Goal: Task Accomplishment & Management: Manage account settings

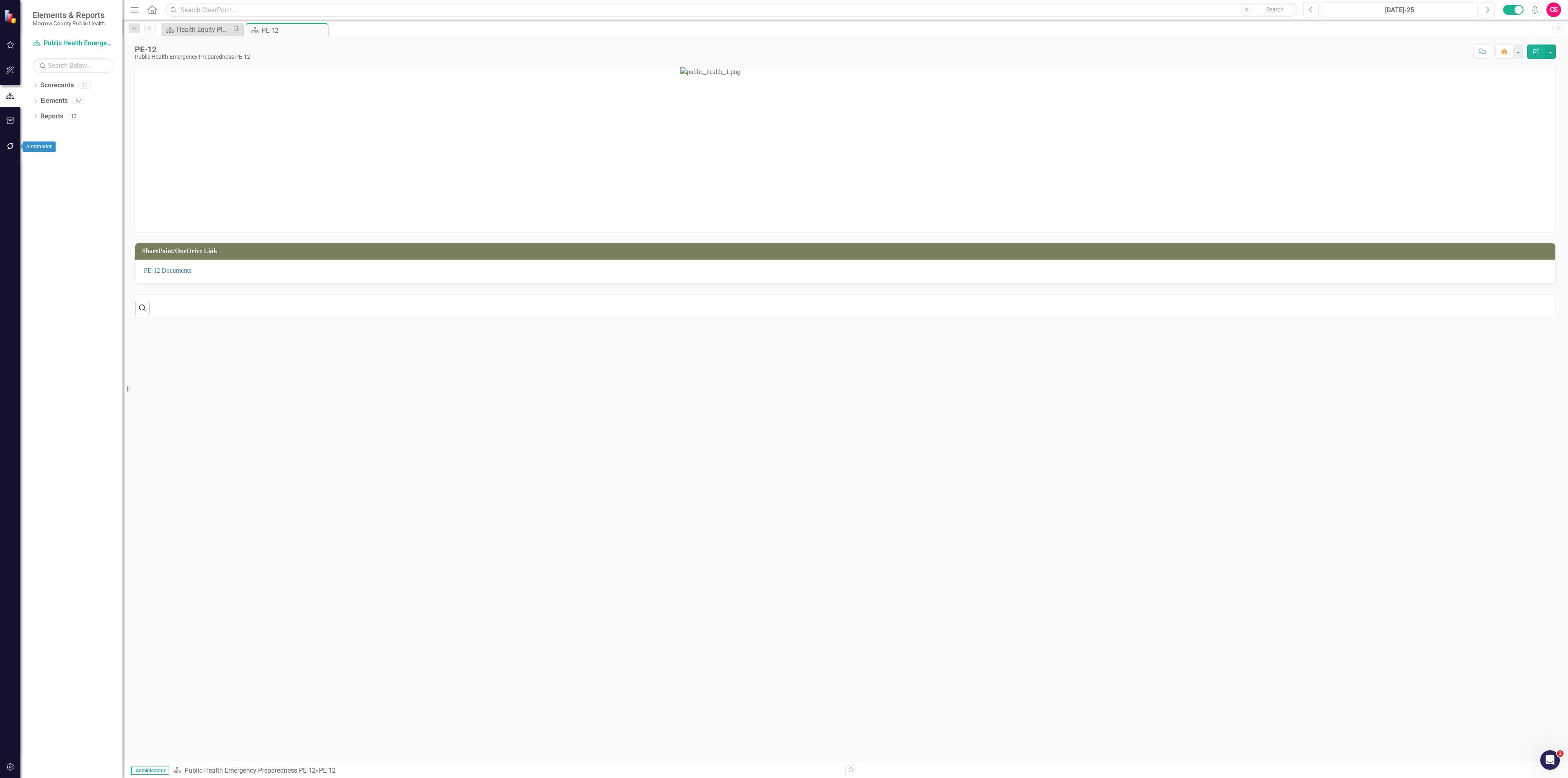
click at [13, 143] on icon "button" at bounding box center [11, 146] width 8 height 6
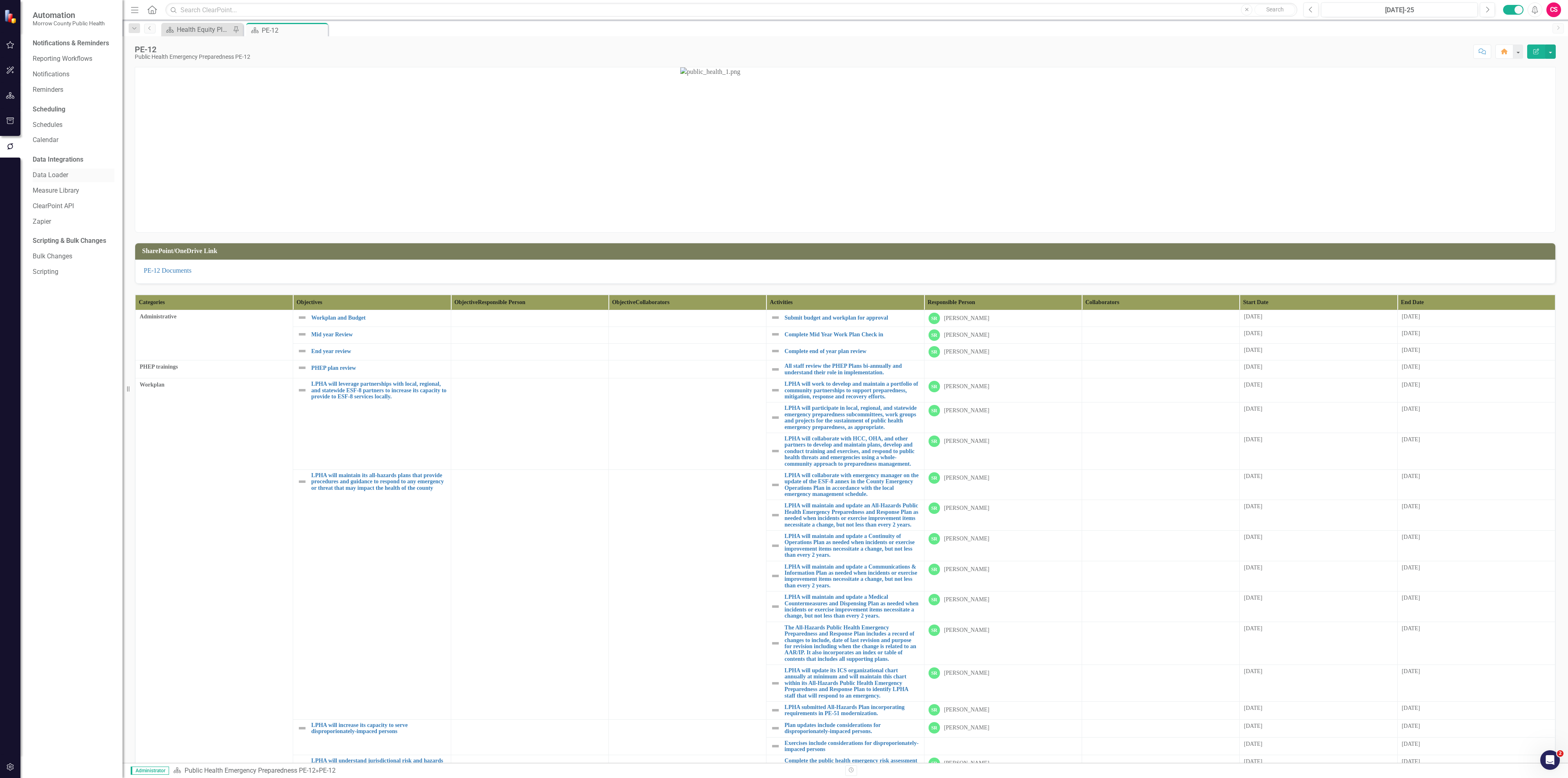
click at [55, 172] on link "Data Loader" at bounding box center [74, 175] width 81 height 9
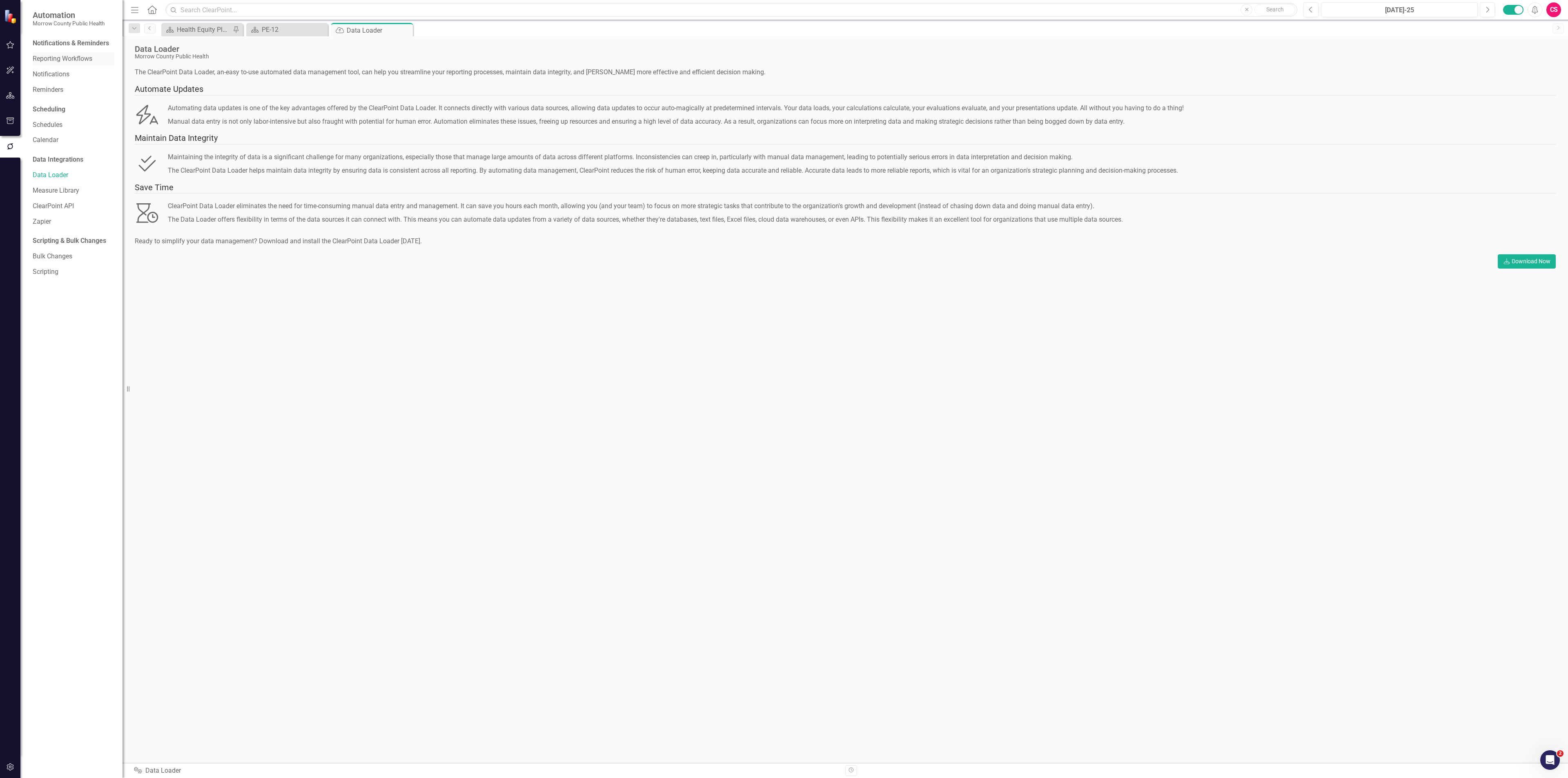
click at [53, 58] on link "Reporting Workflows" at bounding box center [74, 58] width 81 height 9
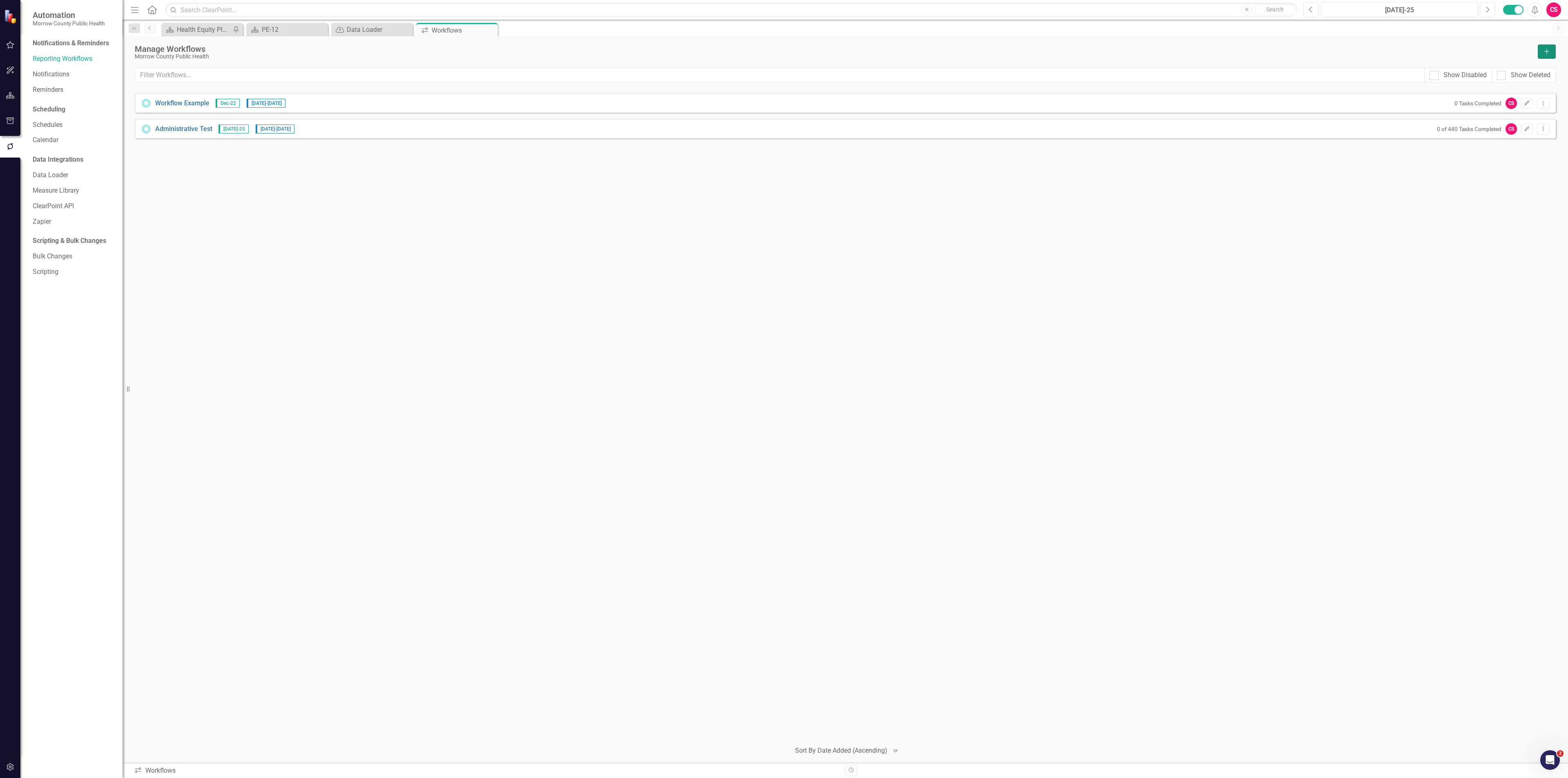
click at [1548, 49] on icon "Add" at bounding box center [1546, 51] width 7 height 6
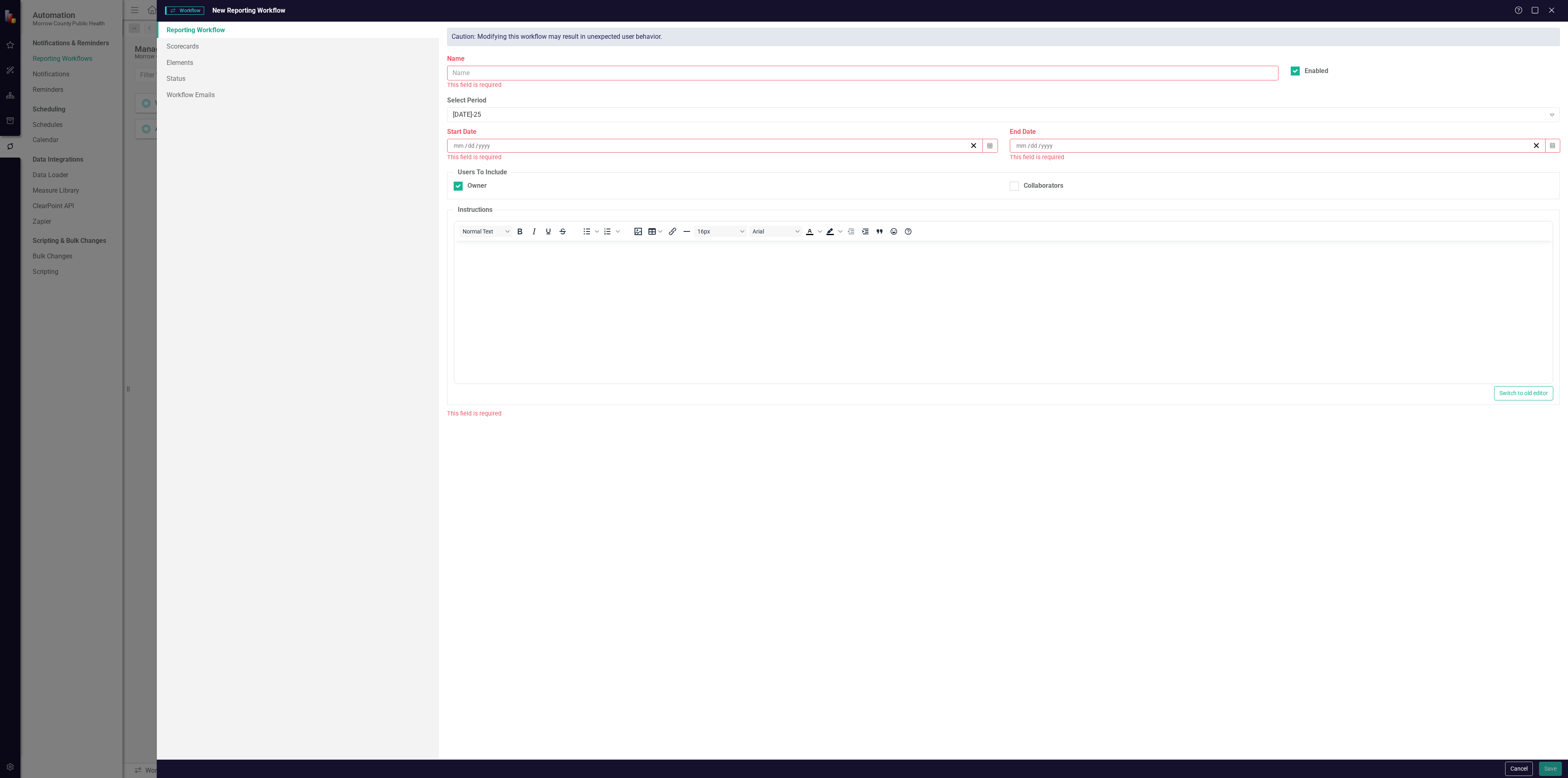
click at [468, 70] on input "Name" at bounding box center [863, 74] width 832 height 15
type input "Administrative Workflow"
click at [996, 136] on button "Calendar" at bounding box center [989, 137] width 15 height 14
click at [794, 102] on div "[DATE]-25" at bounding box center [999, 105] width 1093 height 9
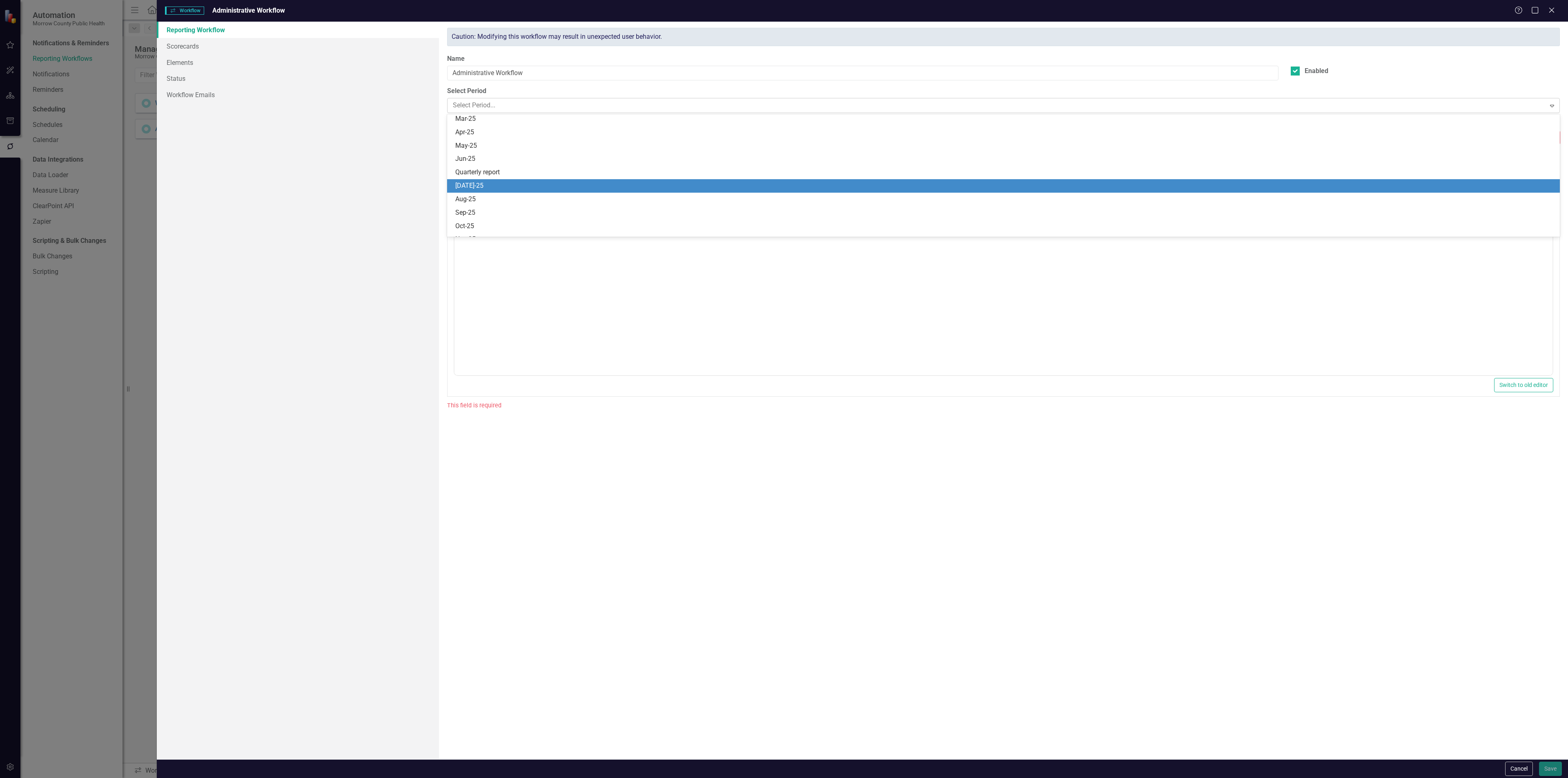
scroll to position [721, 0]
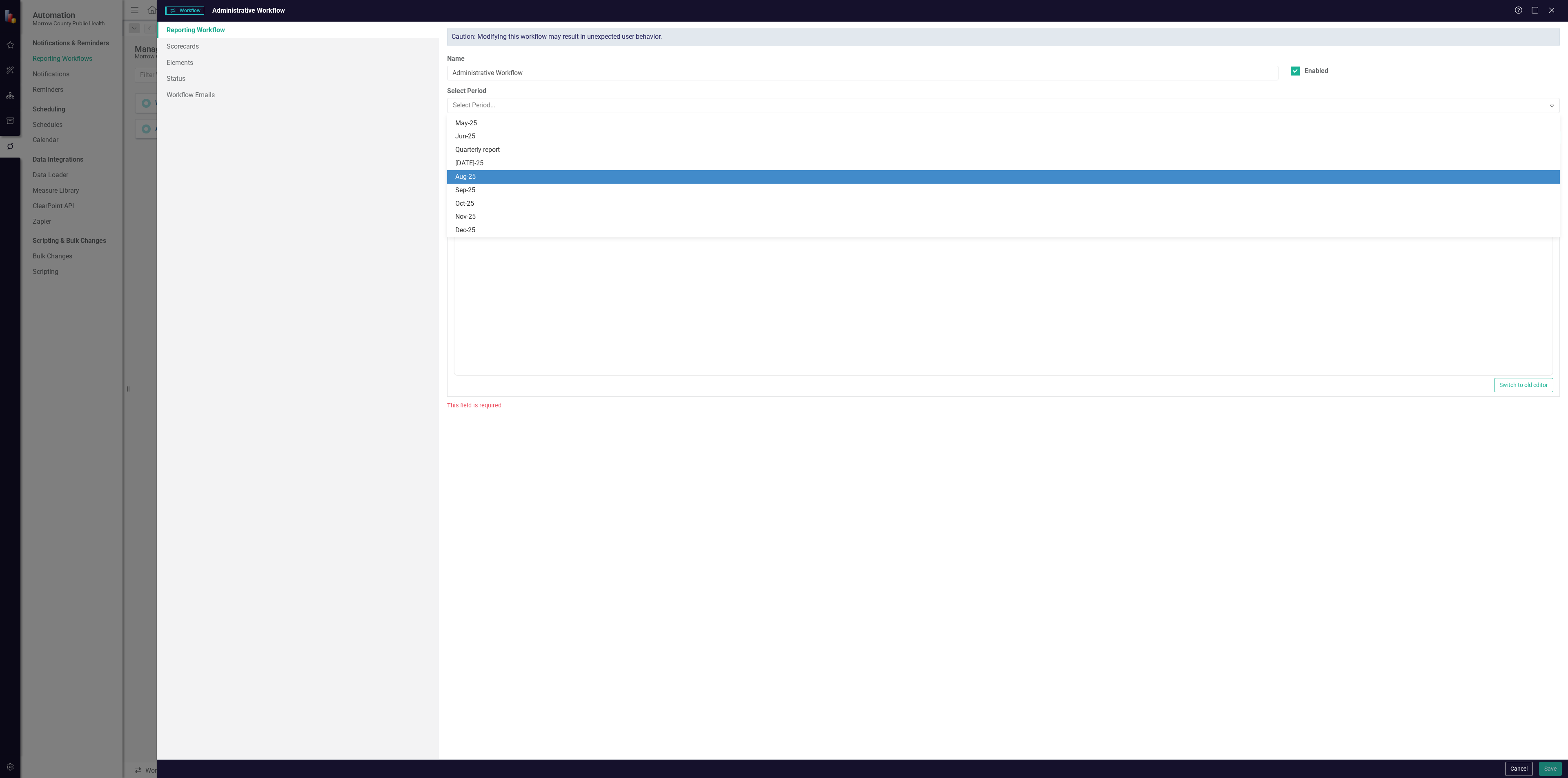
click at [508, 175] on div "Aug-25" at bounding box center [1005, 177] width 1100 height 9
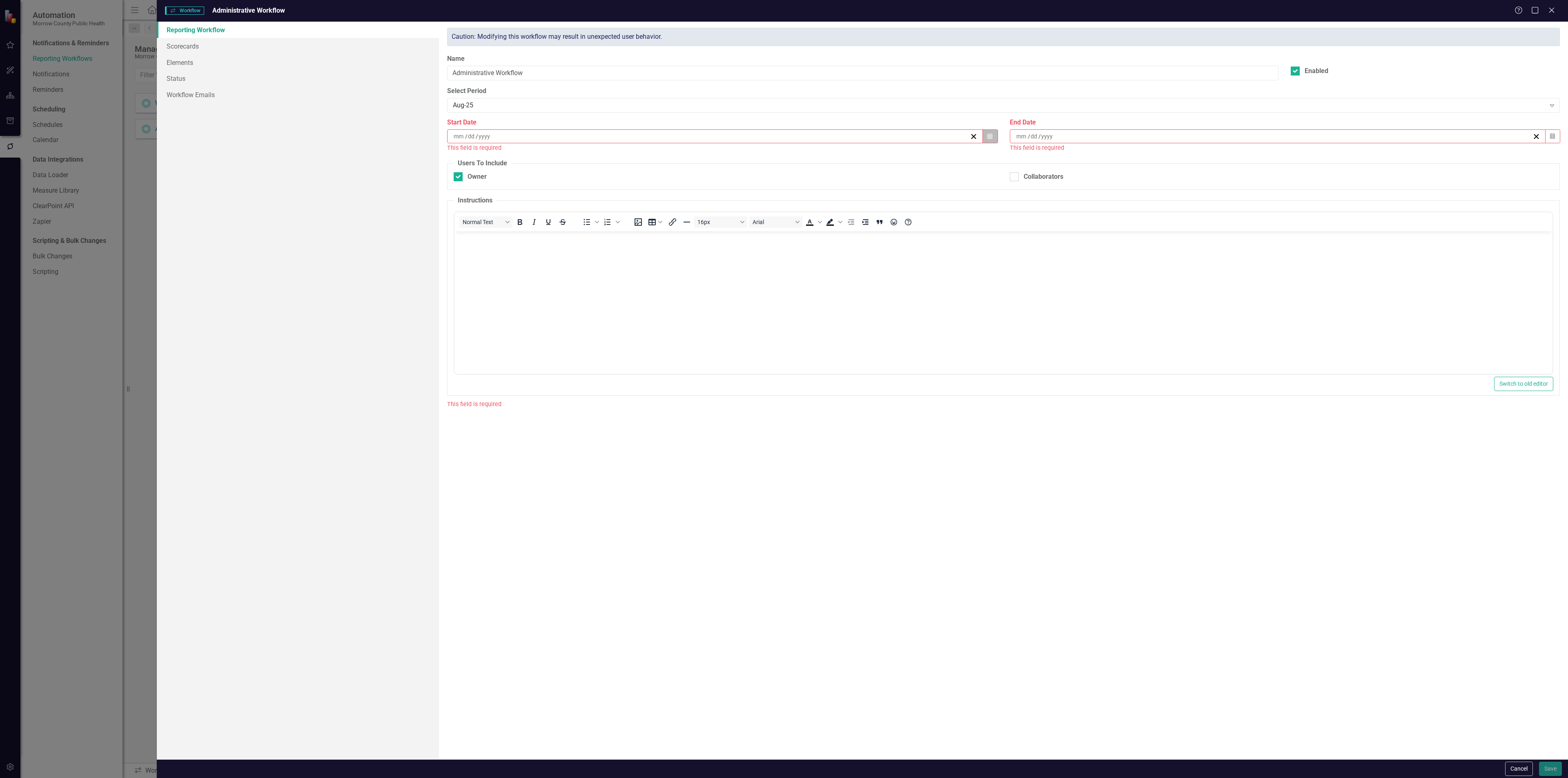
click at [991, 137] on icon "button" at bounding box center [989, 136] width 5 height 6
click at [761, 156] on button "›" at bounding box center [759, 158] width 18 height 18
click at [677, 184] on button "1" at bounding box center [674, 185] width 20 height 15
click at [1550, 137] on icon "button" at bounding box center [1552, 136] width 5 height 6
click at [1317, 157] on button "›" at bounding box center [1322, 158] width 18 height 18
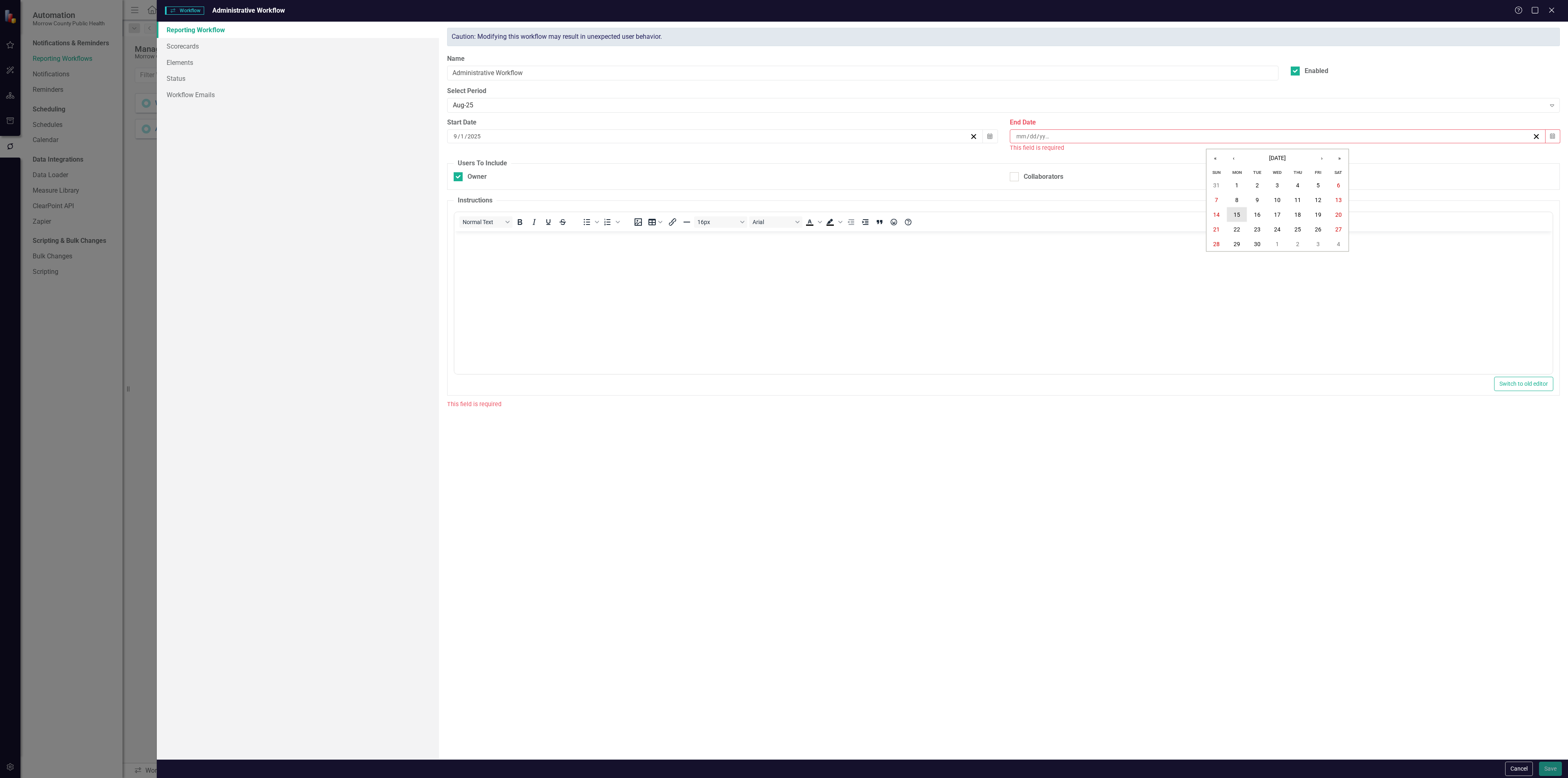
click at [1242, 211] on button "15" at bounding box center [1236, 214] width 20 height 15
click at [468, 165] on div "Owner" at bounding box center [477, 167] width 19 height 9
click at [459, 165] on input "Owner" at bounding box center [457, 165] width 6 height 6
checkbox input "false"
click at [1018, 169] on div at bounding box center [1014, 167] width 9 height 9
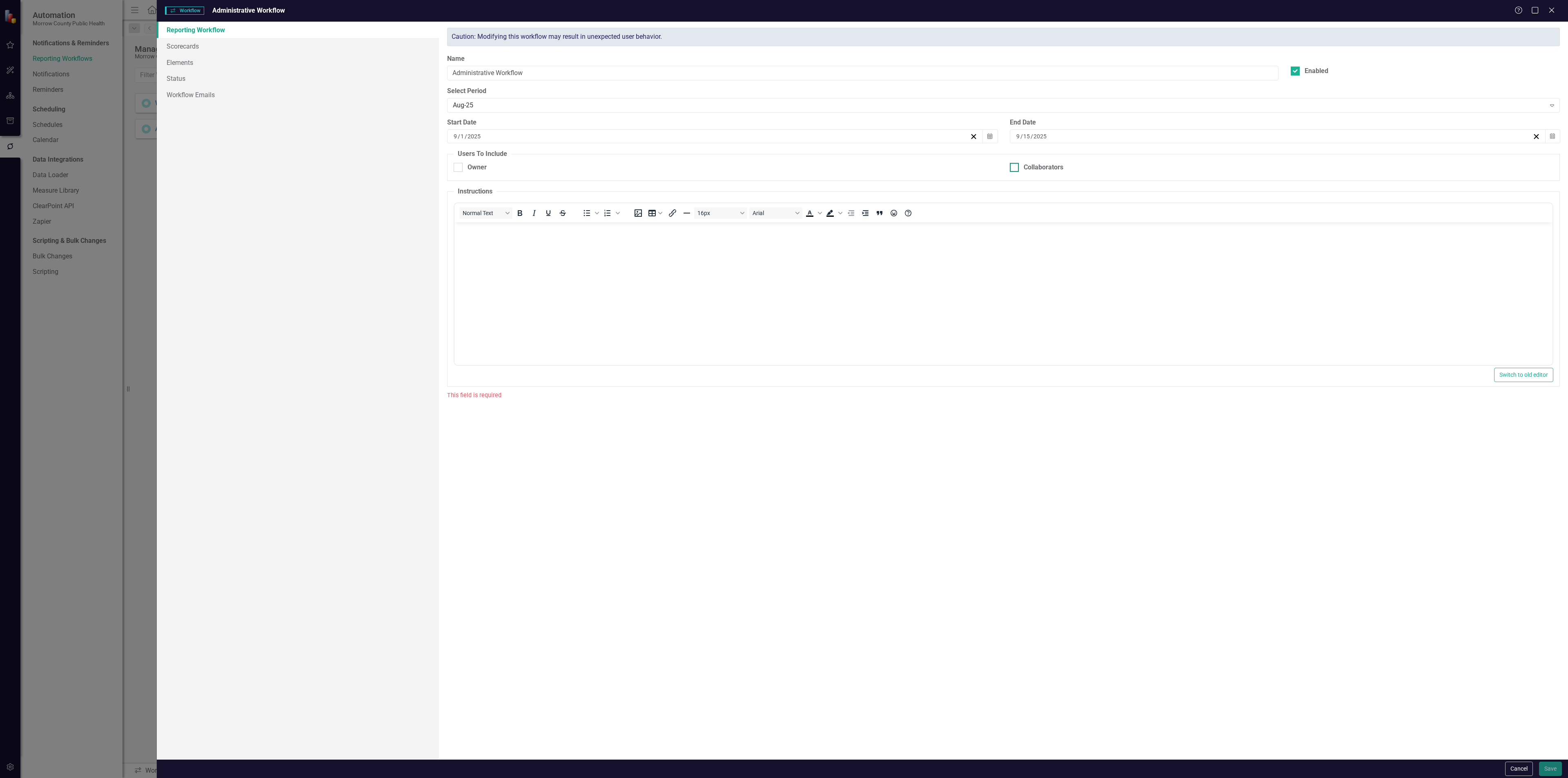
click at [1015, 168] on input "Collaborators" at bounding box center [1013, 165] width 6 height 6
checkbox input "true"
click at [567, 258] on body "Rich Text Area. Press ALT-0 for help." at bounding box center [1003, 283] width 1098 height 123
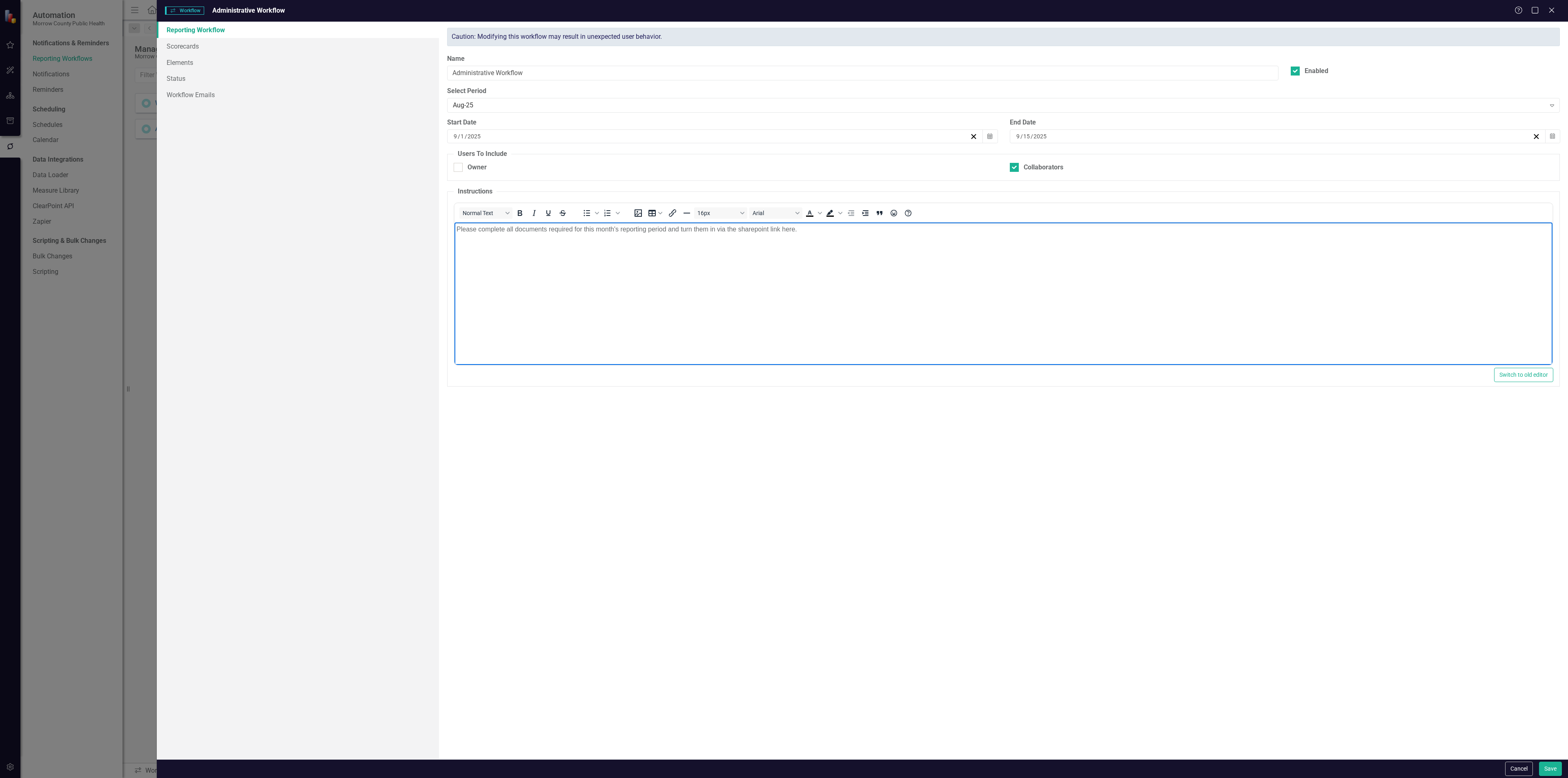
click at [741, 232] on p "Please complete all documents required for this month's reporting period and tu…" at bounding box center [1003, 229] width 1094 height 10
click at [755, 232] on p "Please complete all documents required for this month's reporting period and tu…" at bounding box center [1003, 229] width 1094 height 10
click at [807, 237] on body "Please complete all documents required for this month's reporting period and tu…" at bounding box center [1003, 283] width 1098 height 123
click at [179, 43] on link "Scorecards" at bounding box center [298, 46] width 282 height 16
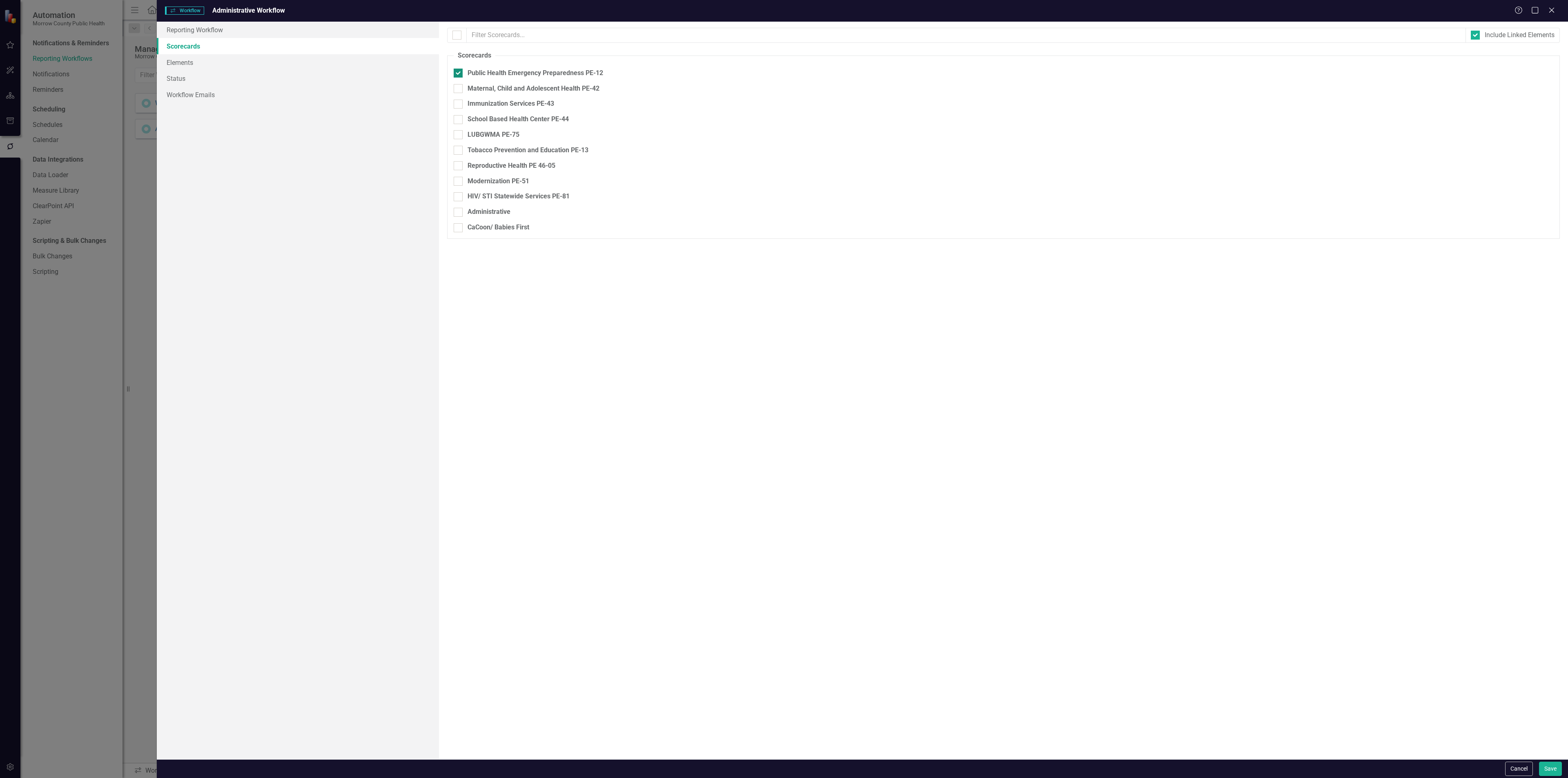
click at [458, 70] on input "Public Health Emergency Preparedness PE-12" at bounding box center [457, 71] width 6 height 6
checkbox input "false"
click at [459, 221] on div at bounding box center [458, 221] width 9 height 9
click at [459, 221] on input "Administrative" at bounding box center [457, 219] width 6 height 6
checkbox input "true"
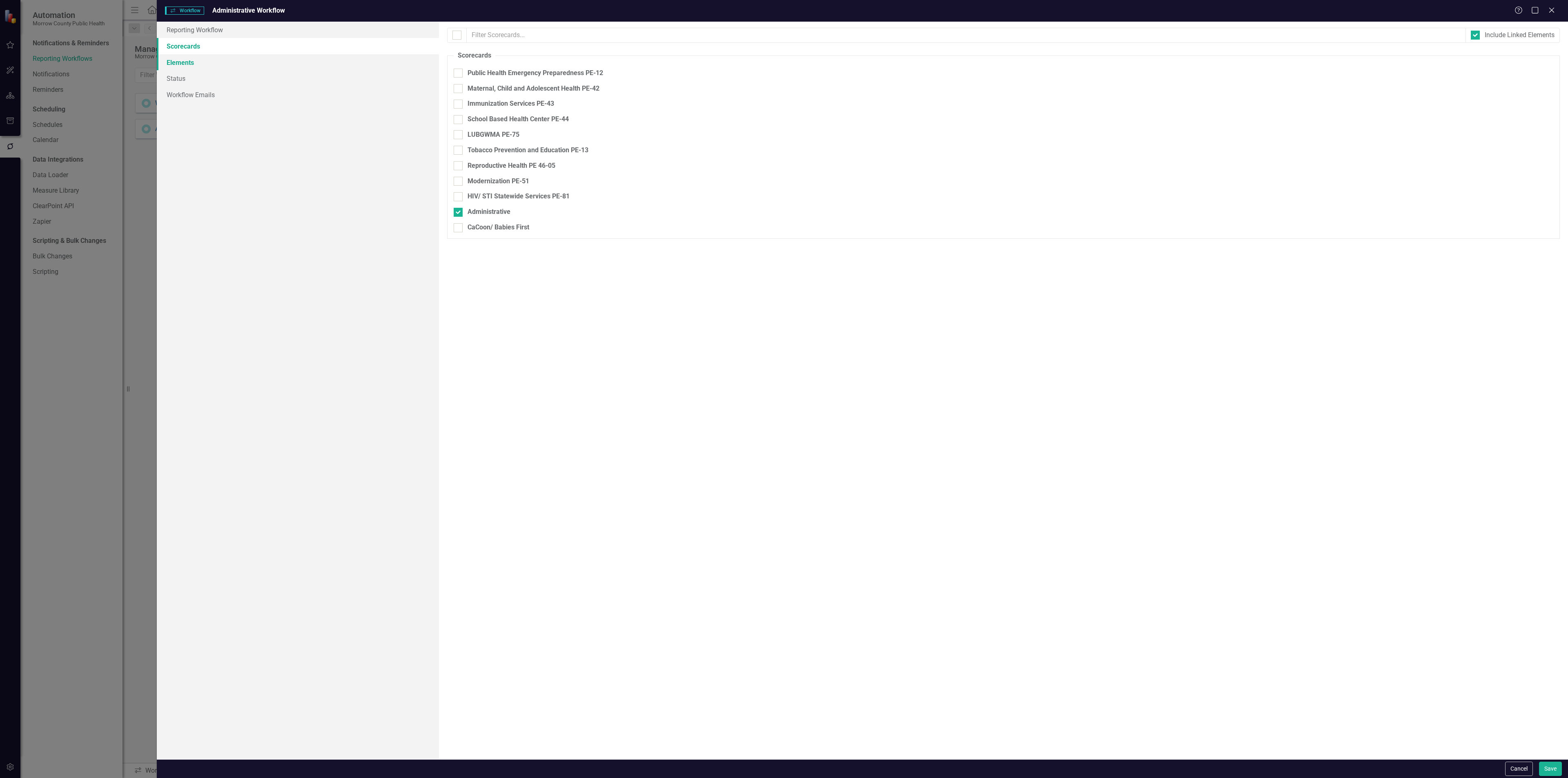
click at [185, 61] on link "Elements" at bounding box center [298, 62] width 282 height 16
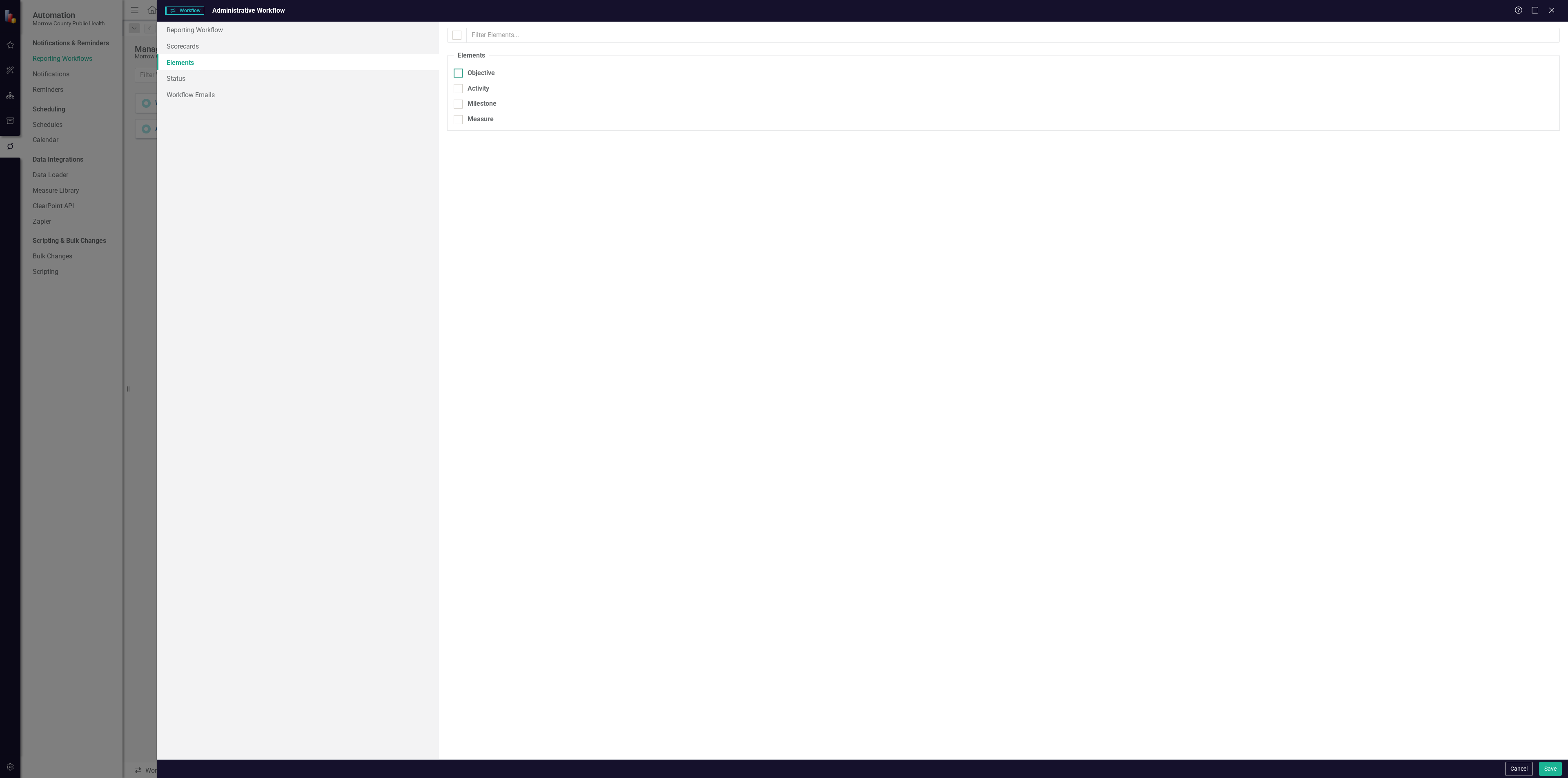
click at [461, 71] on div at bounding box center [458, 73] width 9 height 9
click at [459, 71] on input "Objective" at bounding box center [457, 71] width 6 height 6
checkbox input "true"
click at [203, 93] on link "Workflow Emails" at bounding box center [298, 94] width 282 height 16
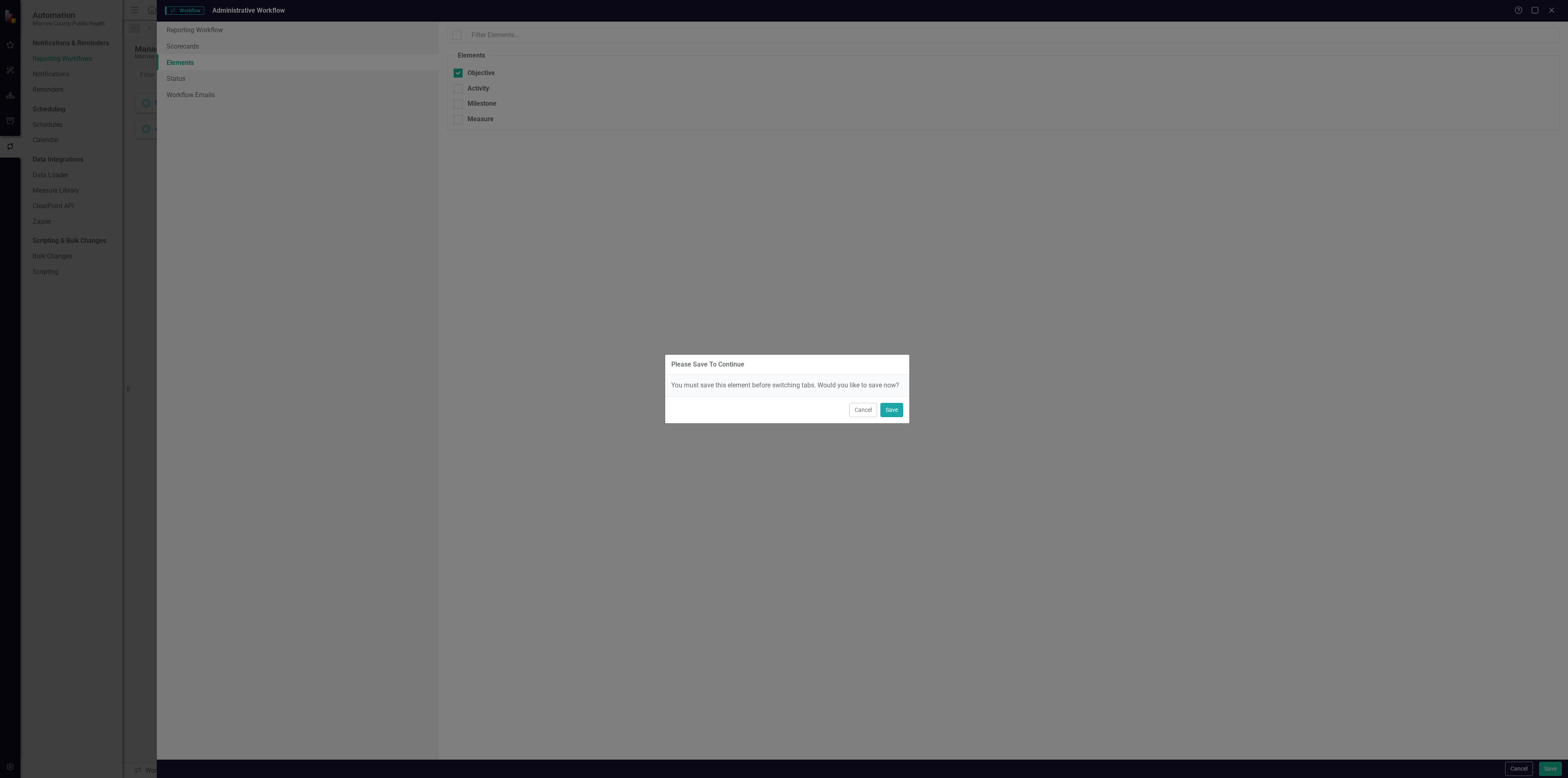
click at [891, 412] on button "Save" at bounding box center [891, 410] width 23 height 14
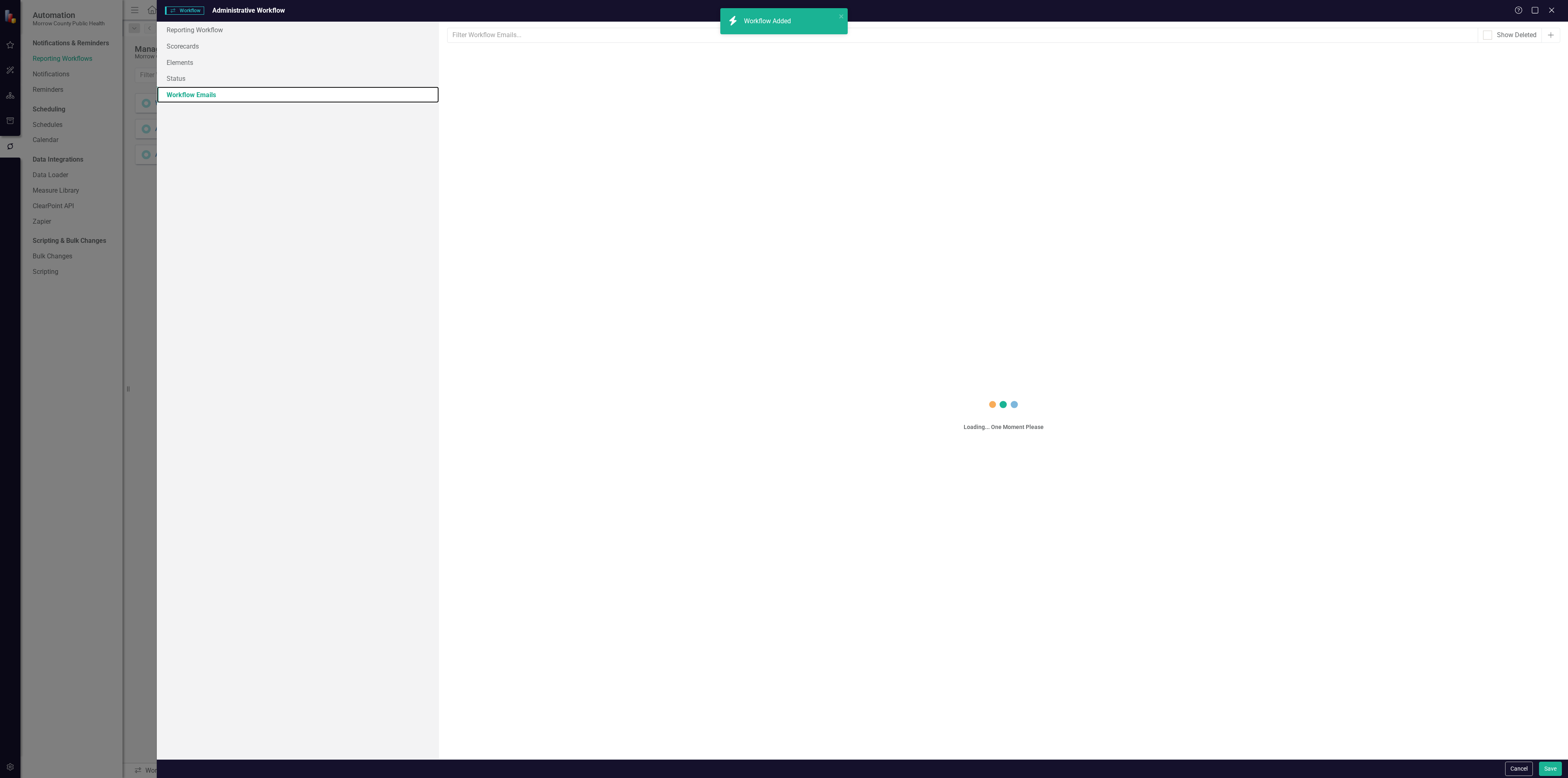
scroll to position [0, 0]
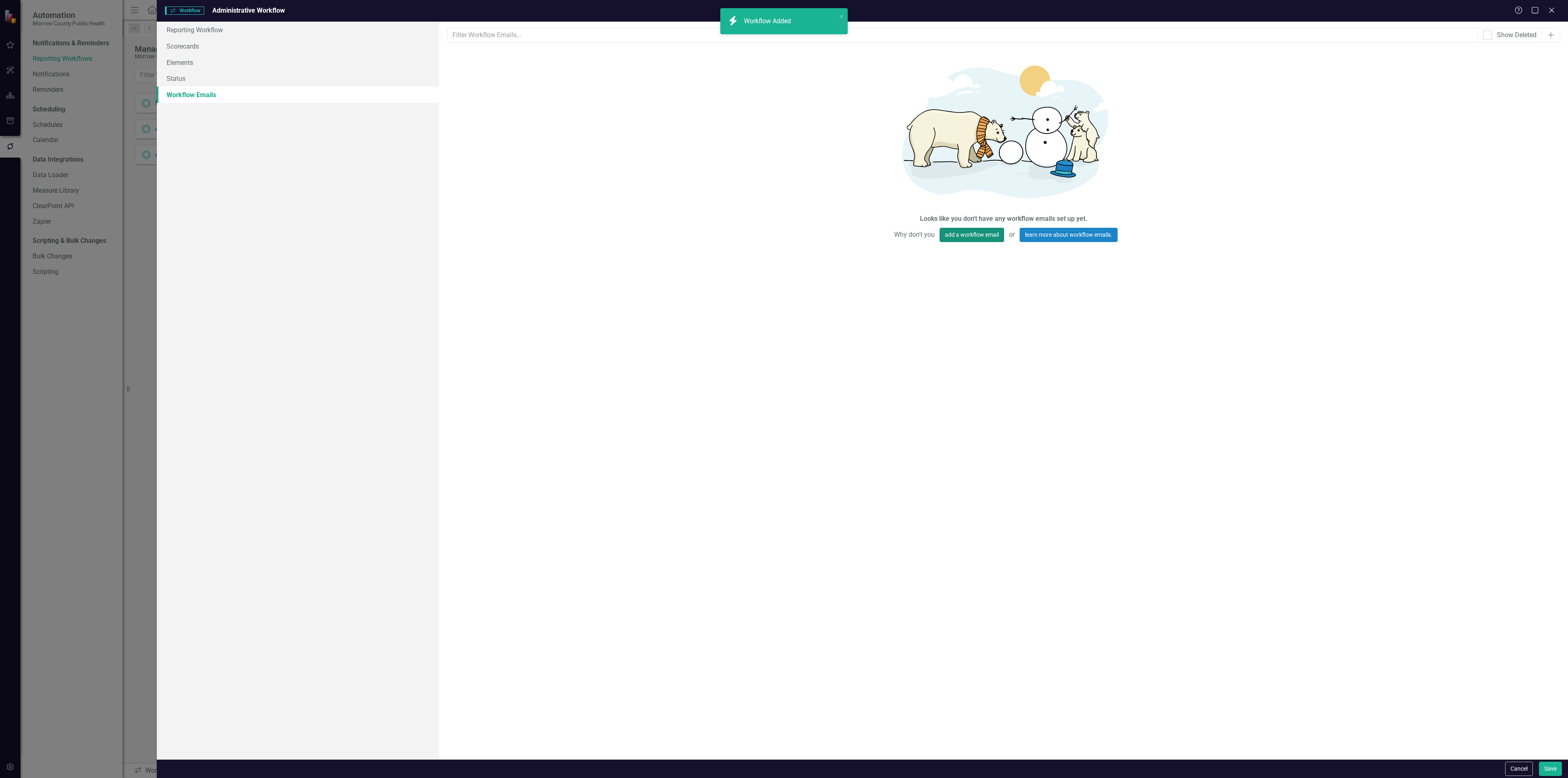
click at [976, 237] on button "add a workflow email" at bounding box center [972, 235] width 65 height 14
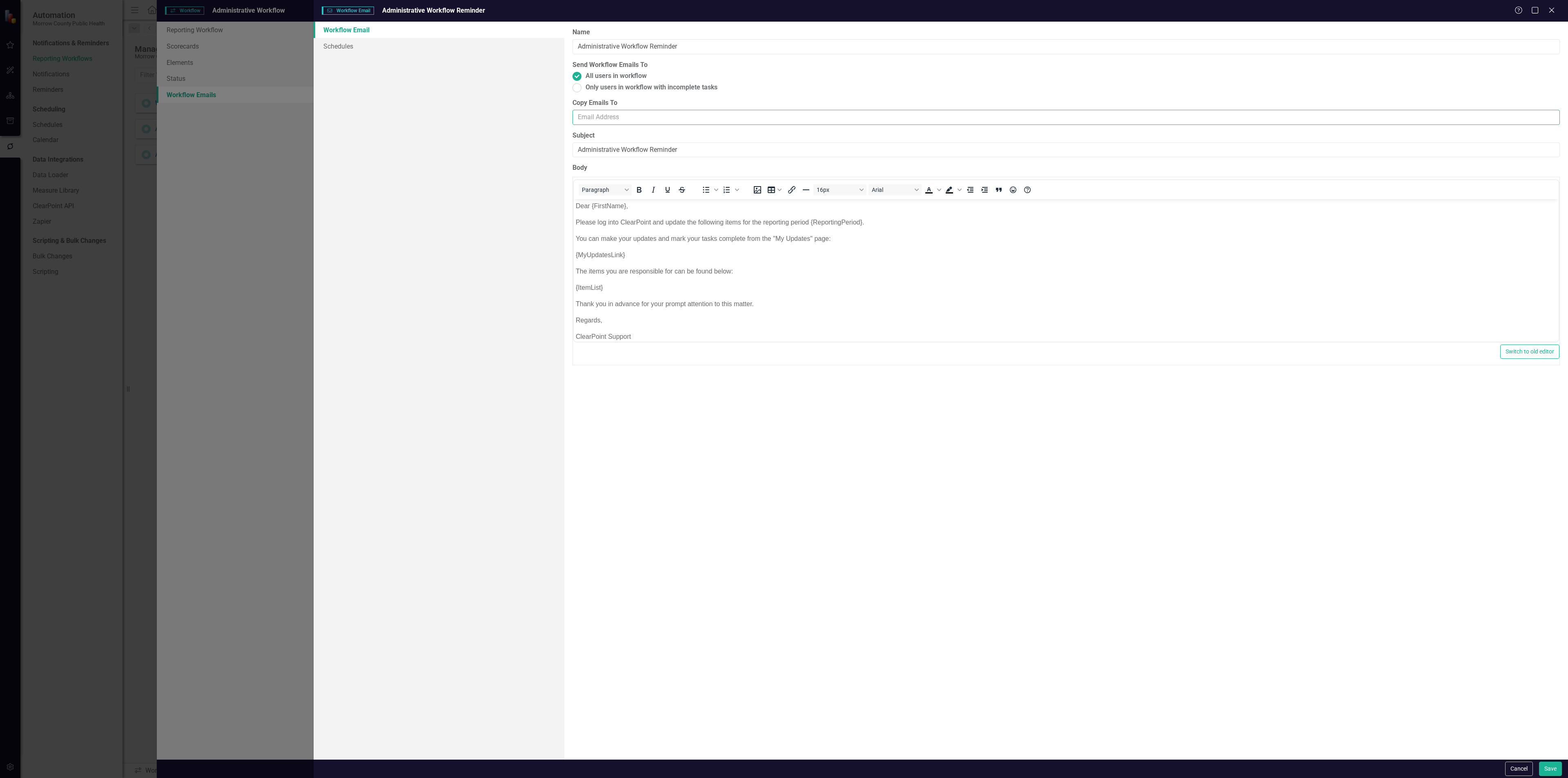
click at [608, 115] on input "Copy Emails To" at bounding box center [1066, 118] width 987 height 15
click at [598, 120] on input "Copy Emails To" at bounding box center [1066, 118] width 987 height 15
paste input "rcanaday@morrowcountyor.gov"
click at [695, 110] on input "rcanaday@morrowcountyor.gov" at bounding box center [1066, 118] width 987 height 15
paste input "srea@morrowcountyor.gov"
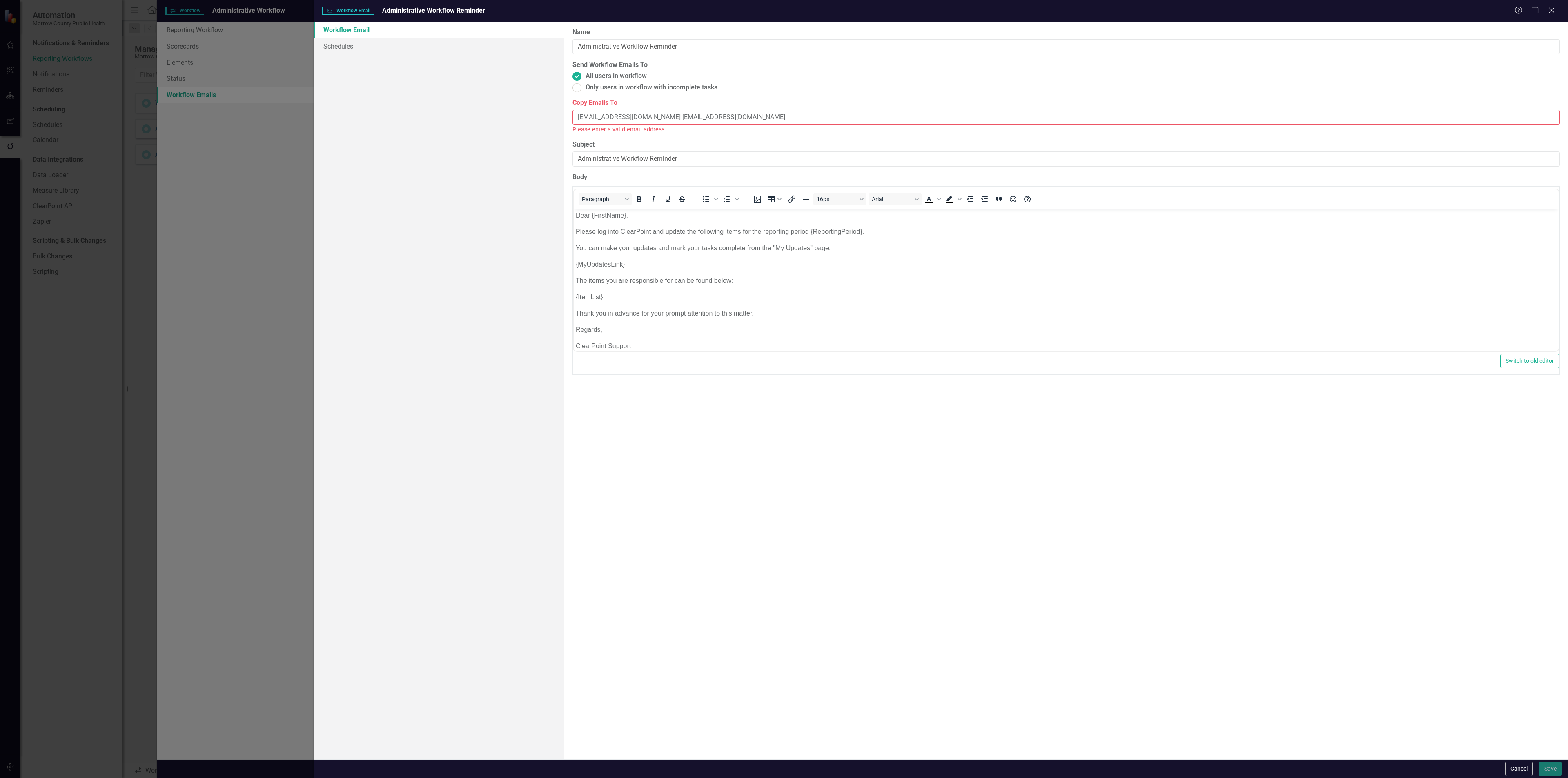
click at [668, 118] on input "rcanaday@morrowcountyor.gov srea@morrowcountyor.gov" at bounding box center [1066, 118] width 987 height 15
click at [671, 118] on input "rcanaday@morrowcountyor.gov srea@morrowcountyor.gov" at bounding box center [1066, 118] width 987 height 15
type input "srea@morrowcountyor.gov"
drag, startPoint x: 675, startPoint y: 112, endPoint x: 541, endPoint y: 119, distance: 134.2
click at [541, 119] on div "Workflow Email Schedules Workflow Emails are templated reminders linked to Repo…" at bounding box center [940, 390] width 1255 height 737
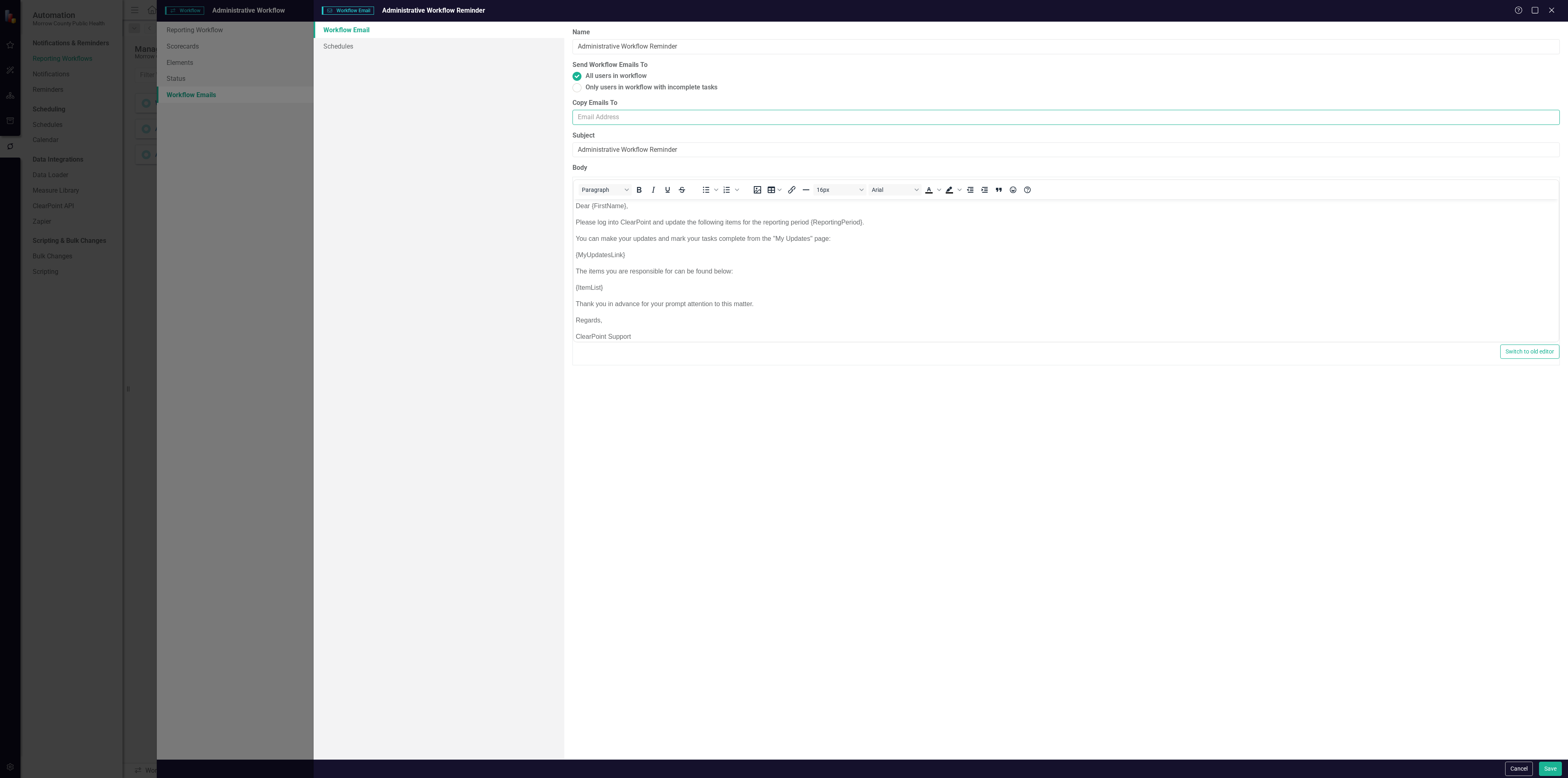
click at [593, 121] on input "Copy Emails To" at bounding box center [1066, 118] width 987 height 15
paste input "srea@morrowcountyor.gov"
type input "srea@morrowcountyor.gov"
click at [356, 41] on link "Schedules" at bounding box center [439, 46] width 251 height 16
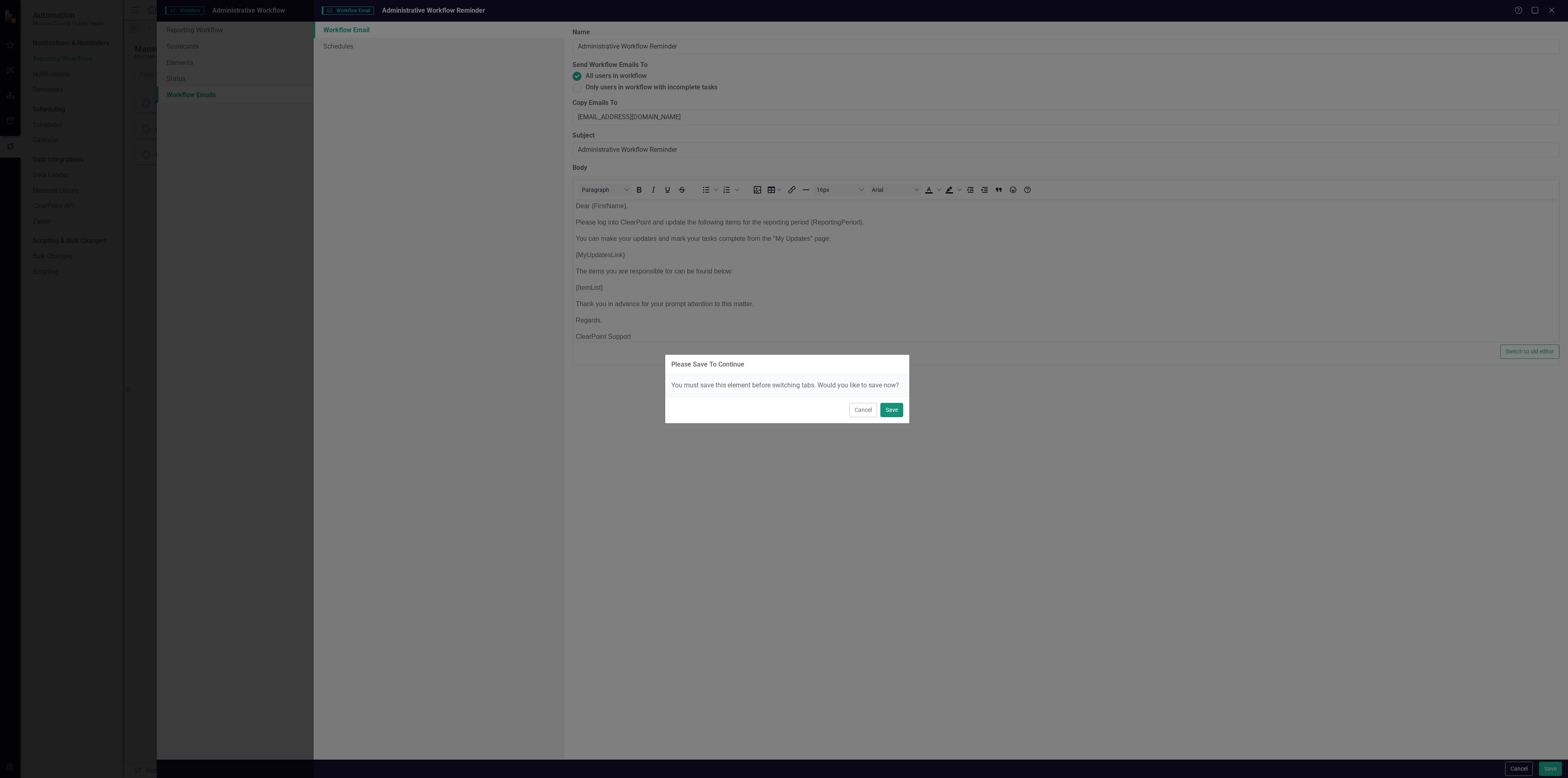
click at [882, 405] on button "Save" at bounding box center [891, 410] width 23 height 14
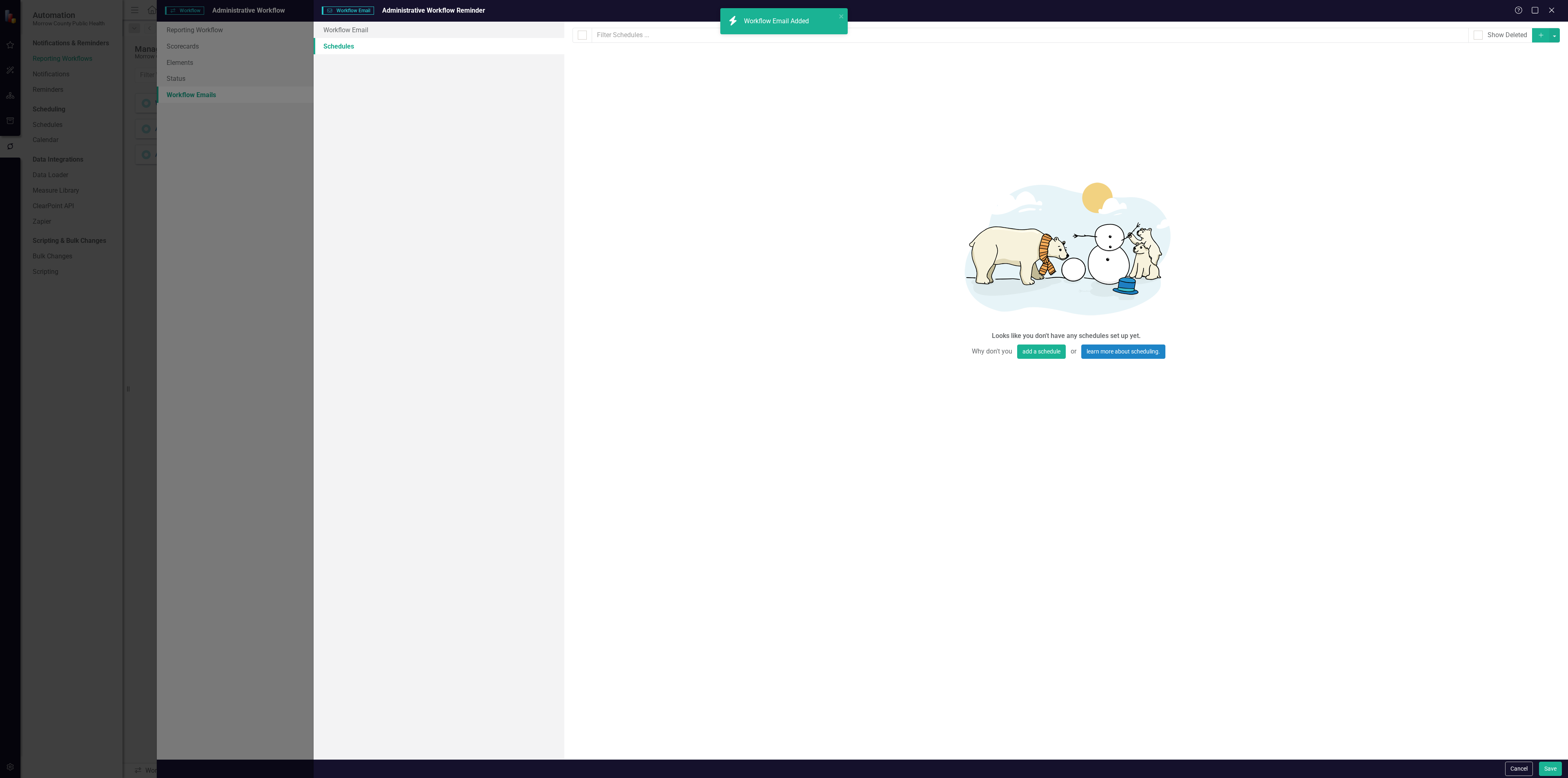
click at [1038, 344] on div "Looks like you don't have any schedules set up yet. Why don't you add a schedul…" at bounding box center [1066, 264] width 245 height 429
click at [1035, 347] on button "add a schedule" at bounding box center [1041, 351] width 48 height 14
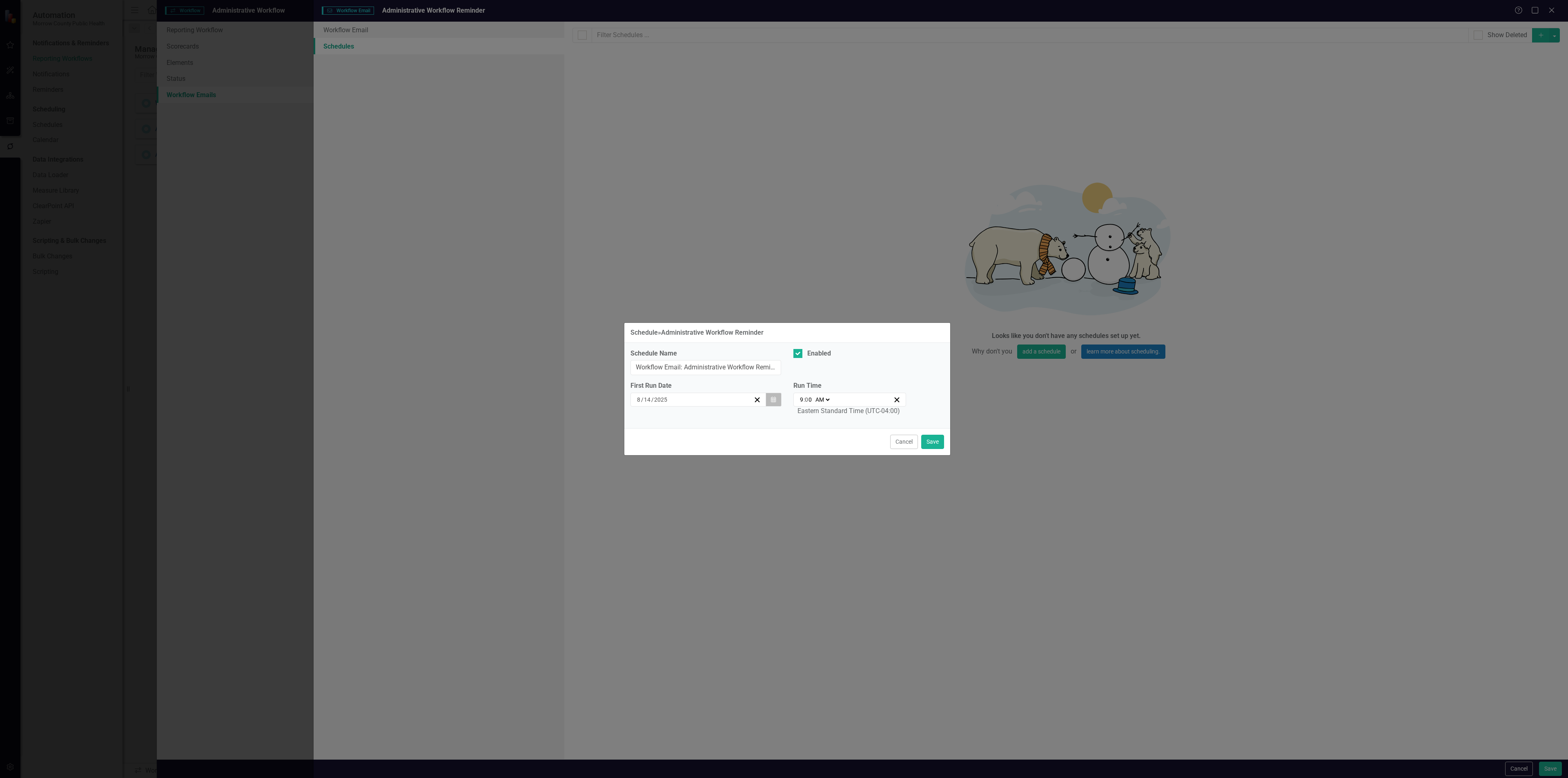
click at [776, 396] on button "Calendar" at bounding box center [773, 400] width 15 height 14
click at [741, 421] on button "›" at bounding box center [743, 421] width 18 height 18
click at [659, 447] on abbr "1" at bounding box center [657, 448] width 4 height 6
click at [796, 354] on div at bounding box center [797, 353] width 9 height 9
click at [796, 354] on input "Enabled" at bounding box center [796, 352] width 6 height 6
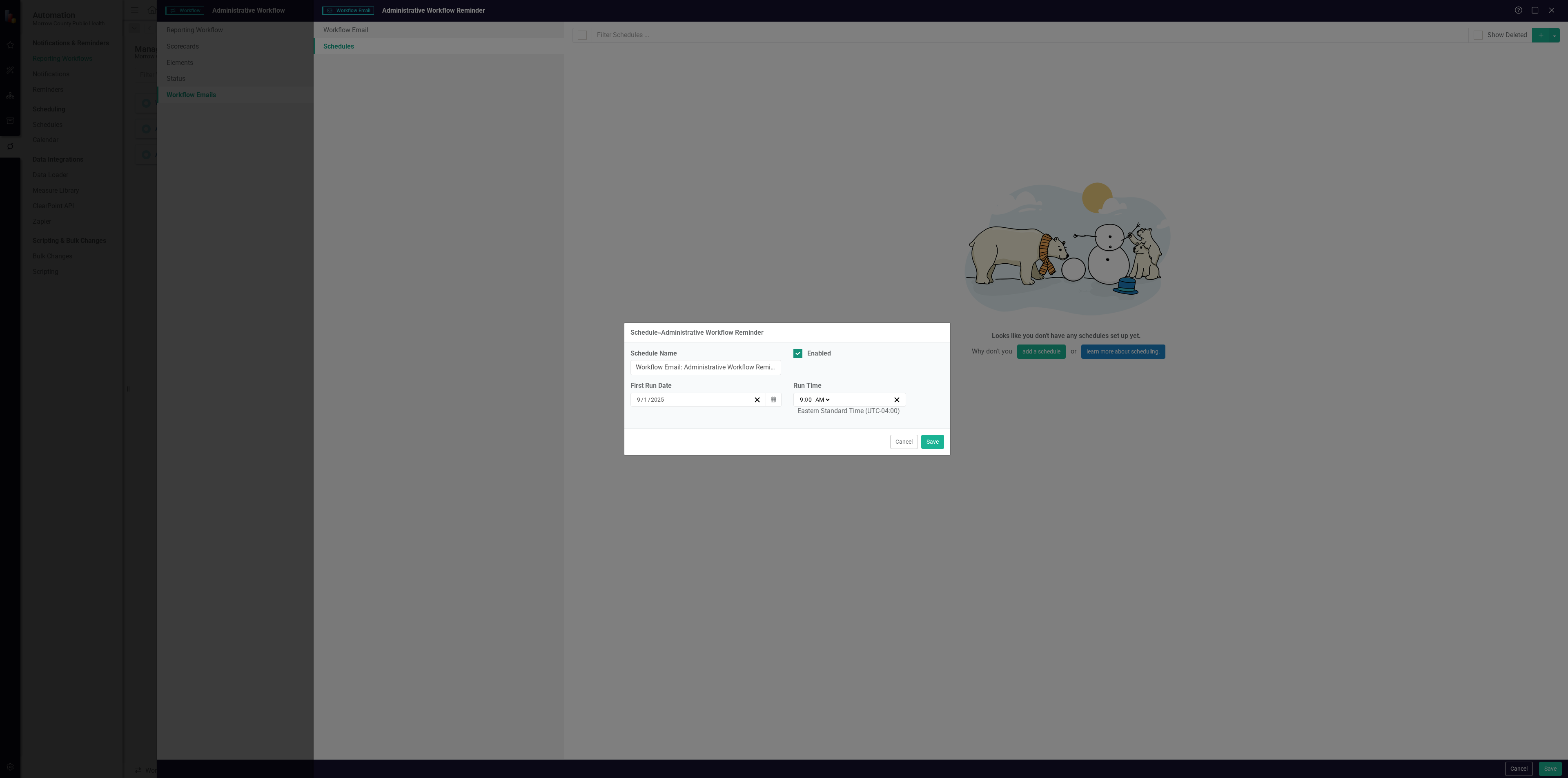
checkbox input "false"
click at [929, 442] on button "Save" at bounding box center [933, 442] width 23 height 14
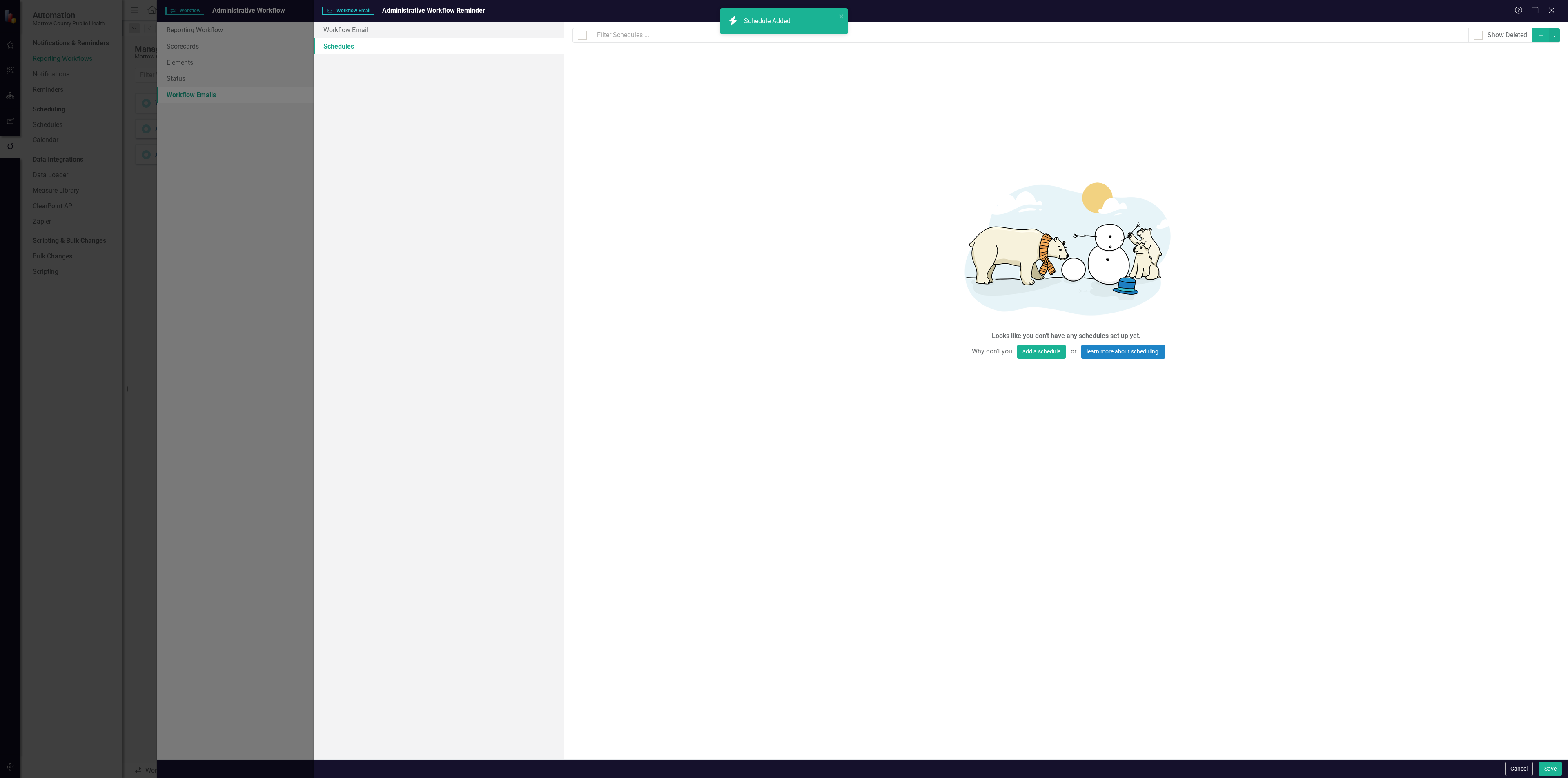
checkbox input "false"
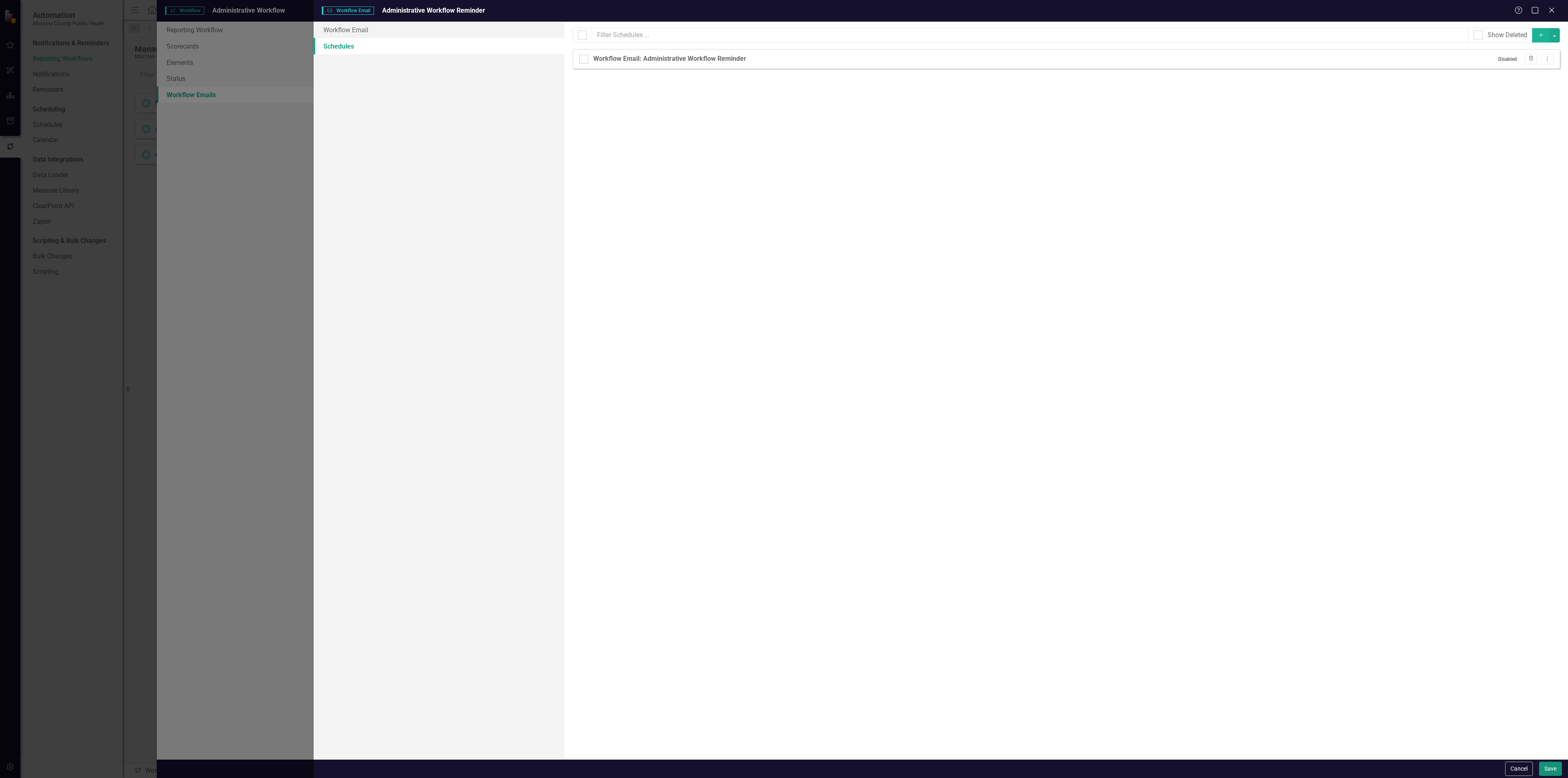
click at [1550, 769] on button "Save" at bounding box center [1550, 769] width 23 height 14
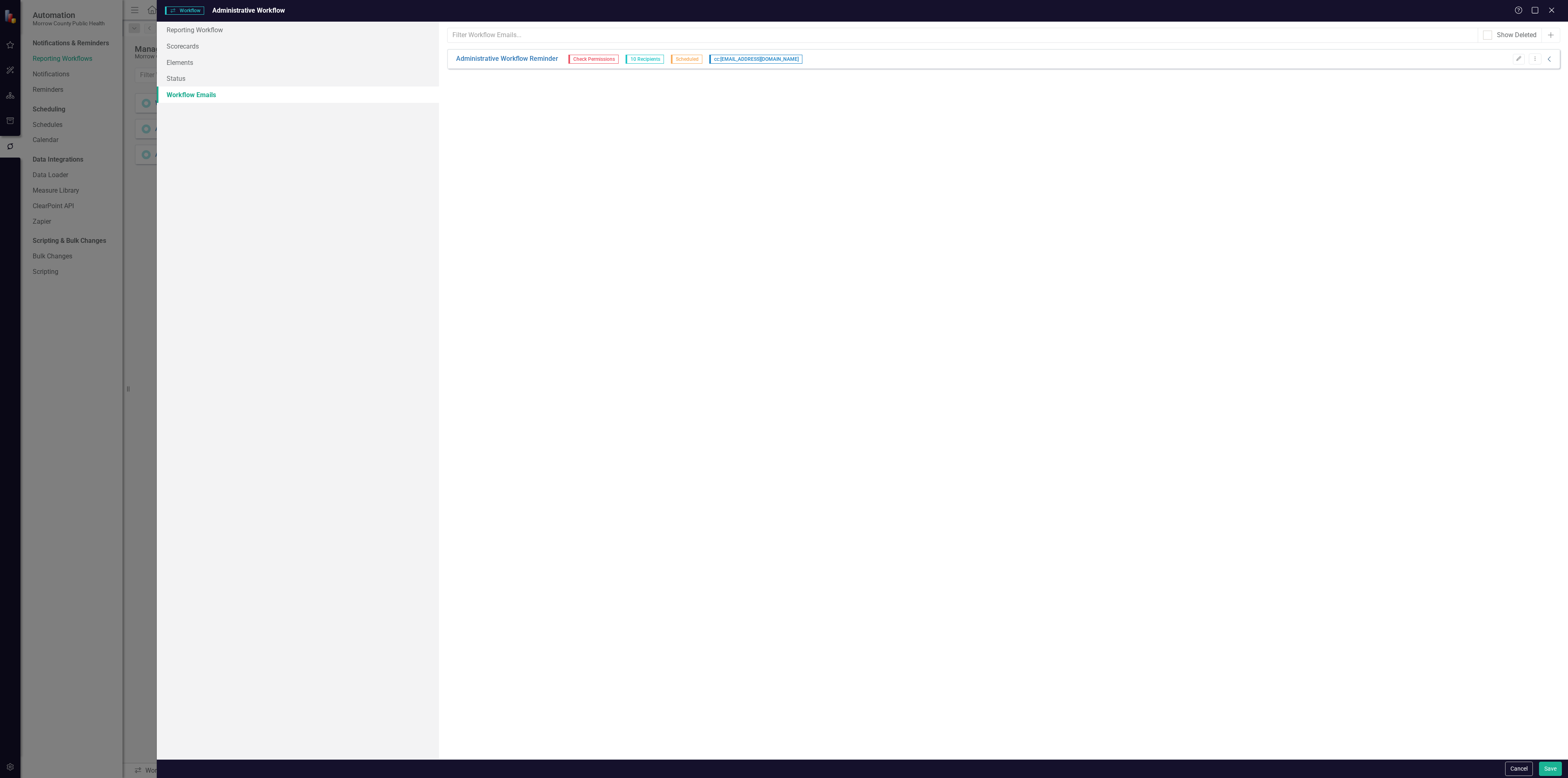
click at [1552, 60] on icon "Collapse" at bounding box center [1550, 59] width 8 height 6
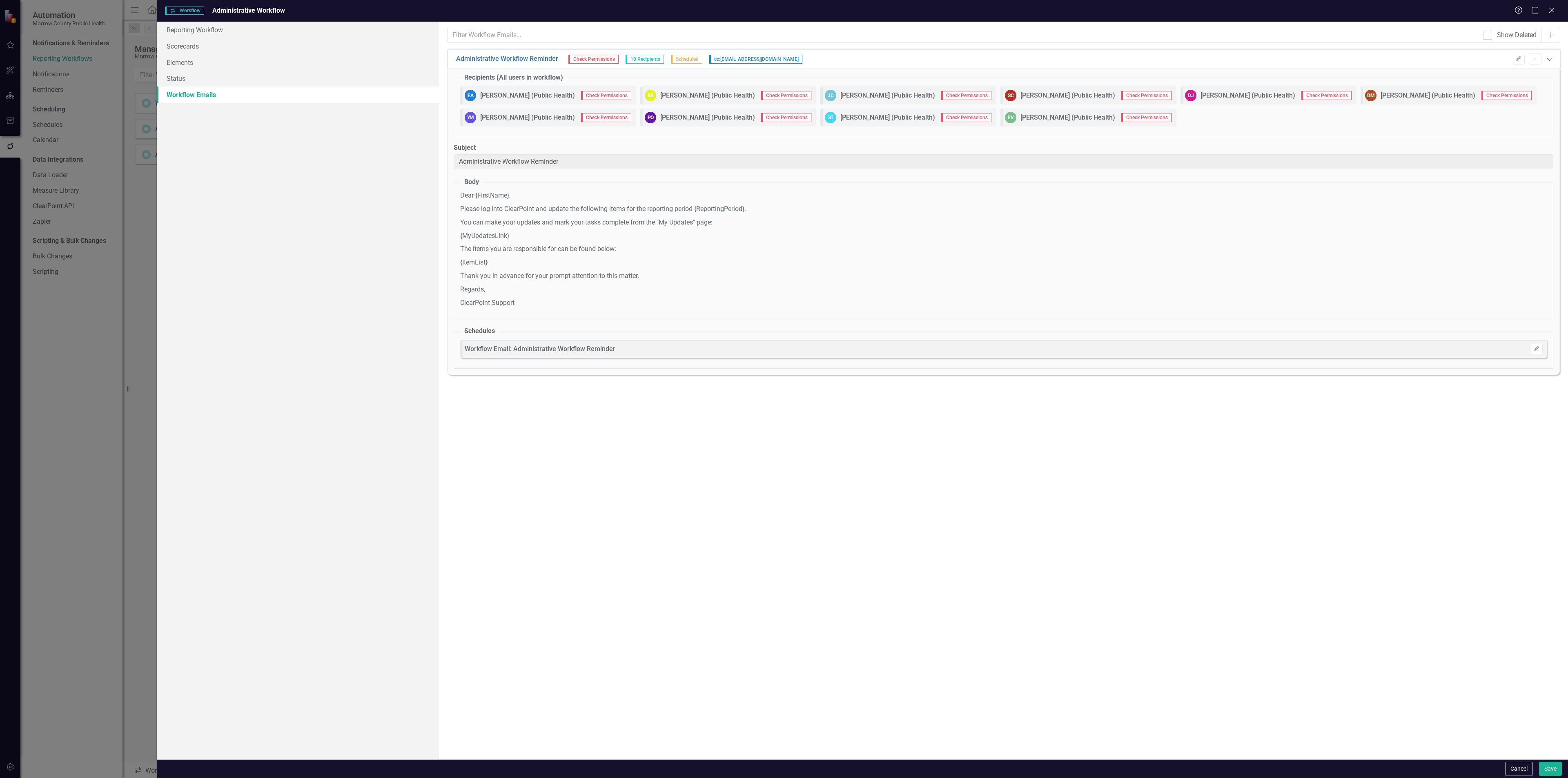
click at [1551, 59] on icon at bounding box center [1550, 60] width 6 height 3
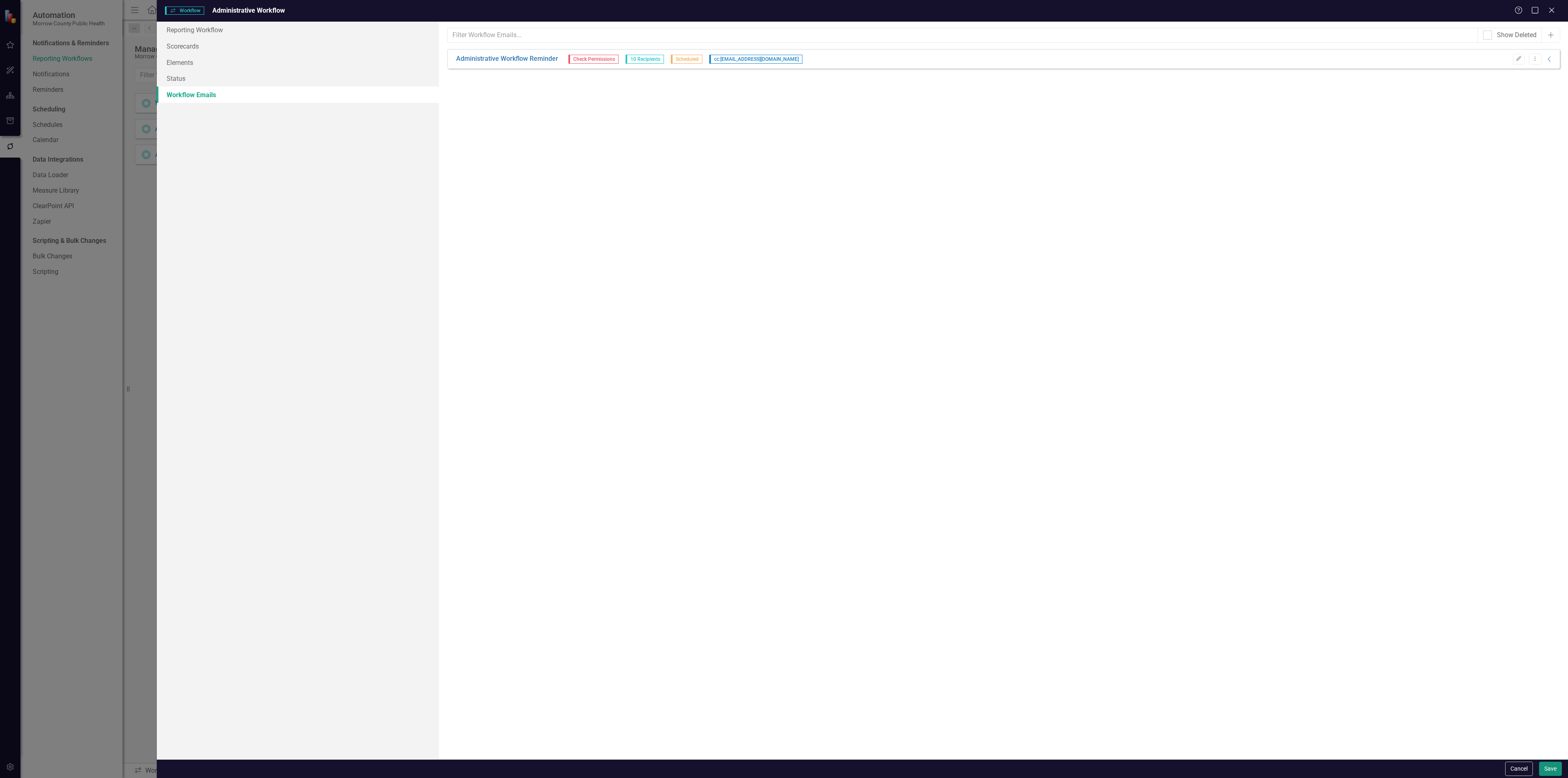
click at [1548, 765] on button "Save" at bounding box center [1550, 769] width 23 height 14
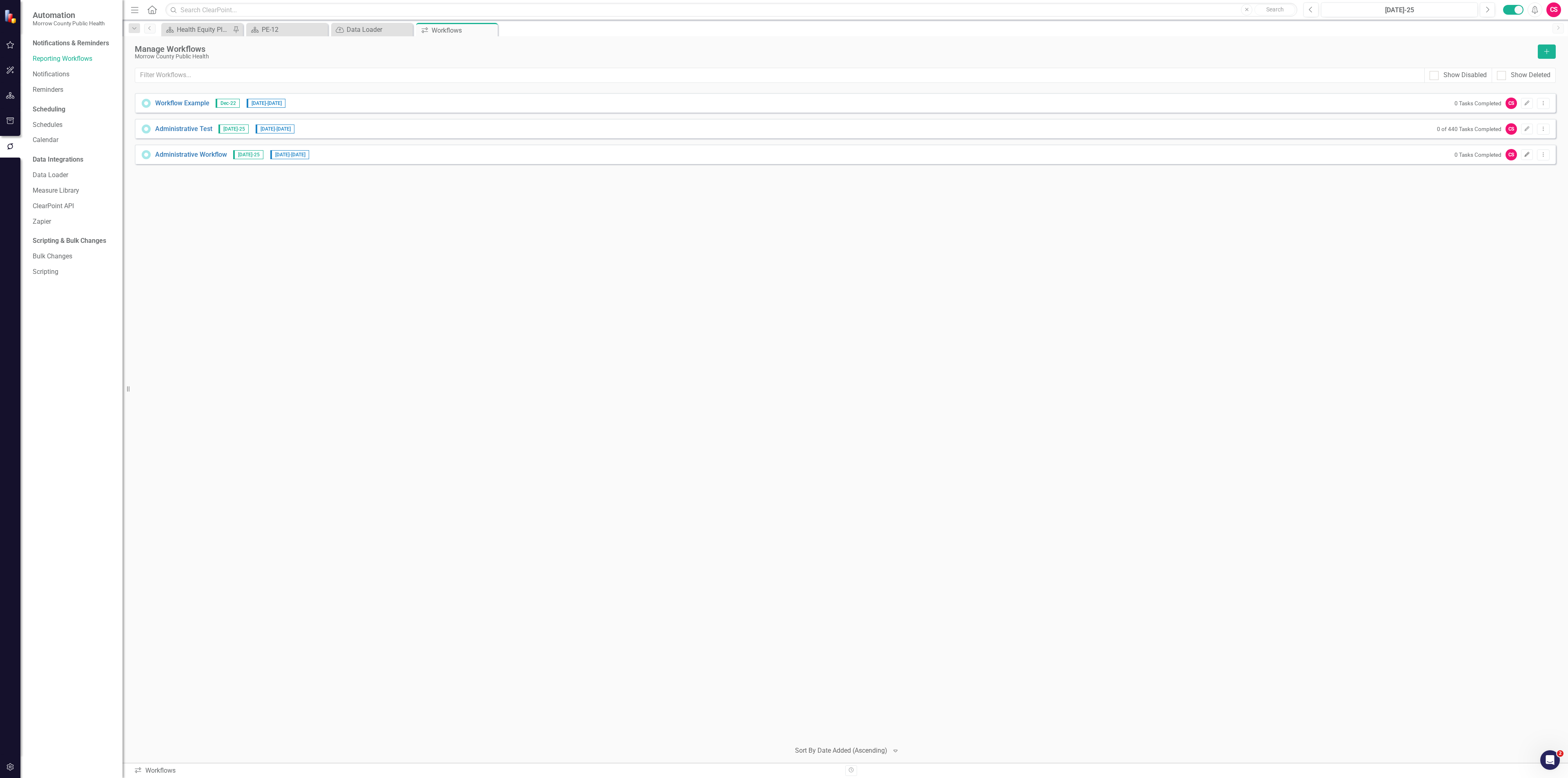
click at [1525, 153] on icon "Edit" at bounding box center [1527, 154] width 6 height 5
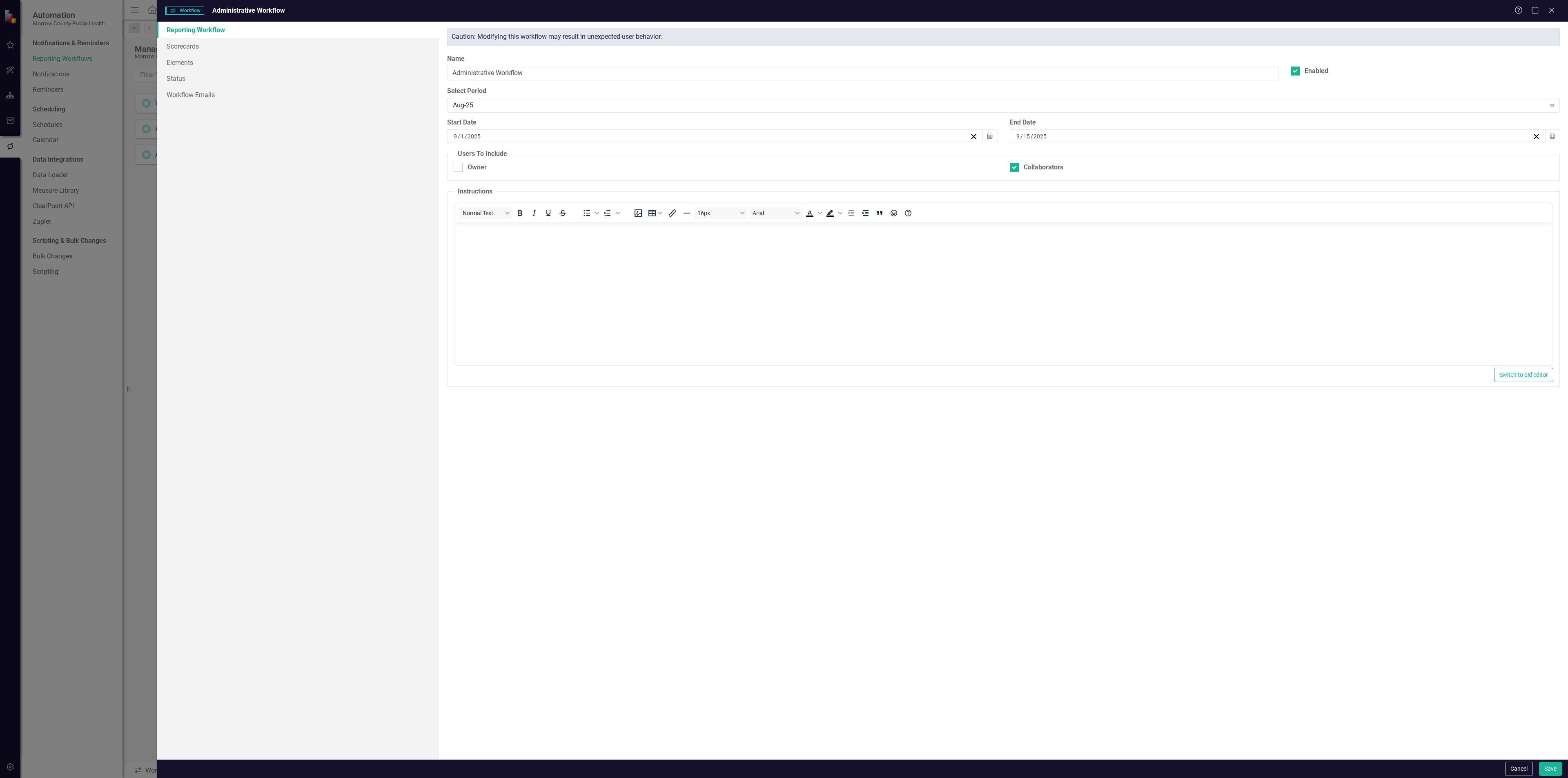
checkbox input "true"
checkbox input "false"
click at [871, 109] on div "[DATE]-25" at bounding box center [999, 105] width 1093 height 9
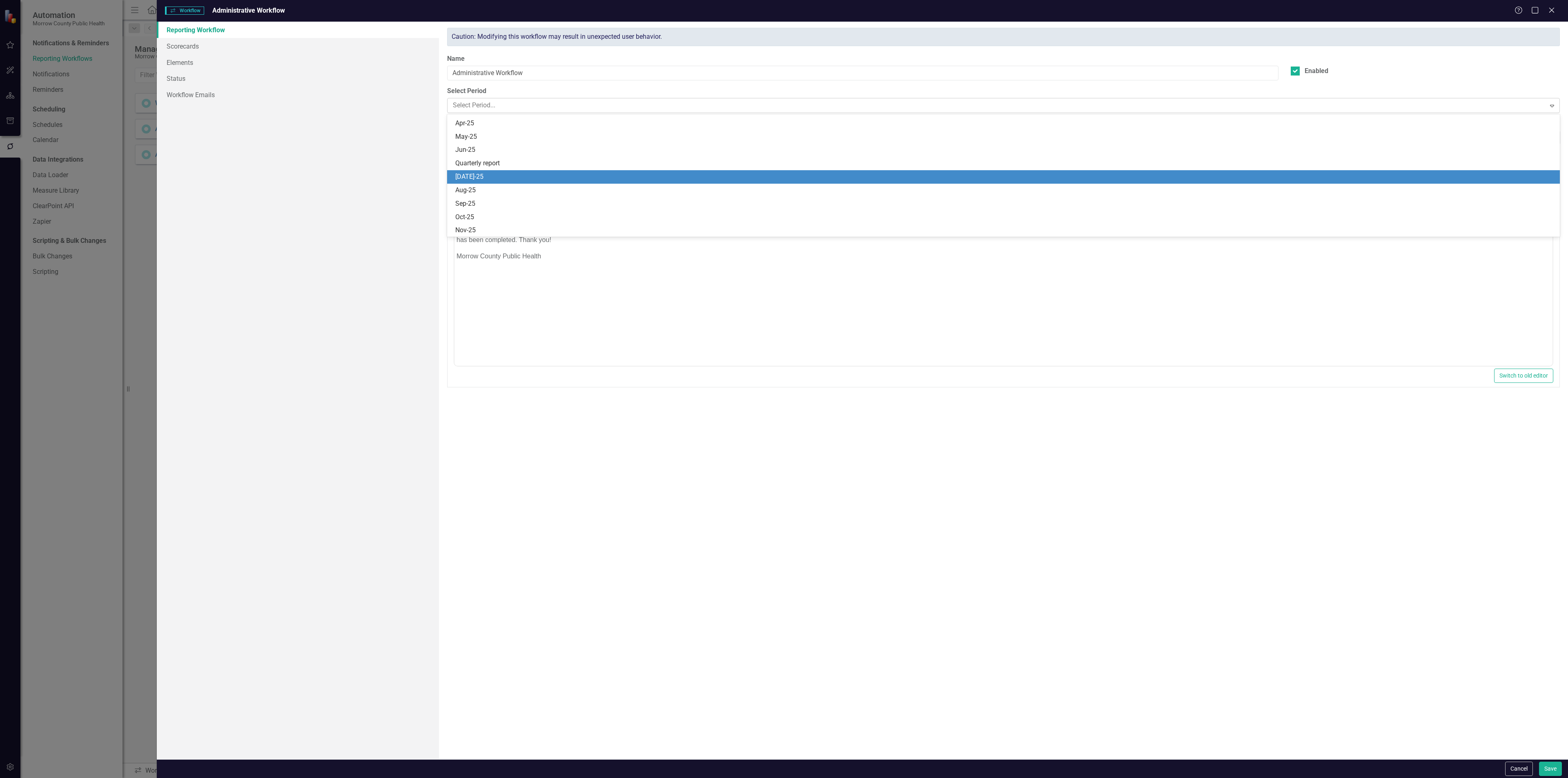
scroll to position [721, 0]
click at [508, 175] on div "Aug-25" at bounding box center [1005, 177] width 1100 height 9
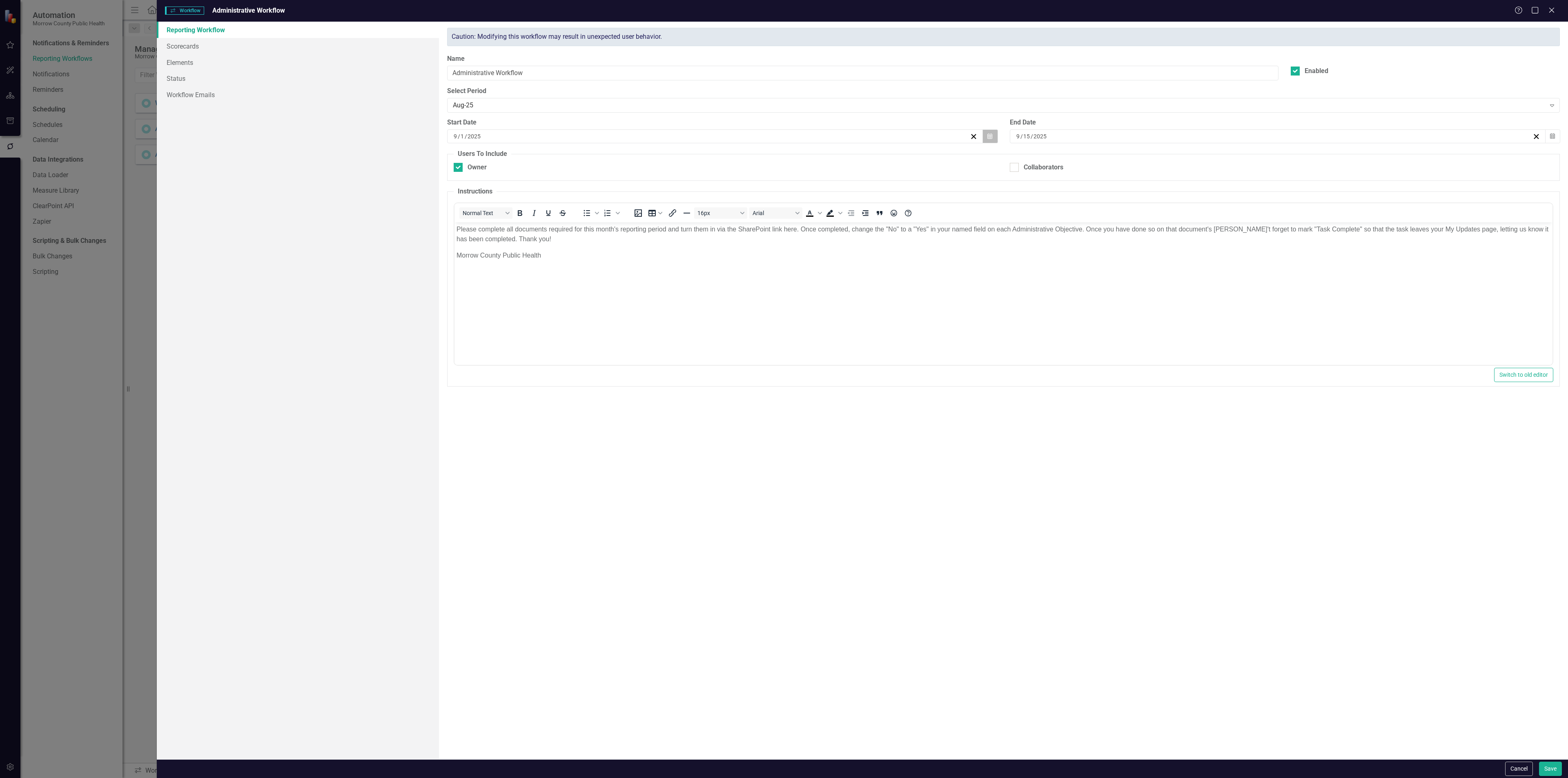
click at [990, 137] on icon "button" at bounding box center [989, 136] width 5 height 6
click at [675, 158] on button "‹" at bounding box center [671, 158] width 18 height 18
click at [719, 212] on button "13" at bounding box center [715, 214] width 20 height 15
click at [1555, 763] on button "Save" at bounding box center [1550, 769] width 23 height 14
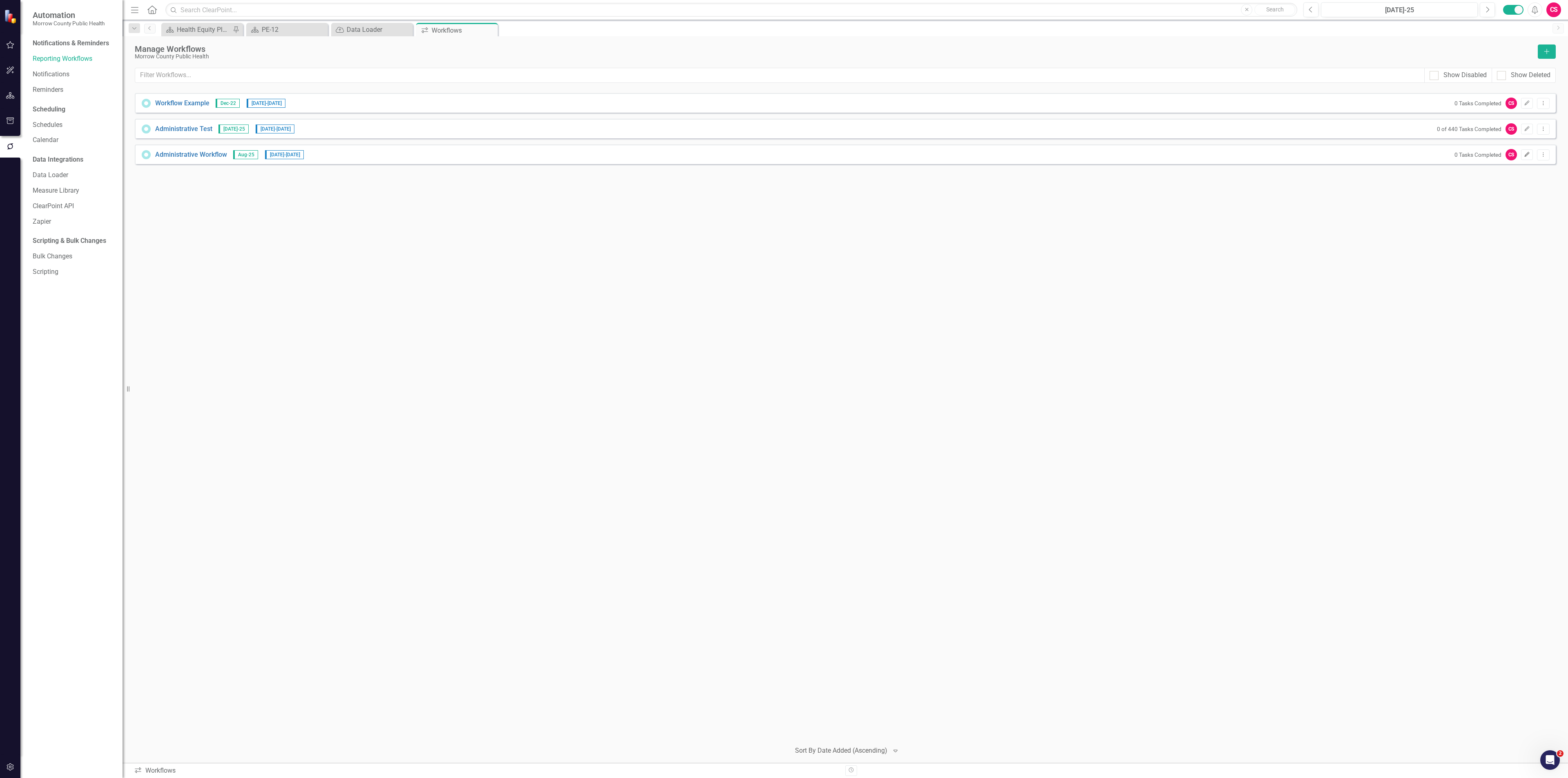
click at [1522, 153] on button "Edit" at bounding box center [1527, 154] width 12 height 11
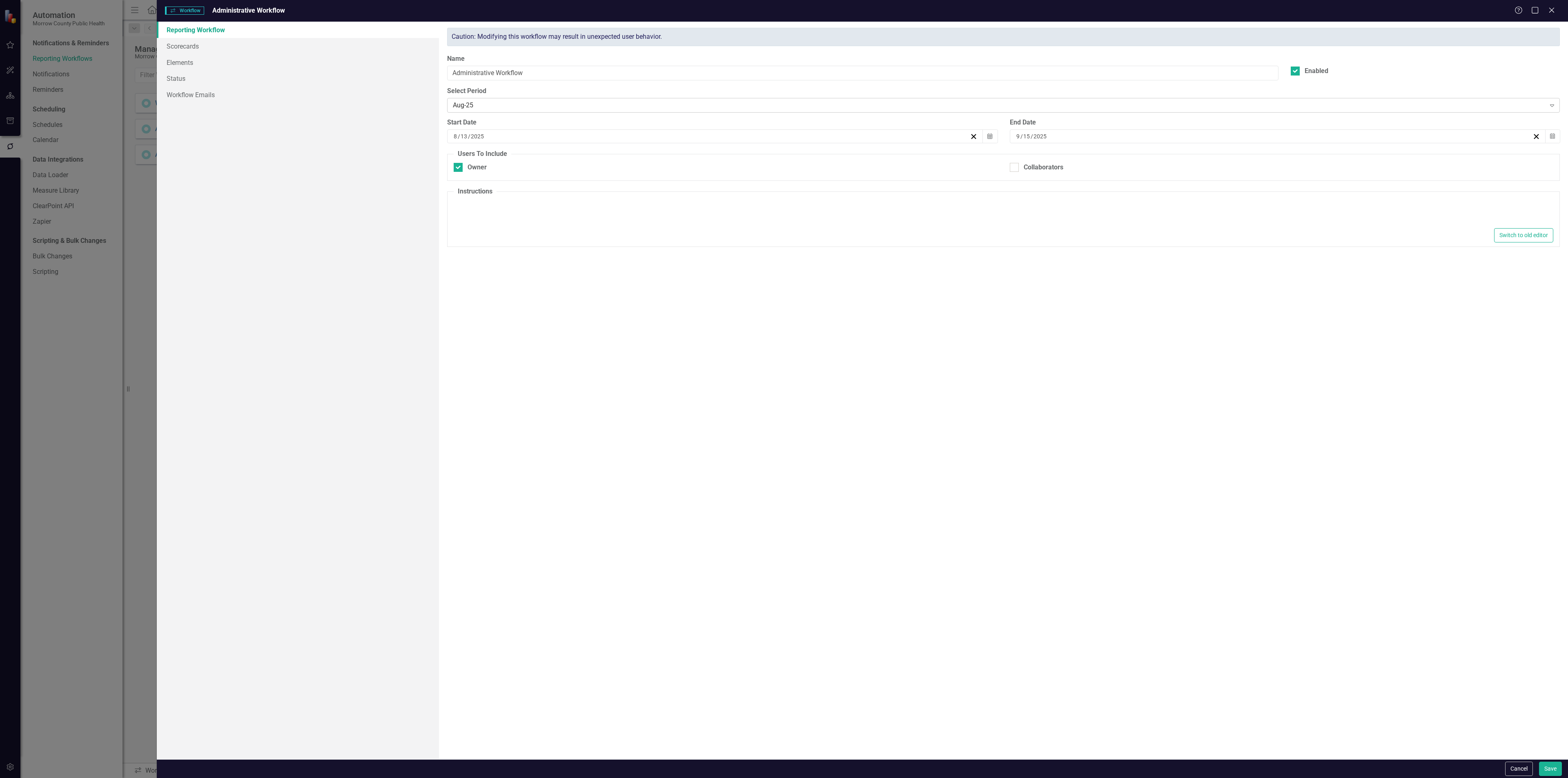
type textarea "<p>Please complete all documents required for this month's reporting period and…"
click at [201, 48] on link "Scorecards" at bounding box center [298, 46] width 282 height 16
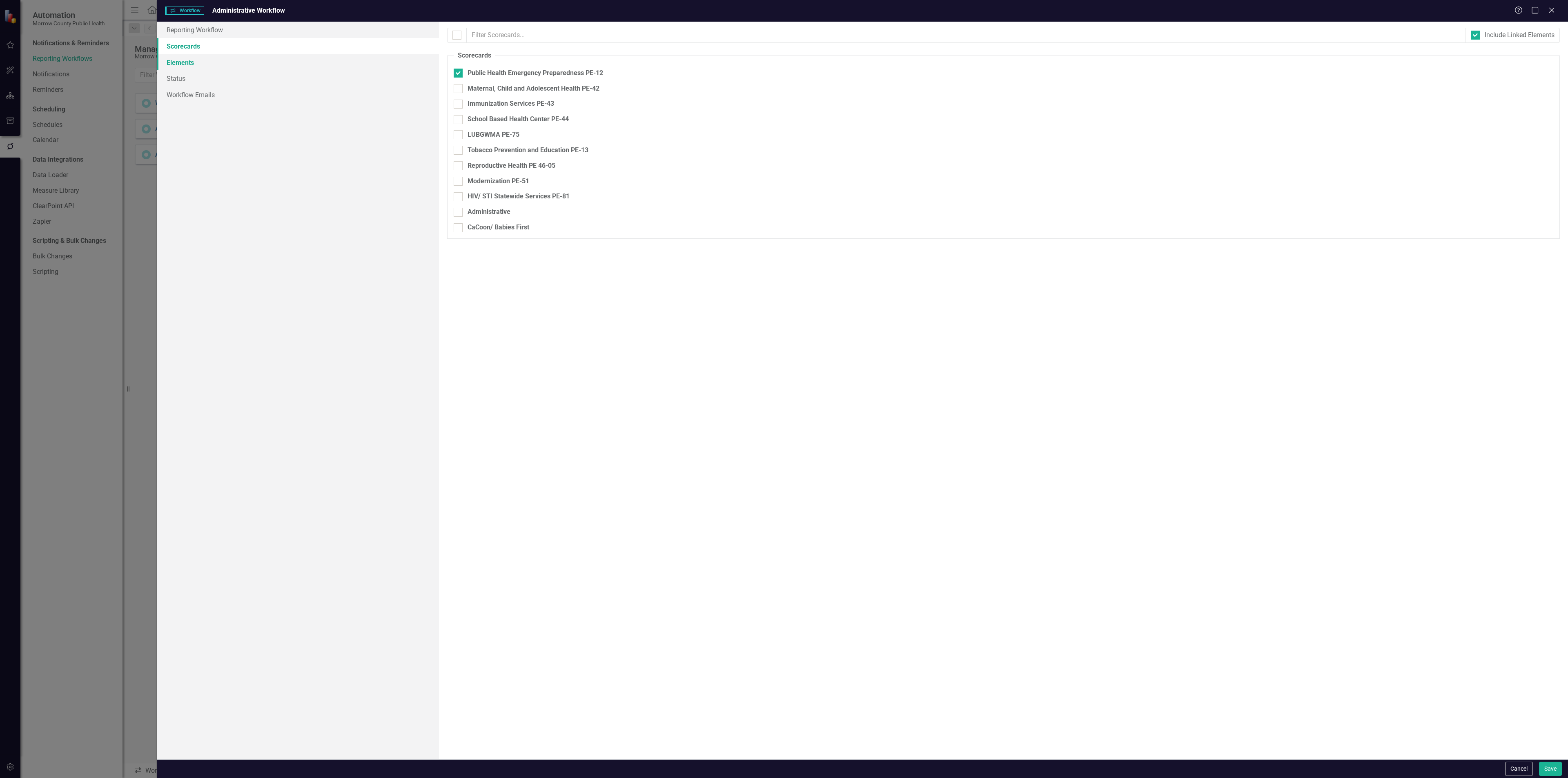
click at [195, 65] on link "Elements" at bounding box center [298, 62] width 282 height 16
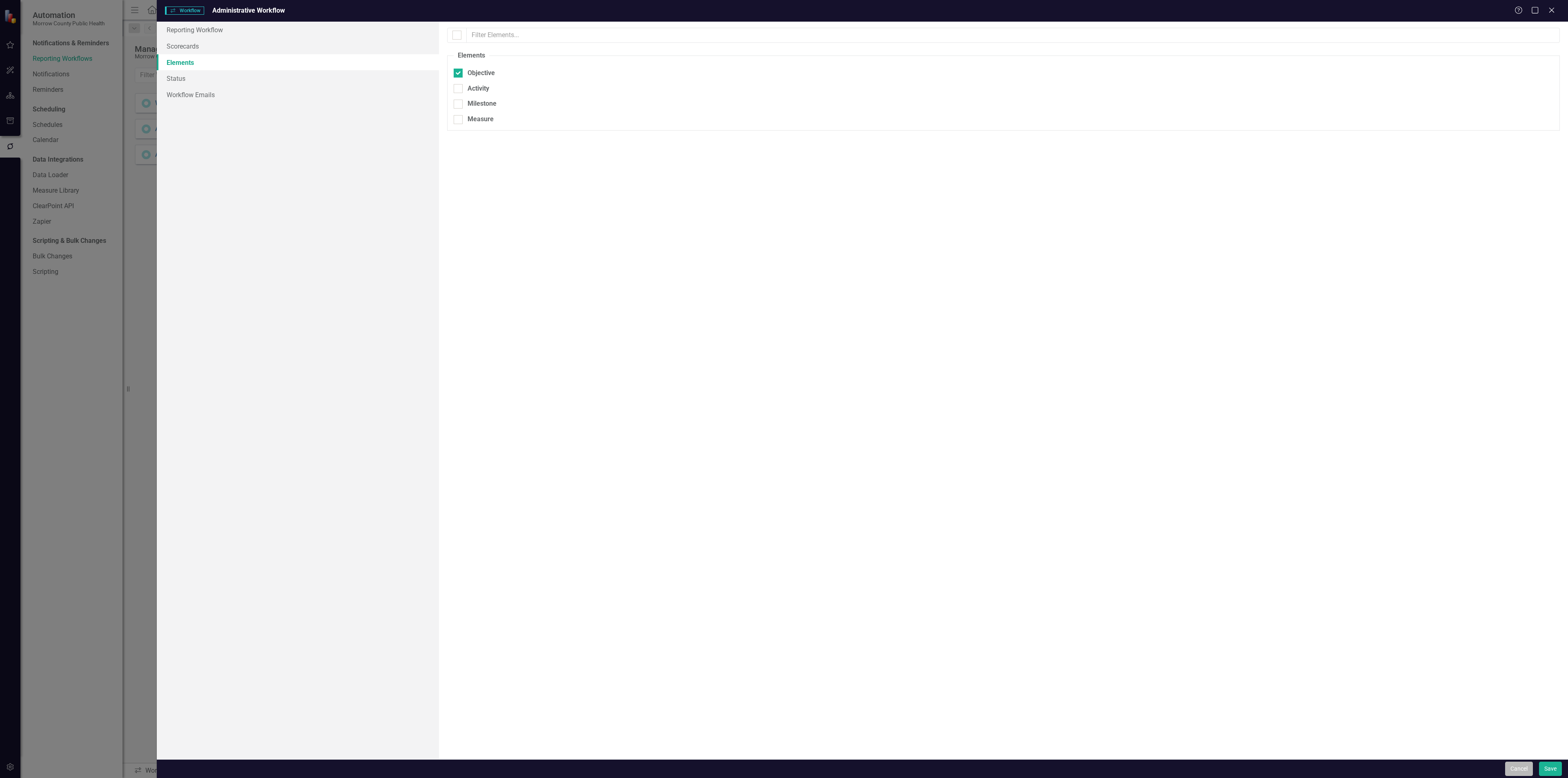
click at [1522, 770] on button "Cancel" at bounding box center [1519, 769] width 28 height 14
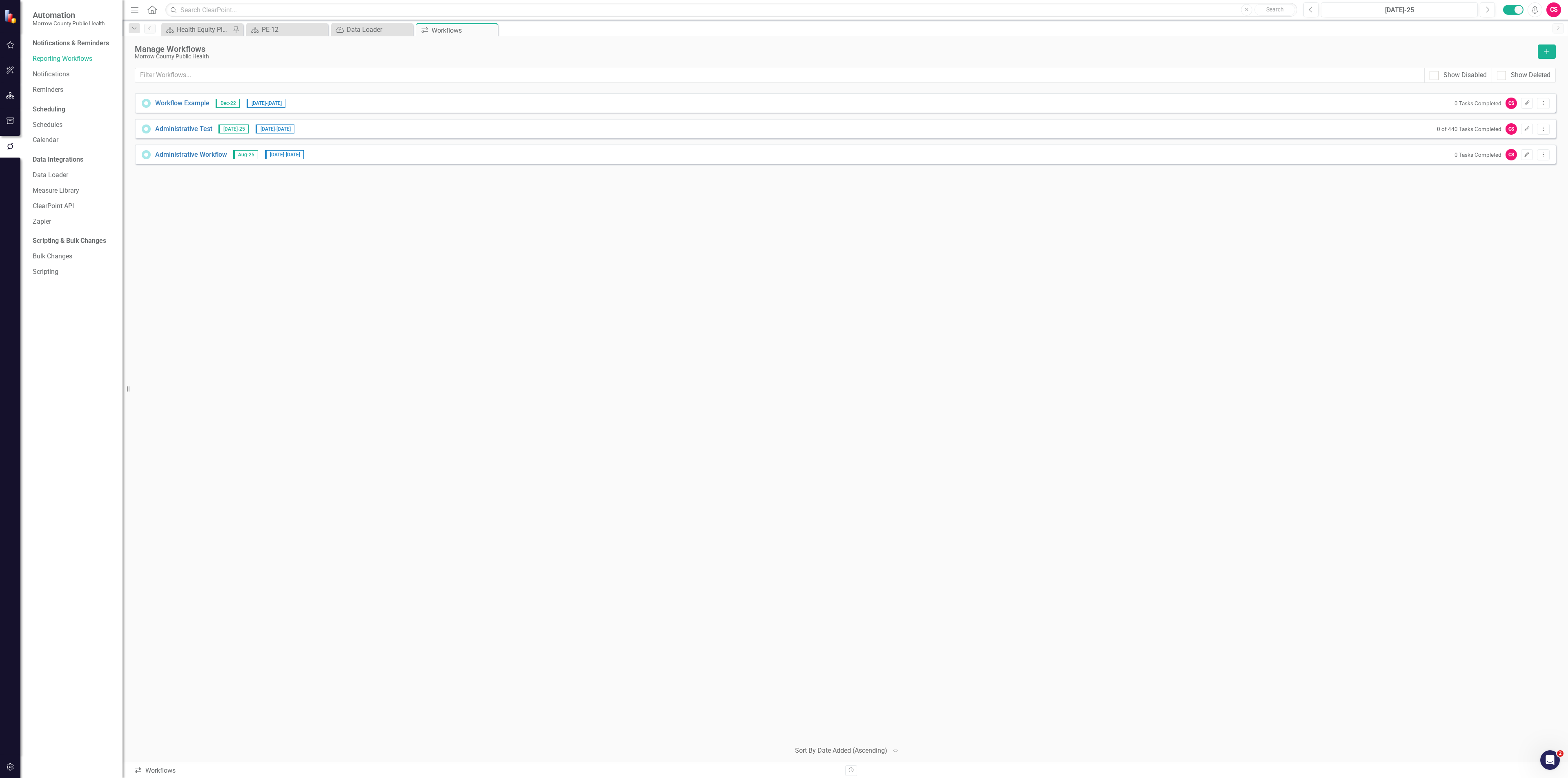
click at [1522, 153] on button "Edit" at bounding box center [1527, 154] width 12 height 11
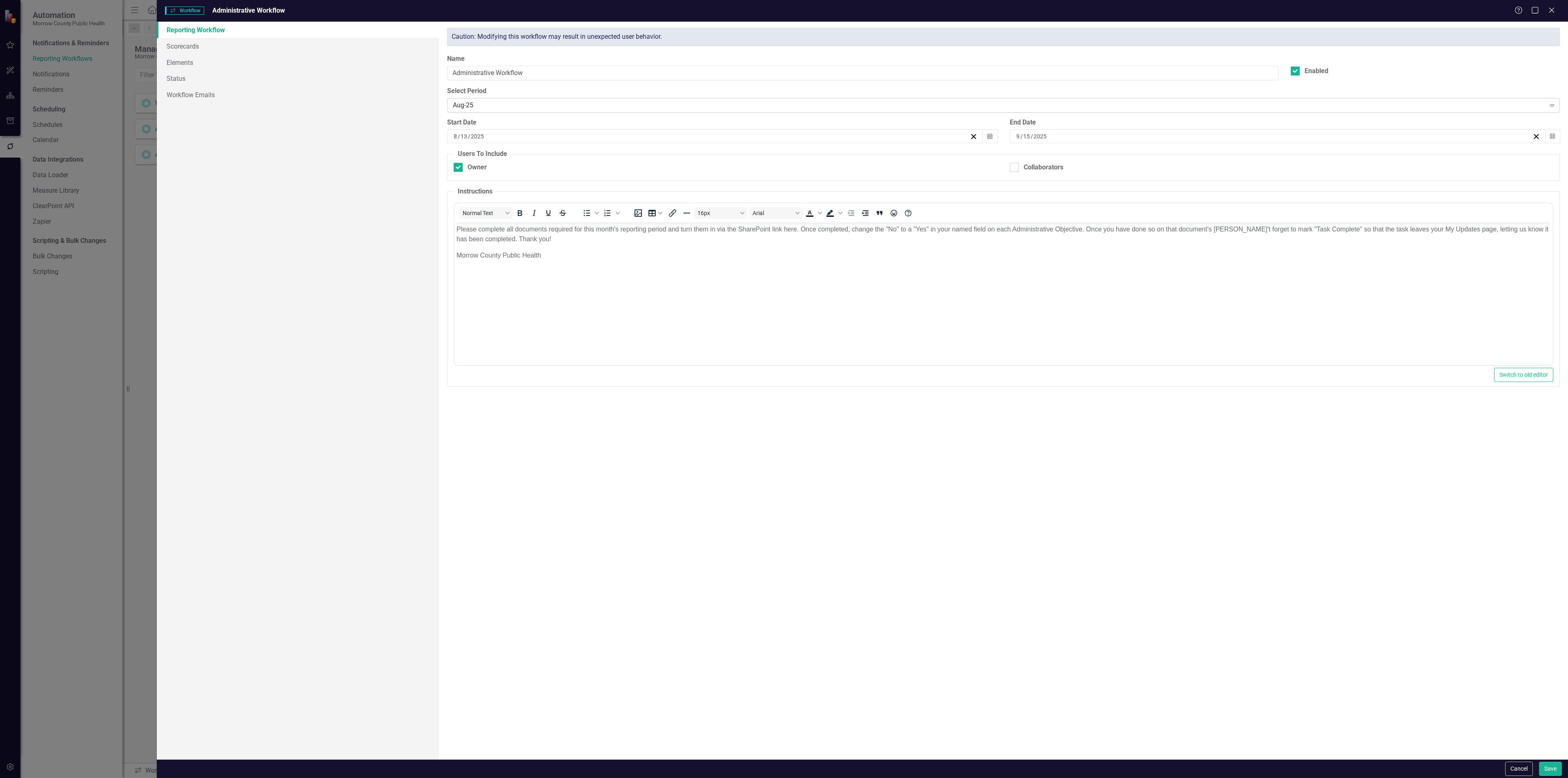
click at [546, 108] on div "Aug-25" at bounding box center [999, 105] width 1093 height 9
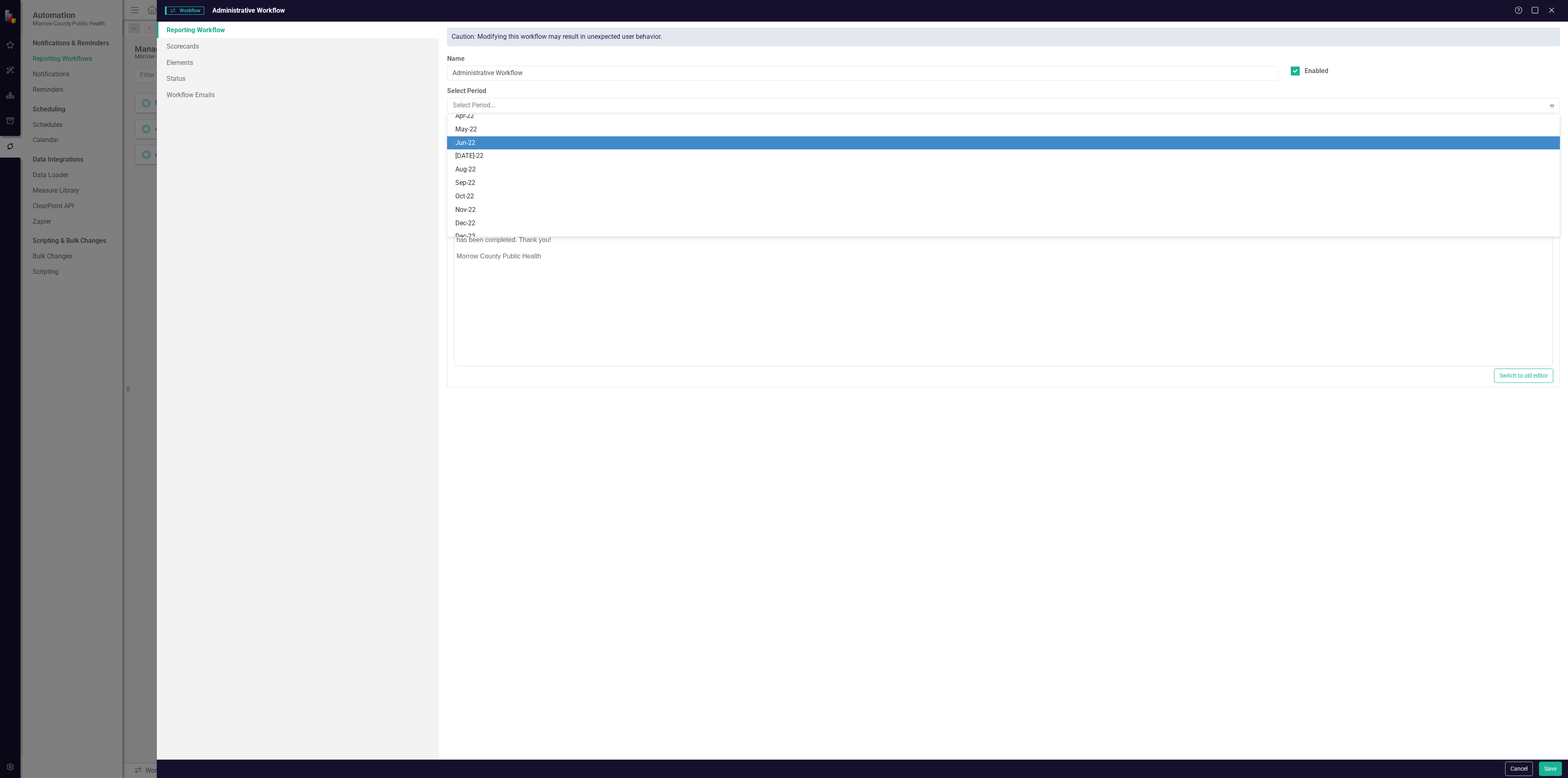
scroll to position [721, 0]
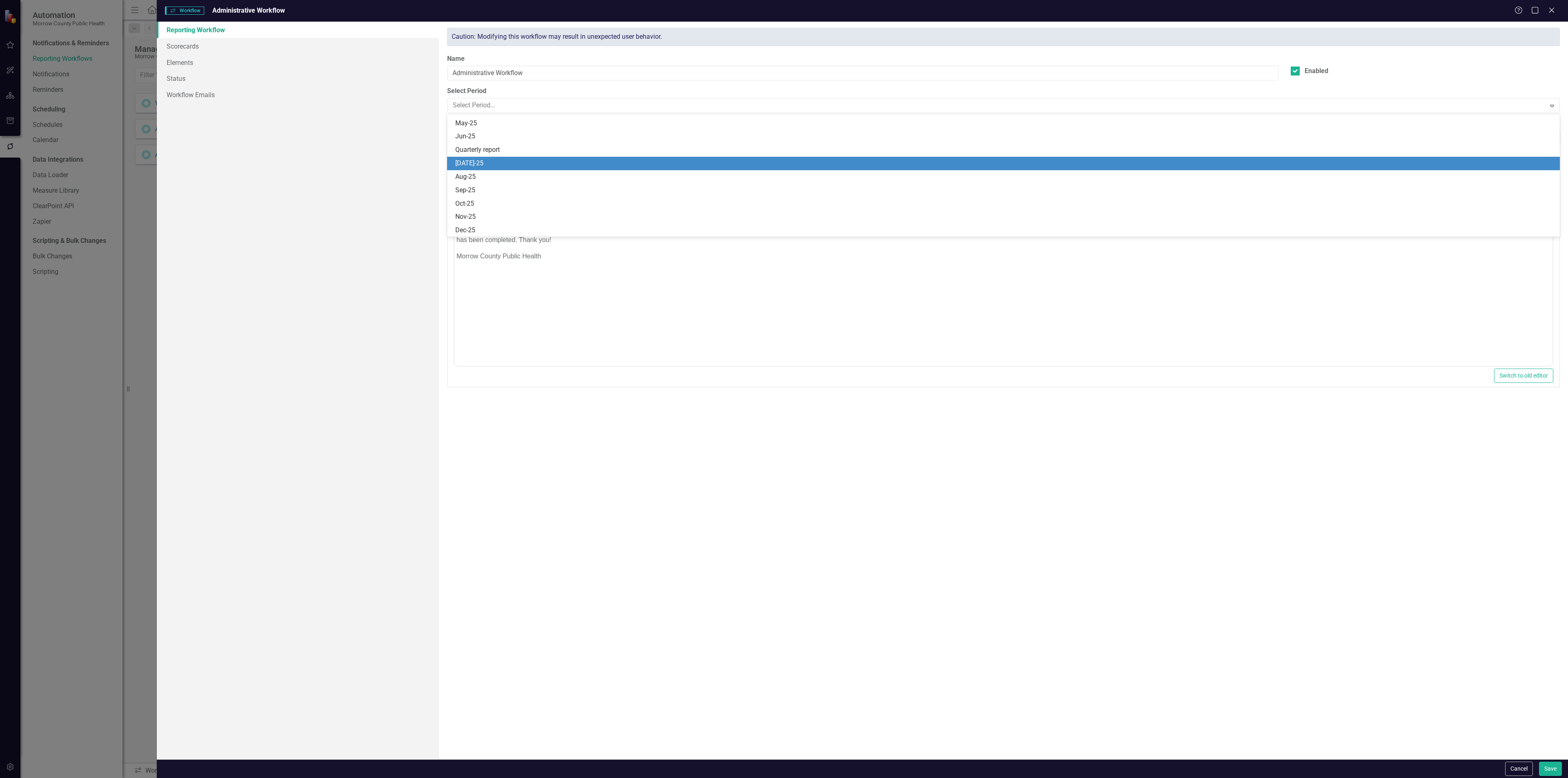
click at [512, 157] on div "[DATE]-25" at bounding box center [1003, 163] width 1113 height 13
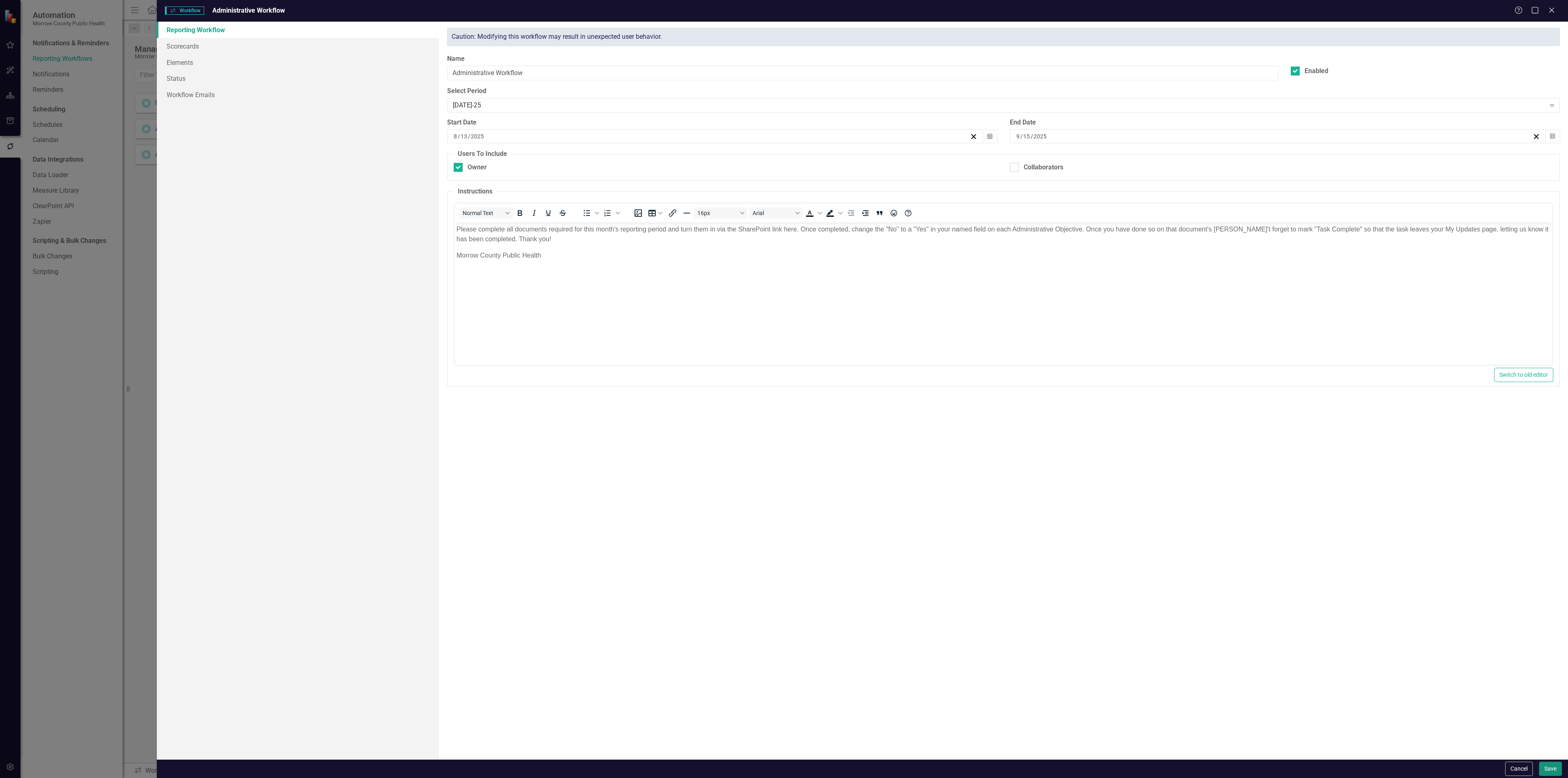
click at [1548, 765] on button "Save" at bounding box center [1550, 769] width 23 height 14
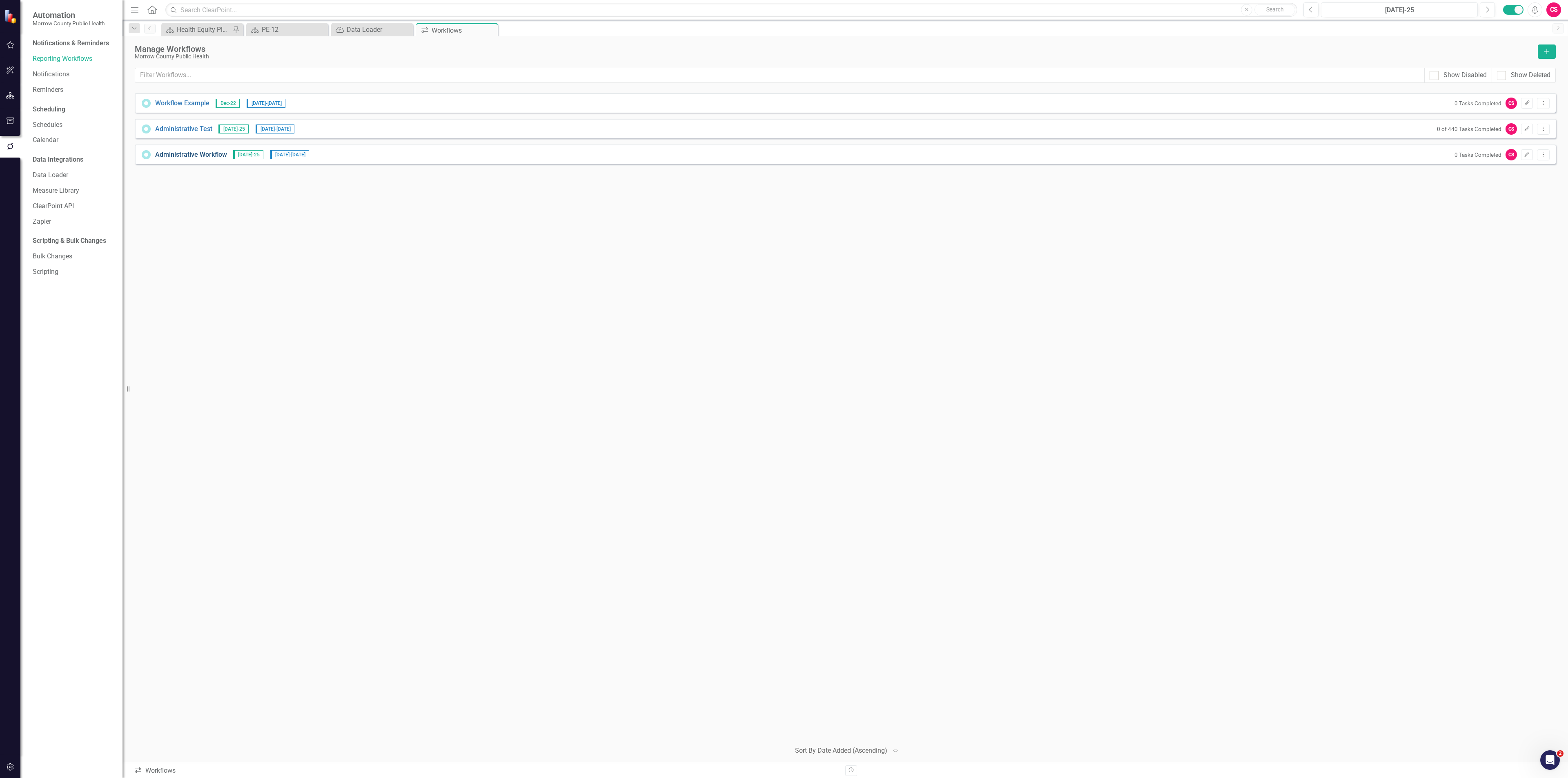
click at [194, 154] on link "Administrative Workflow" at bounding box center [191, 154] width 72 height 9
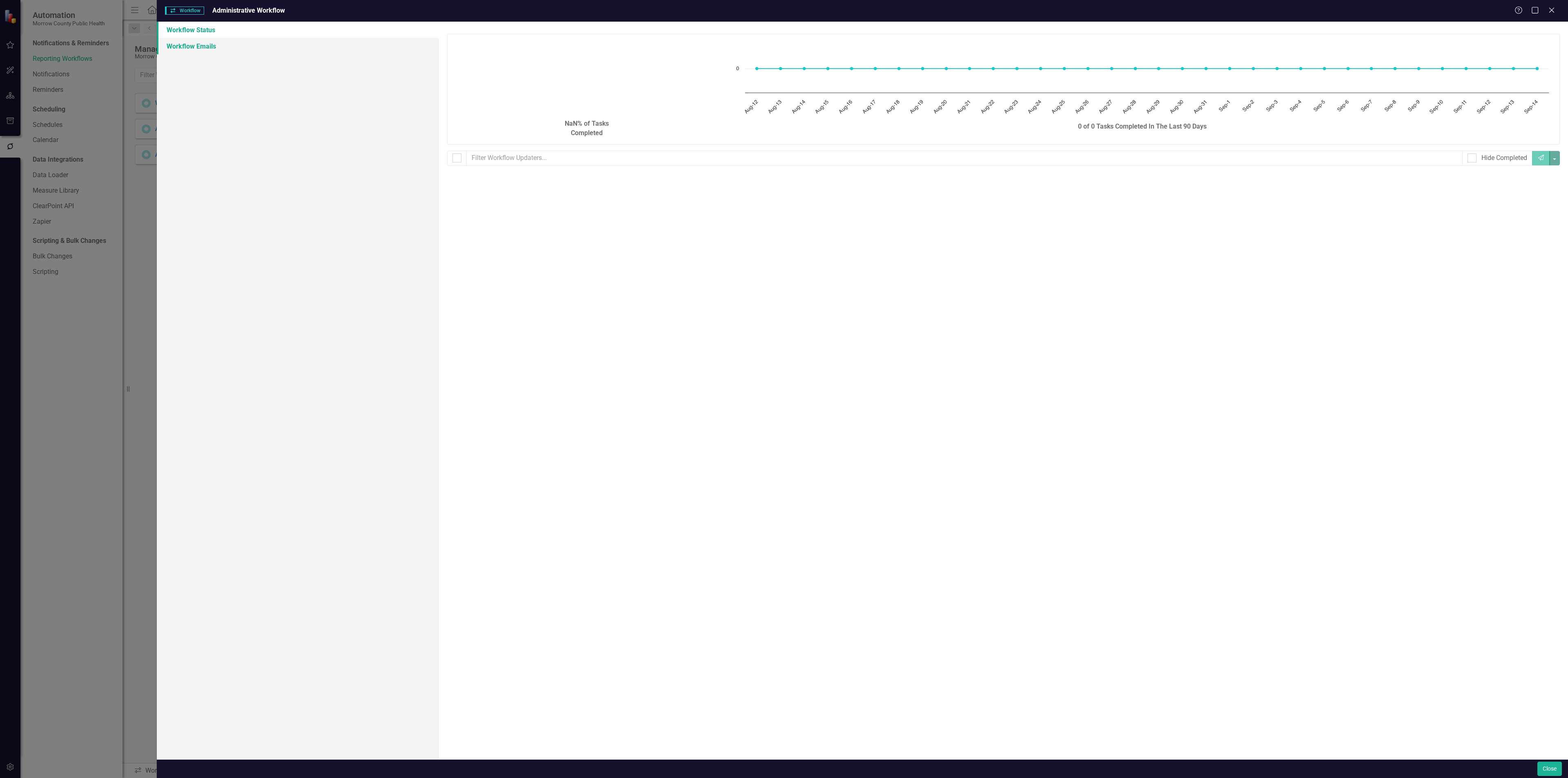
click at [219, 41] on link "Workflow Emails" at bounding box center [298, 46] width 282 height 16
click at [1547, 58] on icon "Collapse" at bounding box center [1550, 59] width 8 height 6
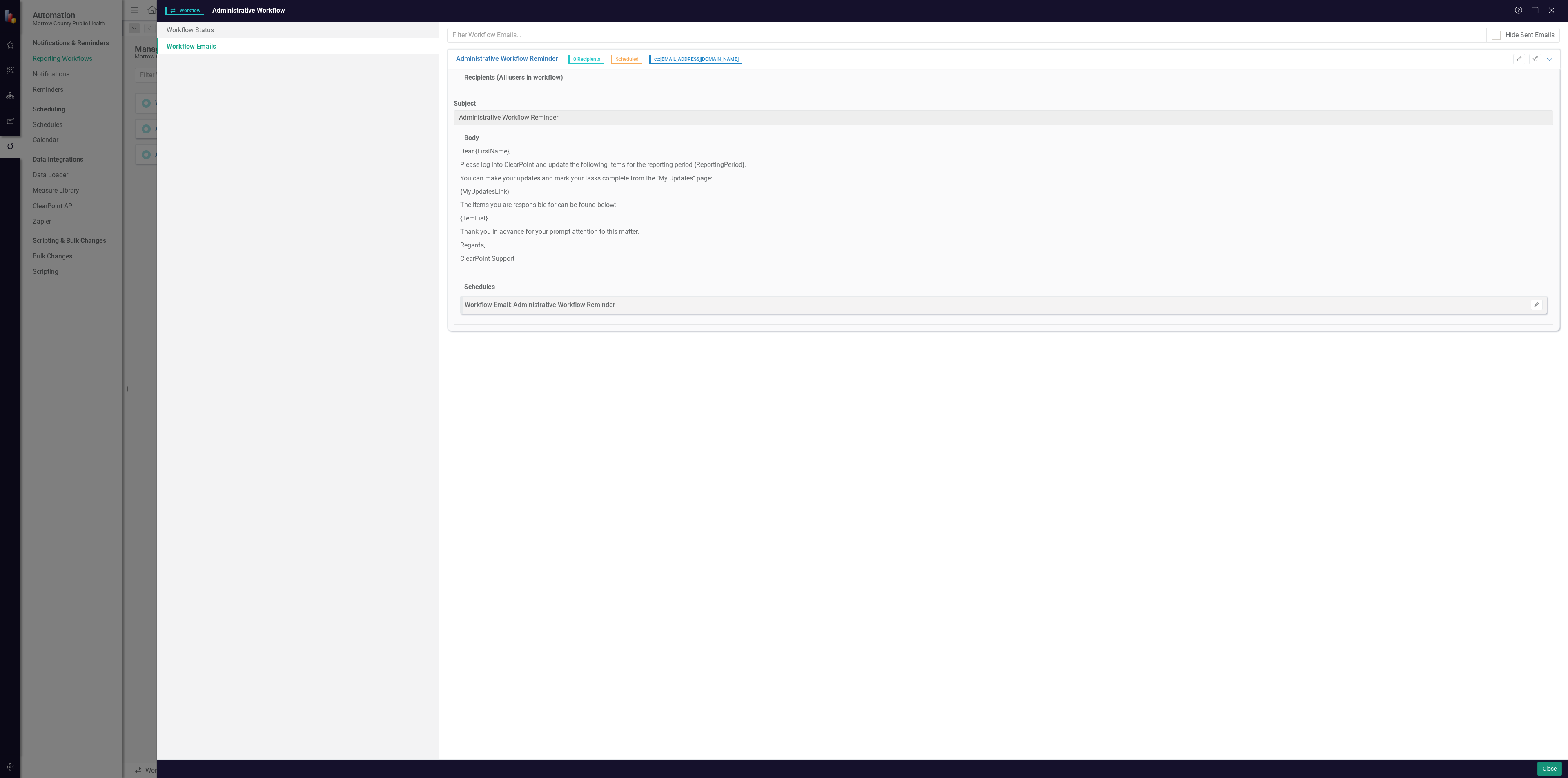
click at [1541, 767] on button "Close" at bounding box center [1549, 769] width 25 height 14
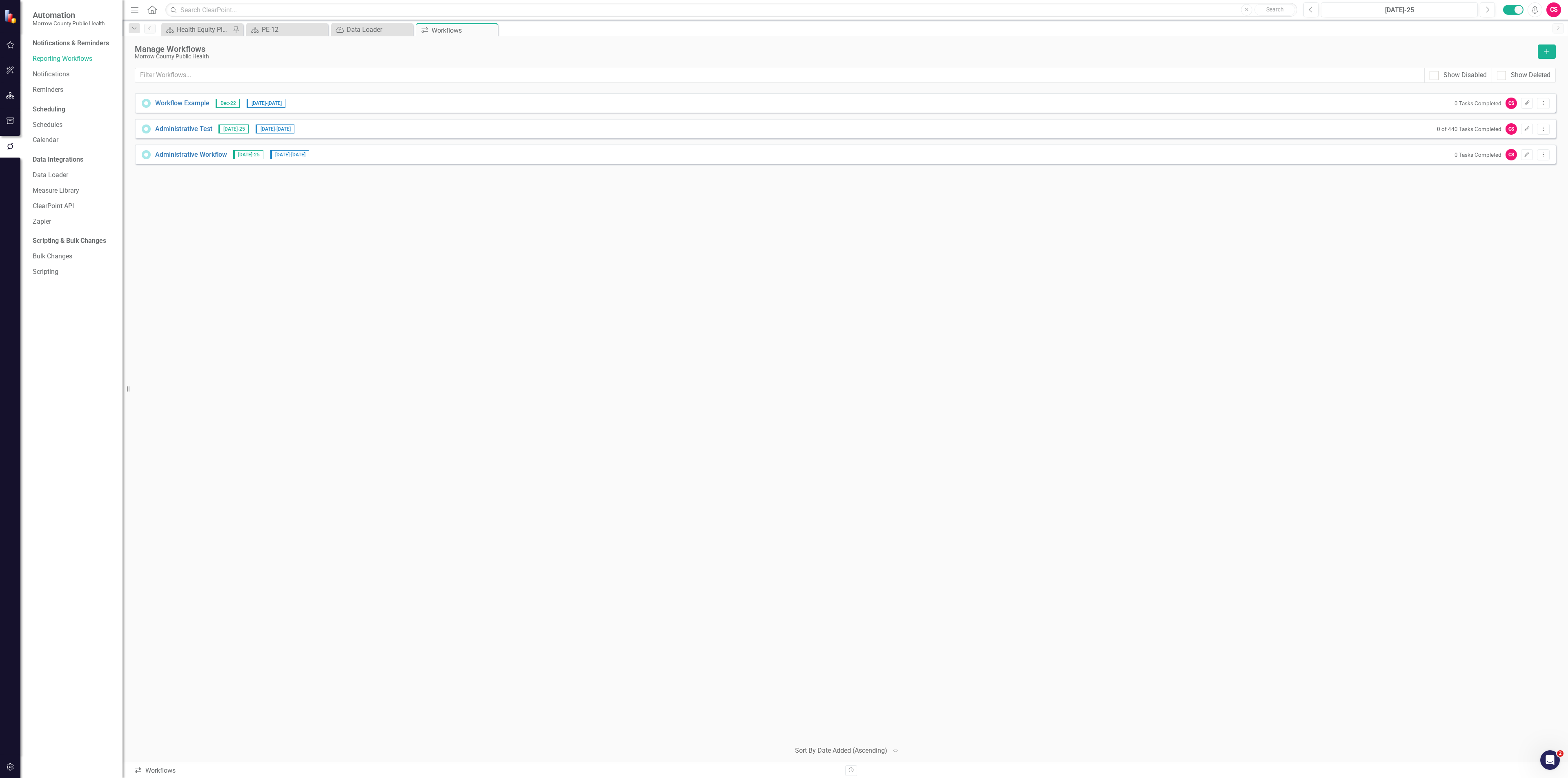
click at [7, 772] on button "button" at bounding box center [11, 767] width 18 height 17
click at [69, 53] on link "Manage Users" at bounding box center [74, 57] width 81 height 9
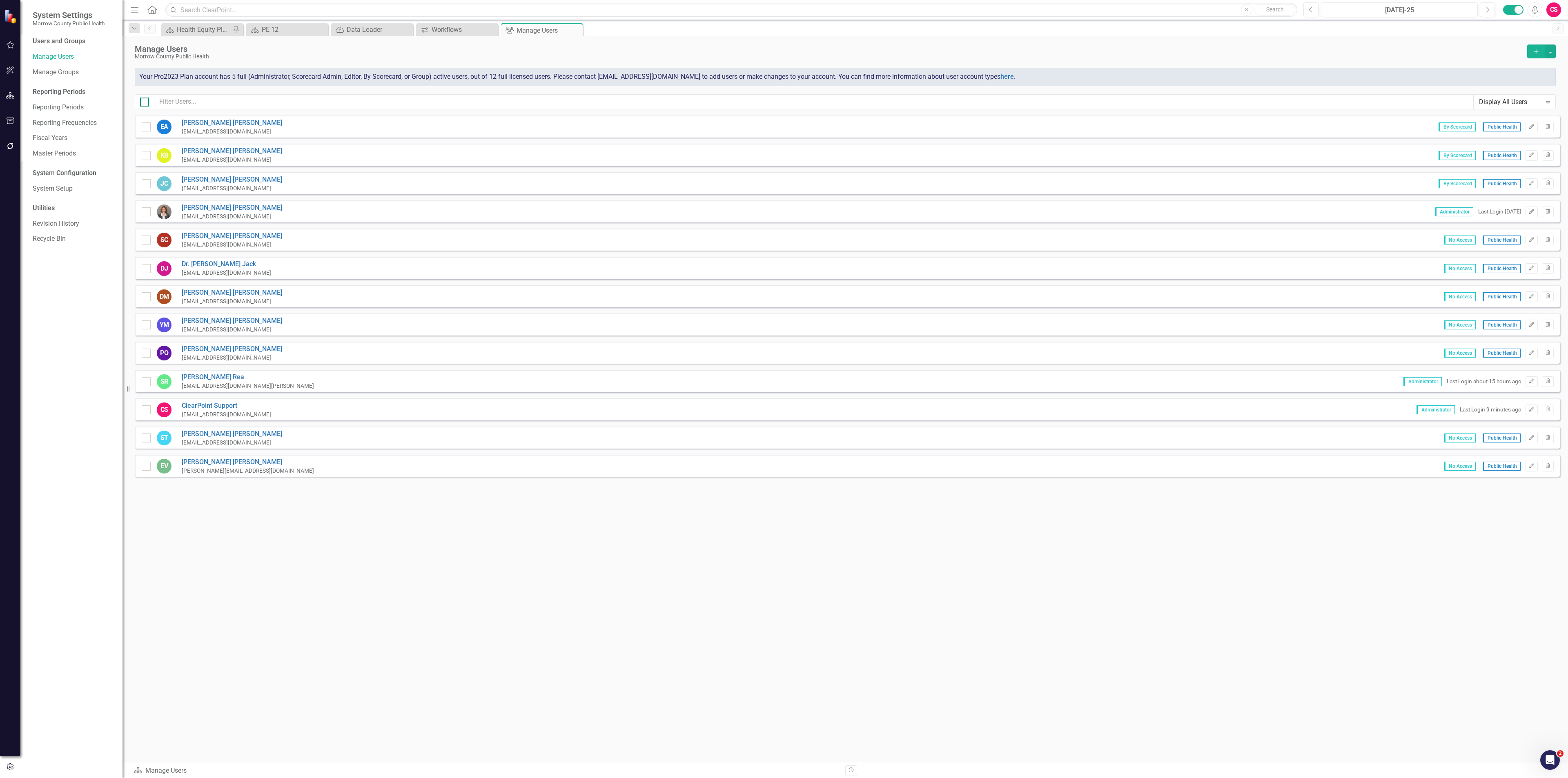
click at [142, 106] on div at bounding box center [144, 102] width 9 height 9
click at [142, 103] on input "checkbox" at bounding box center [143, 100] width 6 height 6
checkbox input "true"
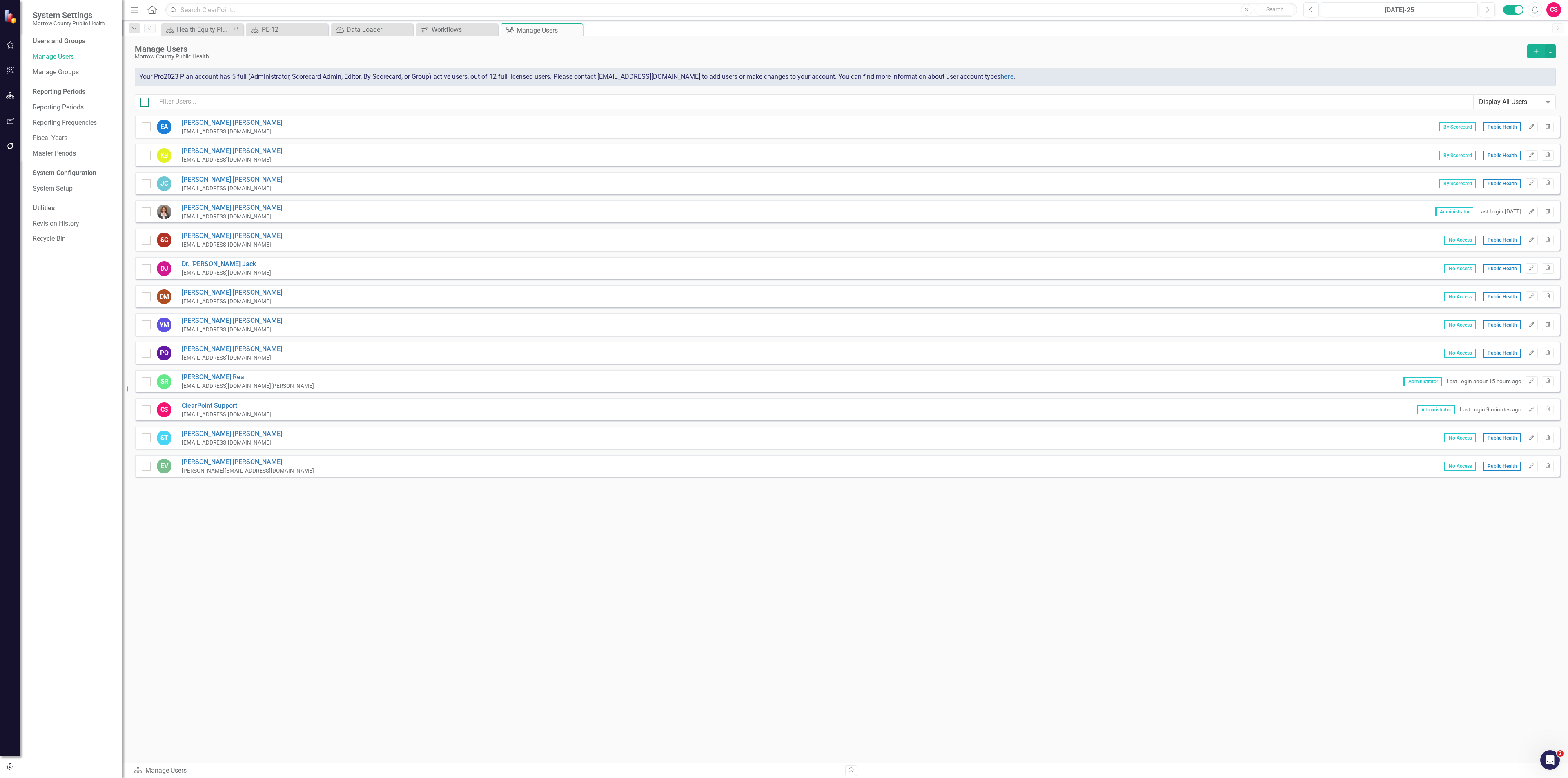
checkbox input "true"
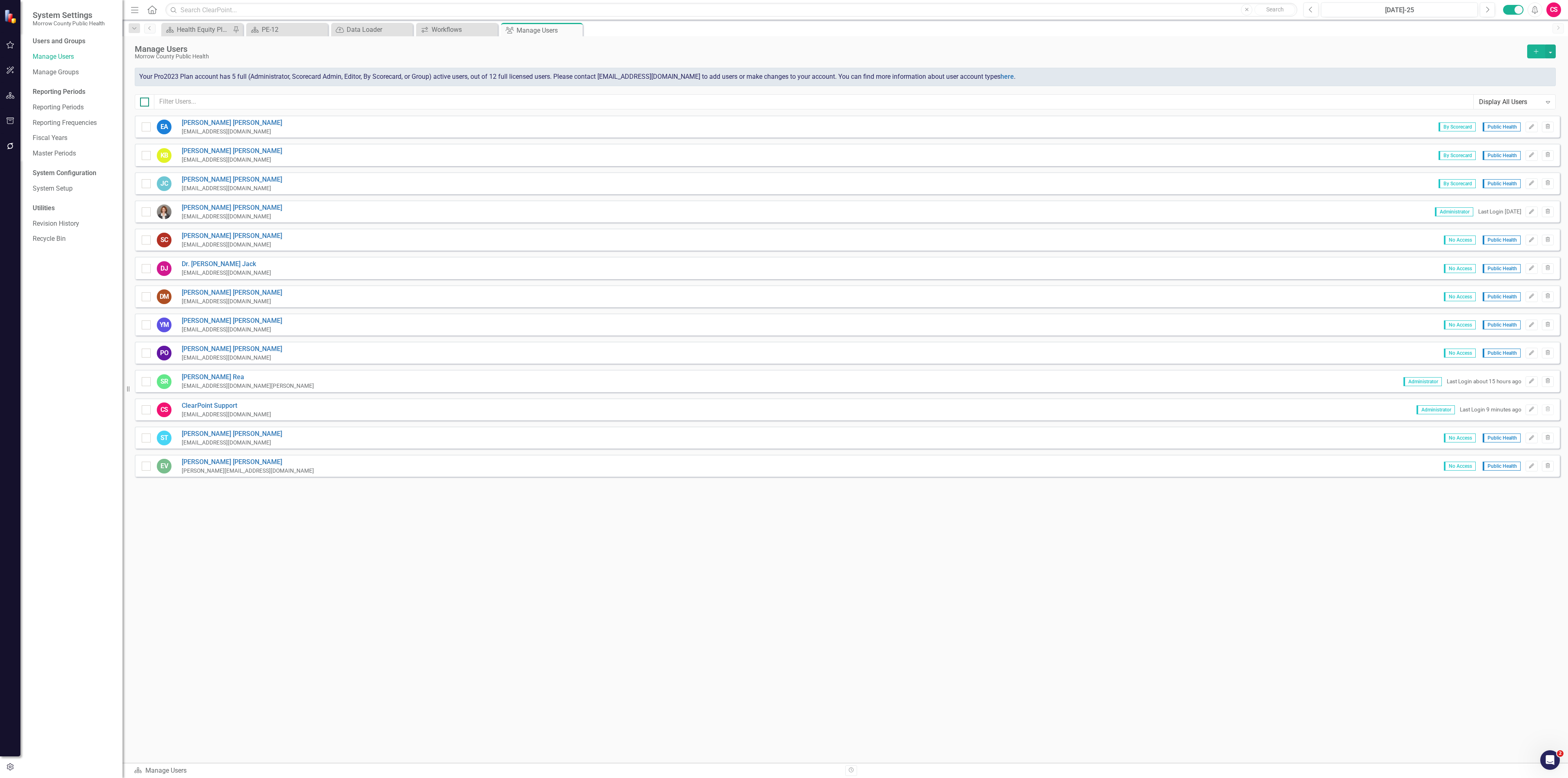
checkbox input "true"
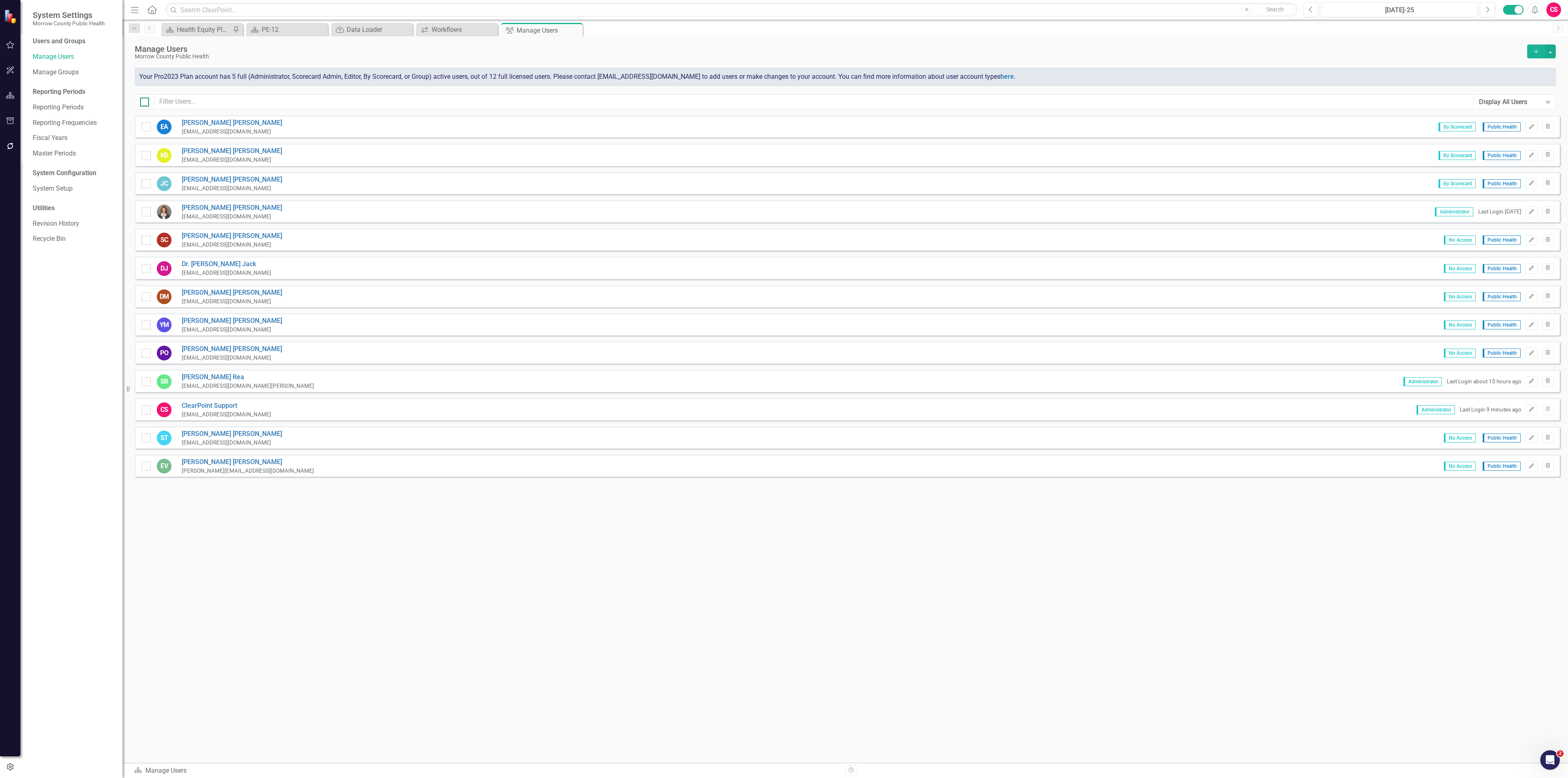
checkbox input "true"
click at [1551, 52] on button "button" at bounding box center [1550, 51] width 11 height 14
click at [1522, 95] on link "Edit Multiple Edit Multiple" at bounding box center [1518, 97] width 76 height 15
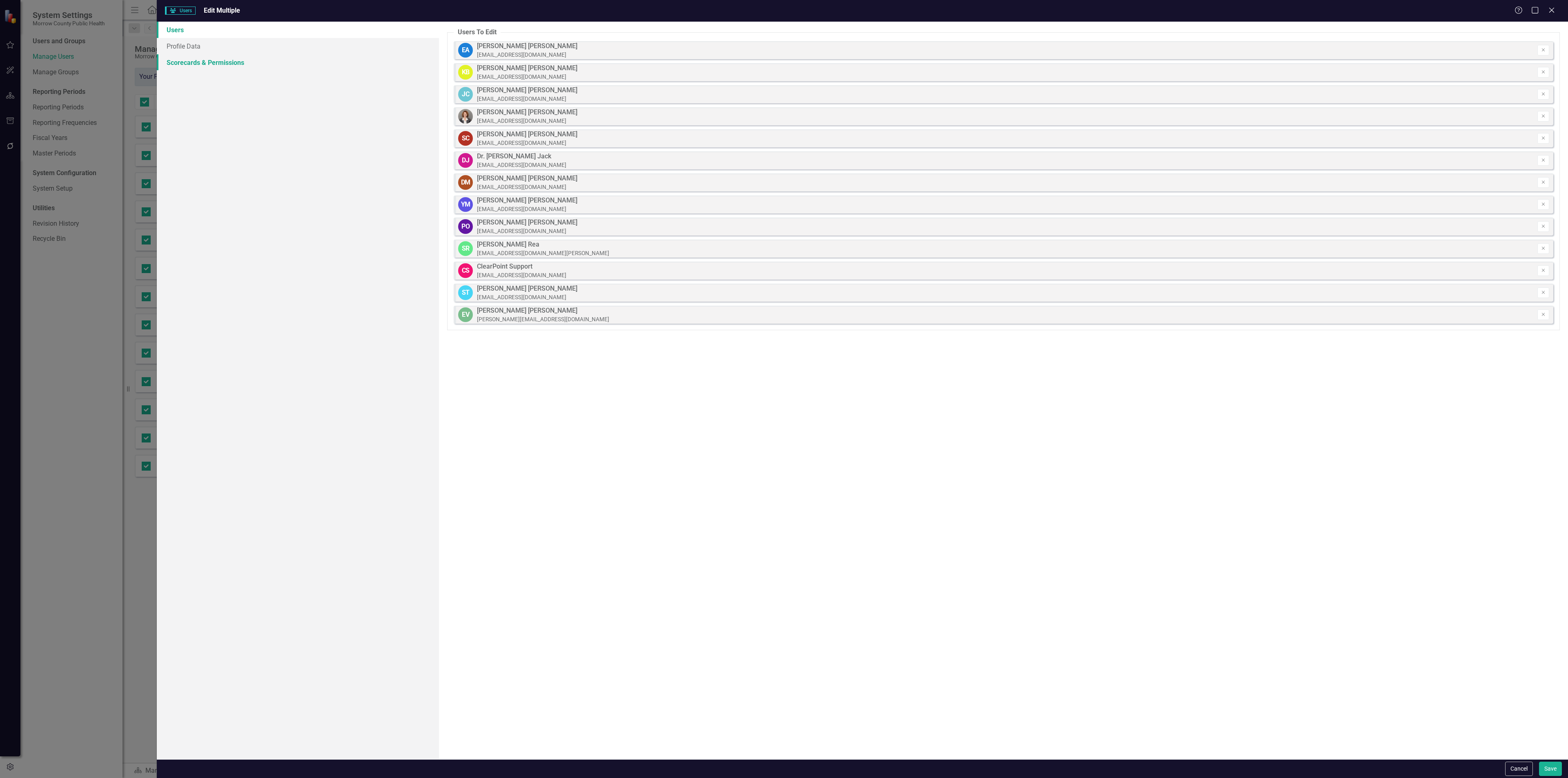
click at [249, 61] on link "Scorecards & Permissions" at bounding box center [298, 62] width 282 height 16
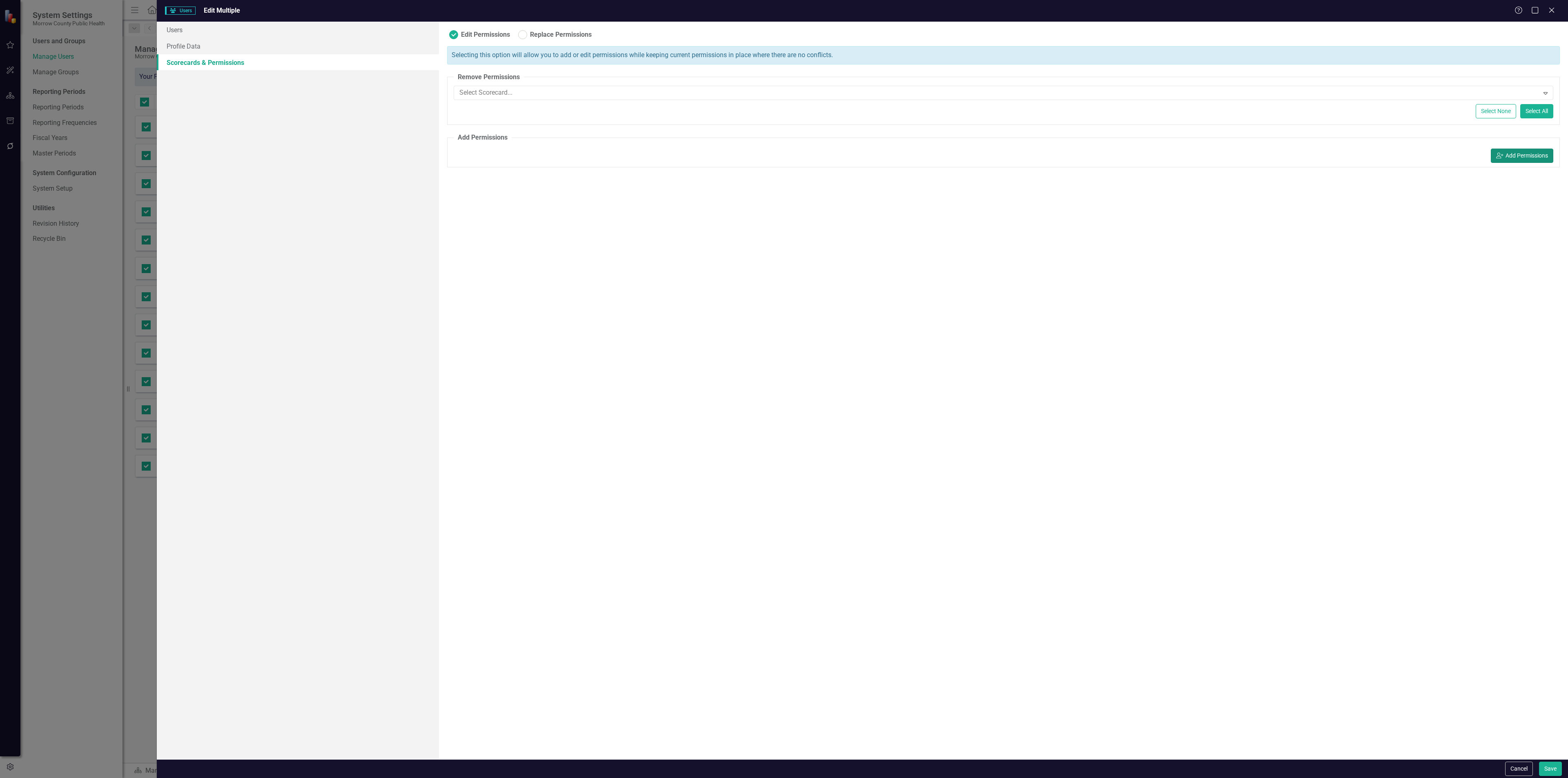
click at [1514, 153] on button "icon.userAdd Add Permissions" at bounding box center [1522, 156] width 62 height 14
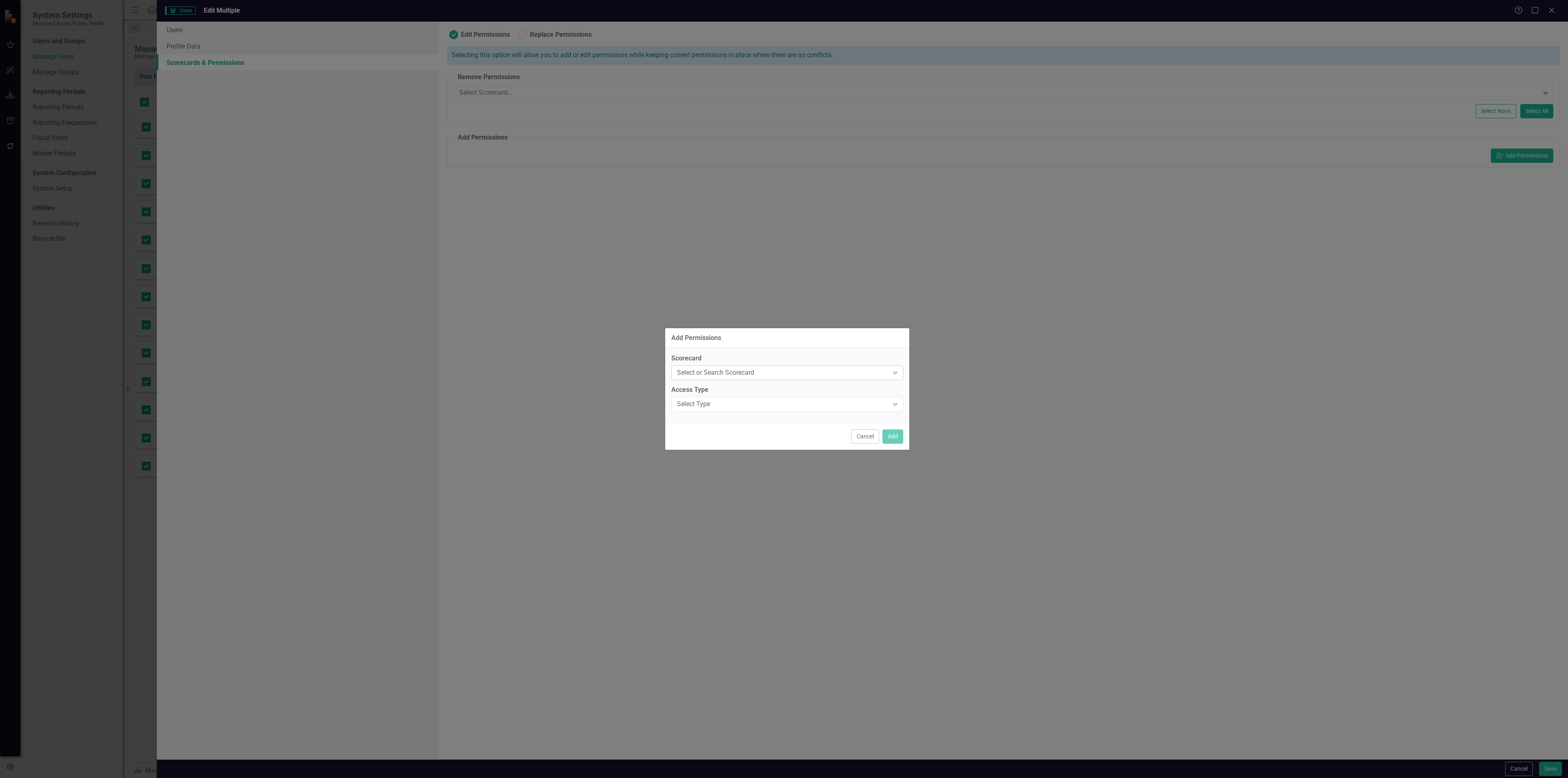
click at [776, 375] on div "Select or Search Scorecard Expand" at bounding box center [787, 372] width 232 height 15
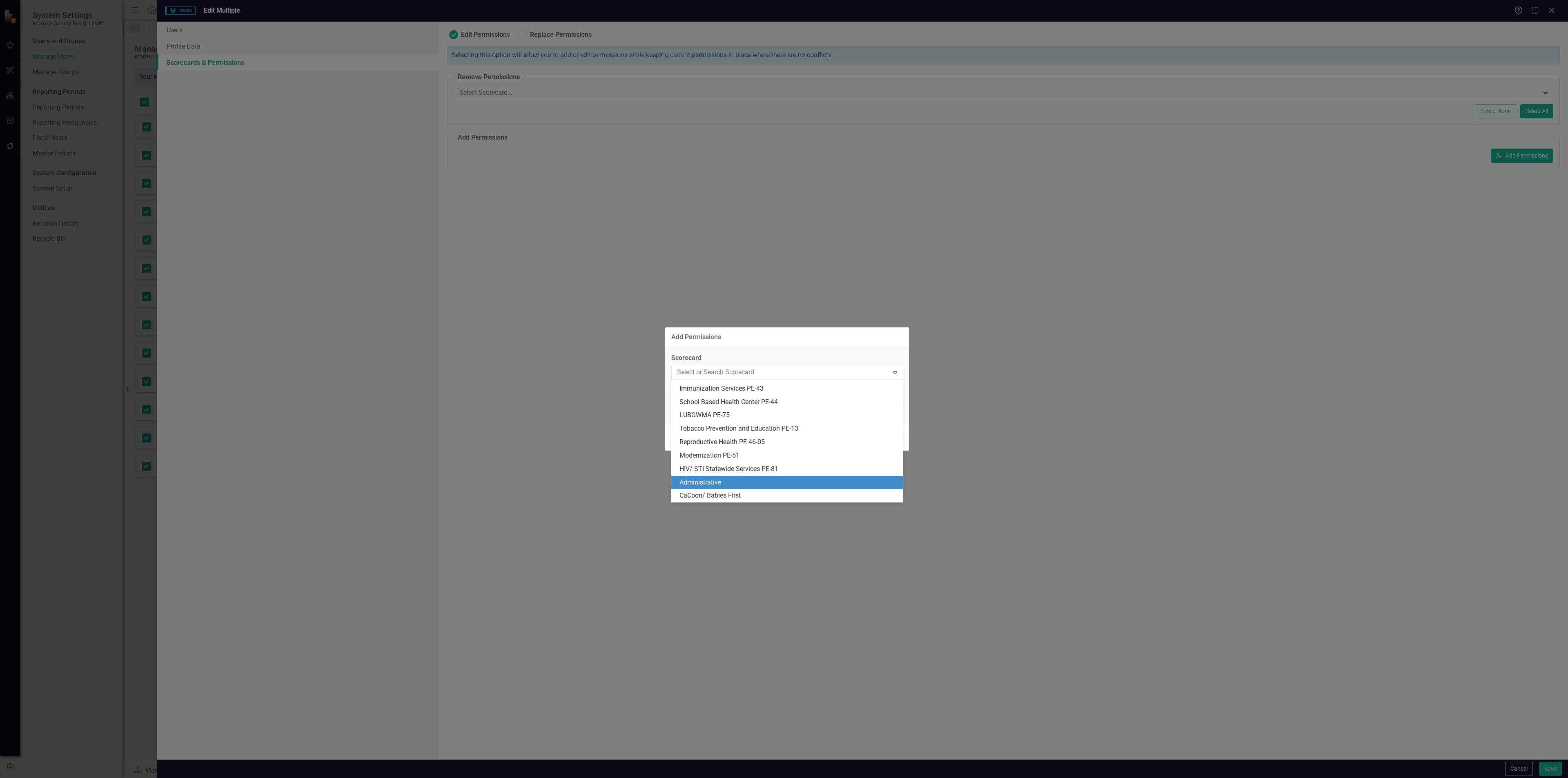
scroll to position [25, 0]
click at [750, 485] on div "Administrative" at bounding box center [789, 482] width 219 height 9
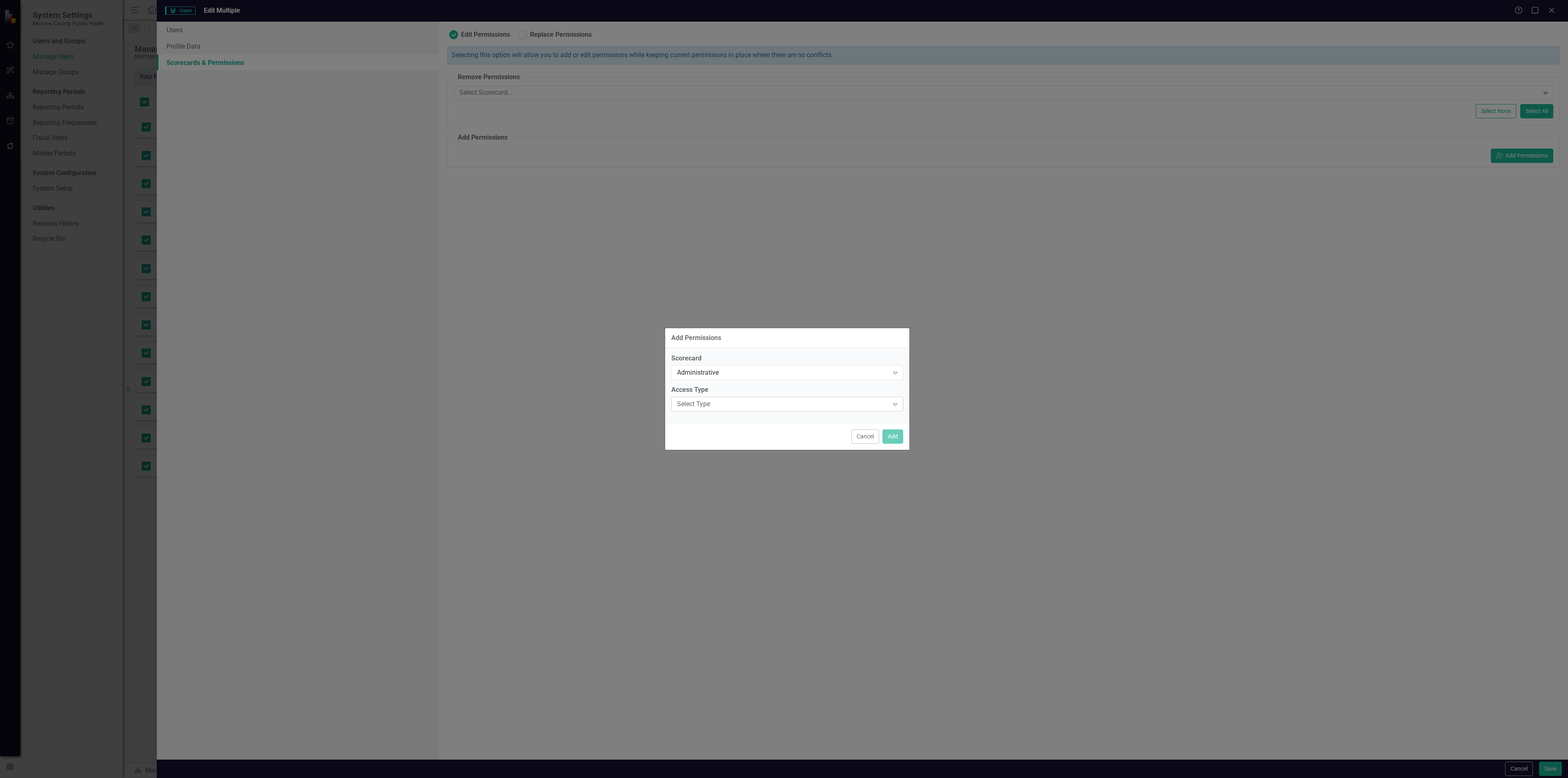
click at [767, 401] on div "Select Type" at bounding box center [783, 404] width 212 height 9
click at [992, 440] on div "Add Permissions Scorecard Administrative Expand Access Type 5 results available…" at bounding box center [784, 389] width 1568 height 778
click at [860, 432] on button "Cancel" at bounding box center [865, 437] width 28 height 14
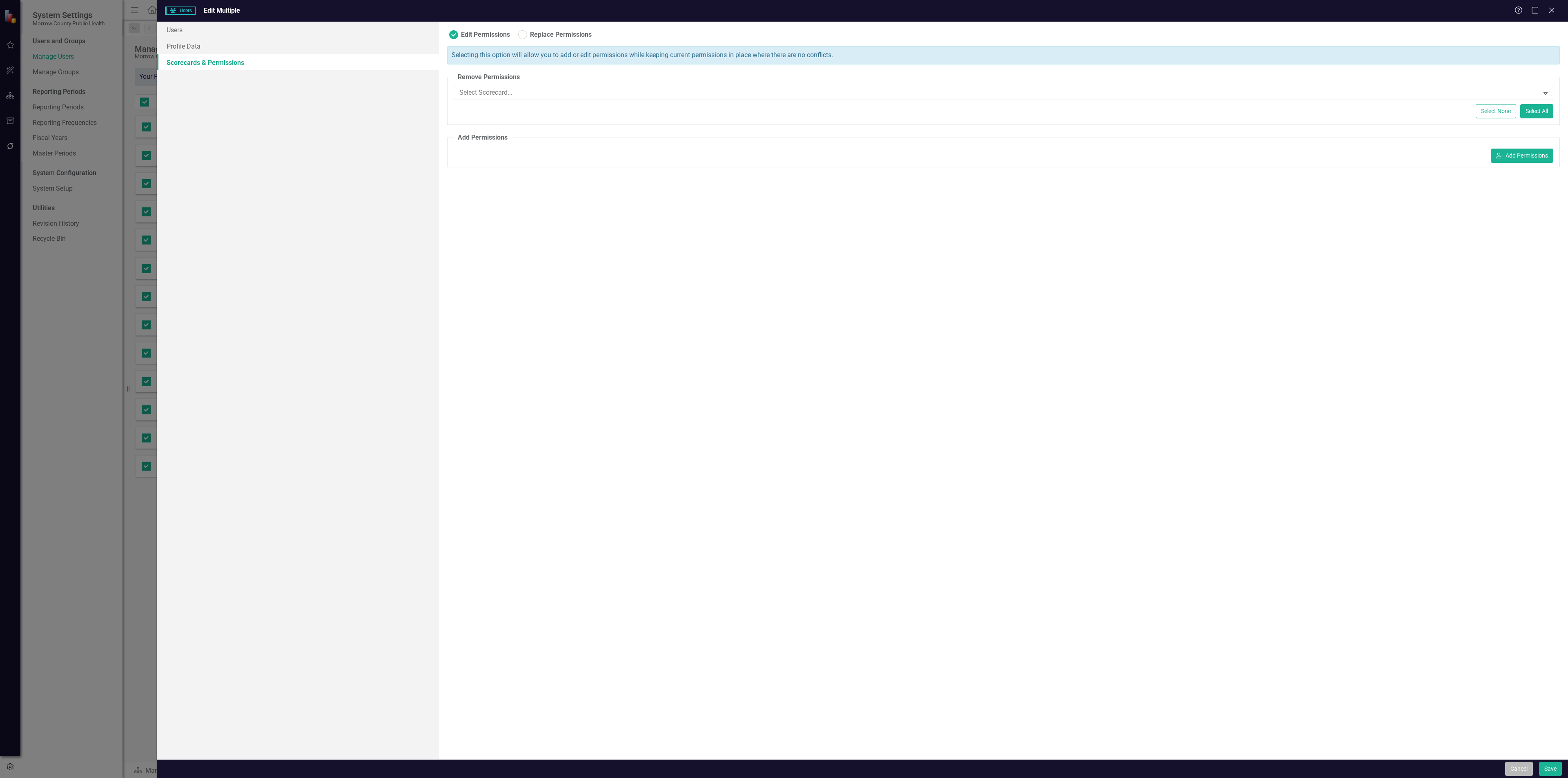
click at [1510, 763] on button "Cancel" at bounding box center [1519, 769] width 28 height 14
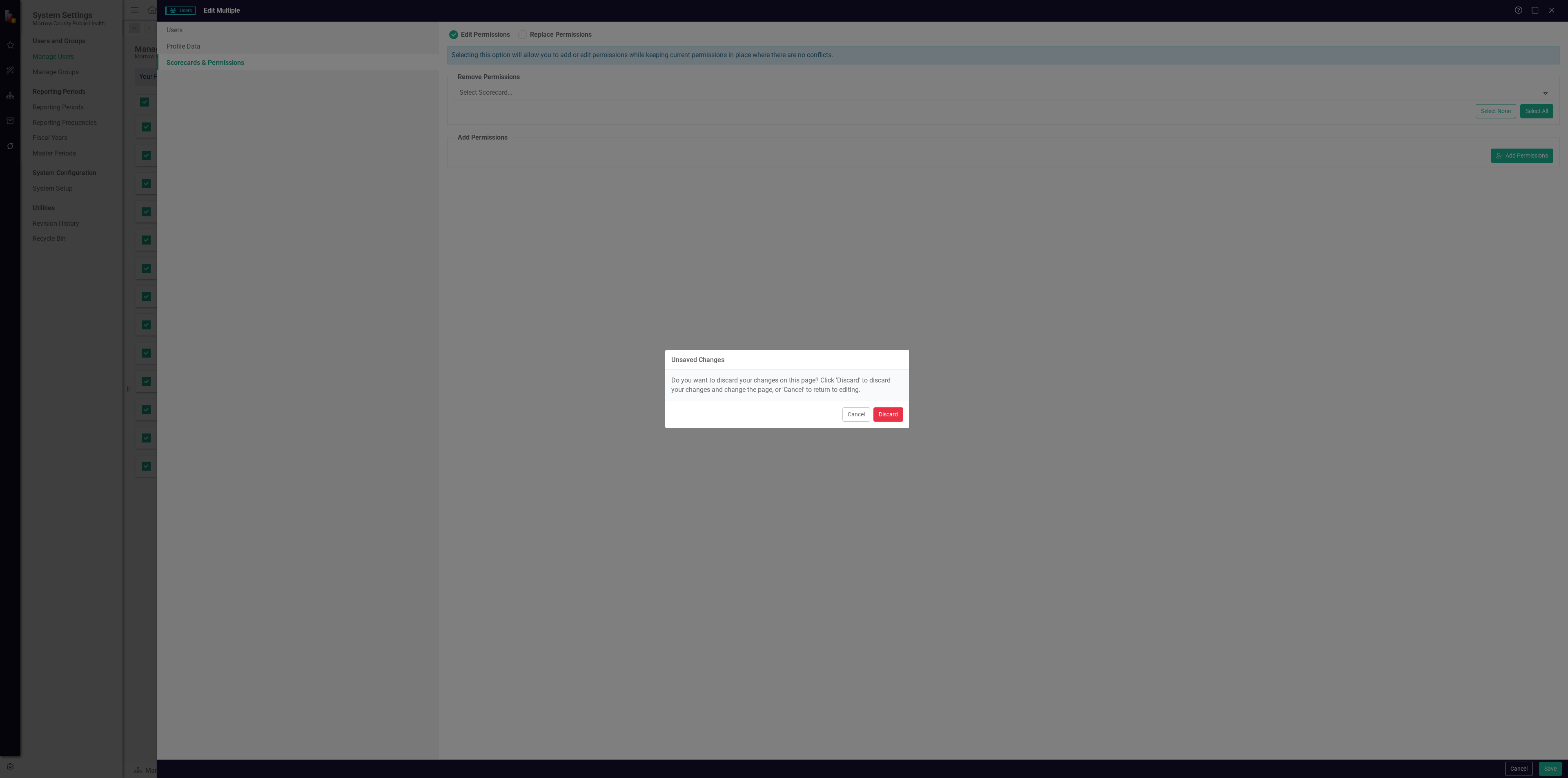
click at [888, 408] on button "Discard" at bounding box center [888, 414] width 30 height 14
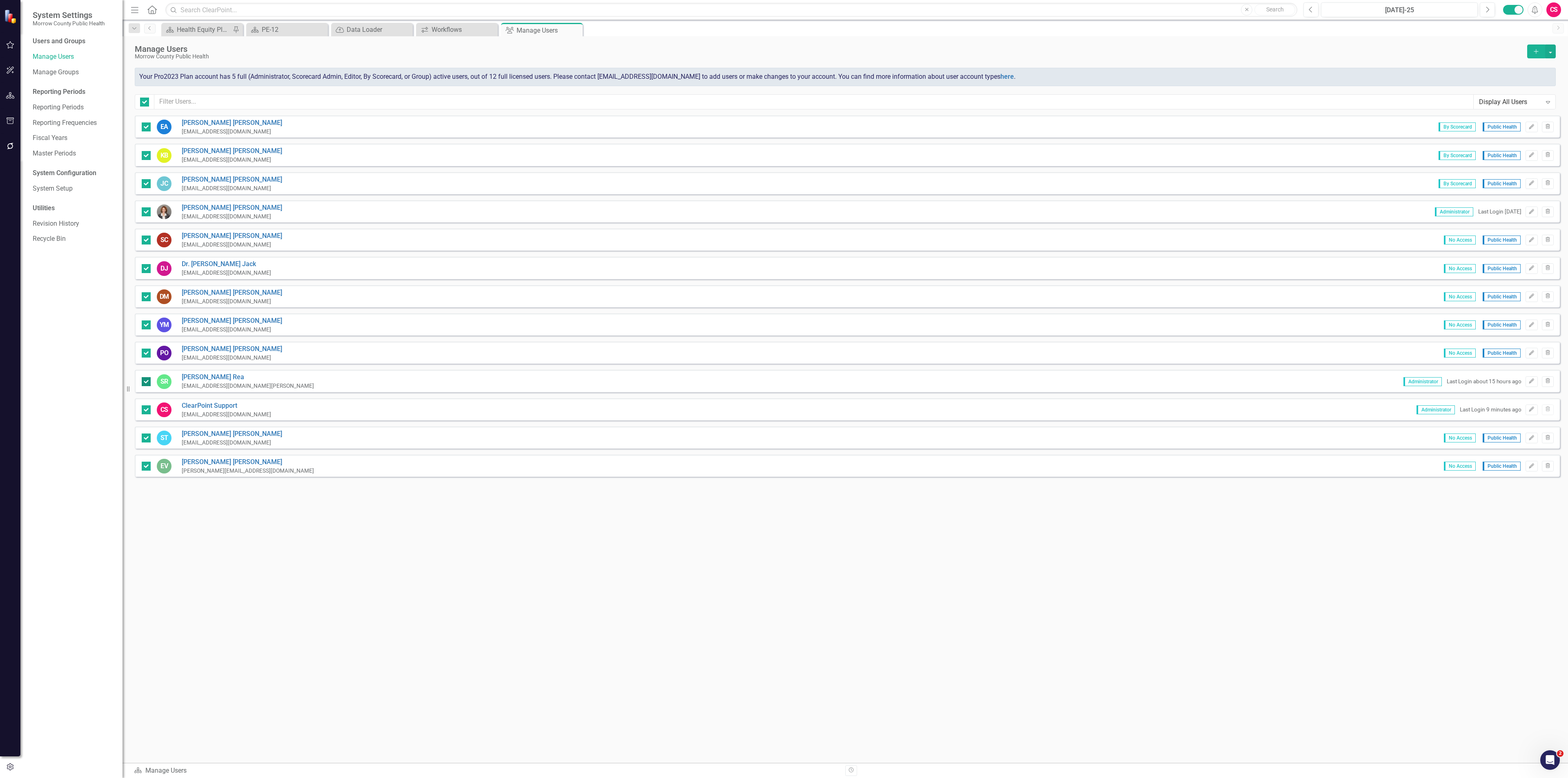
click at [144, 377] on input "checkbox" at bounding box center [144, 380] width 6 height 6
checkbox input "false"
click at [144, 214] on div at bounding box center [146, 212] width 9 height 9
click at [144, 212] on input "checkbox" at bounding box center [144, 210] width 6 height 6
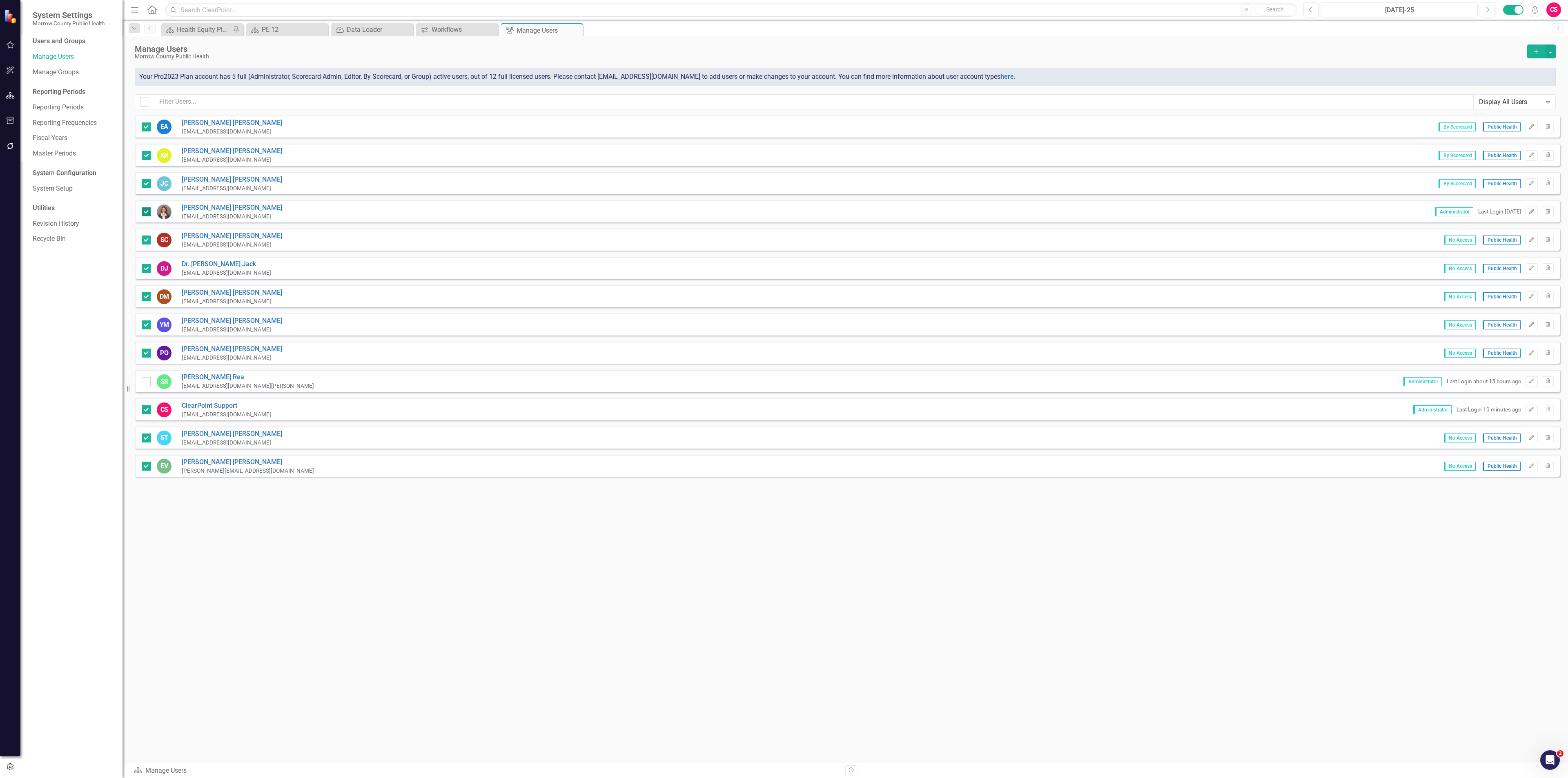
checkbox input "false"
click at [144, 410] on div at bounding box center [146, 409] width 9 height 9
click at [144, 410] on input "checkbox" at bounding box center [144, 408] width 6 height 6
checkbox input "false"
click at [1550, 52] on button "button" at bounding box center [1550, 51] width 11 height 14
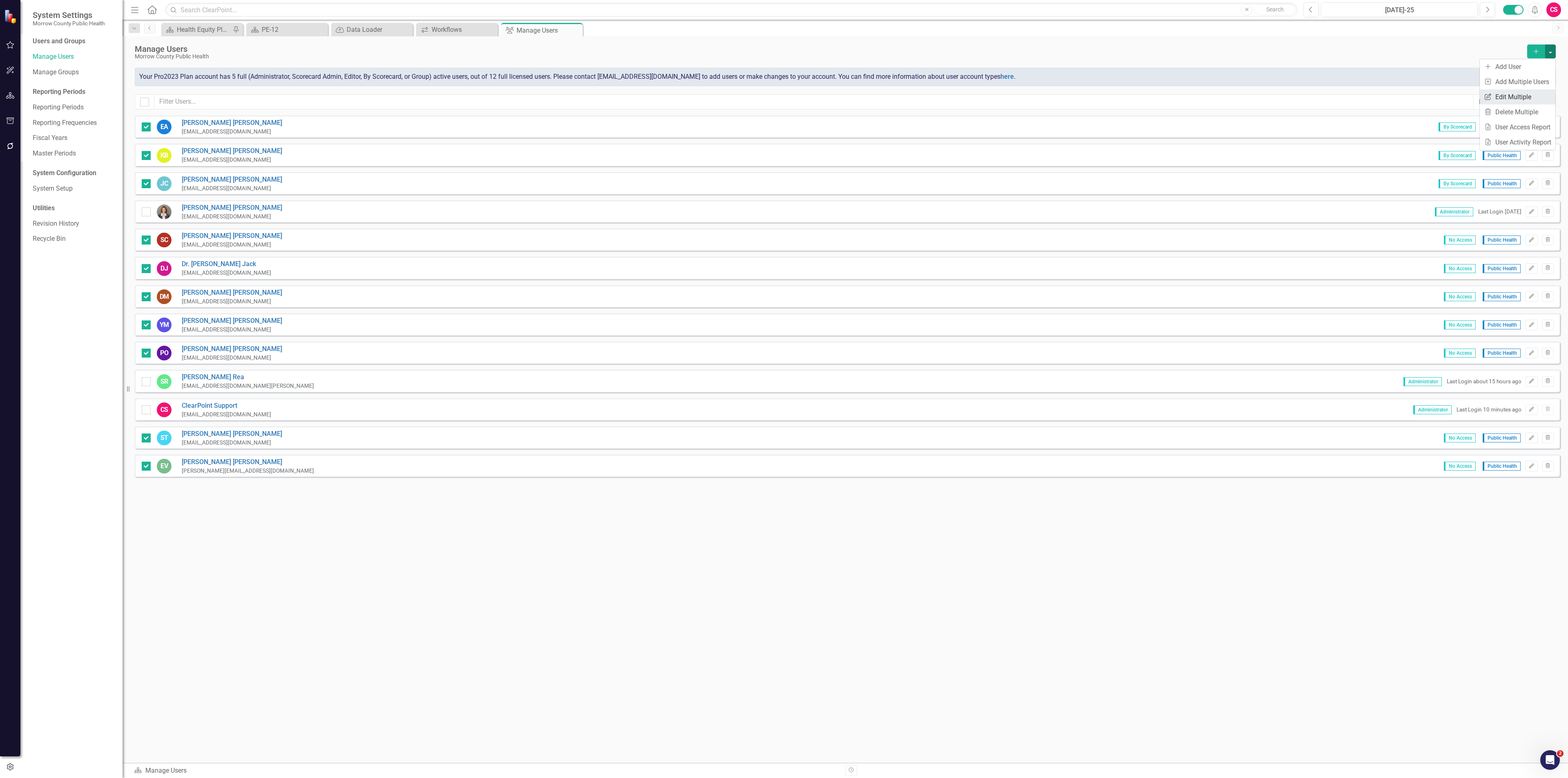
click at [1518, 95] on link "Edit Multiple Edit Multiple" at bounding box center [1518, 97] width 76 height 15
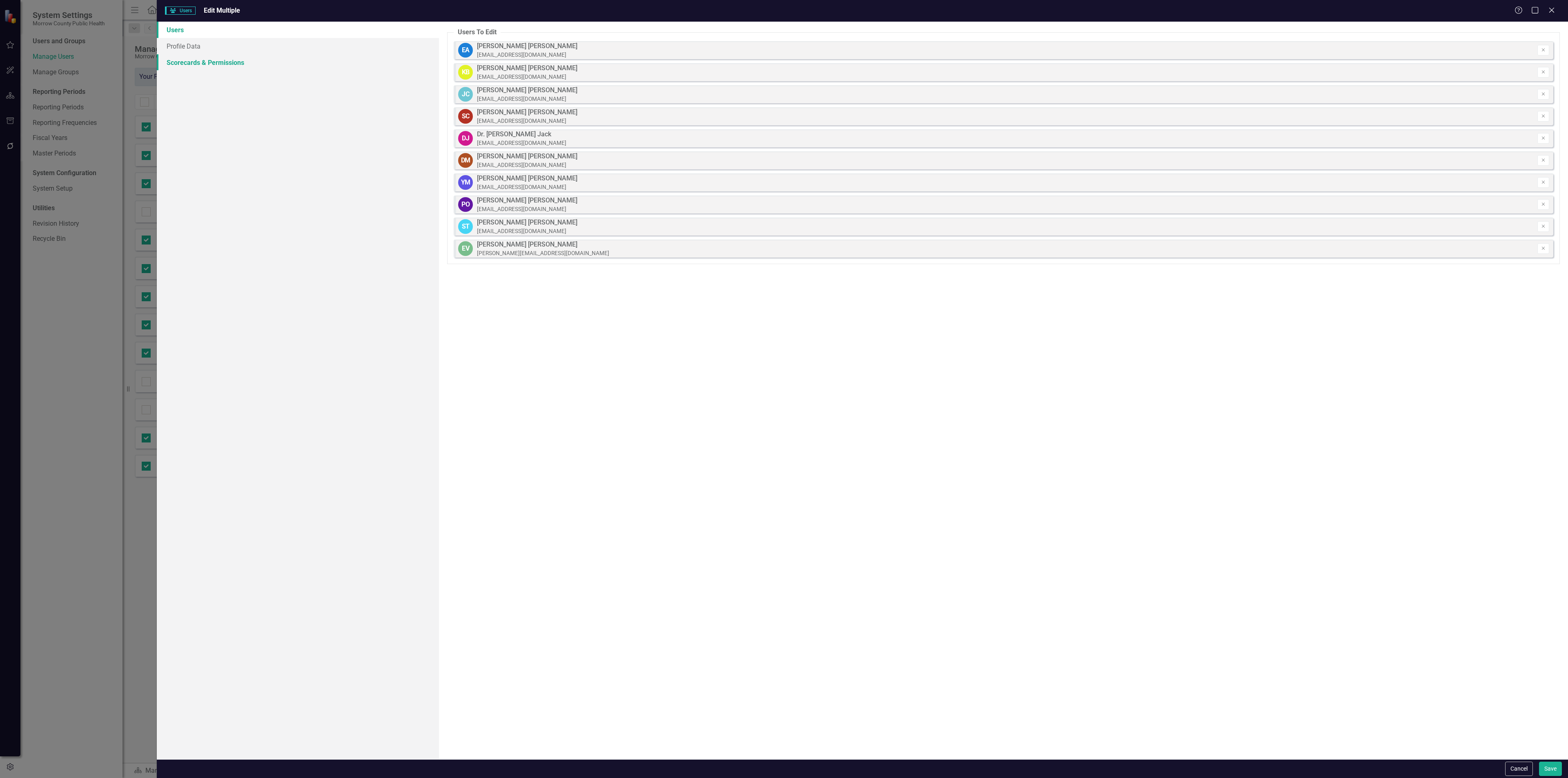
click at [252, 69] on link "Scorecards & Permissions" at bounding box center [298, 62] width 282 height 16
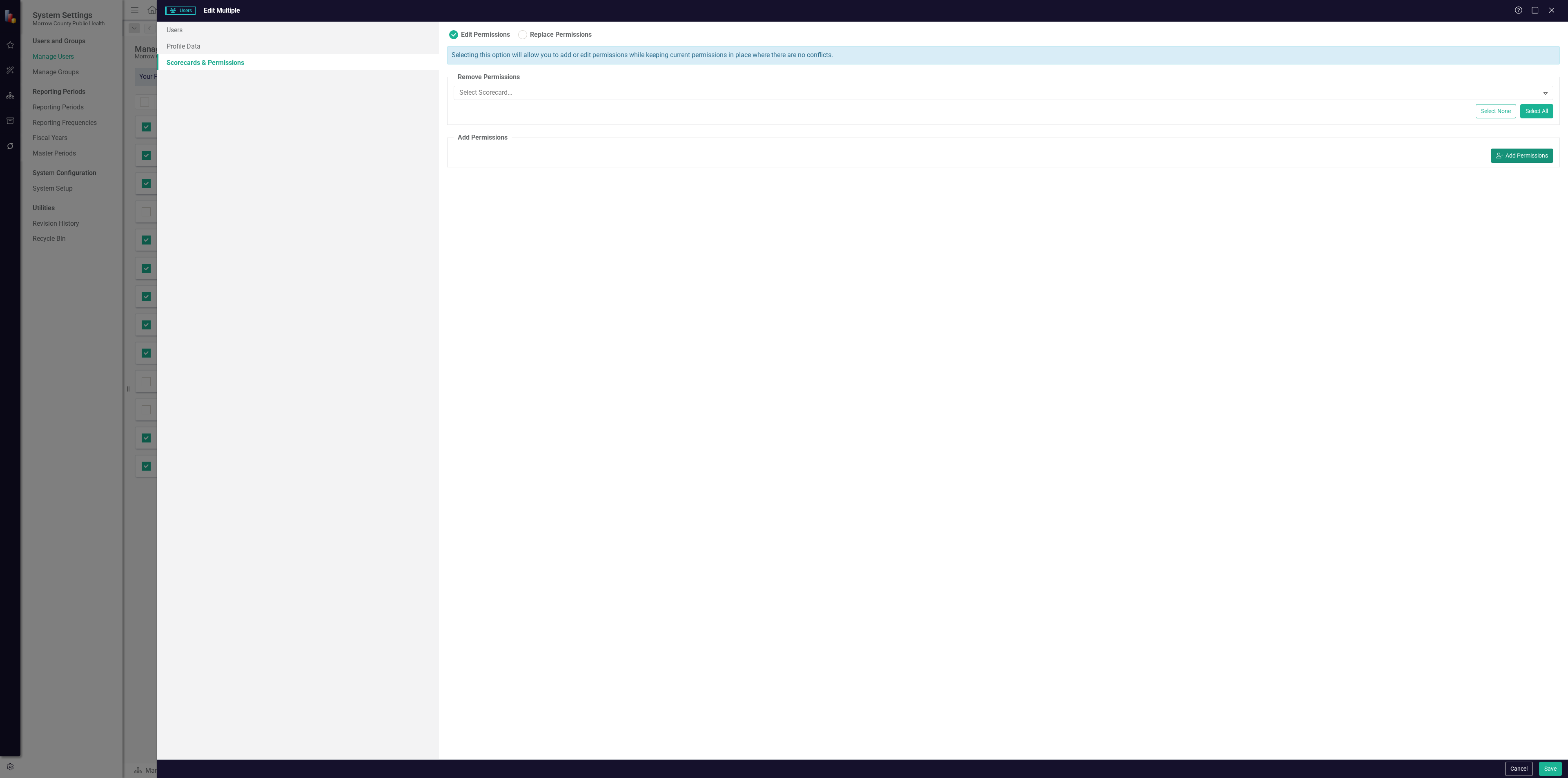
click at [1512, 155] on button "icon.userAdd Add Permissions" at bounding box center [1522, 156] width 62 height 14
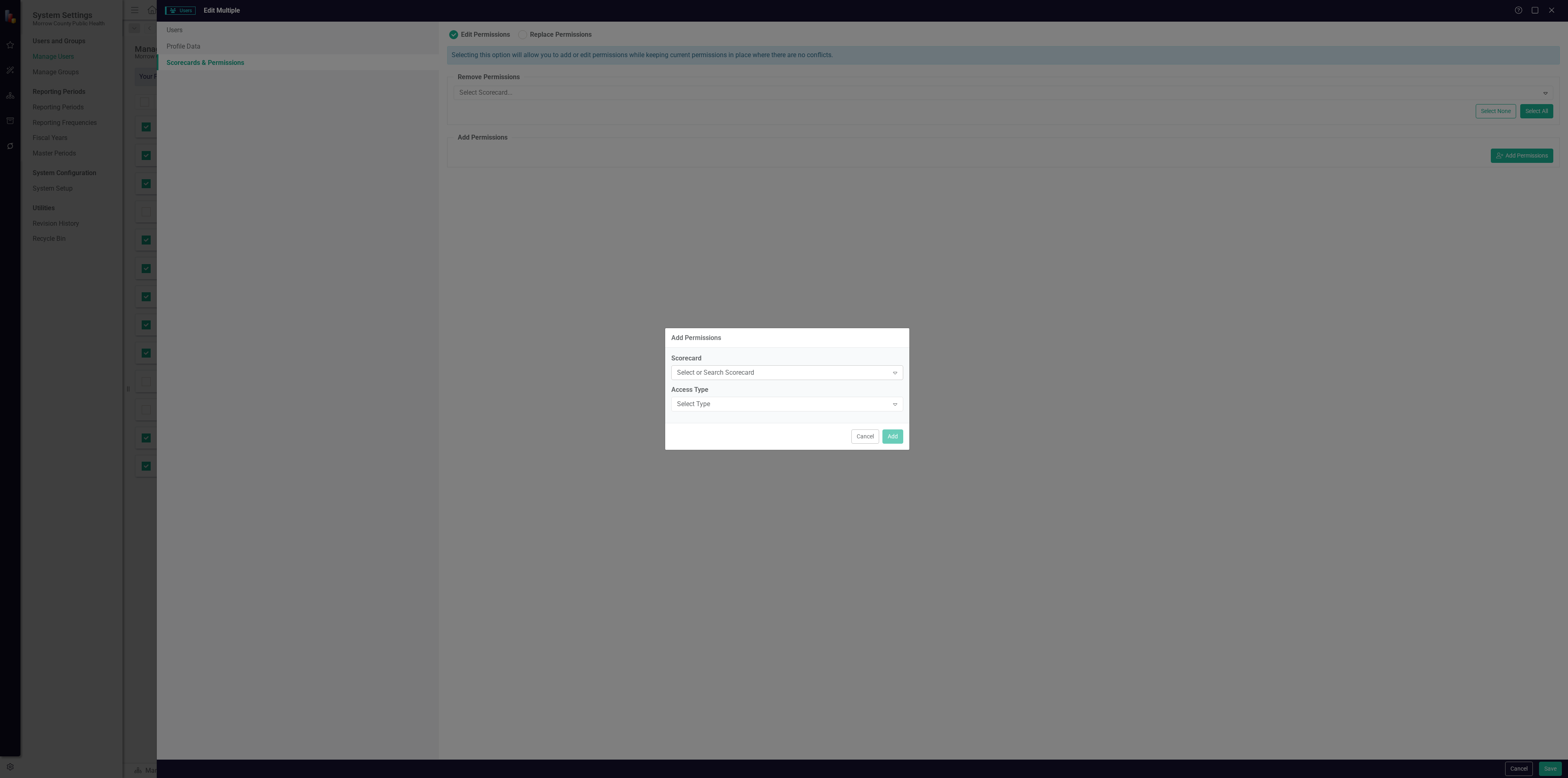
click at [718, 372] on div "Select or Search Scorecard" at bounding box center [783, 372] width 212 height 9
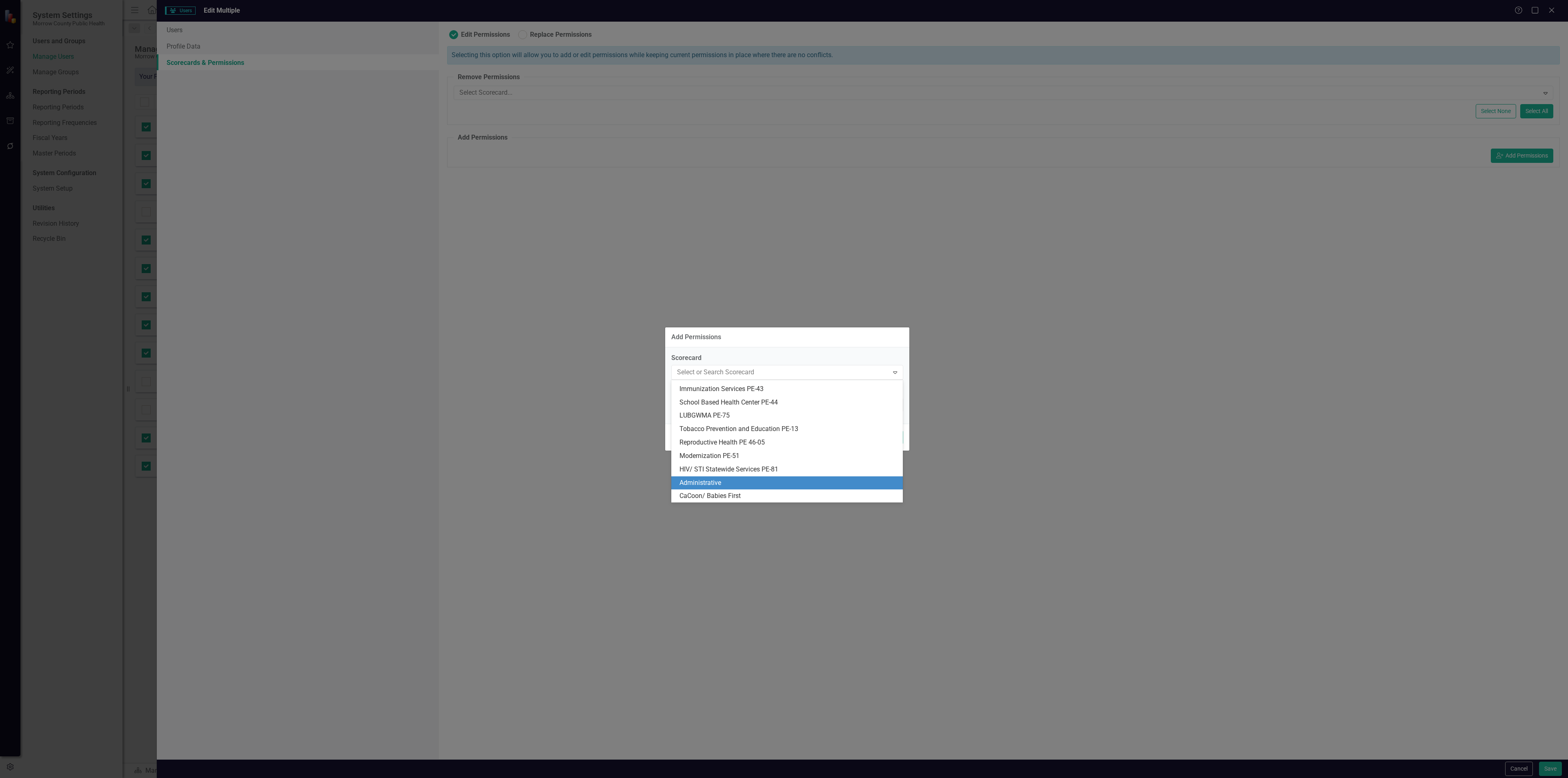
scroll to position [25, 0]
click at [754, 482] on div "Administrative" at bounding box center [789, 482] width 219 height 9
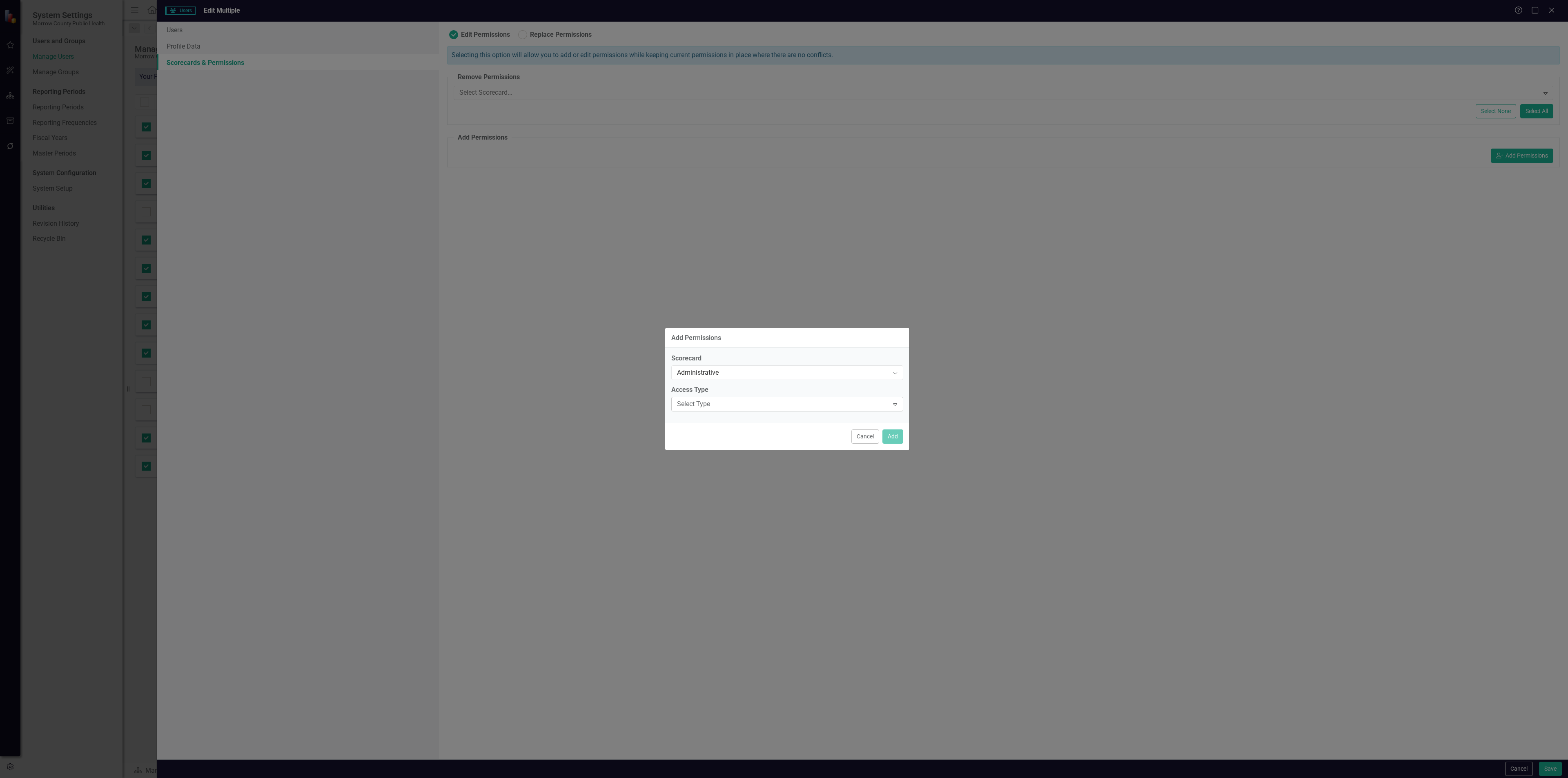
click at [769, 404] on div "Select Type" at bounding box center [783, 404] width 212 height 9
click at [741, 444] on div "Updater" at bounding box center [789, 444] width 219 height 9
click at [891, 439] on button "Add" at bounding box center [893, 437] width 21 height 14
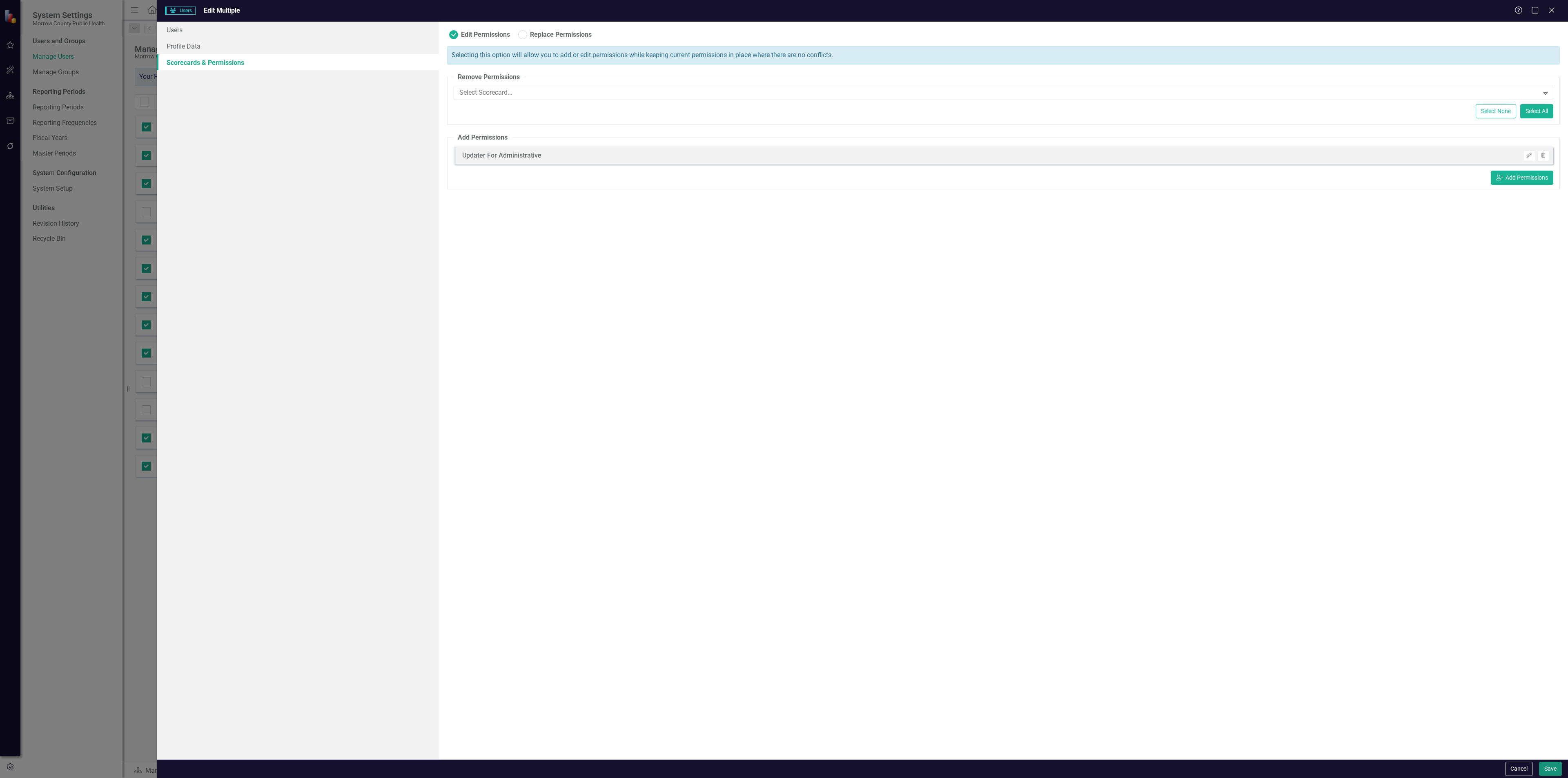
click at [1549, 765] on button "Save" at bounding box center [1550, 769] width 23 height 14
checkbox input "false"
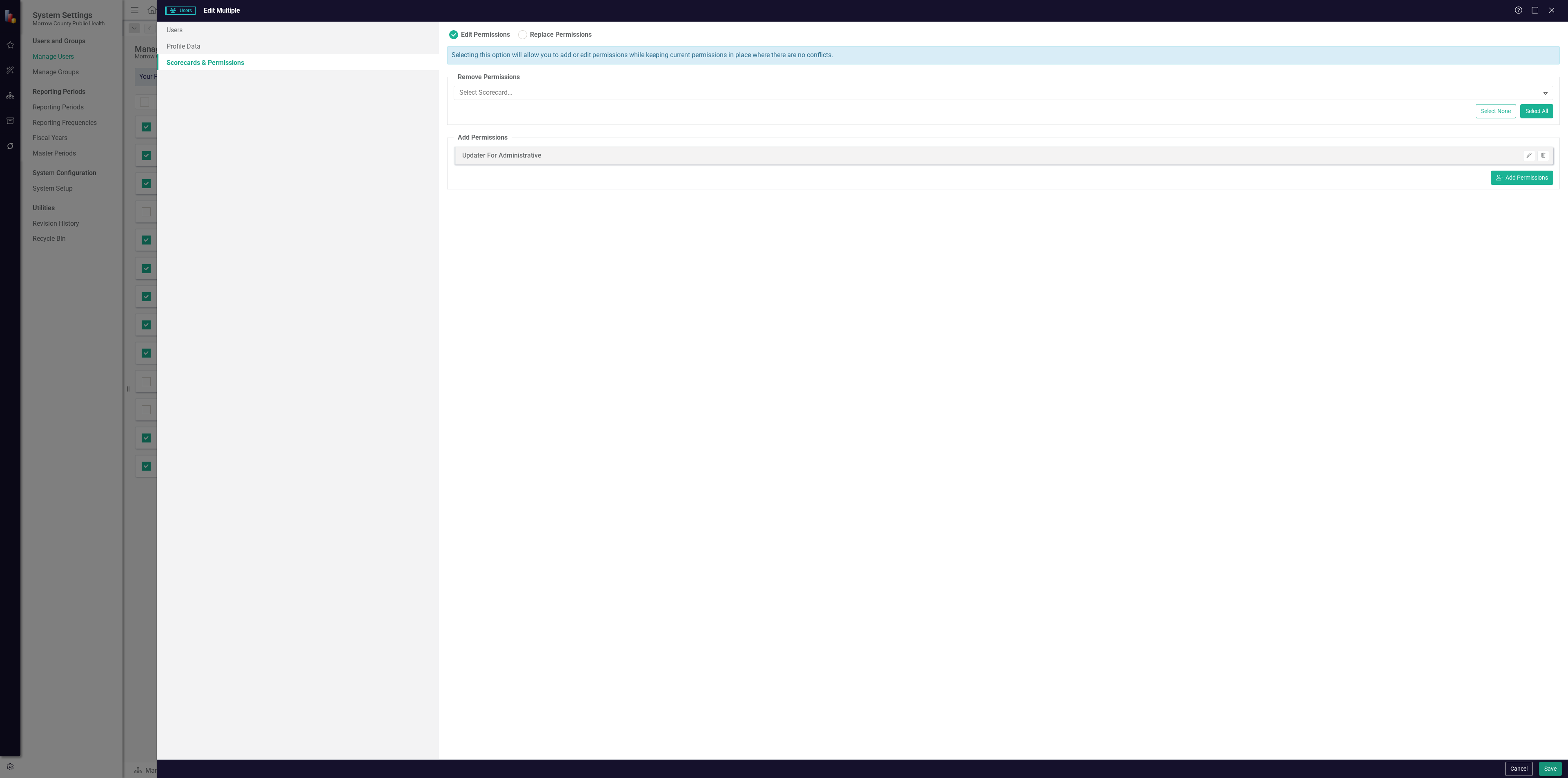
checkbox input "false"
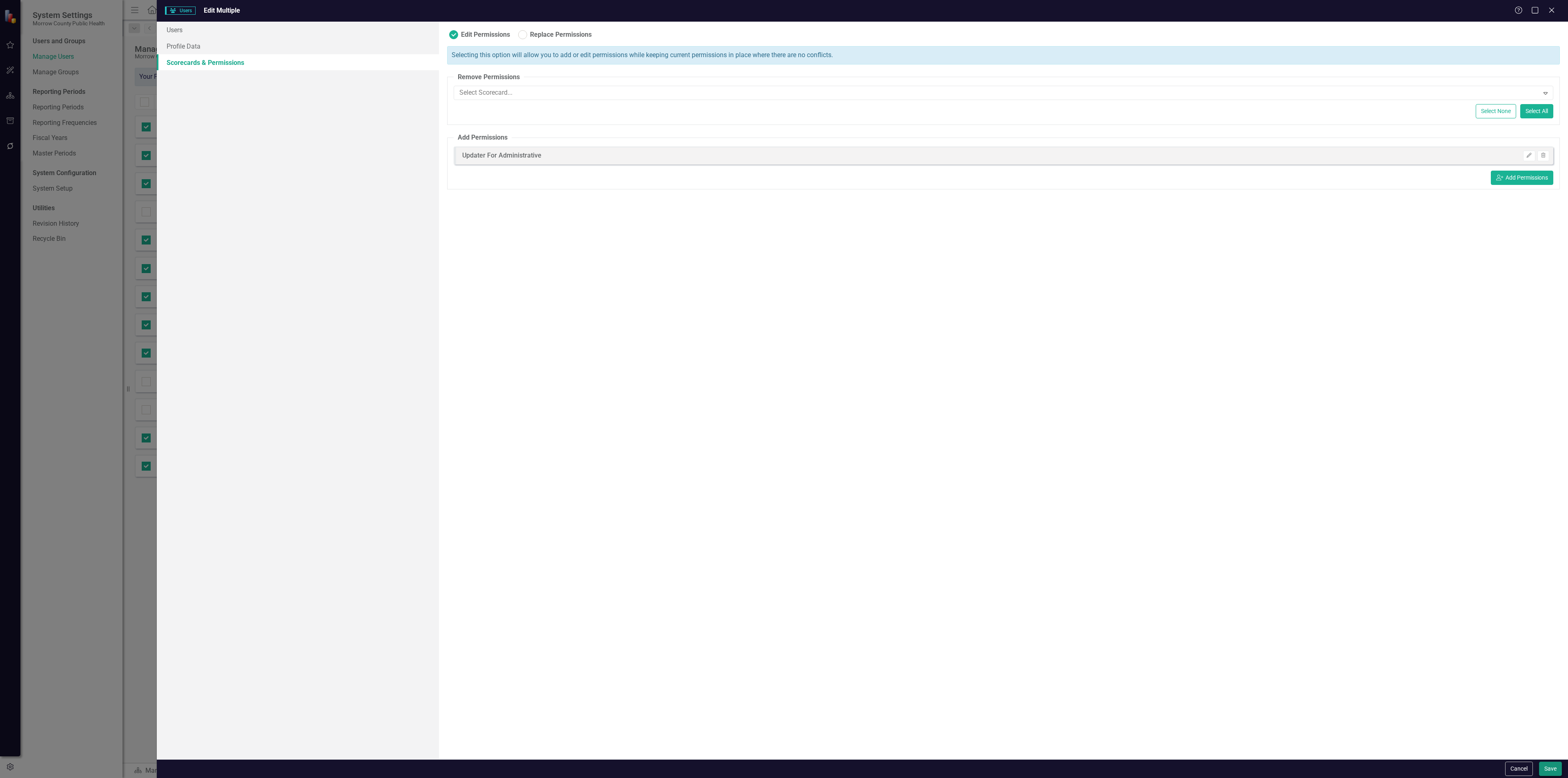
checkbox input "false"
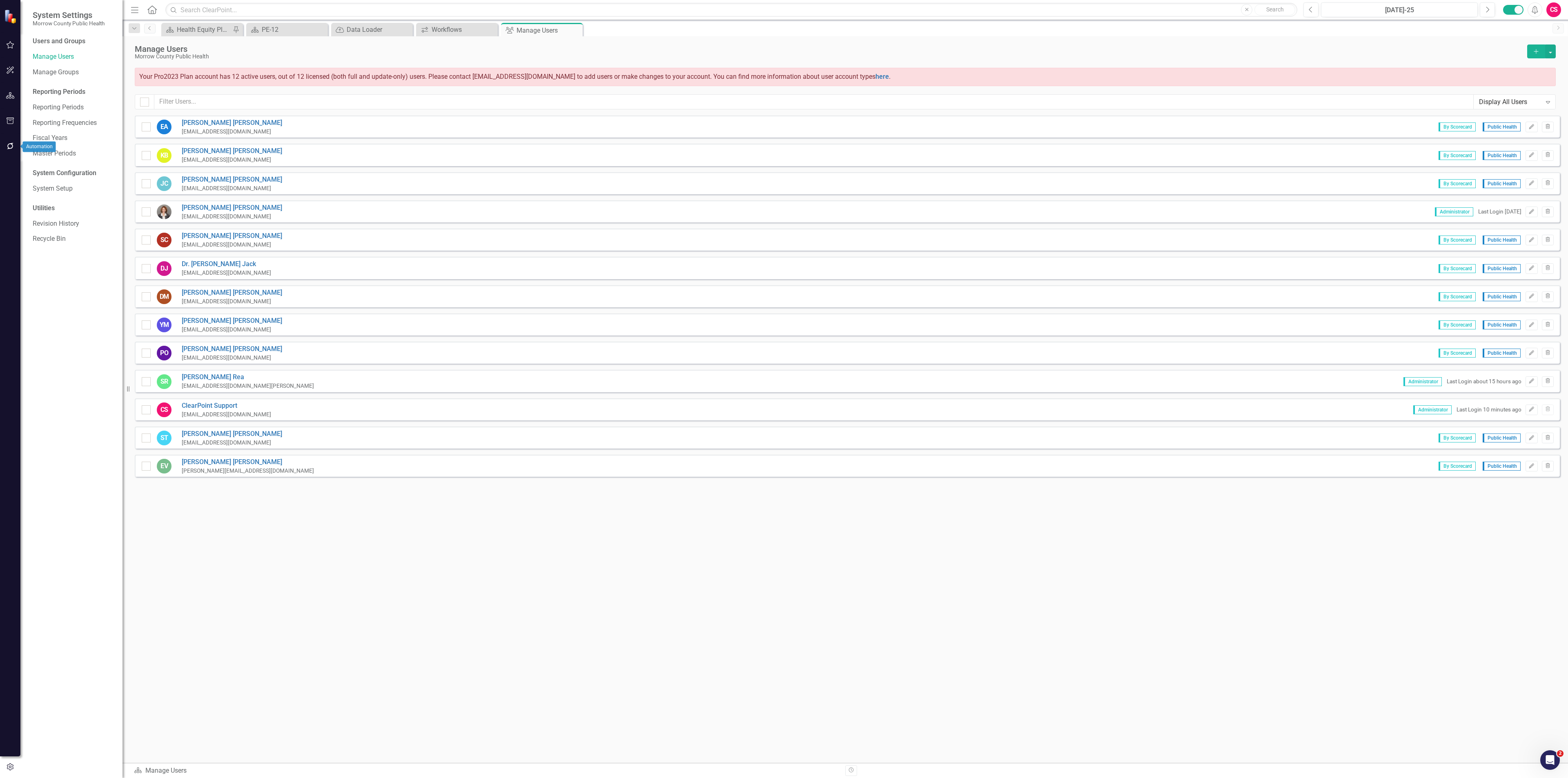
click at [8, 143] on icon "button" at bounding box center [11, 146] width 8 height 6
click at [67, 55] on link "Reporting Workflows" at bounding box center [74, 58] width 81 height 9
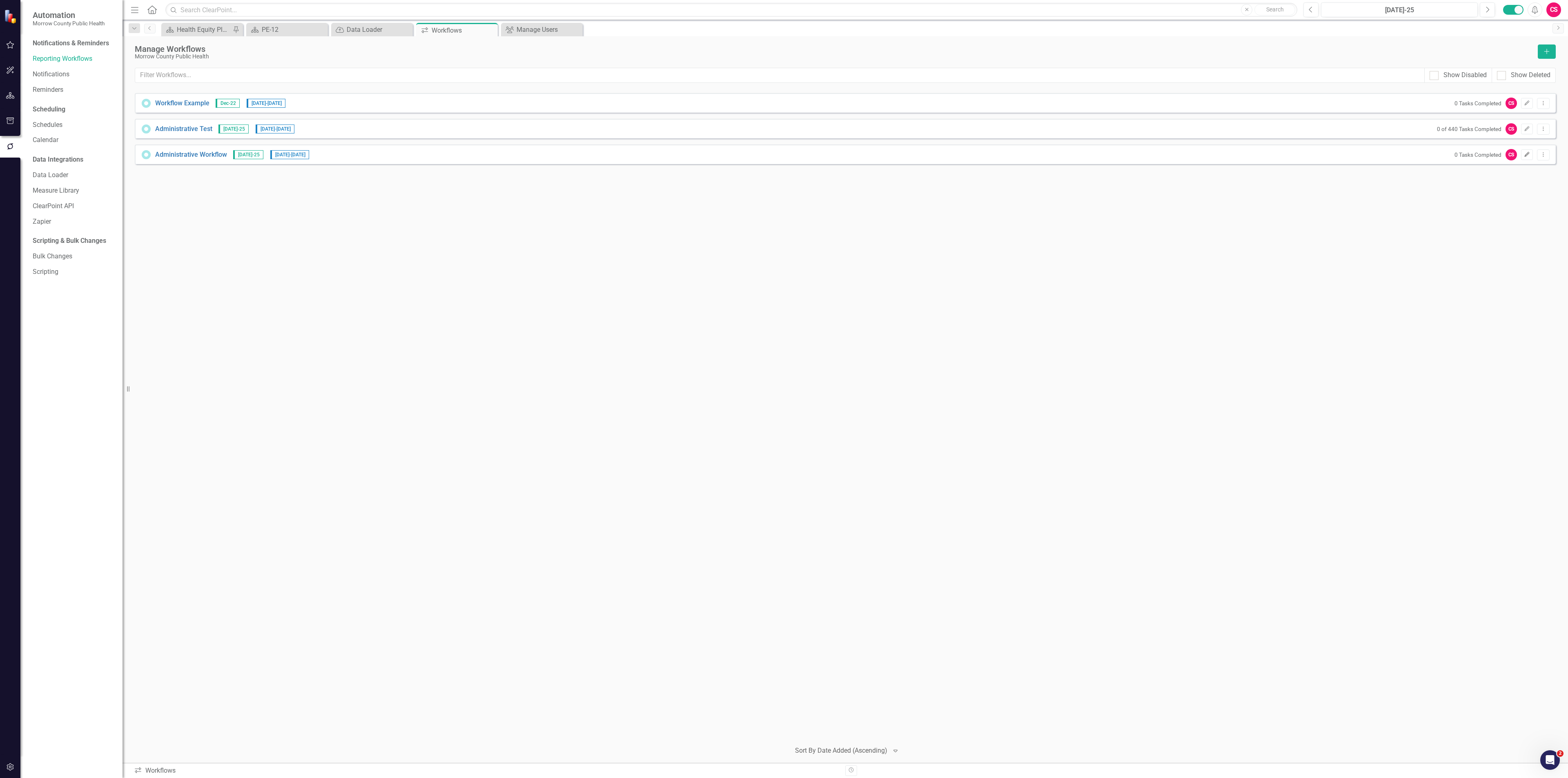
click at [1527, 153] on icon "Edit" at bounding box center [1527, 154] width 6 height 5
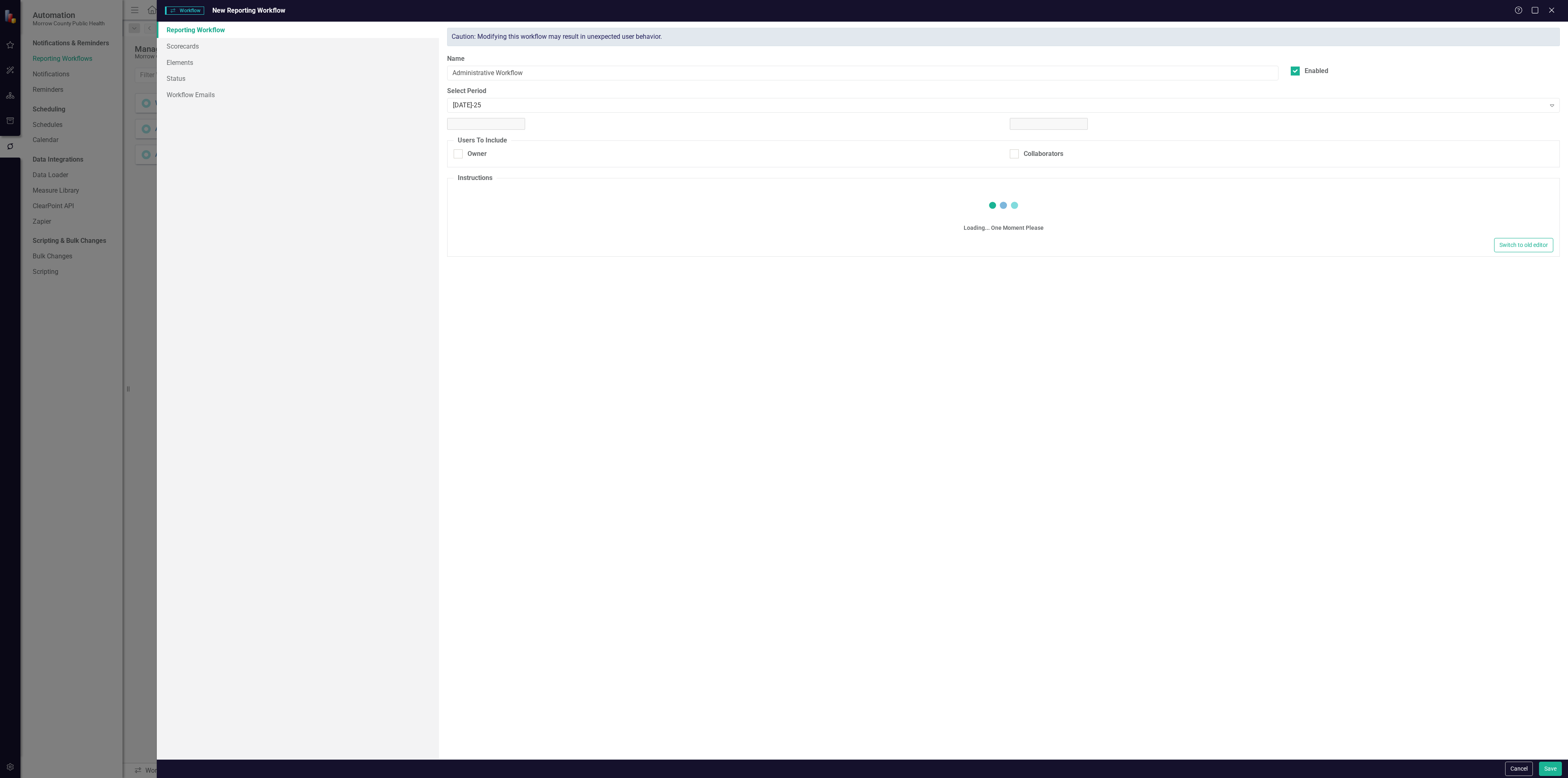
checkbox input "true"
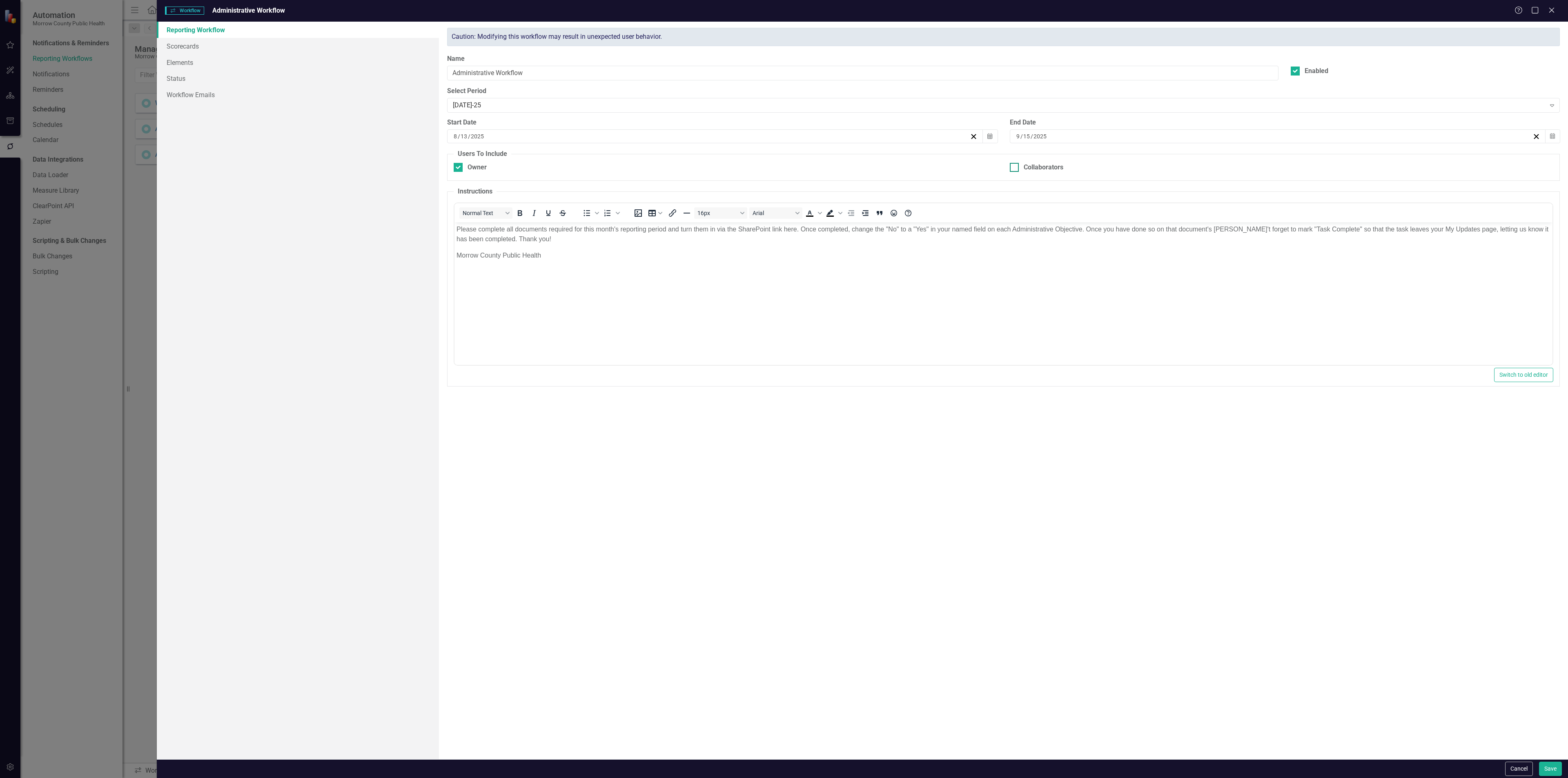
click at [1017, 168] on div at bounding box center [1014, 167] width 9 height 9
click at [1015, 168] on input "Collaborators" at bounding box center [1013, 165] width 6 height 6
checkbox input "true"
click at [471, 167] on div "Owner" at bounding box center [477, 167] width 19 height 9
click at [459, 167] on input "Owner" at bounding box center [457, 165] width 6 height 6
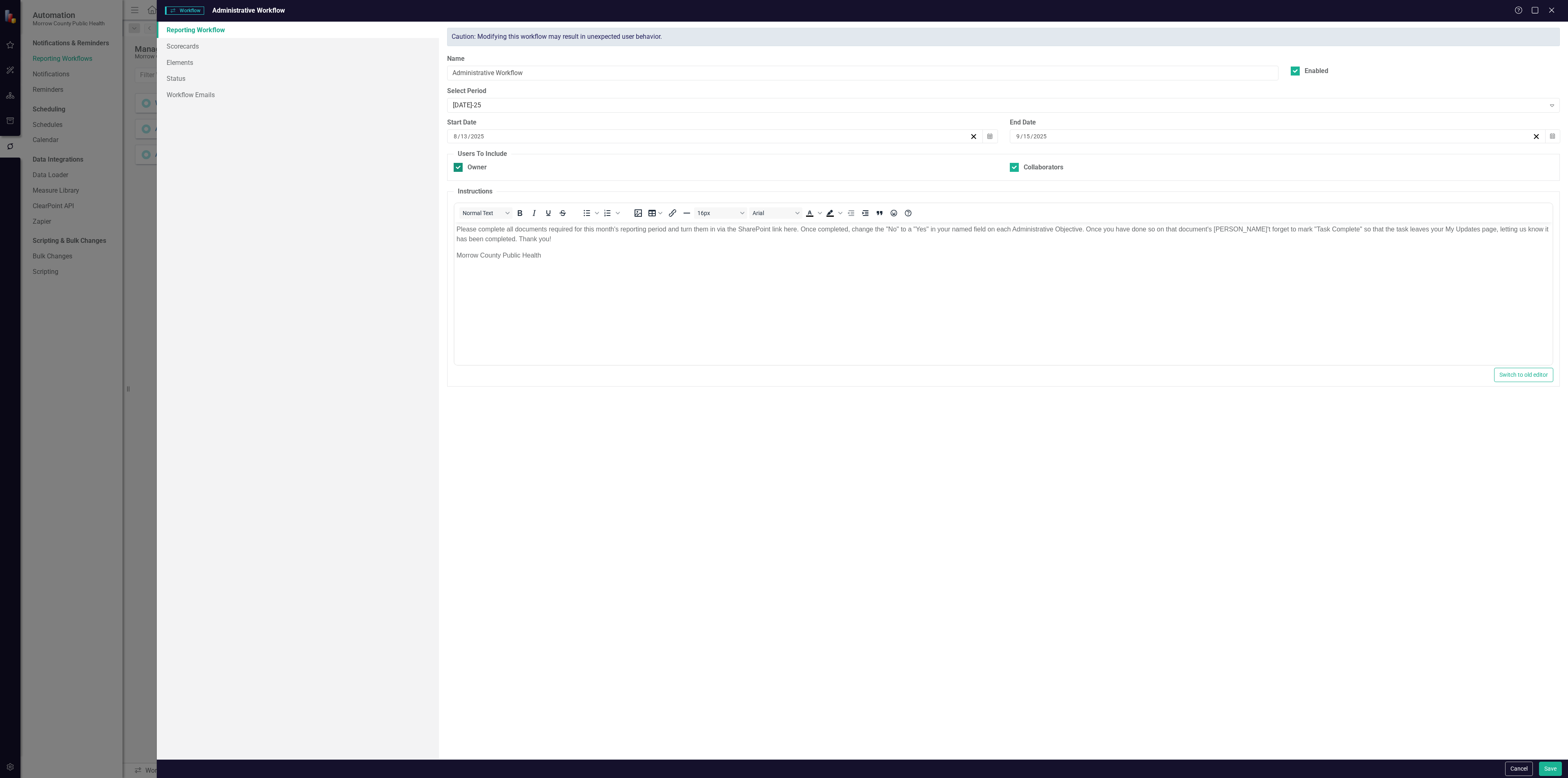
checkbox input "false"
click at [232, 48] on link "Scorecards" at bounding box center [298, 46] width 282 height 16
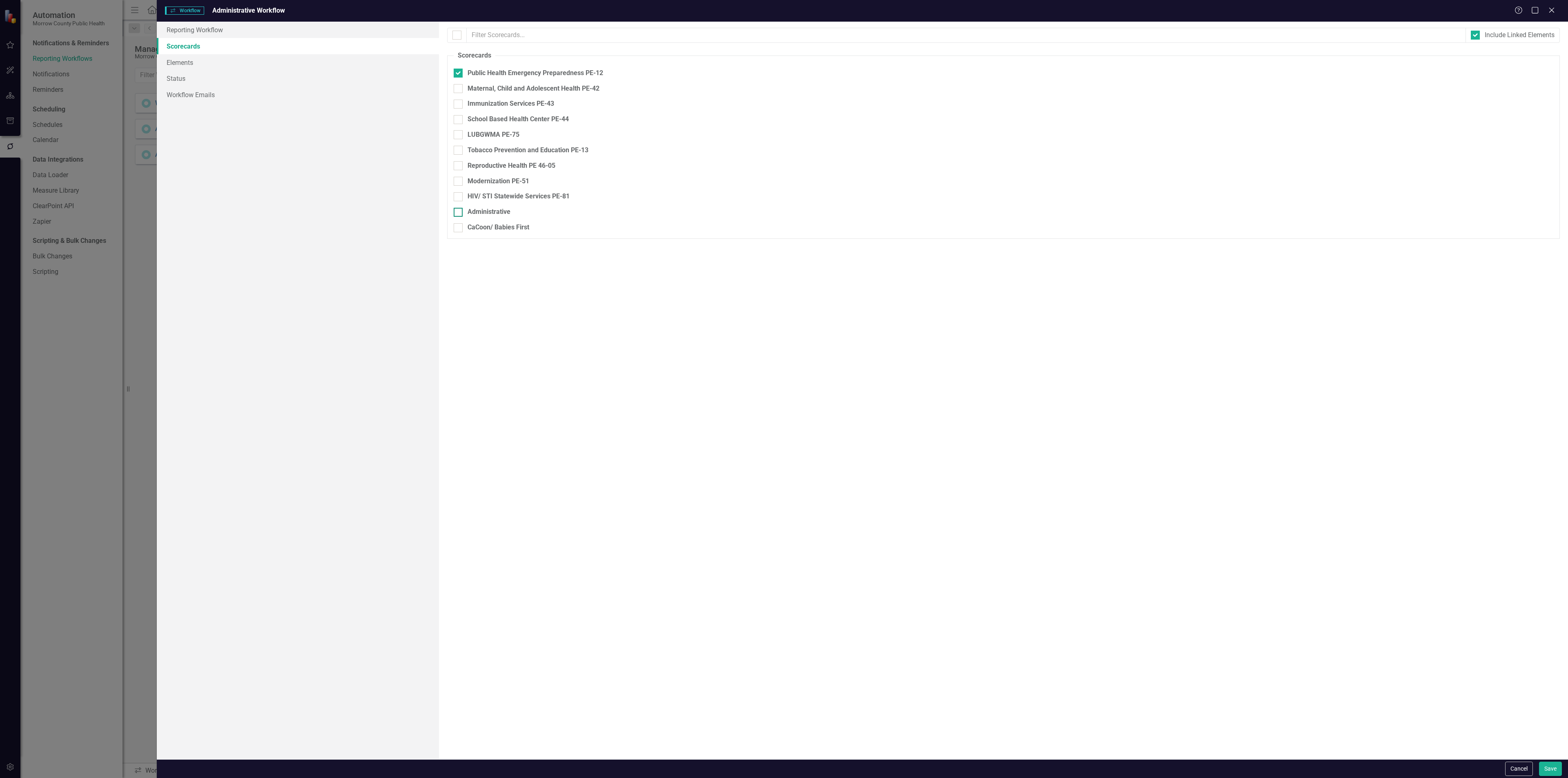
click at [459, 213] on div at bounding box center [458, 212] width 9 height 9
click at [459, 213] on input "Administrative" at bounding box center [457, 210] width 6 height 6
checkbox input "true"
click at [461, 75] on div at bounding box center [458, 73] width 9 height 9
click at [459, 74] on input "Public Health Emergency Preparedness PE-12" at bounding box center [457, 71] width 6 height 6
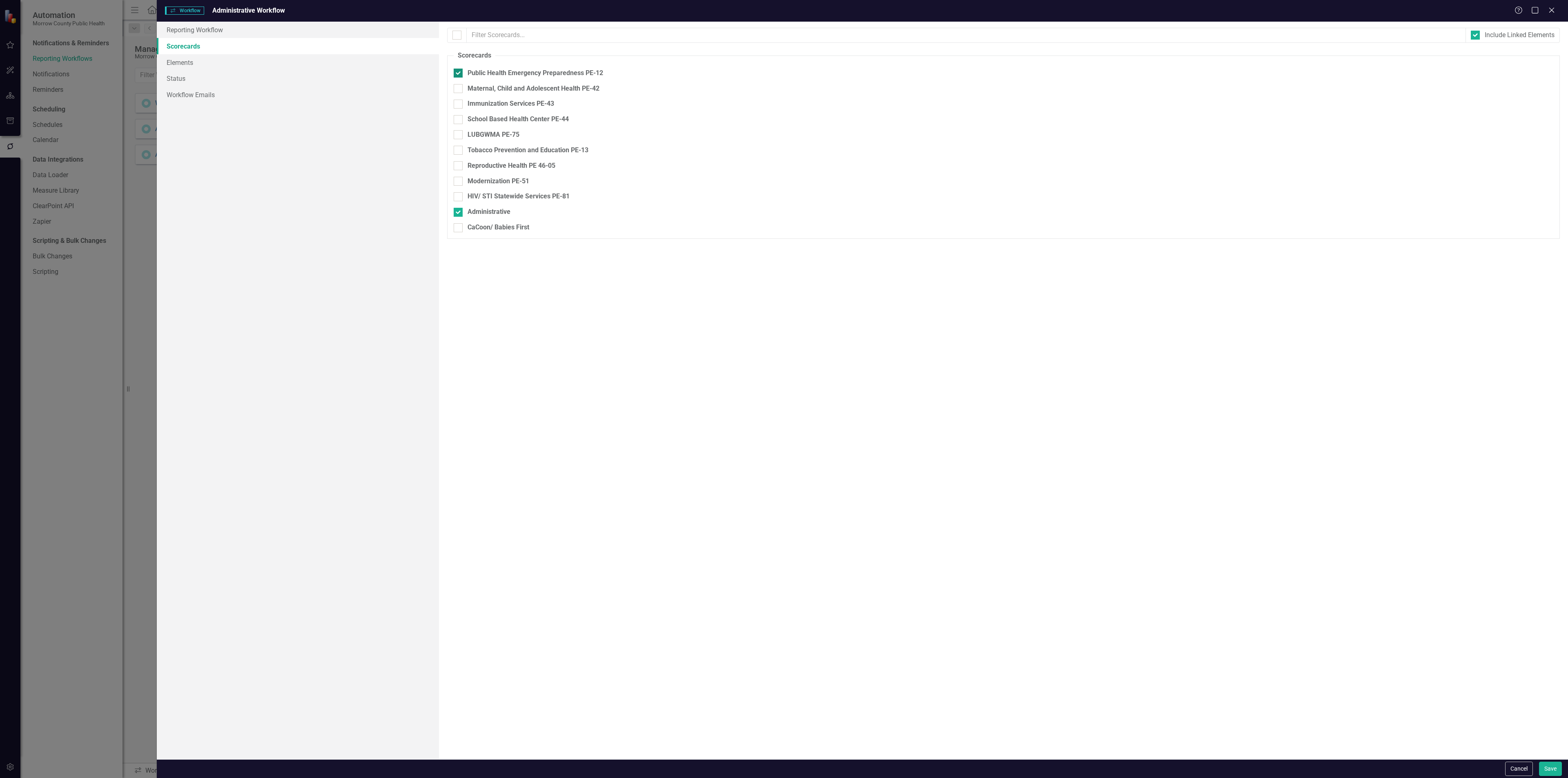
checkbox input "false"
click at [172, 60] on link "Elements" at bounding box center [298, 62] width 282 height 16
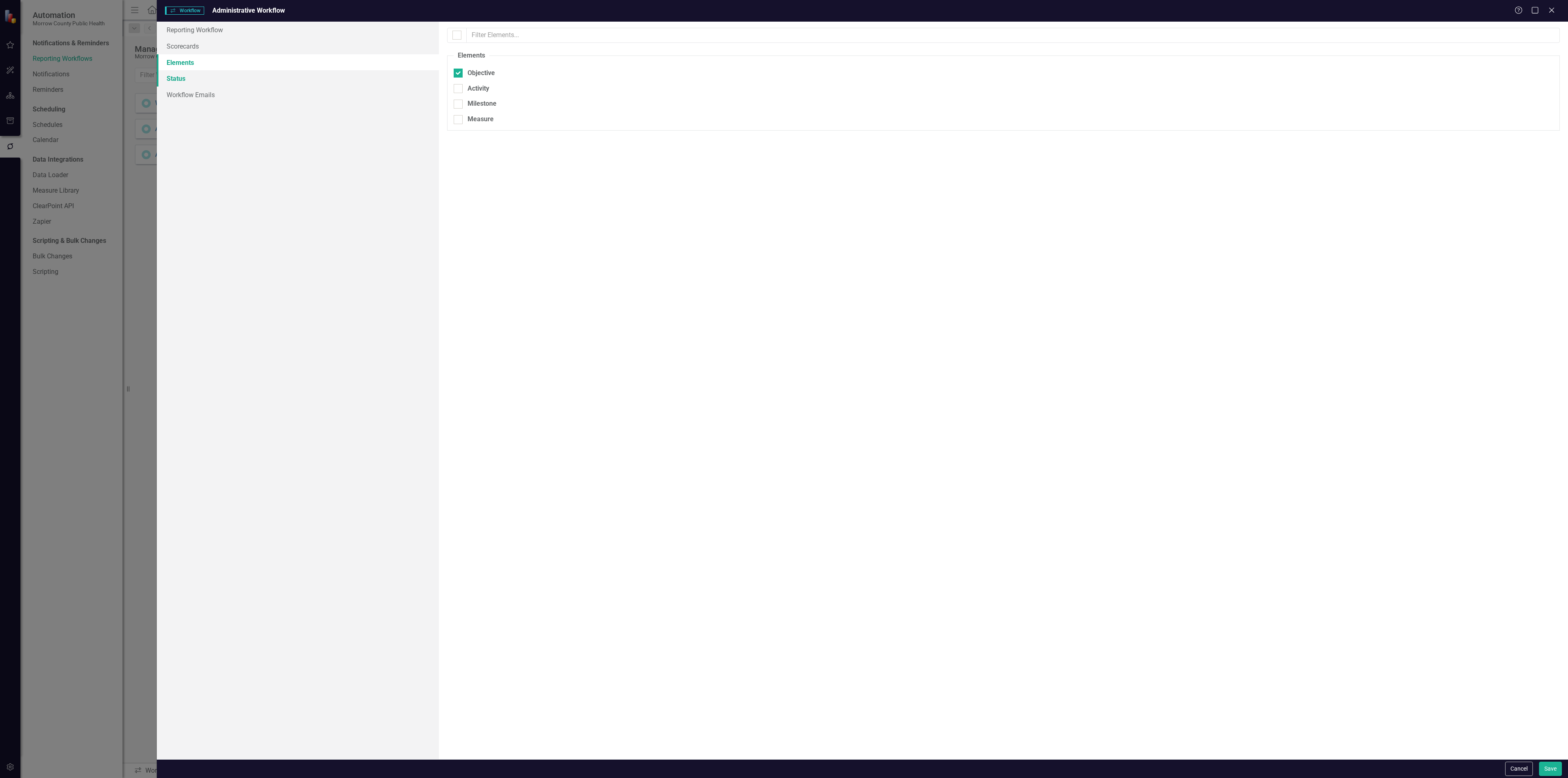
click at [192, 81] on link "Status" at bounding box center [298, 78] width 282 height 16
click at [224, 102] on link "Workflow Emails" at bounding box center [298, 94] width 282 height 16
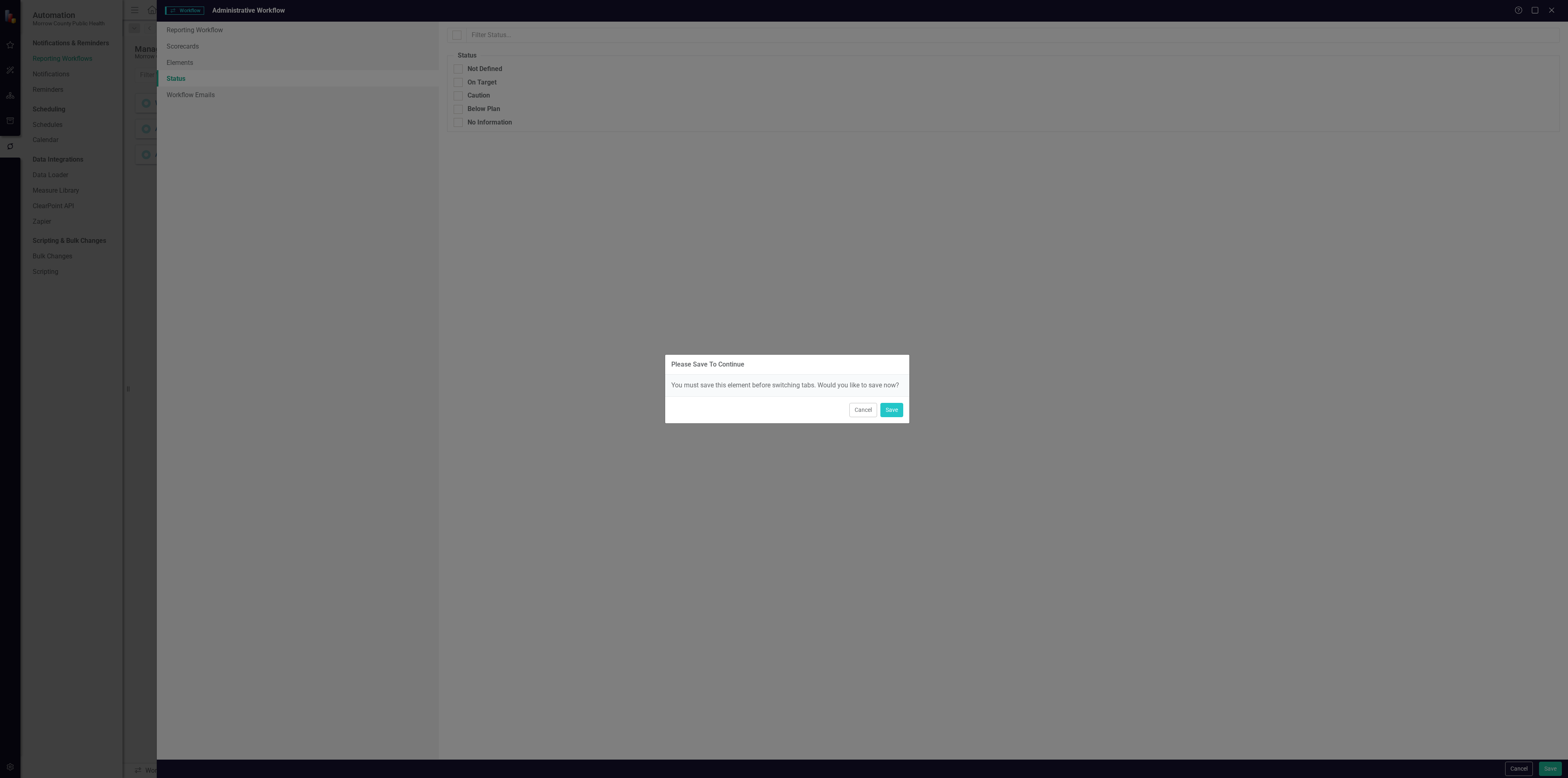
click at [896, 420] on div "Cancel Save" at bounding box center [788, 409] width 244 height 27
click at [893, 414] on button "Save" at bounding box center [891, 410] width 23 height 14
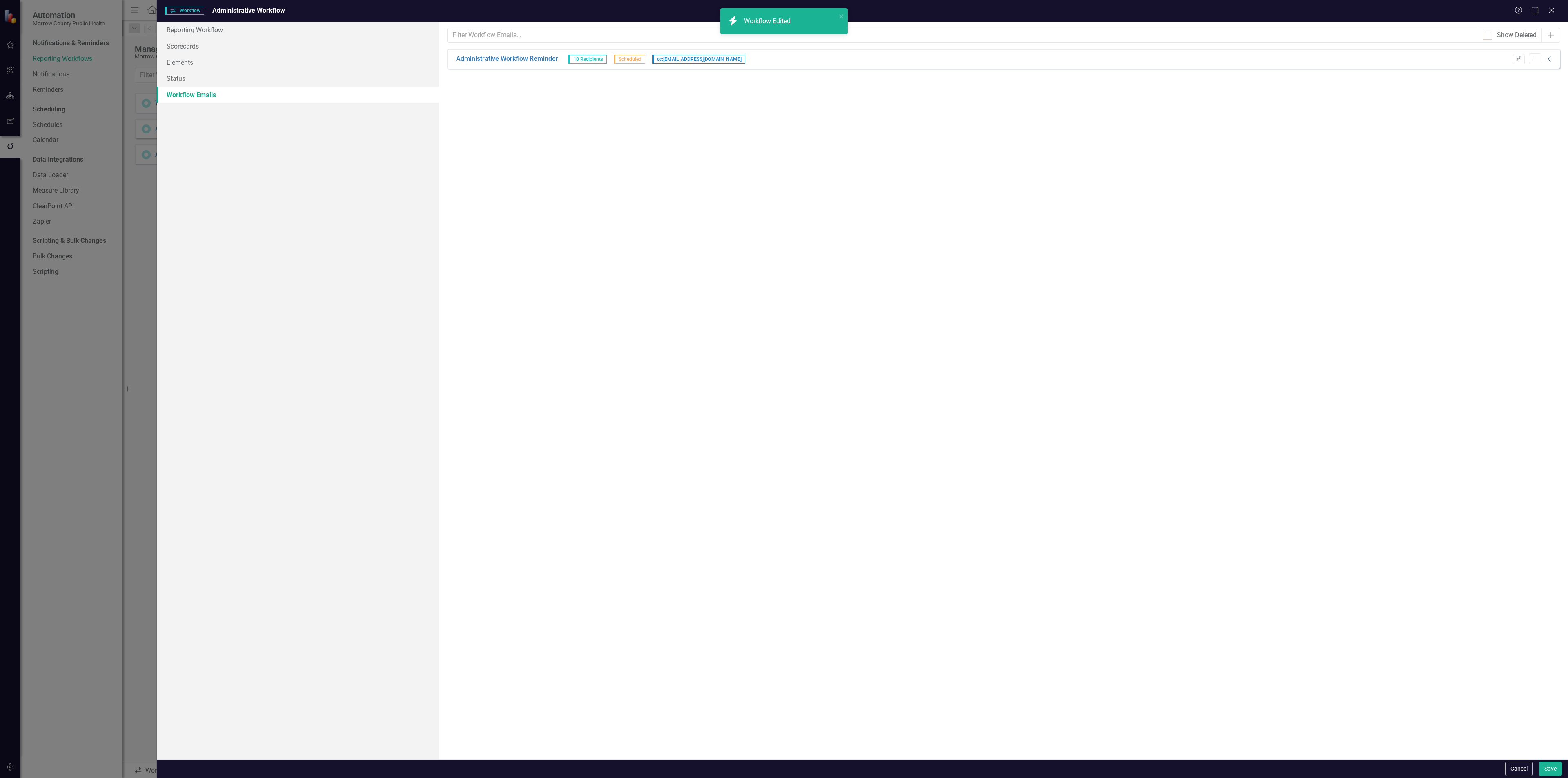
click at [1546, 58] on icon "Collapse" at bounding box center [1550, 59] width 8 height 6
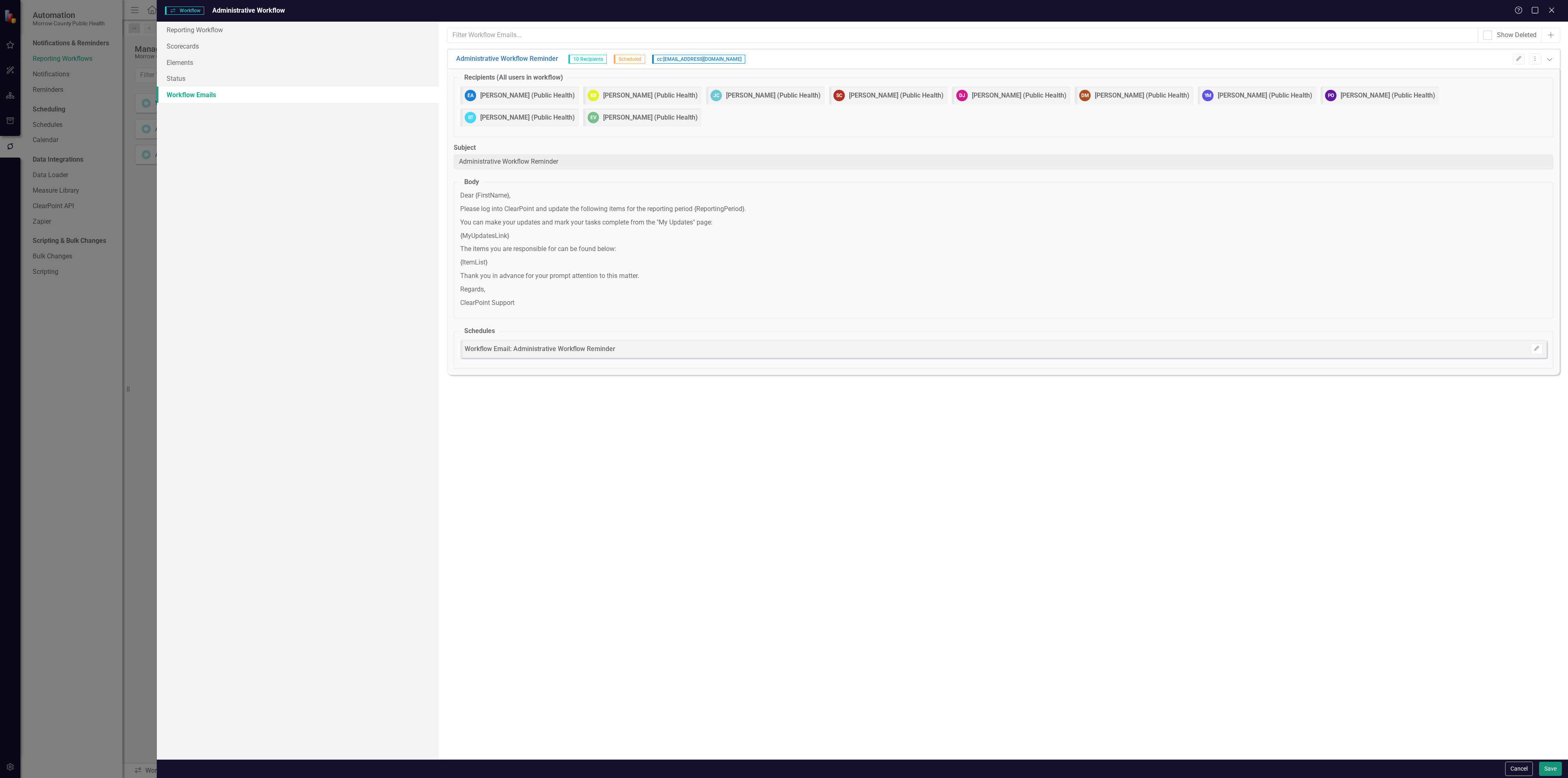
click at [1553, 770] on button "Save" at bounding box center [1550, 769] width 23 height 14
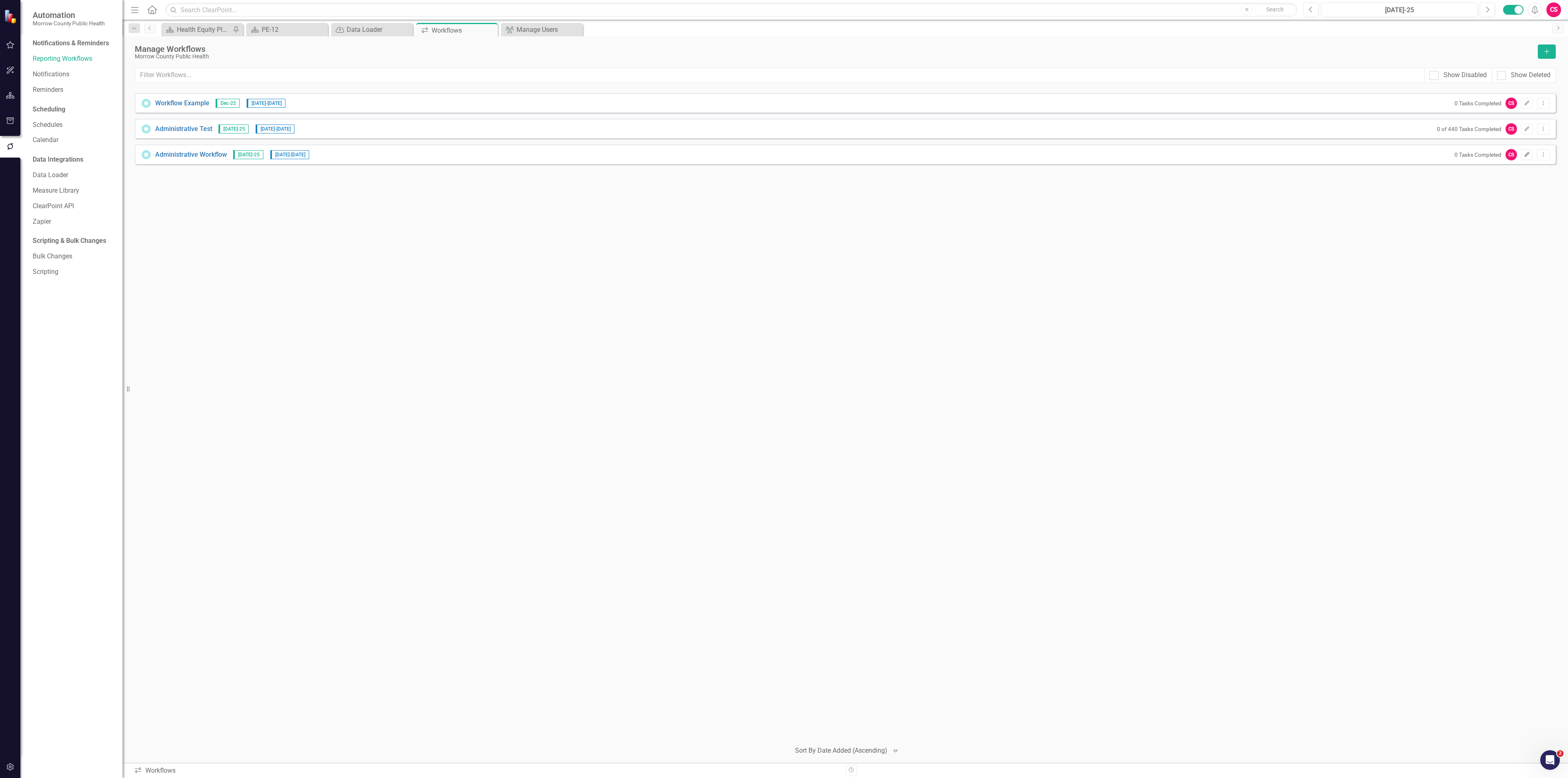
click at [1522, 154] on button "Edit" at bounding box center [1527, 154] width 12 height 11
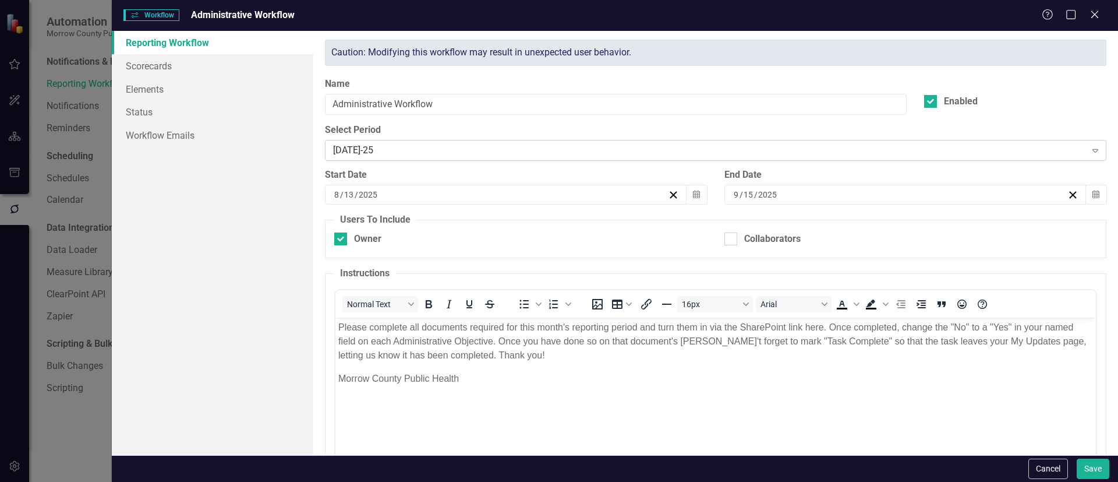
click at [429, 139] on div "Select Period [DATE]-25 Expand" at bounding box center [715, 141] width 781 height 36
click at [429, 144] on div "[DATE]-25" at bounding box center [709, 150] width 753 height 13
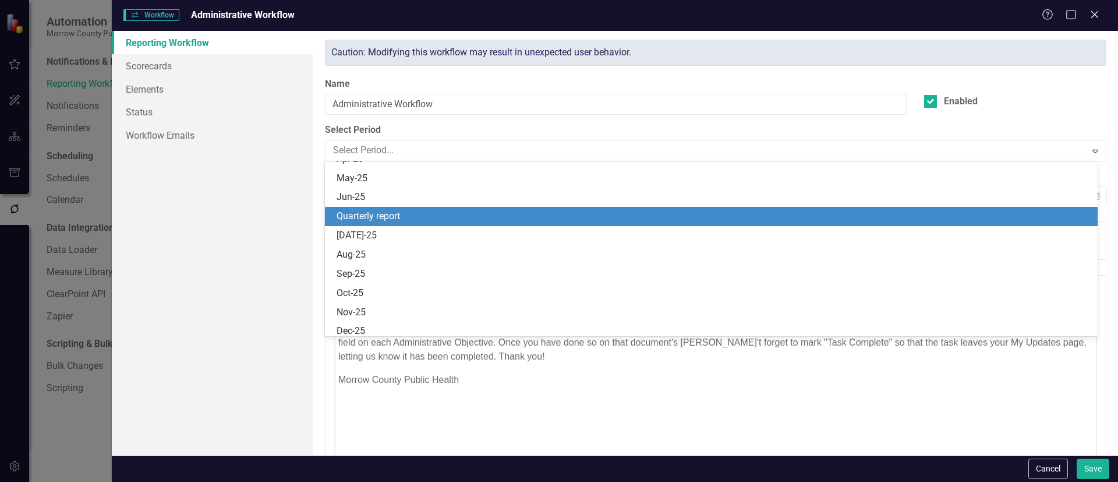
scroll to position [1030, 0]
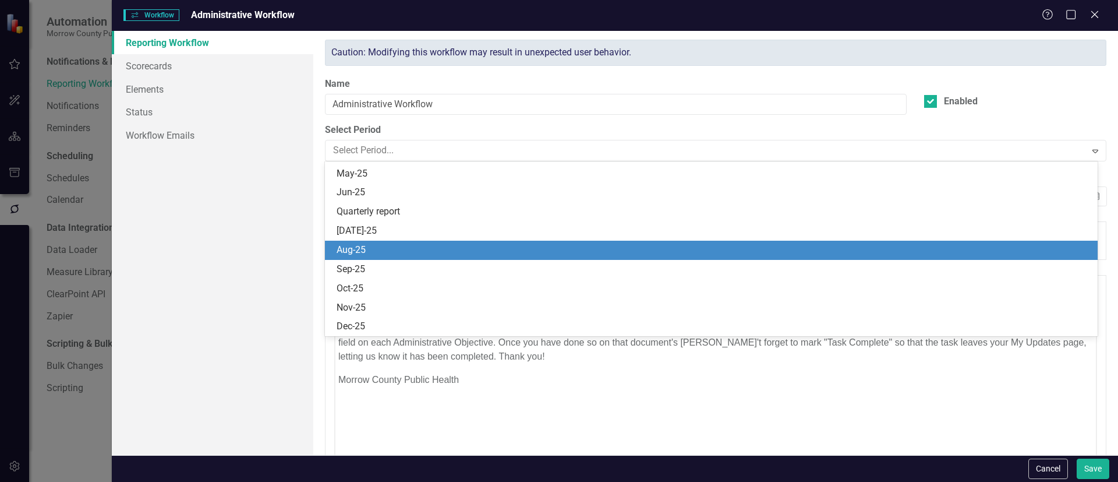
click at [381, 249] on div "Aug-25" at bounding box center [714, 249] width 754 height 13
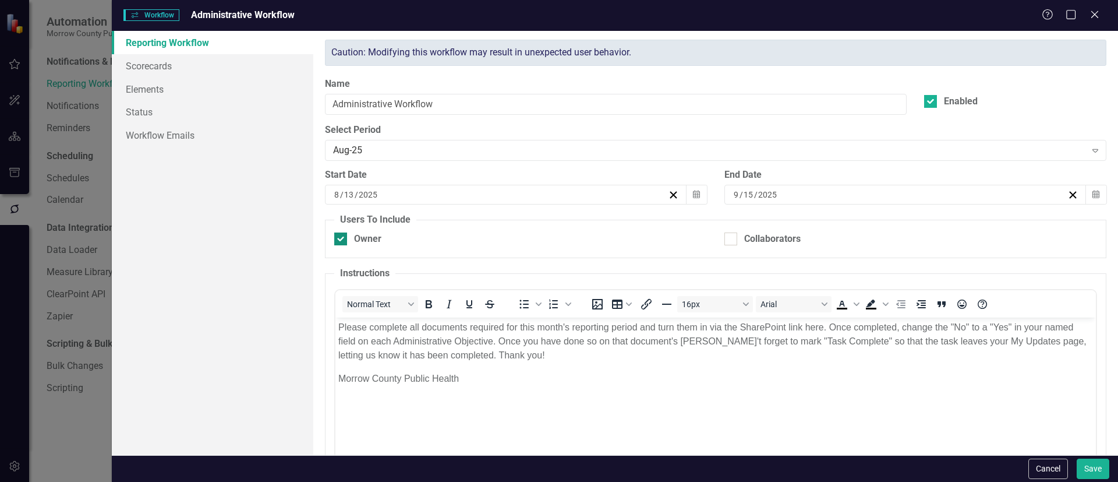
click at [351, 237] on div "Owner" at bounding box center [357, 238] width 47 height 13
click at [342, 237] on input "Owner" at bounding box center [338, 236] width 8 height 8
checkbox input "false"
click at [743, 229] on fieldset "Users To Include Owner Collaborators" at bounding box center [715, 235] width 781 height 45
click at [733, 237] on div "Collaborators" at bounding box center [762, 238] width 76 height 13
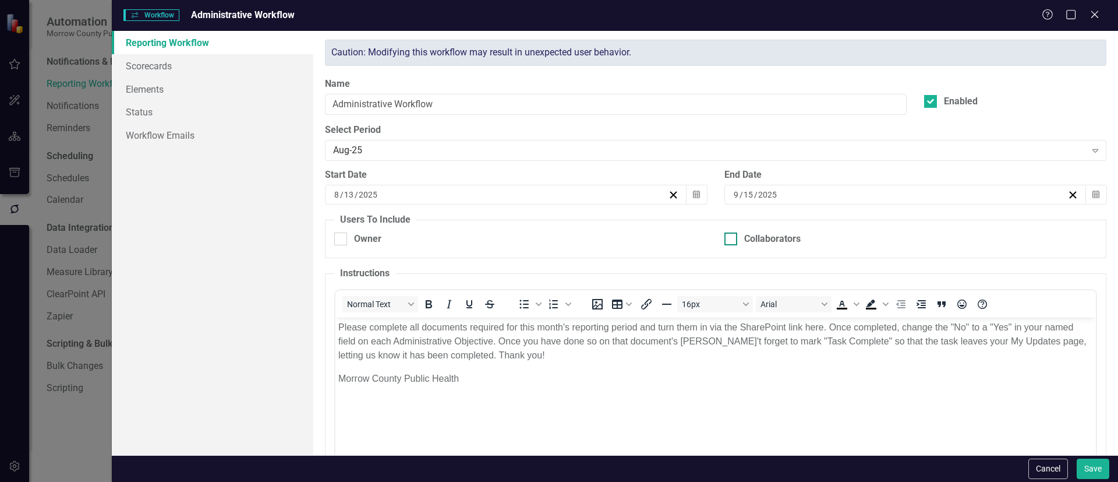
click at [732, 237] on input "Collaborators" at bounding box center [728, 236] width 8 height 8
checkbox input "true"
click at [1085, 463] on button "Save" at bounding box center [1093, 468] width 33 height 20
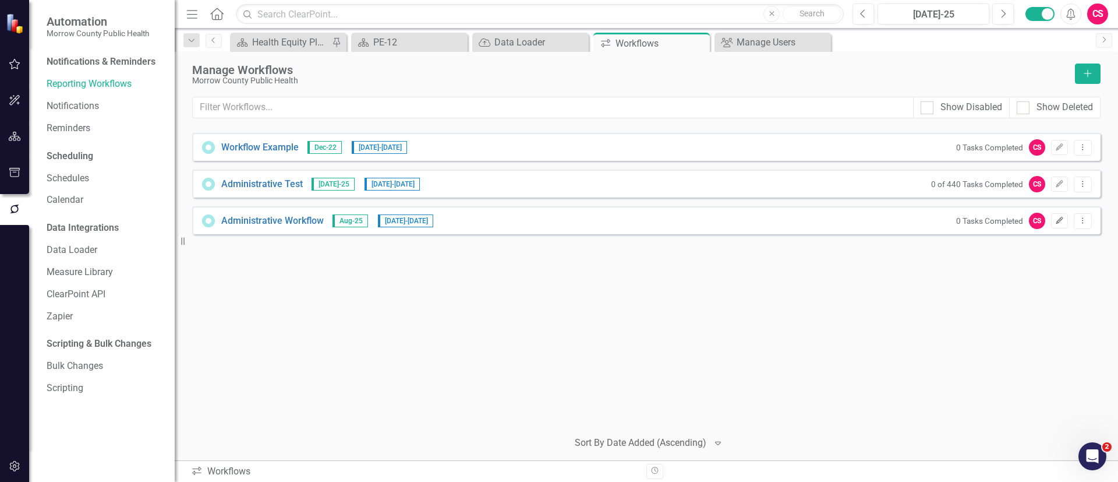
click at [1055, 217] on icon "Edit" at bounding box center [1059, 220] width 9 height 7
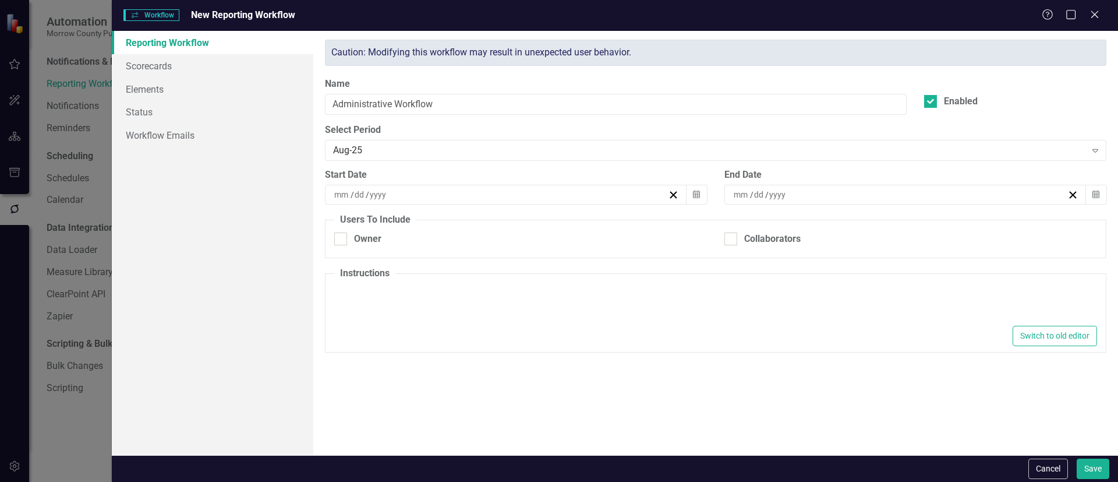
type input "8"
type input "13"
type input "2025"
type input "9"
type input "15"
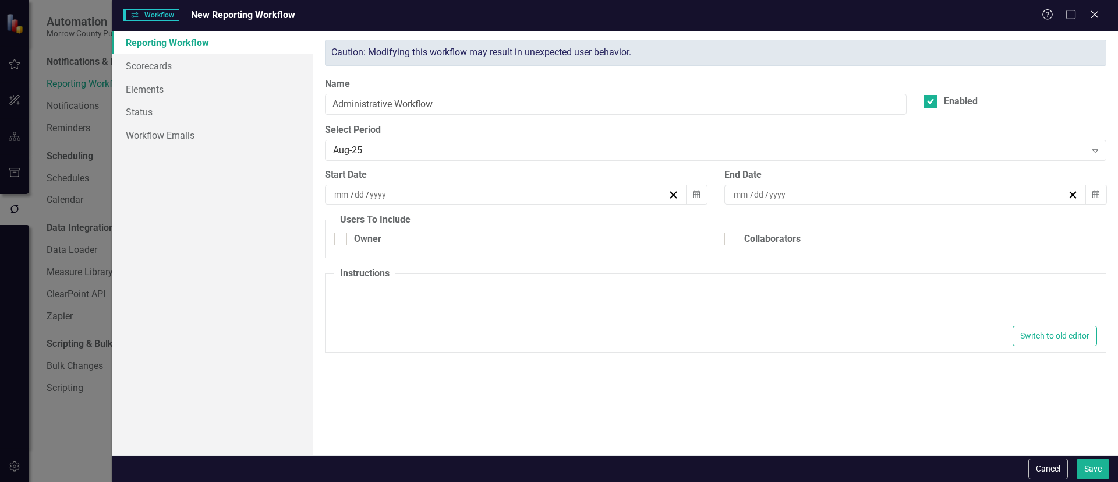
type input "2025"
checkbox input "true"
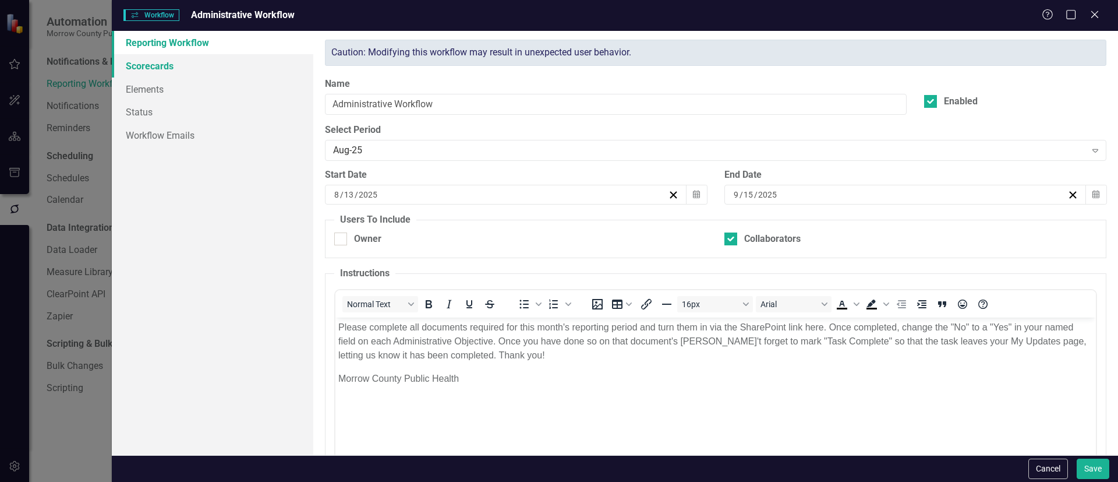
click at [210, 68] on link "Scorecards" at bounding box center [212, 65] width 201 height 23
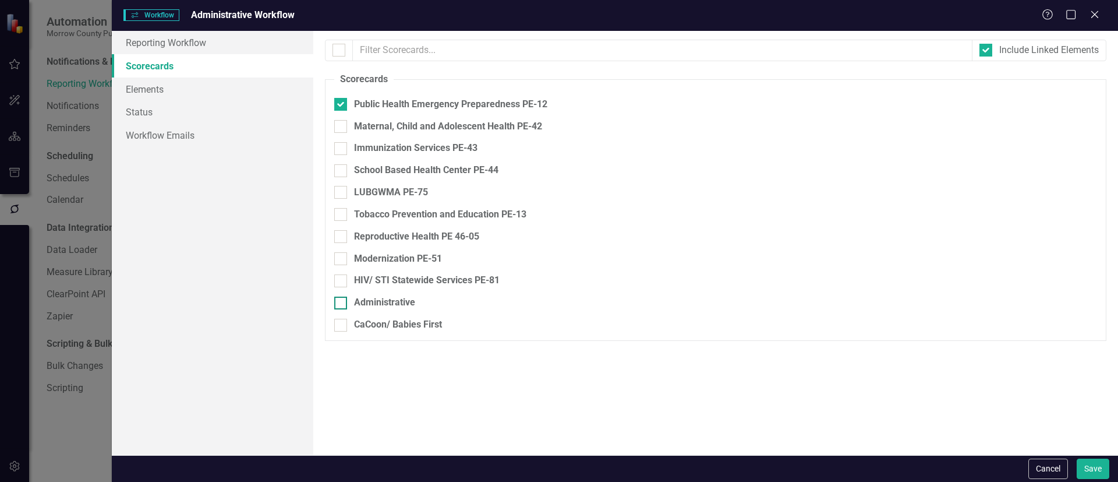
click at [339, 298] on input "Administrative" at bounding box center [338, 300] width 8 height 8
checkbox input "true"
click at [341, 102] on input "Public Health Emergency Preparedness PE-12" at bounding box center [338, 102] width 8 height 8
checkbox input "false"
click at [1084, 462] on button "Save" at bounding box center [1093, 468] width 33 height 20
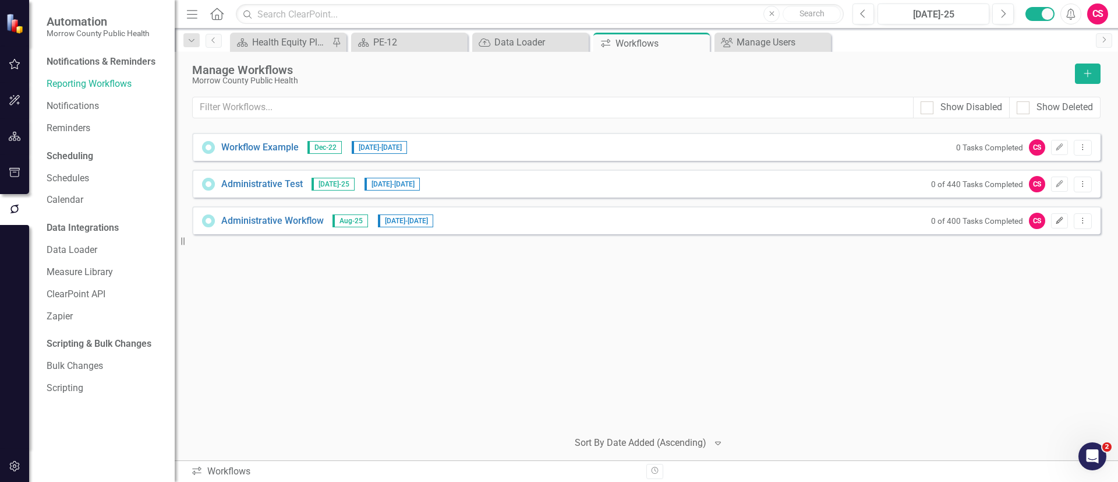
click at [1065, 226] on button "Edit" at bounding box center [1059, 220] width 17 height 15
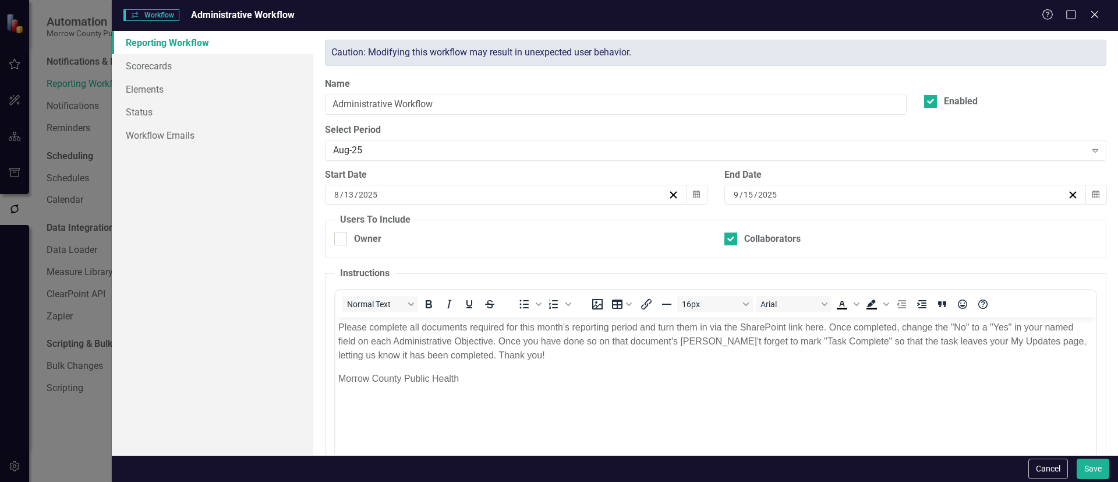
click at [1046, 460] on button "Cancel" at bounding box center [1048, 468] width 40 height 20
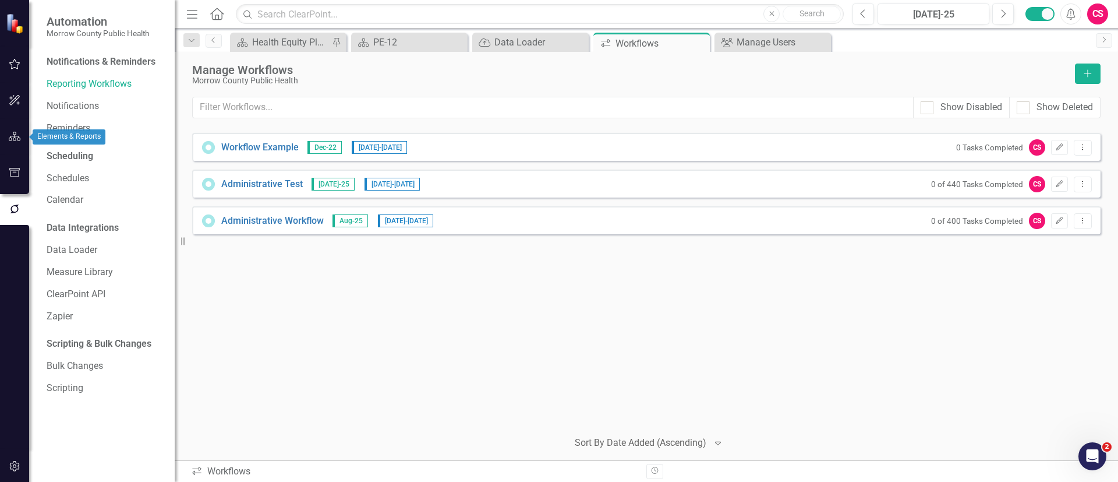
click at [17, 140] on icon "button" at bounding box center [15, 136] width 12 height 9
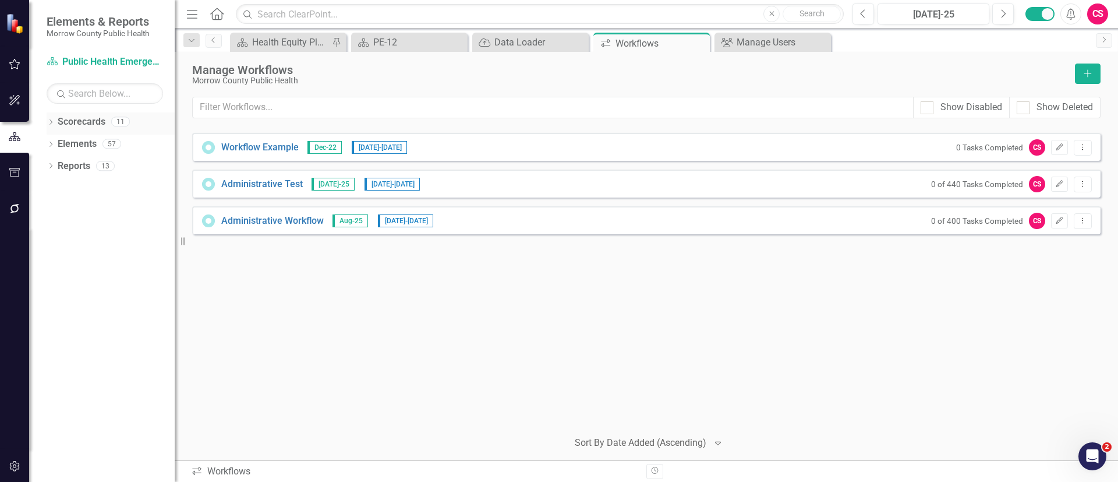
click at [78, 114] on div "Scorecards" at bounding box center [82, 121] width 48 height 19
click at [87, 121] on link "Scorecards" at bounding box center [82, 121] width 48 height 13
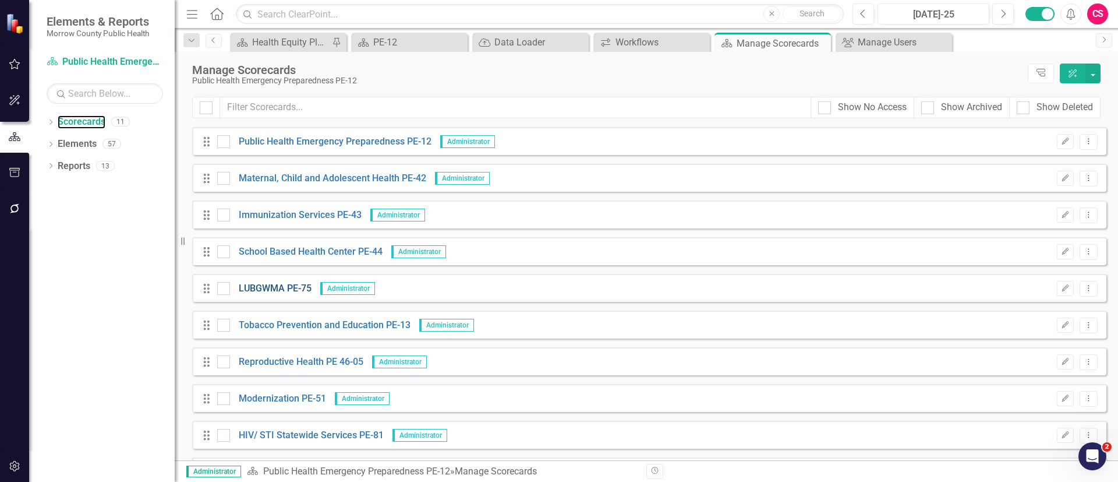
scroll to position [70, 0]
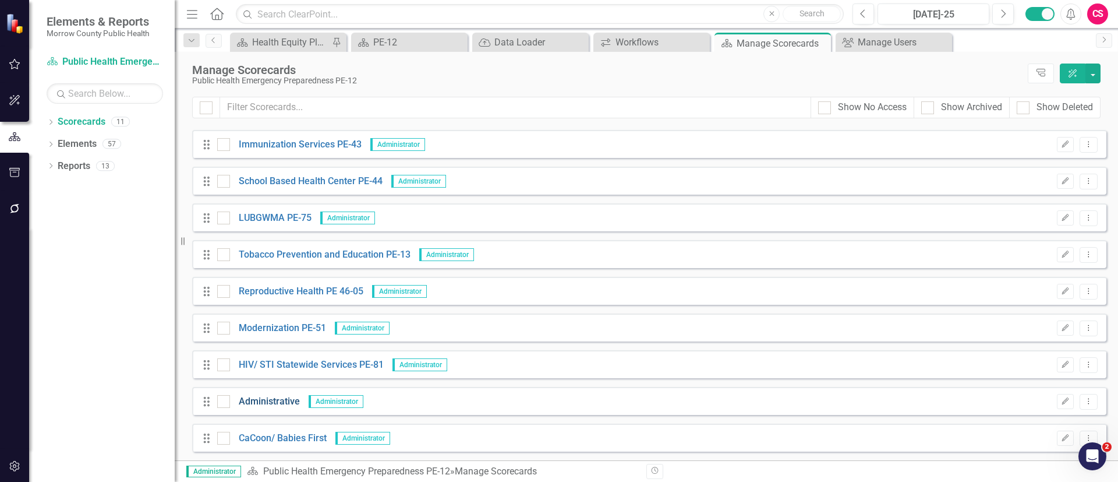
click at [273, 397] on link "Administrative" at bounding box center [265, 401] width 70 height 13
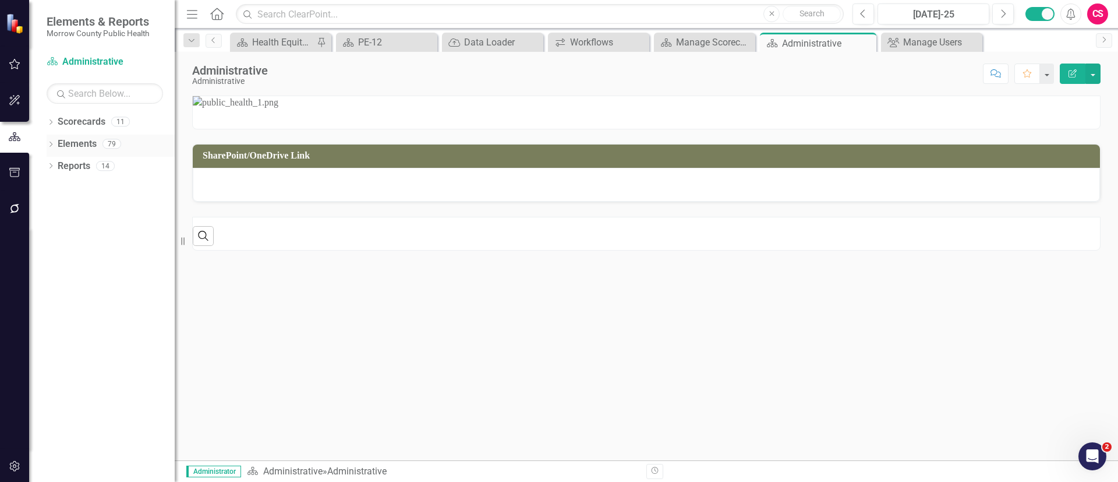
click at [54, 139] on div "Dropdown Elements 79" at bounding box center [111, 146] width 128 height 22
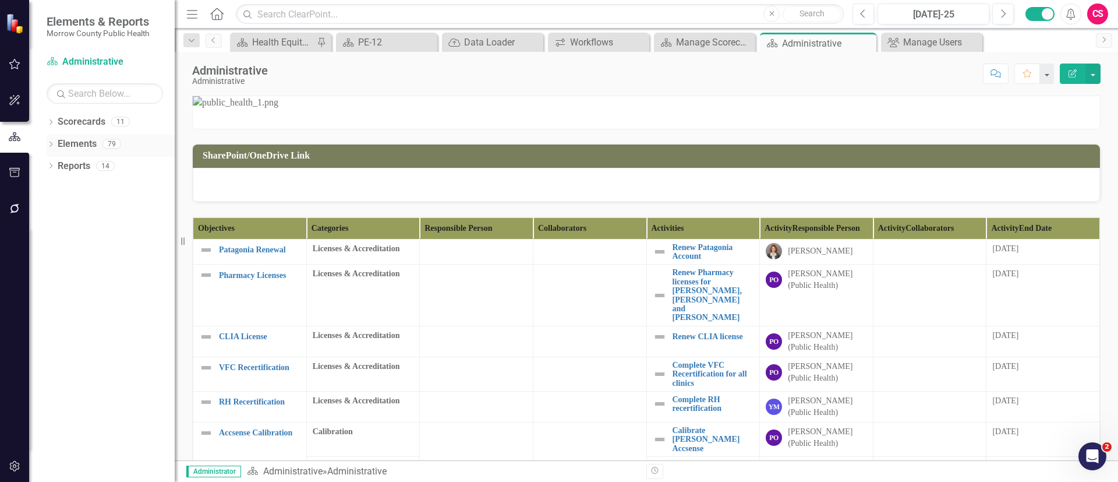
click at [79, 140] on link "Elements" at bounding box center [77, 143] width 39 height 13
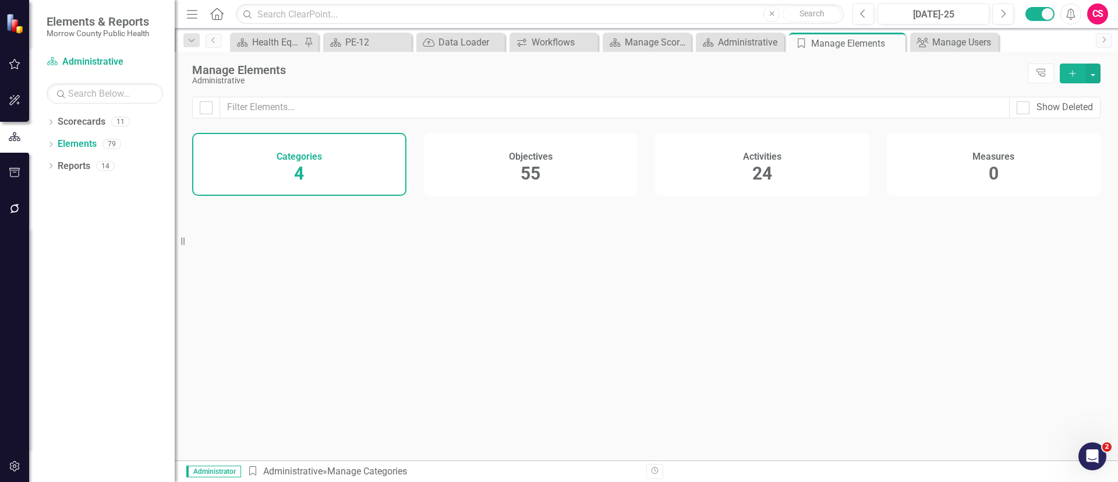
click at [487, 164] on div "Objectives 55" at bounding box center [531, 164] width 214 height 63
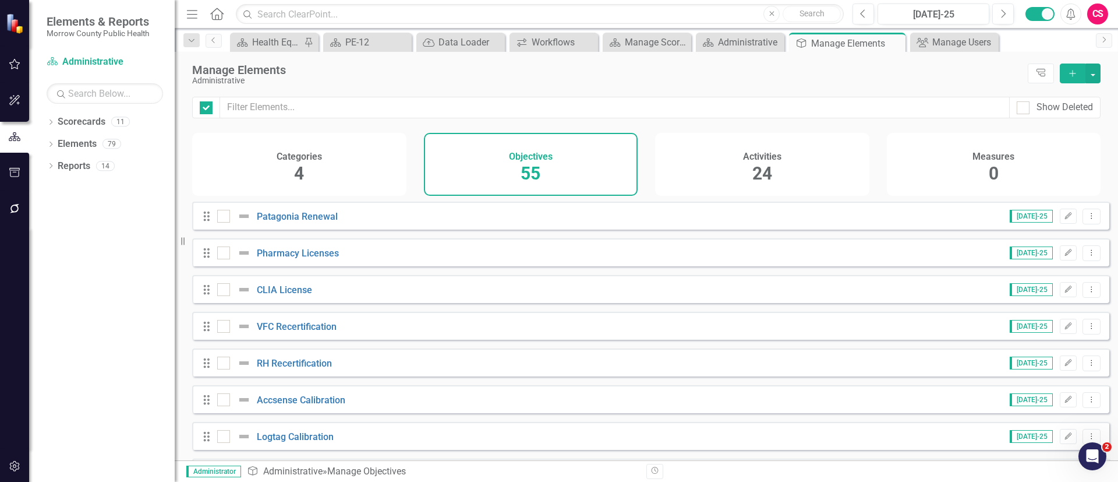
checkbox input "false"
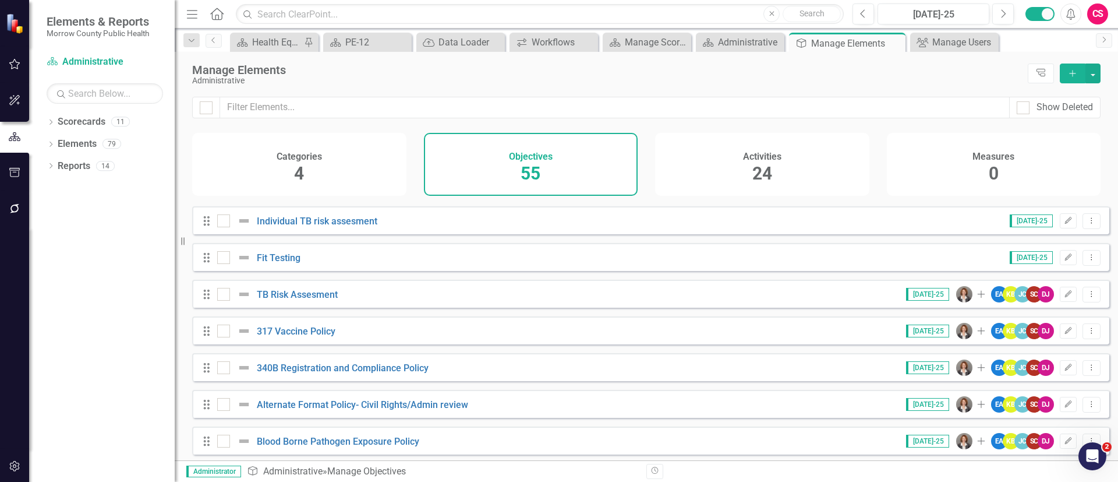
scroll to position [436, 0]
click at [303, 299] on link "TB Risk Assesment" at bounding box center [297, 293] width 81 height 11
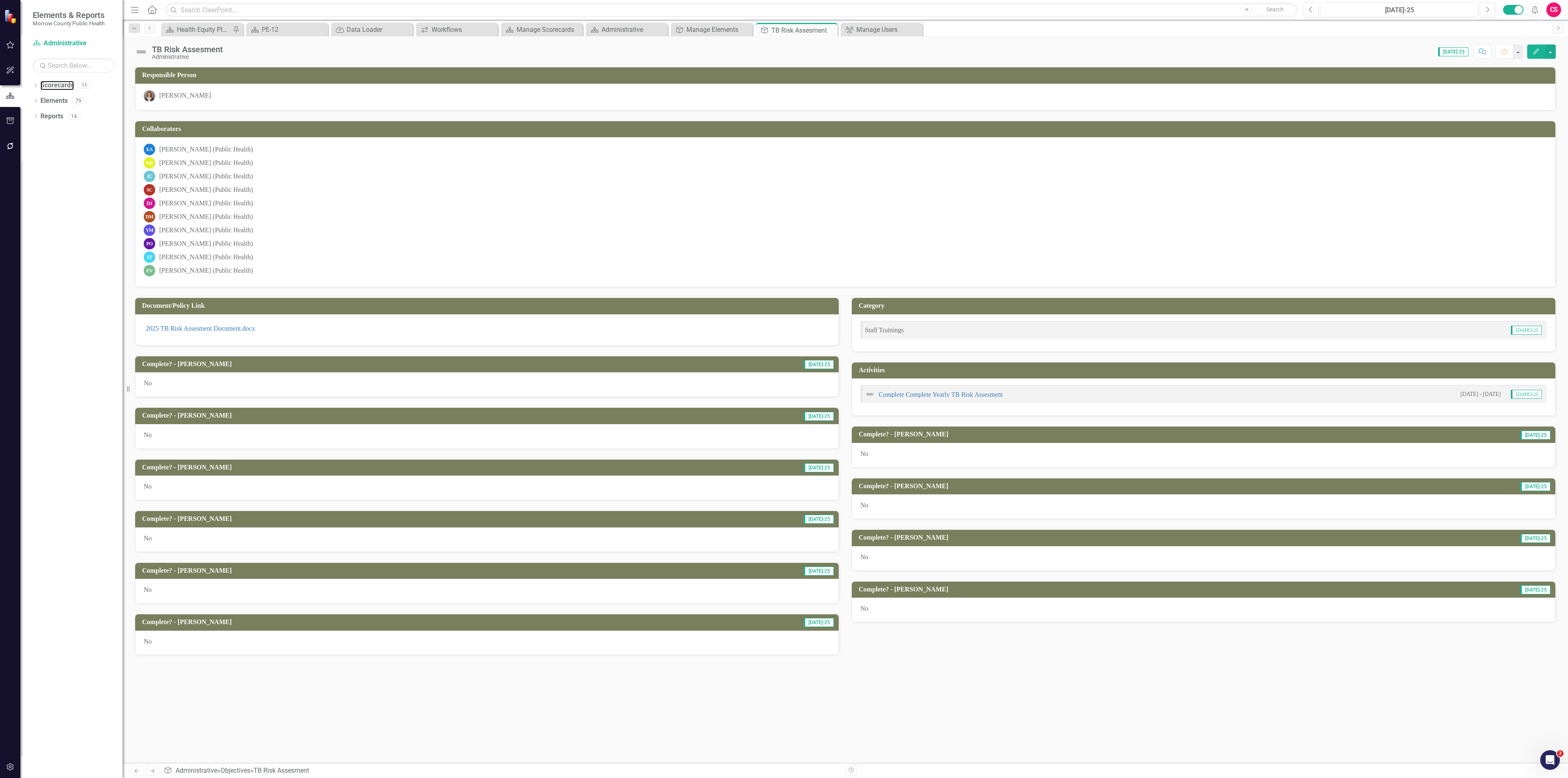
drag, startPoint x: 48, startPoint y: 86, endPoint x: 79, endPoint y: 131, distance: 54.6
click at [48, 86] on link "Scorecards" at bounding box center [58, 85] width 34 height 9
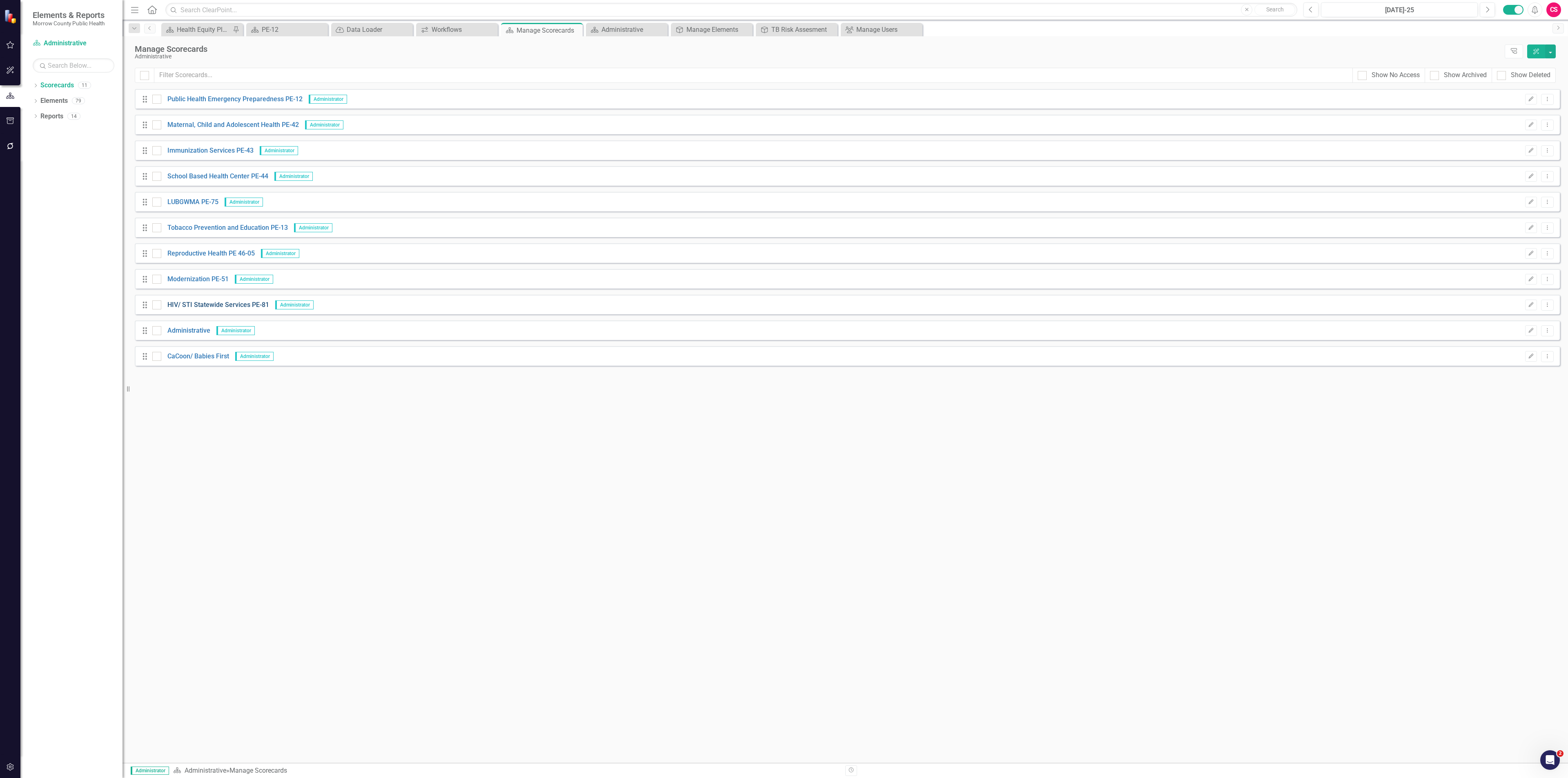
click at [215, 304] on link "HIV/ STI Statewide Services PE-81" at bounding box center [215, 305] width 108 height 9
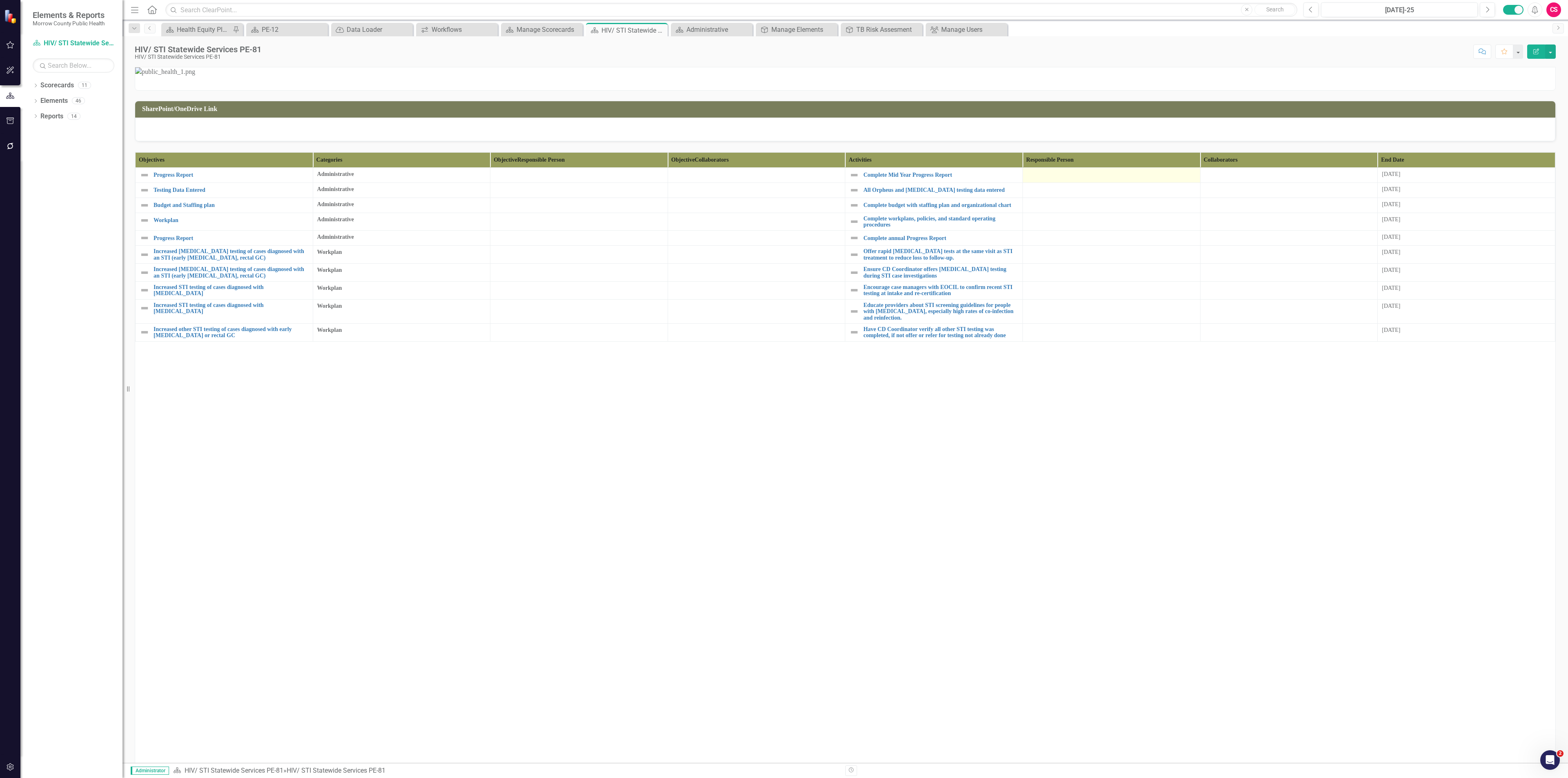
click at [783, 180] on div at bounding box center [1111, 175] width 169 height 10
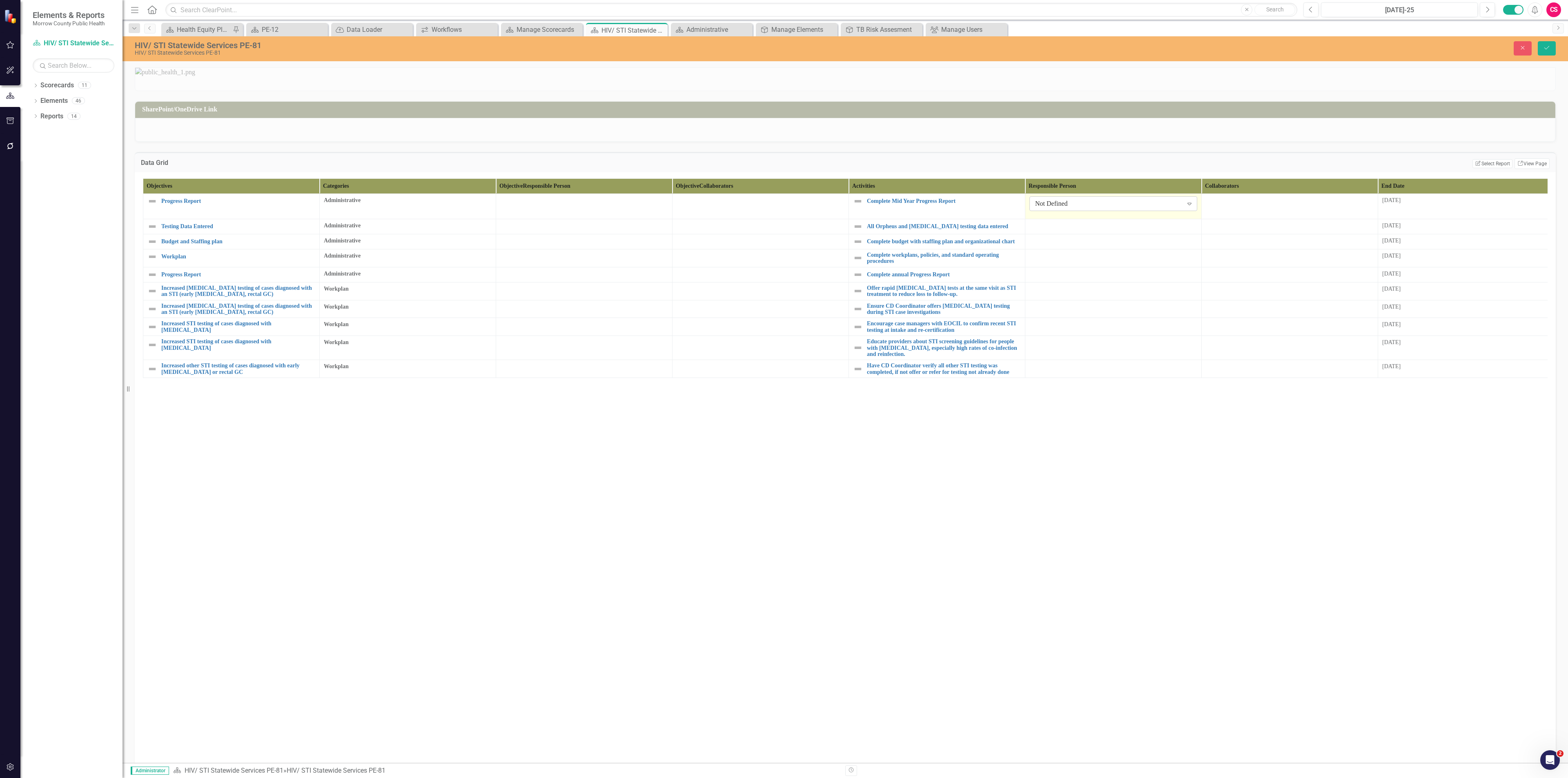
click at [783, 209] on div "Not Defined" at bounding box center [1109, 203] width 148 height 9
click at [783, 337] on div "[PERSON_NAME]" at bounding box center [1113, 496] width 168 height 13
click at [783, 231] on div at bounding box center [1113, 226] width 168 height 10
click at [783, 234] on div "Not Defined" at bounding box center [1109, 228] width 148 height 9
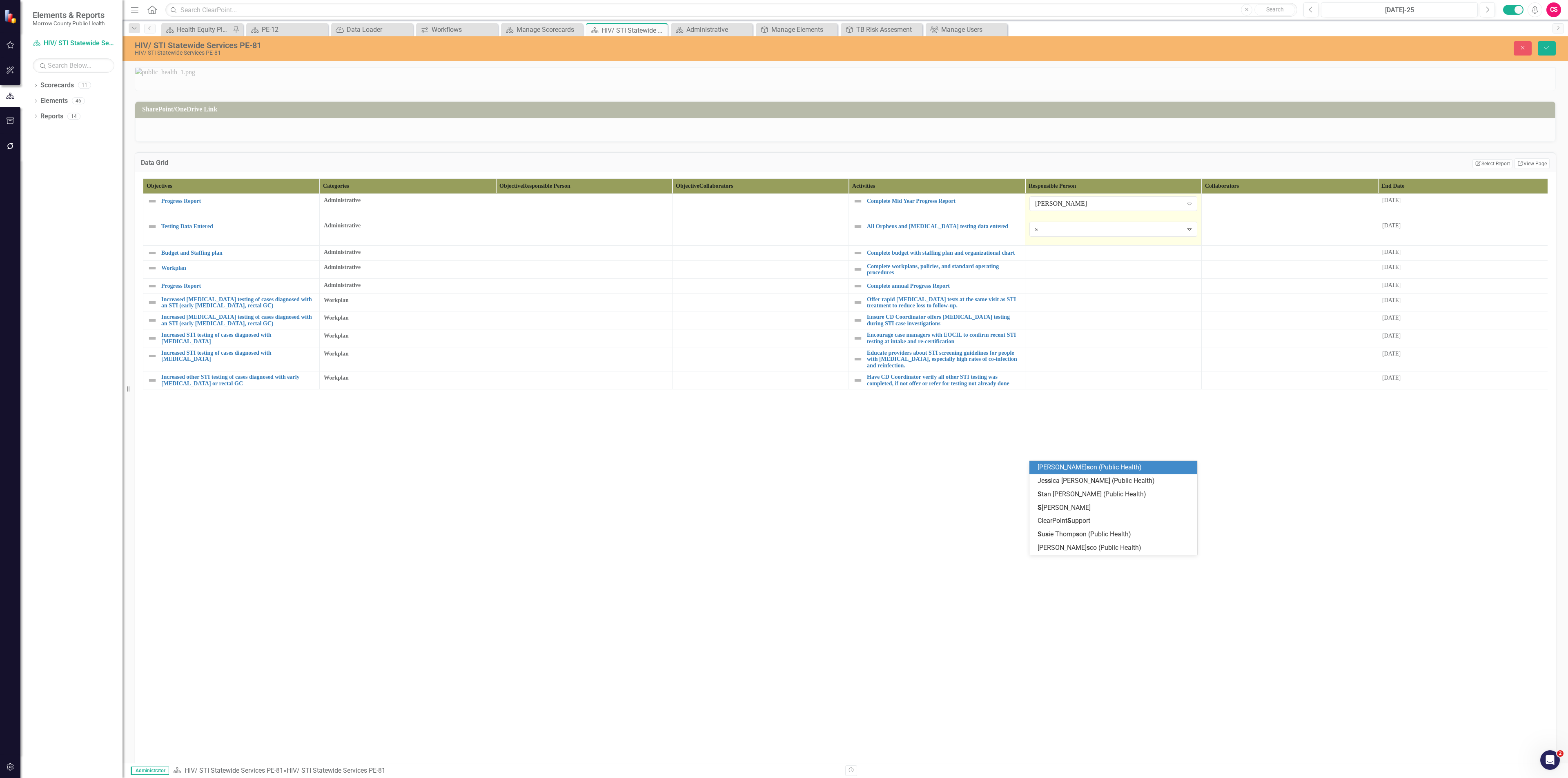
type input "sa"
click at [783, 337] on div "Sa rah Rea" at bounding box center [1115, 467] width 155 height 9
click at [783, 257] on div at bounding box center [1113, 252] width 168 height 10
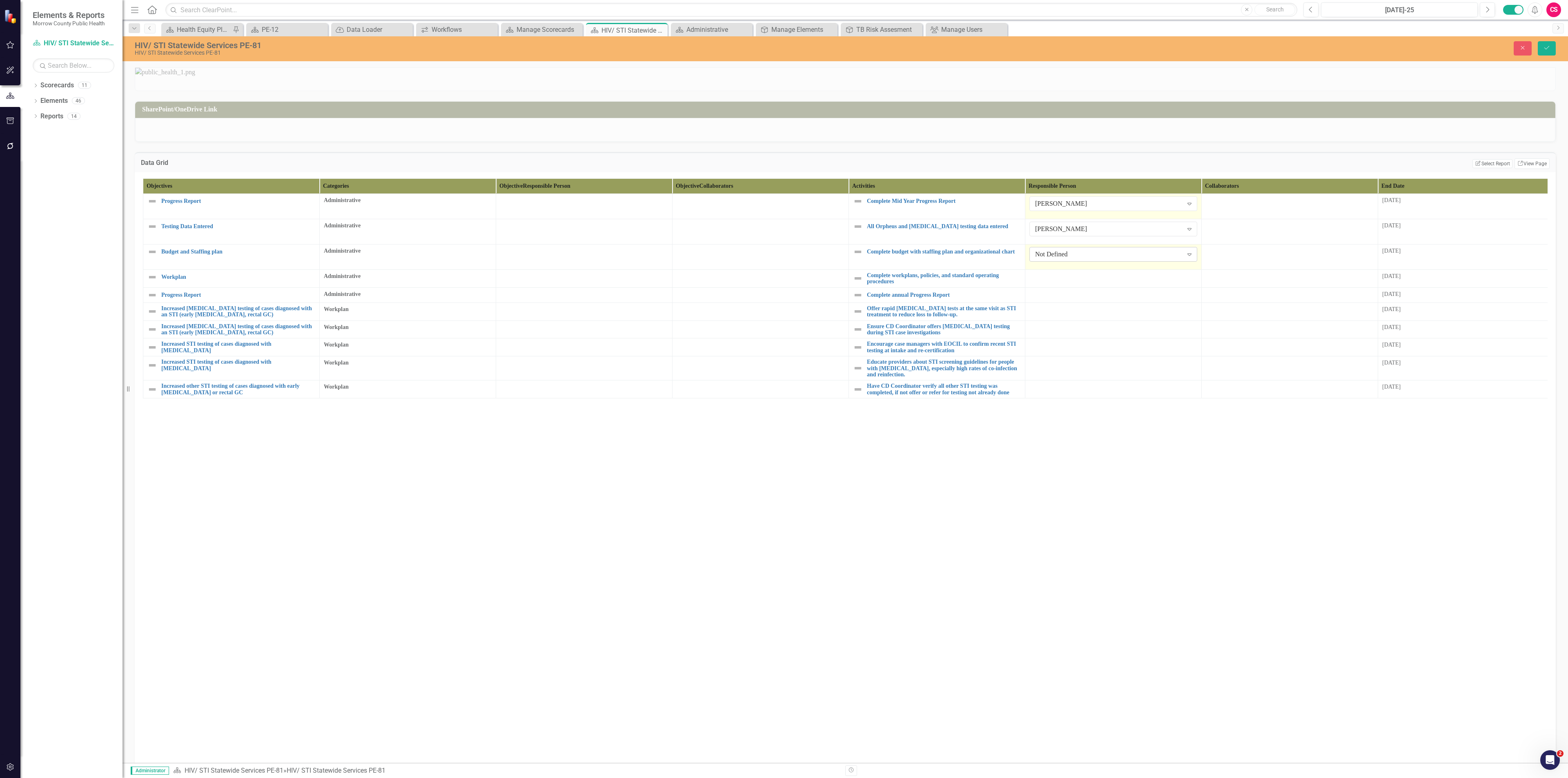
click at [783, 259] on div "Not Defined" at bounding box center [1109, 254] width 148 height 9
type input "[PERSON_NAME]"
click at [783, 282] on div at bounding box center [1113, 277] width 168 height 10
click at [783, 285] on div "Not Defined" at bounding box center [1109, 279] width 148 height 9
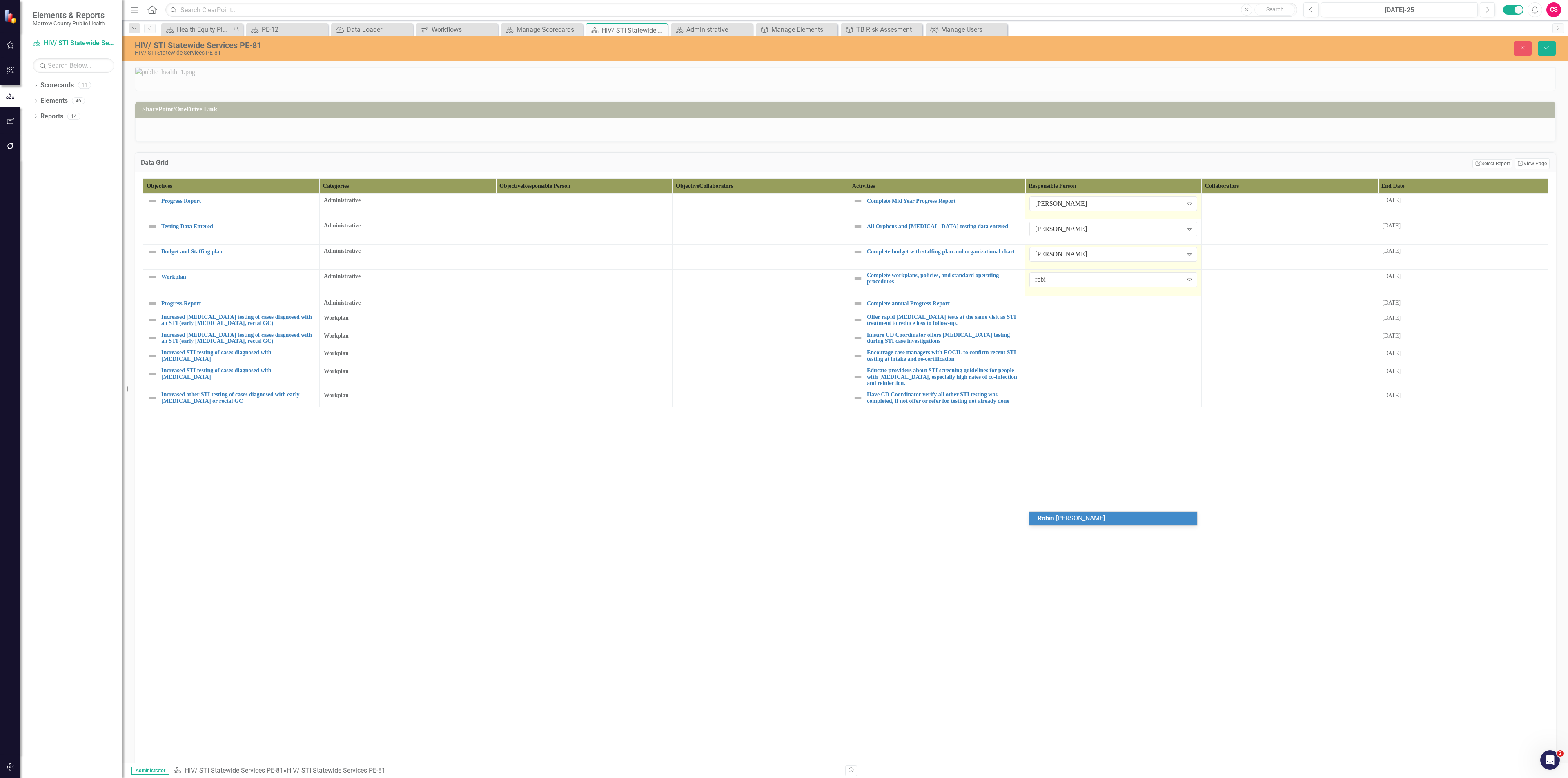
type input "[PERSON_NAME]"
click at [783, 307] on div at bounding box center [1113, 302] width 168 height 10
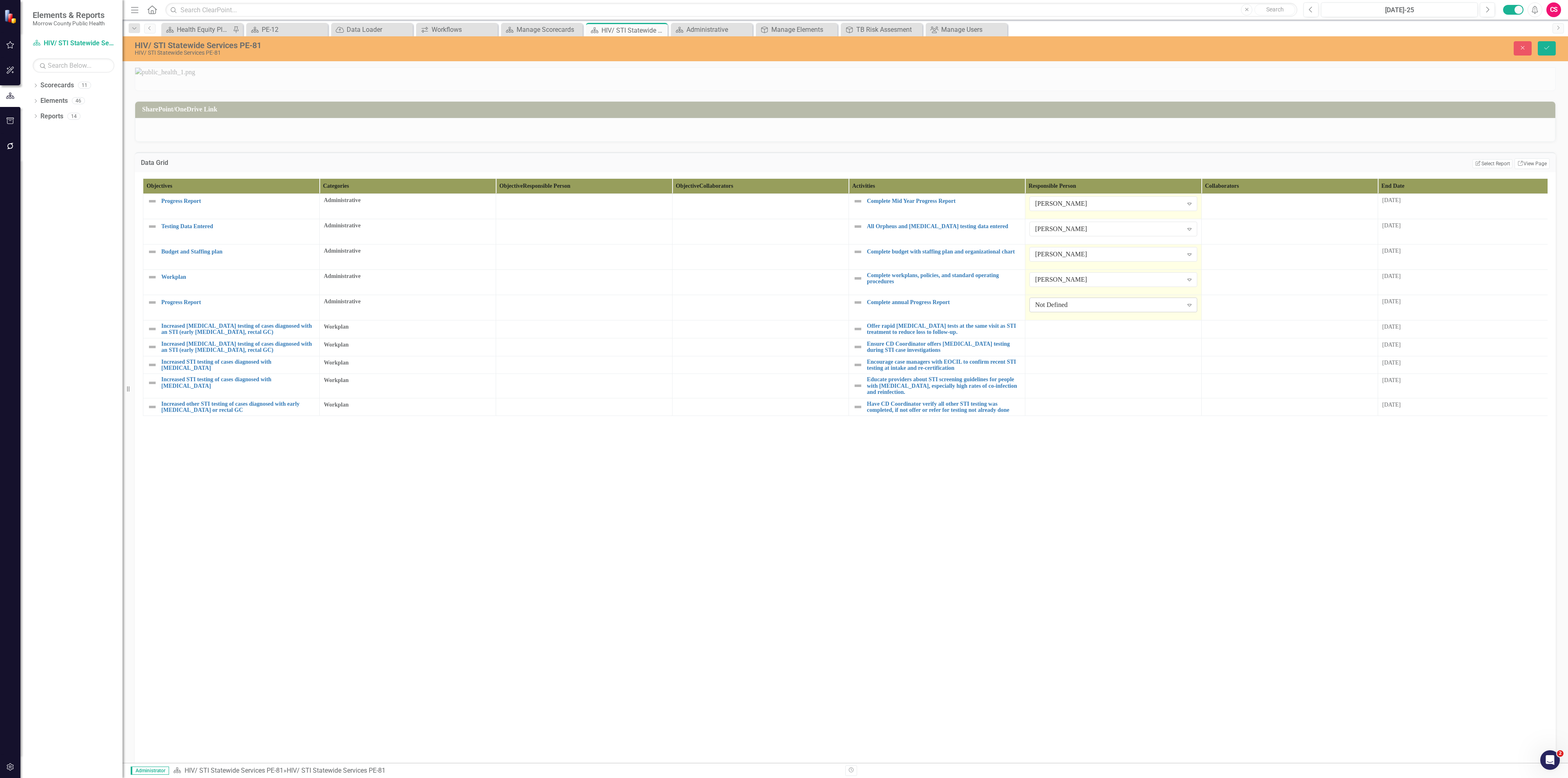
click at [783, 310] on div "Not Defined" at bounding box center [1109, 305] width 148 height 9
click at [783, 337] on div "[PERSON_NAME]" at bounding box center [1115, 597] width 155 height 9
click at [783, 333] on div at bounding box center [1113, 328] width 168 height 10
click at [783, 335] on div "Not Defined" at bounding box center [1109, 330] width 148 height 9
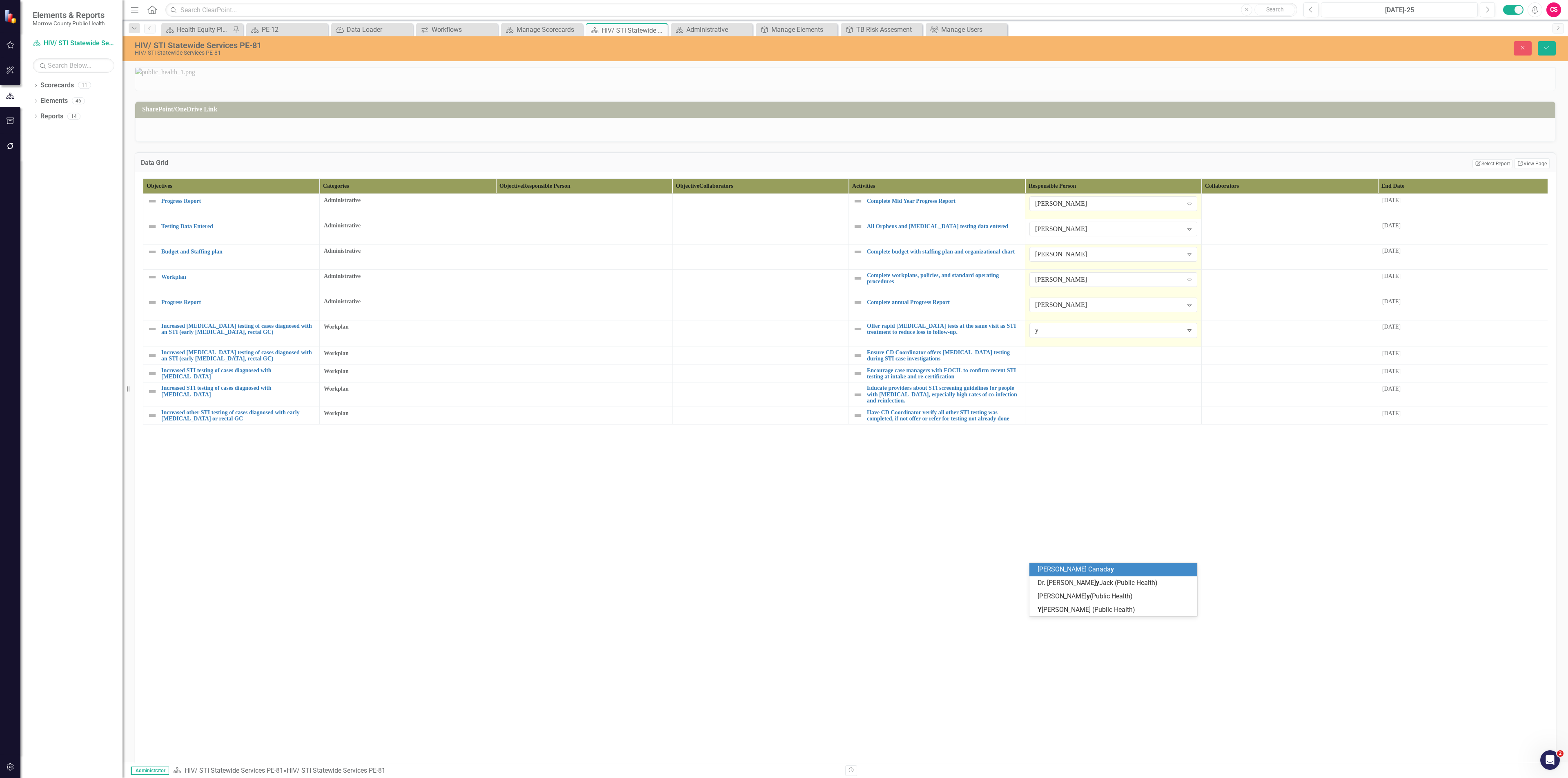
type input "yv"
click at [783, 337] on div at bounding box center [1113, 353] width 168 height 10
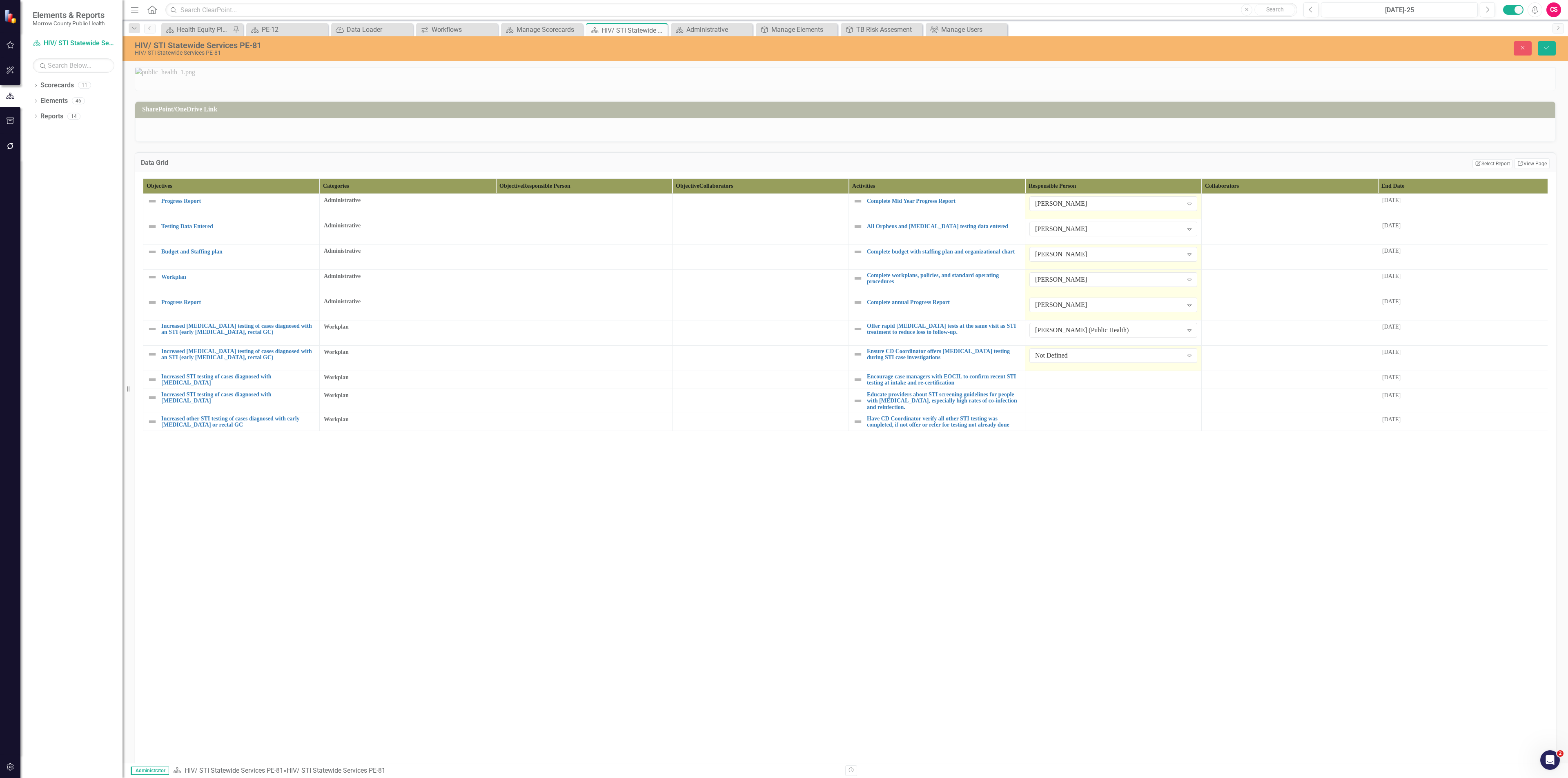
click at [783, 337] on div "Not Defined" at bounding box center [1109, 355] width 148 height 9
type input "sara"
click at [783, 337] on span "Sara" at bounding box center [1062, 594] width 49 height 8
click at [783, 337] on div at bounding box center [1113, 378] width 168 height 10
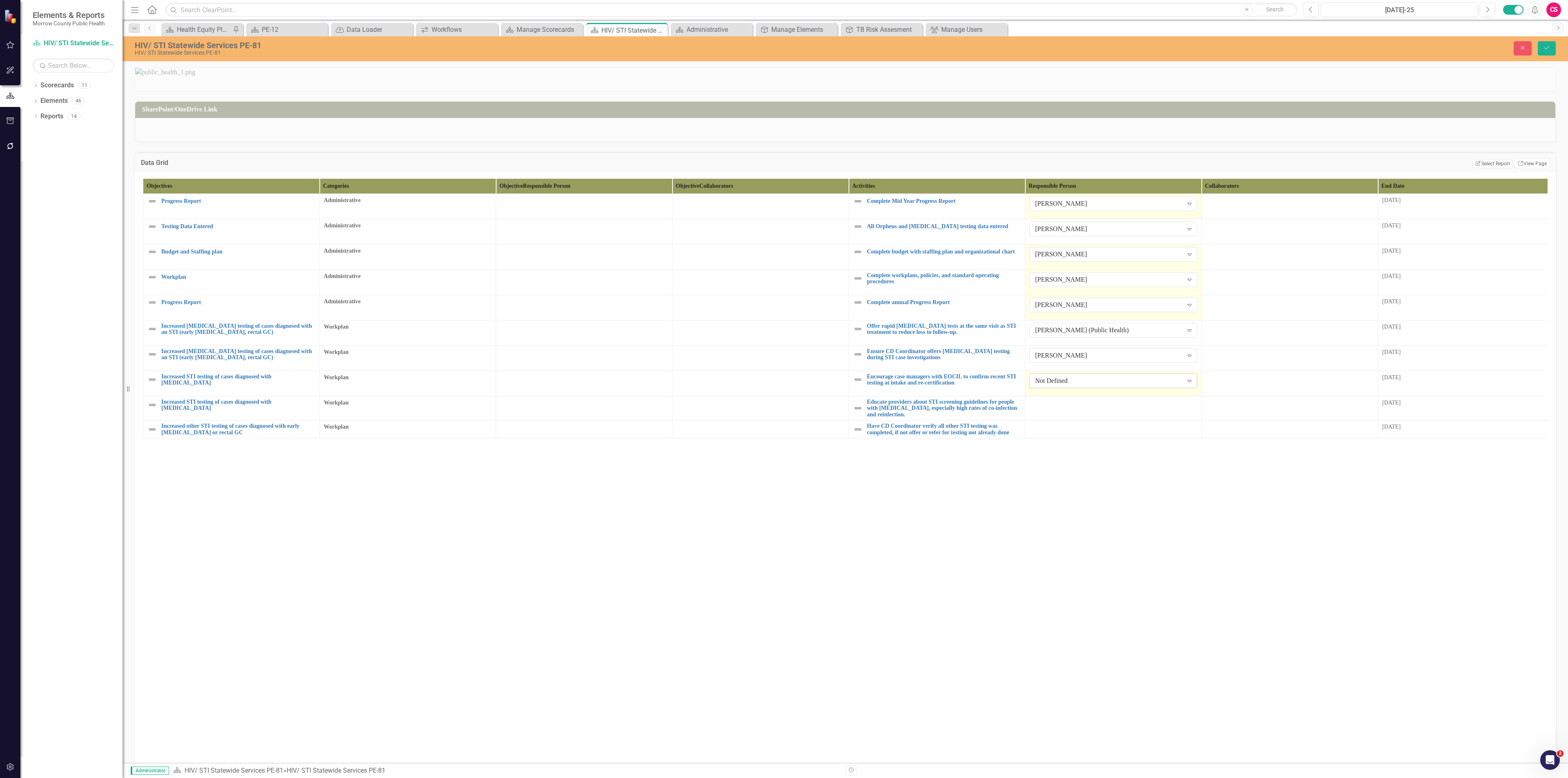
click at [783, 337] on div "Not Defined" at bounding box center [1109, 381] width 148 height 9
type input "sar"
click at [783, 337] on span "Sar" at bounding box center [1043, 620] width 11 height 8
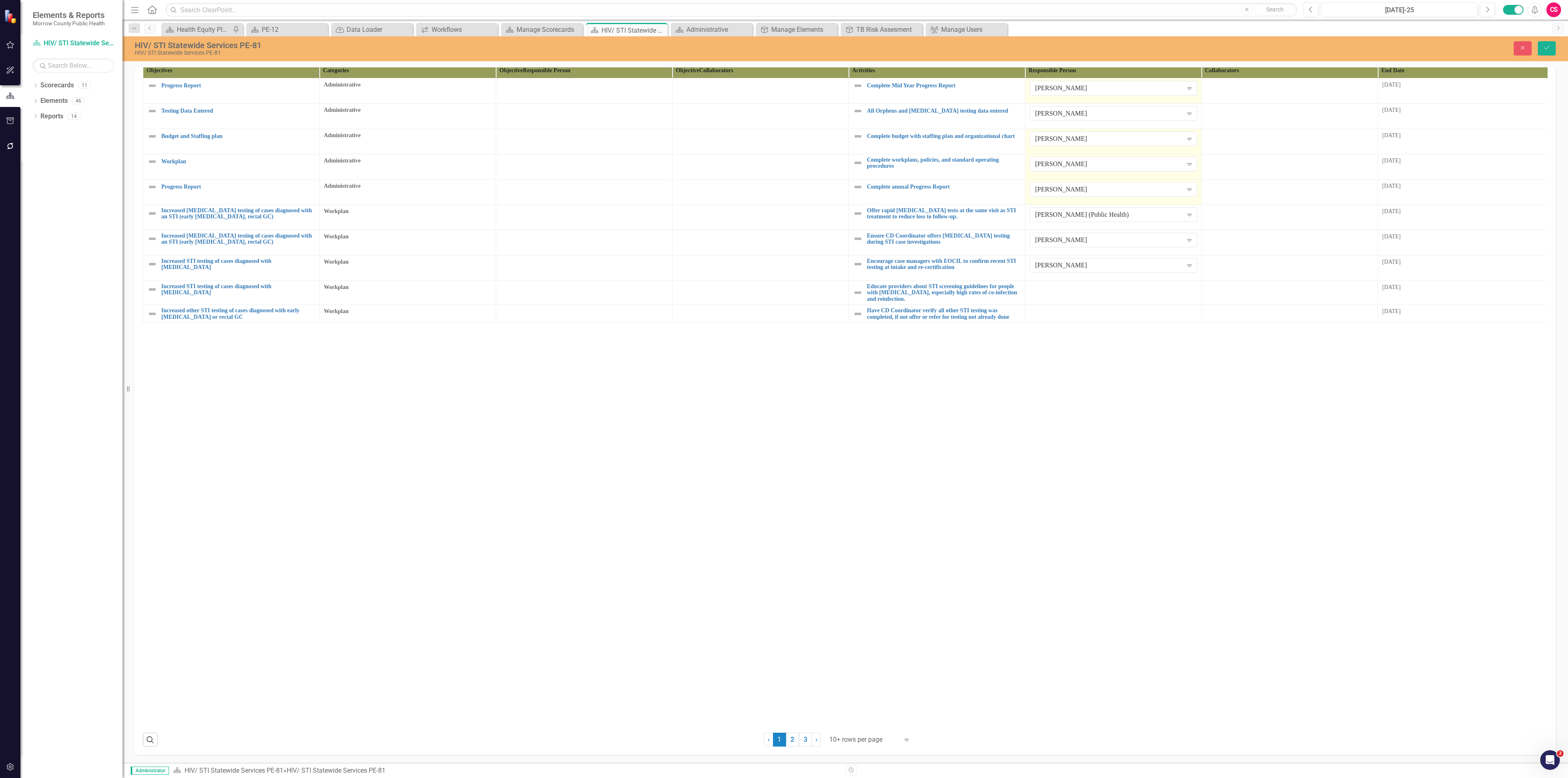
scroll to position [339, 0]
click at [783, 337] on div at bounding box center [864, 740] width 69 height 11
click at [783, 337] on div "Display All Rows" at bounding box center [869, 724] width 76 height 9
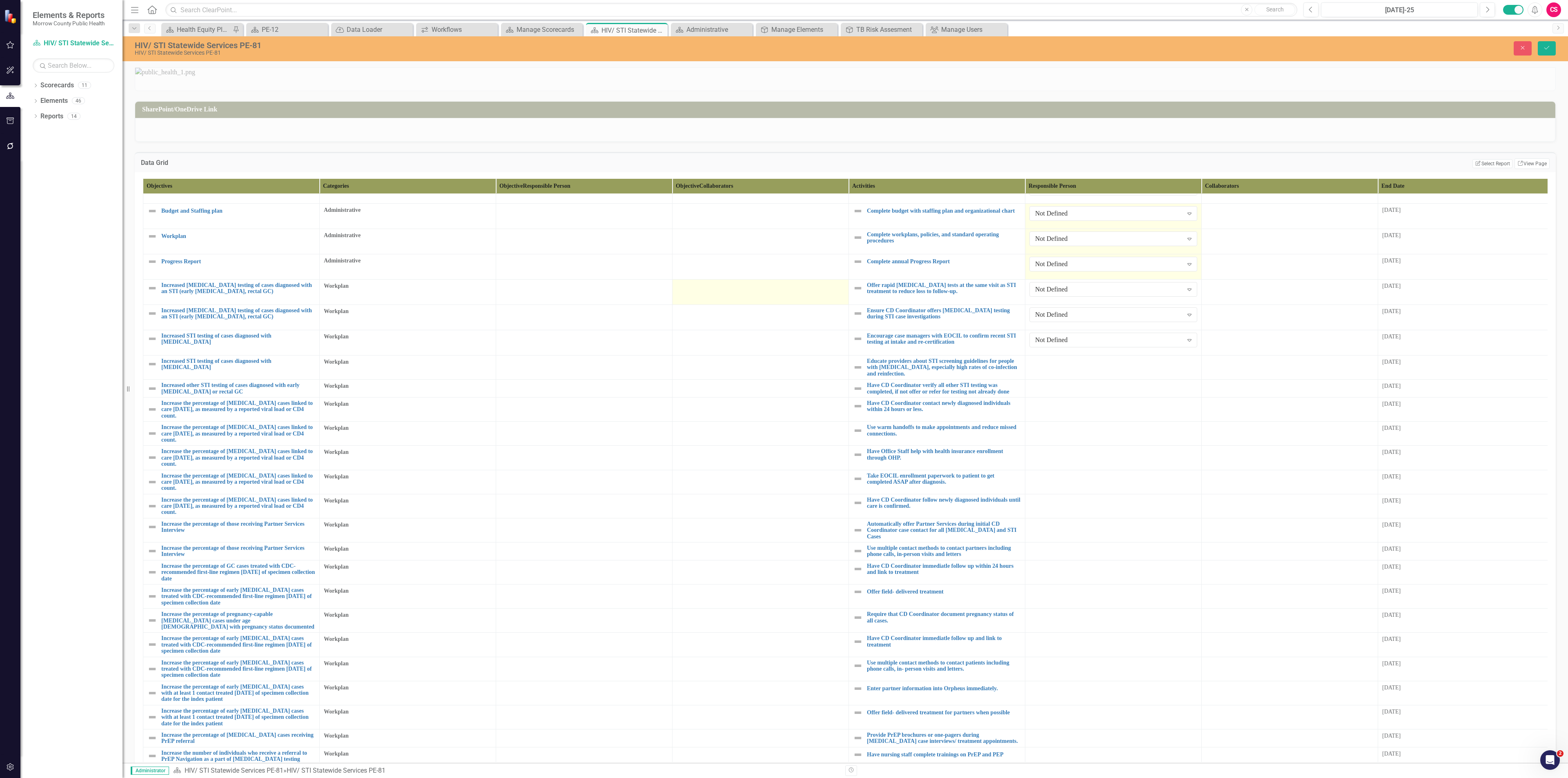
scroll to position [0, 0]
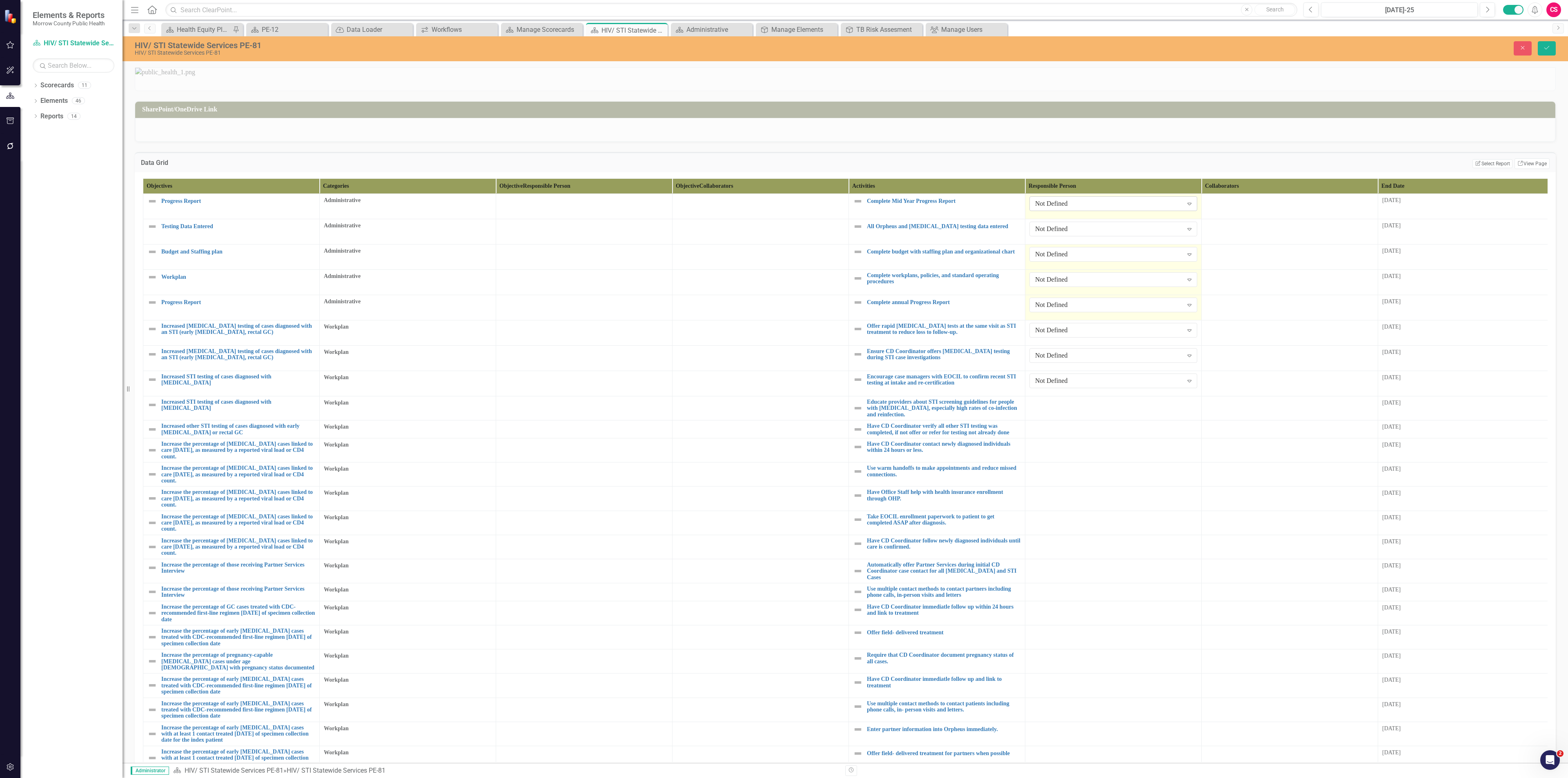
click at [783, 209] on div "Not Defined" at bounding box center [1109, 203] width 148 height 9
type input "robi"
click at [783, 234] on div "Not Defined" at bounding box center [1109, 228] width 148 height 9
type input "sa"
click at [783, 337] on span "Sa rah Rea" at bounding box center [1053, 467] width 30 height 8
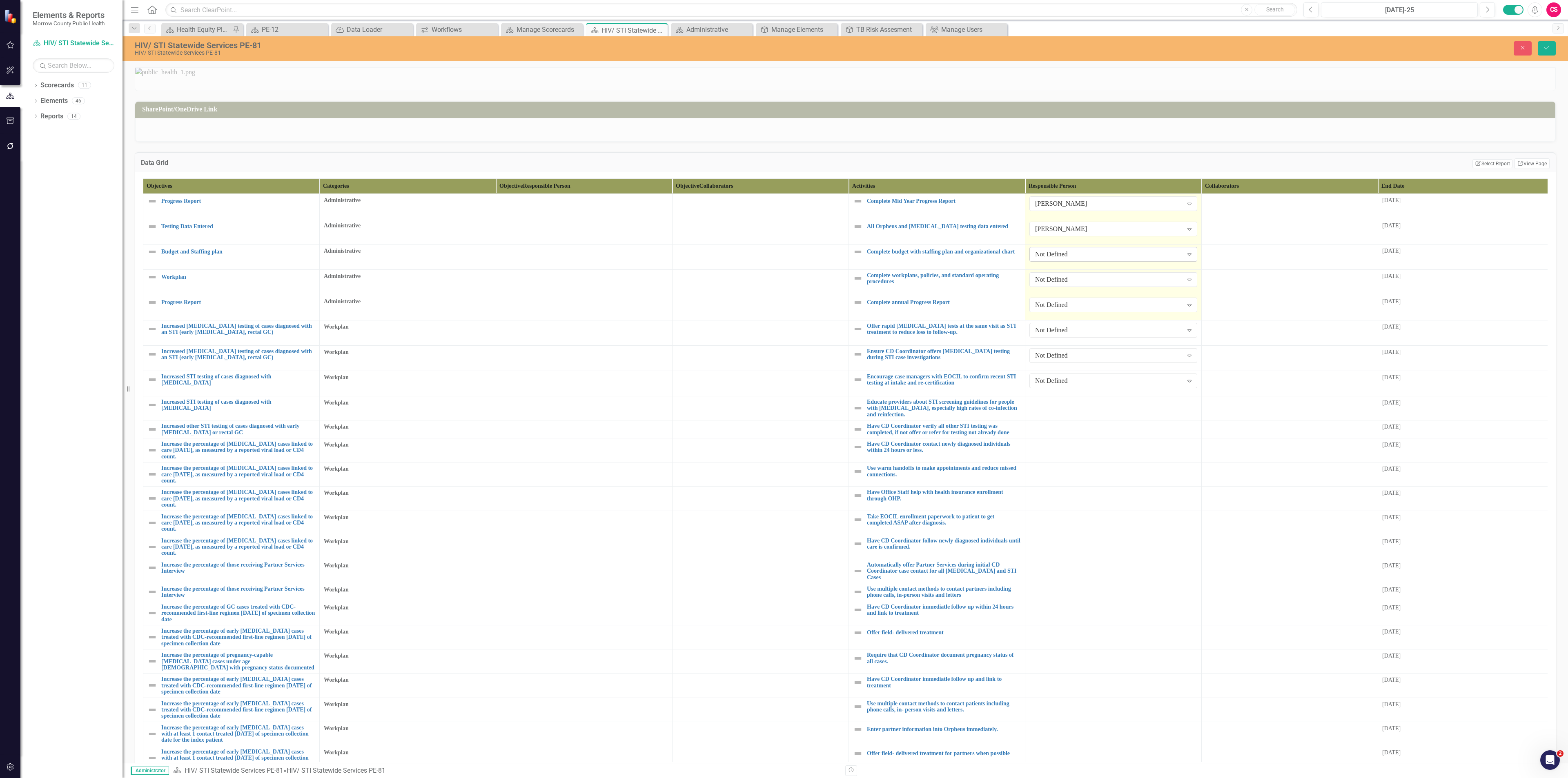
click at [783, 259] on div "Not Defined" at bounding box center [1109, 254] width 148 height 9
type input "r"
click at [783, 337] on span "R obin Canaday" at bounding box center [1065, 531] width 53 height 8
click at [783, 294] on td "Not Defined Expand" at bounding box center [1114, 281] width 177 height 25
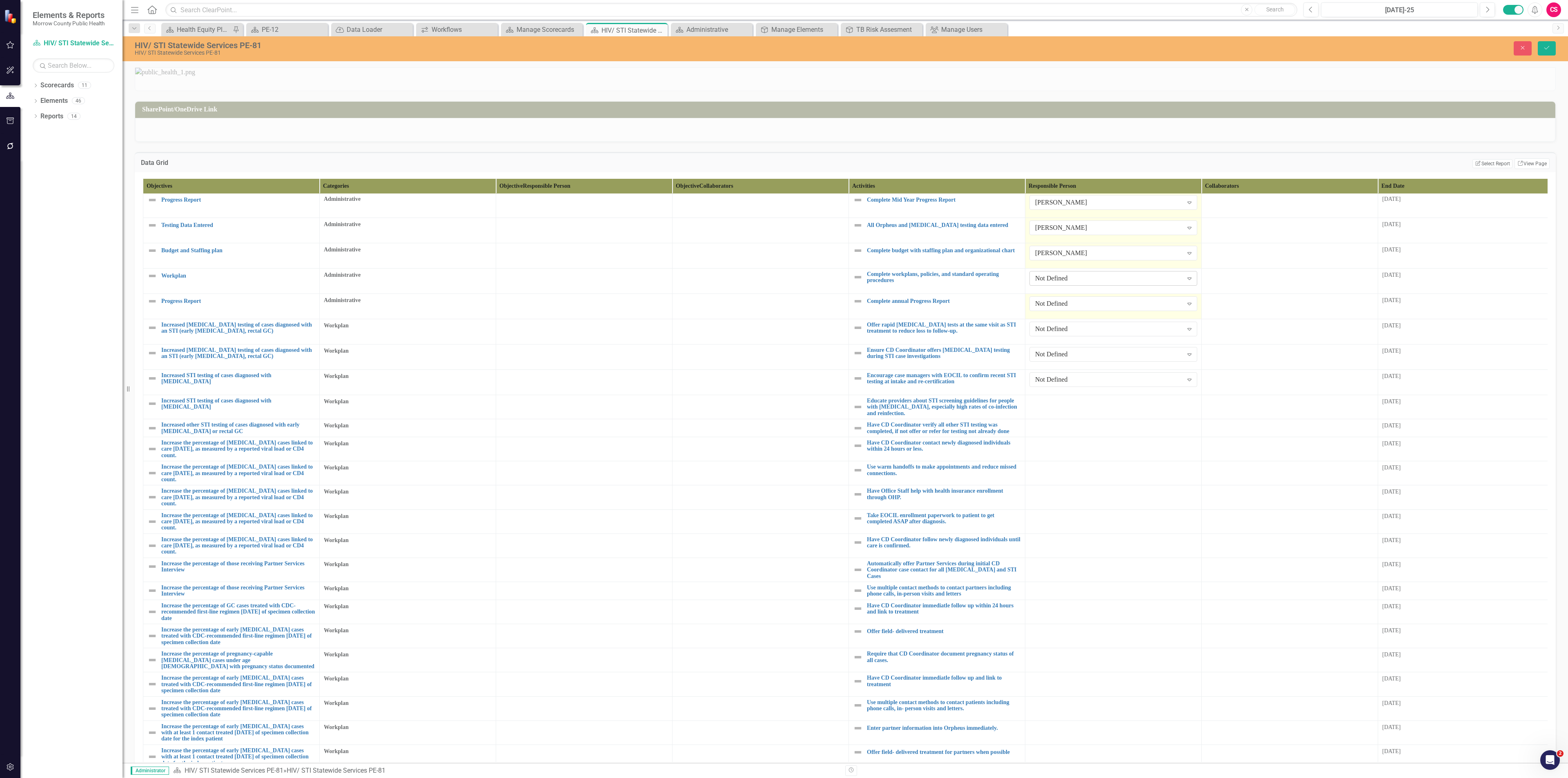
click at [783, 283] on div "Not Defined" at bounding box center [1109, 278] width 148 height 9
type input "[PERSON_NAME]"
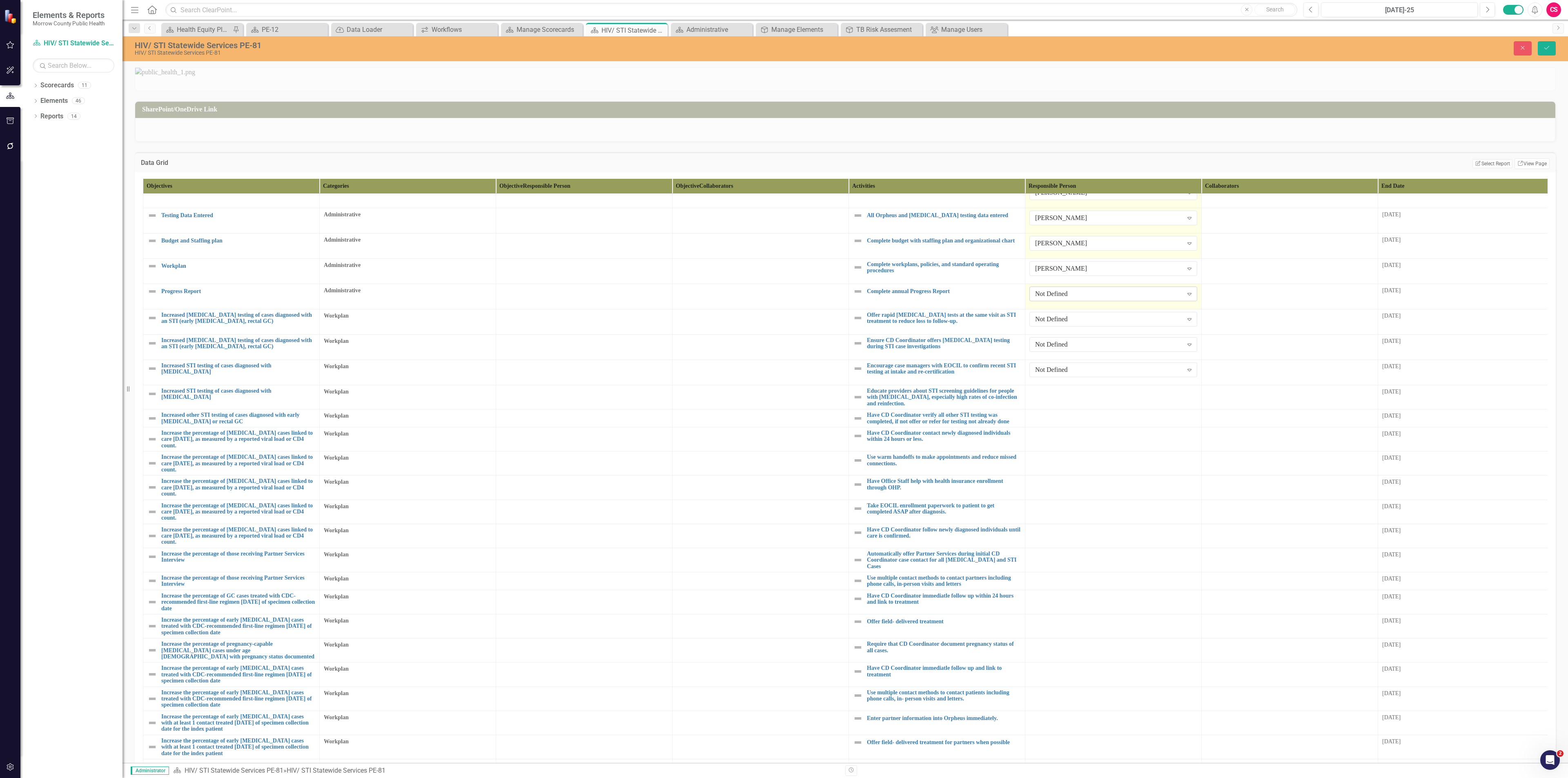
scroll to position [11, 0]
click at [783, 299] on div "Not Defined" at bounding box center [1109, 293] width 148 height 9
type input "[PERSON_NAME]"
click at [783, 326] on div "Not Defined Expand" at bounding box center [1113, 318] width 168 height 15
type input "yvo"
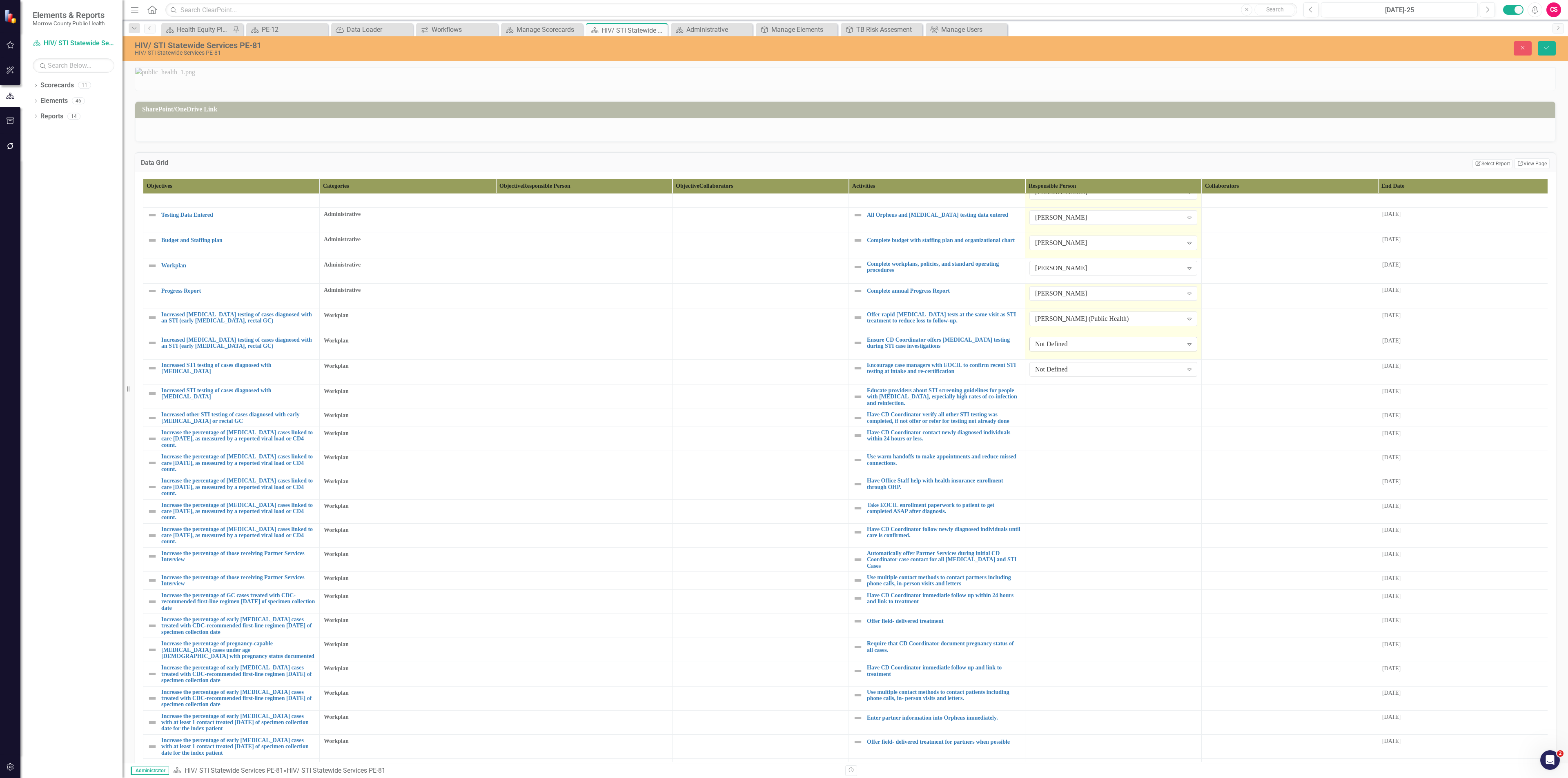
click at [783, 337] on div "Not Defined" at bounding box center [1109, 343] width 148 height 9
type input "sara"
click at [783, 337] on span "Sara h Rea" at bounding box center [1071, 582] width 66 height 8
click at [783, 337] on div "Not Defined" at bounding box center [1109, 369] width 148 height 9
type input "sarah"
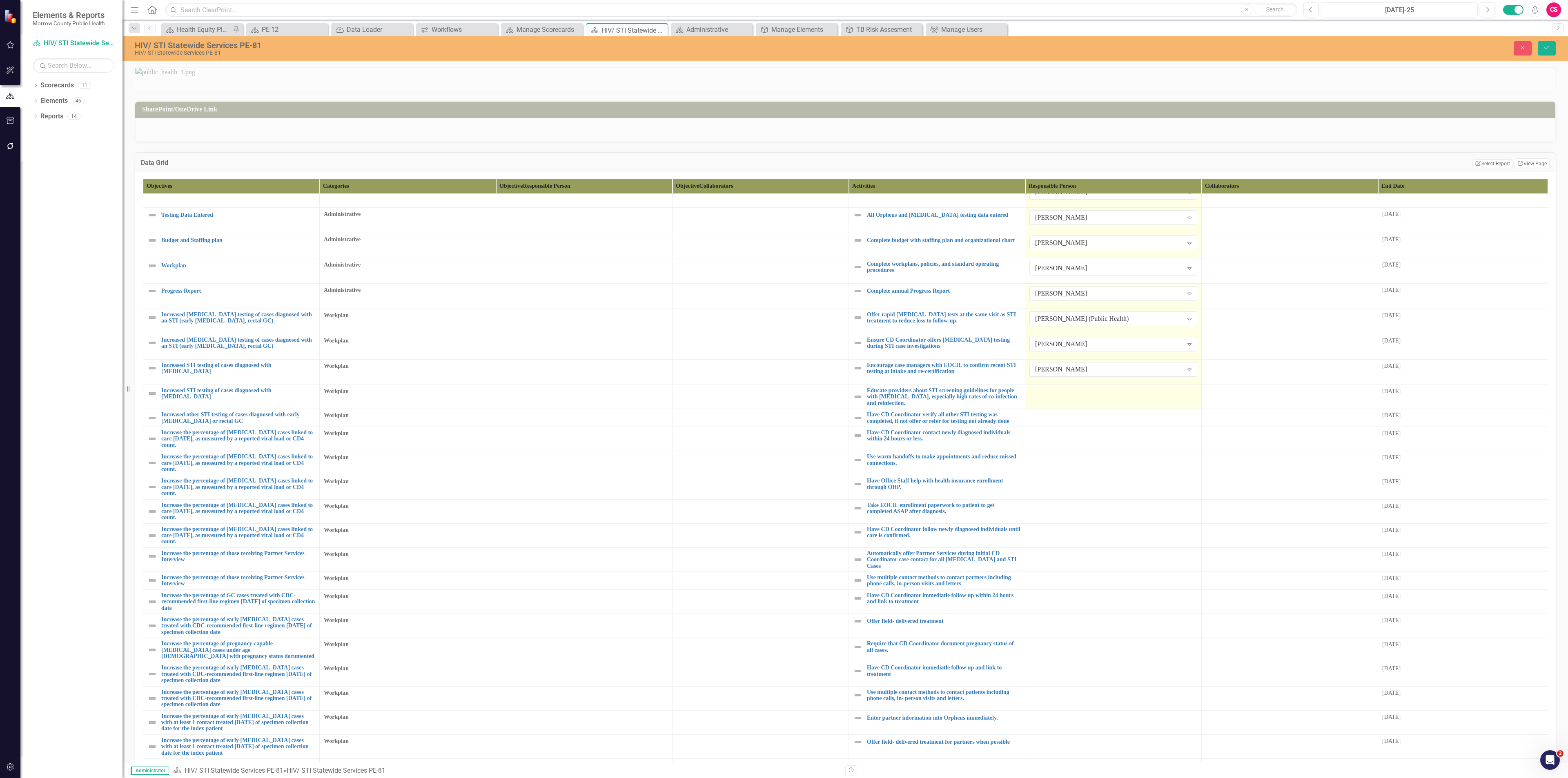
click at [783, 337] on td at bounding box center [1114, 397] width 177 height 24
click at [783, 337] on div "Not Defined" at bounding box center [1109, 395] width 148 height 9
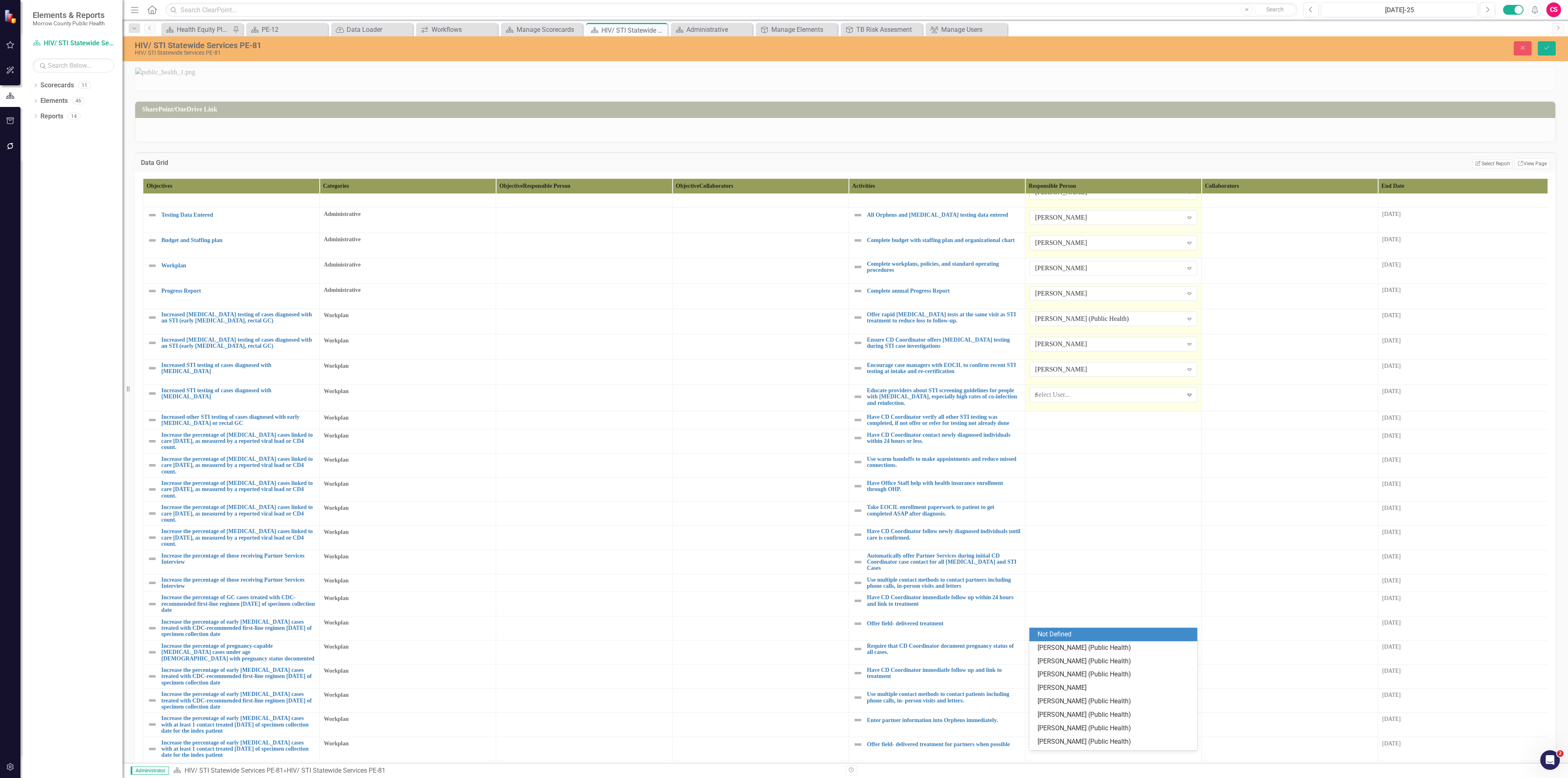
type input "sa"
click at [783, 337] on span "Sa rah Rea" at bounding box center [1053, 634] width 30 height 8
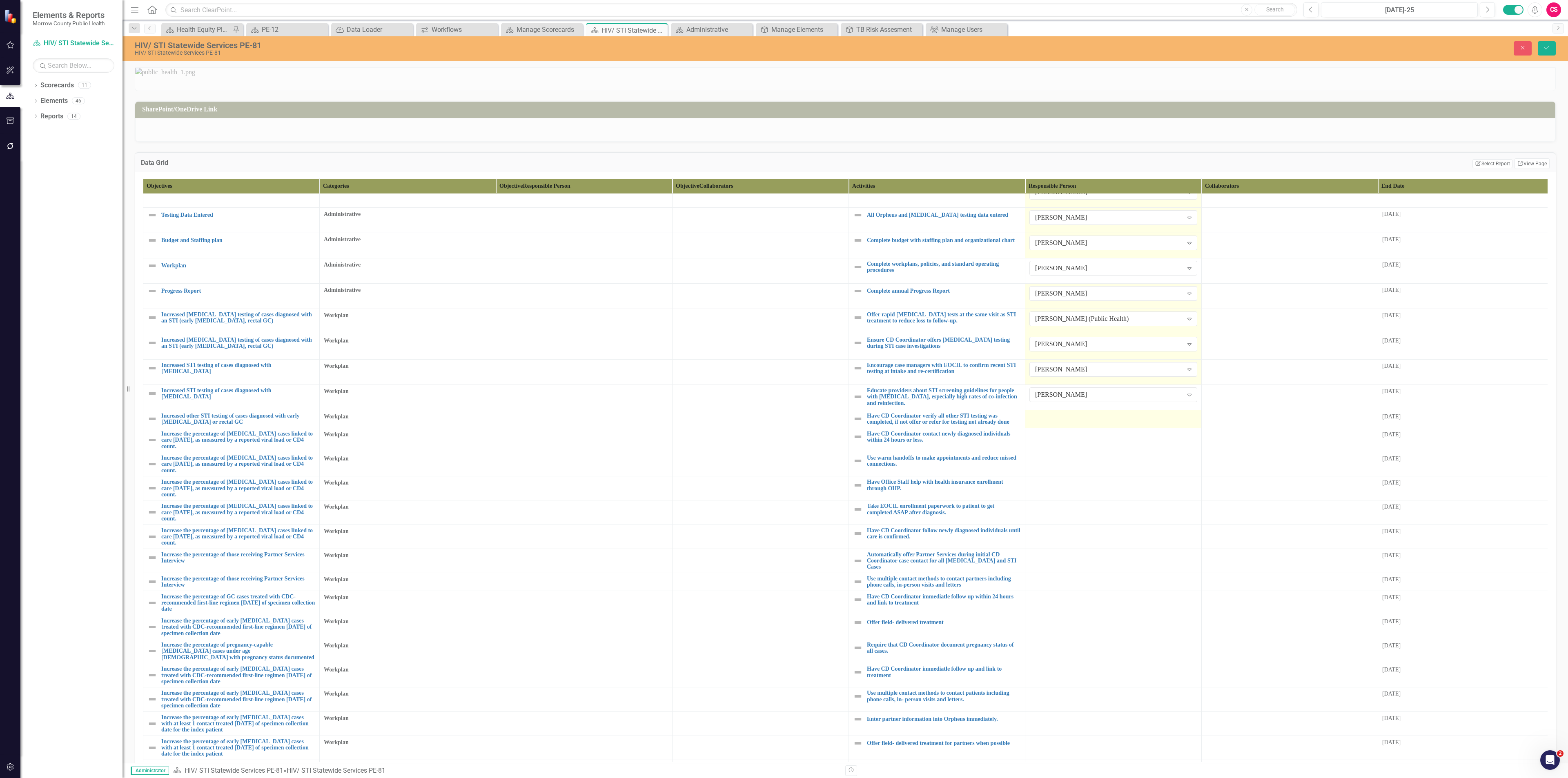
click at [783, 337] on div at bounding box center [1113, 418] width 168 height 10
click at [783, 337] on div "Not Defined" at bounding box center [1109, 420] width 148 height 9
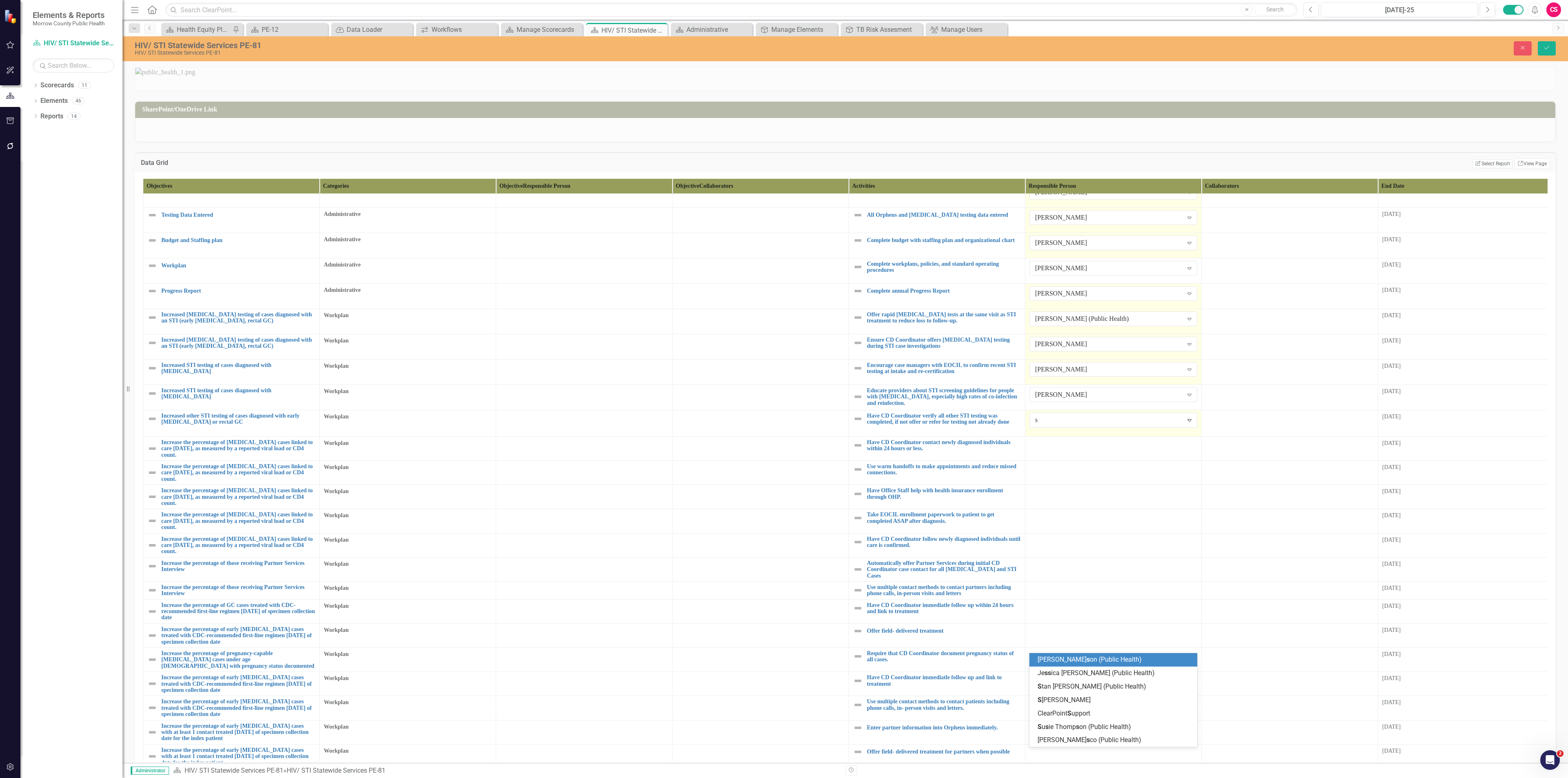
type input "sa"
click at [783, 337] on span "Sa" at bounding box center [1041, 659] width 8 height 8
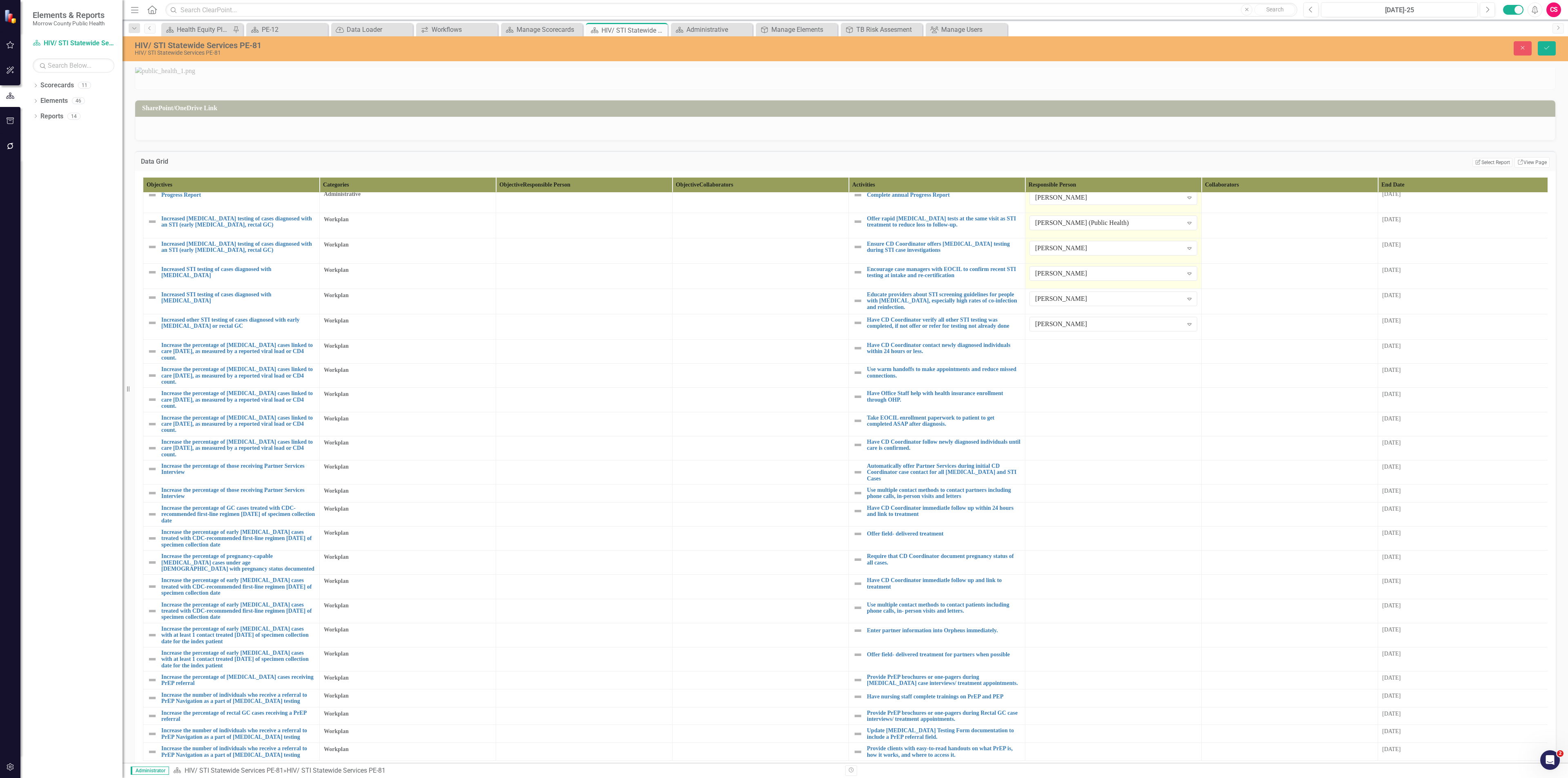
scroll to position [1, 0]
click at [783, 337] on div at bounding box center [1113, 346] width 168 height 10
click at [783, 337] on div "Not Defined" at bounding box center [1109, 348] width 148 height 9
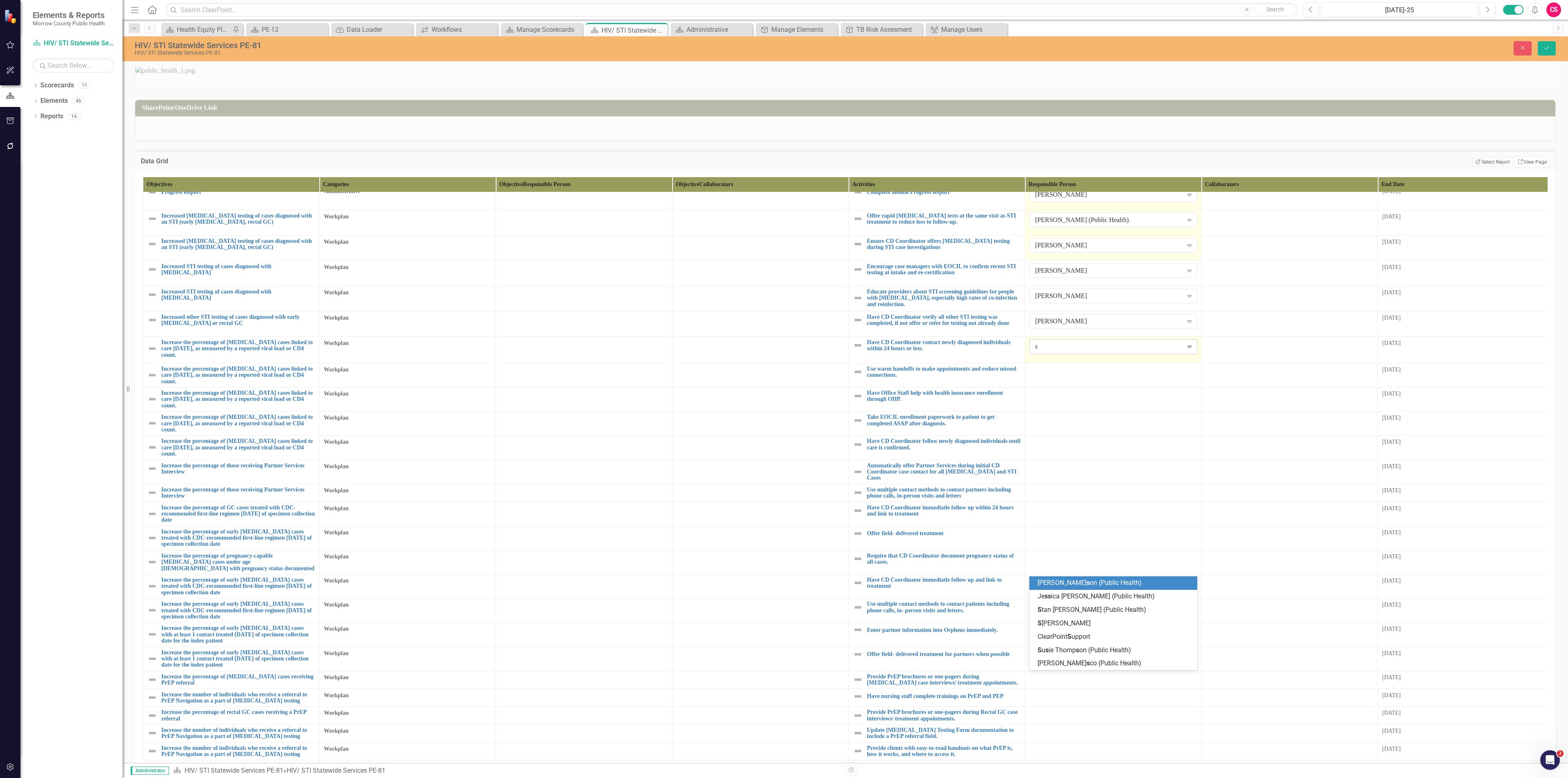
type input "sa"
click at [783, 337] on span "Sa rah Rea" at bounding box center [1053, 582] width 30 height 8
click at [783, 337] on div at bounding box center [1113, 371] width 168 height 10
click at [783, 337] on div "Not Defined" at bounding box center [1109, 371] width 148 height 9
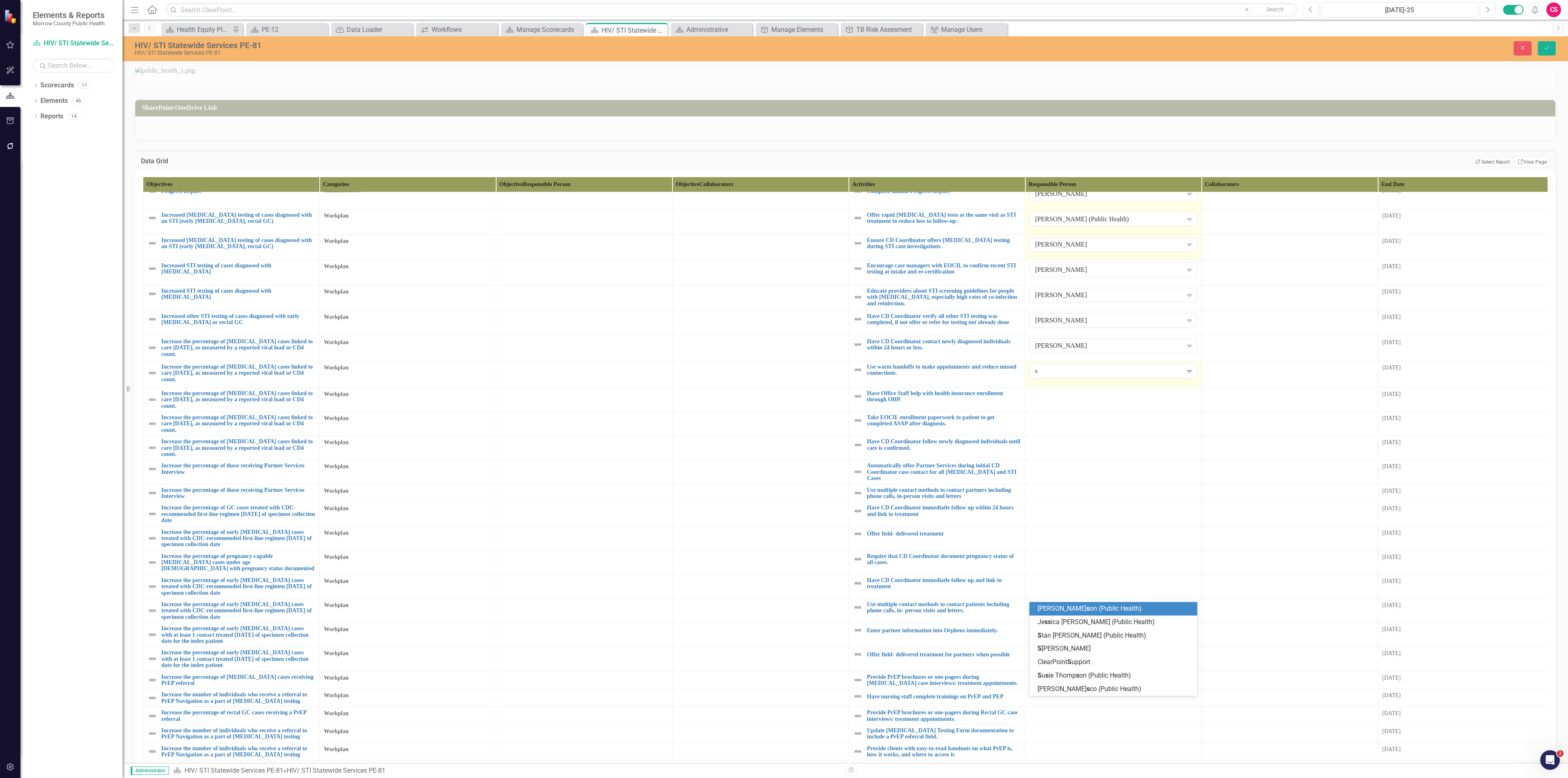
type input "sa"
click at [783, 337] on span "Sa" at bounding box center [1041, 608] width 8 height 8
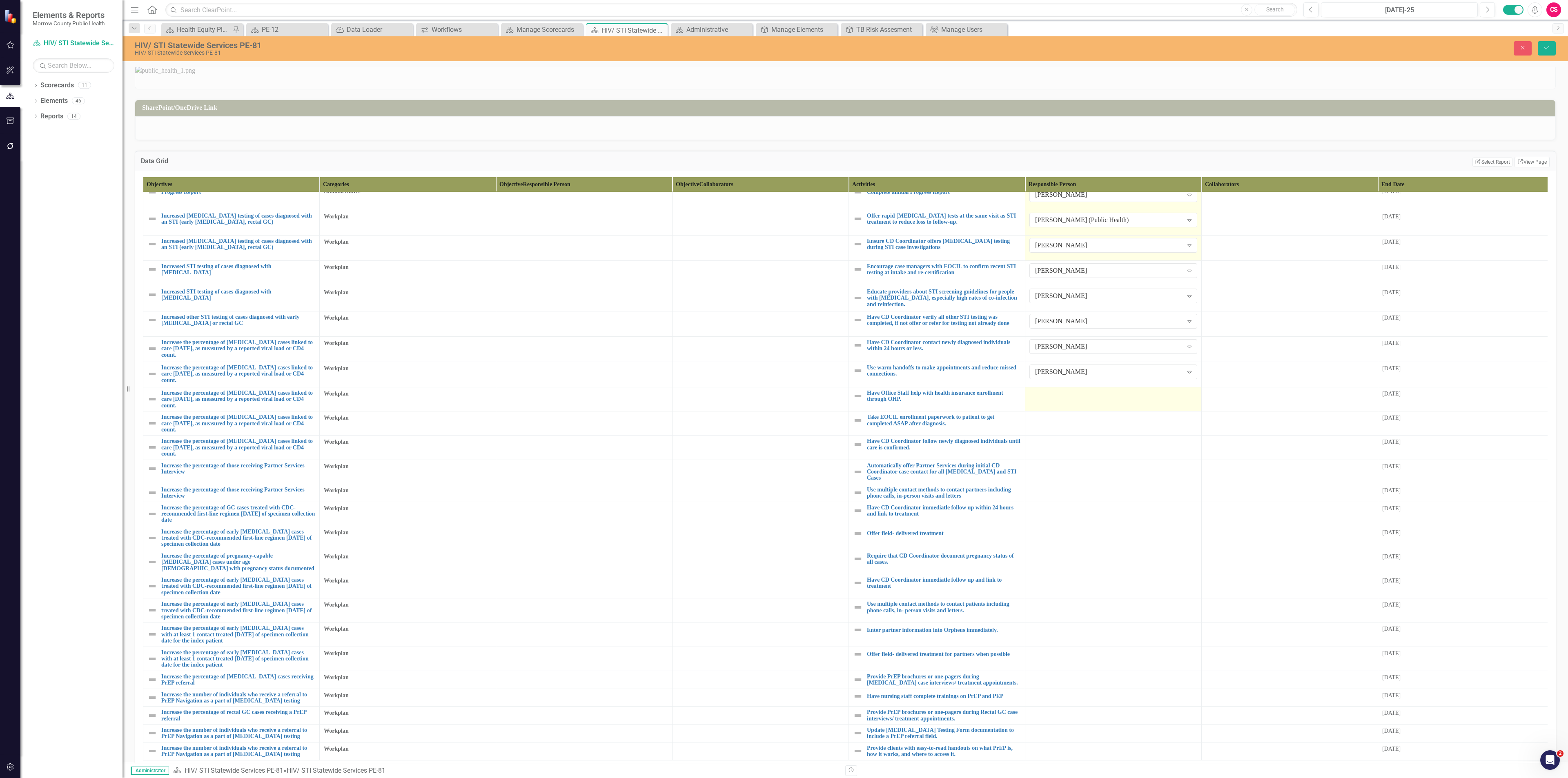
click at [783, 337] on div at bounding box center [1113, 395] width 168 height 10
click at [783, 337] on td "Not Defined Expand" at bounding box center [1114, 399] width 177 height 25
click at [783, 337] on div "Not Defined" at bounding box center [1109, 396] width 148 height 9
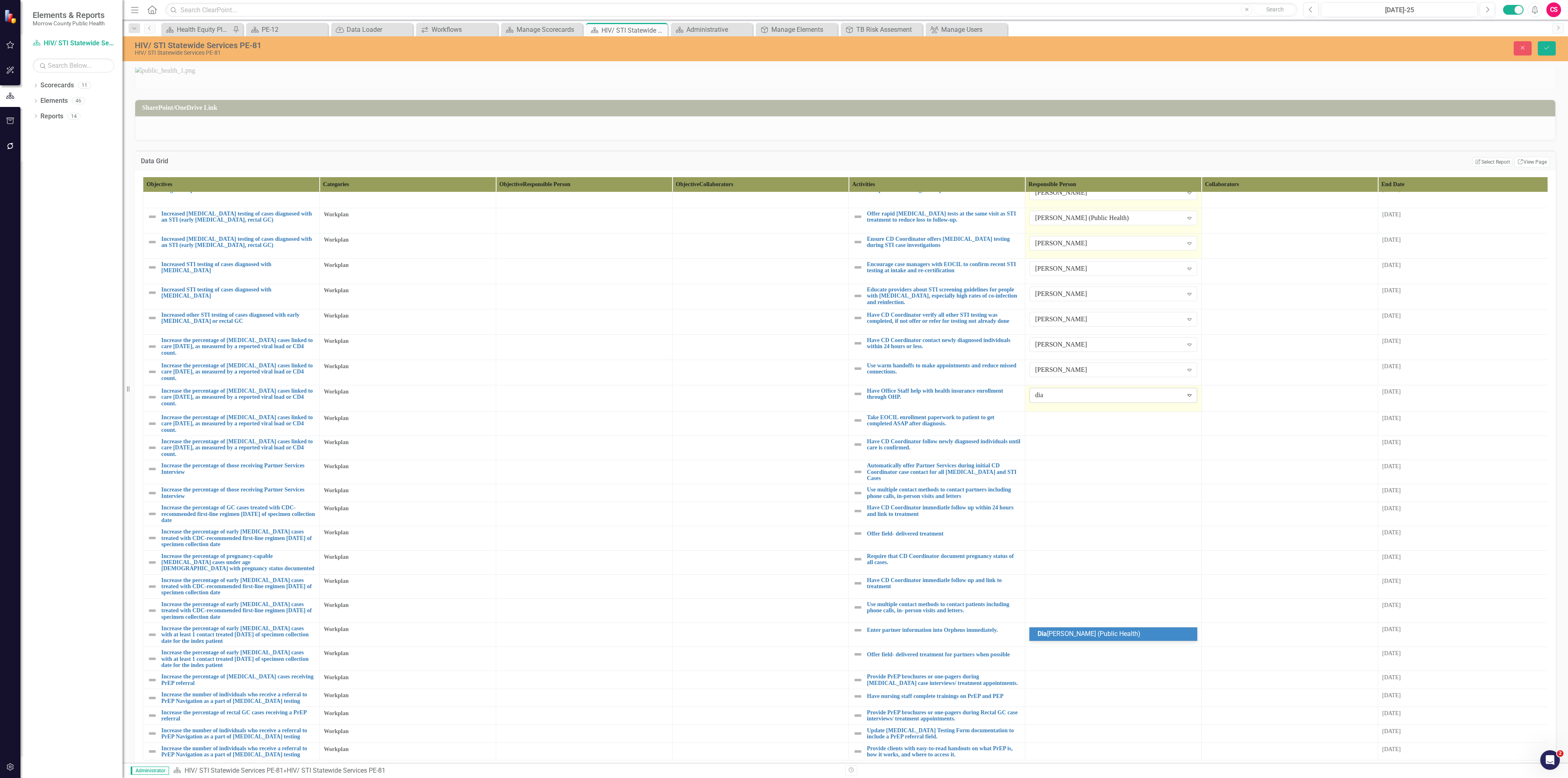
type input "dian"
click at [783, 337] on div at bounding box center [1113, 419] width 168 height 10
click at [783, 337] on div "Not Defined" at bounding box center [1109, 420] width 148 height 9
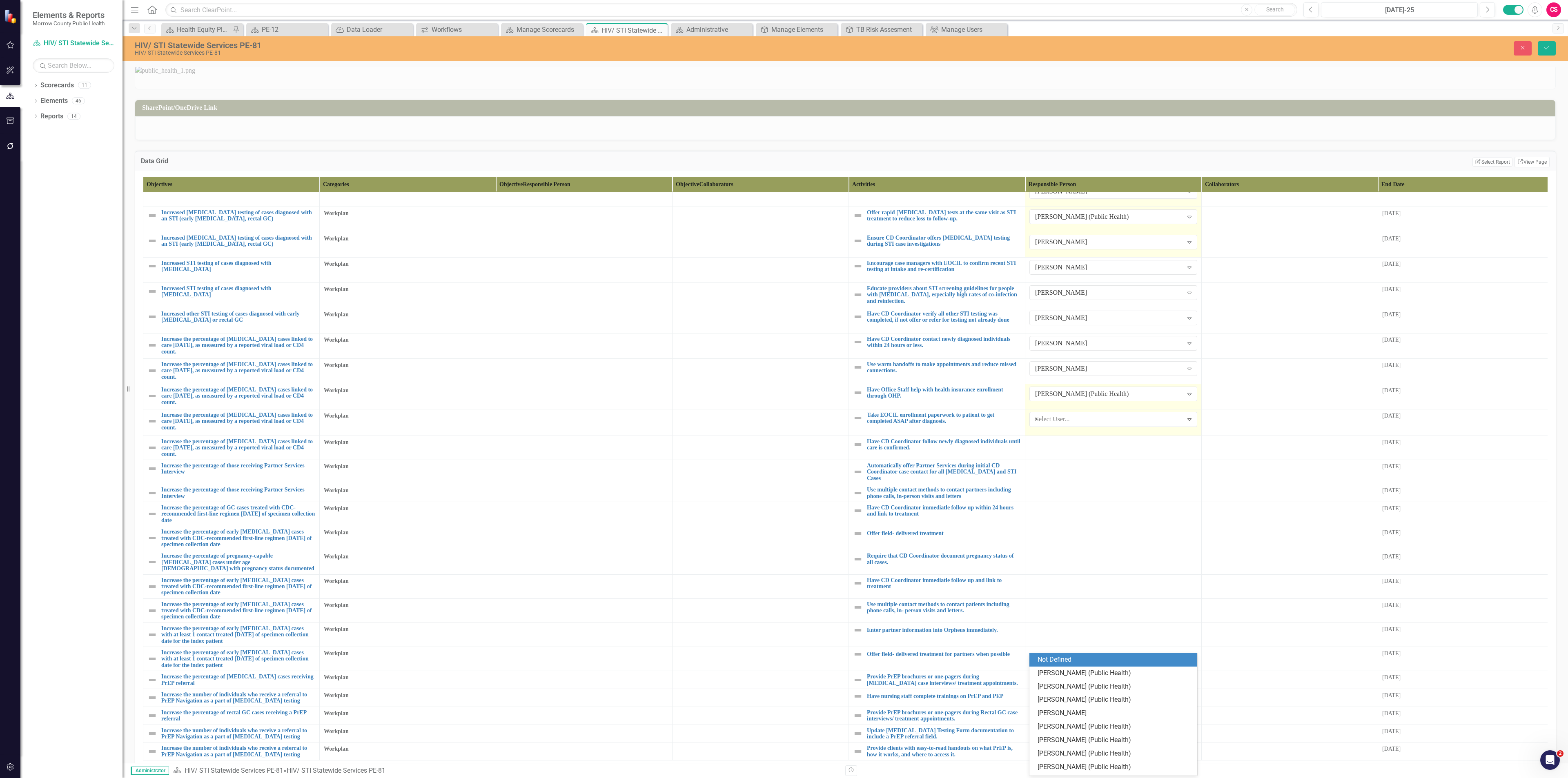
type input "sa"
click at [783, 337] on span "Sa rah Rea" at bounding box center [1053, 659] width 30 height 8
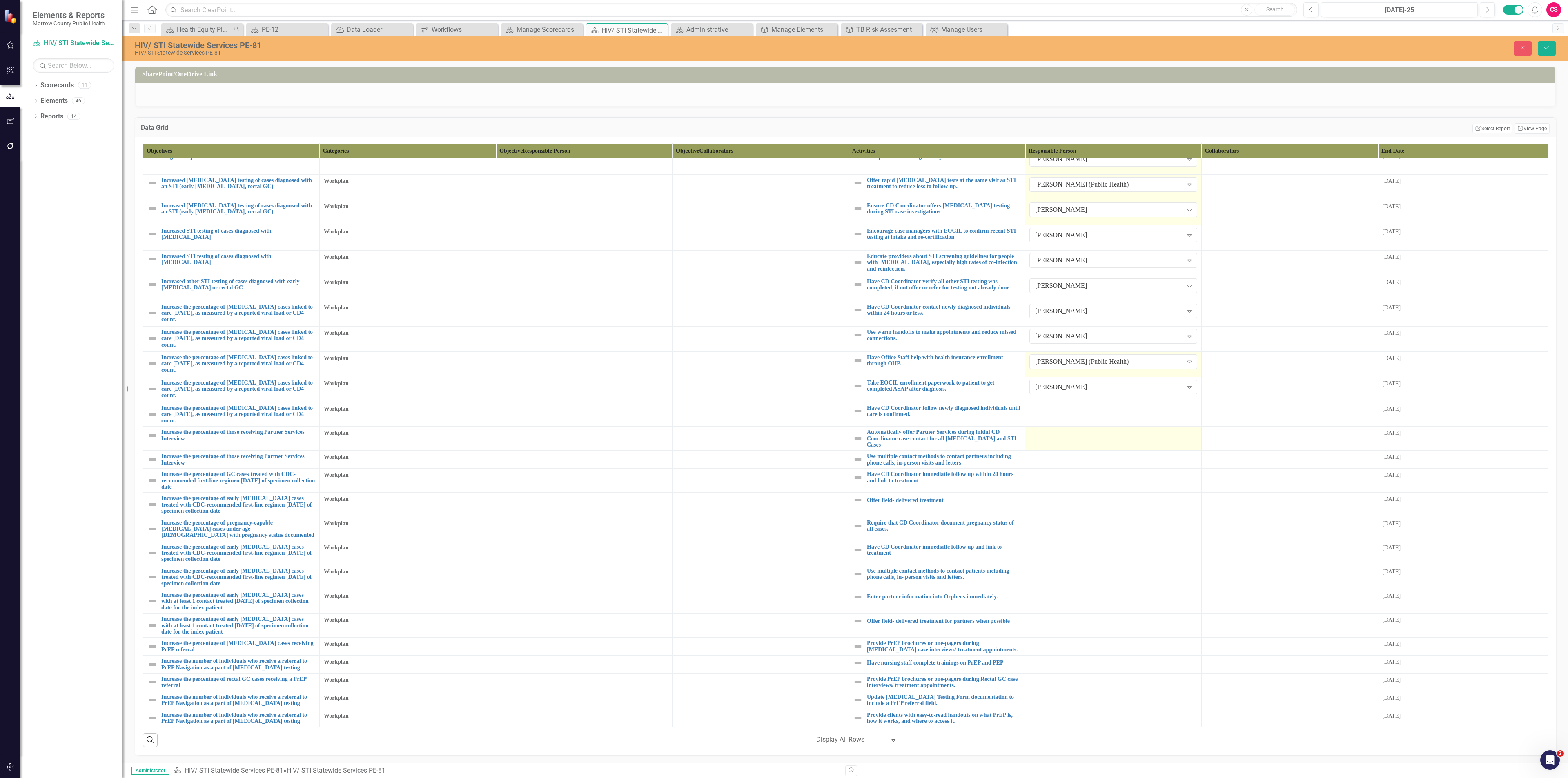
scroll to position [259, 0]
click at [783, 337] on div at bounding box center [1113, 410] width 168 height 10
click at [783, 337] on div "Not Defined" at bounding box center [1109, 411] width 148 height 9
type input "sa"
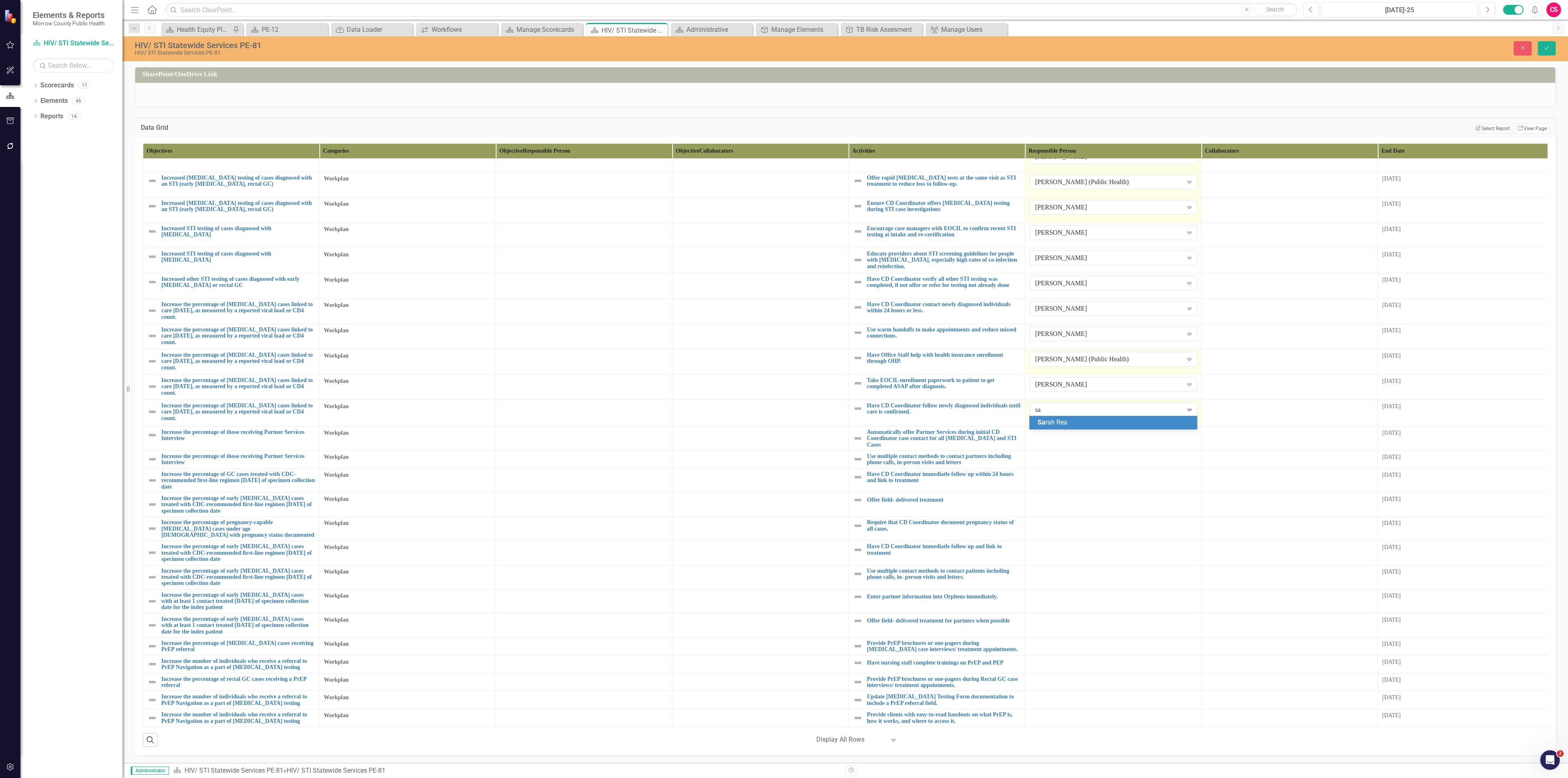
click at [783, 337] on span "Sa rah Rea" at bounding box center [1053, 422] width 30 height 8
click at [783, 337] on div at bounding box center [1113, 434] width 168 height 10
click at [783, 337] on div "Not Defined" at bounding box center [1109, 435] width 148 height 9
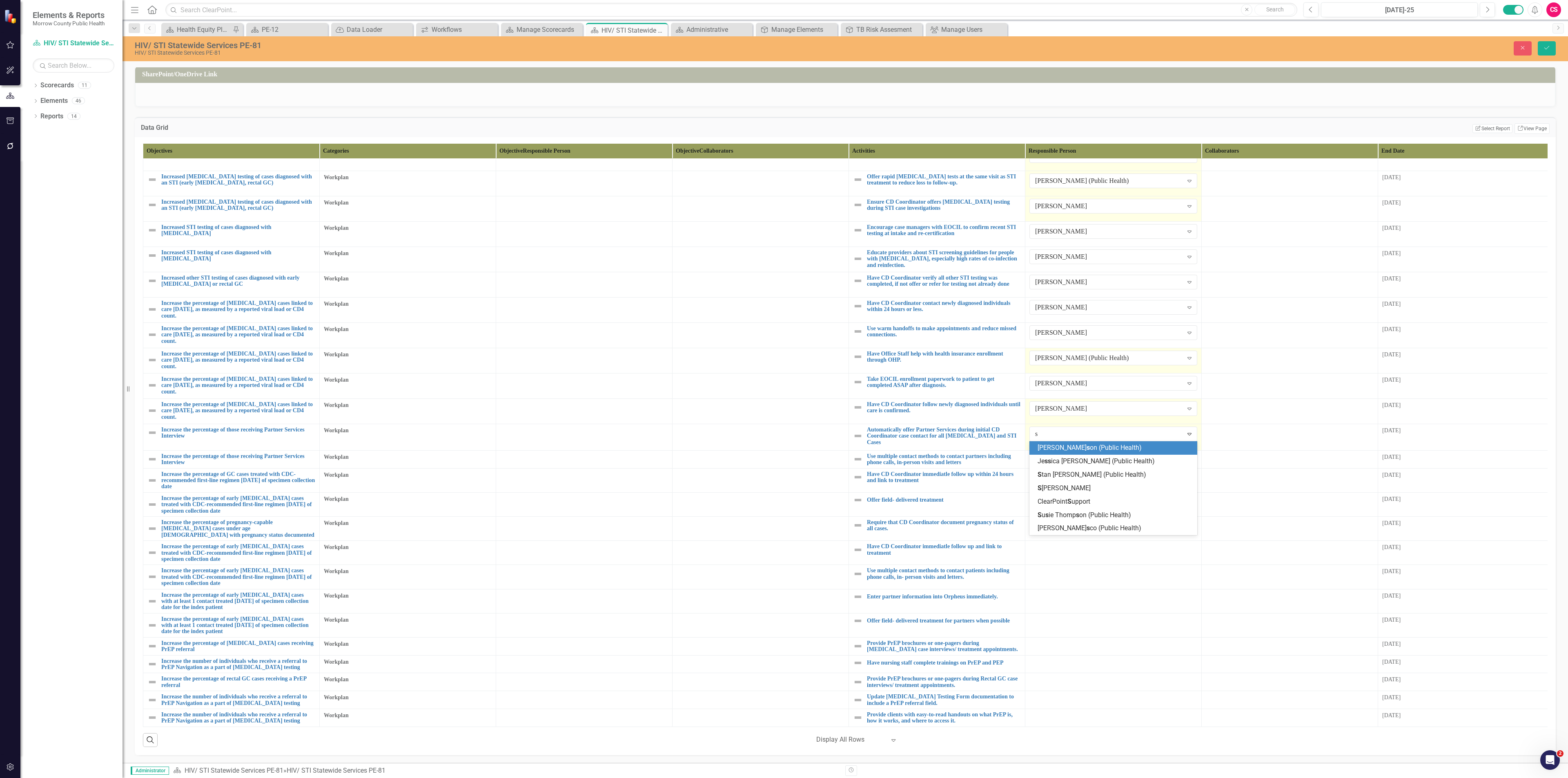
type input "sa"
click at [783, 337] on span "Sa rah Rea" at bounding box center [1053, 447] width 30 height 8
click at [783, 337] on div at bounding box center [1113, 458] width 168 height 10
click at [783, 337] on div "Not Defined" at bounding box center [1109, 456] width 148 height 9
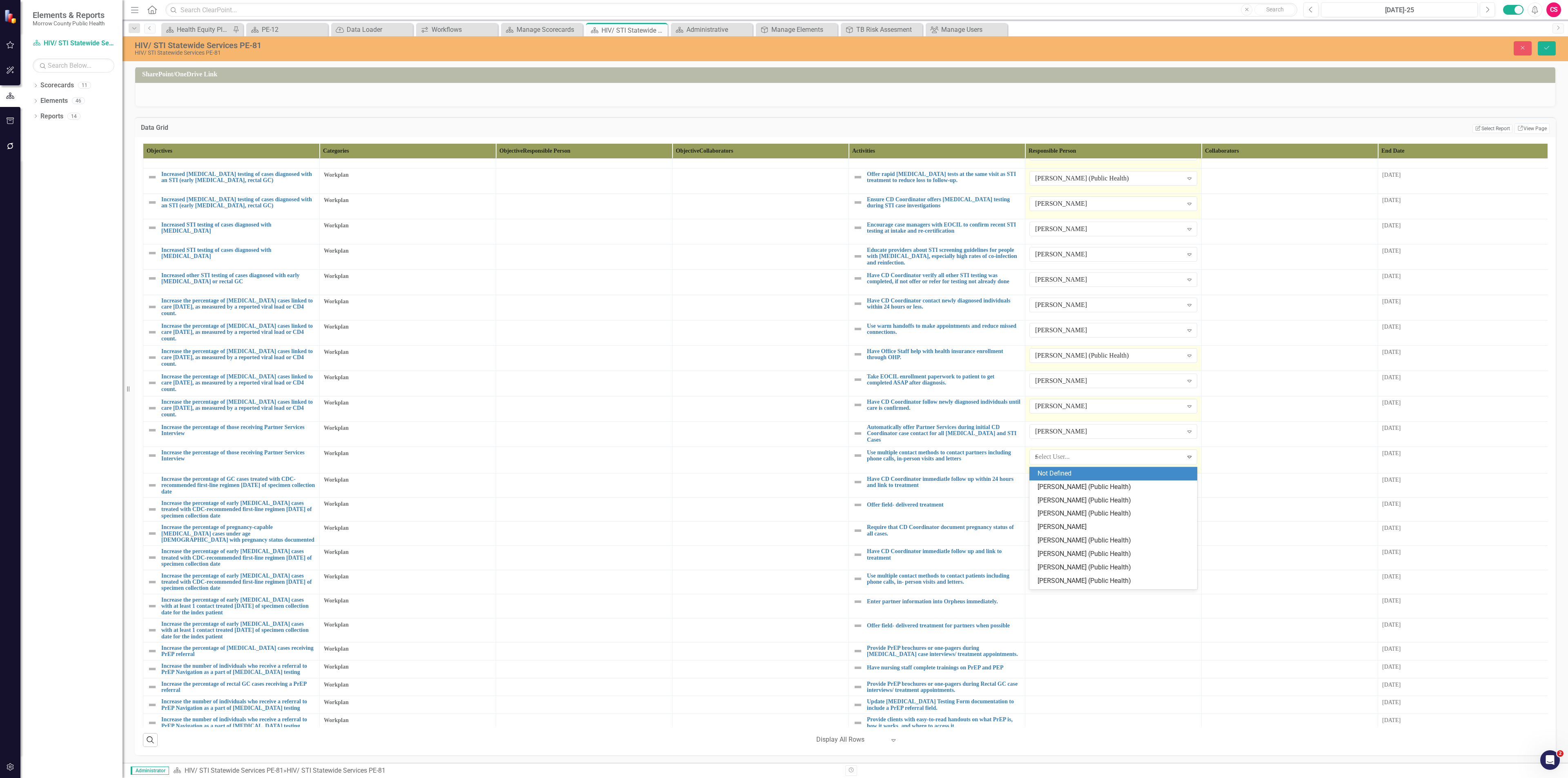
type input "sa"
click at [783, 337] on span "Sa rah Rea" at bounding box center [1053, 473] width 30 height 8
click at [783, 337] on div at bounding box center [1113, 479] width 168 height 10
click at [783, 337] on div "Not Defined" at bounding box center [1109, 482] width 148 height 9
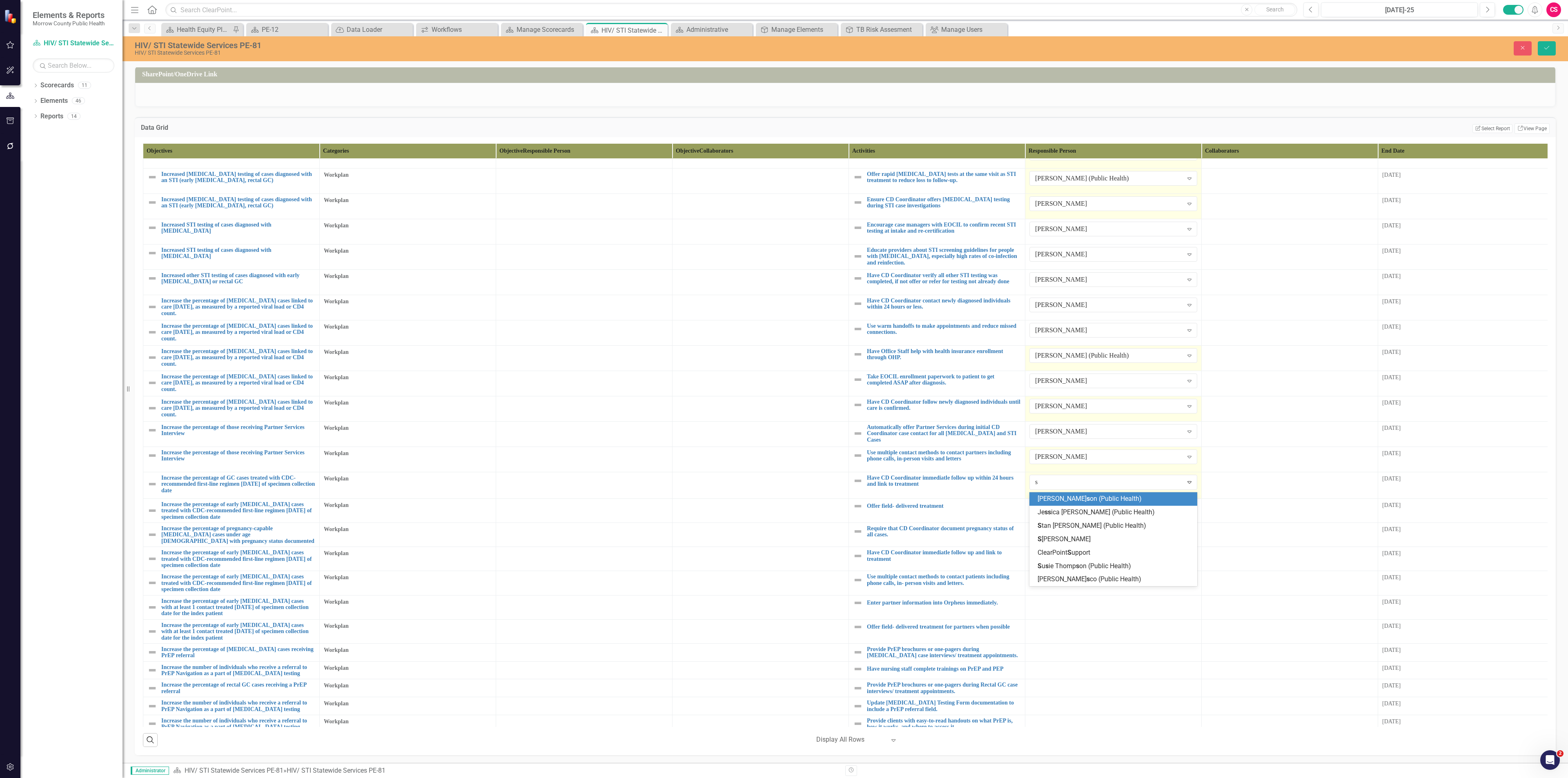
type input "sa"
click at [783, 337] on span "Sa rah Rea" at bounding box center [1053, 498] width 30 height 8
click at [783, 337] on div at bounding box center [1113, 505] width 168 height 10
click at [783, 337] on div "Not Defined" at bounding box center [1109, 507] width 148 height 9
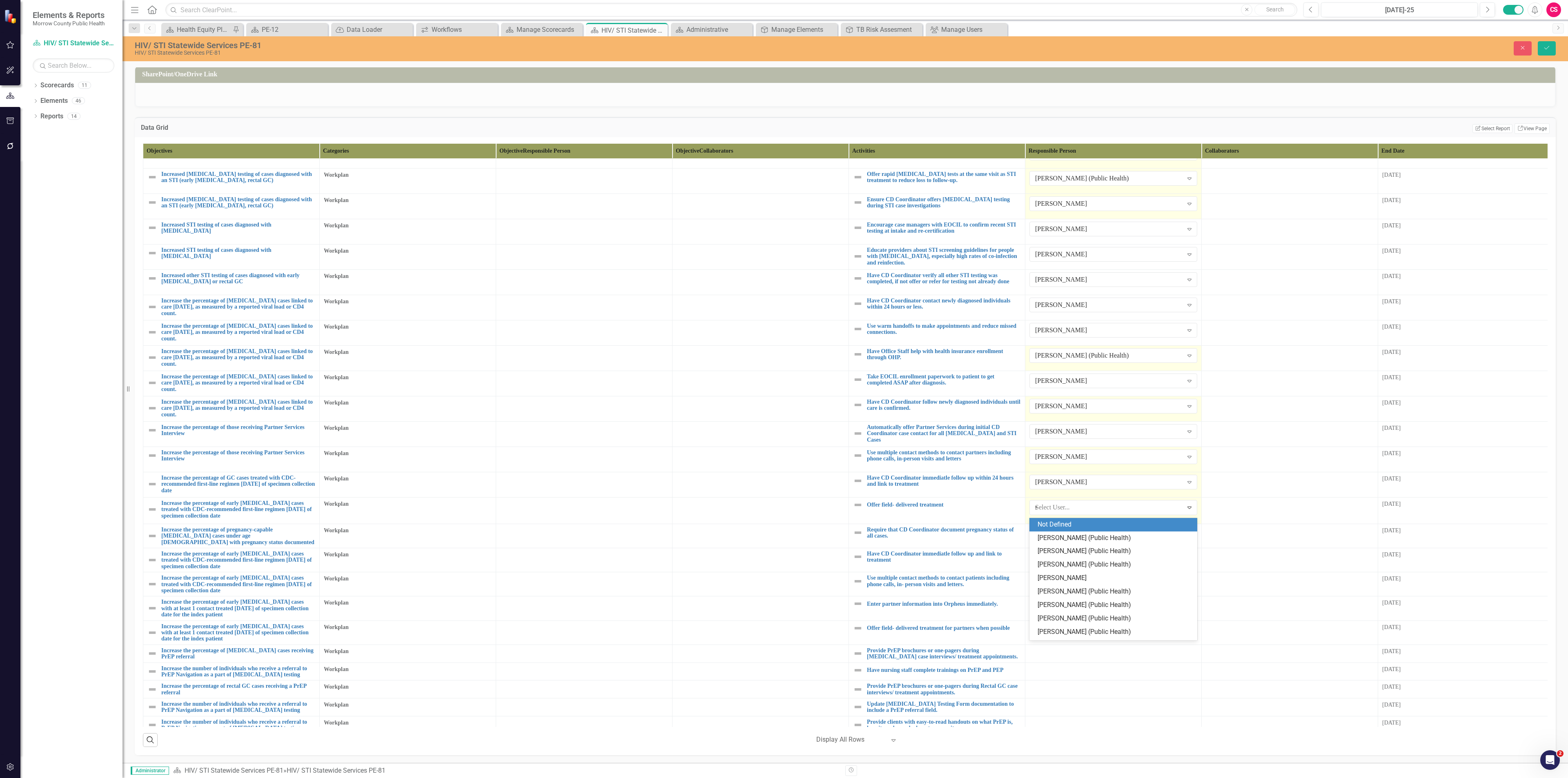
type input "sa"
click at [783, 337] on span "Sa" at bounding box center [1041, 524] width 8 height 8
click at [783, 337] on div at bounding box center [1113, 530] width 168 height 10
click at [783, 337] on div "Not Defined" at bounding box center [1109, 532] width 148 height 9
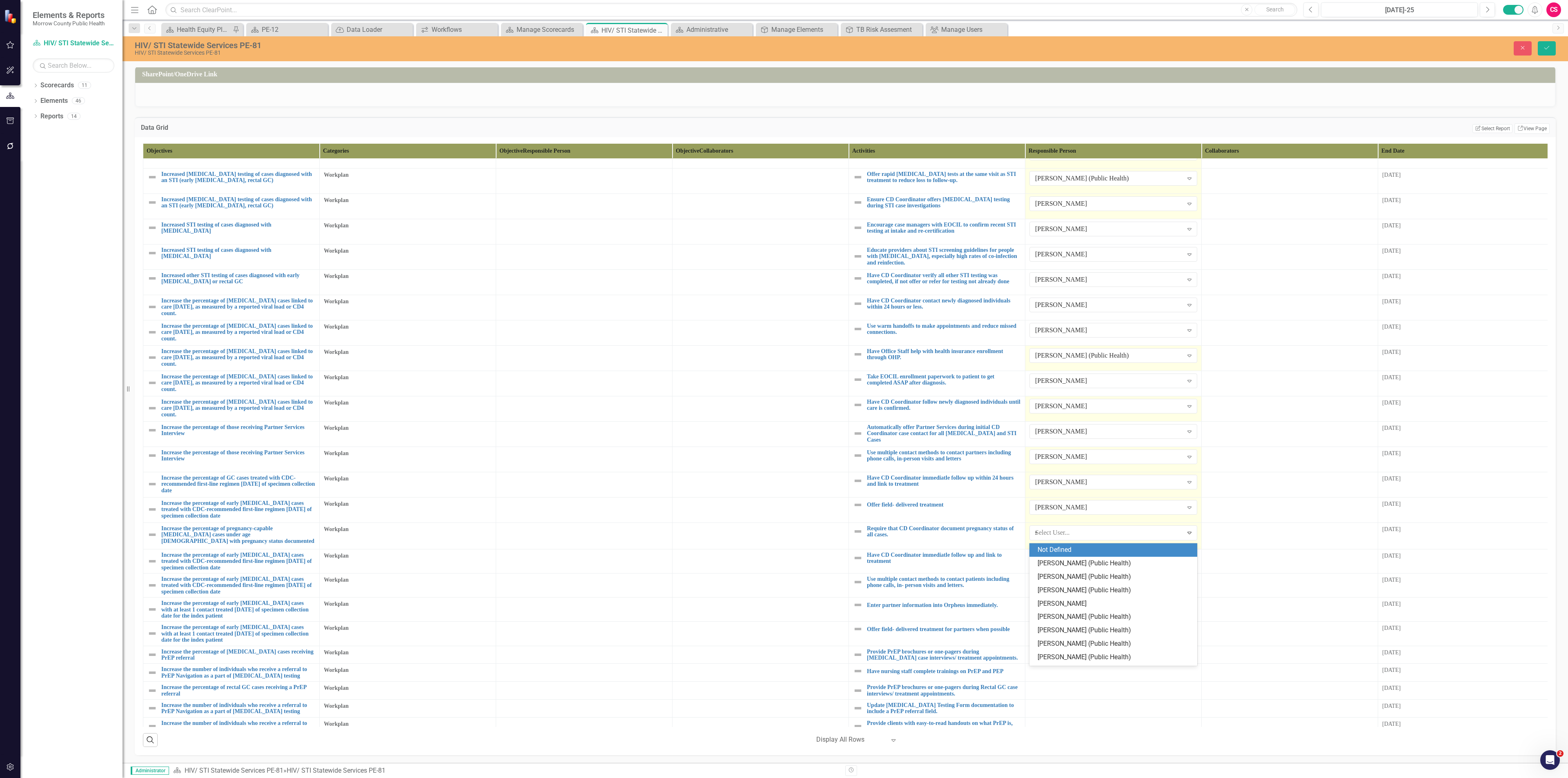
type input "sa"
click at [783, 337] on span "Sa rah Rea" at bounding box center [1053, 549] width 30 height 8
click at [783, 337] on td at bounding box center [1114, 560] width 177 height 24
click at [783, 337] on div "Not Defined" at bounding box center [1109, 558] width 148 height 9
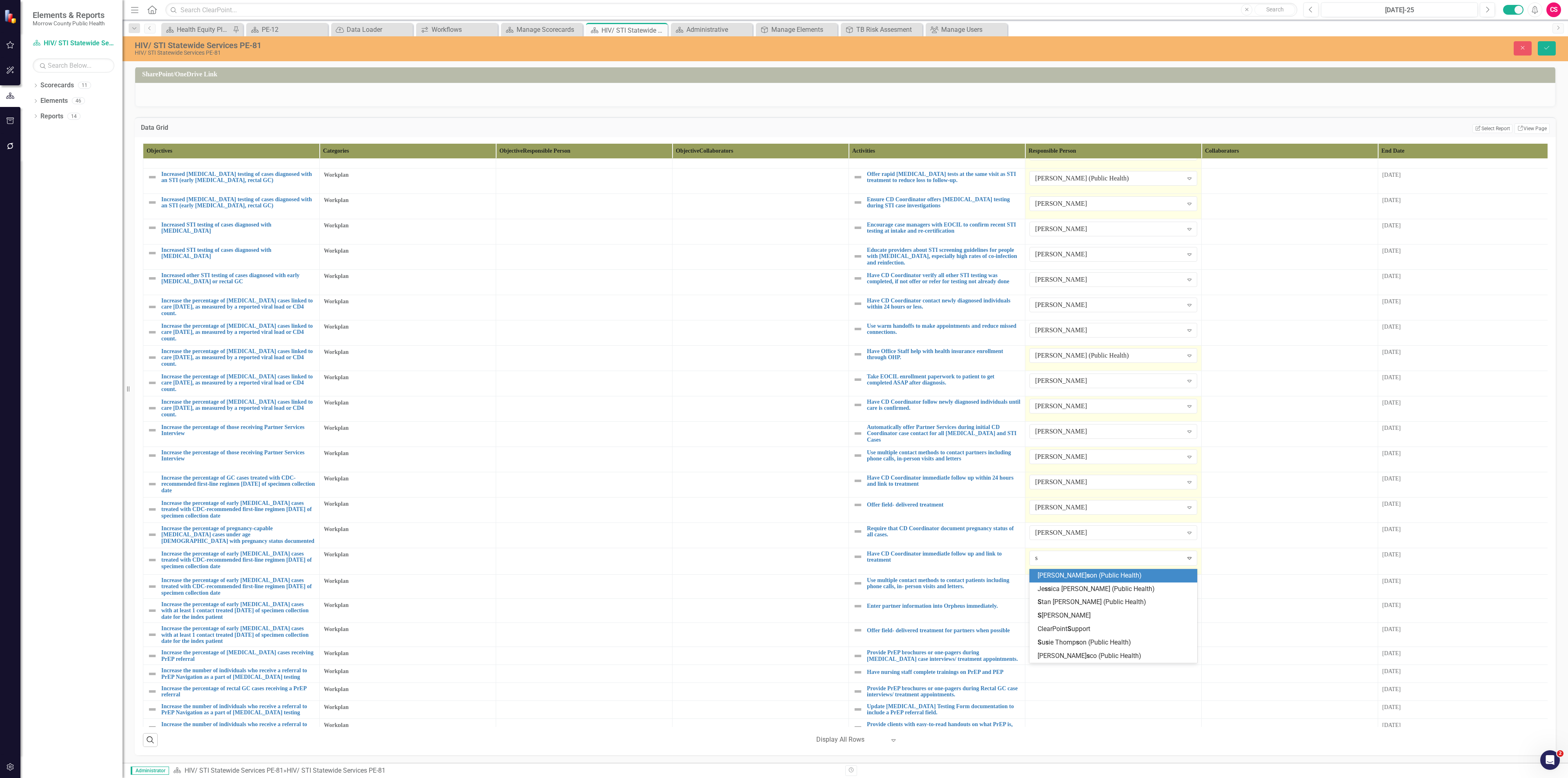
type input "sa"
click at [783, 337] on span "Sa rah Rea" at bounding box center [1053, 575] width 30 height 8
click at [783, 337] on td at bounding box center [1114, 585] width 177 height 24
click at [783, 337] on div "Not Defined" at bounding box center [1109, 583] width 148 height 9
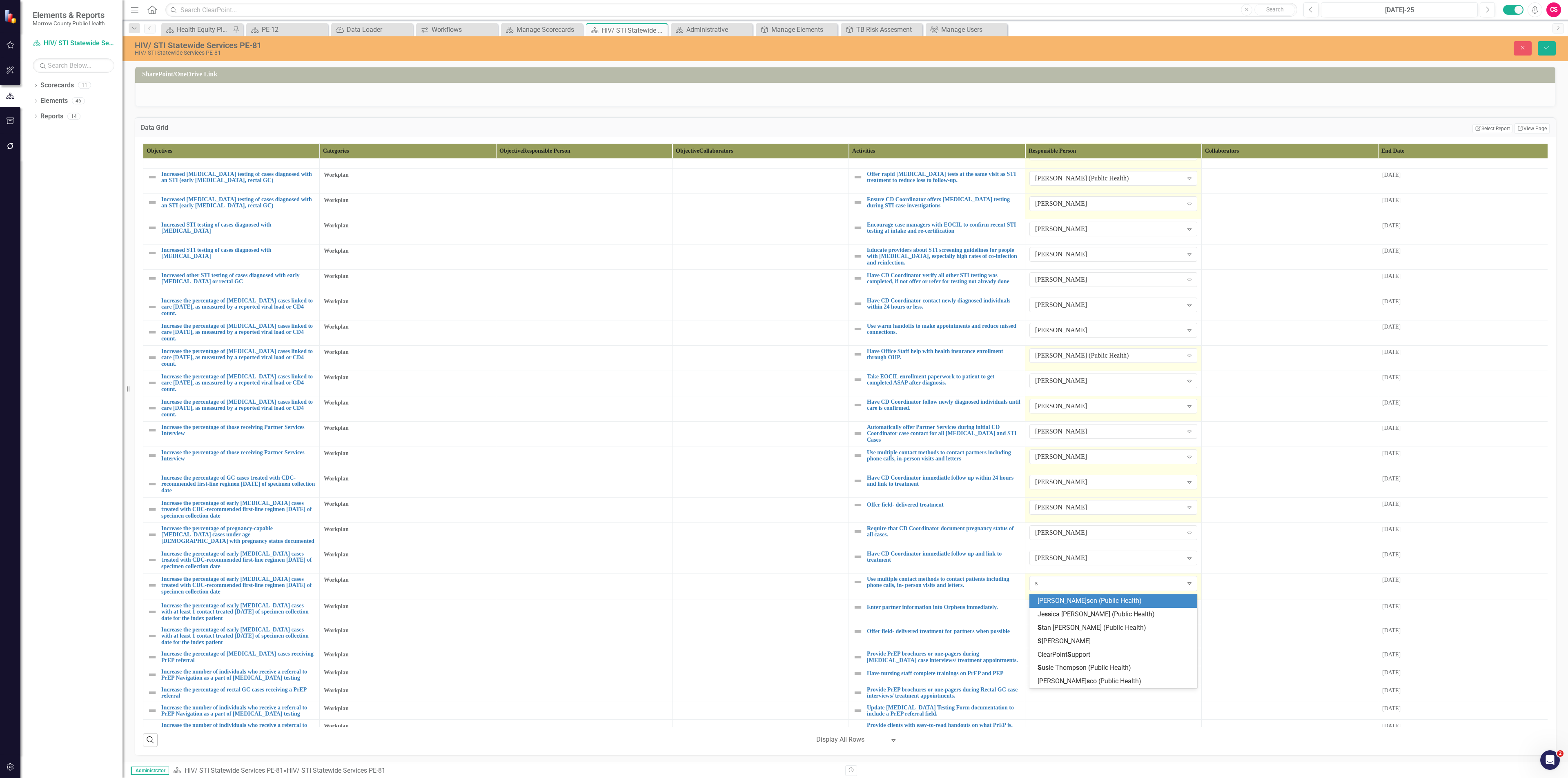
type input "sa"
click at [783, 337] on span "Sa rah Rea" at bounding box center [1053, 600] width 30 height 8
click at [783, 337] on div at bounding box center [1113, 606] width 168 height 10
click at [783, 337] on div "Not Defined" at bounding box center [1109, 608] width 148 height 9
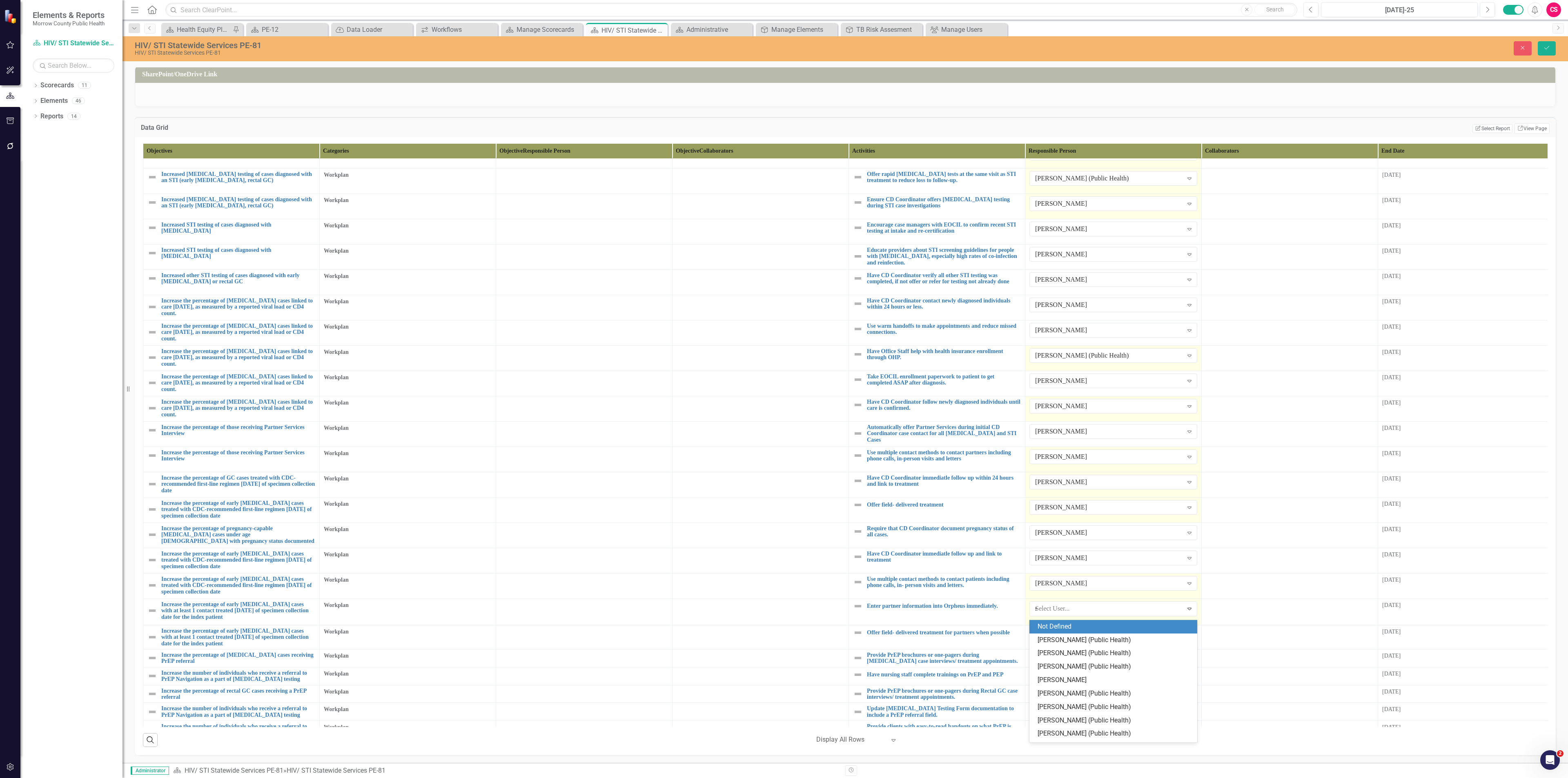
type input "sa"
click at [783, 337] on div "Sa rah Rea" at bounding box center [1115, 626] width 155 height 9
click at [783, 337] on div at bounding box center [1113, 632] width 168 height 10
click at [783, 337] on div "Not Defined" at bounding box center [1109, 634] width 148 height 9
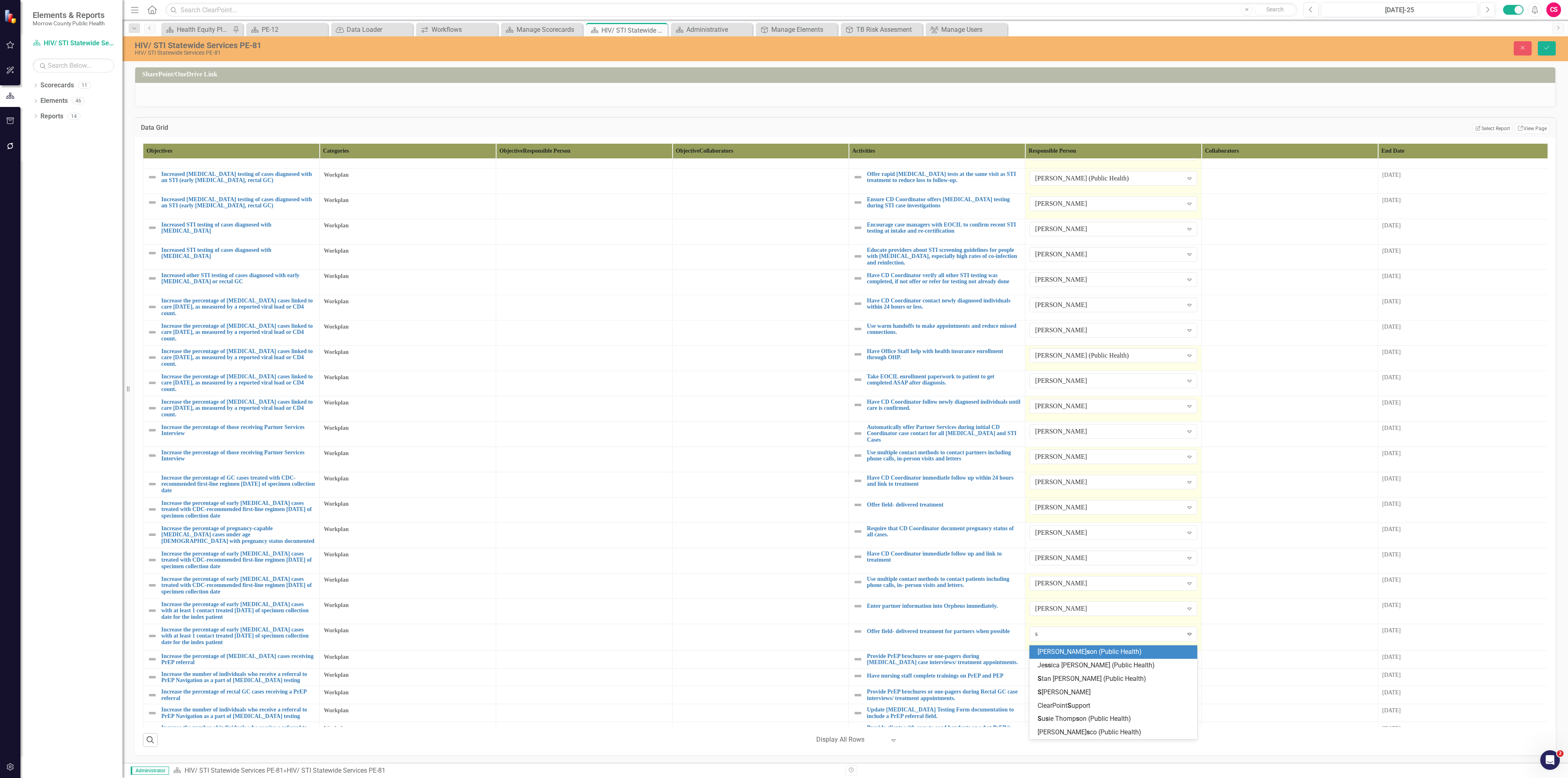
type input "sa"
click at [783, 337] on span "Sa rah Rea" at bounding box center [1053, 651] width 30 height 8
click at [783, 337] on div at bounding box center [1113, 657] width 168 height 10
click at [783, 337] on div "Not Defined" at bounding box center [1109, 659] width 148 height 9
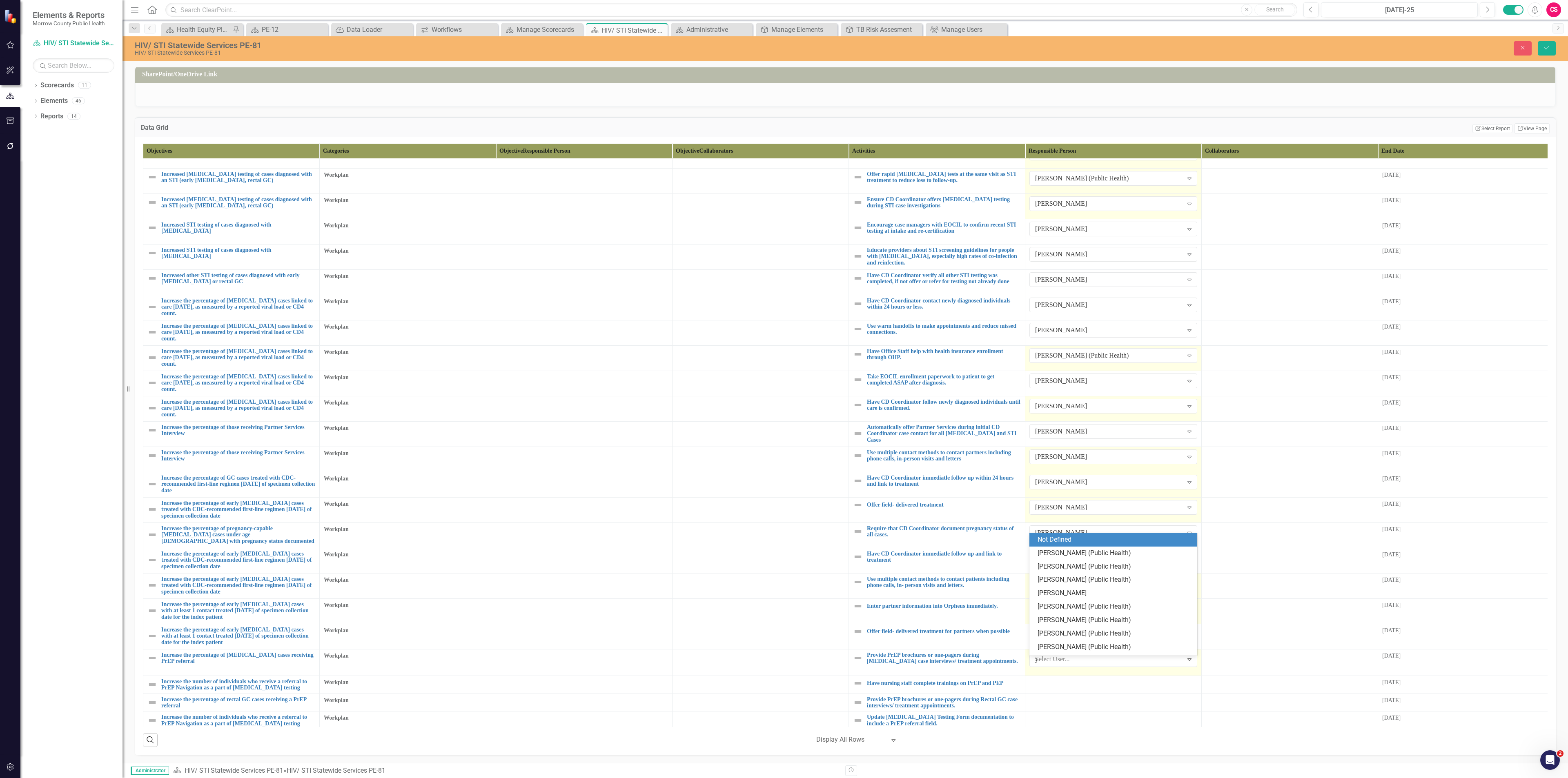
type input "yv"
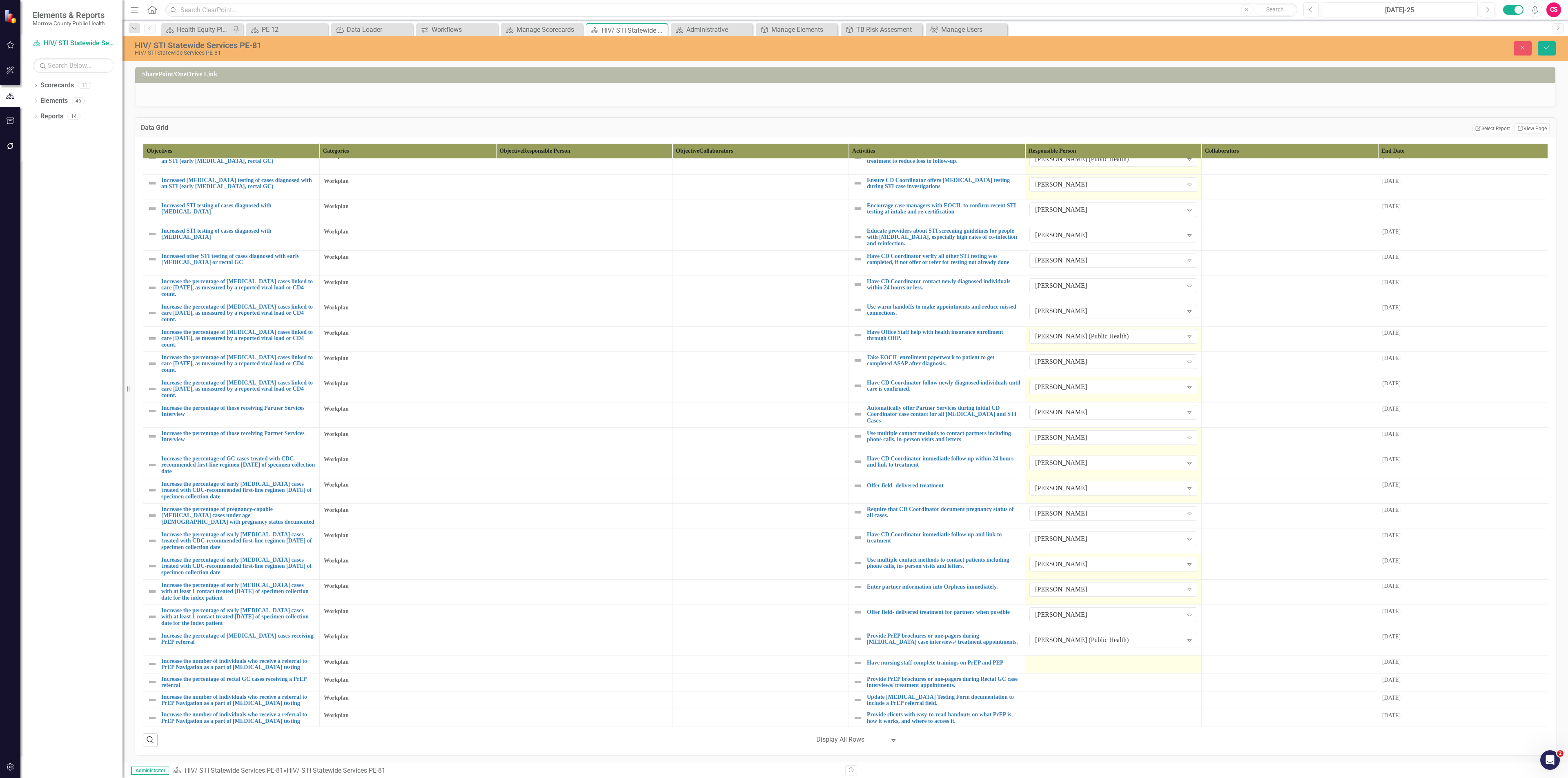
click at [783, 337] on div at bounding box center [1113, 663] width 168 height 10
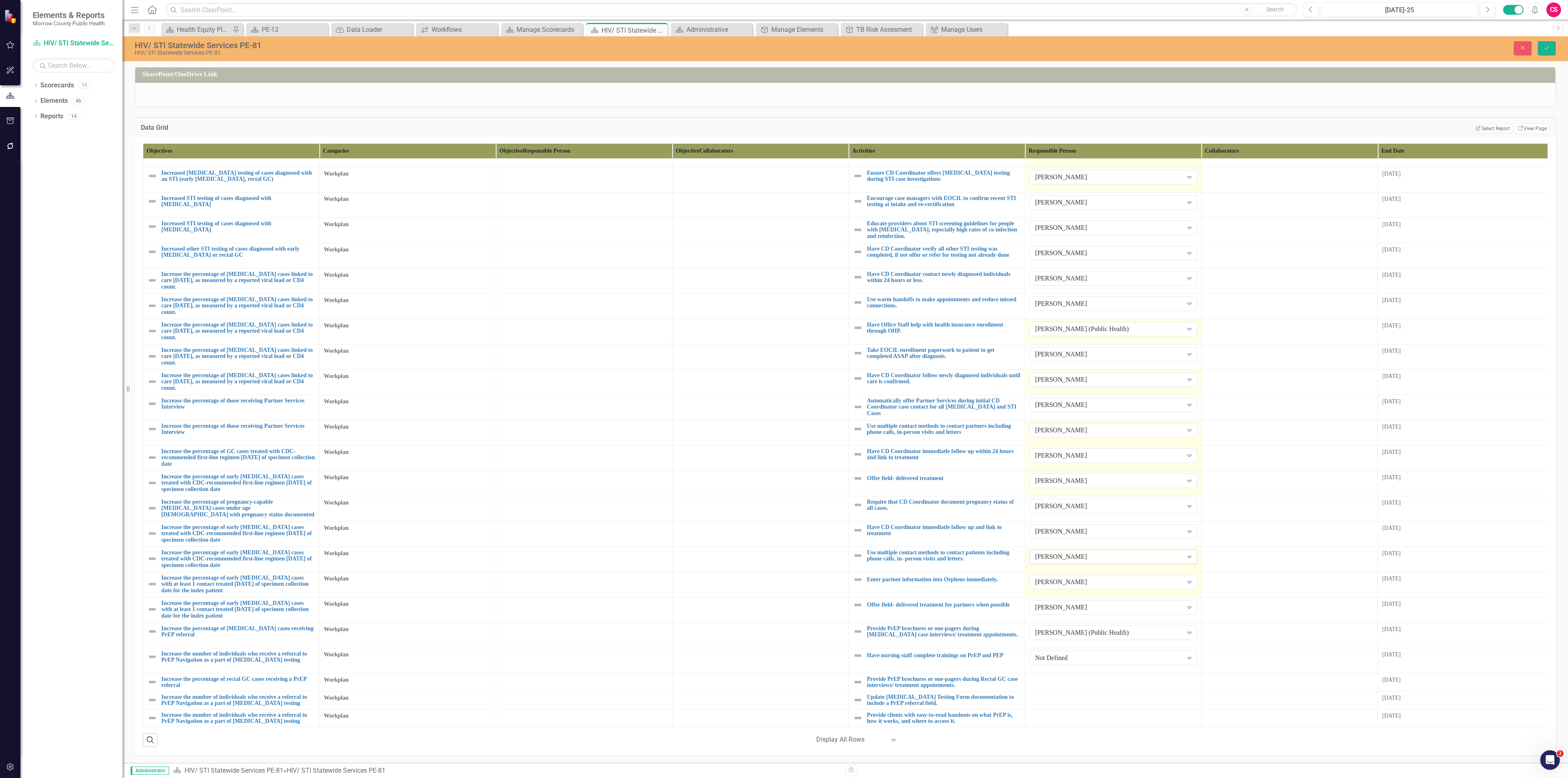
scroll to position [156, 0]
click at [783, 337] on div "Not Defined" at bounding box center [1109, 657] width 148 height 9
type input "yvo"
click at [783, 337] on div at bounding box center [1113, 681] width 168 height 10
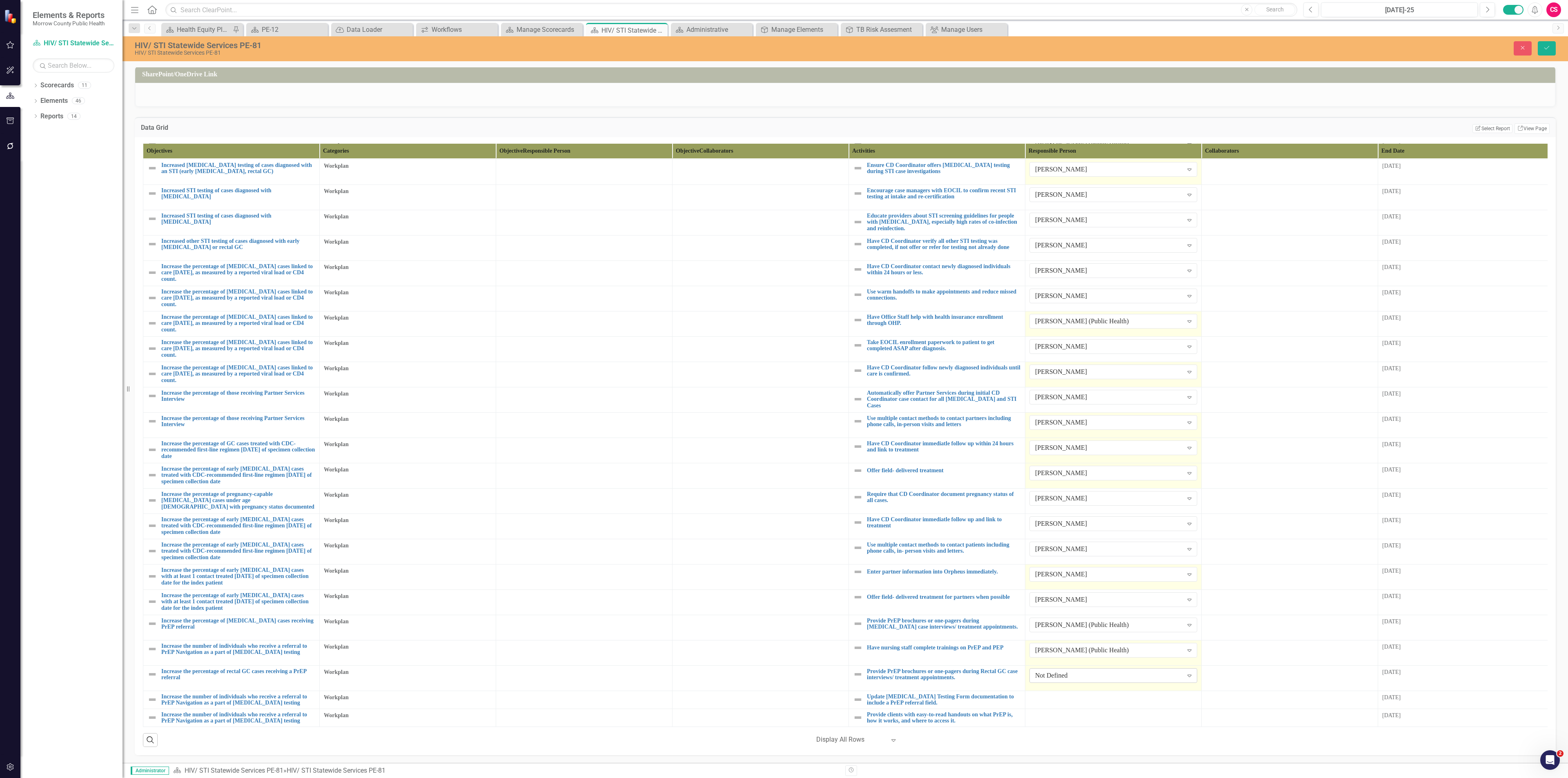
click at [783, 337] on div "Not Defined" at bounding box center [1109, 675] width 148 height 9
click at [783, 337] on div "[PERSON_NAME] (Public Health)" at bounding box center [1115, 659] width 155 height 9
click at [783, 337] on div at bounding box center [1113, 698] width 168 height 10
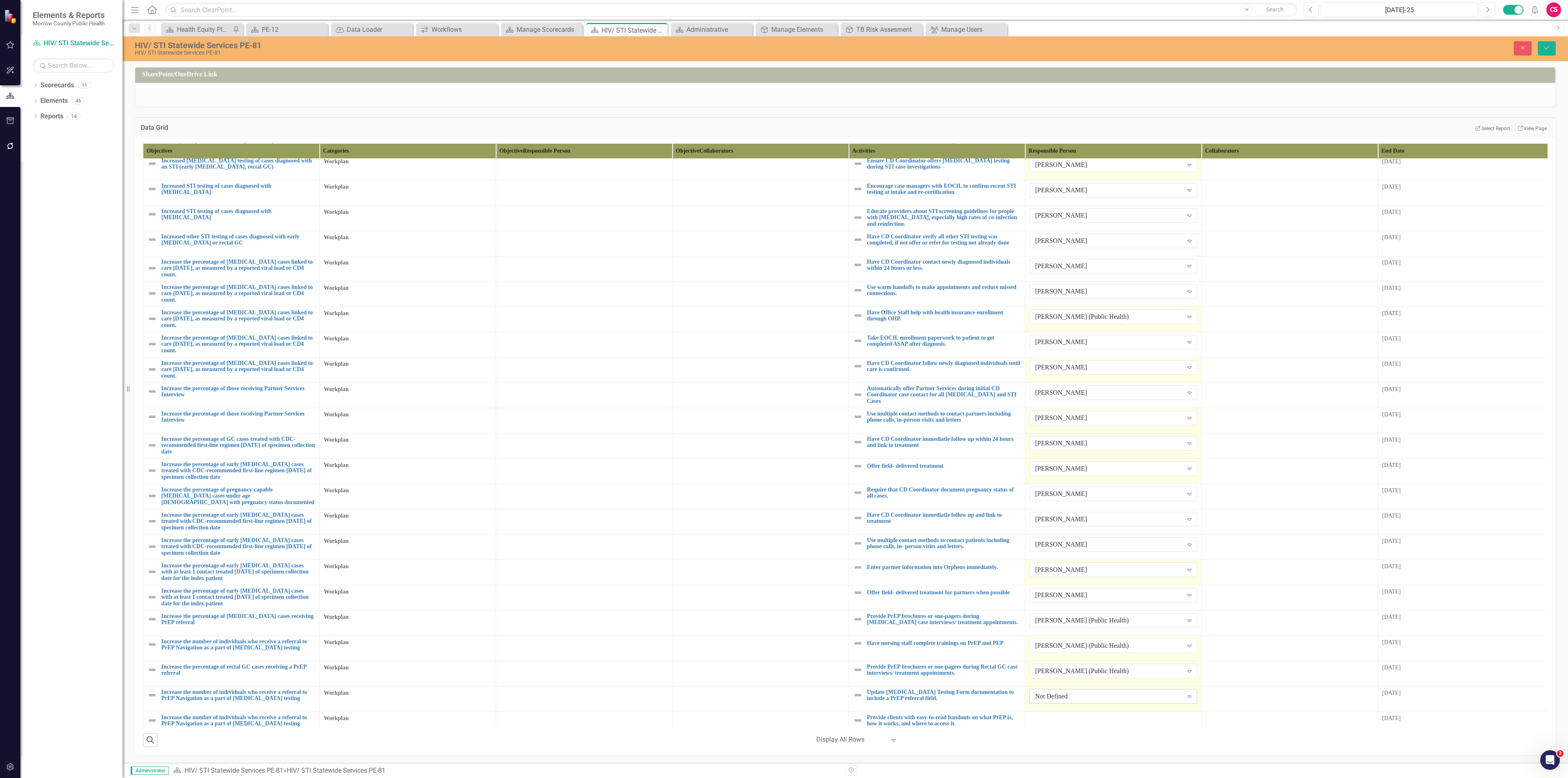
click at [783, 337] on div "Not Defined" at bounding box center [1109, 696] width 148 height 9
click at [783, 337] on div "[PERSON_NAME] (Public Health)" at bounding box center [1115, 685] width 155 height 9
click at [783, 337] on div "[PERSON_NAME] (Public Health)" at bounding box center [1109, 693] width 148 height 9
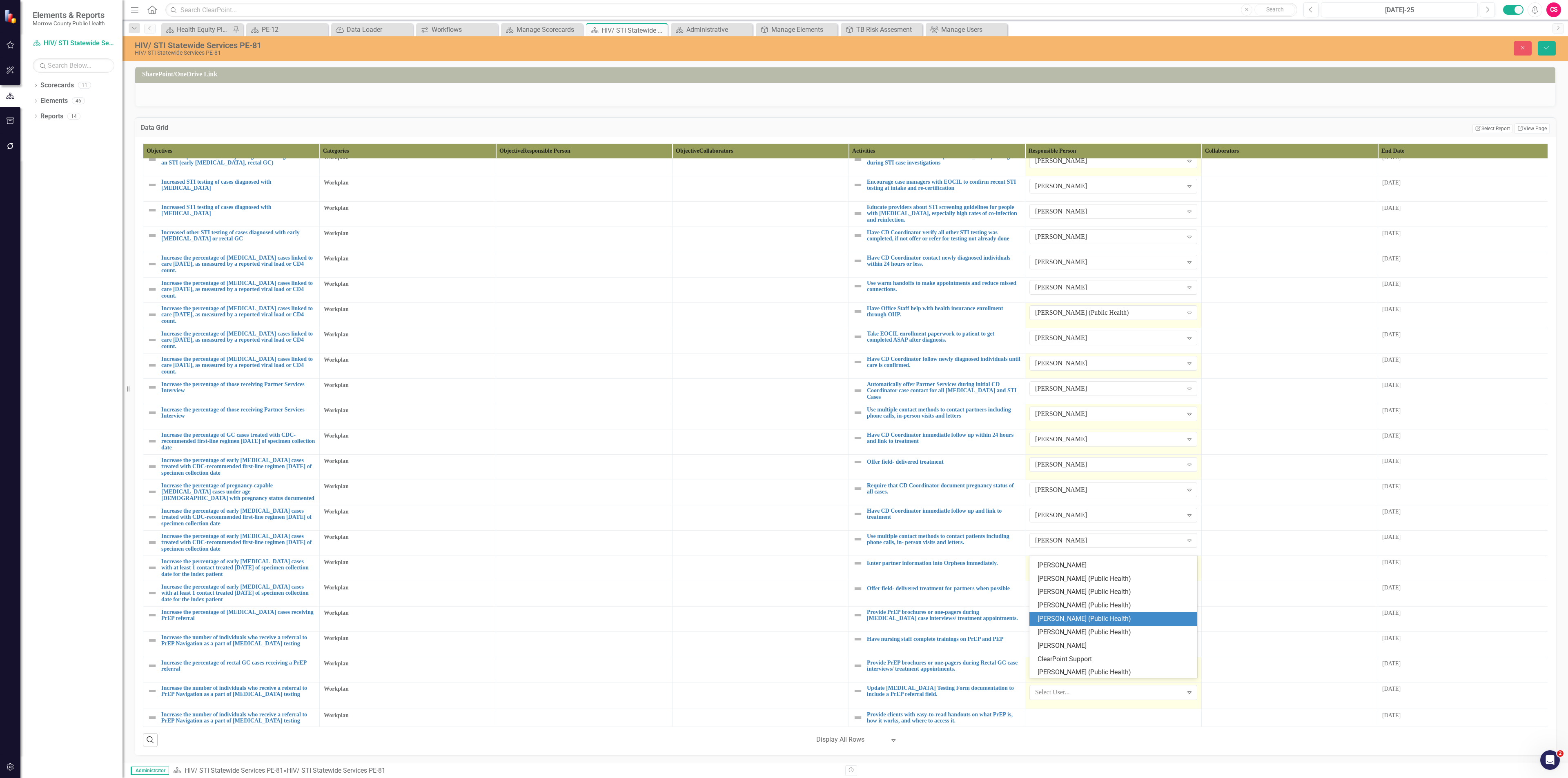
scroll to position [65, 0]
click at [783, 337] on div "[PERSON_NAME]" at bounding box center [1115, 631] width 155 height 9
click at [783, 337] on div at bounding box center [1113, 716] width 168 height 10
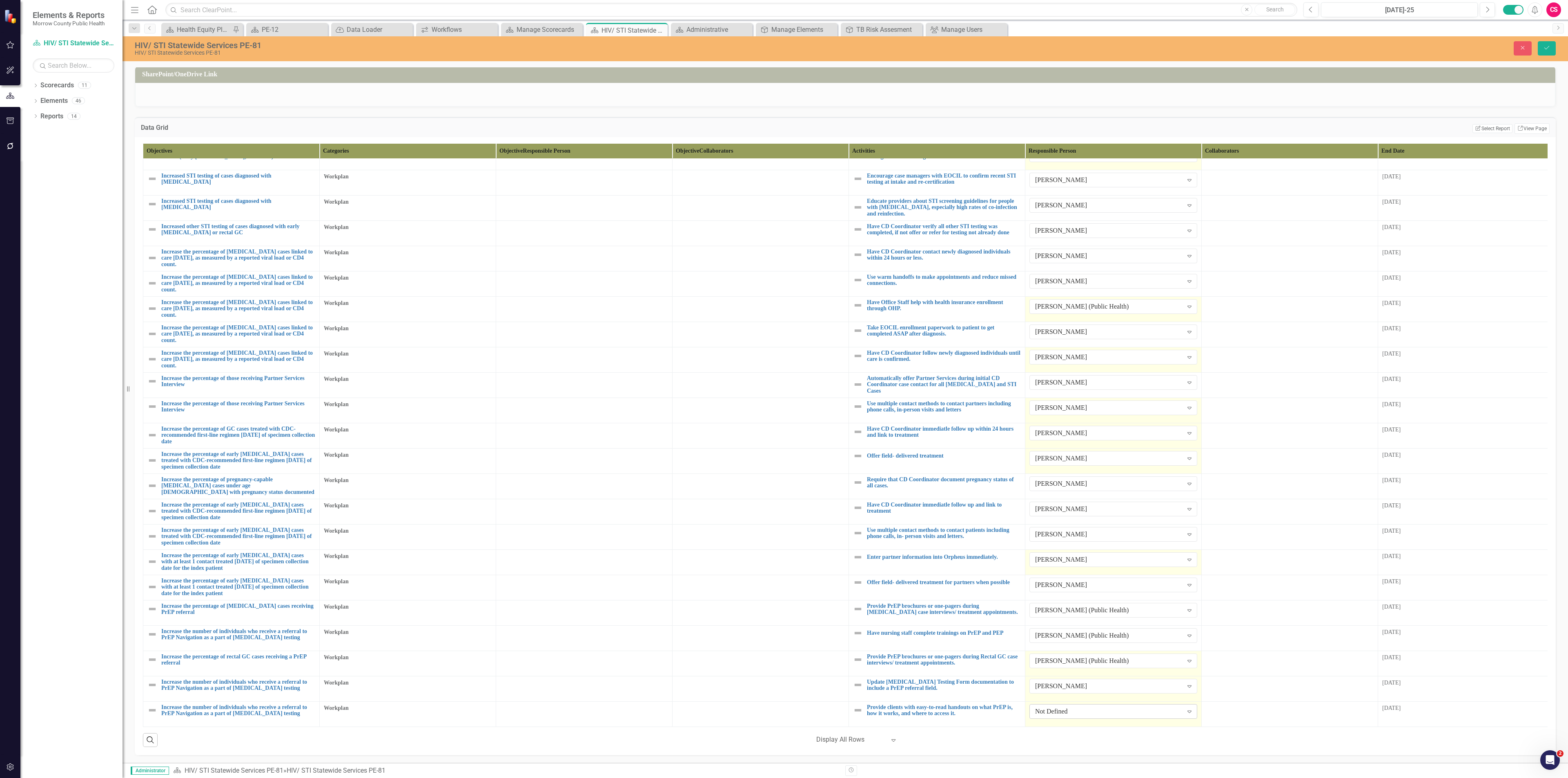
click at [783, 337] on div "Not Defined" at bounding box center [1109, 711] width 148 height 9
click at [783, 337] on div "[PERSON_NAME] (Public Health)" at bounding box center [1115, 695] width 155 height 9
drag, startPoint x: 1543, startPoint y: 54, endPoint x: 1538, endPoint y: 60, distance: 7.8
click at [783, 53] on button "Save" at bounding box center [1547, 48] width 18 height 14
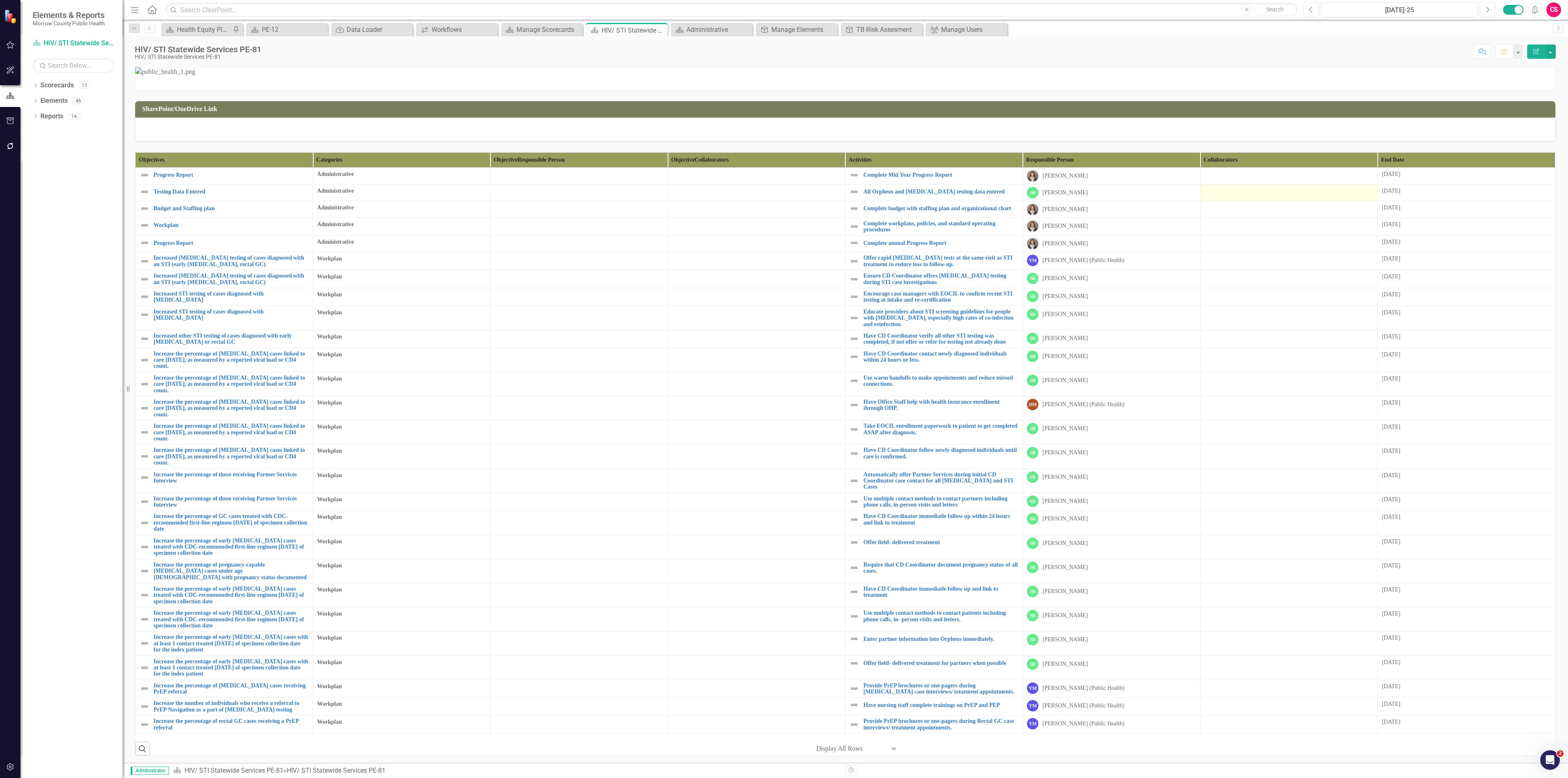
click at [783, 197] on div at bounding box center [1289, 192] width 169 height 10
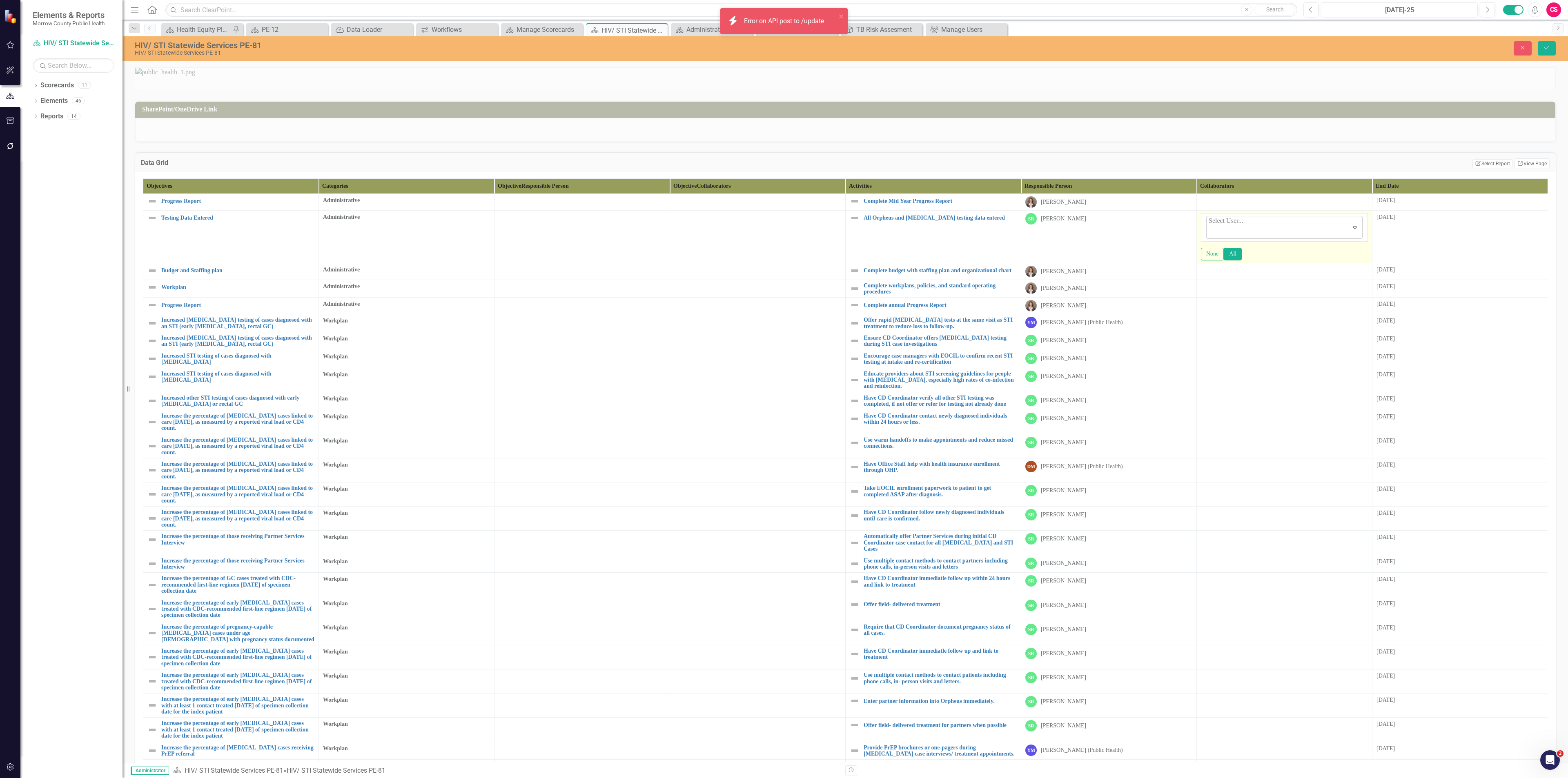
click at [783, 238] on div at bounding box center [1210, 232] width 1 height 11
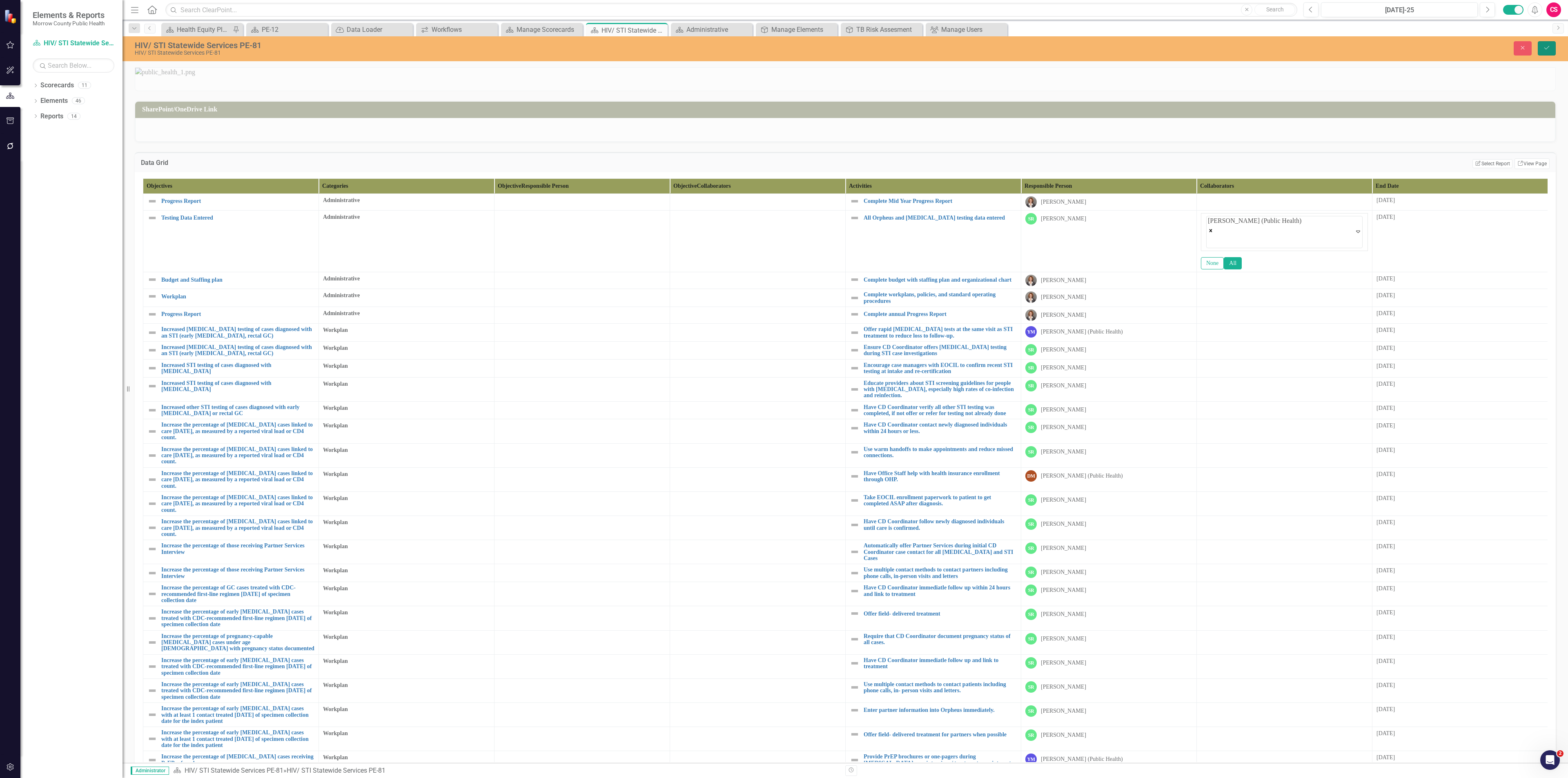
click at [783, 48] on icon "Save" at bounding box center [1546, 48] width 7 height 6
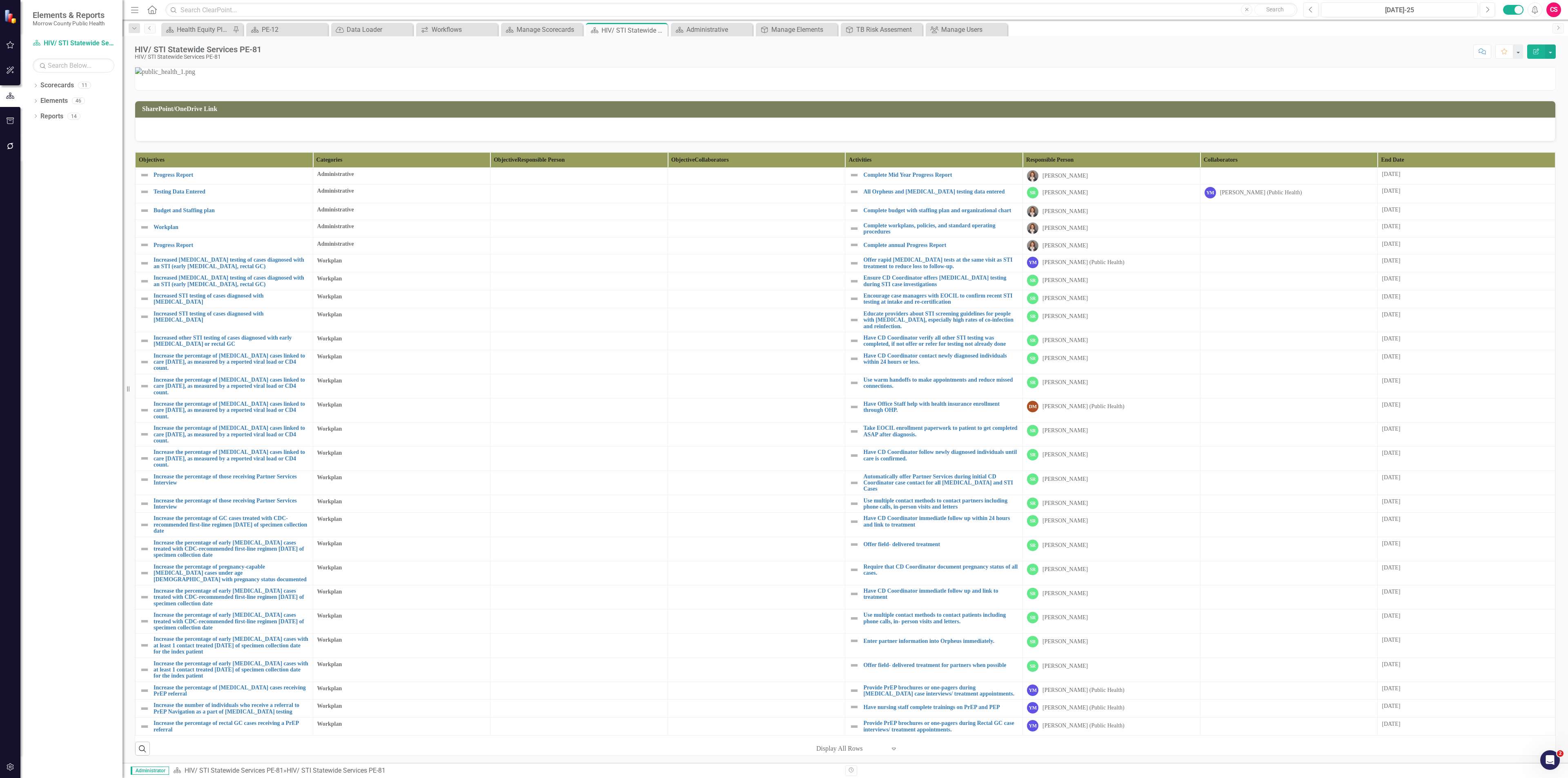
click at [310, 76] on p at bounding box center [845, 71] width 1420 height 9
click at [536, 31] on div "Manage Scorecards" at bounding box center [543, 29] width 54 height 11
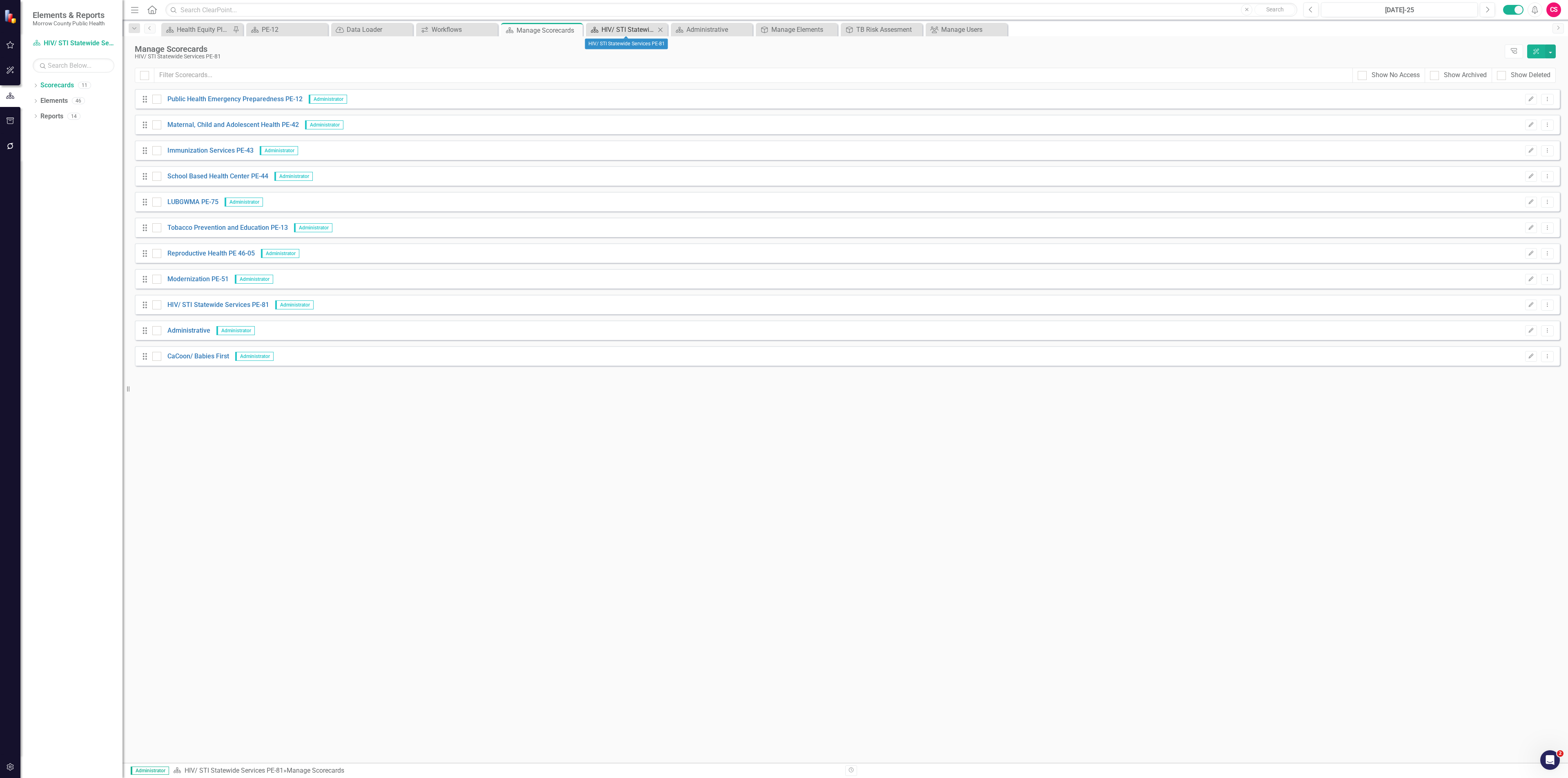
click at [615, 25] on div "HIV/ STI Statewide Services PE-81" at bounding box center [628, 29] width 54 height 11
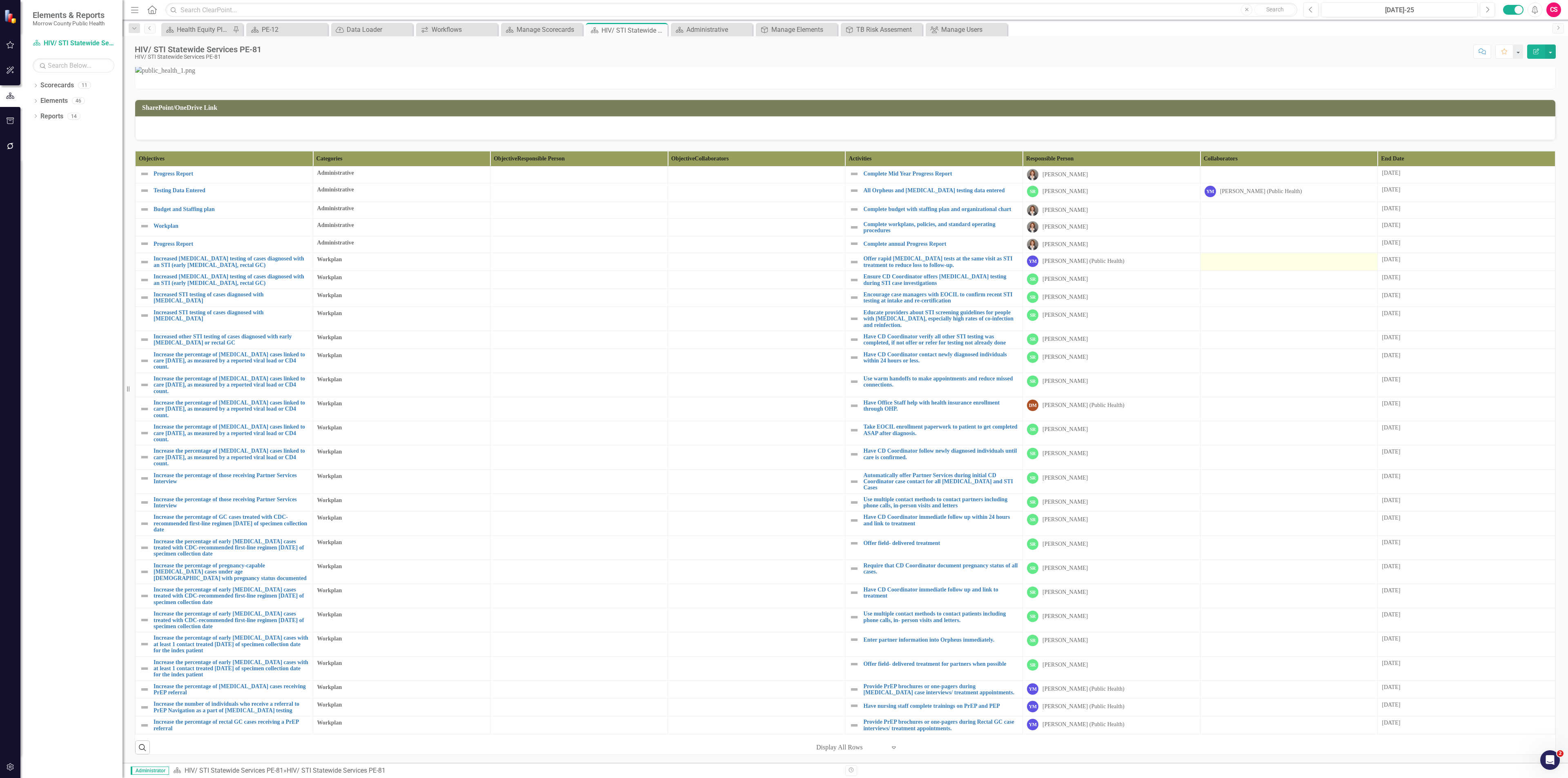
click at [783, 264] on div at bounding box center [1289, 261] width 169 height 10
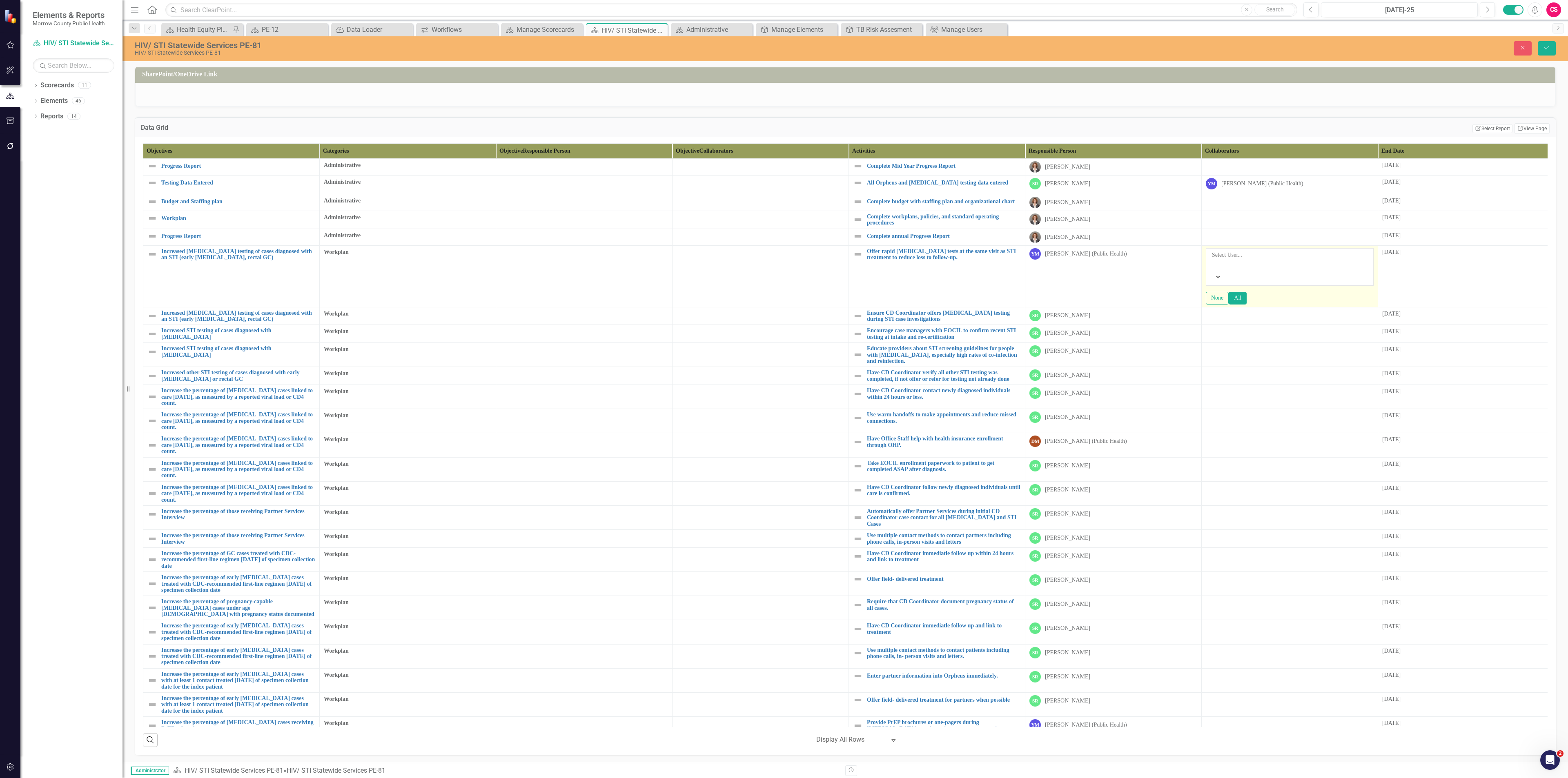
click at [783, 270] on div at bounding box center [1212, 265] width 1 height 10
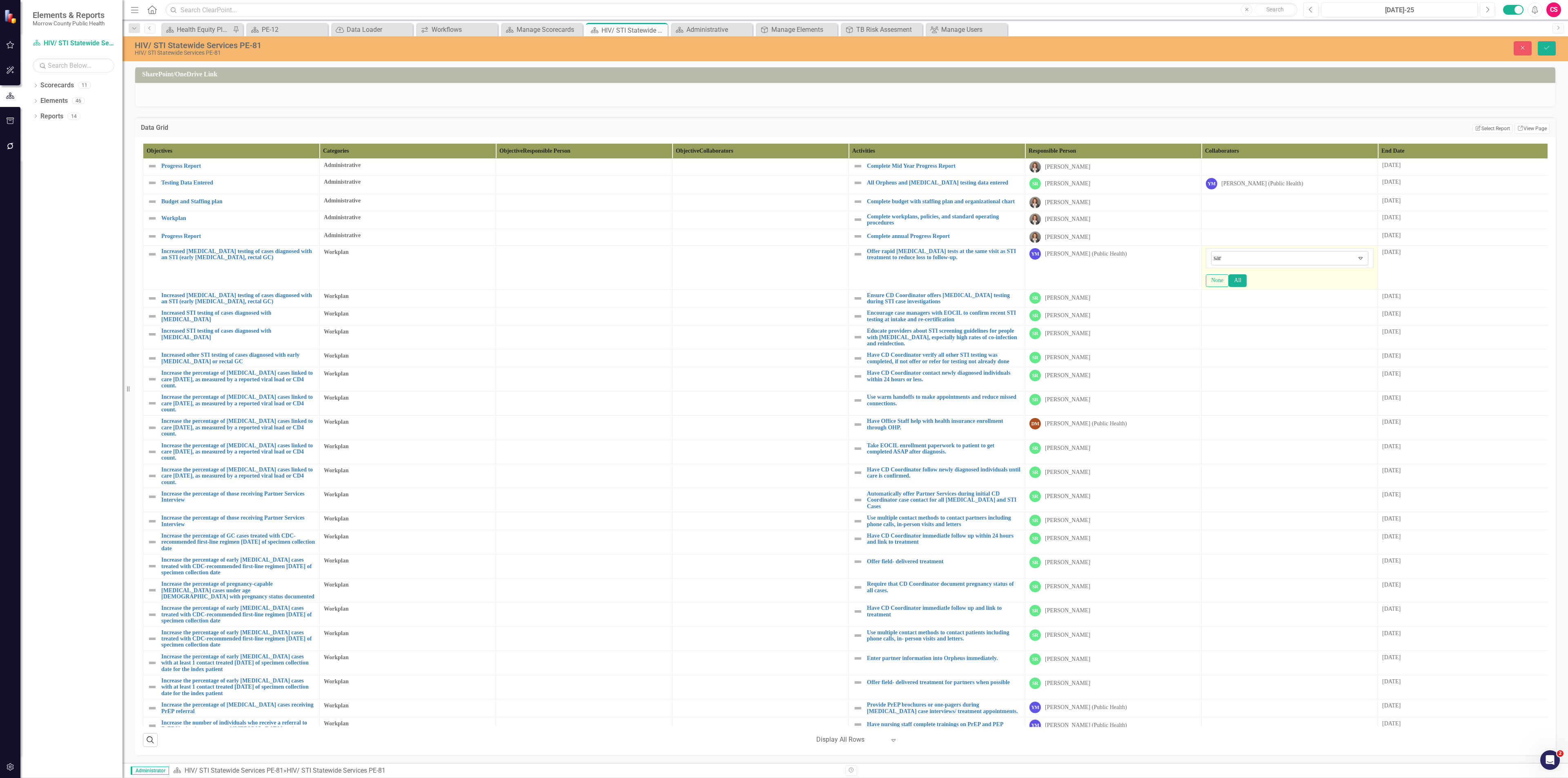
type input "sara"
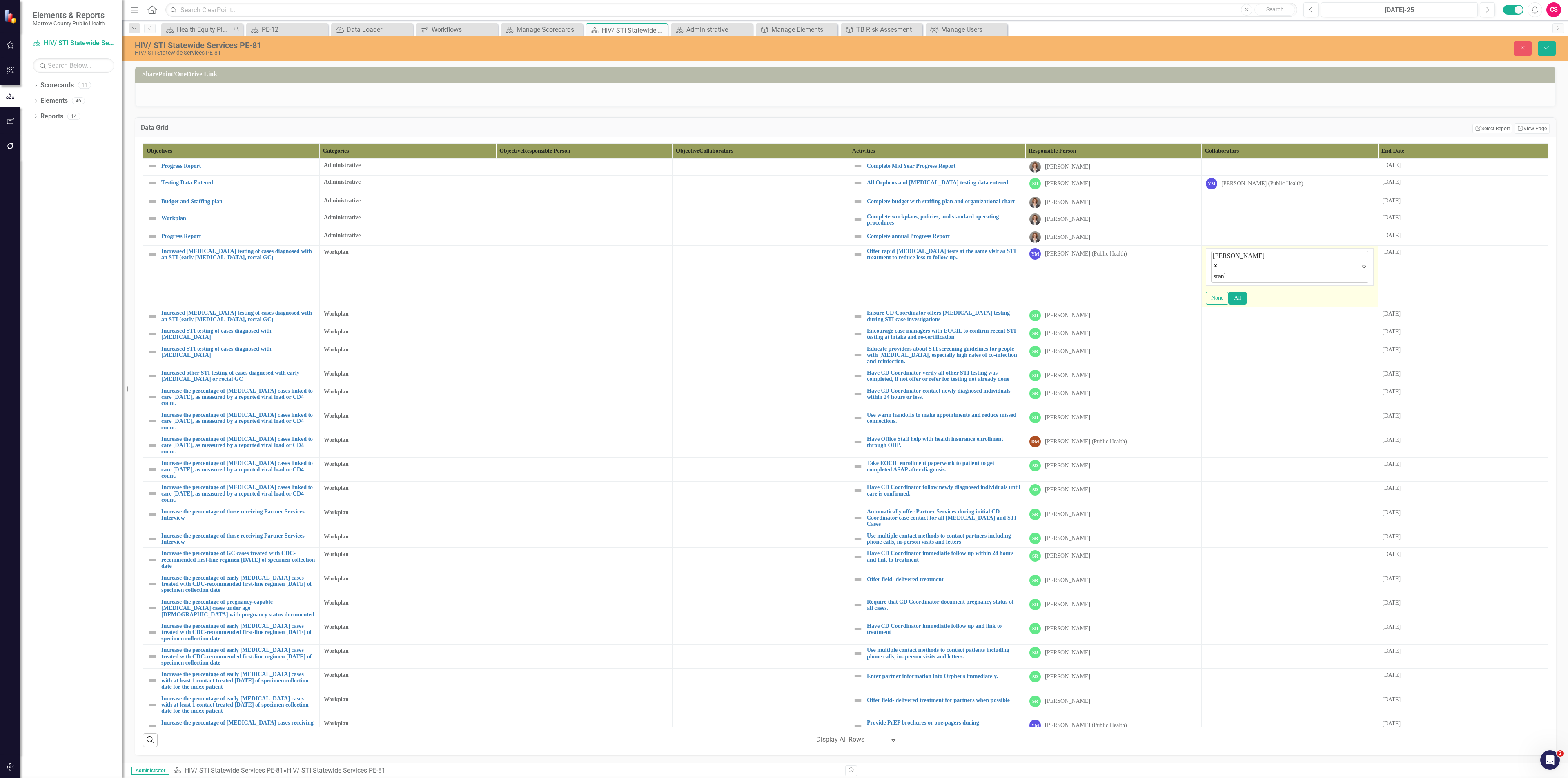
type input "stan"
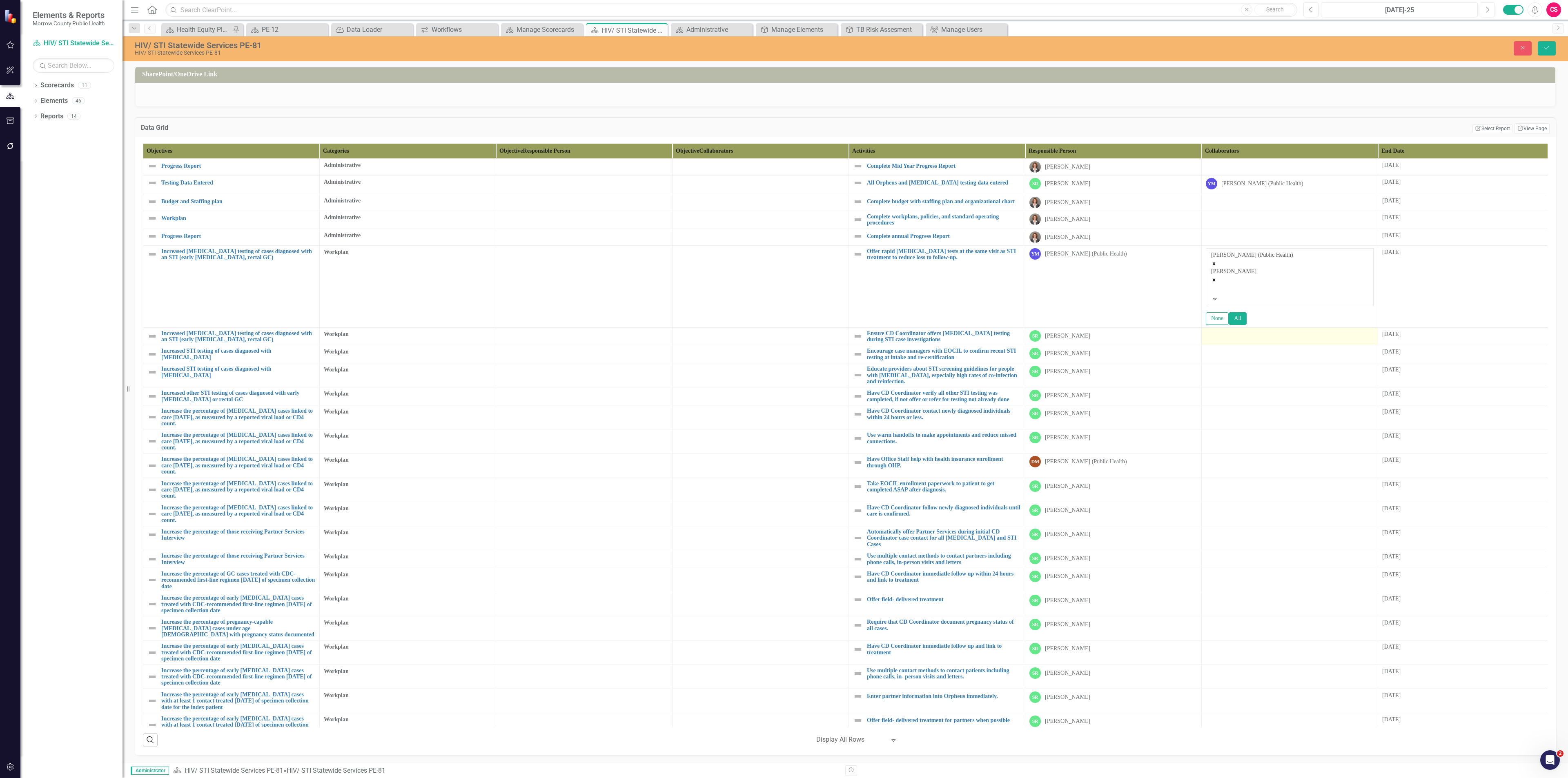
click at [783, 337] on div at bounding box center [1289, 335] width 168 height 10
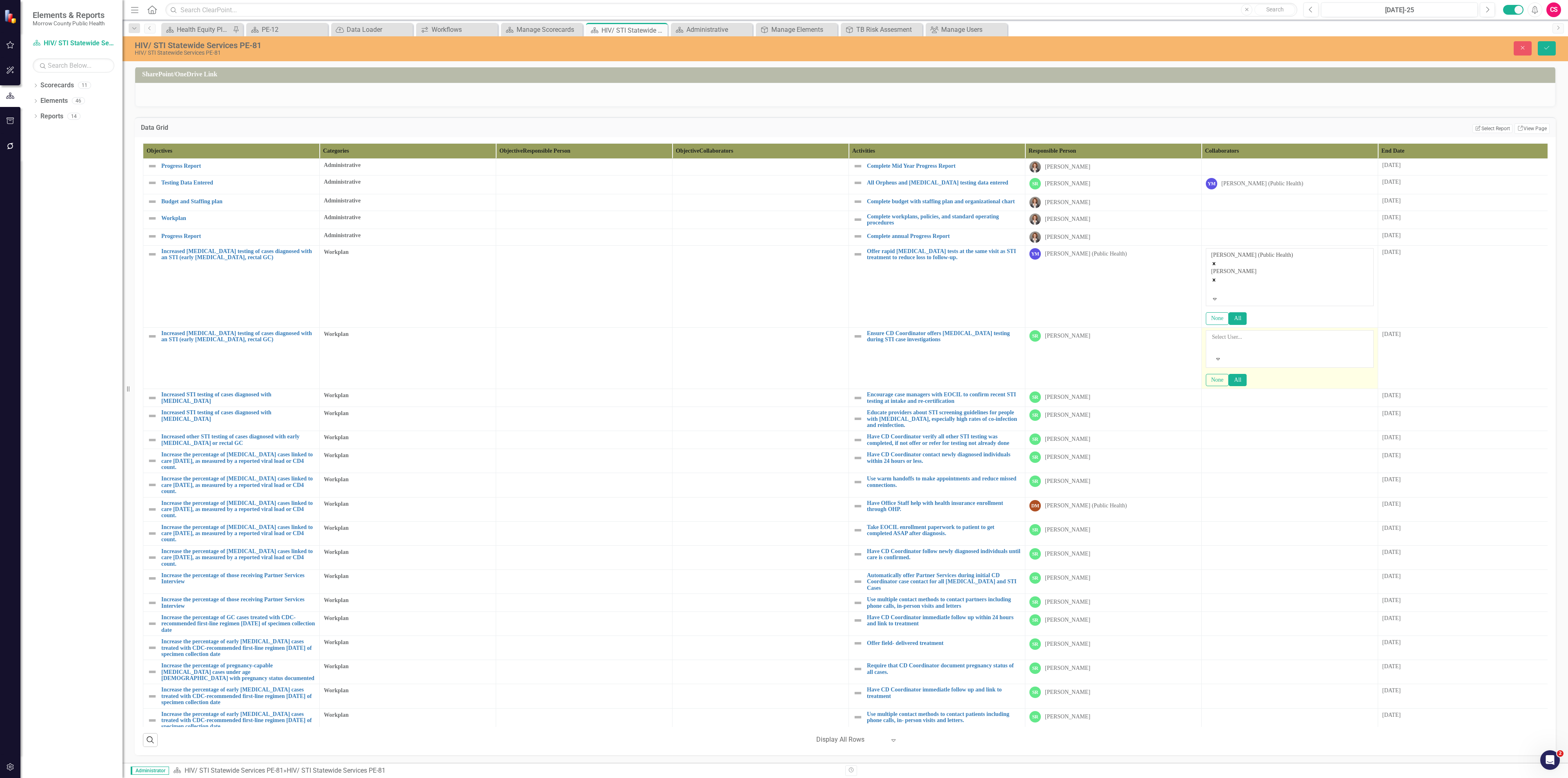
click at [783, 337] on div at bounding box center [1212, 347] width 1 height 10
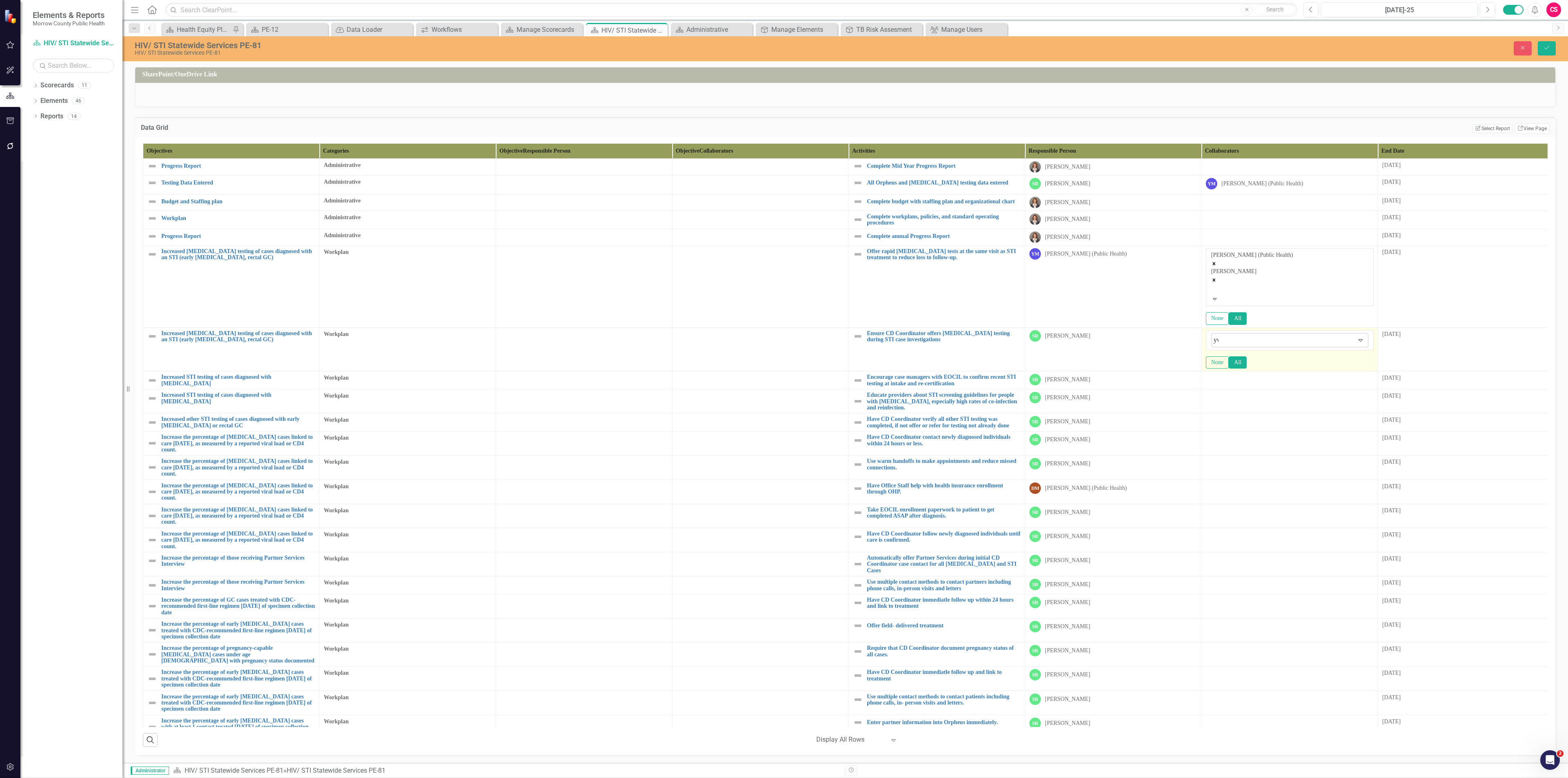
type input "yvo"
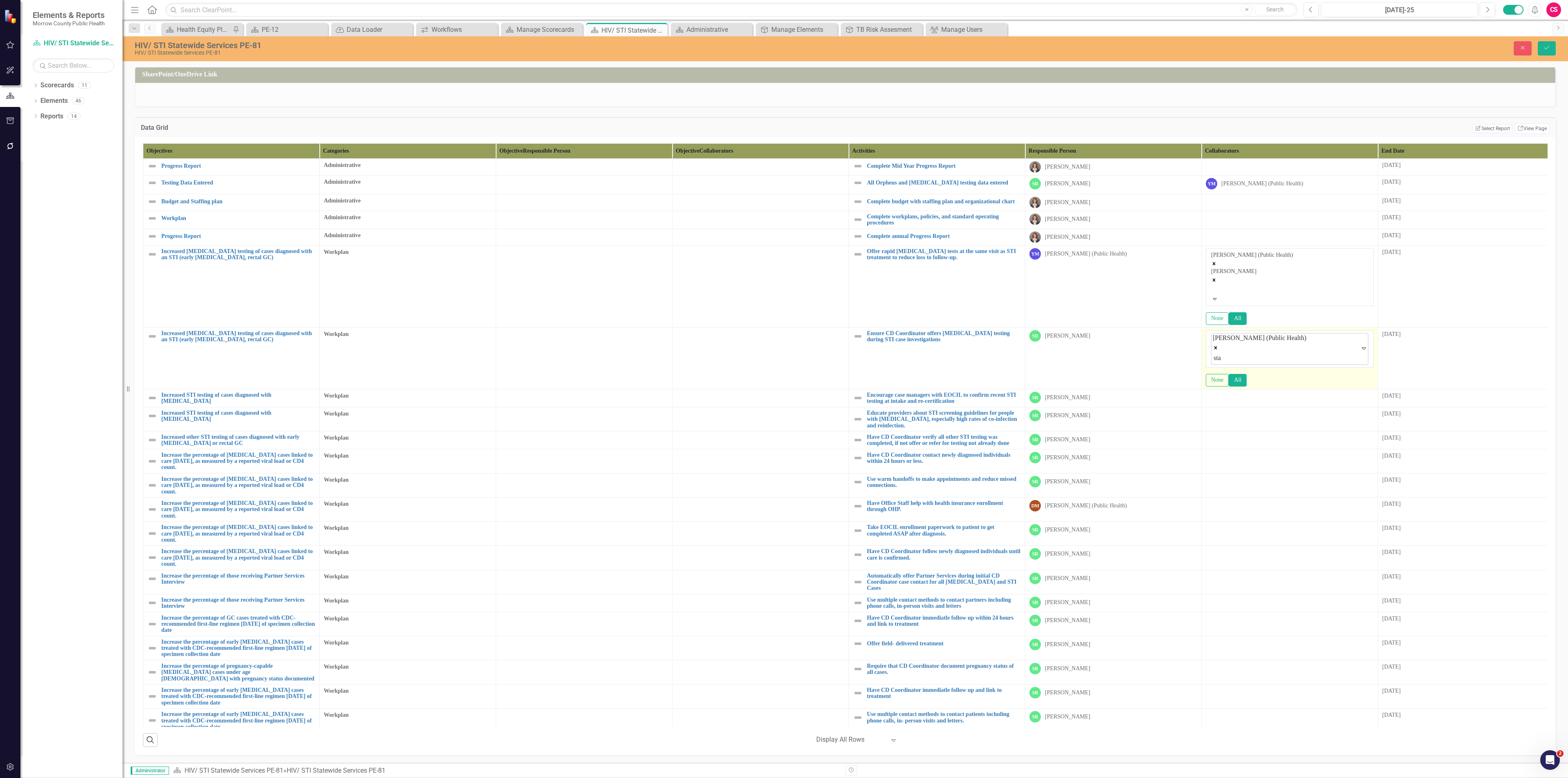
type input "stan"
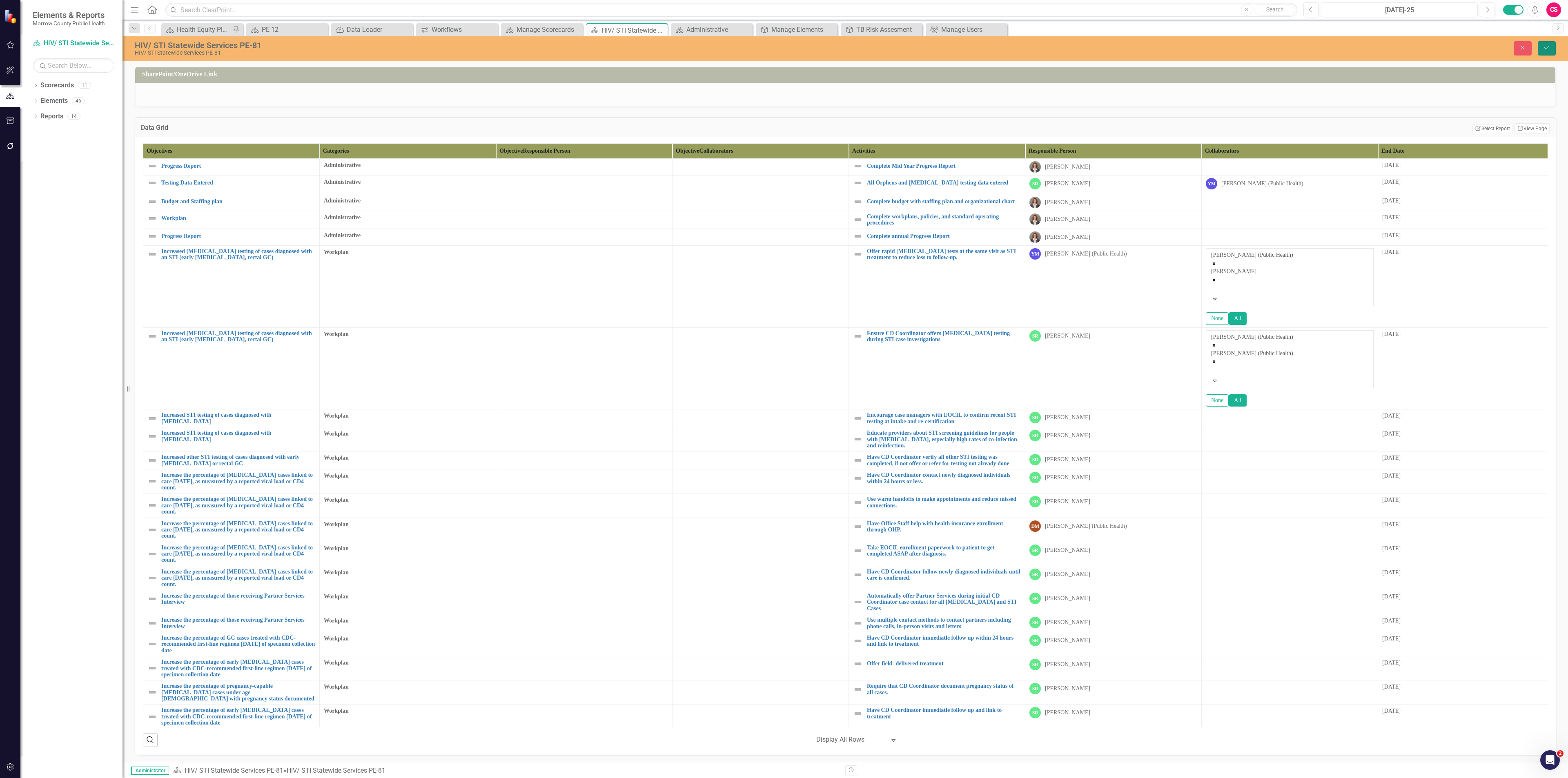
click at [783, 46] on button "Save" at bounding box center [1547, 48] width 18 height 14
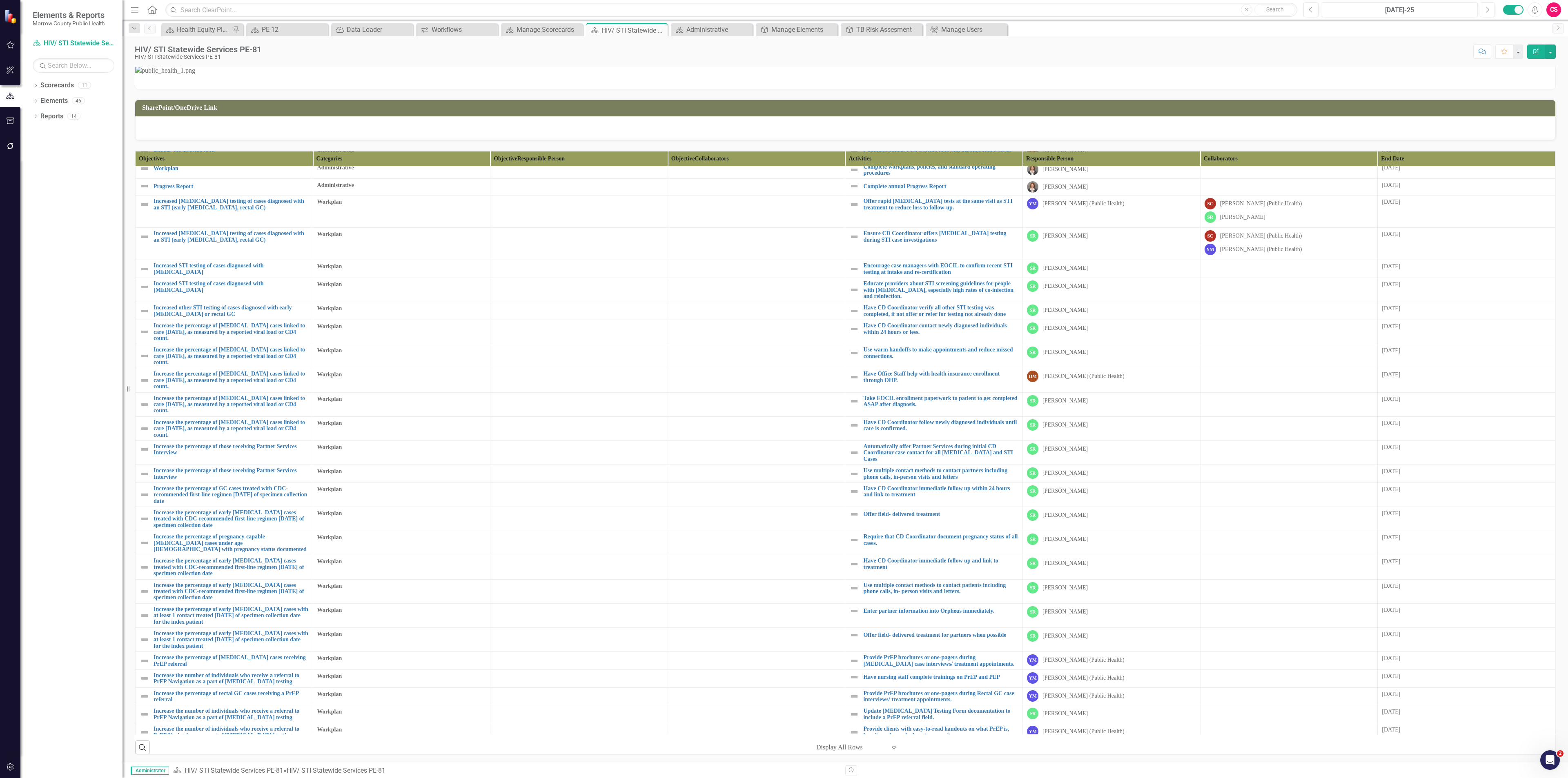
scroll to position [71, 0]
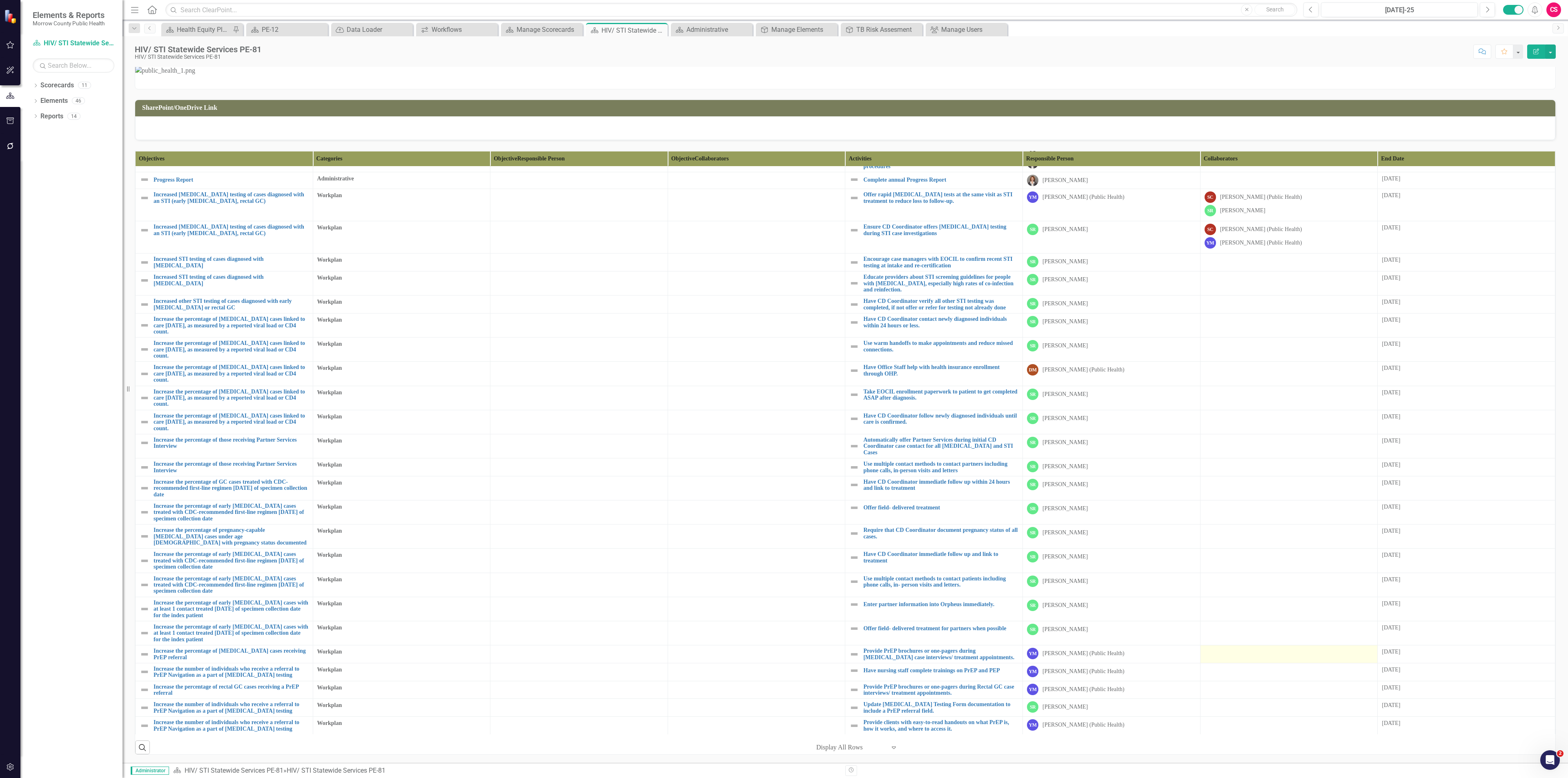
click at [783, 337] on div at bounding box center [1289, 653] width 169 height 10
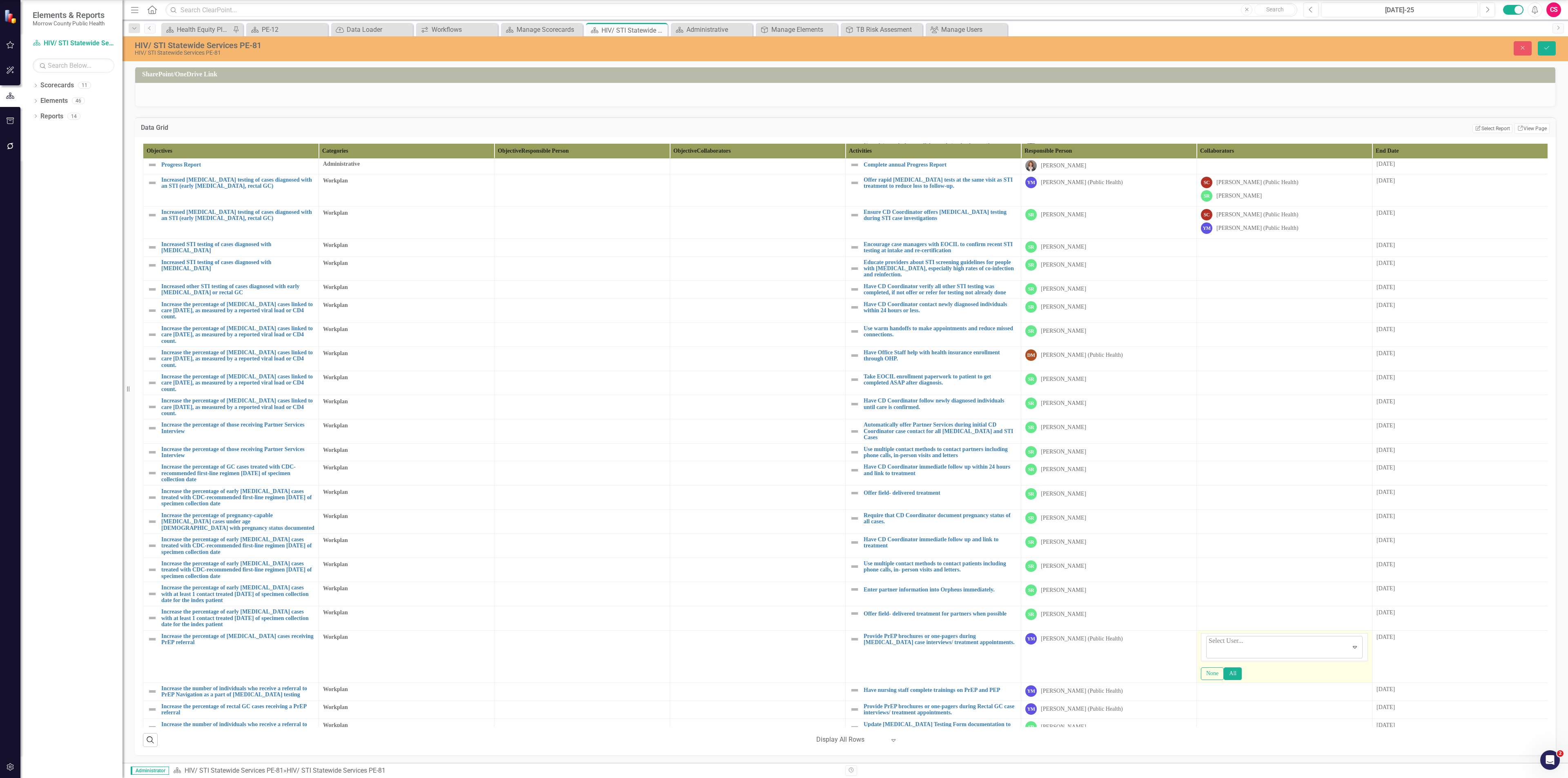
click at [783, 337] on div at bounding box center [1210, 652] width 1 height 11
type input "sara"
type input "sta"
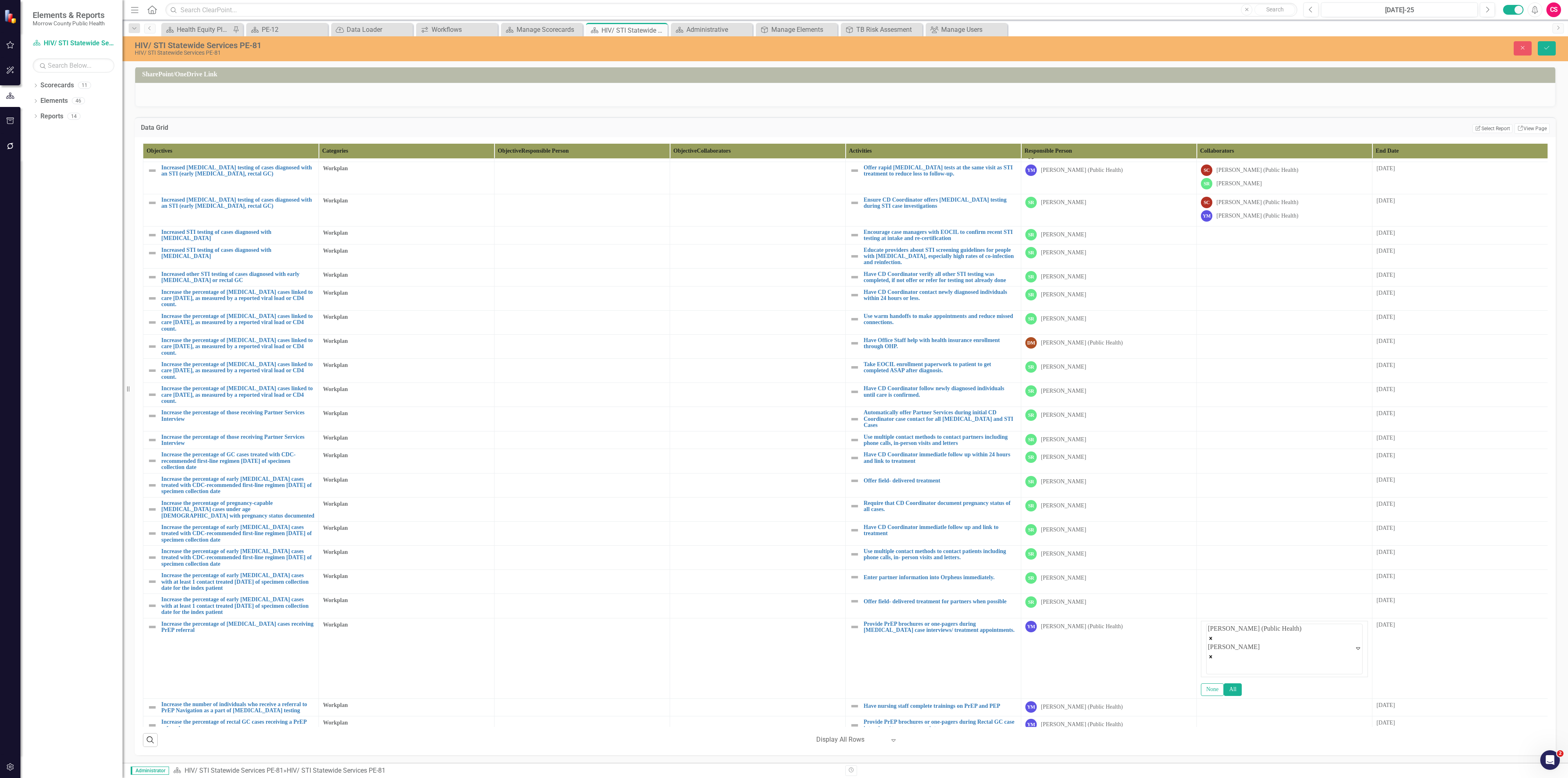
scroll to position [118, 0]
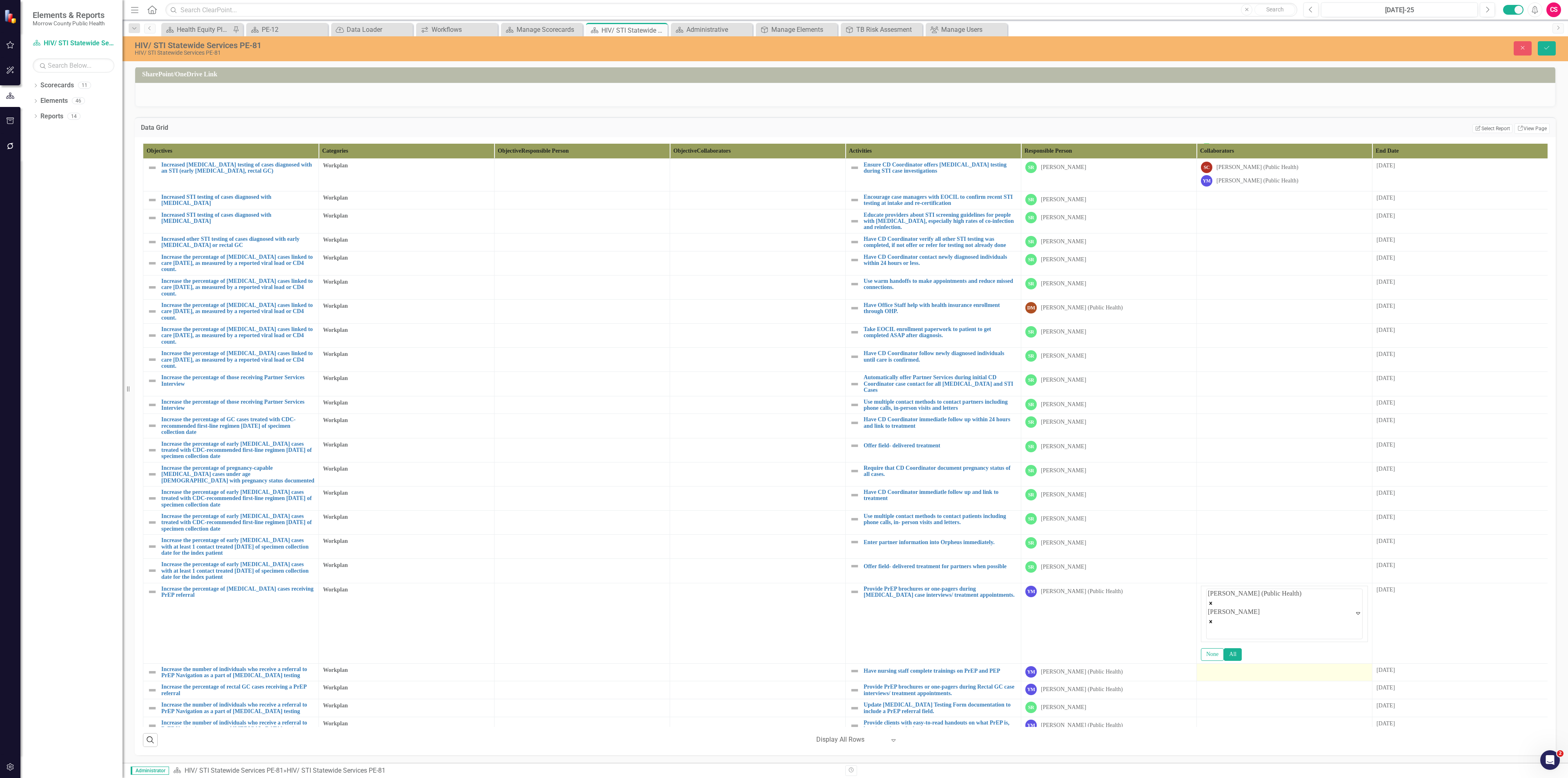
click at [783, 337] on div at bounding box center [1284, 671] width 167 height 10
click at [783, 337] on div at bounding box center [1284, 672] width 167 height 10
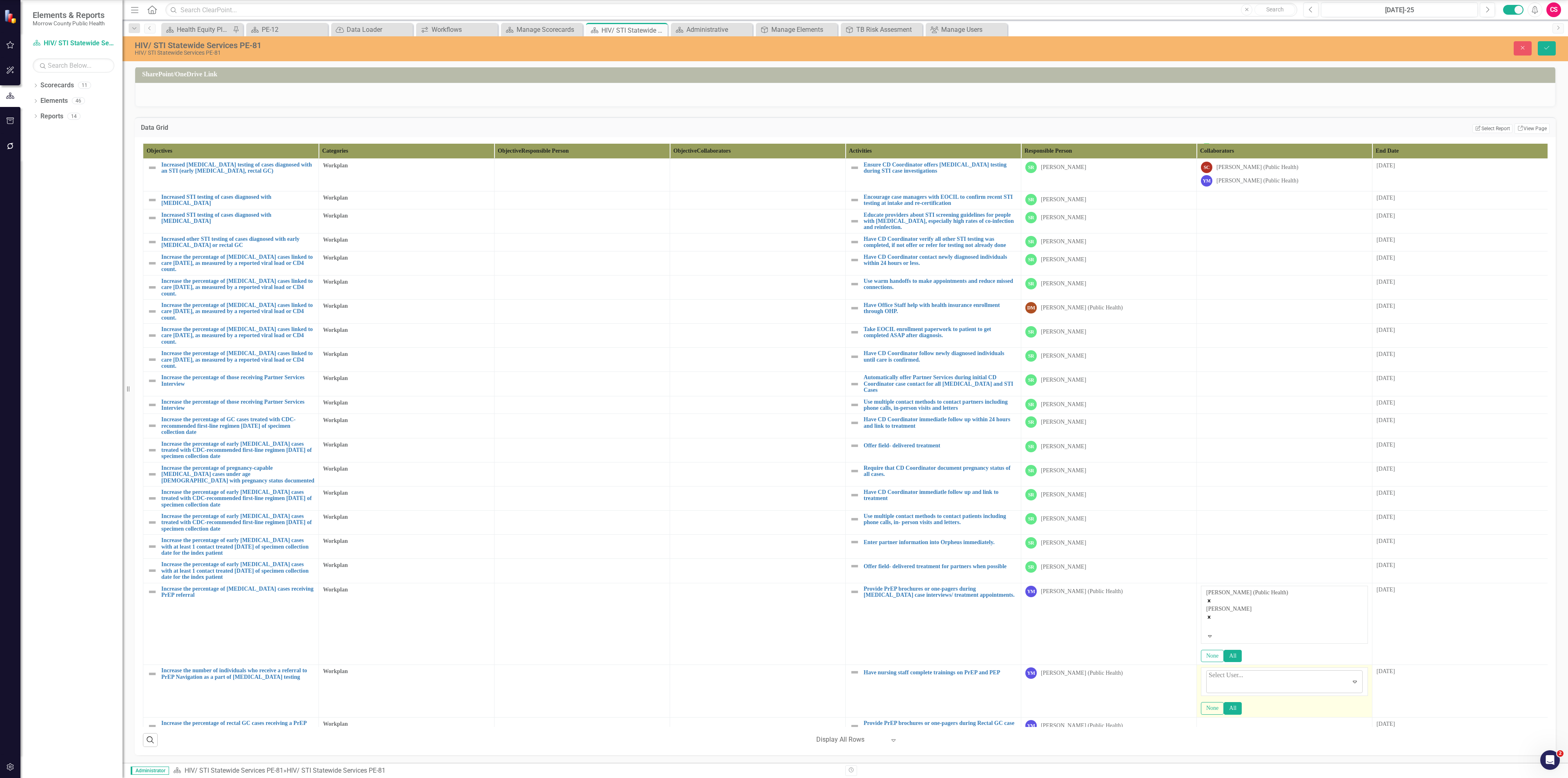
click at [783, 337] on div at bounding box center [1210, 686] width 1 height 11
type input "sta"
type input "er"
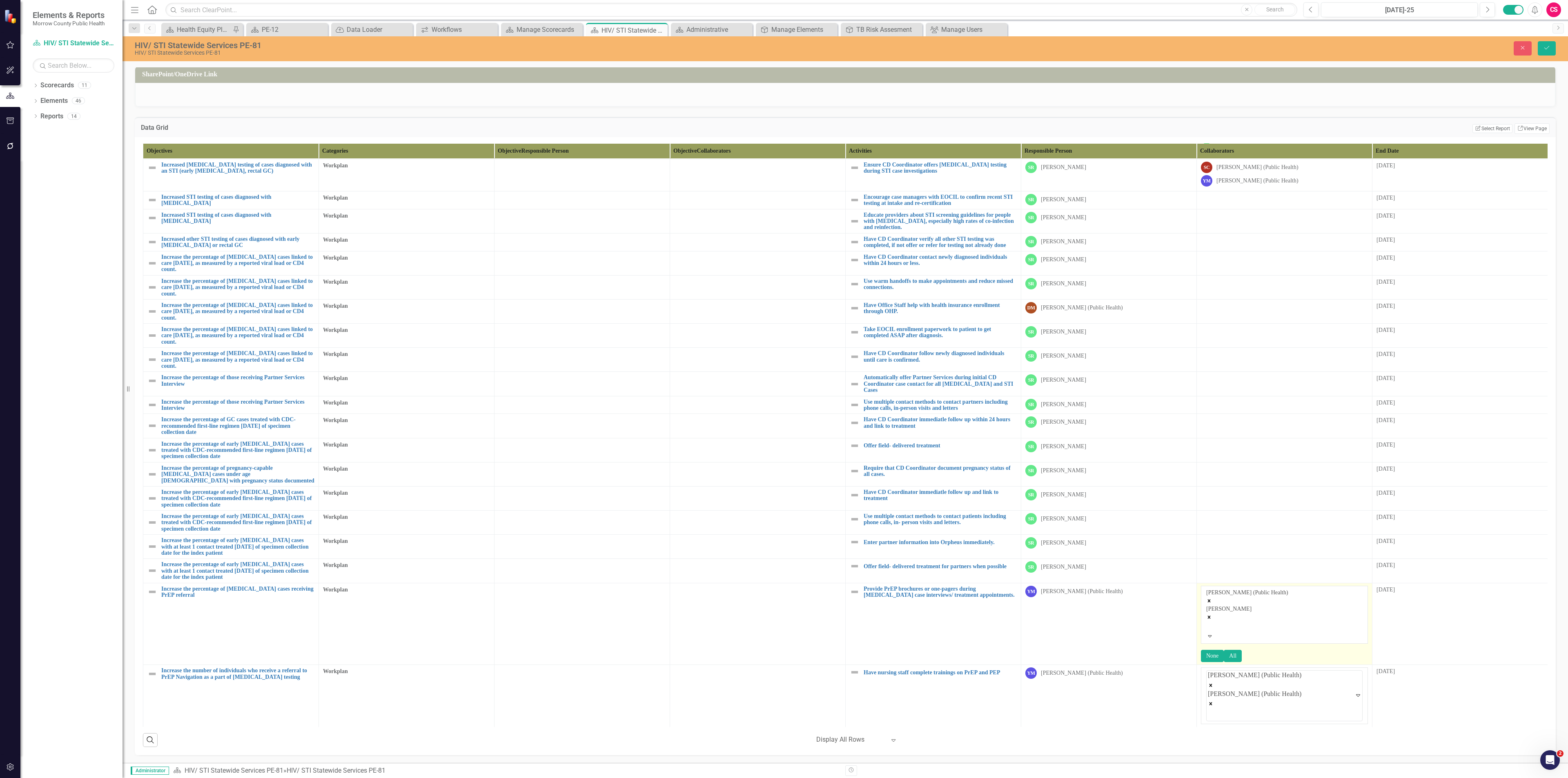
type input "s"
type input "ka"
click at [783, 49] on button "Save" at bounding box center [1547, 48] width 18 height 14
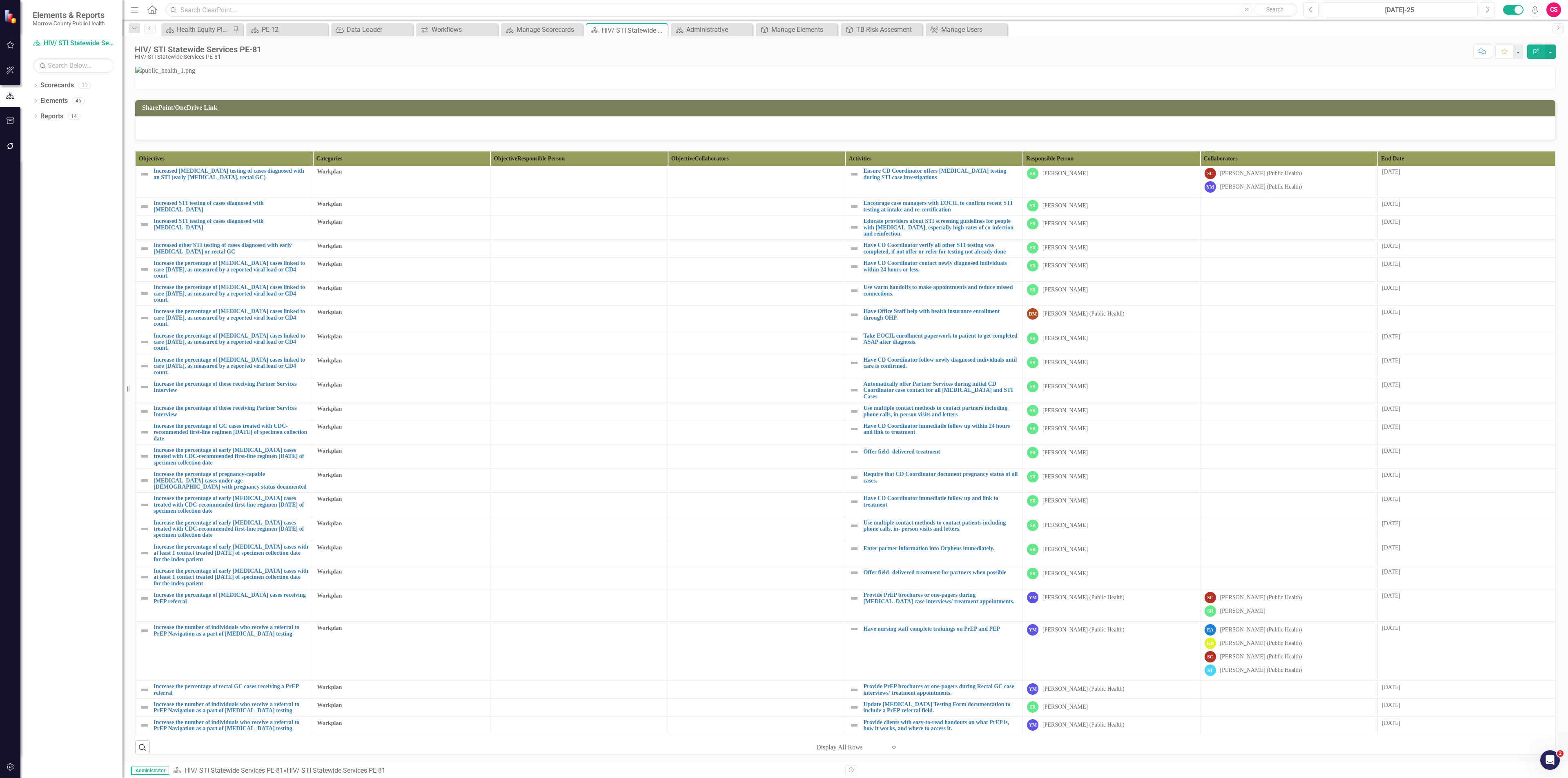
scroll to position [225, 0]
click at [783, 337] on div at bounding box center [1289, 688] width 169 height 10
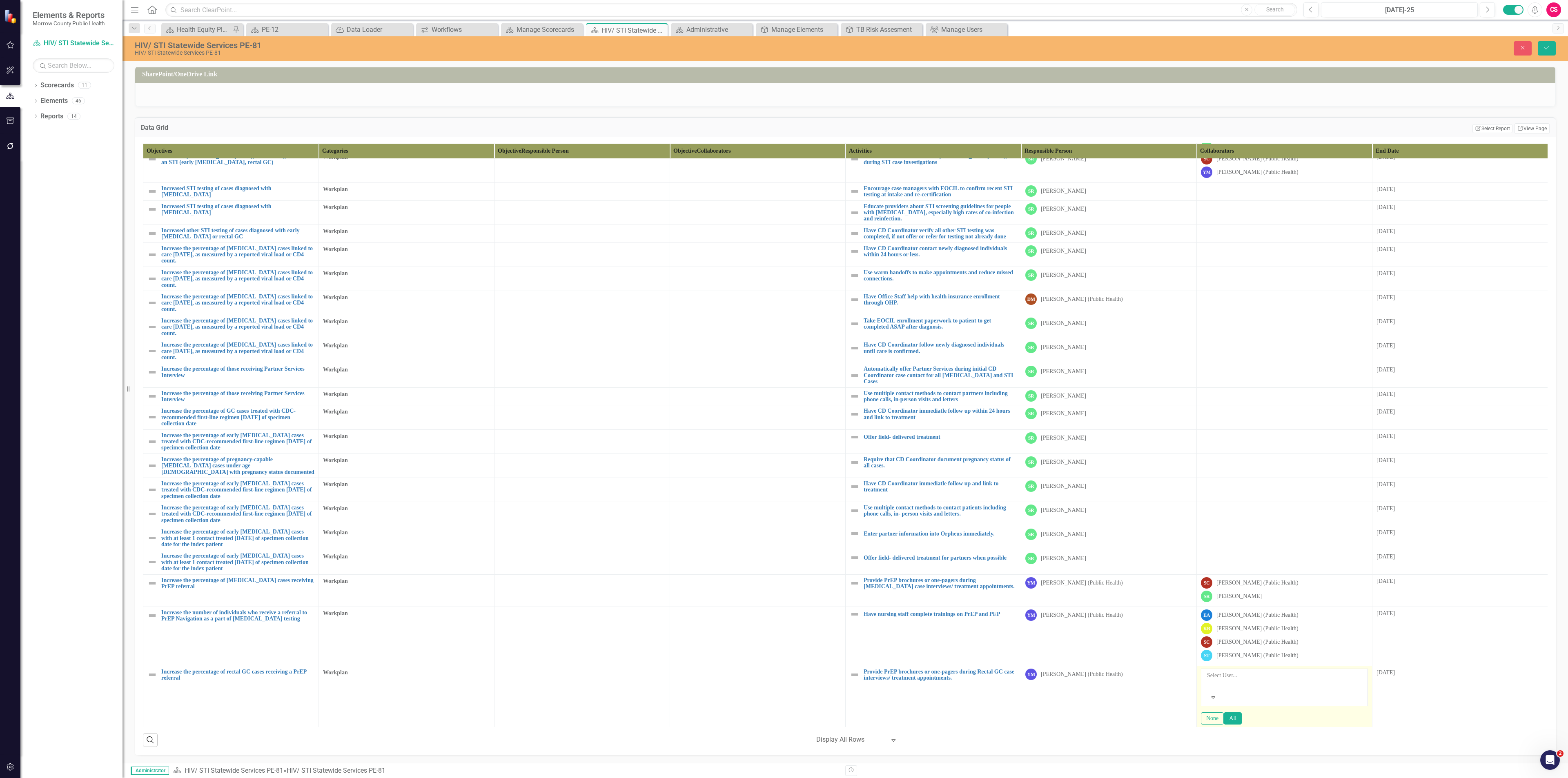
click at [783, 337] on div at bounding box center [1208, 685] width 1 height 10
type input "sarah"
type input "stan"
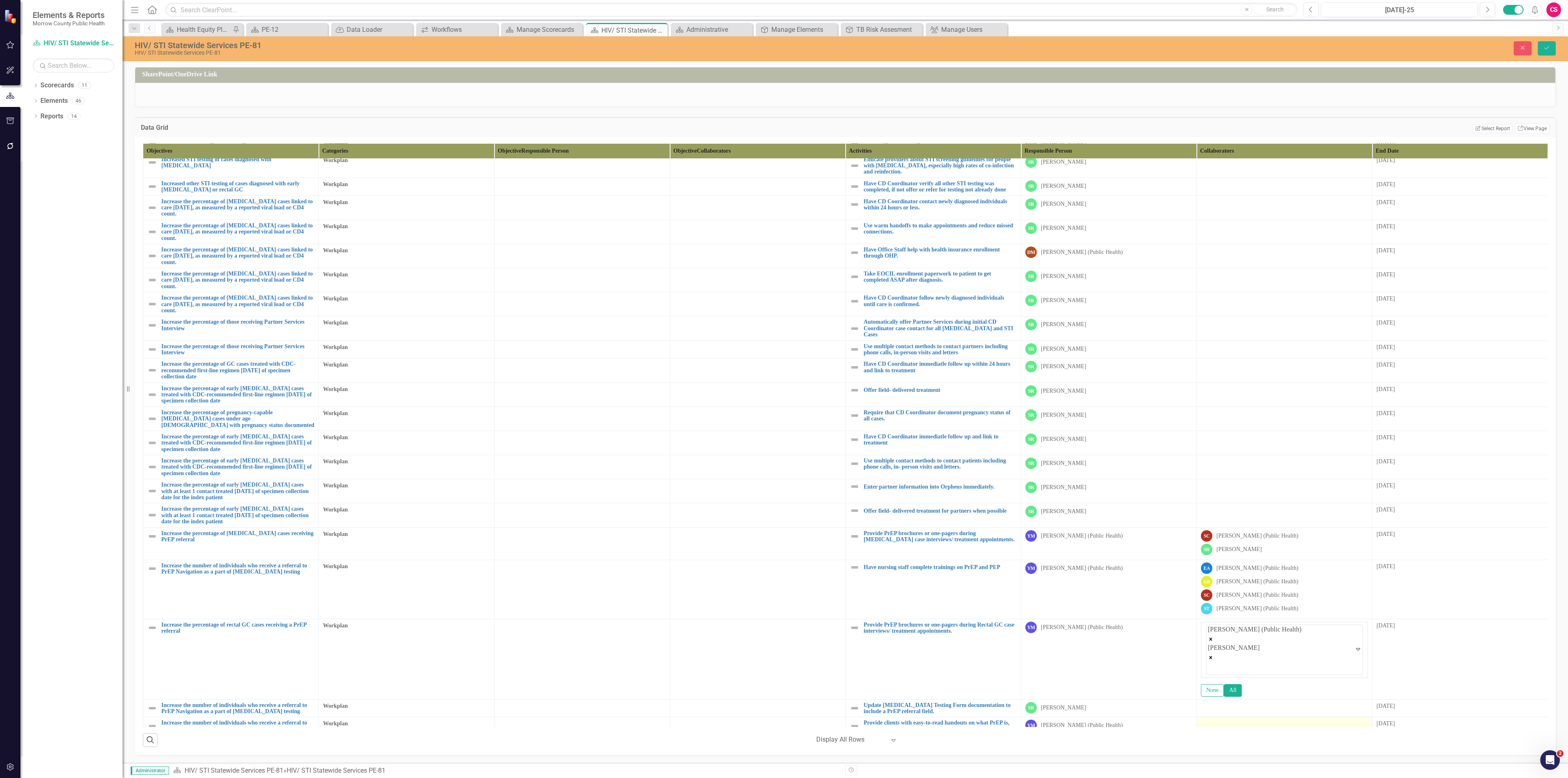
click at [783, 337] on div at bounding box center [1284, 725] width 167 height 10
click at [783, 337] on div at bounding box center [1284, 726] width 167 height 10
click at [783, 337] on div at bounding box center [1208, 738] width 1 height 10
type input "sa"
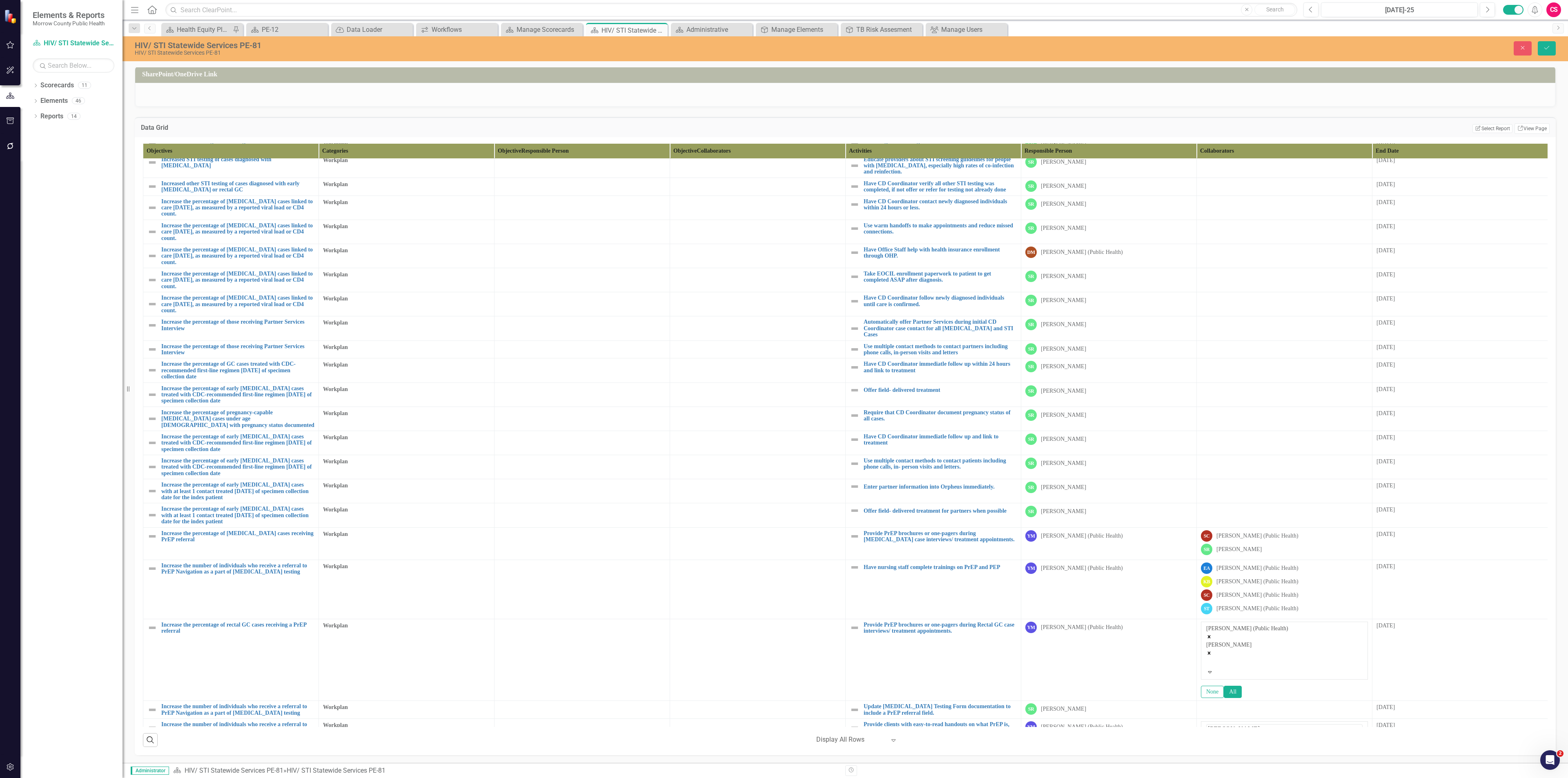
scroll to position [185, 0]
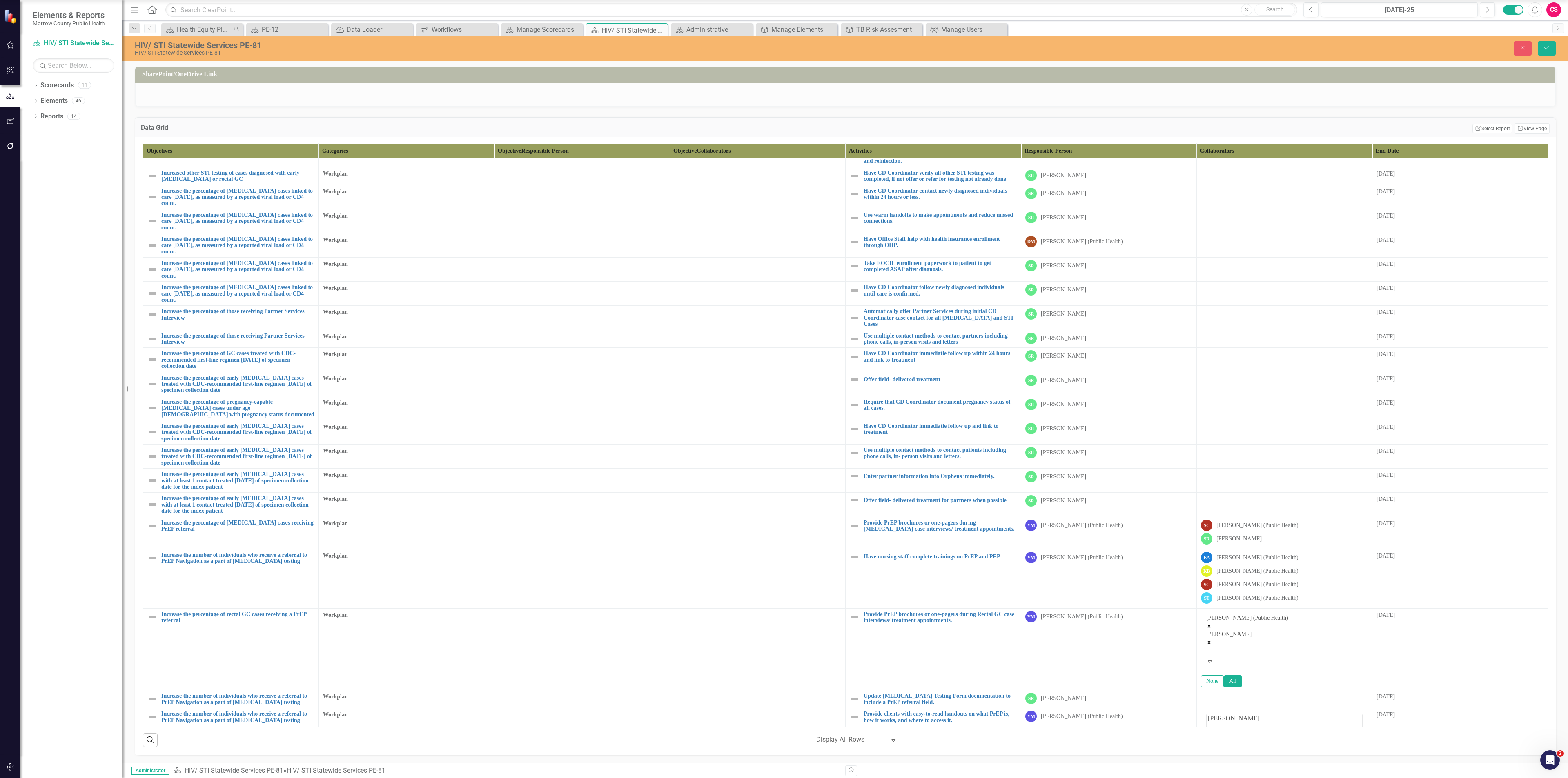
type input "sta"
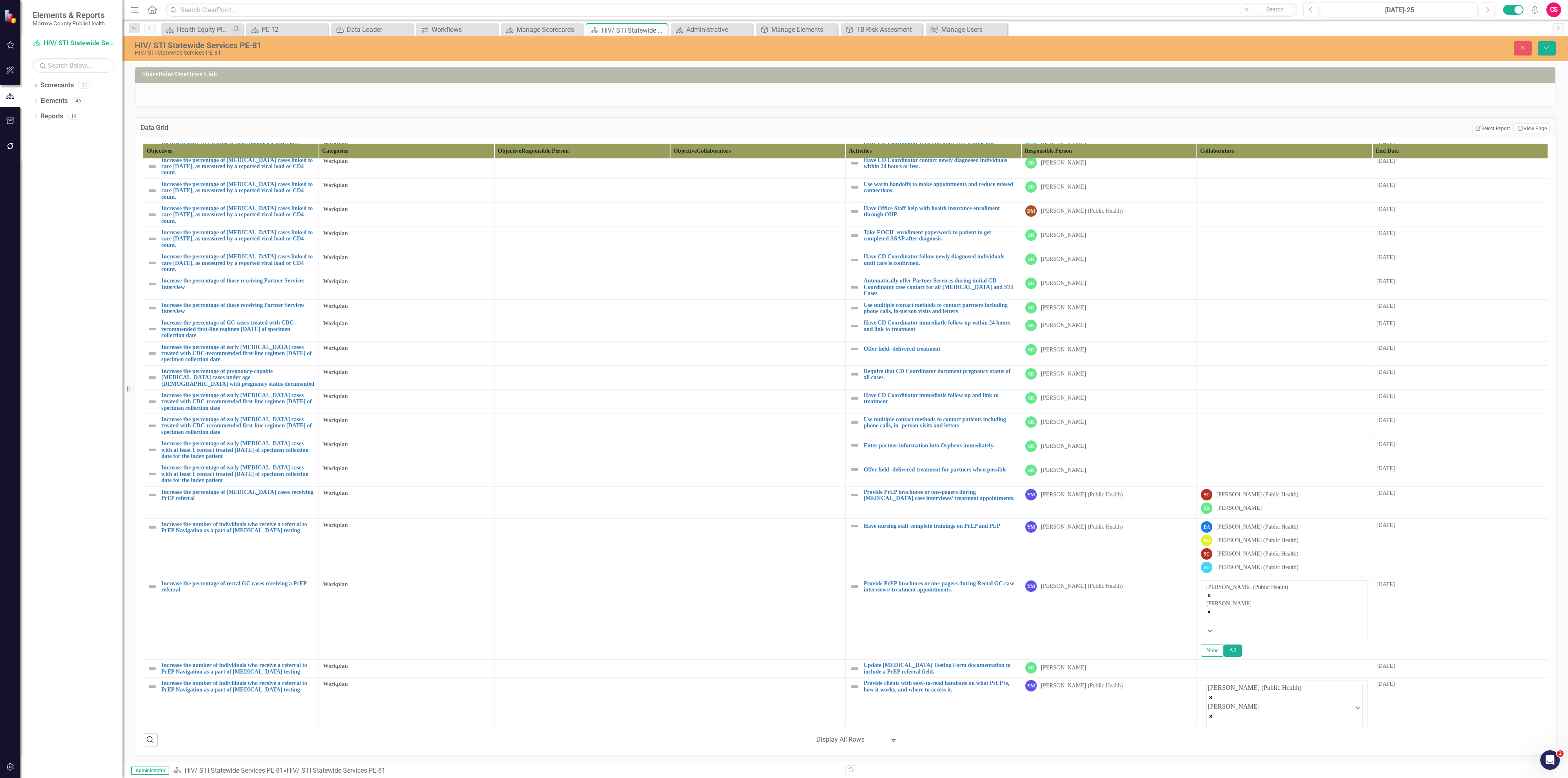
scroll to position [259, 0]
click at [783, 49] on button "Save" at bounding box center [1547, 48] width 18 height 14
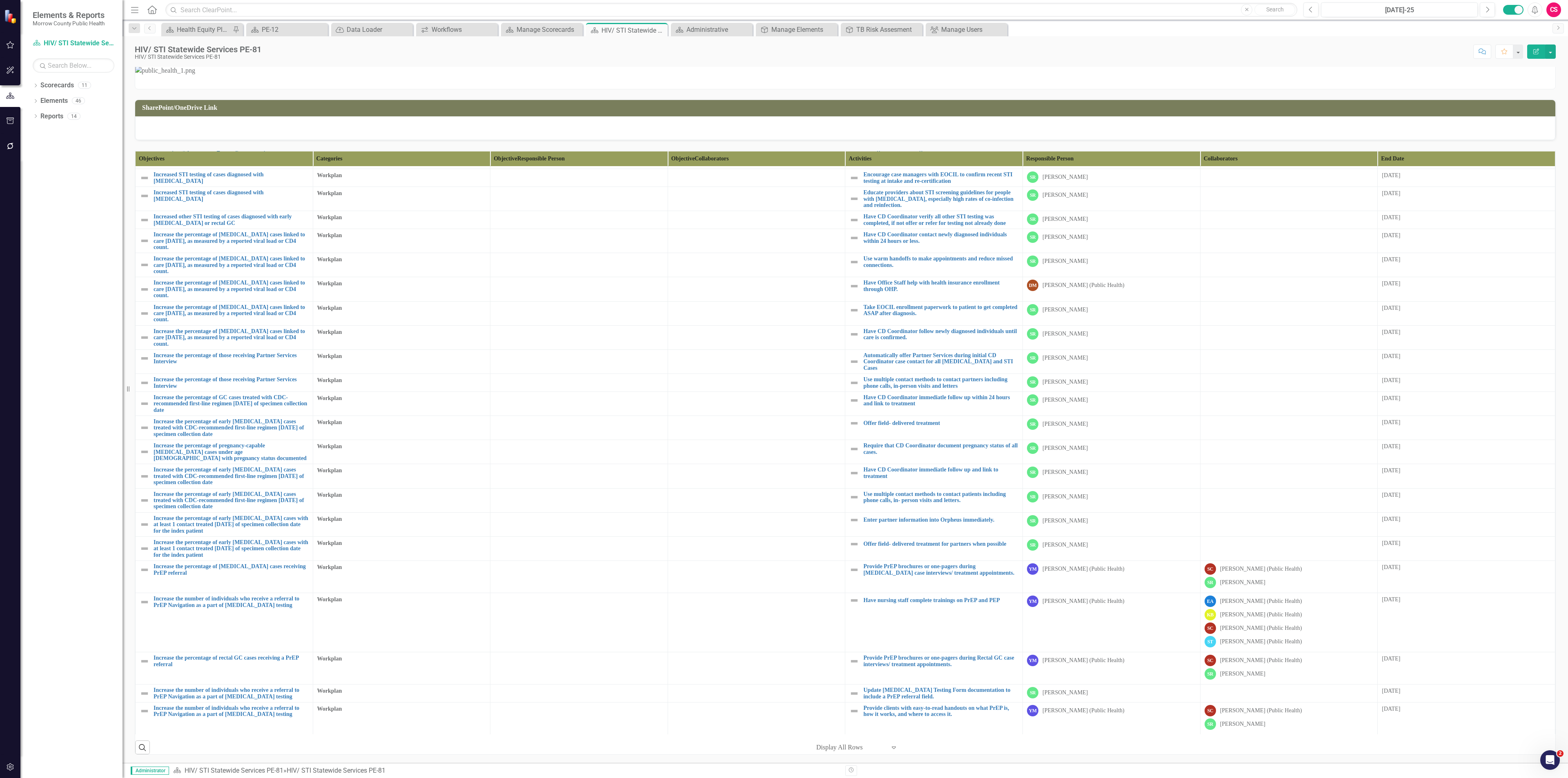
scroll to position [156, 0]
click at [60, 86] on link "Scorecards" at bounding box center [58, 85] width 34 height 9
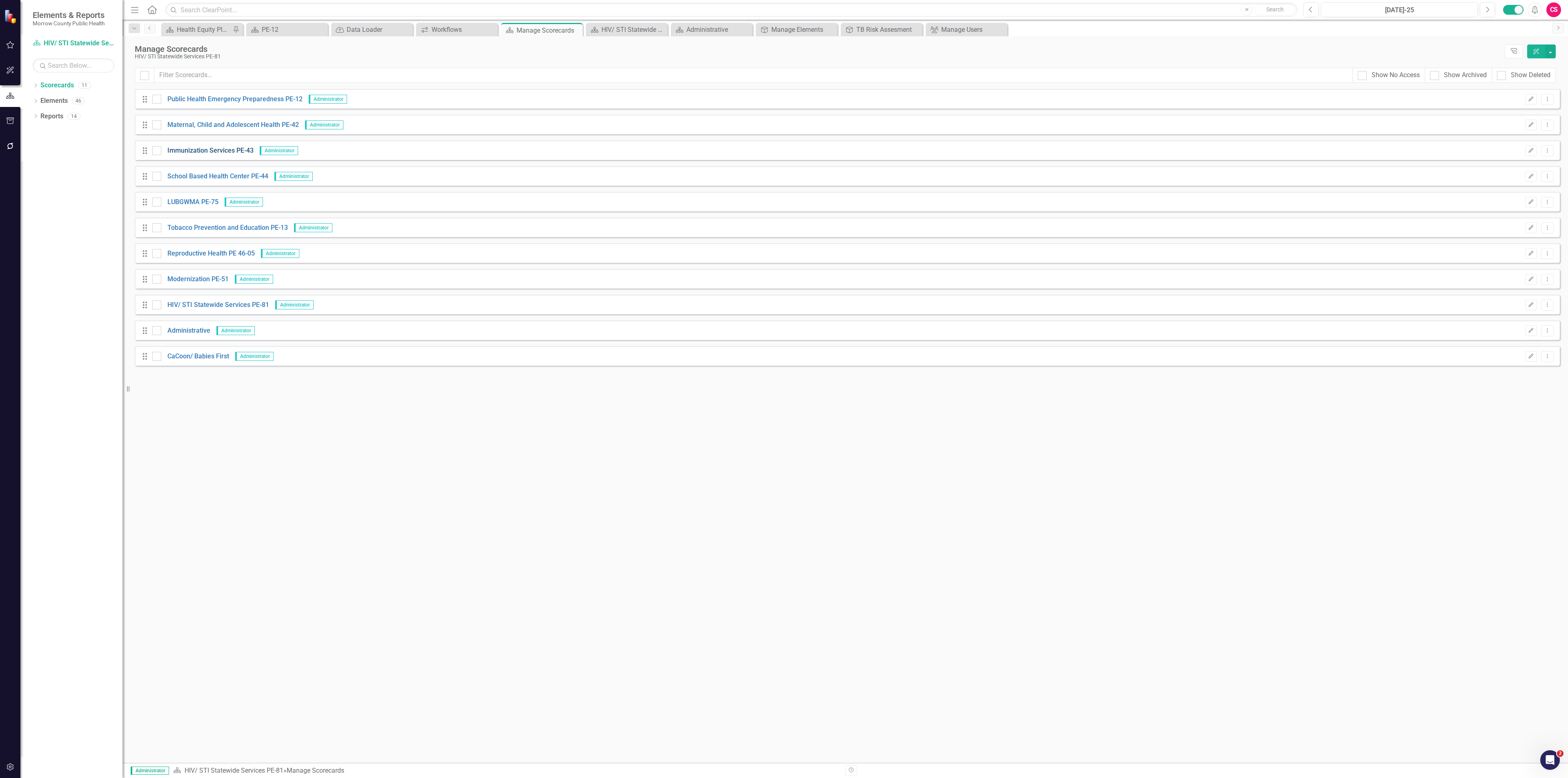
click at [179, 155] on link "Immunization Services PE-43" at bounding box center [208, 150] width 93 height 9
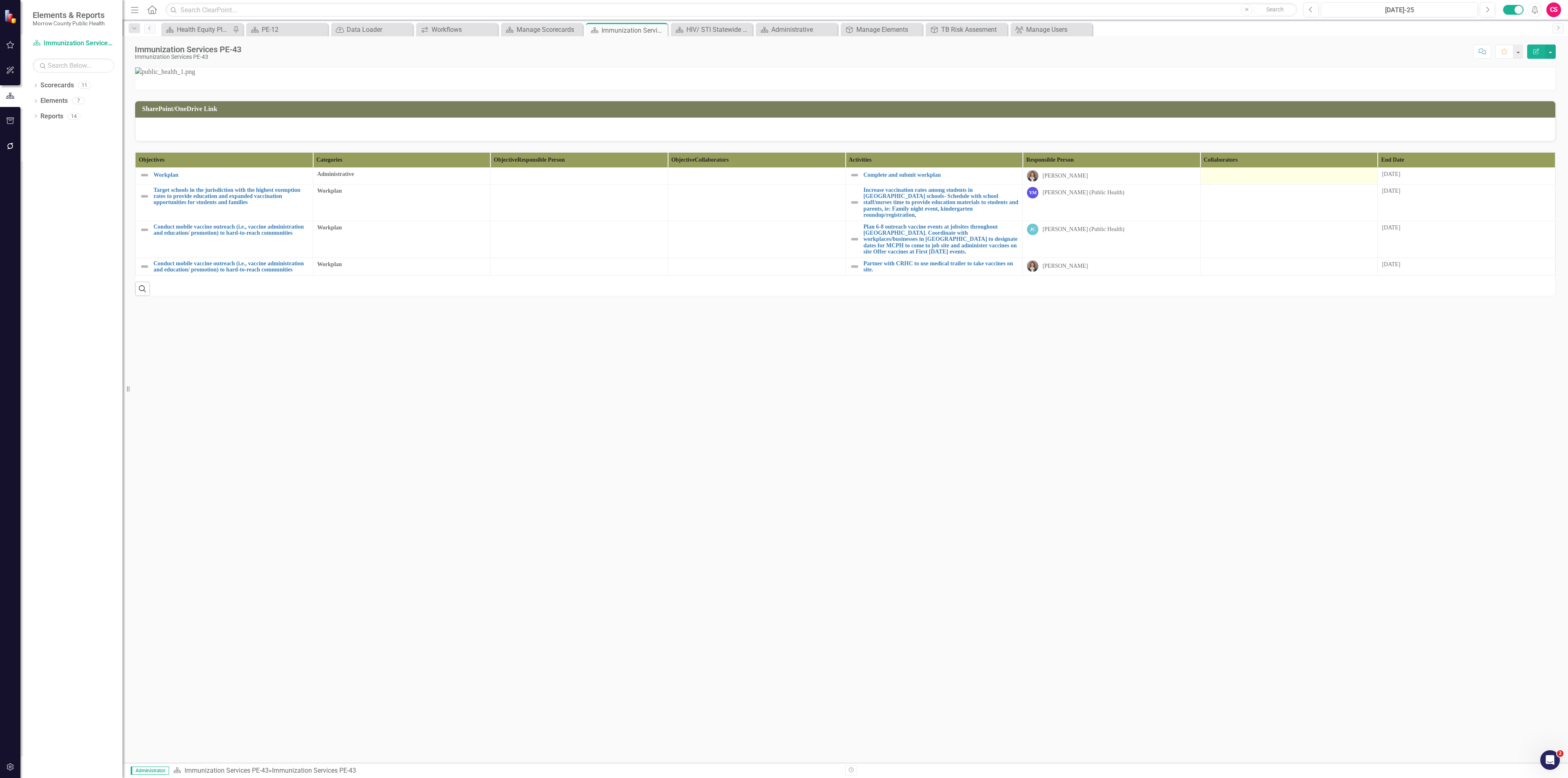
click at [783, 180] on div at bounding box center [1289, 175] width 169 height 10
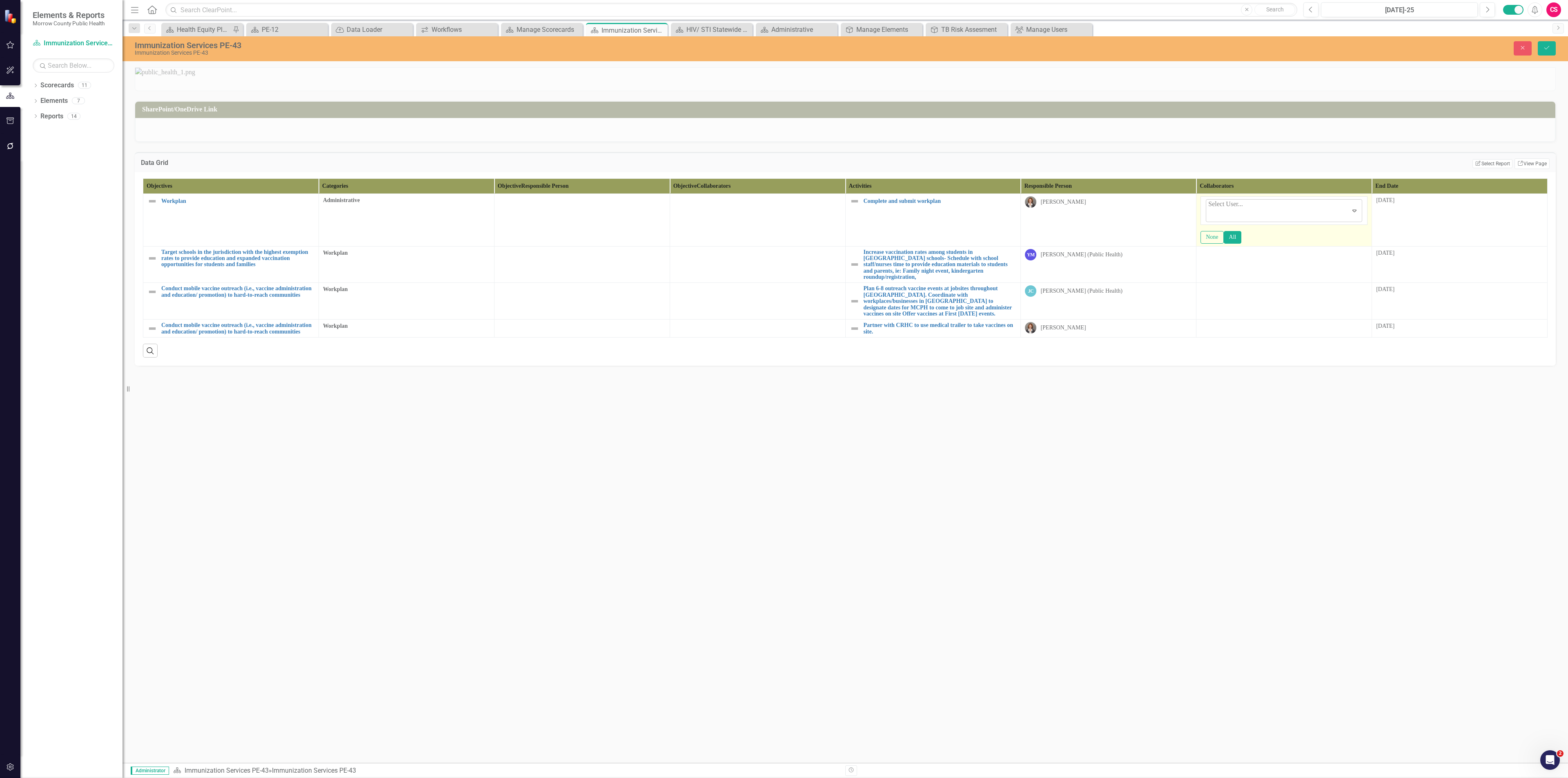
click at [783, 221] on div at bounding box center [1209, 215] width 1 height 11
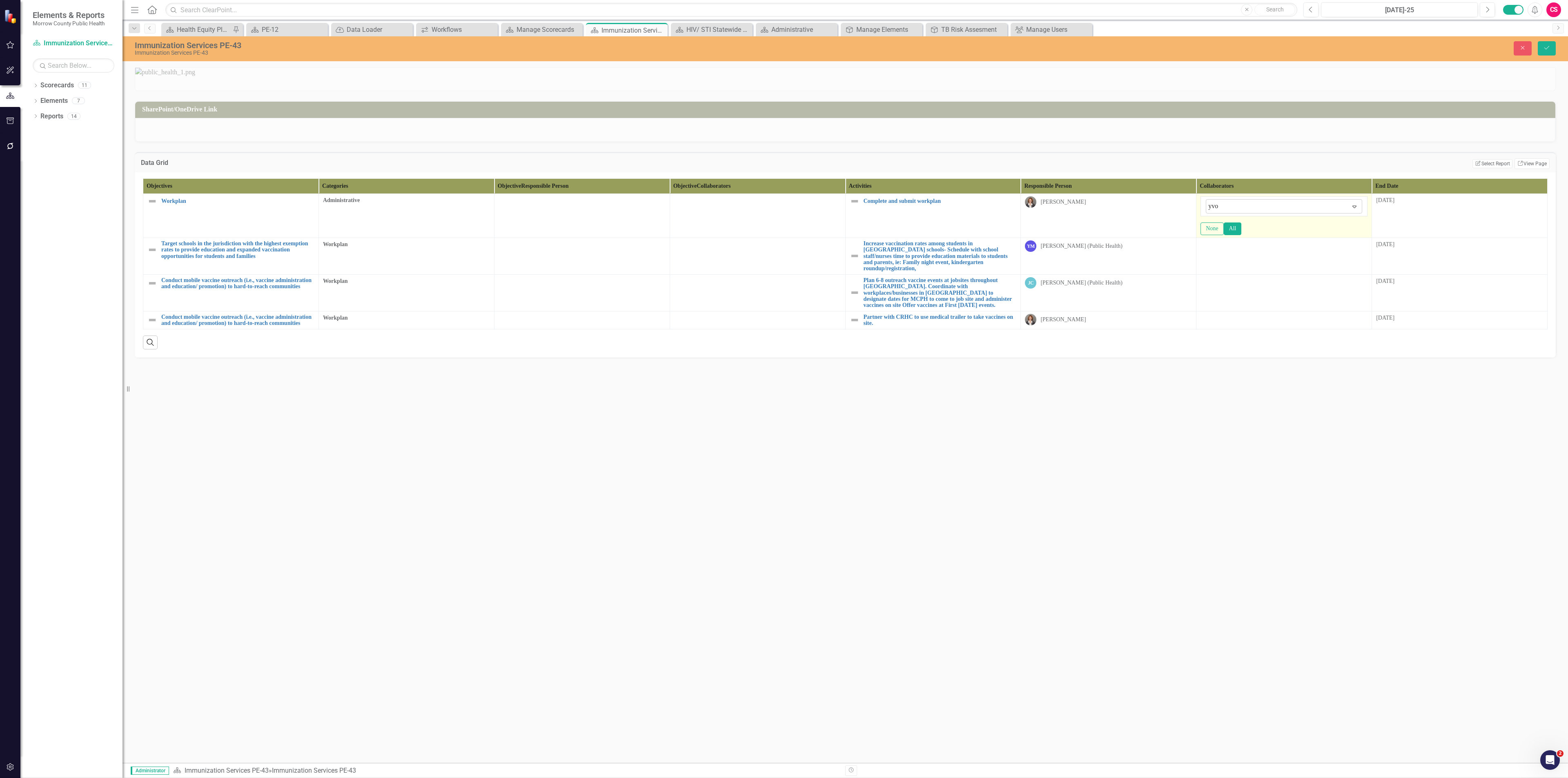
type input "yvon"
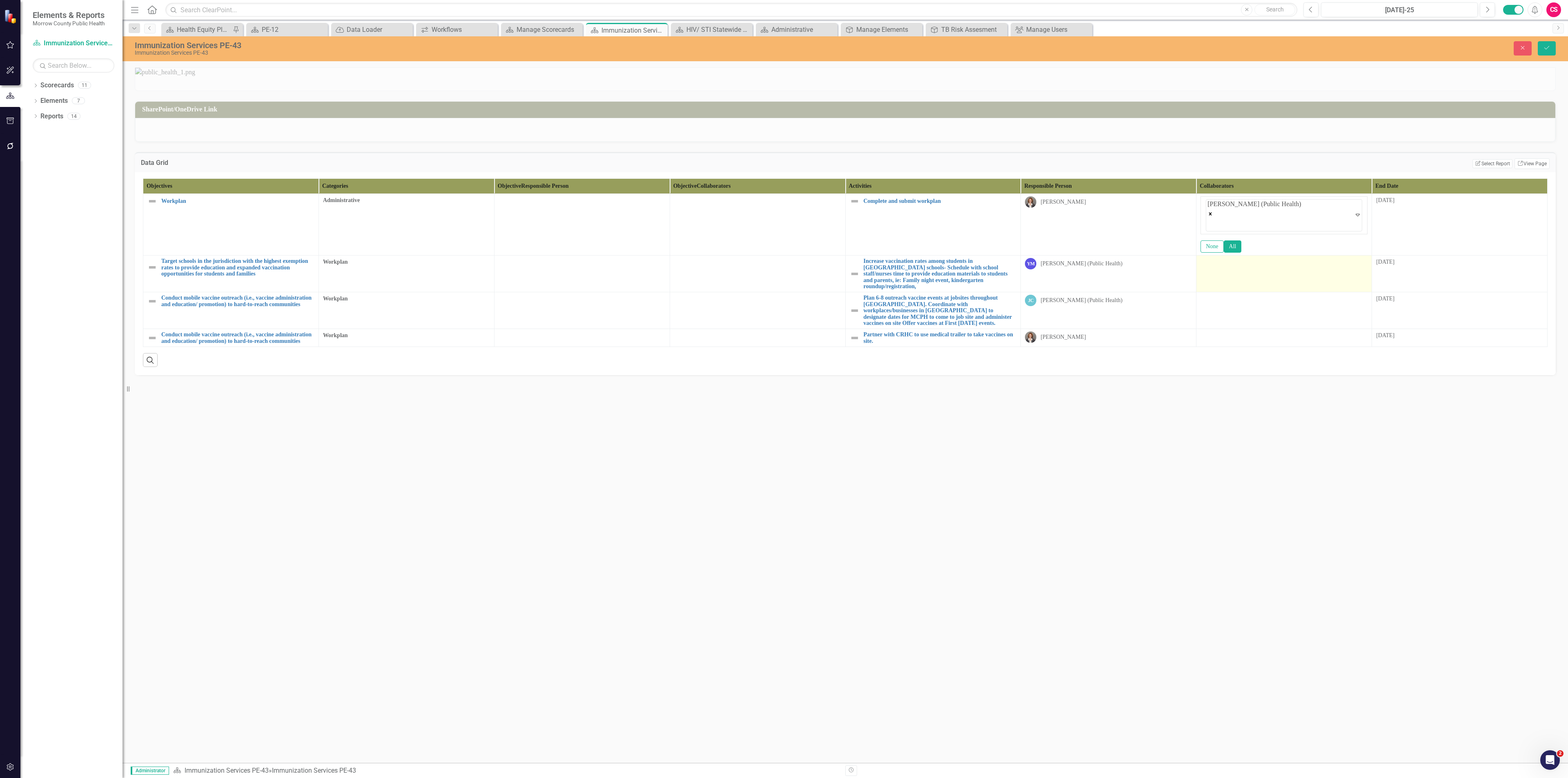
click at [783, 292] on td at bounding box center [1284, 274] width 175 height 36
click at [783, 296] on td at bounding box center [1284, 278] width 175 height 36
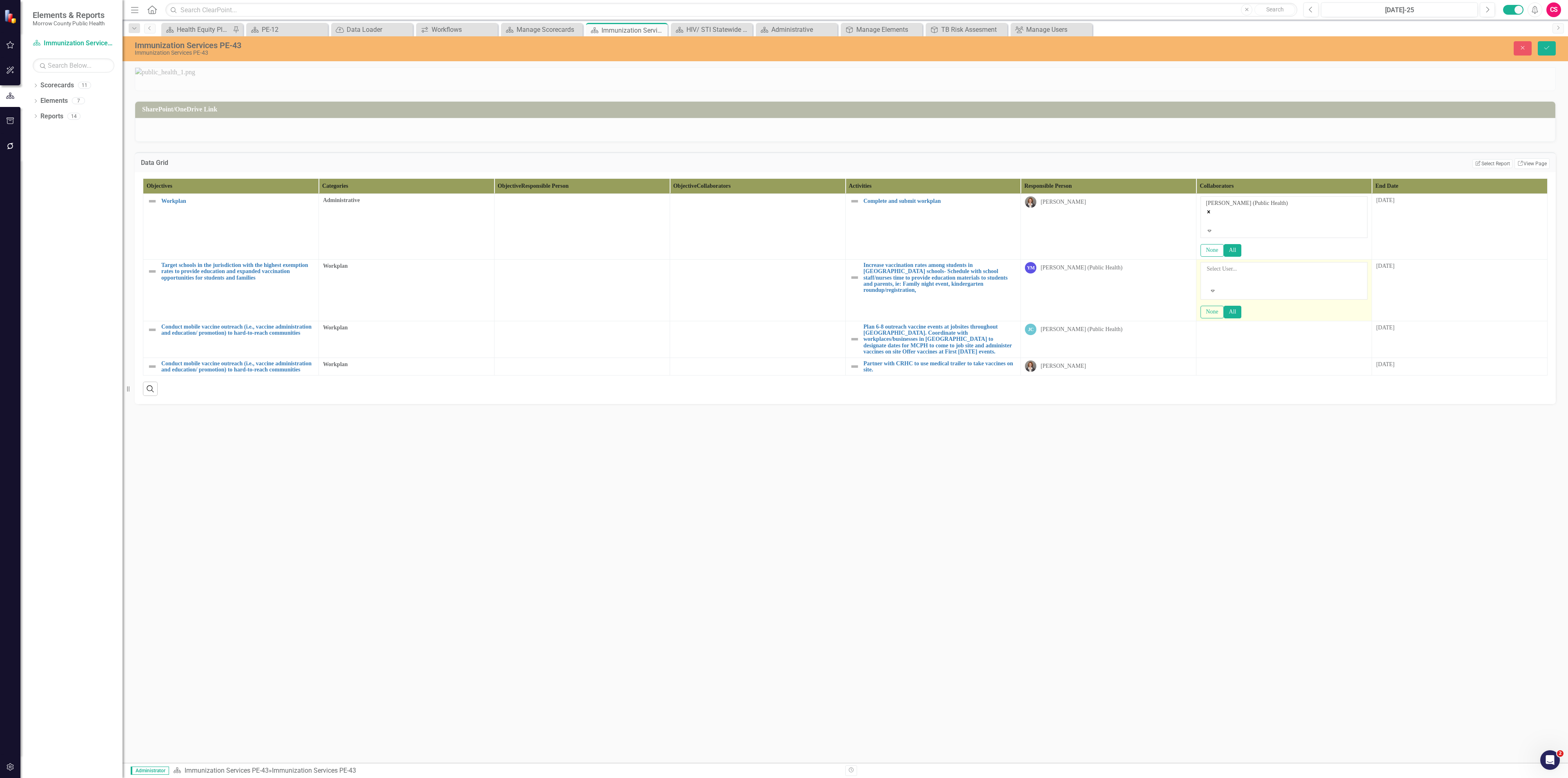
click at [783, 284] on div at bounding box center [1208, 279] width 1 height 10
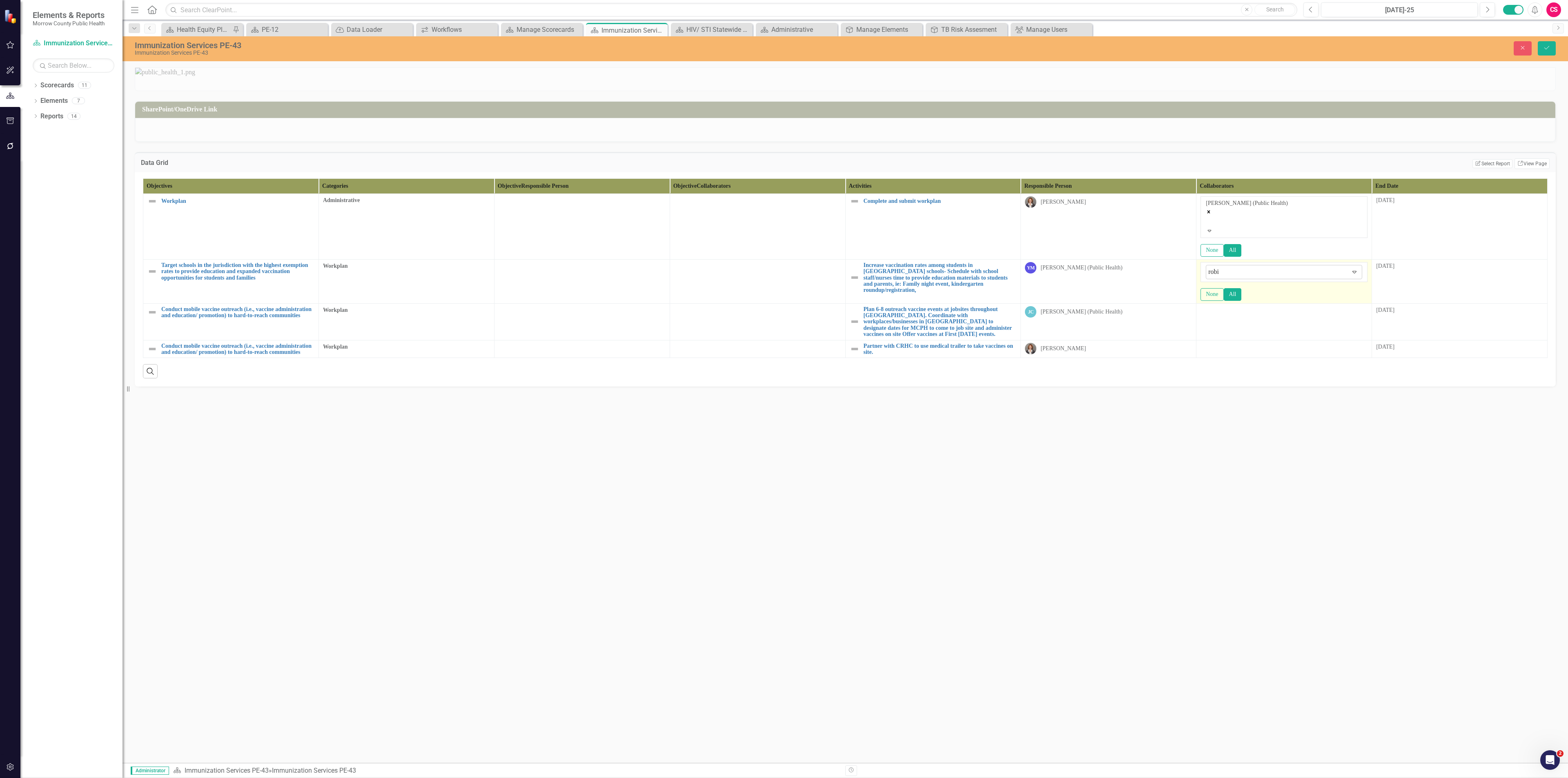
type input "[PERSON_NAME]"
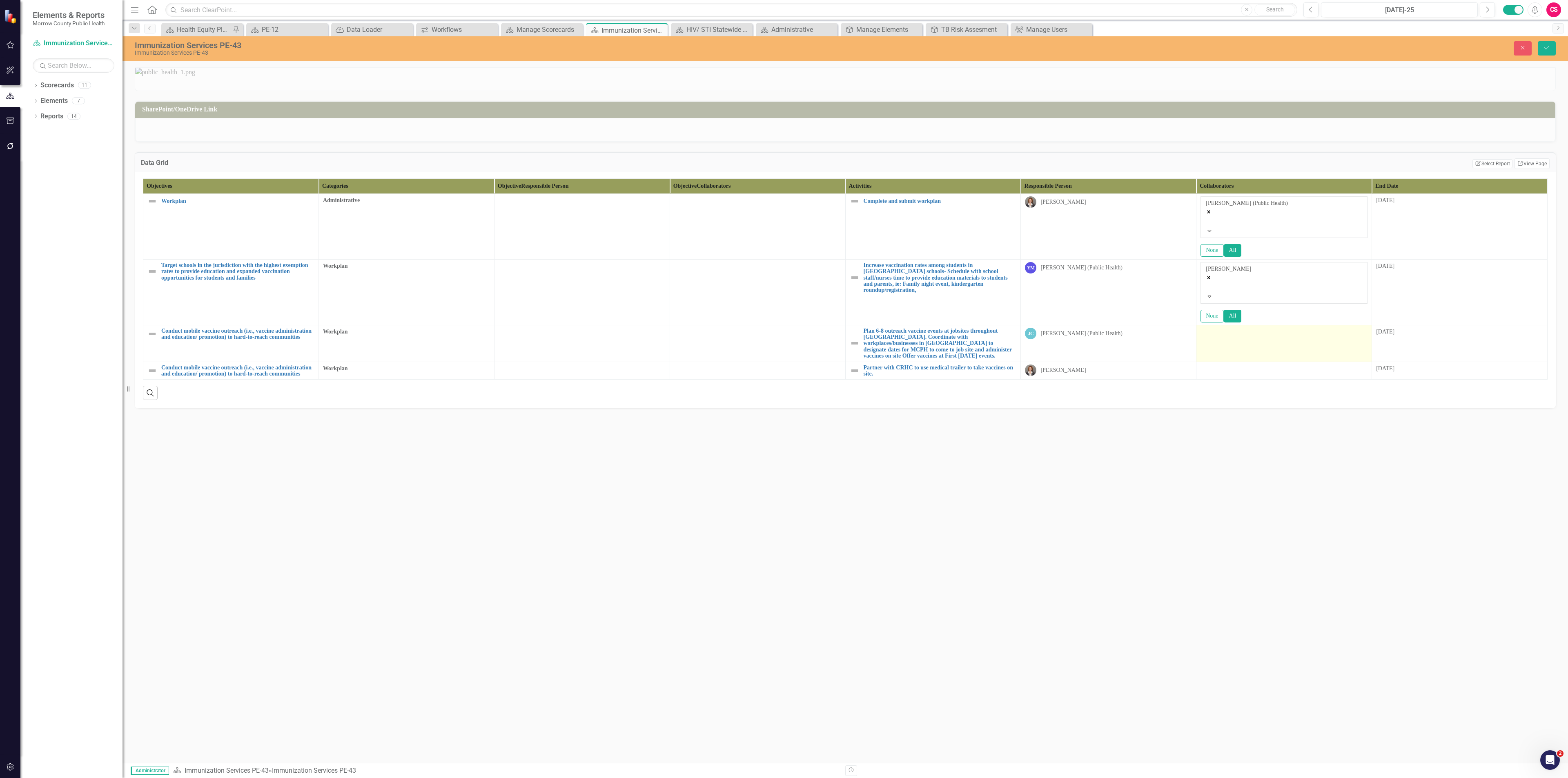
click at [783, 337] on td at bounding box center [1284, 343] width 175 height 36
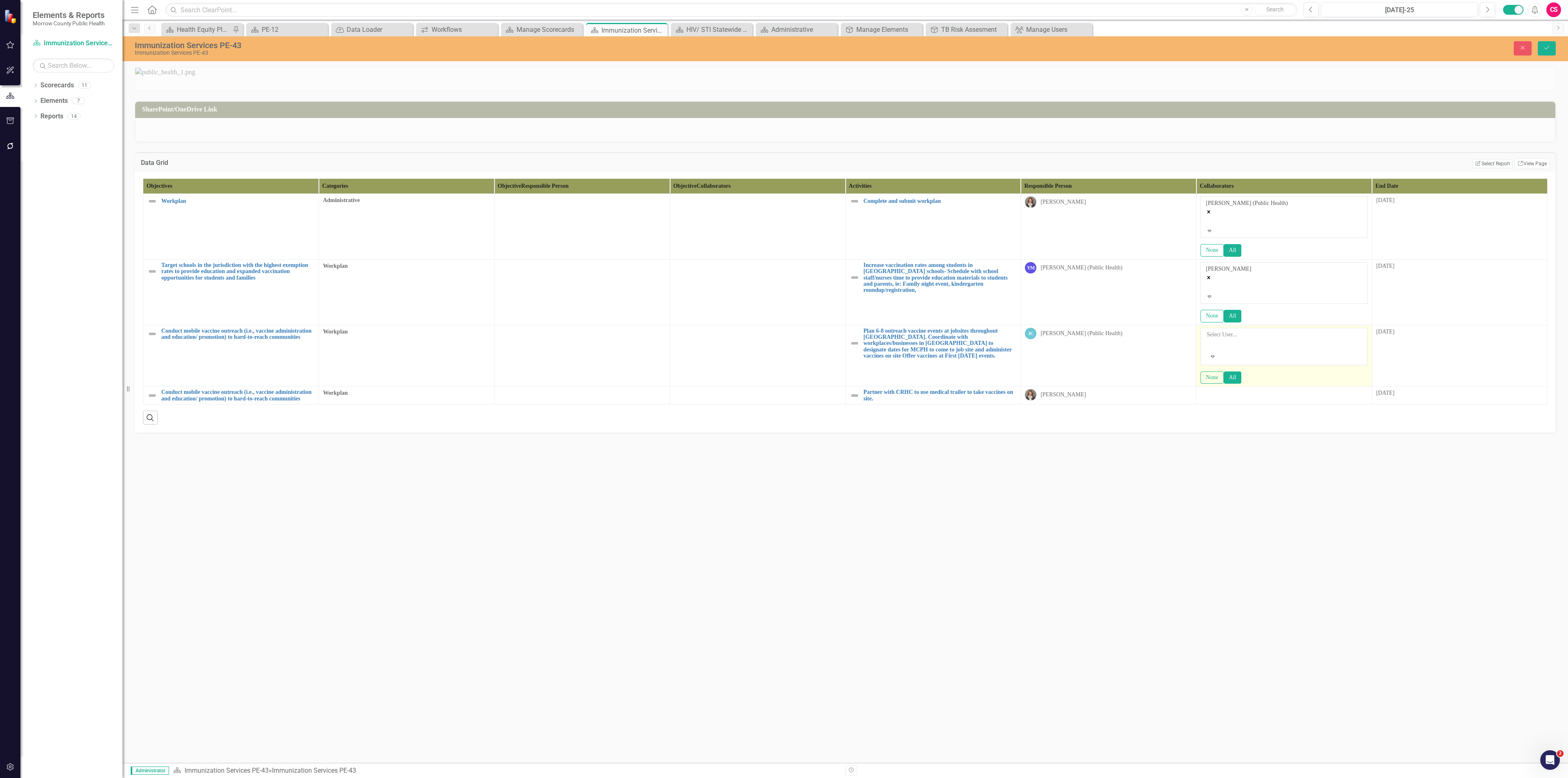
click at [783, 337] on div at bounding box center [1208, 344] width 1 height 10
type input "yvon"
type input "[PERSON_NAME]"
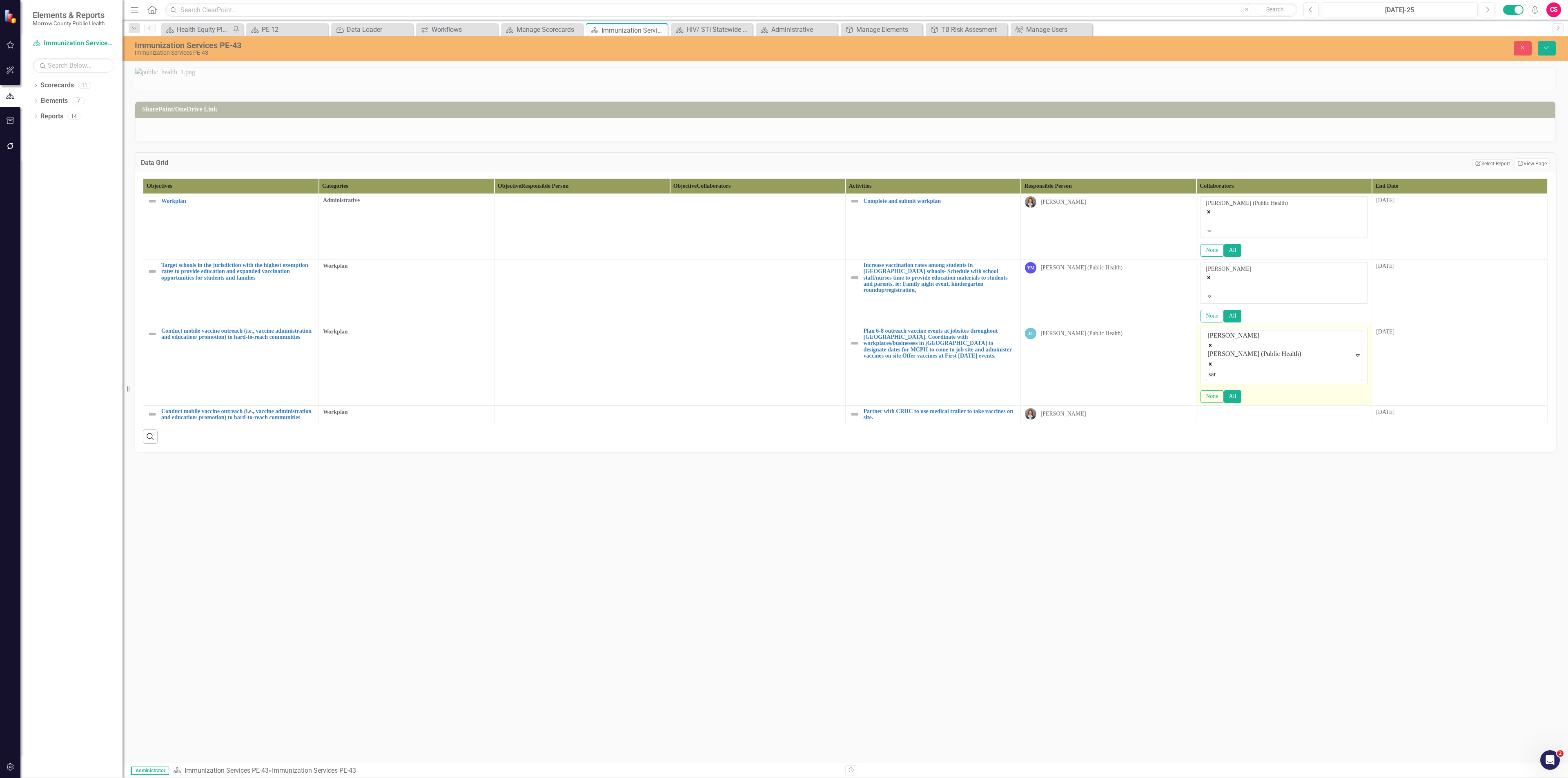
type input "sara"
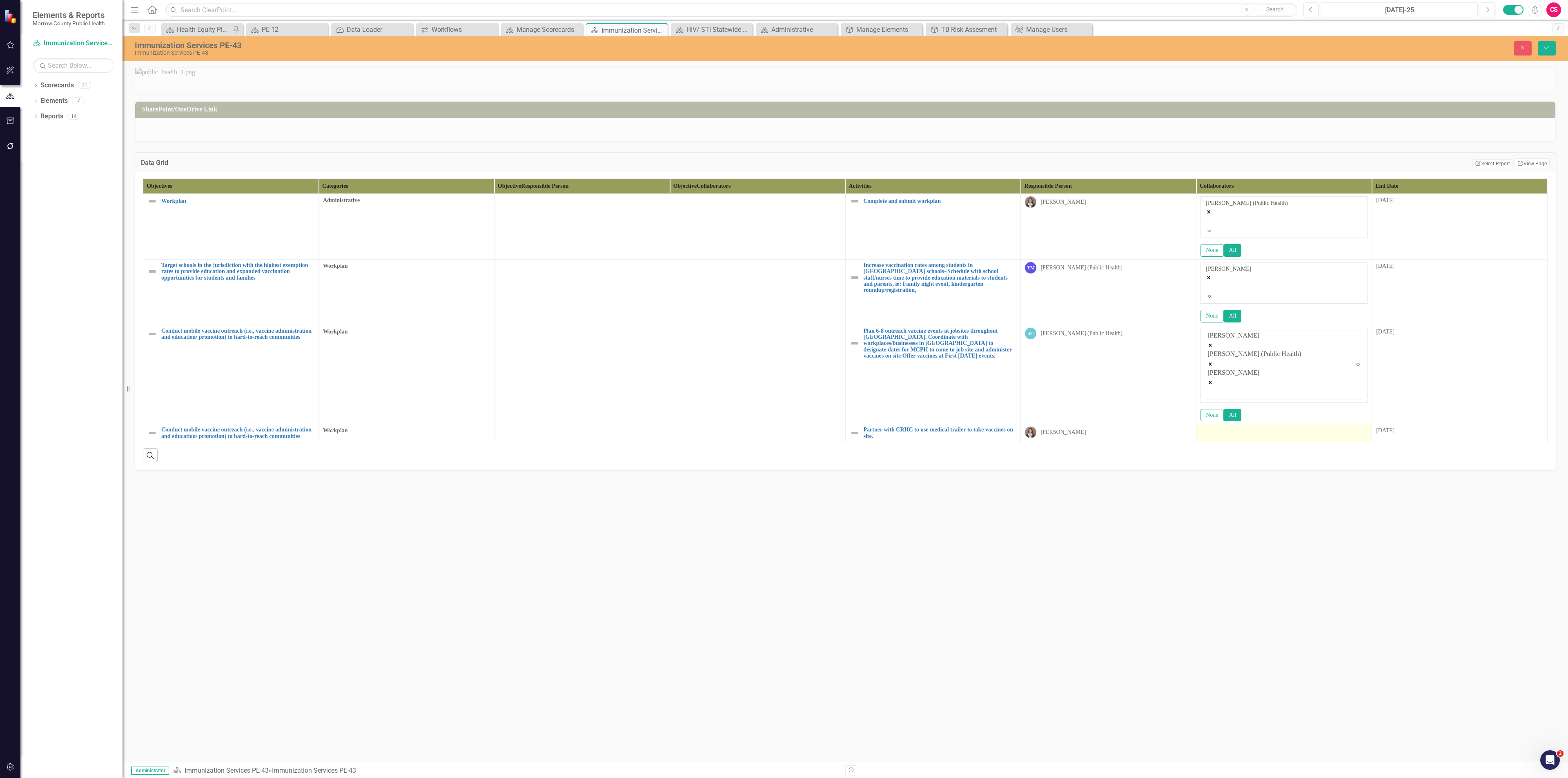
click at [783, 337] on td at bounding box center [1284, 433] width 175 height 18
click at [783, 337] on td at bounding box center [1284, 432] width 175 height 18
click at [783, 337] on div "Elements & Reports Morrow County Public Health Scorecard Immunization Services …" at bounding box center [784, 389] width 1568 height 778
click at [783, 48] on icon "Save" at bounding box center [1546, 48] width 7 height 6
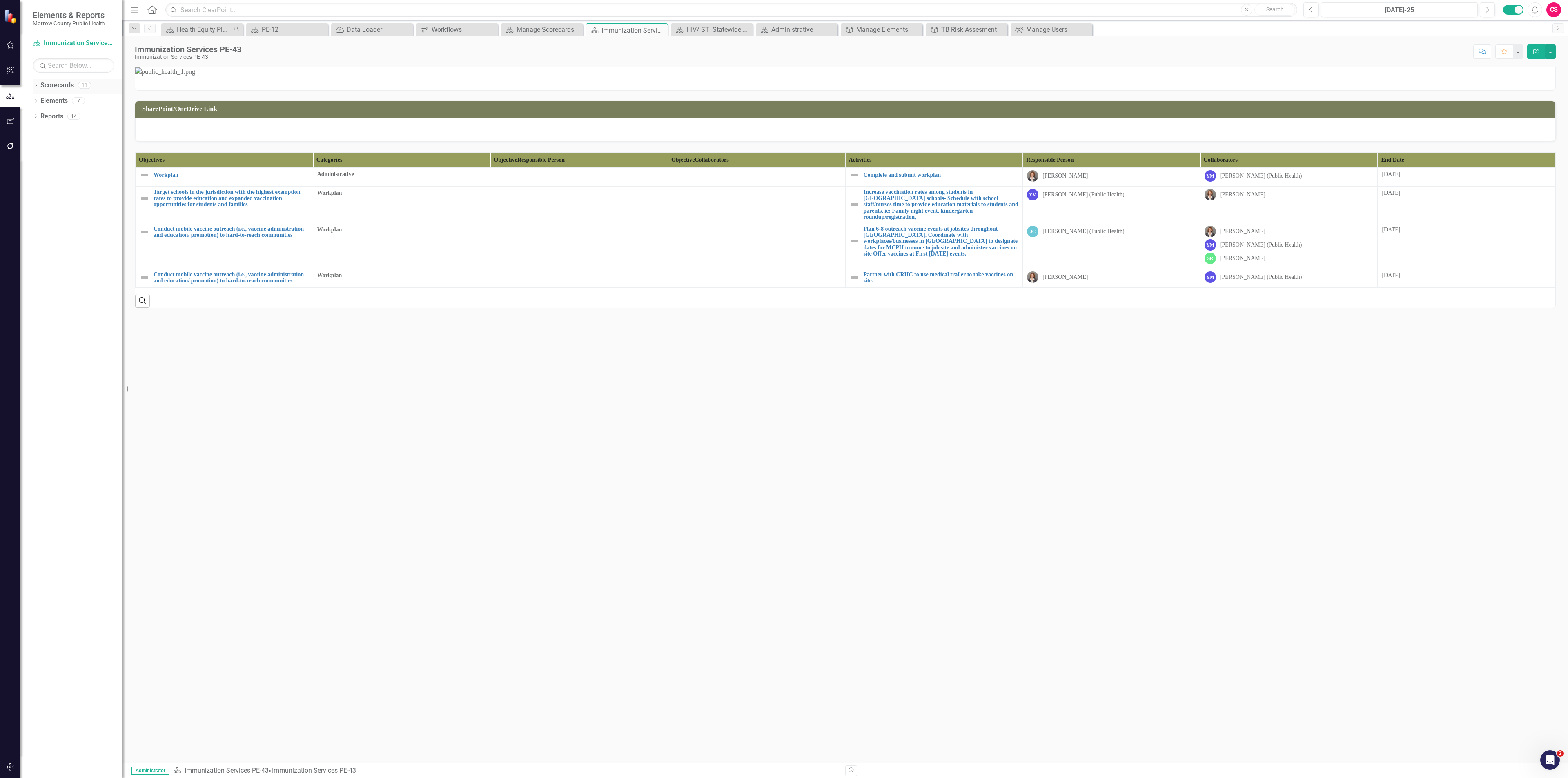
click at [48, 87] on link "Scorecards" at bounding box center [58, 85] width 34 height 9
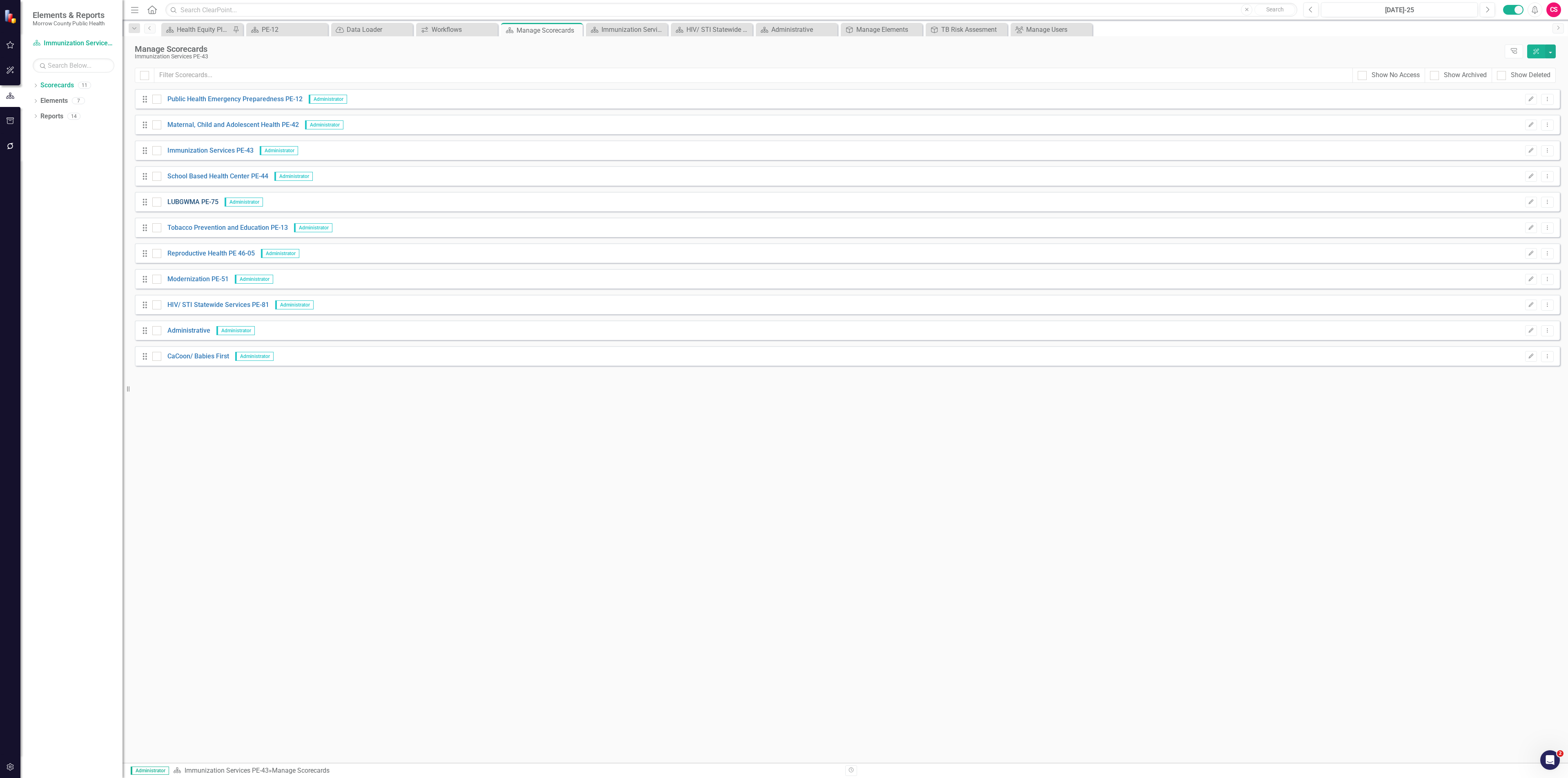
click at [189, 207] on link "LUBGWMA PE-75" at bounding box center [190, 202] width 58 height 9
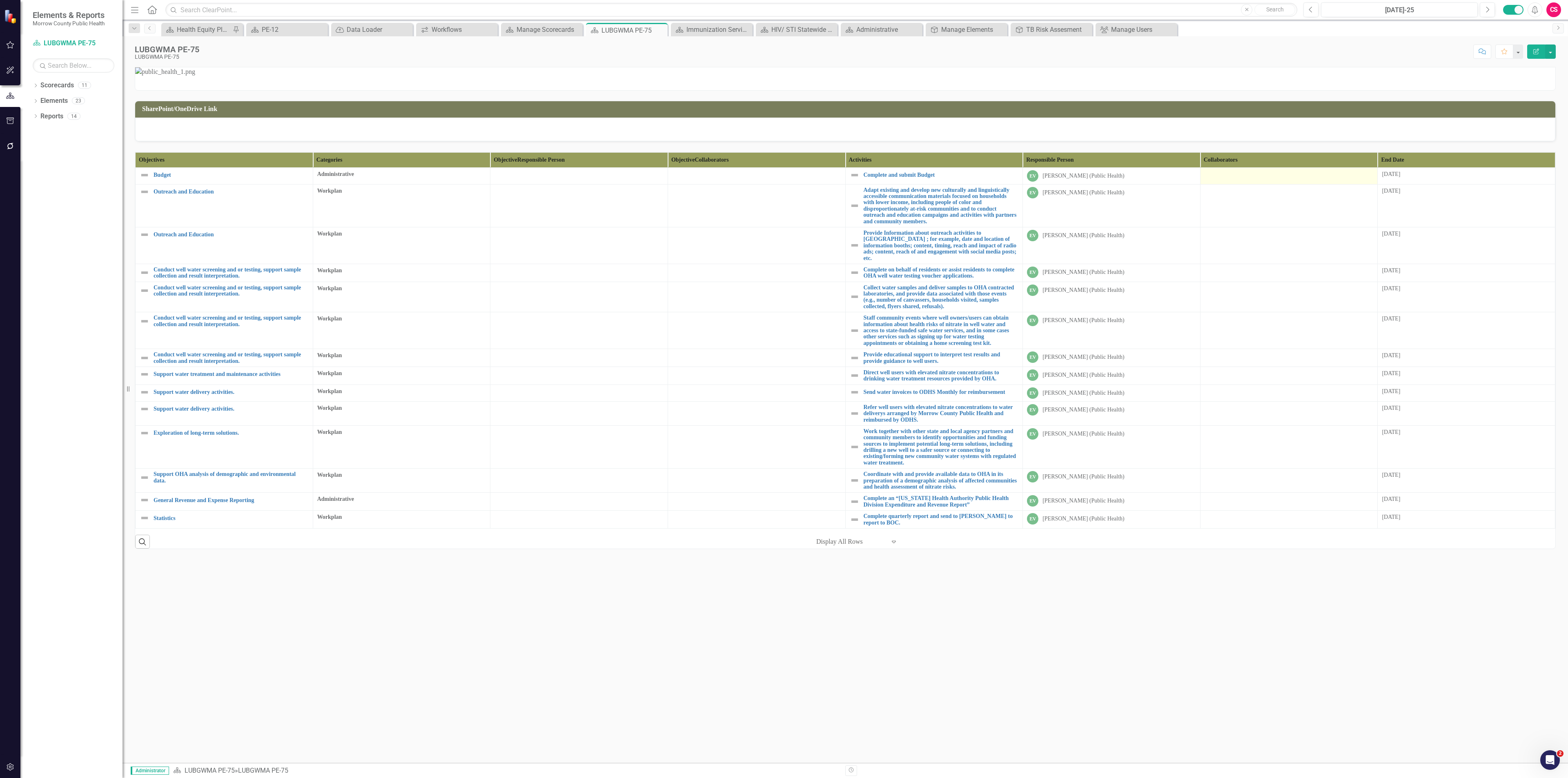
click at [783, 184] on td at bounding box center [1288, 176] width 177 height 17
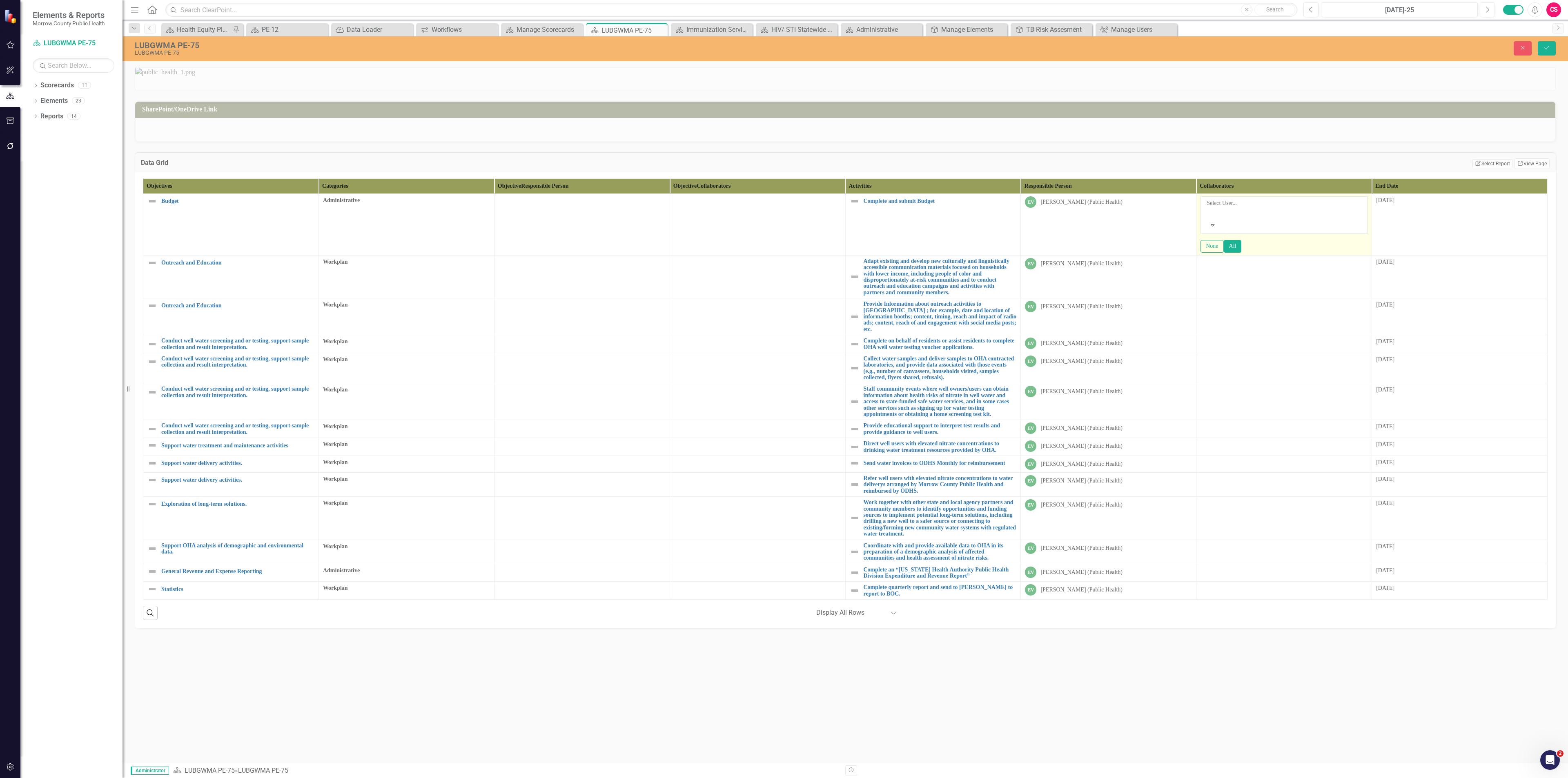
click at [783, 219] on div "Select User..." at bounding box center [1283, 209] width 156 height 20
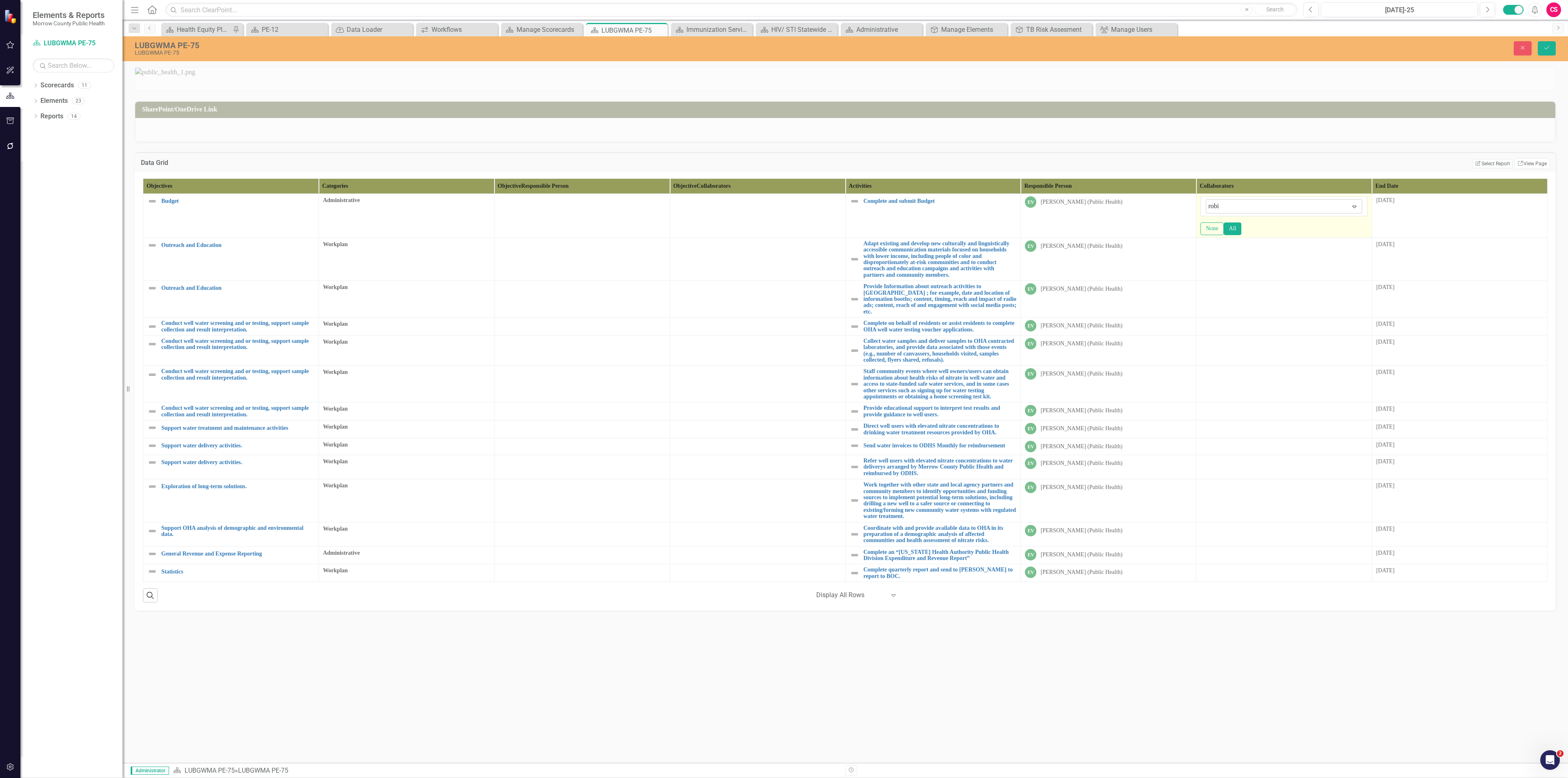
type input "[PERSON_NAME]"
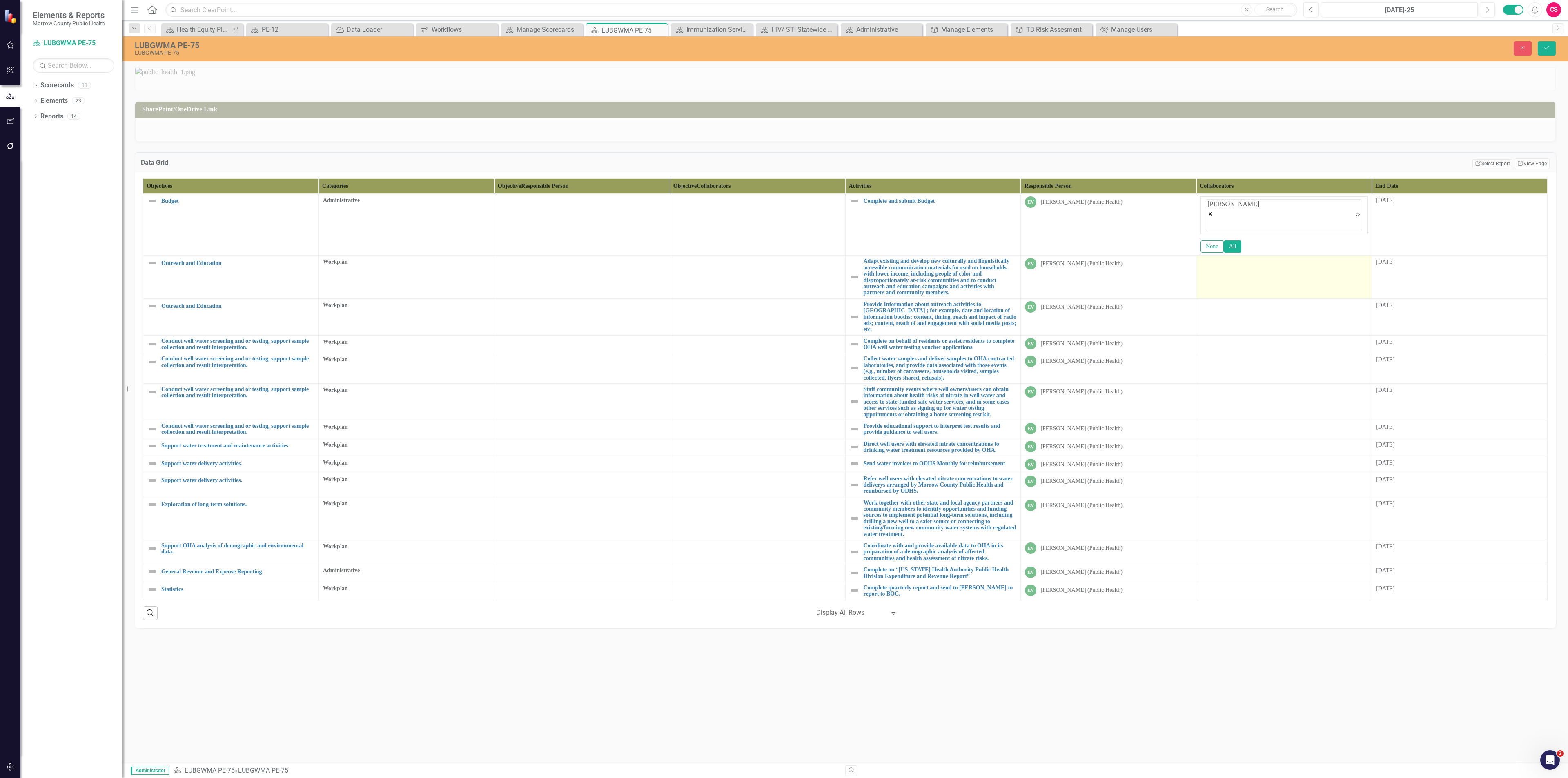
click at [783, 299] on td at bounding box center [1284, 277] width 175 height 43
click at [783, 302] on td at bounding box center [1284, 280] width 175 height 43
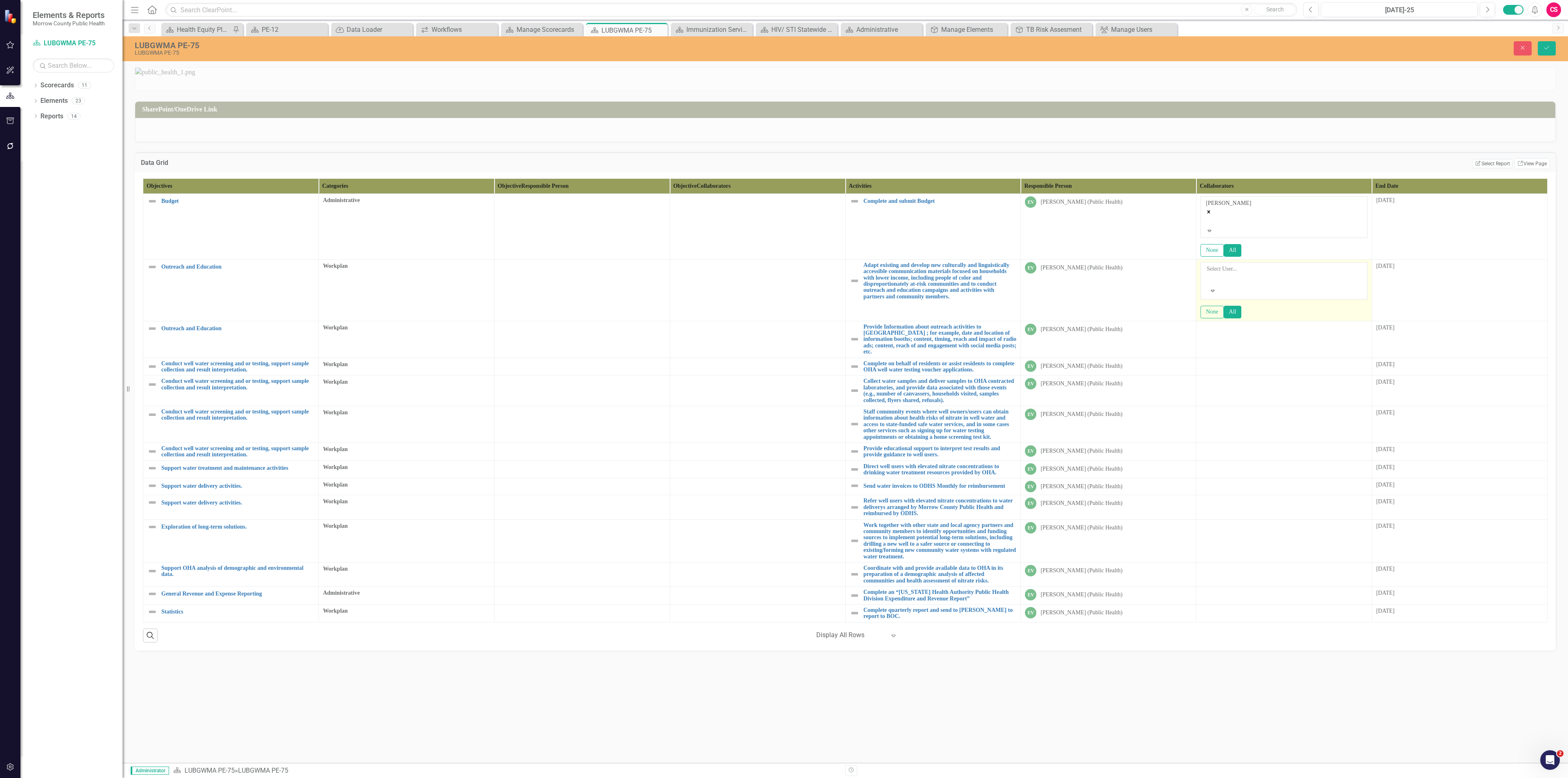
click at [783, 284] on div at bounding box center [1208, 279] width 1 height 10
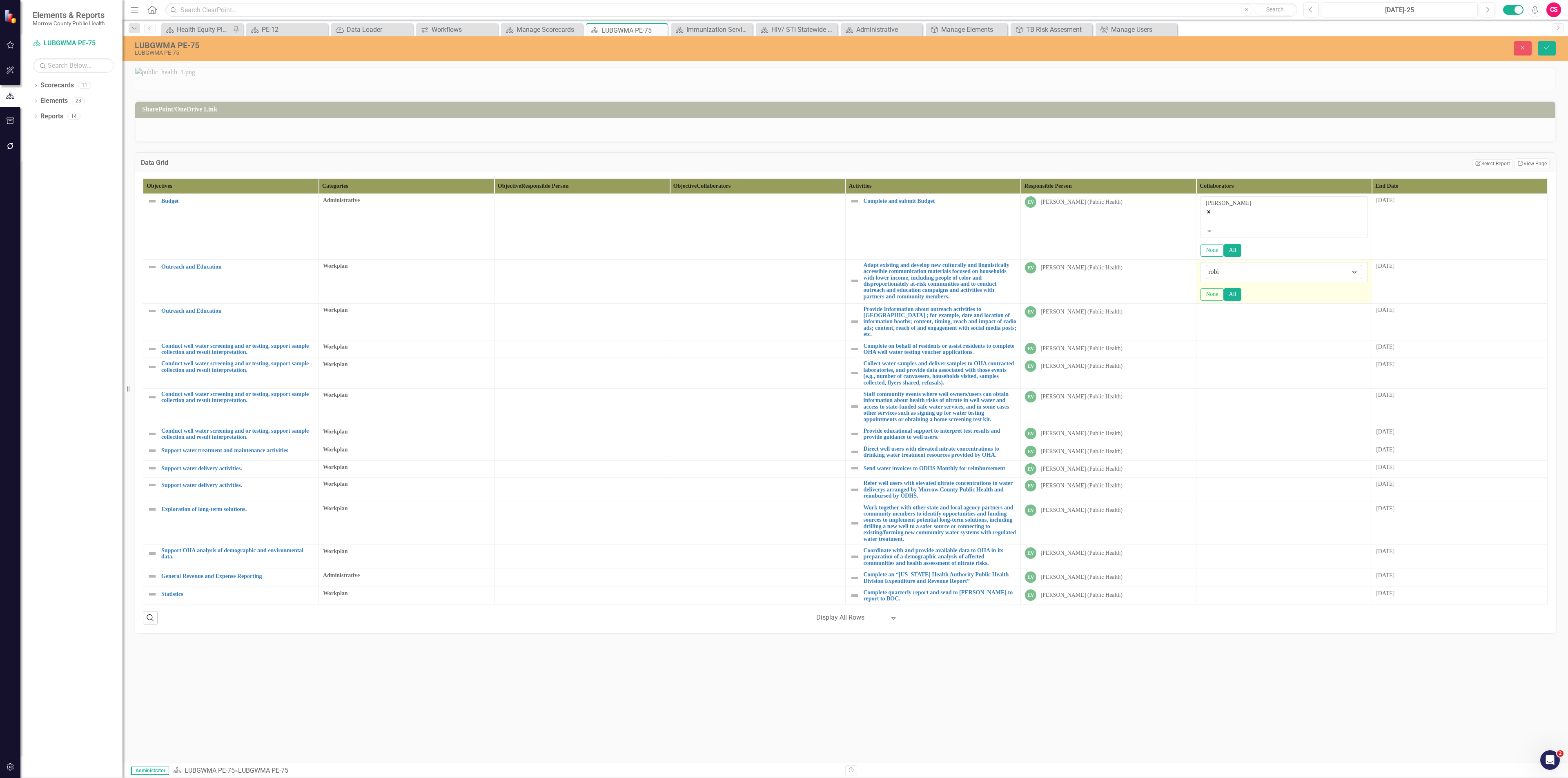
type input "[PERSON_NAME]"
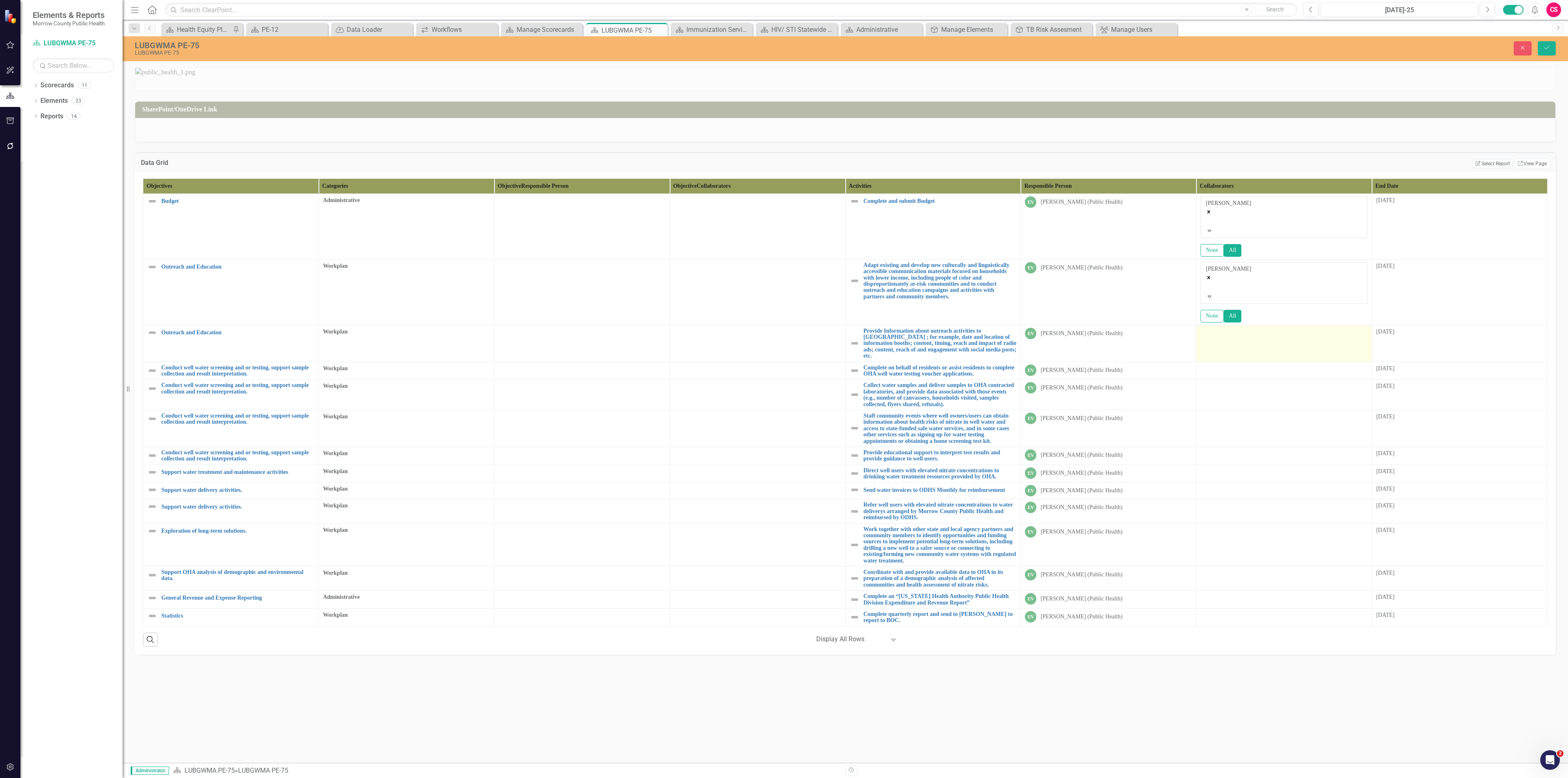
click at [783, 337] on div at bounding box center [1284, 333] width 167 height 10
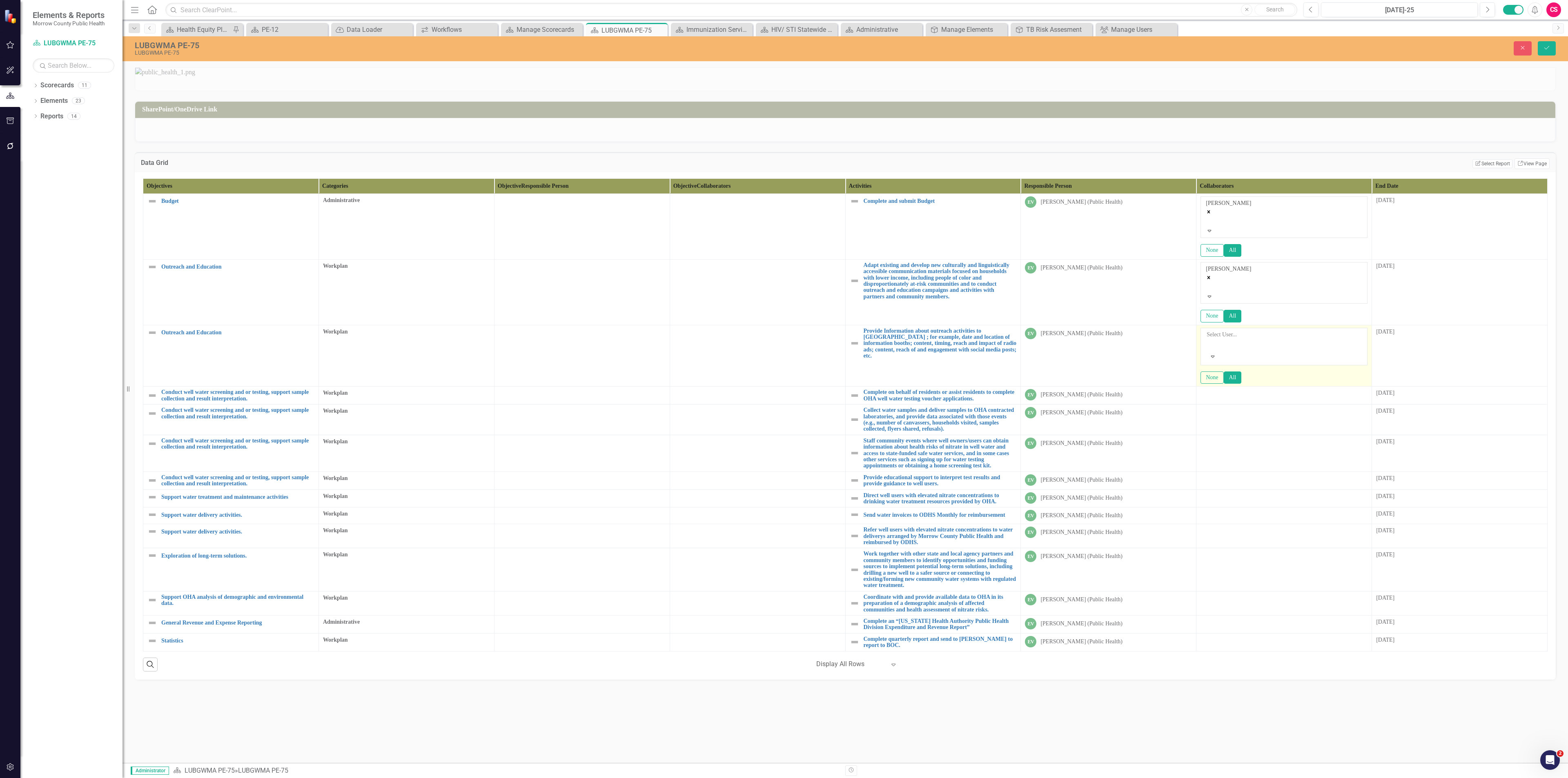
click at [783, 337] on div at bounding box center [1208, 344] width 1 height 10
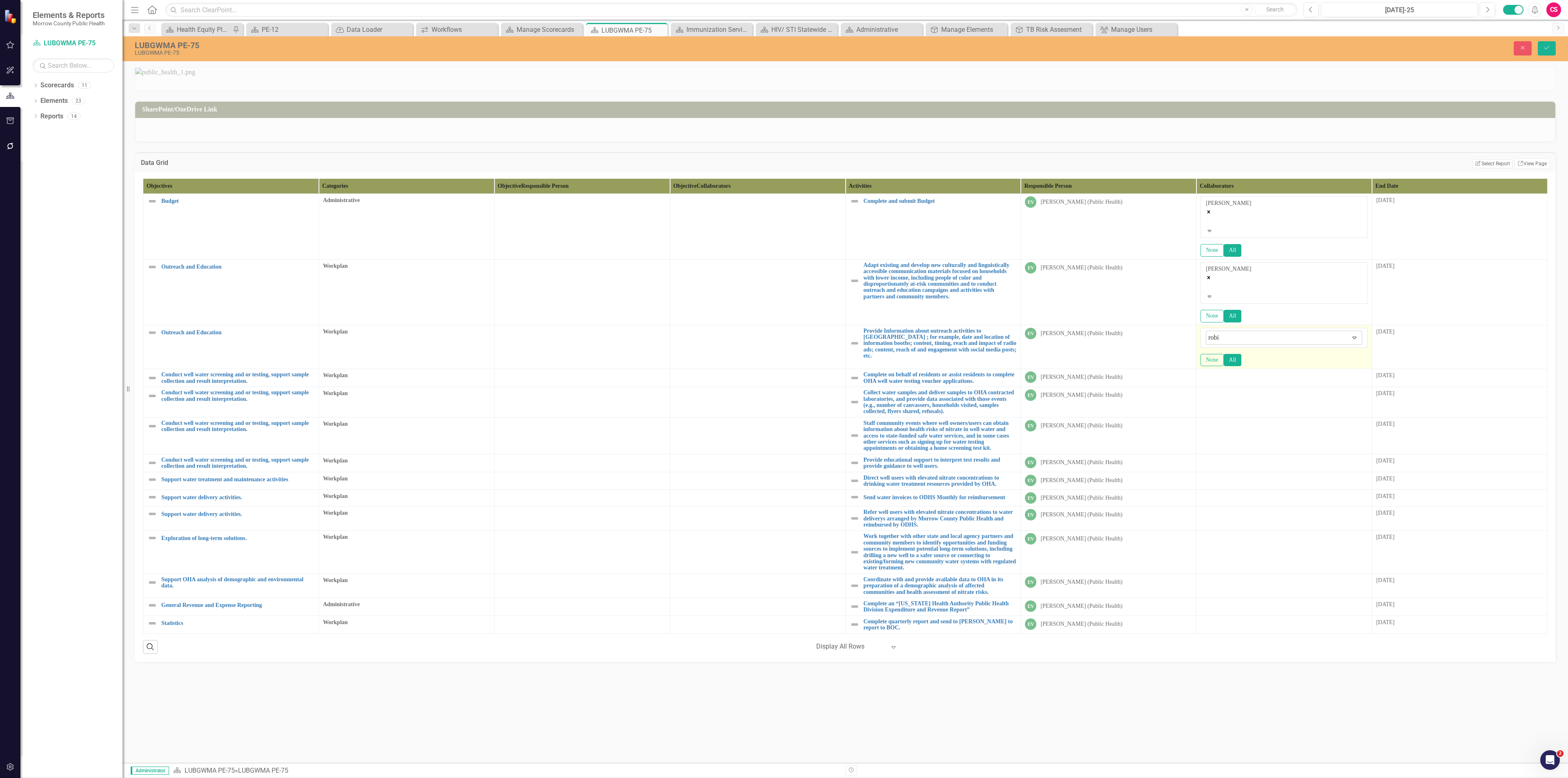
type input "[PERSON_NAME]"
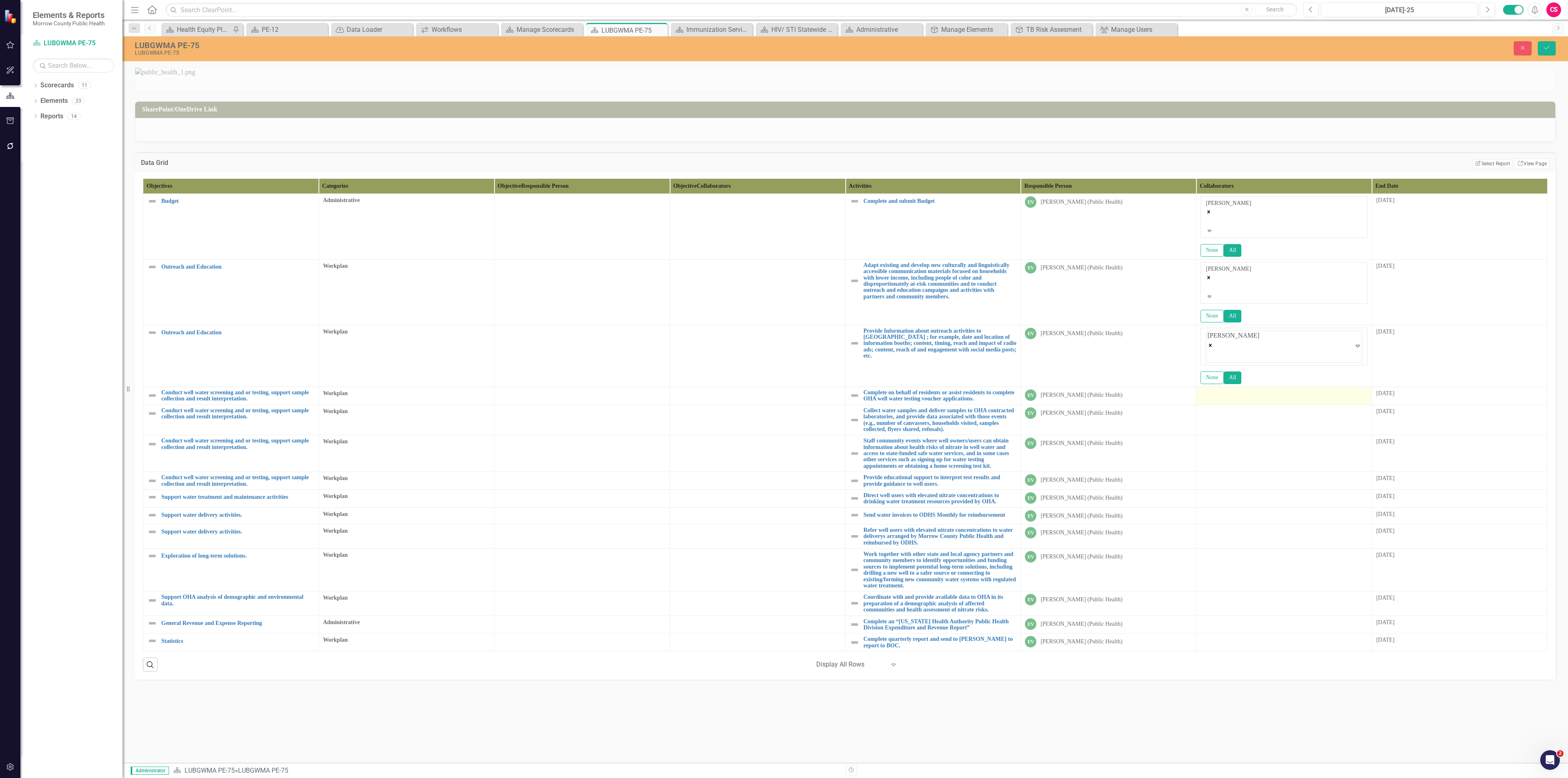
click at [783, 337] on div at bounding box center [1284, 394] width 167 height 10
click at [783, 337] on div at bounding box center [1284, 398] width 167 height 10
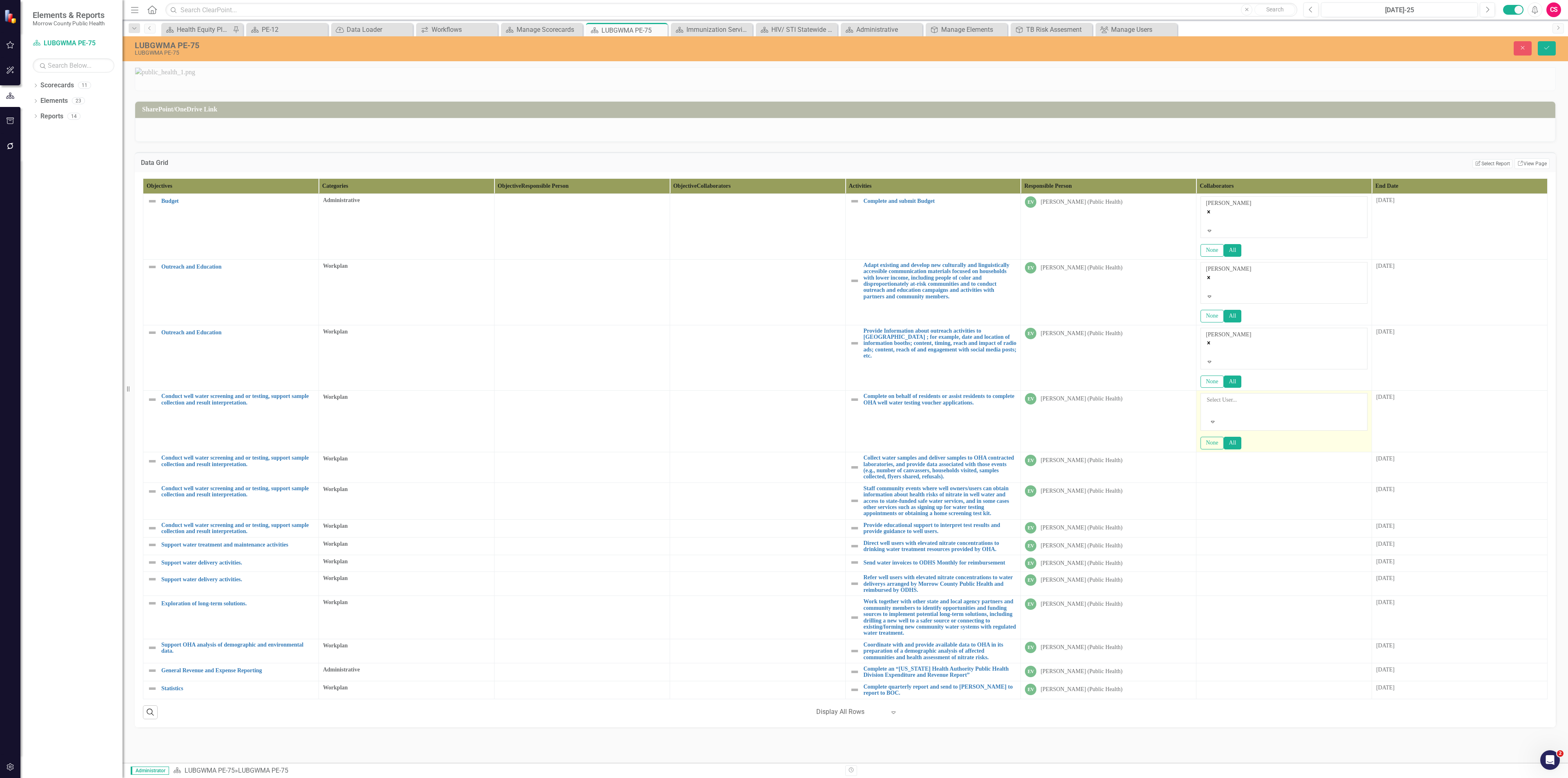
click at [783, 337] on div at bounding box center [1208, 410] width 1 height 10
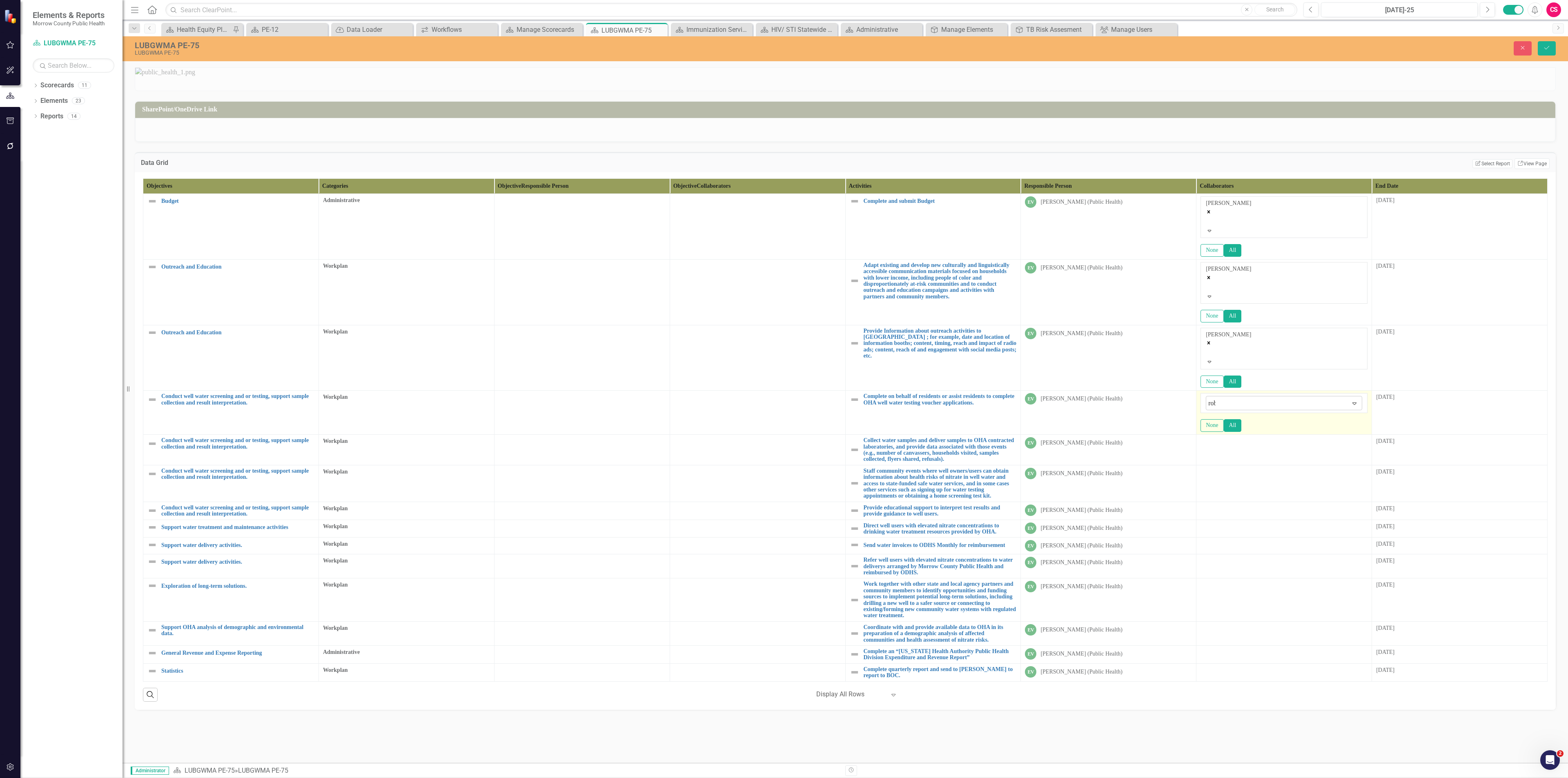
type input "robi"
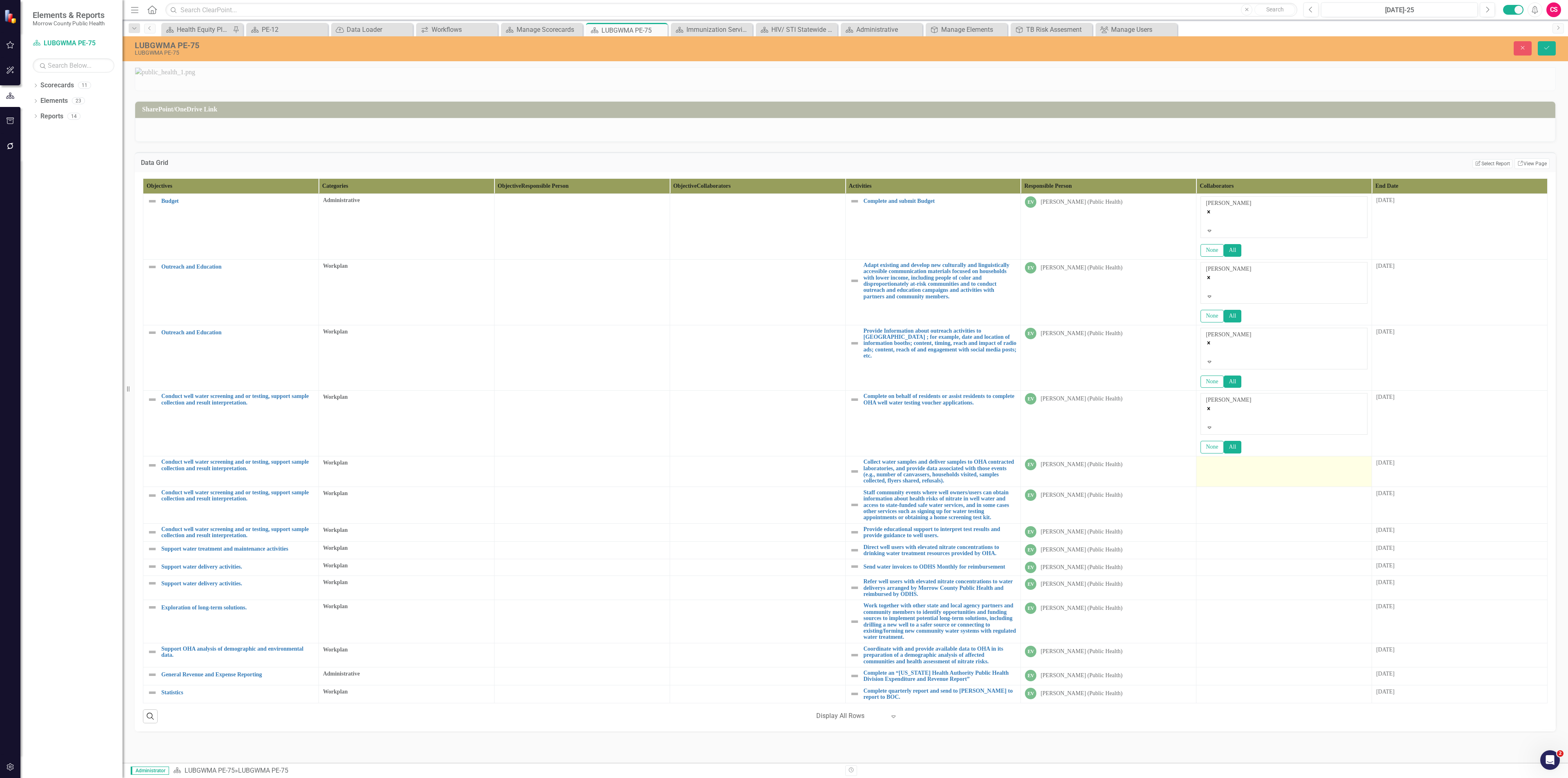
click at [783, 337] on td at bounding box center [1284, 472] width 175 height 31
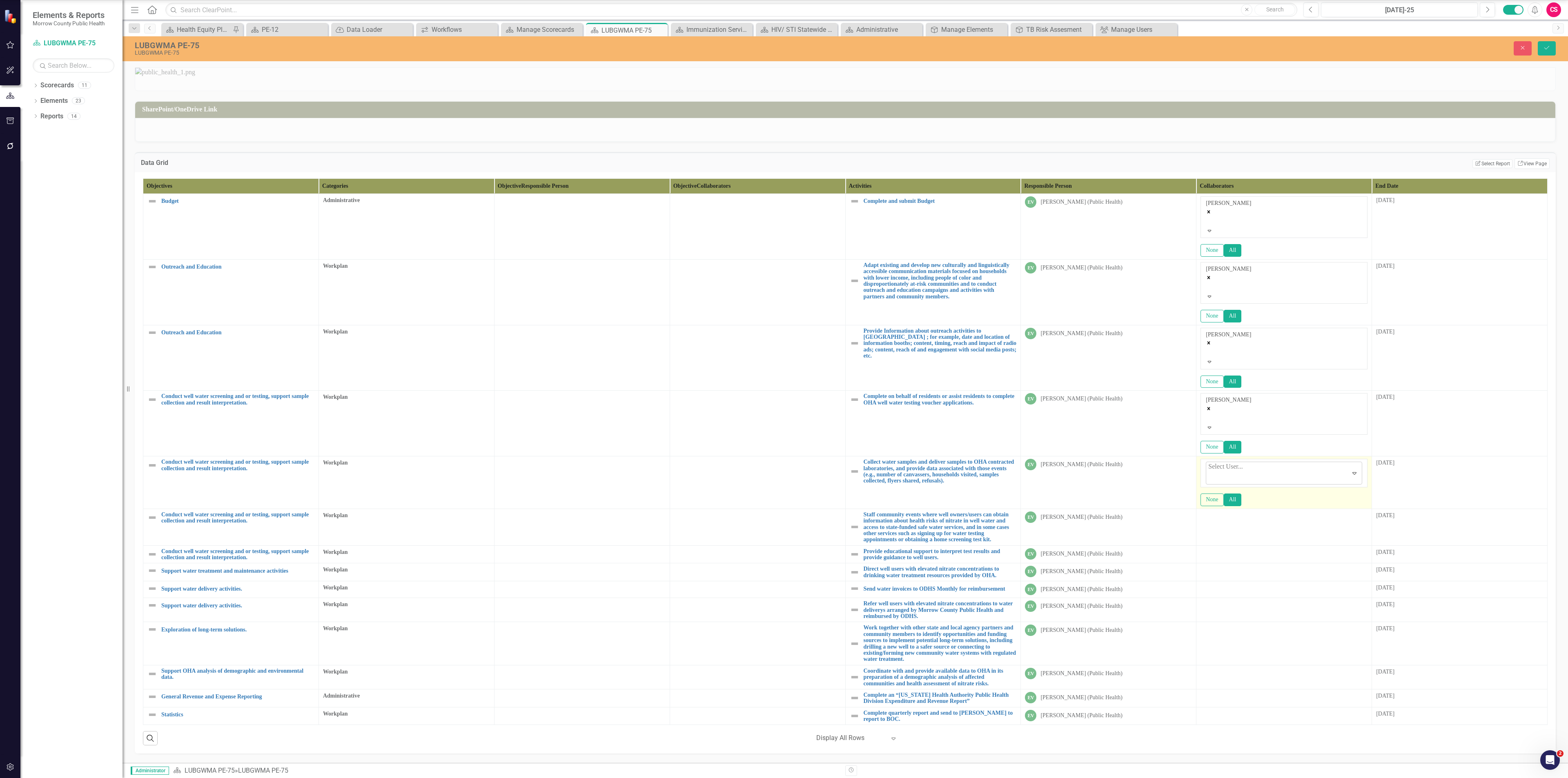
click at [783, 337] on div "Select User..." at bounding box center [1225, 472] width 36 height 22
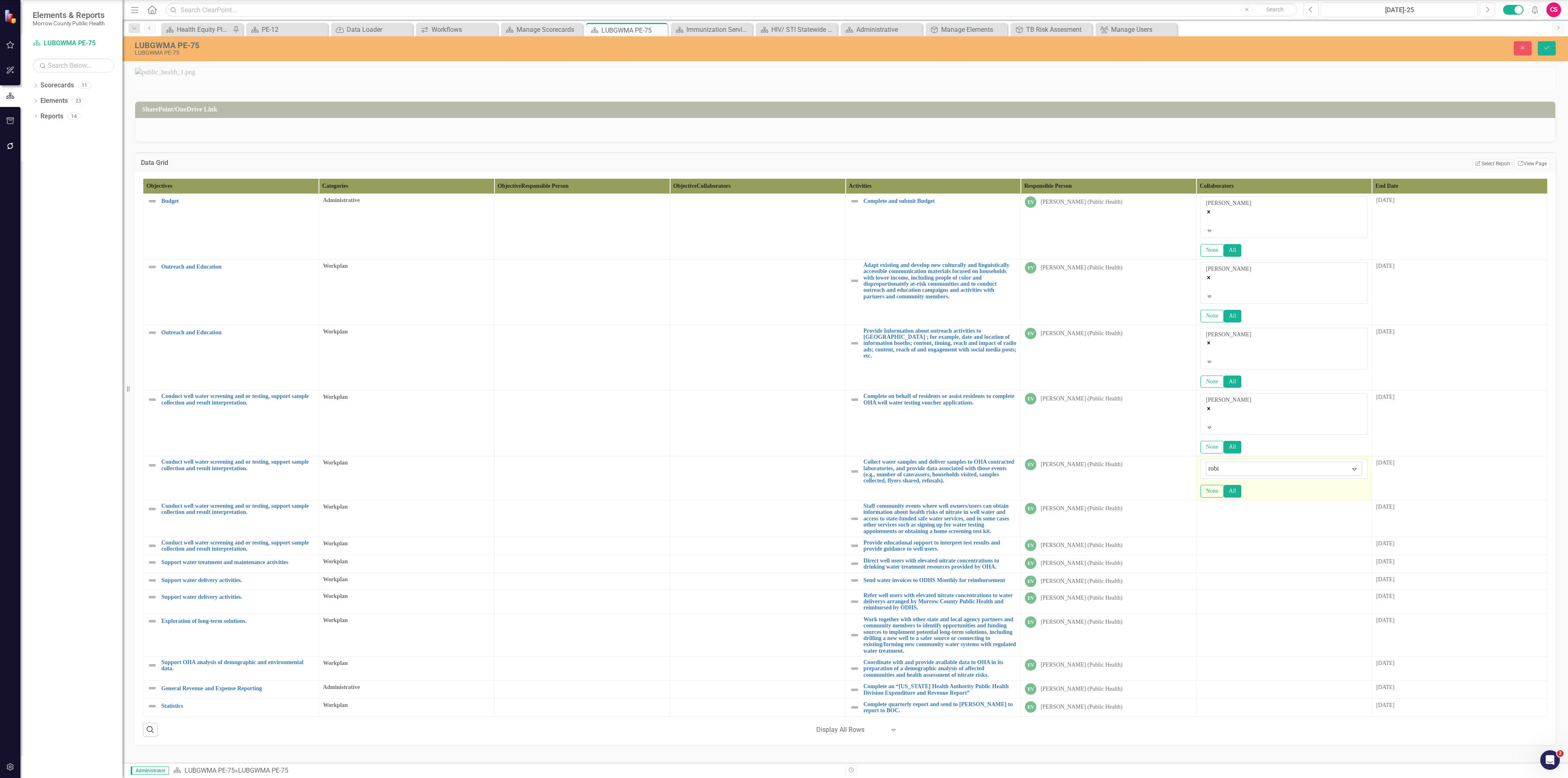
type input "[PERSON_NAME]"
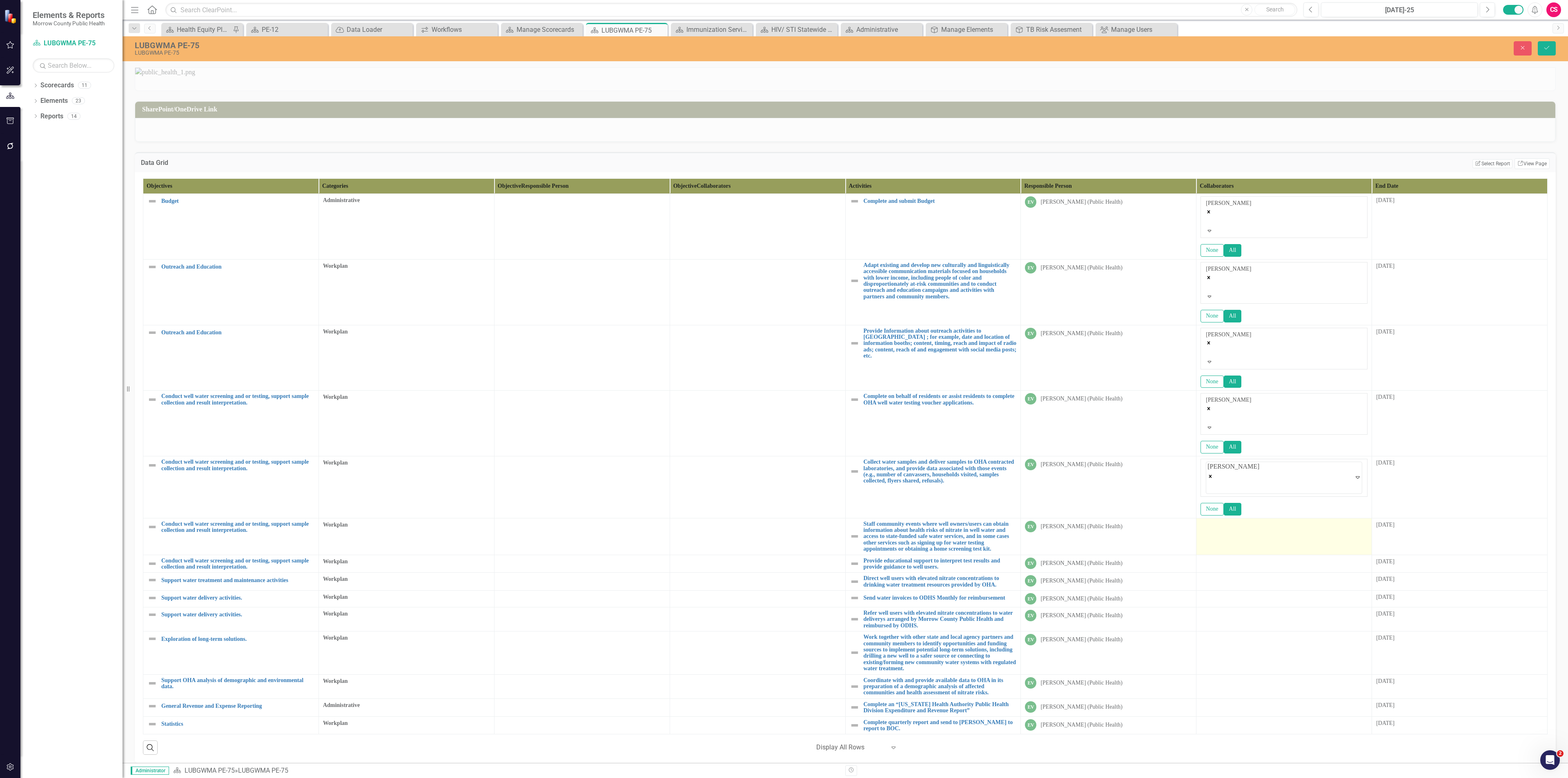
click at [783, 337] on td at bounding box center [1284, 536] width 175 height 36
click at [783, 337] on td at bounding box center [1284, 540] width 175 height 36
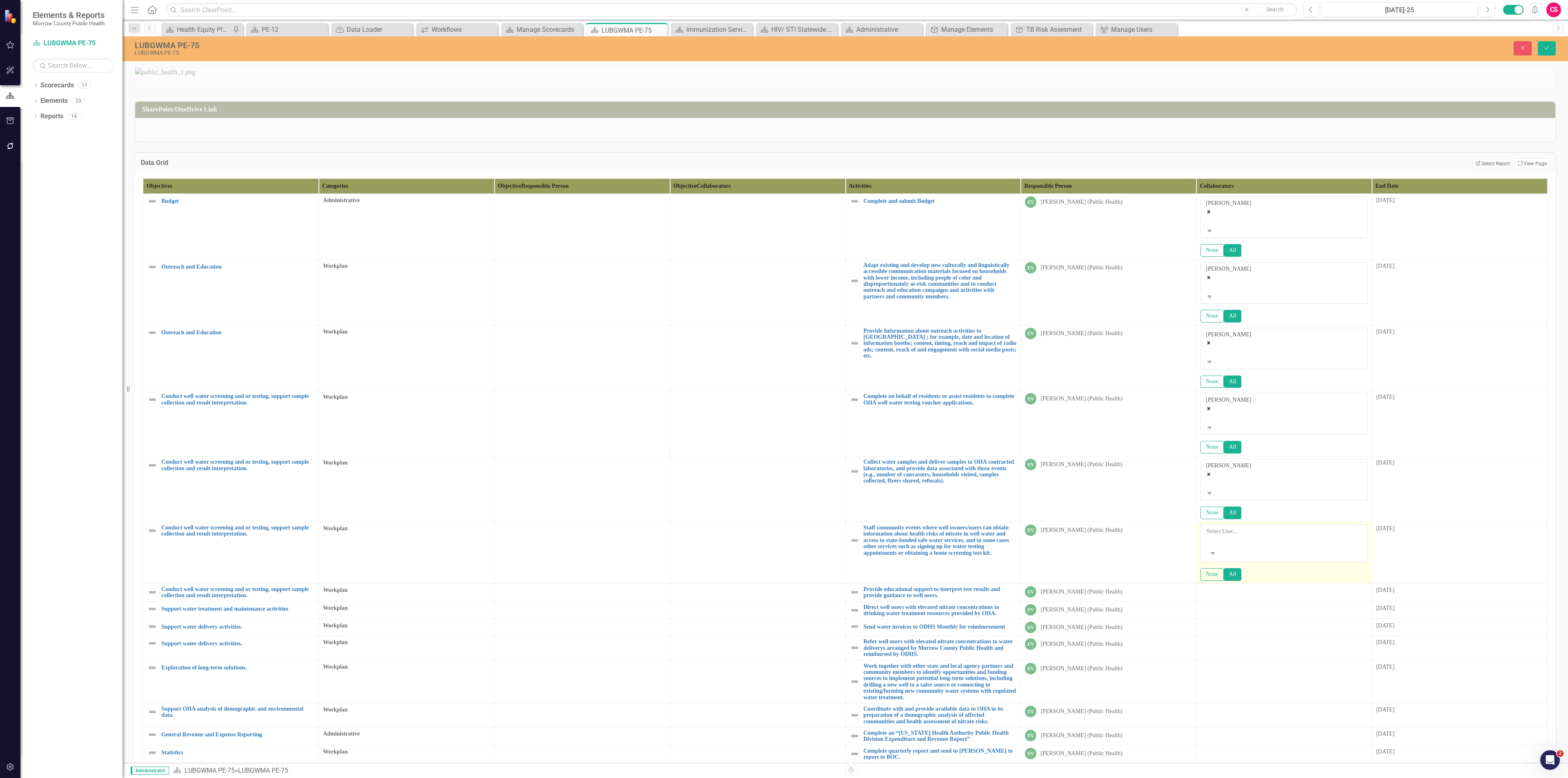
click at [783, 337] on div at bounding box center [1208, 541] width 1 height 10
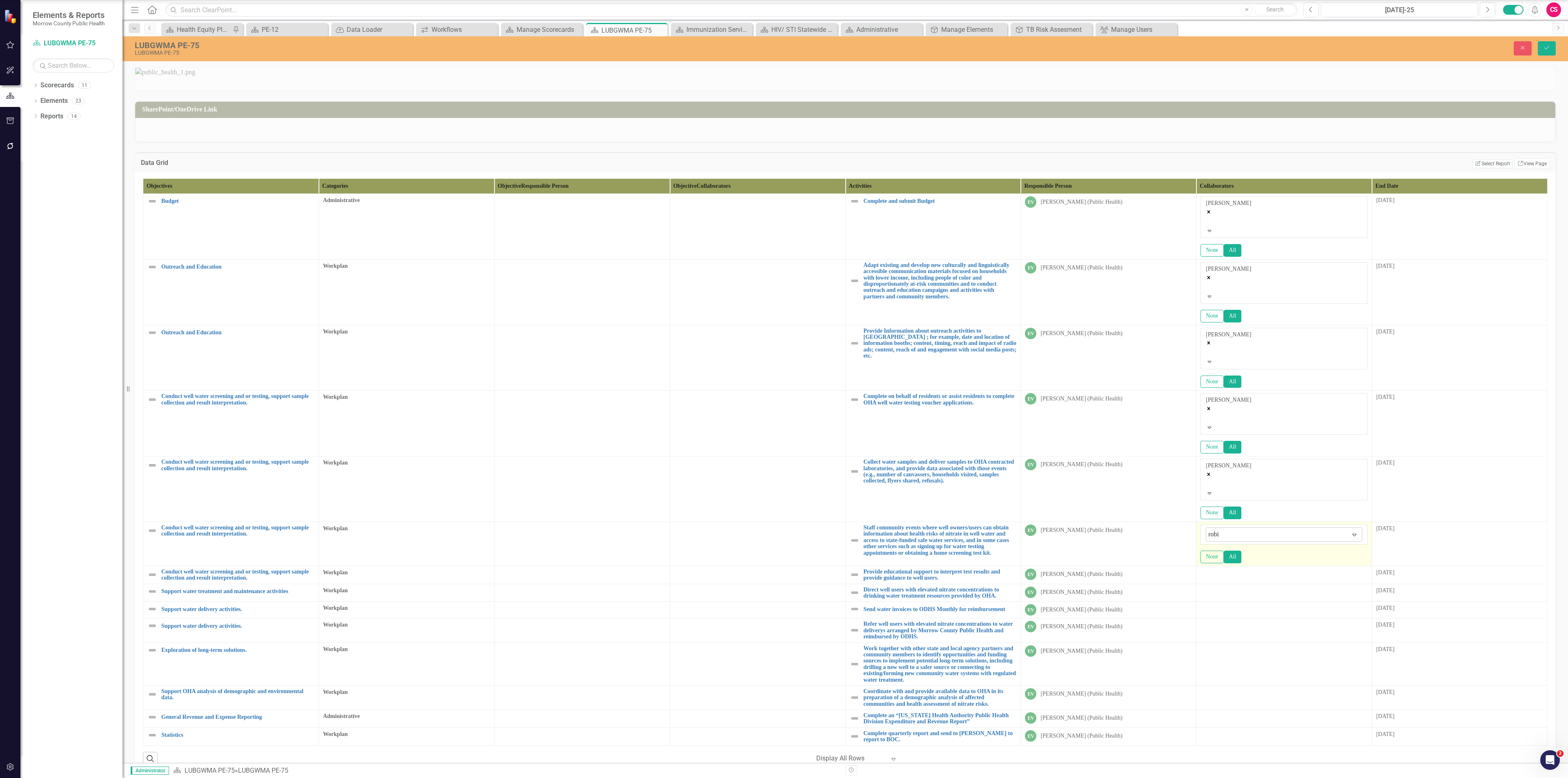
type input "[PERSON_NAME]"
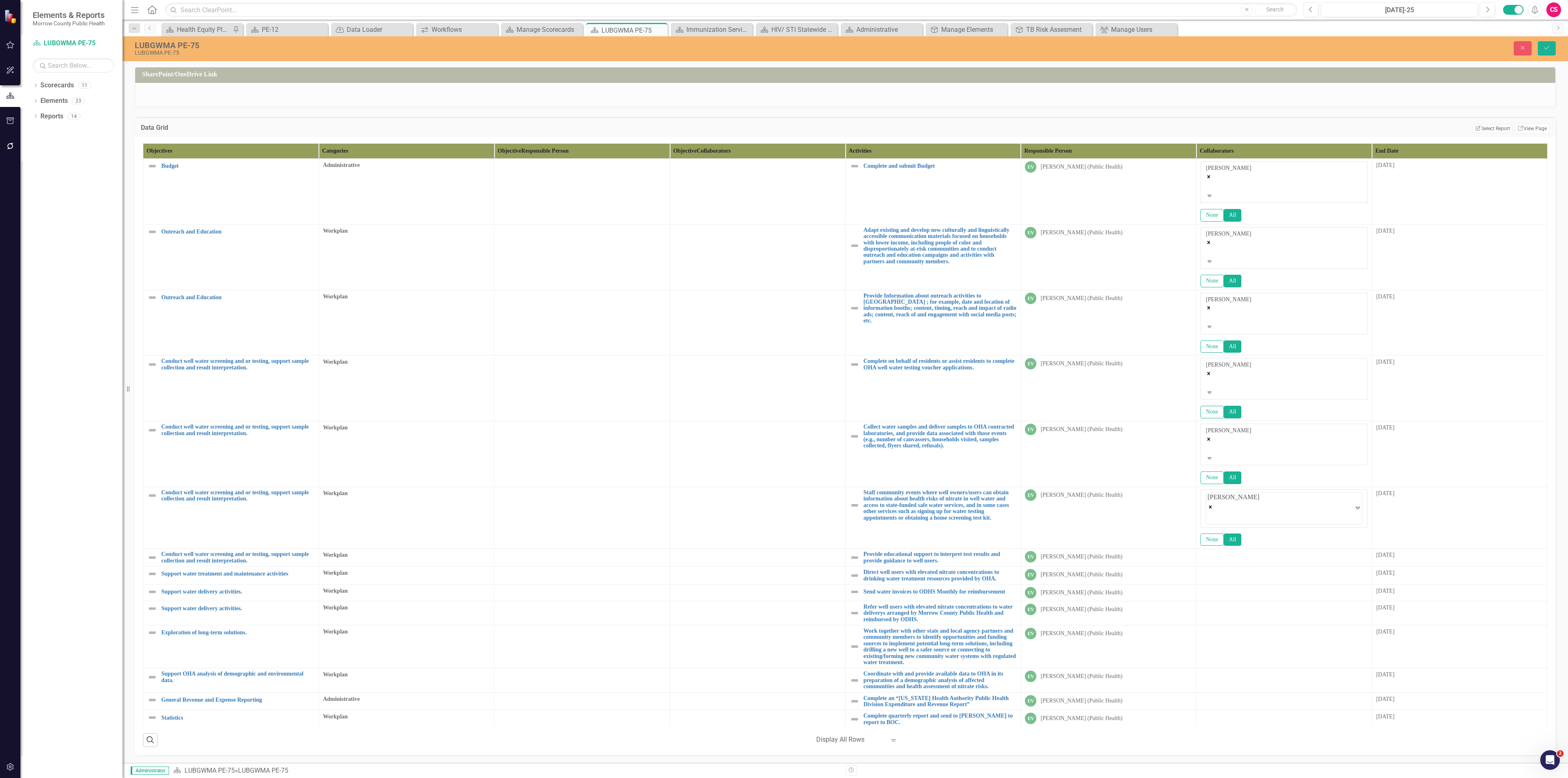
scroll to position [247, 0]
click at [783, 337] on div at bounding box center [1284, 556] width 167 height 10
click at [783, 337] on div at bounding box center [1284, 560] width 167 height 10
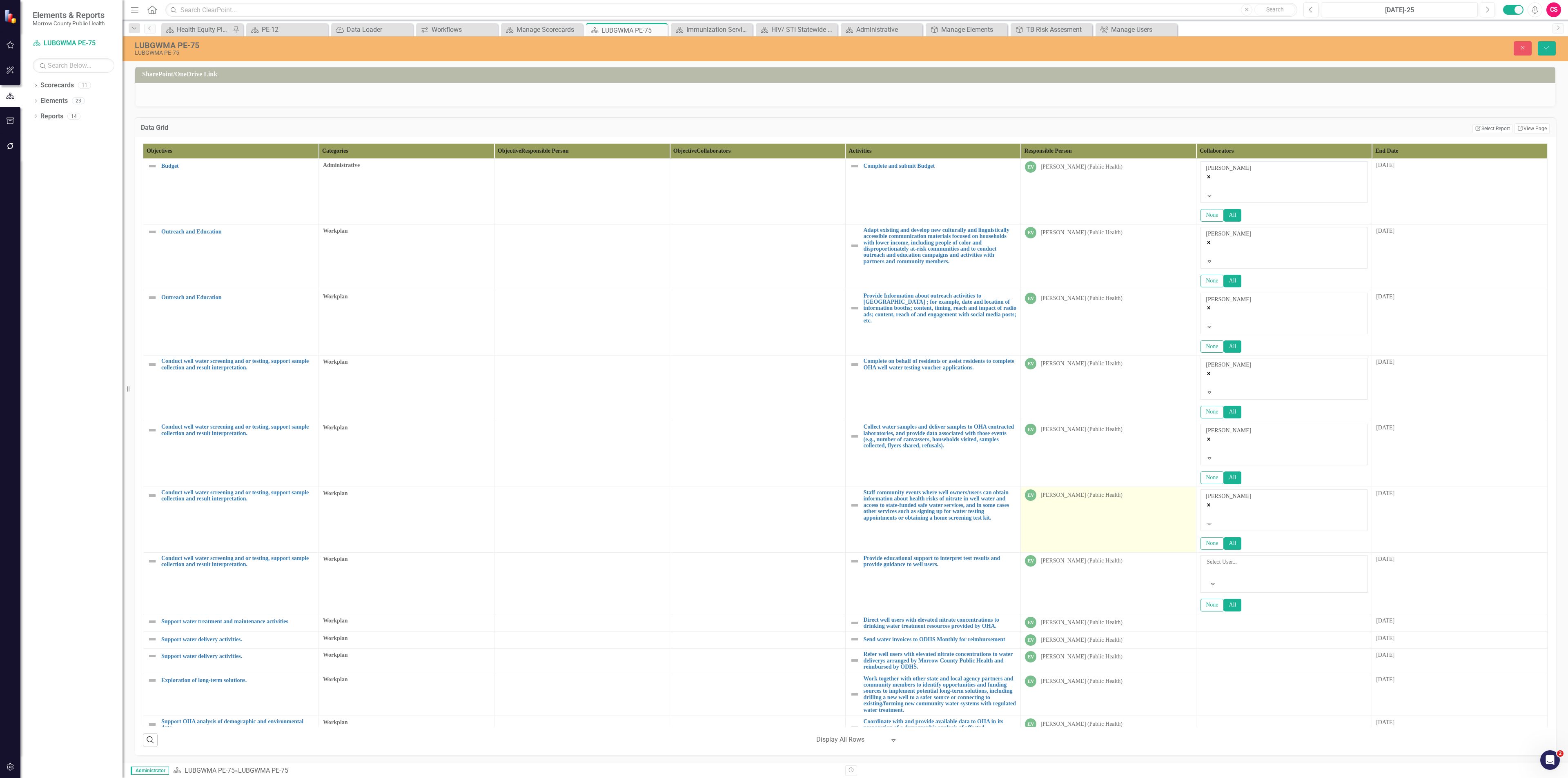
click at [783, 337] on td "EV Edith Velasco (Public Health)" at bounding box center [1109, 520] width 175 height 66
click at [783, 337] on div at bounding box center [1208, 572] width 1 height 10
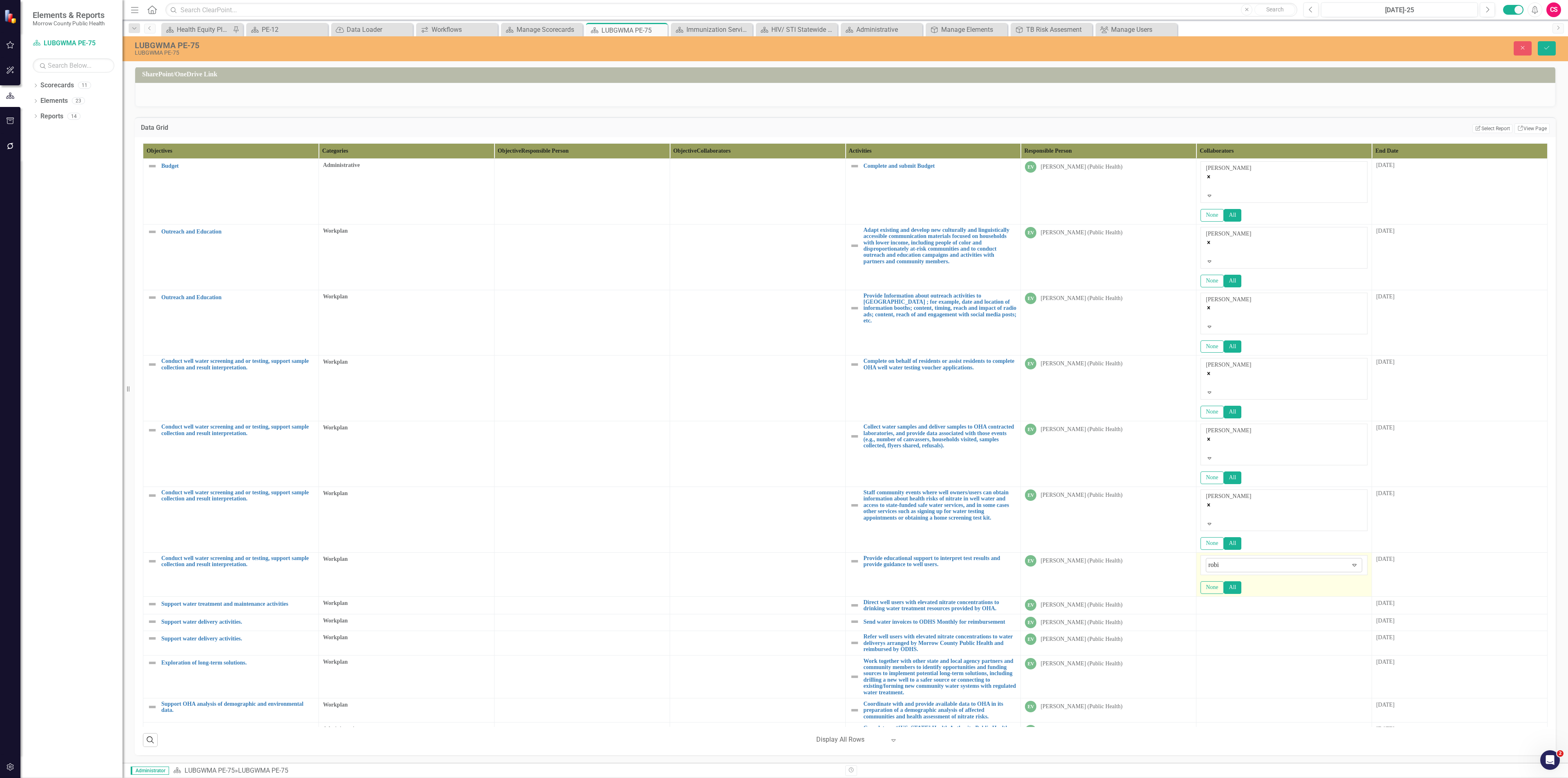
type input "[PERSON_NAME]"
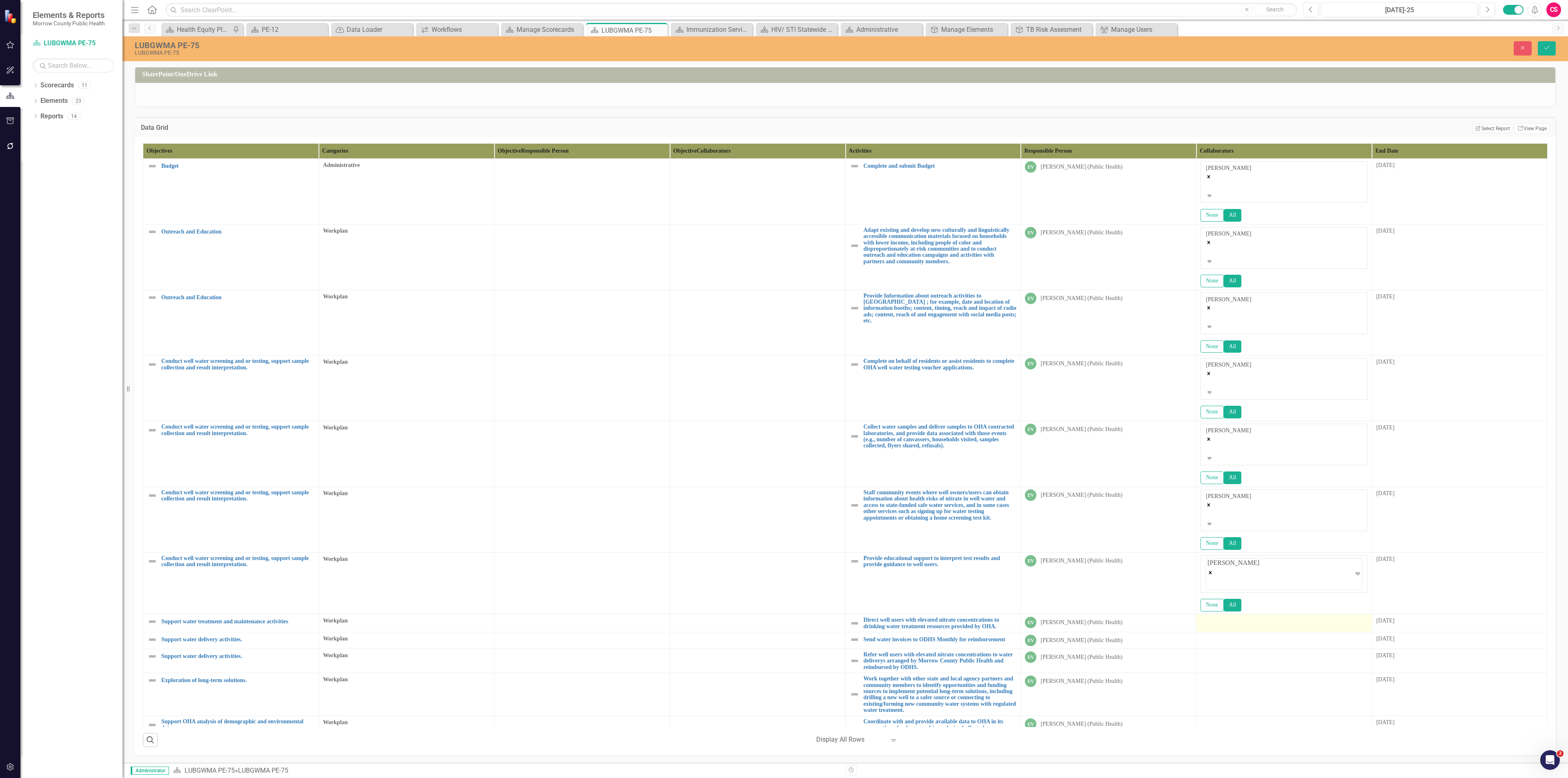
click at [783, 337] on div at bounding box center [1284, 622] width 167 height 10
click at [783, 337] on div at bounding box center [1284, 626] width 167 height 10
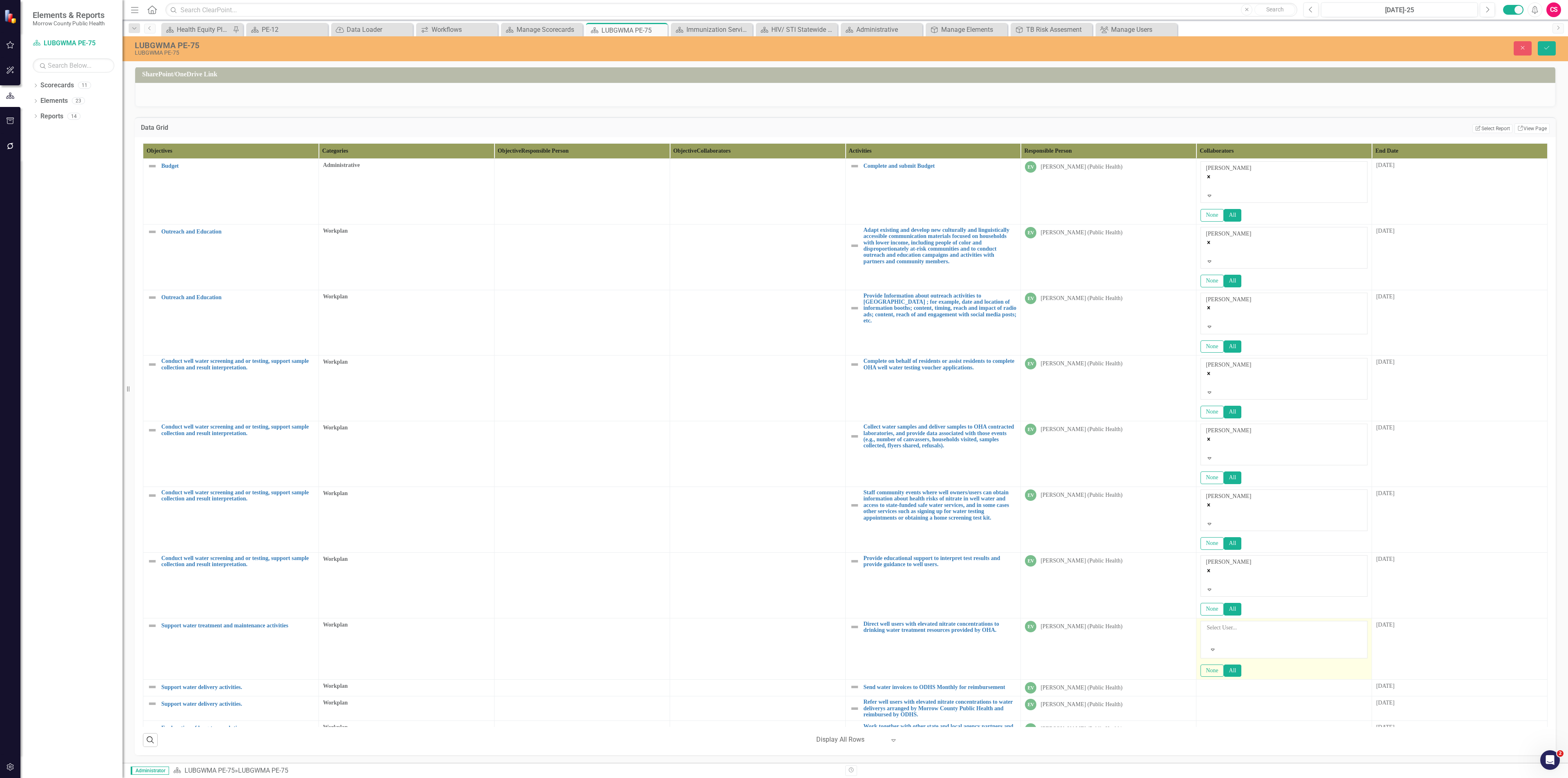
click at [783, 337] on div at bounding box center [1208, 638] width 1 height 10
type input "[PERSON_NAME]"
click at [783, 337] on div at bounding box center [1284, 688] width 167 height 10
click at [783, 337] on div at bounding box center [1284, 691] width 167 height 10
click at [783, 337] on div at bounding box center [1209, 705] width 1 height 11
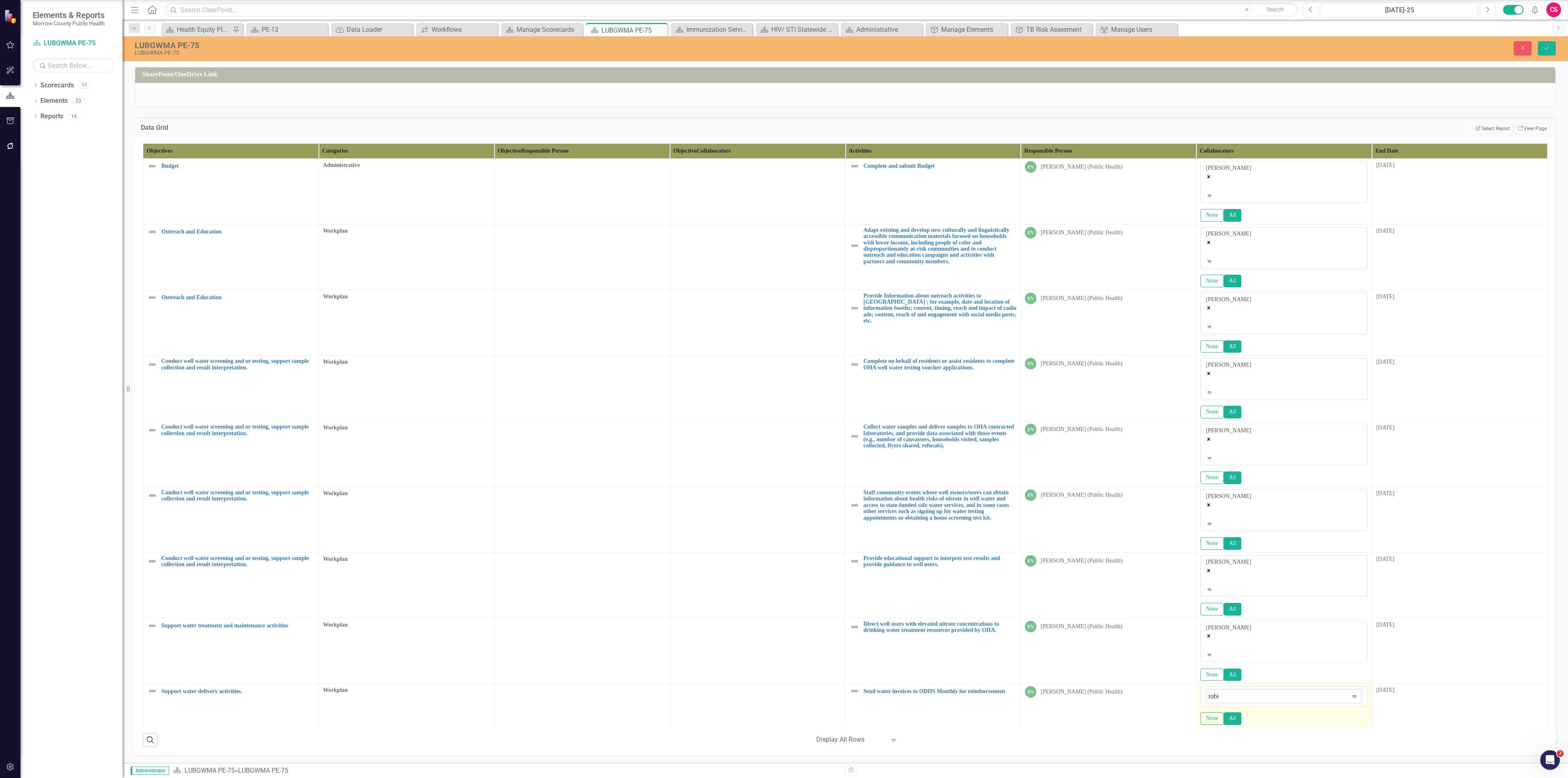
type input "[PERSON_NAME]"
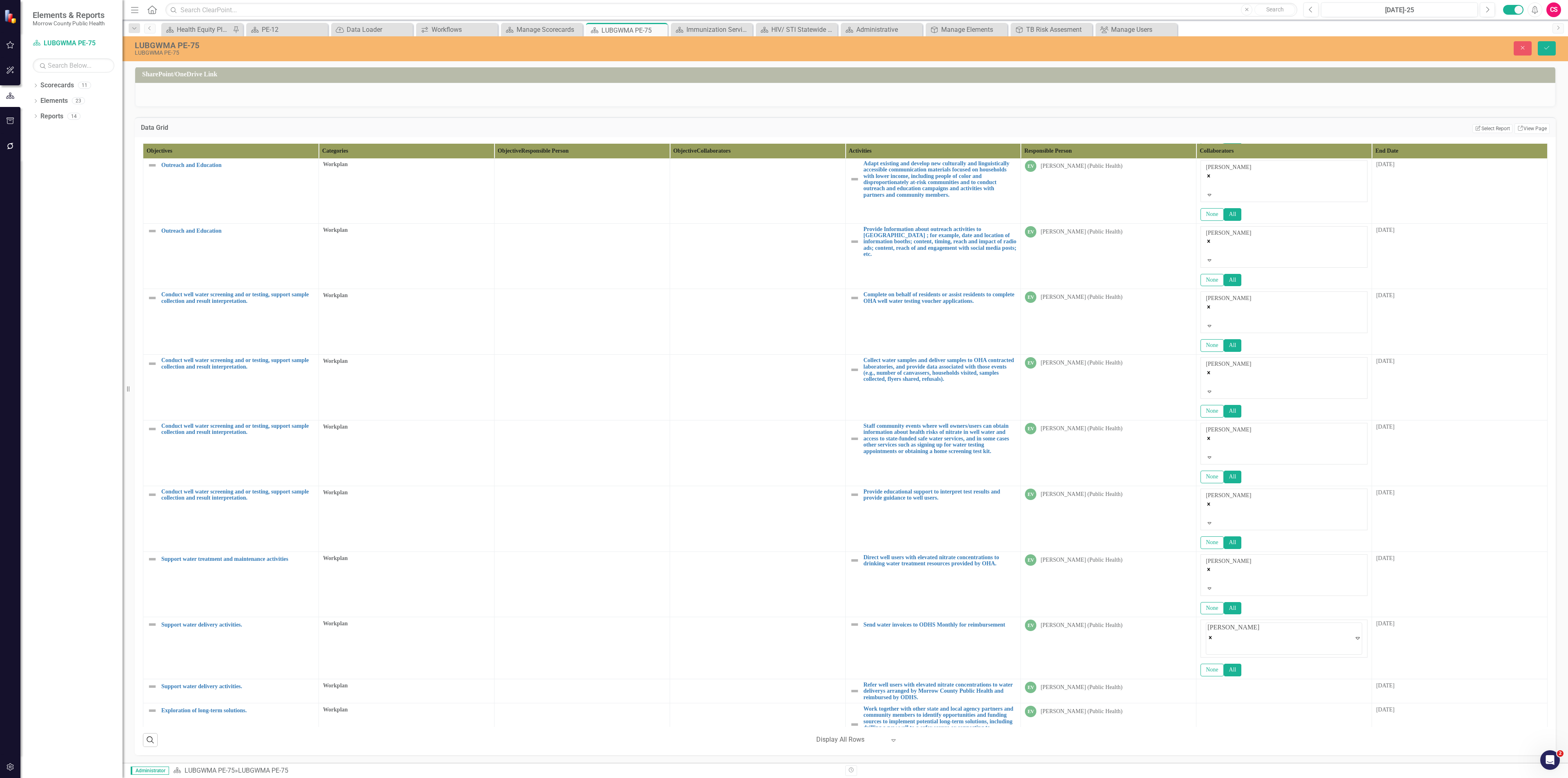
scroll to position [95, 0]
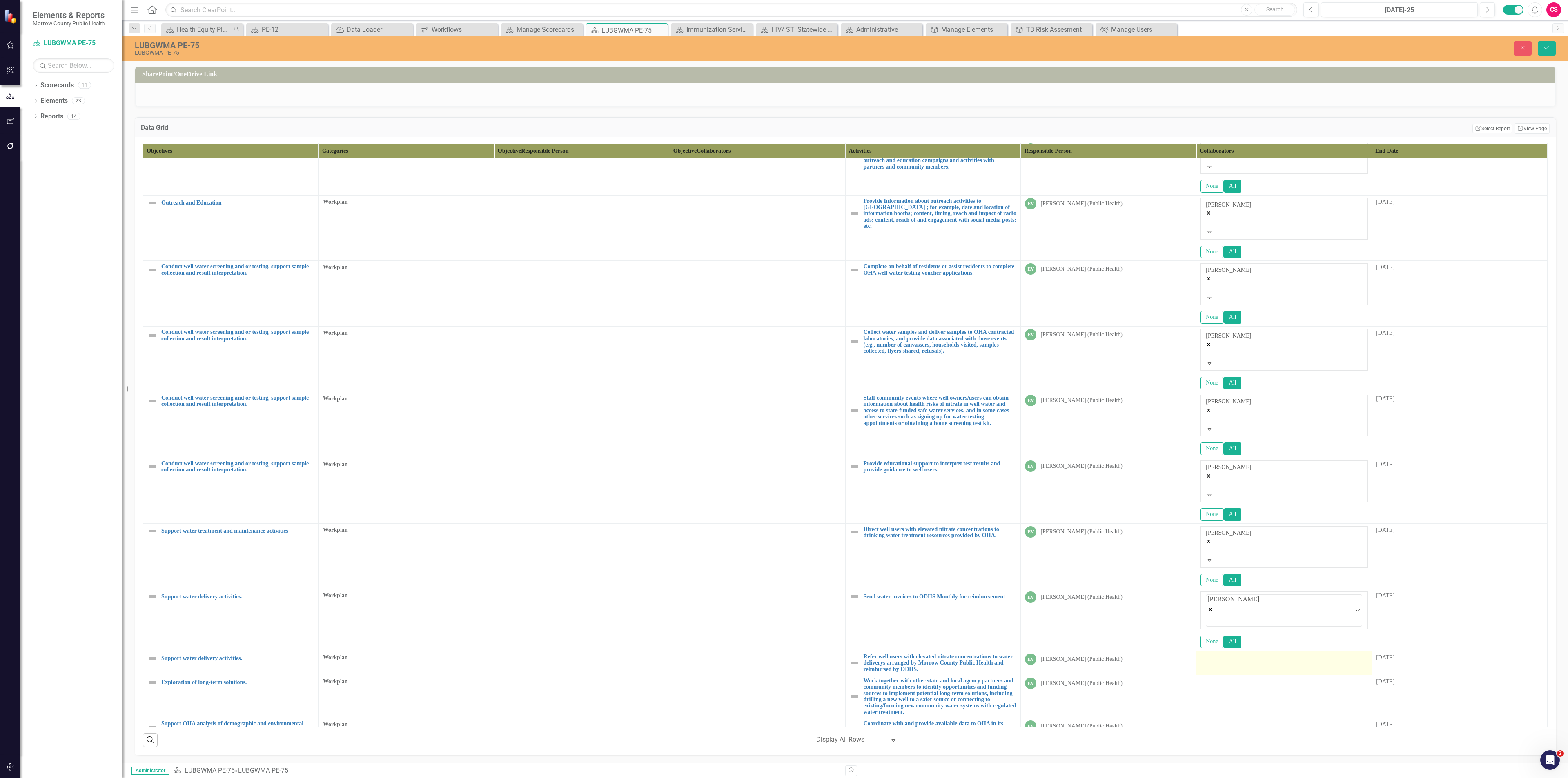
click at [783, 337] on td at bounding box center [1284, 662] width 175 height 24
click at [783, 337] on td at bounding box center [1284, 667] width 175 height 24
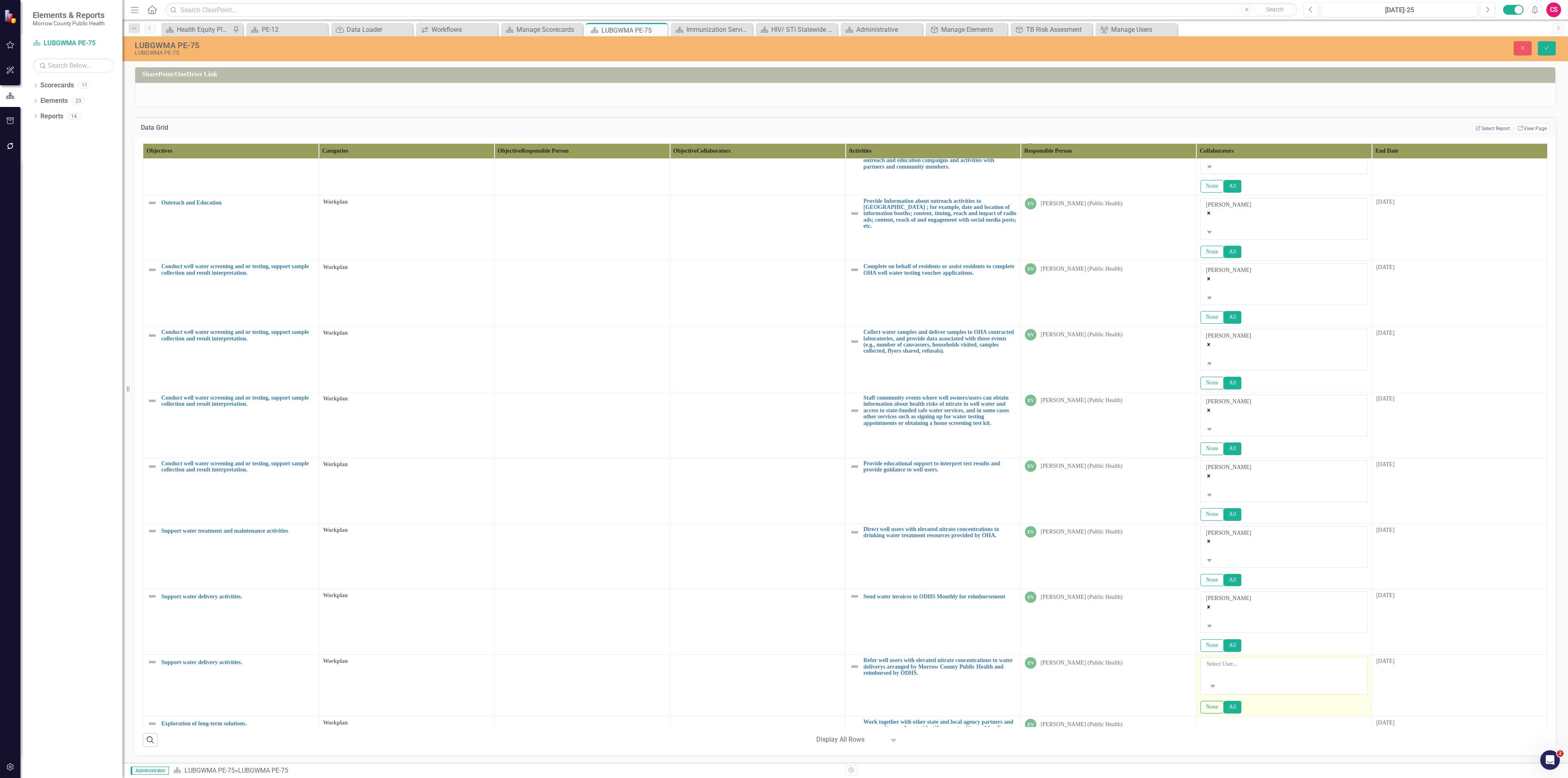
click at [783, 337] on div at bounding box center [1208, 674] width 1 height 10
type input "[PERSON_NAME]"
click at [783, 337] on td at bounding box center [1284, 742] width 175 height 43
click at [783, 337] on div at bounding box center [1208, 739] width 1 height 10
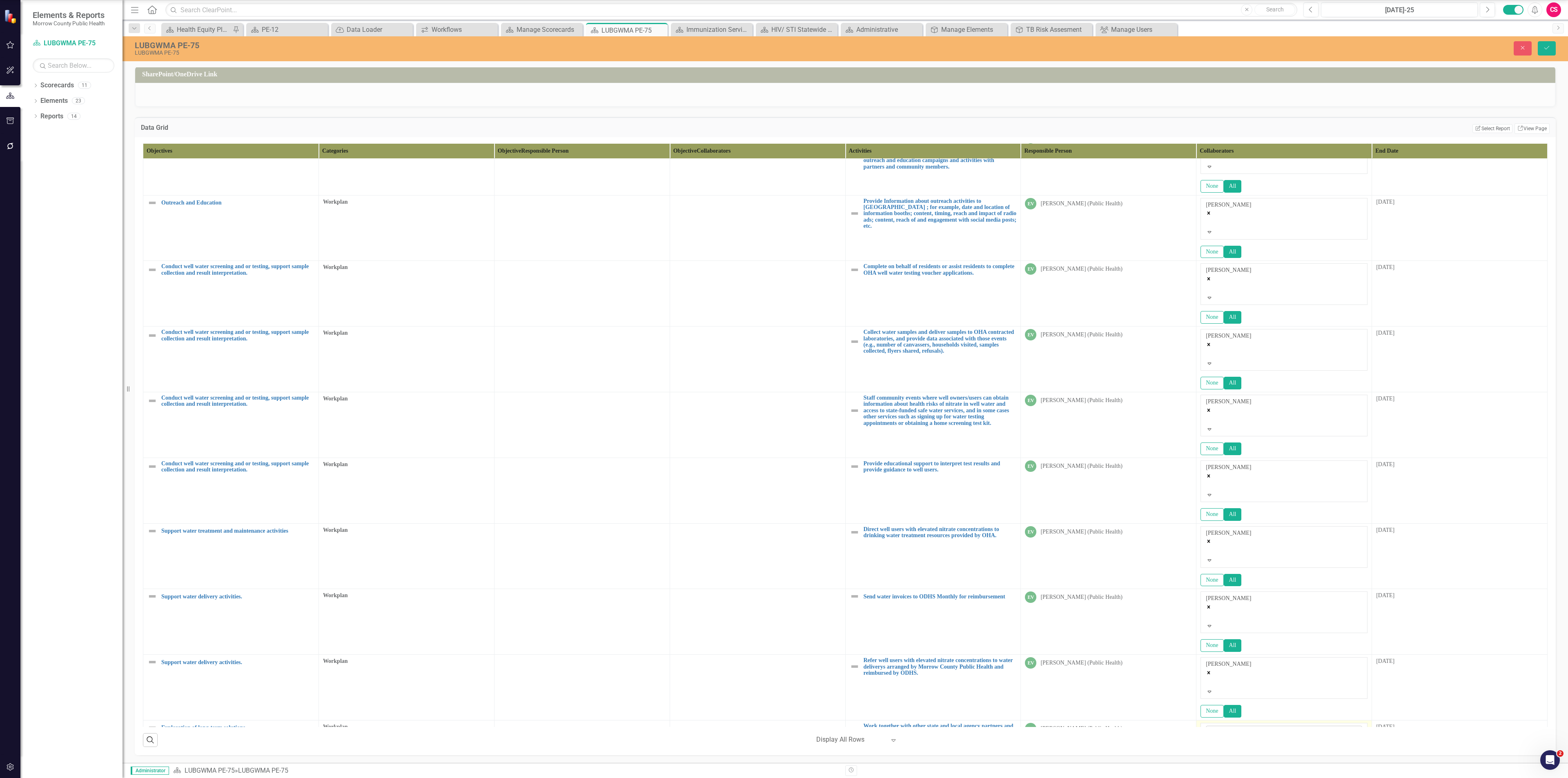
type input "[PERSON_NAME]"
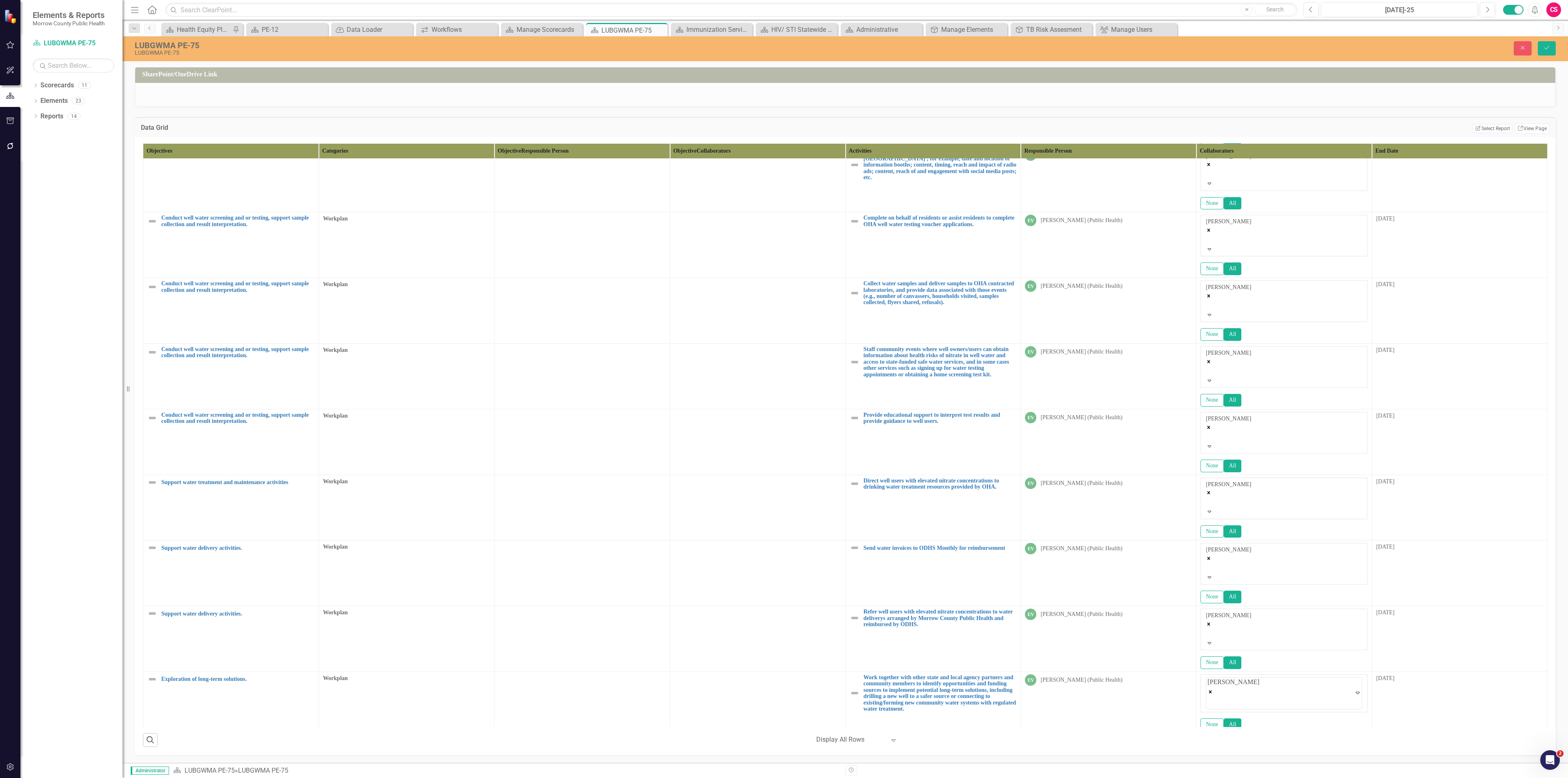
scroll to position [151, 0]
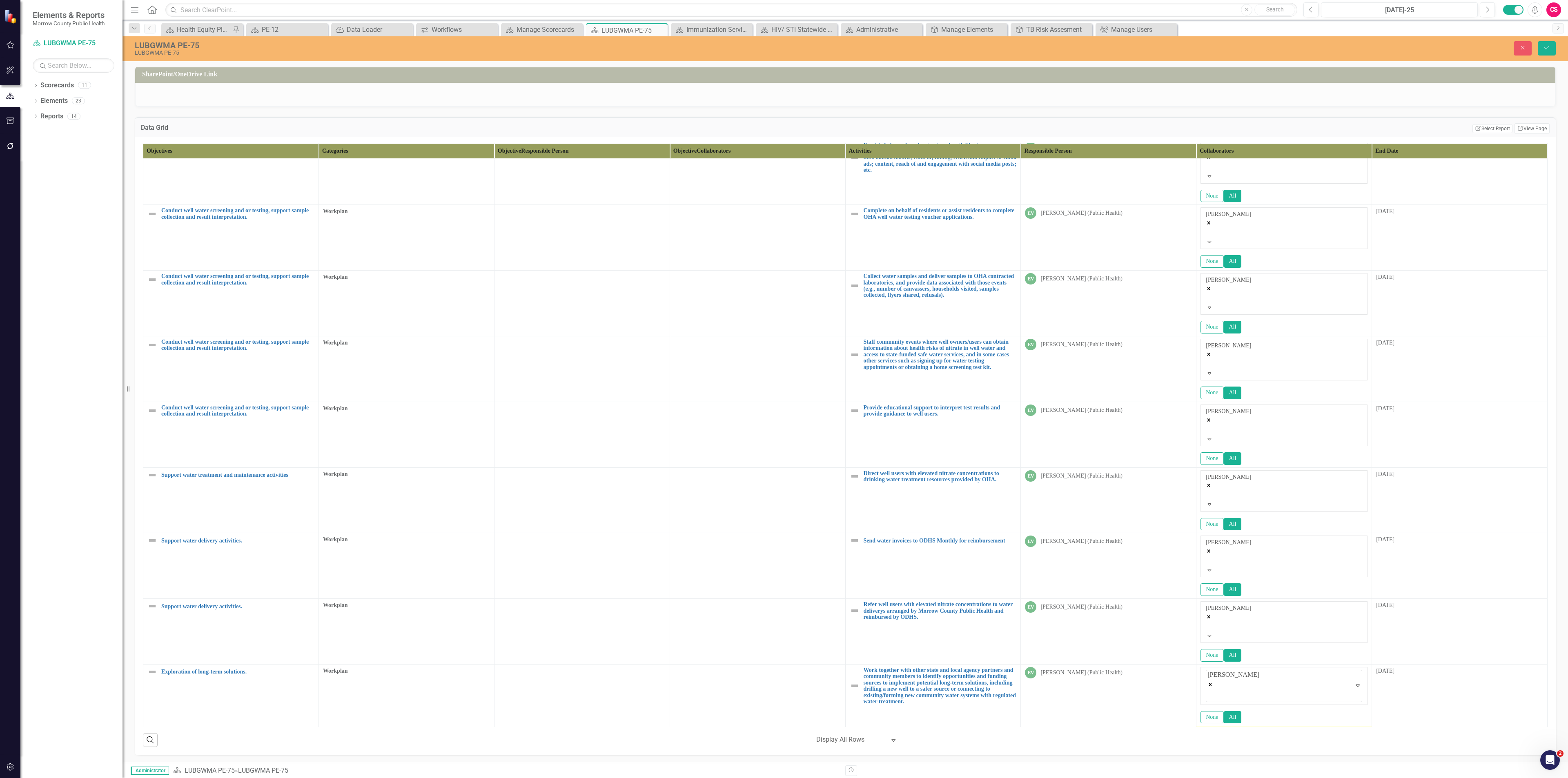
click at [783, 337] on div at bounding box center [1284, 733] width 167 height 10
click at [783, 337] on div at bounding box center [1284, 737] width 167 height 10
click at [783, 337] on div at bounding box center [1208, 749] width 1 height 10
type input "[PERSON_NAME]"
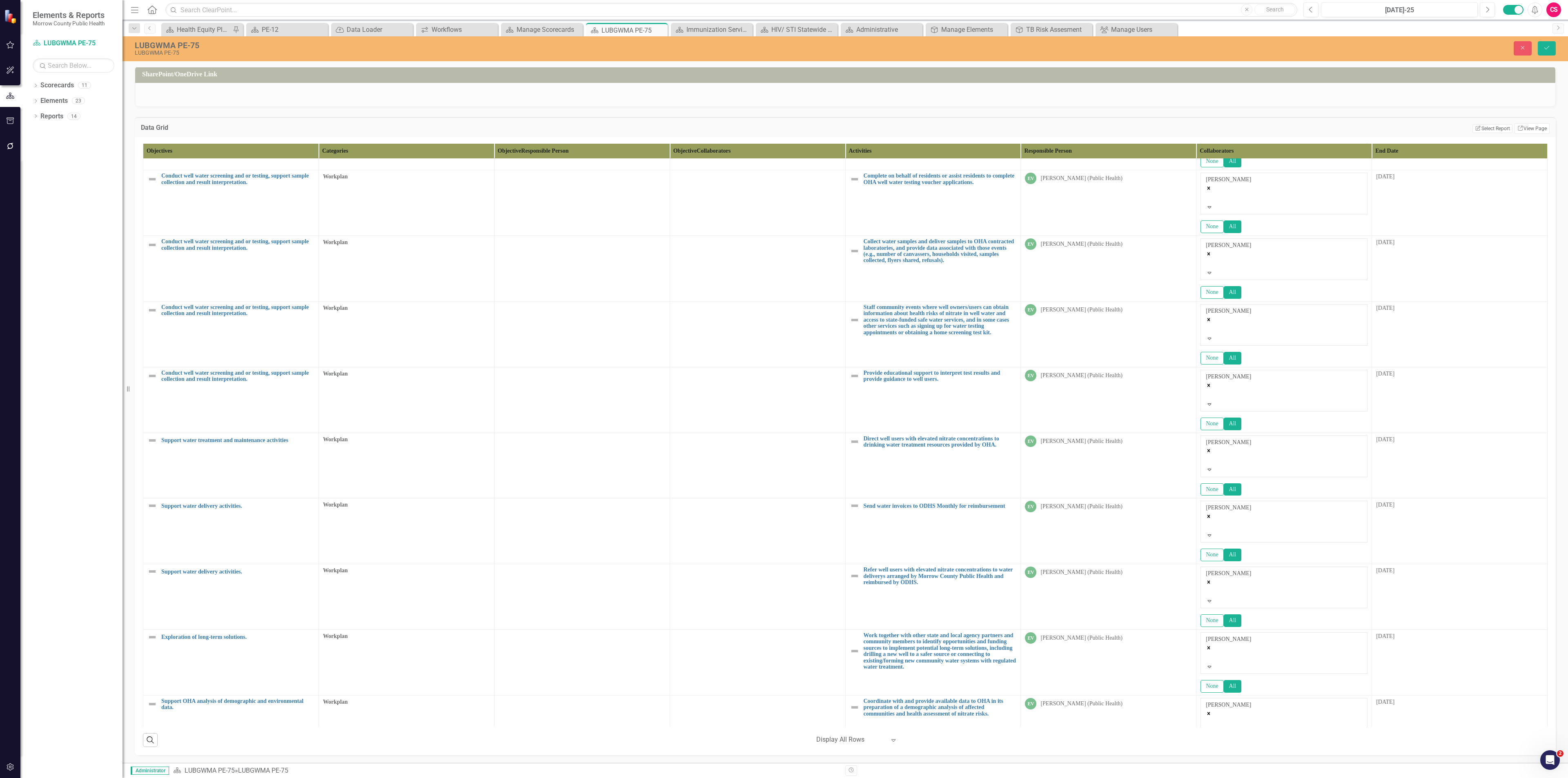
click at [783, 337] on td at bounding box center [1284, 770] width 175 height 18
click at [783, 337] on div at bounding box center [1208, 780] width 1 height 10
type input "[PERSON_NAME]"
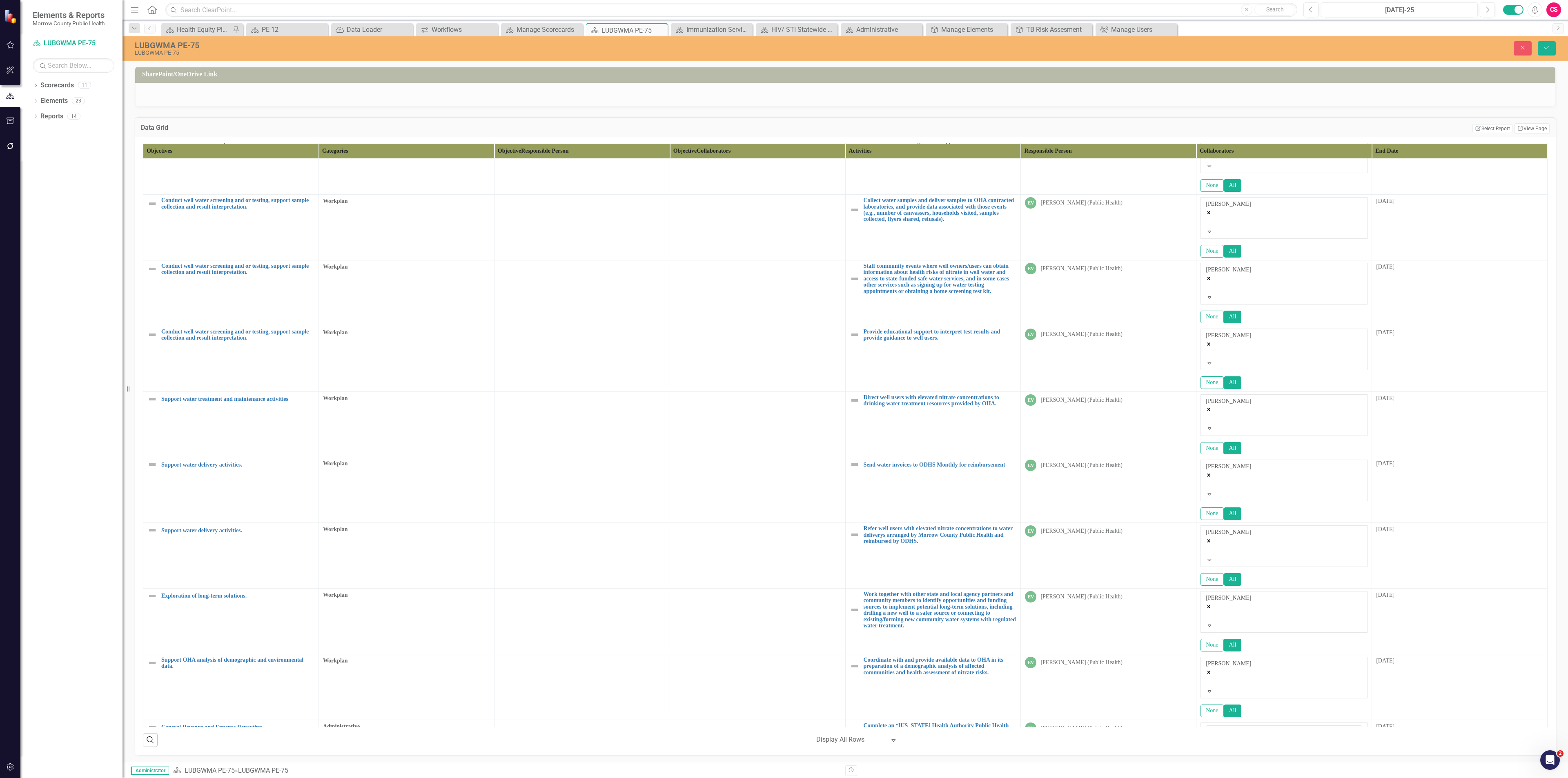
click at [783, 337] on div at bounding box center [1284, 789] width 167 height 10
click at [783, 337] on div at bounding box center [1284, 793] width 167 height 10
type input "[PERSON_NAME]"
click at [783, 49] on button "Save" at bounding box center [1547, 48] width 18 height 14
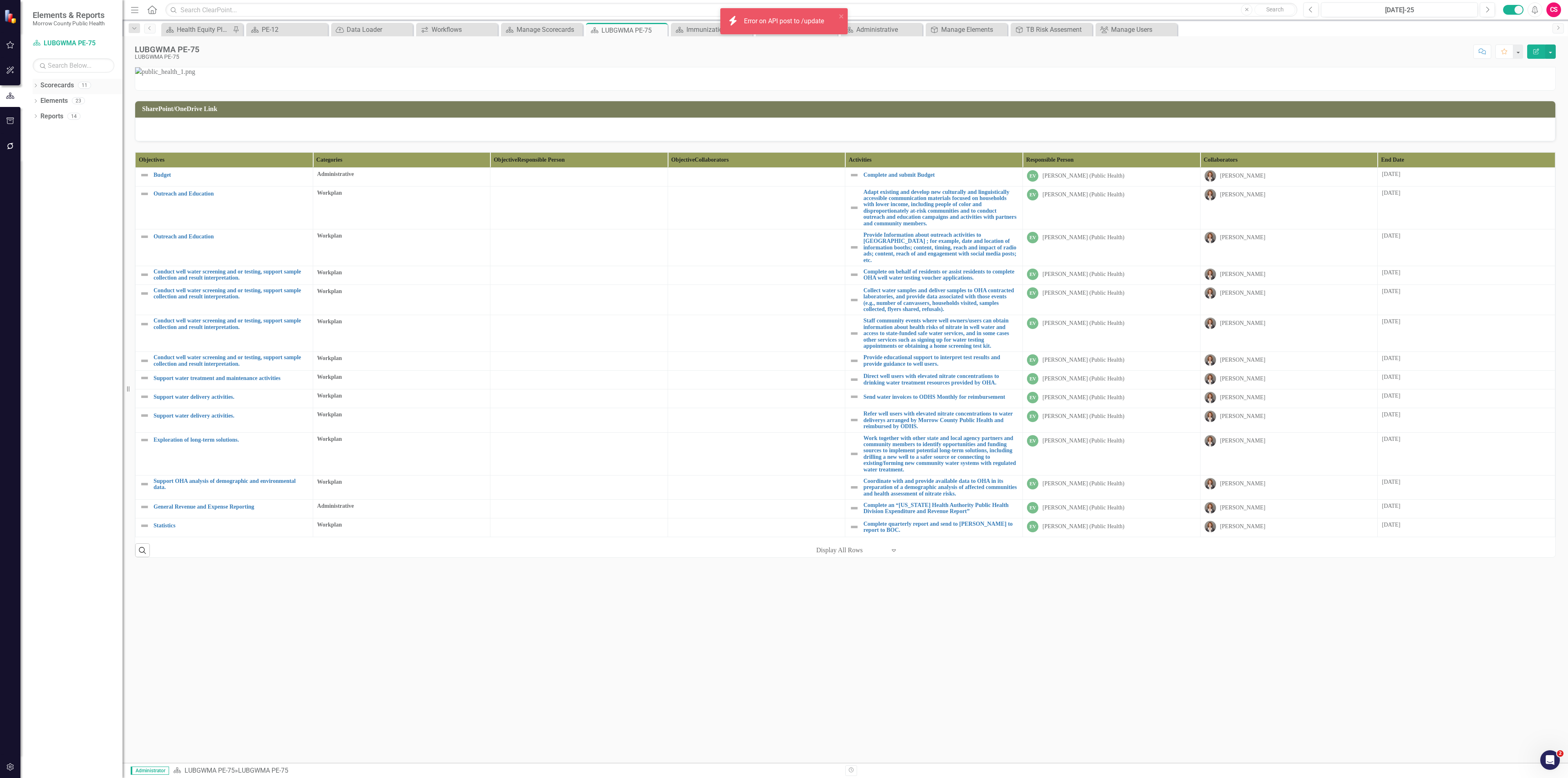
click at [50, 83] on link "Scorecards" at bounding box center [58, 85] width 34 height 9
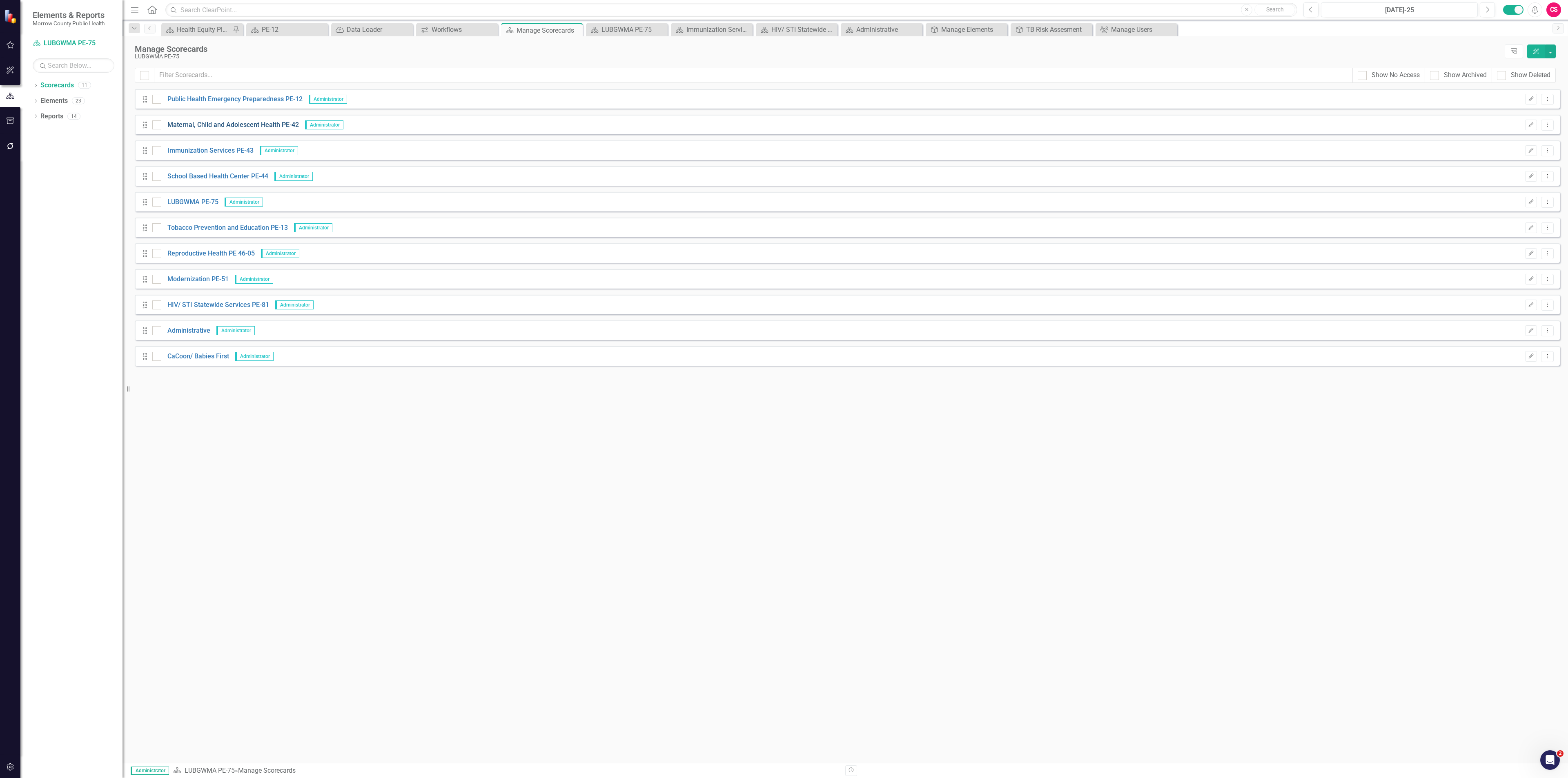
click at [198, 126] on link "Maternal, Child and Adolescent Health PE-42" at bounding box center [230, 125] width 137 height 9
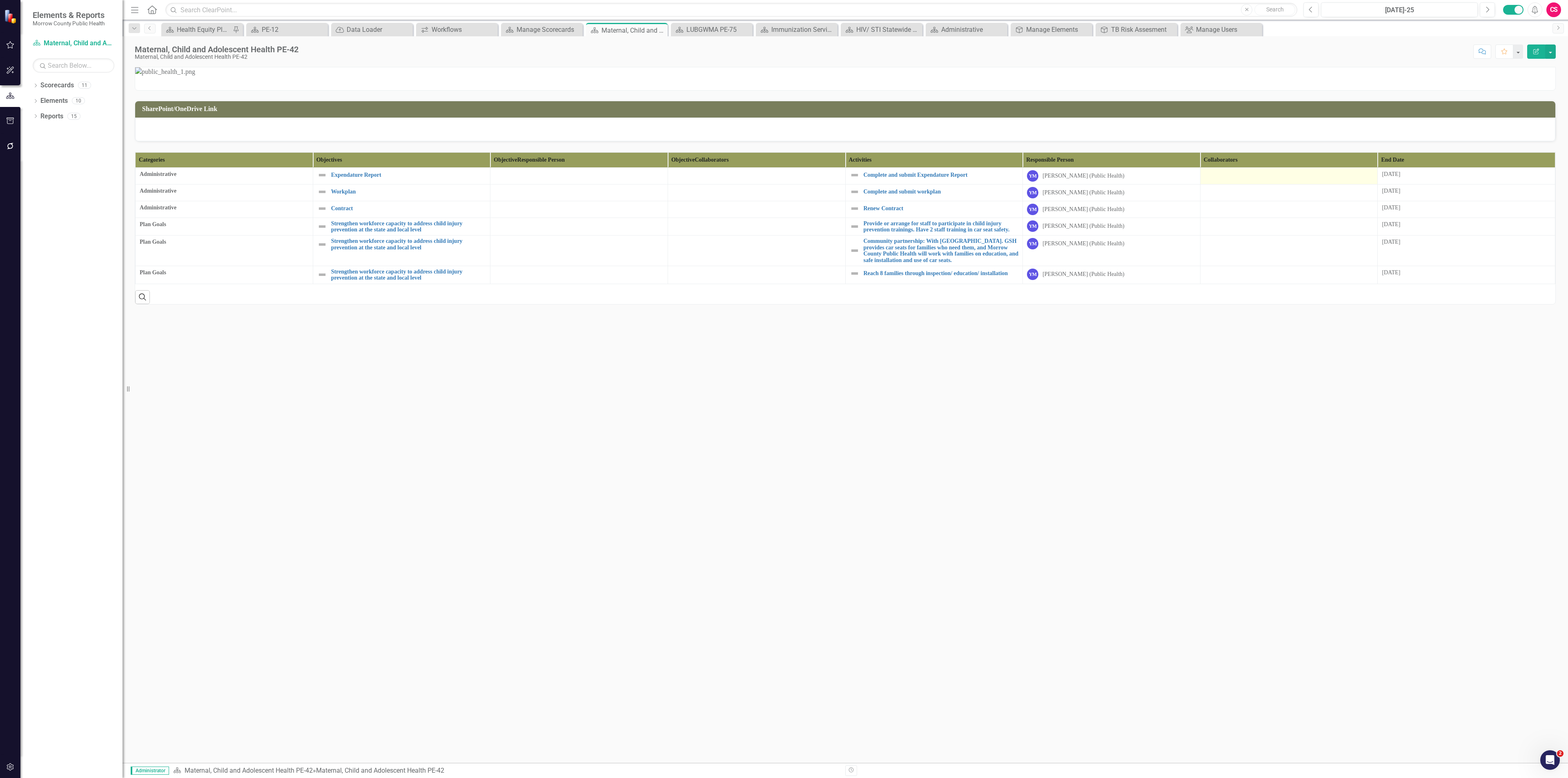
click at [783, 180] on div at bounding box center [1289, 175] width 169 height 10
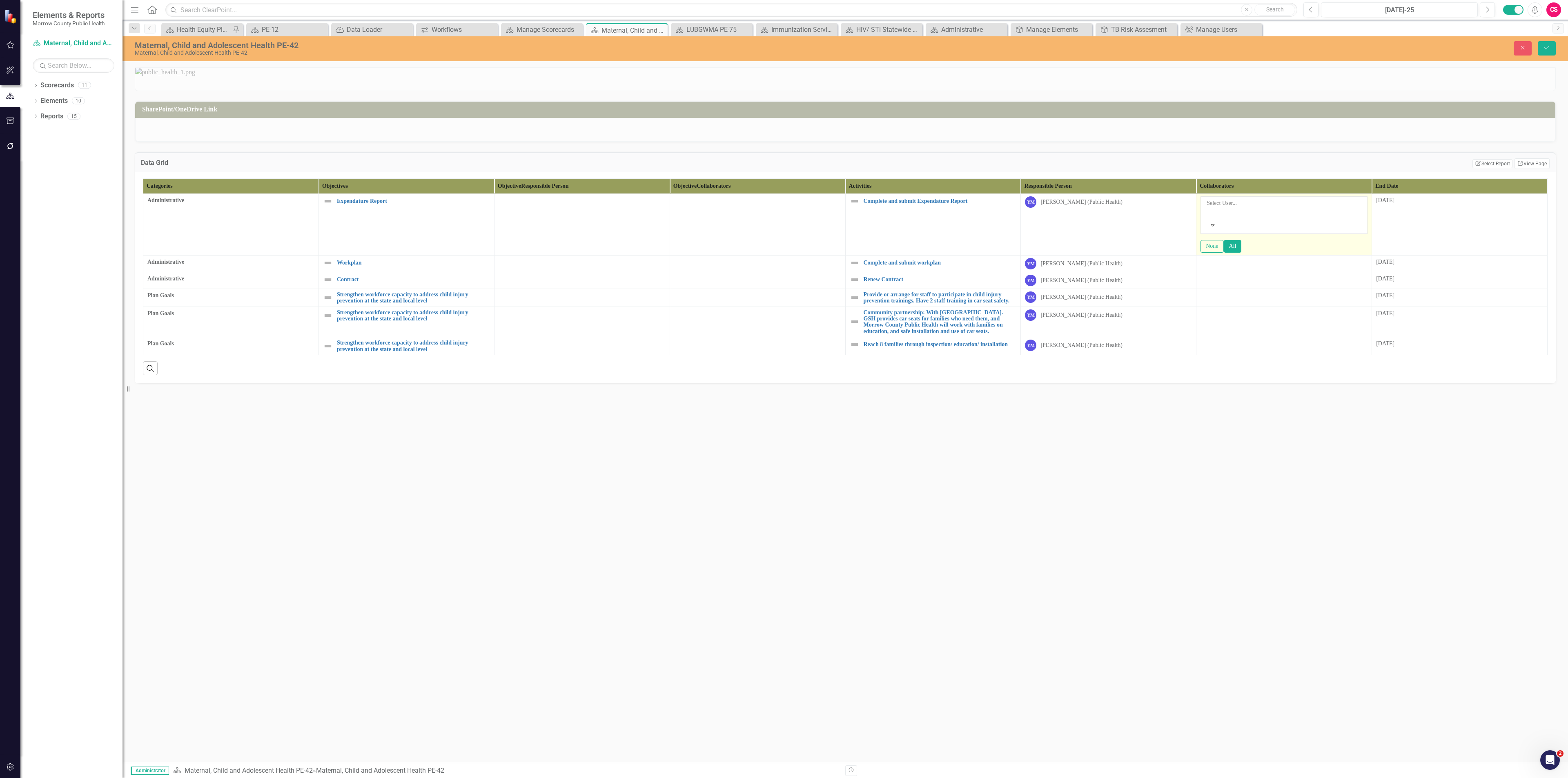
click at [783, 218] on div at bounding box center [1208, 213] width 1 height 10
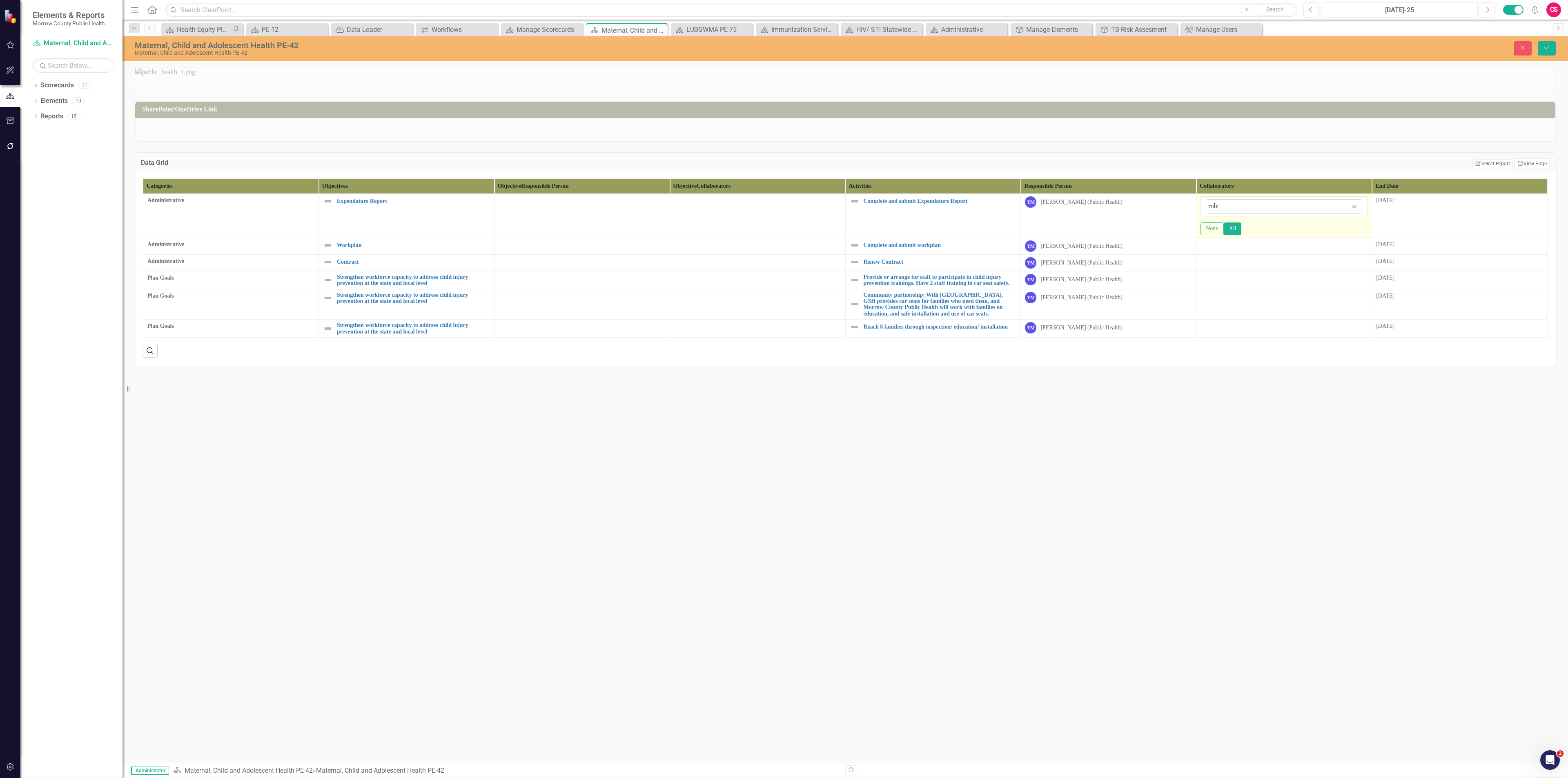
type input "[PERSON_NAME]"
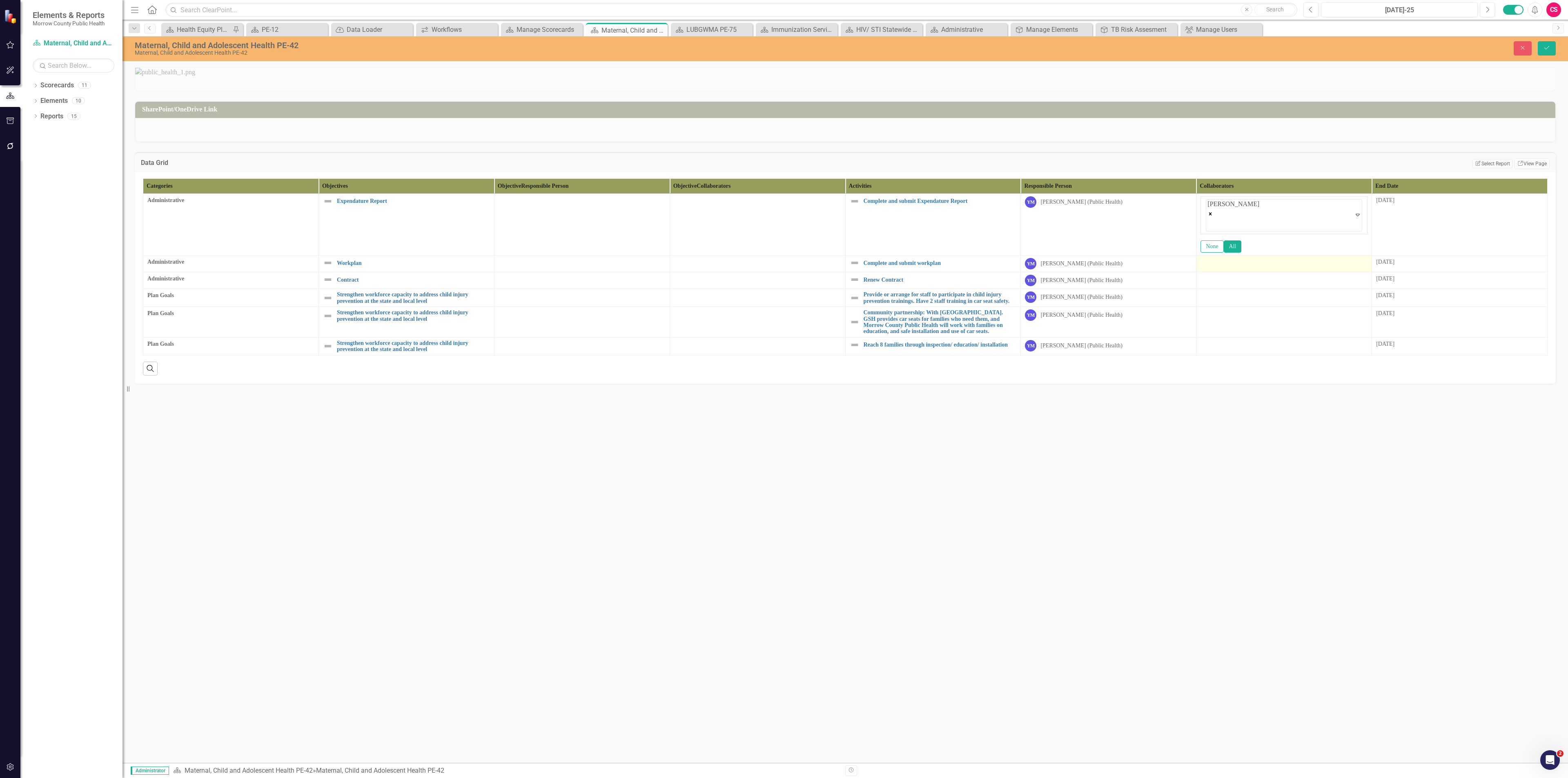
click at [783, 268] on div at bounding box center [1284, 263] width 167 height 10
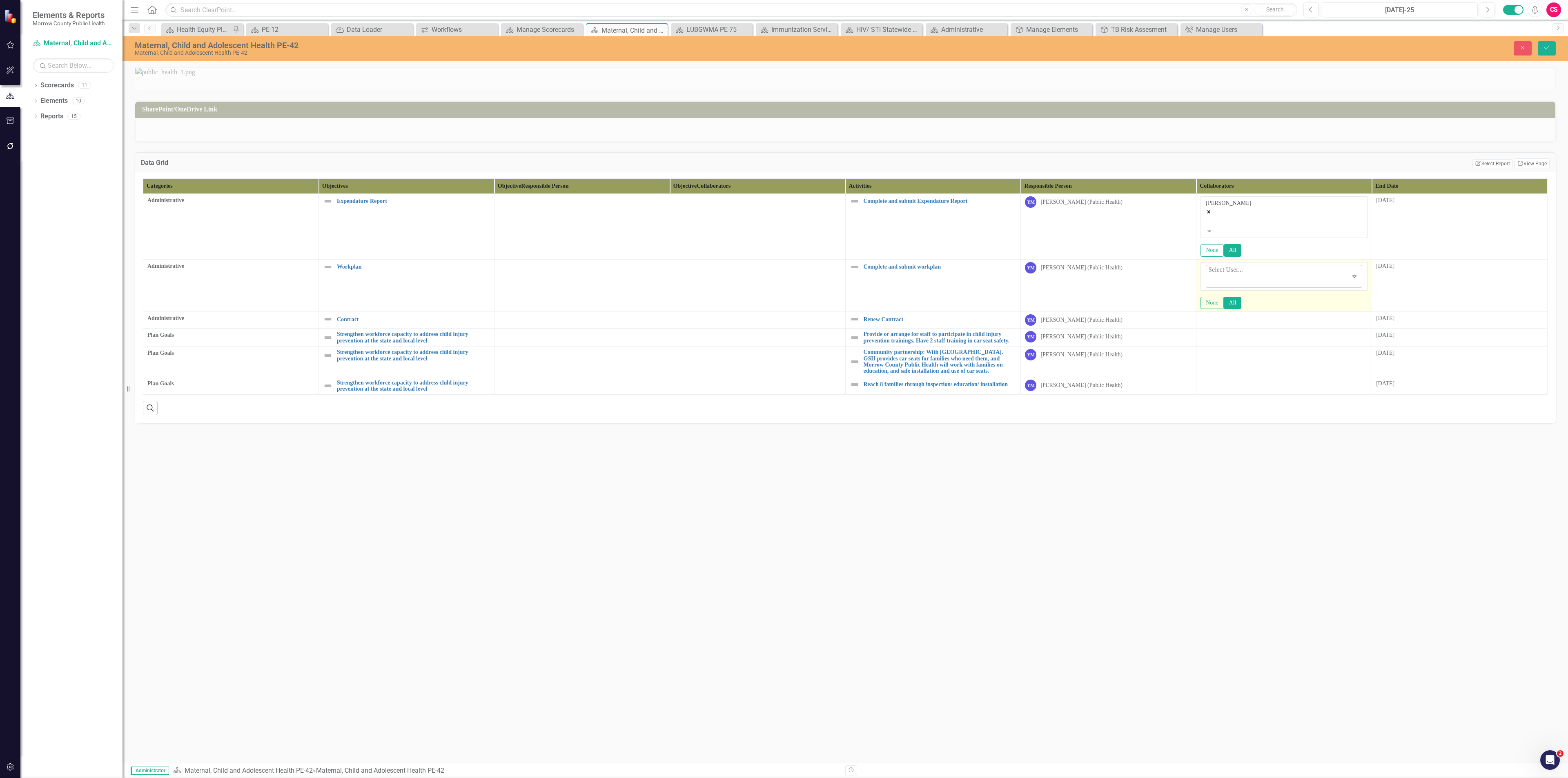
click at [783, 287] on div at bounding box center [1209, 281] width 1 height 11
type input "[PERSON_NAME]"
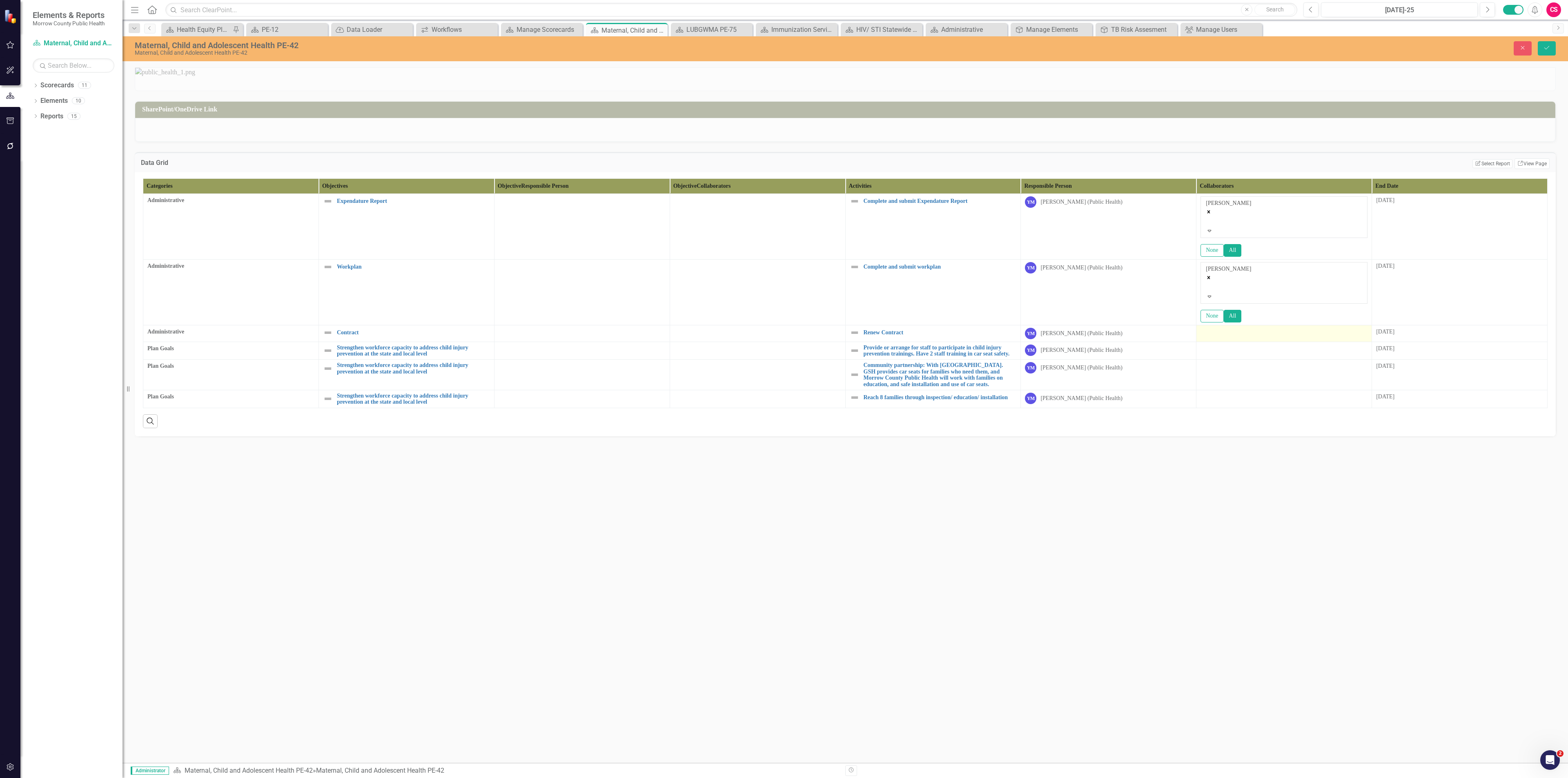
click at [783, 337] on div at bounding box center [1284, 333] width 167 height 10
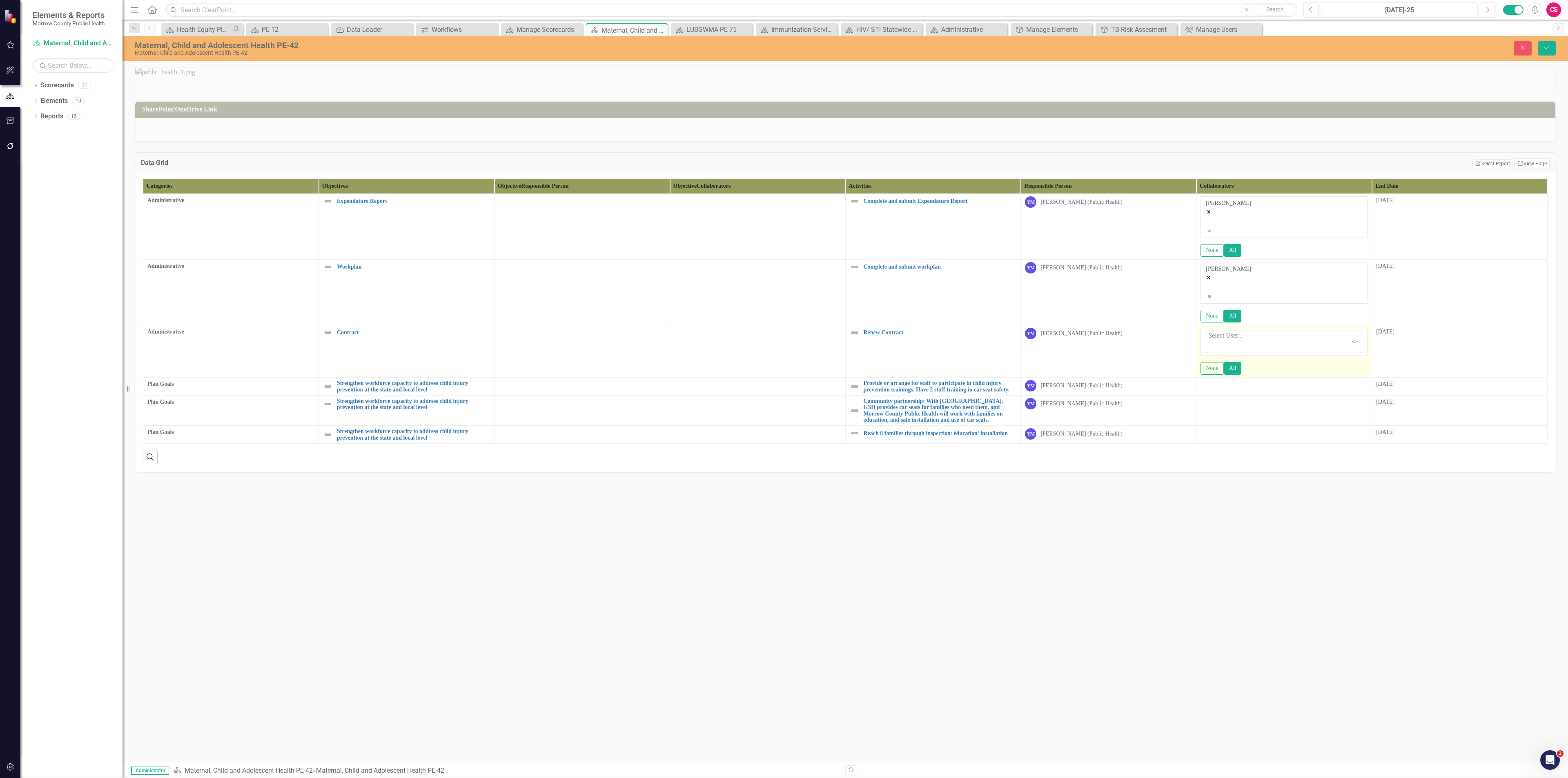
click at [783, 337] on div at bounding box center [1209, 346] width 1 height 11
type input "[PERSON_NAME]"
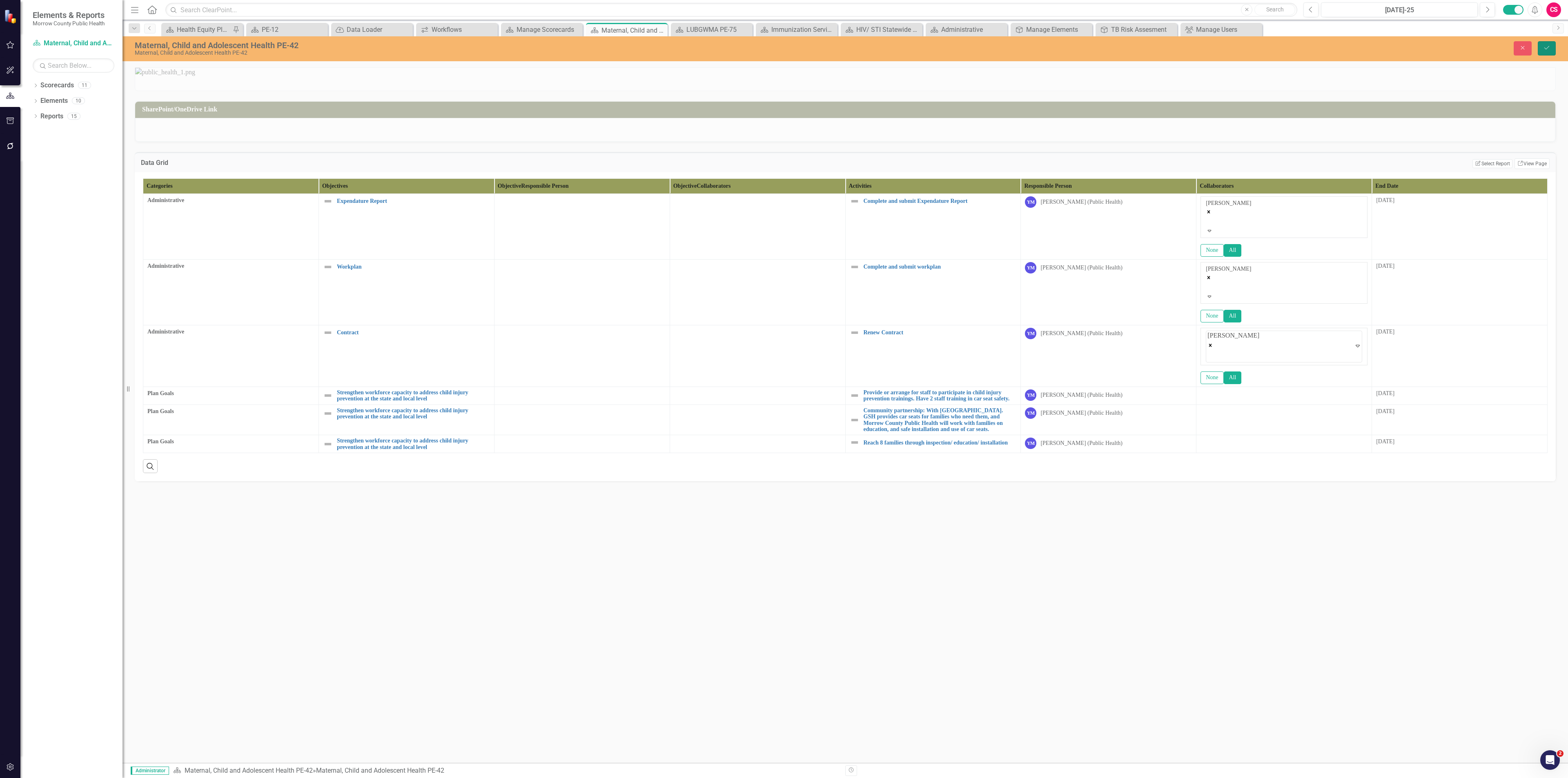
click at [783, 49] on icon "Save" at bounding box center [1546, 48] width 7 height 6
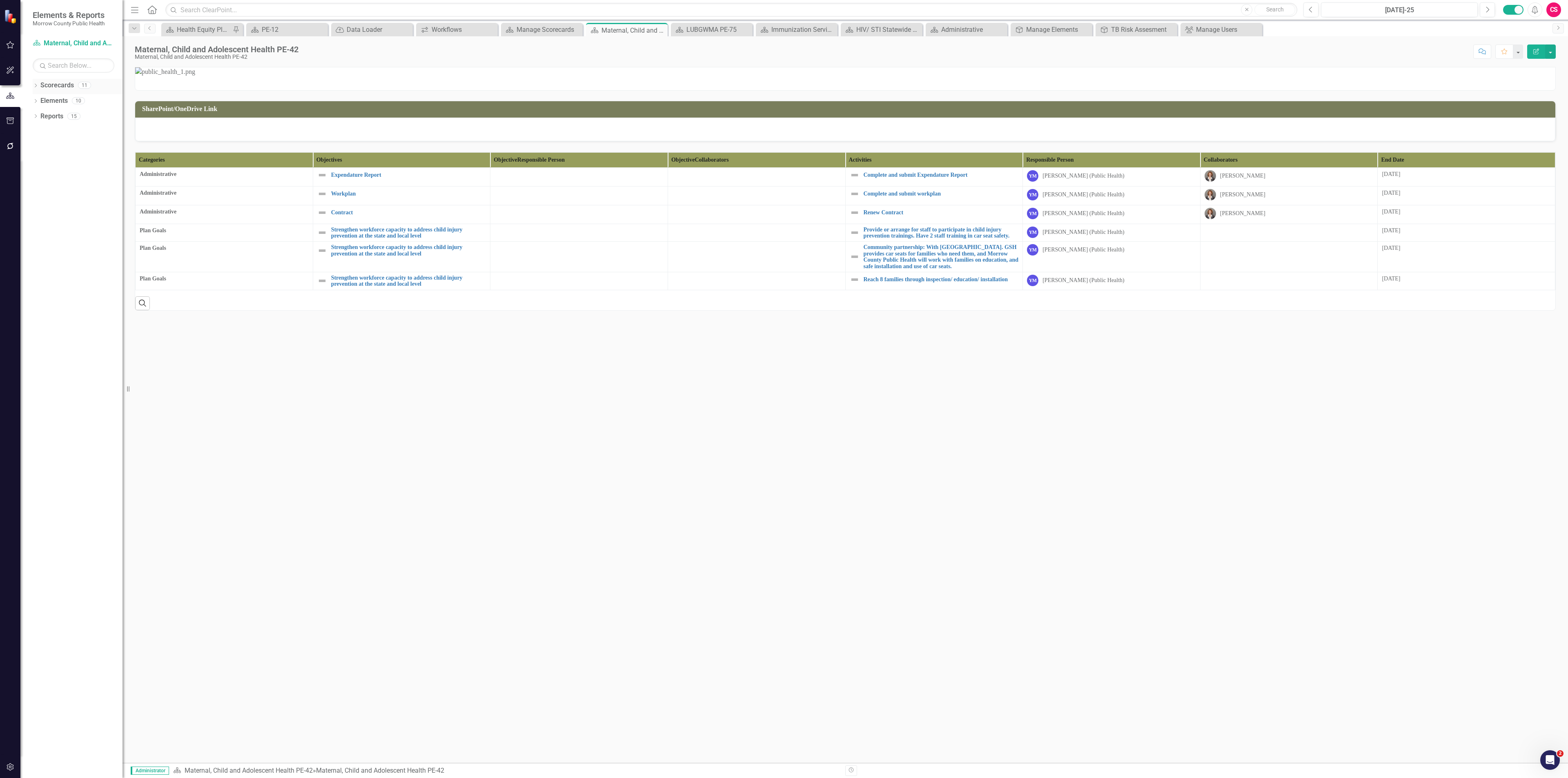
click at [55, 83] on link "Scorecards" at bounding box center [58, 85] width 34 height 9
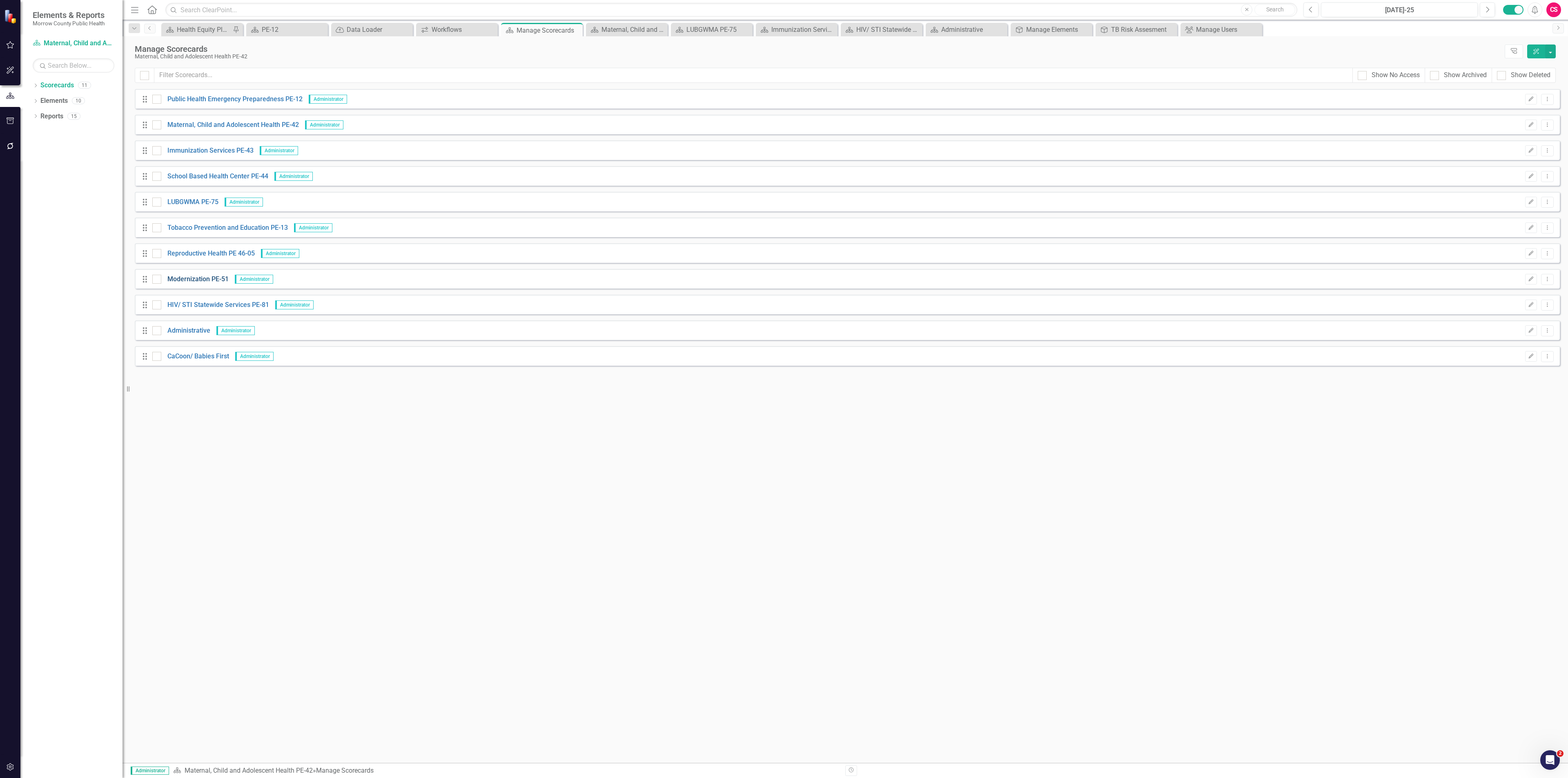
click at [198, 275] on link "Modernization PE-51" at bounding box center [195, 279] width 67 height 9
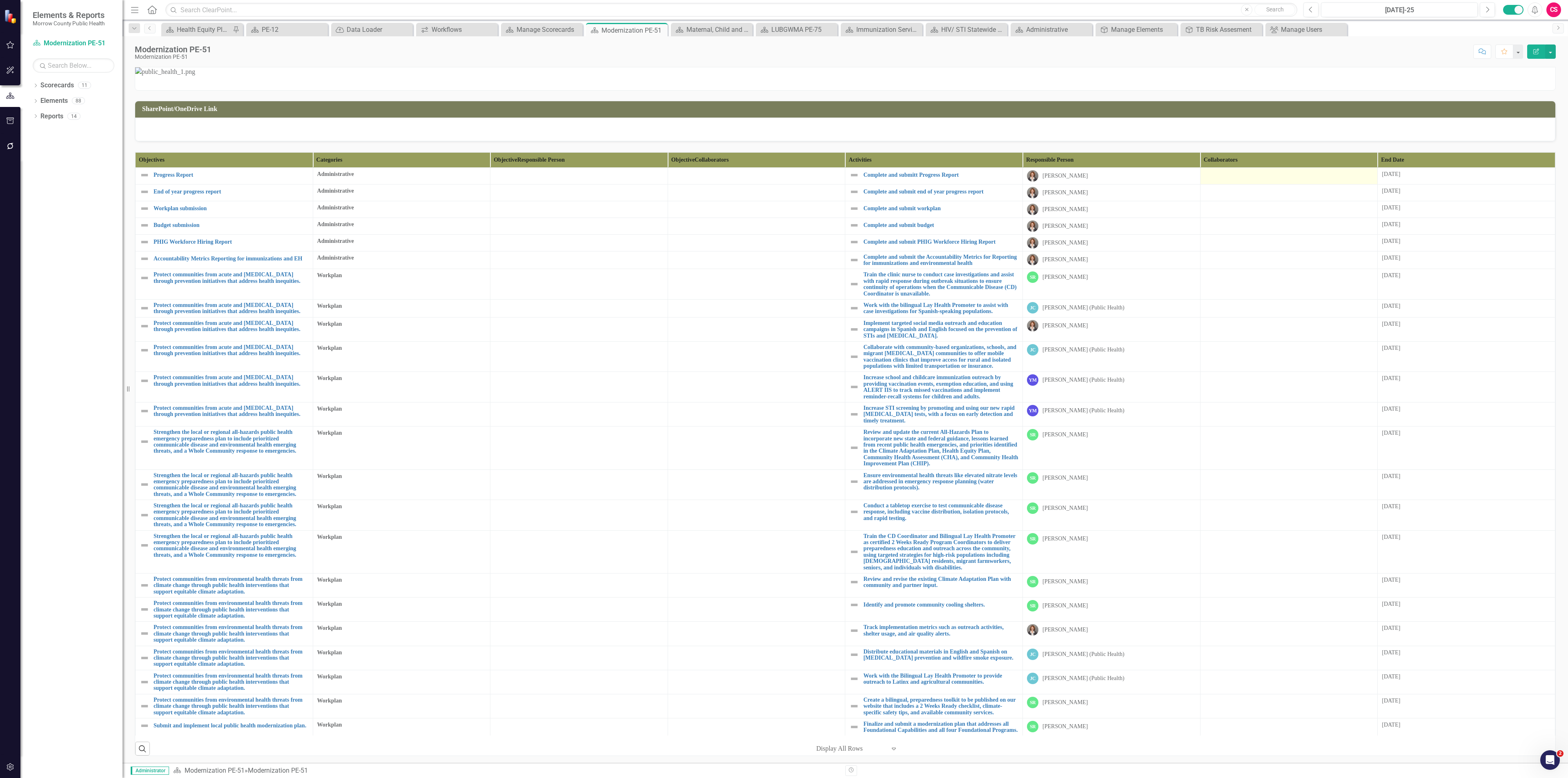
click at [1219, 184] on td at bounding box center [1288, 176] width 177 height 17
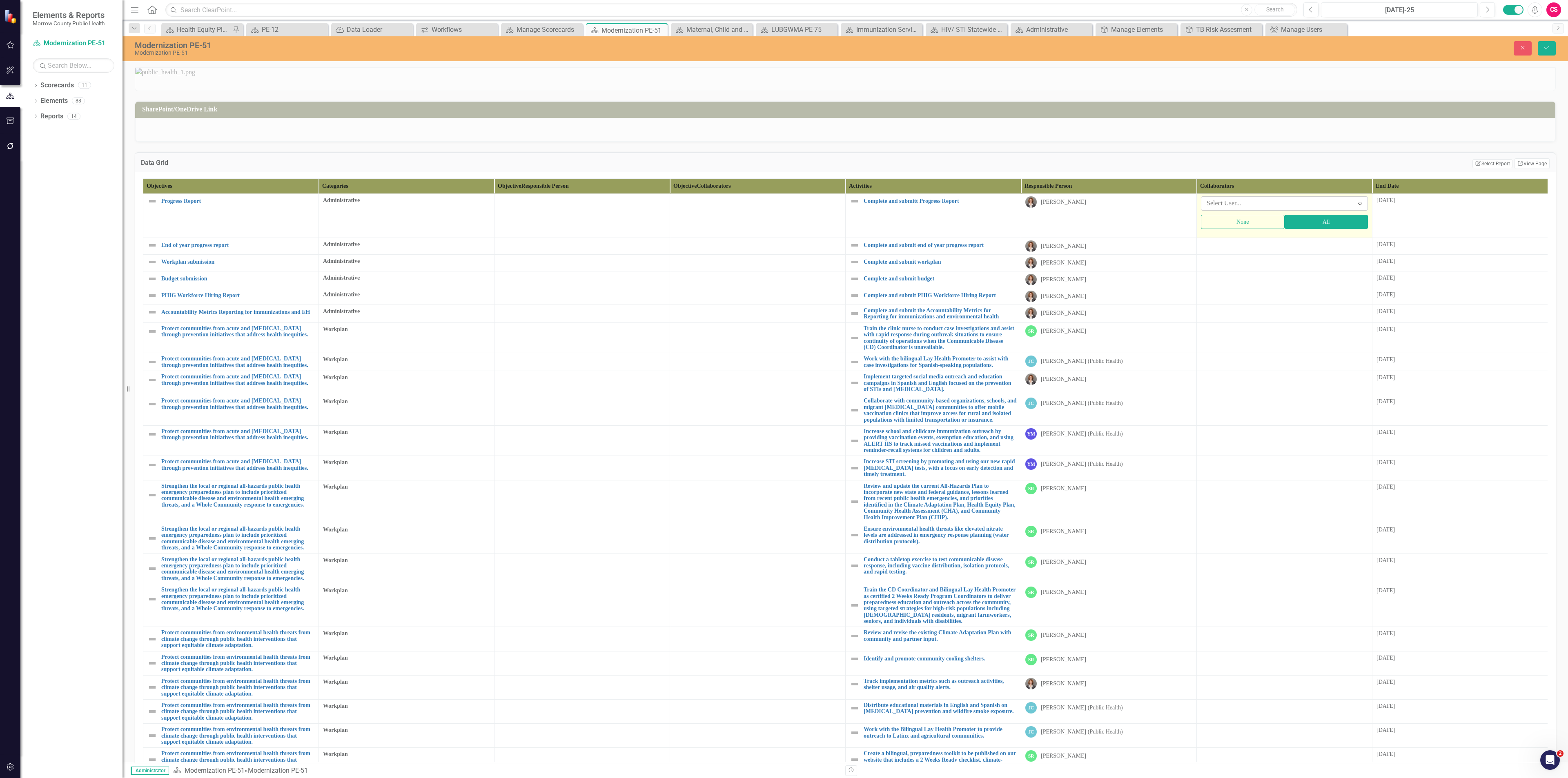
click at [1222, 209] on div at bounding box center [1278, 203] width 150 height 11
type input "sara"
click at [74, 777] on span "Sara h Rea" at bounding box center [41, 784] width 66 height 8
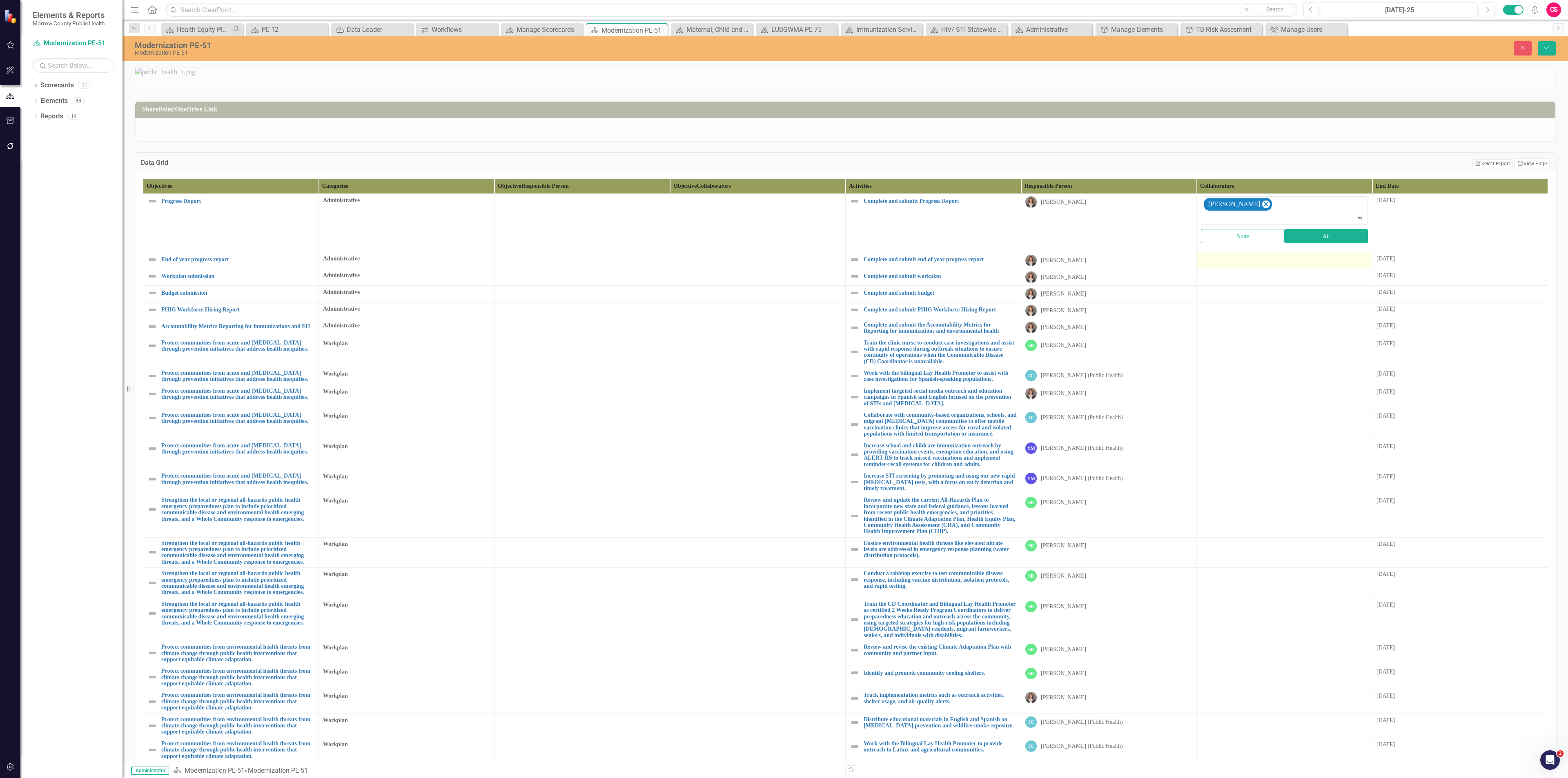
click at [1215, 264] on div at bounding box center [1284, 259] width 167 height 10
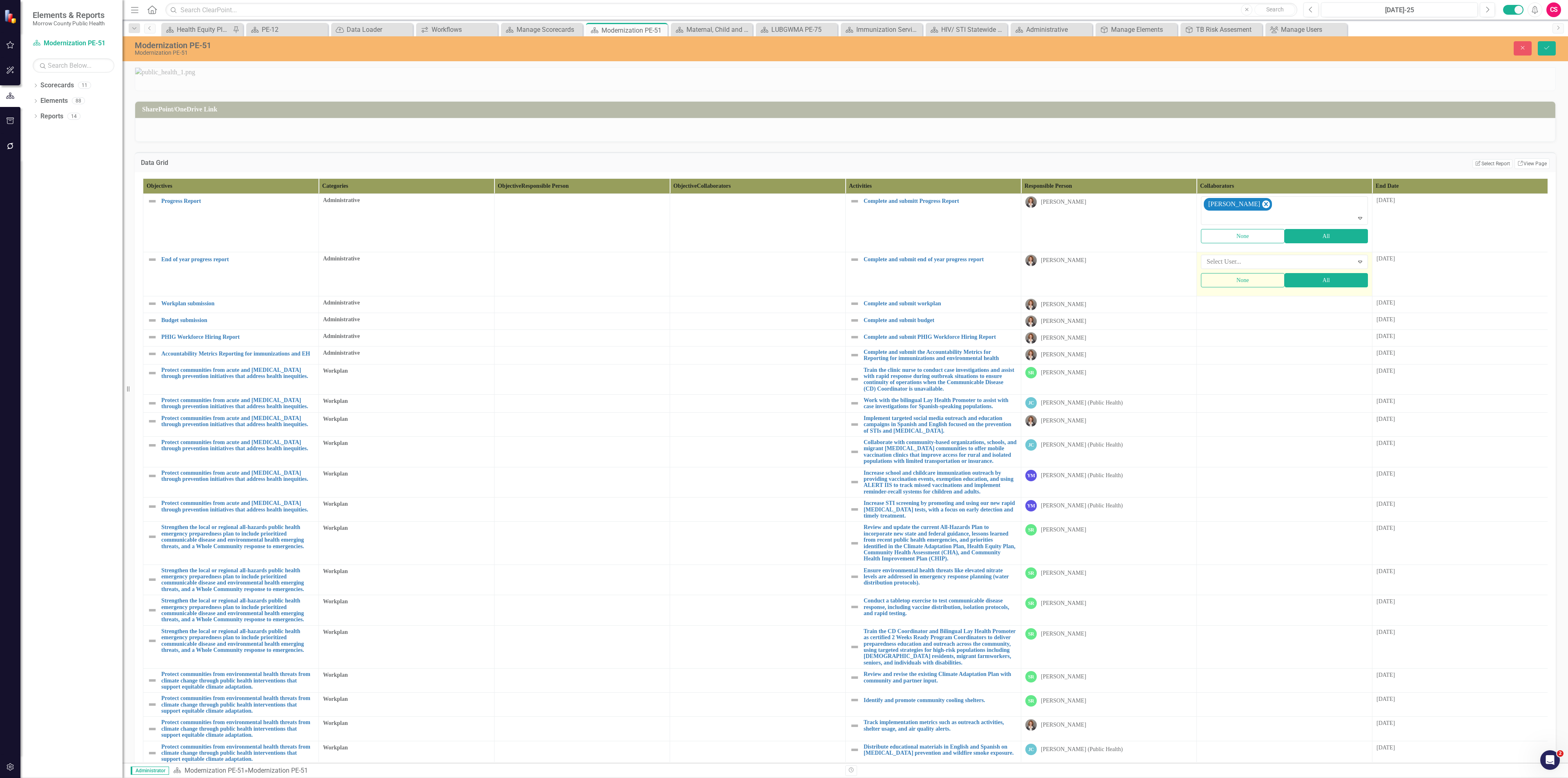
click at [1215, 267] on div at bounding box center [1278, 262] width 150 height 11
type input "sa"
click at [16, 777] on span "Sa" at bounding box center [12, 784] width 8 height 8
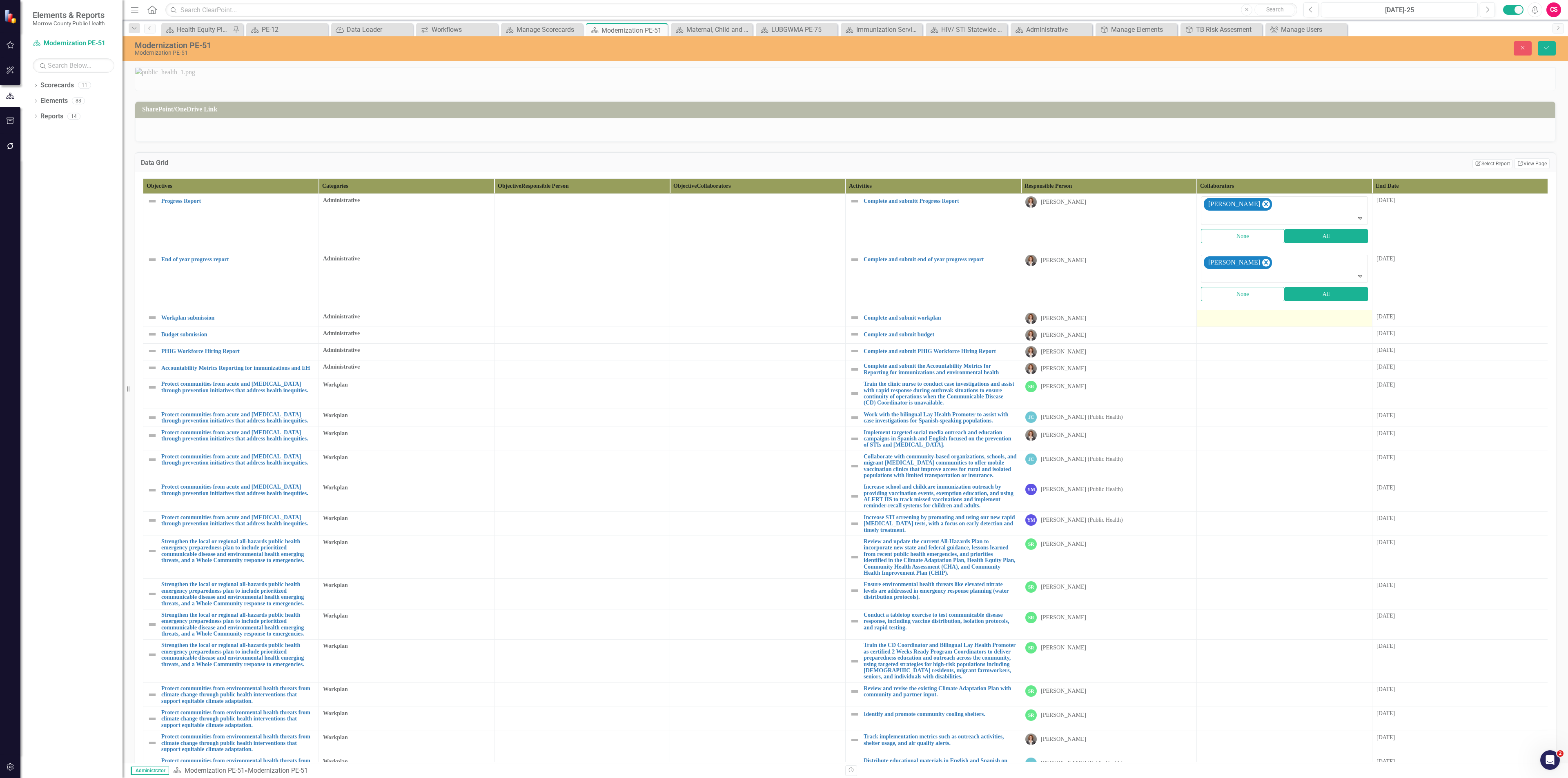
click at [1214, 322] on div at bounding box center [1284, 318] width 167 height 10
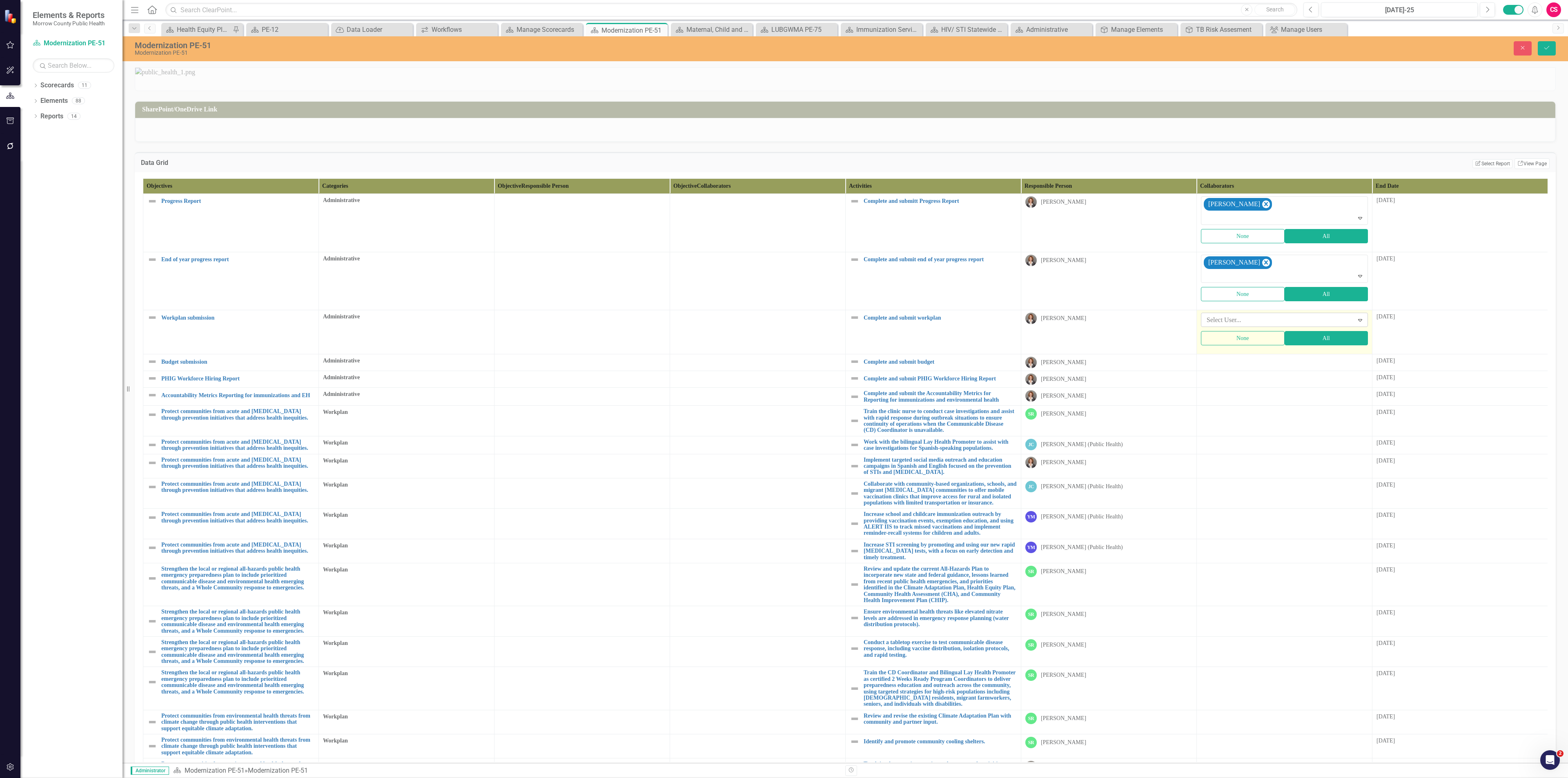
click at [1214, 326] on div at bounding box center [1278, 320] width 150 height 11
type input "sa"
click at [16, 777] on span "Sa" at bounding box center [12, 784] width 8 height 8
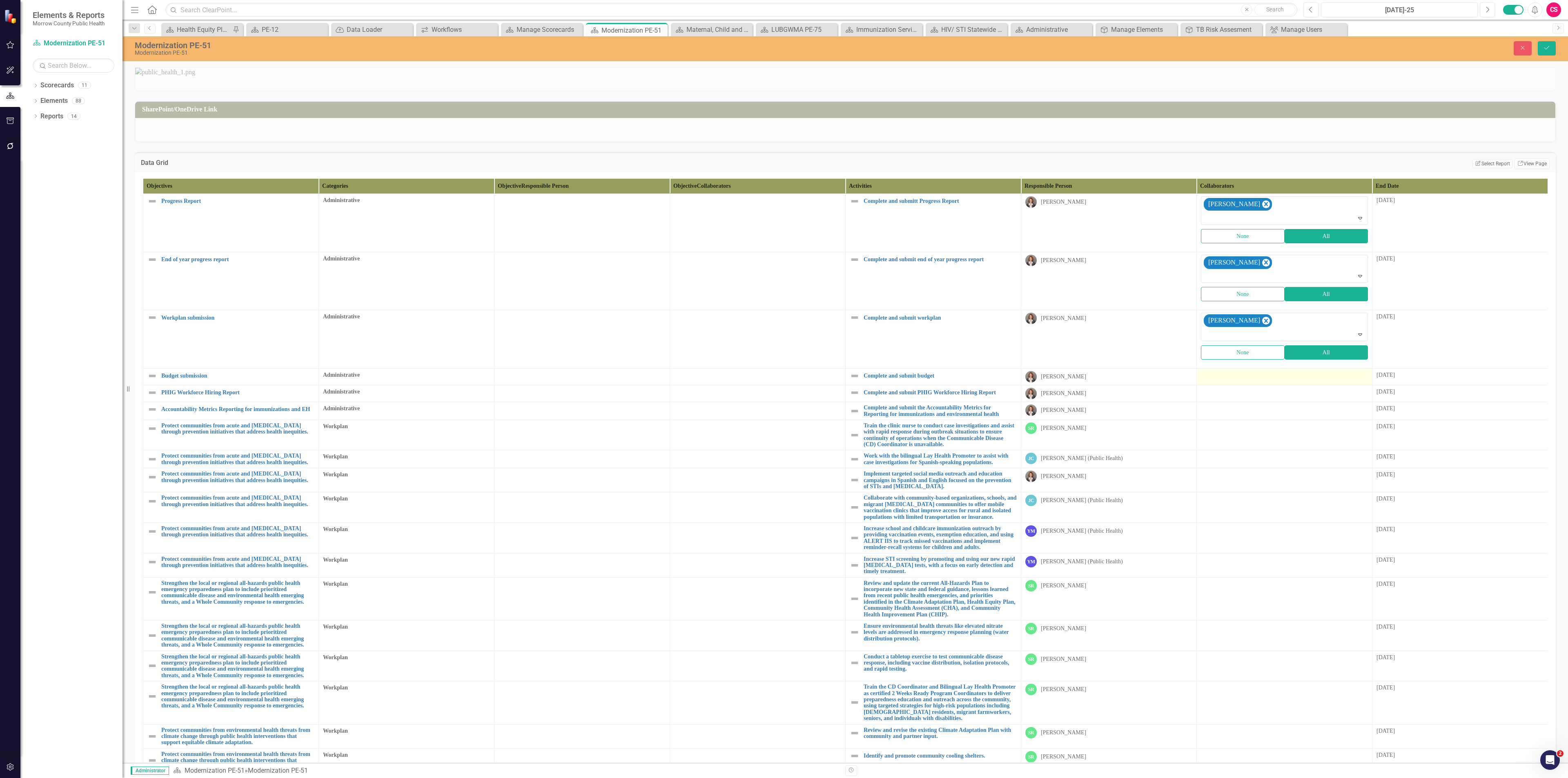
click at [1217, 381] on div at bounding box center [1284, 376] width 167 height 10
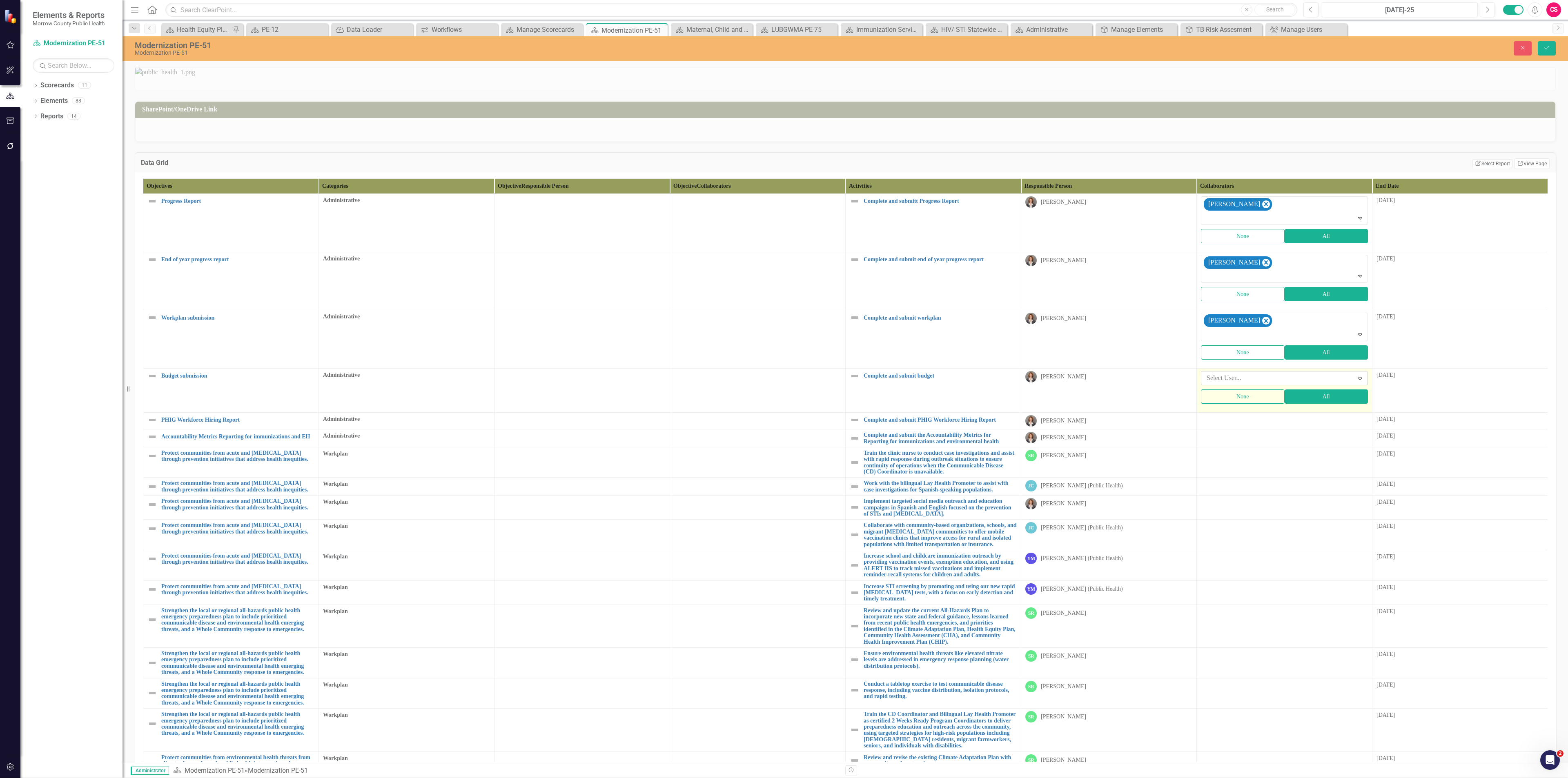
click at [1217, 383] on div at bounding box center [1278, 378] width 150 height 11
type input "sa"
click at [38, 777] on span "Sa rah Rea" at bounding box center [23, 784] width 30 height 8
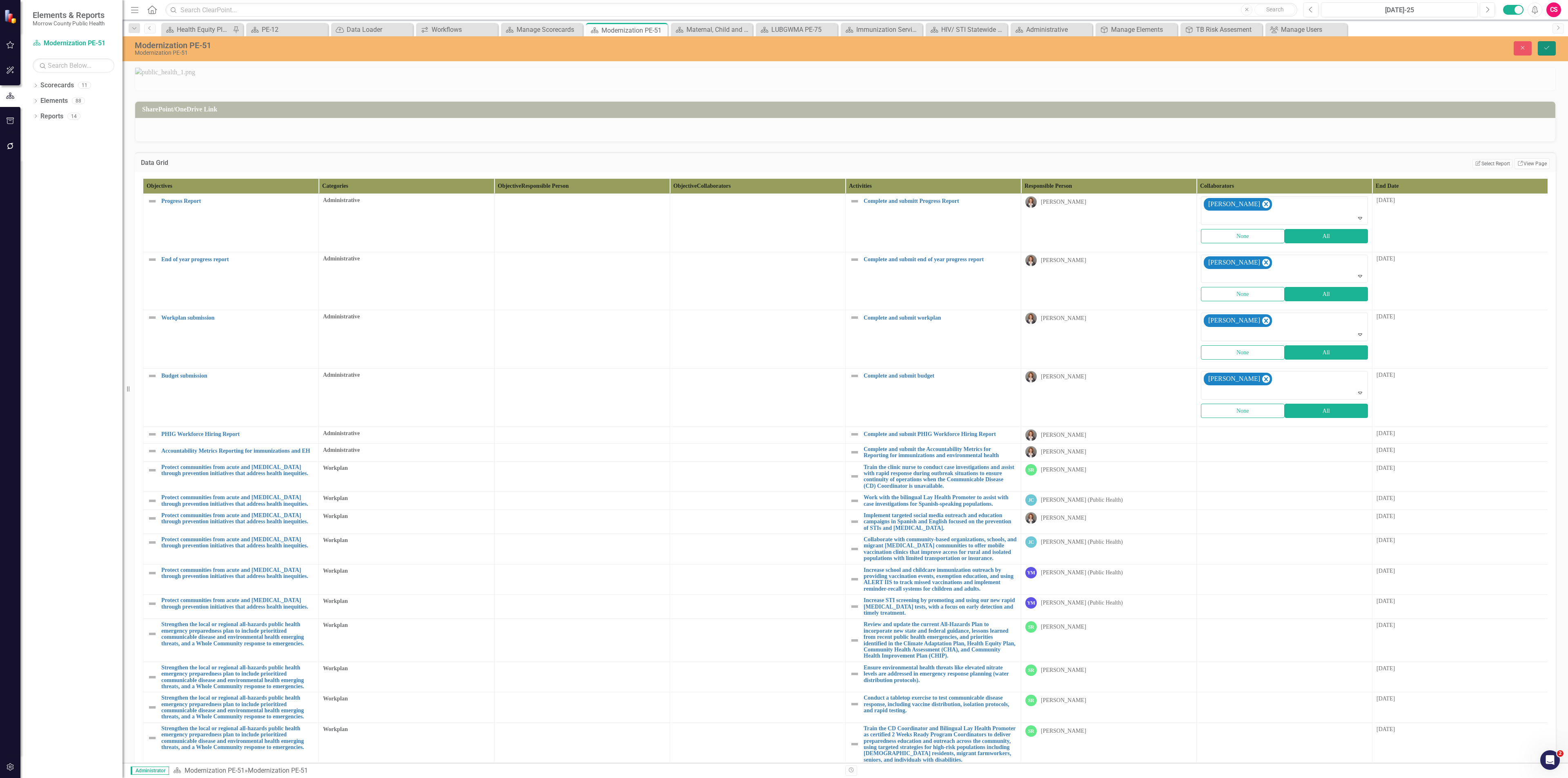
click at [1554, 46] on button "Save" at bounding box center [1547, 48] width 18 height 14
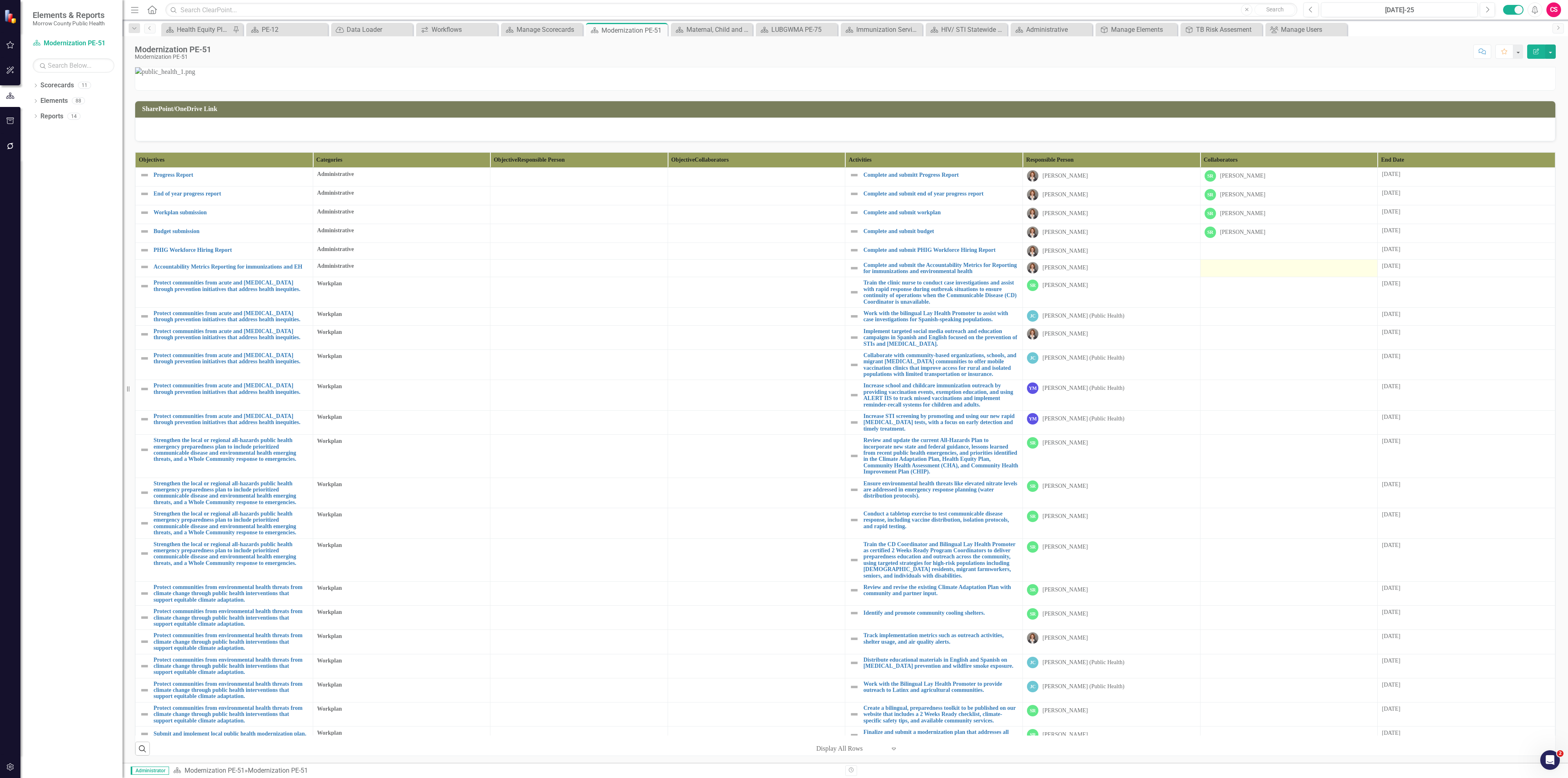
click at [1234, 272] on div at bounding box center [1289, 267] width 169 height 10
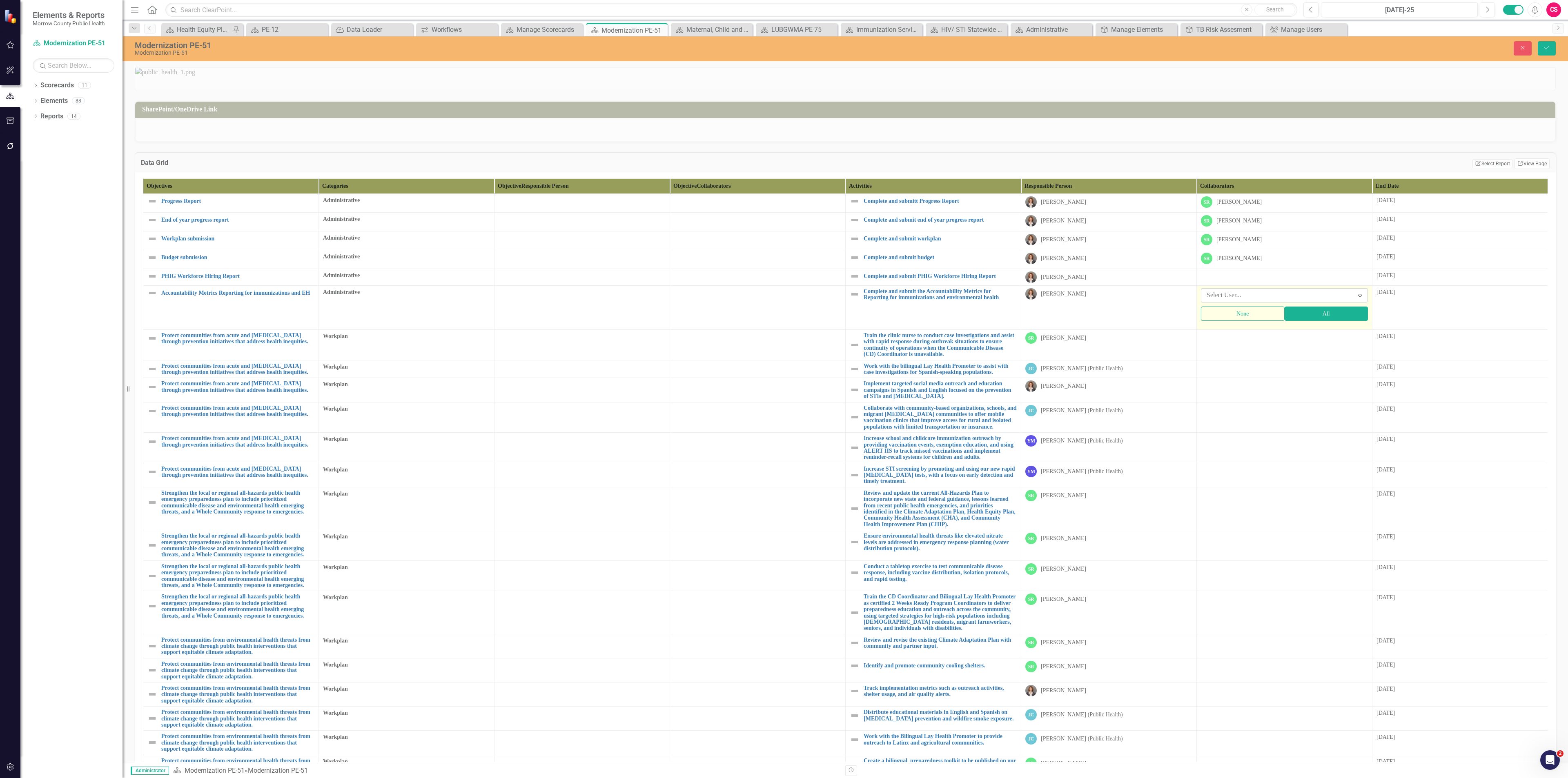
click at [1228, 301] on div at bounding box center [1278, 295] width 150 height 11
type input "sa"
click at [38, 777] on span "Sa rah Rea" at bounding box center [23, 784] width 30 height 8
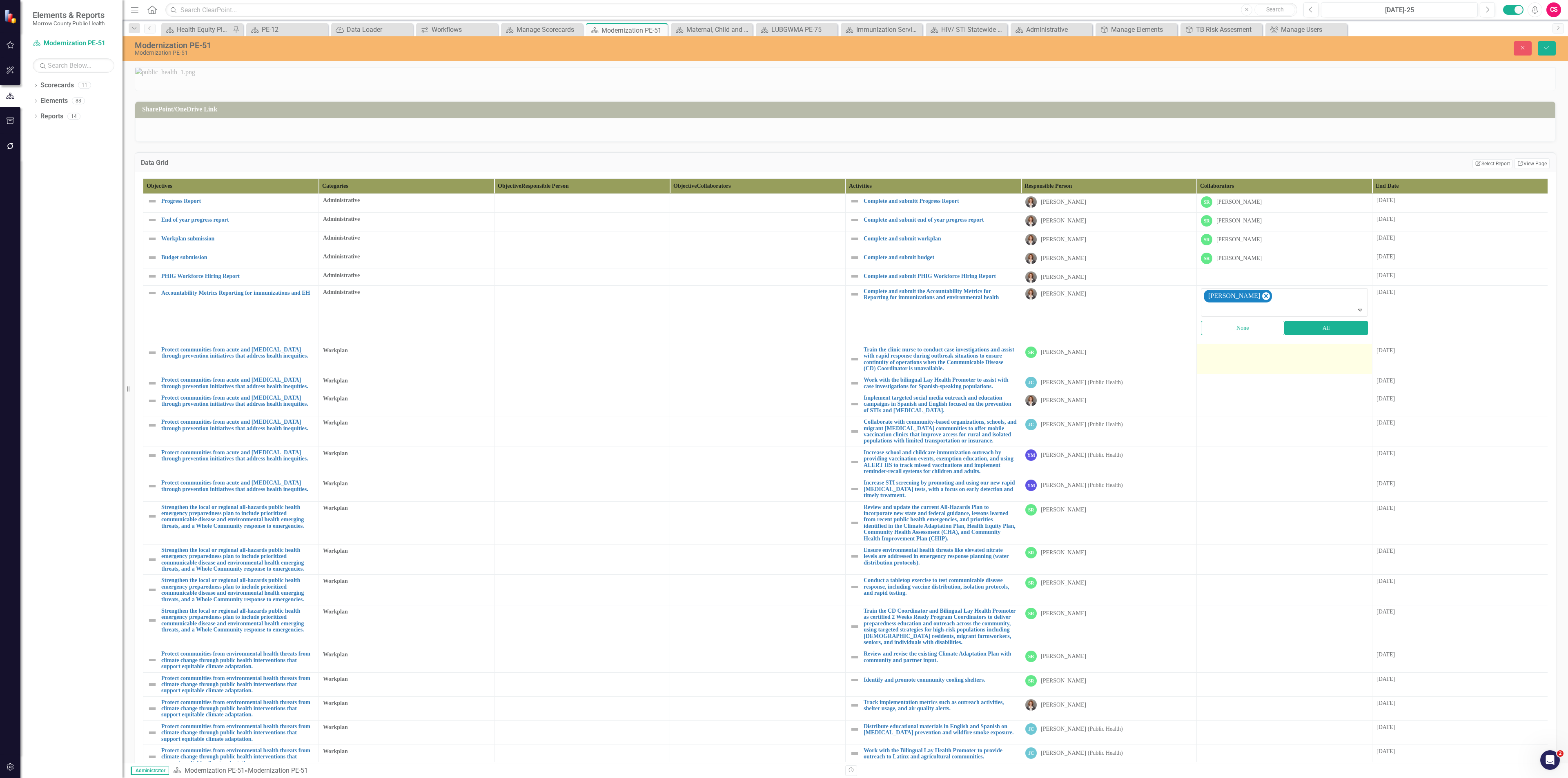
click at [1226, 374] on td at bounding box center [1285, 359] width 175 height 31
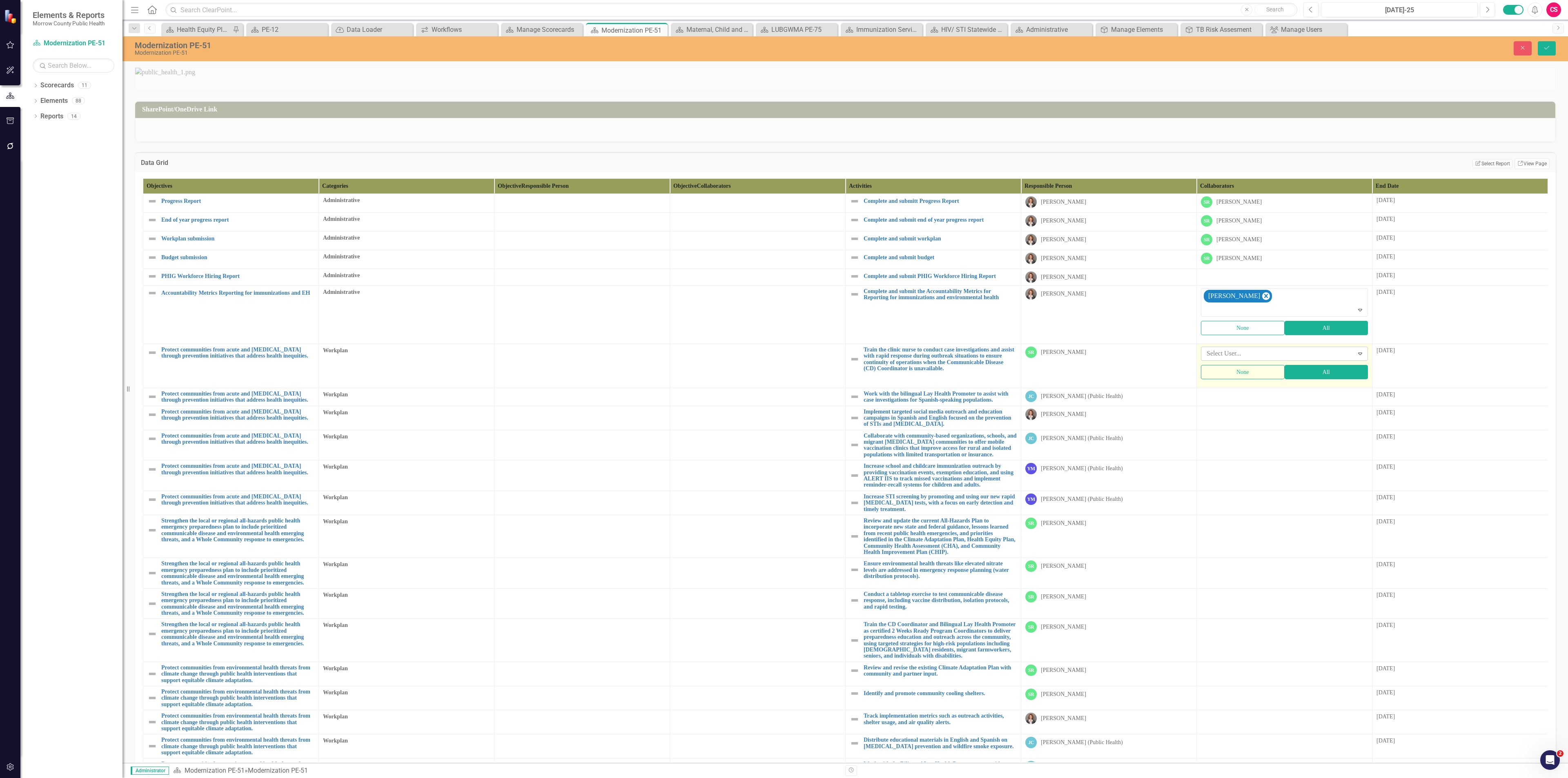
click at [1226, 359] on div at bounding box center [1278, 354] width 150 height 11
type input "yvo"
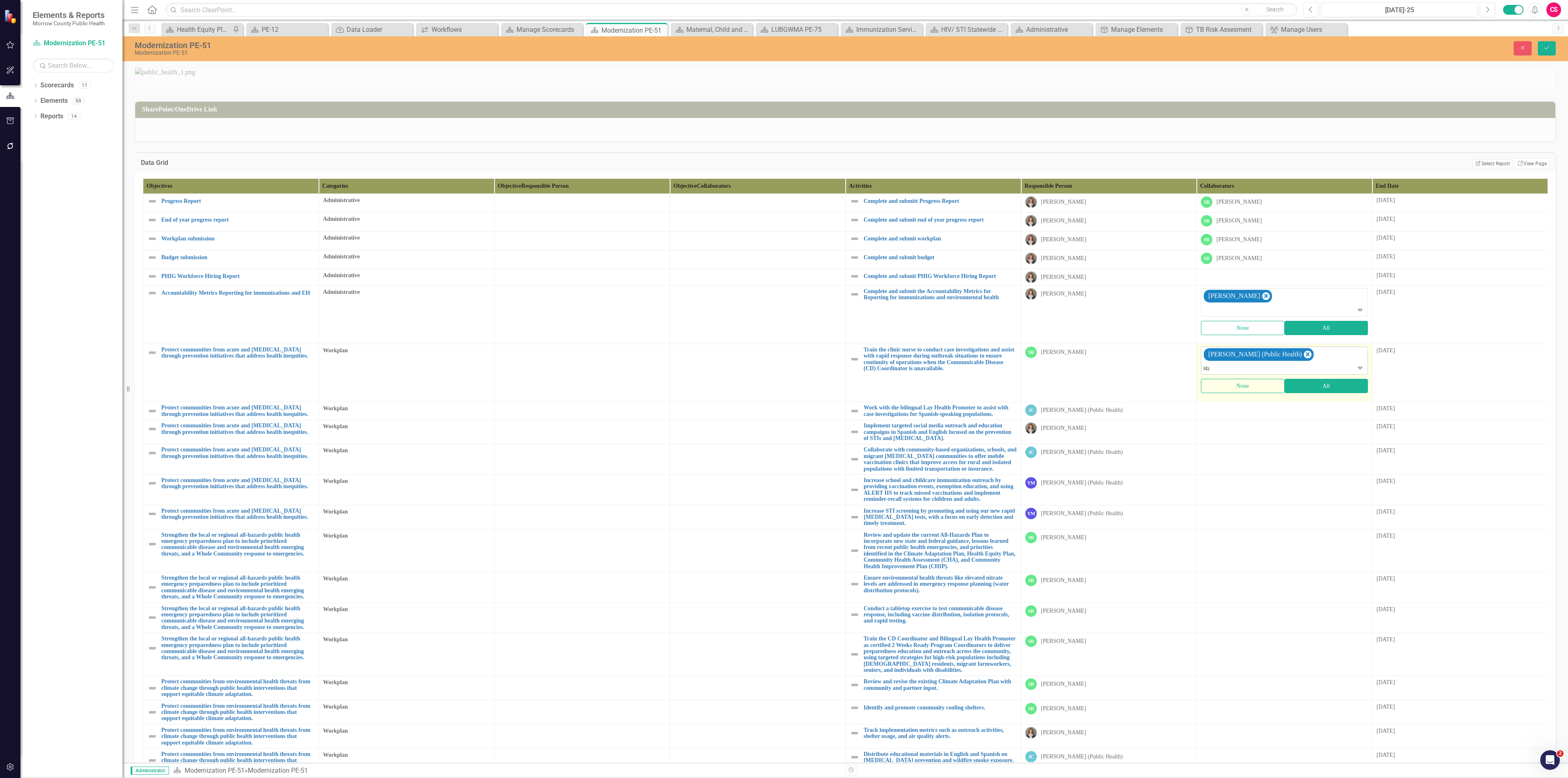
type input "stan"
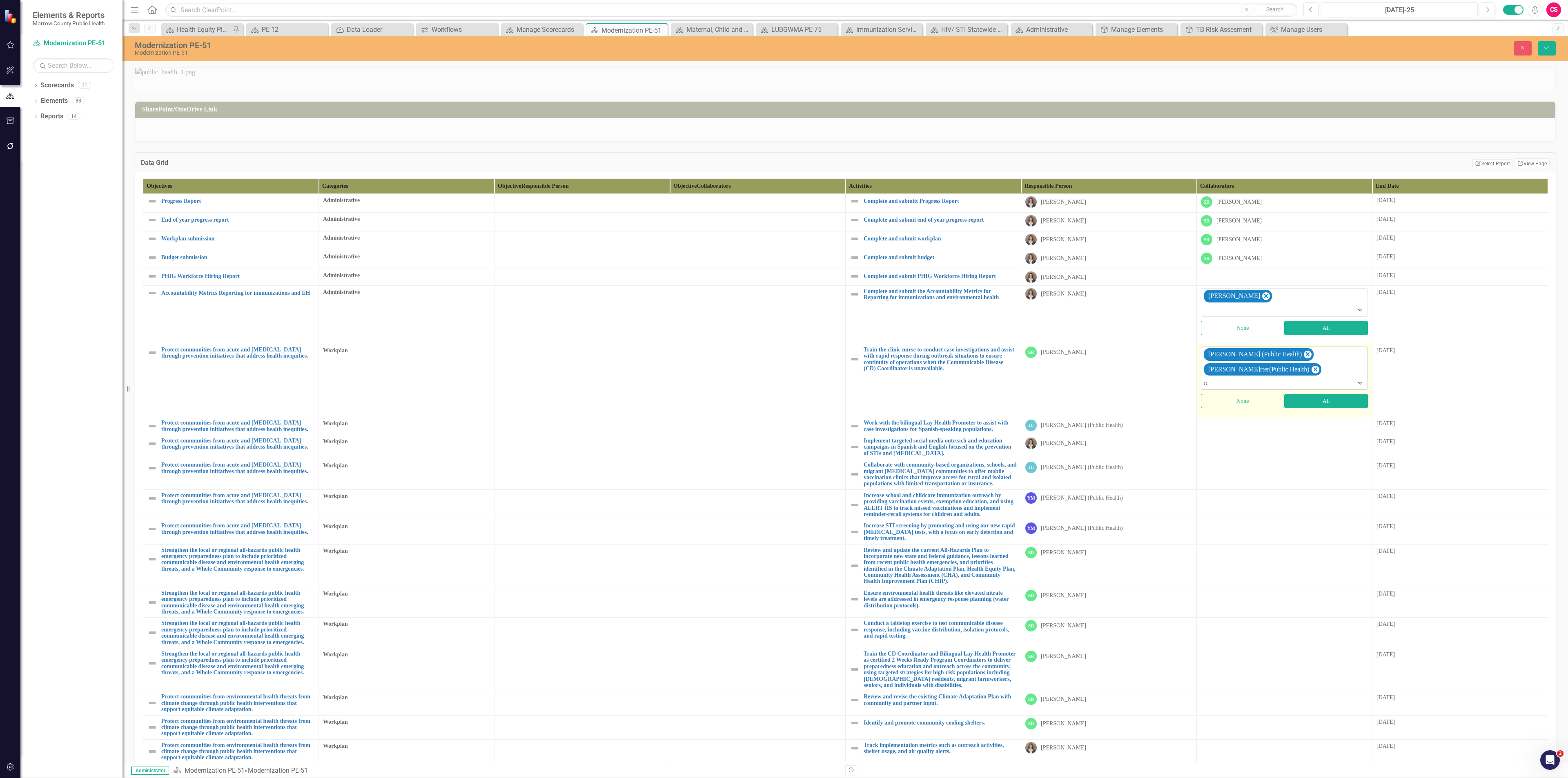
type input "rob"
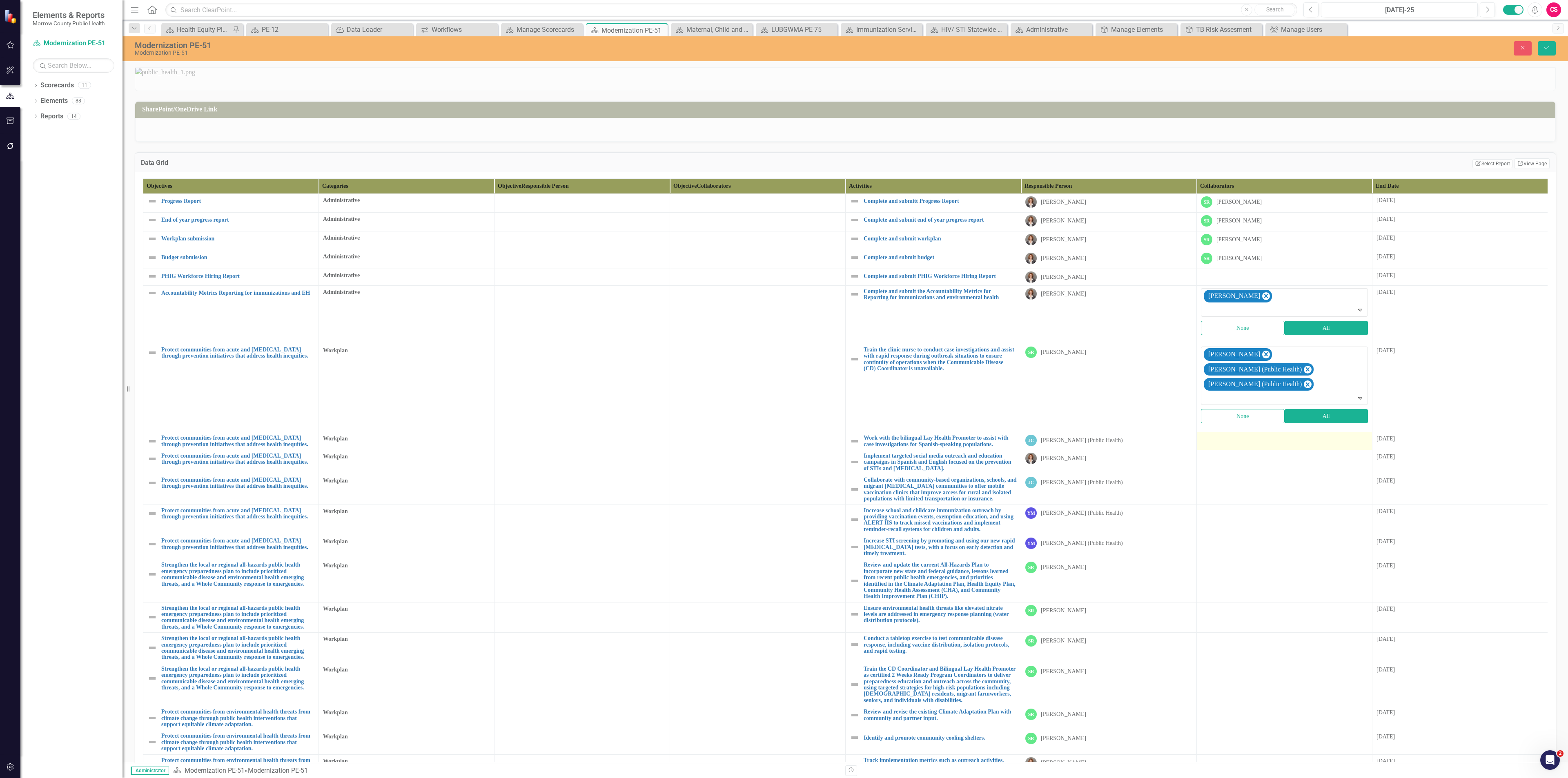
click at [1222, 444] on div at bounding box center [1284, 439] width 167 height 10
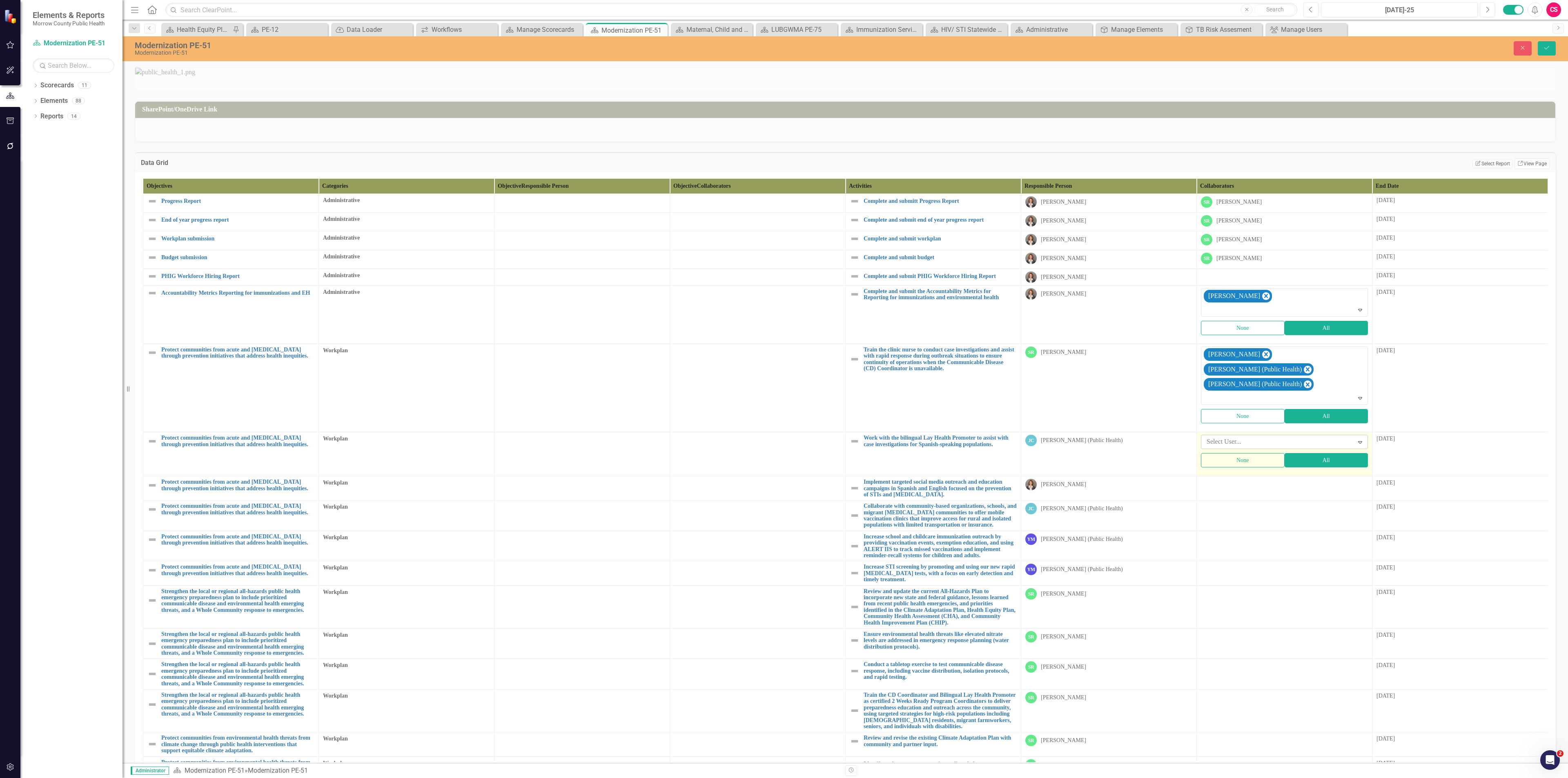
click at [1220, 447] on div at bounding box center [1278, 442] width 150 height 11
type input "je"
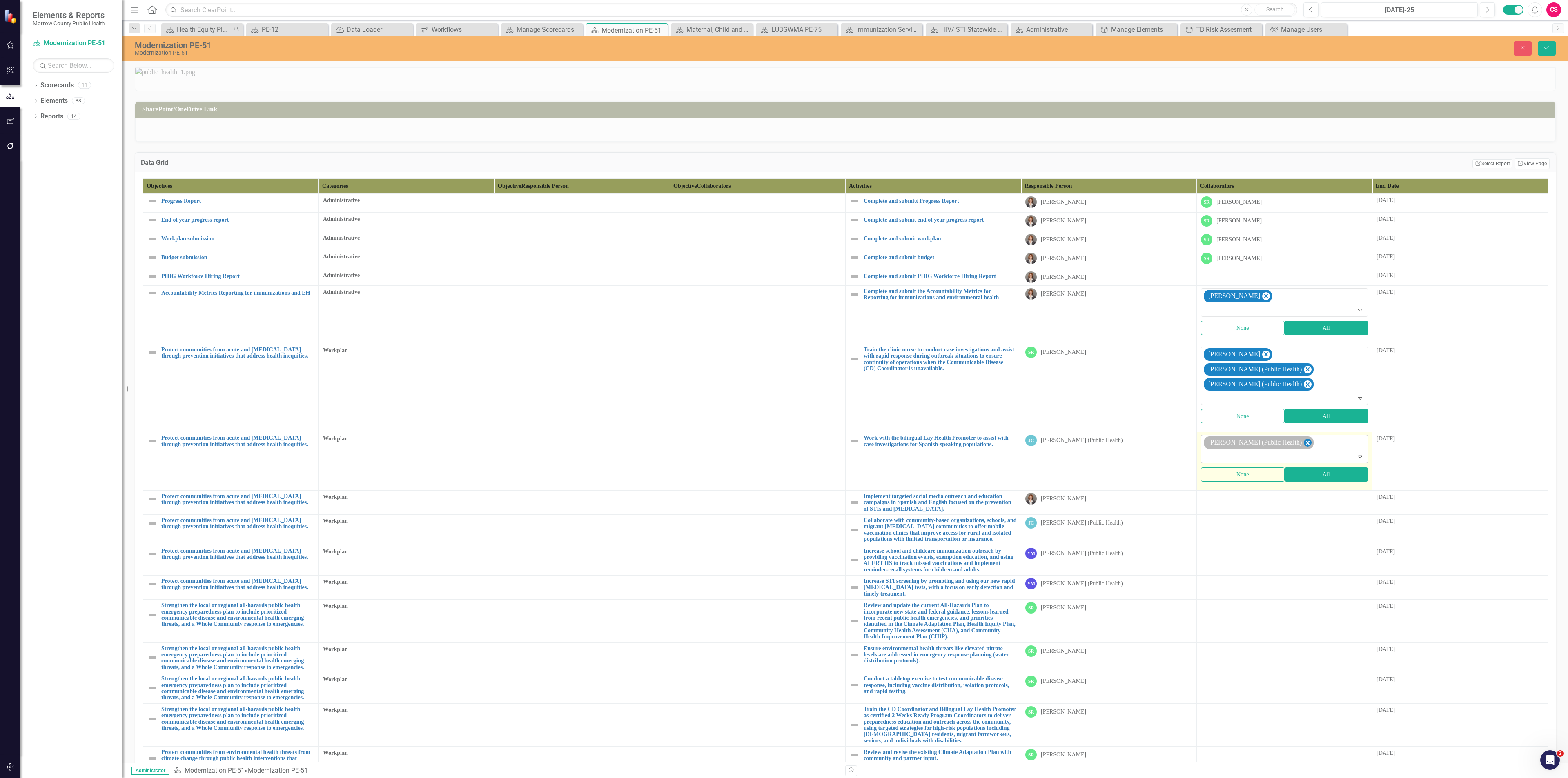
click at [1306, 448] on icon "Remove Jessica Calderon (Public Health)" at bounding box center [1307, 442] width 8 height 11
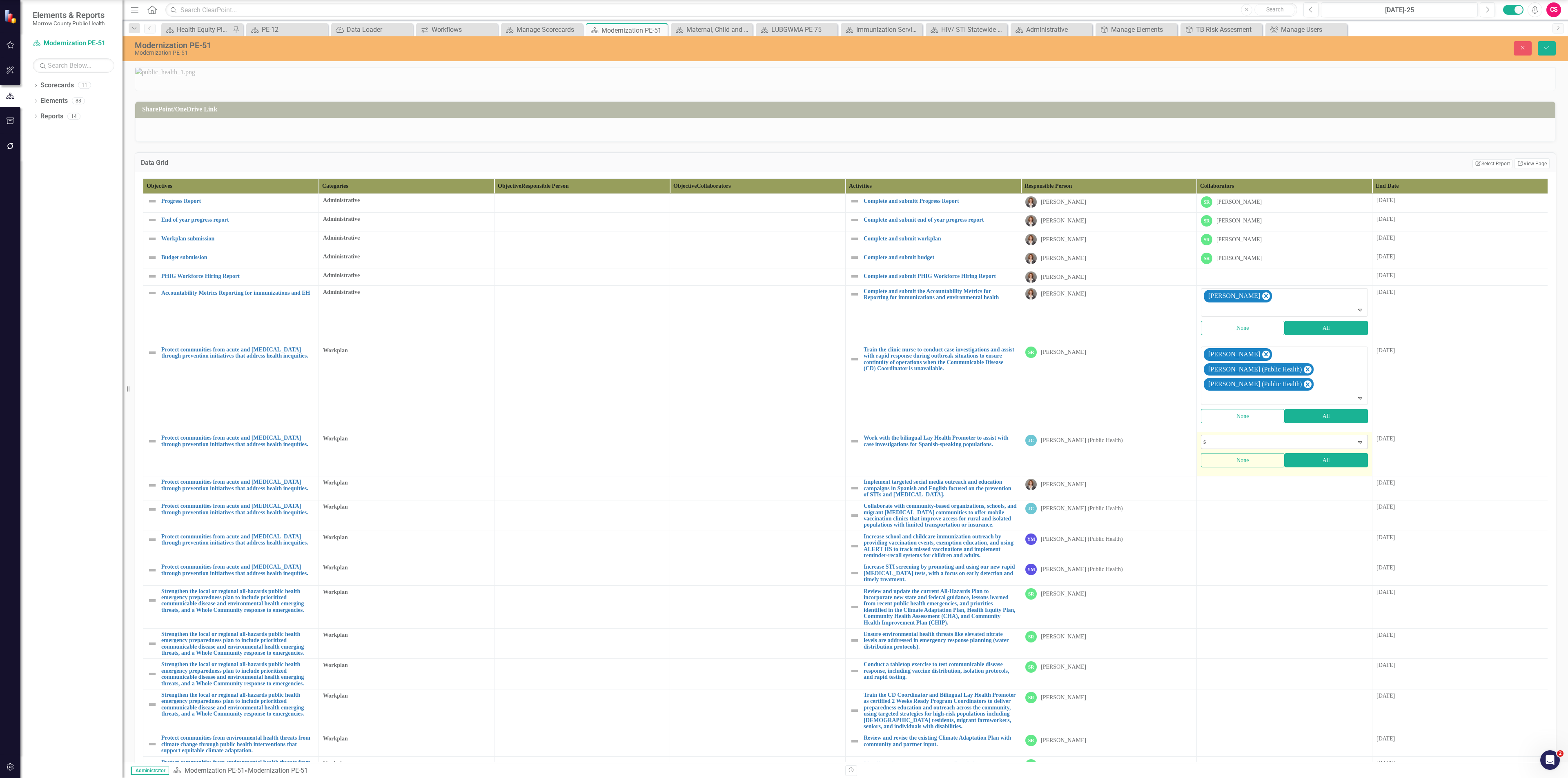
type input "sa"
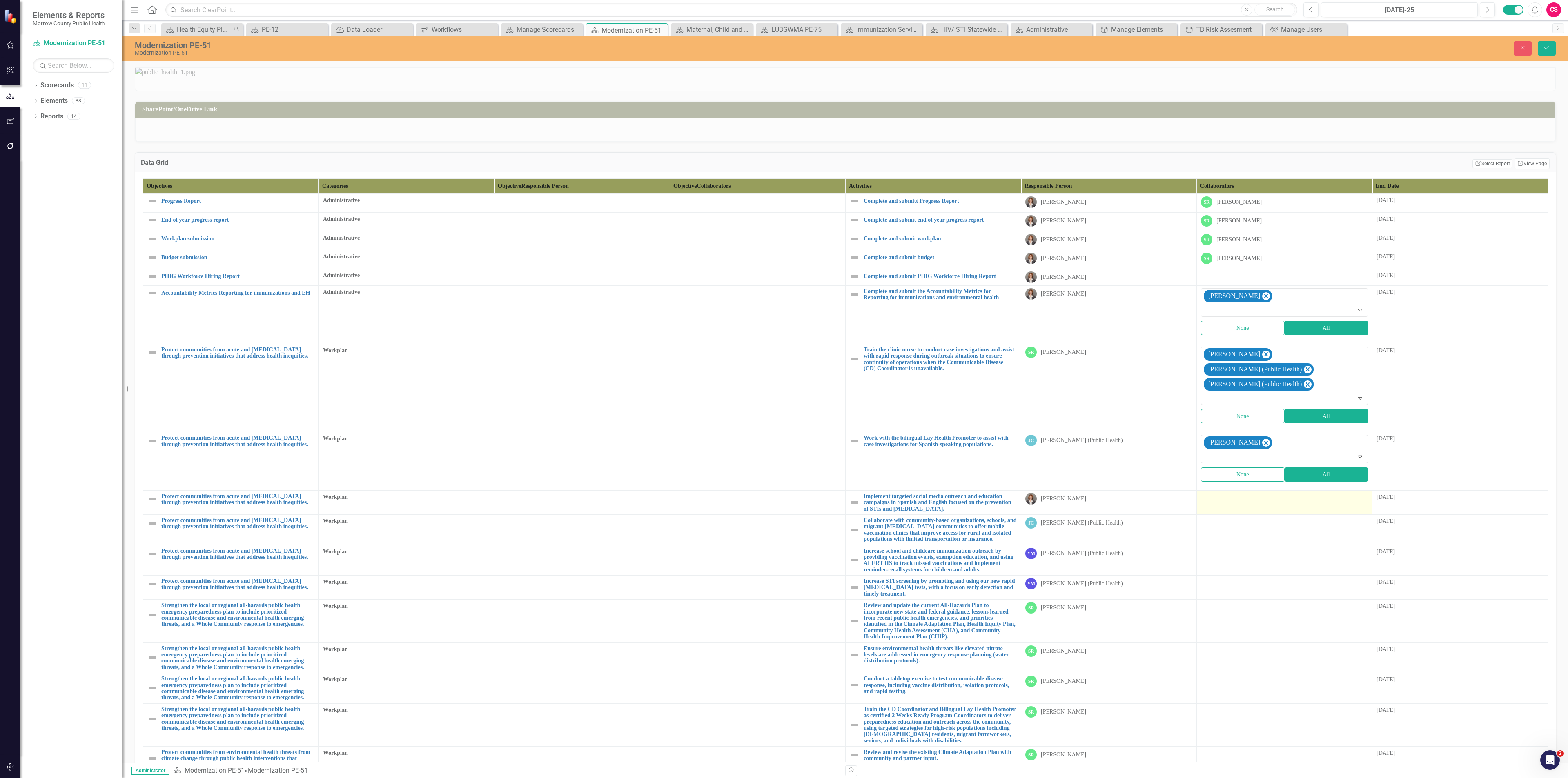
click at [1234, 514] on td at bounding box center [1285, 502] width 175 height 24
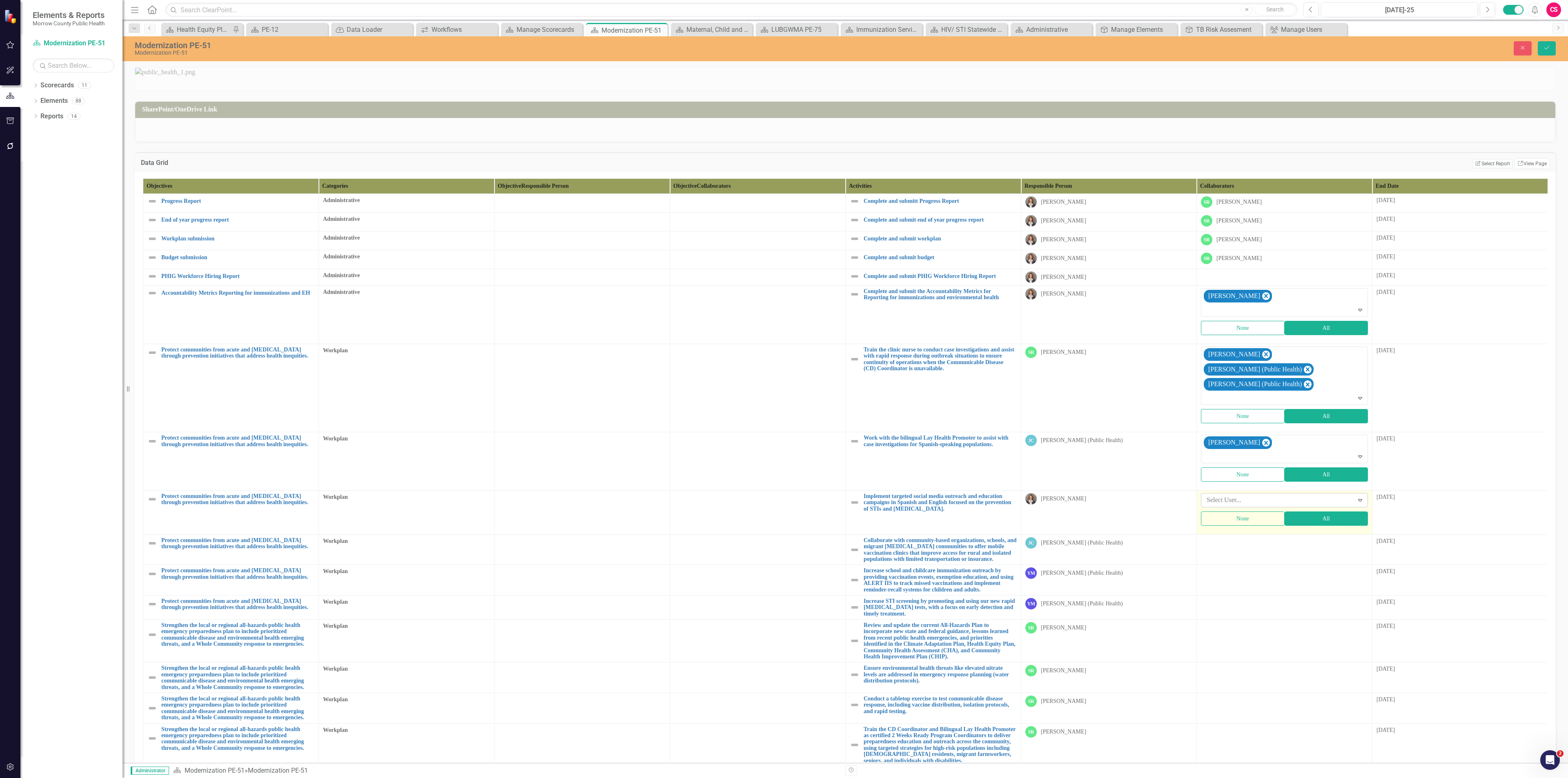
click at [1236, 505] on div at bounding box center [1278, 500] width 150 height 11
type input "sa"
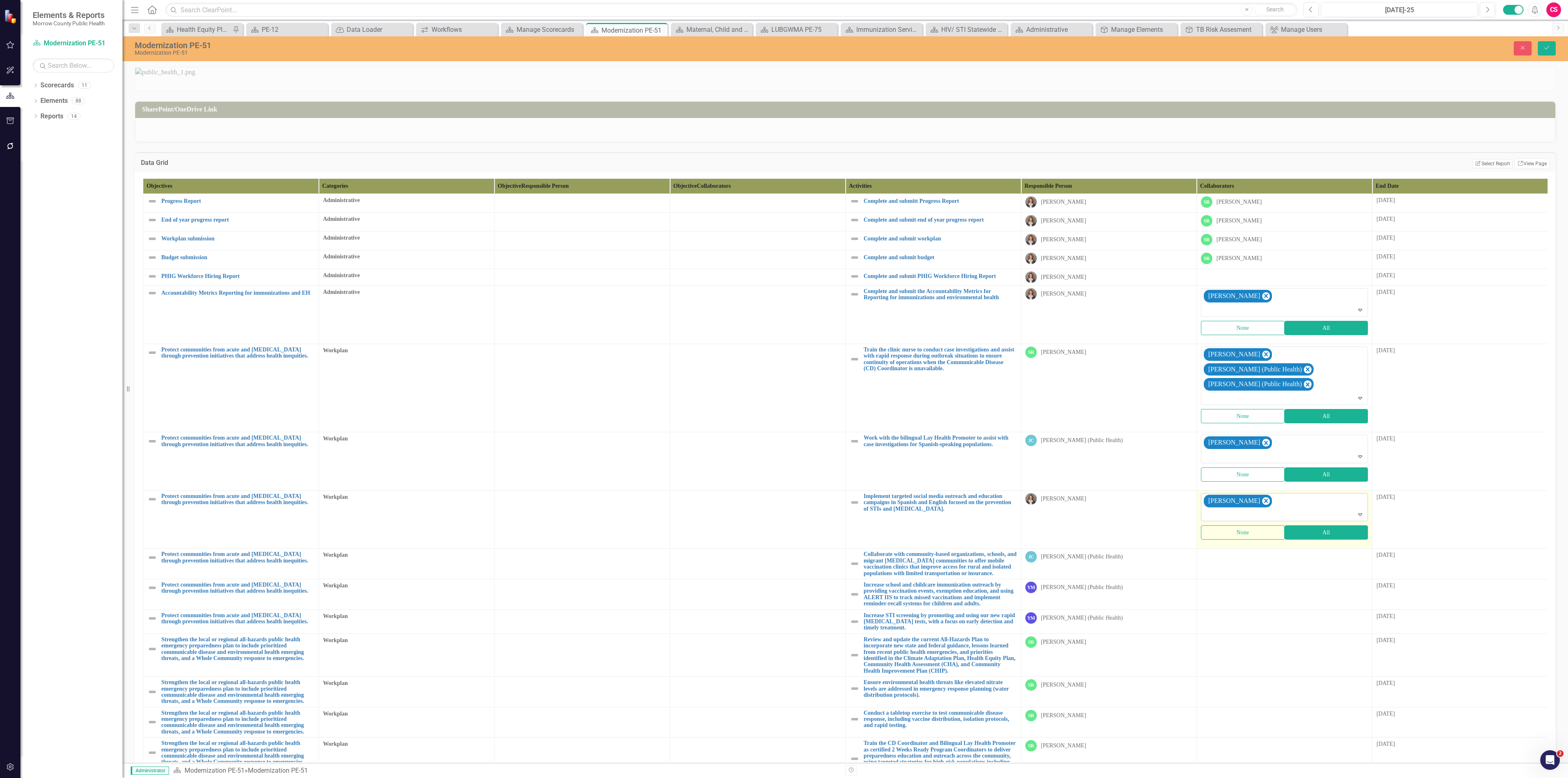
type input "a"
type input "jes"
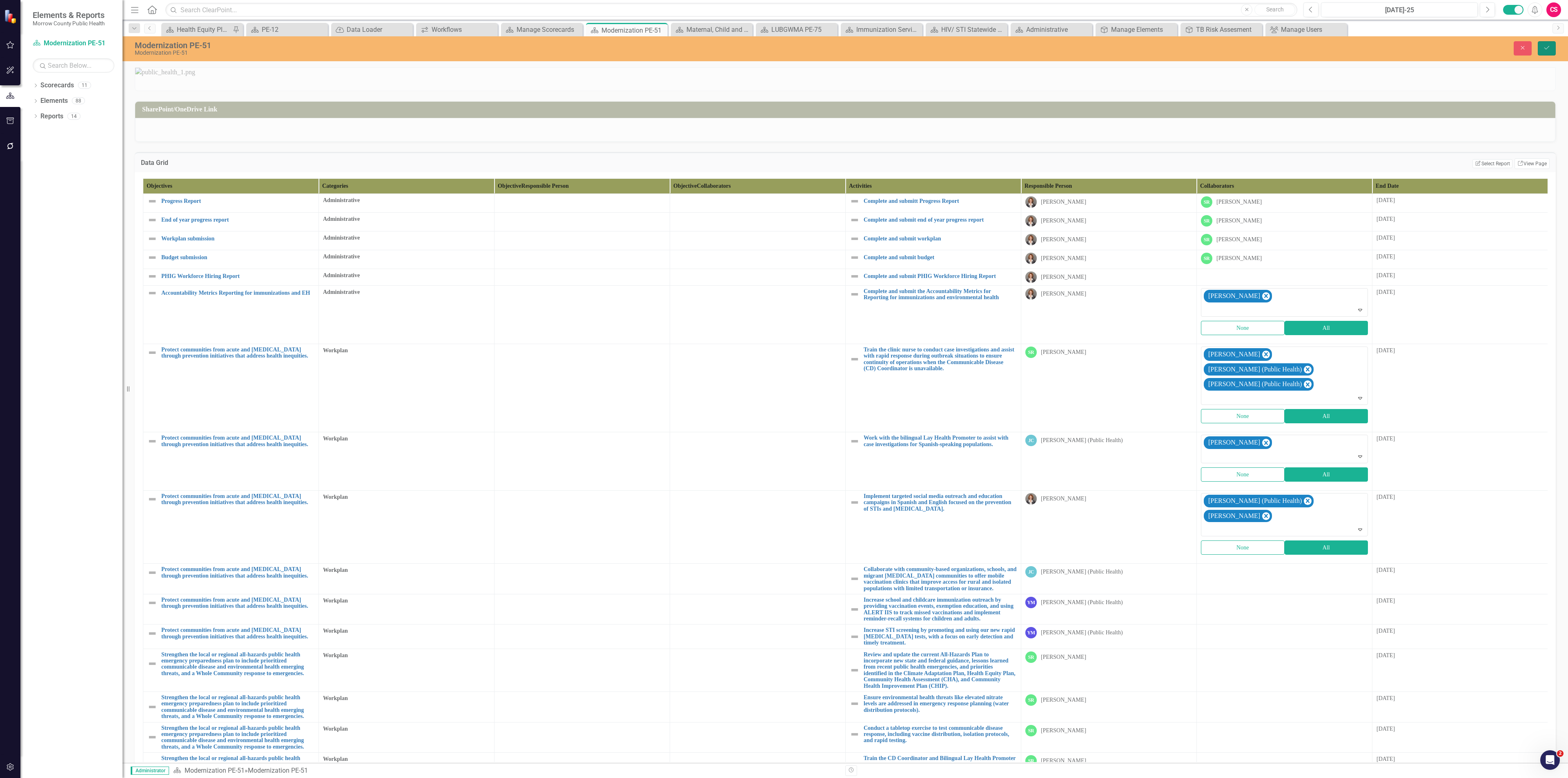
click at [1541, 48] on button "Save" at bounding box center [1547, 48] width 18 height 14
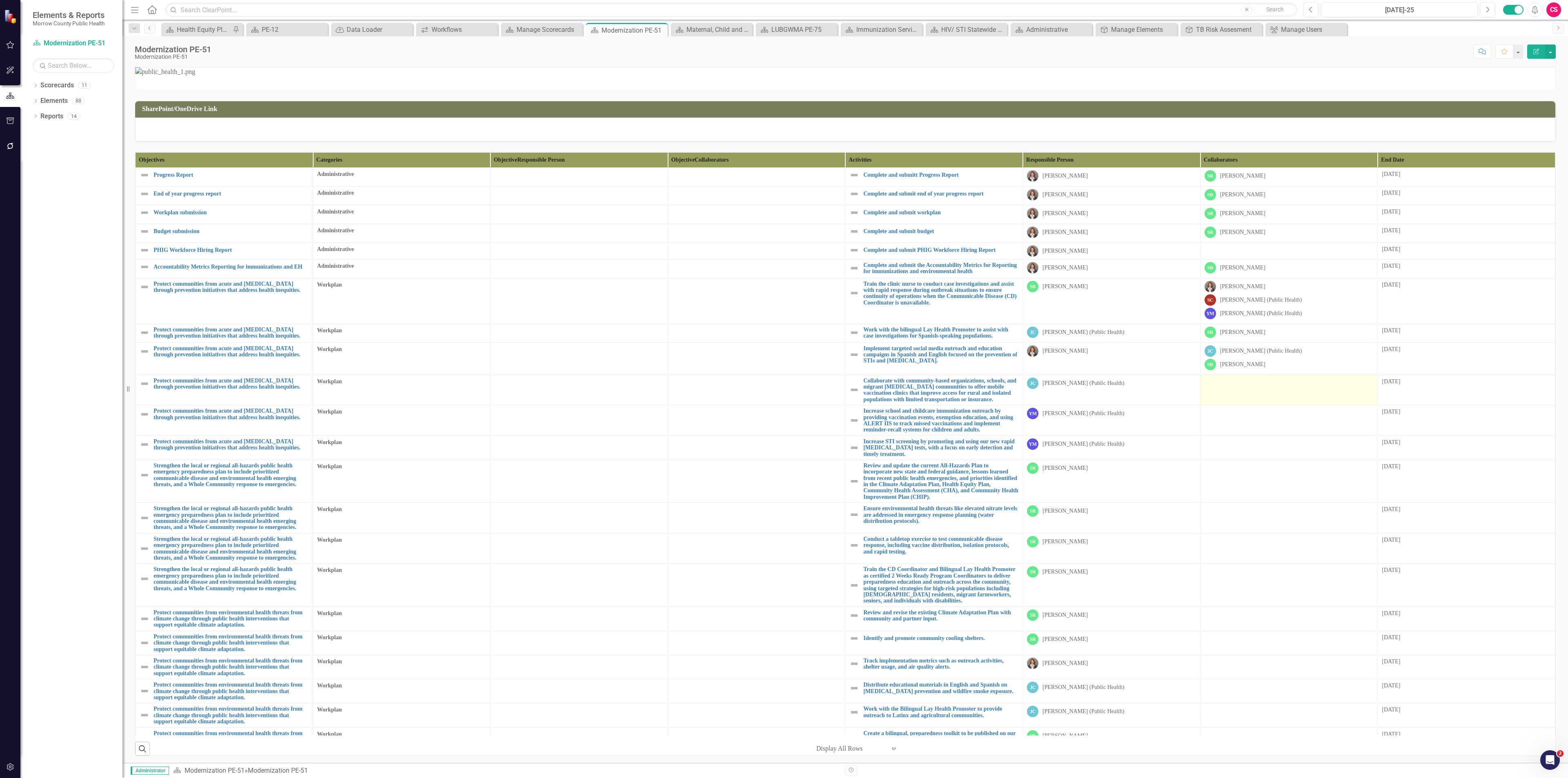
click at [1229, 388] on div at bounding box center [1289, 383] width 169 height 10
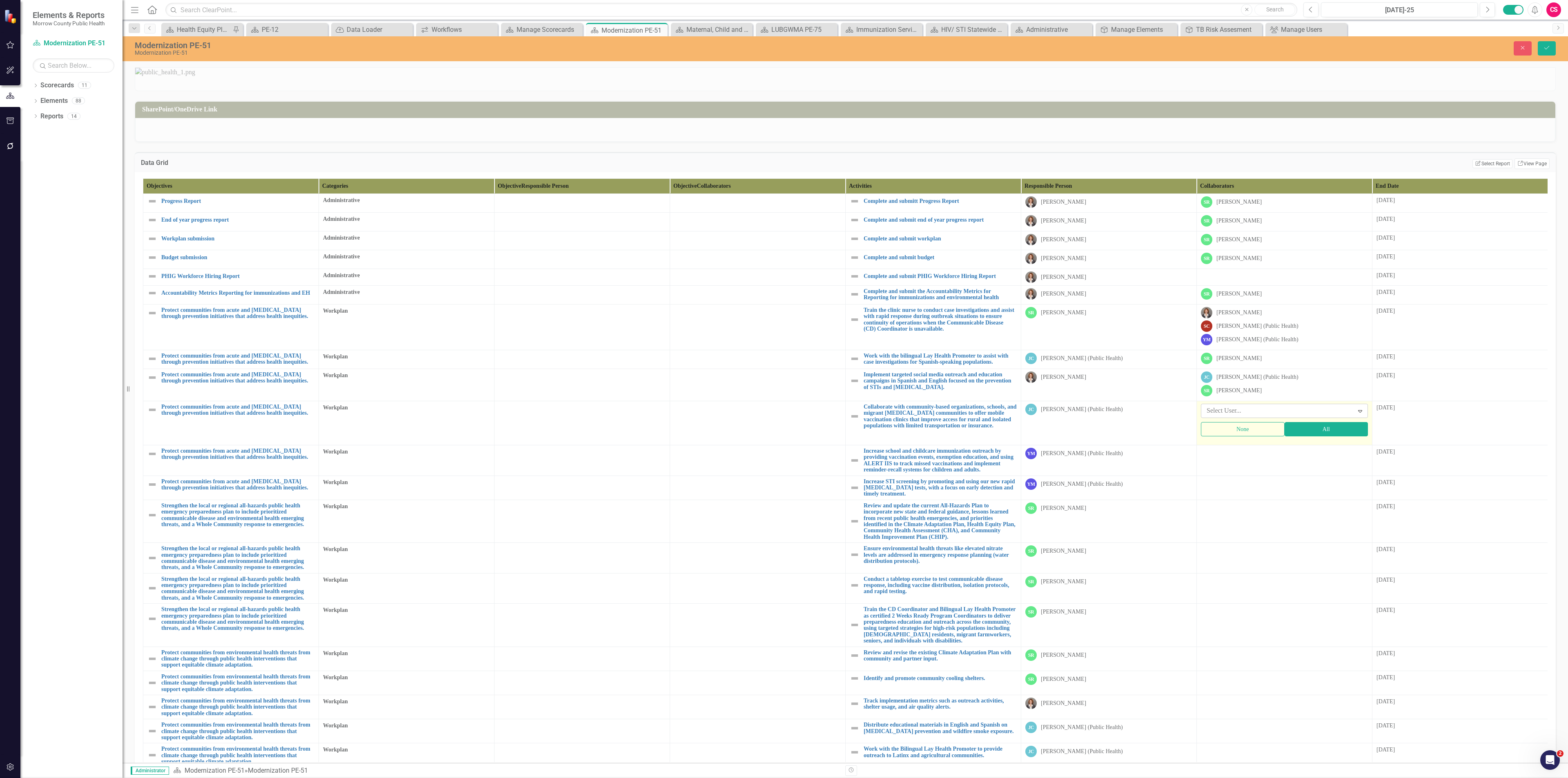
click at [1238, 416] on div at bounding box center [1278, 411] width 150 height 11
type input "[PERSON_NAME]"
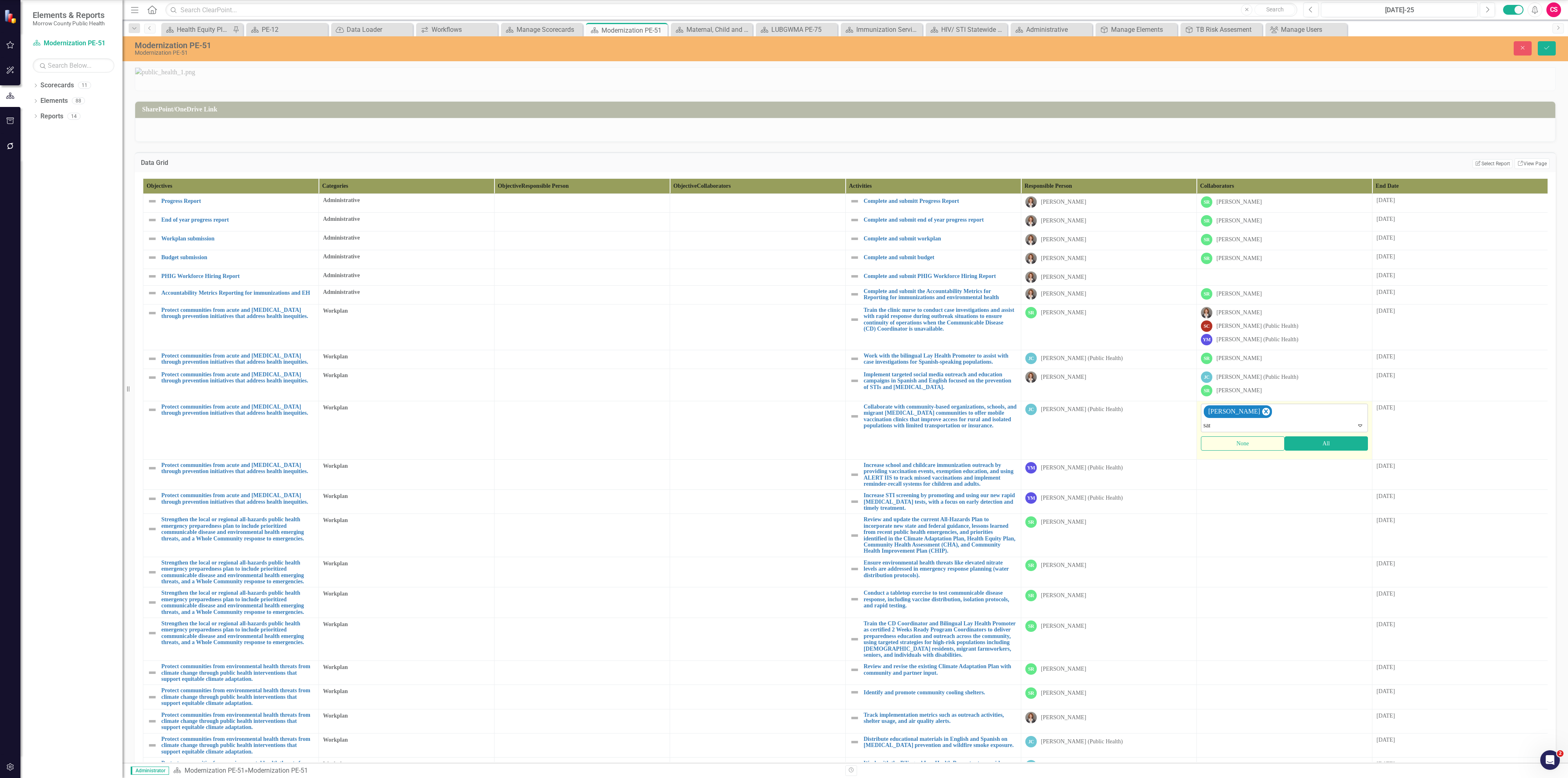
type input "sara"
type input "yvon"
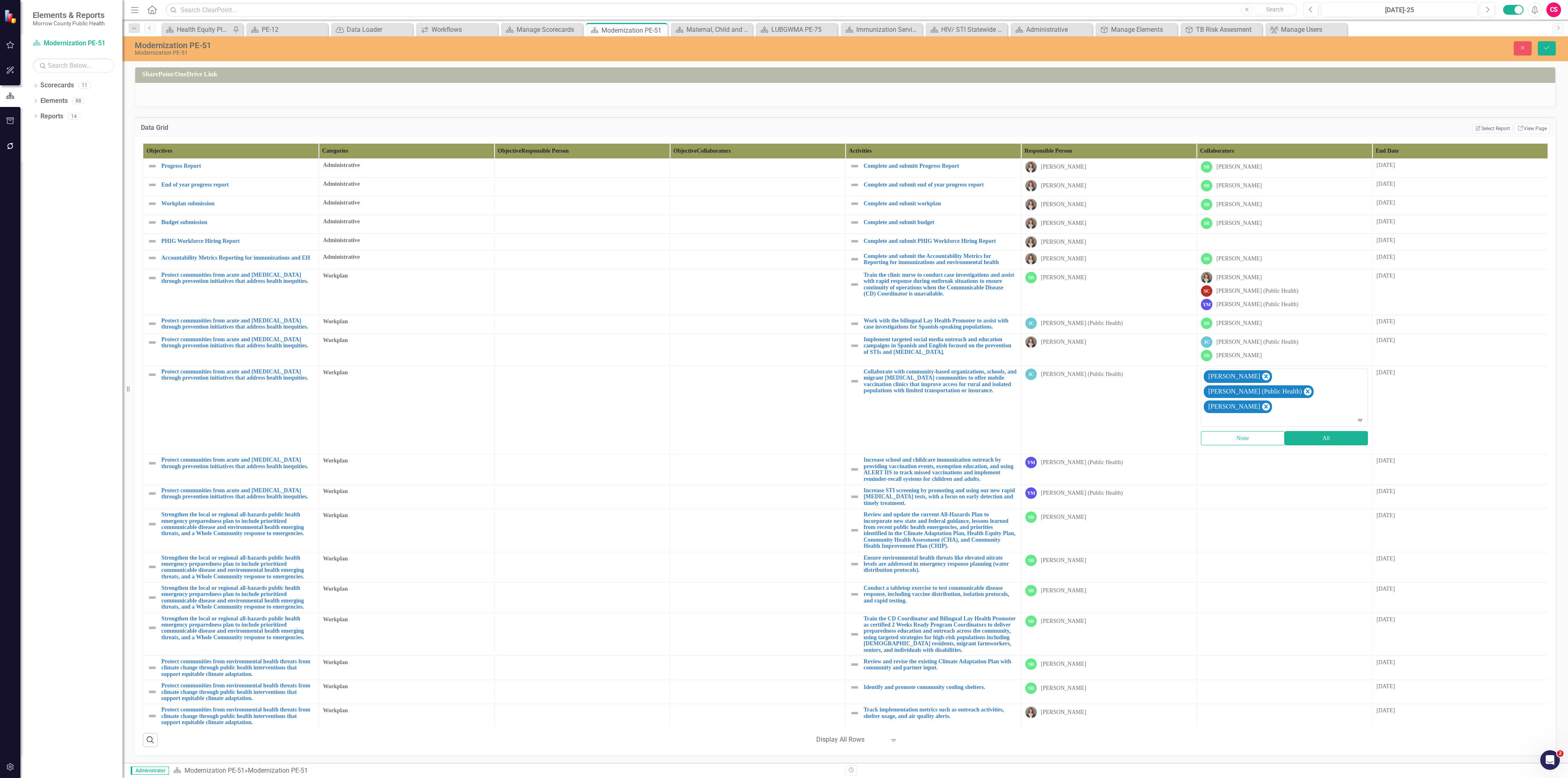
scroll to position [259, 0]
click at [1237, 465] on td at bounding box center [1285, 470] width 175 height 31
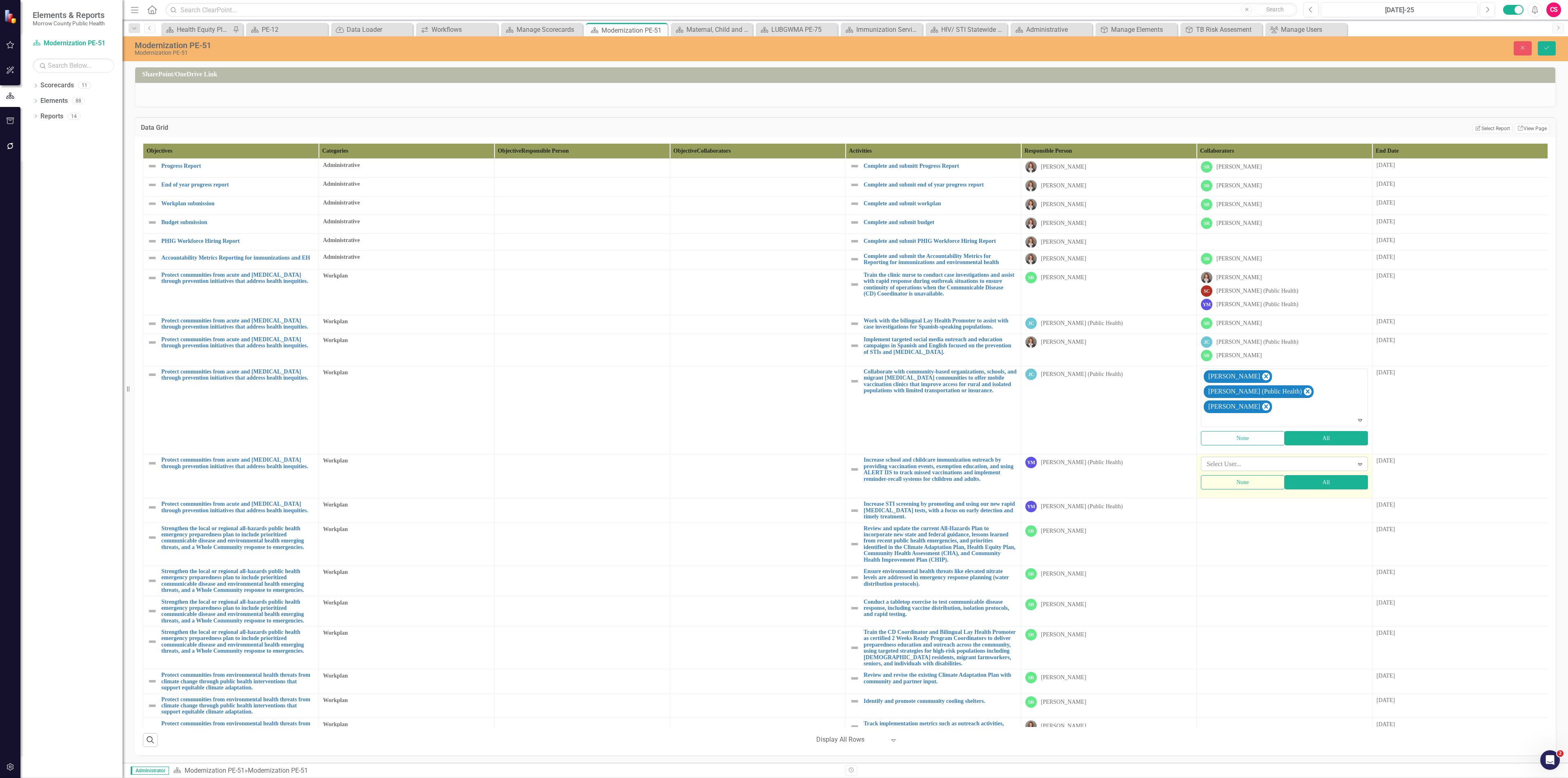
click at [1234, 462] on div at bounding box center [1278, 464] width 150 height 11
type input "patri"
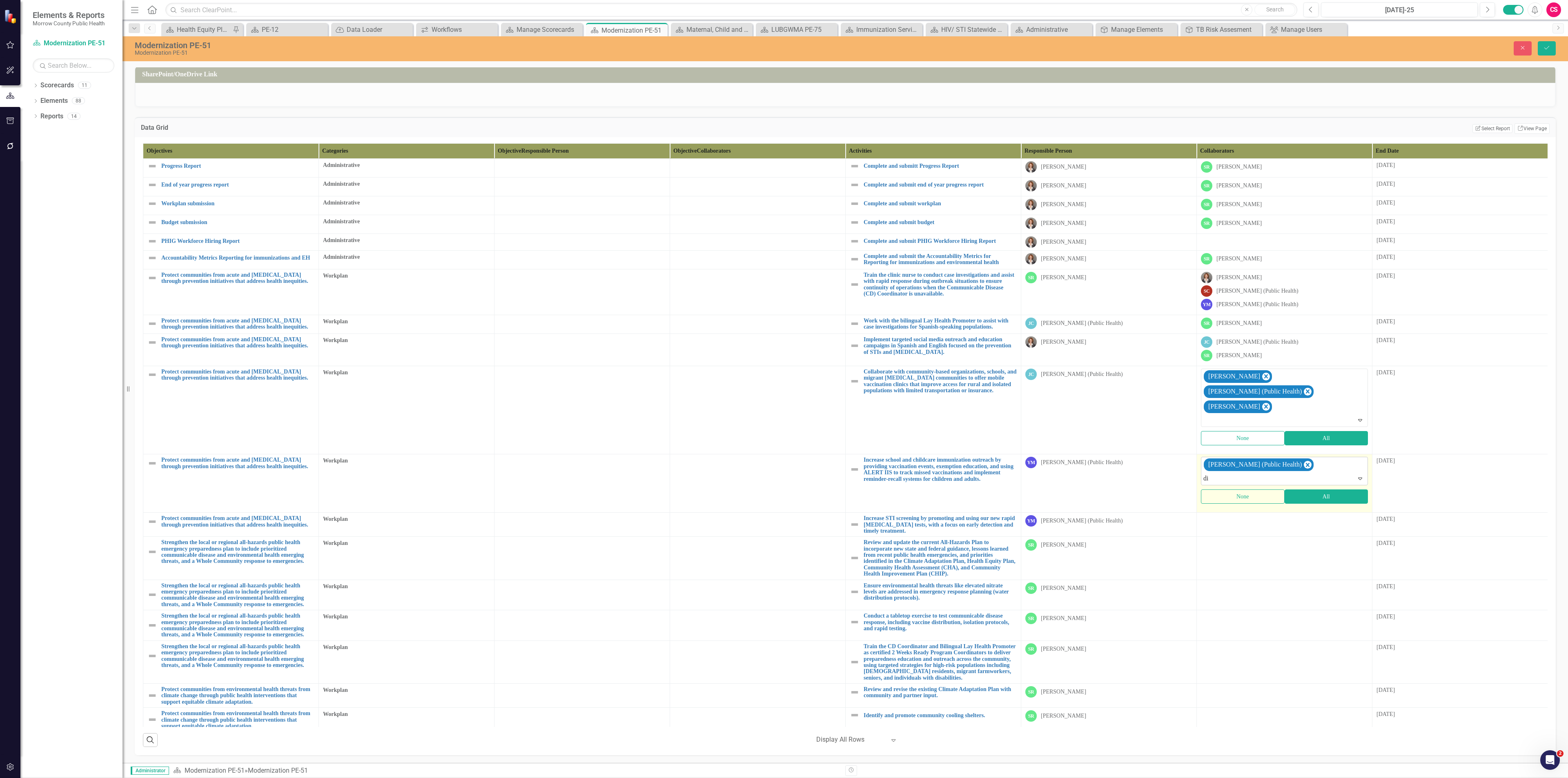
type input "dia"
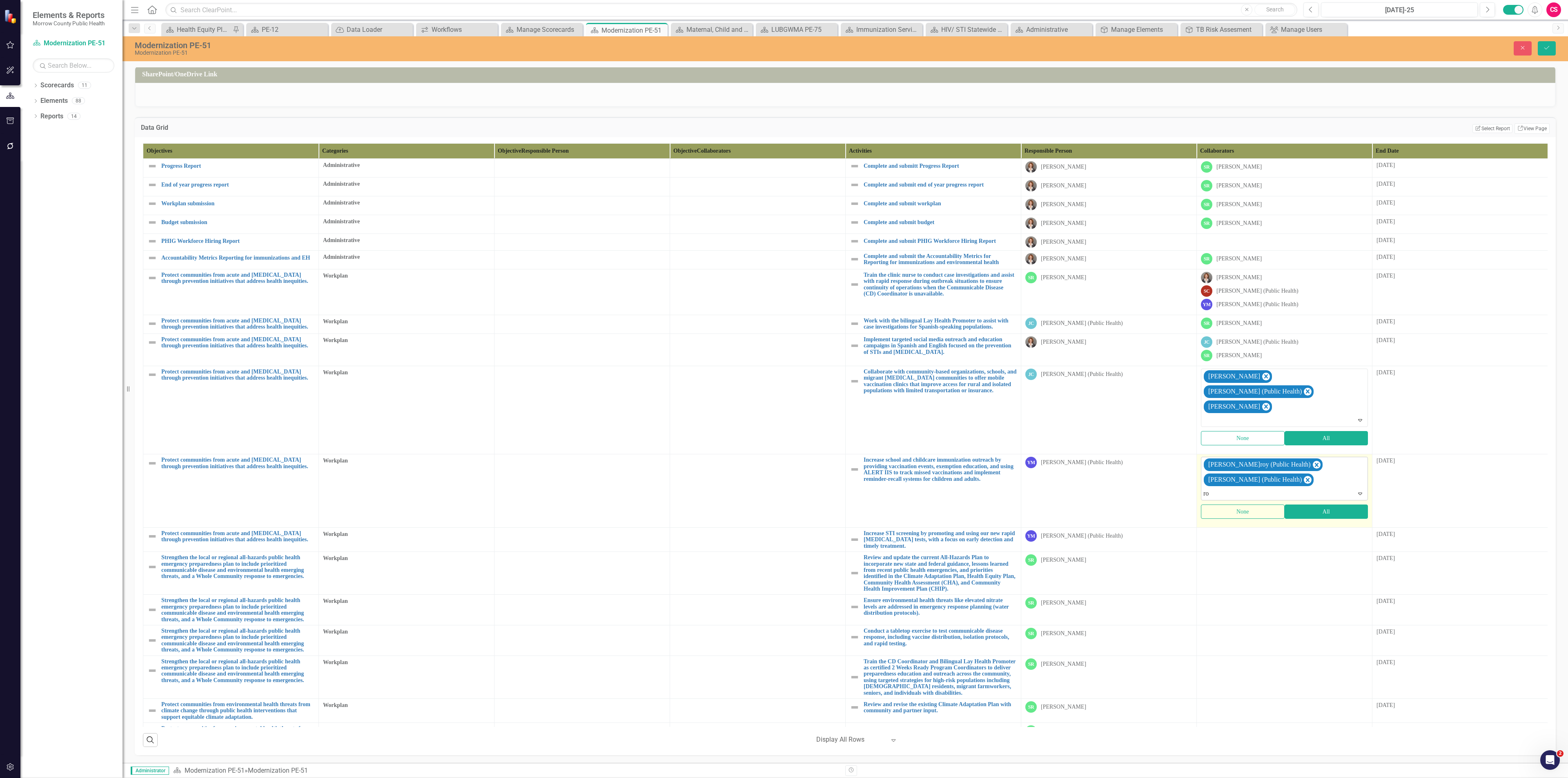
type input "rob"
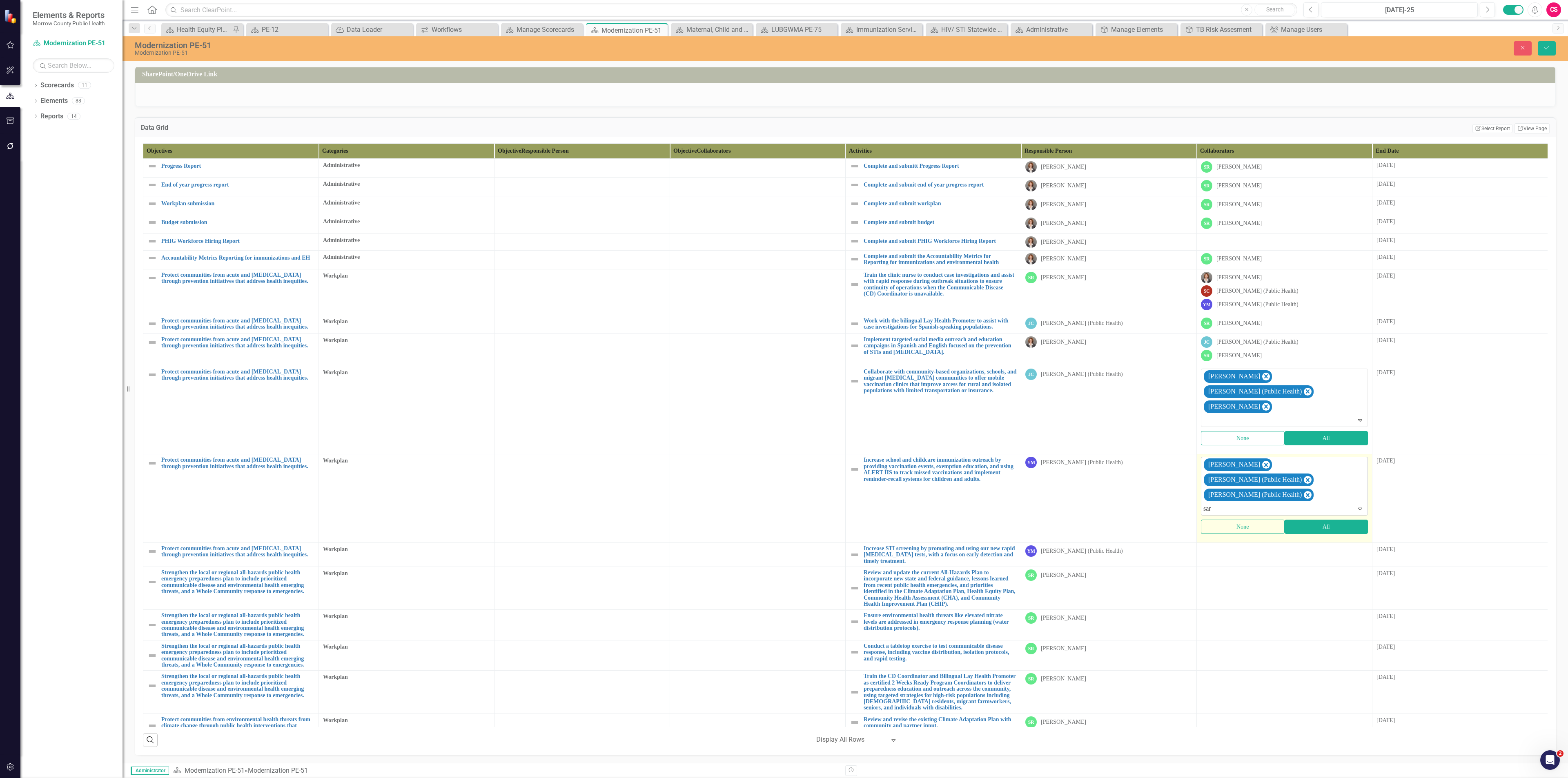
type input "sara"
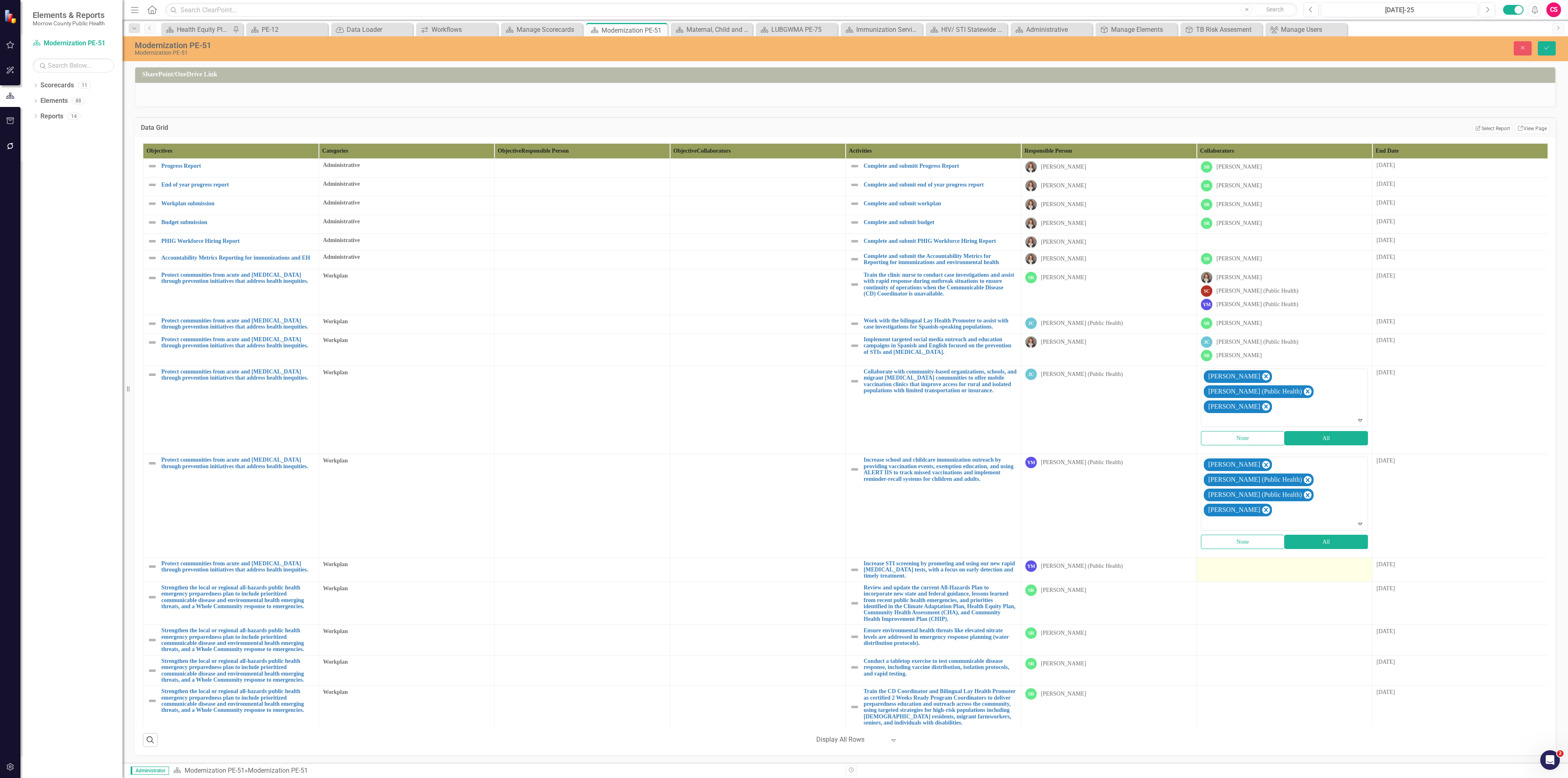
click at [1239, 560] on div at bounding box center [1284, 565] width 167 height 10
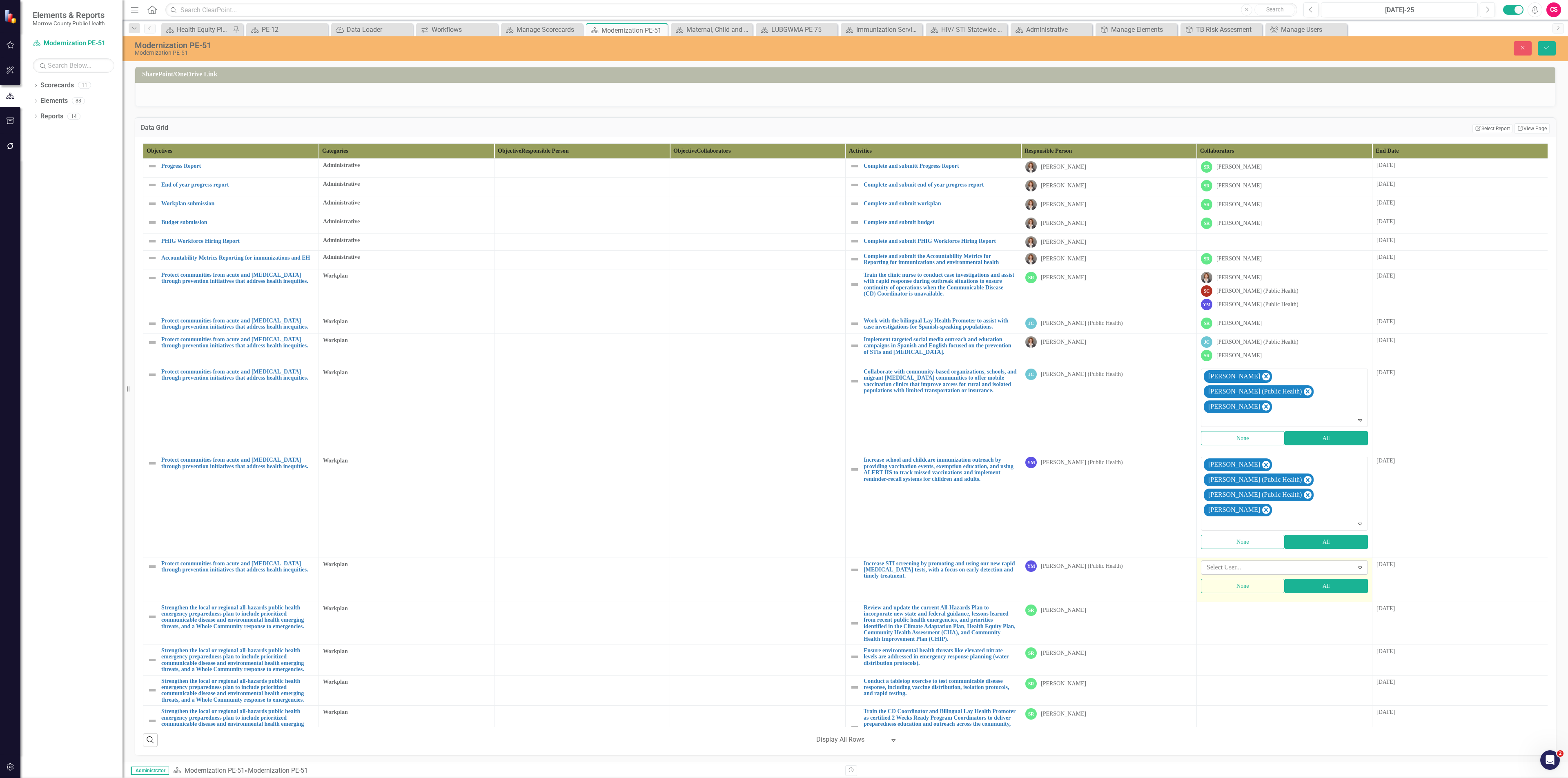
click at [1234, 562] on div at bounding box center [1278, 568] width 150 height 11
type input "[PERSON_NAME]"
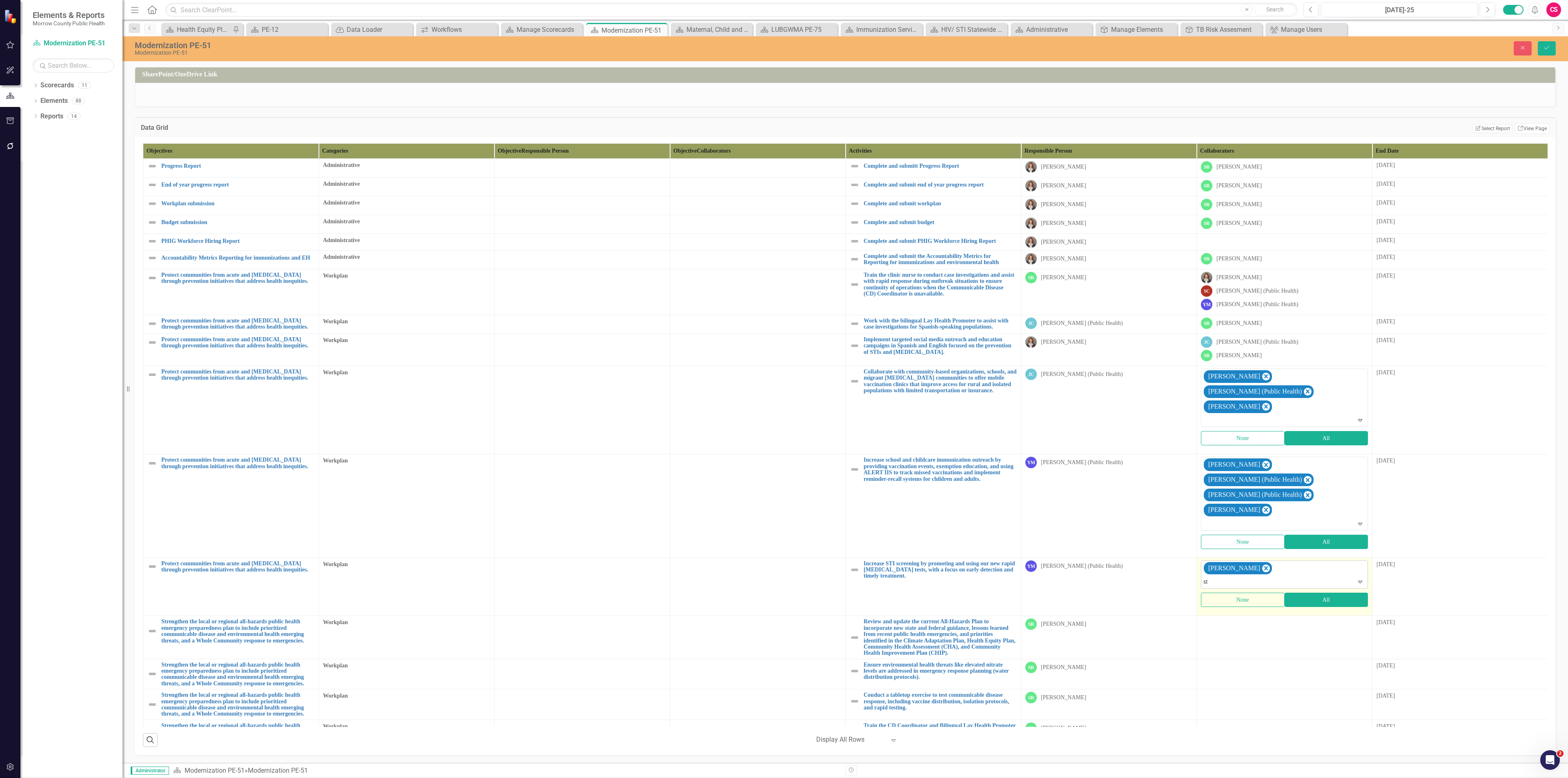
type input "sta"
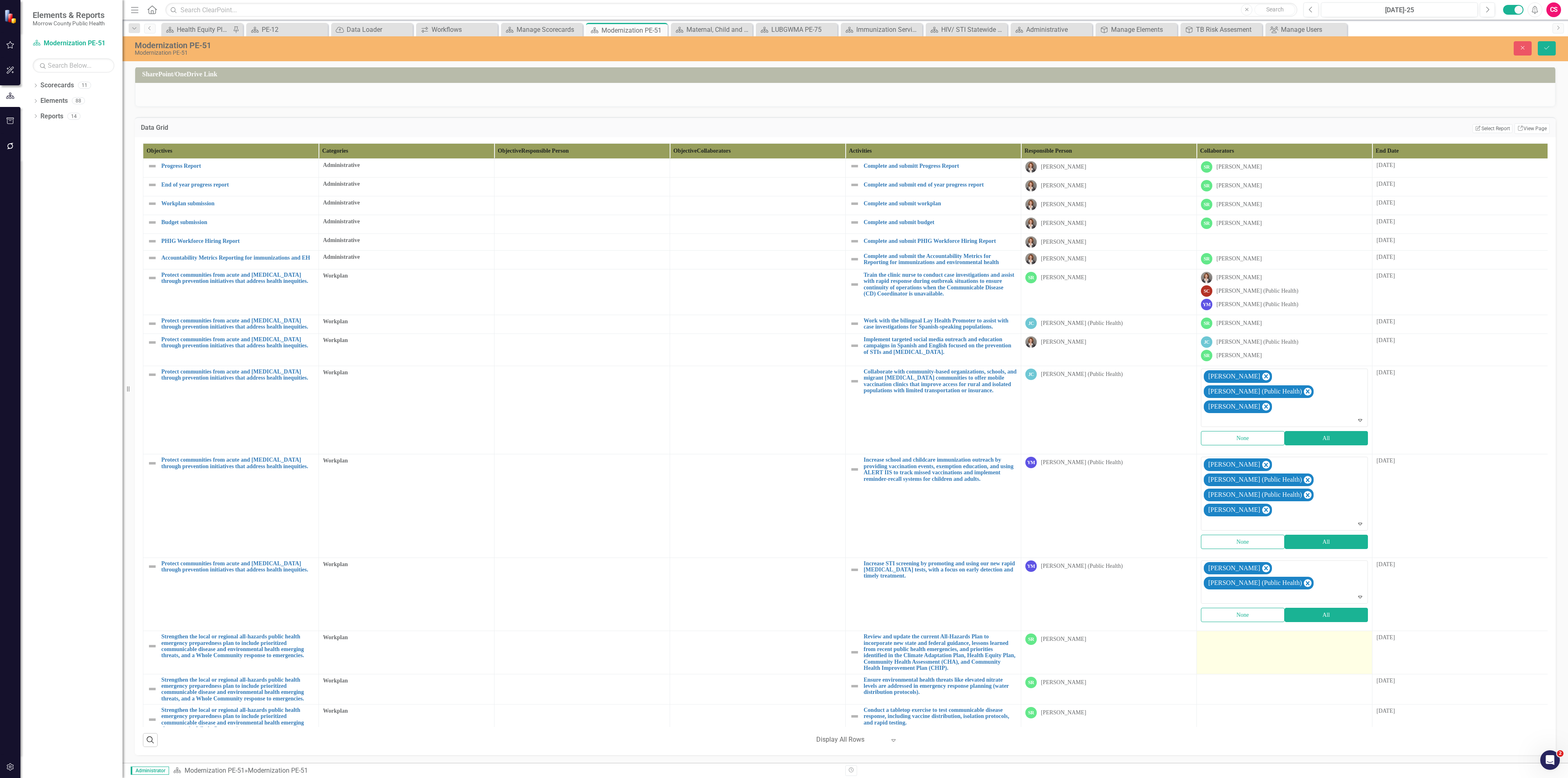
click at [1230, 631] on td at bounding box center [1285, 652] width 175 height 43
click at [1234, 635] on div at bounding box center [1278, 641] width 150 height 11
type input "[PERSON_NAME]"
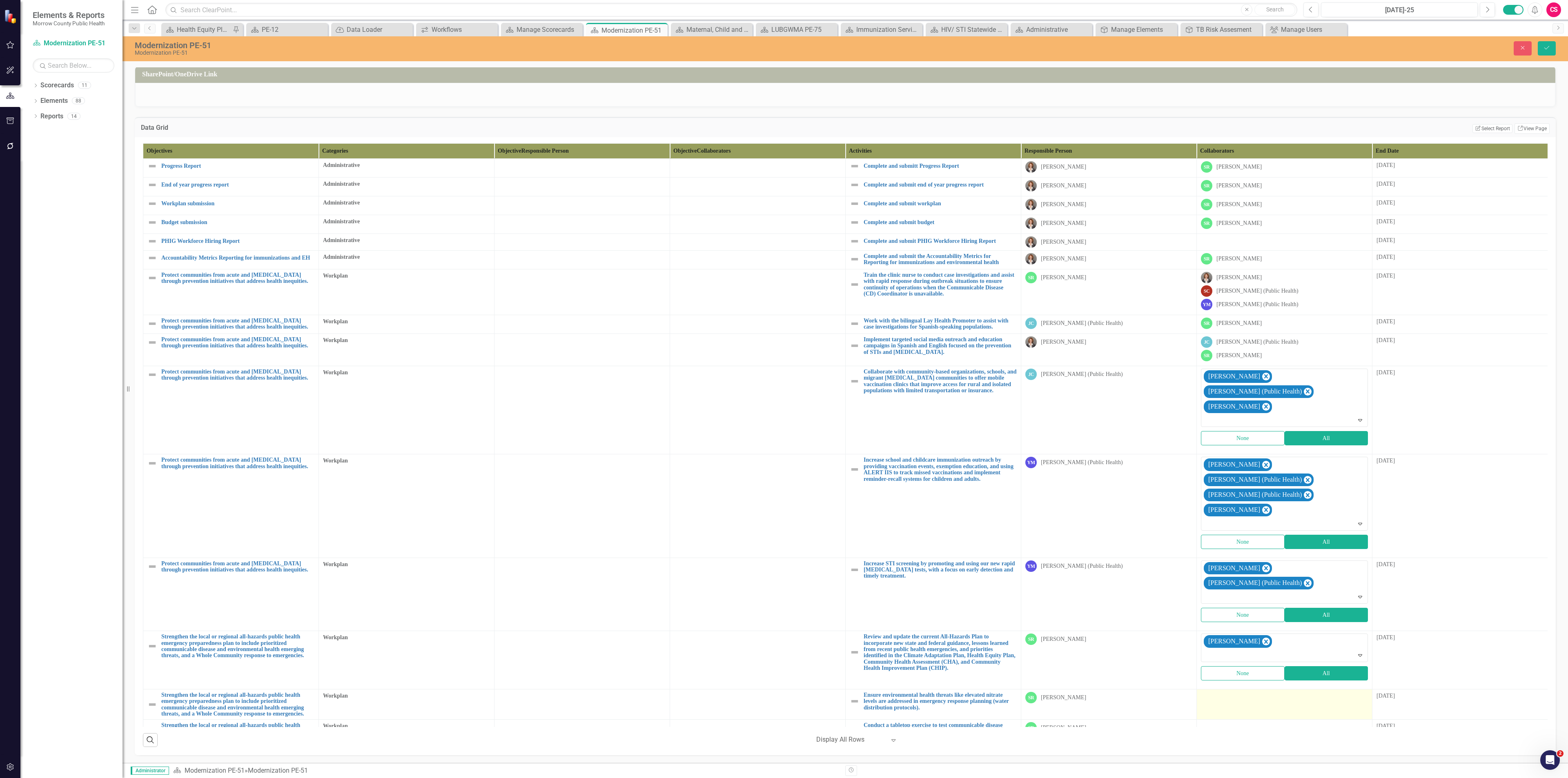
click at [1264, 689] on td at bounding box center [1285, 704] width 175 height 31
click at [1248, 693] on div at bounding box center [1278, 699] width 150 height 11
type input "edi"
type input "robi"
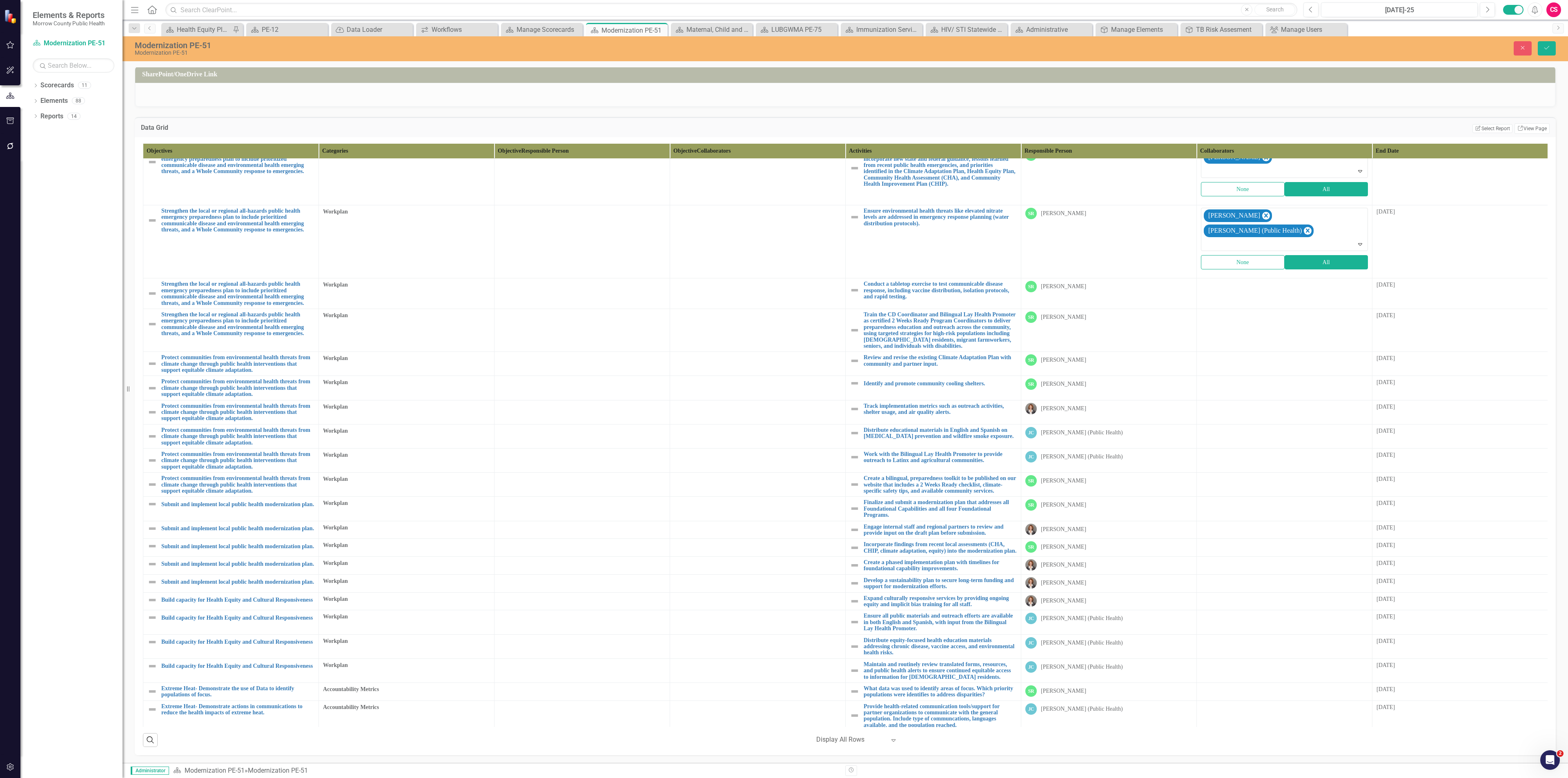
scroll to position [524, 0]
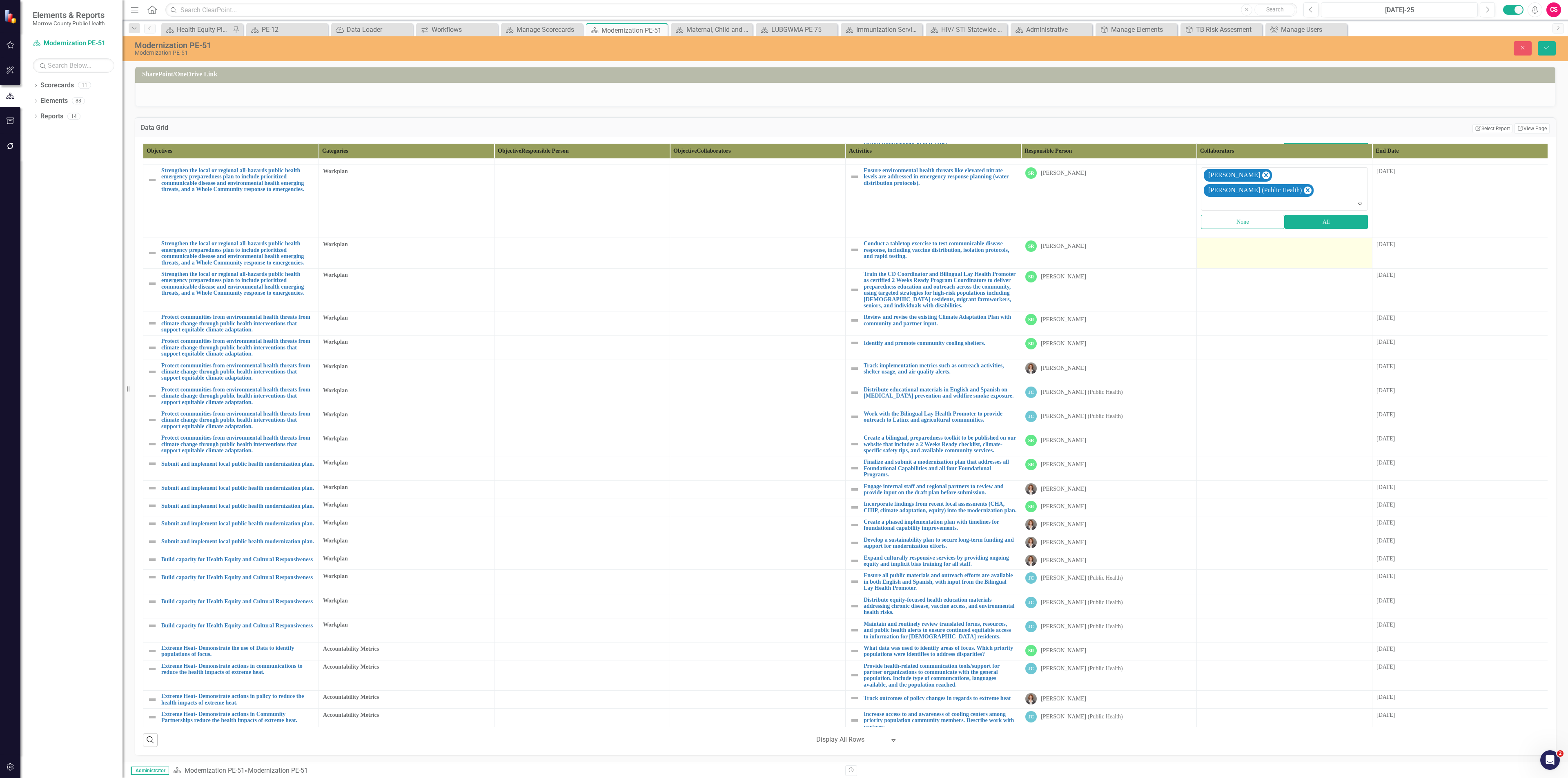
click at [1255, 238] on td at bounding box center [1285, 253] width 175 height 31
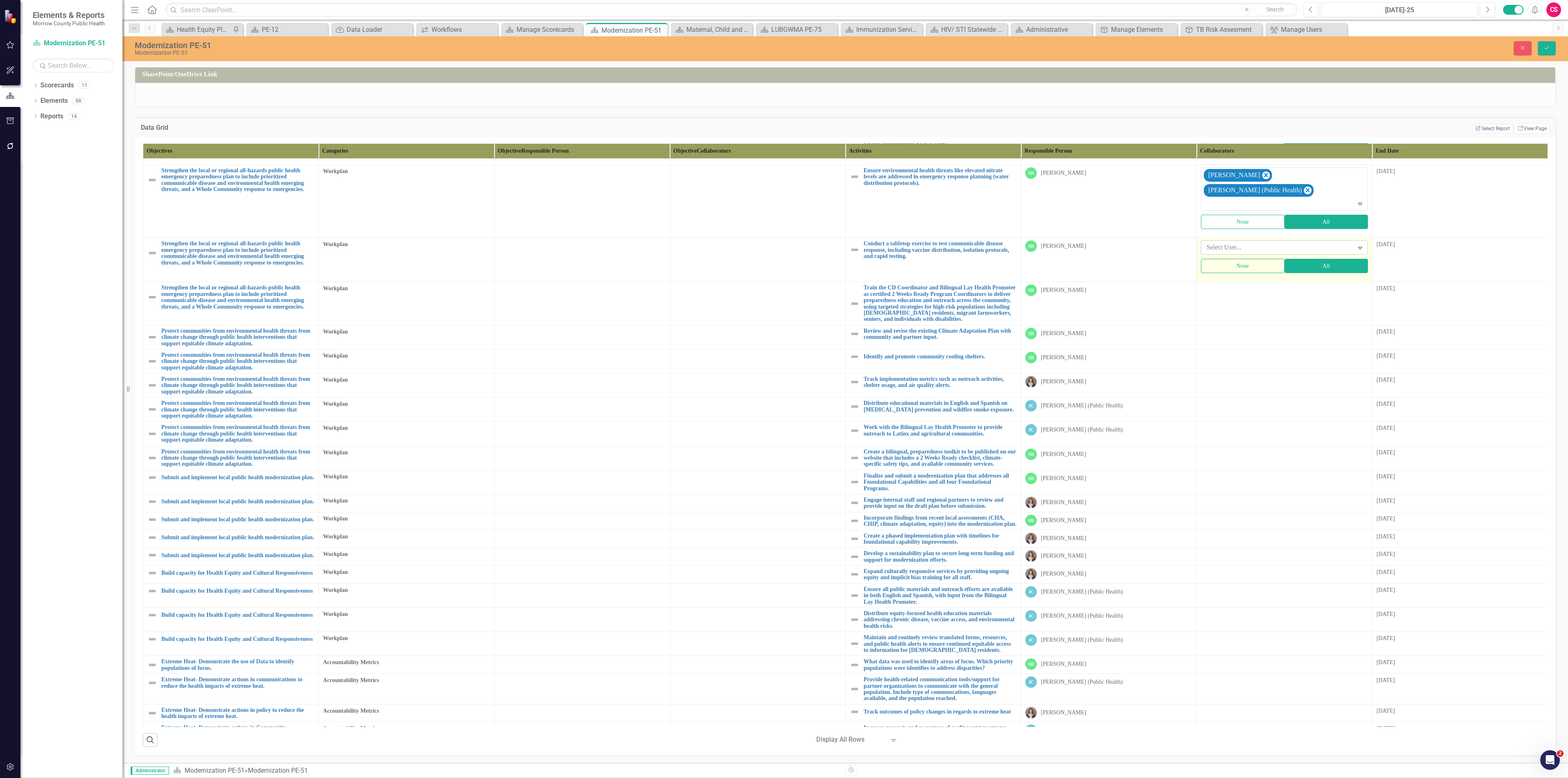
click at [1245, 242] on div at bounding box center [1278, 247] width 150 height 11
type input "[PERSON_NAME]"
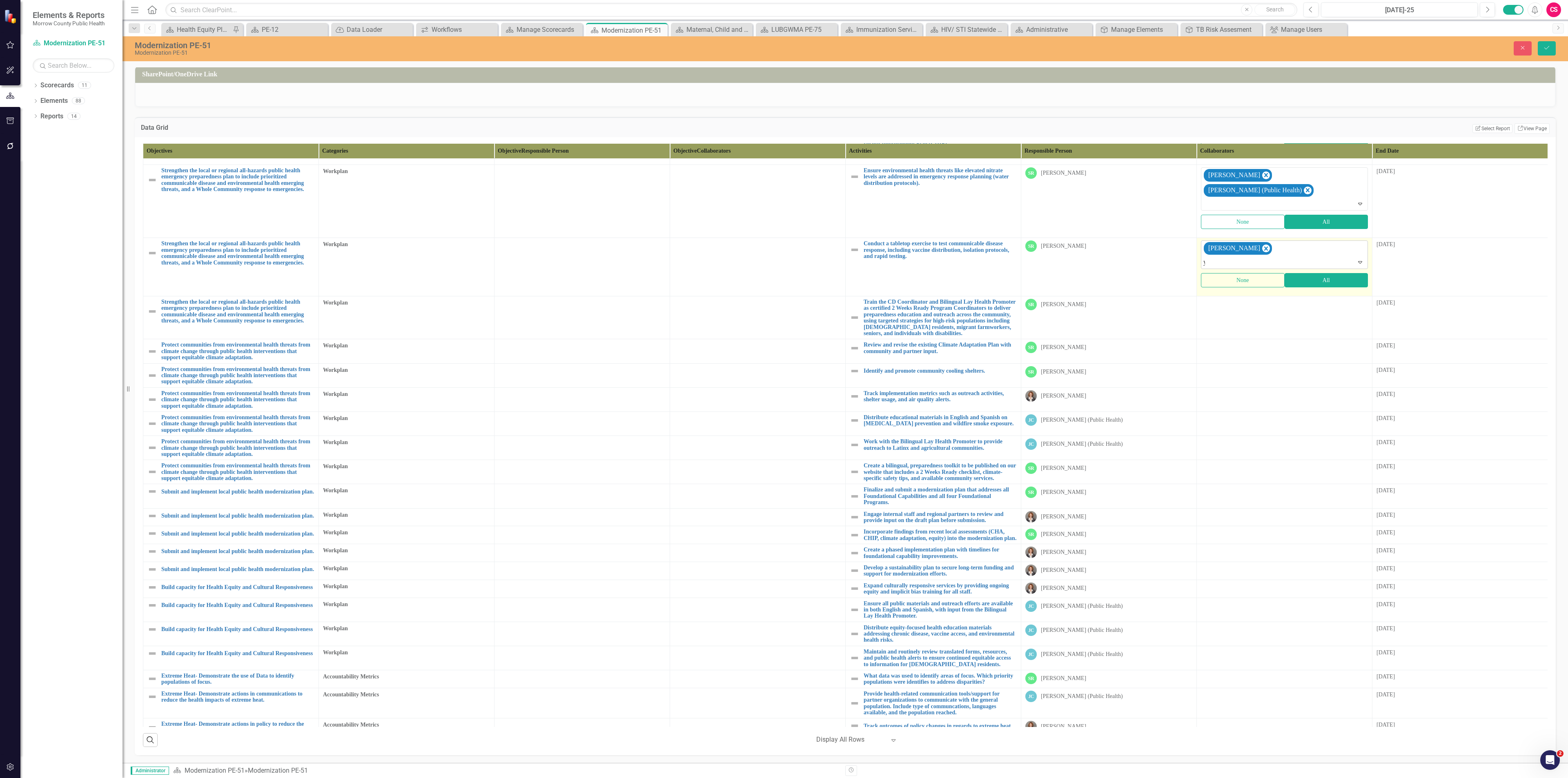
type input "yv"
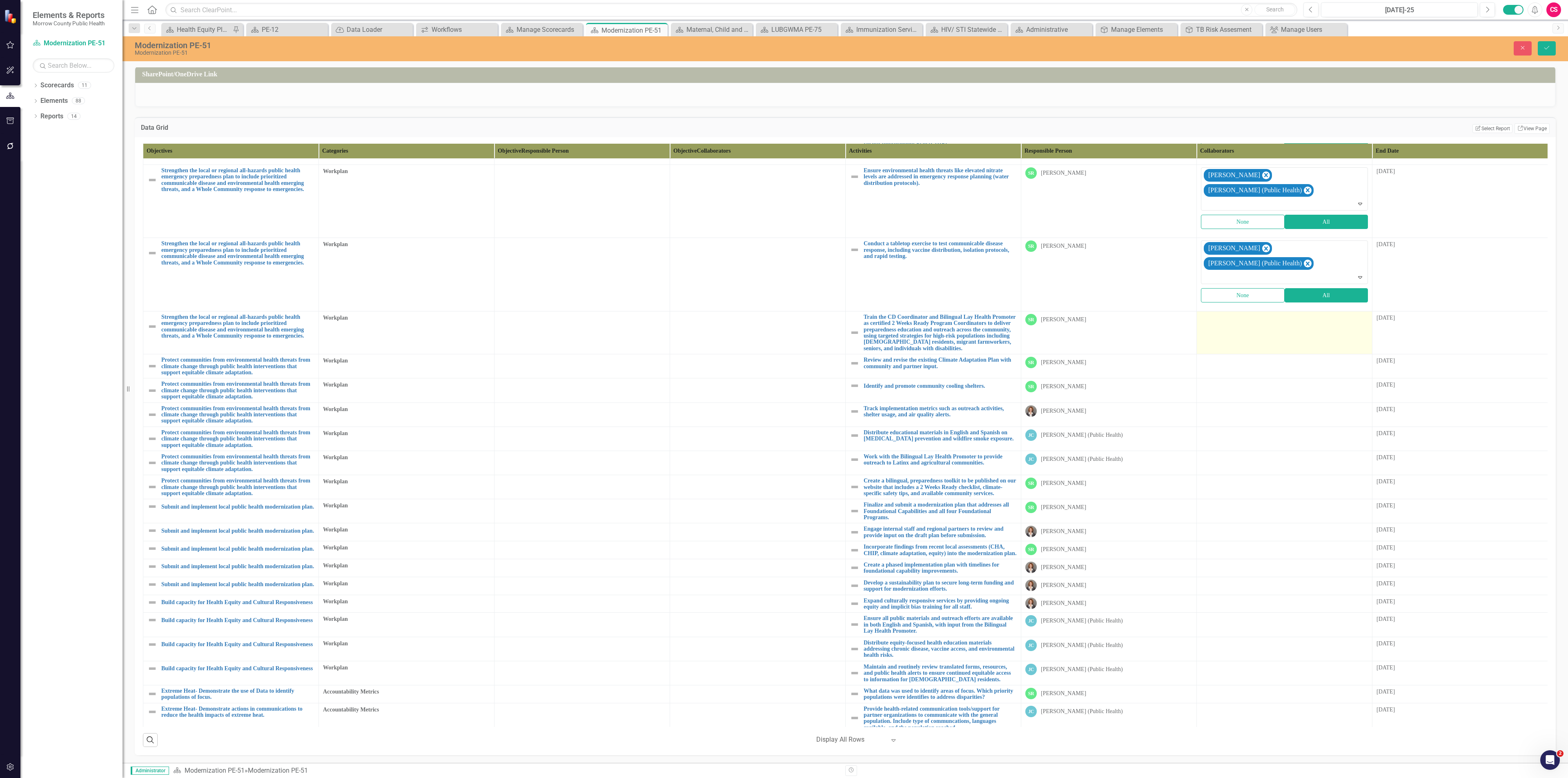
click at [1241, 311] on td at bounding box center [1285, 332] width 175 height 43
click at [1240, 315] on div at bounding box center [1278, 321] width 150 height 11
type input "jess"
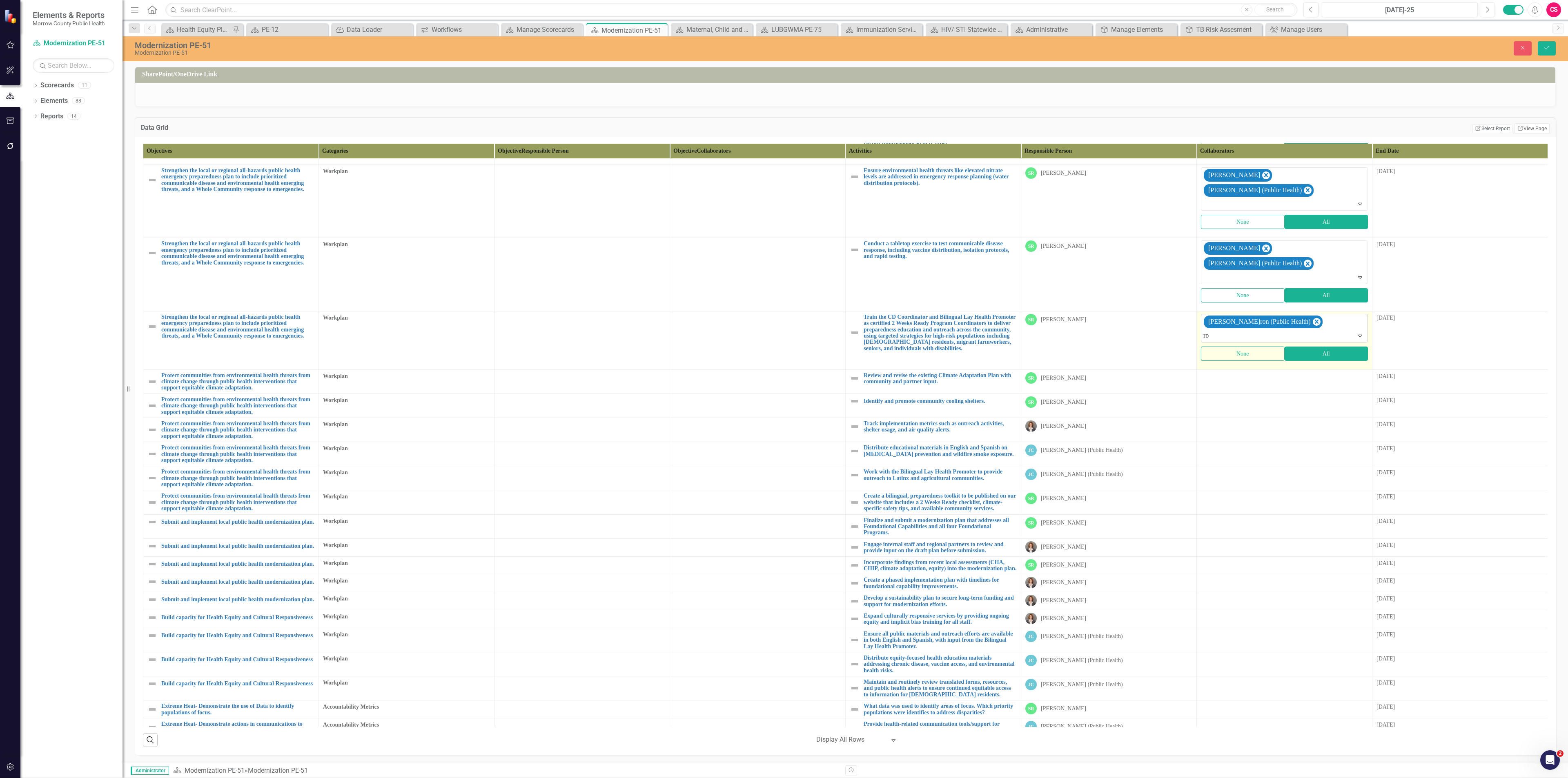
type input "rob"
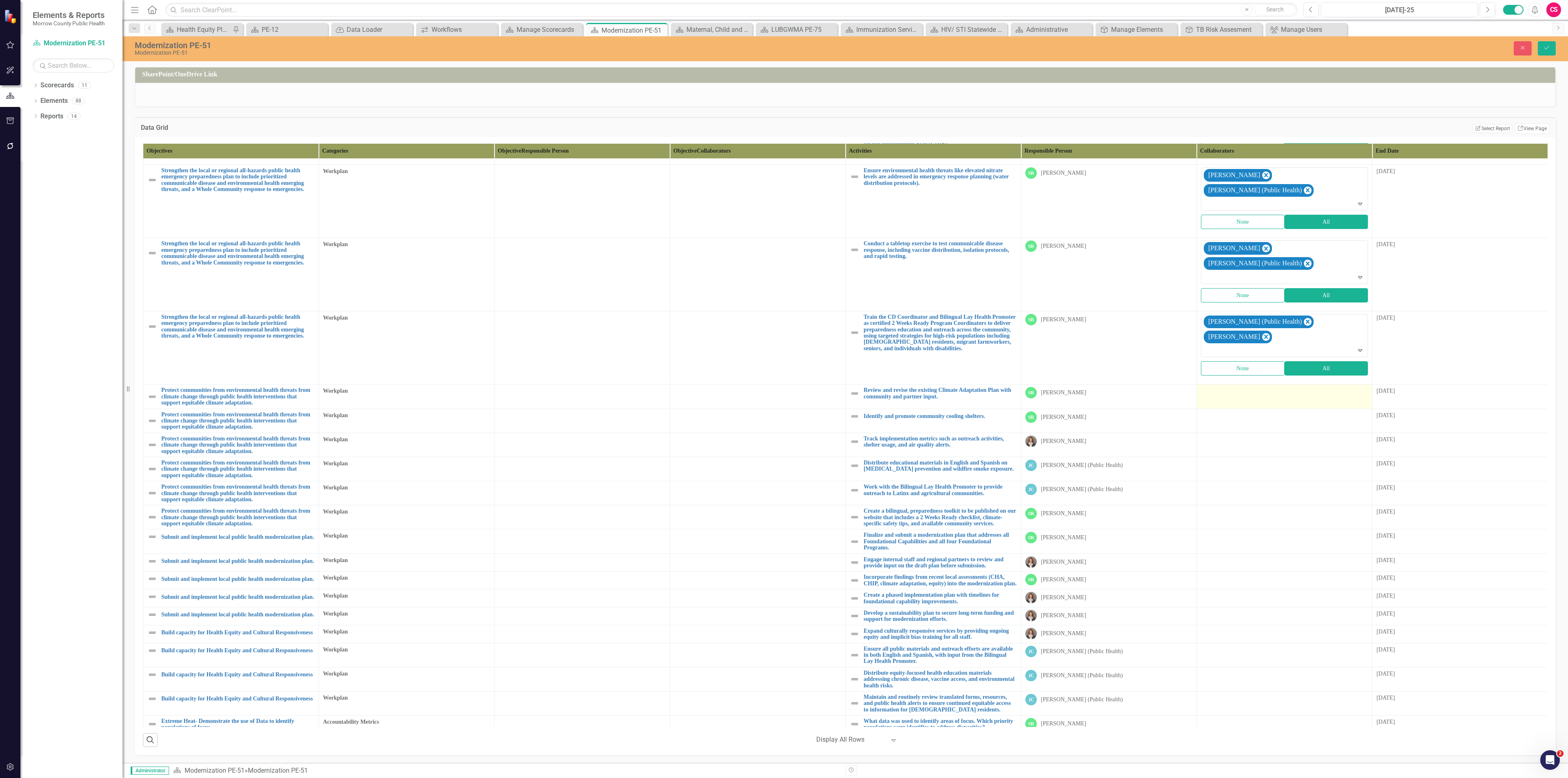
click at [1214, 385] on td at bounding box center [1285, 397] width 175 height 24
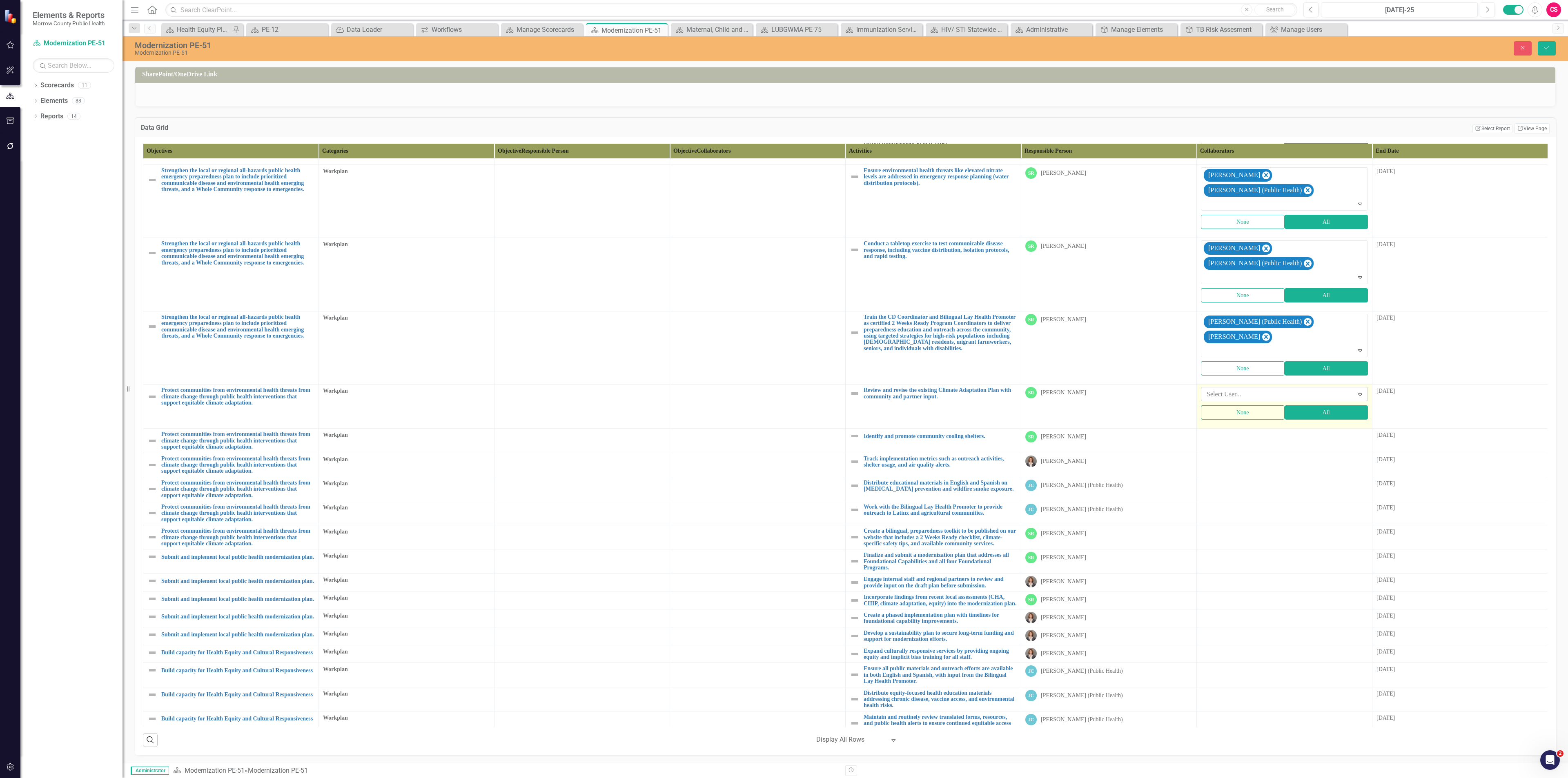
click at [1240, 389] on div at bounding box center [1278, 395] width 150 height 11
type input "[PERSON_NAME]"
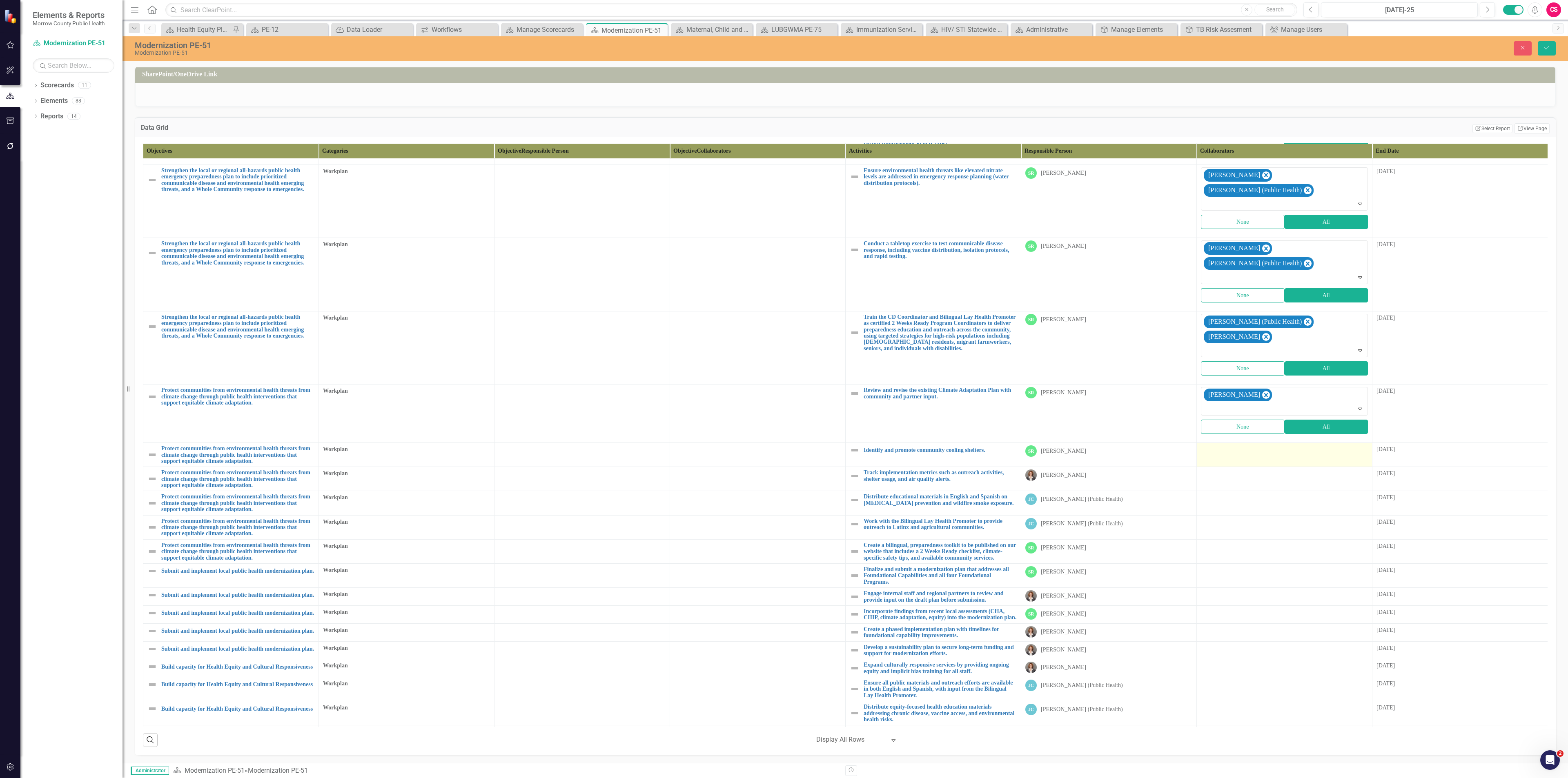
click at [1227, 445] on div at bounding box center [1284, 450] width 167 height 10
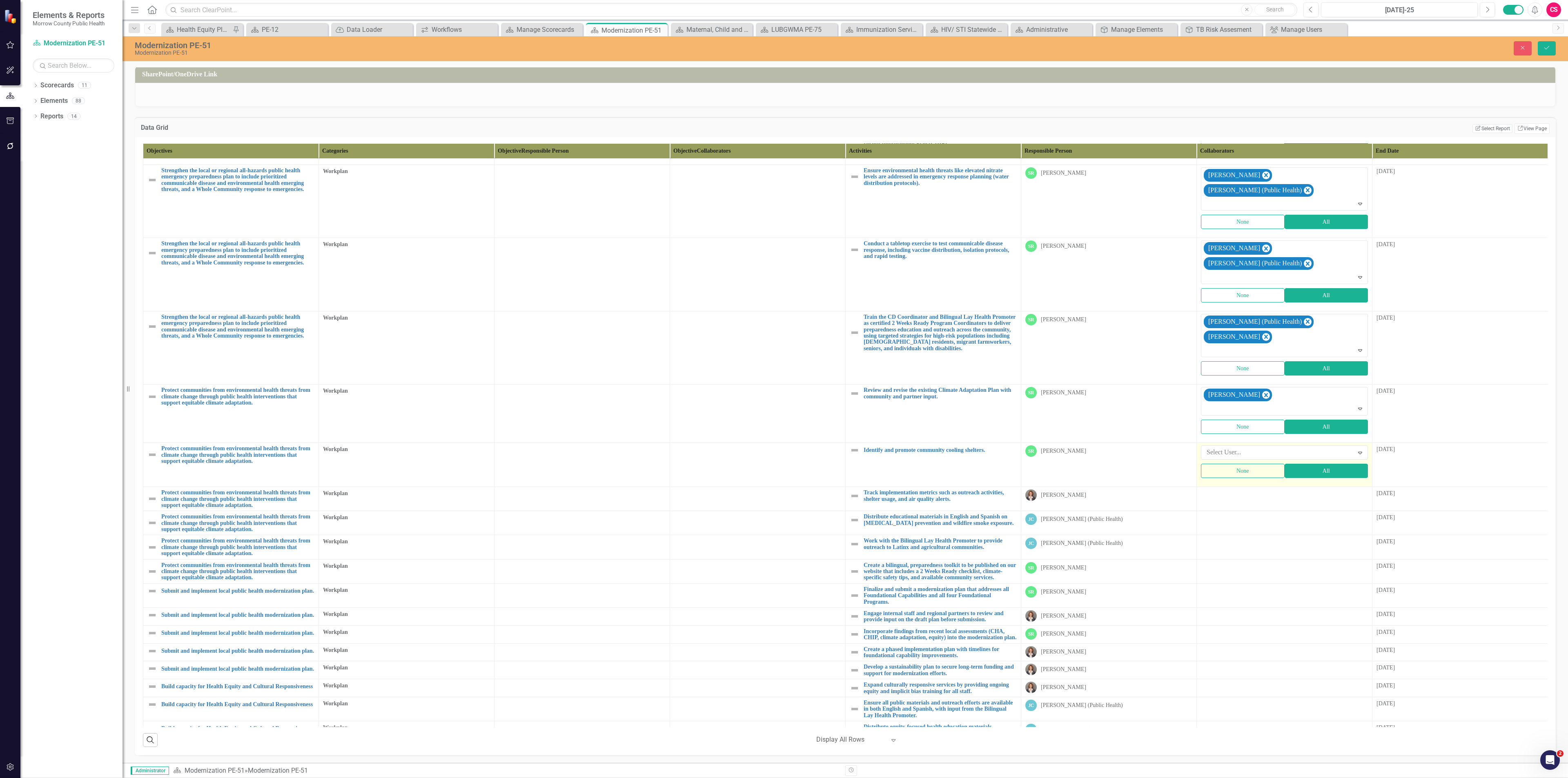
click at [1227, 447] on div at bounding box center [1278, 453] width 150 height 11
type input "[PERSON_NAME]"
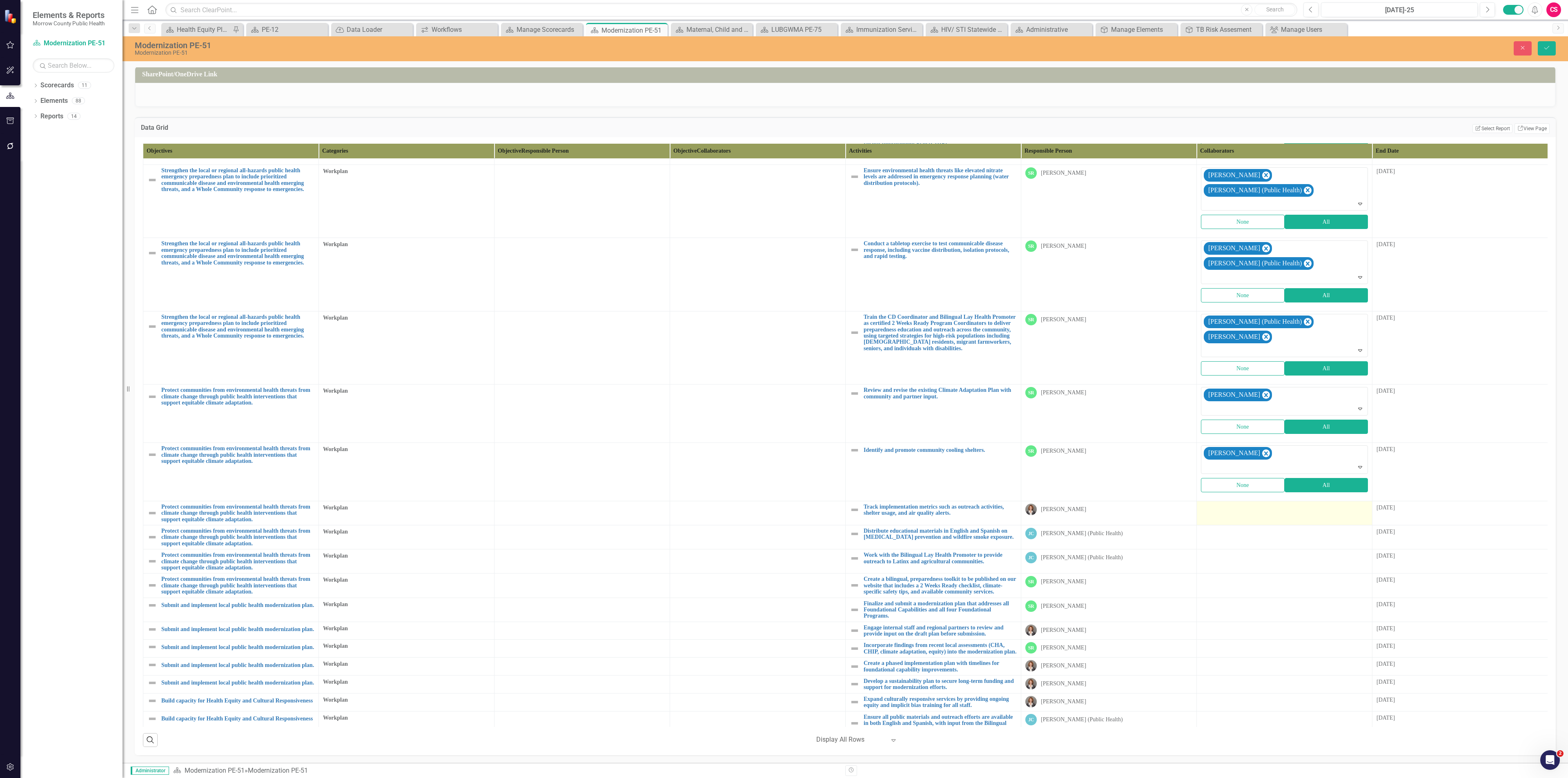
click at [1243, 500] on td at bounding box center [1285, 512] width 175 height 24
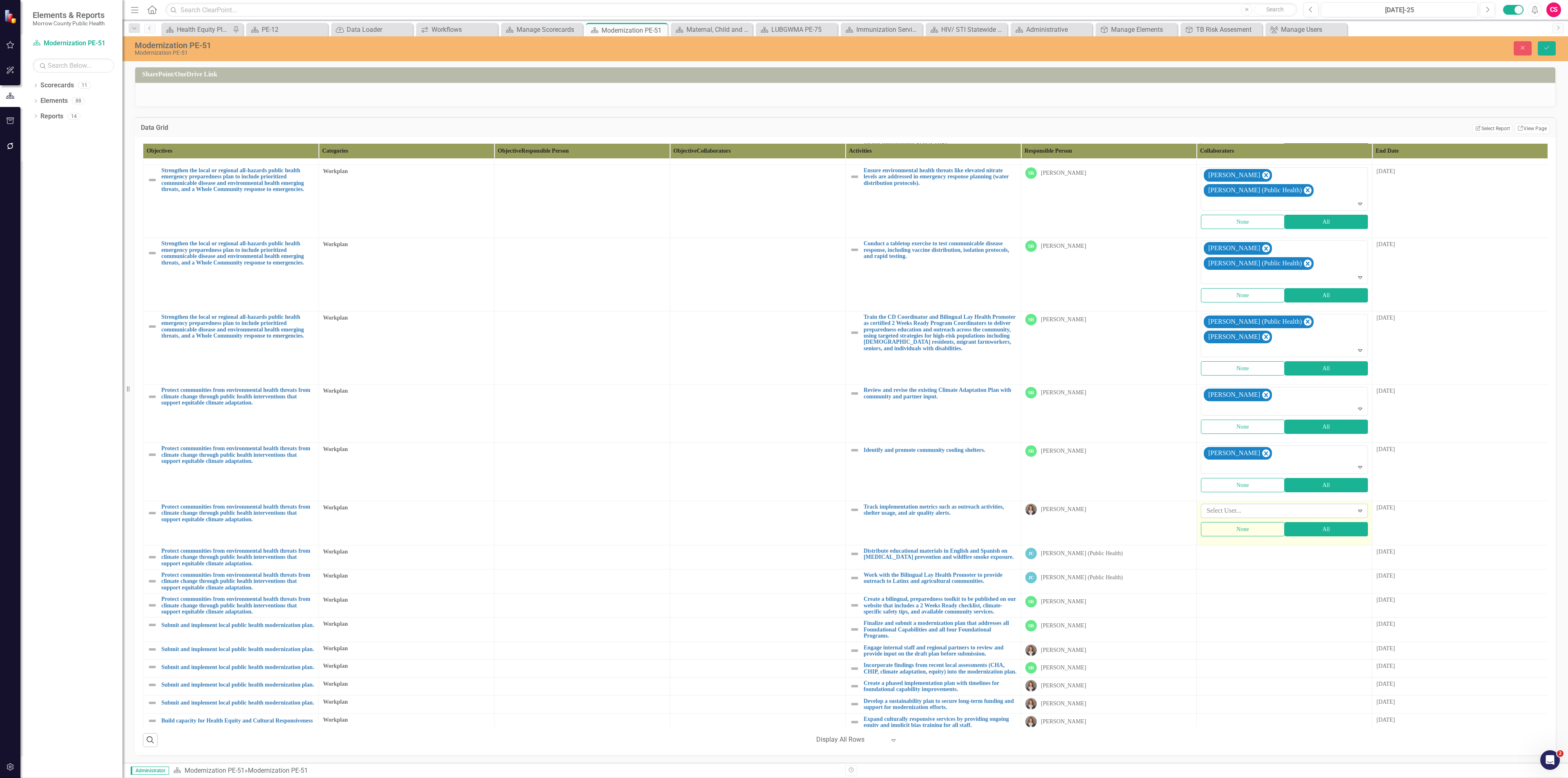
click at [1243, 505] on div at bounding box center [1278, 511] width 150 height 11
type input "sa"
click at [38, 777] on span "Sa rah Rea" at bounding box center [23, 784] width 30 height 8
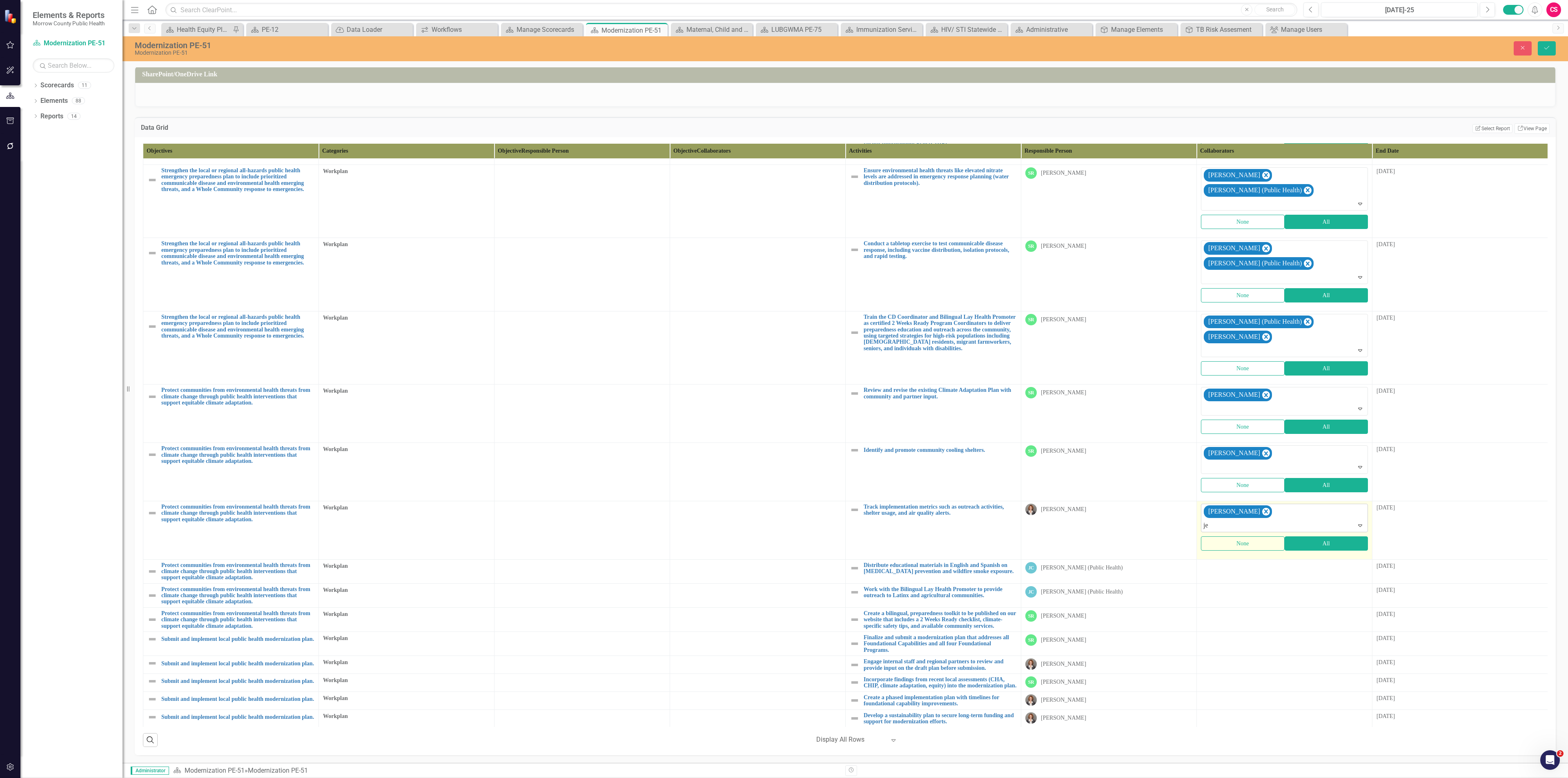
type input "jes"
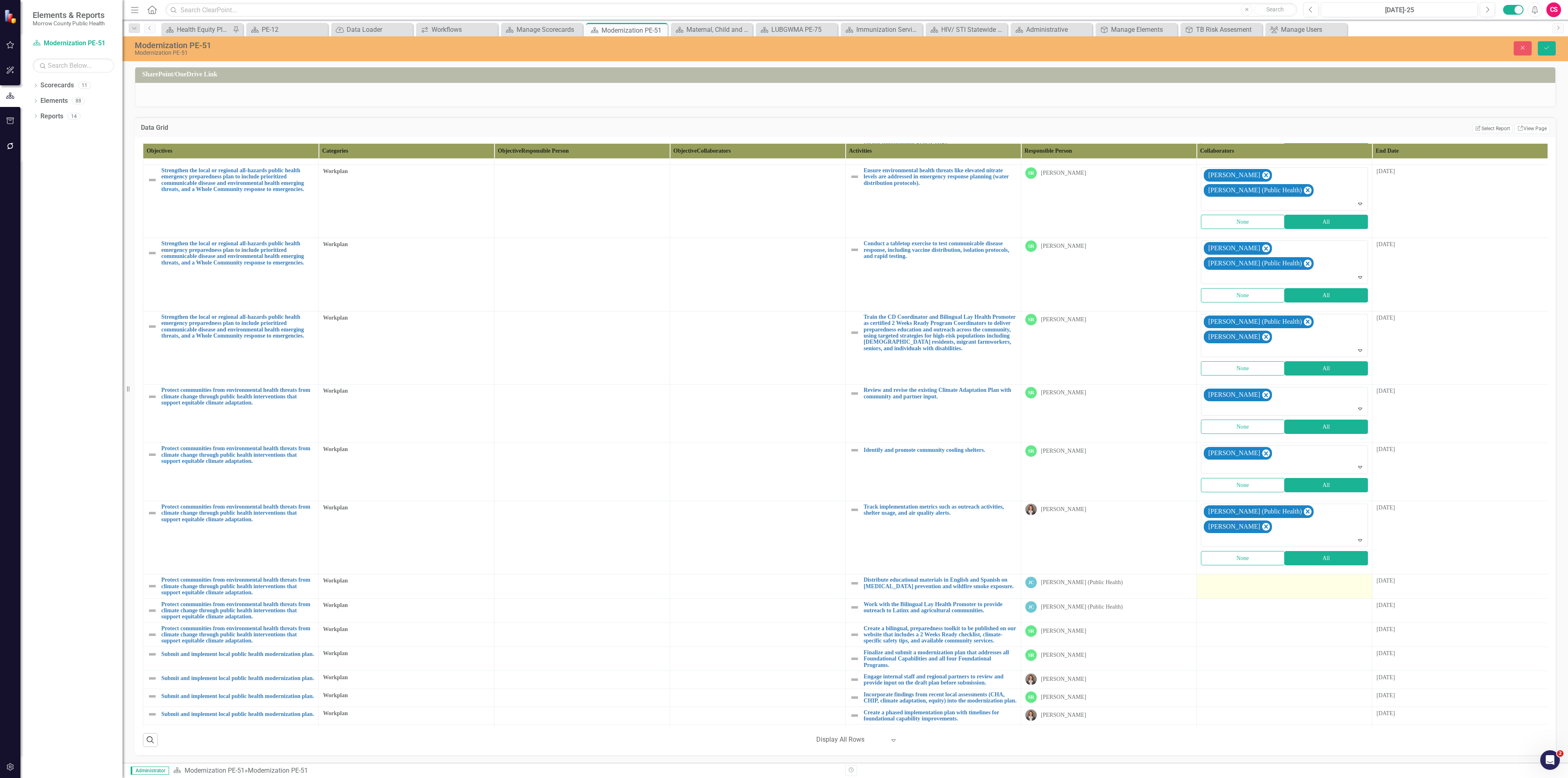
click at [1218, 577] on div at bounding box center [1284, 582] width 167 height 10
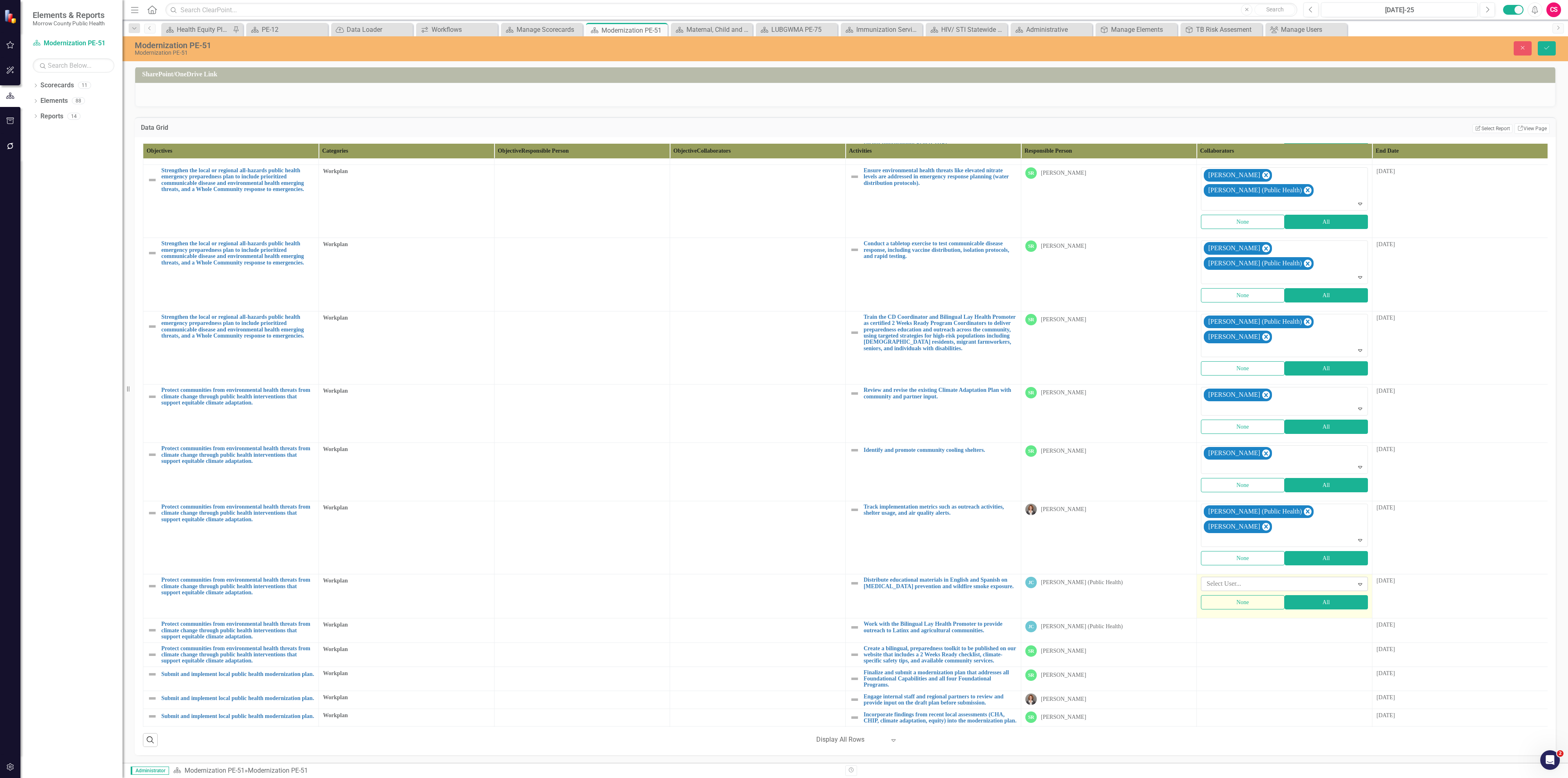
click at [1217, 578] on div at bounding box center [1278, 584] width 150 height 11
type input "sara"
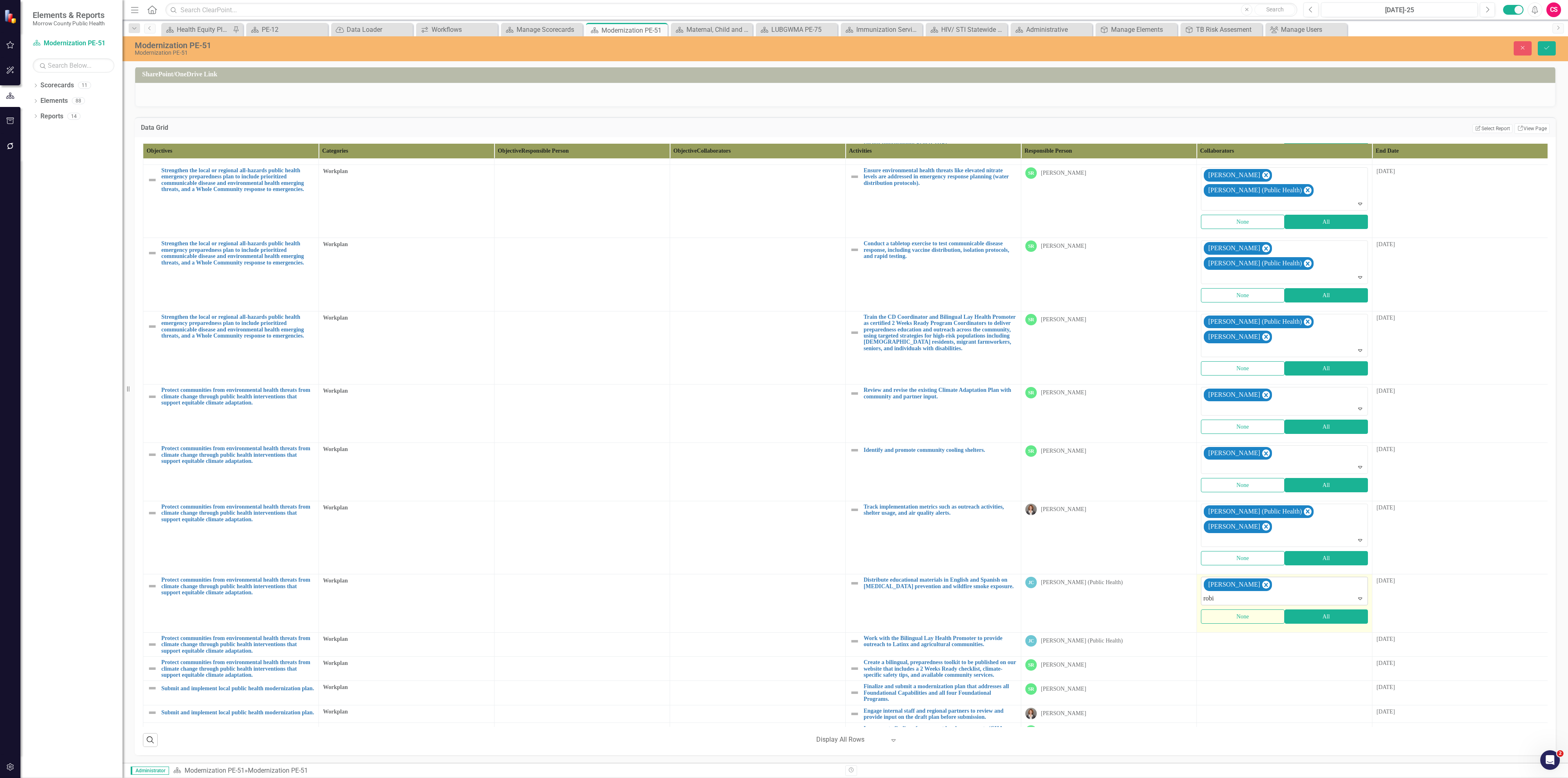
type input "[PERSON_NAME]"
click at [1234, 633] on td at bounding box center [1285, 645] width 175 height 24
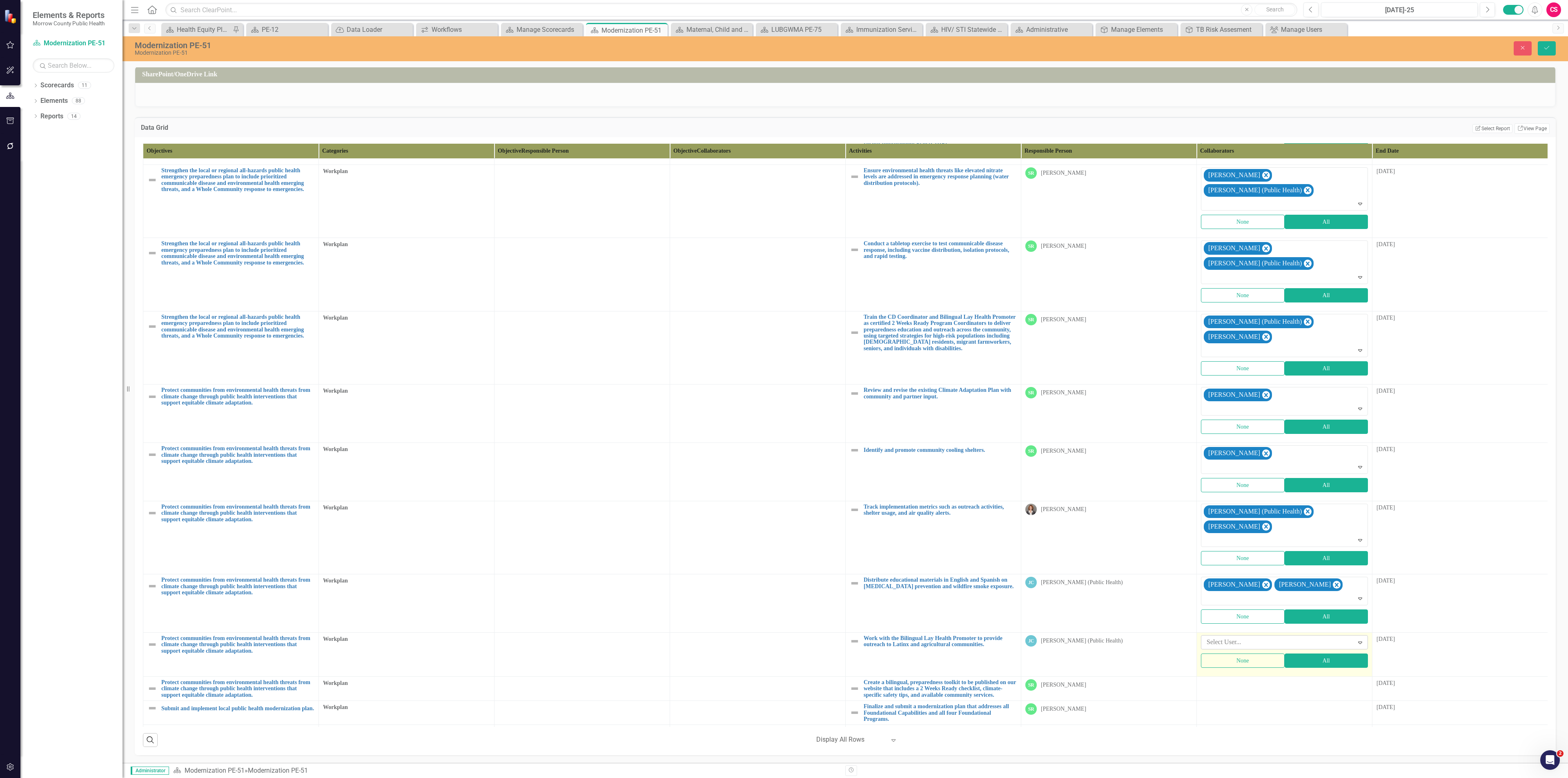
click at [1236, 636] on div at bounding box center [1278, 642] width 150 height 11
type input "sara"
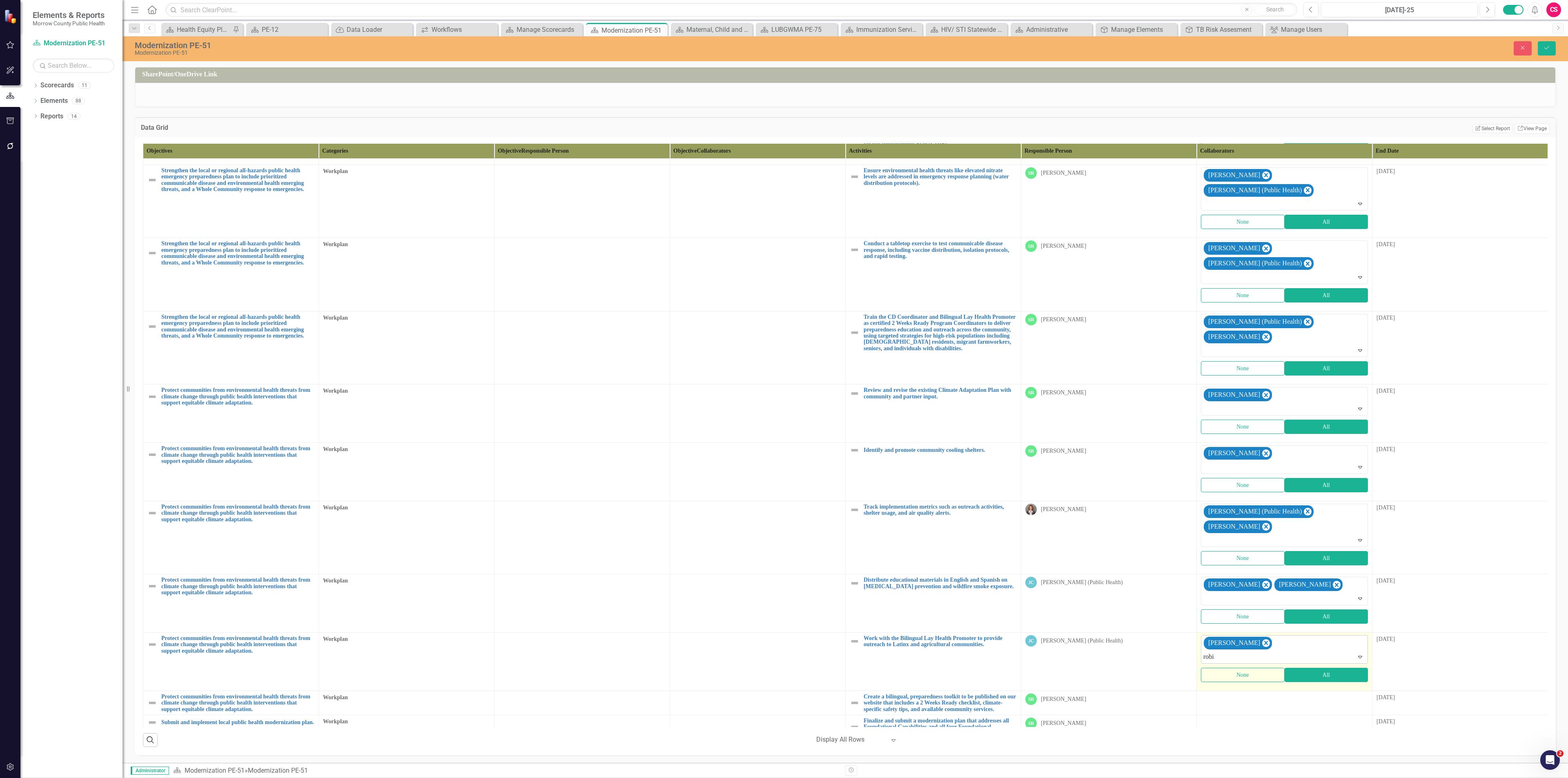
type input "[PERSON_NAME]"
click at [1250, 690] on td at bounding box center [1285, 702] width 175 height 24
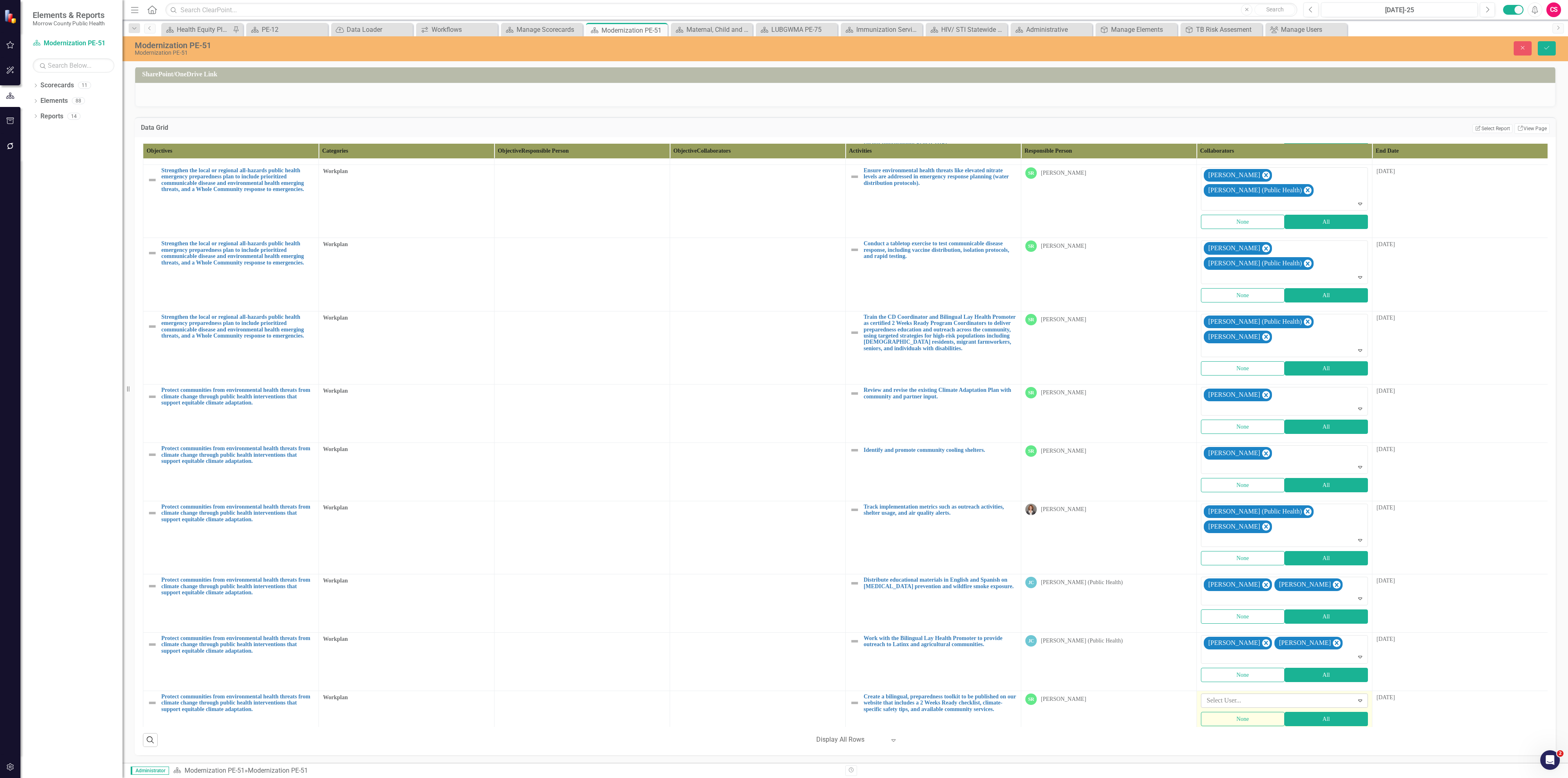
click at [1240, 695] on div at bounding box center [1278, 701] width 150 height 11
type input "jes"
type input "rob"
click at [1541, 417] on div "Objectives Categories Objective Responsible Person Objective Collaborators Acti…" at bounding box center [845, 446] width 1421 height 618
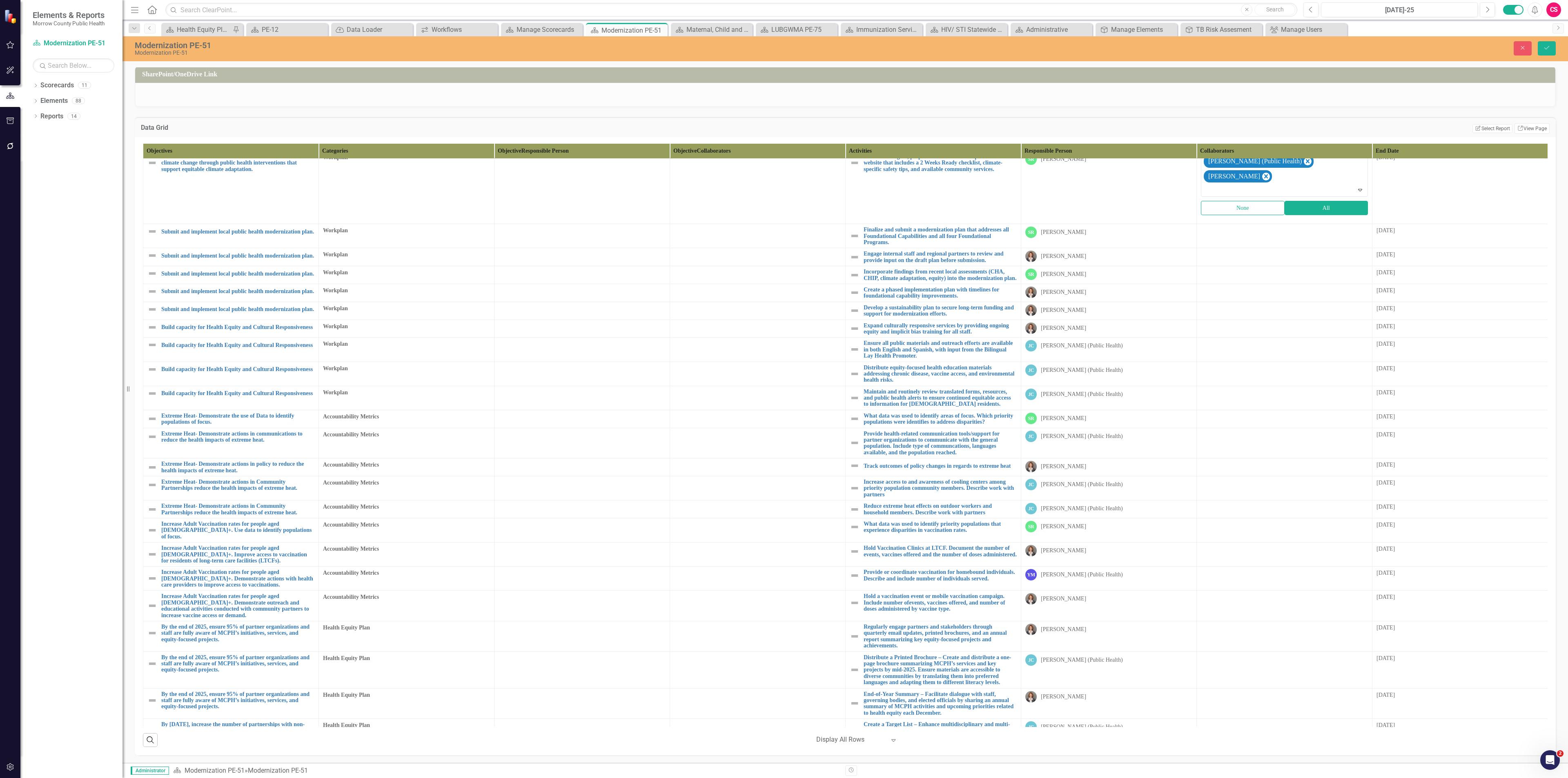
scroll to position [1067, 0]
click at [1230, 224] on div at bounding box center [1284, 229] width 167 height 10
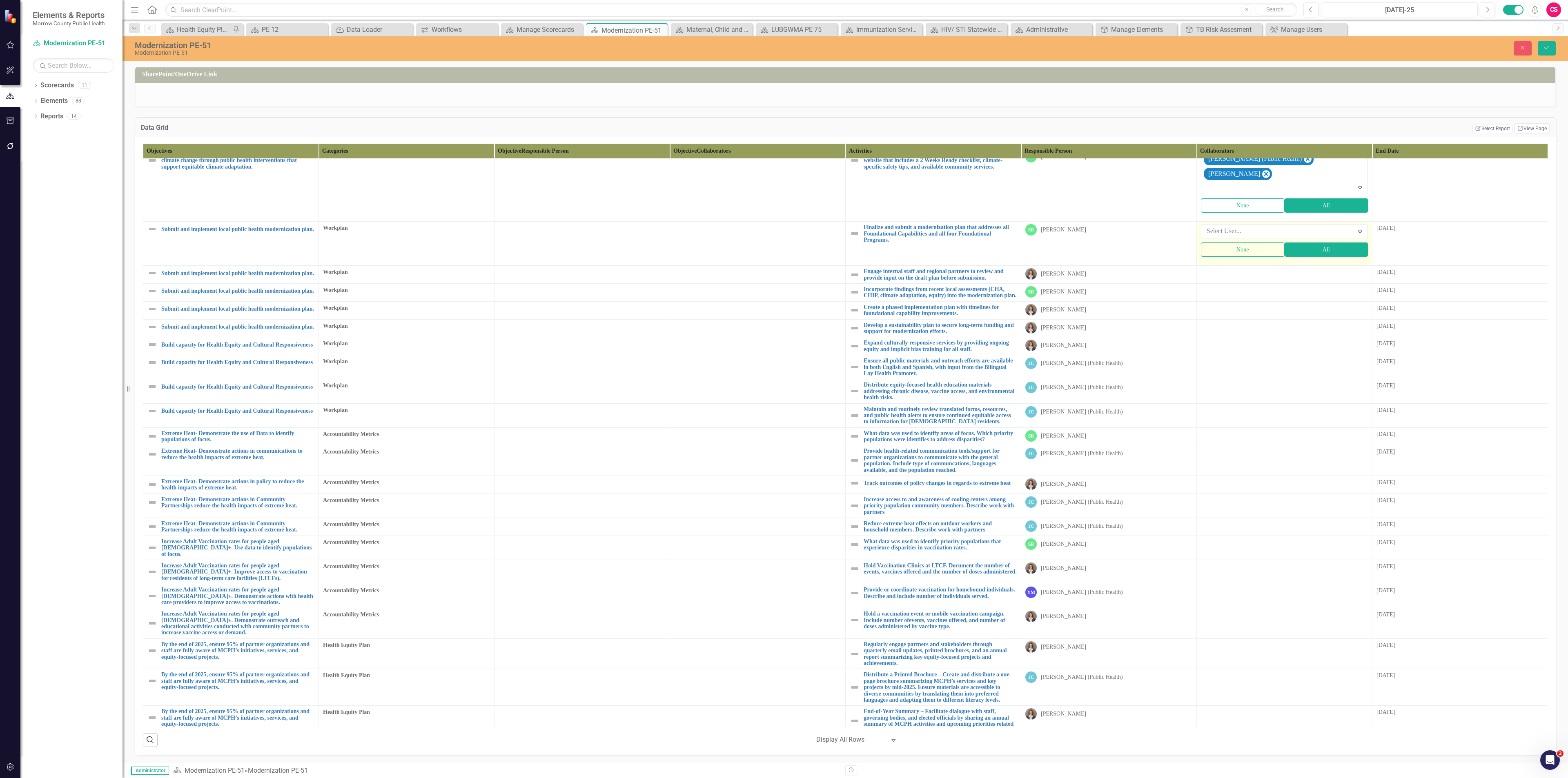
click at [1230, 226] on div at bounding box center [1278, 231] width 150 height 11
type input "robi"
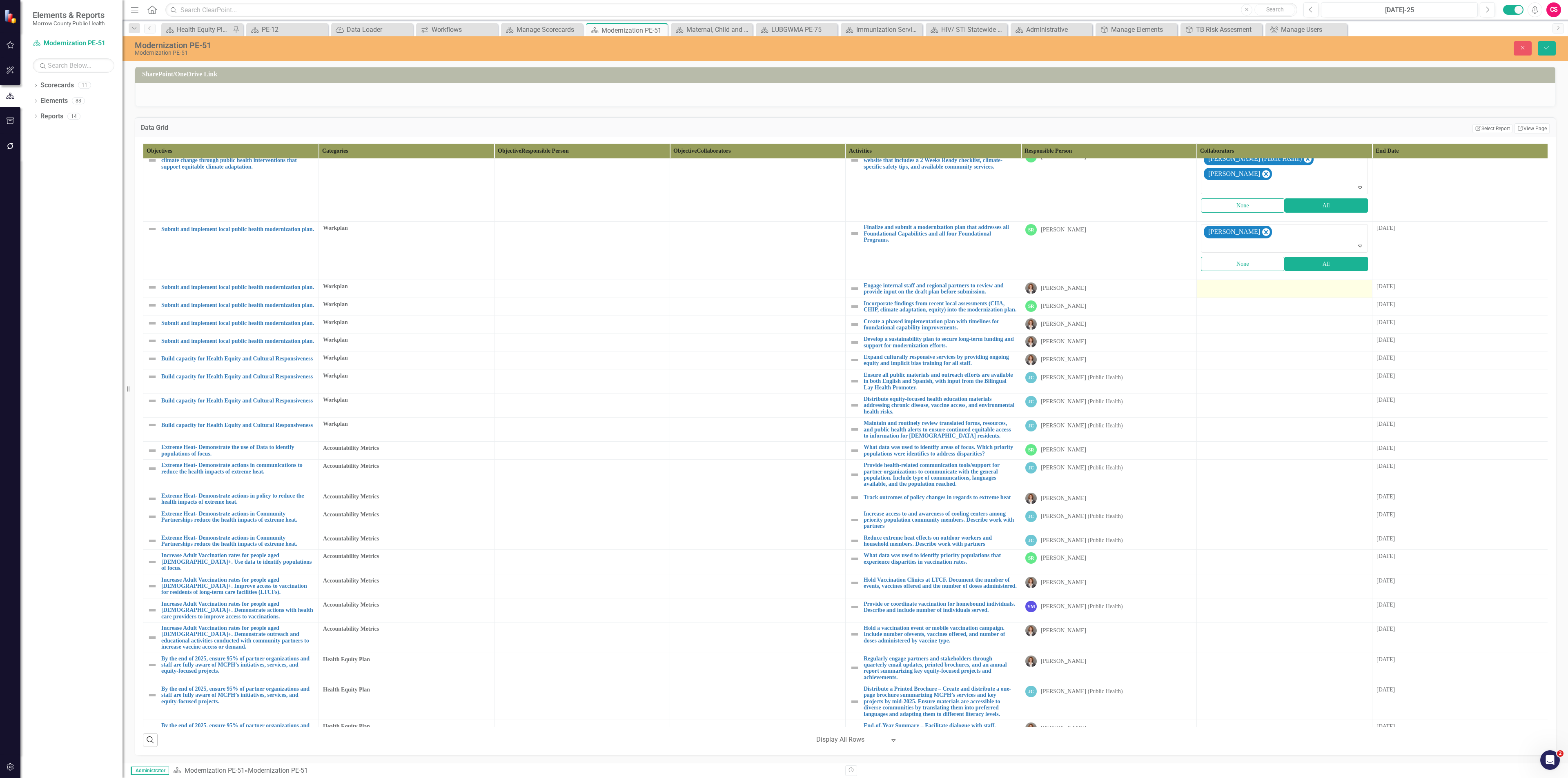
click at [1236, 280] on td at bounding box center [1285, 289] width 175 height 18
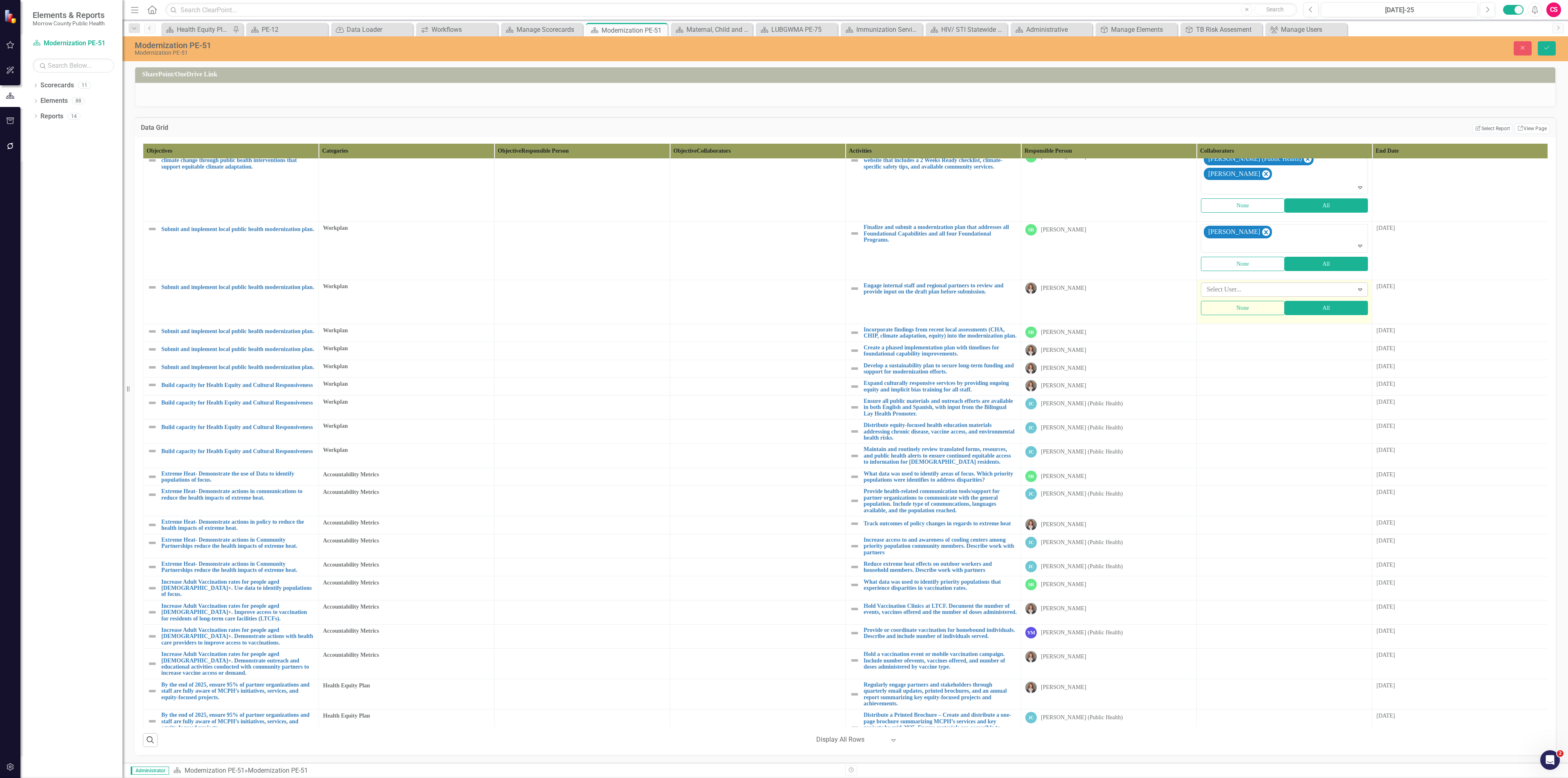
click at [1255, 284] on div at bounding box center [1278, 289] width 150 height 11
type input "sa"
click at [38, 777] on span "Sa rah Rea" at bounding box center [23, 784] width 30 height 8
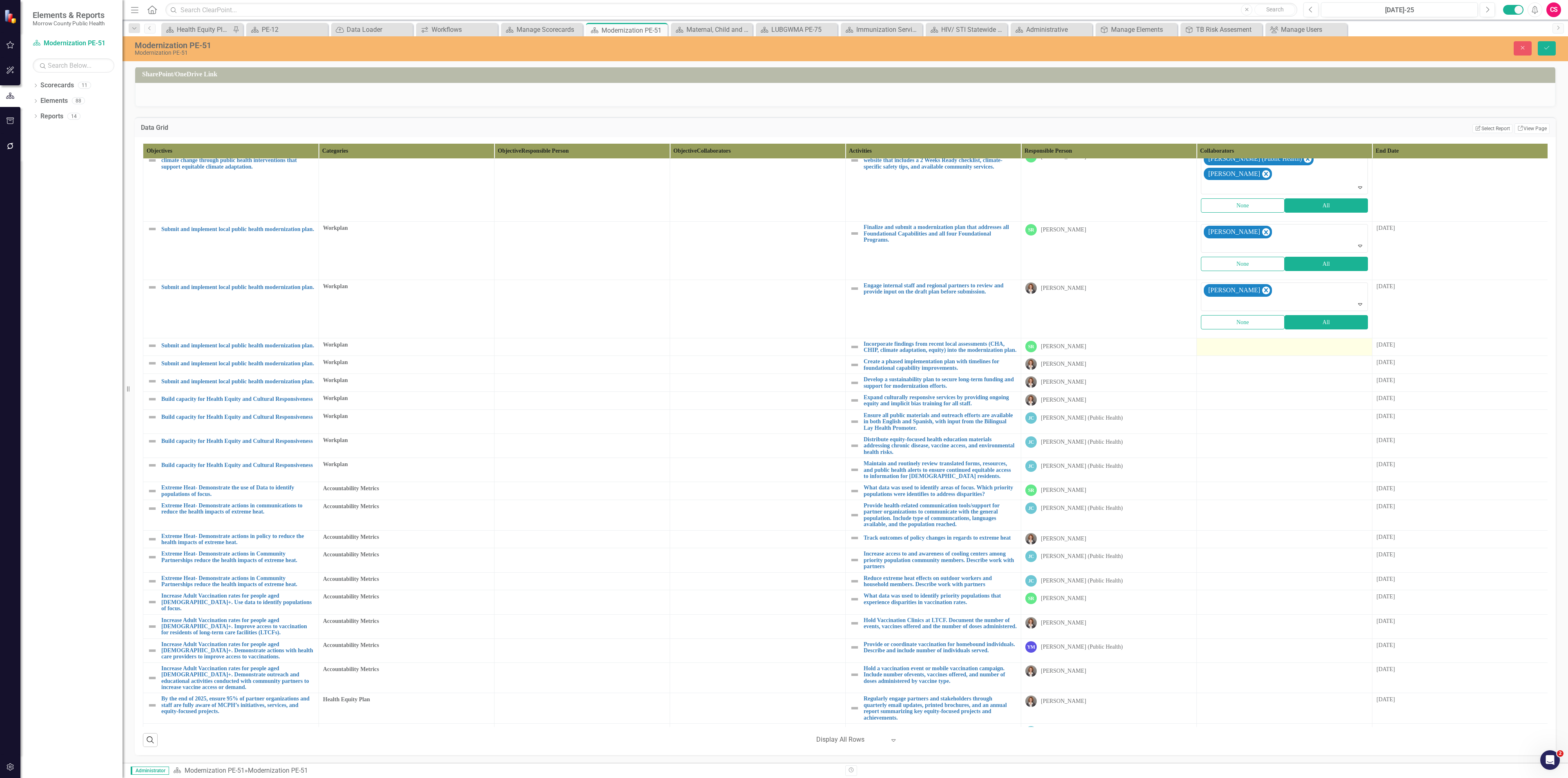
click at [1217, 341] on div at bounding box center [1284, 346] width 167 height 10
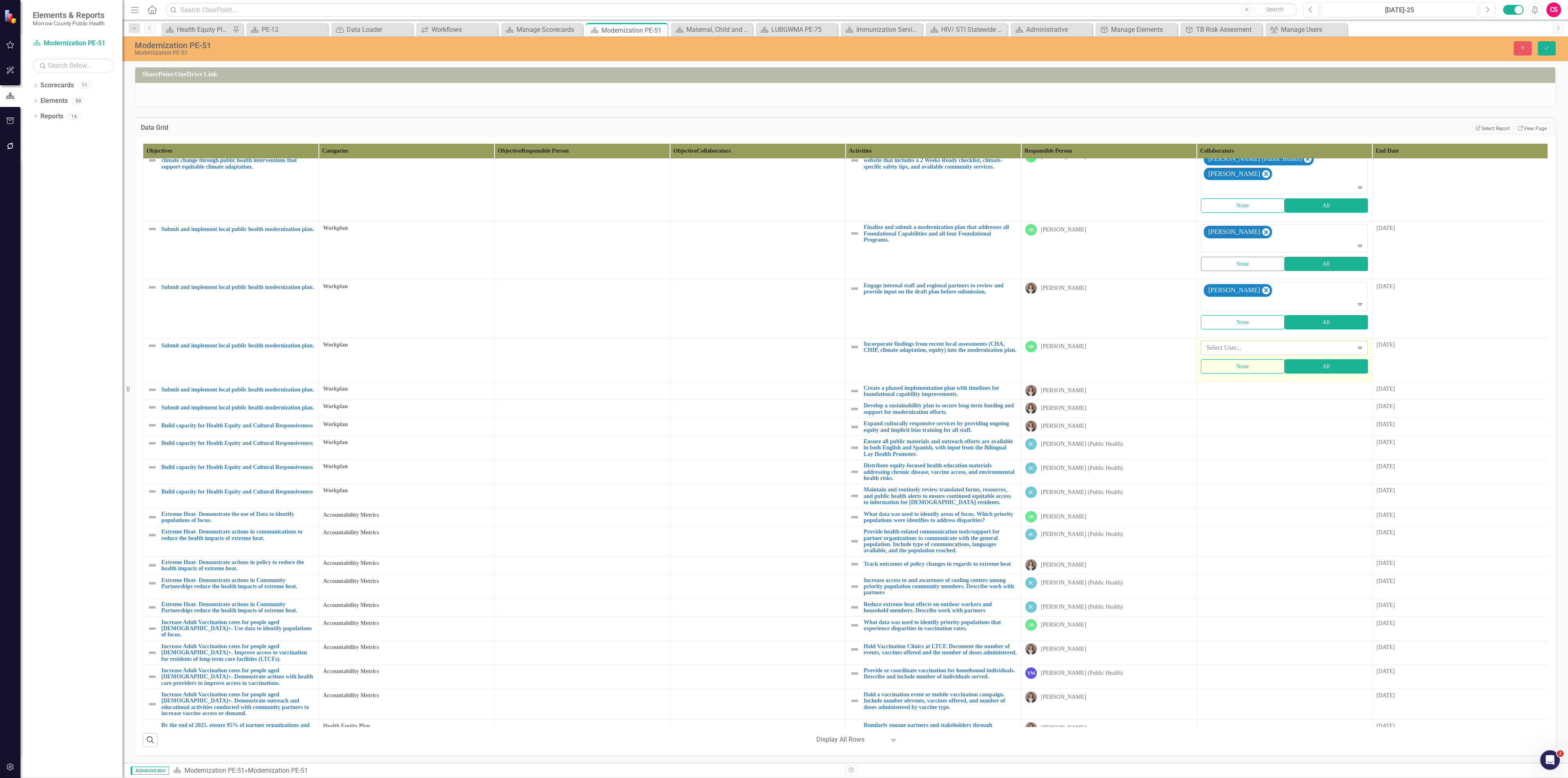
click at [1218, 343] on div at bounding box center [1278, 348] width 150 height 11
type input "robi"
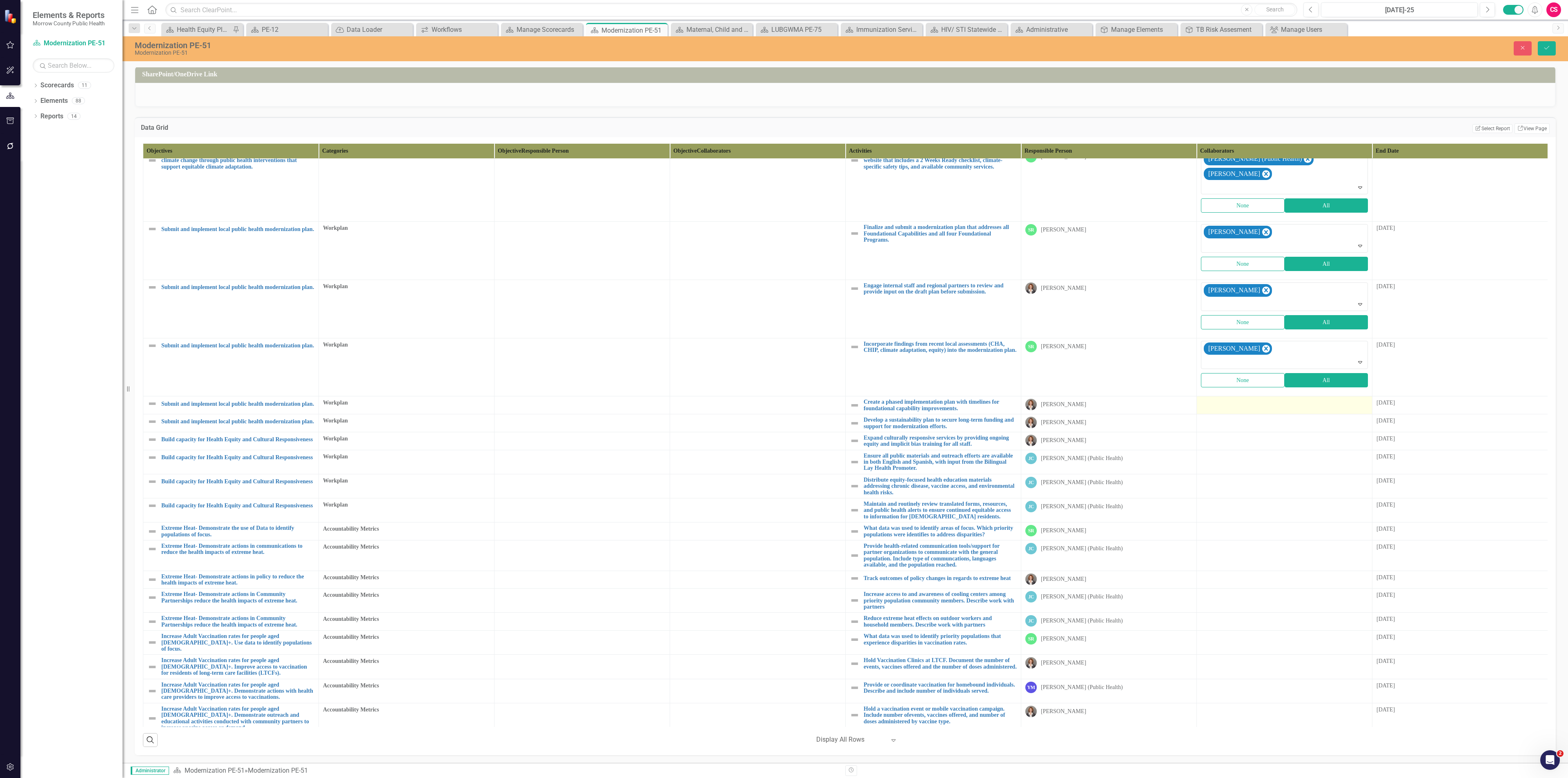
click at [1246, 399] on div at bounding box center [1284, 404] width 167 height 10
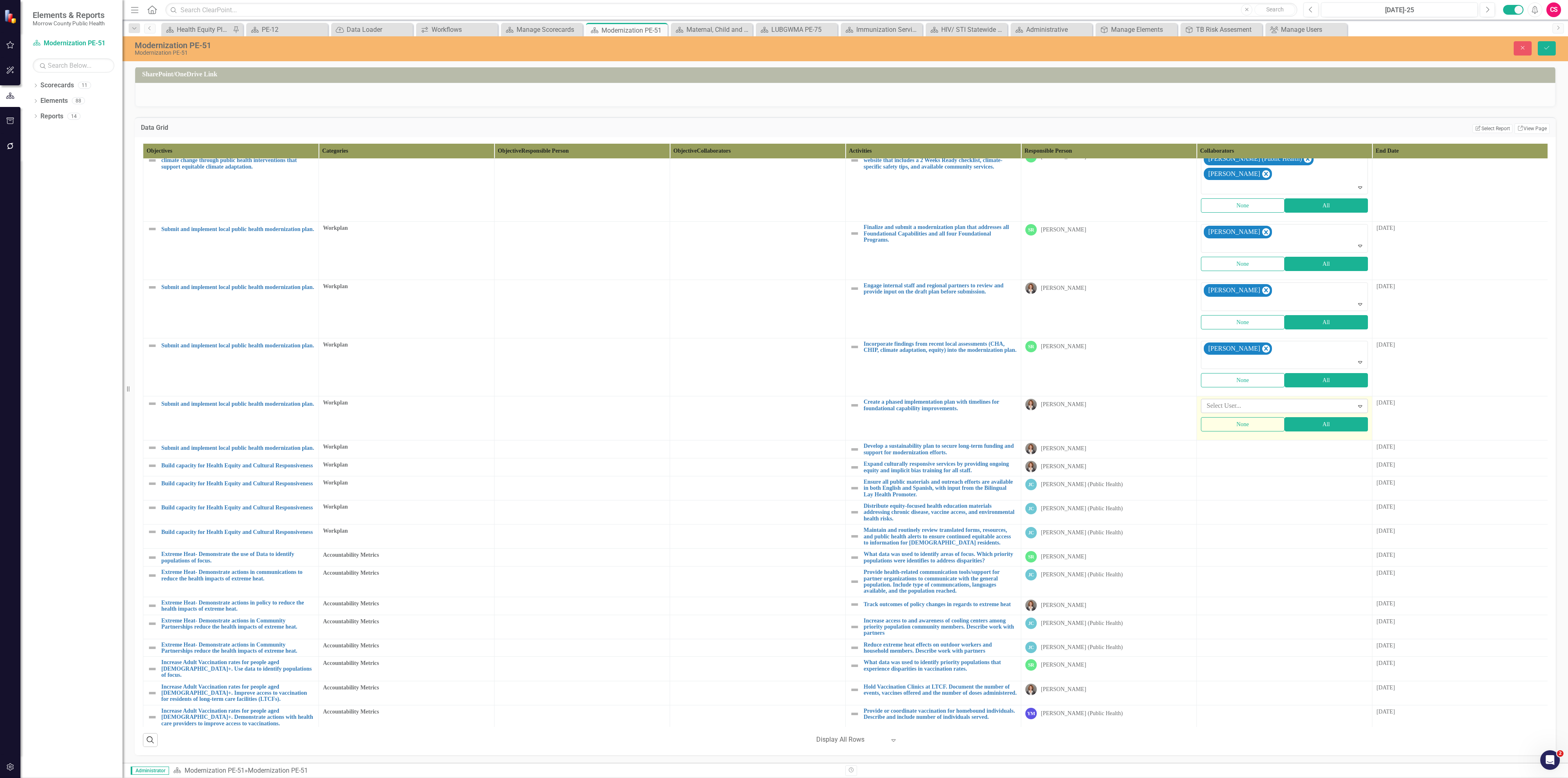
click at [1244, 400] on div at bounding box center [1278, 406] width 150 height 11
type input "sa"
click at [38, 777] on span "Sa rah Rea" at bounding box center [23, 784] width 30 height 8
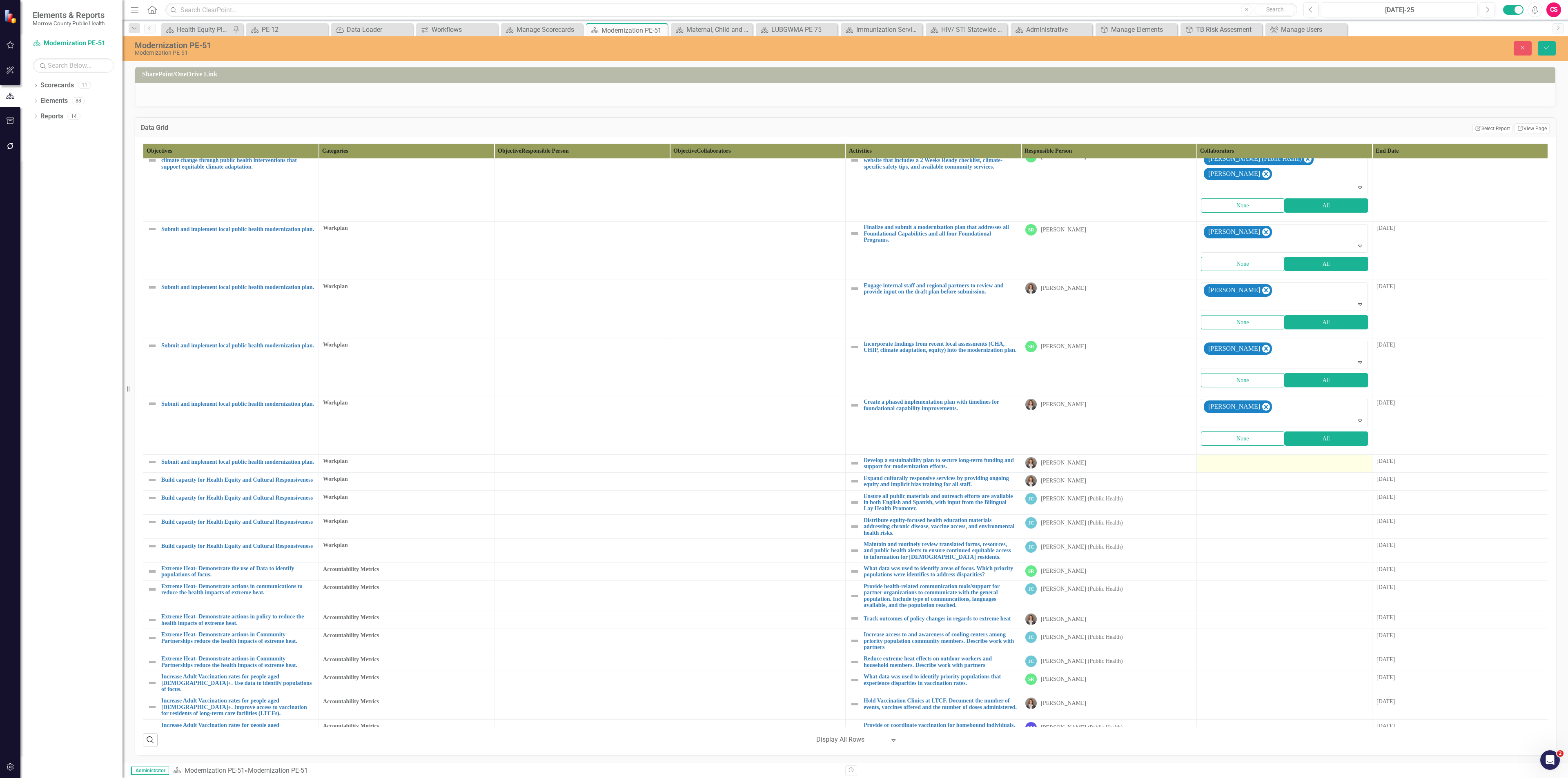
click at [1227, 457] on div at bounding box center [1284, 462] width 167 height 10
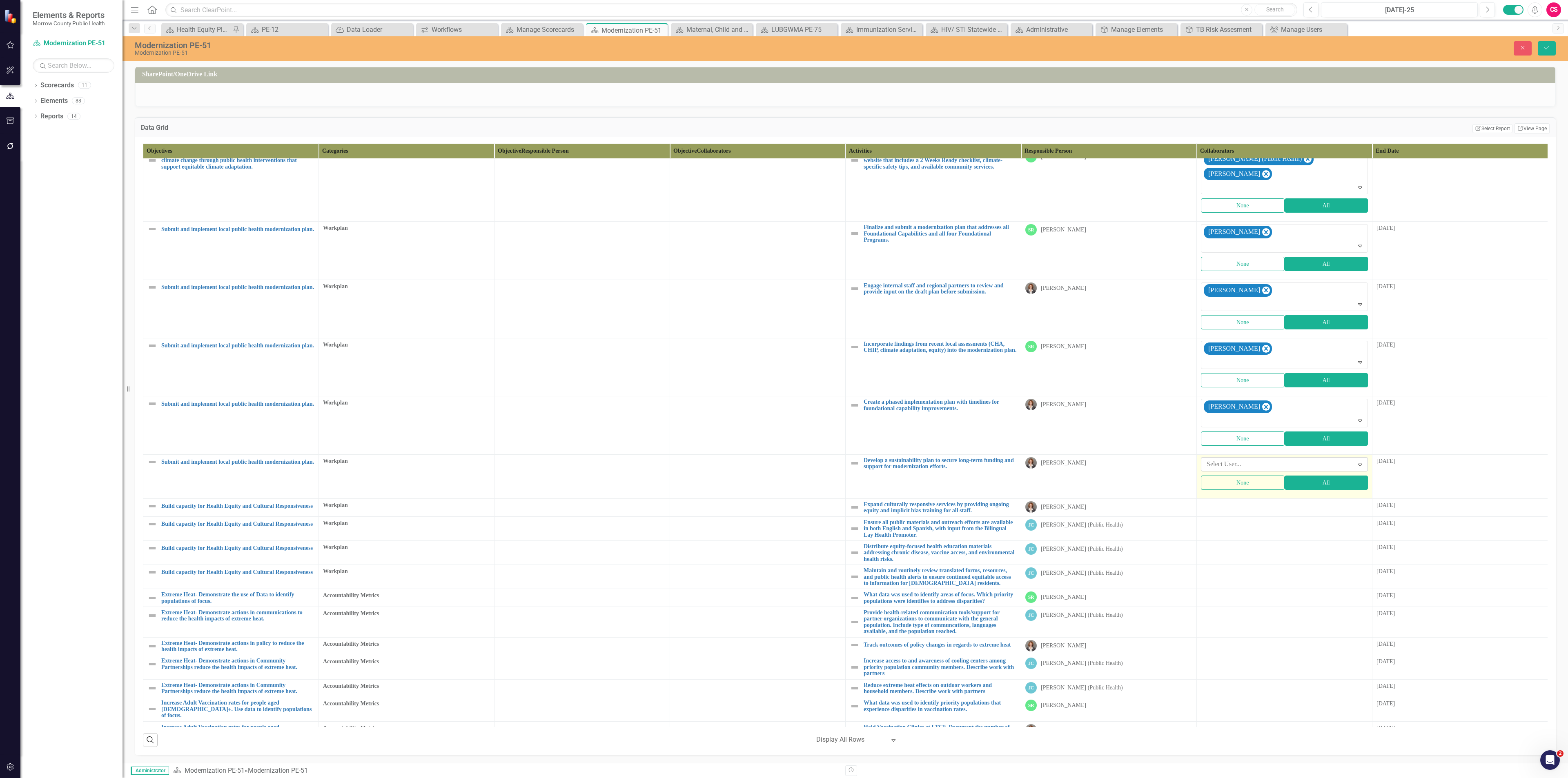
click at [1224, 458] on div at bounding box center [1278, 464] width 150 height 11
type input "sa"
click at [38, 777] on span "Sa rah Rea" at bounding box center [23, 784] width 30 height 8
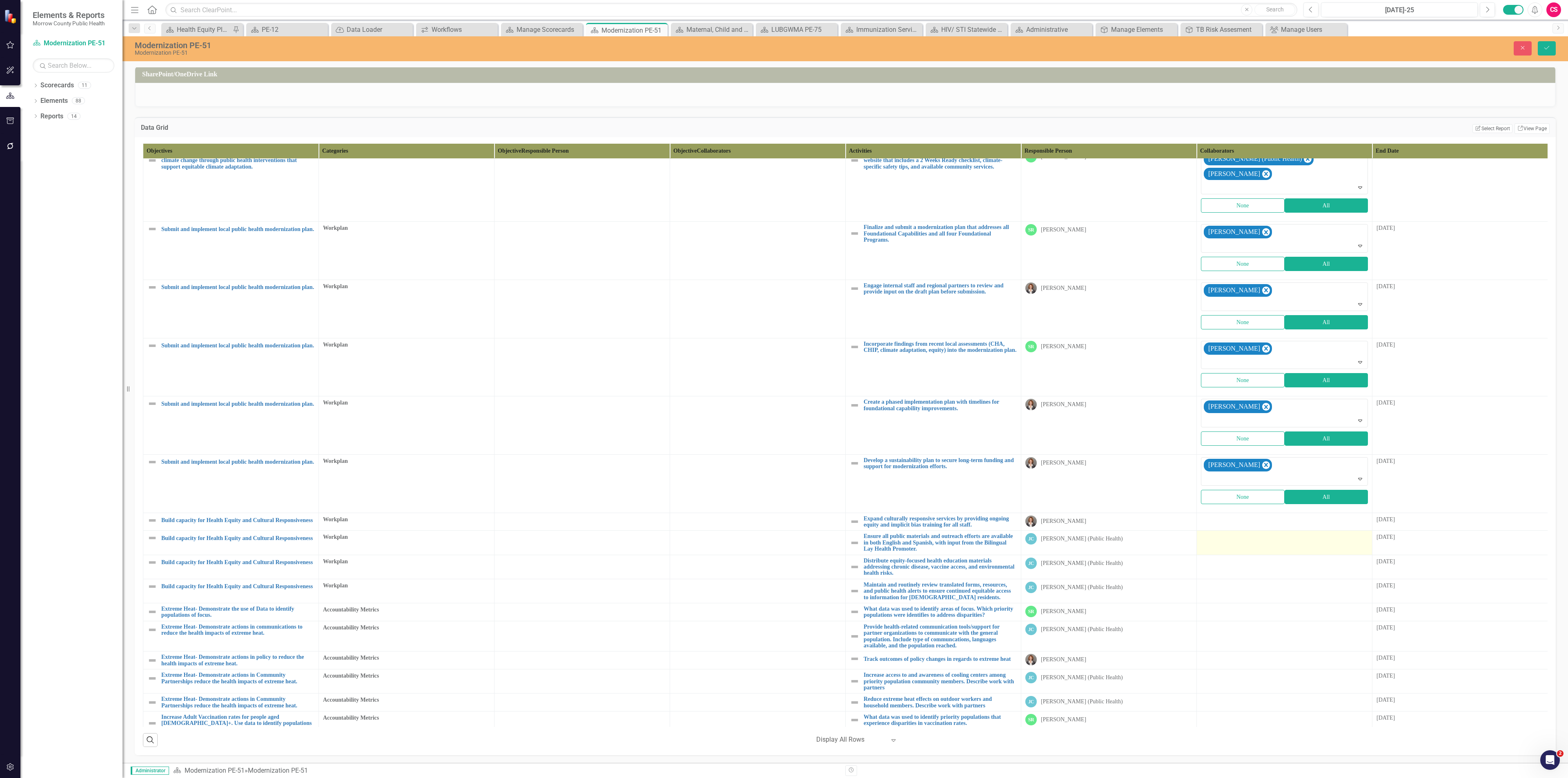
click at [1213, 533] on div at bounding box center [1284, 538] width 167 height 10
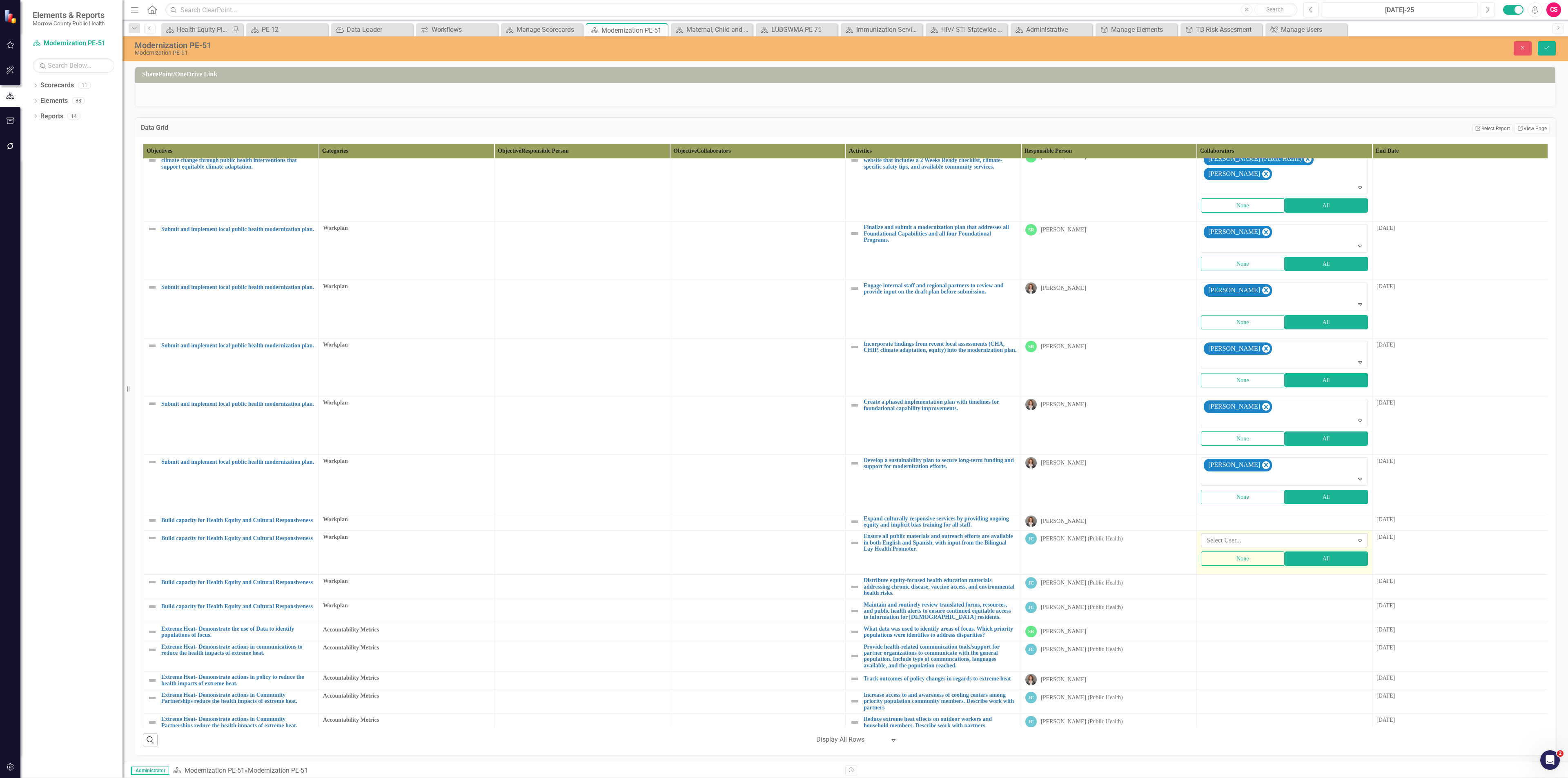
click at [1213, 535] on div at bounding box center [1278, 540] width 150 height 11
type input "rob"
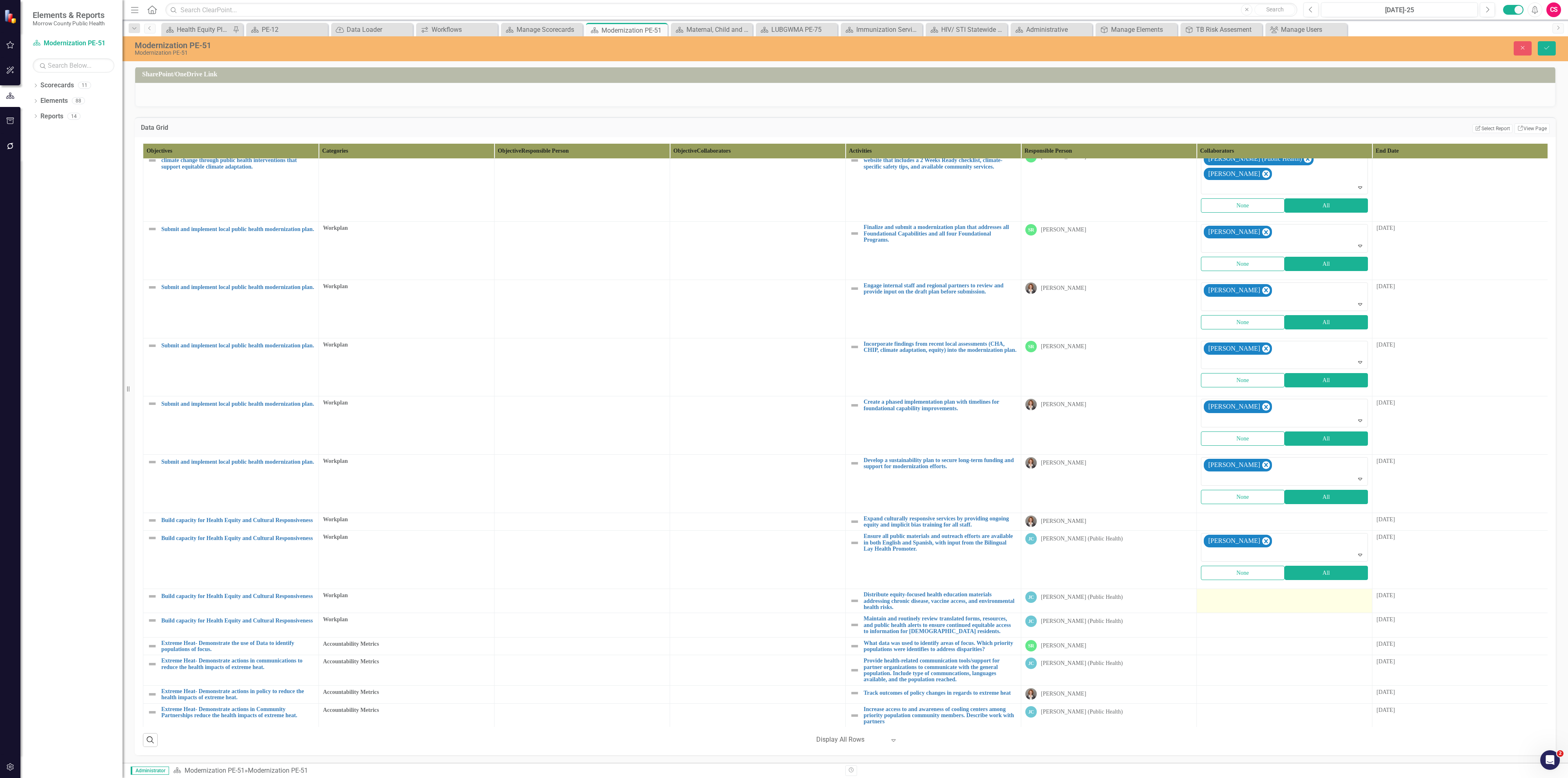
click at [1236, 592] on div at bounding box center [1284, 596] width 167 height 10
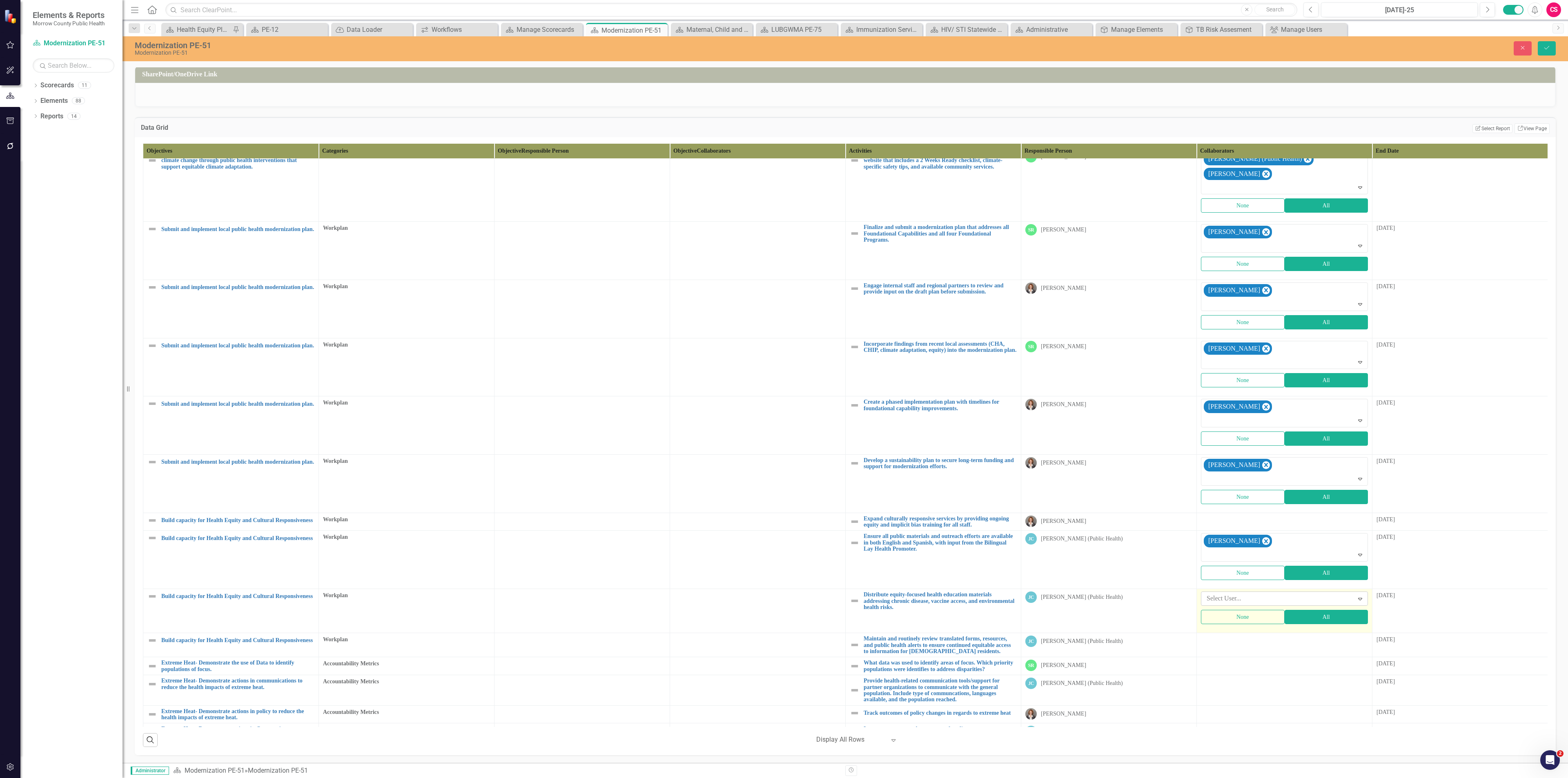
click at [1235, 593] on div at bounding box center [1278, 599] width 150 height 11
type input "robi"
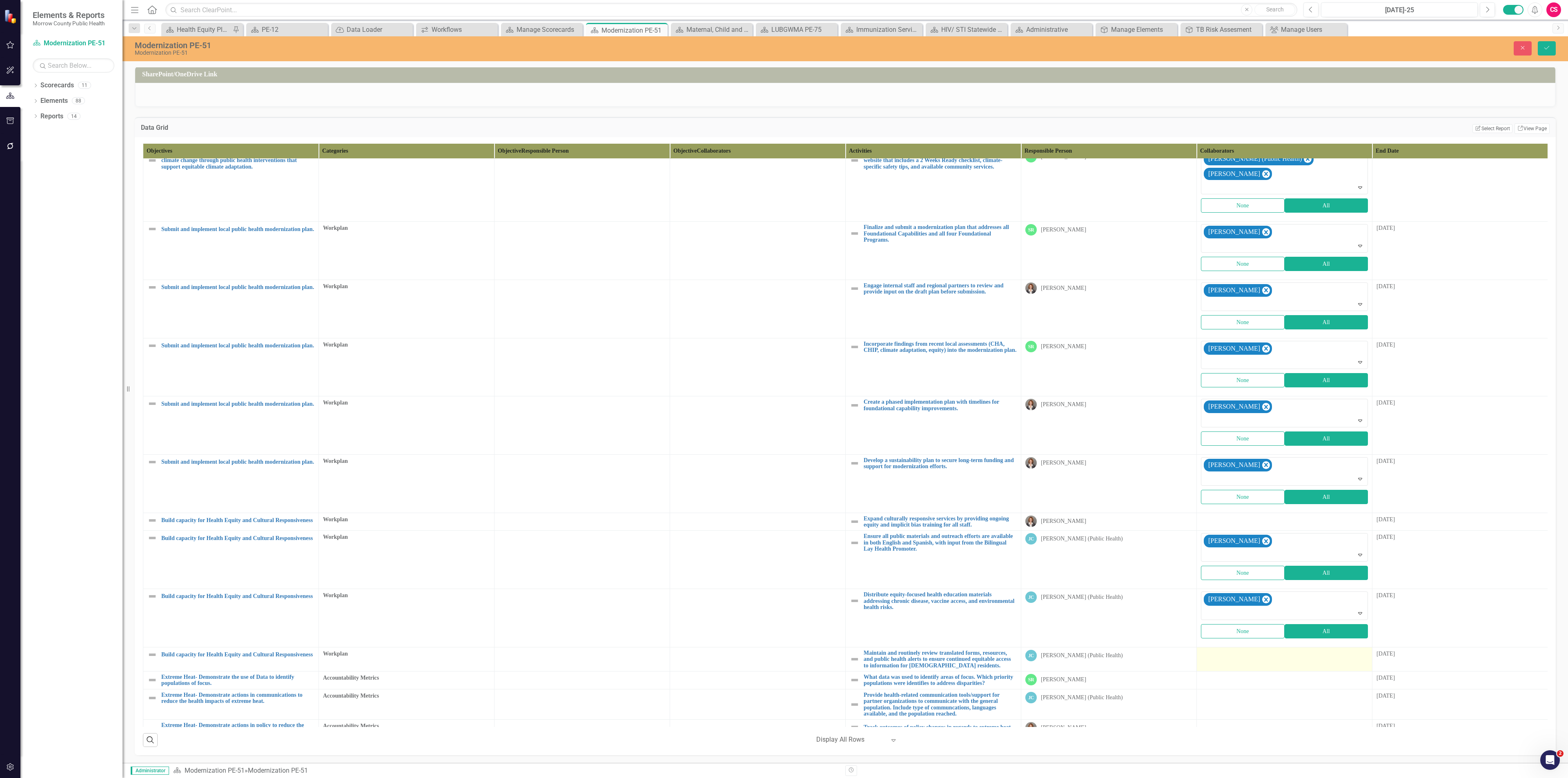
click at [1236, 647] on td at bounding box center [1285, 659] width 175 height 24
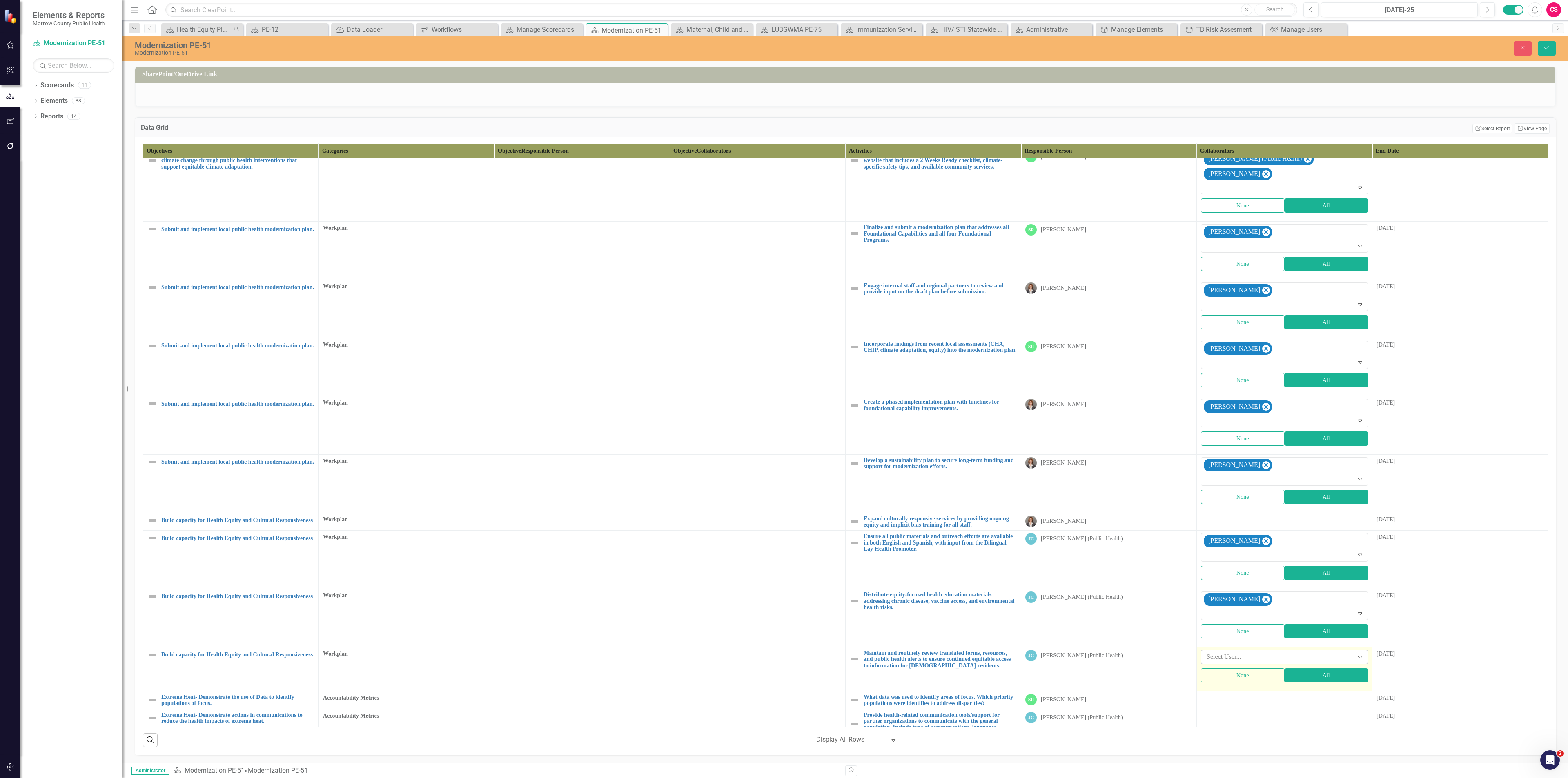
click at [1240, 651] on div at bounding box center [1278, 657] width 150 height 11
type input "[PERSON_NAME]"
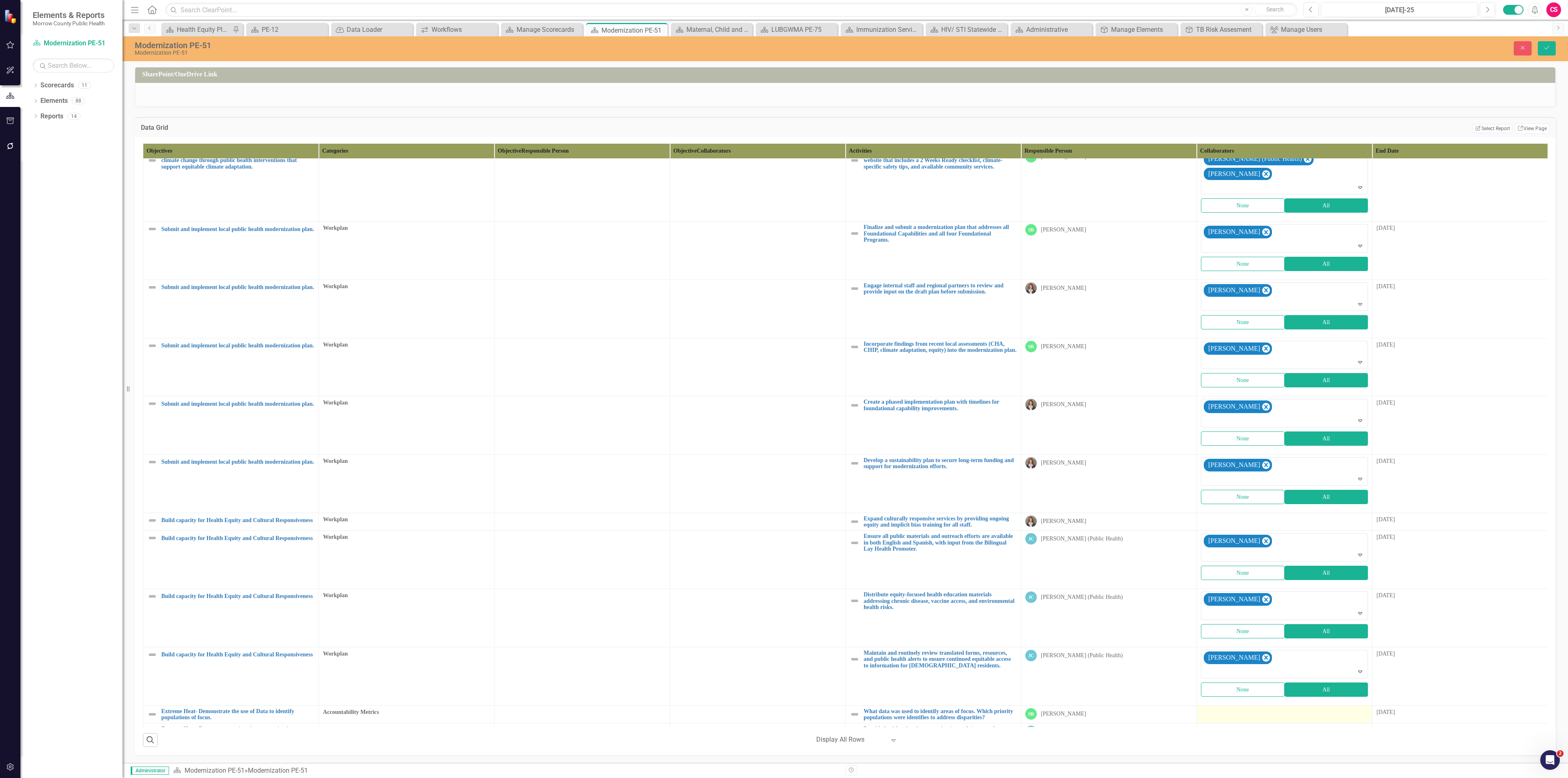
click at [1241, 708] on div at bounding box center [1284, 713] width 167 height 10
click at [1240, 710] on div at bounding box center [1278, 716] width 150 height 11
type input "[PERSON_NAME]"
type input "jes"
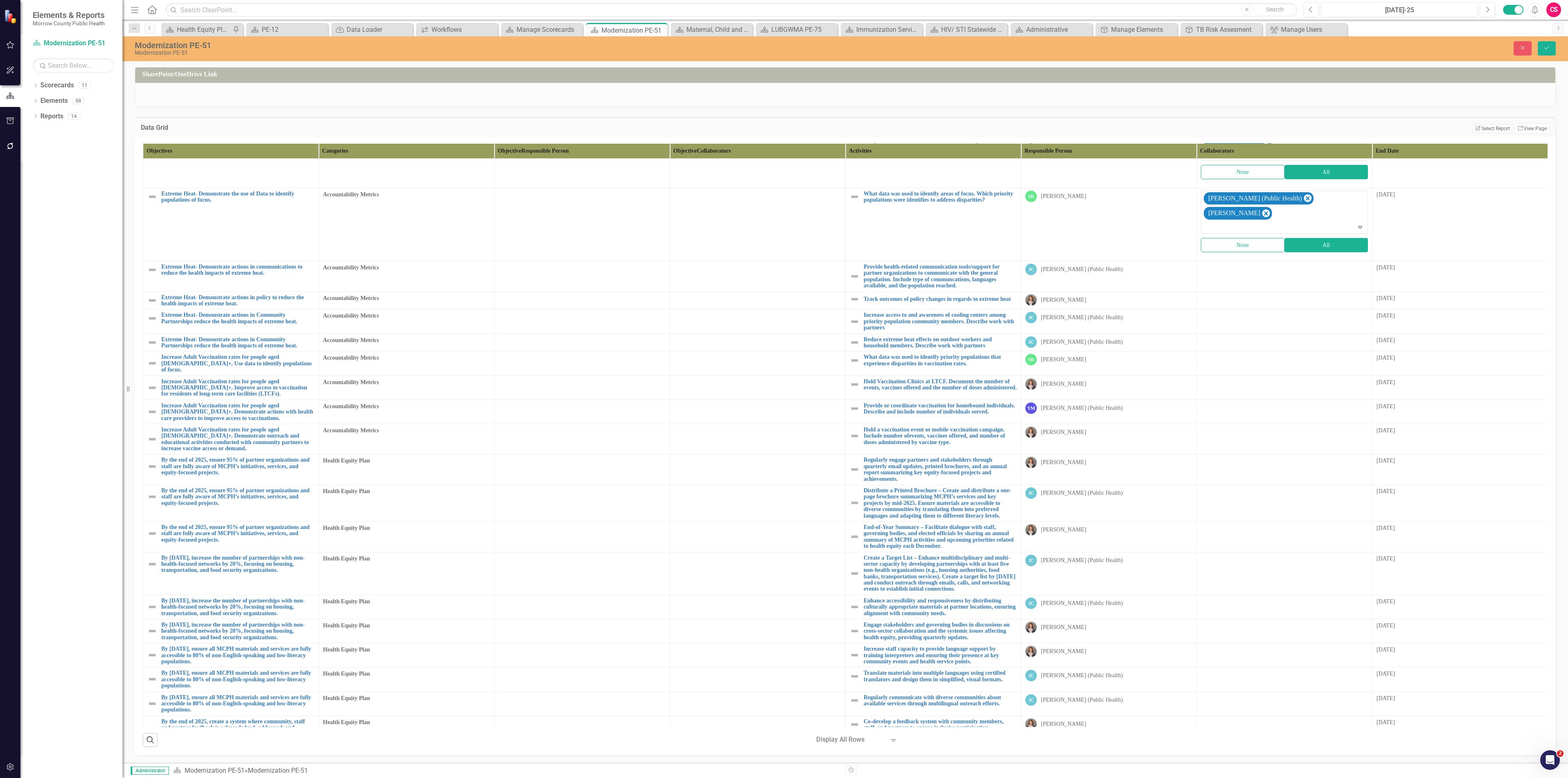
scroll to position [1609, 0]
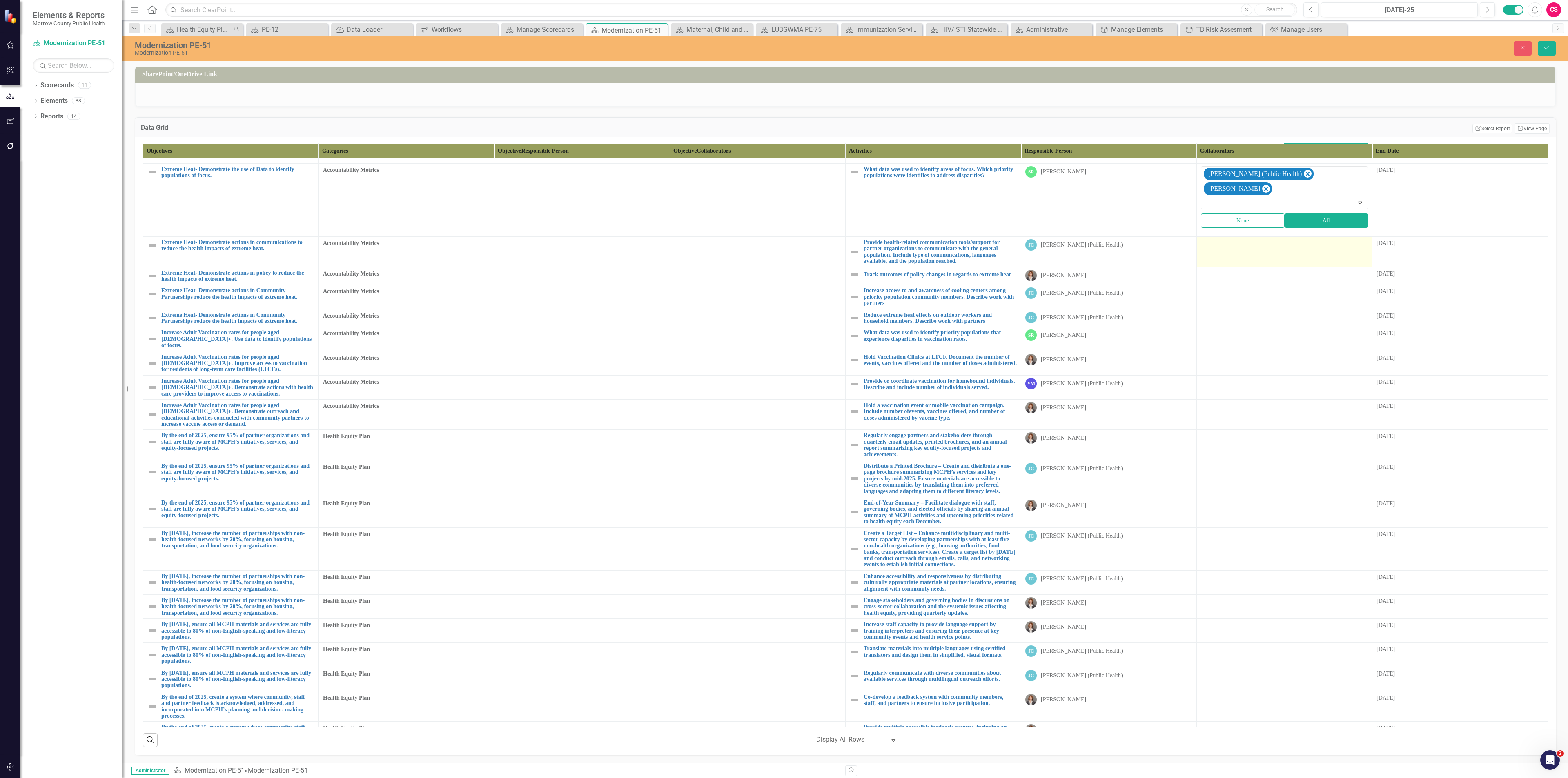
click at [1233, 237] on td at bounding box center [1285, 252] width 175 height 31
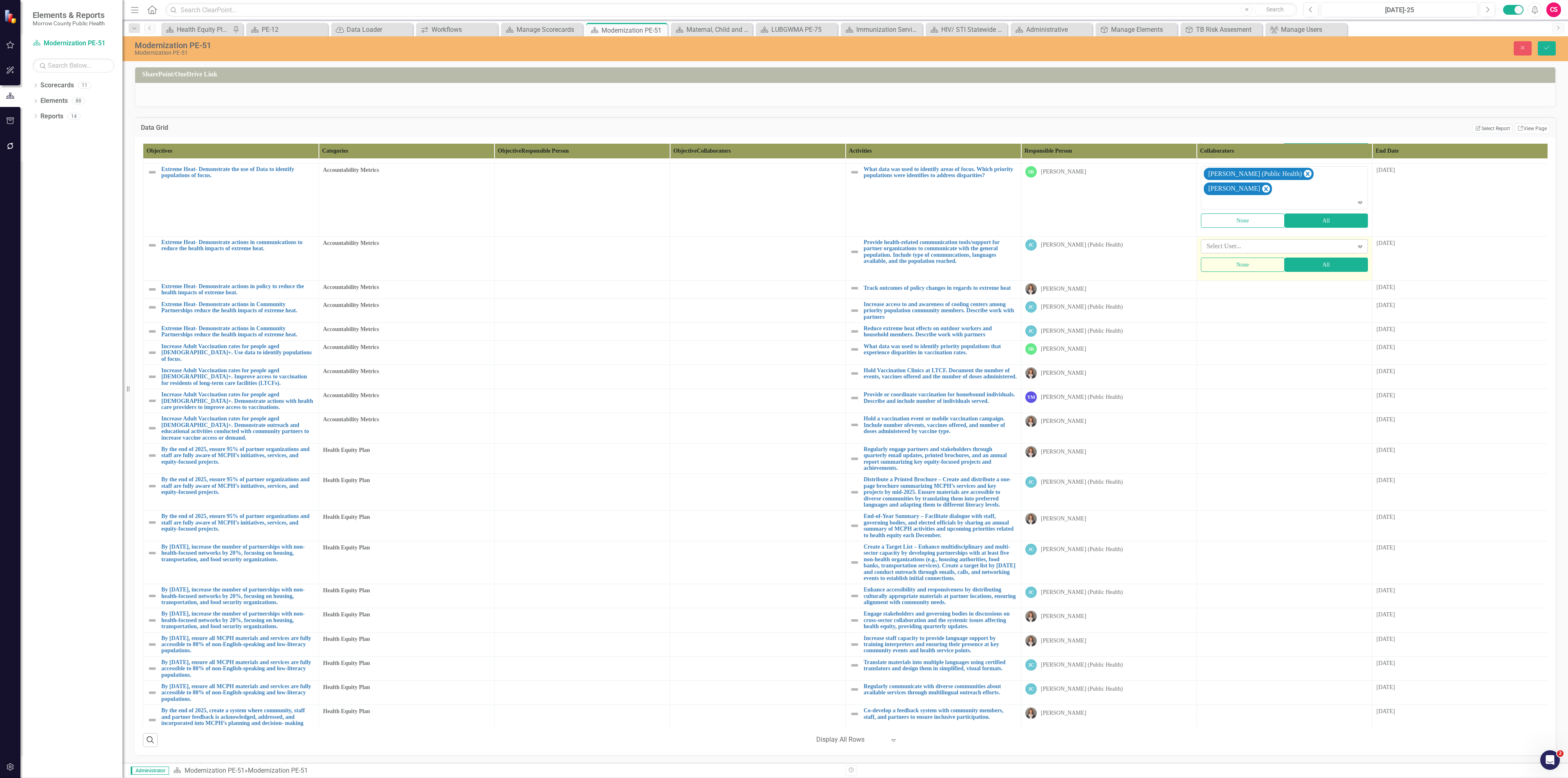
click at [1229, 241] on div at bounding box center [1278, 247] width 150 height 11
type input "rob"
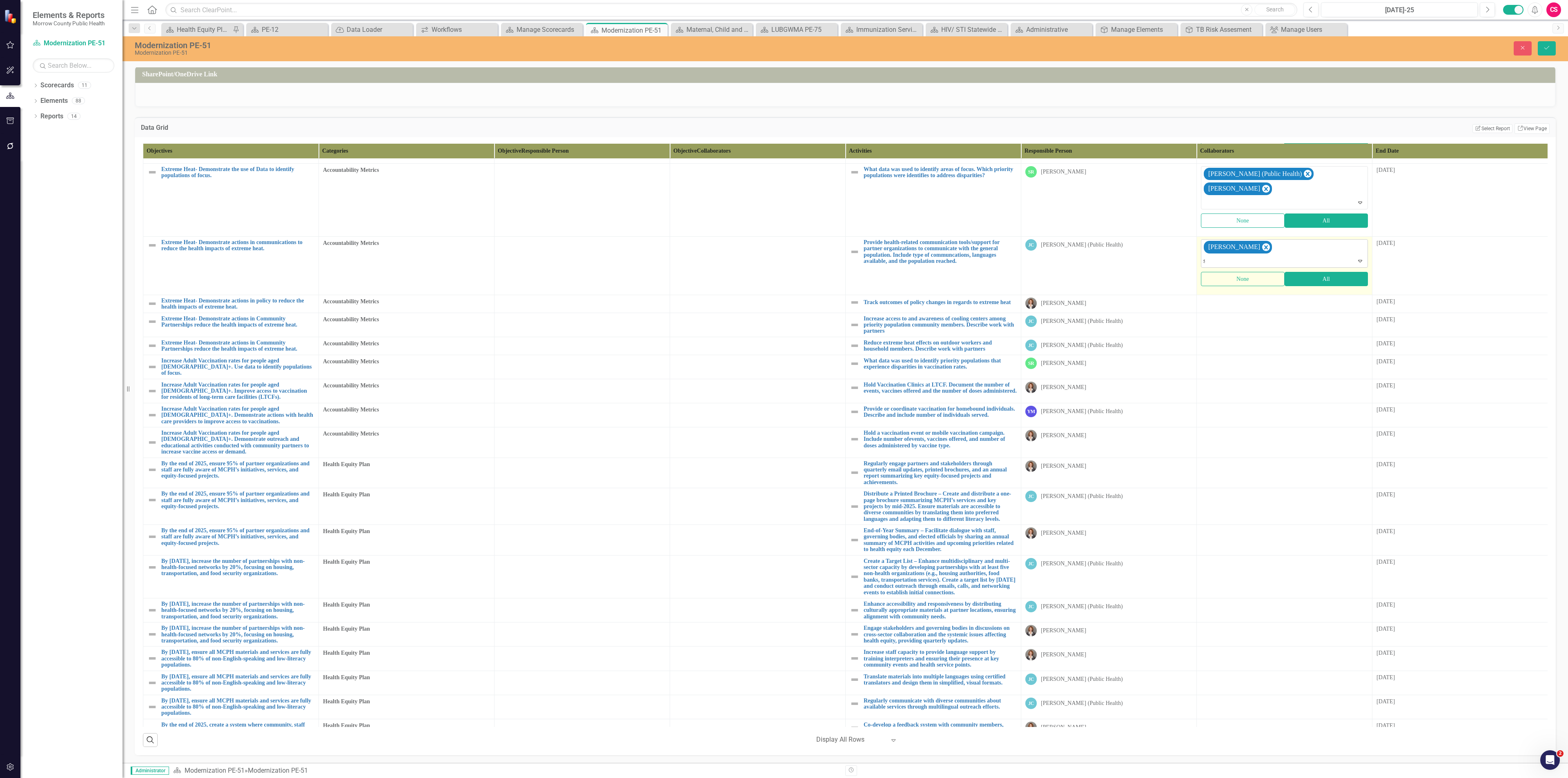
type input "sa"
click at [1248, 297] on div at bounding box center [1284, 302] width 167 height 10
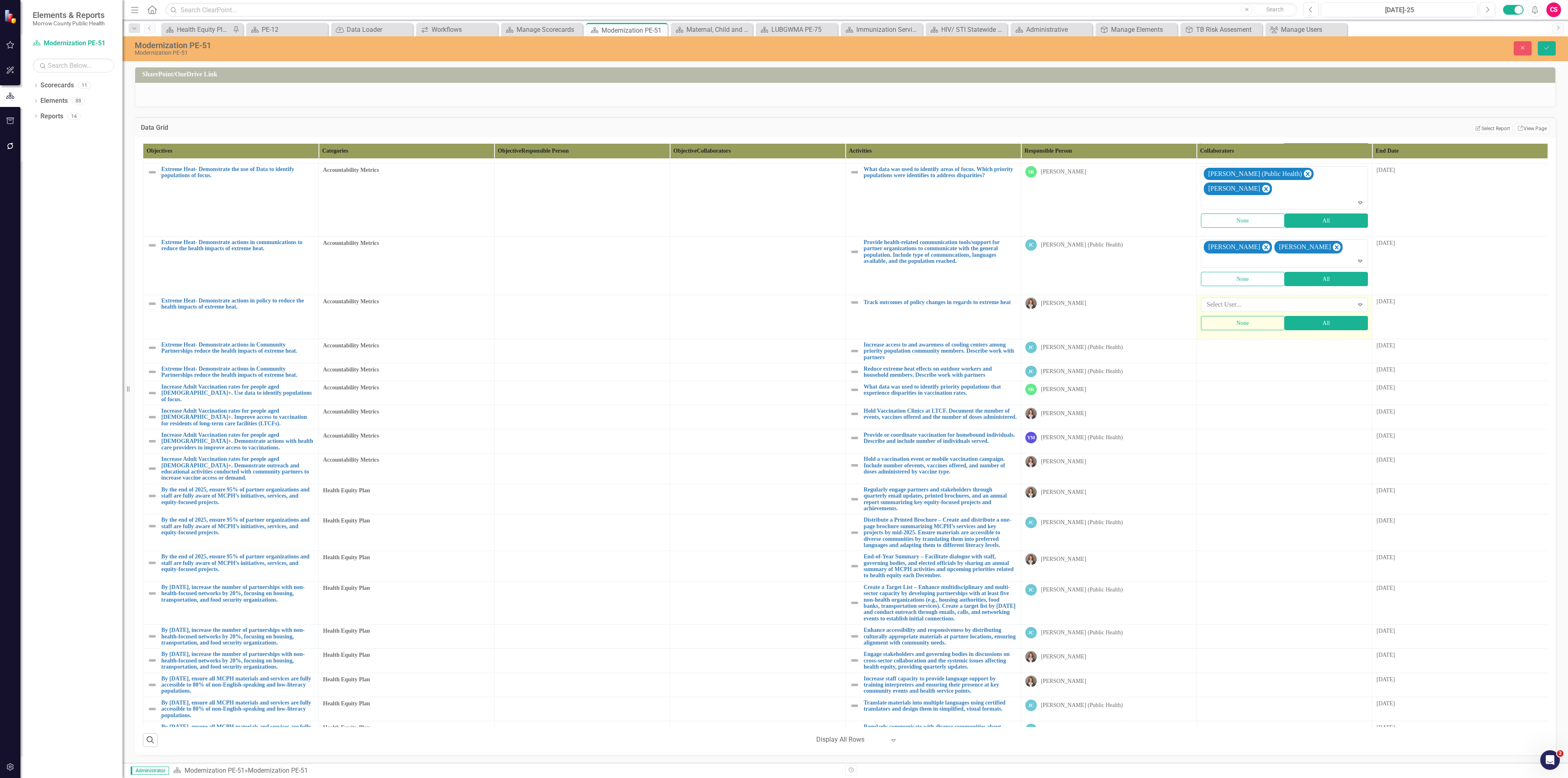
click at [1248, 299] on div at bounding box center [1278, 305] width 150 height 11
type input "sara"
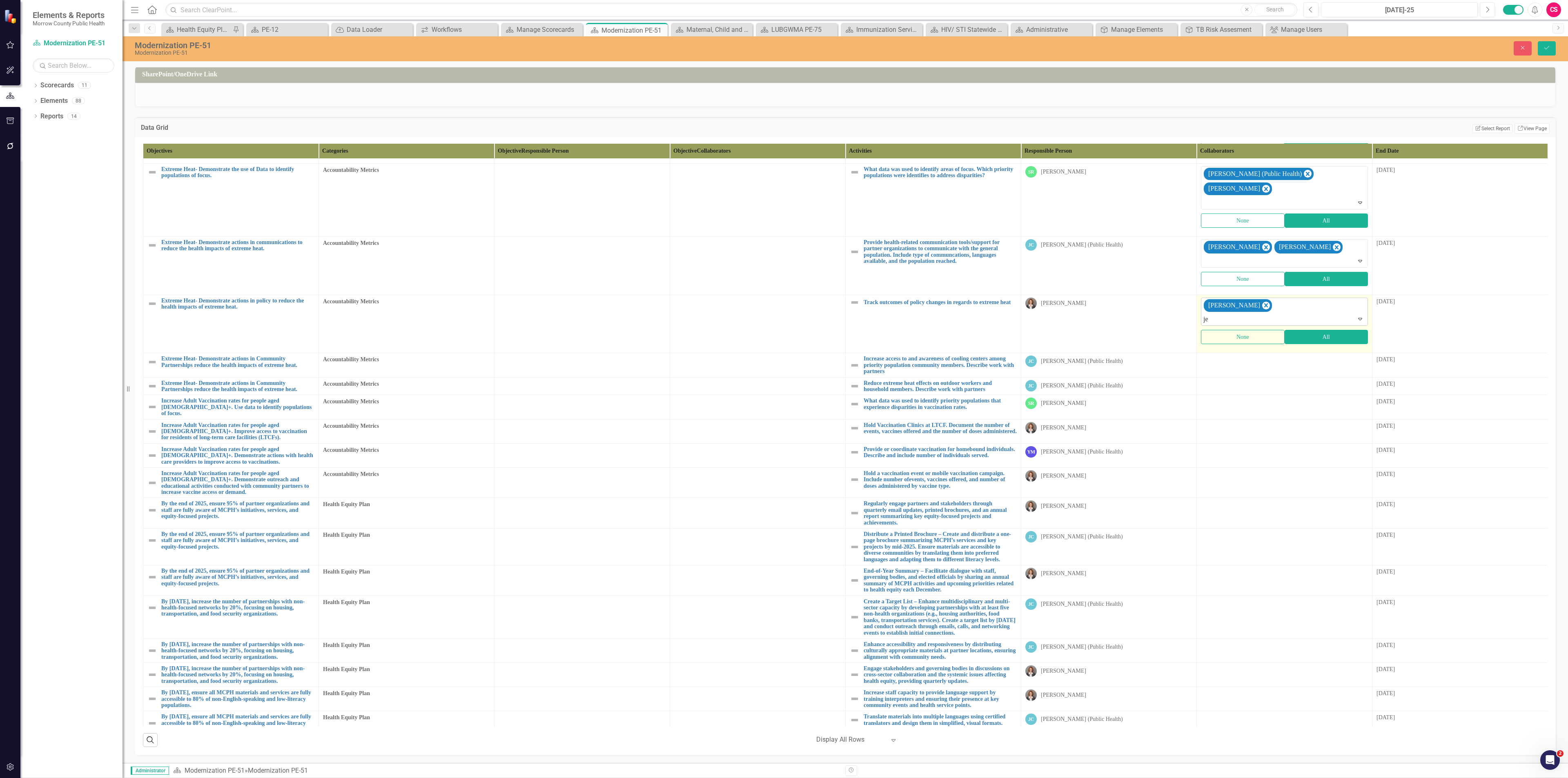
type input "jes"
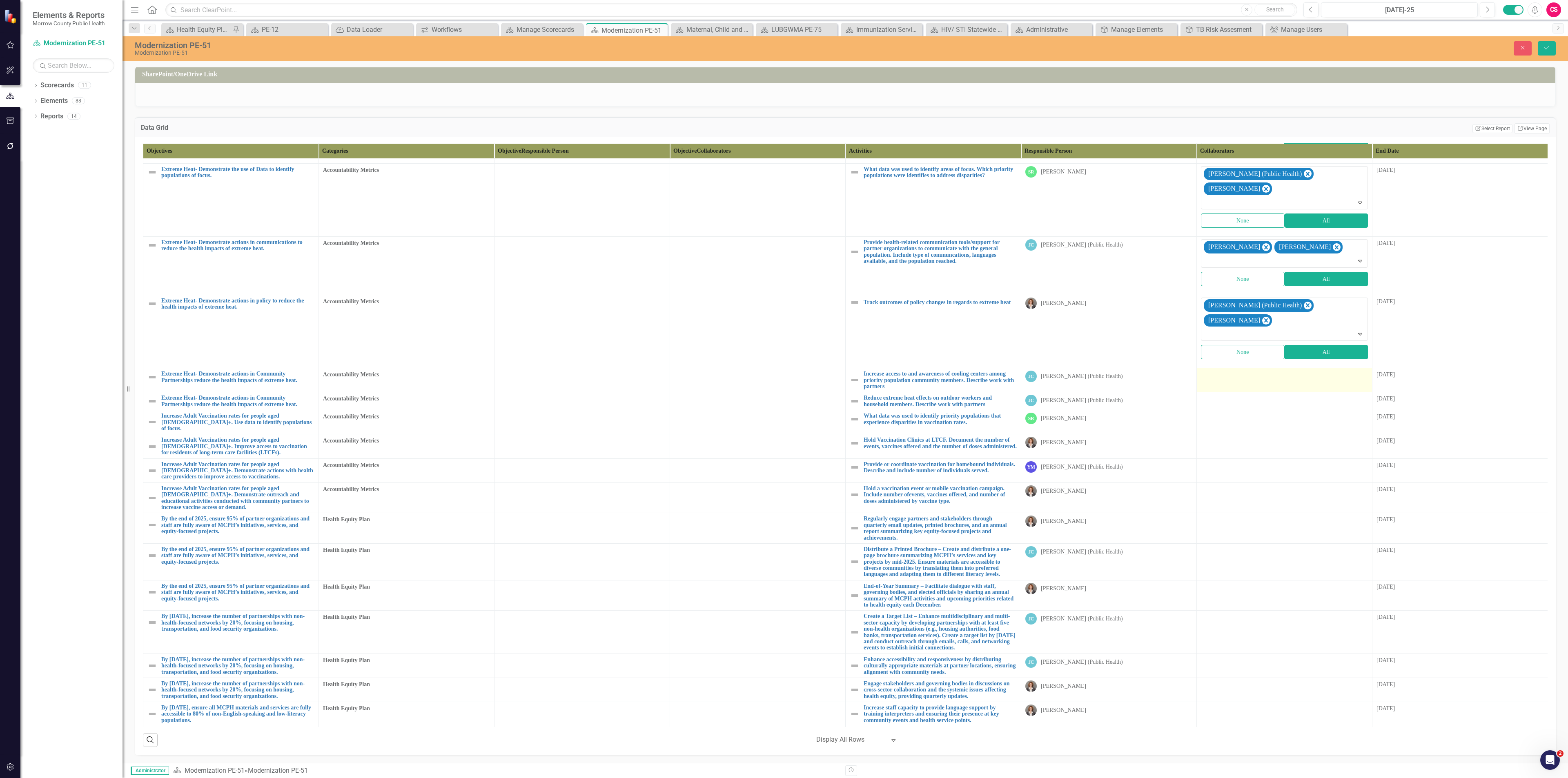
click at [1235, 371] on div at bounding box center [1284, 376] width 167 height 10
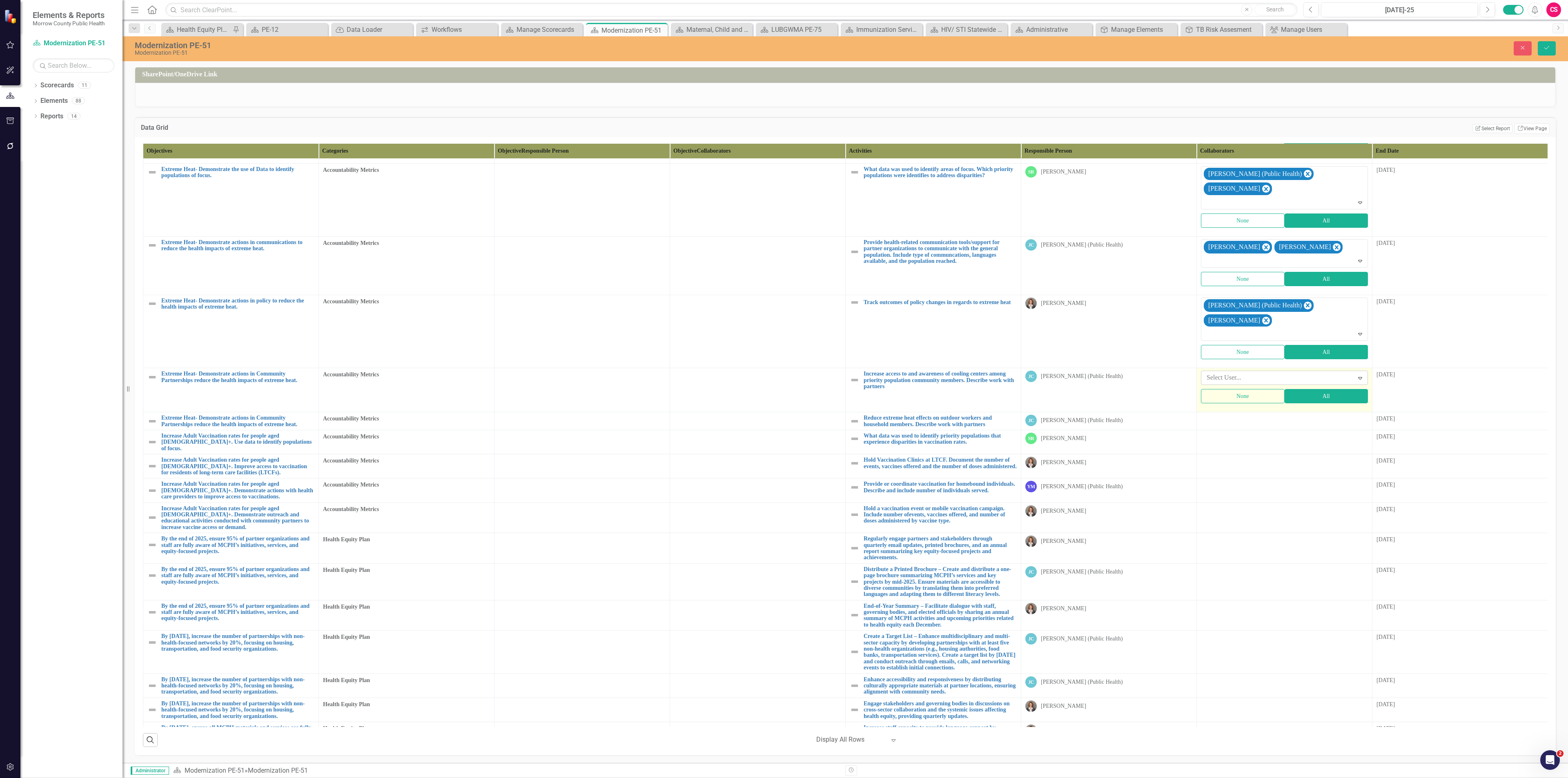
click at [1232, 372] on div at bounding box center [1278, 378] width 150 height 11
type input "rob"
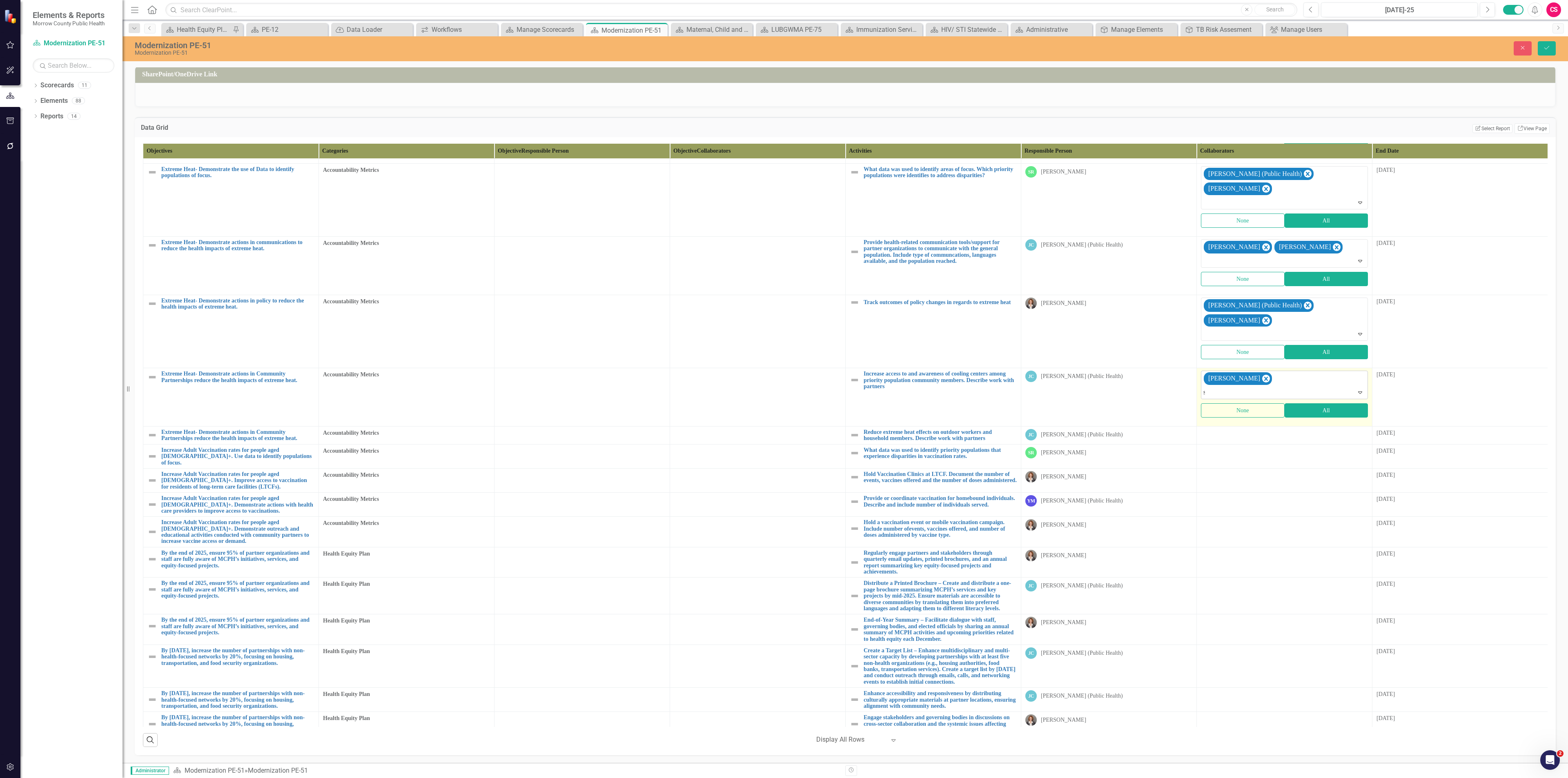
type input "sa"
click at [1225, 429] on div at bounding box center [1284, 434] width 167 height 10
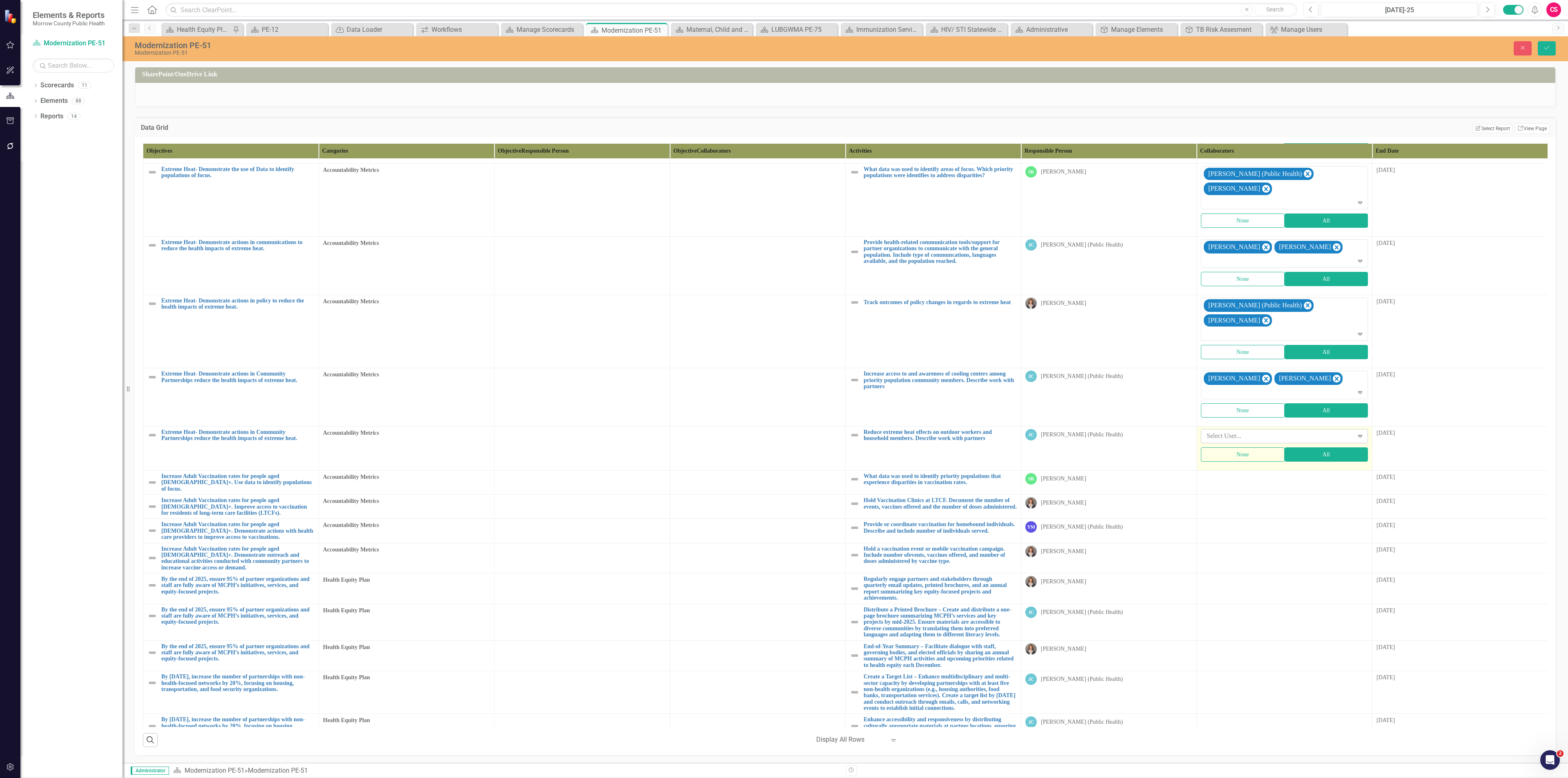
click at [1225, 430] on div at bounding box center [1278, 436] width 150 height 11
type input "rob"
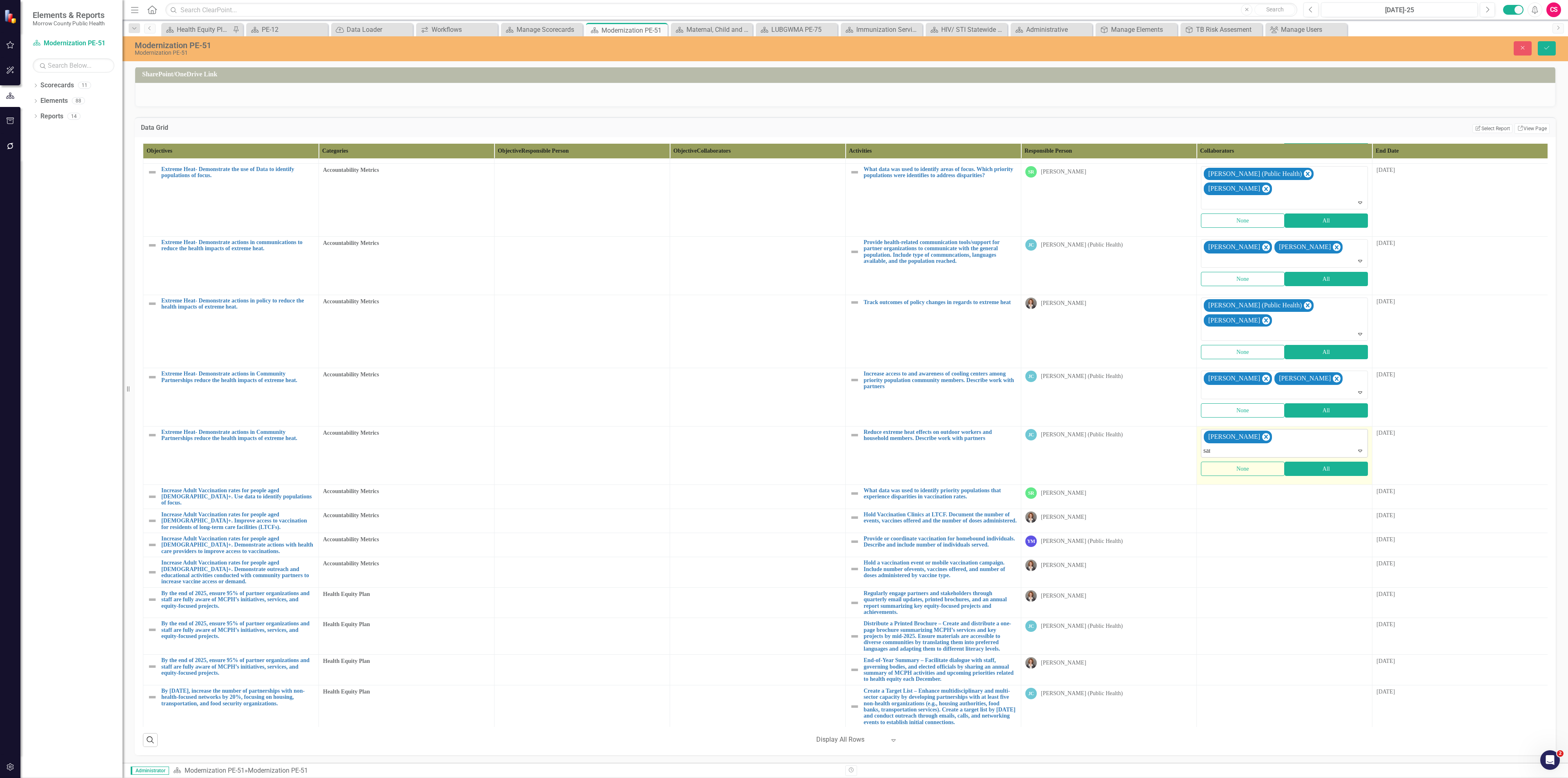
type input "sara"
click at [1229, 487] on div at bounding box center [1284, 492] width 167 height 10
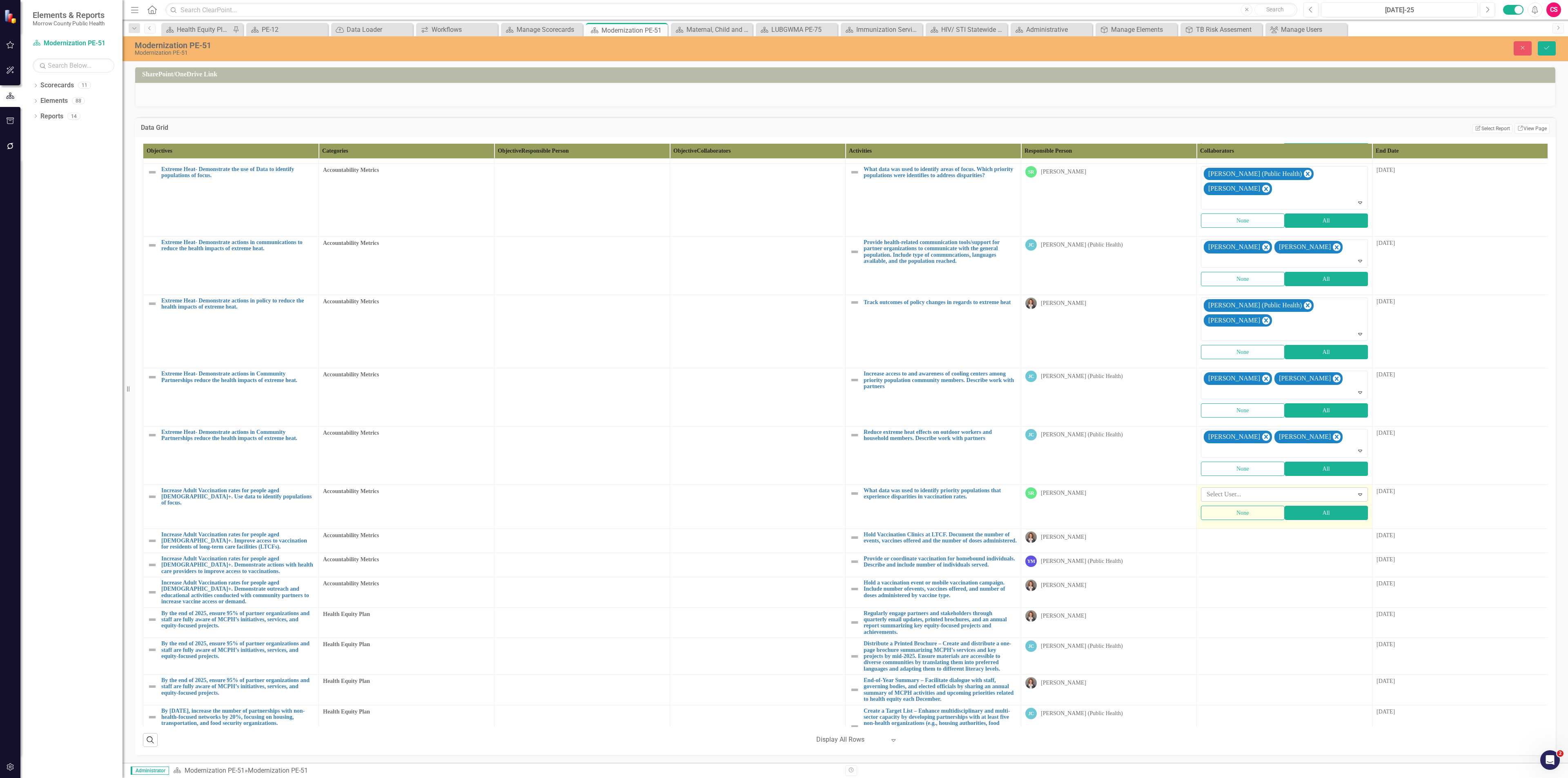
click at [1230, 489] on div at bounding box center [1278, 495] width 150 height 11
type input "robi"
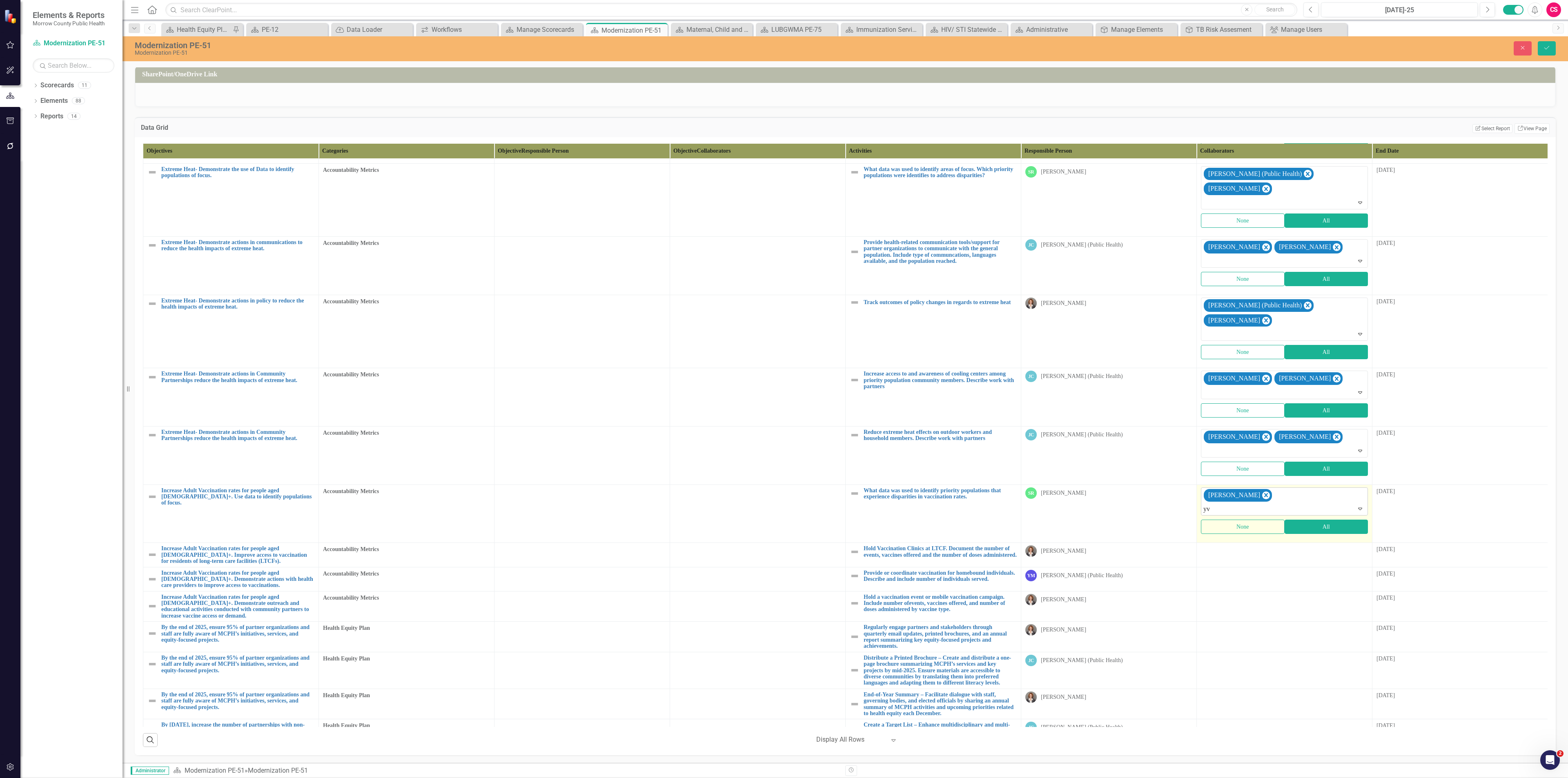
type input "yvo"
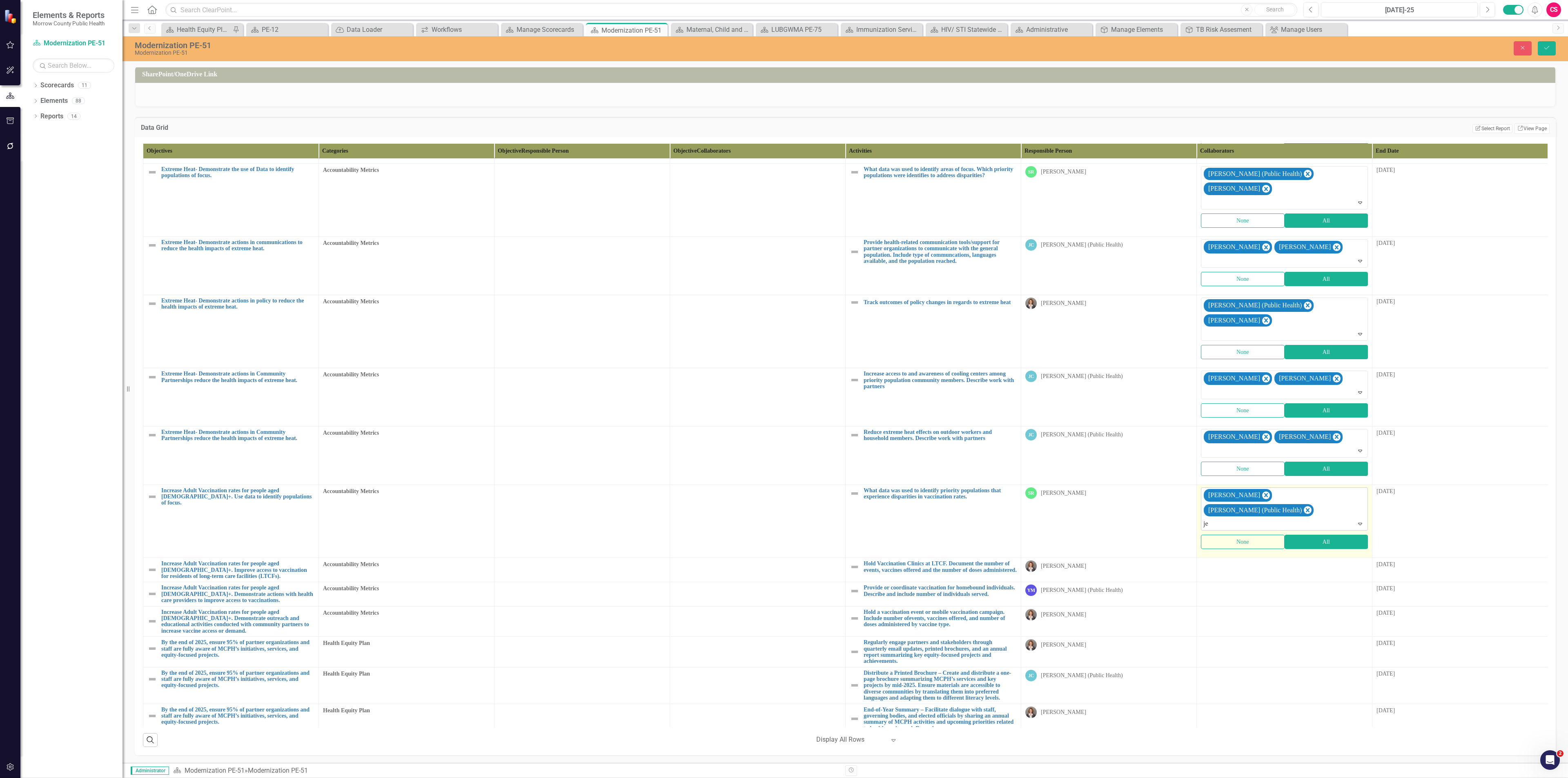
type input "jes"
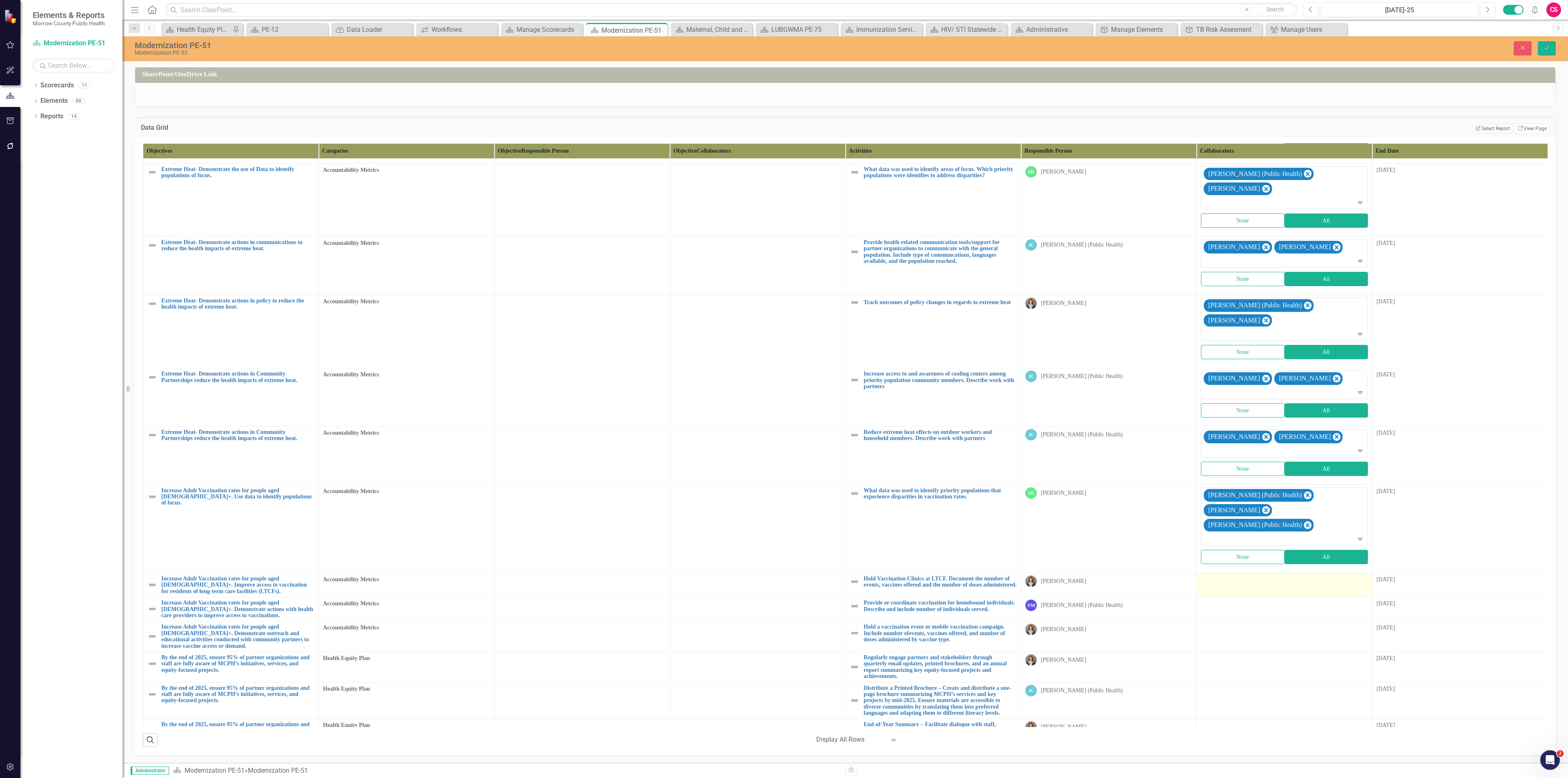
click at [1219, 575] on div at bounding box center [1284, 580] width 167 height 10
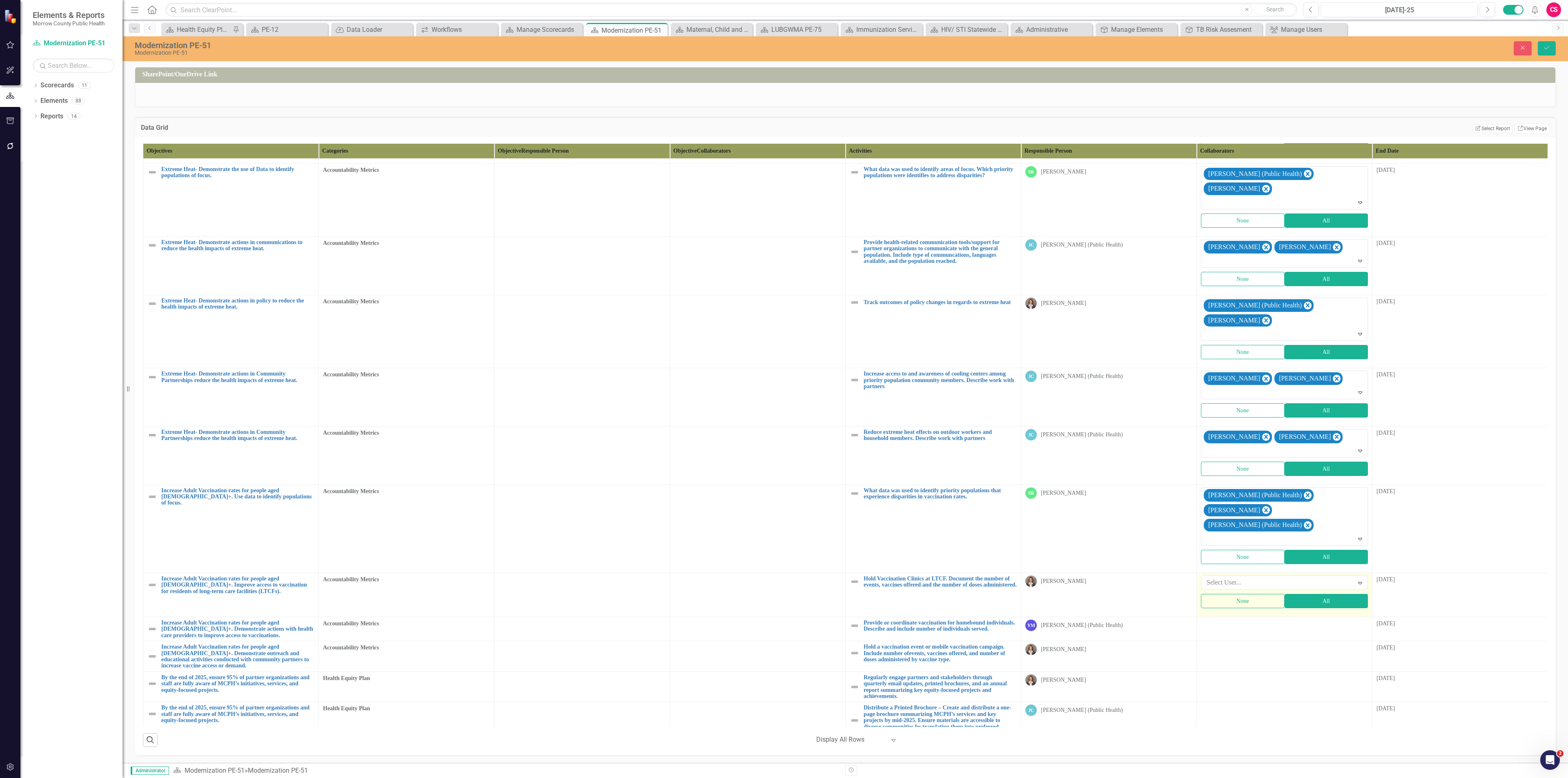
click at [1219, 577] on div at bounding box center [1278, 582] width 150 height 11
type input "yvo"
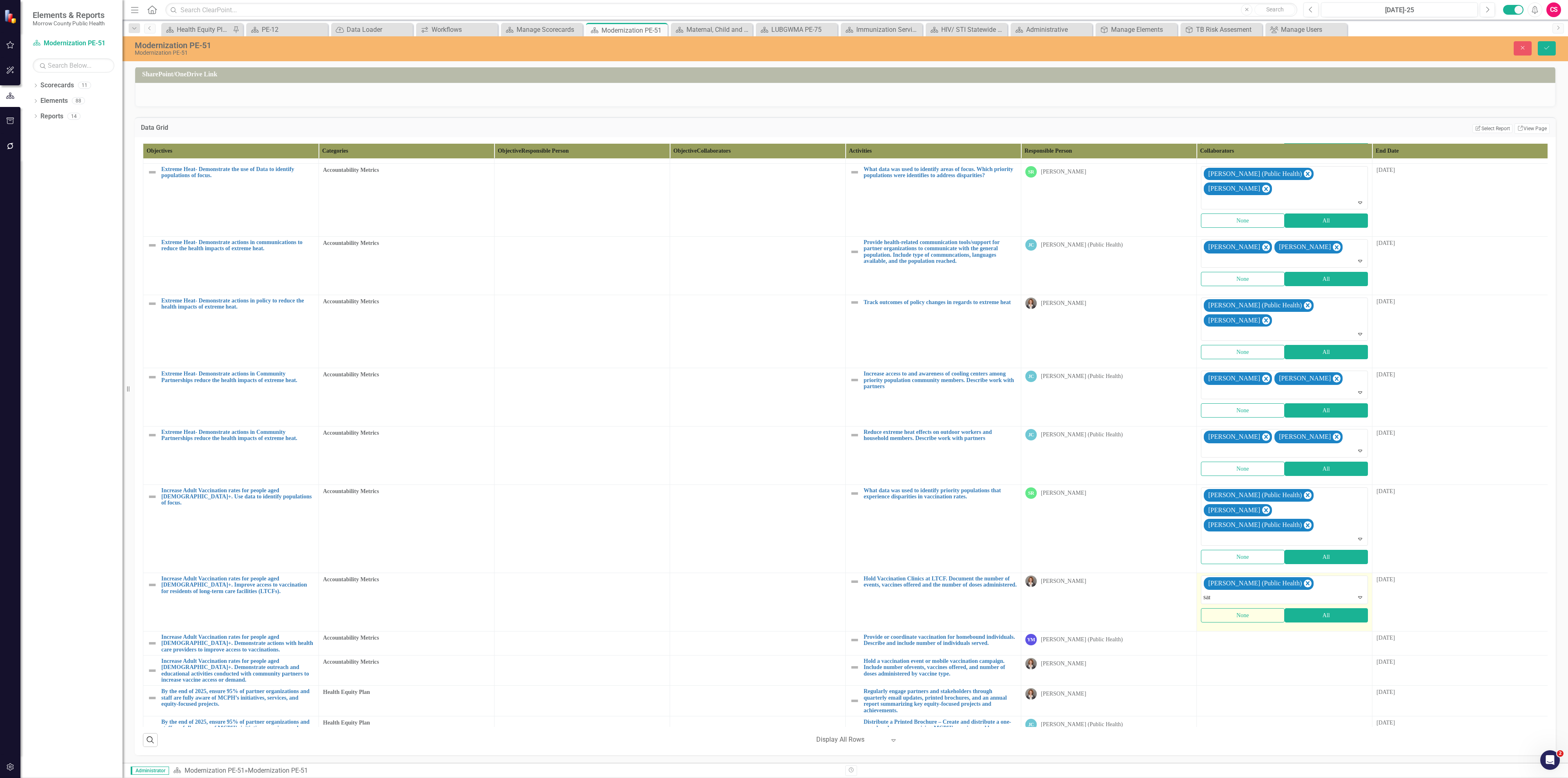
type input "sara"
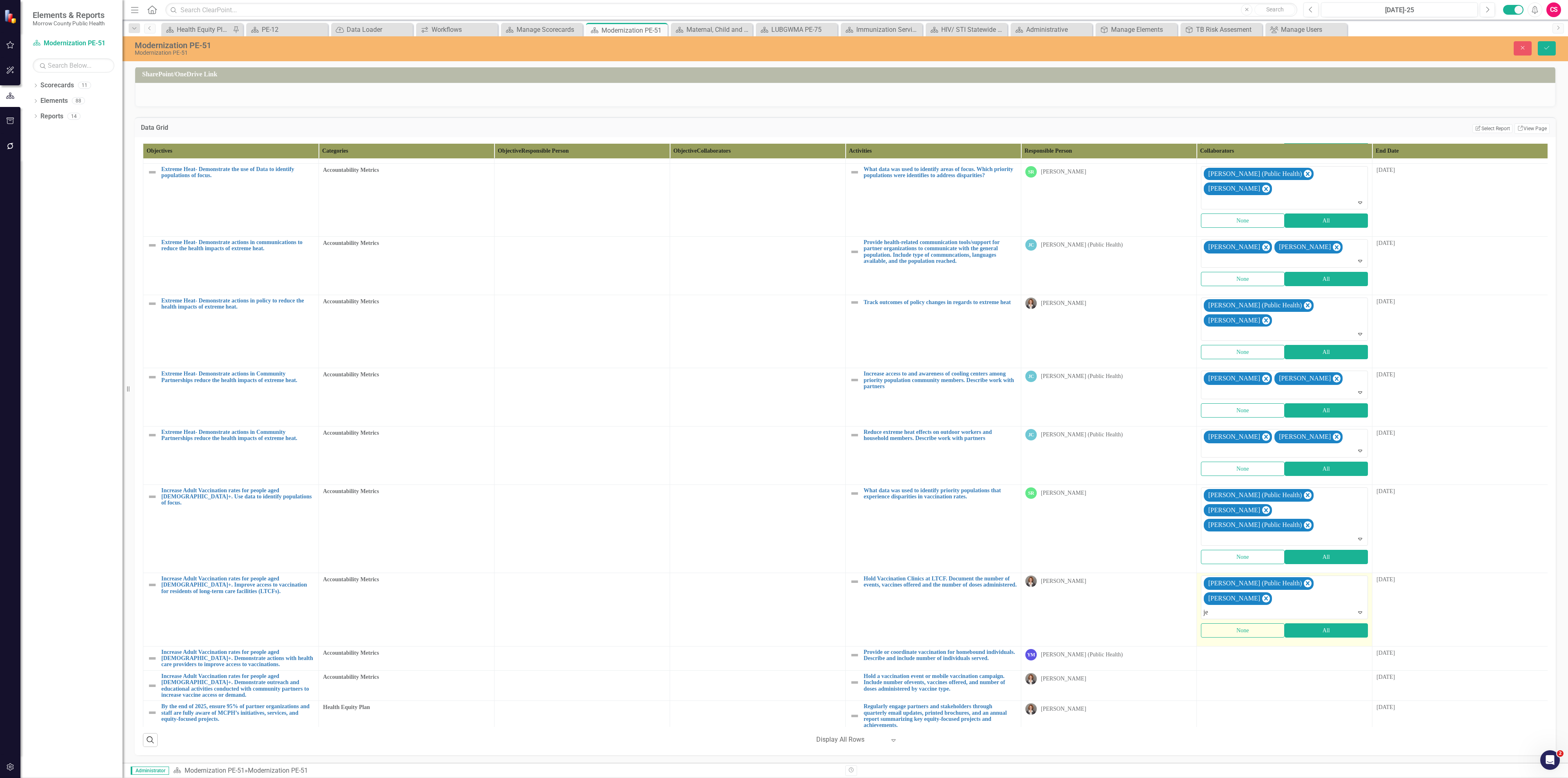
type input "jes"
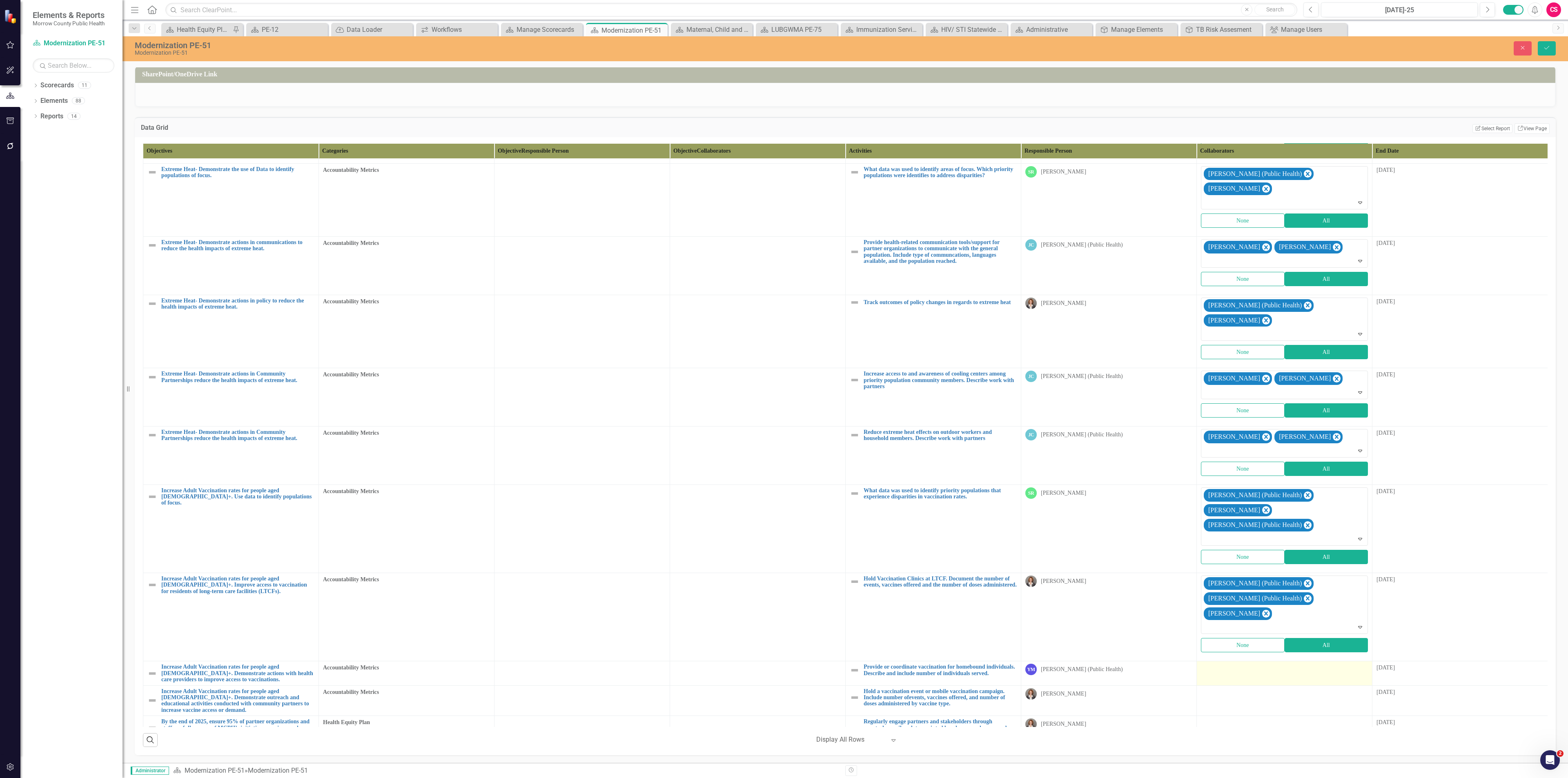
click at [1243, 661] on td at bounding box center [1285, 673] width 175 height 24
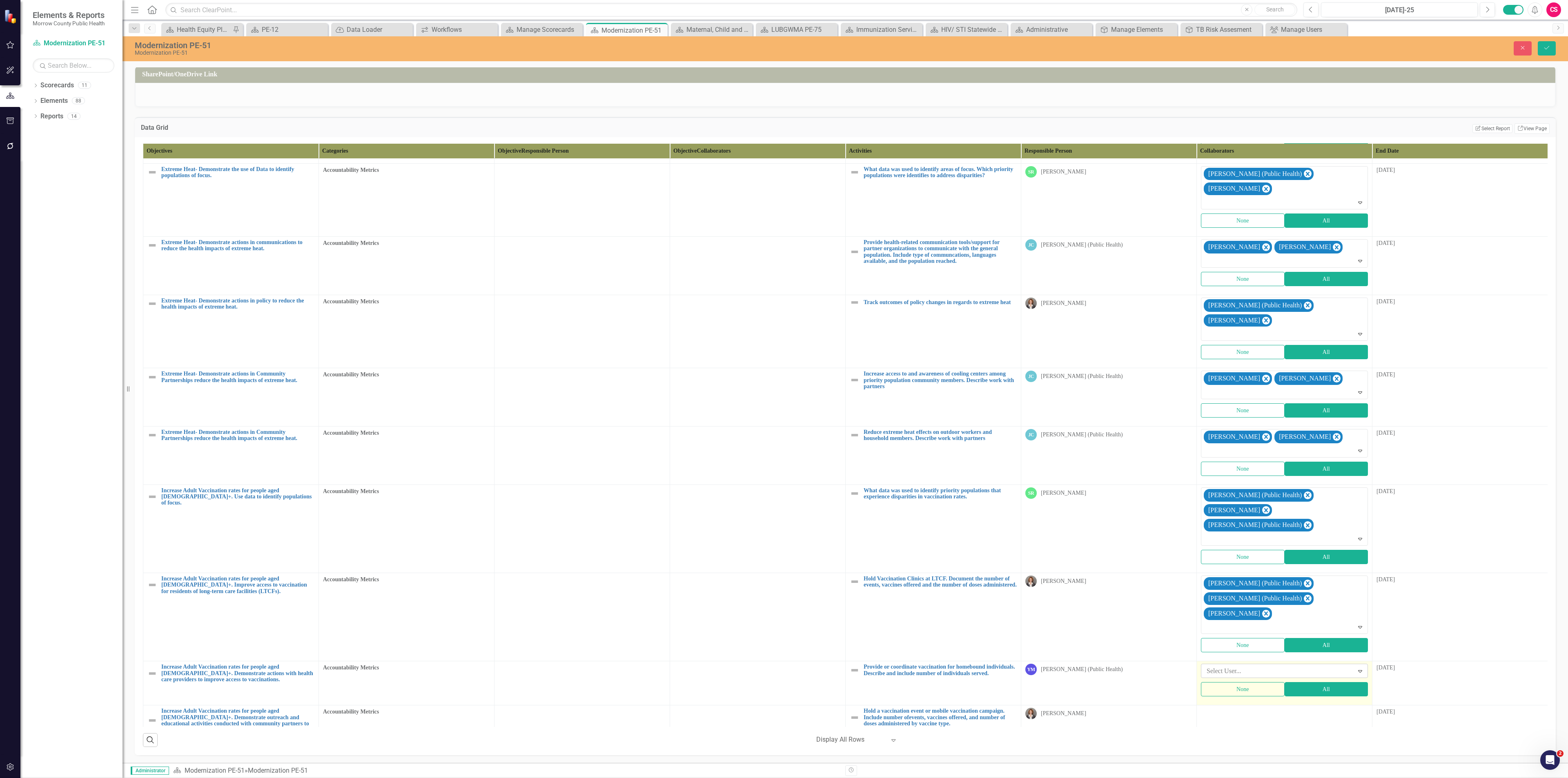
click at [1237, 666] on div at bounding box center [1278, 671] width 150 height 11
type input "robi"
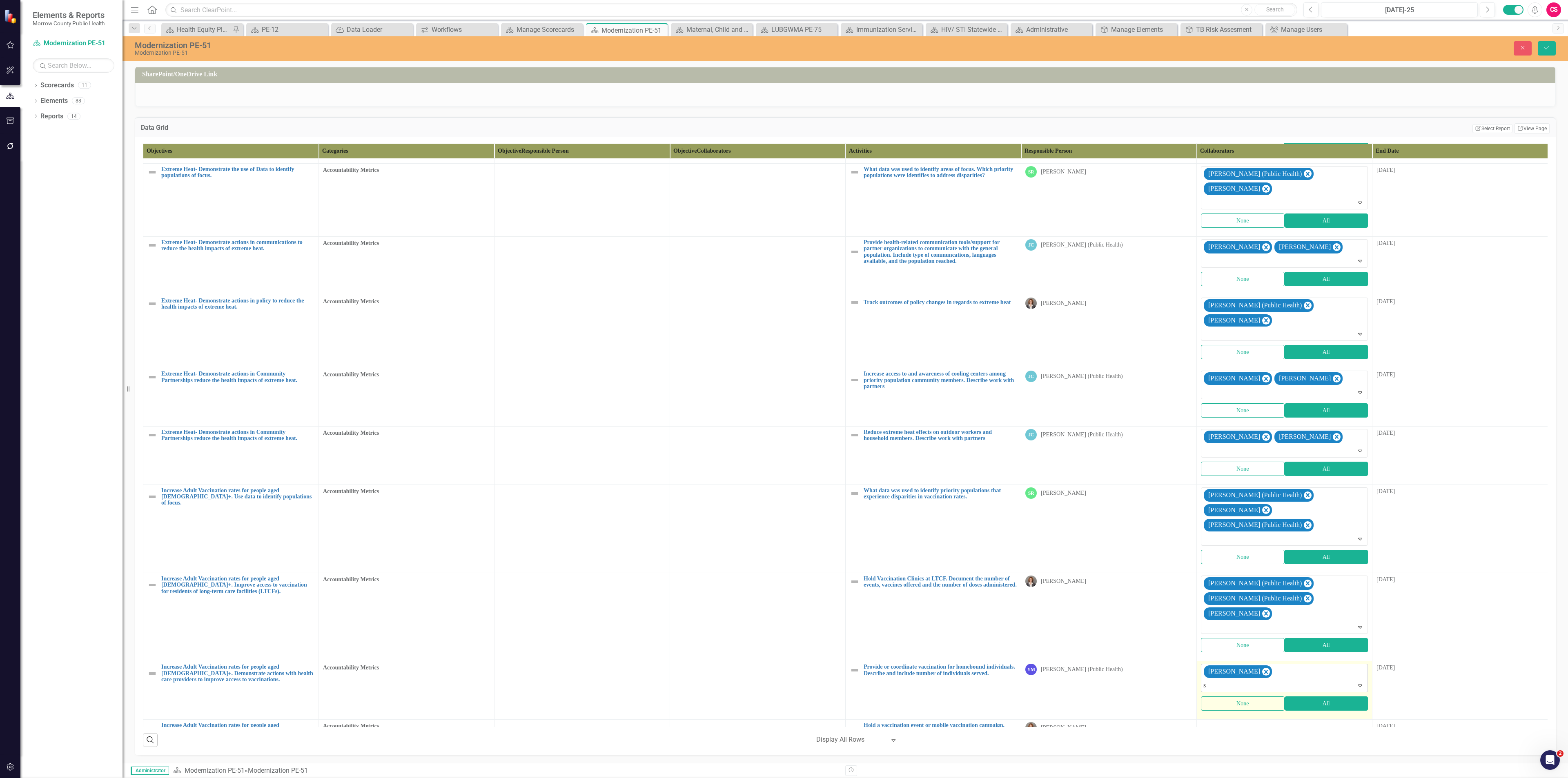
type input "sa"
type input "jes"
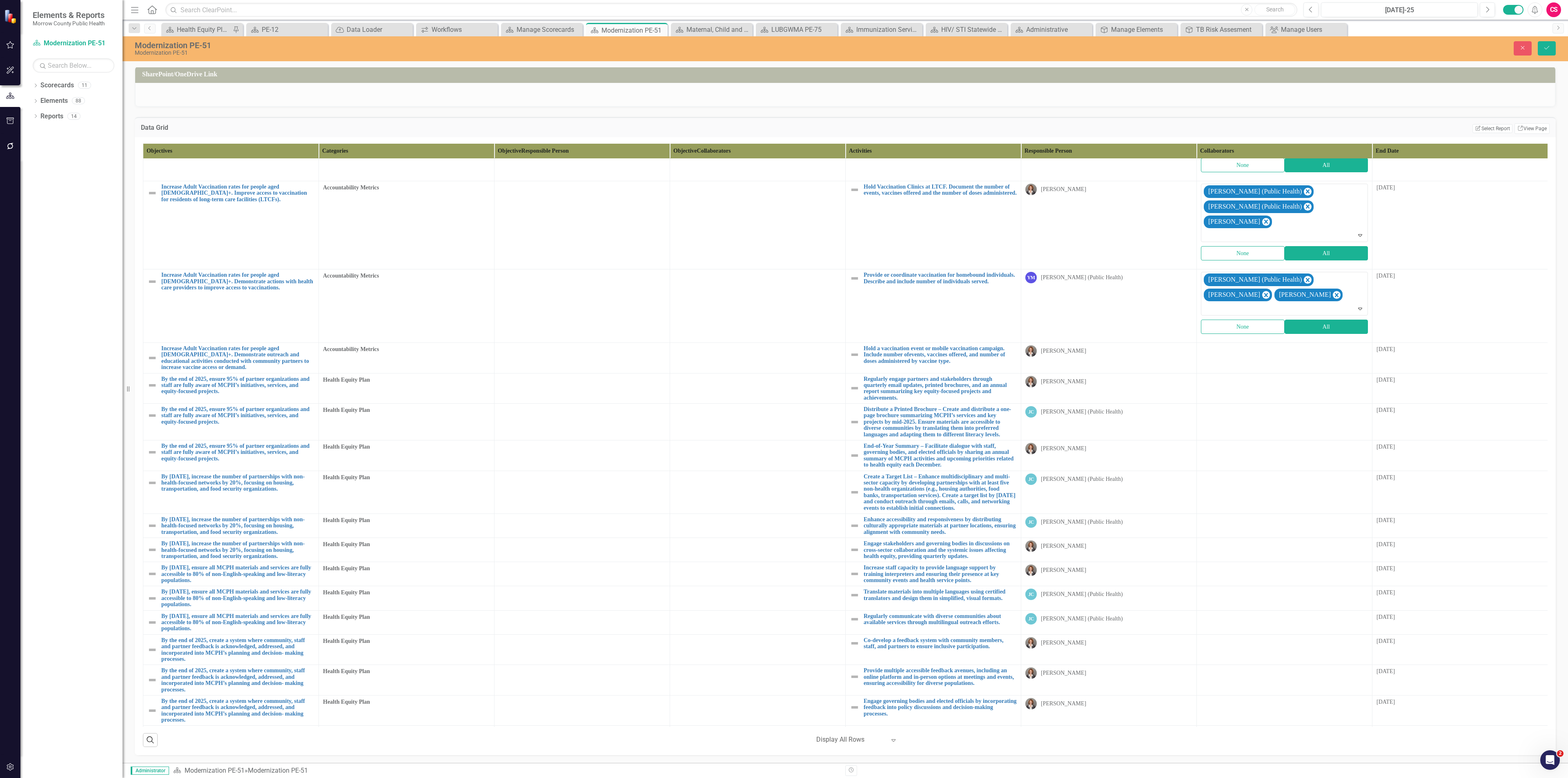
scroll to position [2003, 0]
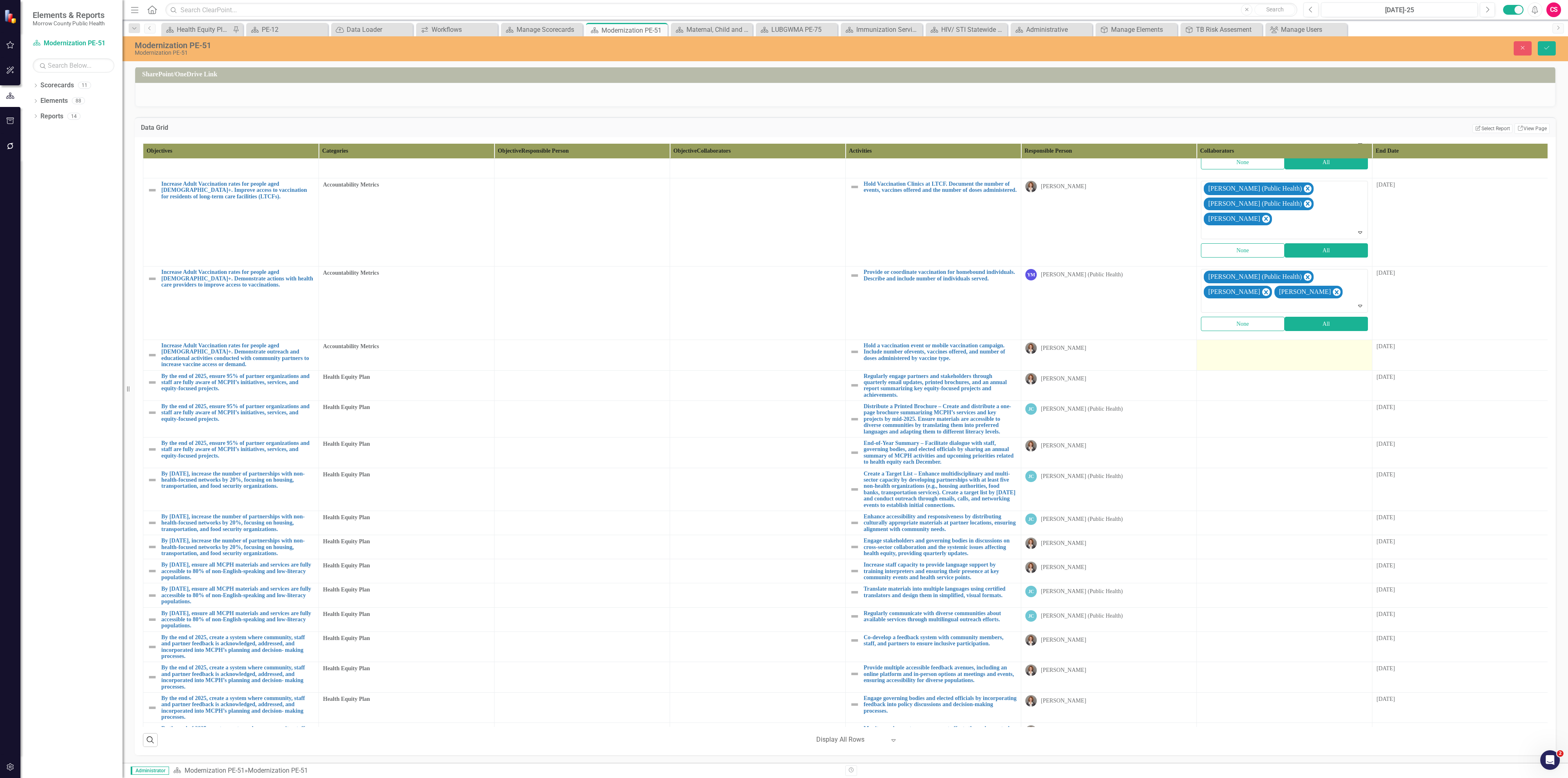
click at [1257, 339] on td at bounding box center [1285, 355] width 175 height 31
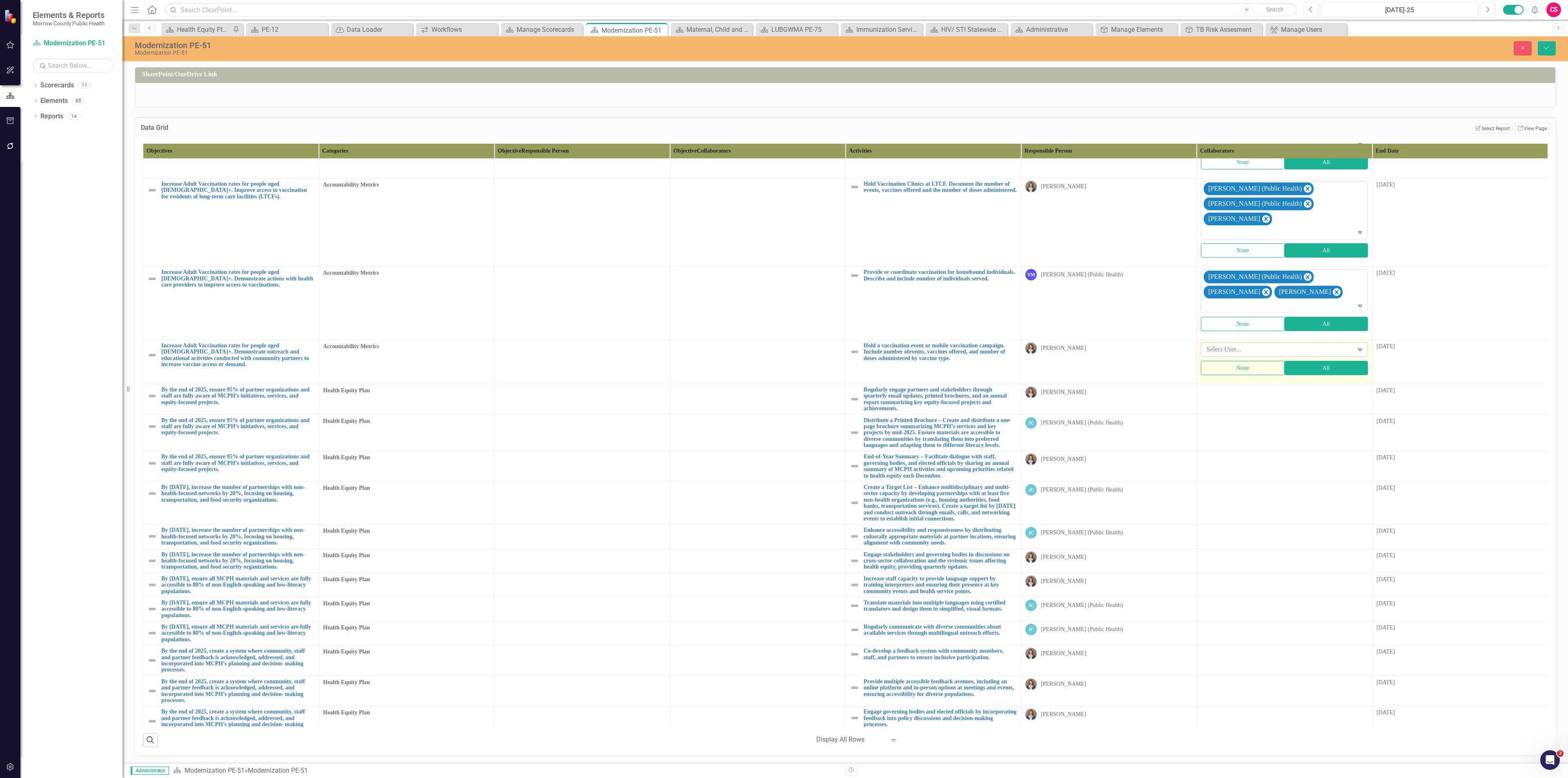
click at [1257, 344] on div at bounding box center [1278, 350] width 150 height 11
type input "yvo"
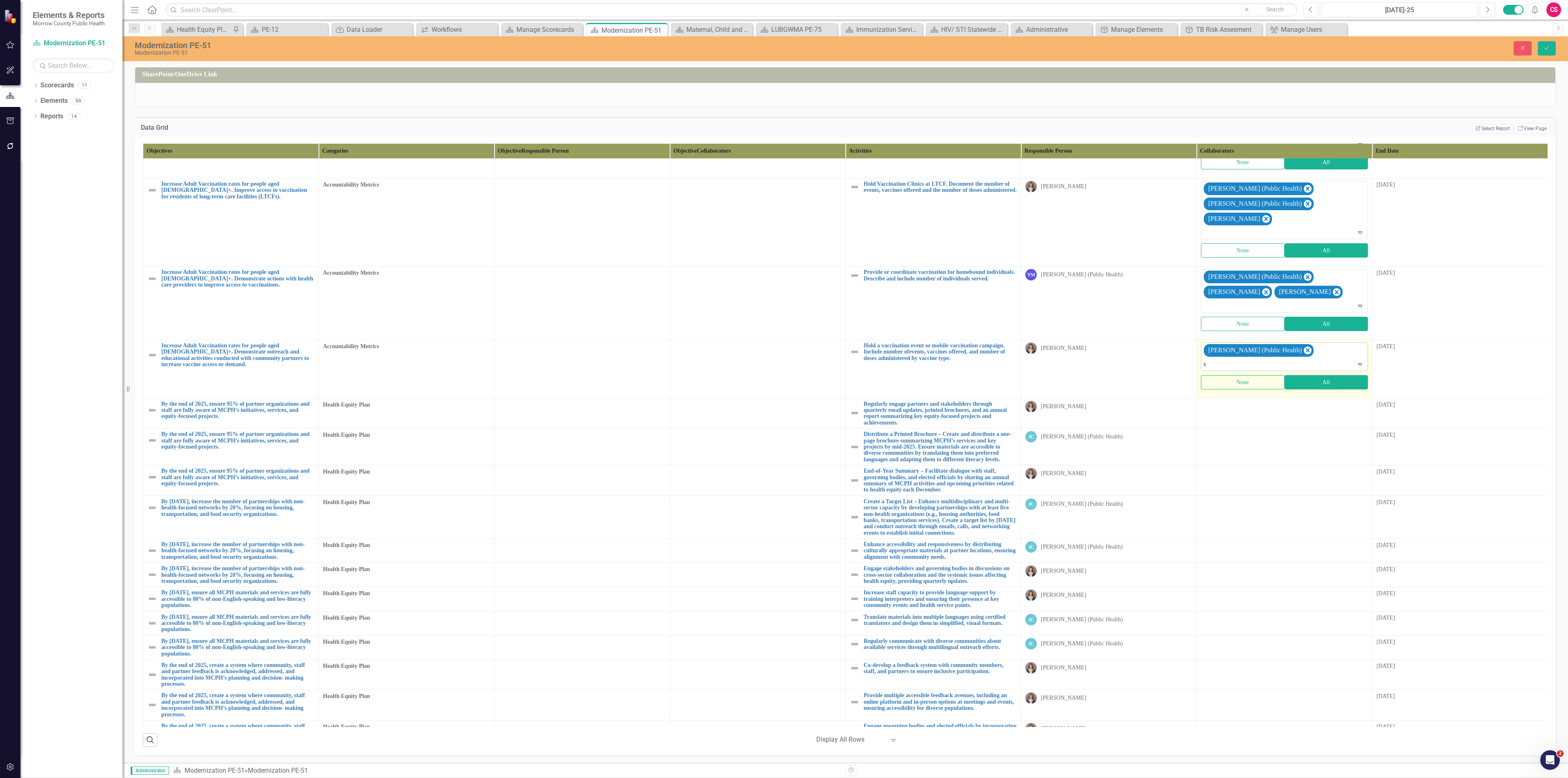
type input "sa"
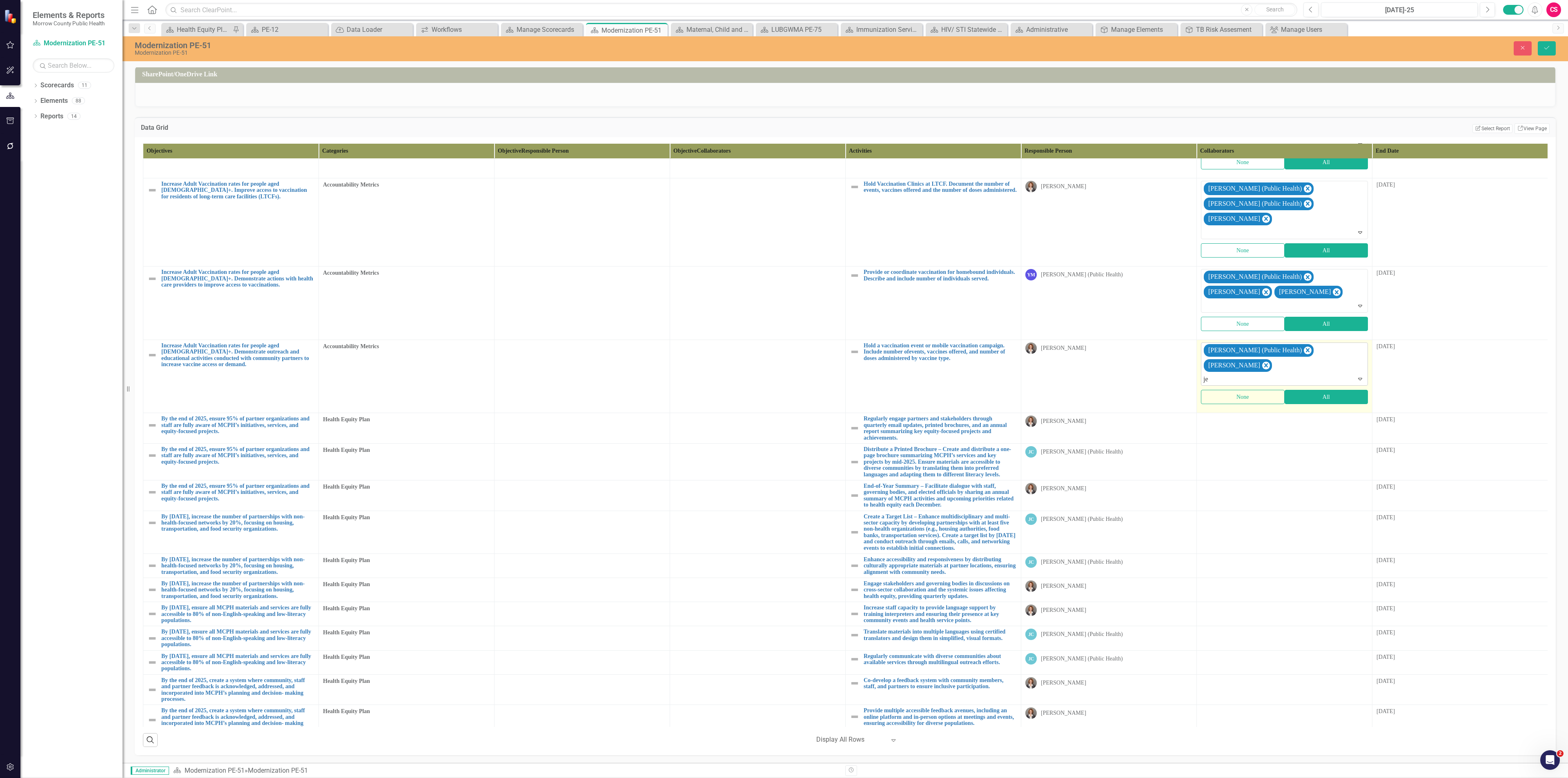
type input "jes"
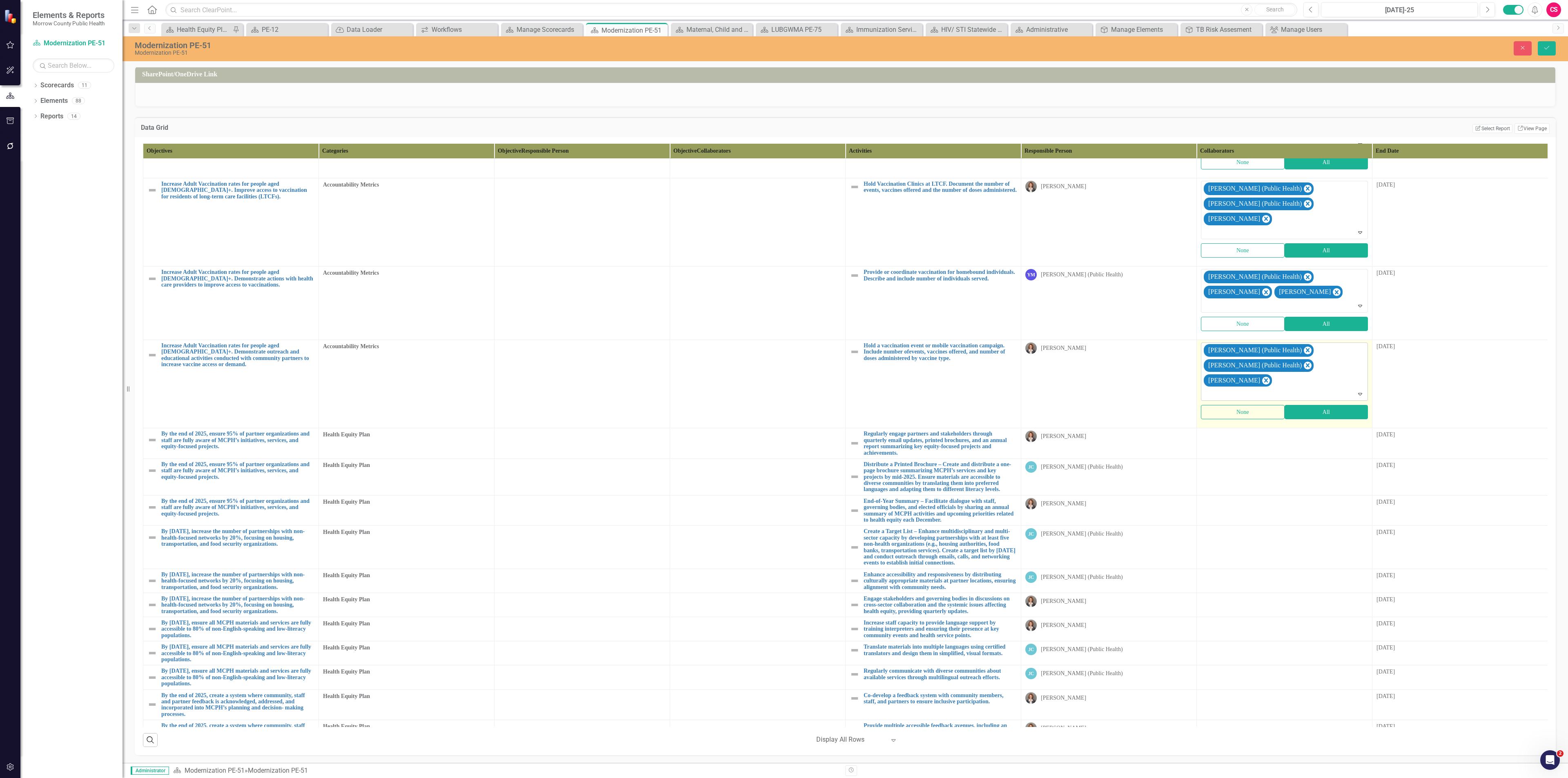
click at [1257, 344] on div "[PERSON_NAME] (Public Health)" at bounding box center [1254, 350] width 97 height 12
click at [1107, 428] on td "[PERSON_NAME]" at bounding box center [1109, 444] width 175 height 31
click at [1217, 428] on td at bounding box center [1285, 444] width 175 height 31
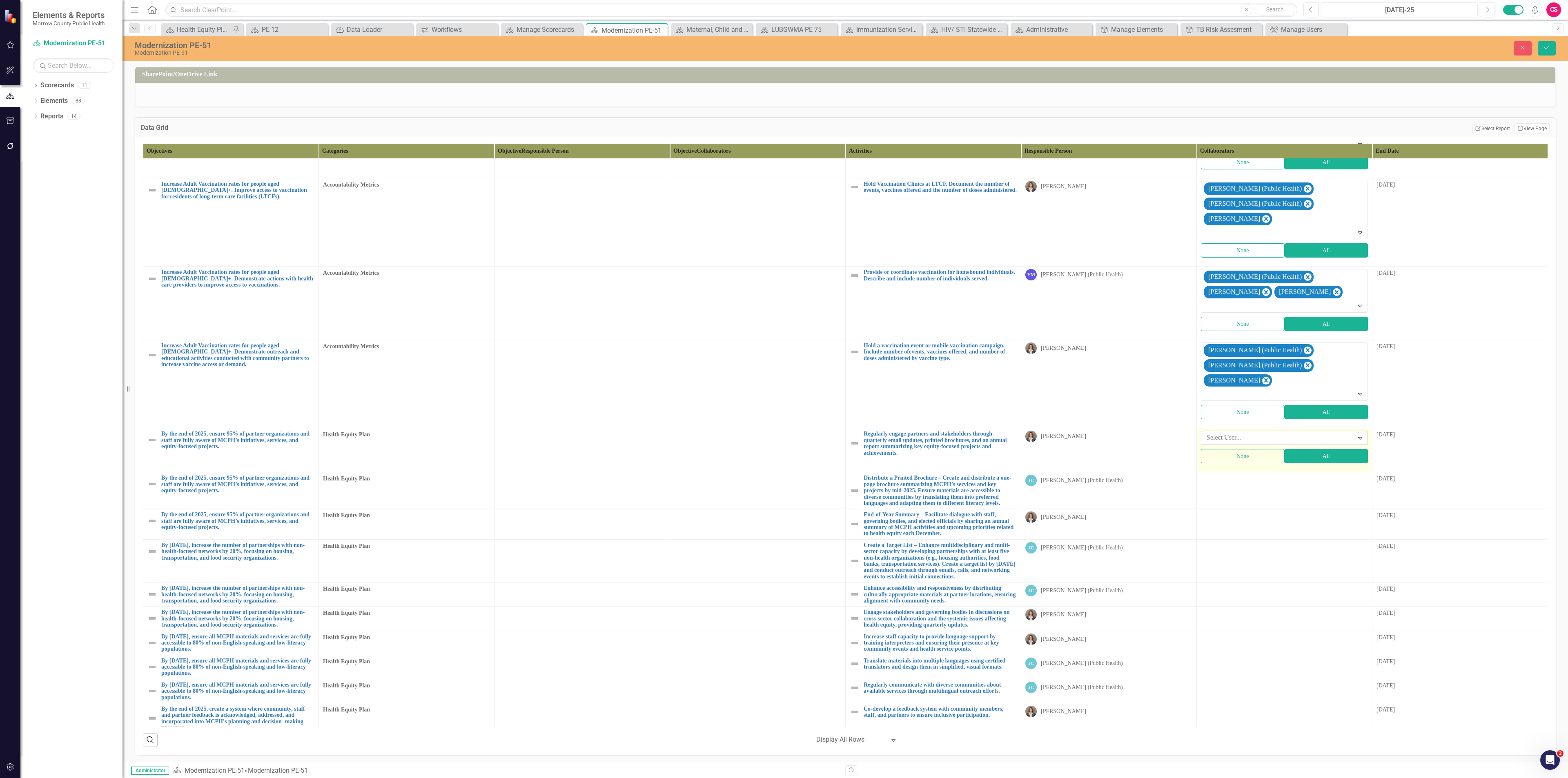
click at [1225, 432] on div at bounding box center [1278, 438] width 150 height 11
type input "jes"
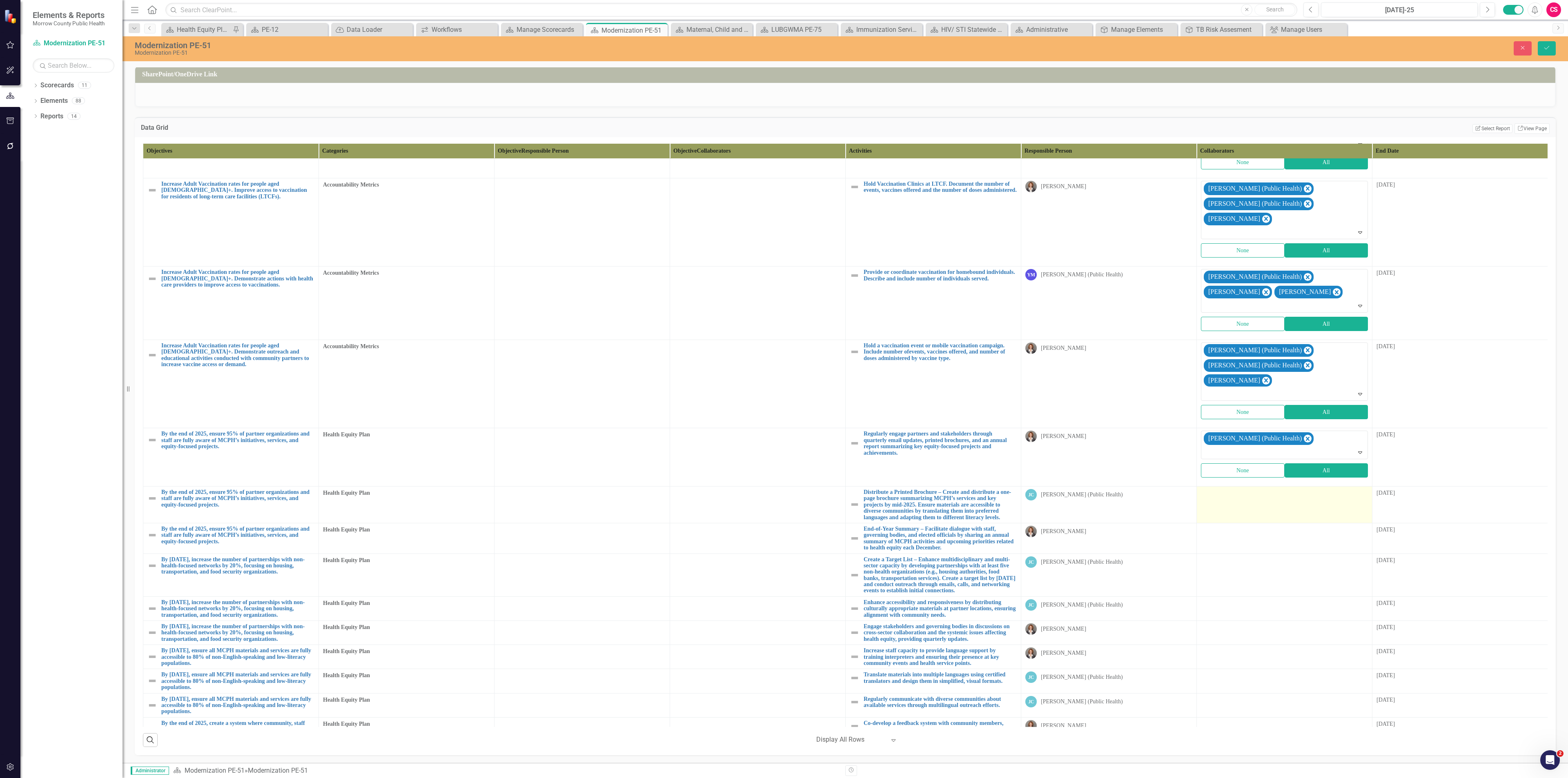
click at [1250, 489] on div at bounding box center [1284, 494] width 167 height 10
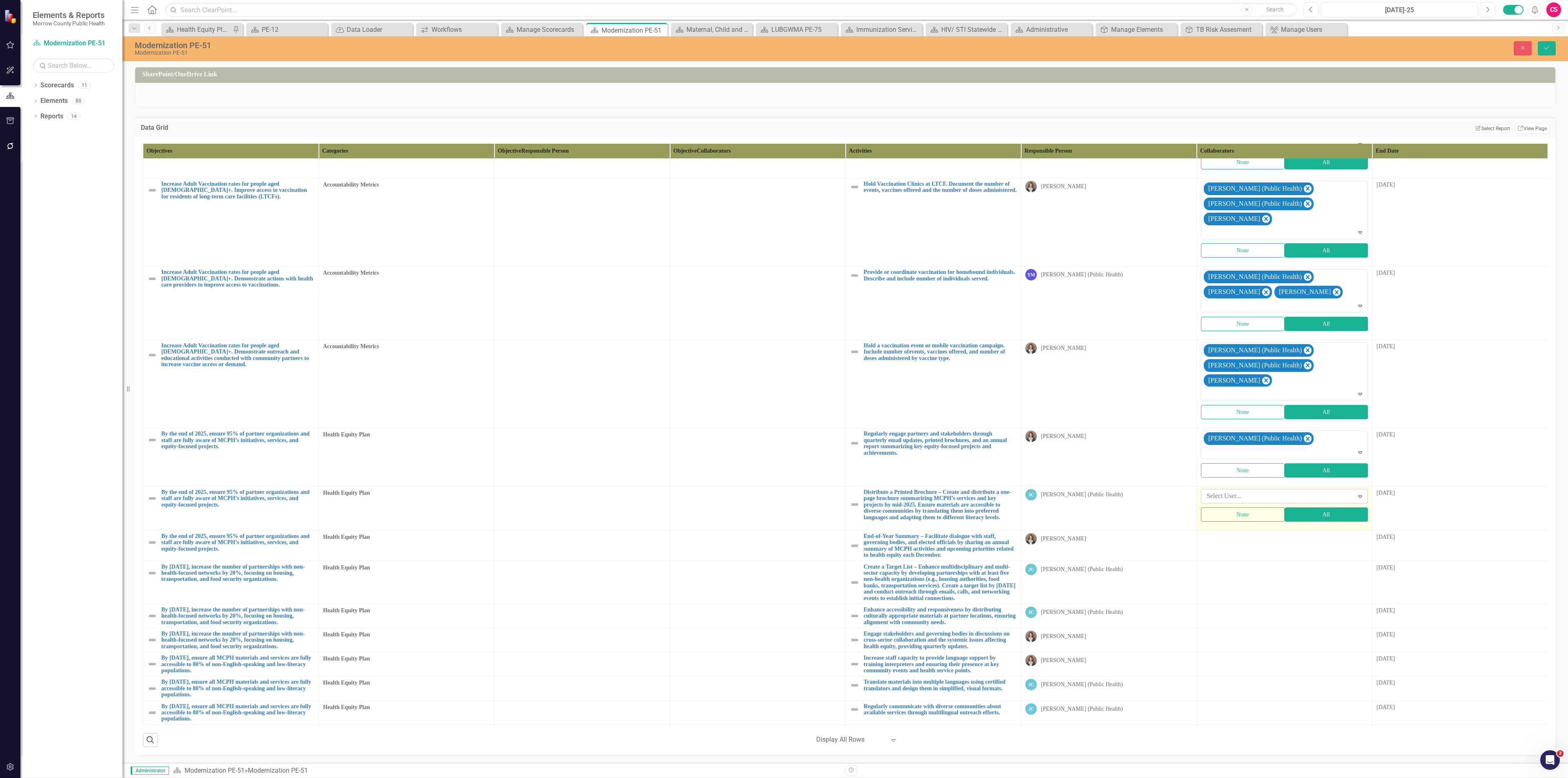
click at [1230, 491] on div at bounding box center [1278, 496] width 150 height 11
type input "rob"
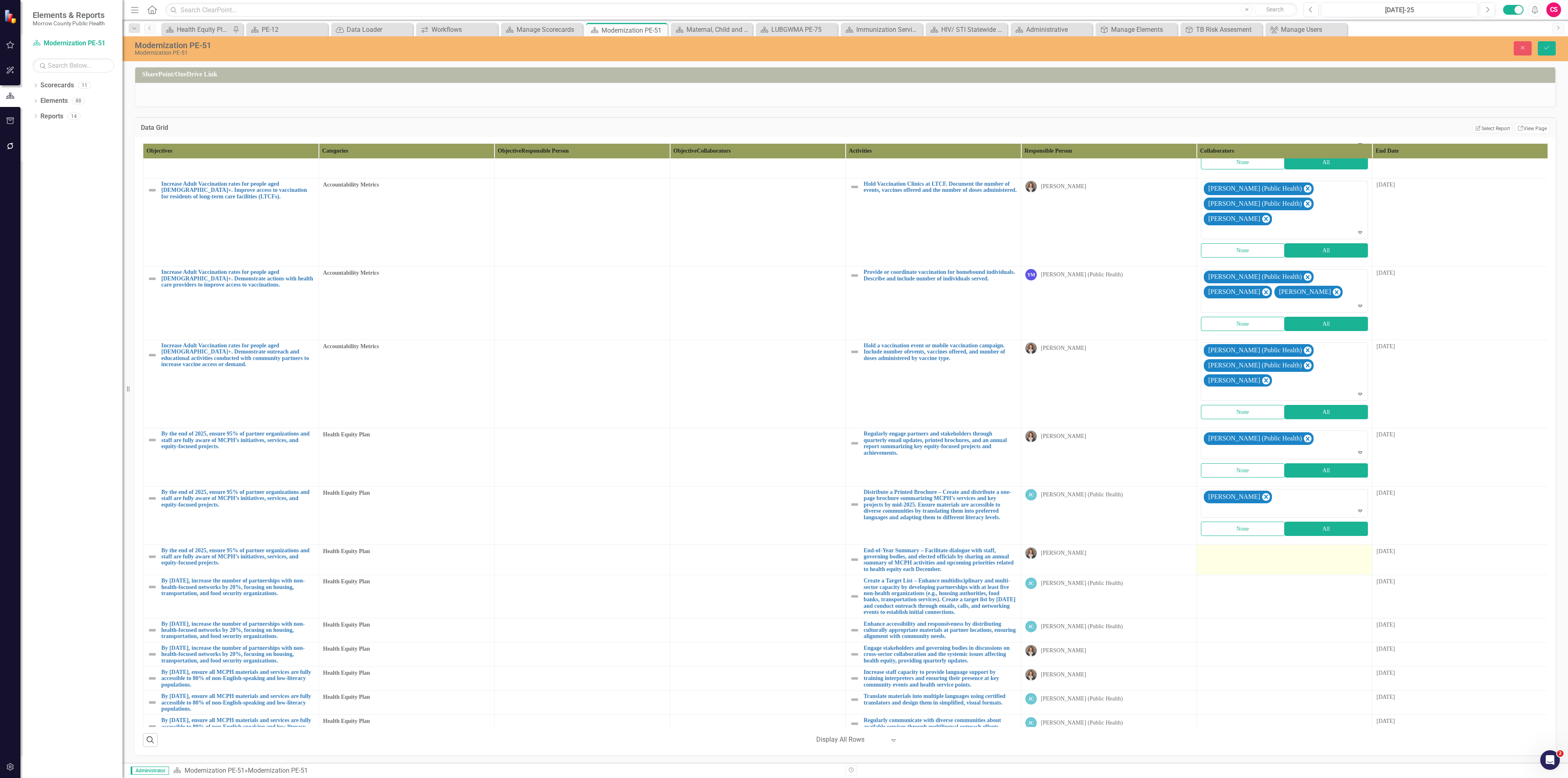
click at [1232, 545] on td at bounding box center [1285, 560] width 175 height 31
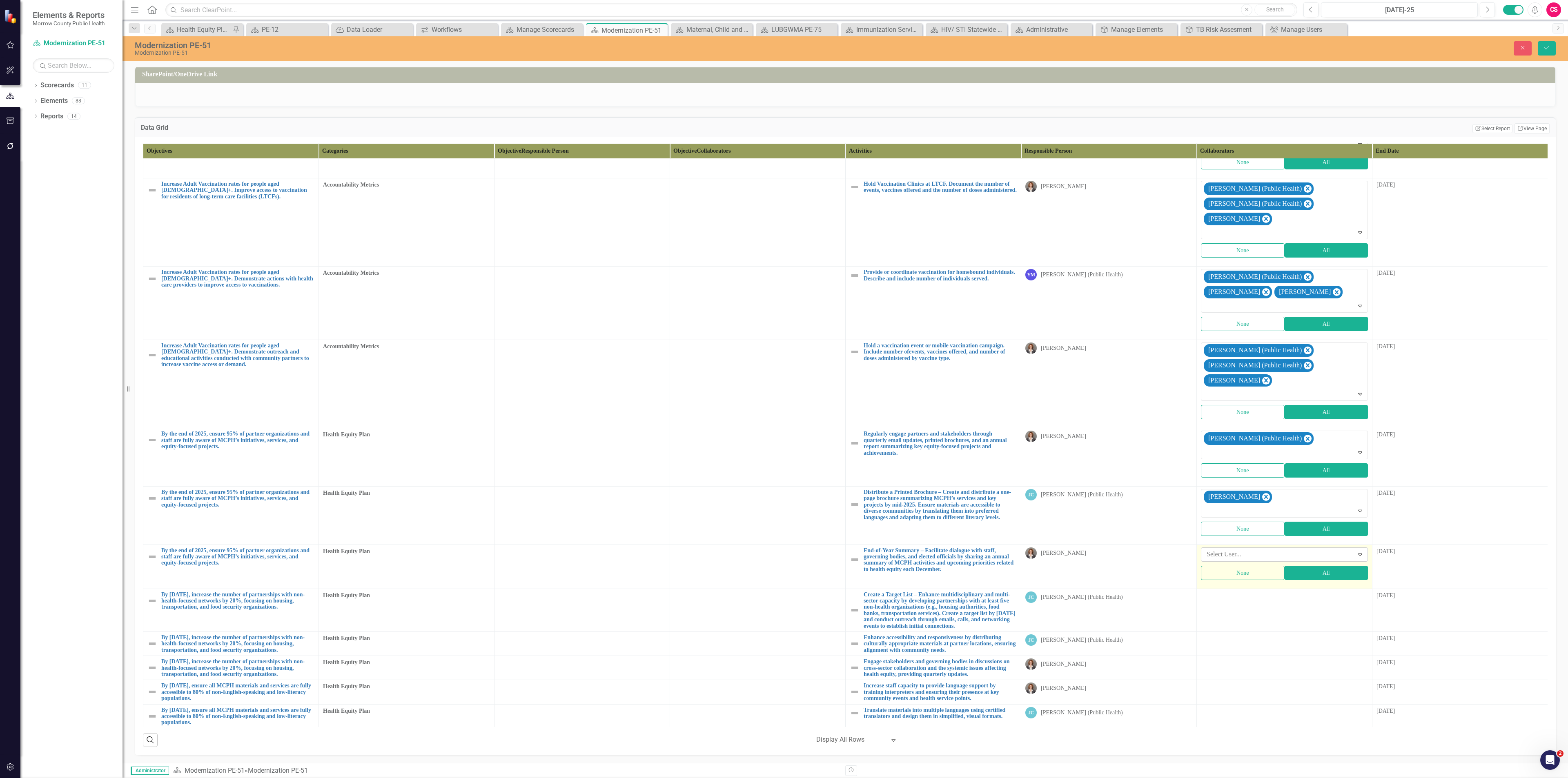
click at [1236, 549] on div at bounding box center [1278, 554] width 150 height 11
type input "jes"
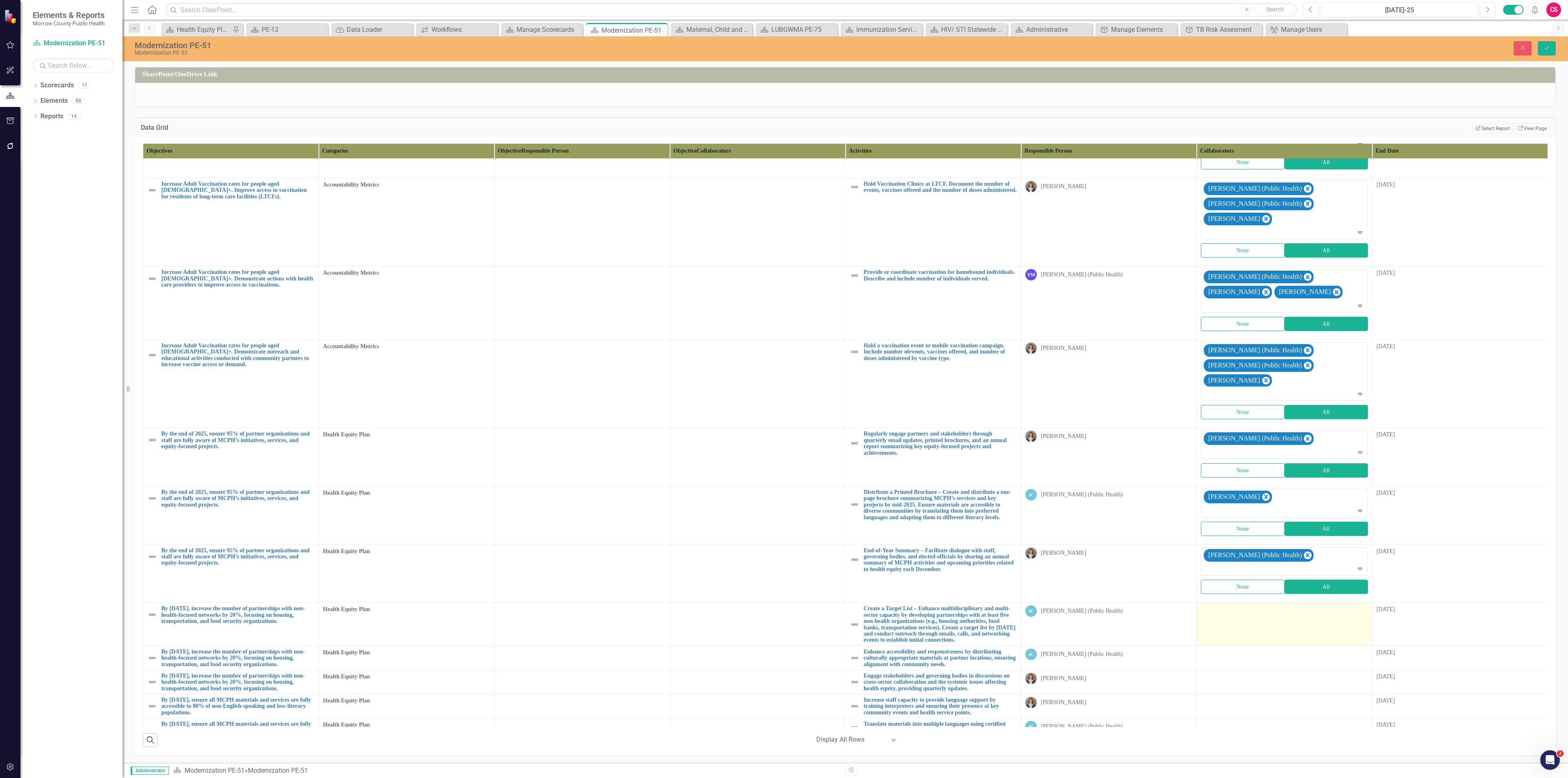
click at [1250, 606] on div at bounding box center [1284, 610] width 167 height 10
click at [1250, 607] on div at bounding box center [1278, 613] width 150 height 11
type input "[PERSON_NAME]"
click at [107, 777] on span "Robin Canaday" at bounding box center [58, 784] width 98 height 8
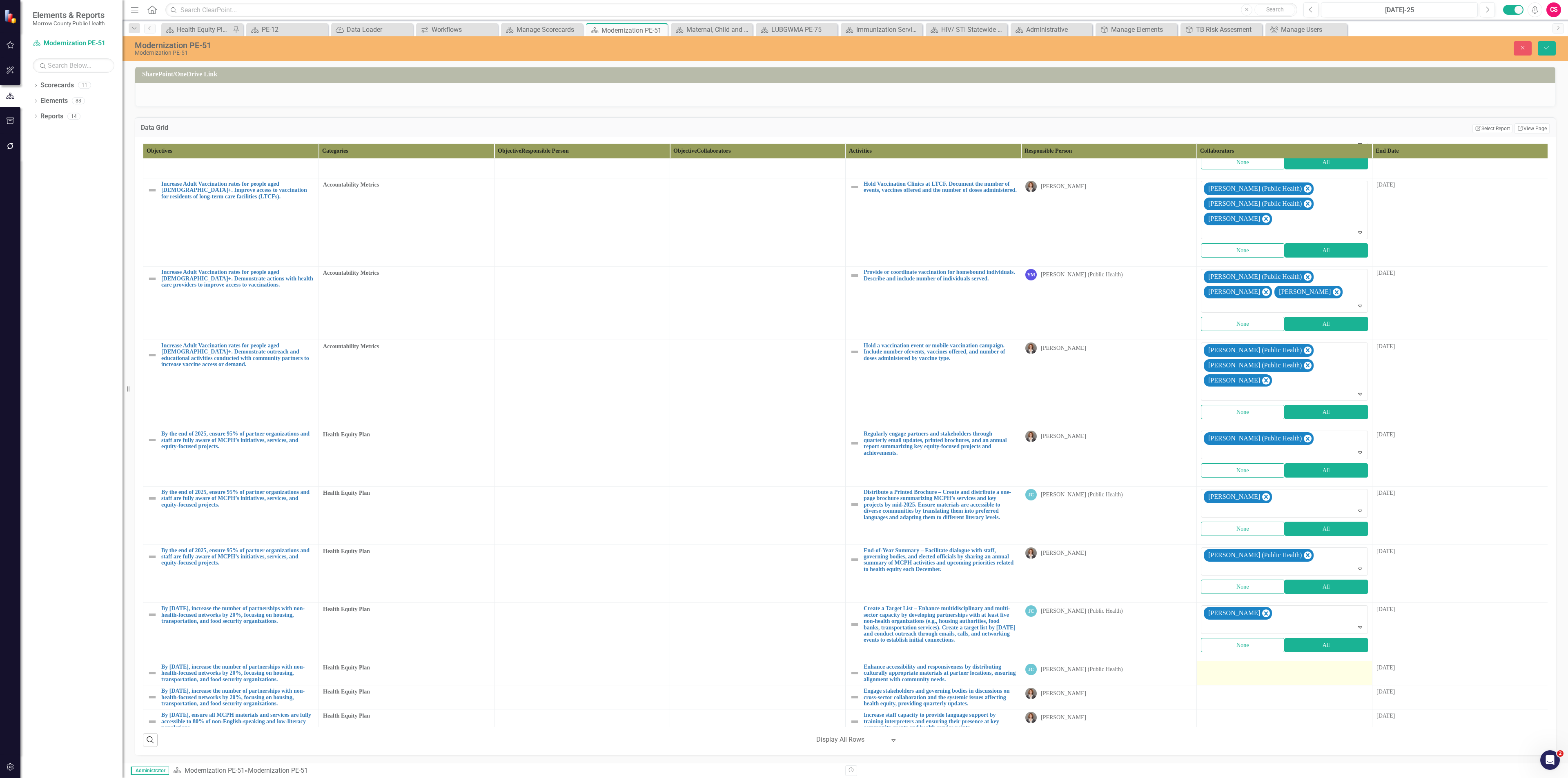
click at [1228, 664] on div at bounding box center [1284, 669] width 167 height 10
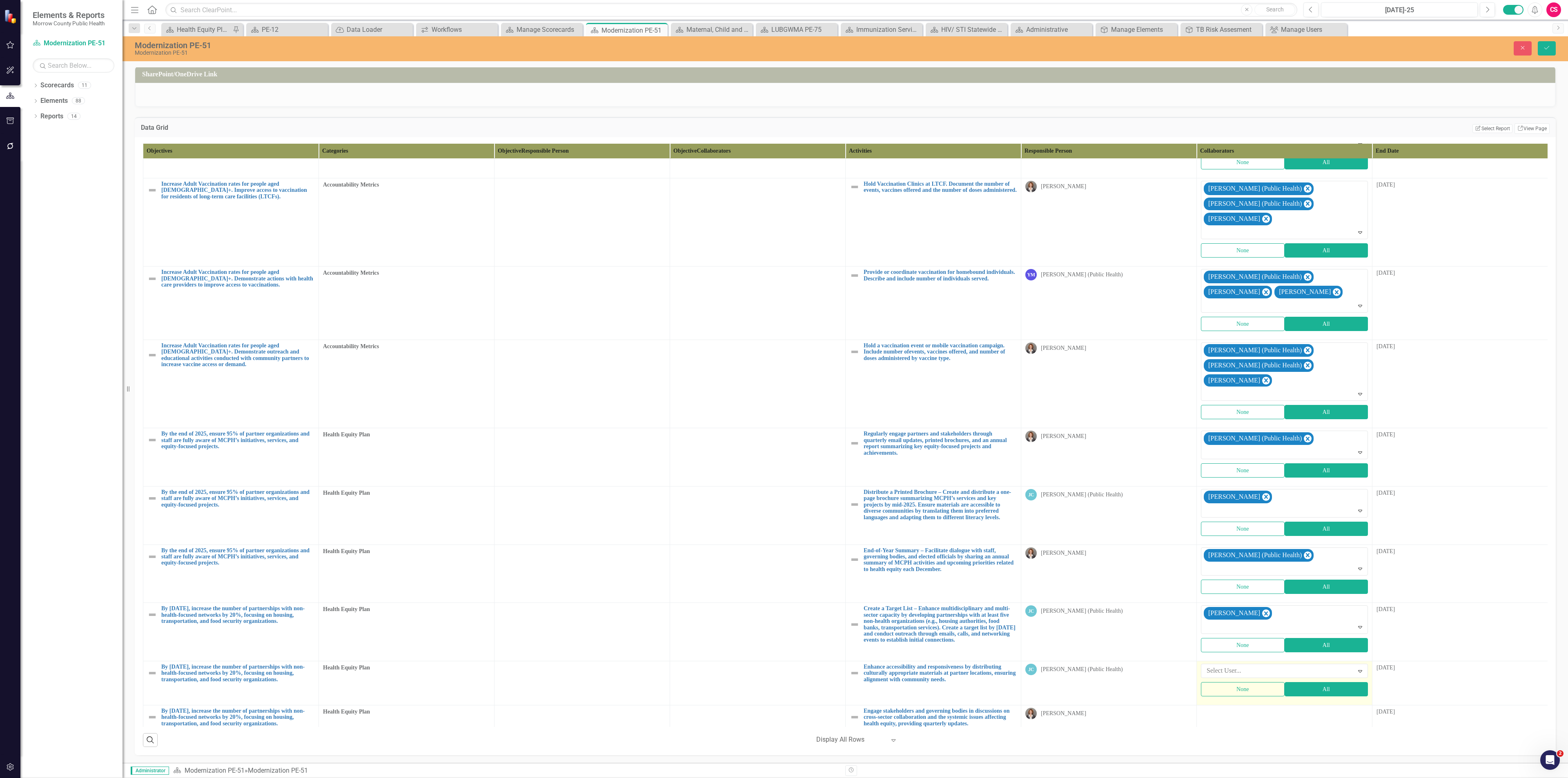
click at [1228, 665] on div at bounding box center [1278, 671] width 150 height 11
type input "rob"
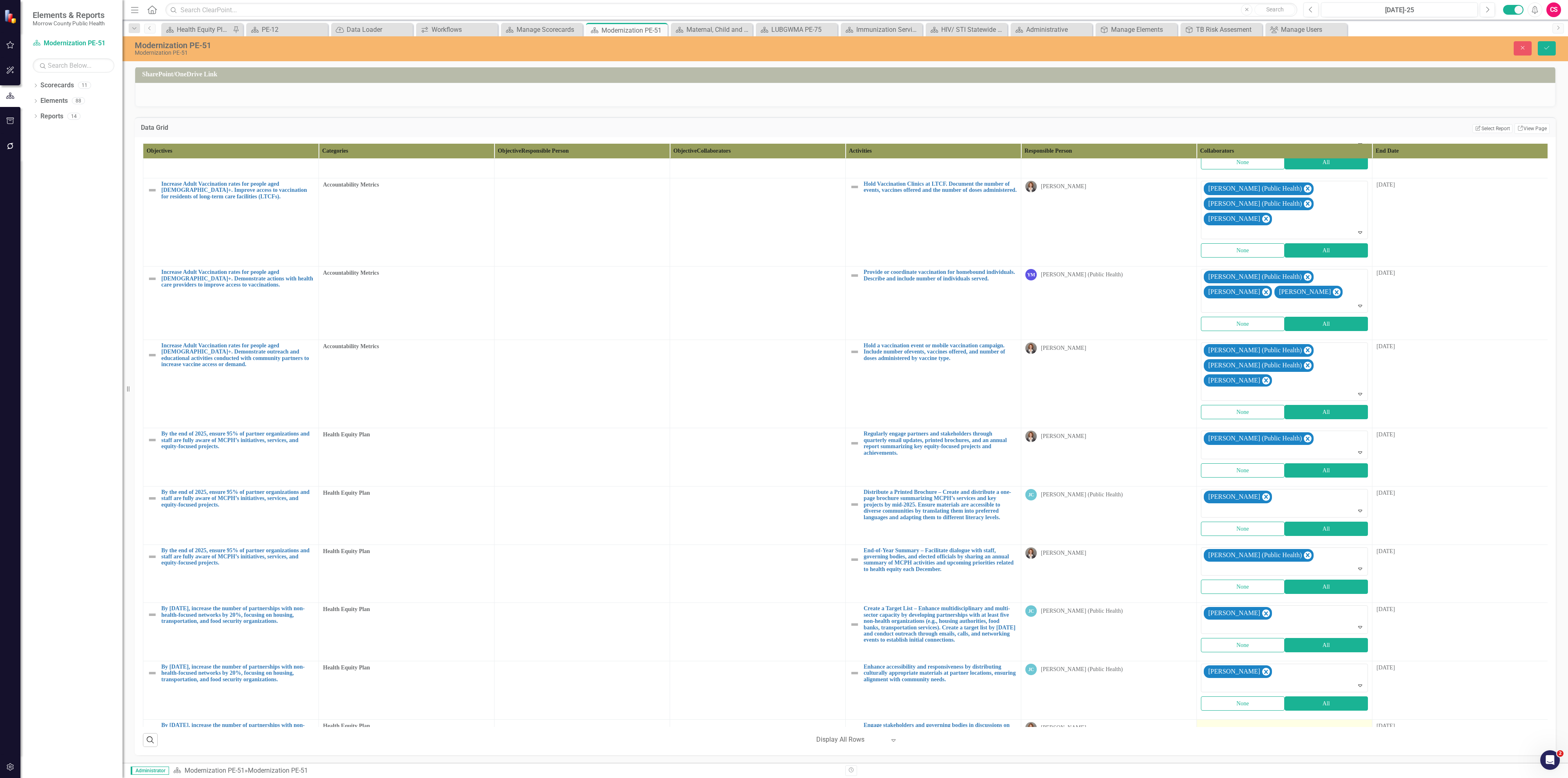
click at [1241, 719] on td at bounding box center [1285, 731] width 175 height 24
click at [1243, 723] on div at bounding box center [1278, 729] width 150 height 11
type input "yvo"
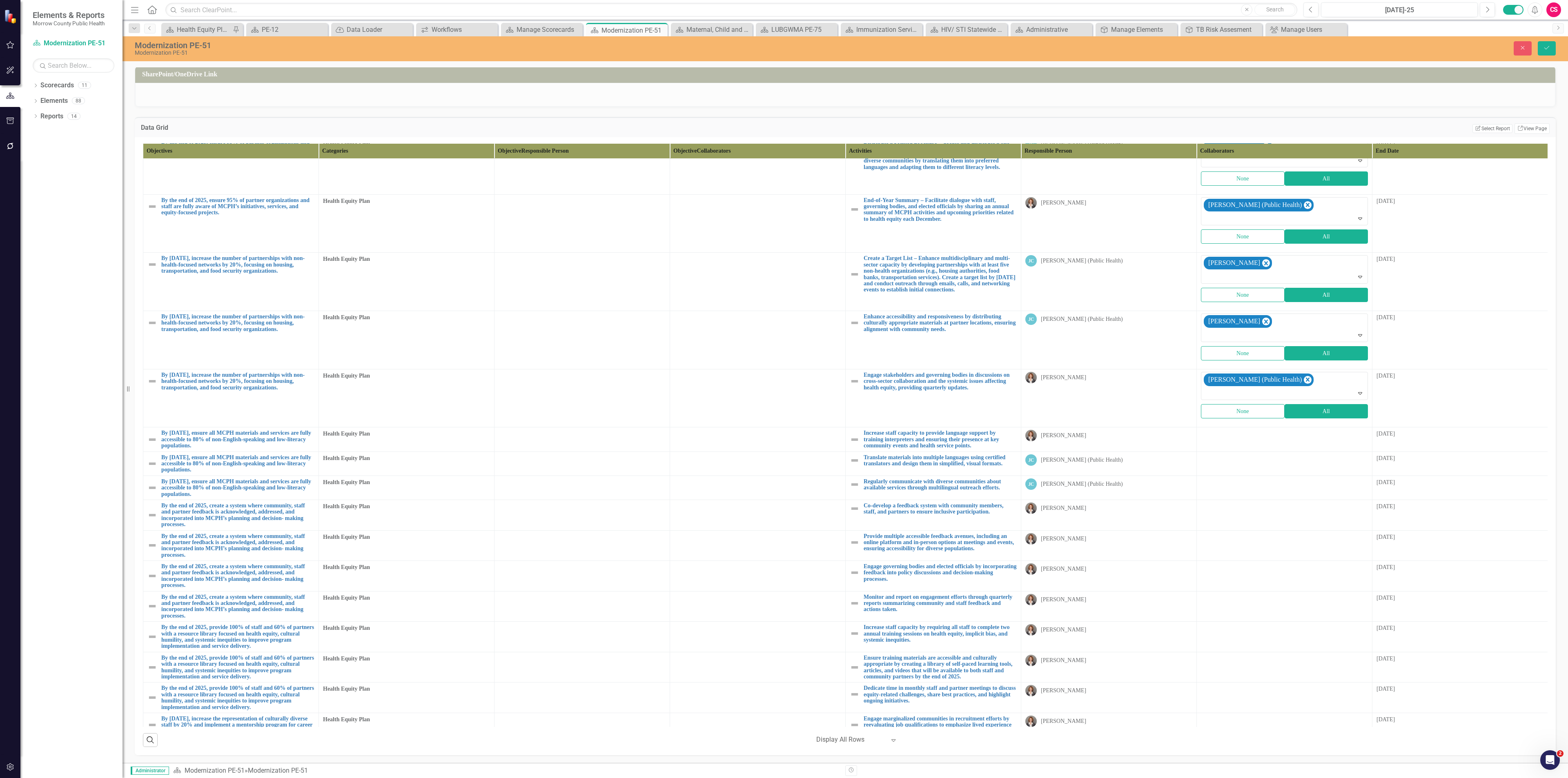
scroll to position [2373, 0]
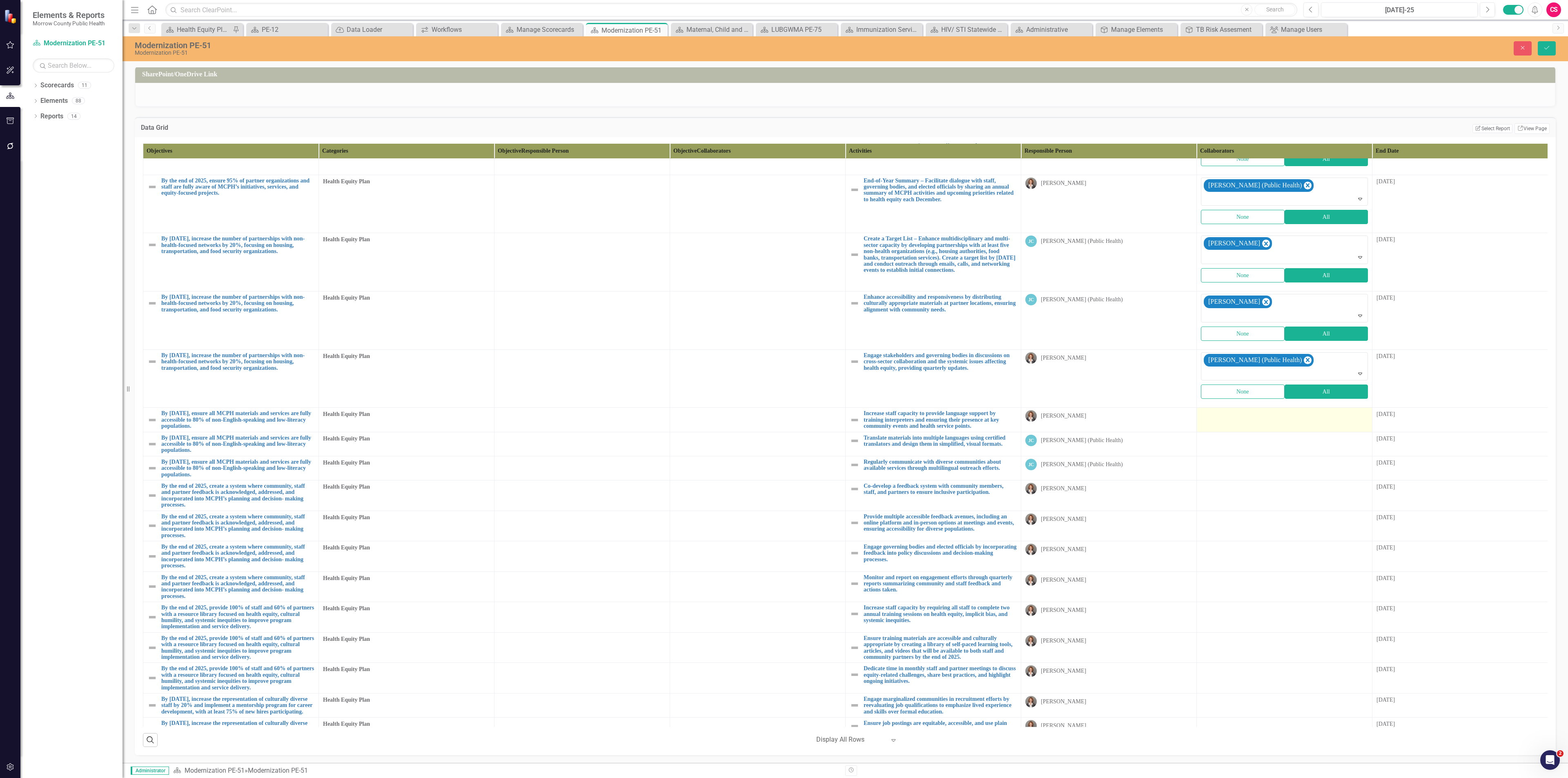
click at [1230, 408] on td at bounding box center [1285, 420] width 175 height 24
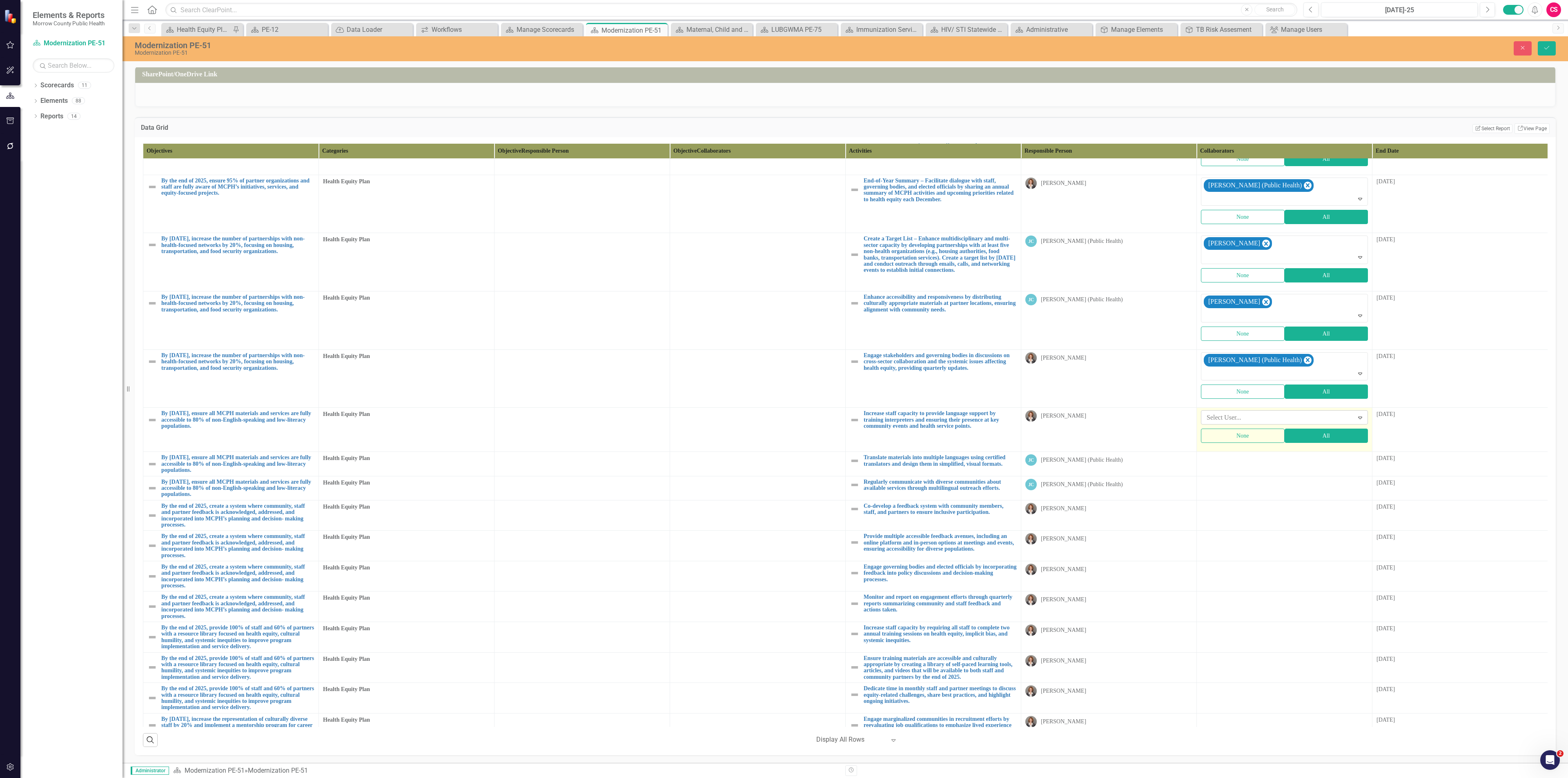
click at [1236, 412] on div at bounding box center [1278, 418] width 150 height 11
click at [1450, 408] on td "[DATE]" at bounding box center [1460, 430] width 175 height 44
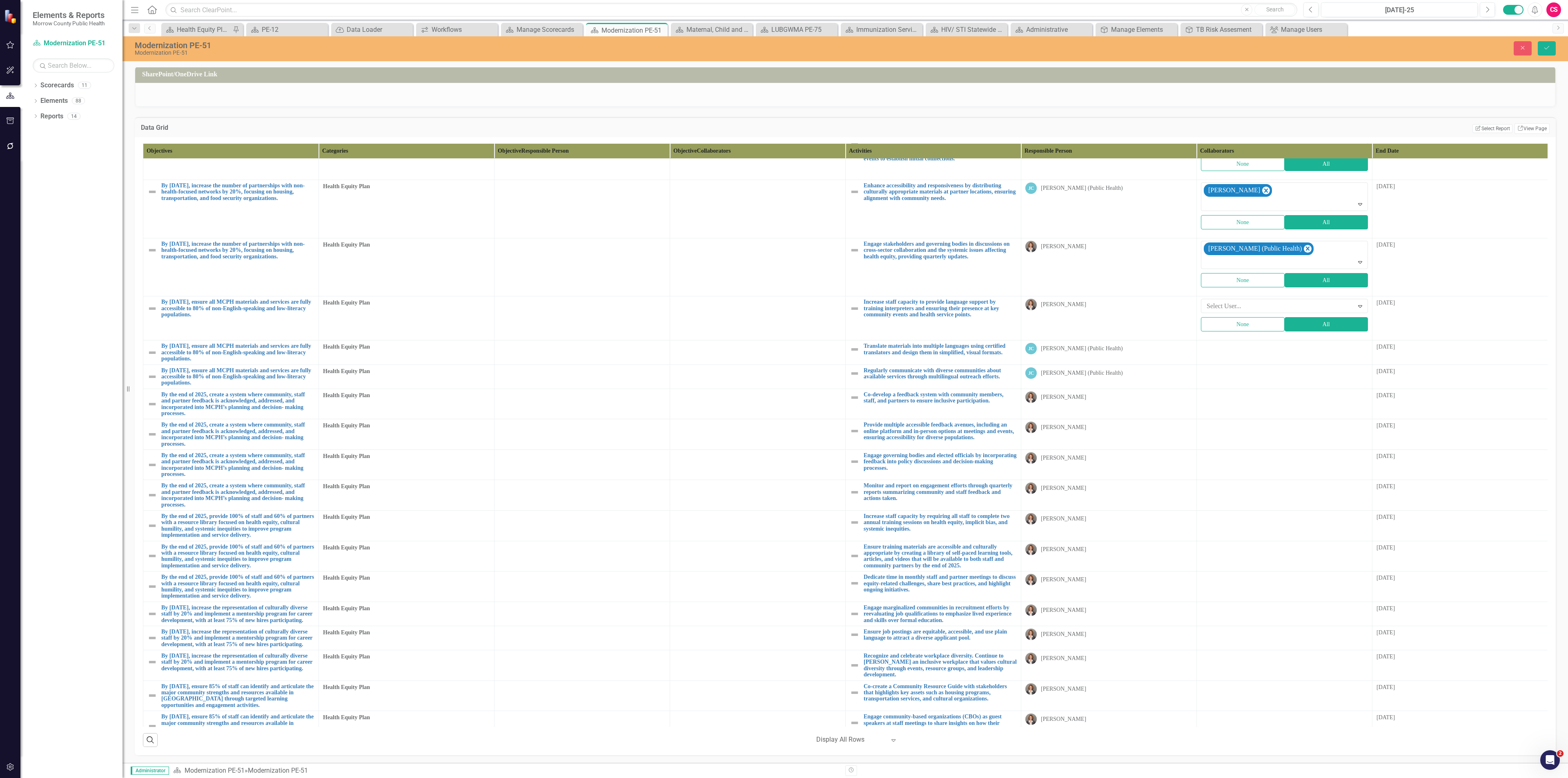
scroll to position [2508, 0]
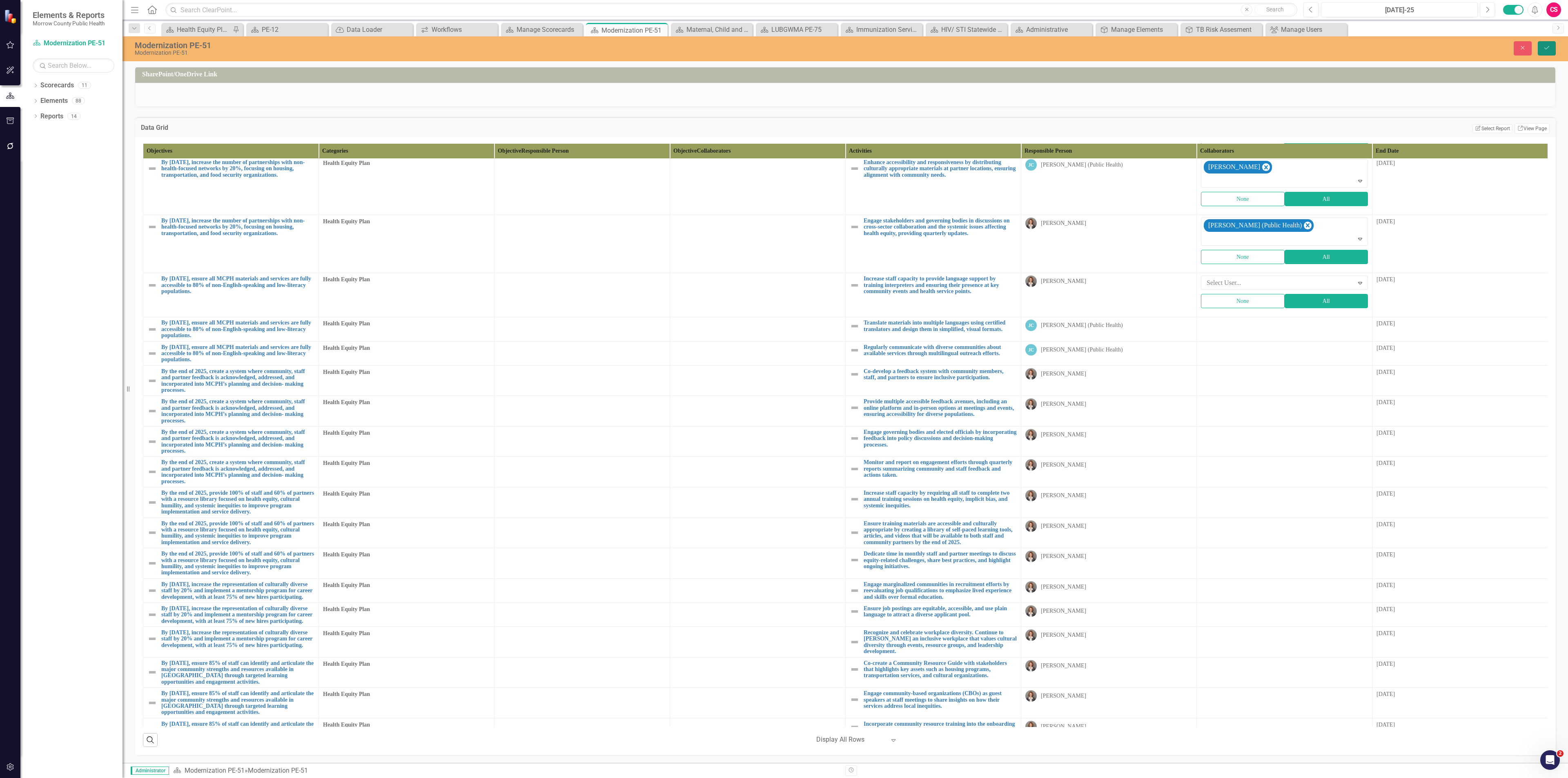
click at [1550, 49] on icon "Save" at bounding box center [1546, 48] width 7 height 6
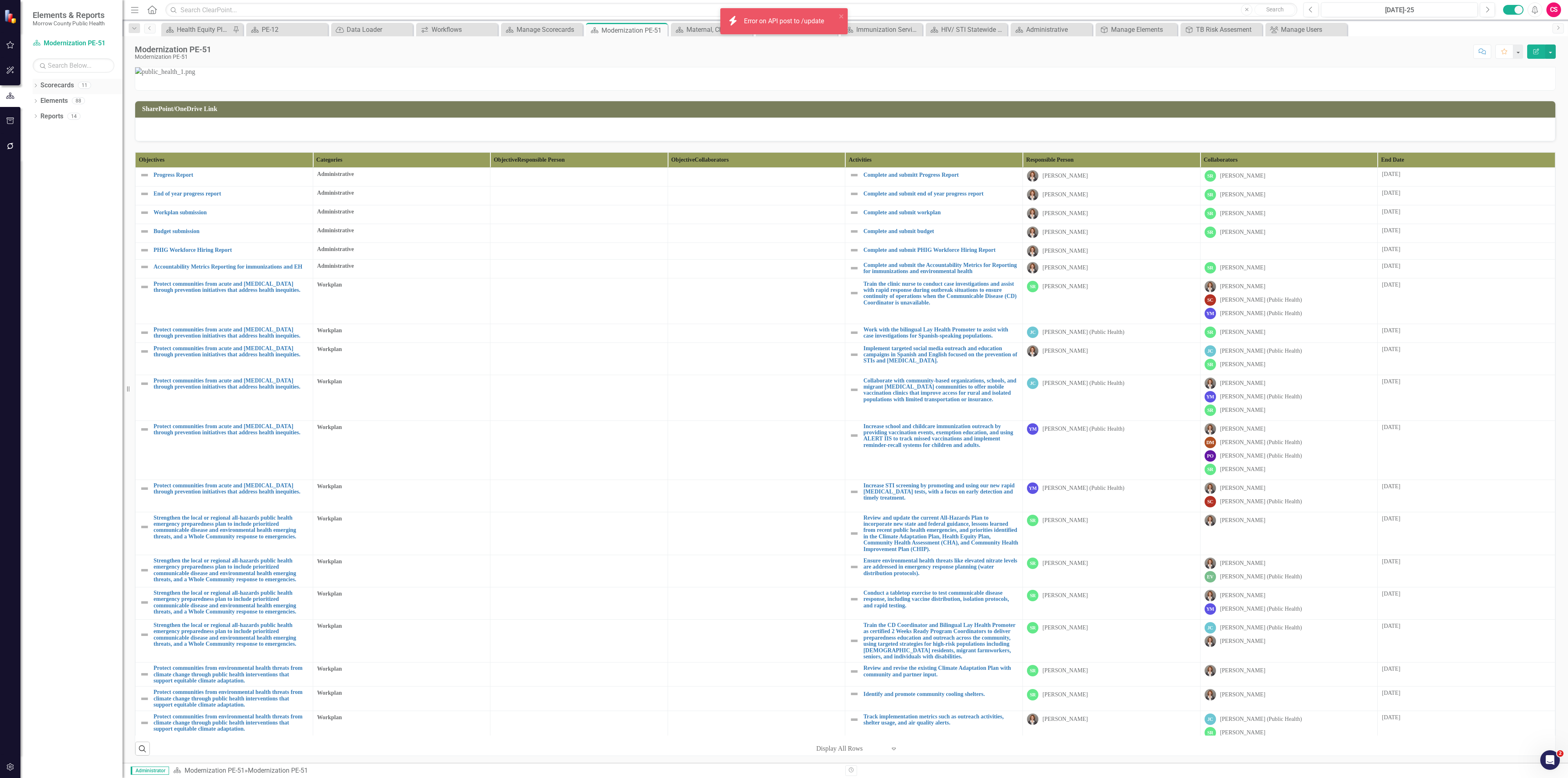
click at [55, 90] on link "Scorecards" at bounding box center [58, 85] width 34 height 9
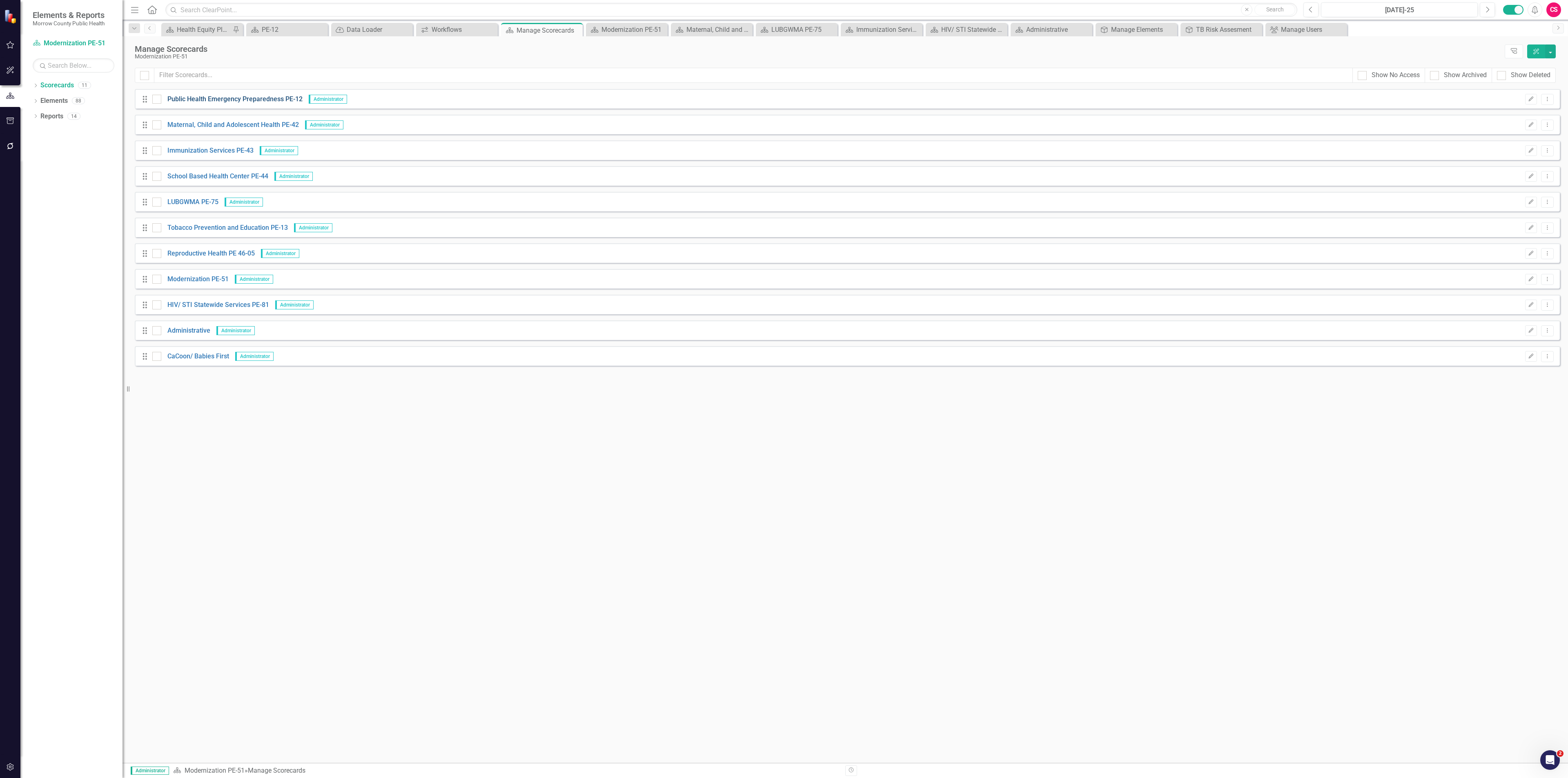
click at [185, 99] on link "Public Health Emergency Preparedness PE-12" at bounding box center [231, 99] width 141 height 9
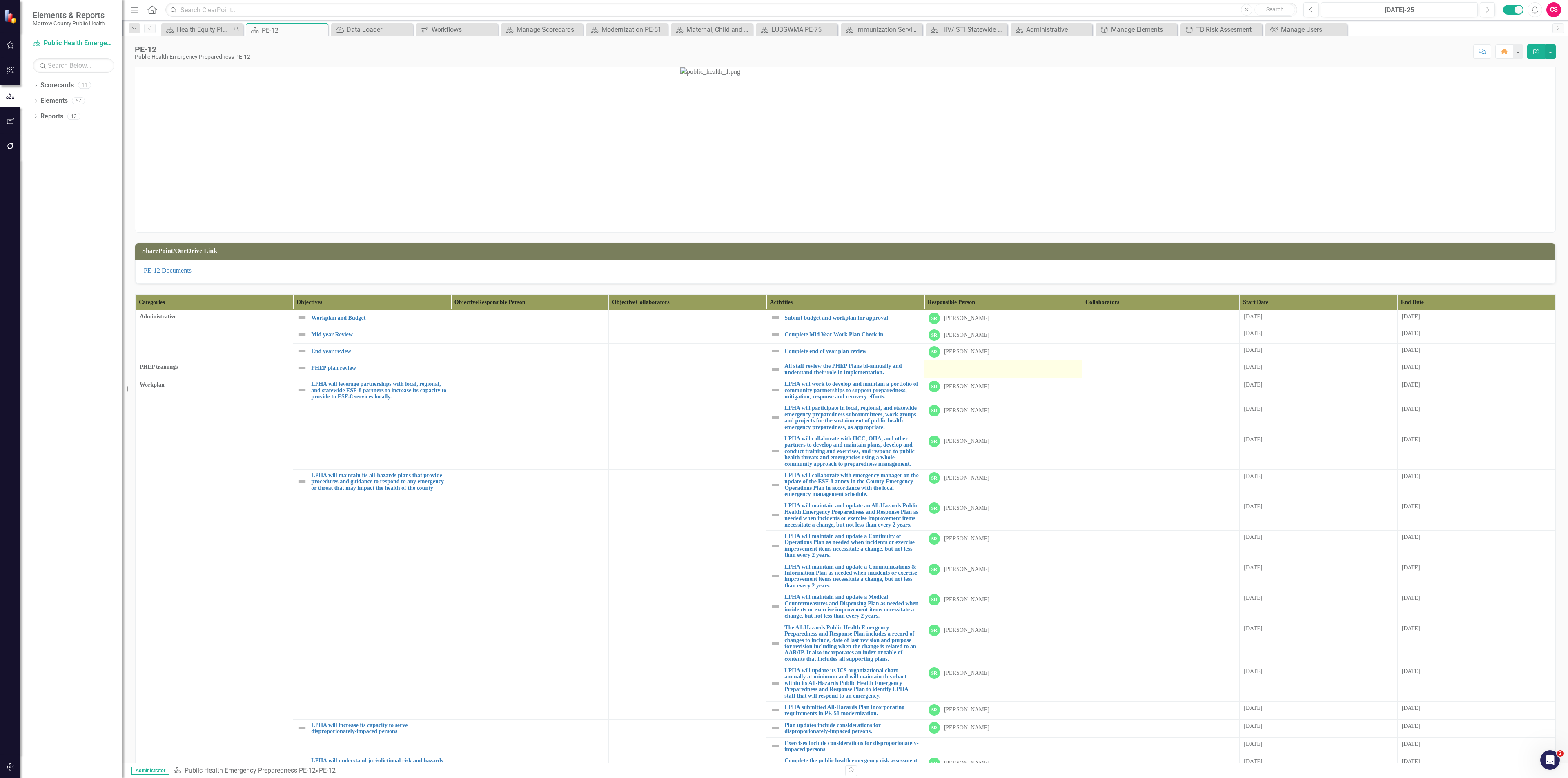
click at [1021, 372] on div at bounding box center [1003, 368] width 149 height 10
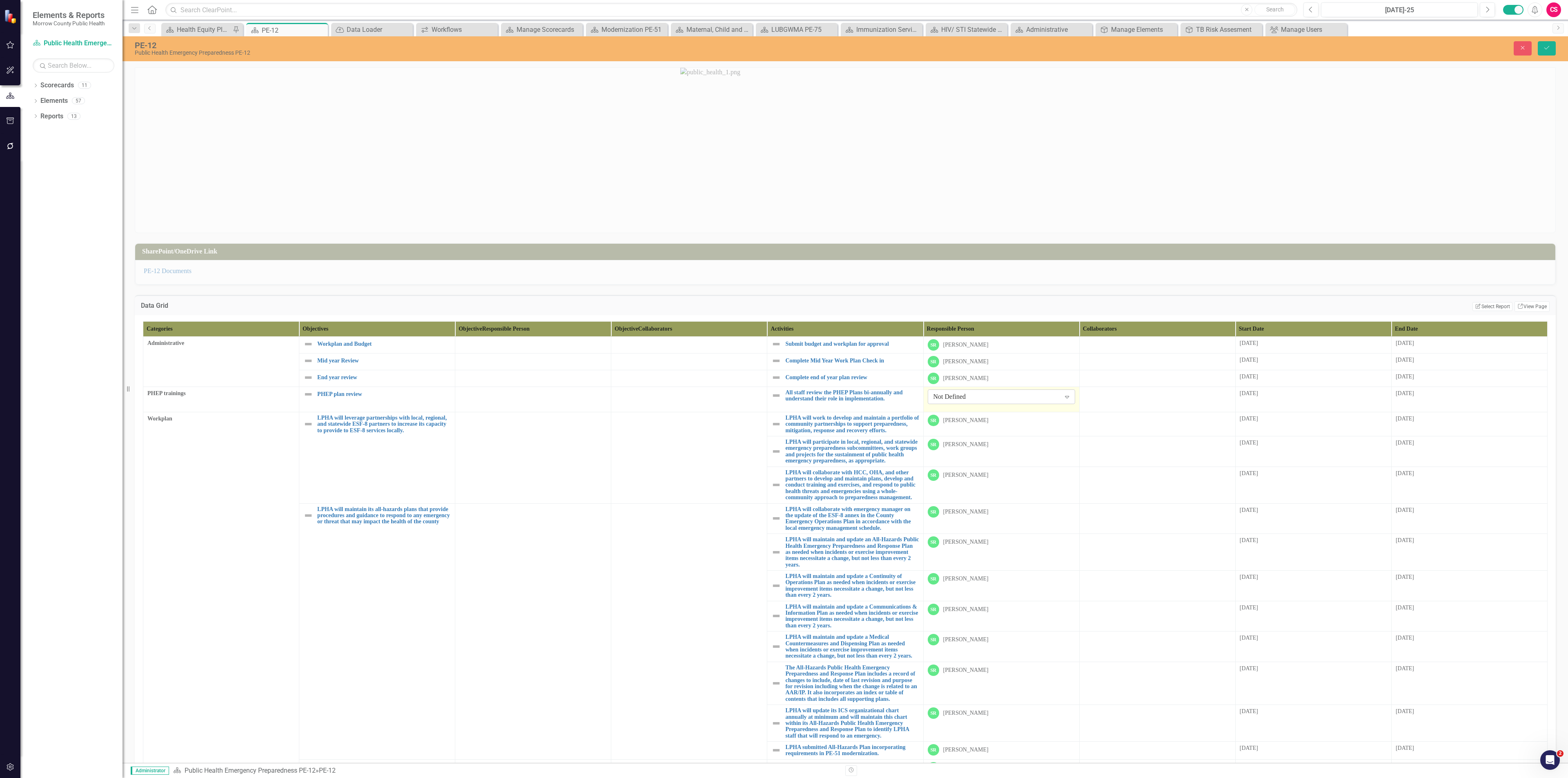
click at [987, 396] on div "Not Defined" at bounding box center [997, 397] width 128 height 9
type input "sa"
click at [982, 777] on div "Sa rah Rea" at bounding box center [785, 784] width 1555 height 9
click at [1098, 395] on div at bounding box center [1157, 394] width 147 height 10
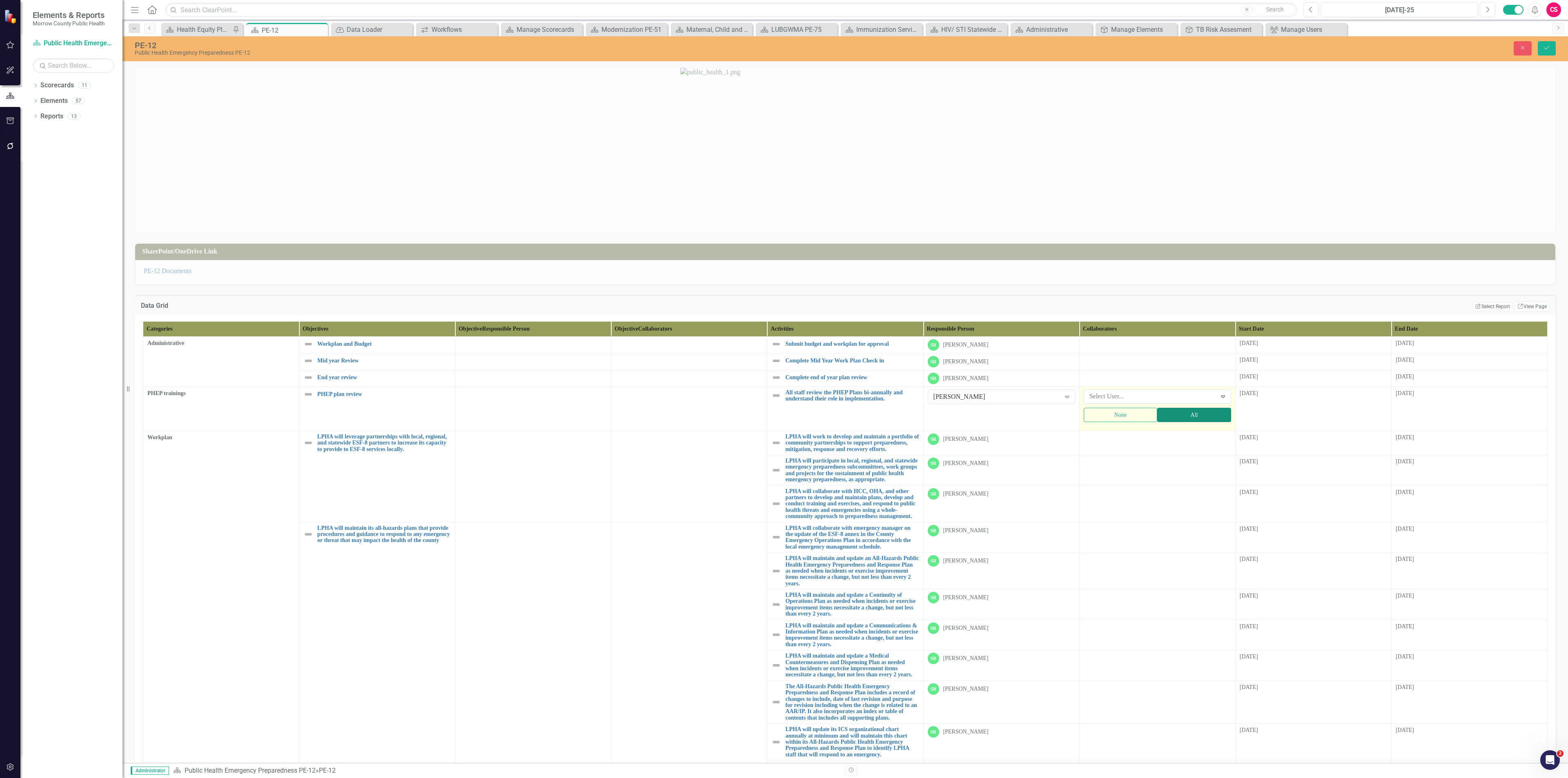
click at [1182, 416] on button "All" at bounding box center [1194, 415] width 74 height 14
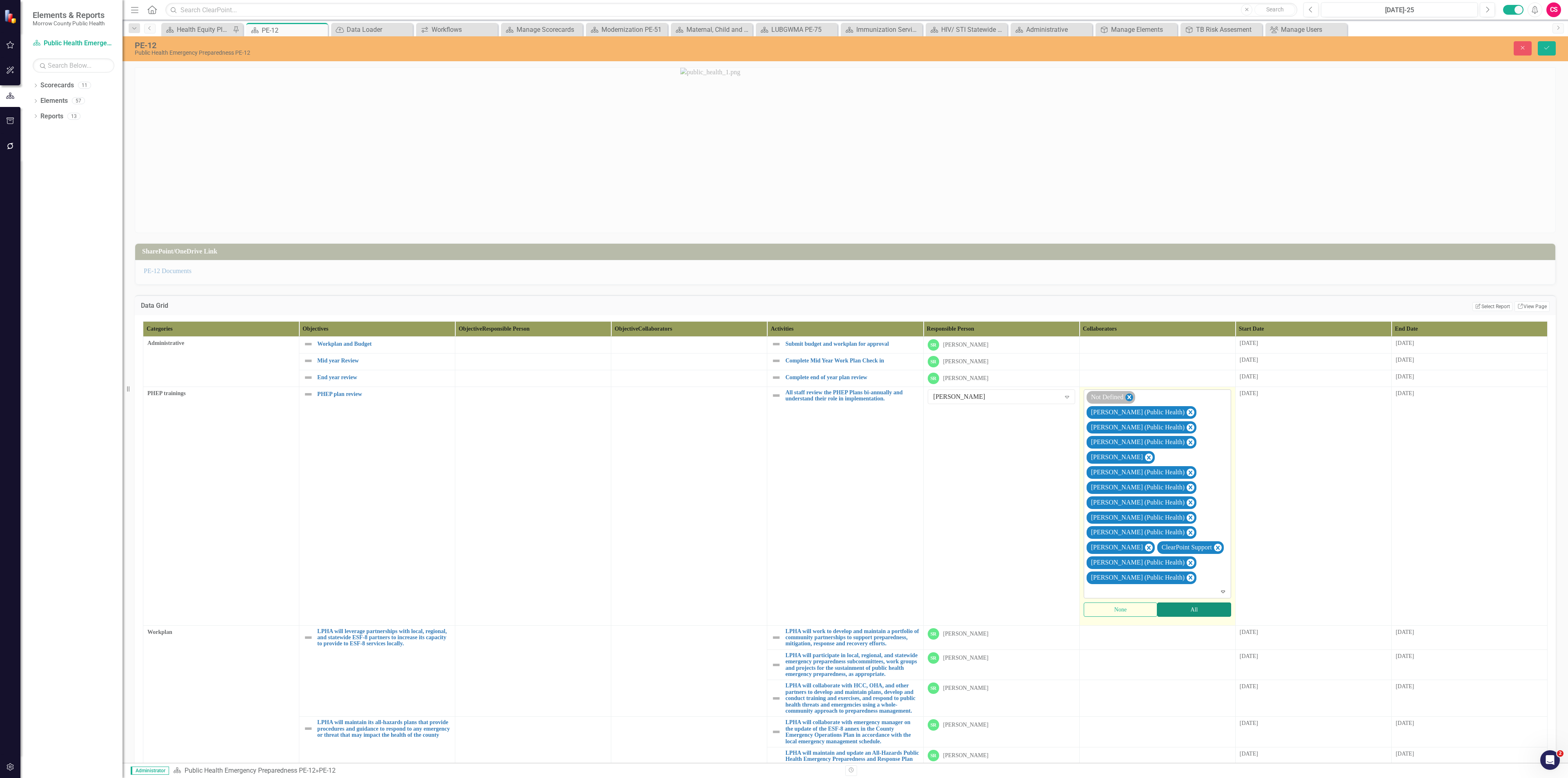
click at [1128, 397] on icon "Remove Not Defined" at bounding box center [1129, 397] width 8 height 11
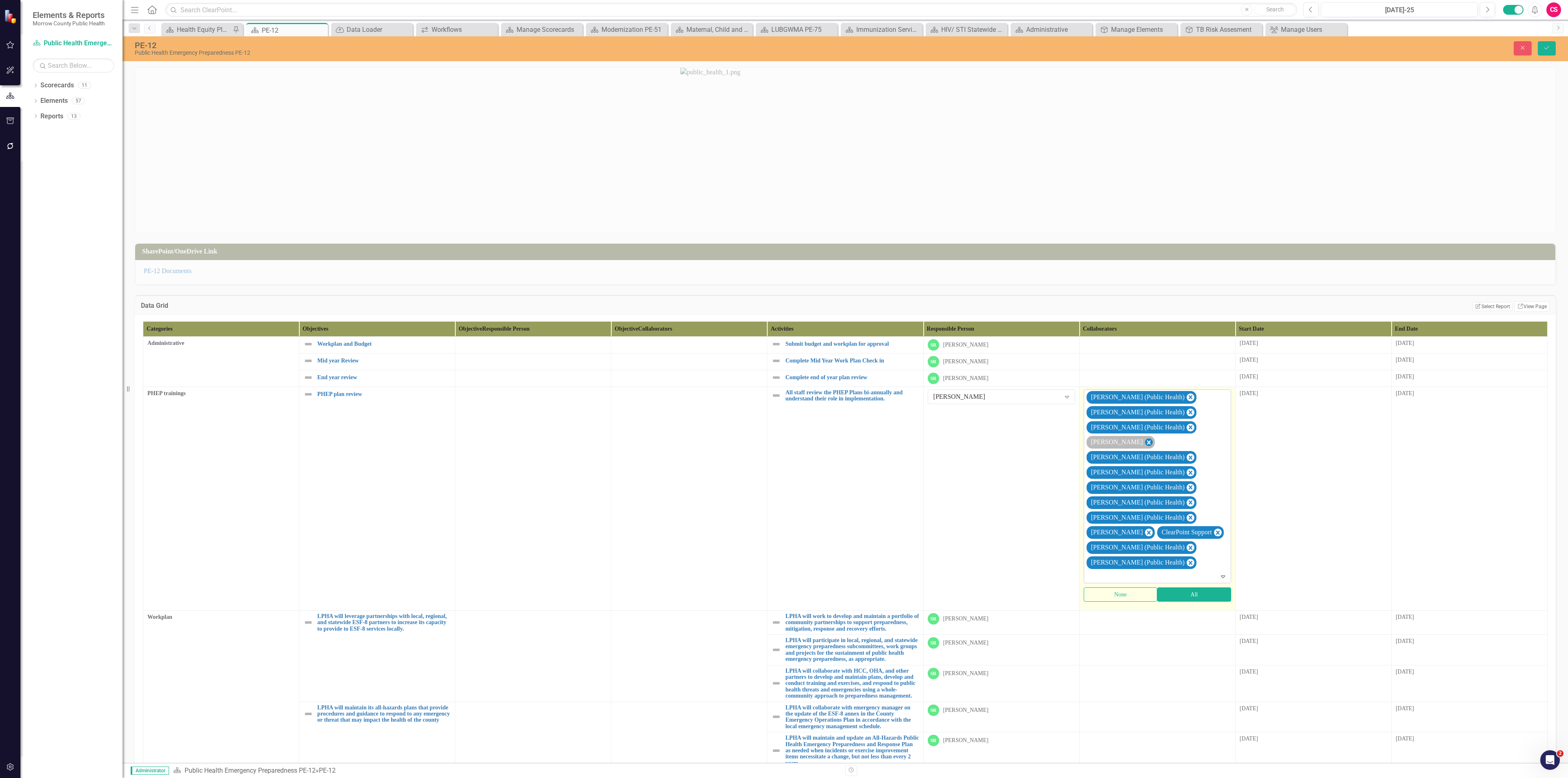
click at [1145, 442] on icon "Remove Robin Canaday" at bounding box center [1149, 442] width 8 height 11
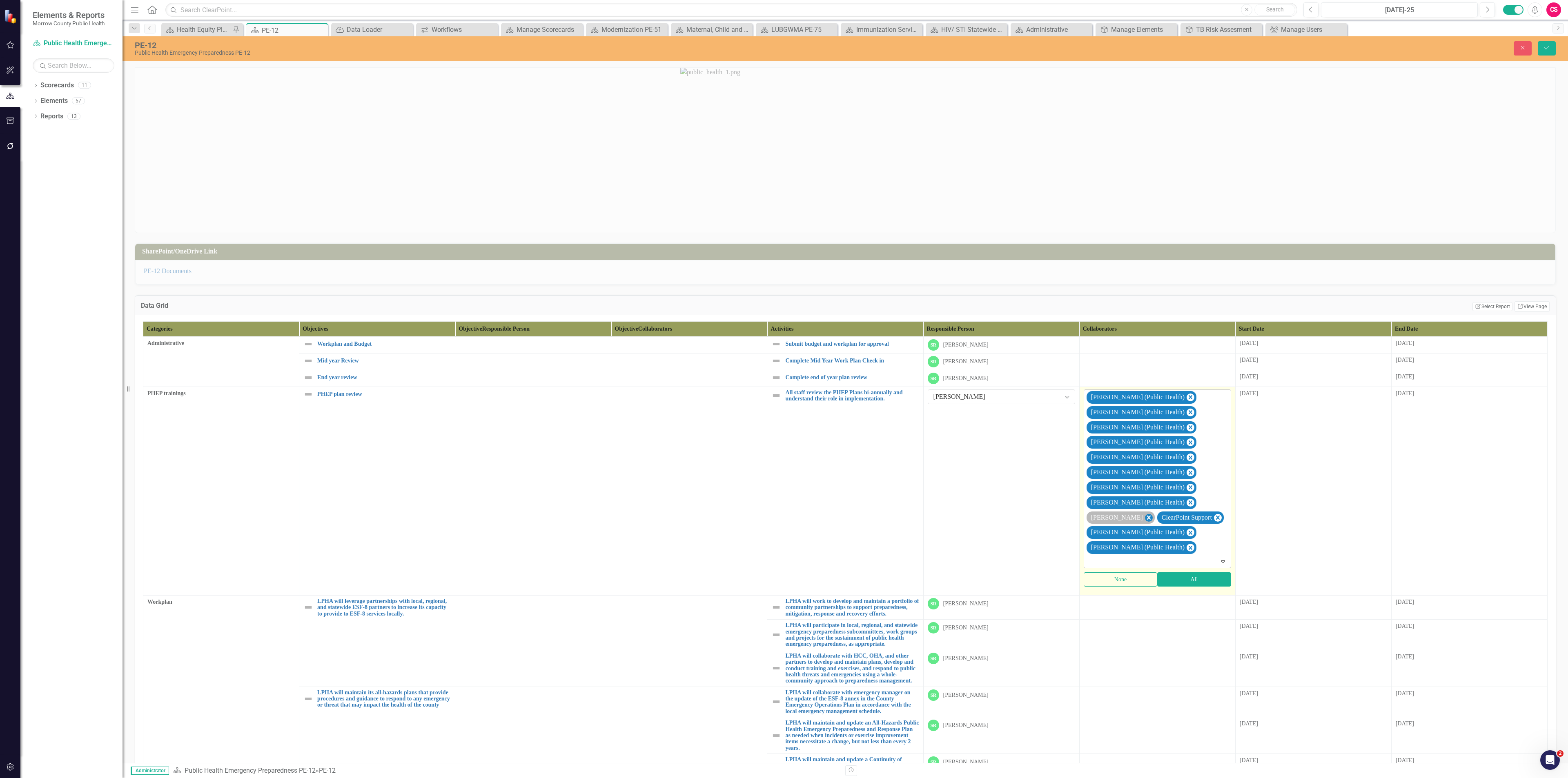
click at [1145, 517] on icon "Remove Sarah Rea" at bounding box center [1149, 517] width 8 height 11
click at [1151, 519] on icon "Remove ClearPoint Support" at bounding box center [1147, 517] width 8 height 11
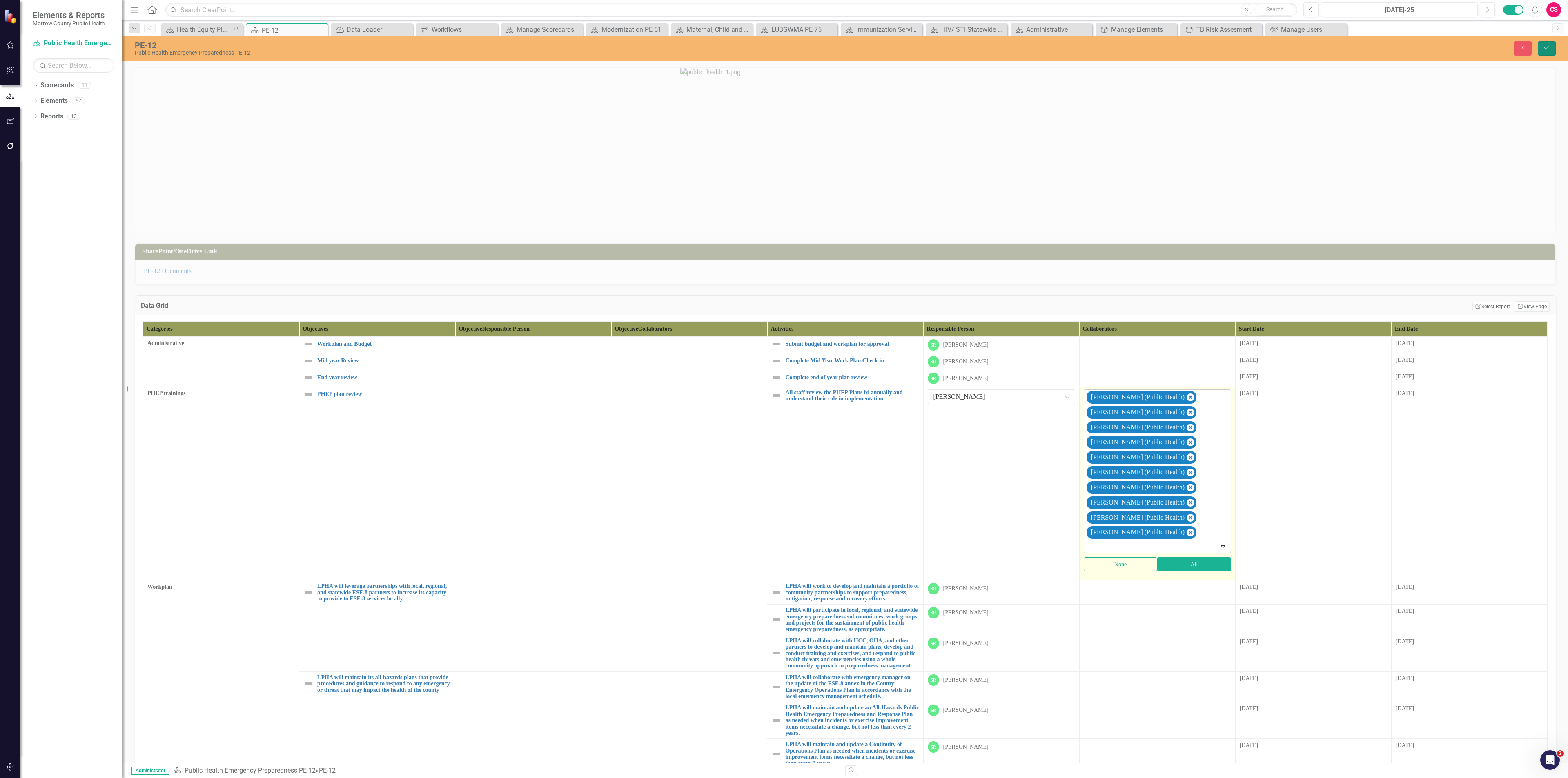
click at [1543, 49] on icon "Save" at bounding box center [1546, 48] width 7 height 6
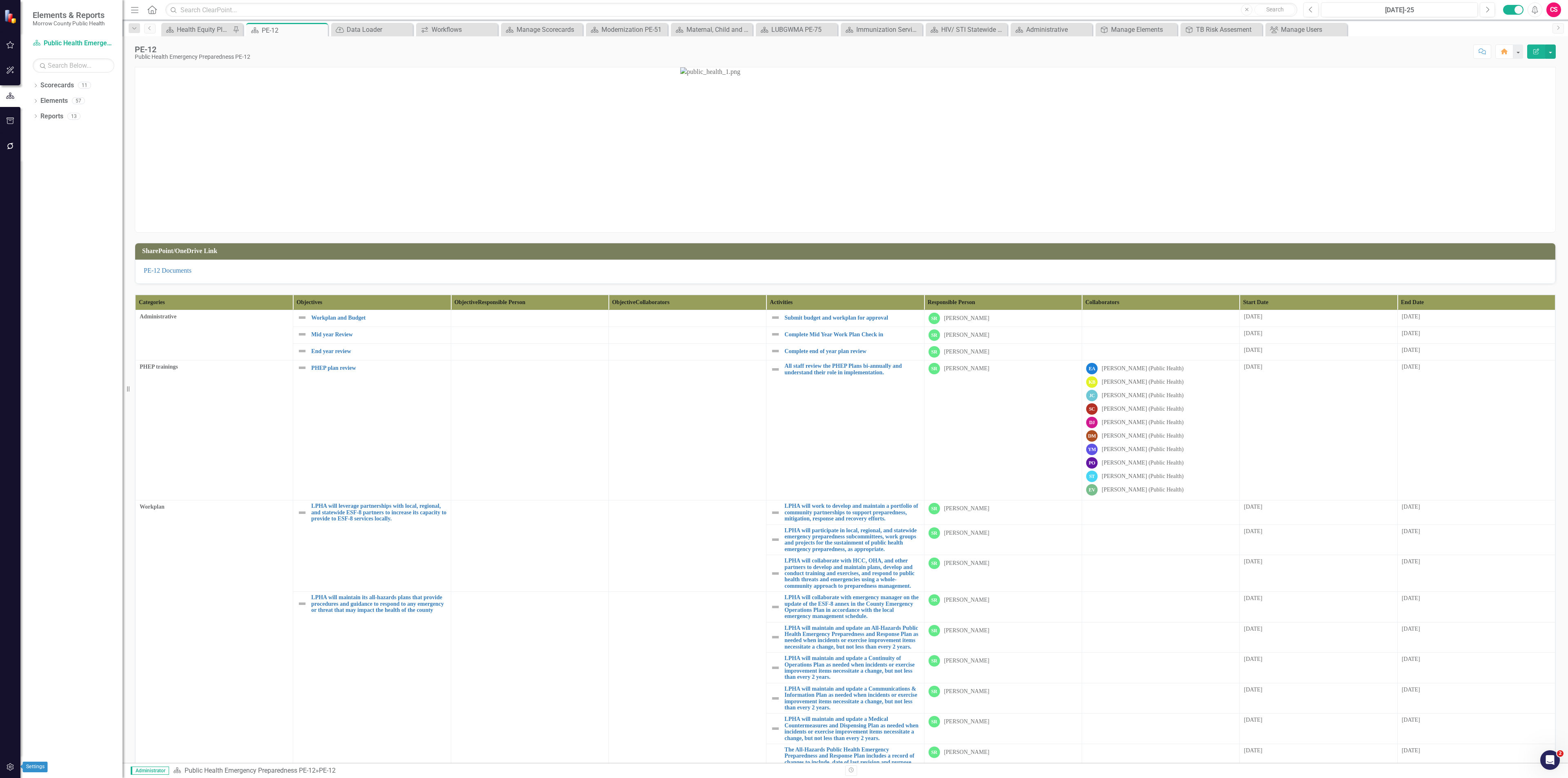
click at [13, 770] on button "button" at bounding box center [11, 767] width 18 height 17
click at [75, 169] on link "System Setup" at bounding box center [74, 164] width 81 height 9
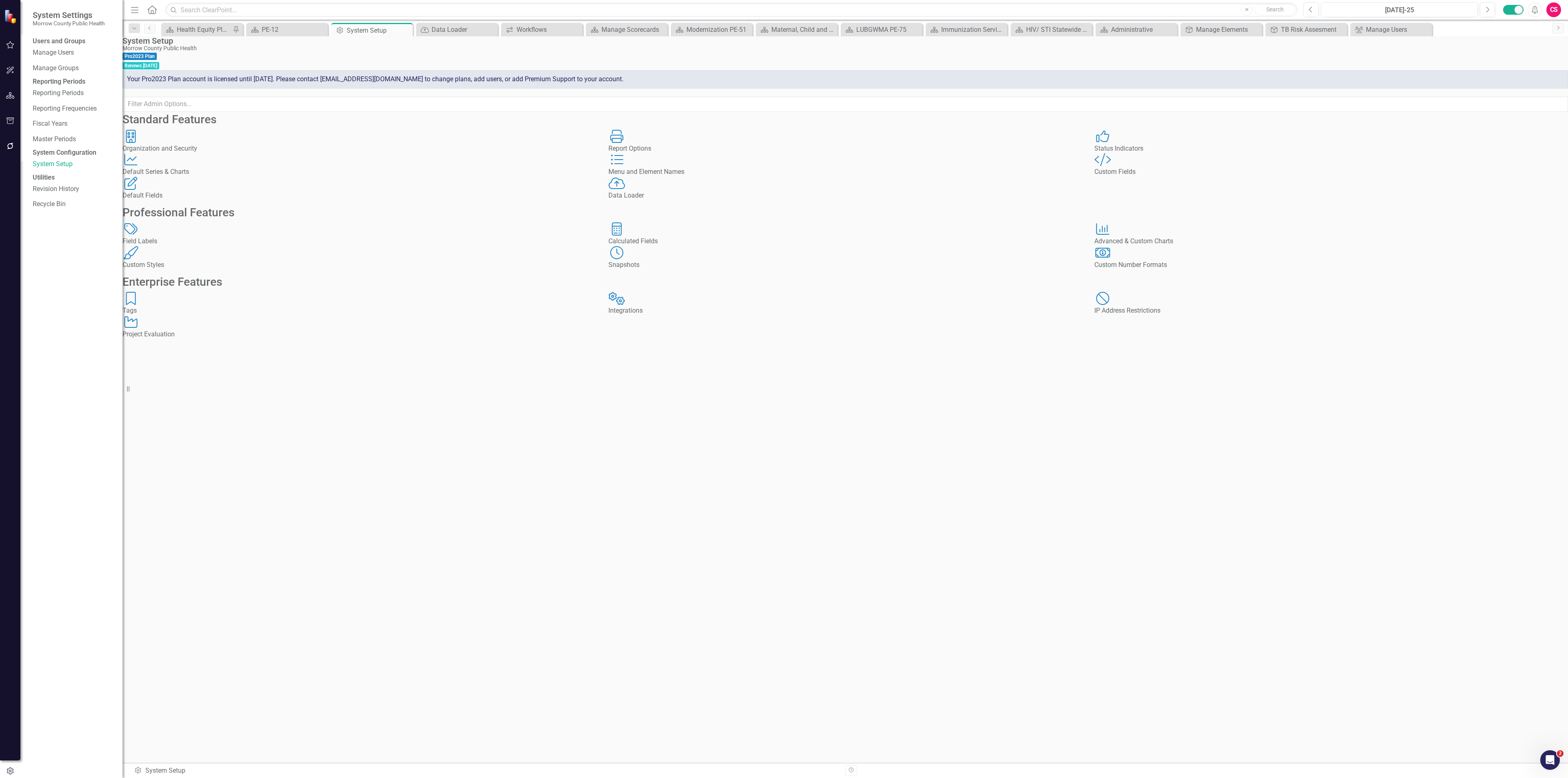
click at [1152, 177] on div "Custom Style Custom Fields" at bounding box center [1330, 165] width 473 height 24
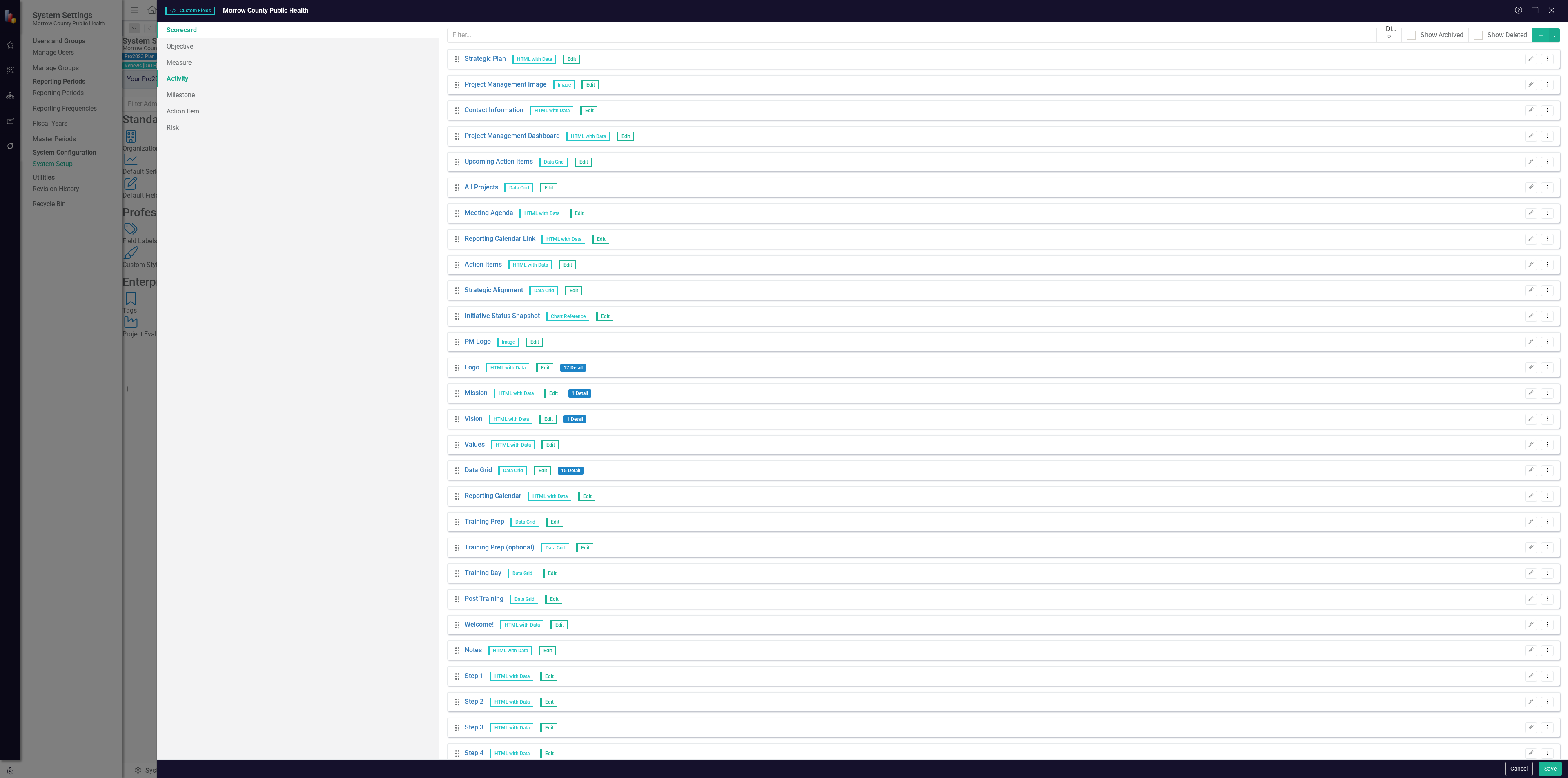
click at [196, 80] on link "Activity" at bounding box center [298, 78] width 282 height 16
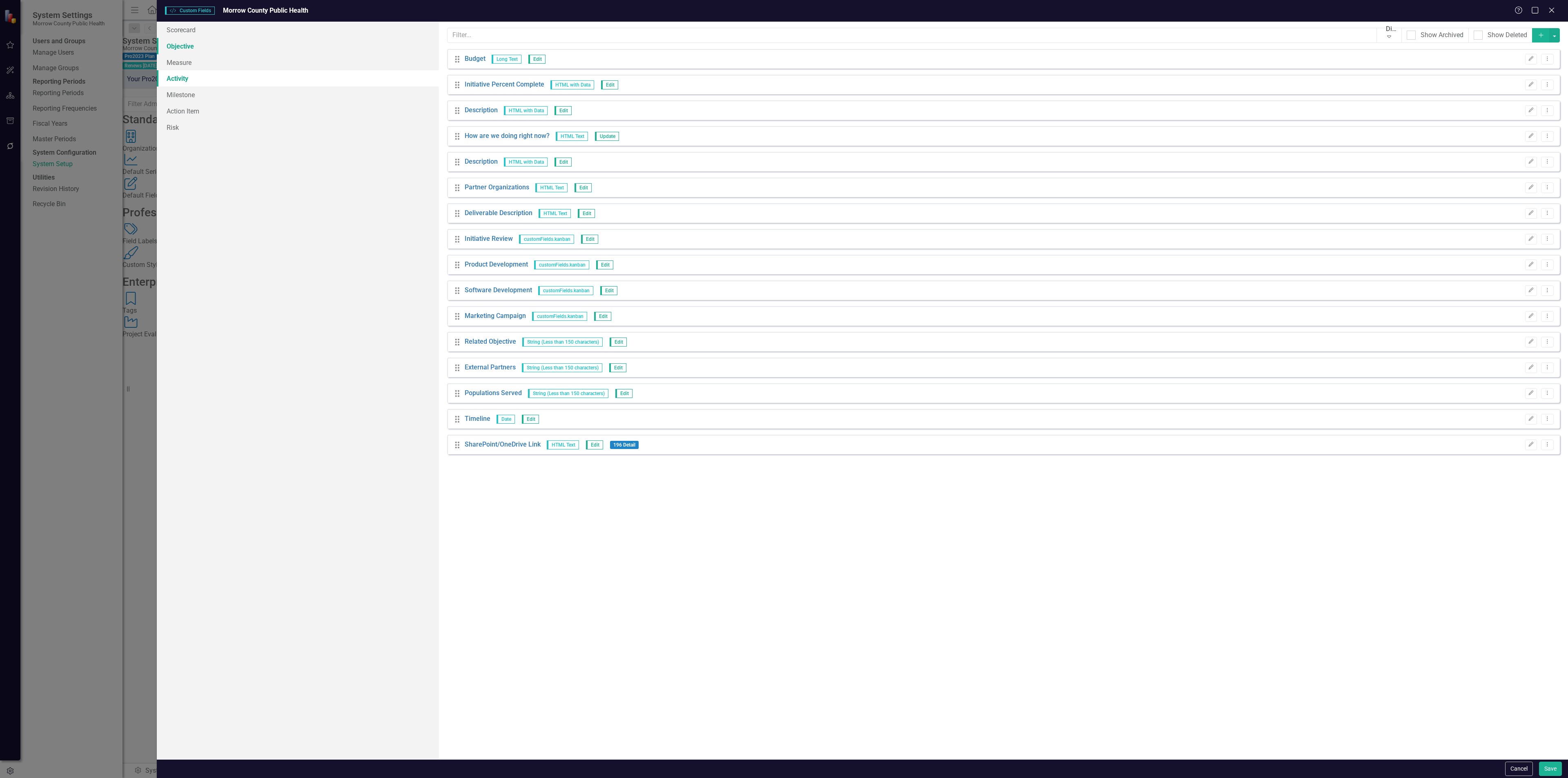
click at [203, 43] on link "Objective" at bounding box center [298, 46] width 282 height 16
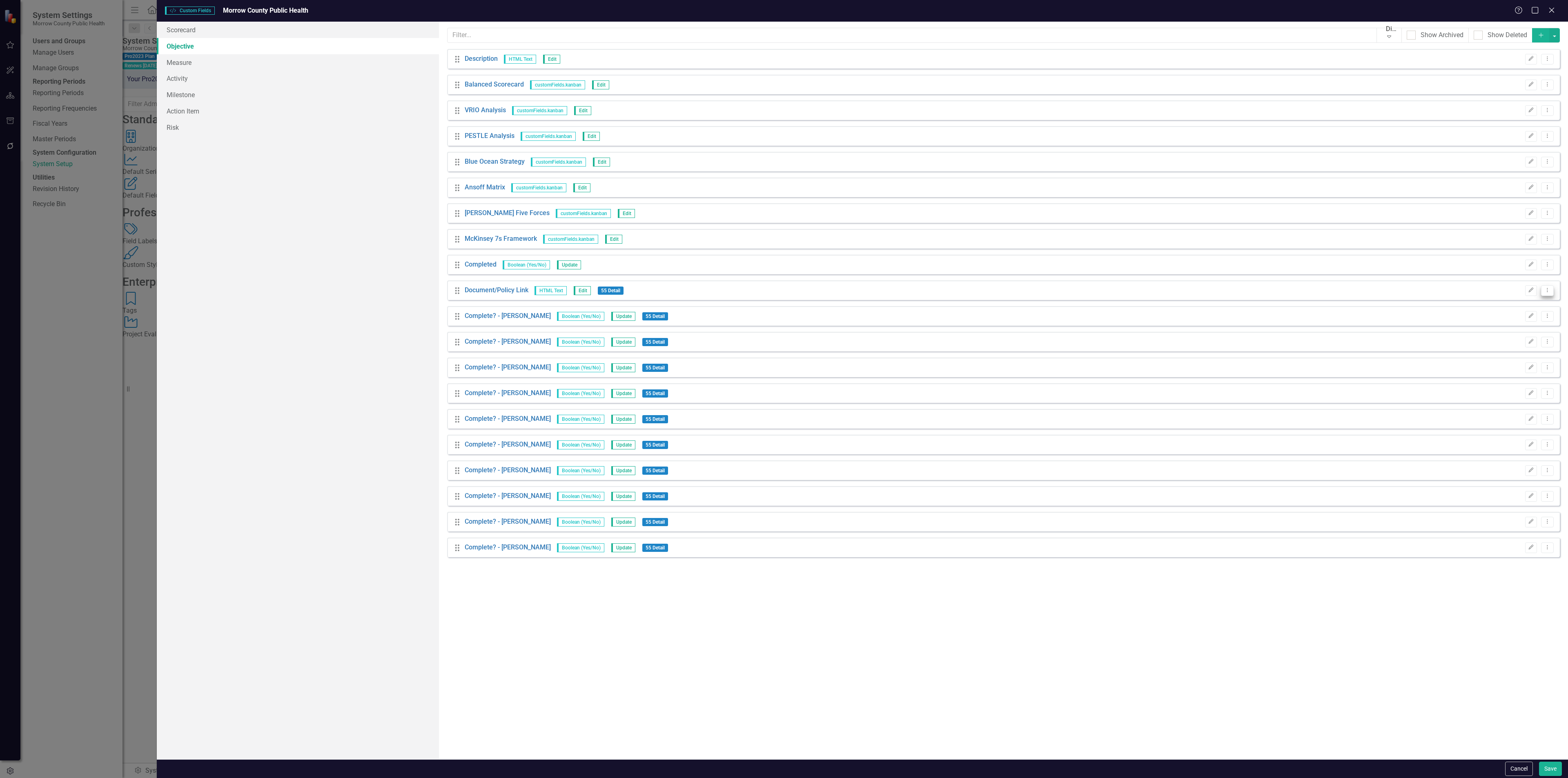
click at [1545, 289] on icon "Dropdown Menu" at bounding box center [1548, 290] width 7 height 6
click at [1522, 316] on link "Copy Duplicate Custom Field" at bounding box center [1510, 320] width 86 height 15
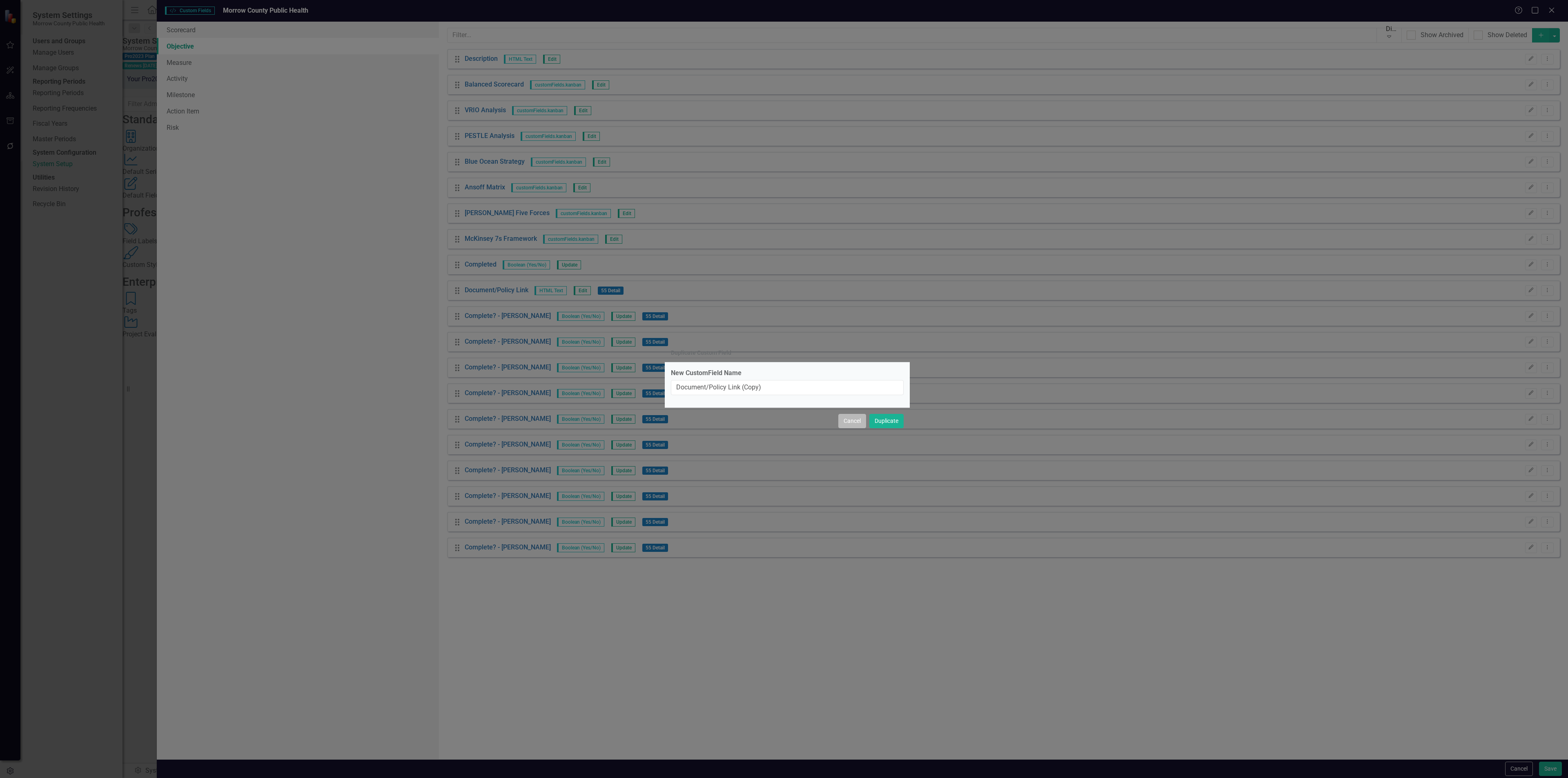
click at [857, 420] on button "Cancel" at bounding box center [852, 421] width 28 height 14
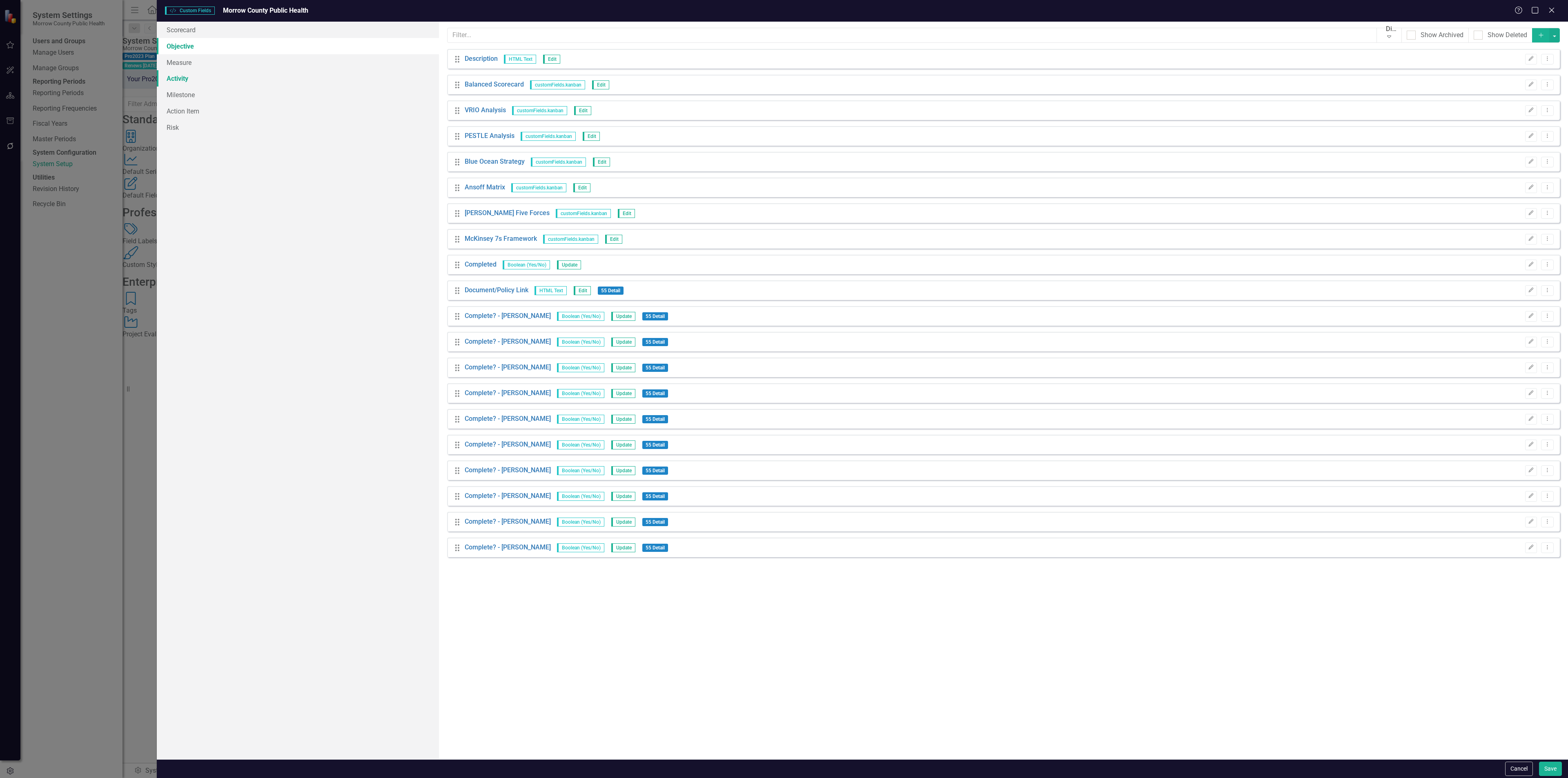
click at [204, 71] on link "Activity" at bounding box center [298, 78] width 282 height 16
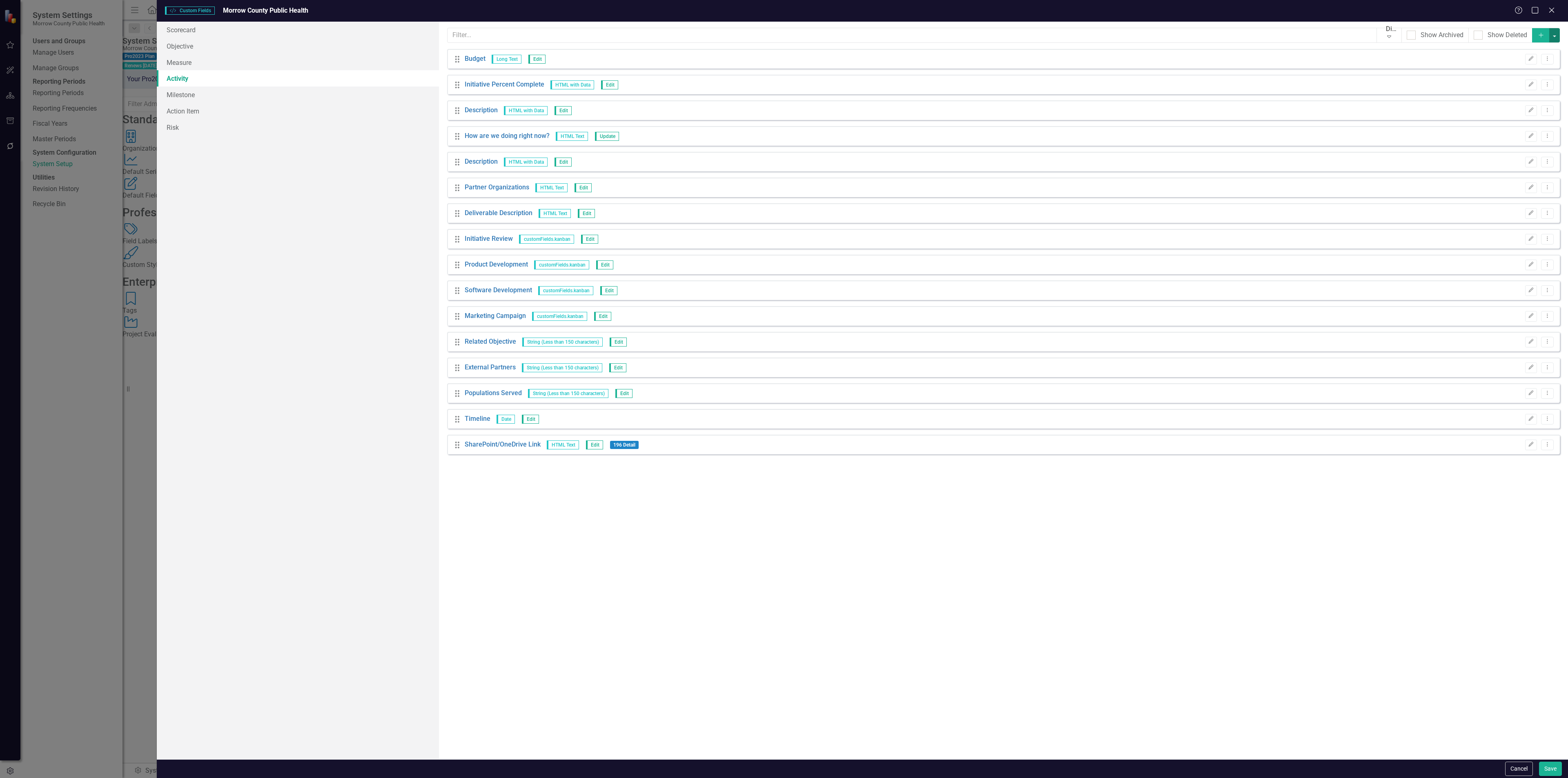
click at [1557, 36] on button "button" at bounding box center [1554, 35] width 11 height 14
click at [1540, 34] on icon "Add" at bounding box center [1541, 35] width 7 height 6
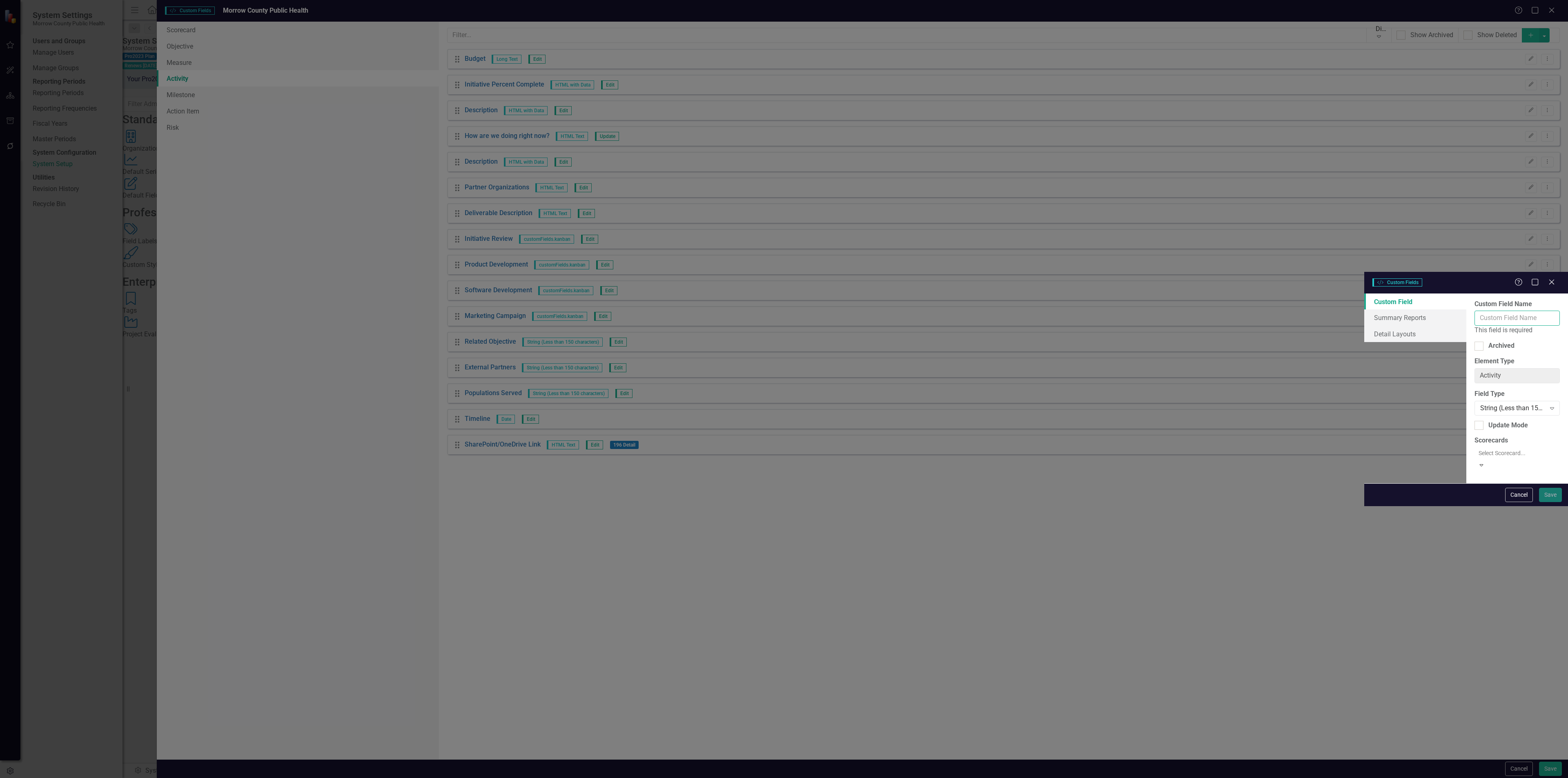
click at [1475, 310] on input "Custom Field Name" at bounding box center [1518, 318] width 86 height 15
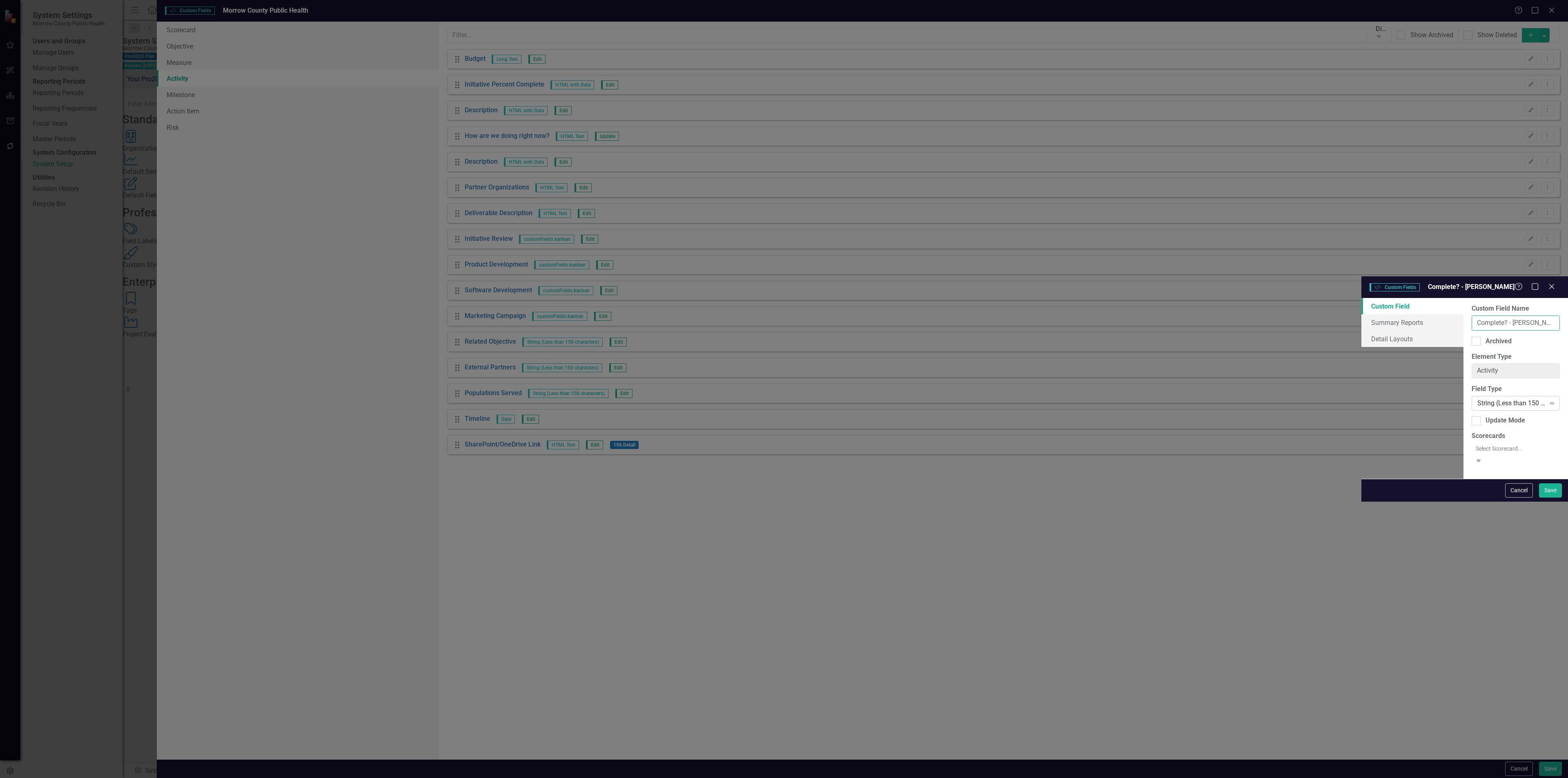
type input "Complete? - [PERSON_NAME]"
click at [1478, 399] on div "String (Less than 150 characters)" at bounding box center [1511, 403] width 68 height 9
click at [1464, 313] on div "Custom Field Name Complete? - Erin Anderson Archived Element Type Activity Clea…" at bounding box center [1515, 388] width 104 height 182
click at [1472, 416] on div "Update Mode" at bounding box center [1516, 420] width 88 height 9
click at [1472, 416] on input "Update Mode" at bounding box center [1475, 419] width 6 height 6
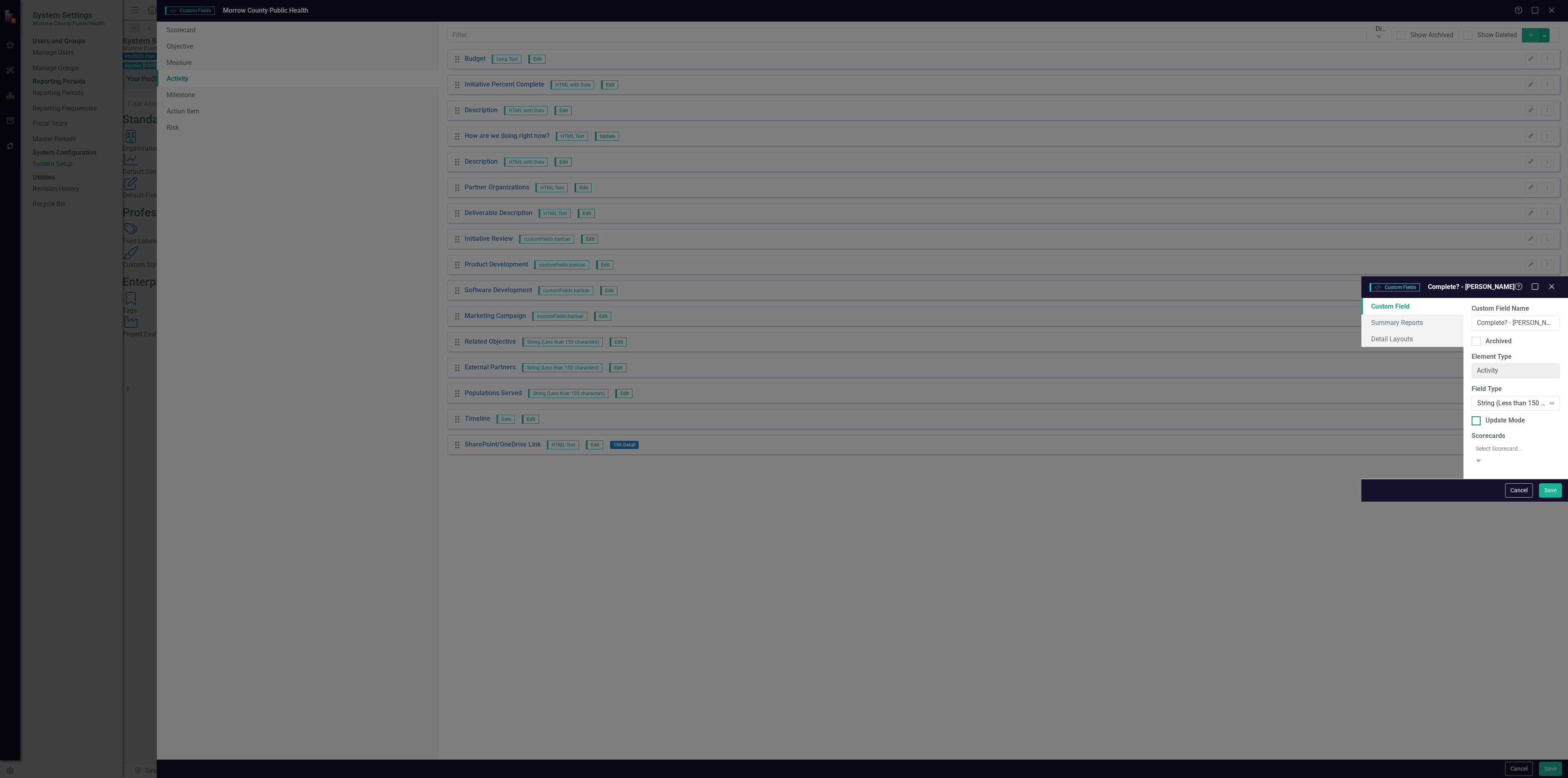
checkbox input "true"
click at [1478, 399] on div "String (Less than 150 characters)" at bounding box center [1511, 403] width 68 height 9
click at [1464, 306] on div "Custom Field Name Complete? - Erin Anderson Archived Element Type Activity Clea…" at bounding box center [1515, 388] width 104 height 182
click at [1520, 498] on button "Cancel" at bounding box center [1519, 490] width 28 height 14
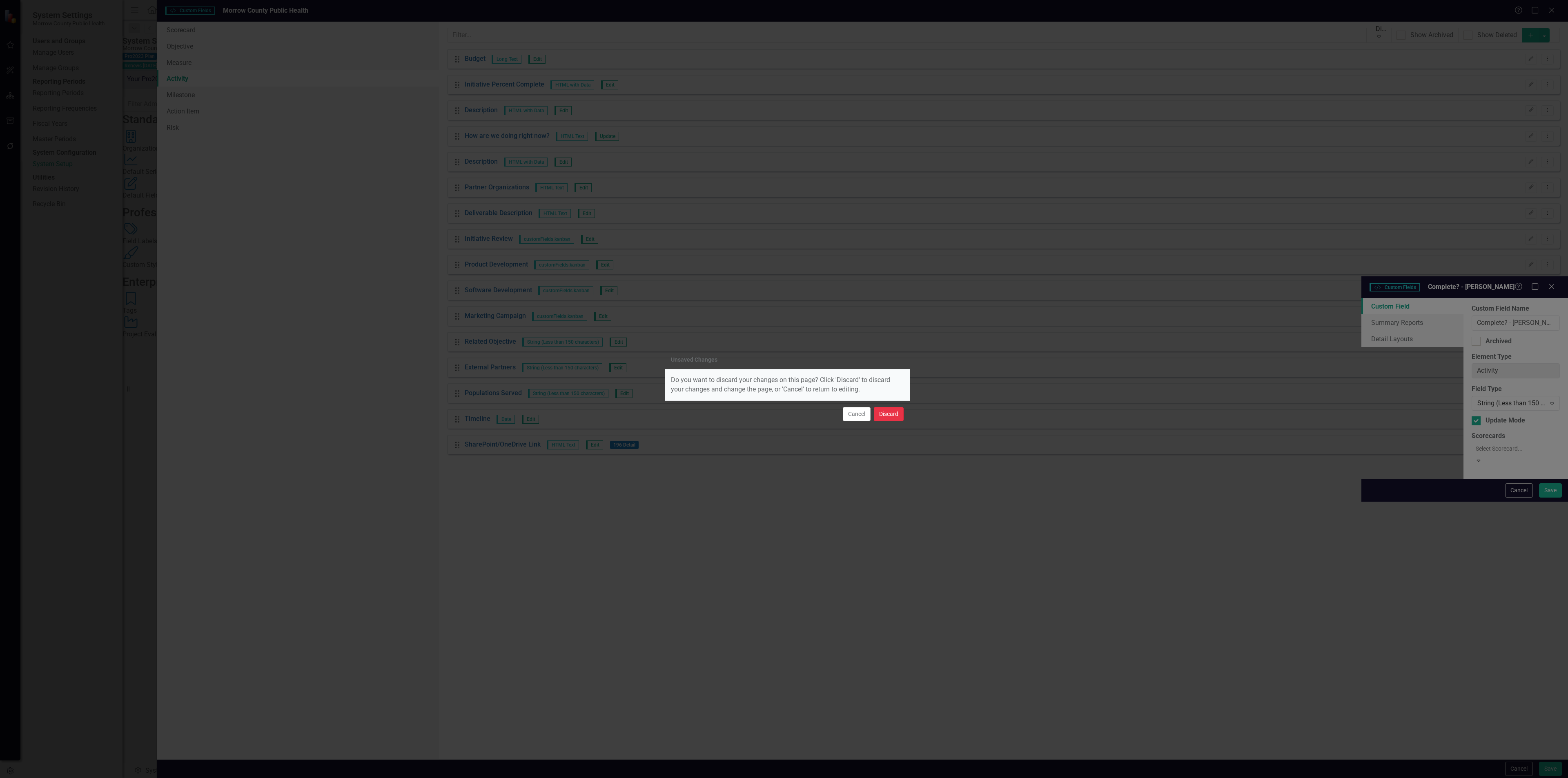
click at [891, 411] on button "Discard" at bounding box center [888, 414] width 30 height 14
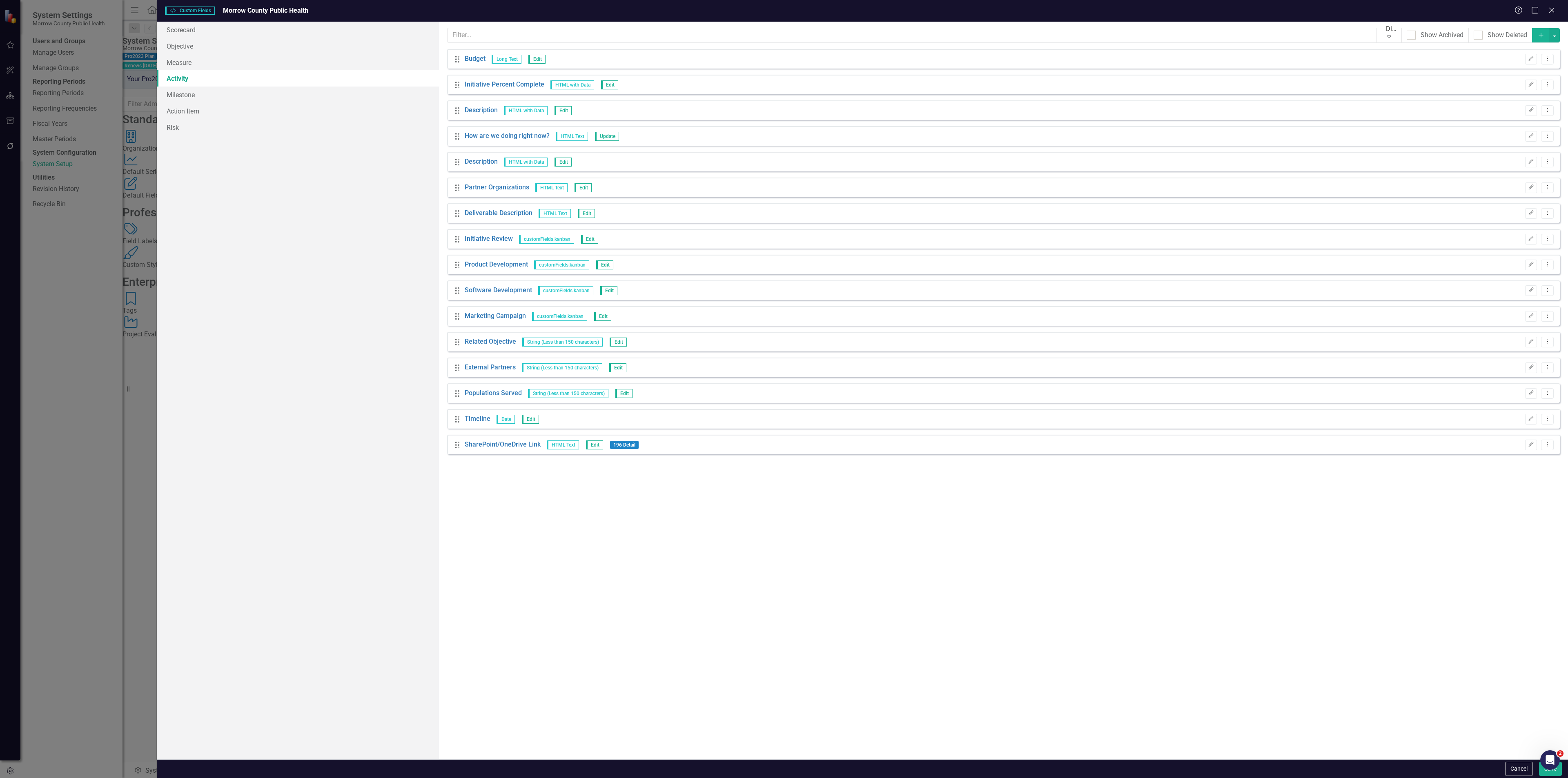
click at [1557, 761] on div "Open Intercom Messenger" at bounding box center [1550, 760] width 27 height 27
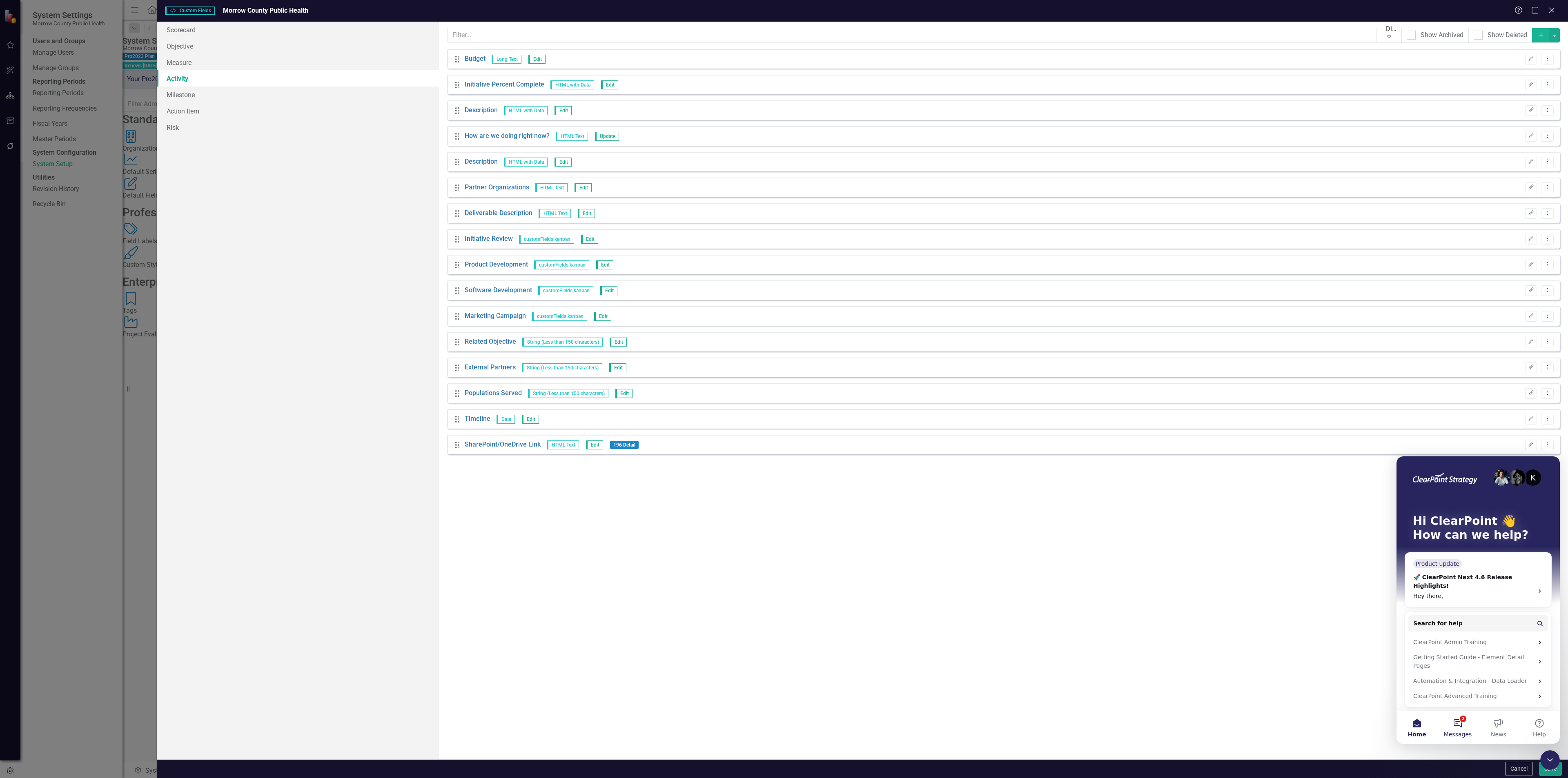
click at [1453, 728] on button "2 Messages" at bounding box center [1458, 727] width 41 height 33
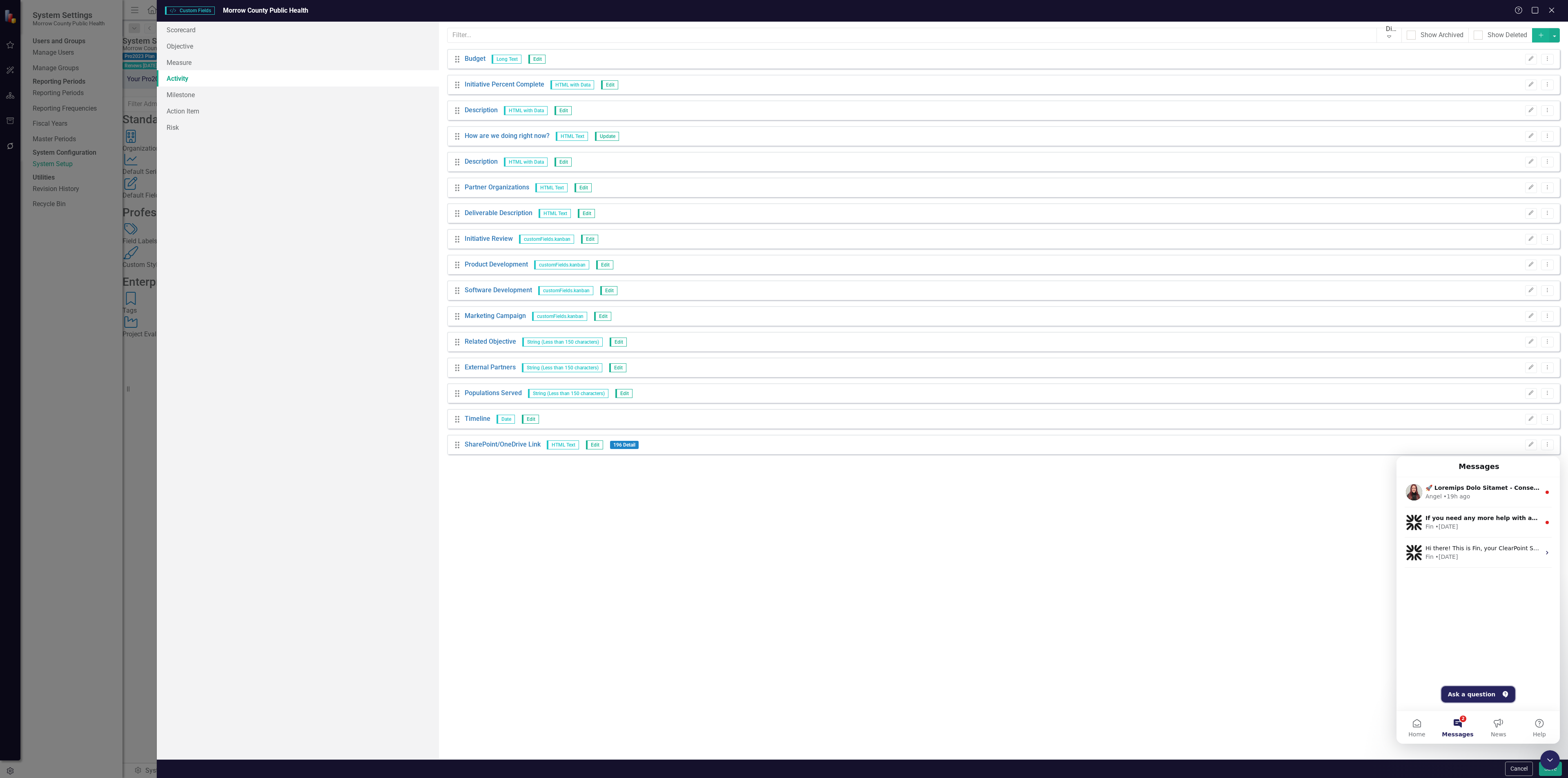
click at [1476, 695] on button "Ask a question" at bounding box center [1478, 694] width 74 height 16
type textarea "can activity custom fields be the boolean data type?"
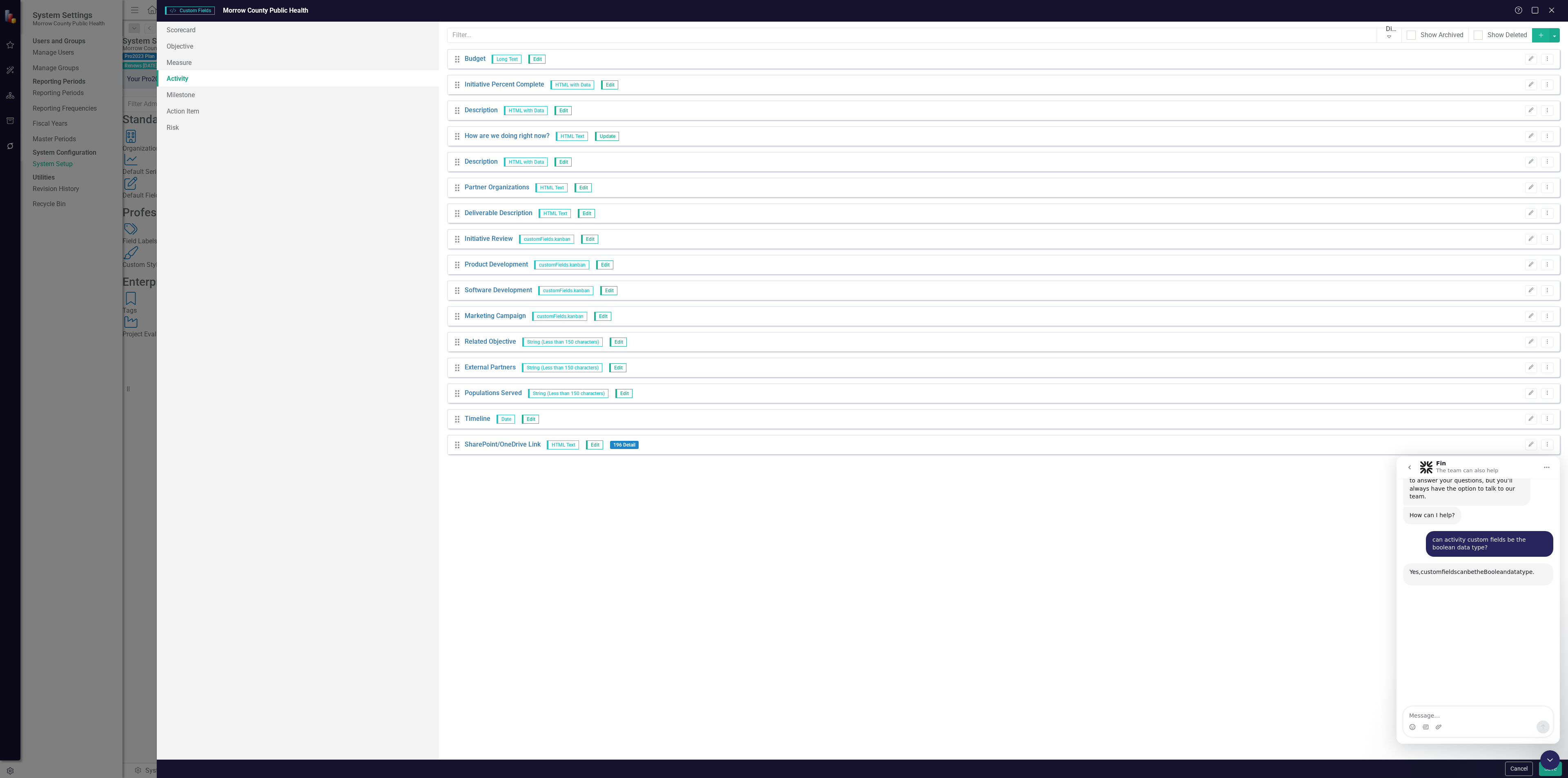
scroll to position [79, 0]
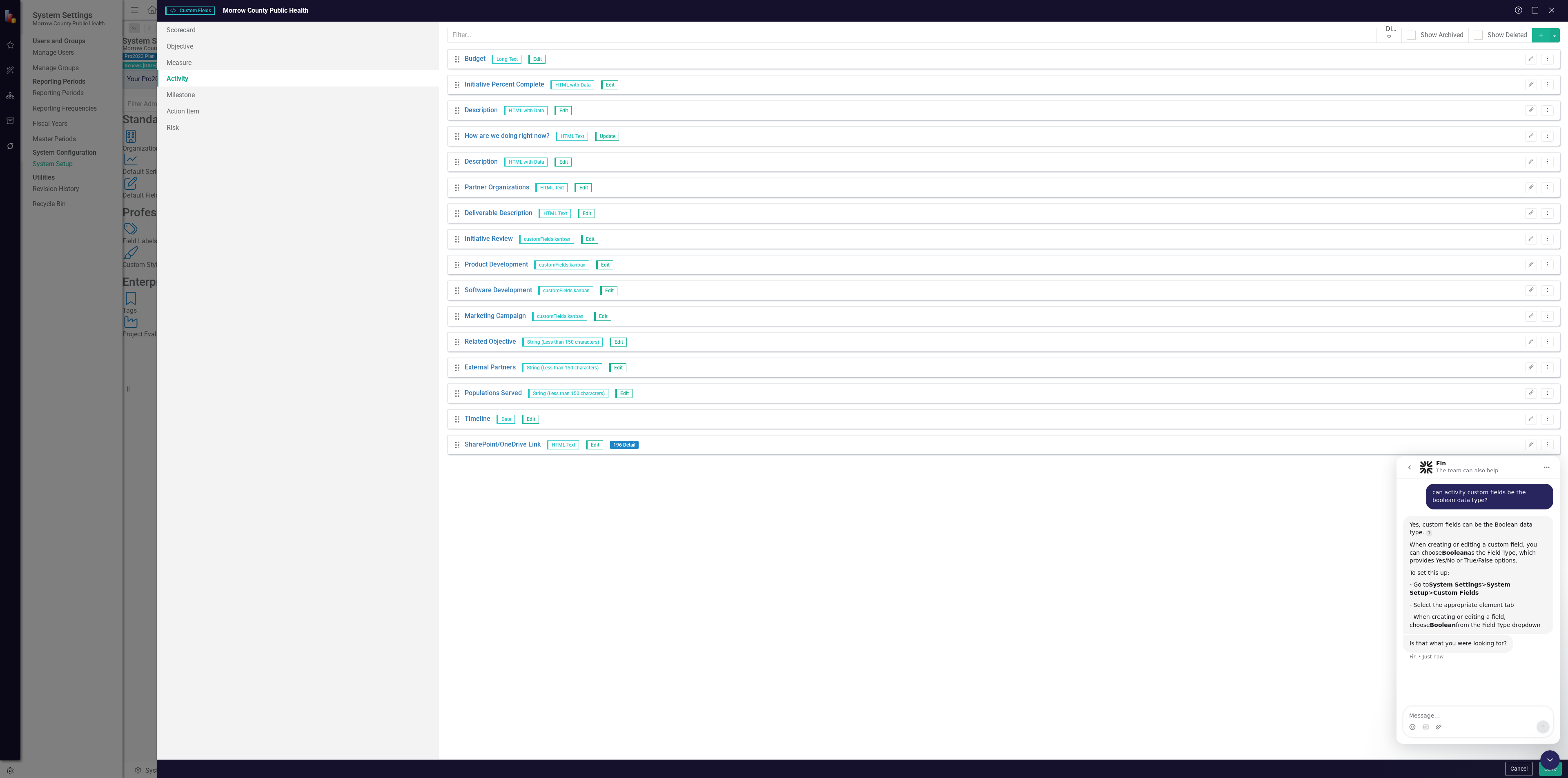
click at [1540, 36] on icon "button" at bounding box center [1541, 35] width 4 height 4
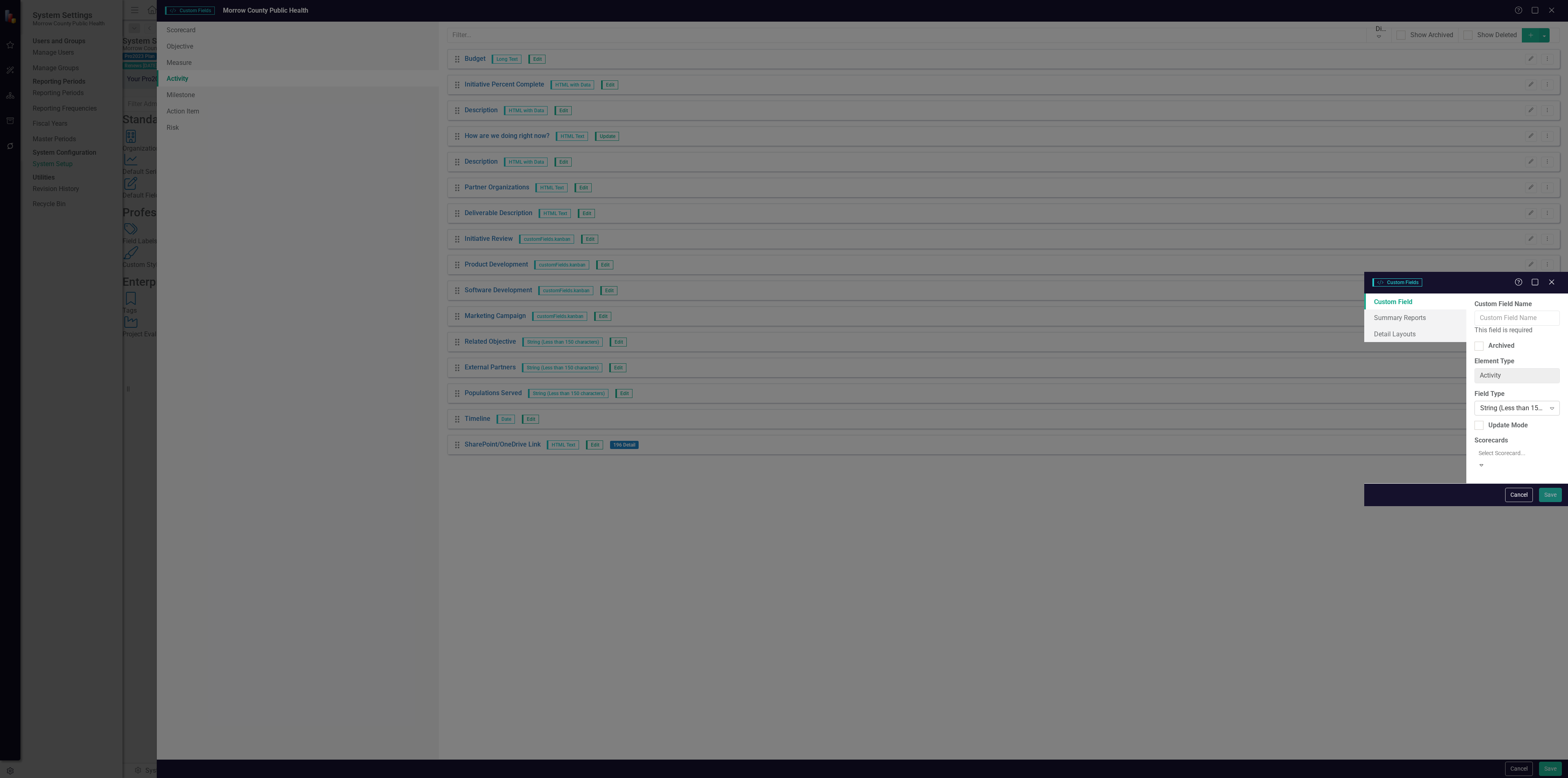
click at [1480, 403] on div "String (Less than 150 characters)" at bounding box center [1513, 407] width 65 height 9
click at [1475, 310] on input "Custom Field Name" at bounding box center [1518, 318] width 86 height 15
type input "Complete? - [PERSON_NAME]"
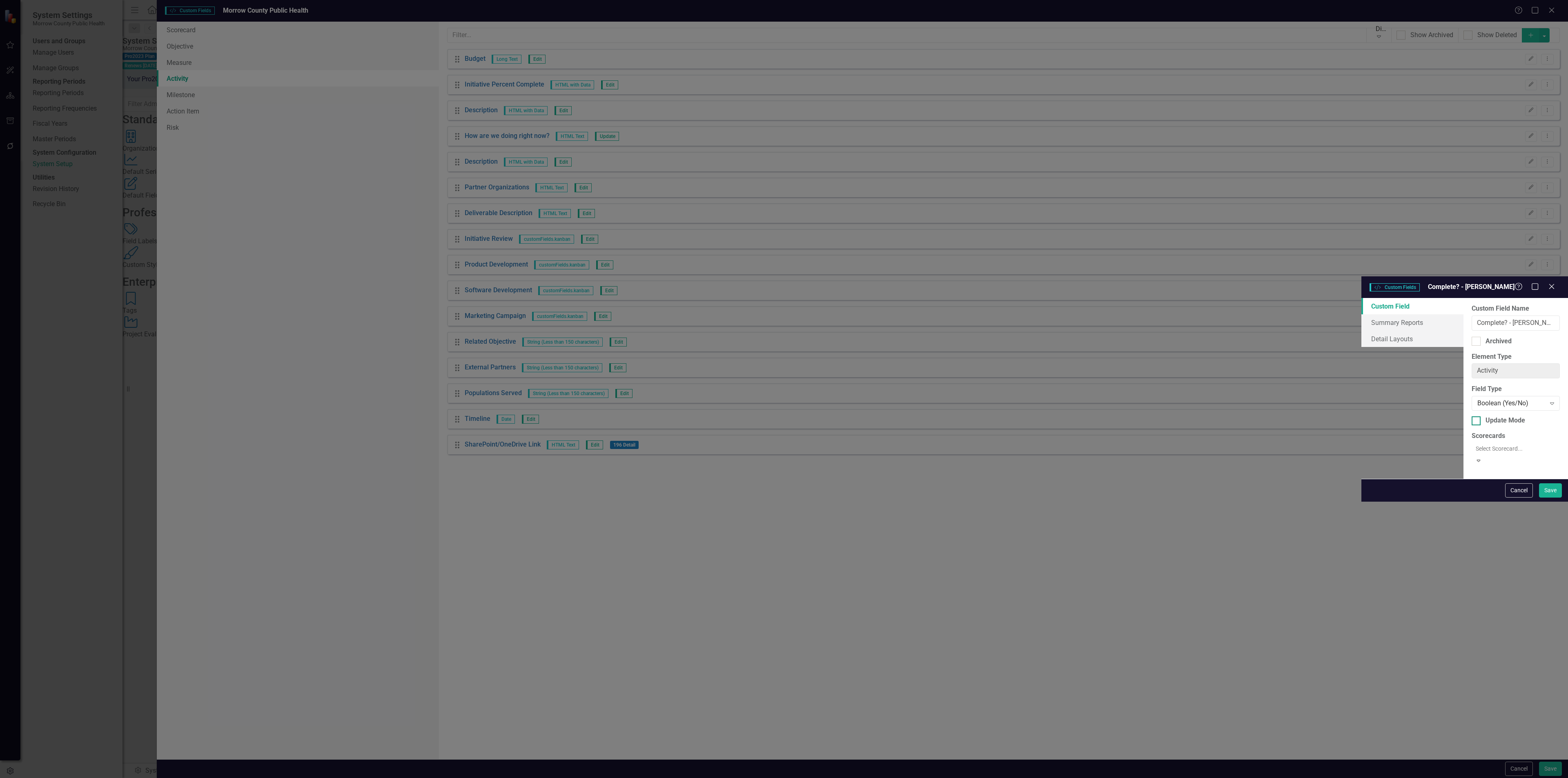
click at [1472, 416] on div at bounding box center [1476, 421] width 9 height 9
click at [1472, 416] on input "Update Mode" at bounding box center [1475, 419] width 6 height 6
checkbox input "true"
click at [1548, 498] on button "Save" at bounding box center [1550, 490] width 23 height 14
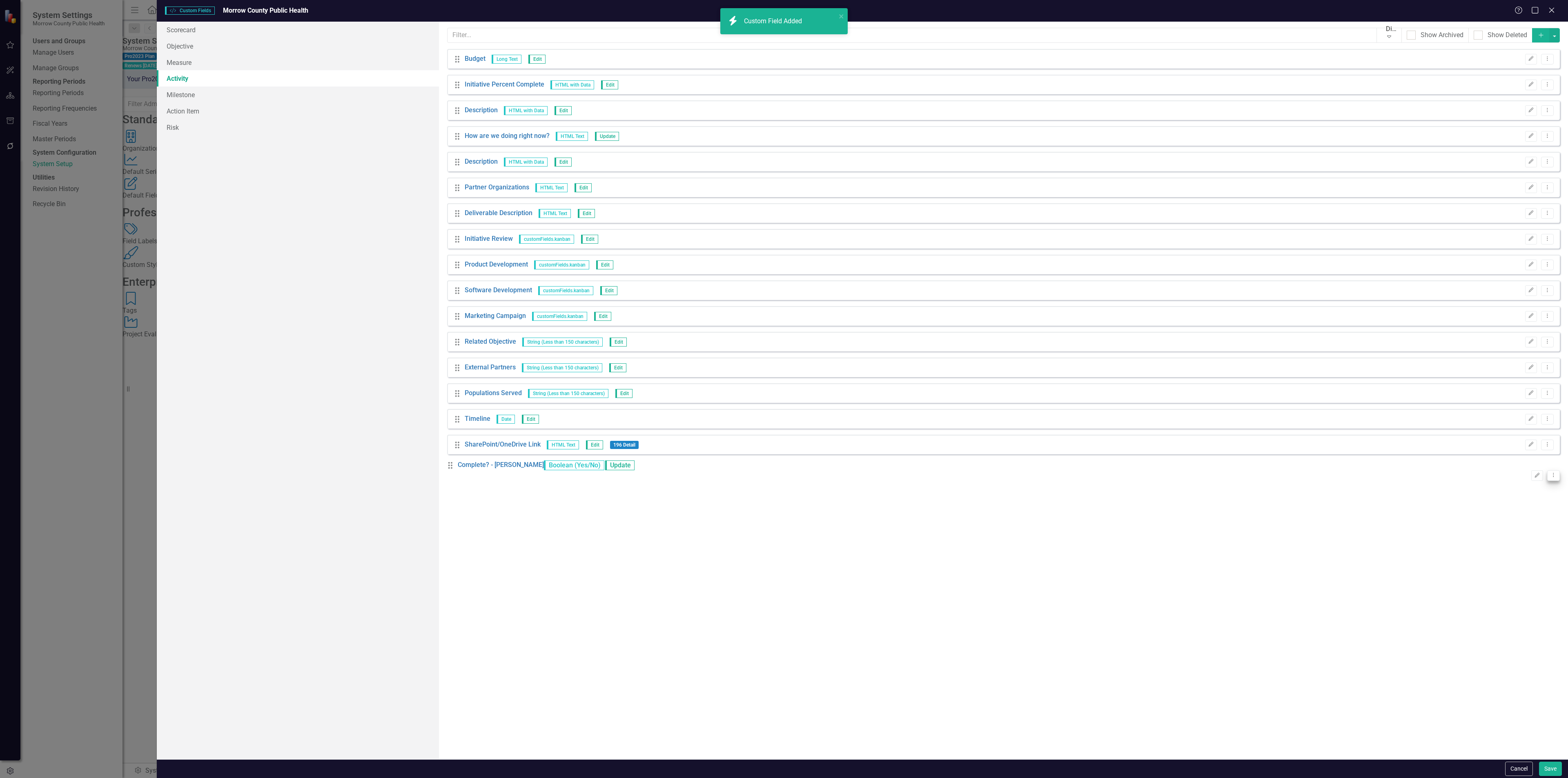
click at [1550, 472] on icon "Dropdown Menu" at bounding box center [1553, 475] width 7 height 6
click at [1510, 496] on link "Copy Duplicate Custom Field" at bounding box center [1510, 500] width 86 height 15
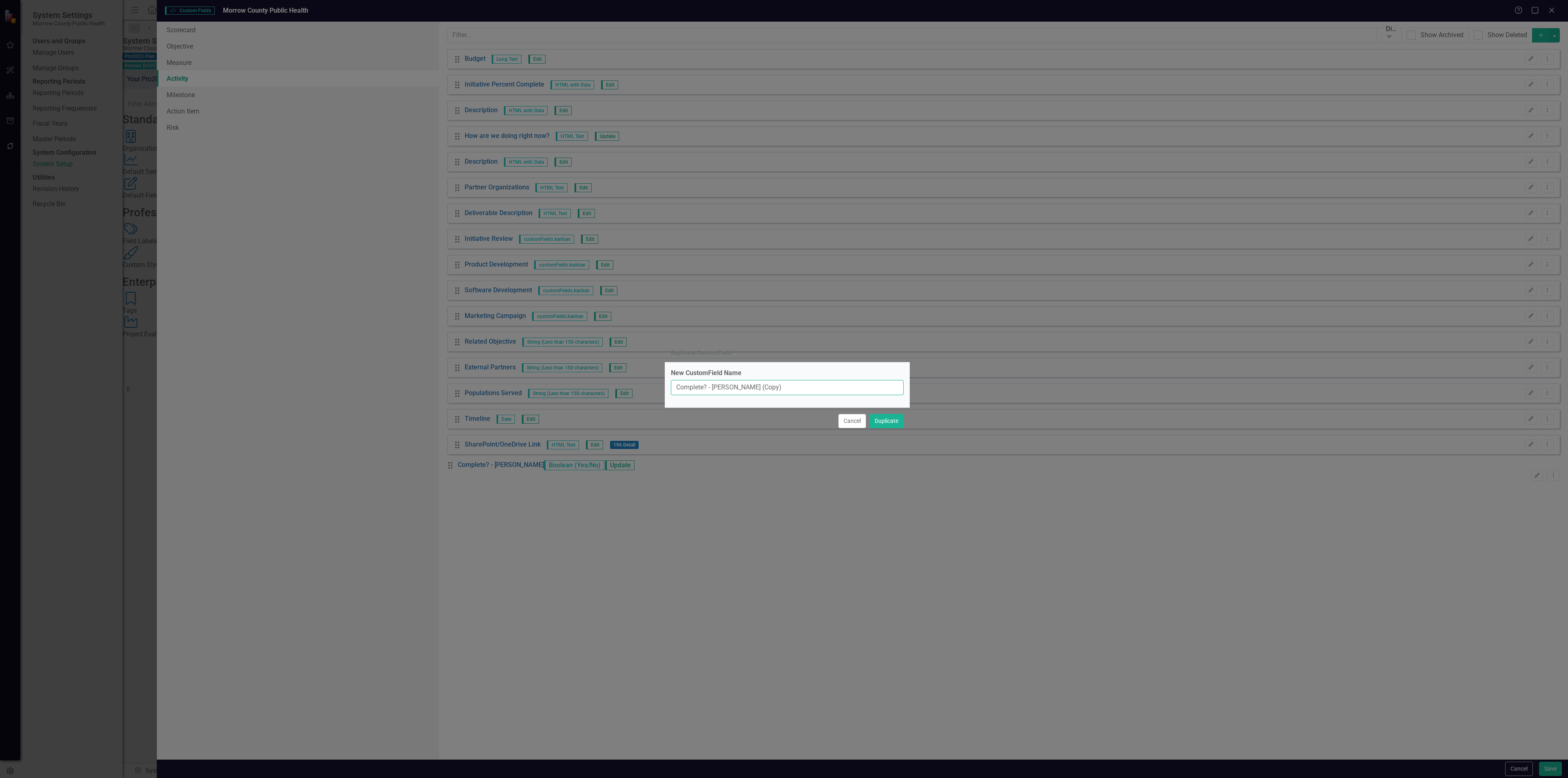
drag, startPoint x: 793, startPoint y: 388, endPoint x: 713, endPoint y: 388, distance: 80.0
click at [713, 388] on input "Complete? - Erin Anderson (Copy)" at bounding box center [788, 388] width 233 height 15
type input "Complete? - [PERSON_NAME]"
click at [870, 414] on button "Duplicate" at bounding box center [886, 421] width 34 height 14
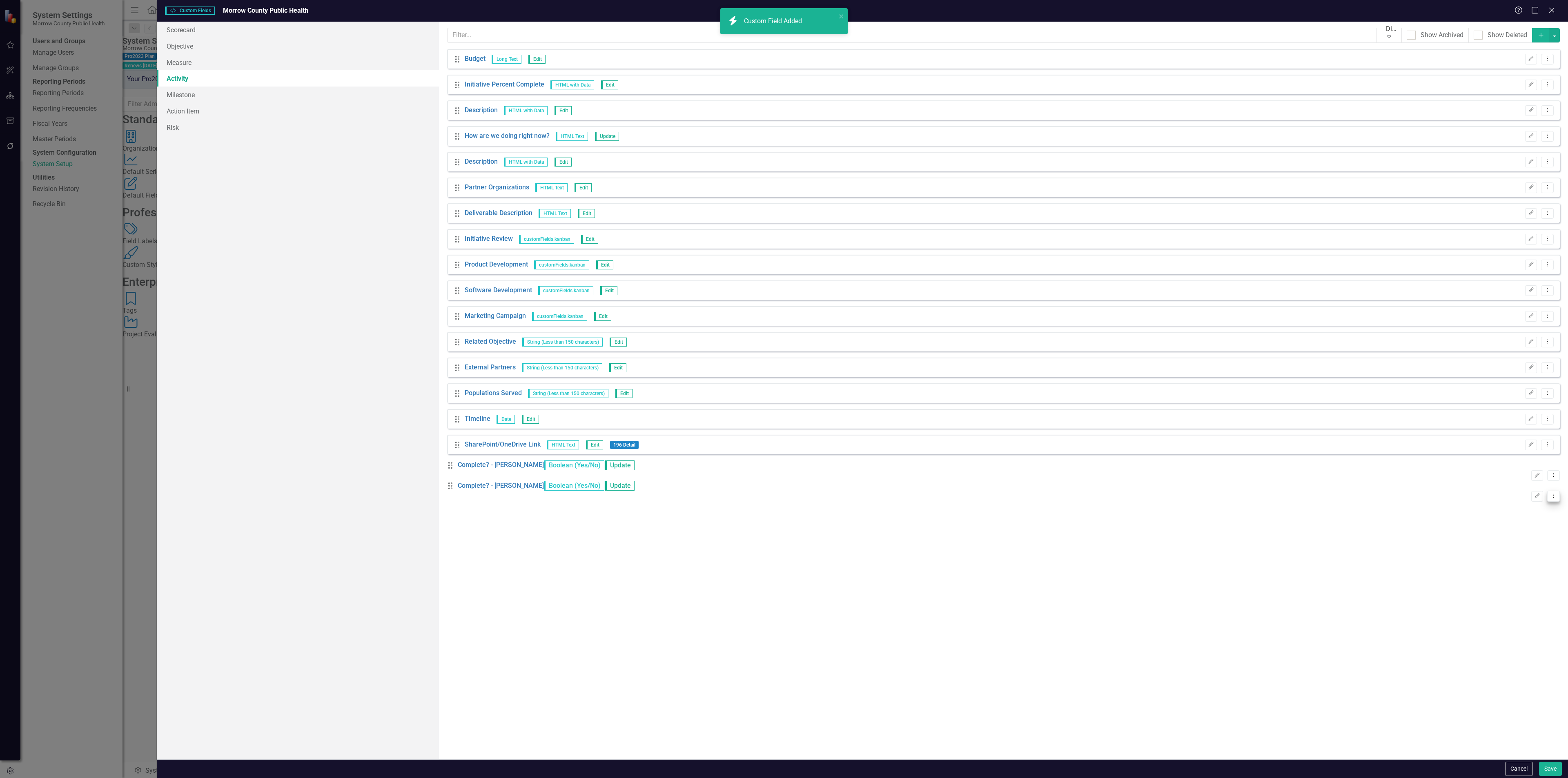
click at [1551, 500] on button "Dropdown Menu" at bounding box center [1553, 496] width 13 height 11
click at [1517, 523] on link "Copy Duplicate Custom Field" at bounding box center [1510, 526] width 86 height 15
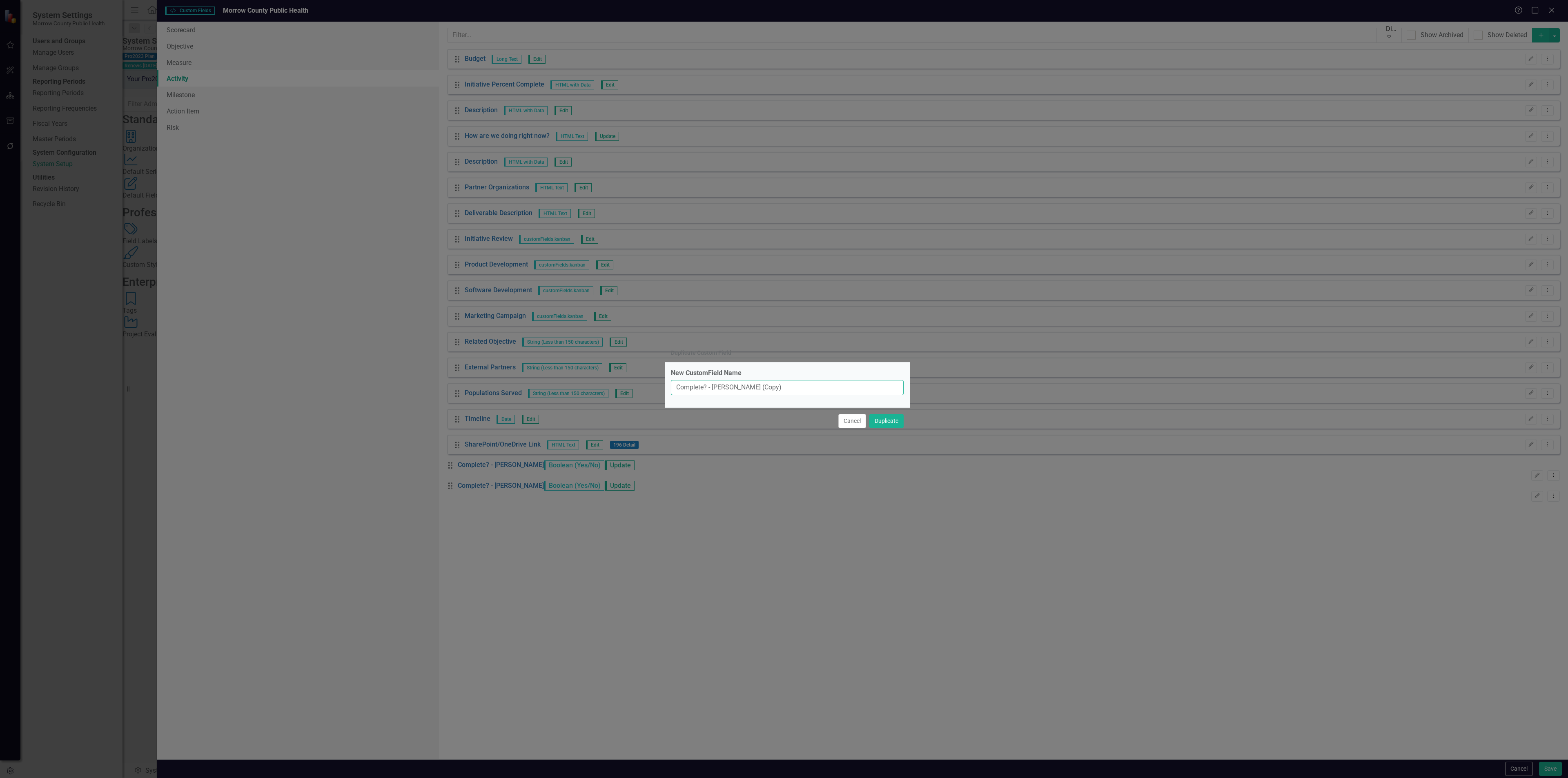
drag, startPoint x: 801, startPoint y: 392, endPoint x: 713, endPoint y: 387, distance: 88.1
click at [713, 387] on input "Complete? - Karla Bedolla (Copy)" at bounding box center [788, 388] width 233 height 15
type input "Complete? - Jessica"
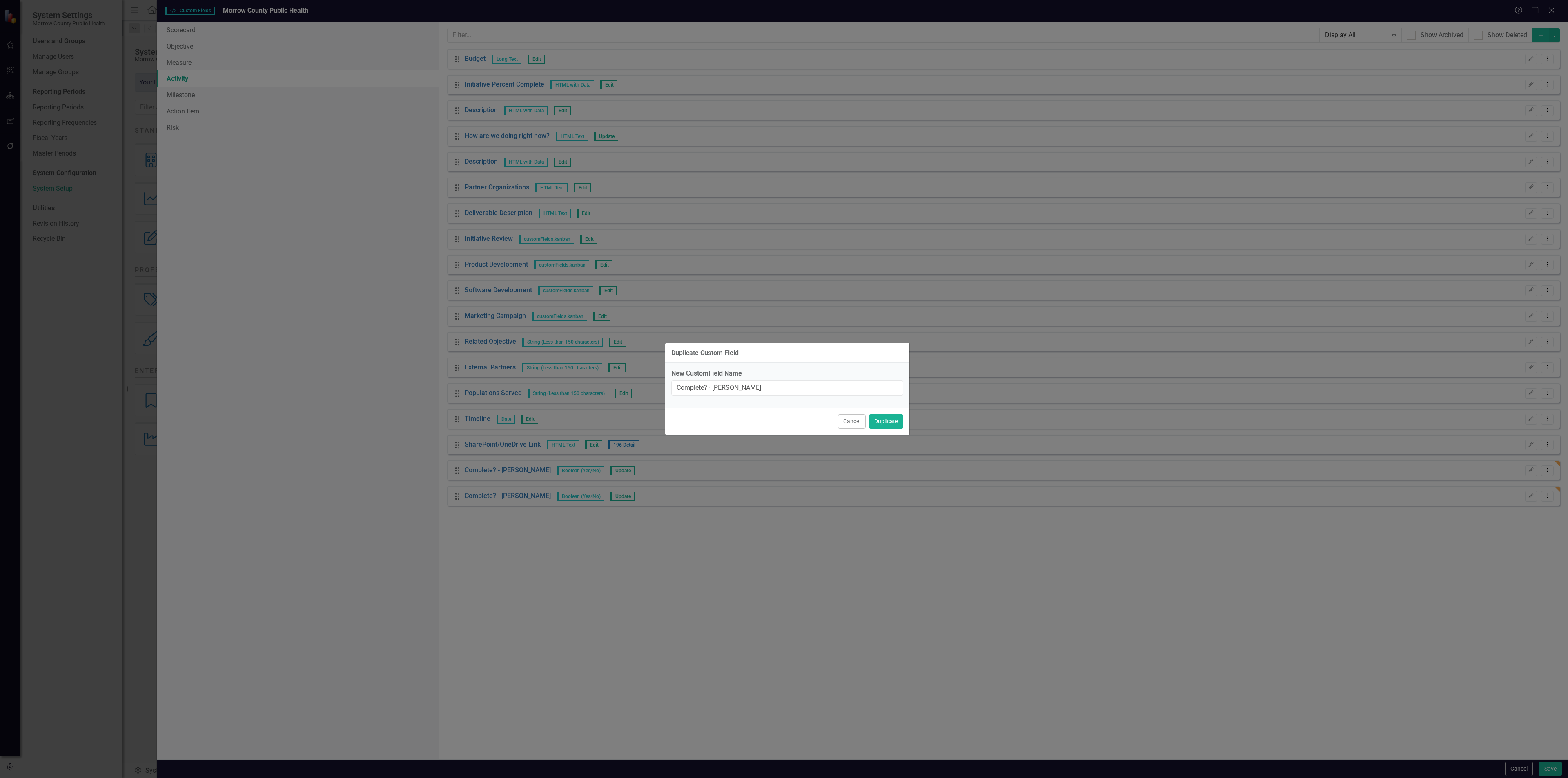
type input "Complete? - [PERSON_NAME]"
click at [869, 414] on button "Duplicate" at bounding box center [886, 421] width 34 height 14
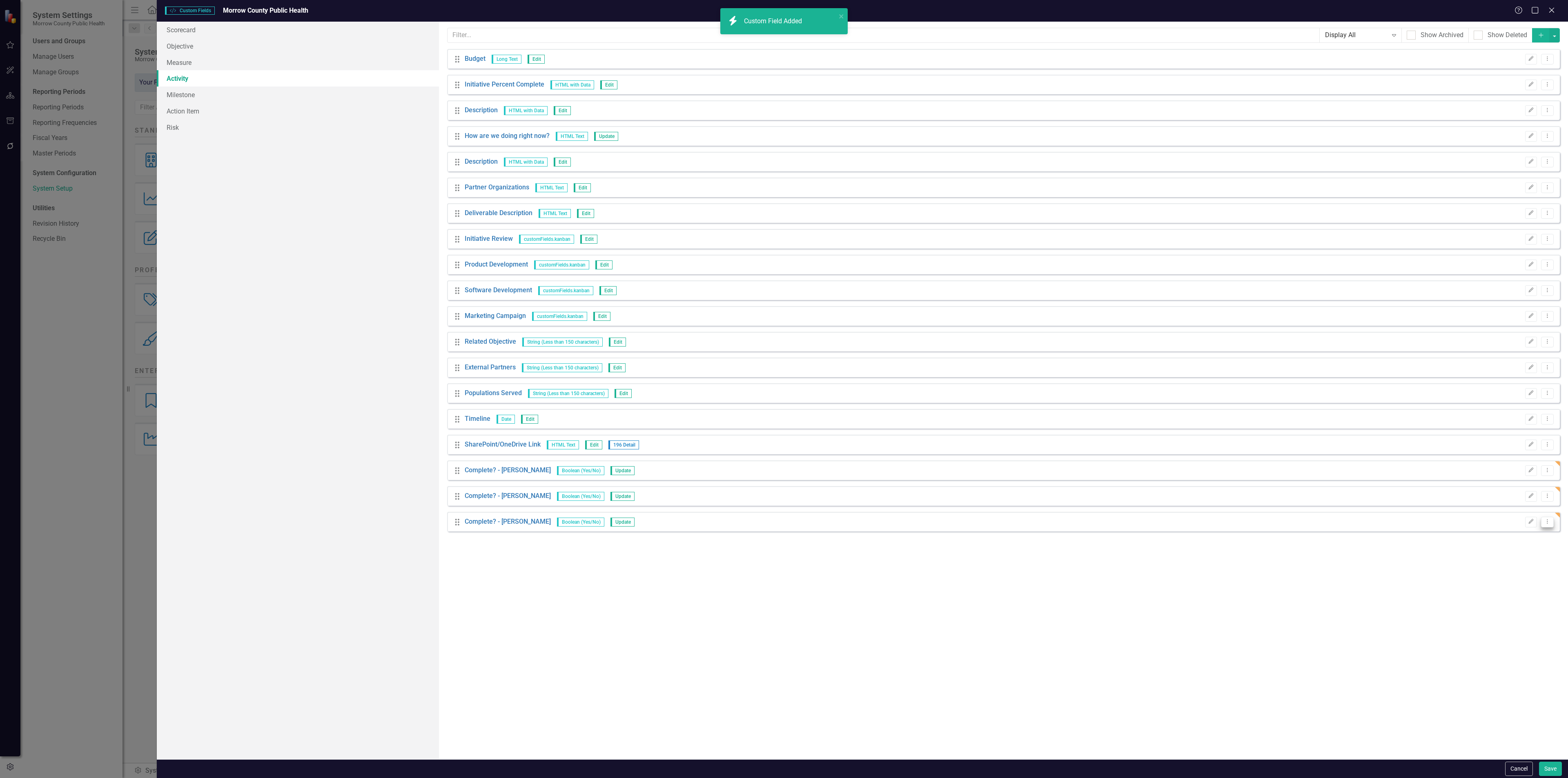
click at [1548, 521] on icon "Dropdown Menu" at bounding box center [1548, 521] width 7 height 6
click at [1528, 549] on link "Copy Duplicate Custom Field" at bounding box center [1510, 552] width 86 height 15
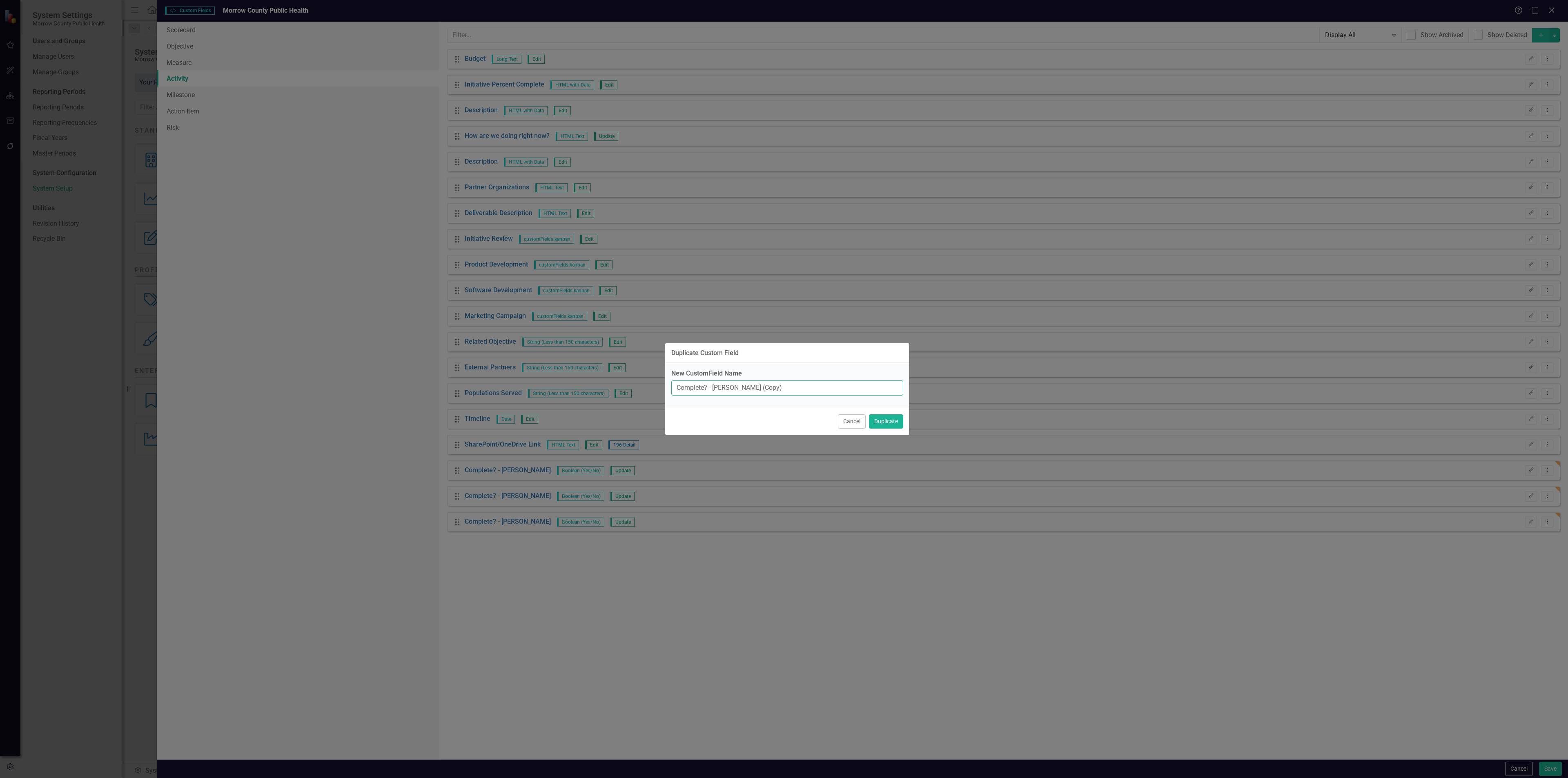
drag, startPoint x: 793, startPoint y: 386, endPoint x: 714, endPoint y: 388, distance: 79.0
click at [714, 388] on input "Complete? - [PERSON_NAME] (Copy)" at bounding box center [787, 388] width 232 height 15
type input "Complete? - [PERSON_NAME]"
click at [869, 414] on button "Duplicate" at bounding box center [886, 421] width 34 height 14
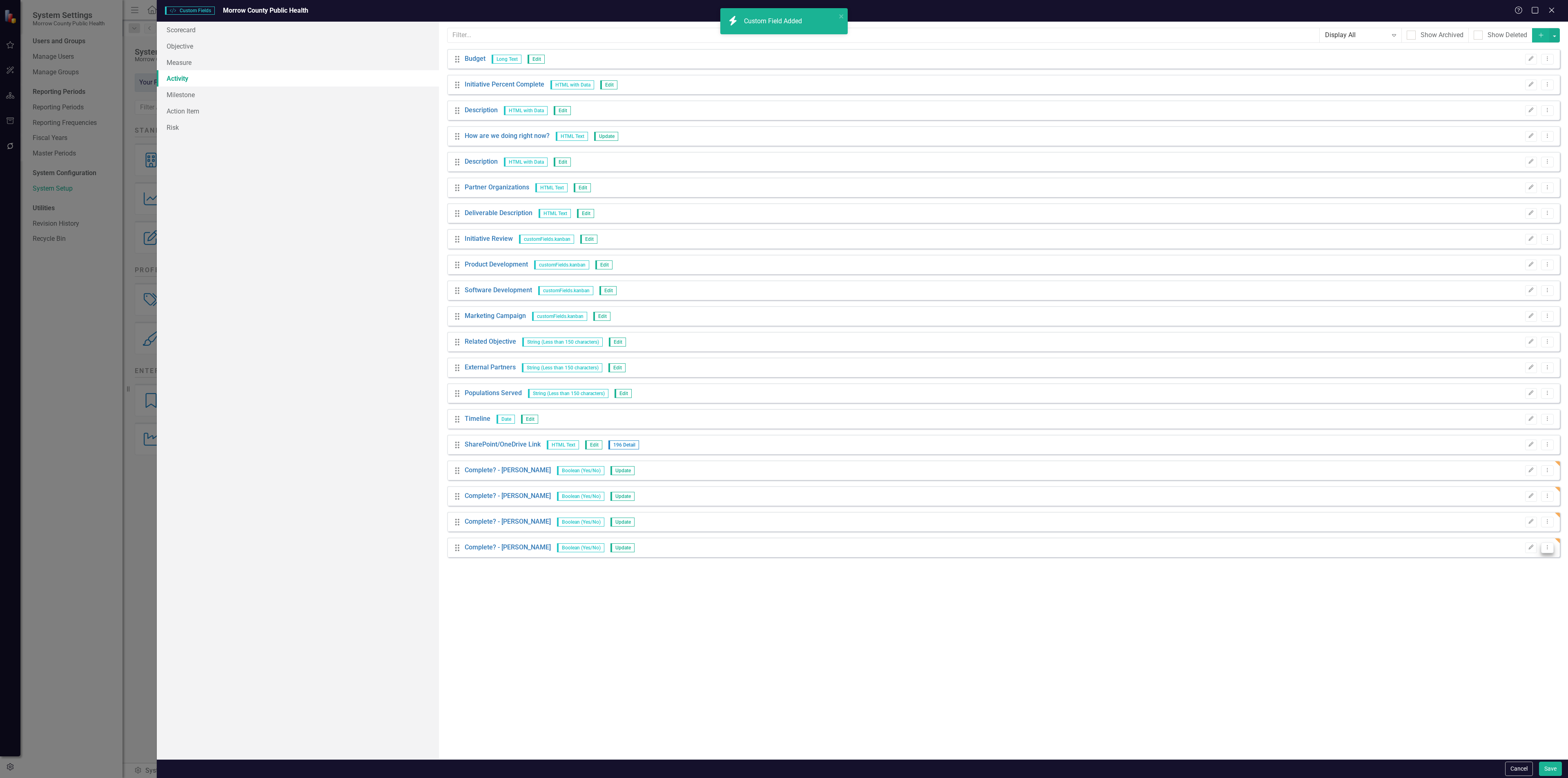
click at [1548, 550] on icon "Dropdown Menu" at bounding box center [1548, 547] width 7 height 6
click at [1535, 573] on link "Copy Duplicate Custom Field" at bounding box center [1510, 578] width 86 height 15
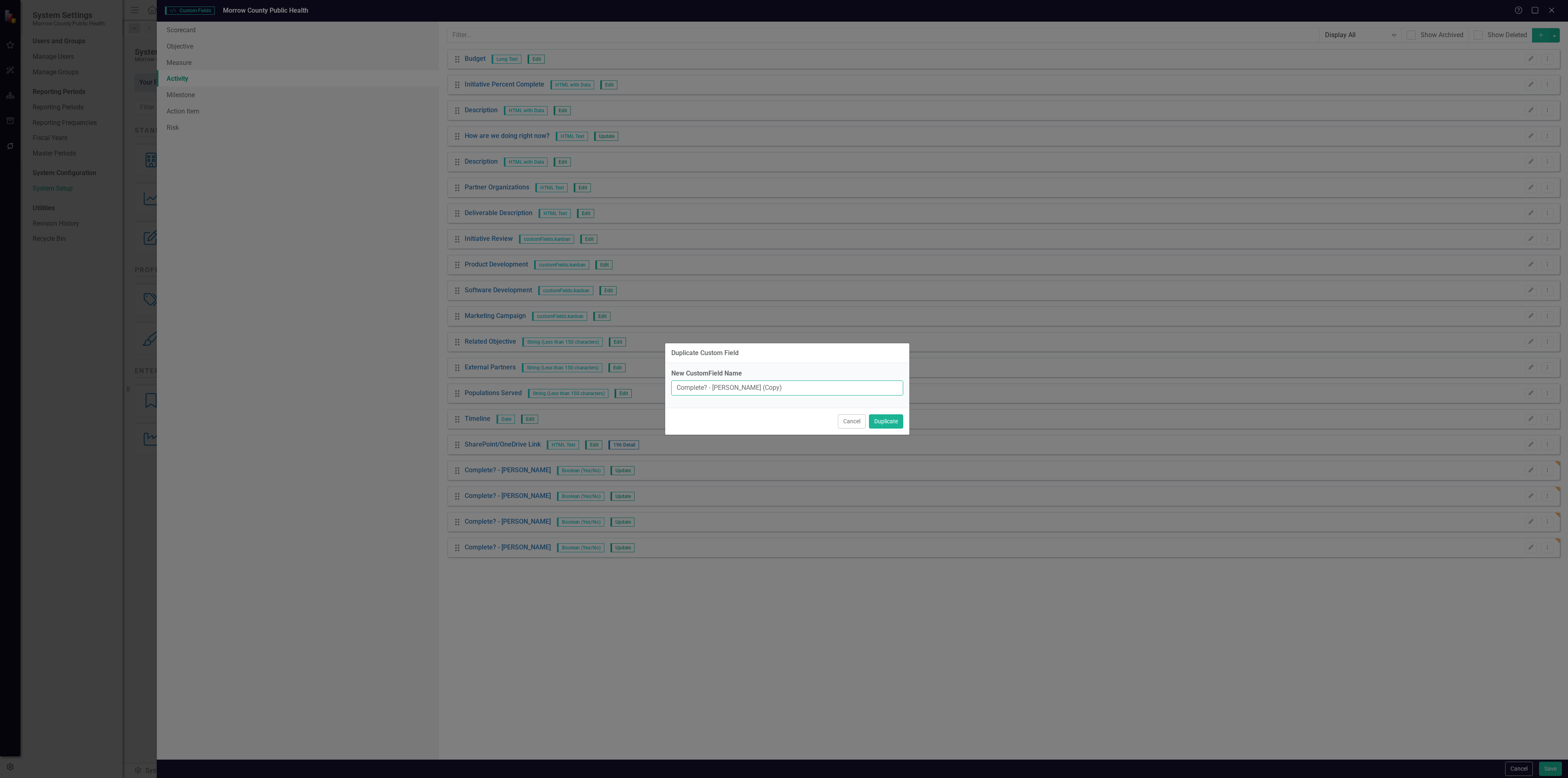
drag, startPoint x: 820, startPoint y: 393, endPoint x: 715, endPoint y: 392, distance: 105.0
click at [715, 392] on input "Complete? - [PERSON_NAME] (Copy)" at bounding box center [787, 388] width 232 height 15
type input "Complete? - [PERSON_NAME]"
click at [869, 414] on button "Duplicate" at bounding box center [886, 421] width 34 height 14
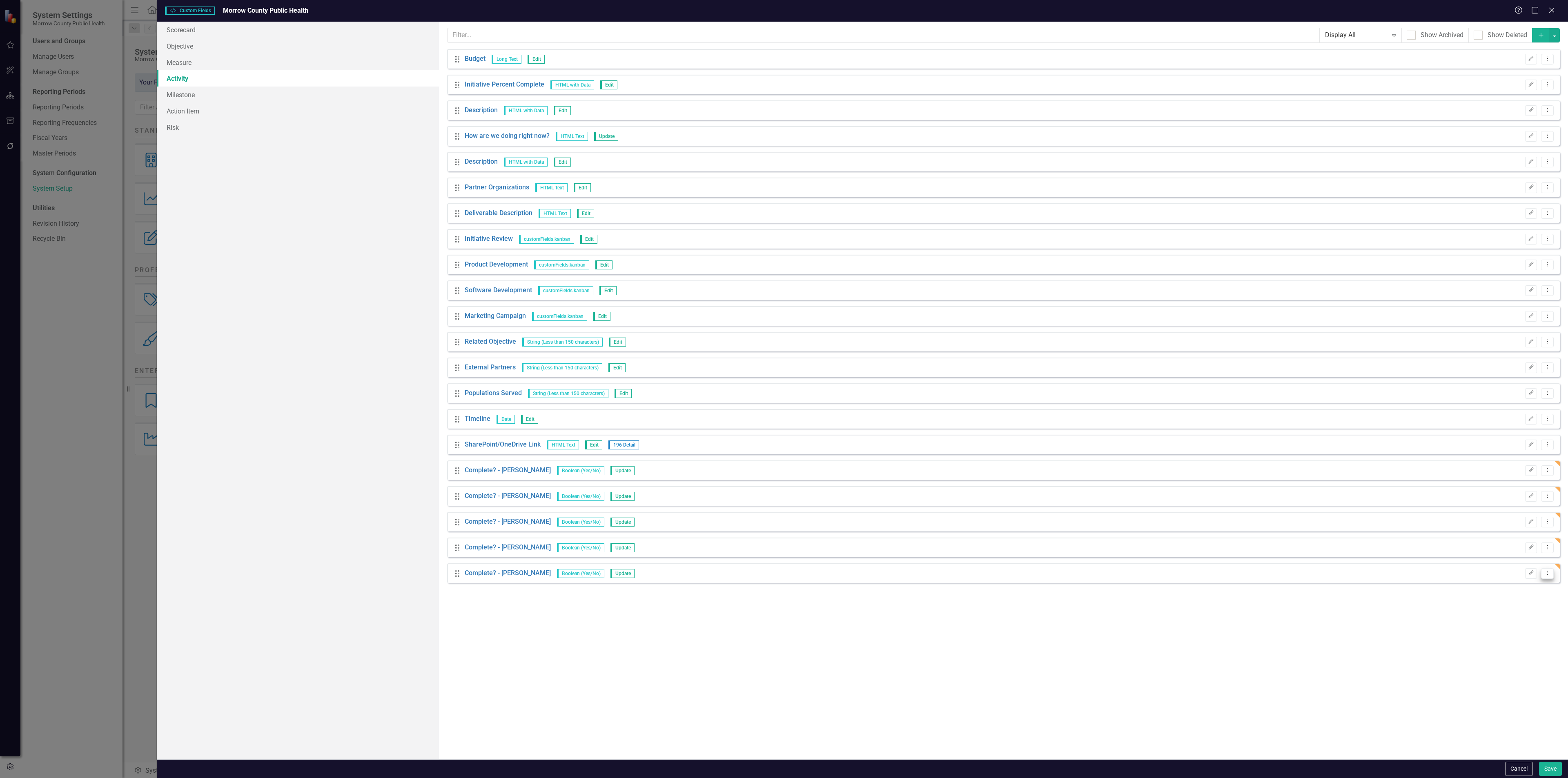
click at [1545, 575] on icon "Dropdown Menu" at bounding box center [1548, 573] width 7 height 6
click at [1517, 601] on link "Copy Duplicate Custom Field" at bounding box center [1510, 603] width 86 height 15
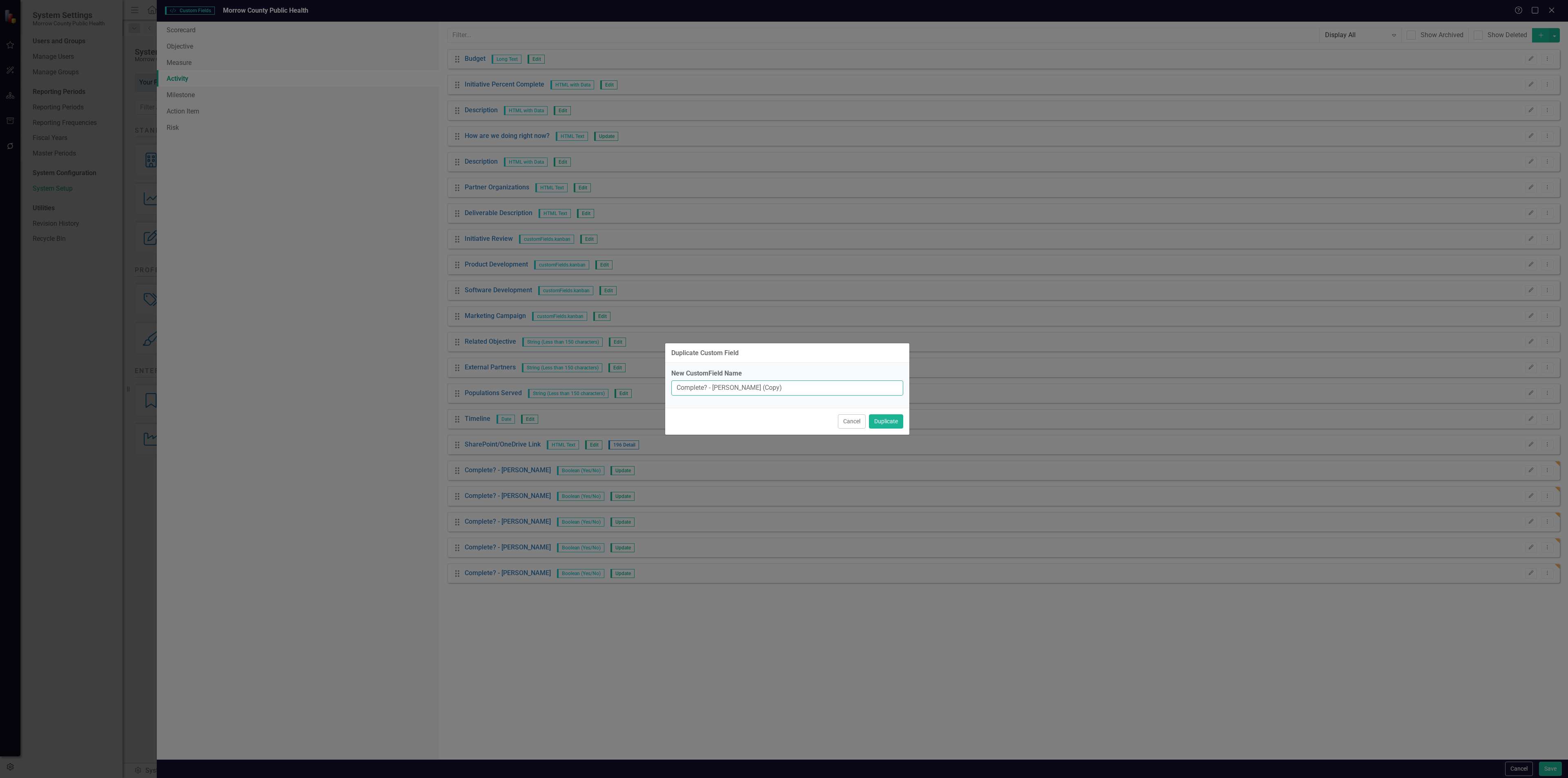
drag, startPoint x: 828, startPoint y: 388, endPoint x: 713, endPoint y: 395, distance: 115.2
click at [713, 395] on input "Complete? - [PERSON_NAME] (Copy)" at bounding box center [787, 388] width 232 height 15
type input "Complete? - [PERSON_NAME]"
click at [869, 414] on button "Duplicate" at bounding box center [886, 421] width 34 height 14
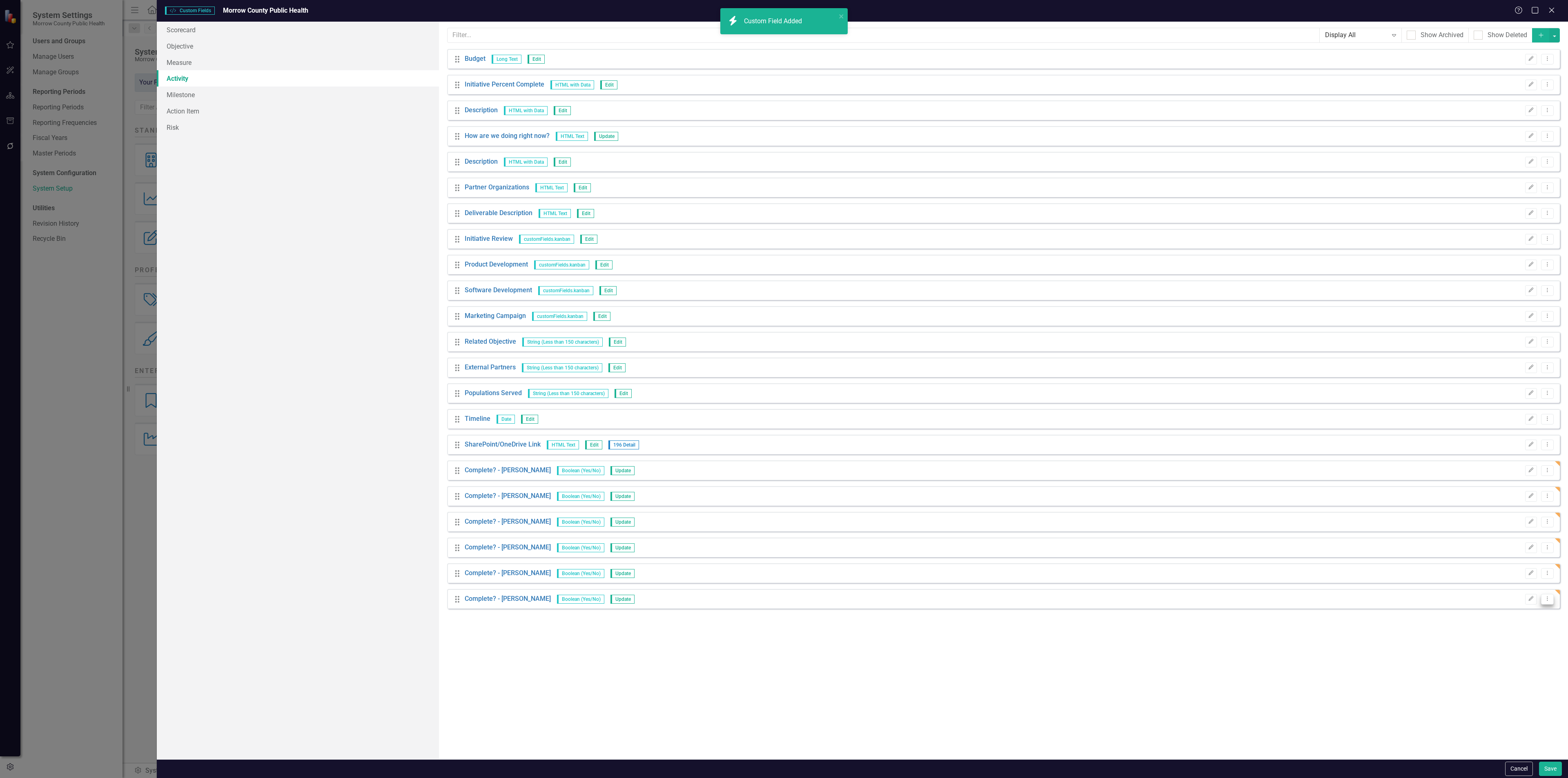
click at [1546, 596] on icon "Dropdown Menu" at bounding box center [1548, 599] width 7 height 6
click at [1517, 626] on link "Copy Duplicate Custom Field" at bounding box center [1510, 629] width 86 height 15
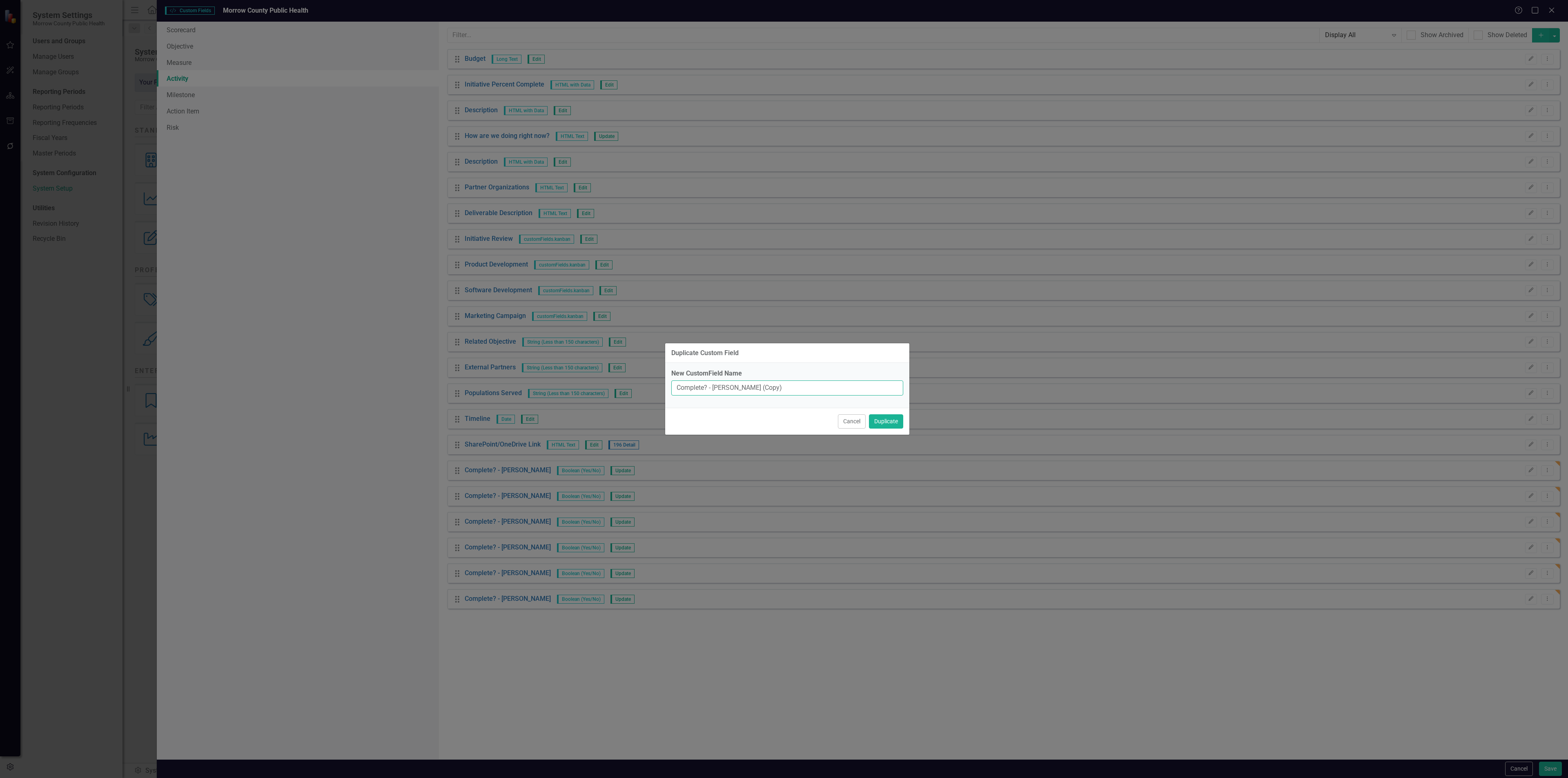
drag, startPoint x: 790, startPoint y: 388, endPoint x: 713, endPoint y: 390, distance: 77.0
click at [713, 390] on input "Complete? - [PERSON_NAME] (Copy)" at bounding box center [787, 388] width 232 height 15
type input "Complete? - [PERSON_NAME]"
click at [869, 414] on button "Duplicate" at bounding box center [886, 421] width 34 height 14
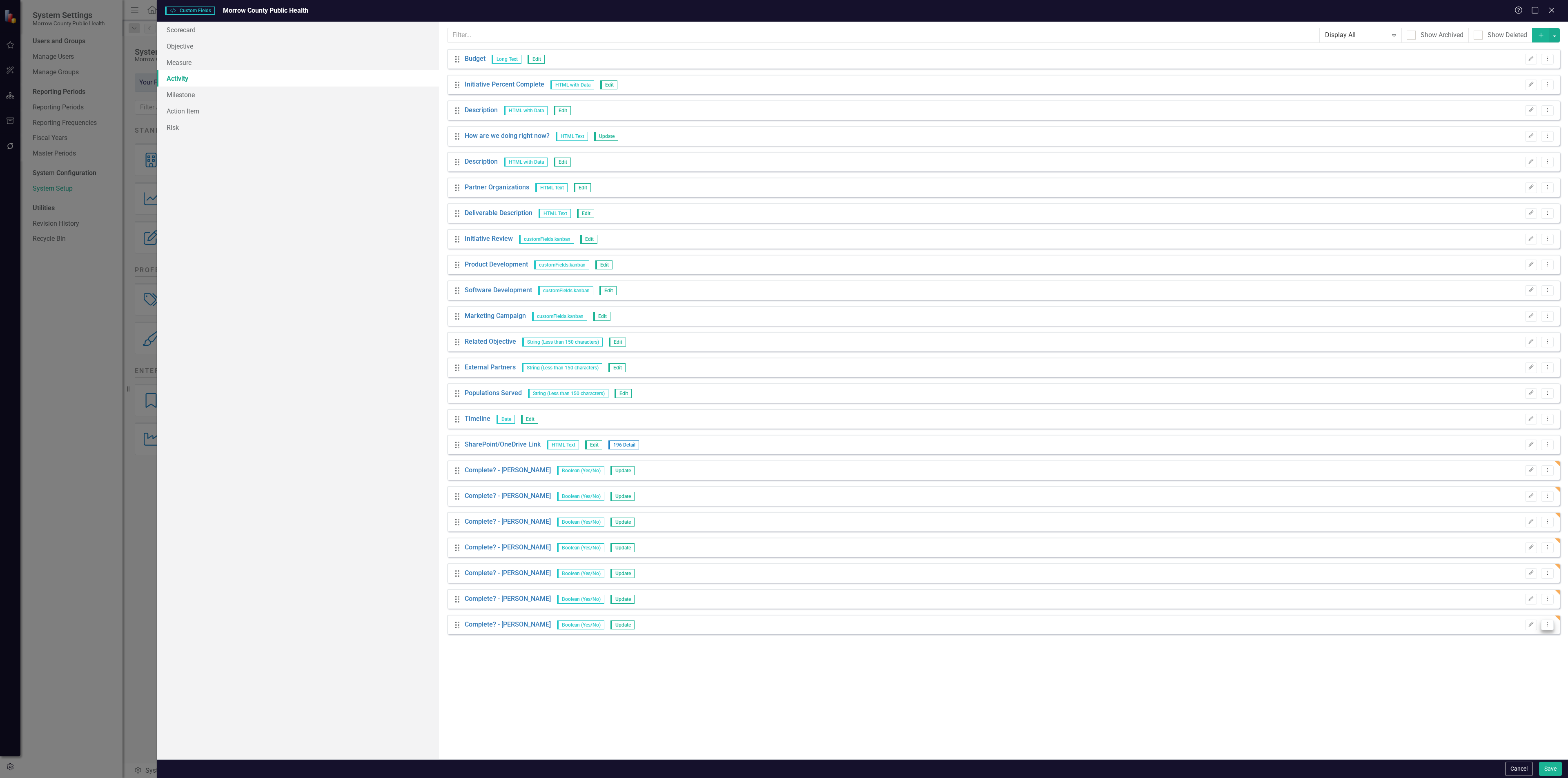
click at [1544, 625] on icon "Dropdown Menu" at bounding box center [1548, 625] width 7 height 6
click at [1525, 655] on link "Copy Duplicate Custom Field" at bounding box center [1510, 655] width 86 height 15
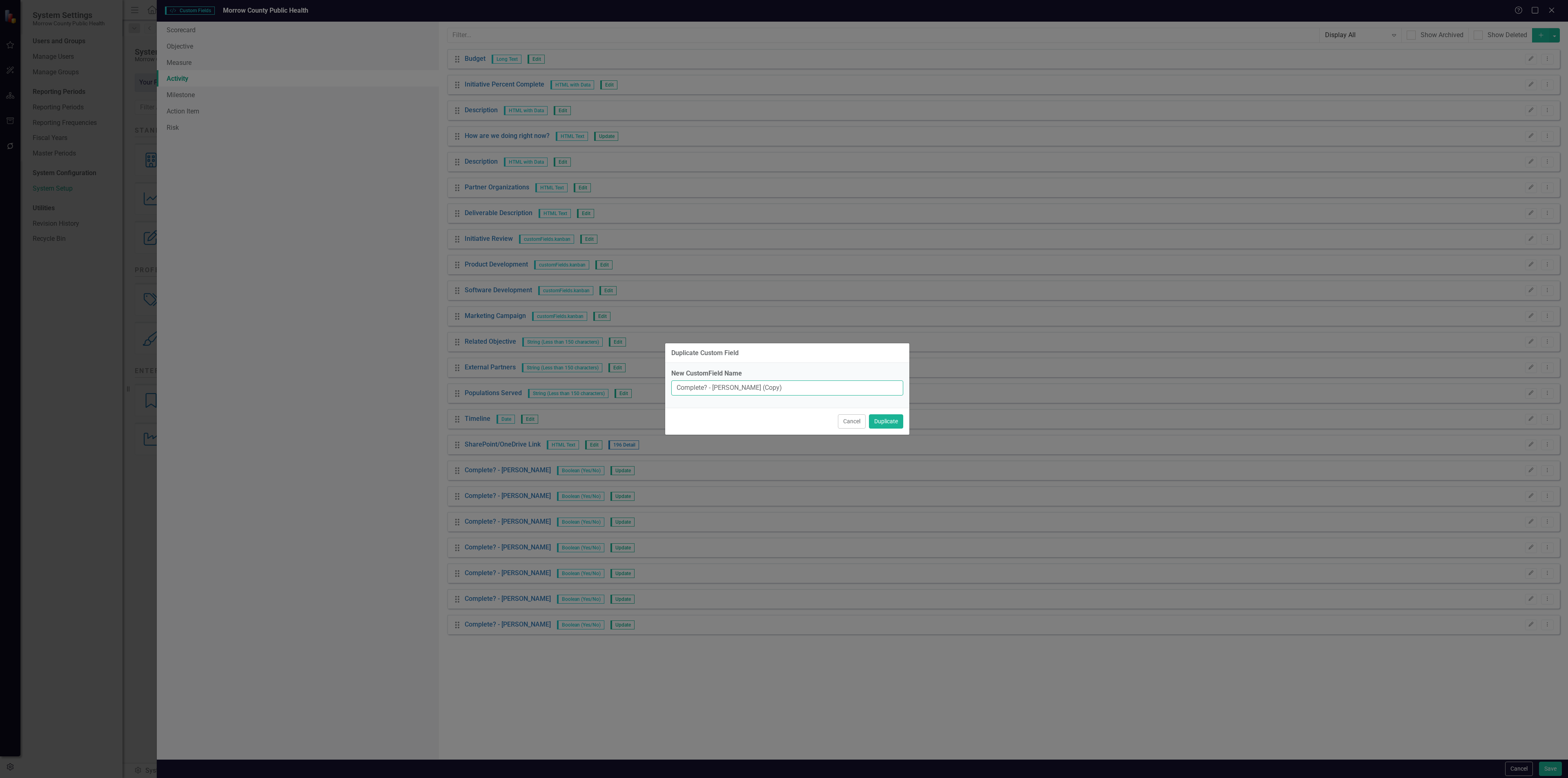
drag, startPoint x: 790, startPoint y: 387, endPoint x: 713, endPoint y: 391, distance: 77.1
click at [713, 391] on input "Complete? - Yvonne Morter (Copy)" at bounding box center [787, 388] width 232 height 15
type input "Complete? - [PERSON_NAME]"
click at [869, 414] on button "Duplicate" at bounding box center [886, 421] width 34 height 14
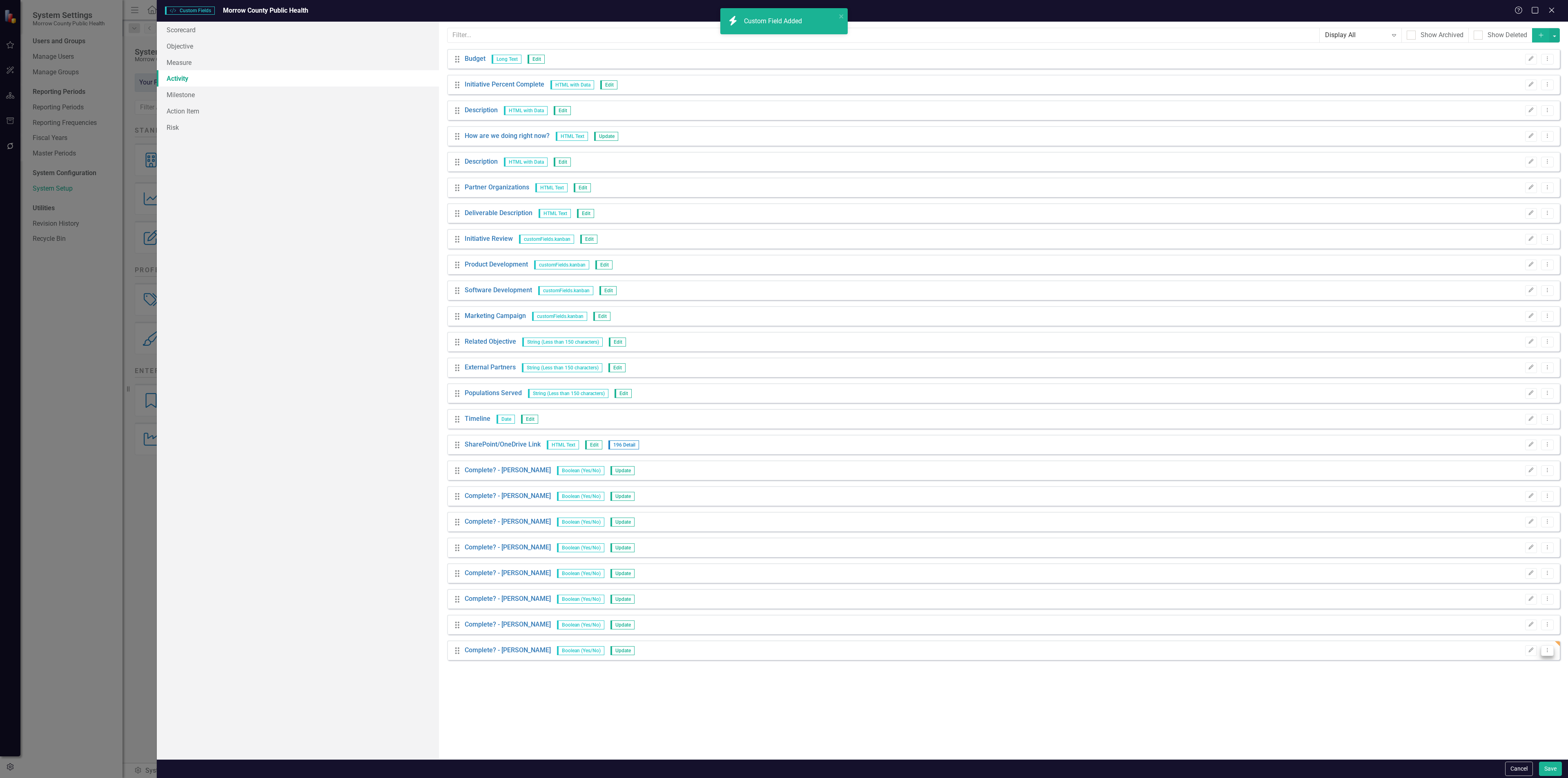
click at [1543, 655] on button "Dropdown Menu" at bounding box center [1547, 651] width 13 height 11
click at [1527, 681] on link "Copy Duplicate Custom Field" at bounding box center [1510, 681] width 86 height 15
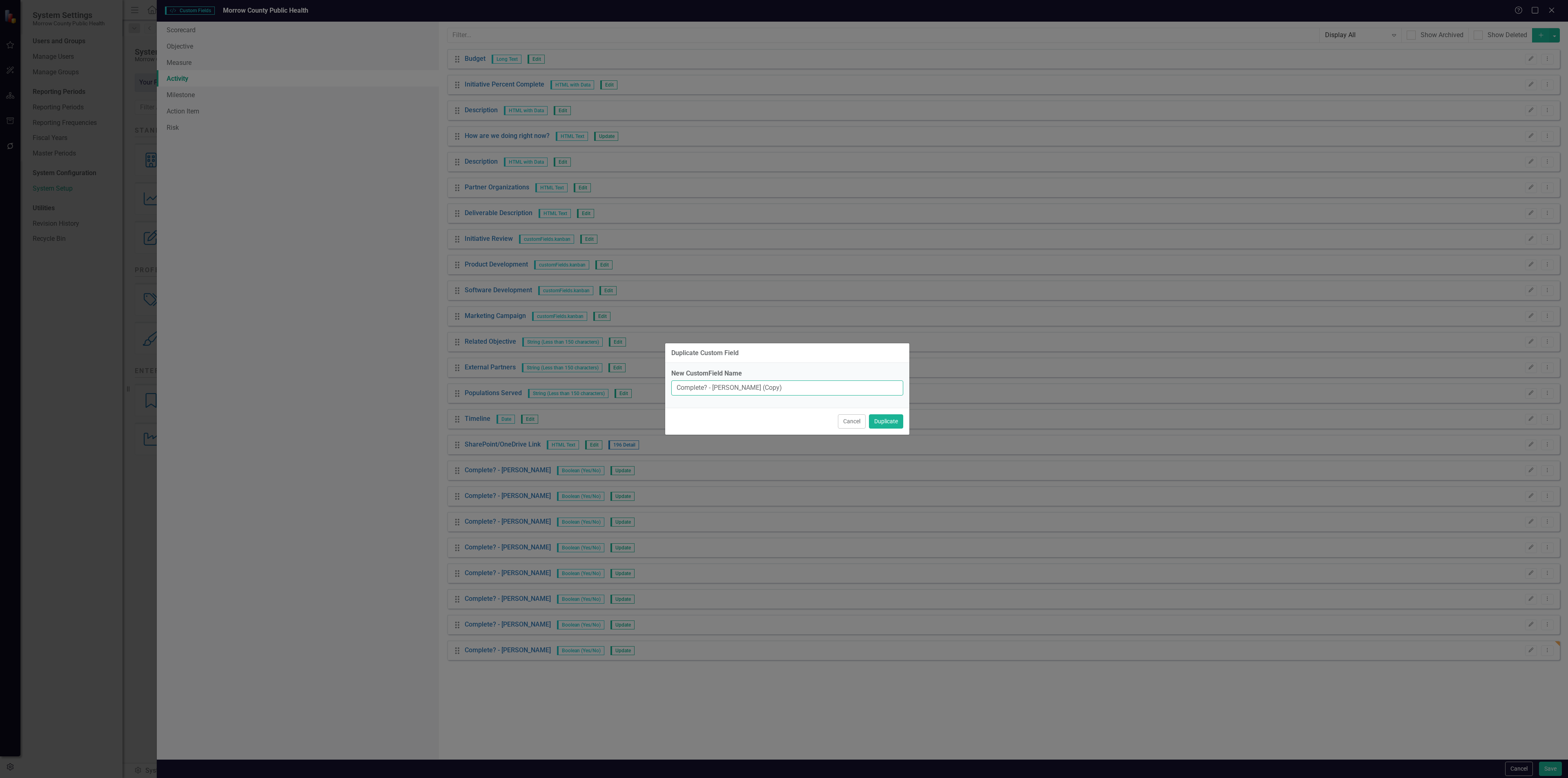
drag, startPoint x: 776, startPoint y: 385, endPoint x: 709, endPoint y: 389, distance: 67.1
click at [709, 389] on input "Complete? - Patricia Ortiz (Copy)" at bounding box center [787, 388] width 232 height 15
type input "Complete? Susie Thompson"
click at [869, 414] on button "Duplicate" at bounding box center [886, 421] width 34 height 14
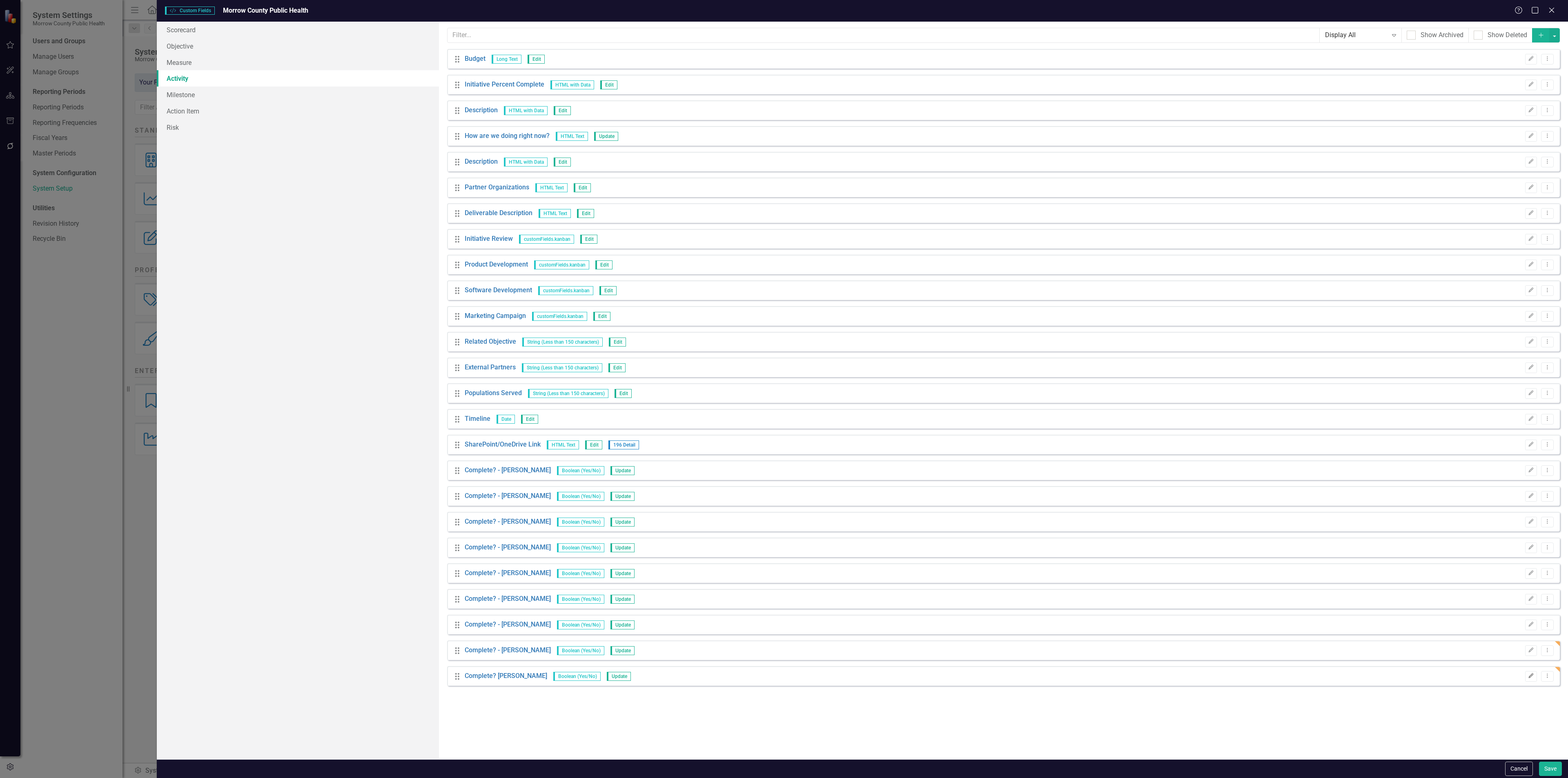
click at [1530, 677] on icon "button" at bounding box center [1531, 676] width 5 height 5
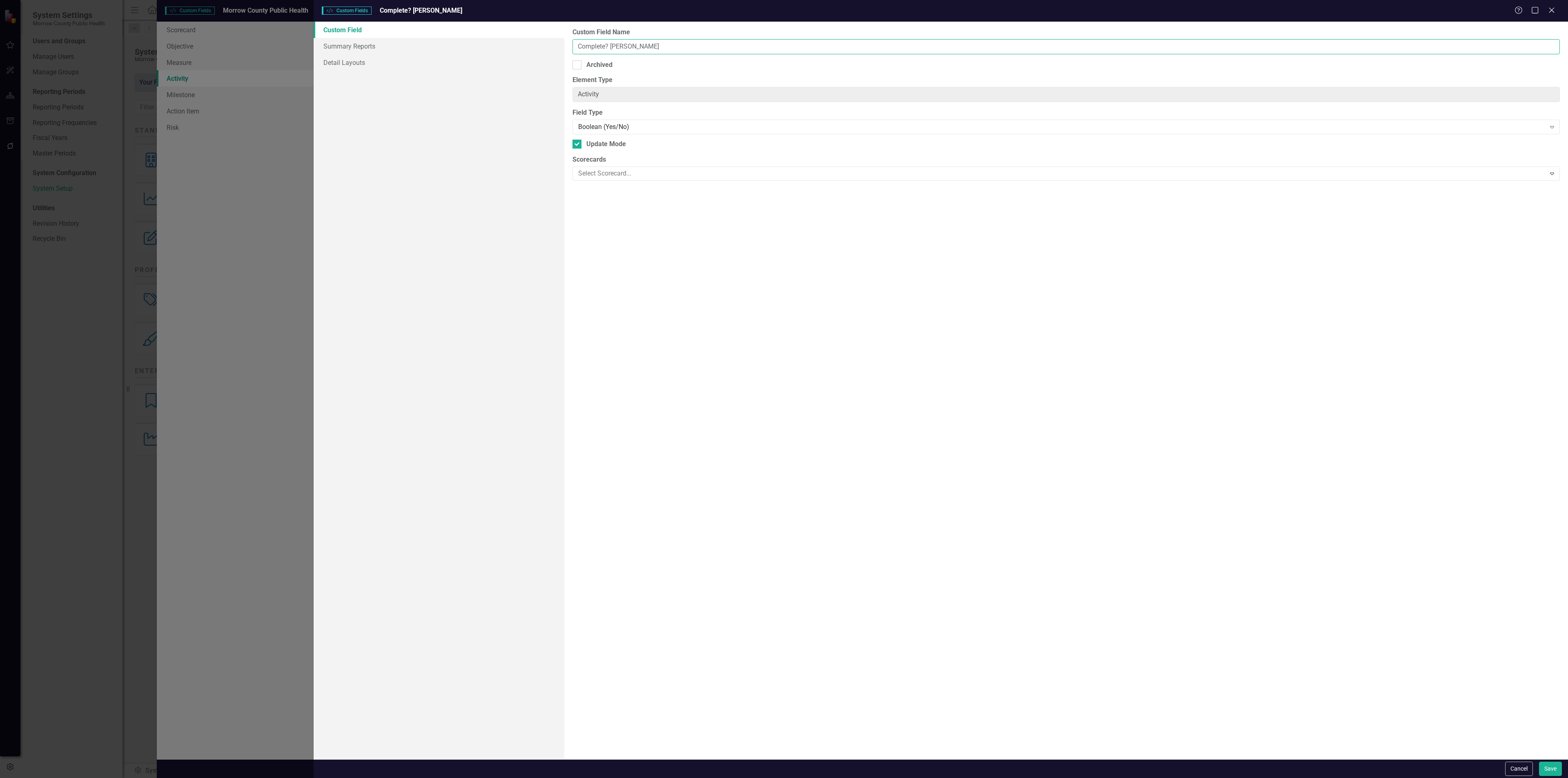
click at [608, 44] on input "Complete? Susie Thompson" at bounding box center [1066, 47] width 987 height 15
type input "Complete? - [PERSON_NAME]"
click at [1543, 763] on button "Save" at bounding box center [1550, 769] width 23 height 14
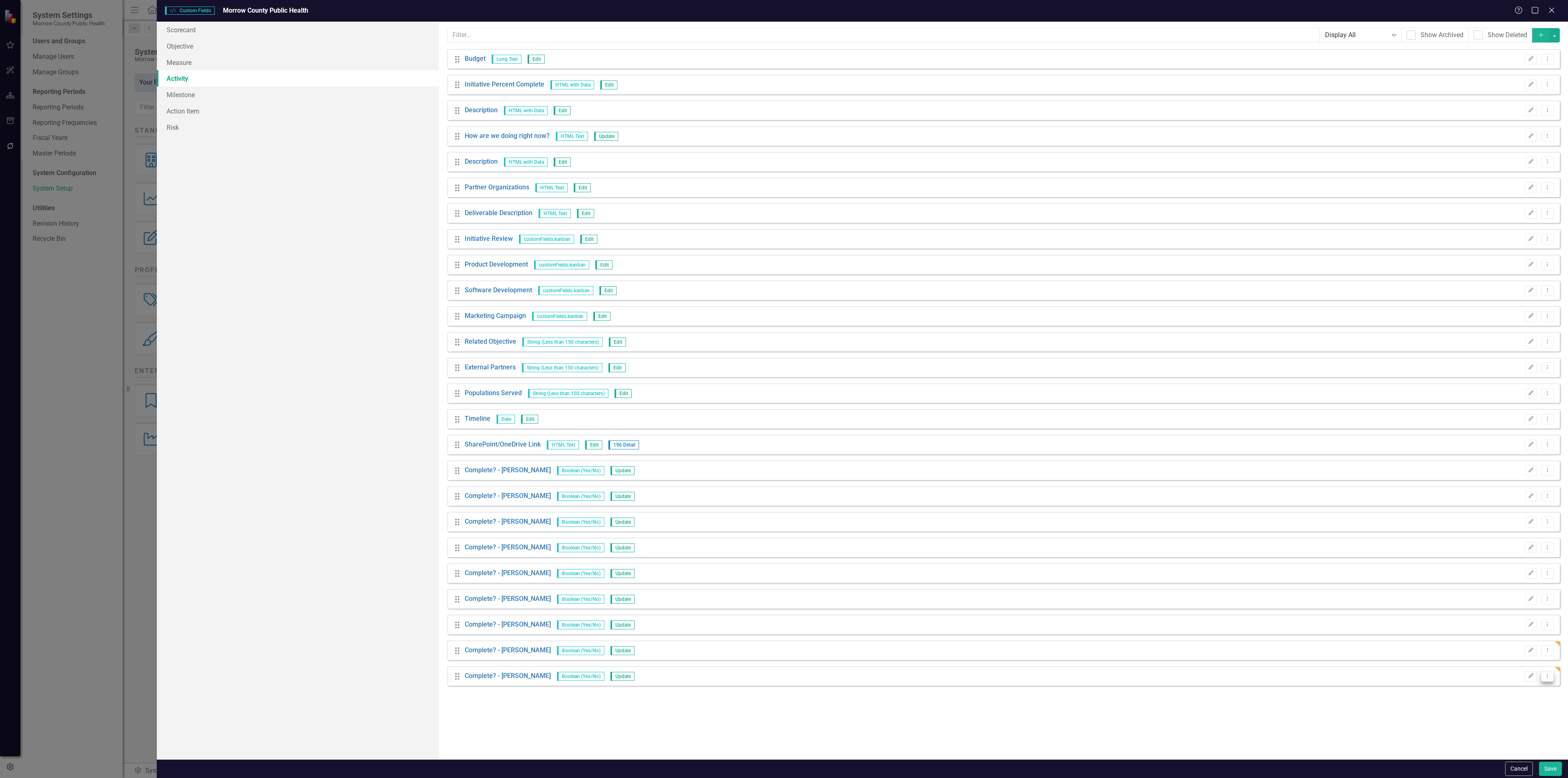
click at [1550, 677] on icon "Dropdown Menu" at bounding box center [1548, 676] width 7 height 6
click at [1520, 700] on link "Copy Duplicate Custom Field" at bounding box center [1510, 706] width 86 height 15
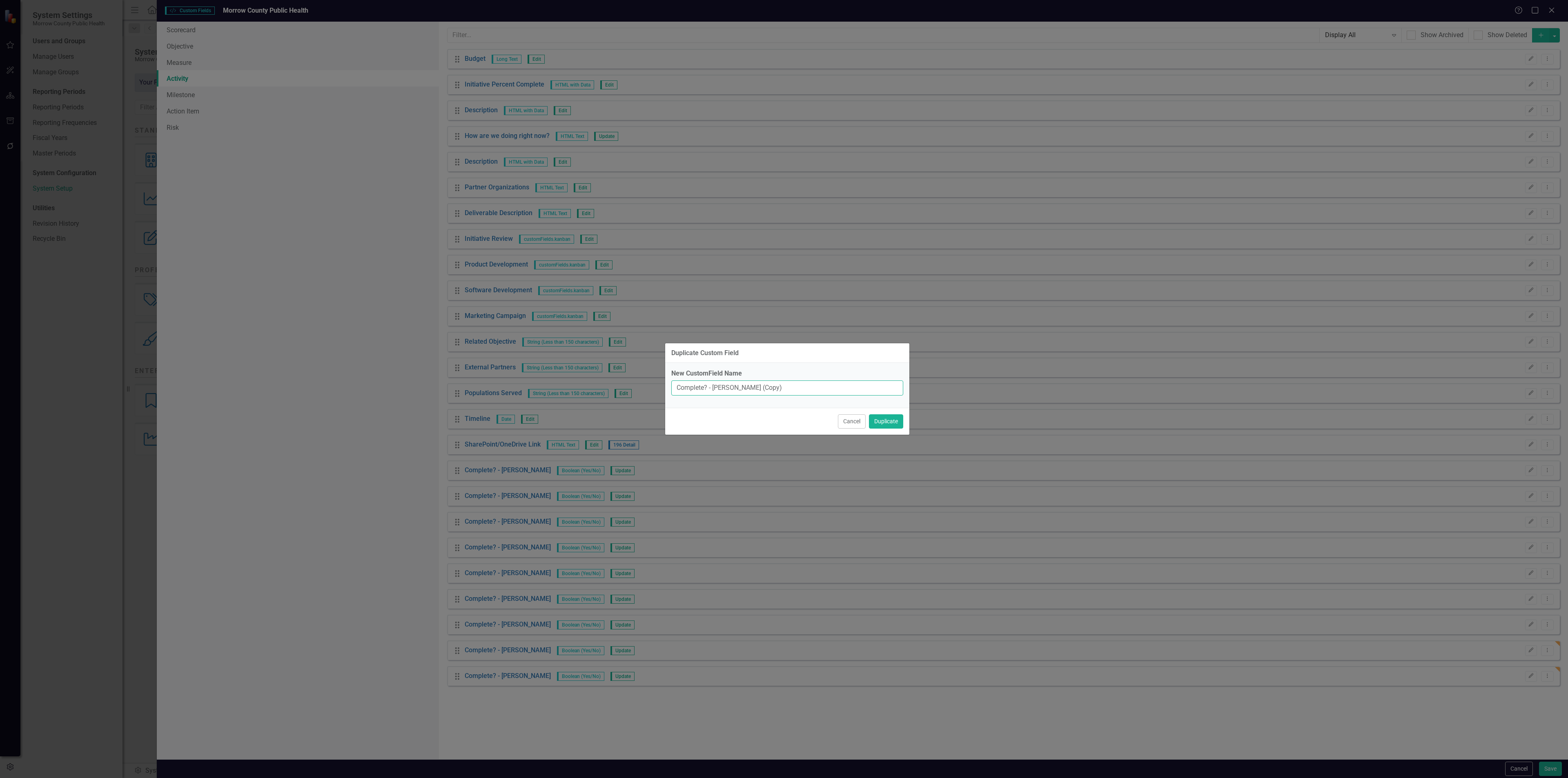
drag, startPoint x: 818, startPoint y: 383, endPoint x: 712, endPoint y: 393, distance: 106.5
click at [712, 393] on input "Complete? - Susie Thompson (Copy)" at bounding box center [787, 388] width 232 height 15
type input "Complete? - [PERSON_NAME]"
click at [886, 423] on button "Duplicate" at bounding box center [886, 421] width 34 height 14
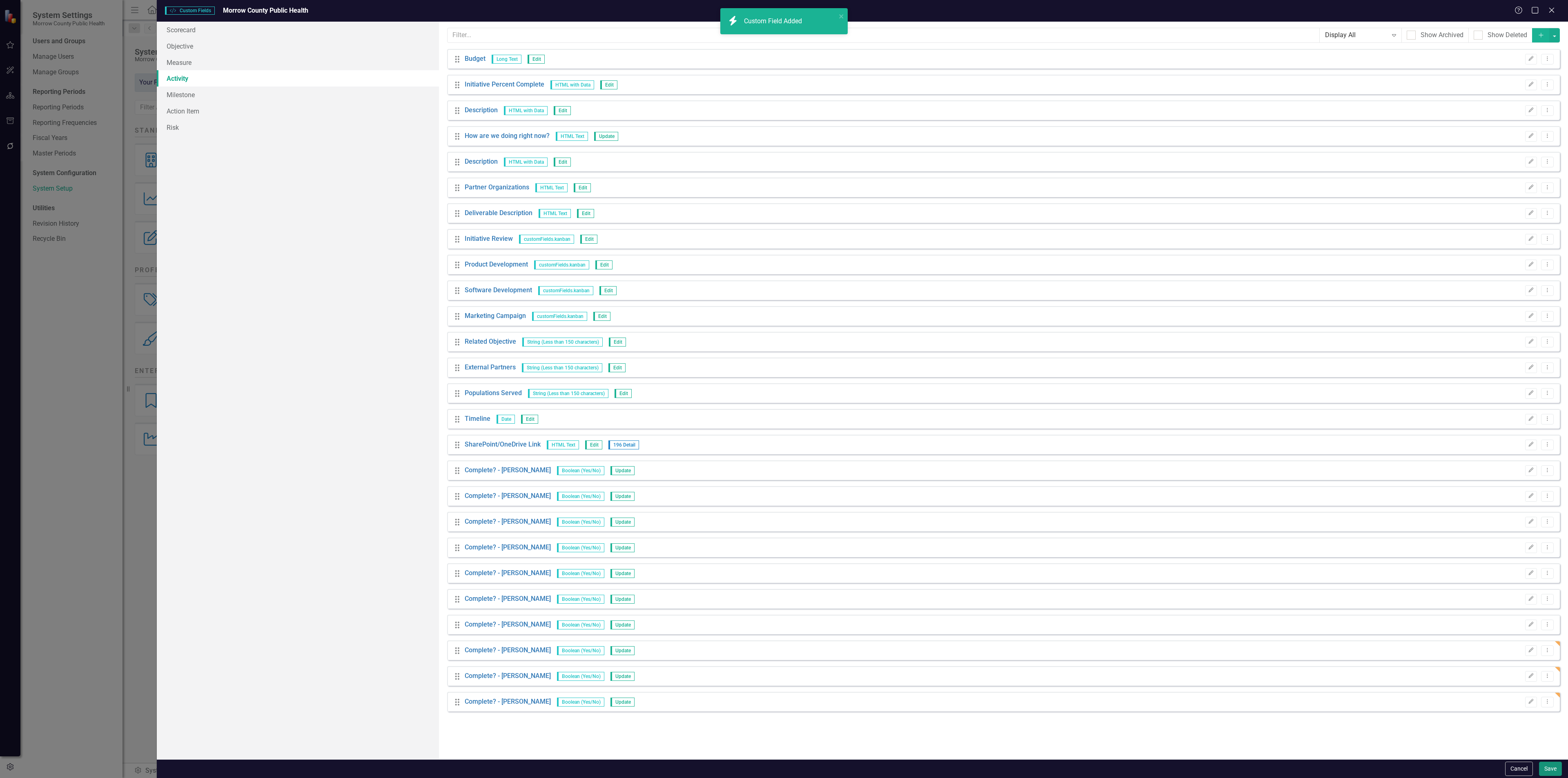
click at [1546, 769] on button "Save" at bounding box center [1550, 769] width 23 height 14
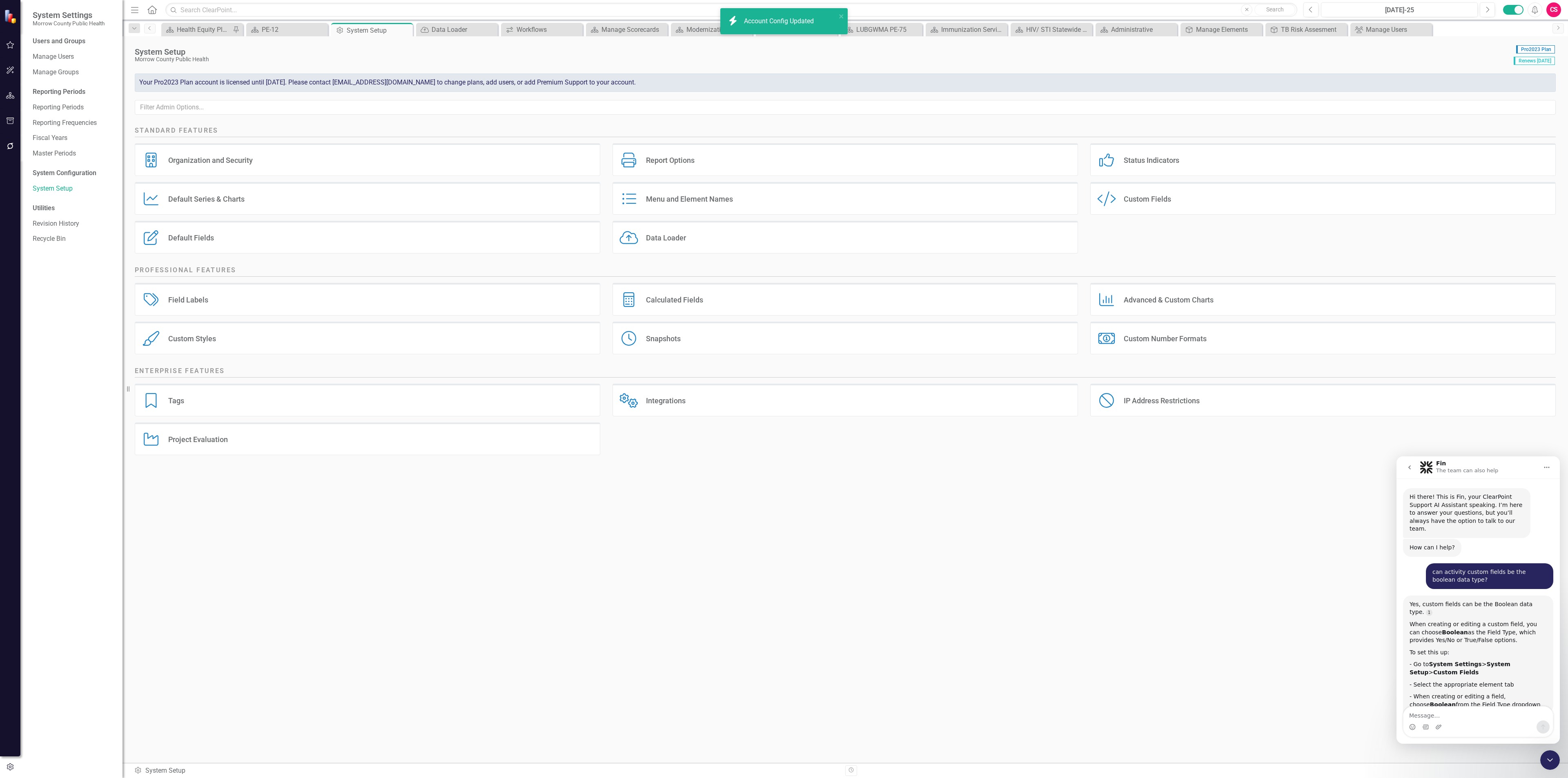
scroll to position [78, 0]
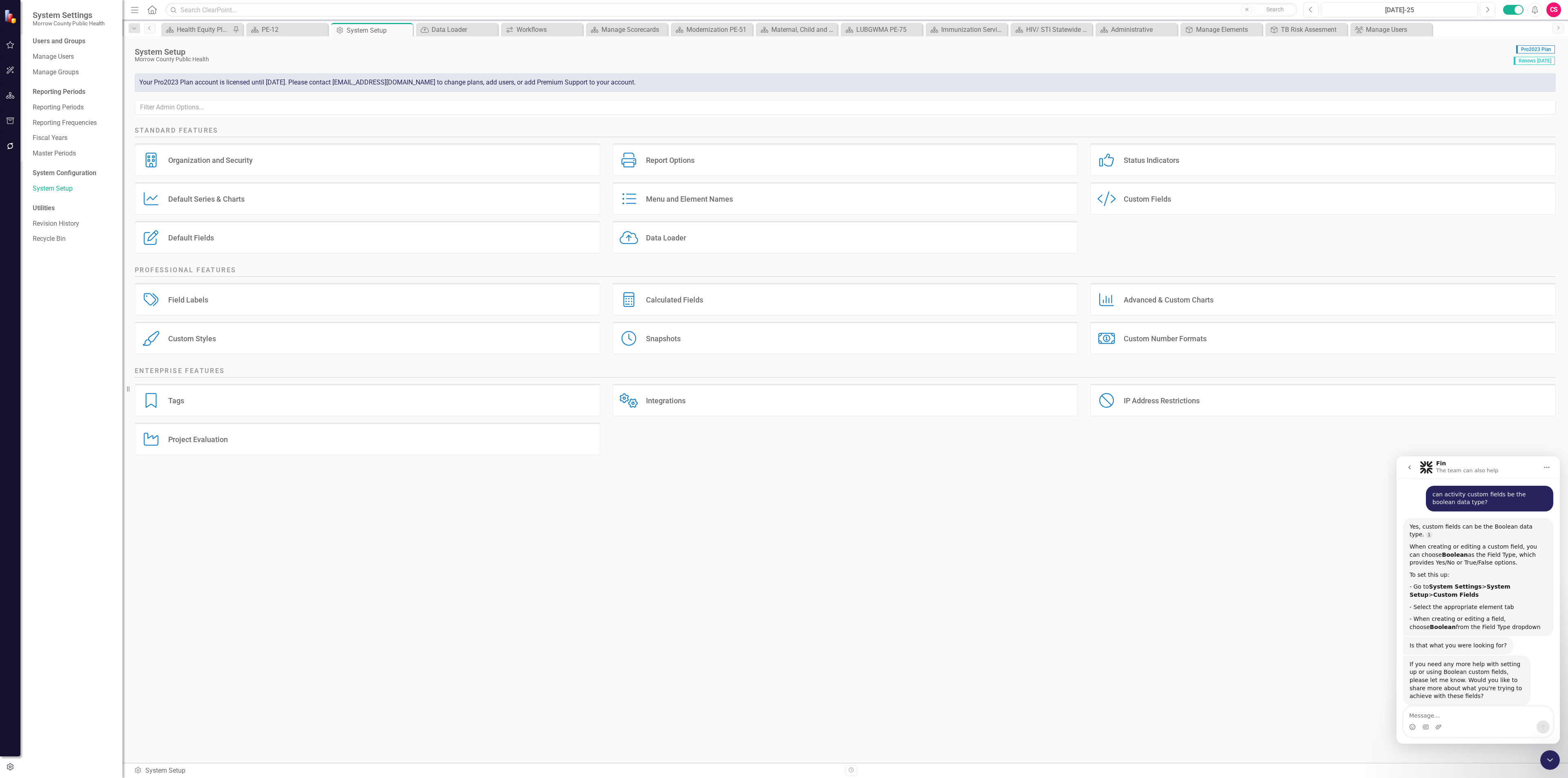
click at [1515, 465] on div "Fin The team can also help" at bounding box center [1479, 468] width 119 height 14
click at [1405, 472] on button "go back" at bounding box center [1410, 468] width 15 height 15
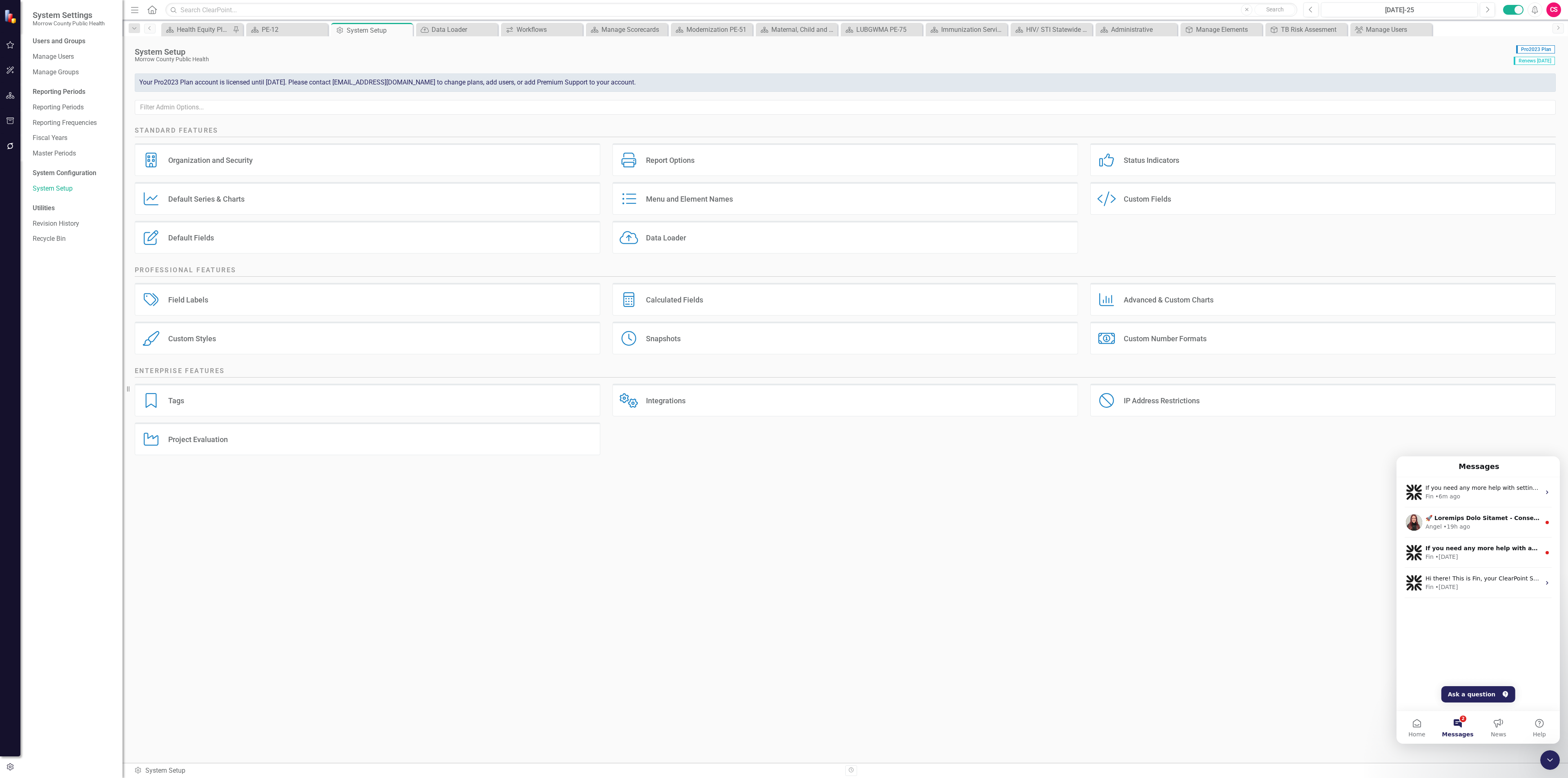
scroll to position [79, 0]
click at [1551, 765] on div "Close Intercom Messenger" at bounding box center [1550, 760] width 20 height 20
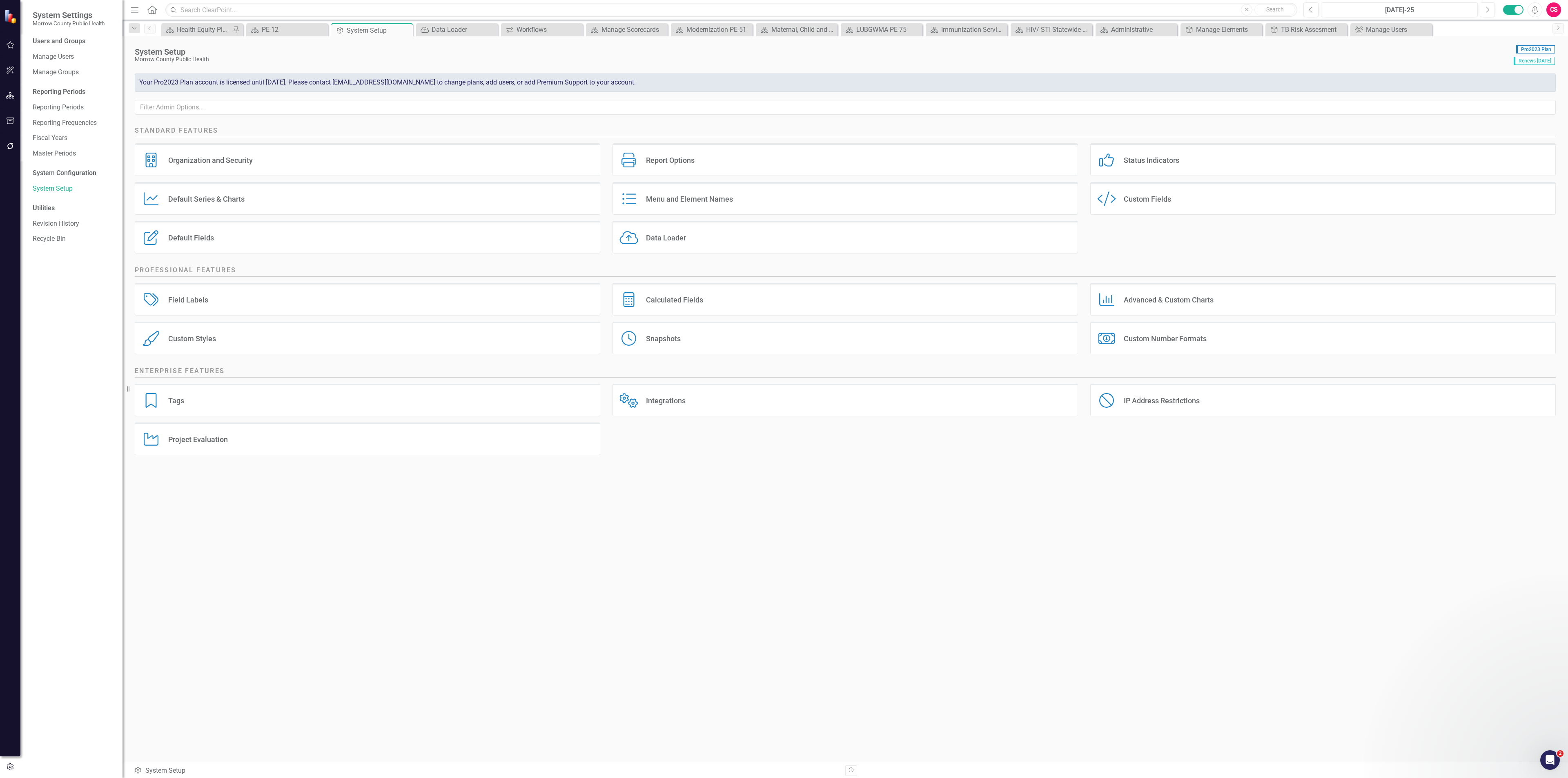
scroll to position [0, 0]
click at [1, 96] on button "button" at bounding box center [11, 96] width 18 height 17
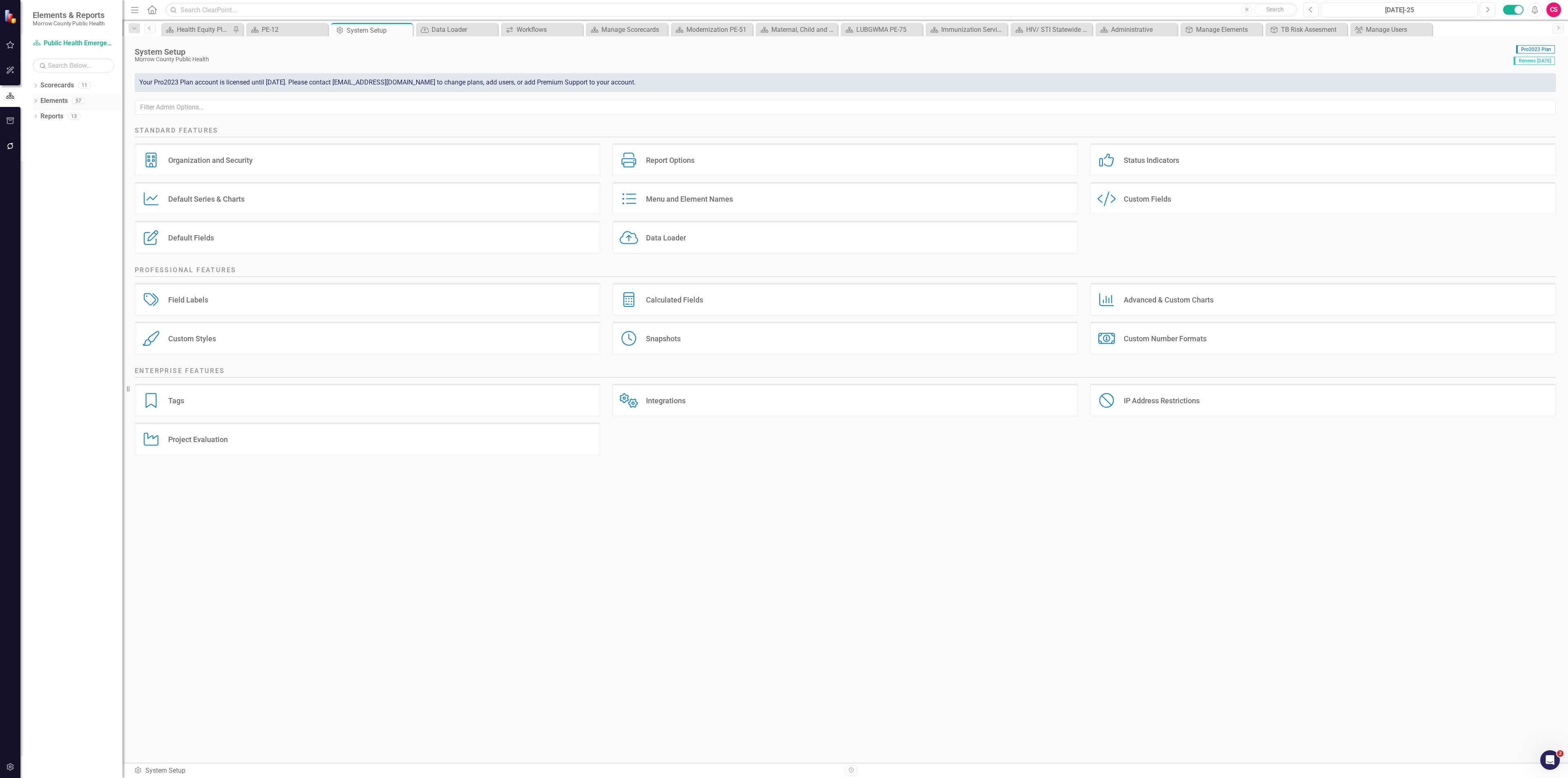
click at [54, 102] on link "Elements" at bounding box center [54, 100] width 27 height 9
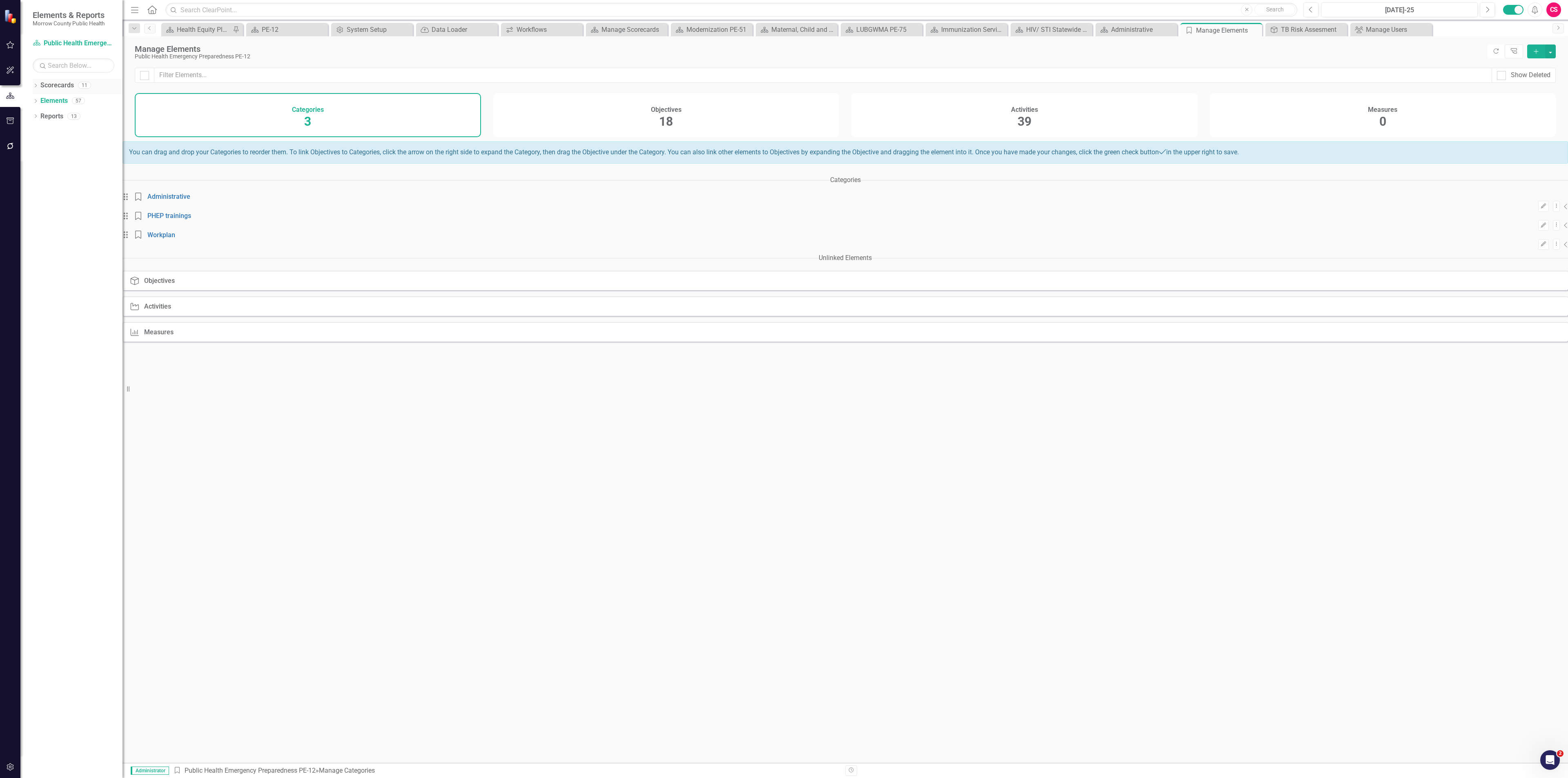
click at [55, 88] on link "Scorecards" at bounding box center [58, 85] width 34 height 9
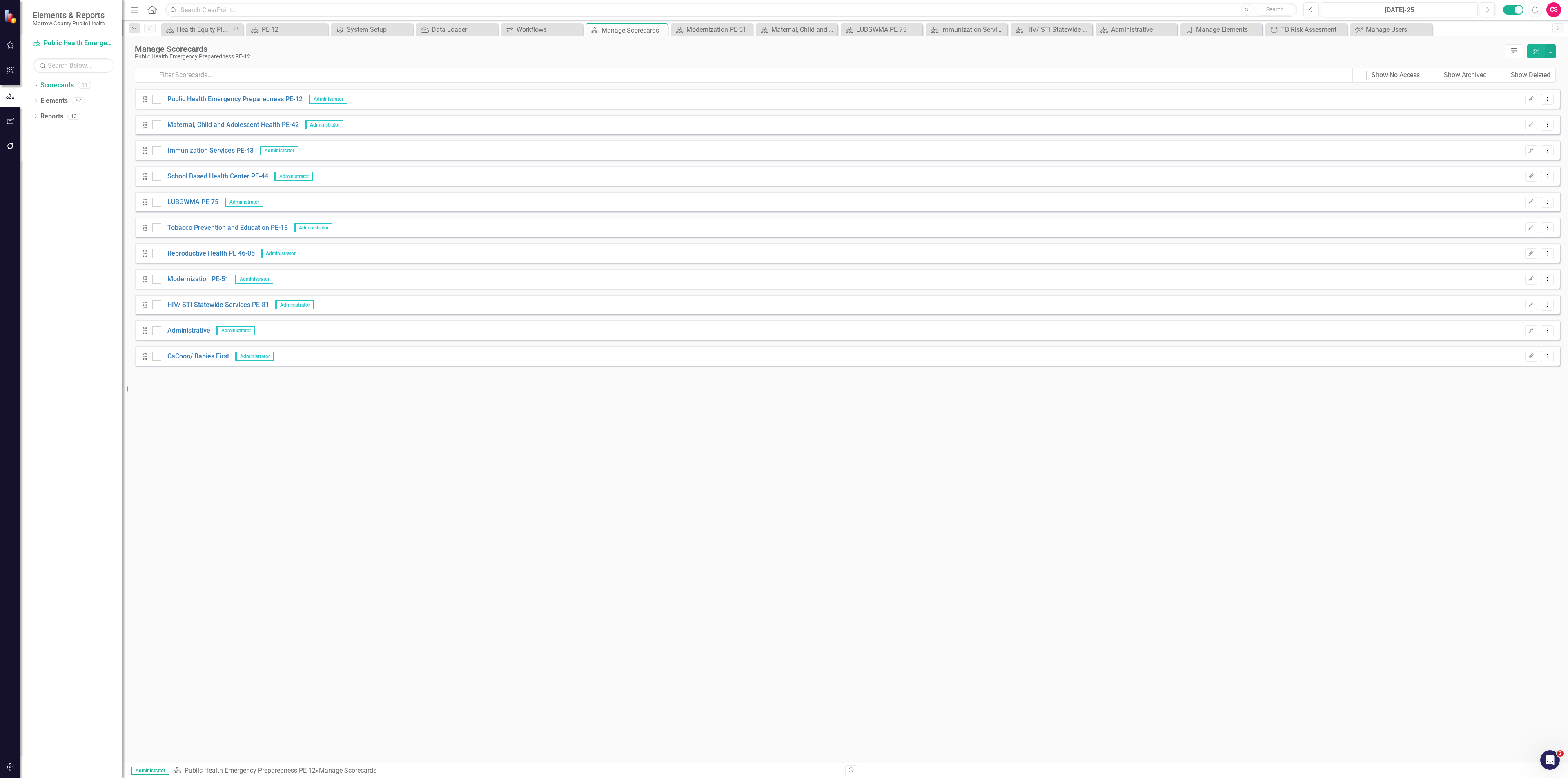
click at [194, 95] on div "Drag Public Health Emergency Preparedness PE-12 Administrator Edit Dropdown Menu" at bounding box center [847, 99] width 1425 height 20
click at [233, 99] on link "Public Health Emergency Preparedness PE-12" at bounding box center [231, 99] width 141 height 9
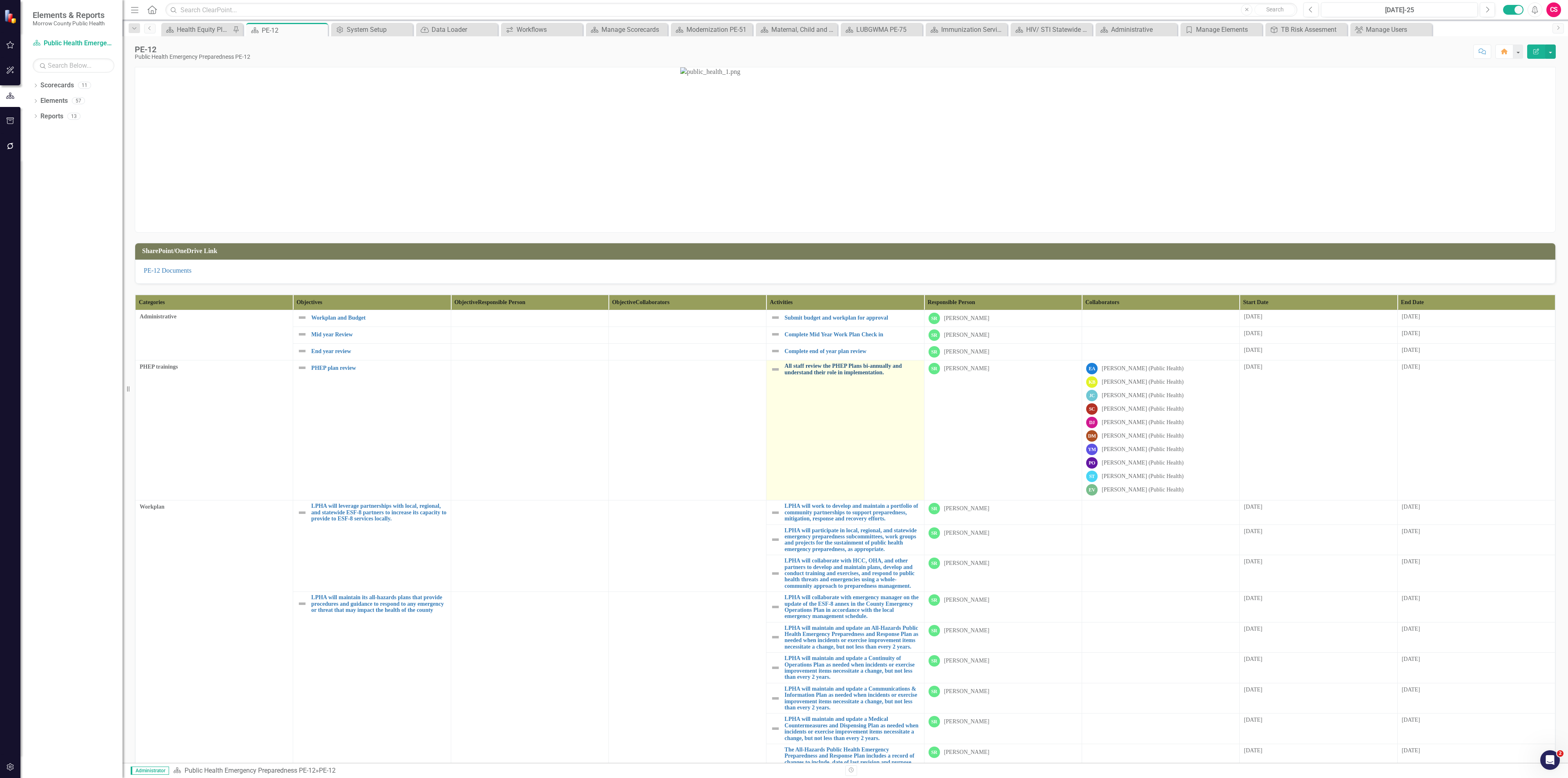
click at [856, 375] on link "All staff review the PHEP Plans bi-annually and understand their role in implem…" at bounding box center [852, 369] width 135 height 13
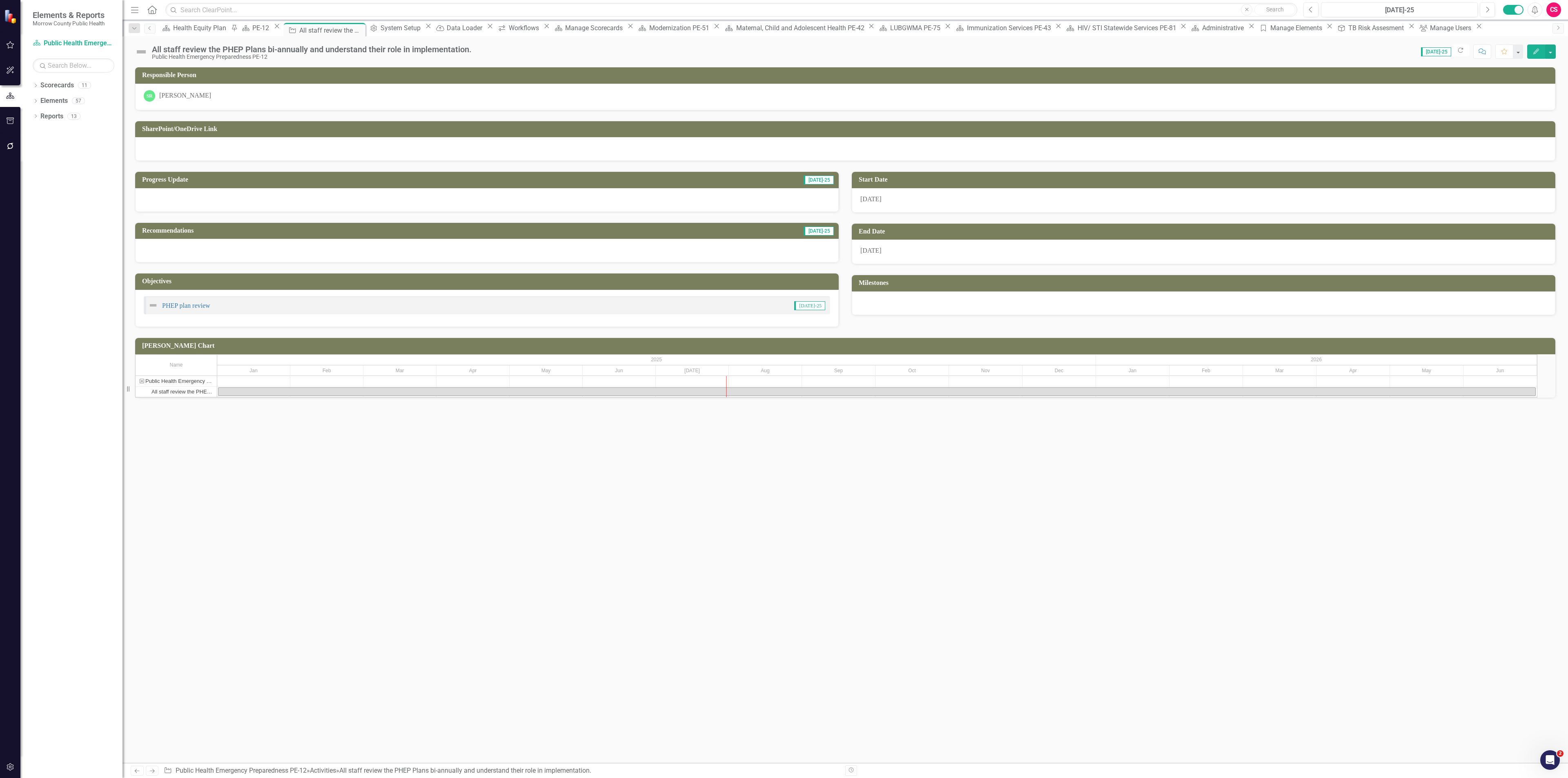
click at [1536, 49] on icon "Edit" at bounding box center [1536, 51] width 7 height 6
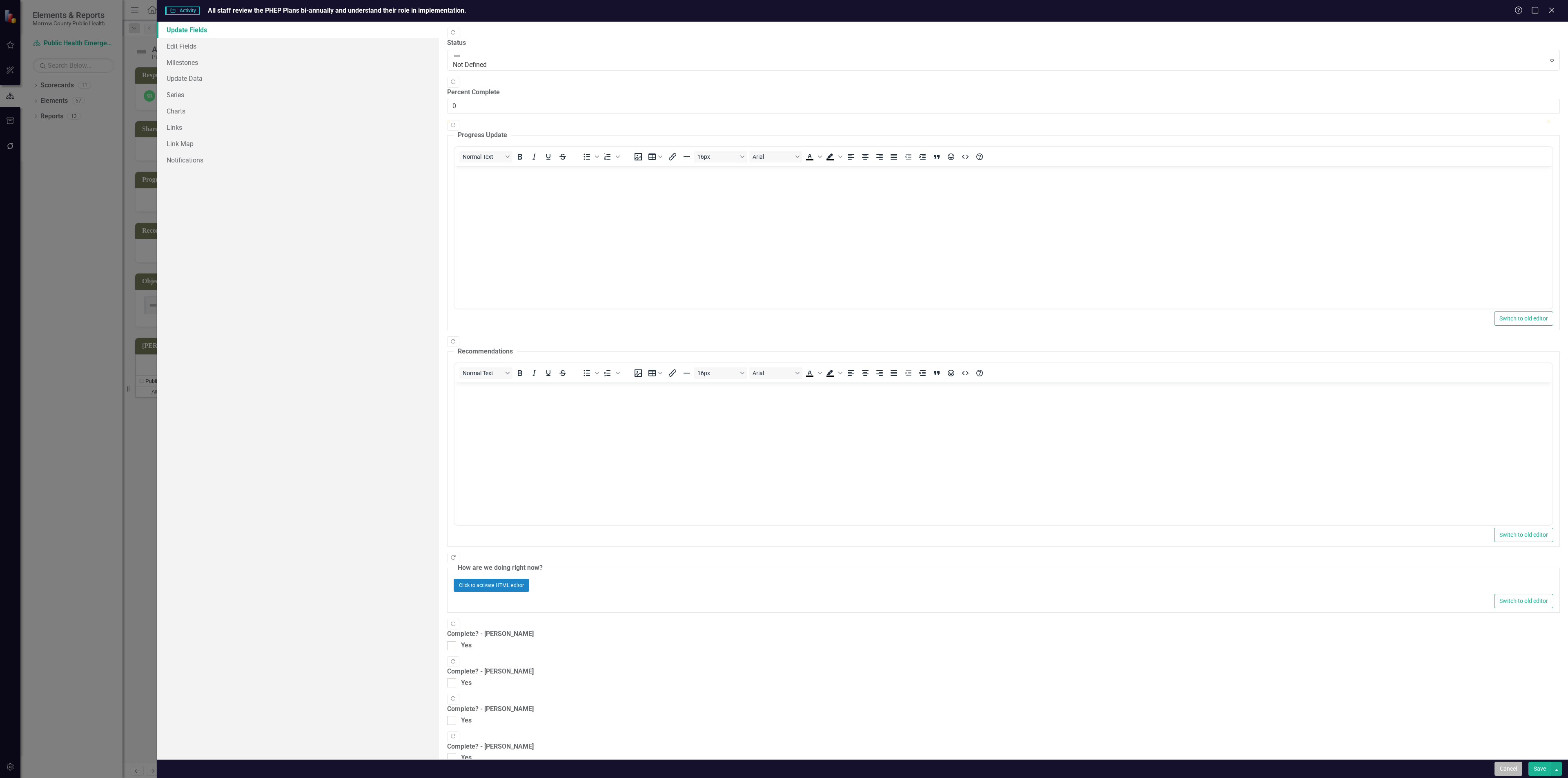
click at [1503, 764] on button "Cancel" at bounding box center [1508, 769] width 28 height 14
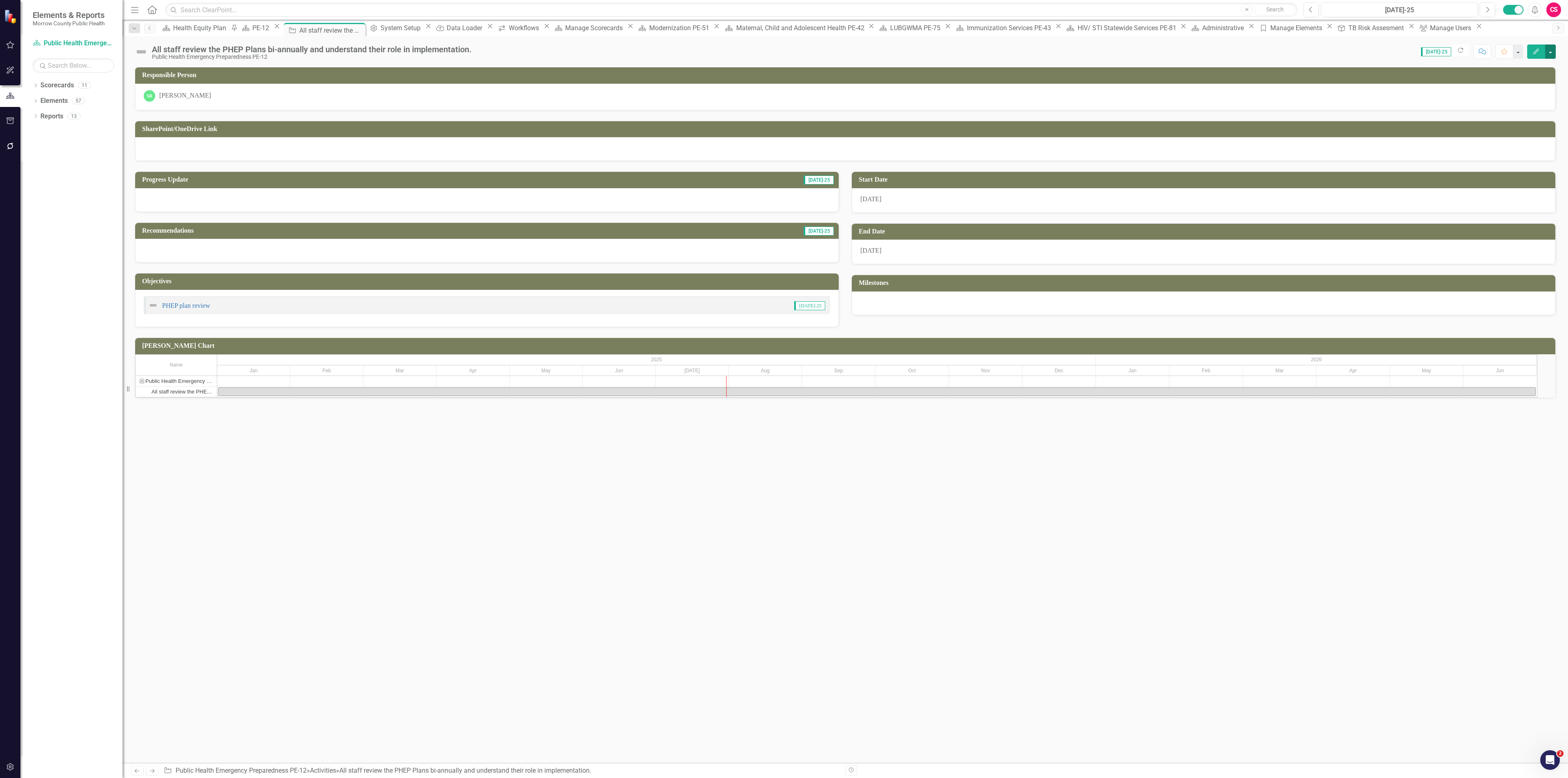
click at [1548, 56] on button "button" at bounding box center [1550, 51] width 11 height 14
click at [1508, 81] on link "Edit Report Edit Layout" at bounding box center [1505, 83] width 99 height 15
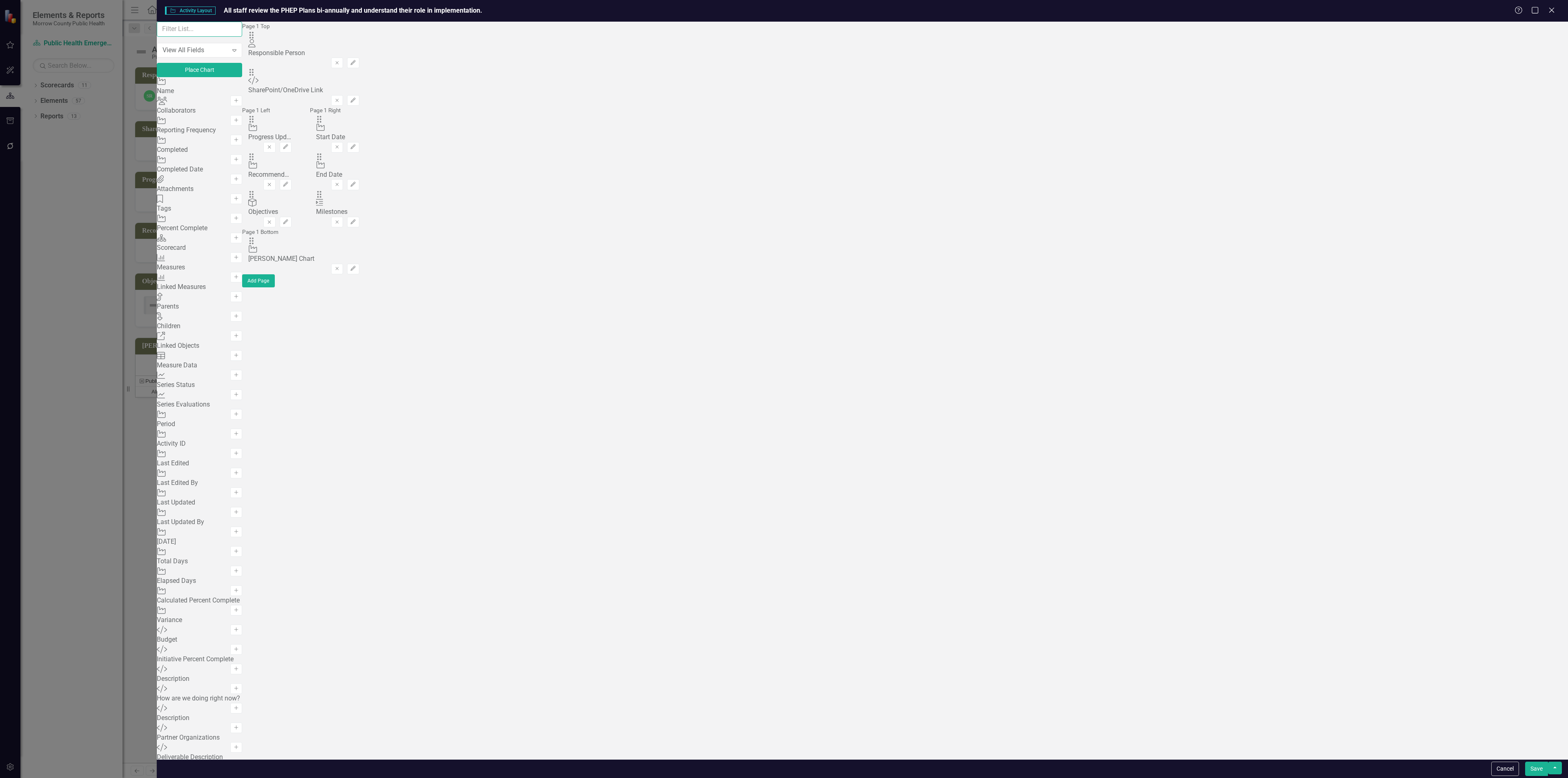
click at [242, 36] on input "text" at bounding box center [200, 29] width 86 height 15
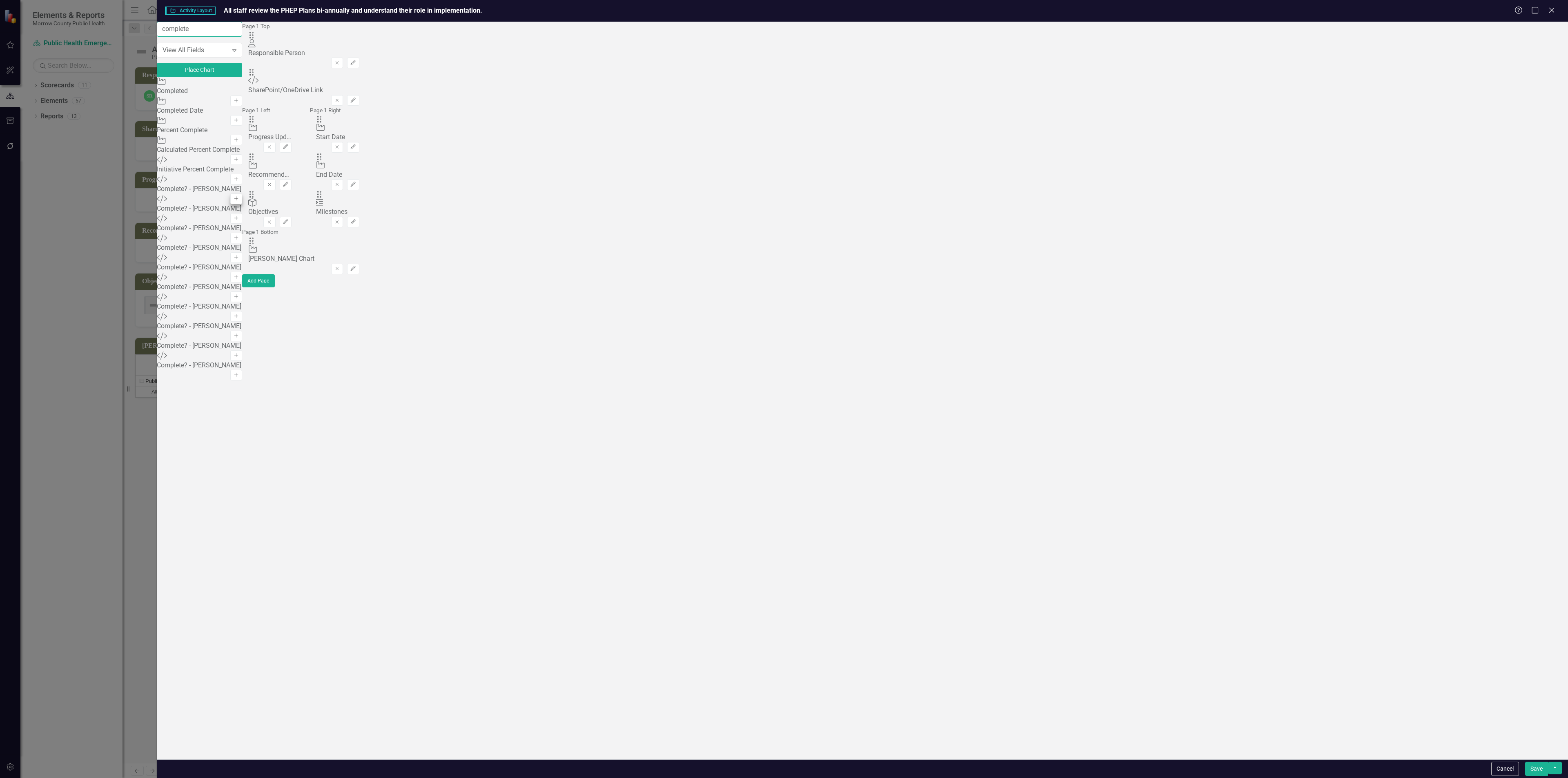
type input "complete"
click at [242, 204] on button "Add" at bounding box center [236, 198] width 12 height 11
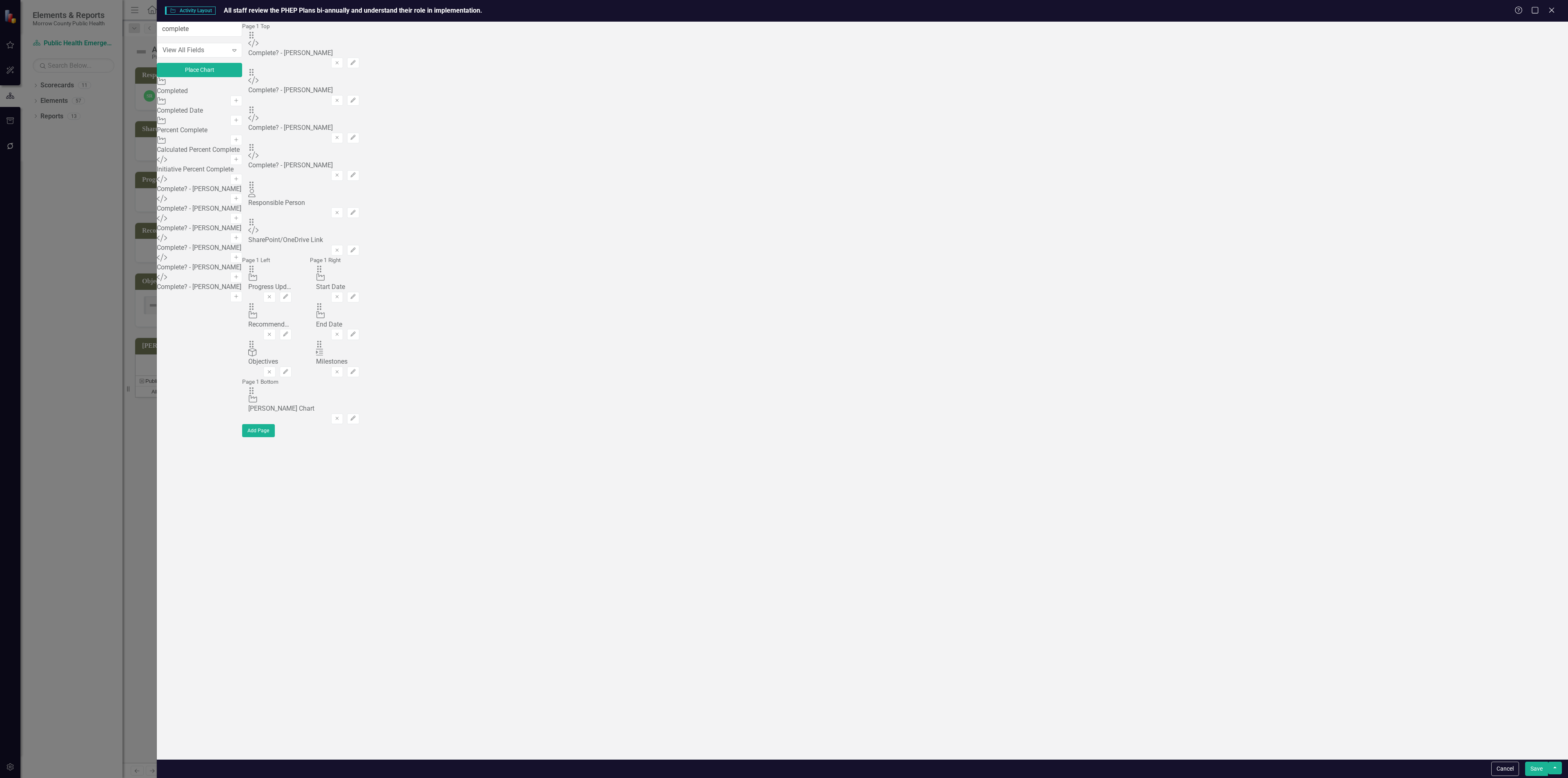
click at [242, 204] on button "Add" at bounding box center [236, 198] width 12 height 11
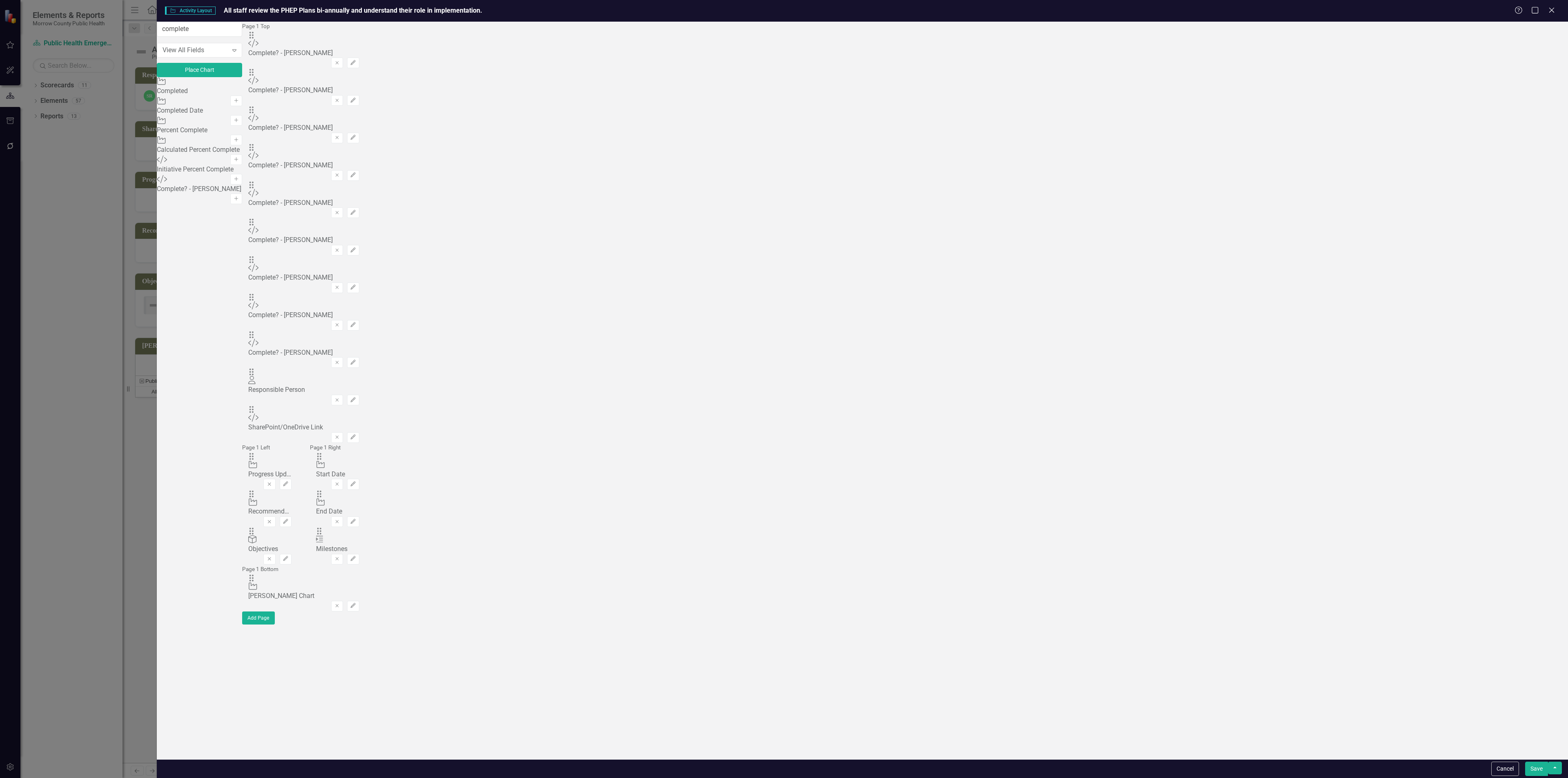
click at [242, 204] on button "Add" at bounding box center [236, 198] width 12 height 11
drag, startPoint x: 539, startPoint y: 287, endPoint x: 538, endPoint y: 487, distance: 200.0
drag, startPoint x: 541, startPoint y: 183, endPoint x: 548, endPoint y: 486, distance: 303.1
drag, startPoint x: 534, startPoint y: 180, endPoint x: 544, endPoint y: 483, distance: 303.2
drag, startPoint x: 539, startPoint y: 157, endPoint x: 553, endPoint y: 490, distance: 333.3
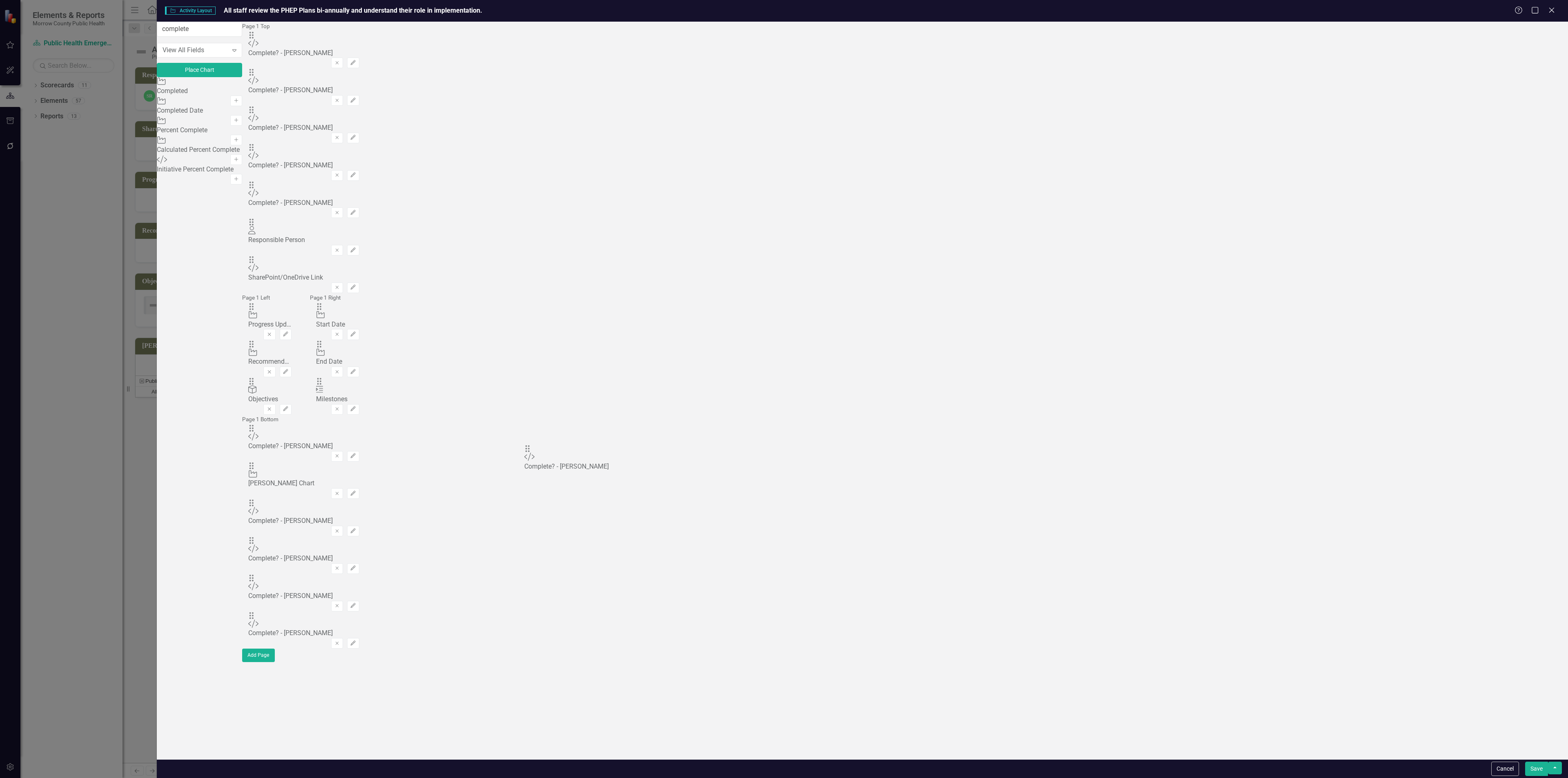
drag, startPoint x: 534, startPoint y: 107, endPoint x: 539, endPoint y: 456, distance: 349.0
drag, startPoint x: 539, startPoint y: 80, endPoint x: 555, endPoint y: 408, distance: 328.4
drag, startPoint x: 539, startPoint y: 82, endPoint x: 559, endPoint y: 396, distance: 314.6
drag, startPoint x: 534, startPoint y: 58, endPoint x: 538, endPoint y: 395, distance: 337.0
drag, startPoint x: 533, startPoint y: 54, endPoint x: 539, endPoint y: 354, distance: 300.1
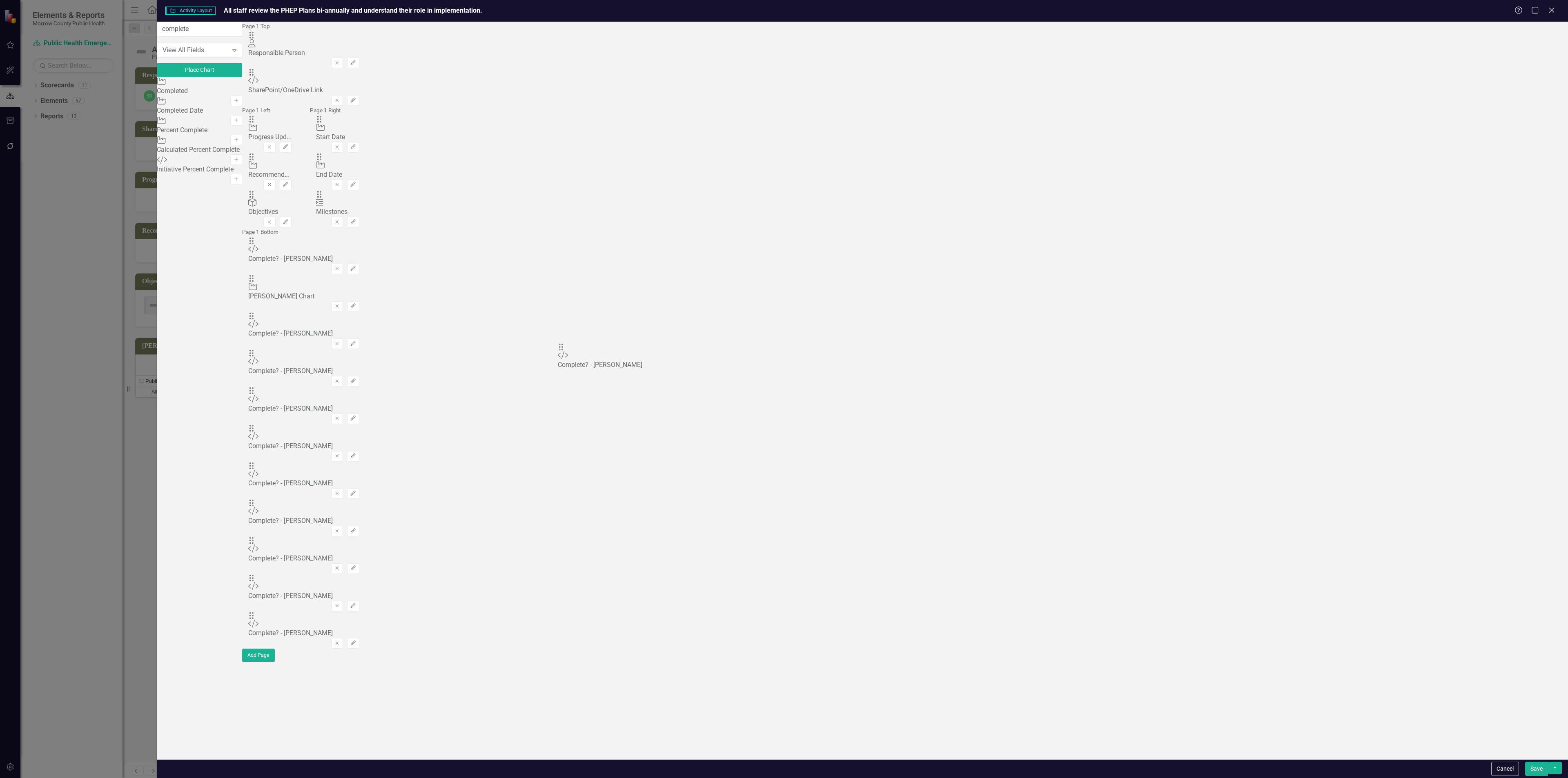
drag, startPoint x: 533, startPoint y: 52, endPoint x: 571, endPoint y: 350, distance: 300.4
click at [356, 303] on icon "Edit" at bounding box center [353, 306] width 6 height 5
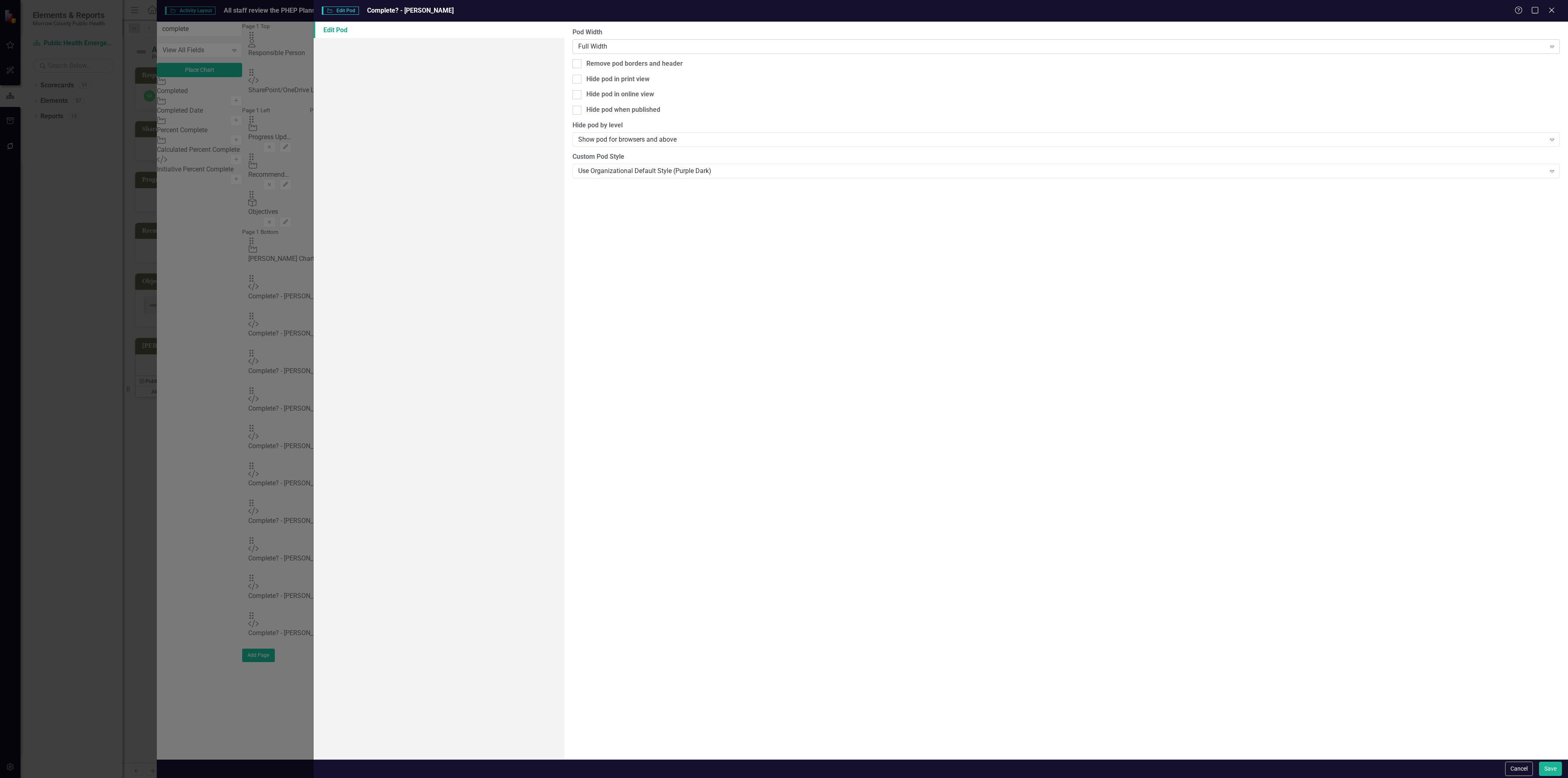
click at [913, 49] on div "Full Width" at bounding box center [1061, 46] width 967 height 9
click at [1551, 767] on button "Save" at bounding box center [1550, 769] width 23 height 14
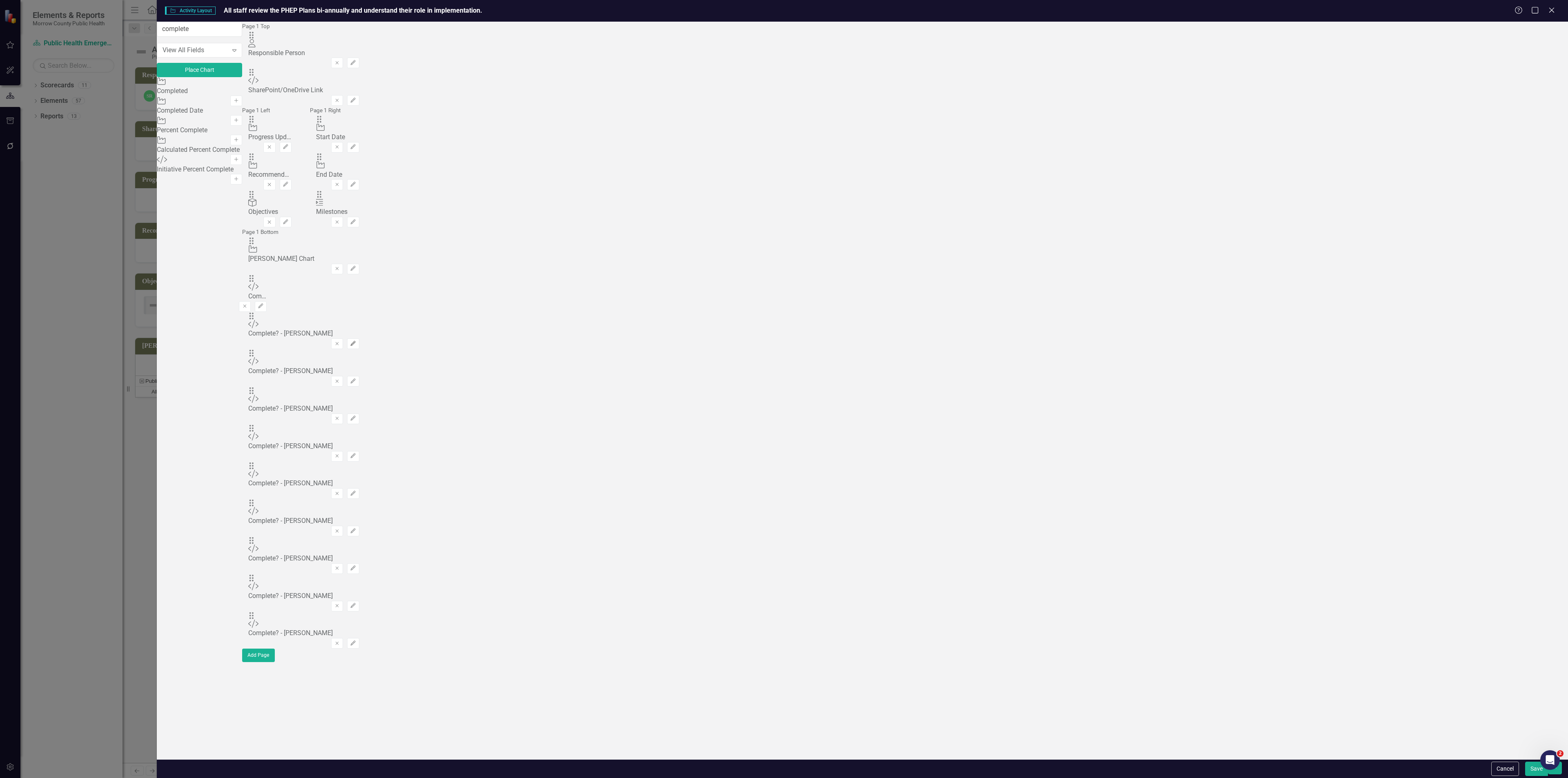
click at [356, 341] on icon "Edit" at bounding box center [353, 343] width 6 height 5
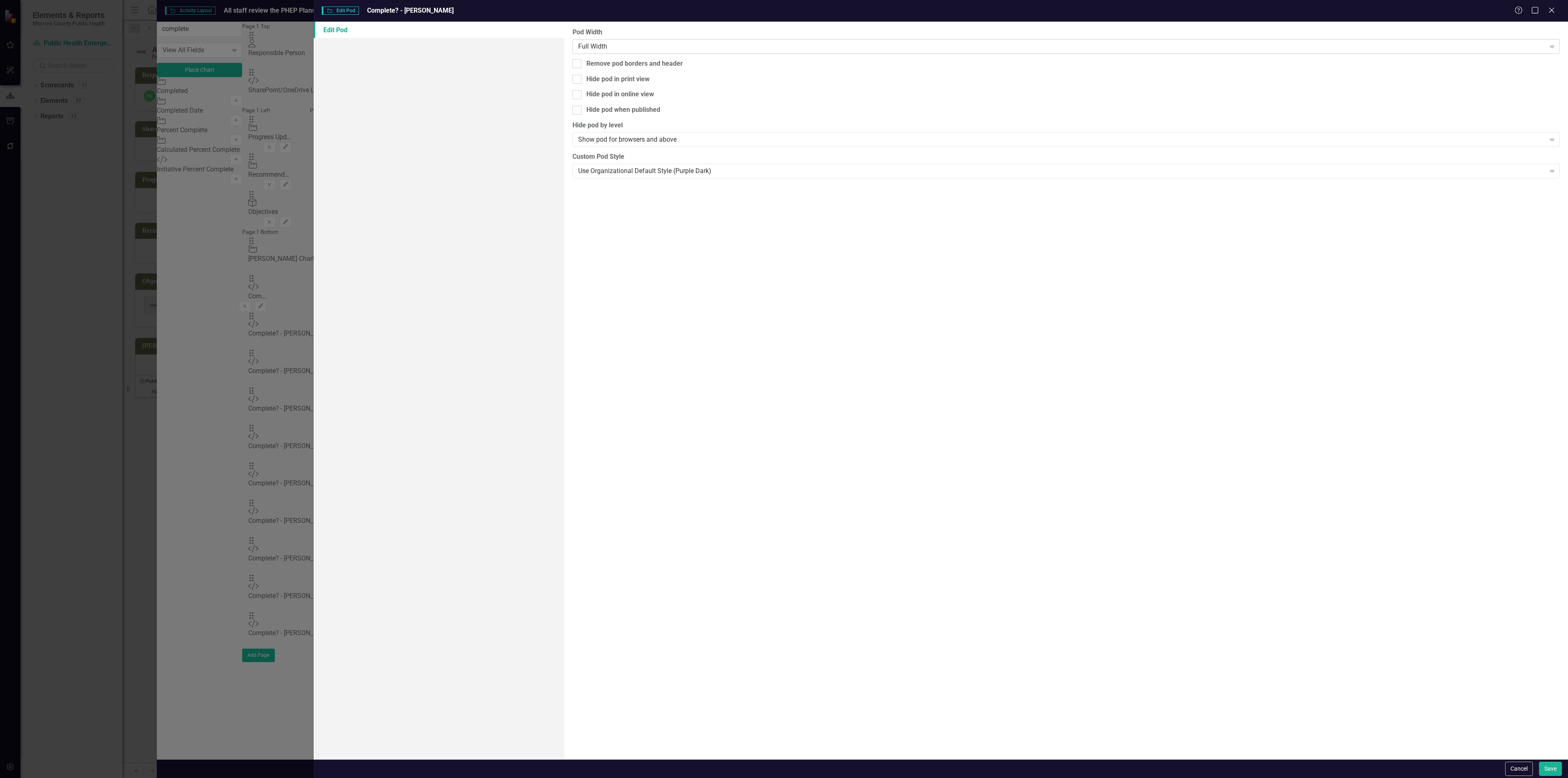
click at [587, 46] on div "Full Width" at bounding box center [1061, 46] width 967 height 9
click at [616, 41] on div "1/3 Width Expand" at bounding box center [1066, 46] width 987 height 15
click at [1546, 765] on button "Save" at bounding box center [1550, 769] width 23 height 14
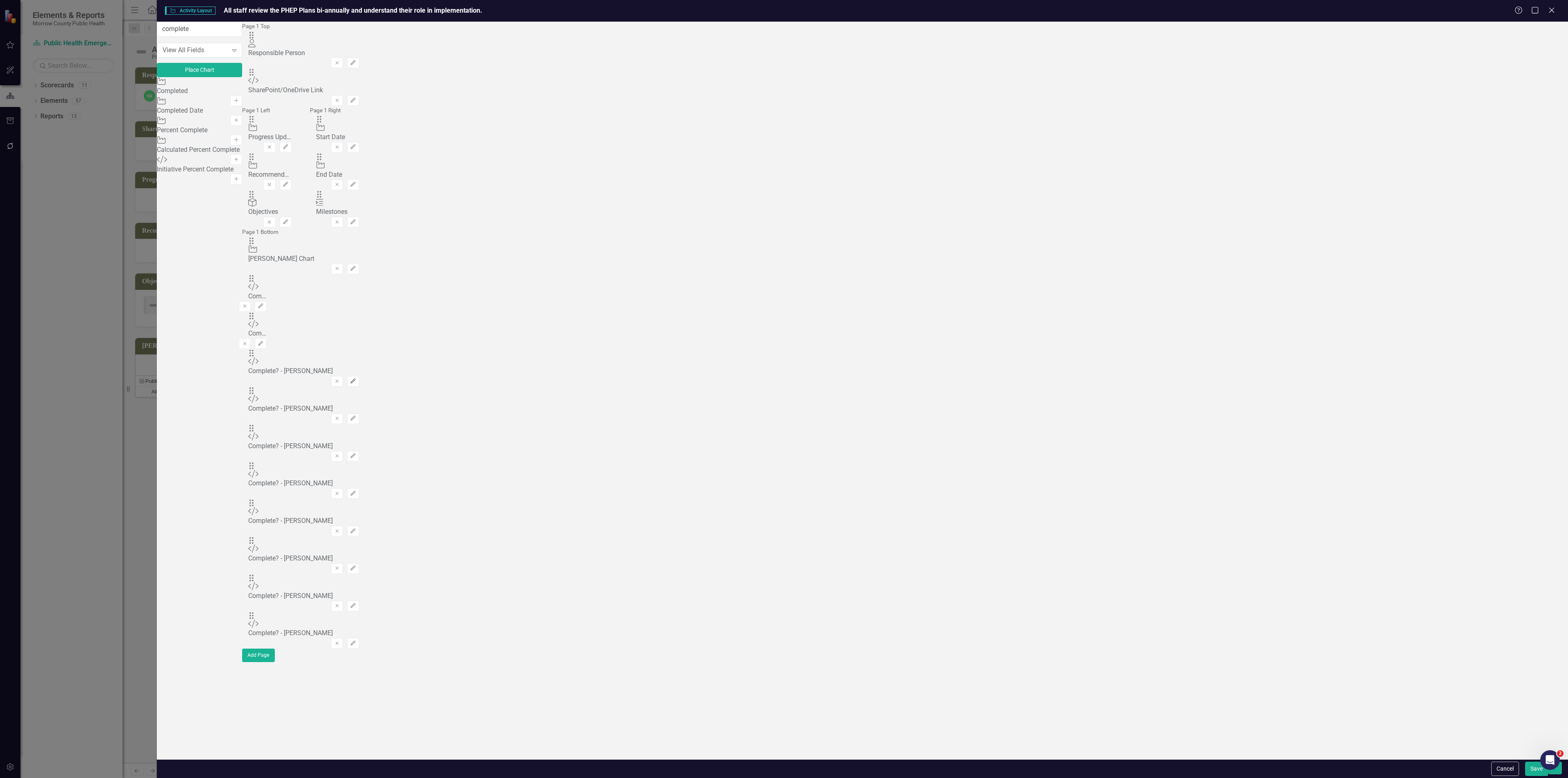
click at [359, 376] on button "Edit" at bounding box center [353, 381] width 12 height 11
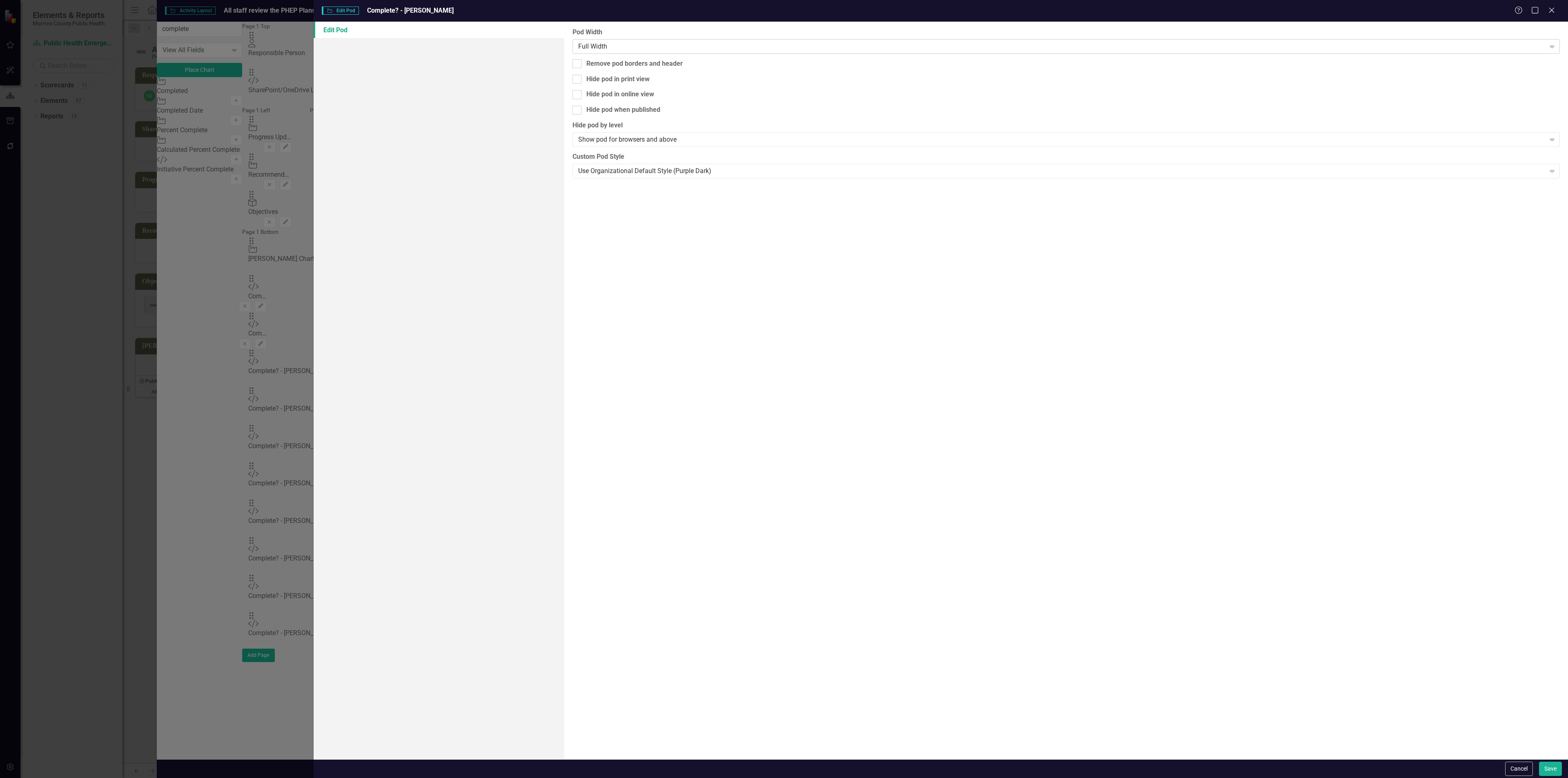
click at [741, 49] on div "Full Width" at bounding box center [1061, 46] width 967 height 9
click at [1567, 772] on div "Cancel Save" at bounding box center [940, 768] width 1255 height 19
click at [1555, 768] on button "Save" at bounding box center [1550, 769] width 23 height 14
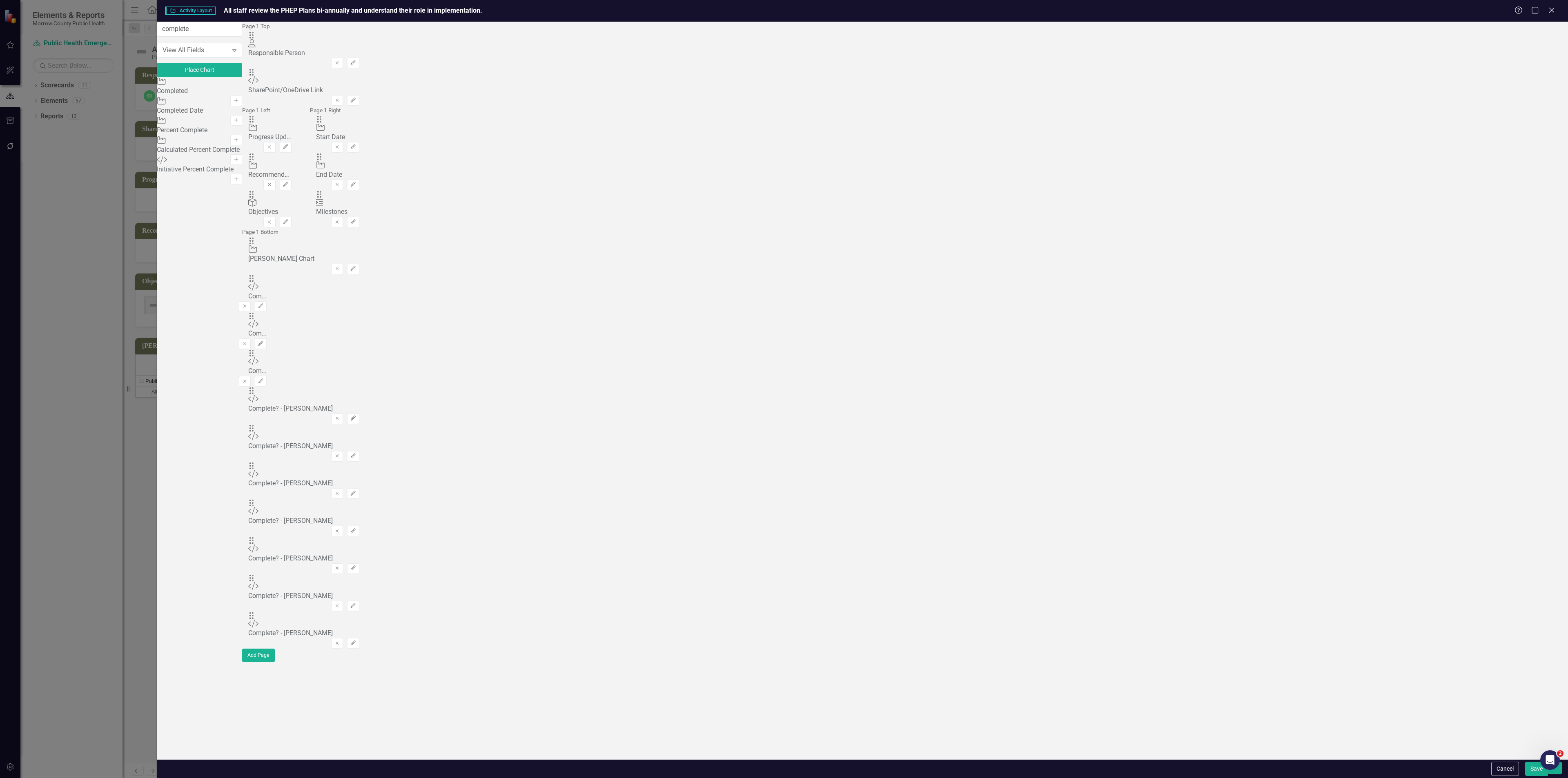
click at [356, 416] on icon "Edit" at bounding box center [353, 418] width 6 height 5
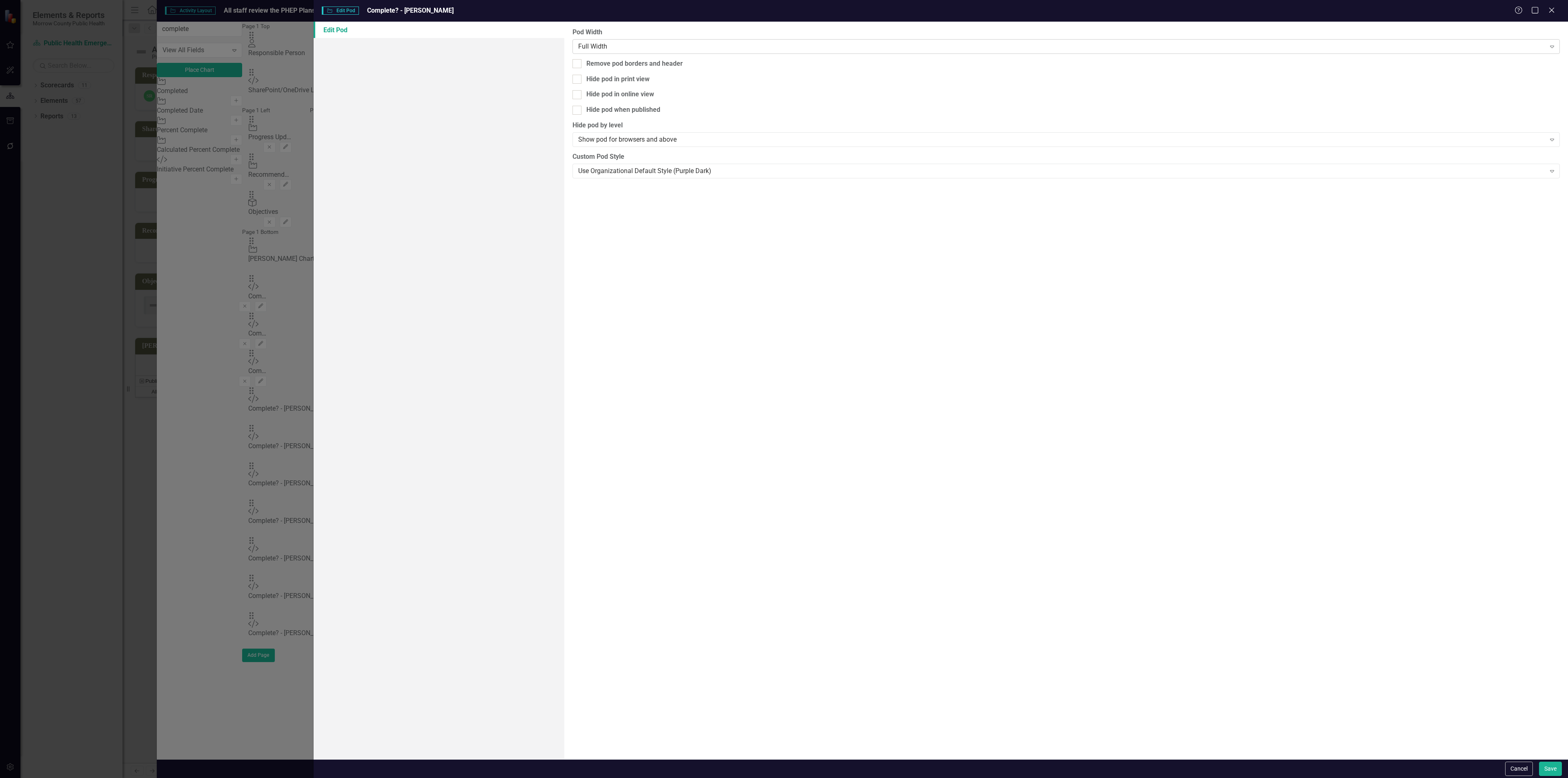
click at [873, 48] on div "Full Width" at bounding box center [1061, 46] width 967 height 9
click at [1545, 767] on button "Save" at bounding box center [1550, 769] width 23 height 14
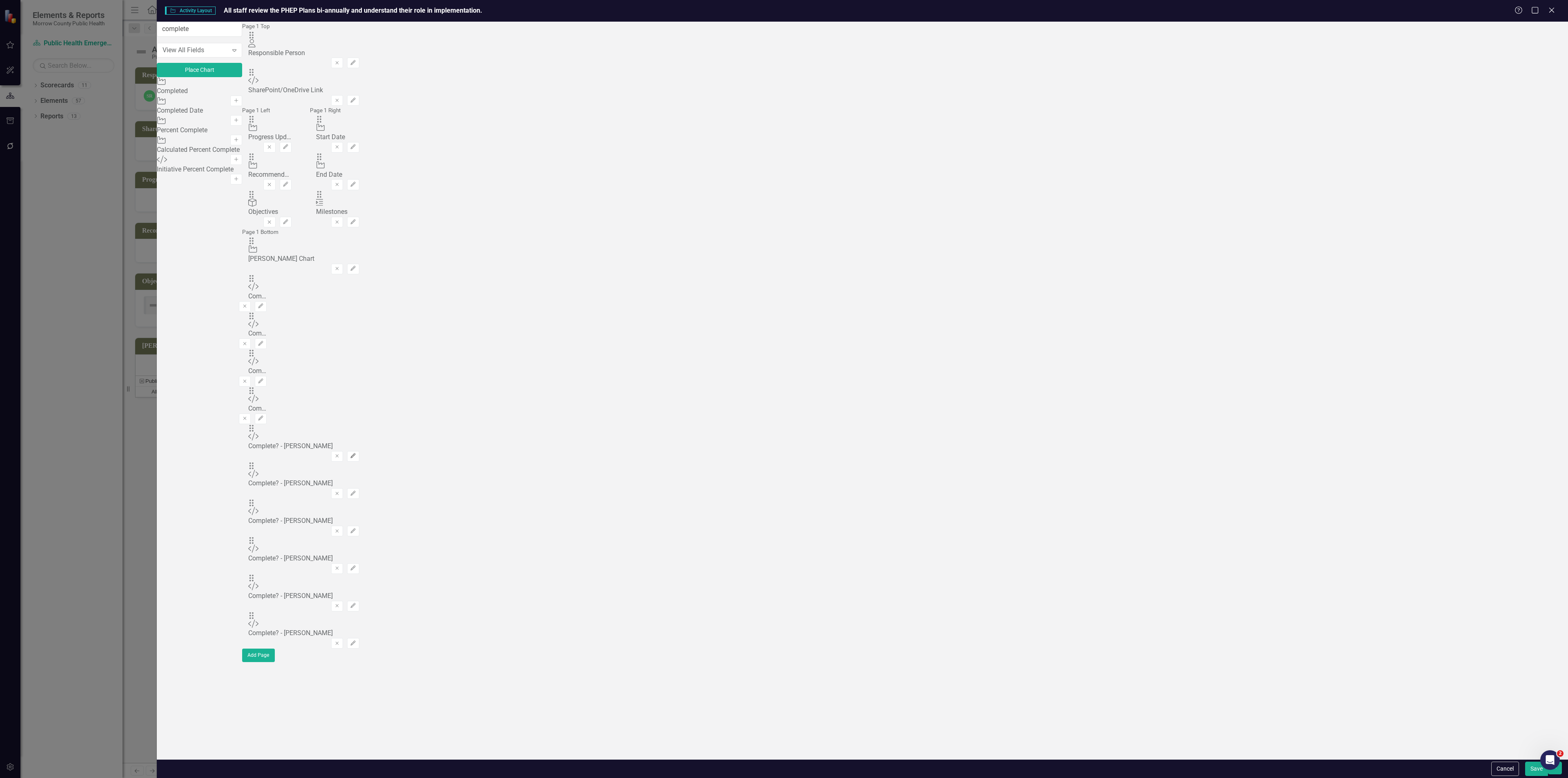
click at [359, 451] on button "Edit" at bounding box center [353, 456] width 12 height 11
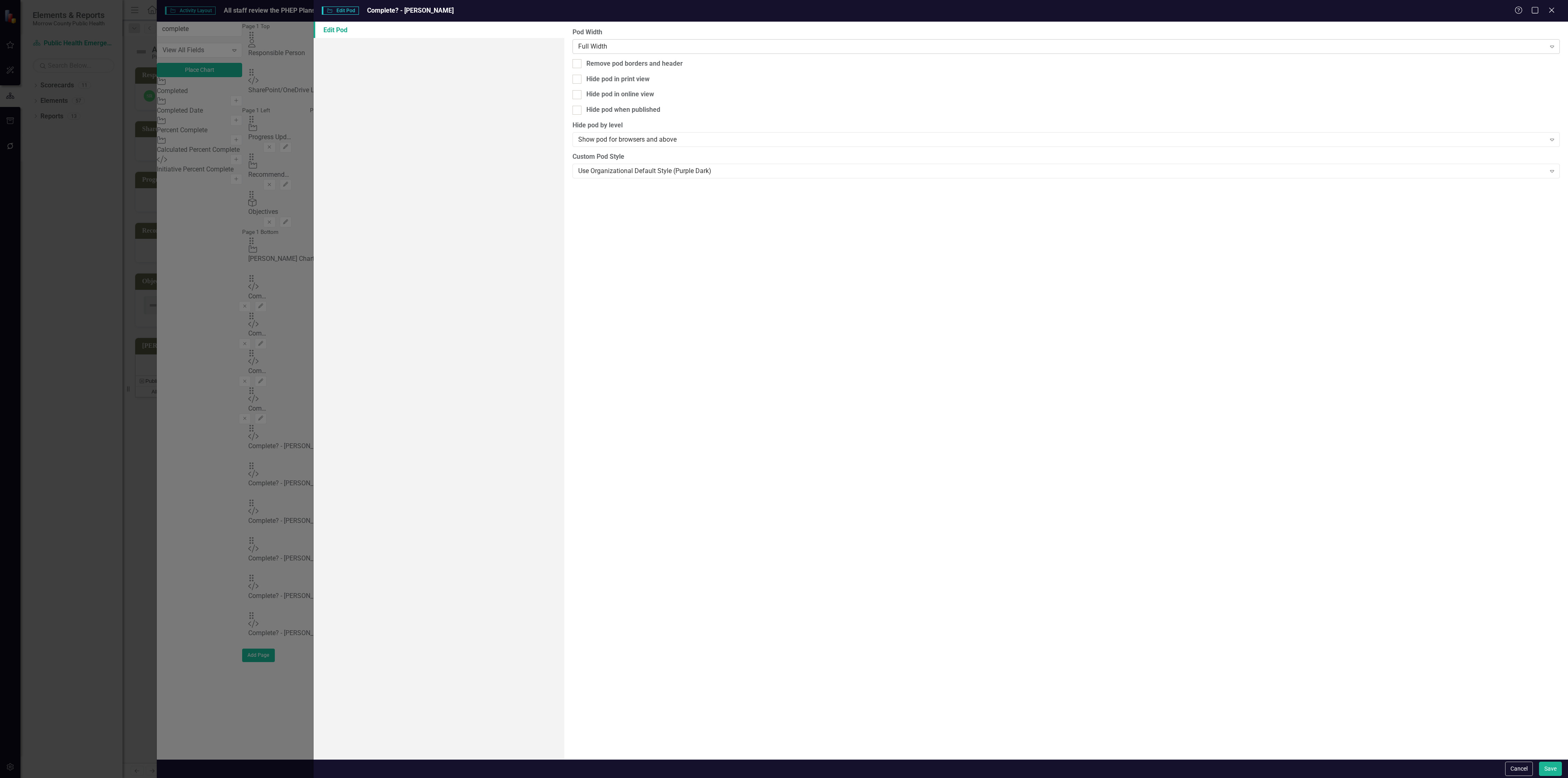
click at [726, 47] on div "Full Width" at bounding box center [1061, 46] width 967 height 9
click at [1548, 767] on button "Save" at bounding box center [1550, 769] width 23 height 14
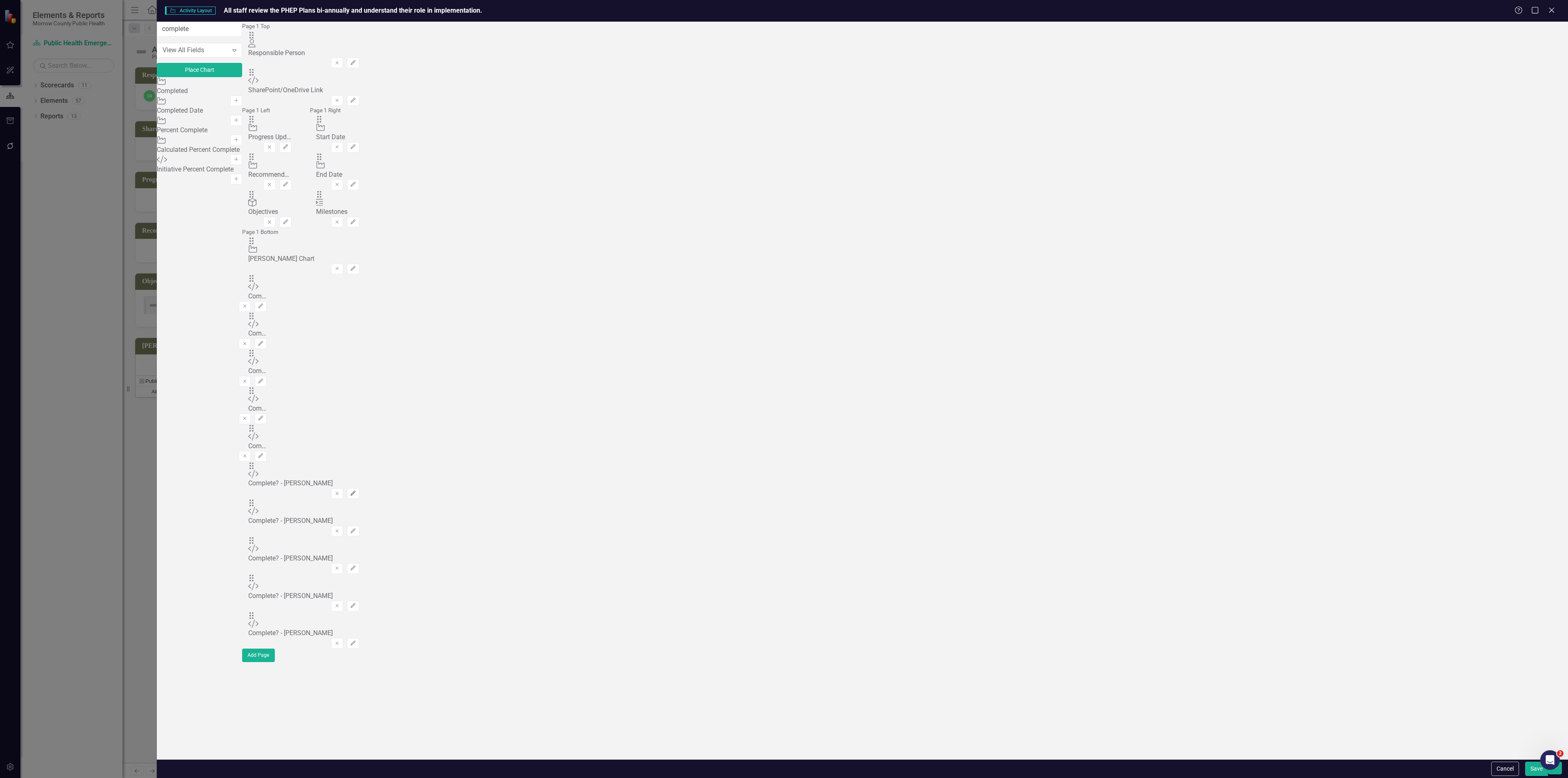
click at [359, 488] on button "Edit" at bounding box center [353, 493] width 12 height 11
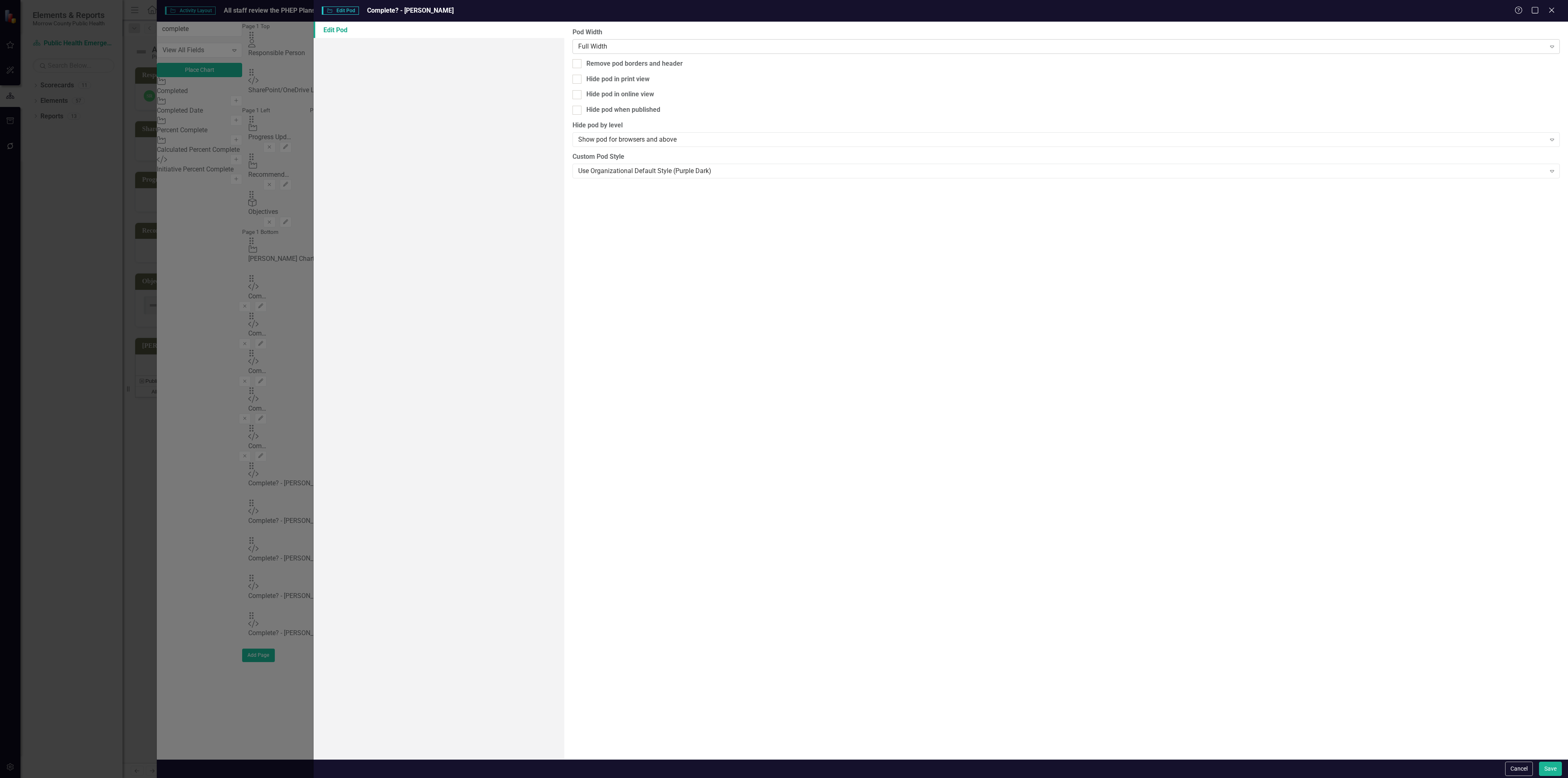
click at [665, 44] on div "Full Width" at bounding box center [1061, 46] width 967 height 9
click at [1543, 764] on button "Save" at bounding box center [1550, 769] width 23 height 14
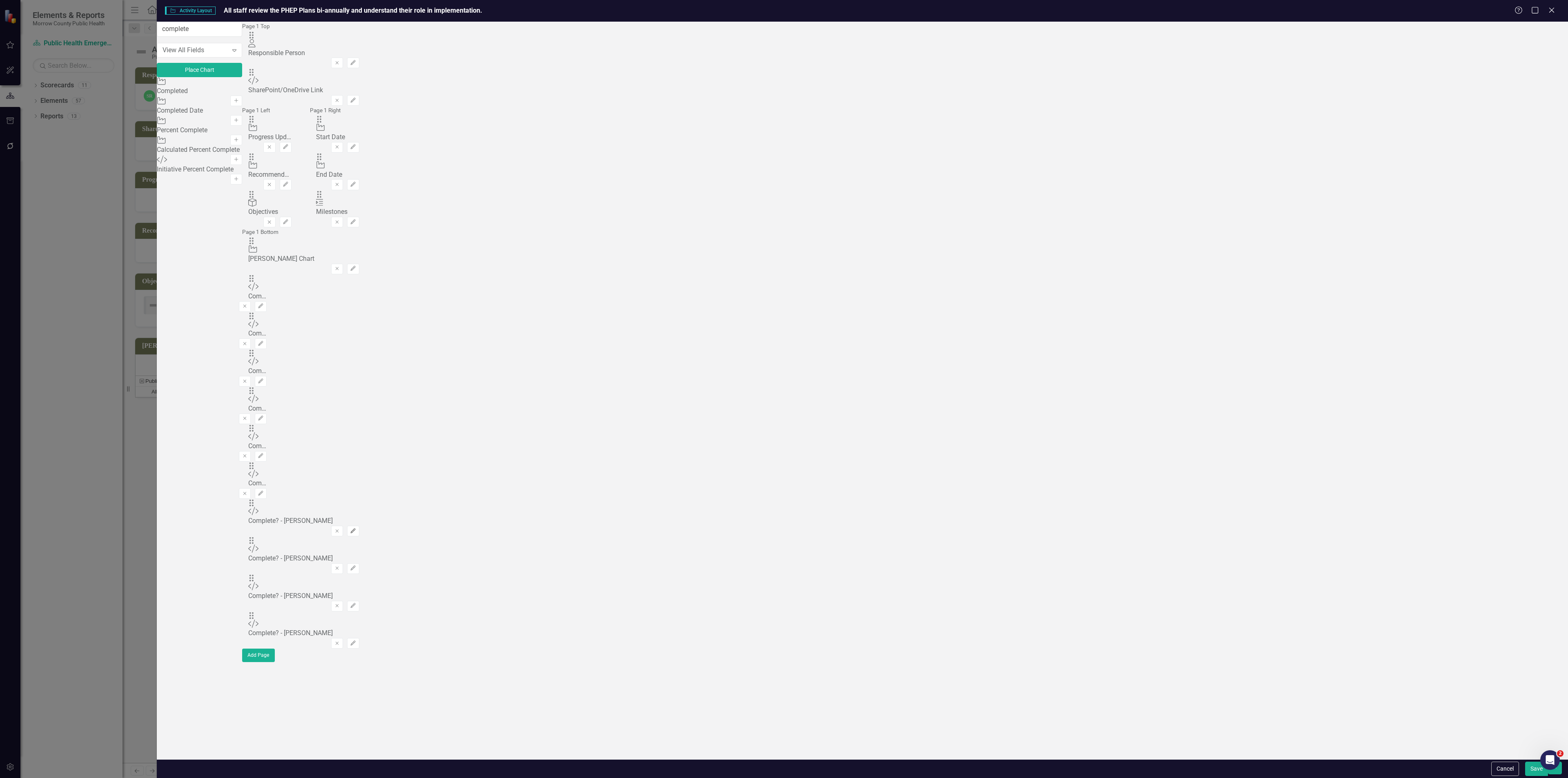
click at [356, 528] on icon "Edit" at bounding box center [353, 531] width 6 height 5
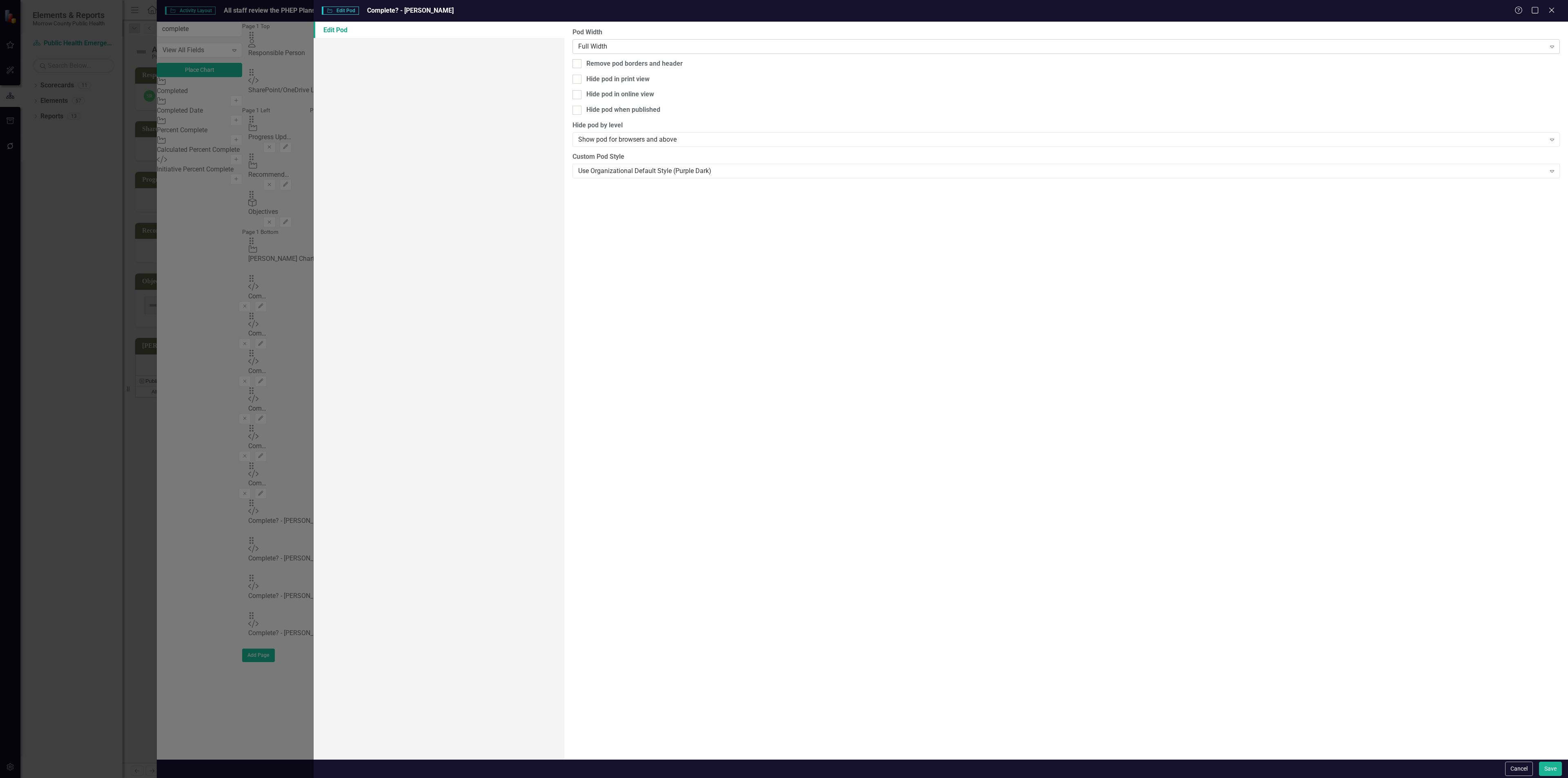
click at [771, 48] on div "Full Width" at bounding box center [1061, 46] width 967 height 9
click at [1541, 767] on button "Save" at bounding box center [1550, 769] width 23 height 14
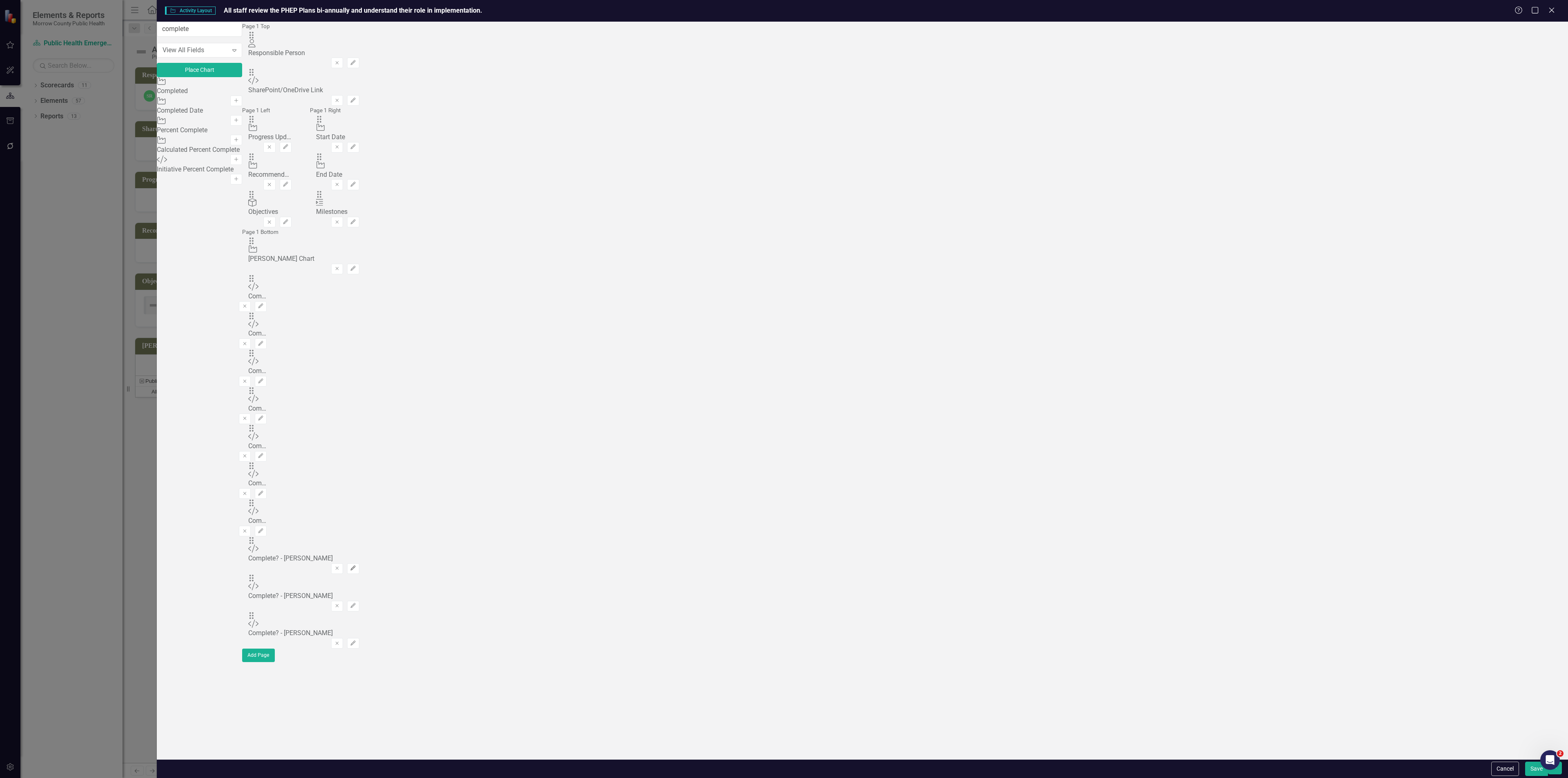
click at [359, 564] on button "Edit" at bounding box center [353, 568] width 12 height 11
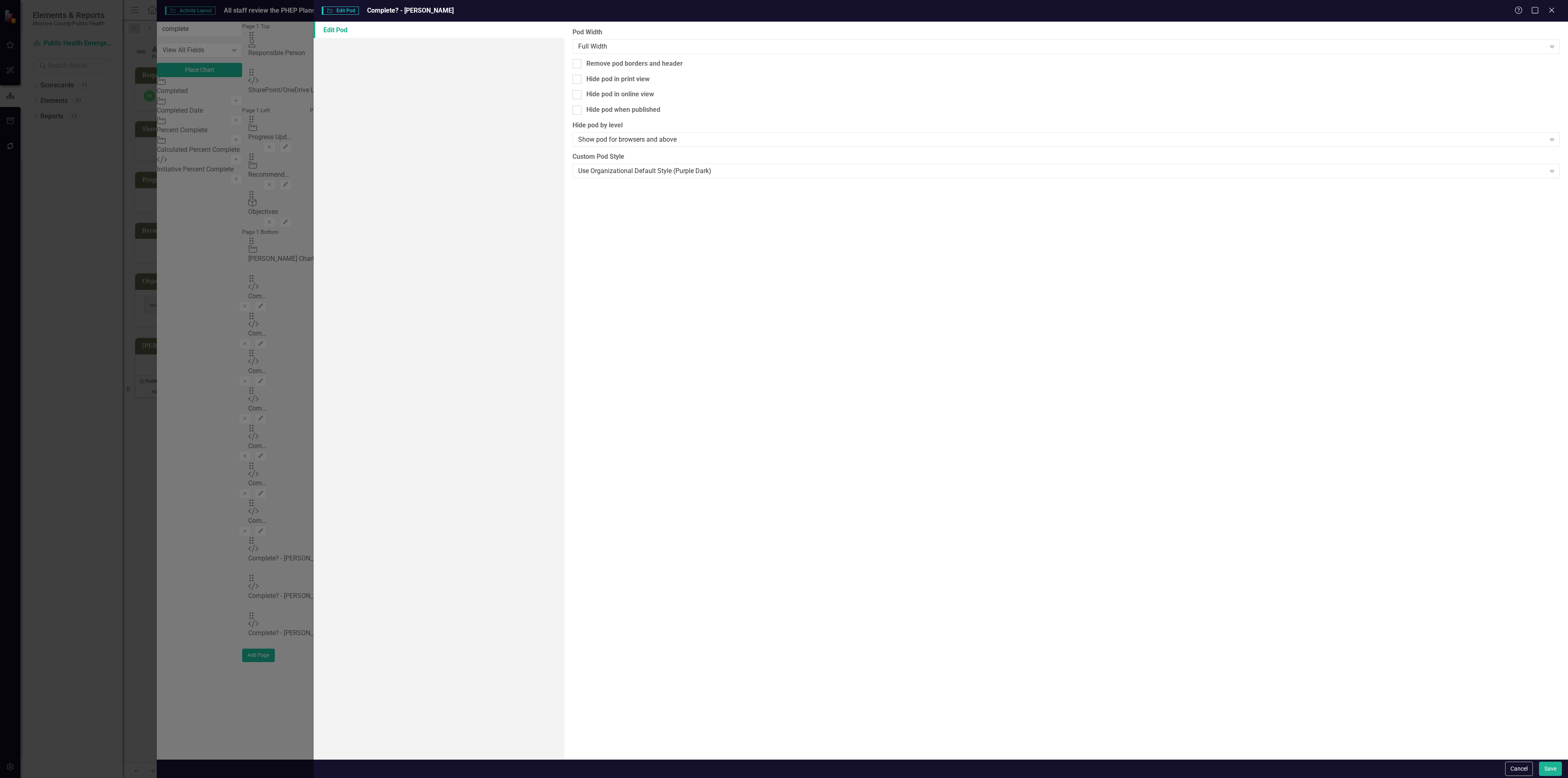
click at [637, 36] on label "Pod Width" at bounding box center [1066, 32] width 987 height 9
click at [635, 39] on div "Full Width Expand" at bounding box center [1066, 46] width 987 height 15
click at [1555, 765] on button "Save" at bounding box center [1550, 769] width 23 height 14
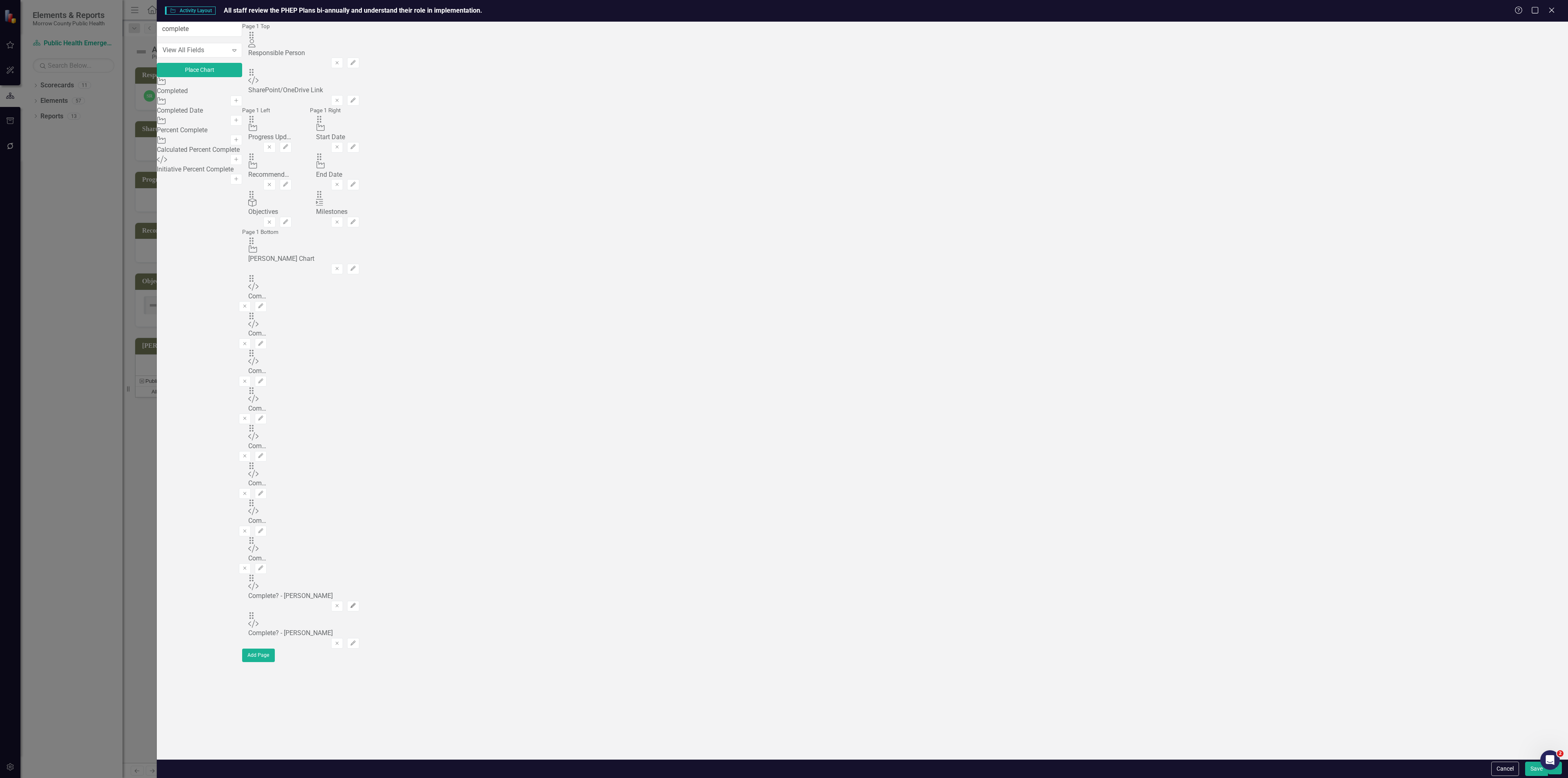
click at [356, 603] on icon "Edit" at bounding box center [353, 606] width 6 height 5
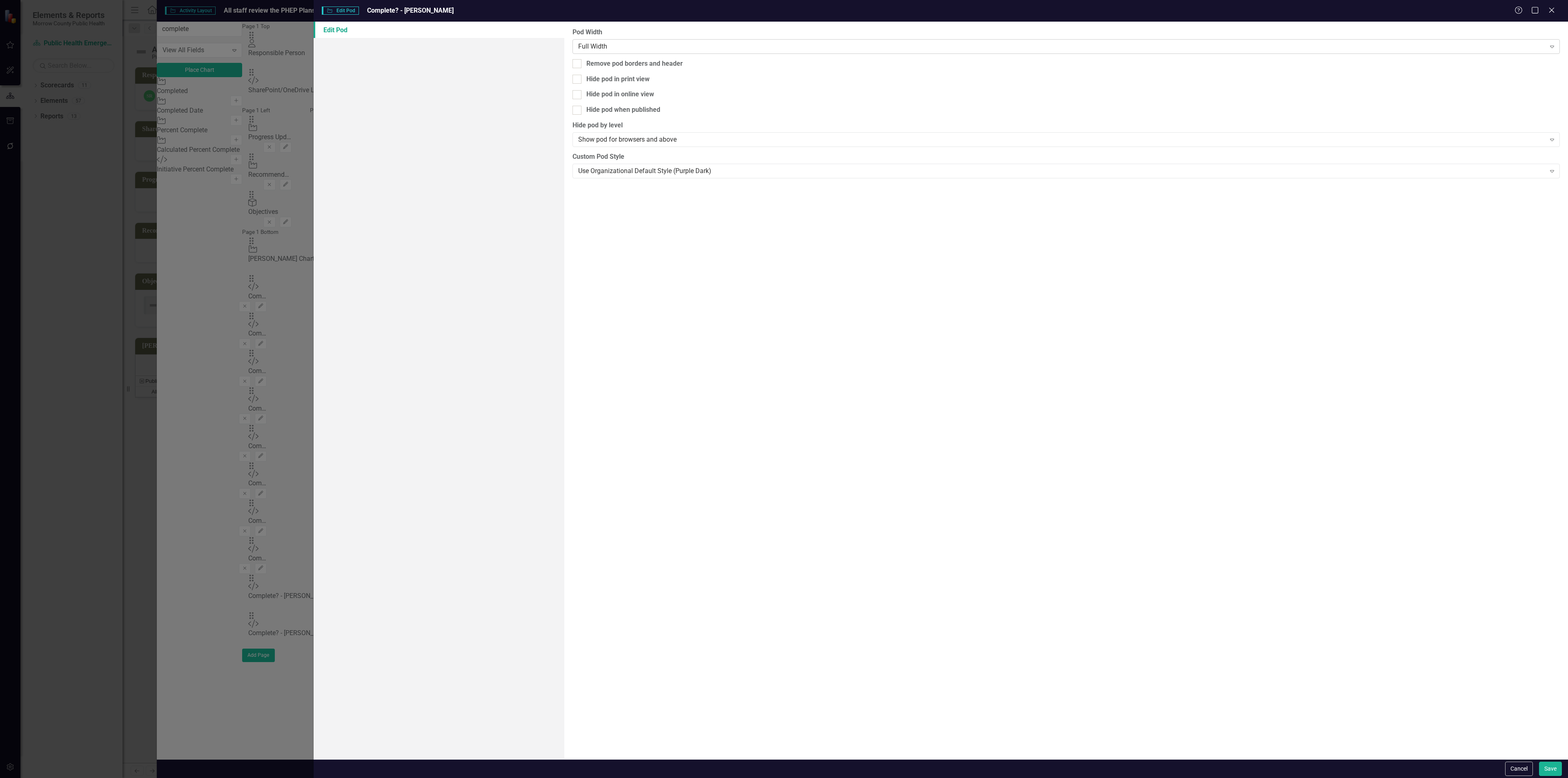
click at [724, 49] on div "Full Width" at bounding box center [1061, 46] width 967 height 9
click at [1551, 773] on button "Save" at bounding box center [1550, 769] width 23 height 14
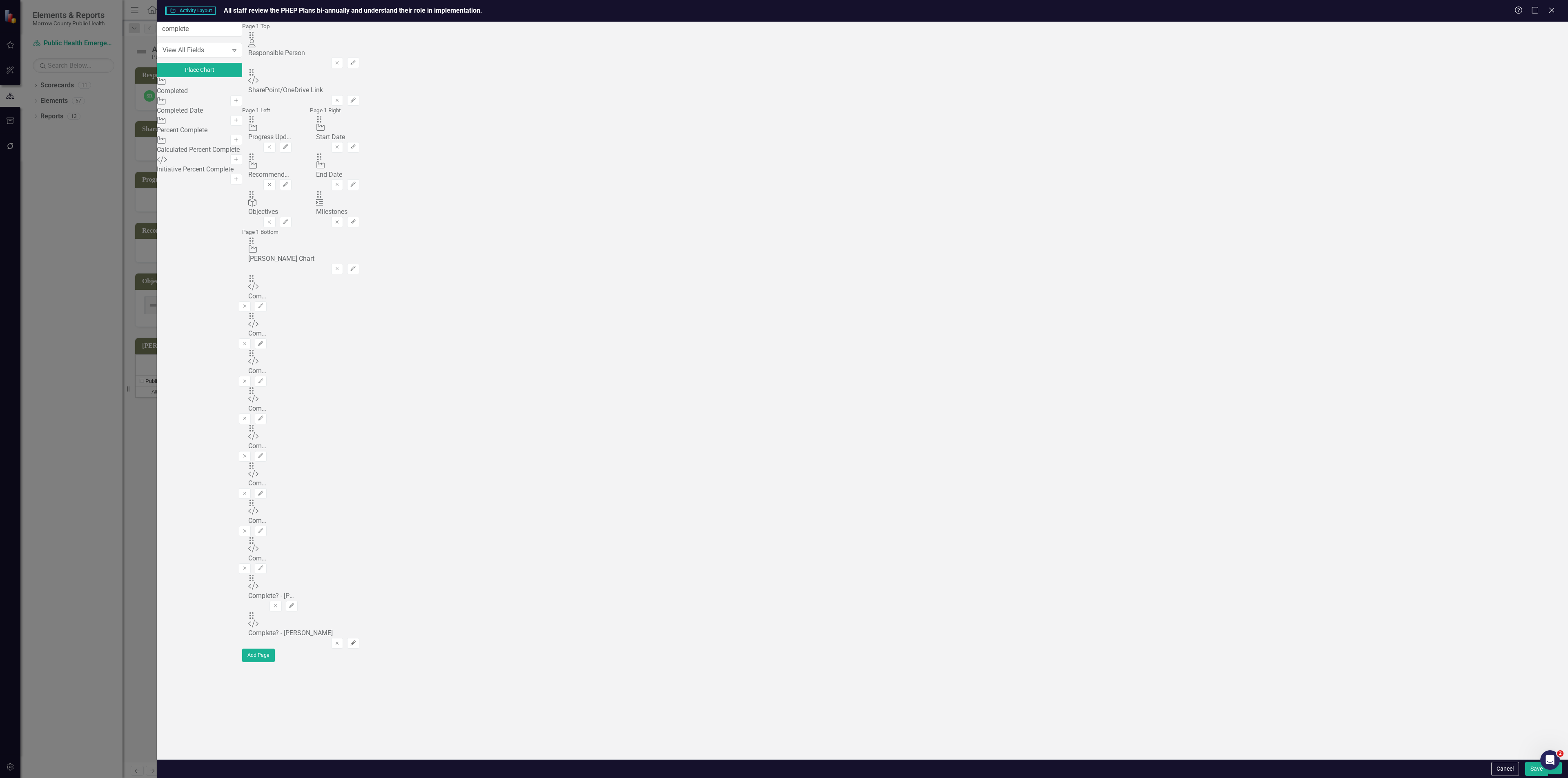
click at [356, 641] on icon "Edit" at bounding box center [353, 643] width 6 height 5
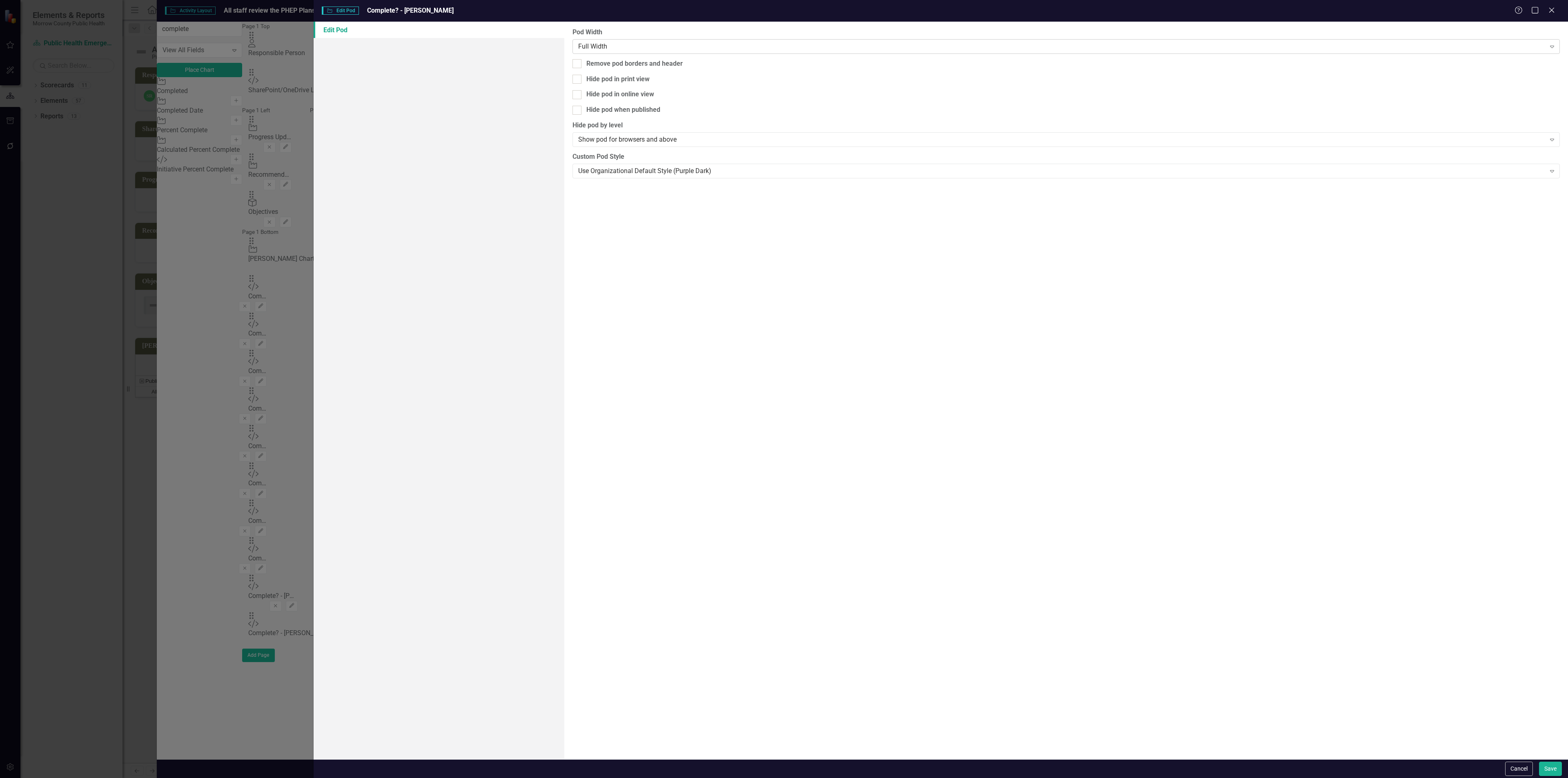
click at [755, 46] on div "Full Width" at bounding box center [1061, 46] width 967 height 9
click at [1553, 767] on button "Save" at bounding box center [1550, 769] width 23 height 14
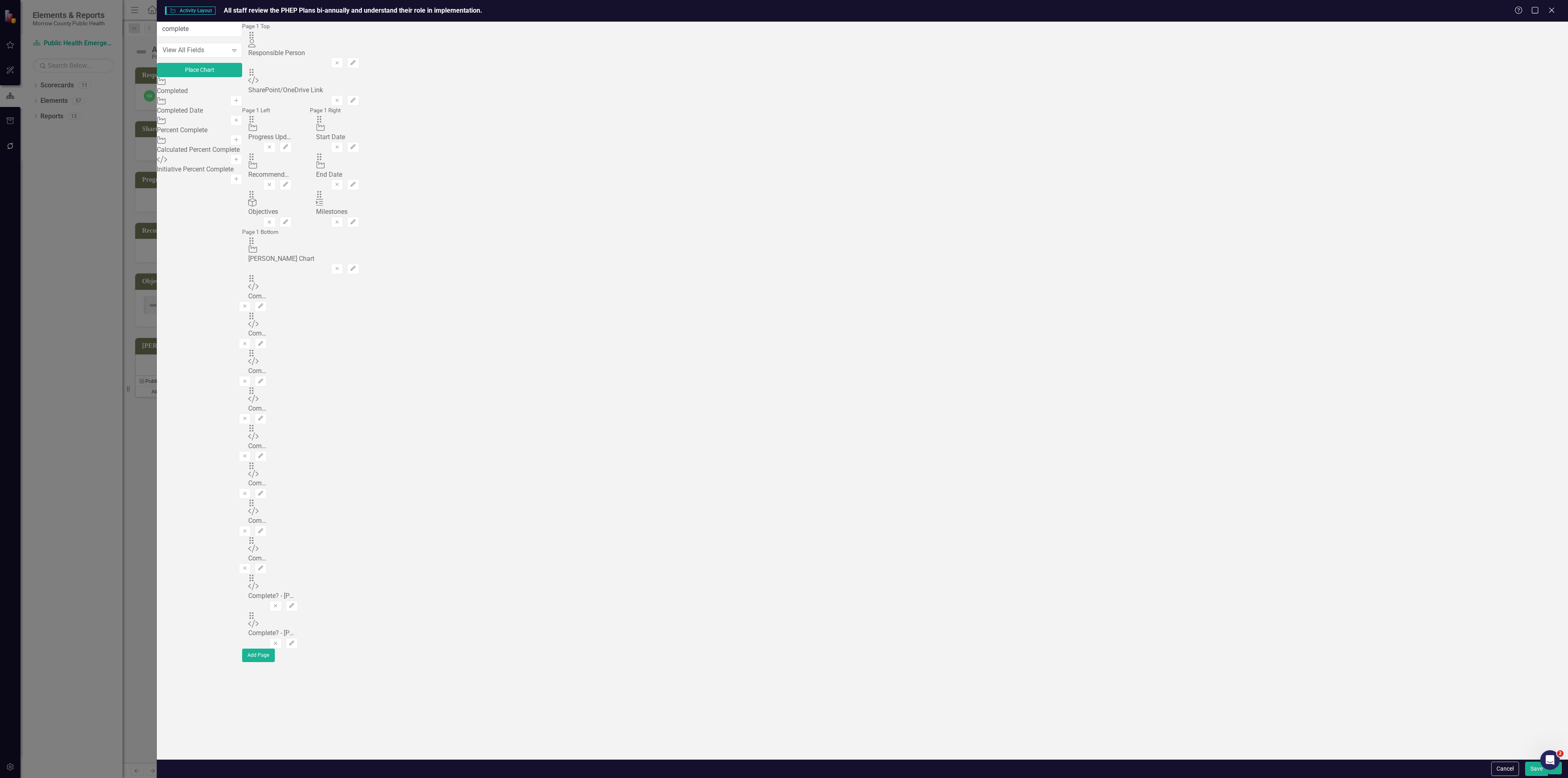
click at [1535, 770] on button "Save" at bounding box center [1536, 769] width 23 height 14
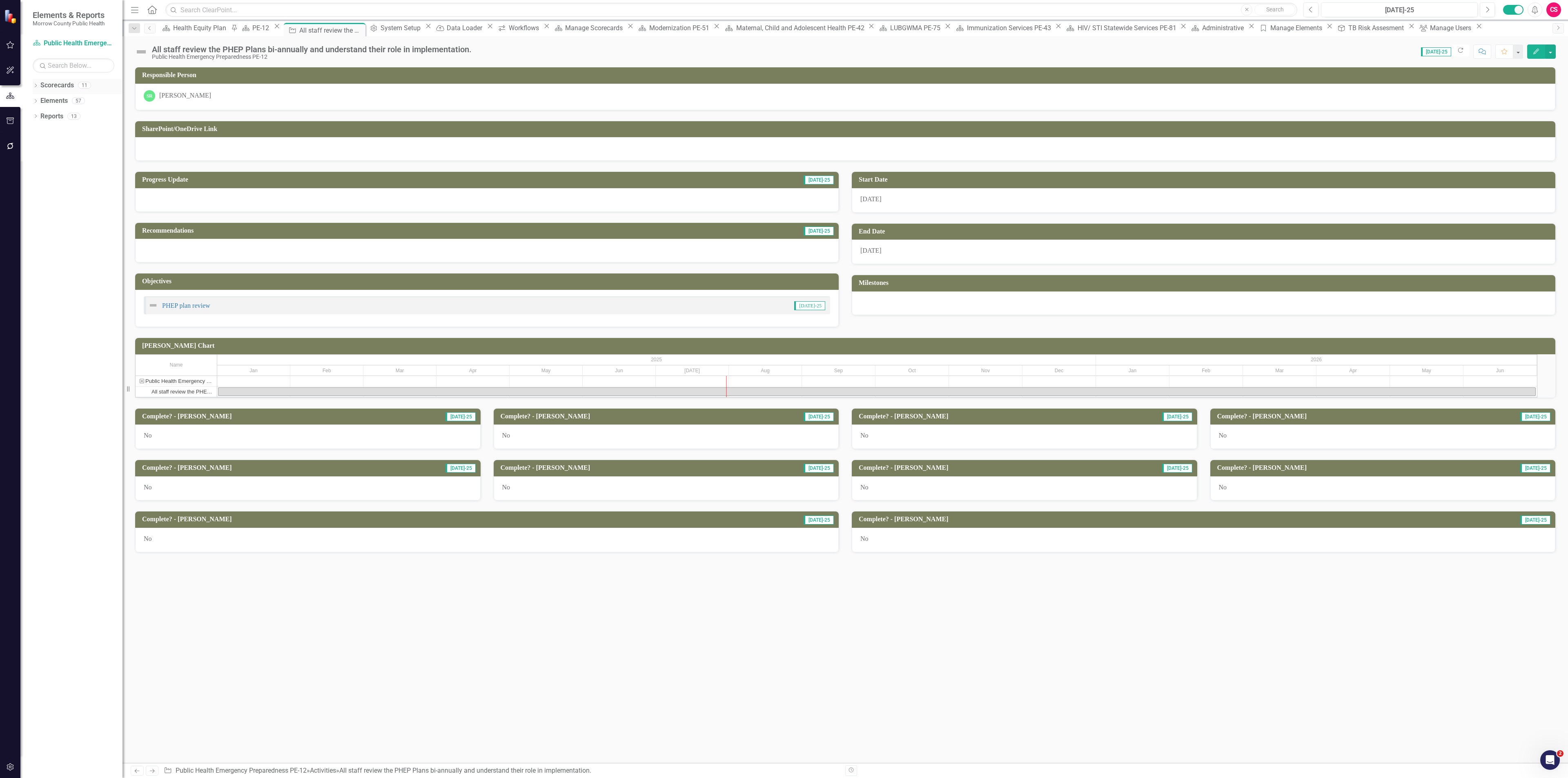
click at [36, 88] on icon "Dropdown" at bounding box center [36, 86] width 6 height 4
click at [59, 189] on link "Reproductive Health PE 46-05" at bounding box center [78, 193] width 90 height 9
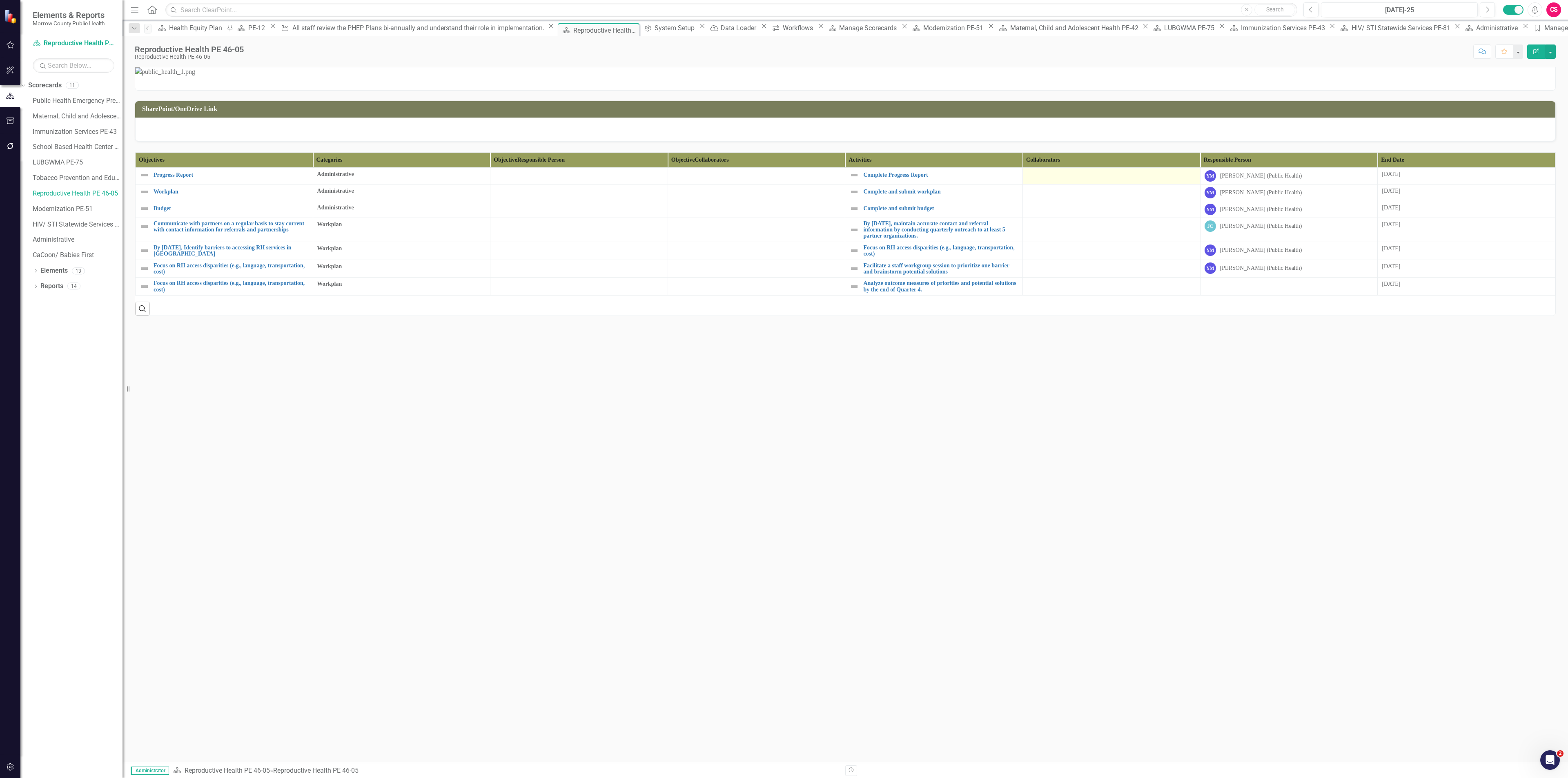
click at [1057, 180] on div at bounding box center [1111, 175] width 169 height 10
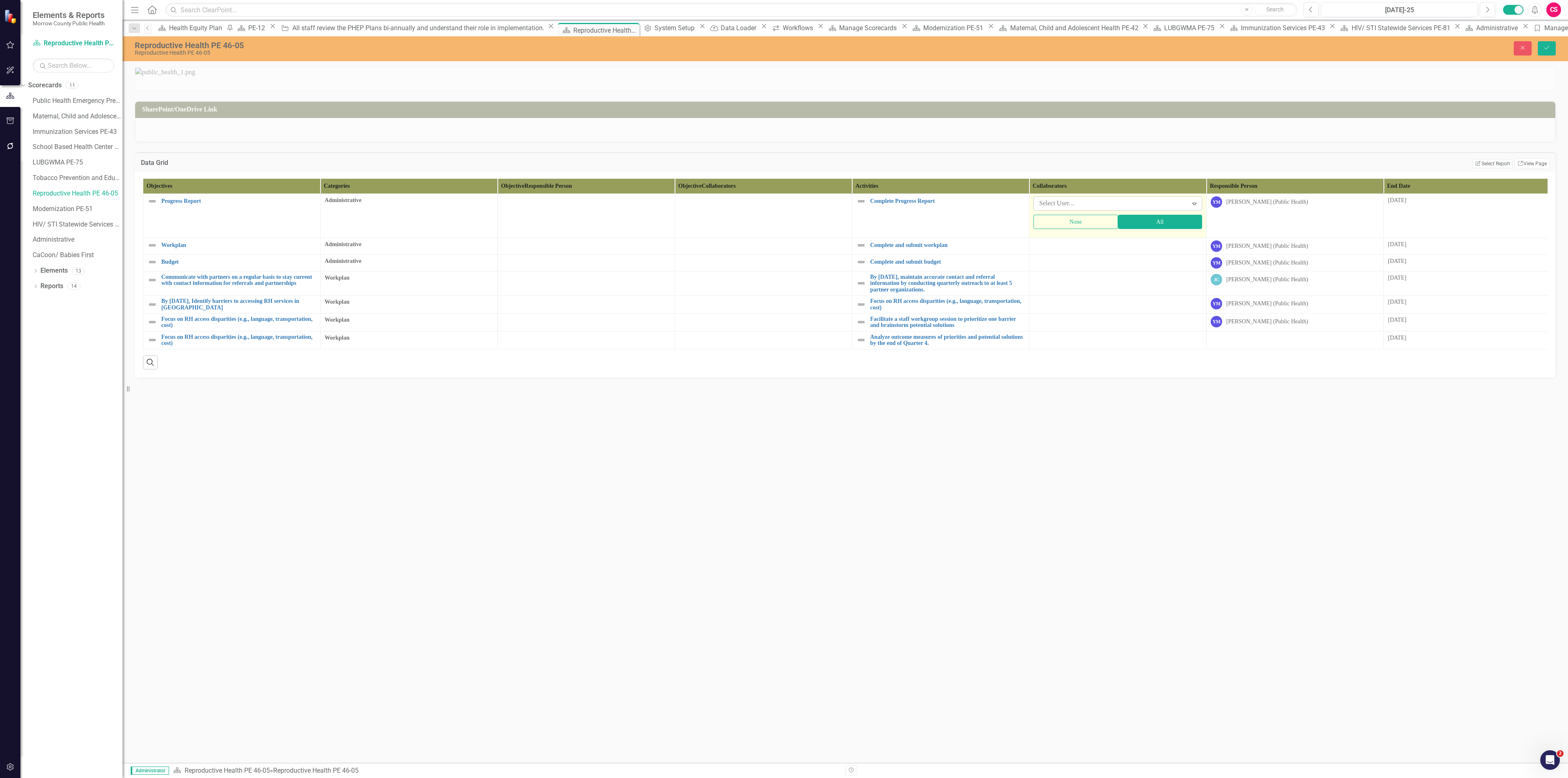
click at [1060, 209] on div at bounding box center [1111, 203] width 152 height 11
type input "robi"
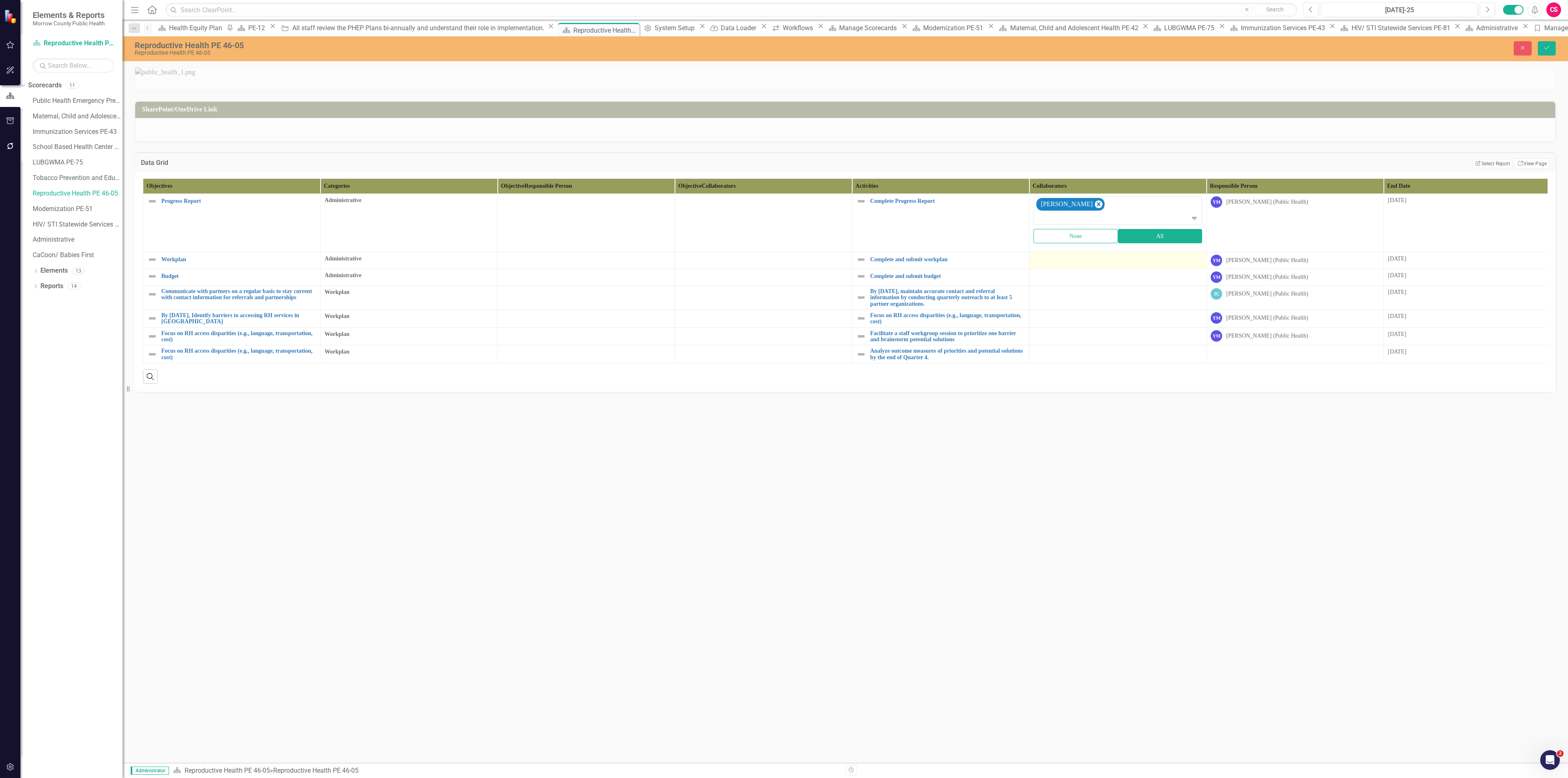
click at [1060, 264] on div at bounding box center [1118, 259] width 168 height 10
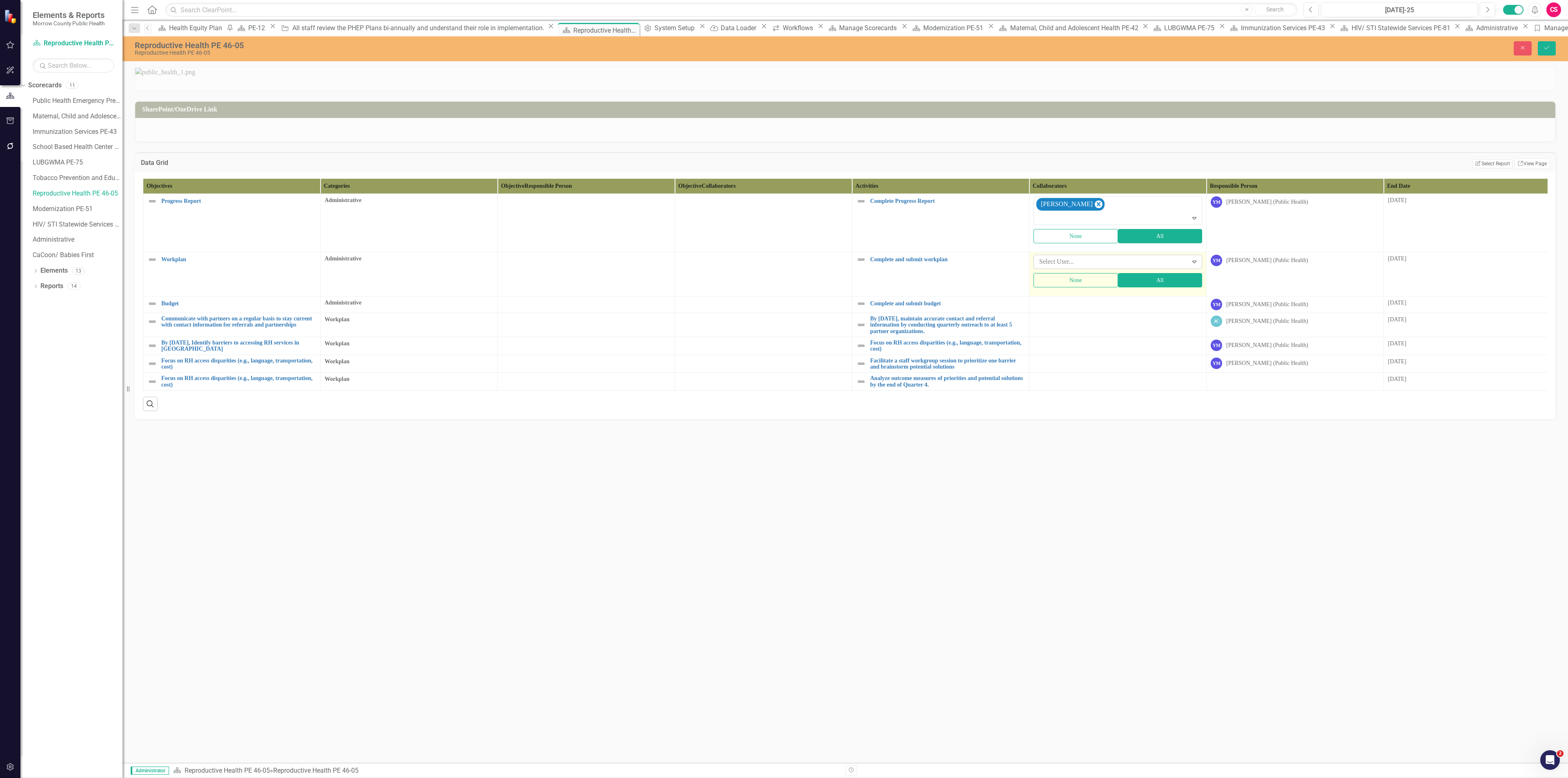
click at [1059, 267] on div at bounding box center [1111, 262] width 152 height 11
type input "[PERSON_NAME]"
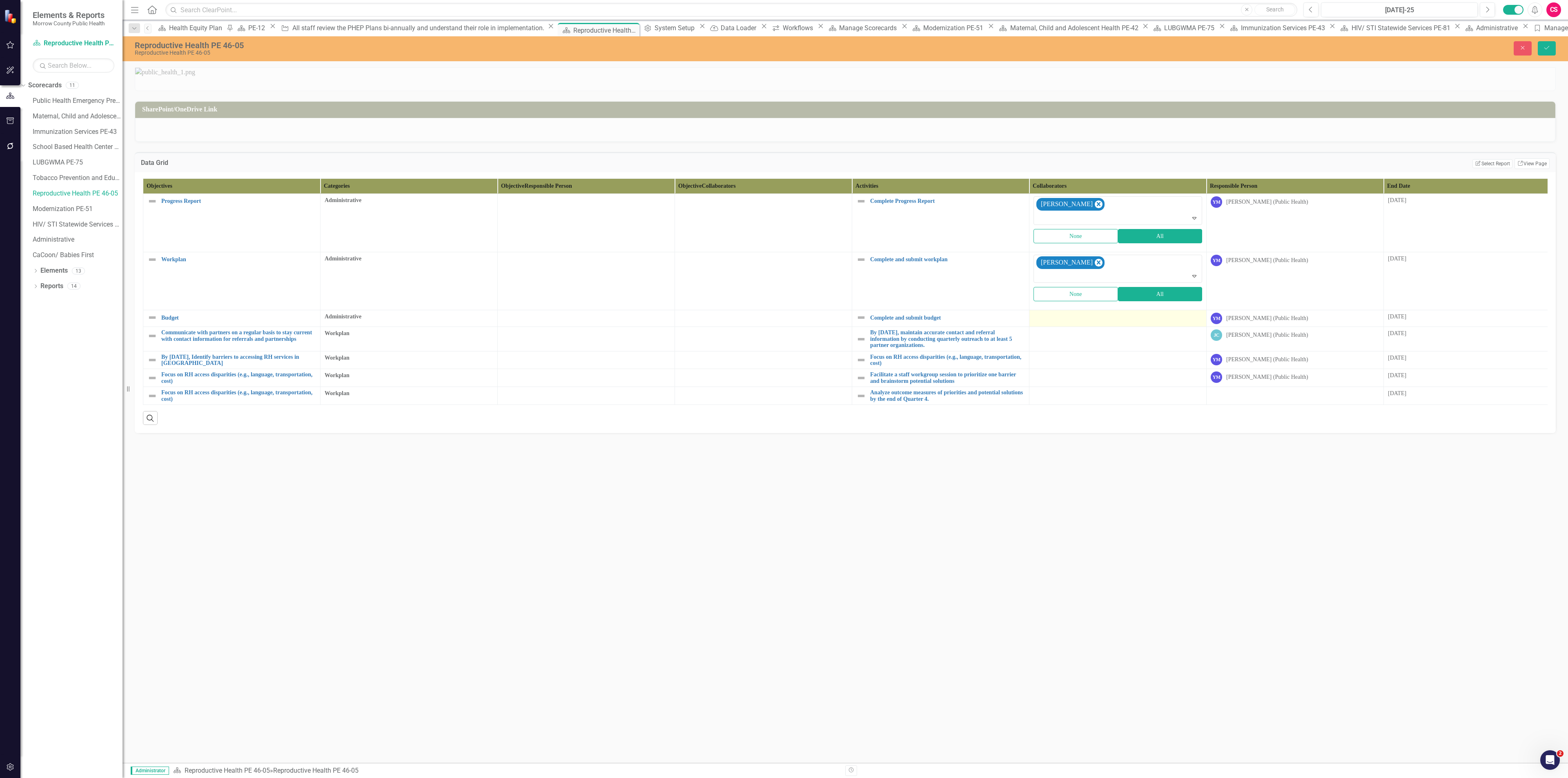
click at [1072, 322] on div at bounding box center [1118, 318] width 168 height 10
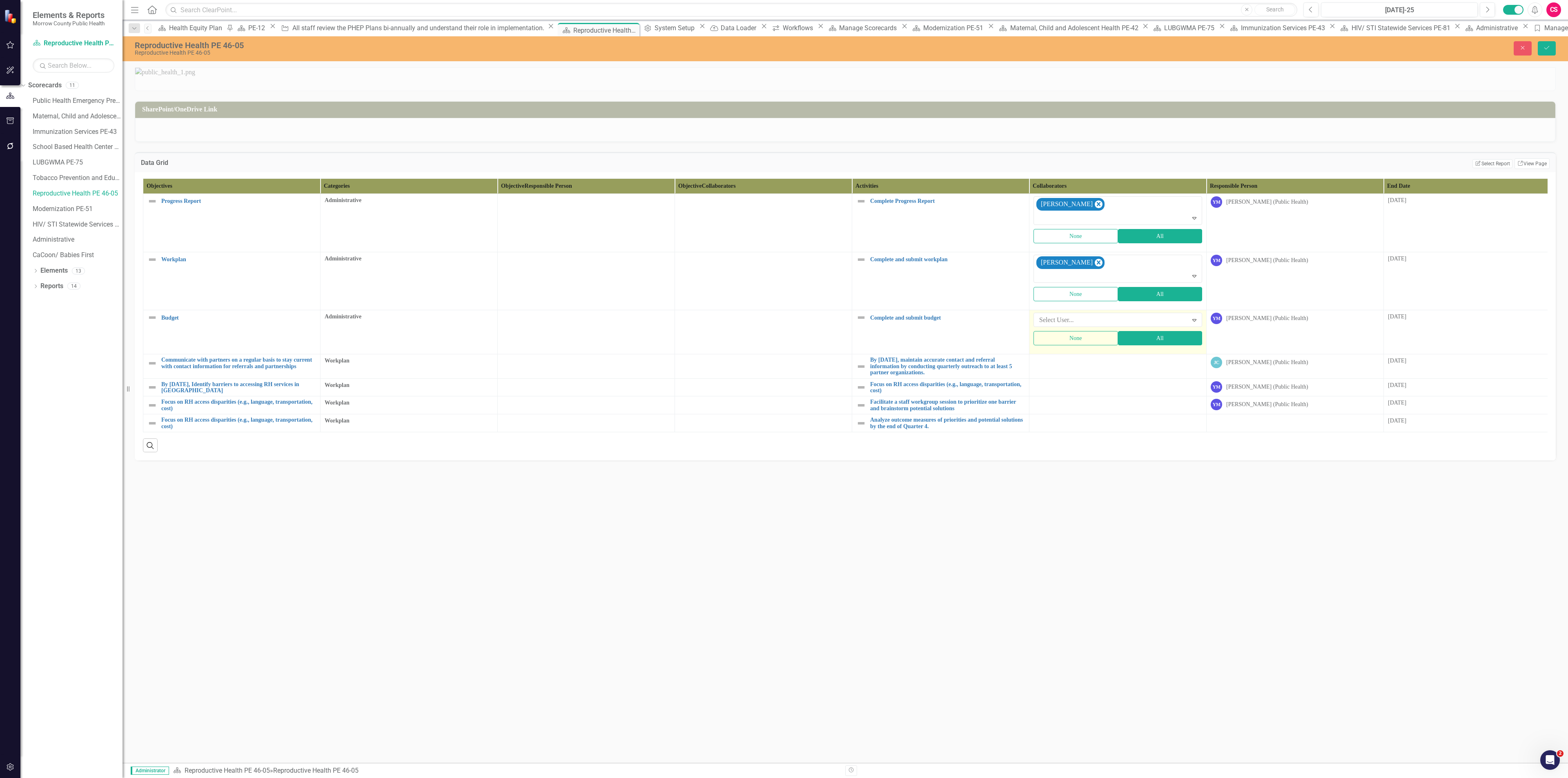
click at [1072, 326] on div at bounding box center [1111, 320] width 152 height 11
type input "[PERSON_NAME]"
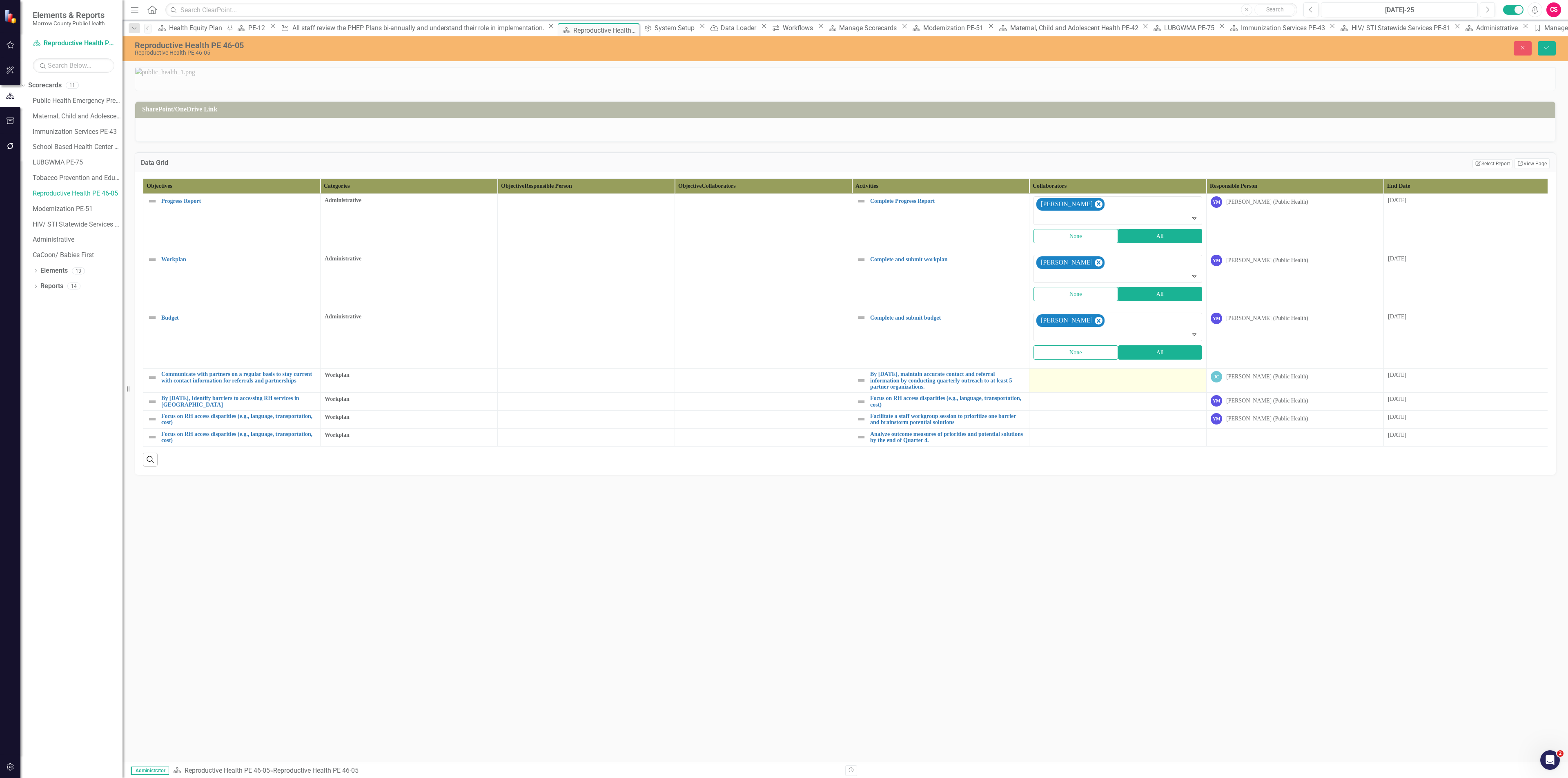
click at [1086, 381] on div at bounding box center [1118, 376] width 168 height 10
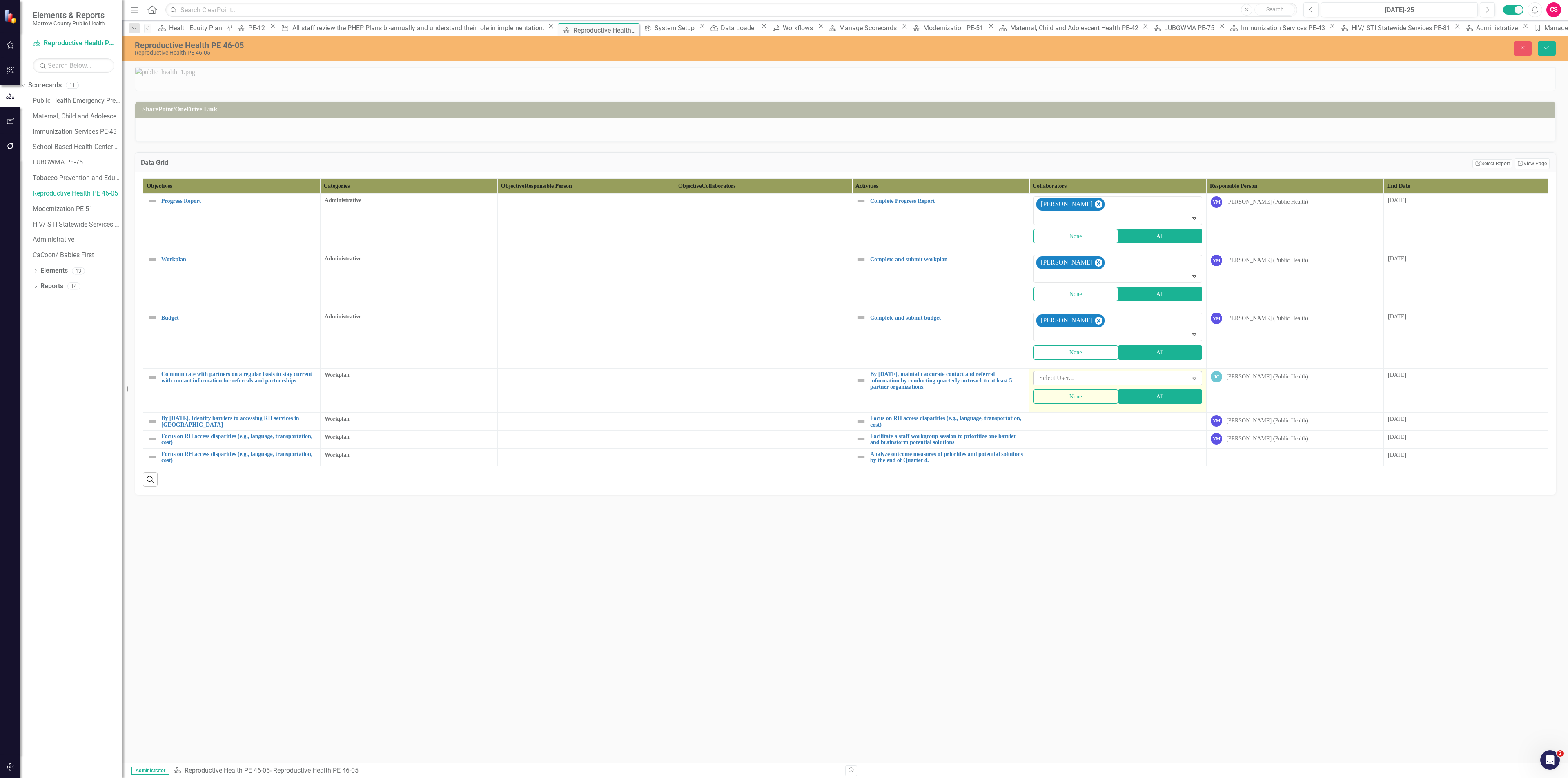
click at [1086, 383] on div at bounding box center [1111, 378] width 152 height 11
type input "yvon"
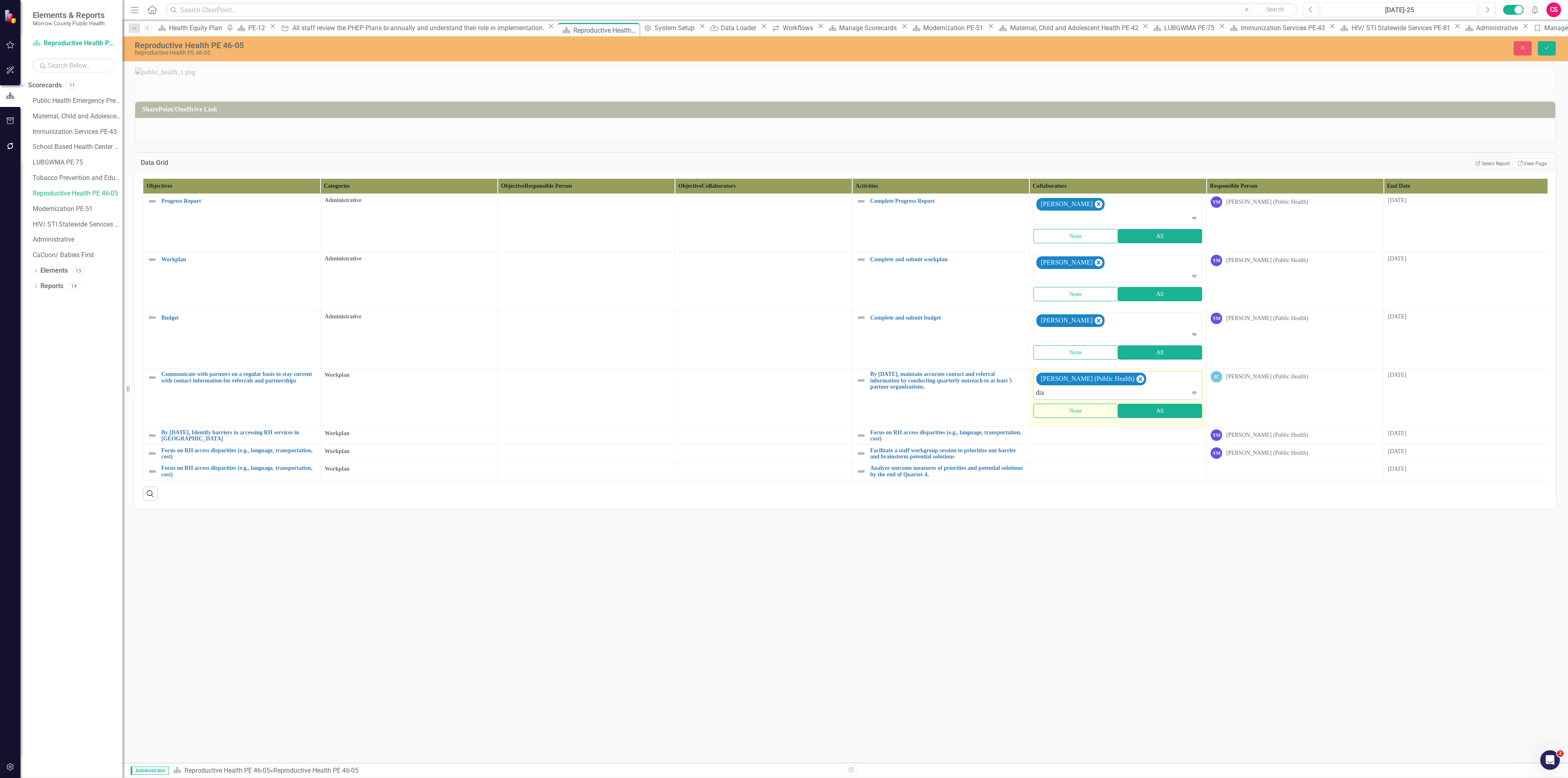
type input "dian"
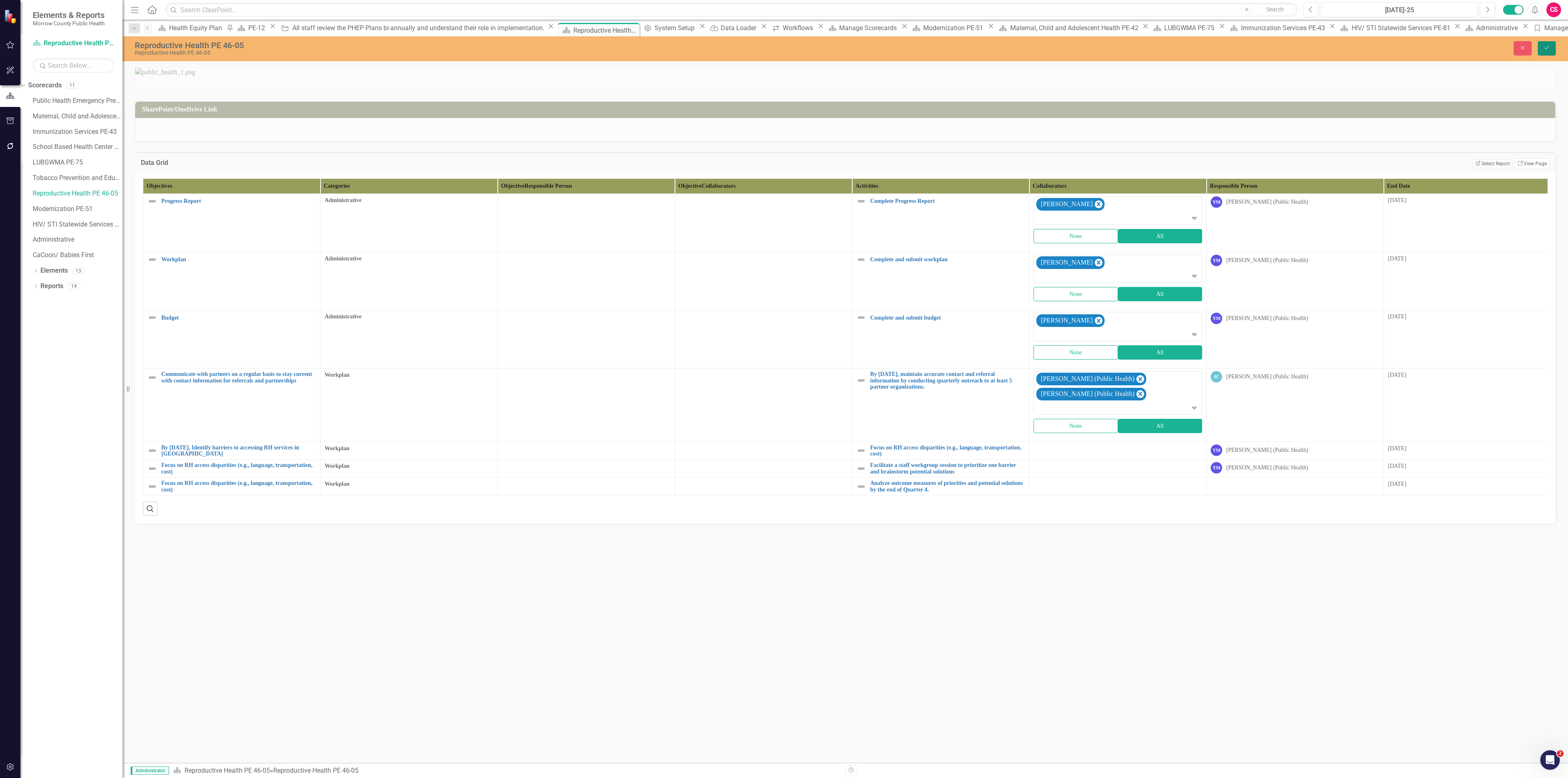
click at [1555, 46] on button "Save" at bounding box center [1547, 48] width 18 height 14
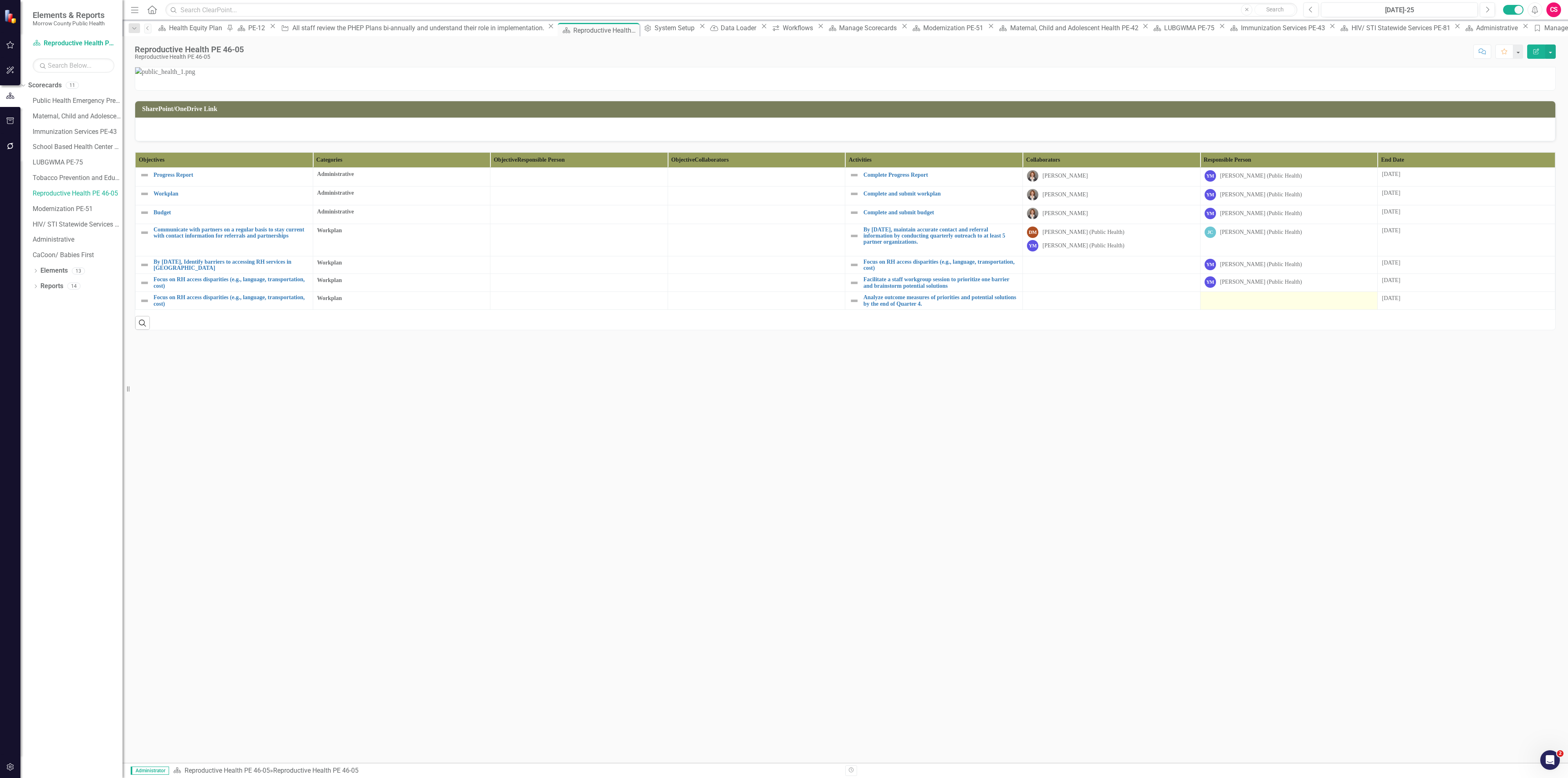
click at [1271, 310] on td at bounding box center [1288, 301] width 177 height 18
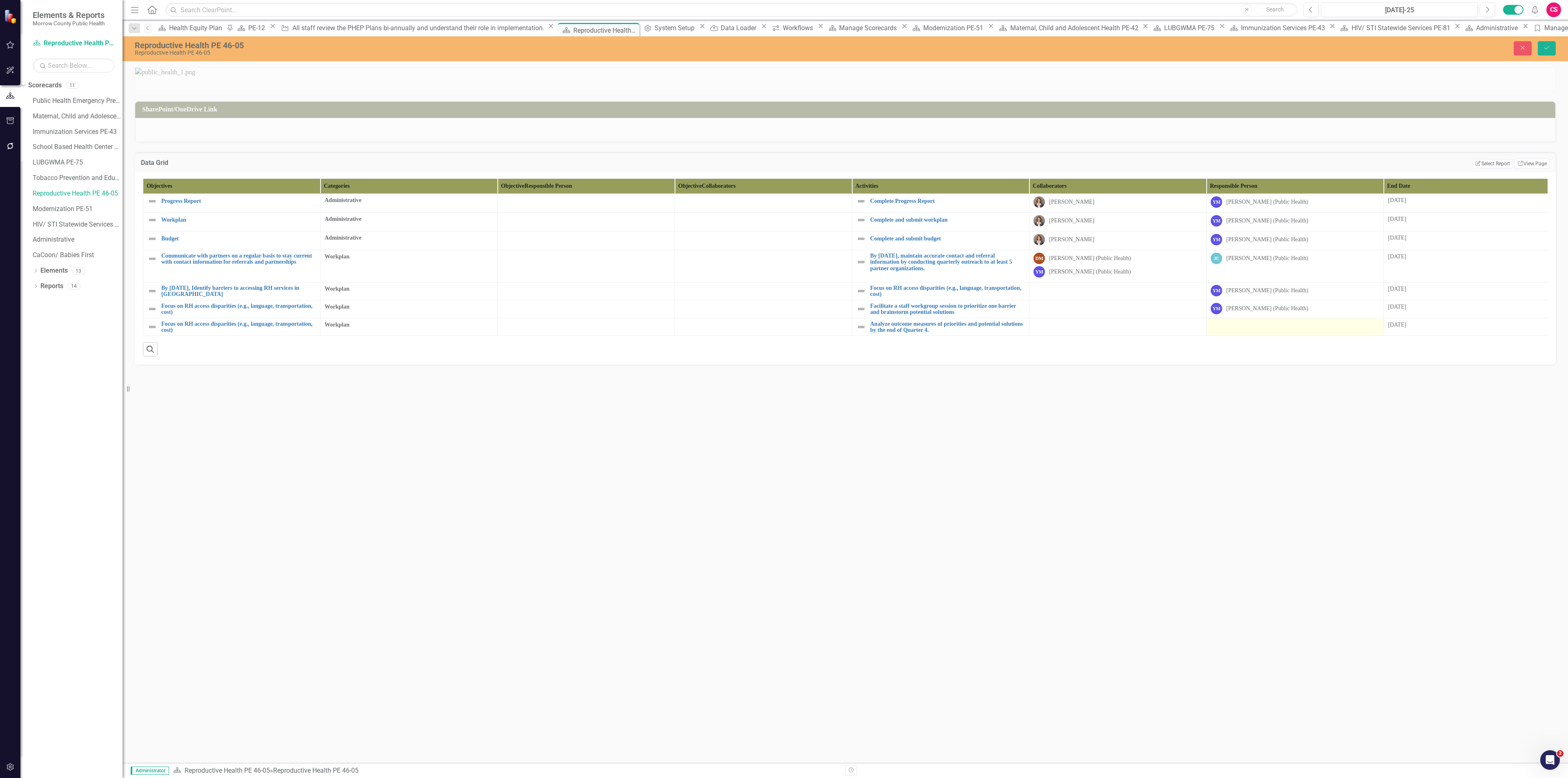
click at [1271, 313] on div "[PERSON_NAME] (Public Health)" at bounding box center [1267, 308] width 82 height 8
click at [1249, 333] on div "Not Defined" at bounding box center [1291, 327] width 149 height 9
type input "jes"
click at [1249, 333] on div "[PERSON_NAME] (Public Health)" at bounding box center [1291, 327] width 149 height 9
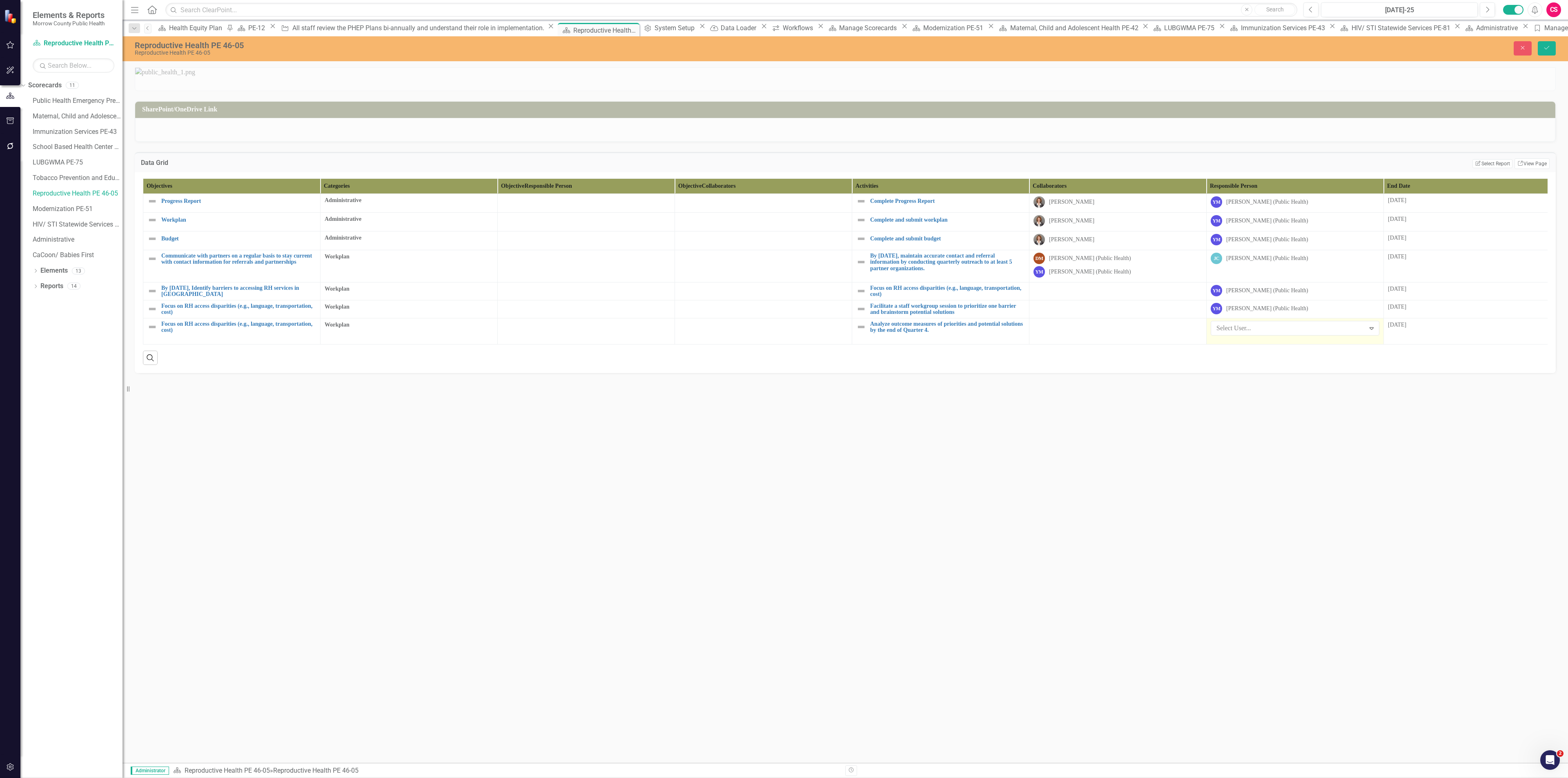
click at [1142, 632] on div "SharePoint/OneDrive Link Data Grid Edit Report Select Report Link View Page Obj…" at bounding box center [845, 415] width 1445 height 695
click at [1242, 333] on div "[PERSON_NAME] (Public Health)" at bounding box center [1291, 327] width 149 height 9
click at [1300, 777] on div "Not Defined" at bounding box center [785, 784] width 1555 height 9
click at [1141, 331] on div at bounding box center [1118, 326] width 168 height 10
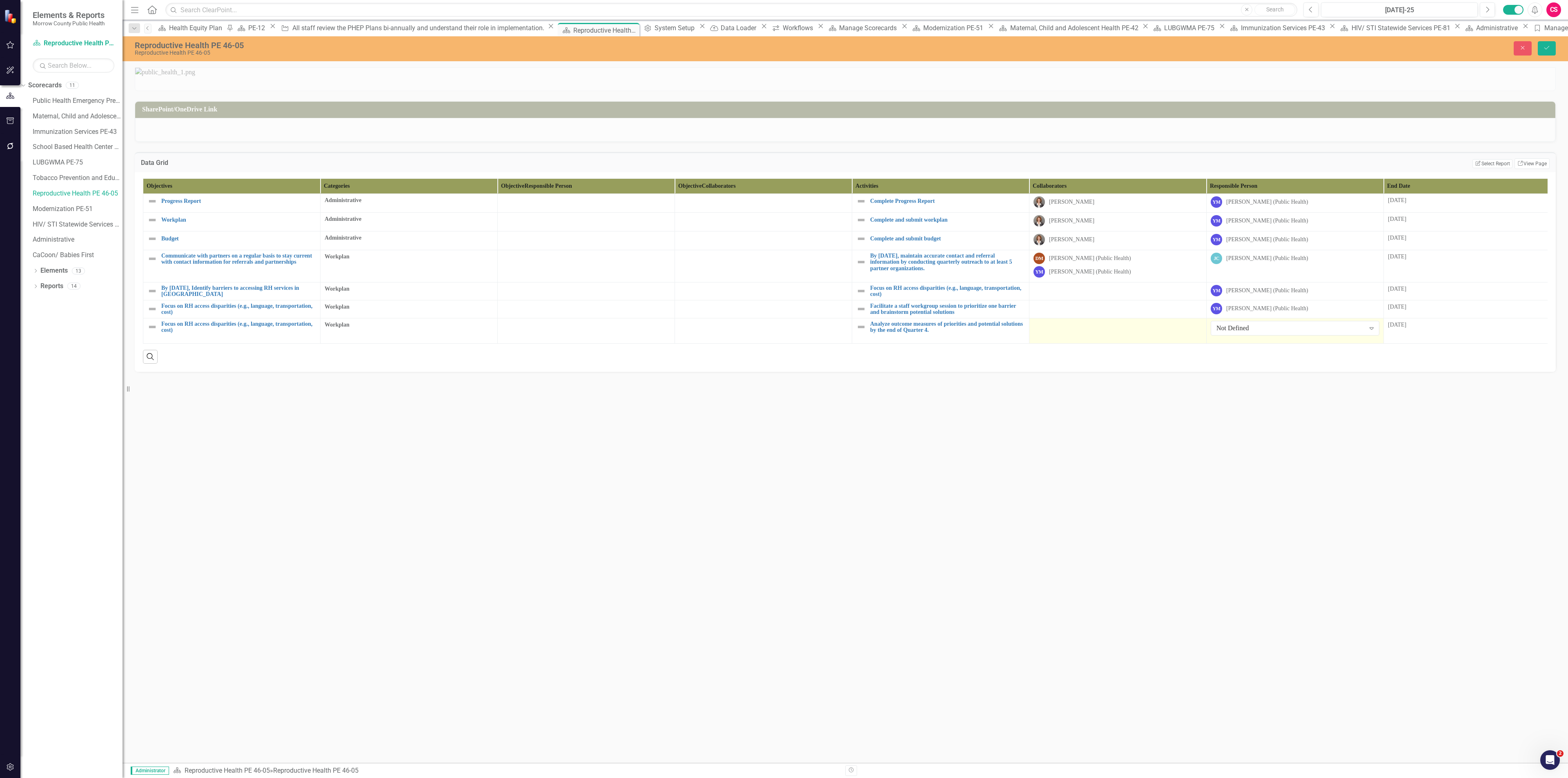
click at [1141, 331] on div at bounding box center [1118, 326] width 168 height 10
click at [1121, 334] on div at bounding box center [1111, 328] width 152 height 11
type input "jes"
type input "dian"
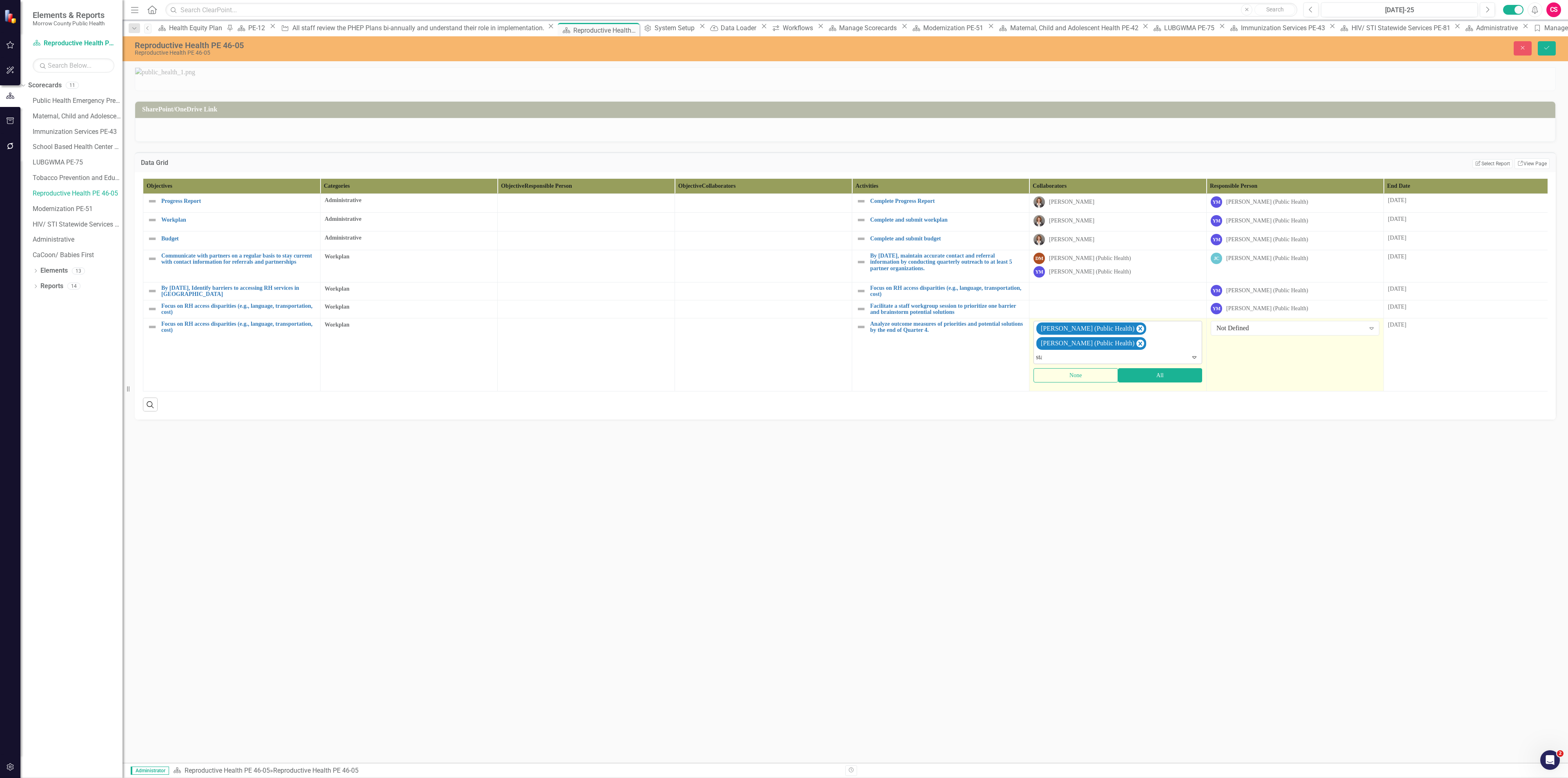
type input "stan"
type input "erin"
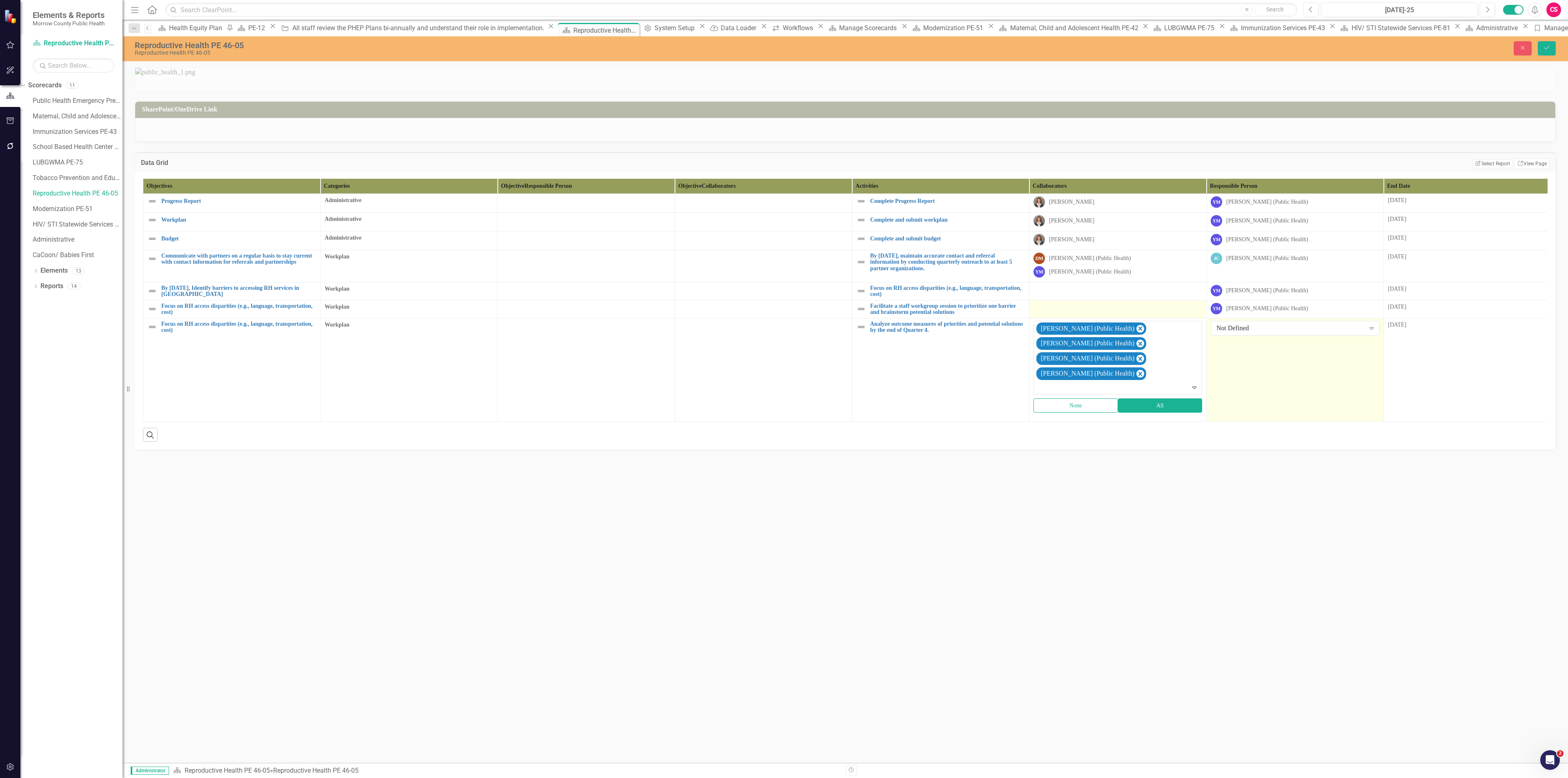
click at [1096, 313] on div at bounding box center [1118, 308] width 168 height 10
click at [1095, 313] on div at bounding box center [1118, 308] width 168 height 10
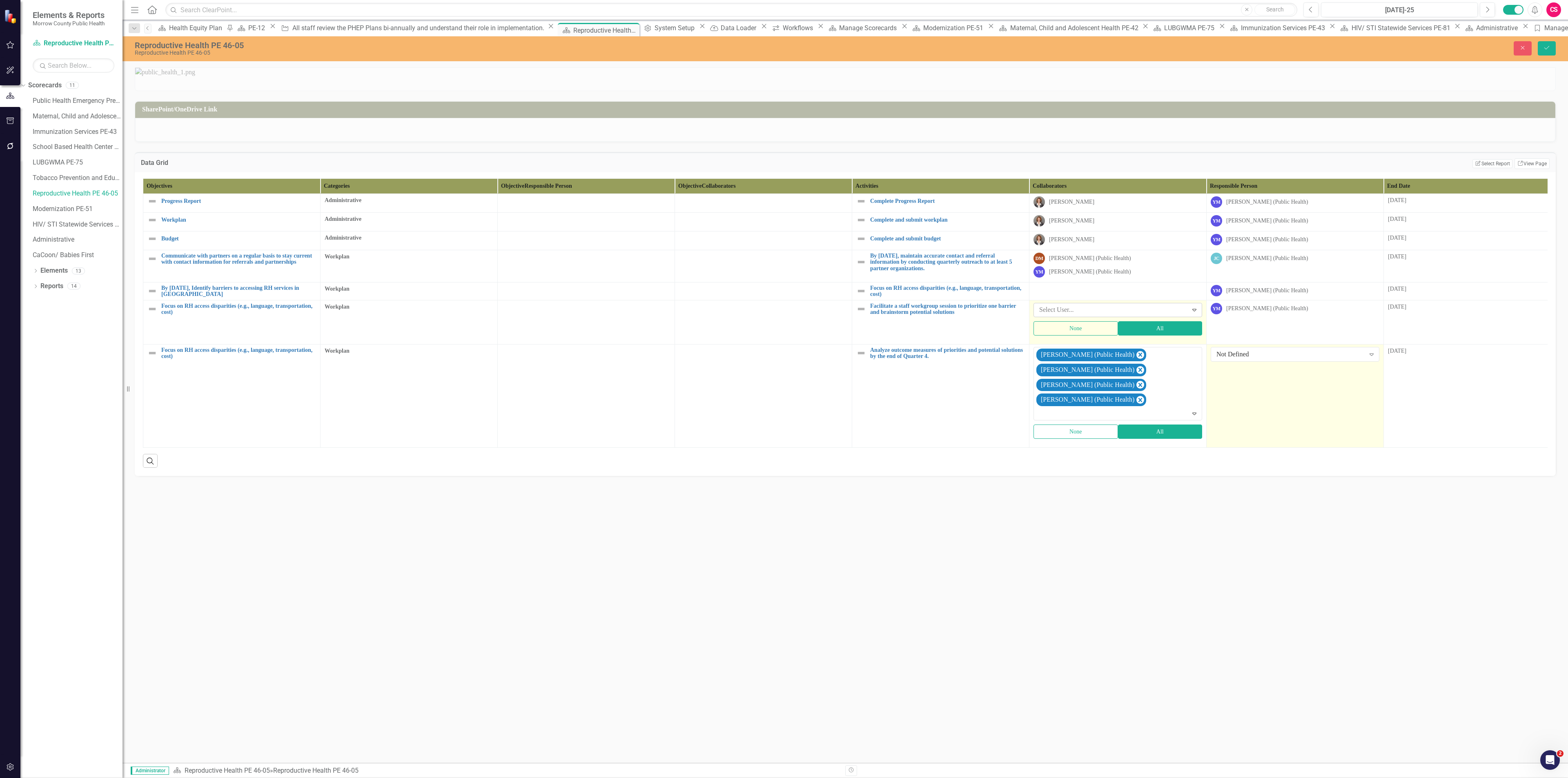
click at [1094, 315] on div at bounding box center [1111, 310] width 152 height 11
type input "jess"
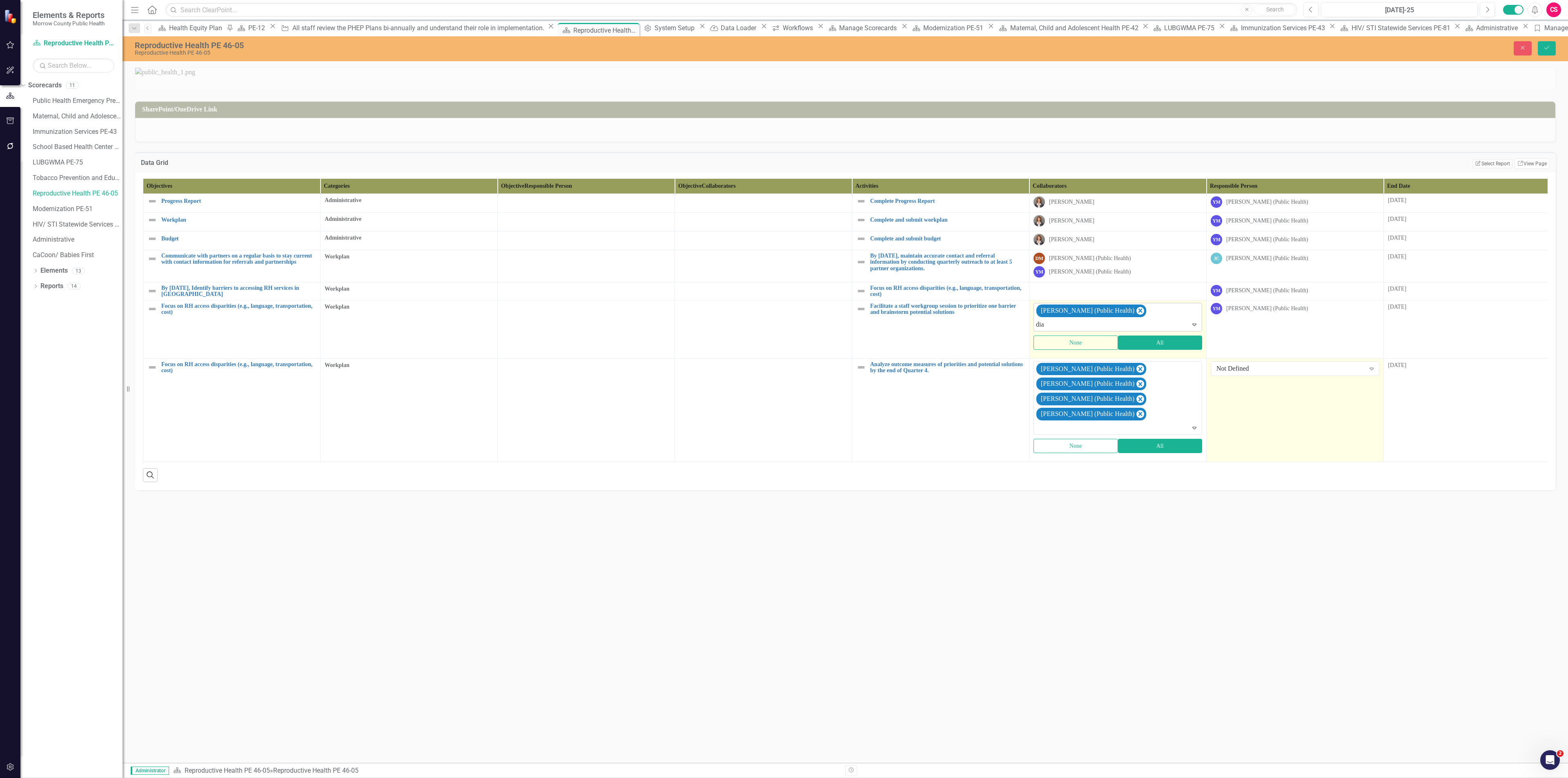
type input "dian"
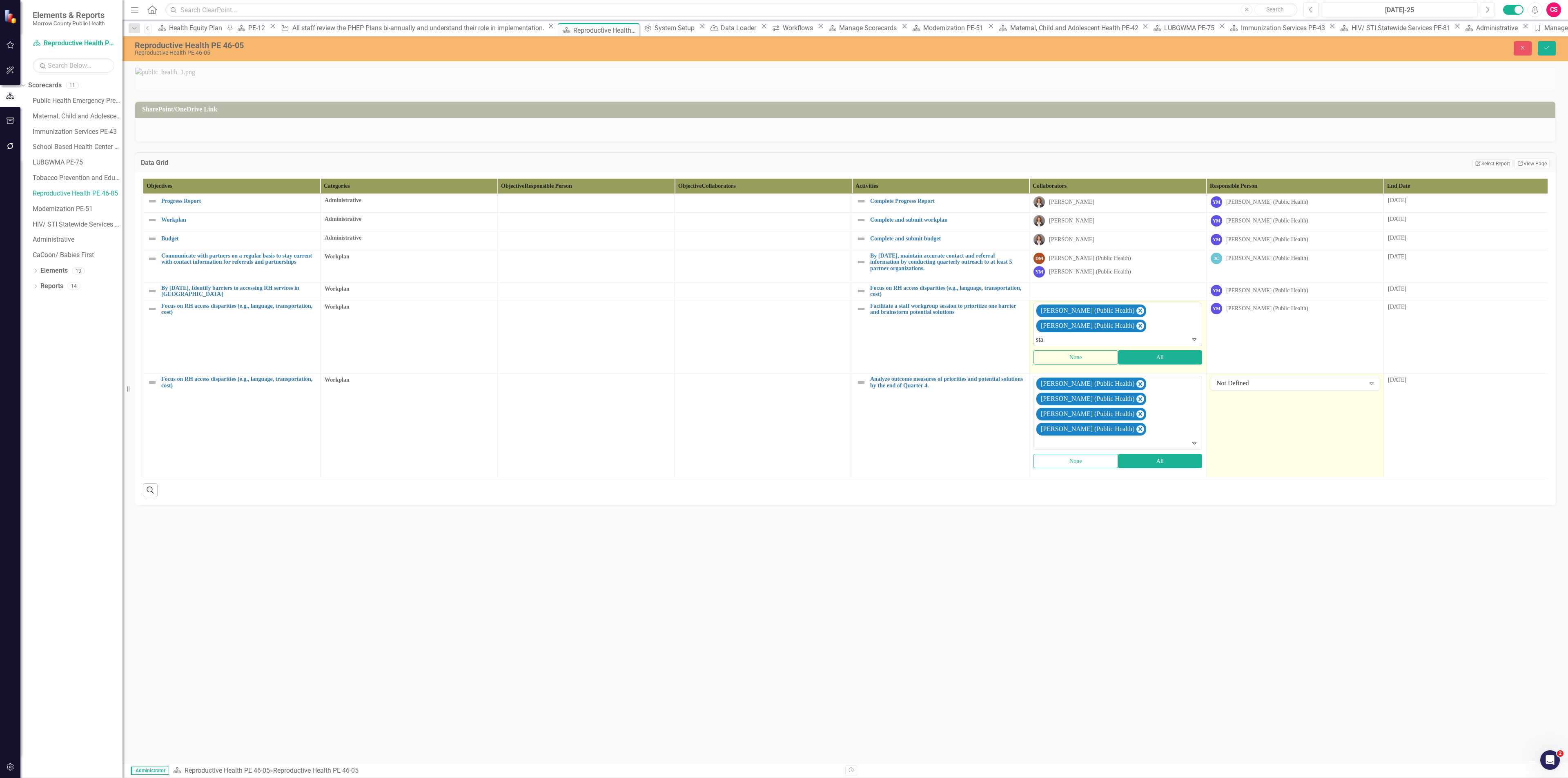
type input "stan"
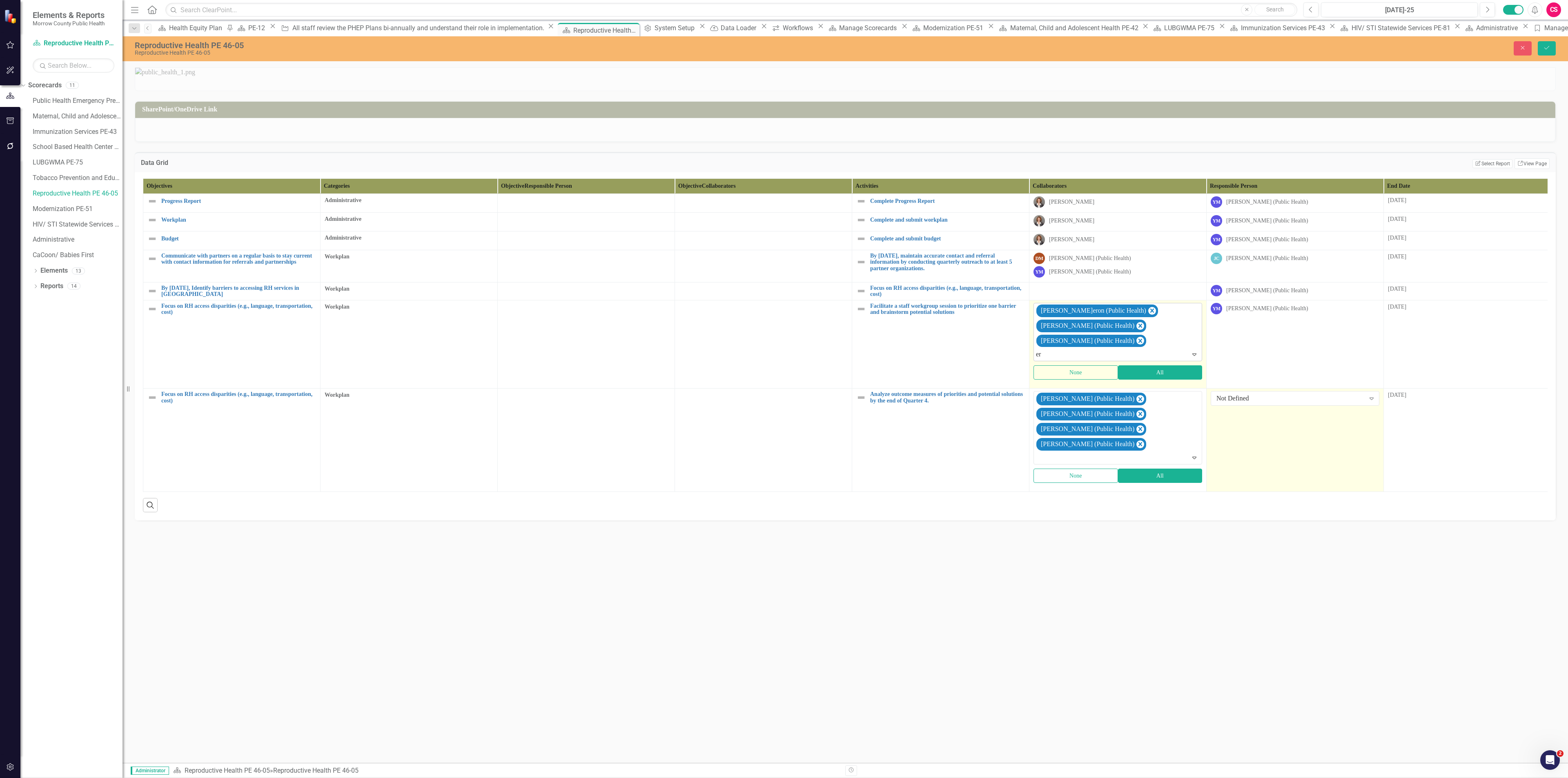
type input "eri"
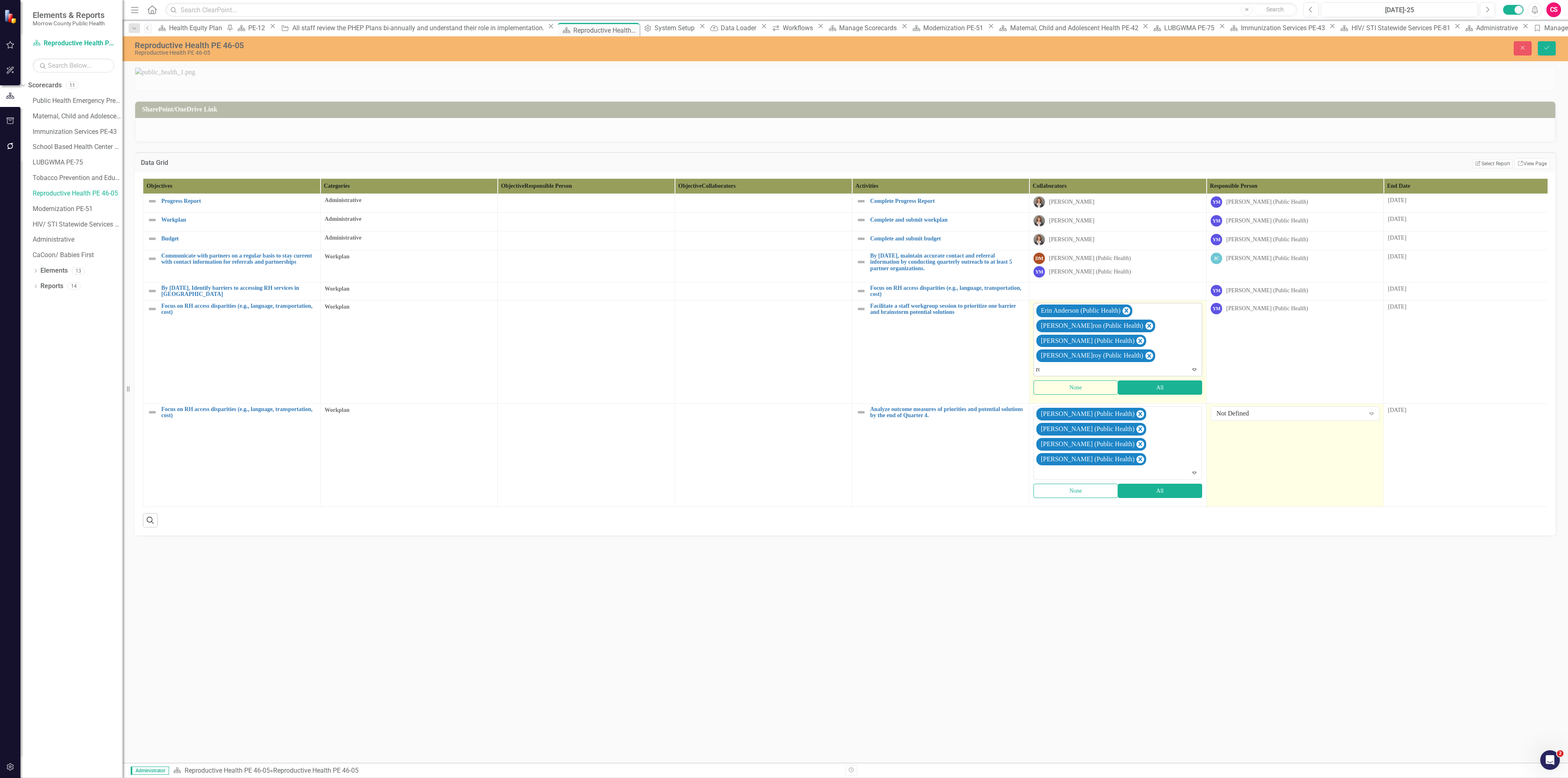
type input "rob"
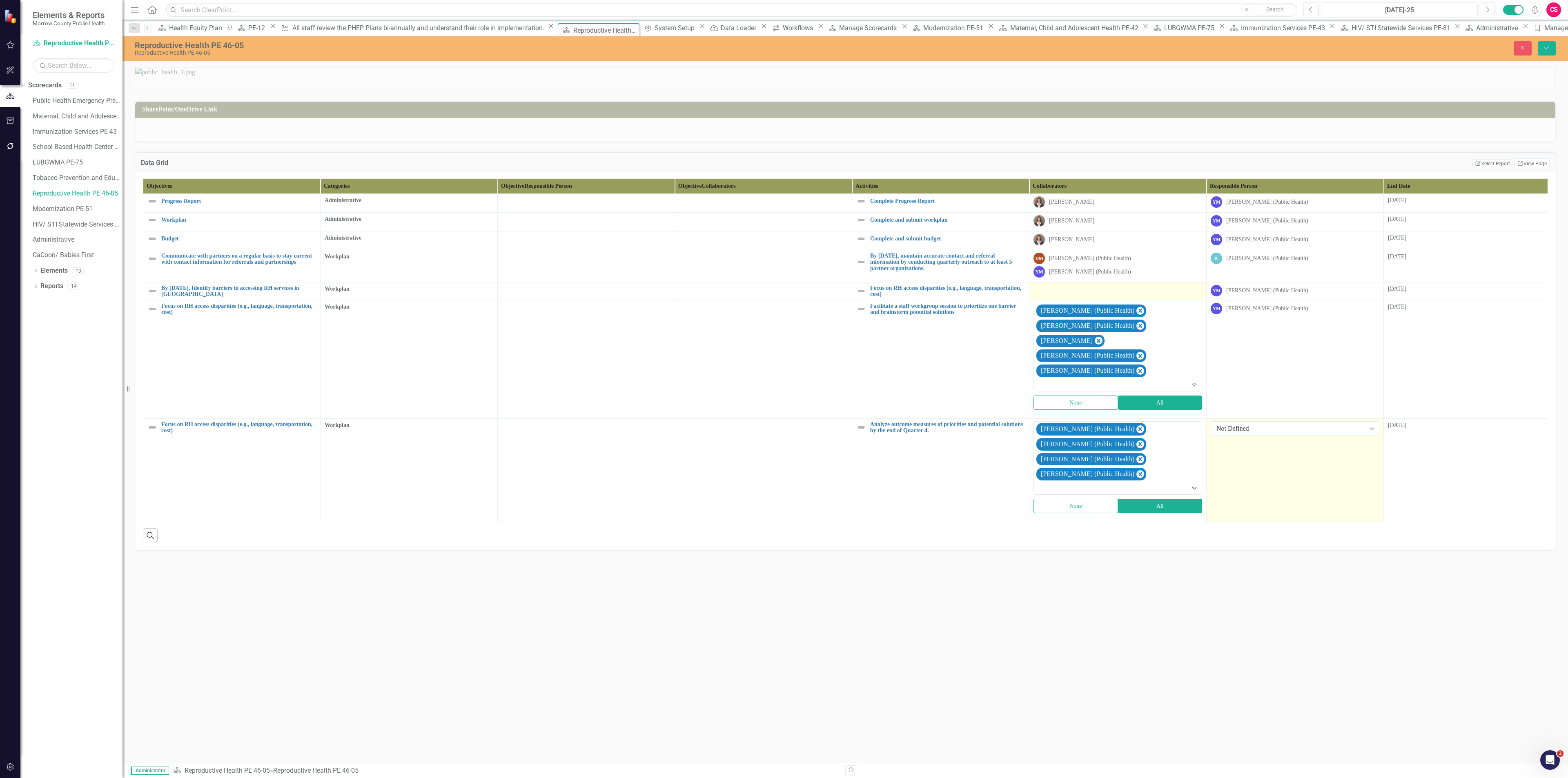
click at [1078, 294] on div at bounding box center [1118, 289] width 168 height 10
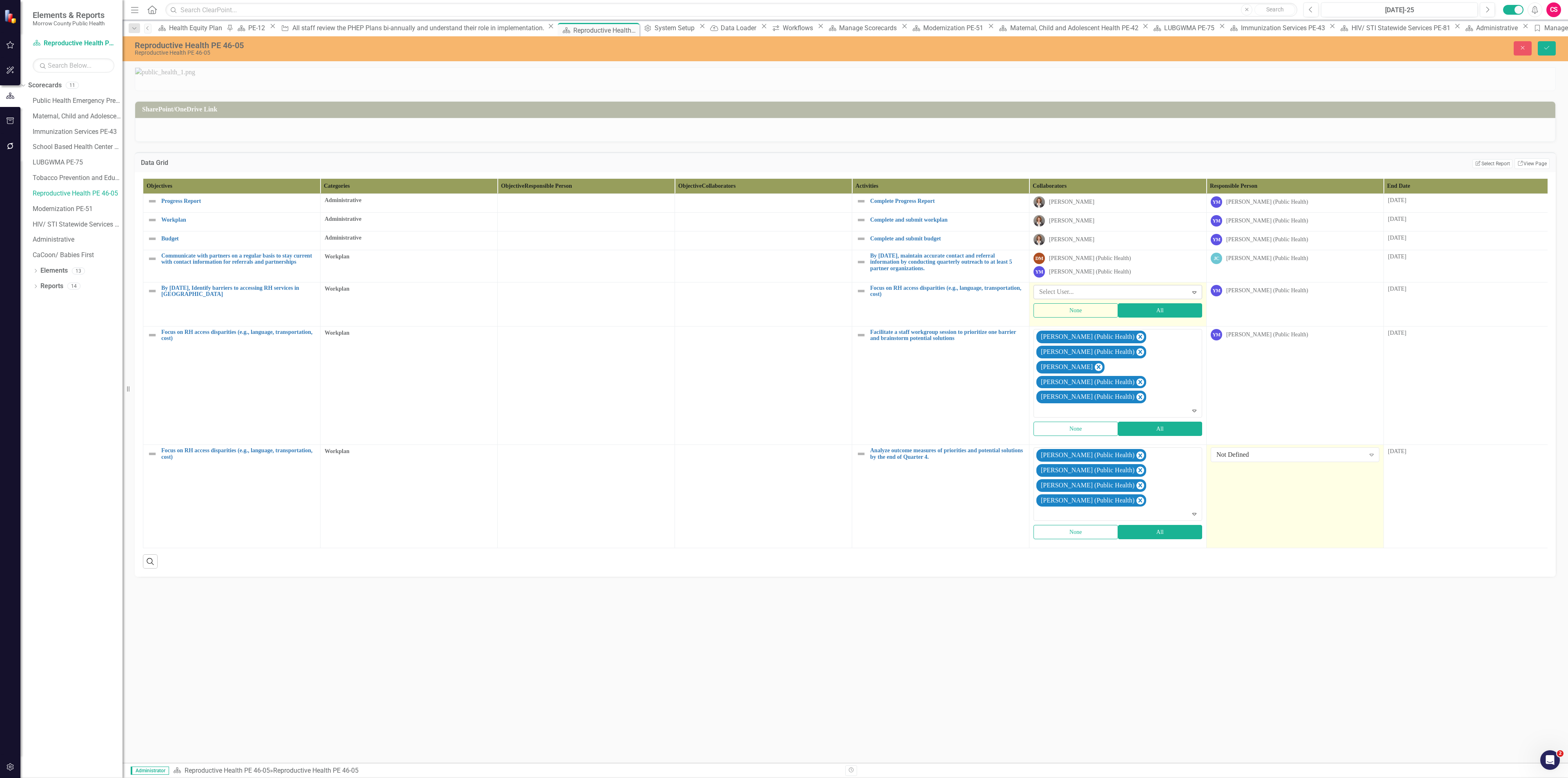
click at [1076, 297] on div at bounding box center [1111, 292] width 152 height 11
type input "dian"
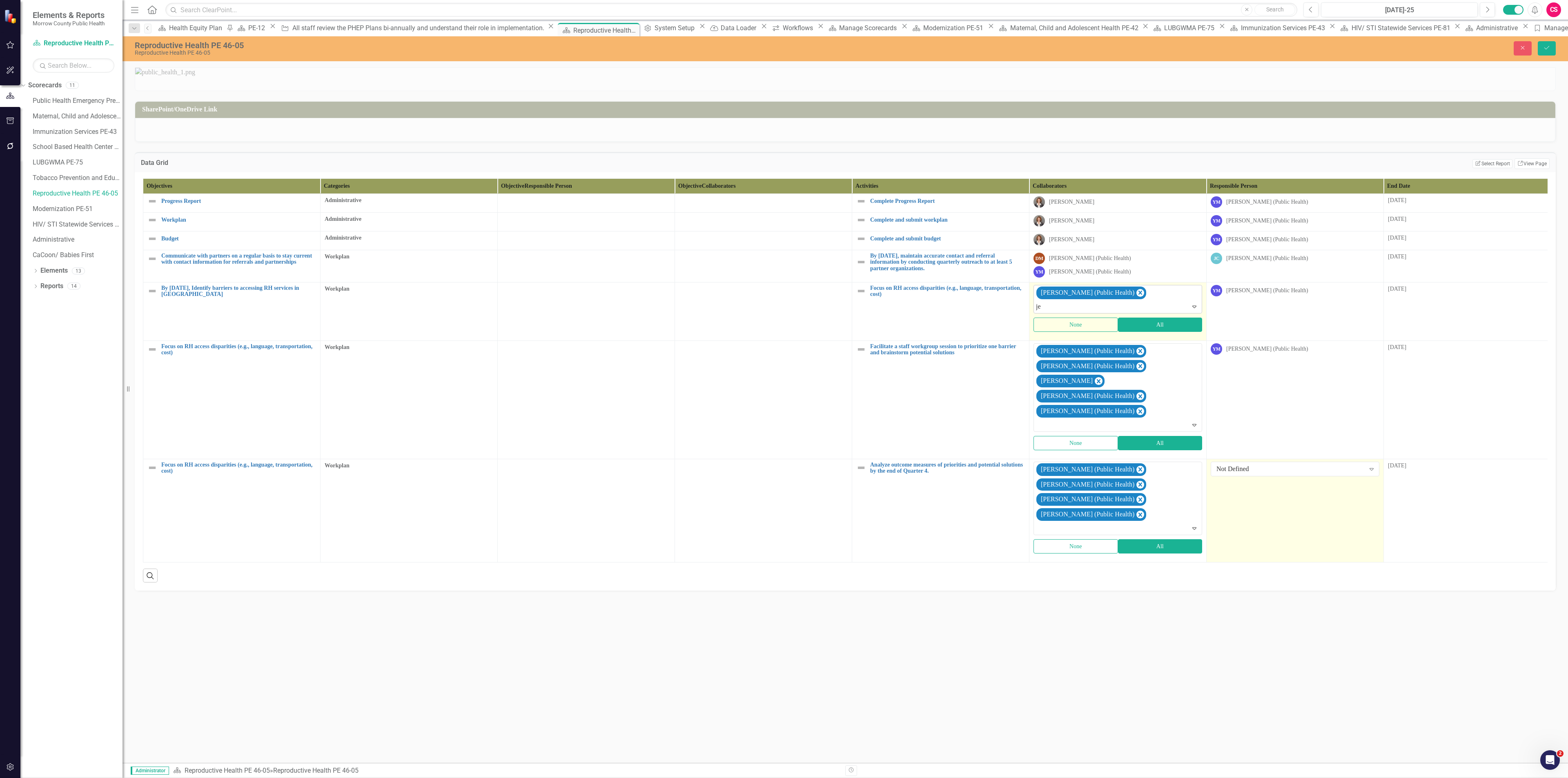
type input "jes"
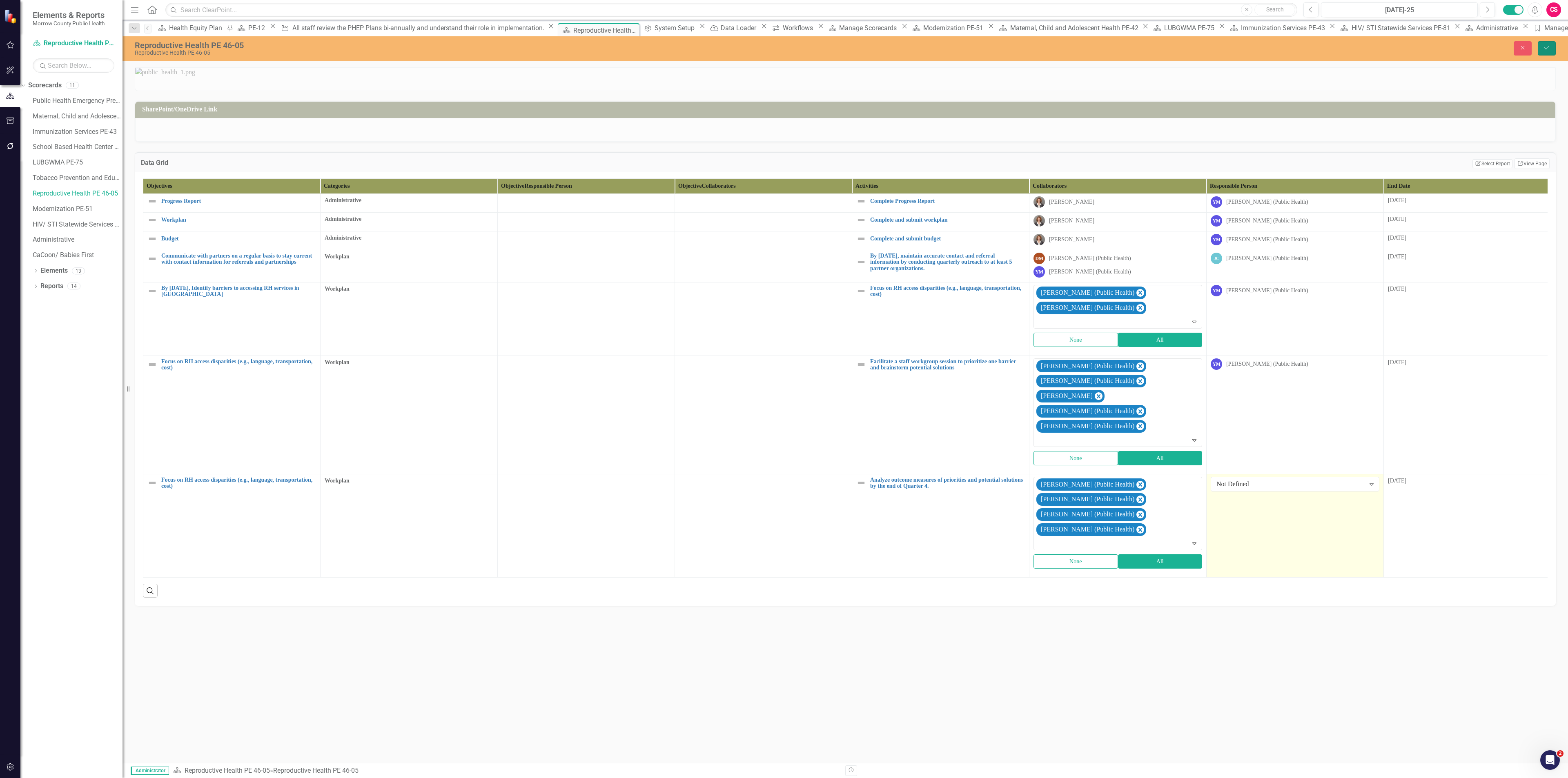
click at [1544, 43] on button "Save" at bounding box center [1547, 48] width 18 height 14
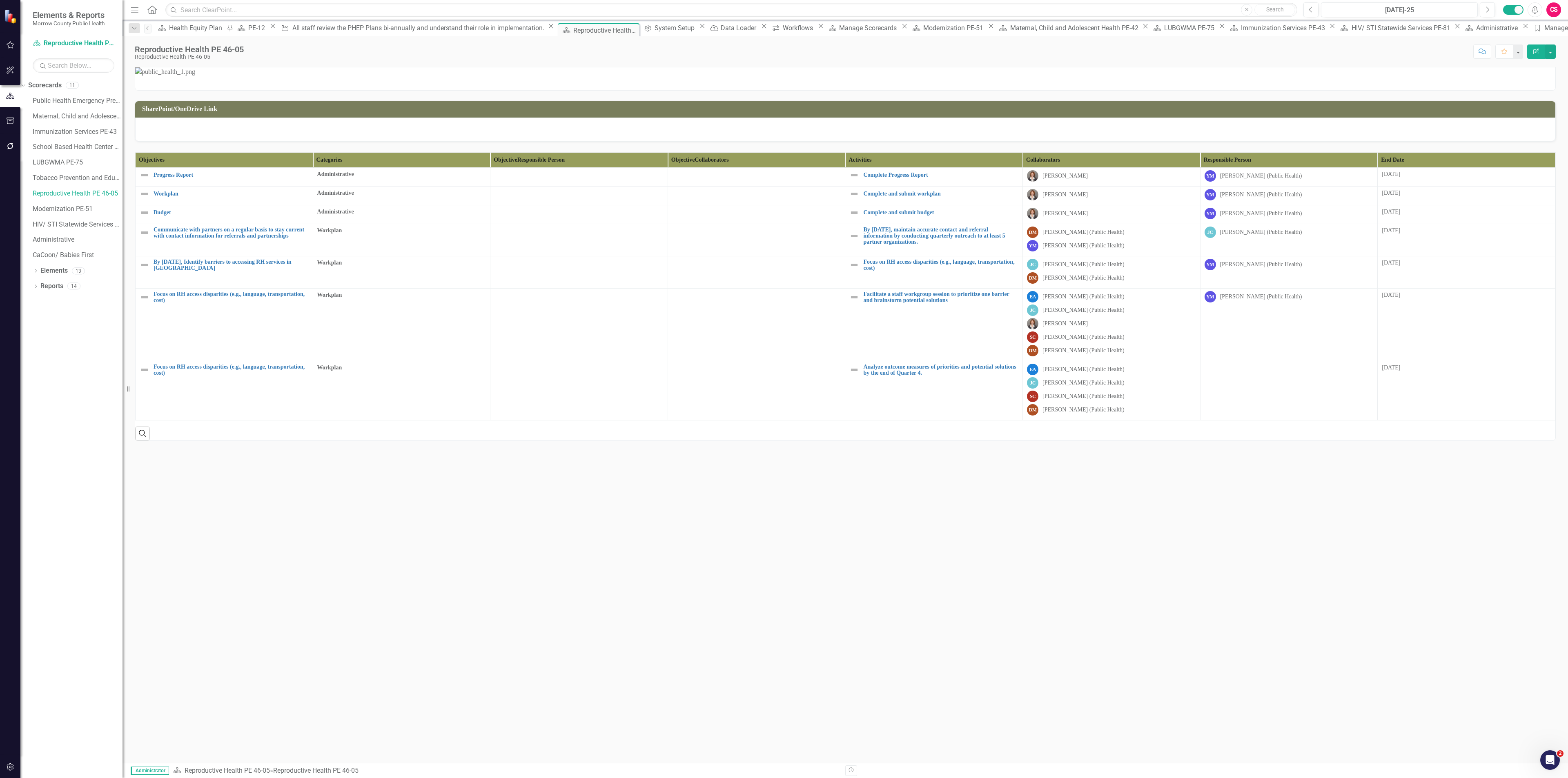
click at [1530, 168] on th "End Date" at bounding box center [1466, 160] width 177 height 15
click at [1530, 168] on th "End Date Sort Ascending" at bounding box center [1466, 160] width 177 height 15
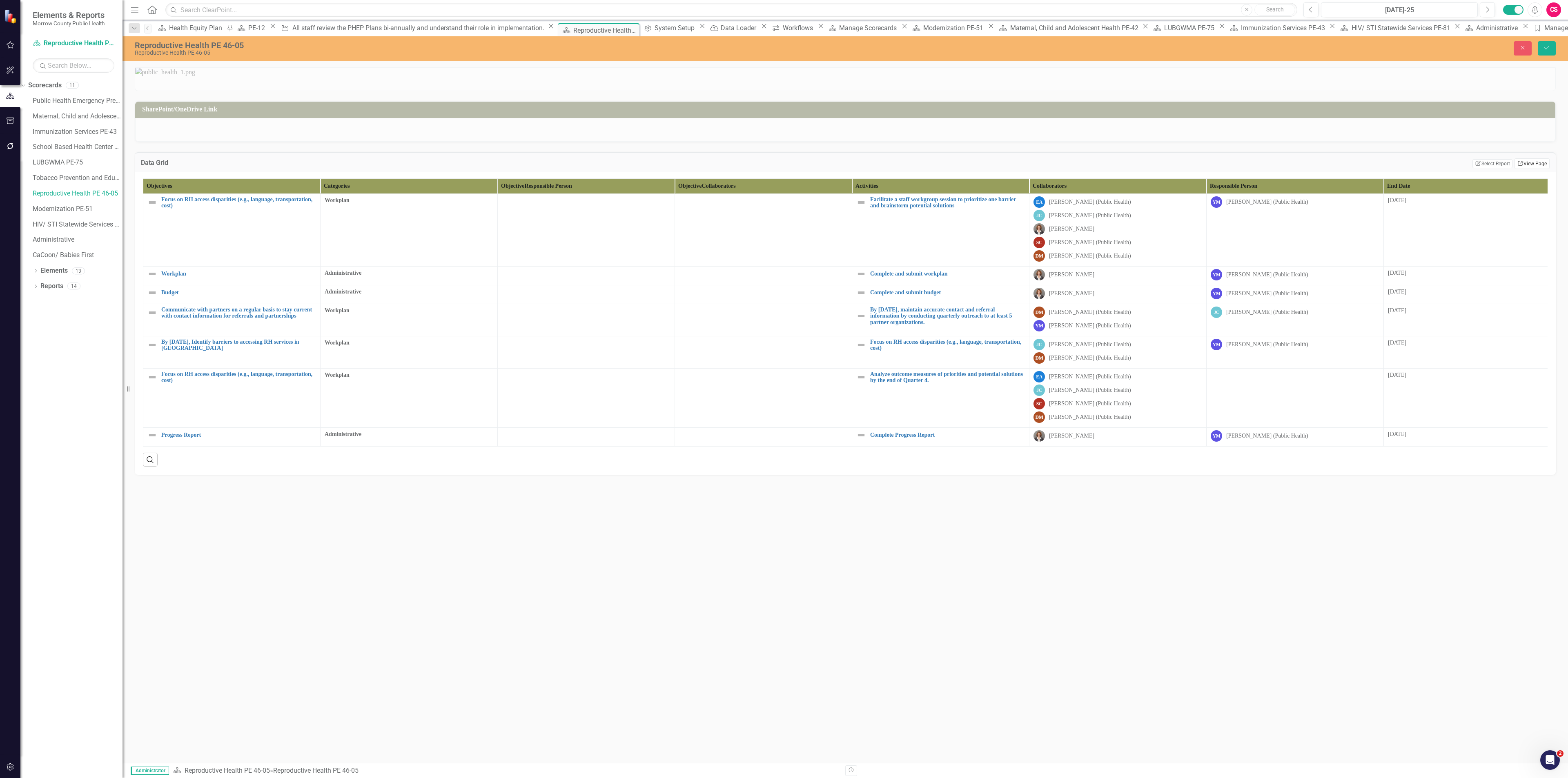
click at [1530, 169] on link "Link View Page" at bounding box center [1532, 163] width 35 height 11
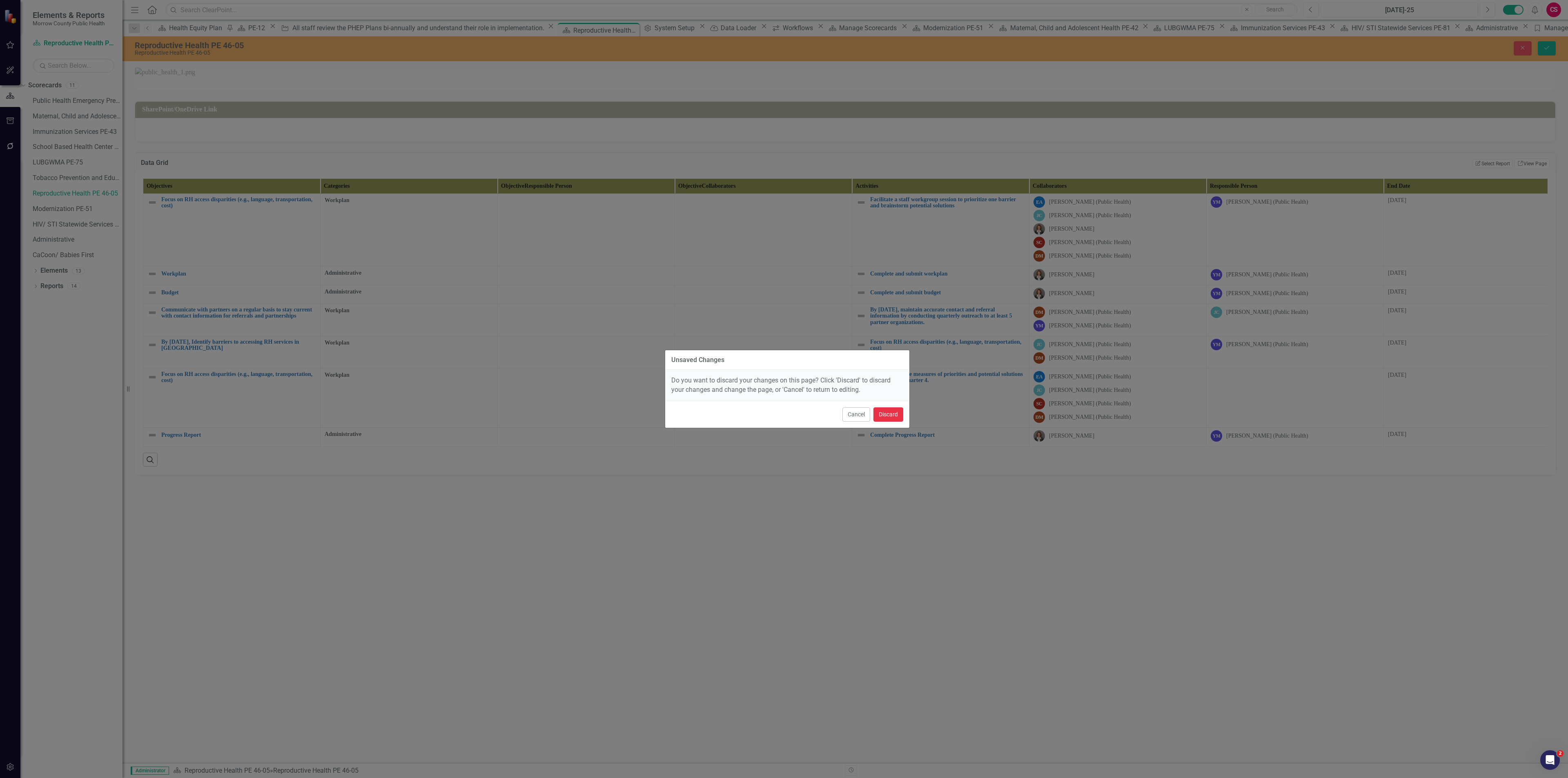
click at [887, 410] on button "Discard" at bounding box center [888, 414] width 30 height 14
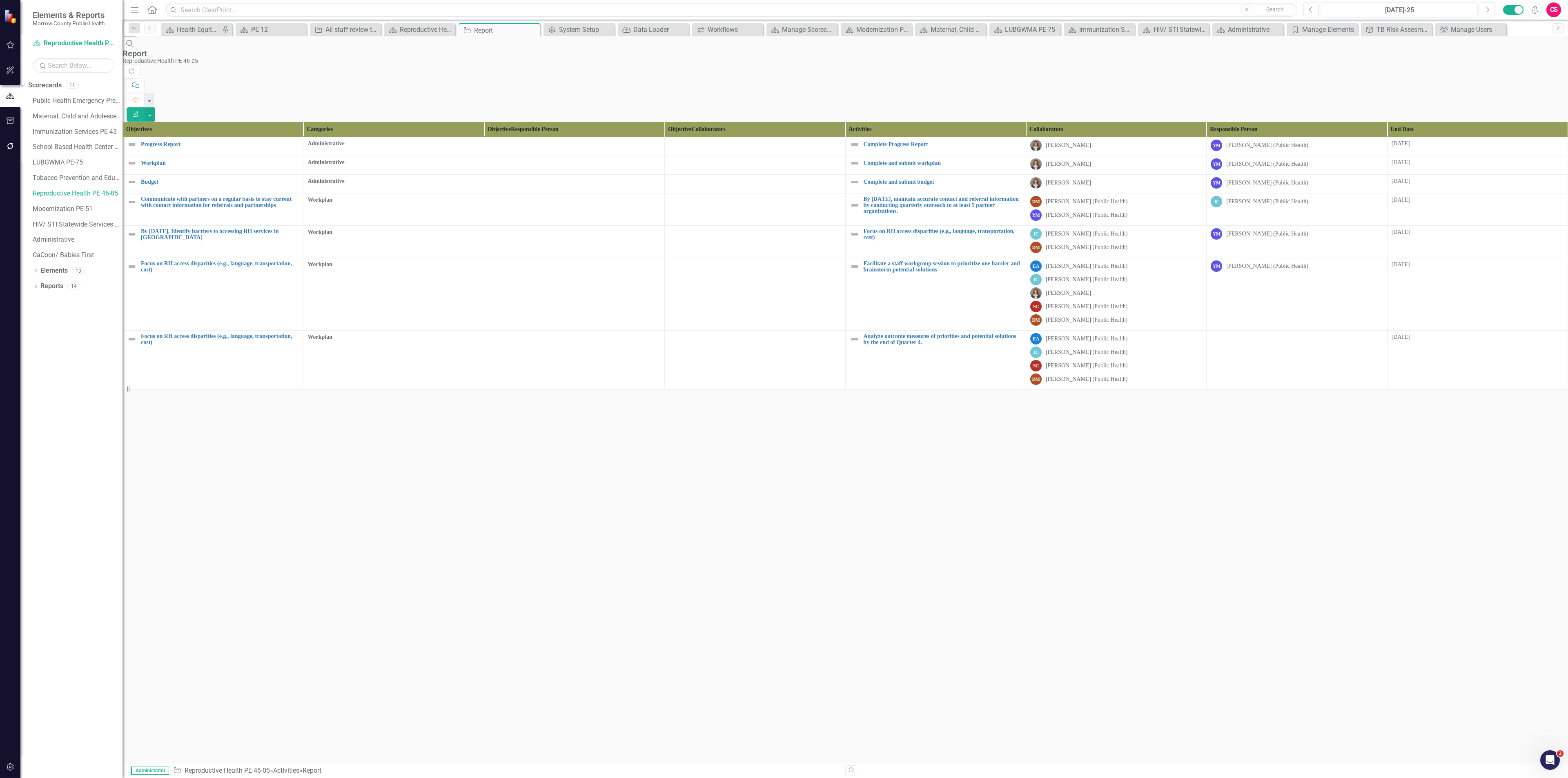
click at [144, 107] on button "Edit Report" at bounding box center [136, 114] width 18 height 14
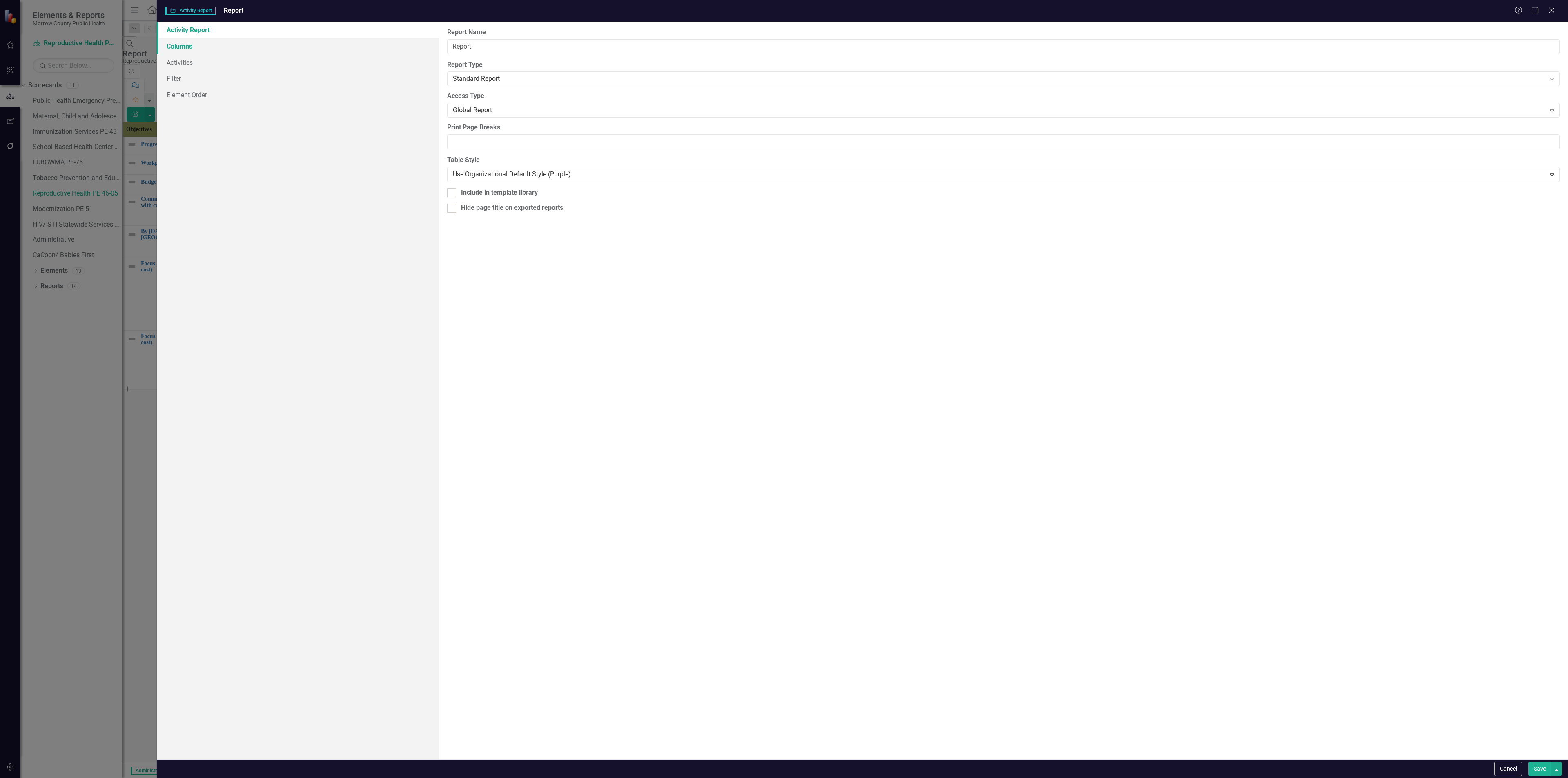
click at [207, 49] on link "Columns" at bounding box center [298, 46] width 282 height 16
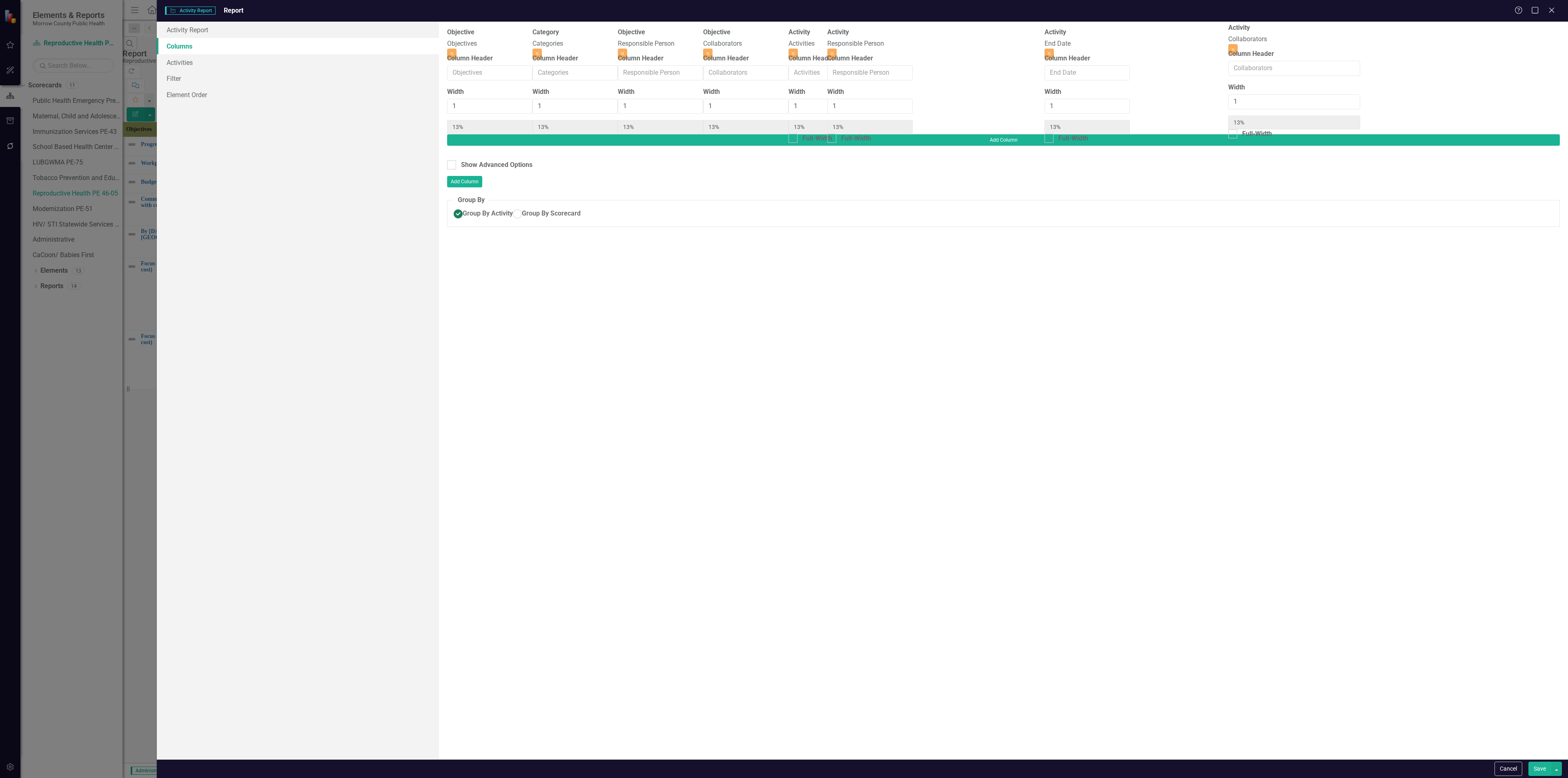
drag, startPoint x: 1166, startPoint y: 49, endPoint x: 1287, endPoint y: 44, distance: 121.1
click at [1130, 44] on div "Objective Objectives Close Column Header Width 1 13% Category Categories Close …" at bounding box center [789, 81] width 683 height 107
click at [1539, 771] on button "Save" at bounding box center [1539, 769] width 23 height 14
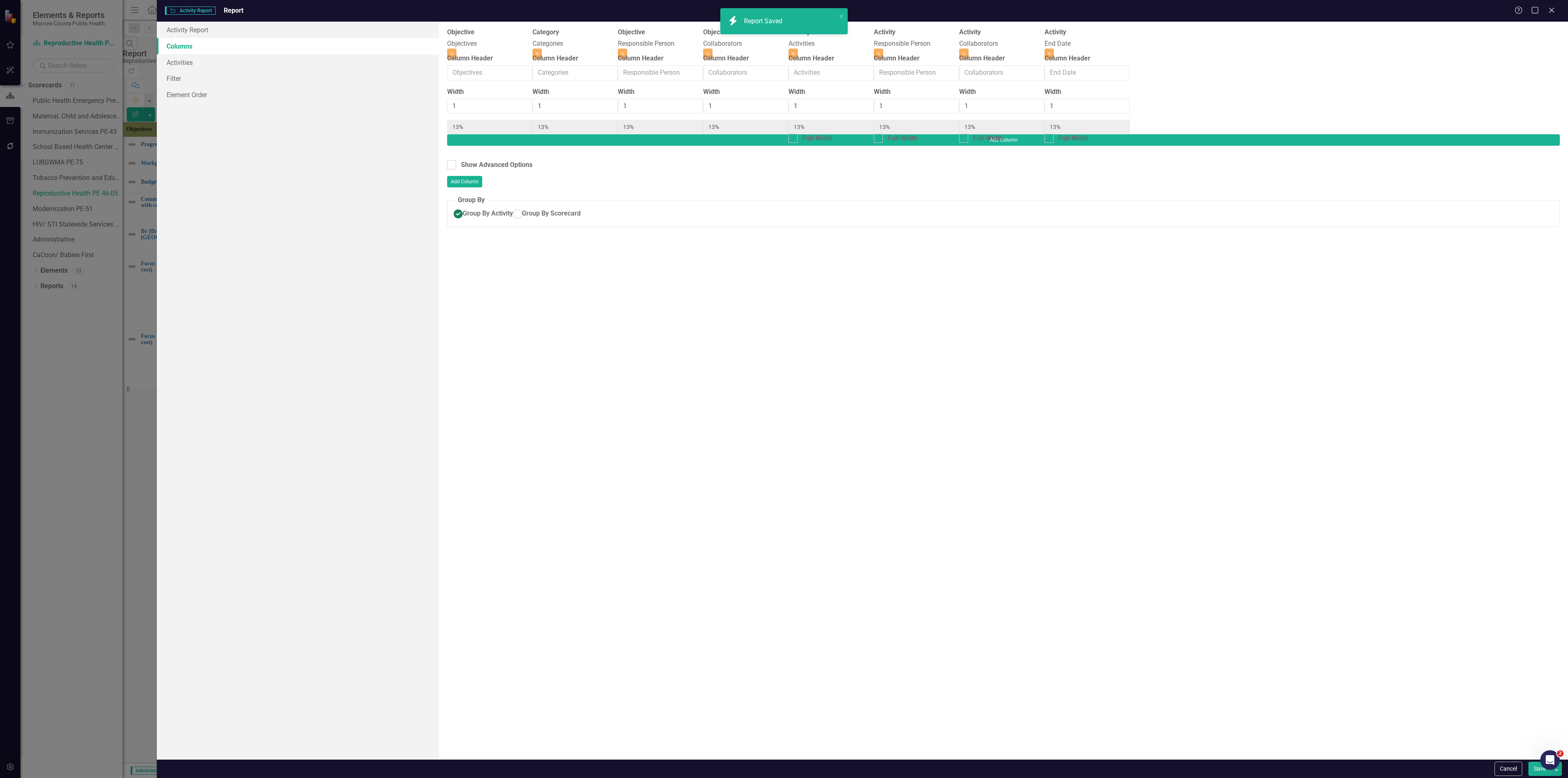
radio input "false"
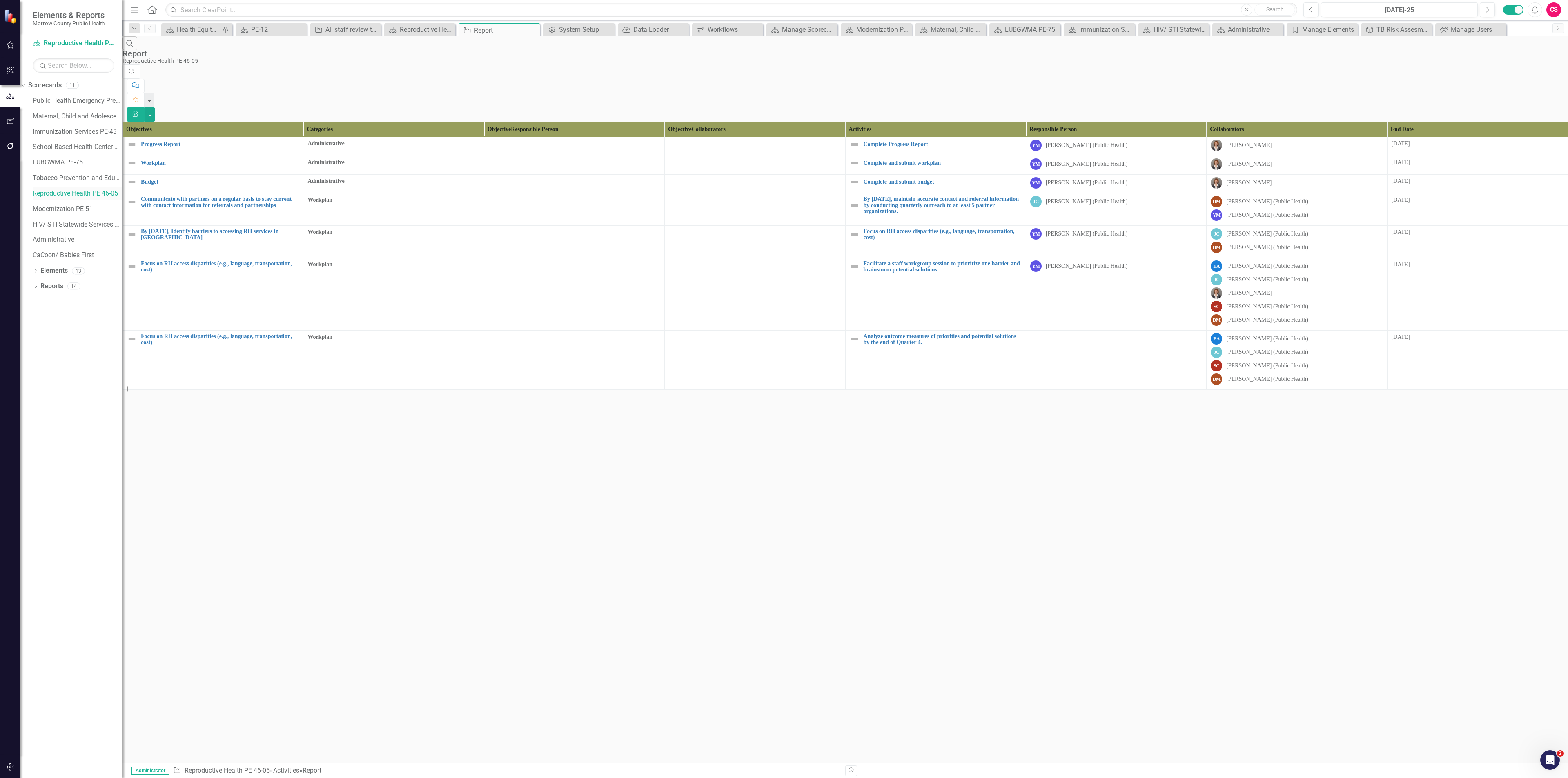
click at [85, 195] on link "Reproductive Health PE 46-05" at bounding box center [78, 193] width 90 height 9
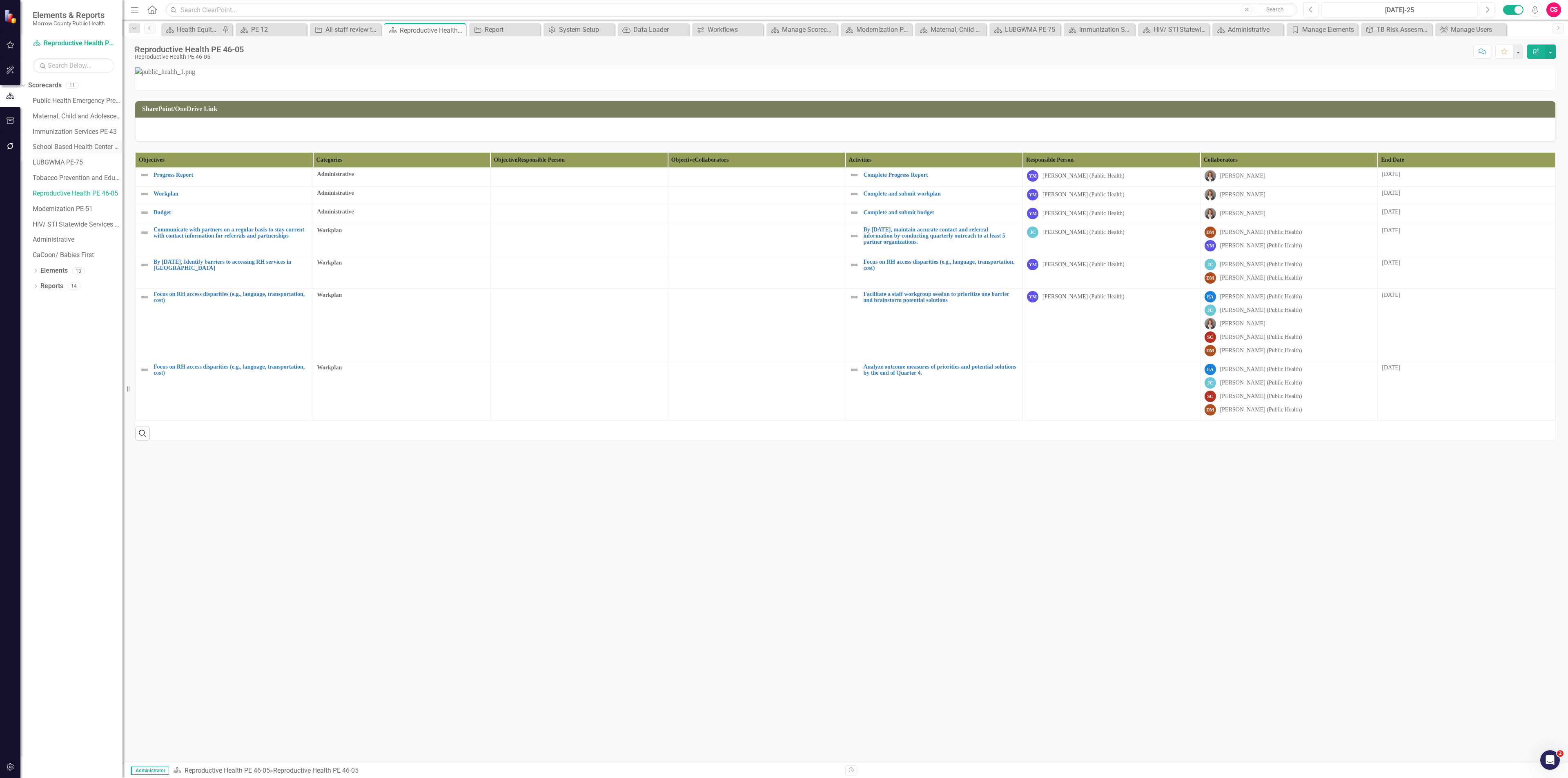
click at [67, 152] on div "School Based Health Center PE-44" at bounding box center [78, 146] width 90 height 13
click at [75, 142] on link "School Based Health Center PE-44" at bounding box center [78, 146] width 90 height 9
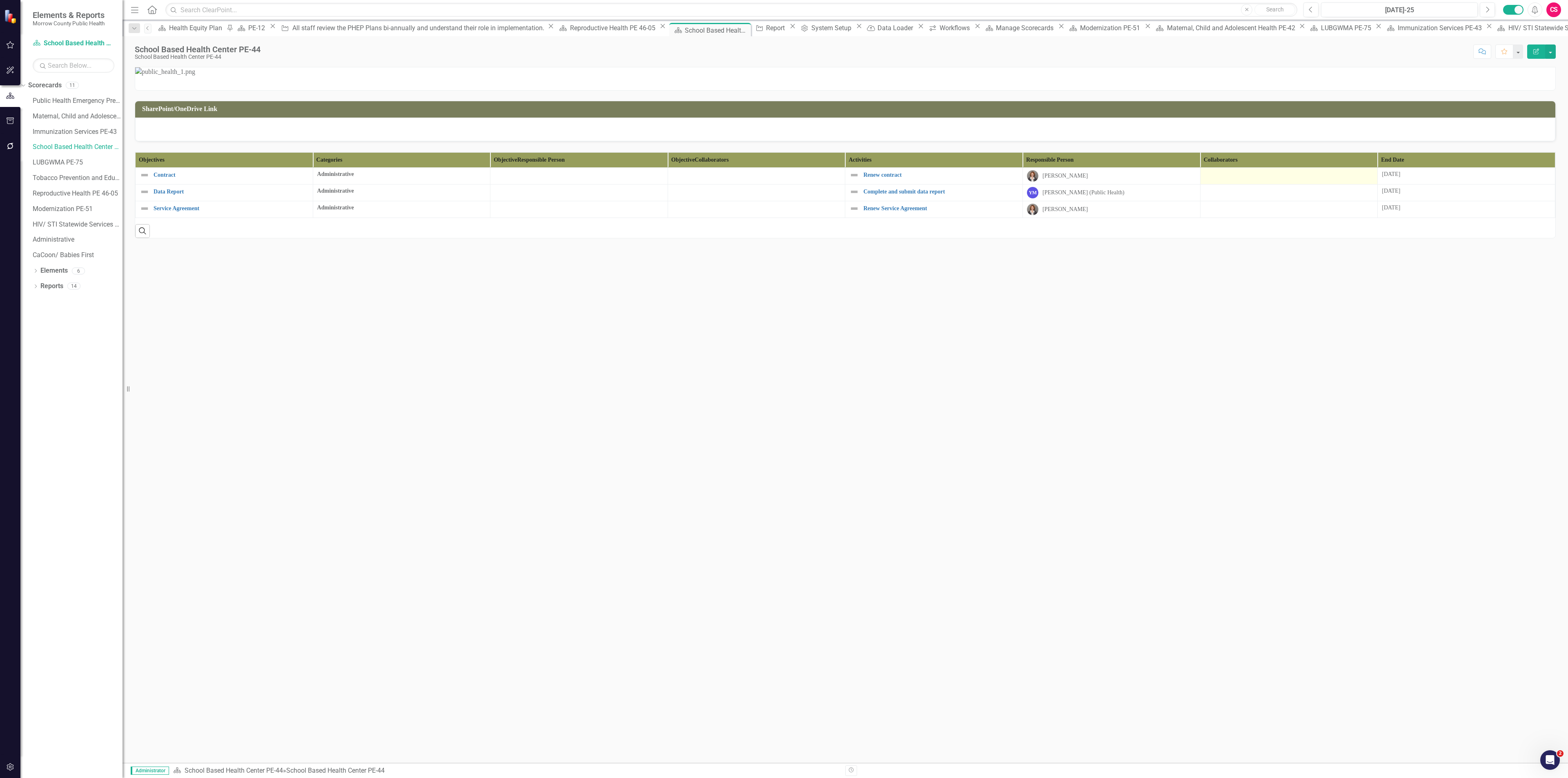
click at [1232, 180] on div at bounding box center [1289, 175] width 169 height 10
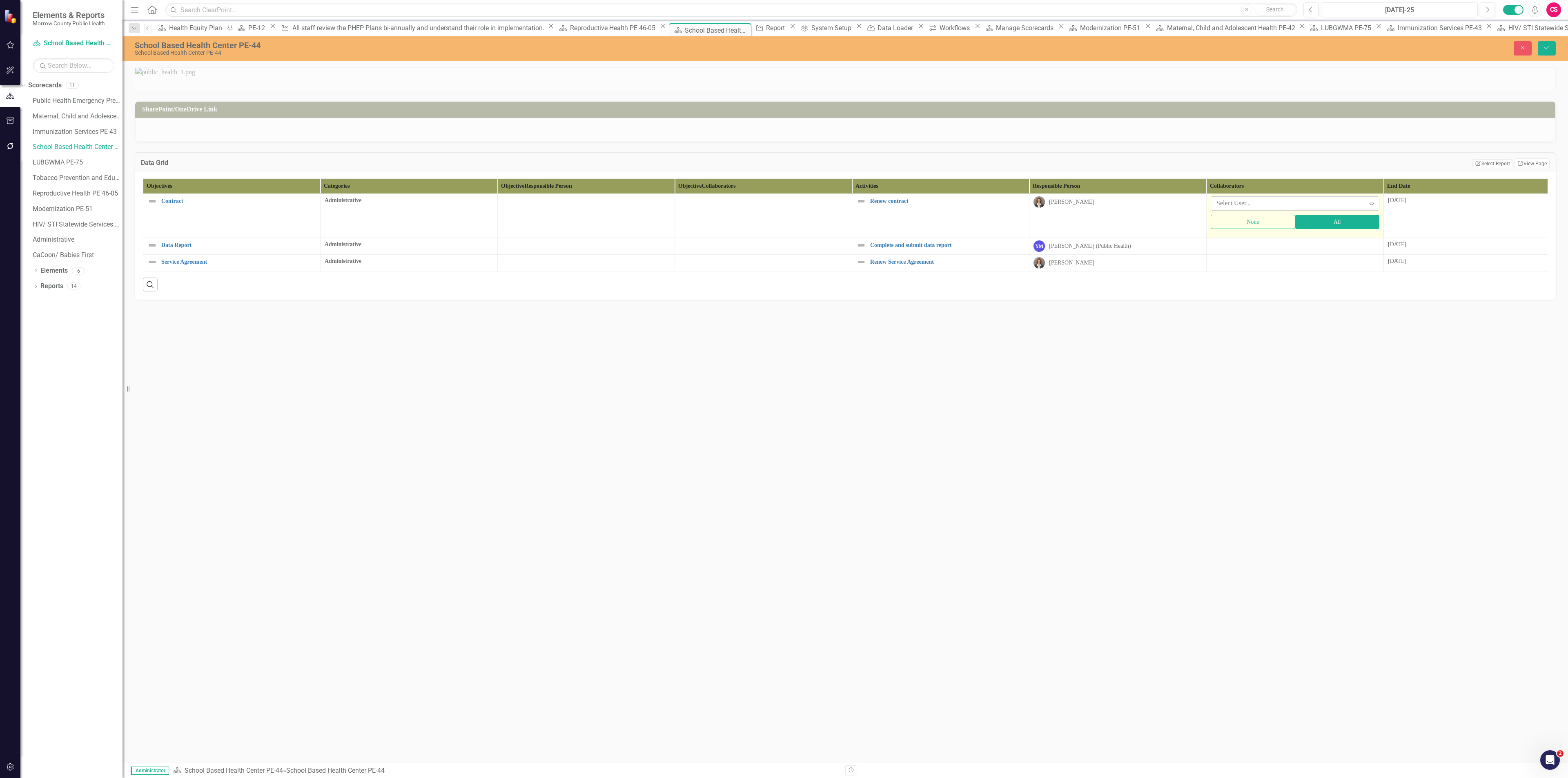
click at [1227, 209] on div at bounding box center [1289, 203] width 152 height 11
type input "yvo"
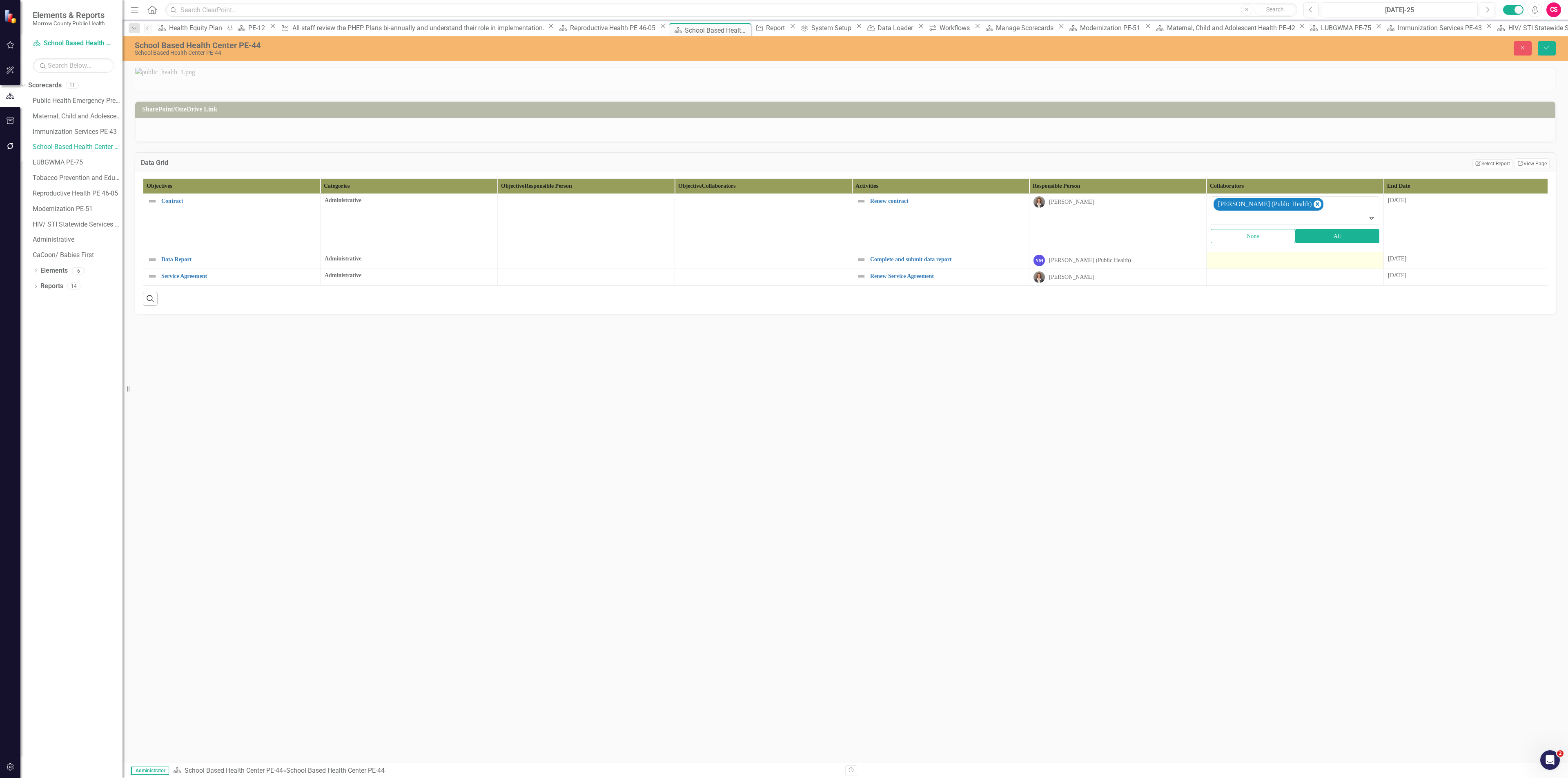
click at [1245, 264] on div at bounding box center [1295, 259] width 168 height 10
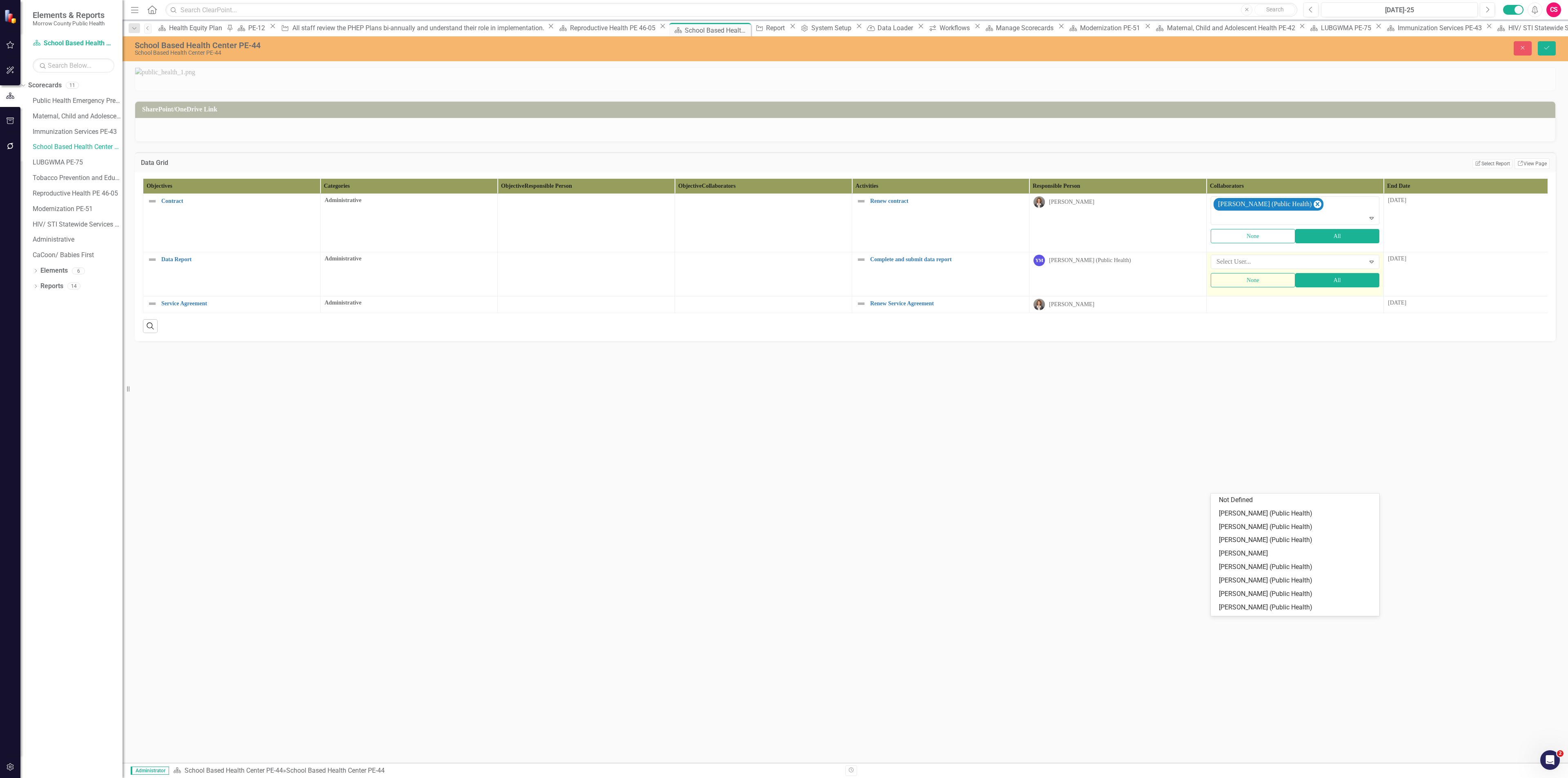
click at [1245, 267] on div at bounding box center [1289, 262] width 152 height 11
type input "rob"
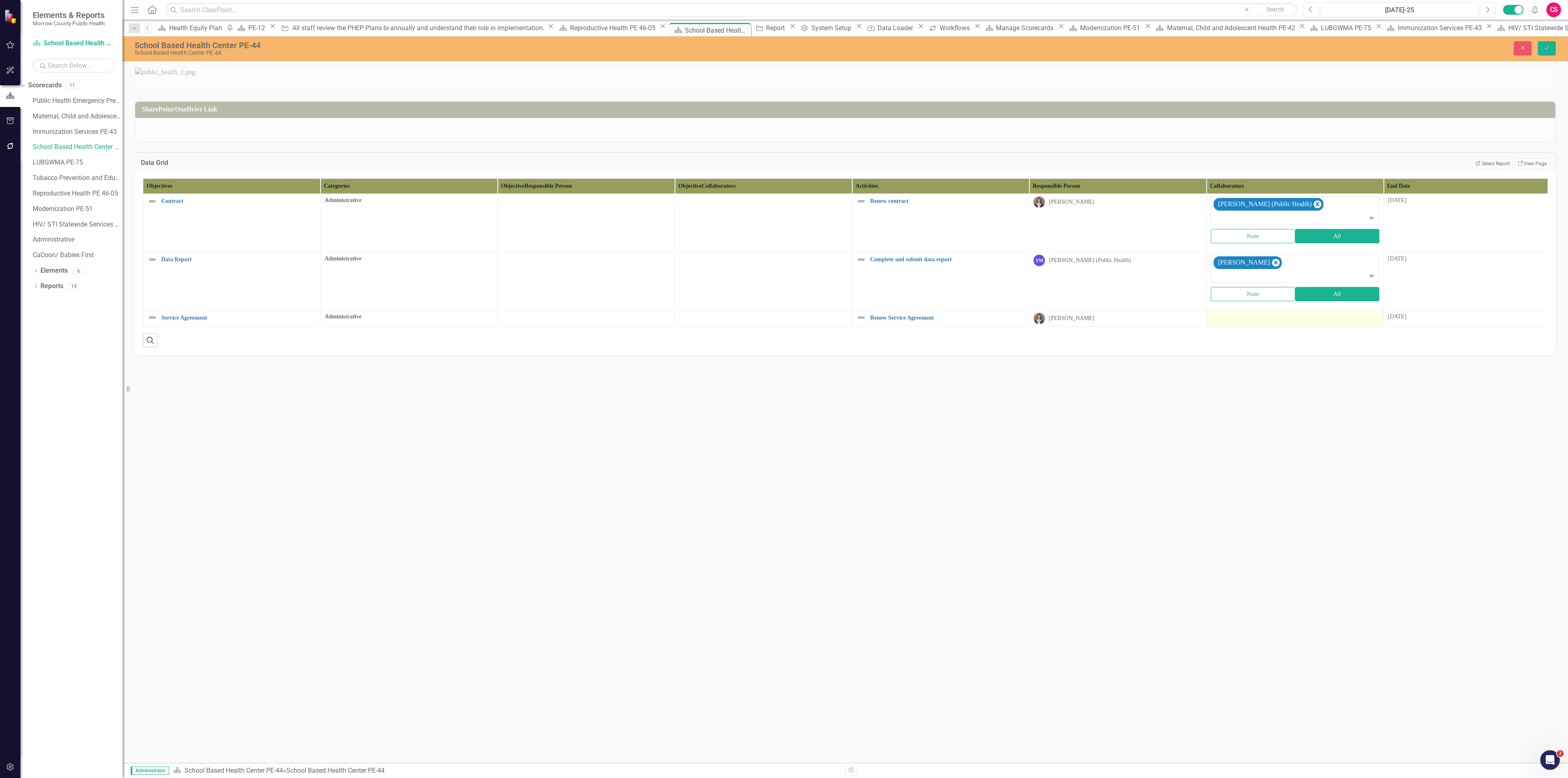
click at [1249, 322] on div at bounding box center [1295, 318] width 168 height 10
click at [1245, 326] on div at bounding box center [1289, 320] width 152 height 11
type input "yvo"
click at [1544, 48] on icon "Save" at bounding box center [1546, 48] width 7 height 6
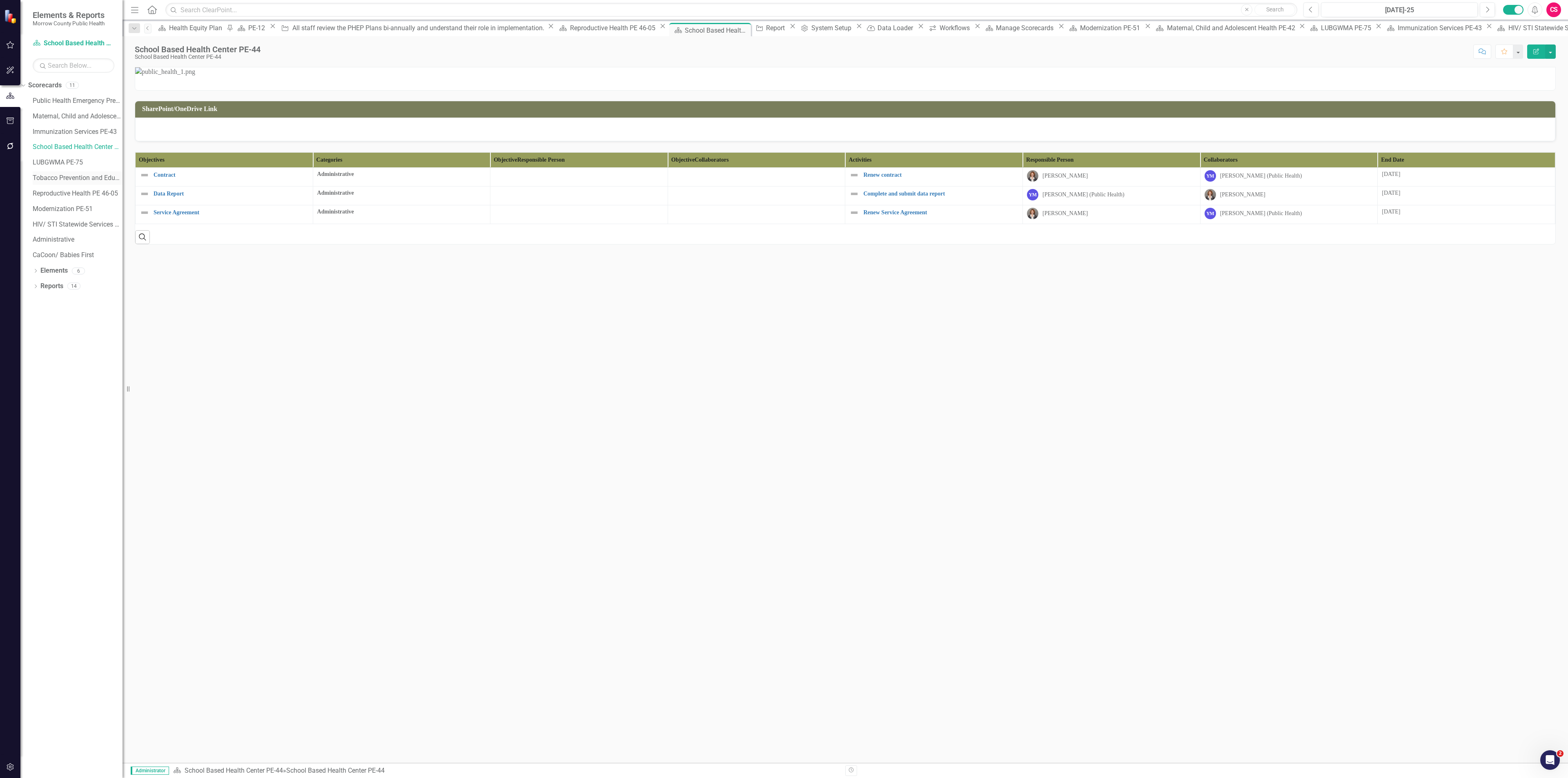
click at [69, 182] on link "Tobacco Prevention and Education PE-13" at bounding box center [78, 177] width 90 height 9
click at [1229, 184] on td at bounding box center [1288, 176] width 177 height 17
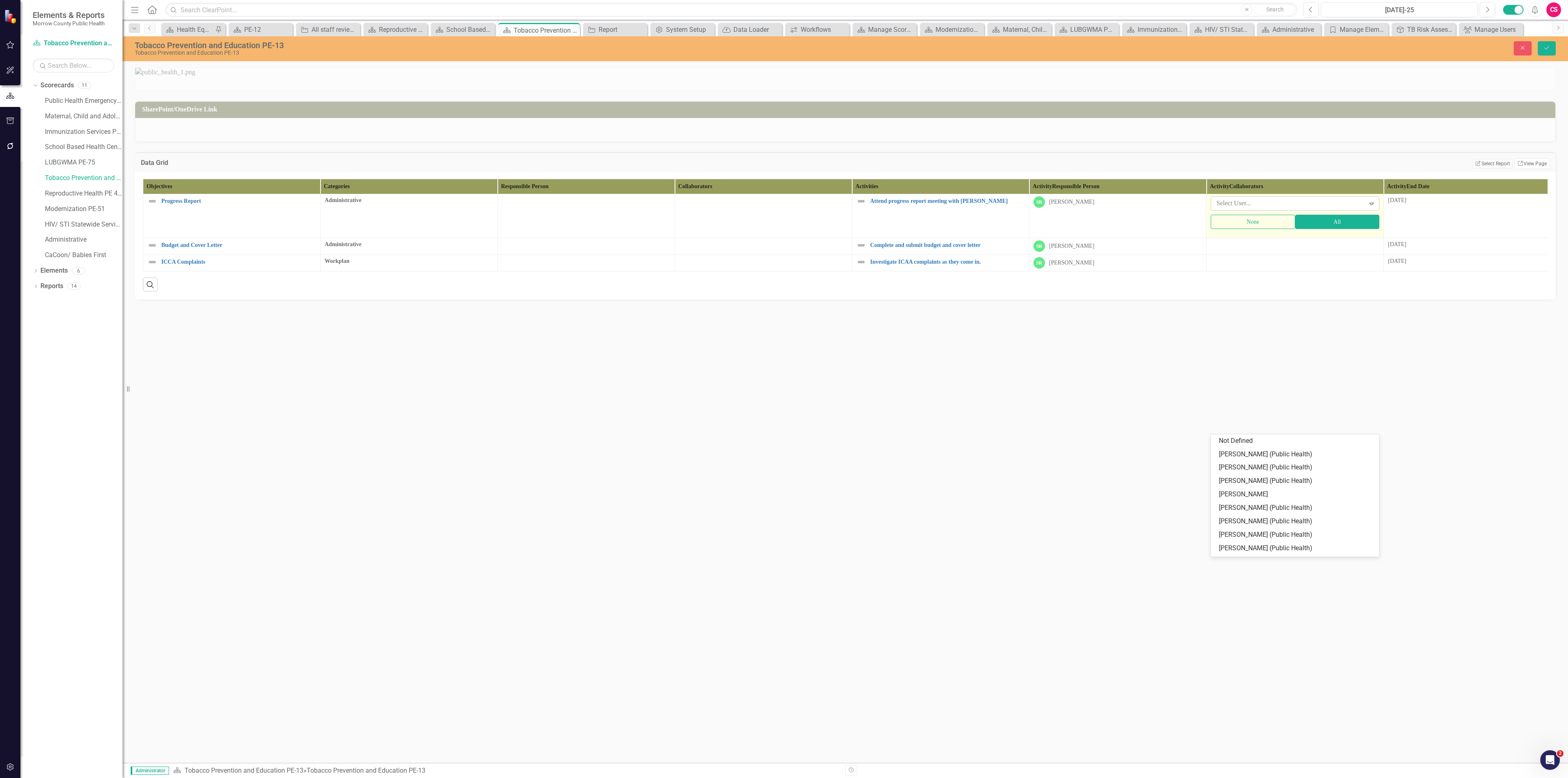
click at [1227, 209] on div at bounding box center [1289, 203] width 152 height 11
click at [1246, 492] on div "[PERSON_NAME]" at bounding box center [1297, 494] width 156 height 9
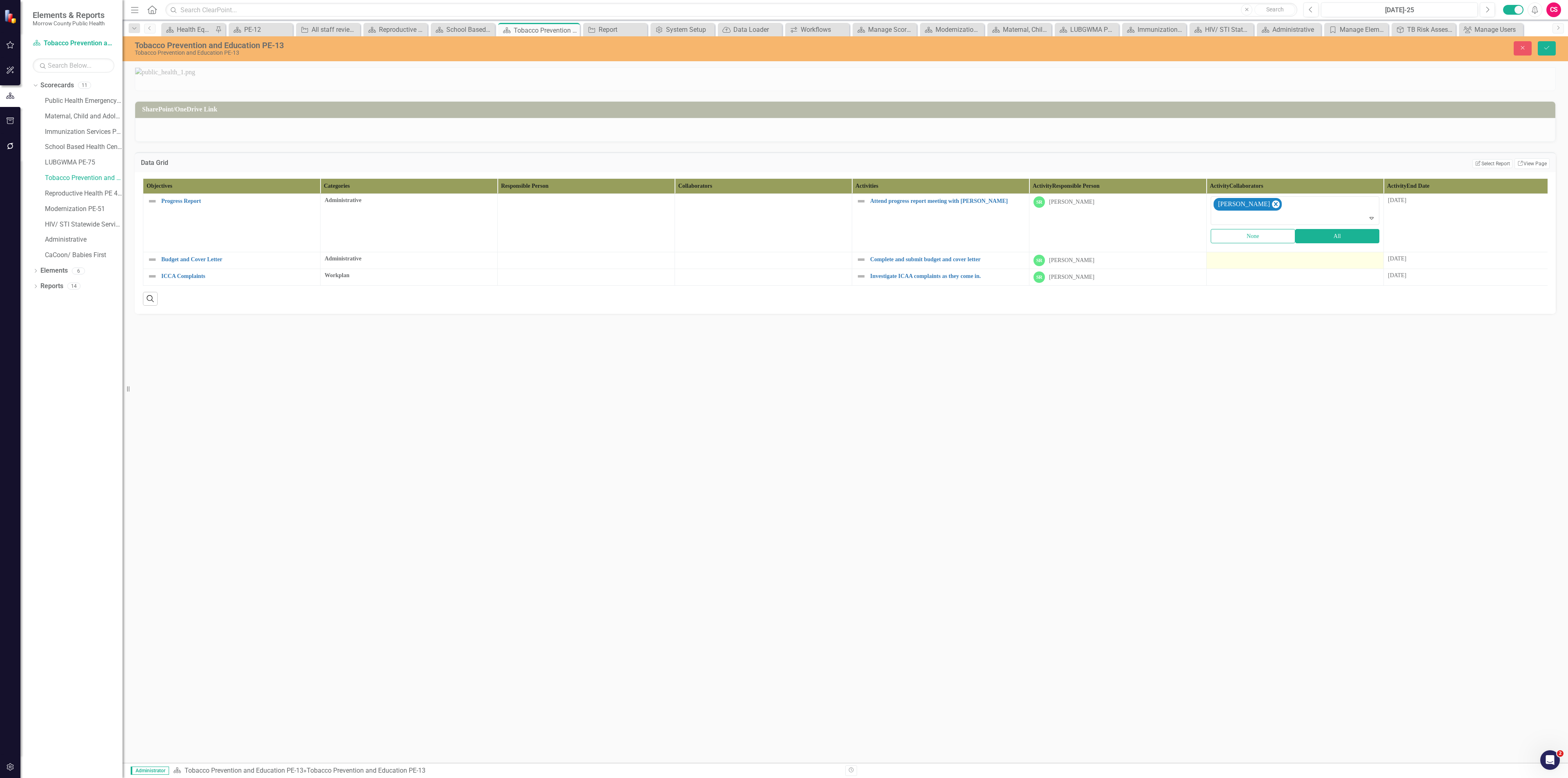
click at [1249, 264] on div at bounding box center [1295, 259] width 168 height 10
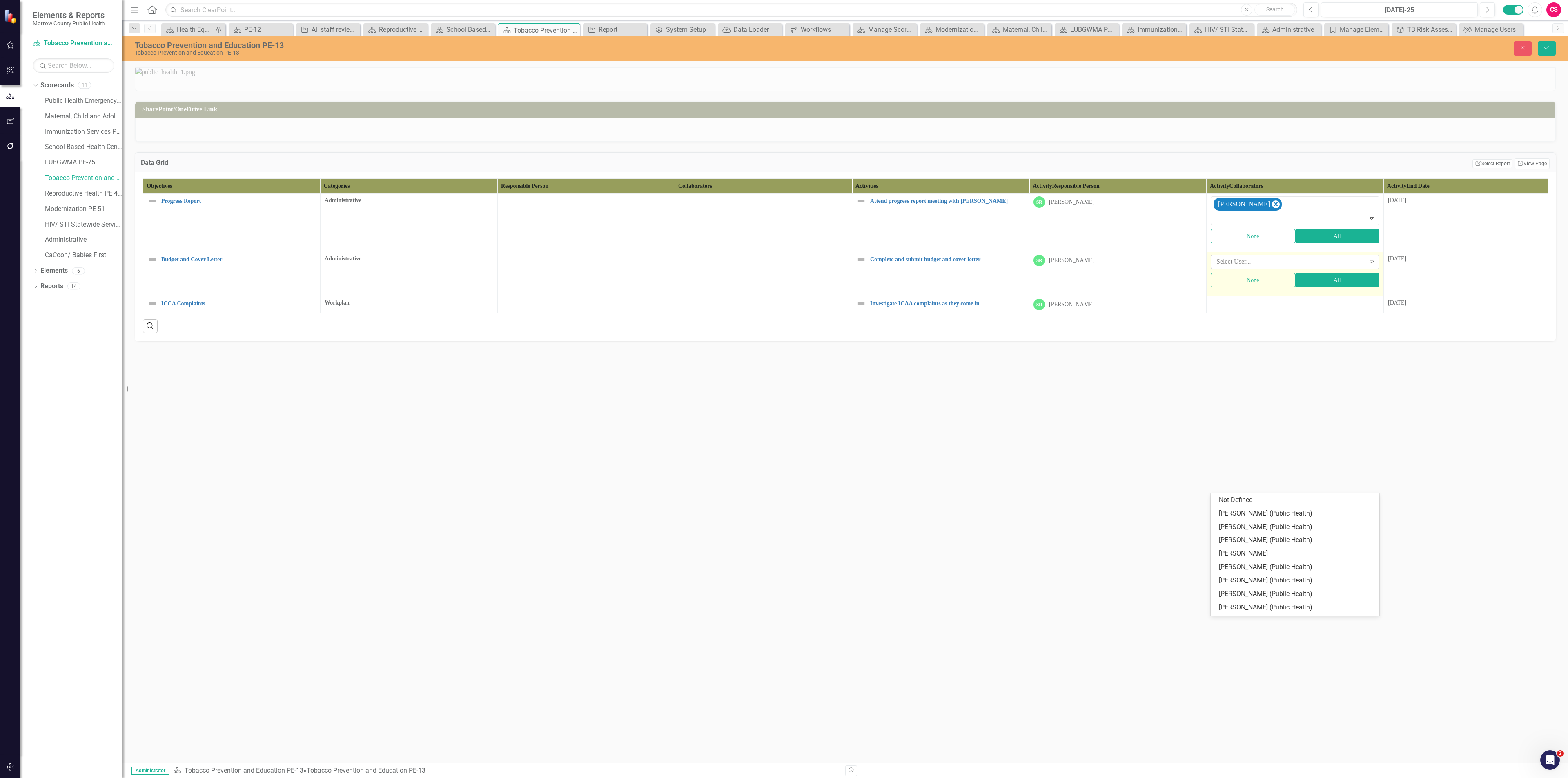
click at [1247, 267] on div at bounding box center [1289, 262] width 152 height 11
click at [1240, 550] on div "[PERSON_NAME]" at bounding box center [1297, 553] width 156 height 9
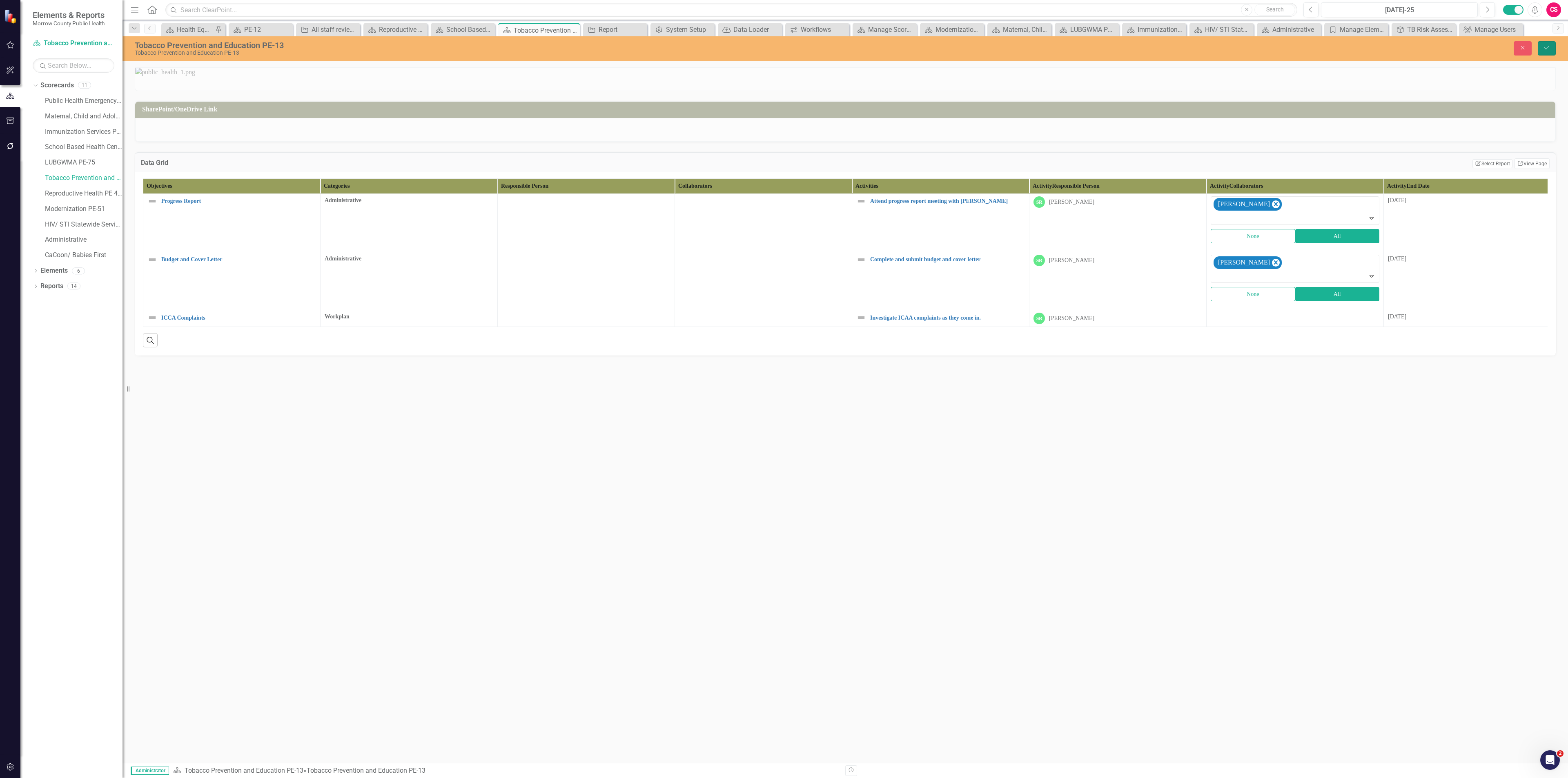
click at [1546, 47] on icon "Save" at bounding box center [1546, 48] width 7 height 6
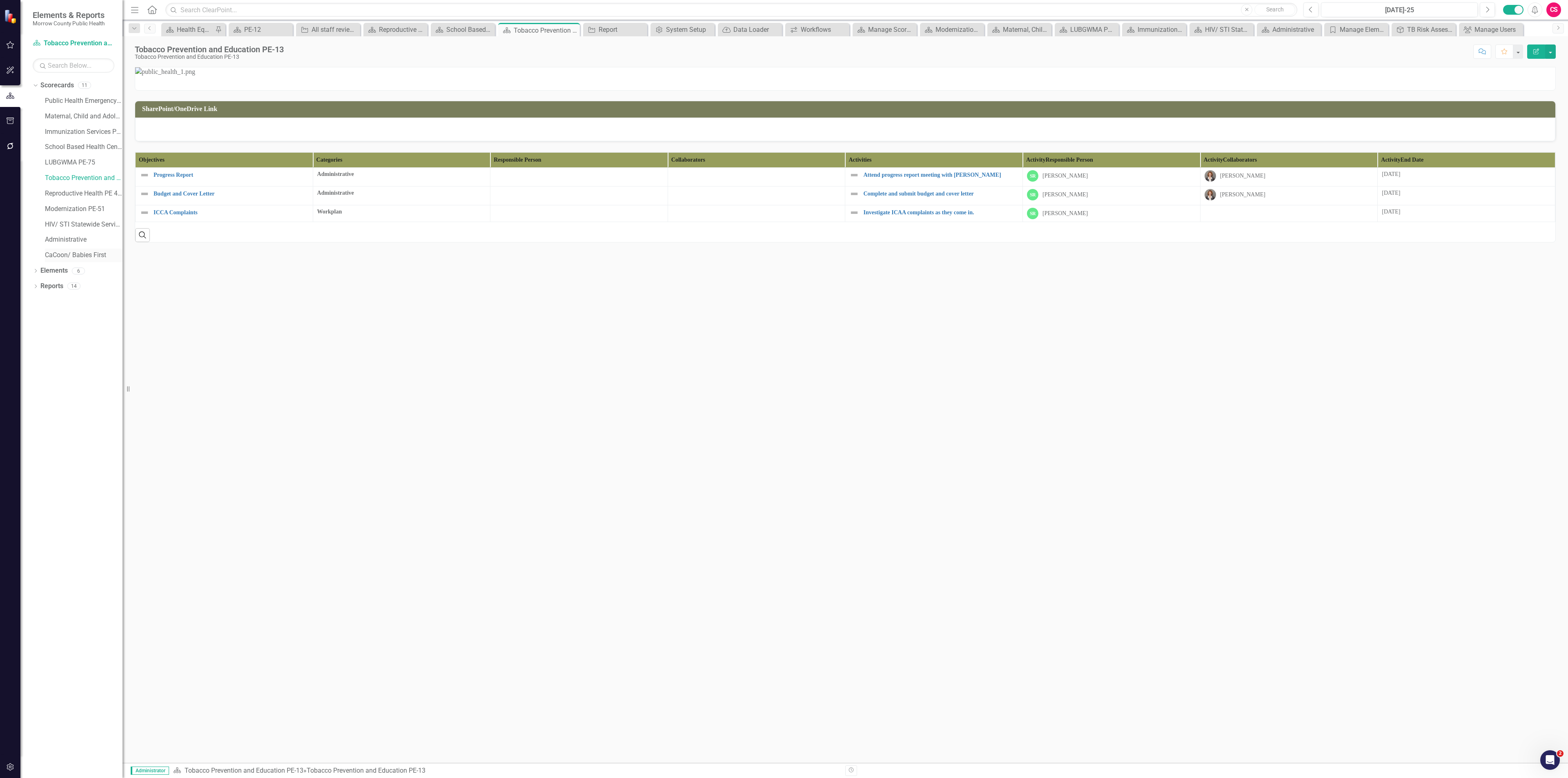
click at [72, 256] on link "CaCoon/ Babies First" at bounding box center [83, 255] width 78 height 9
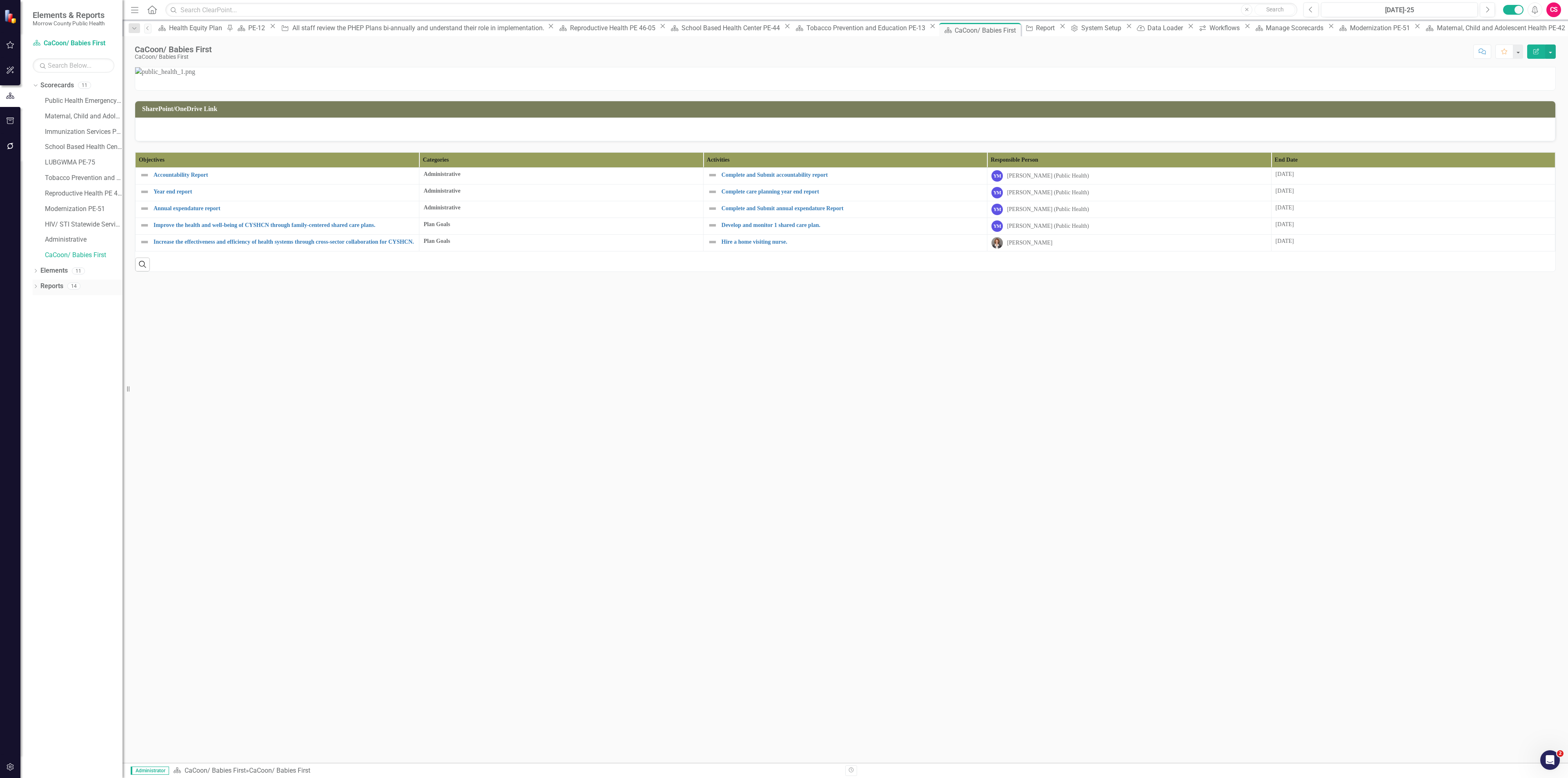
click at [55, 284] on link "Reports" at bounding box center [52, 286] width 23 height 9
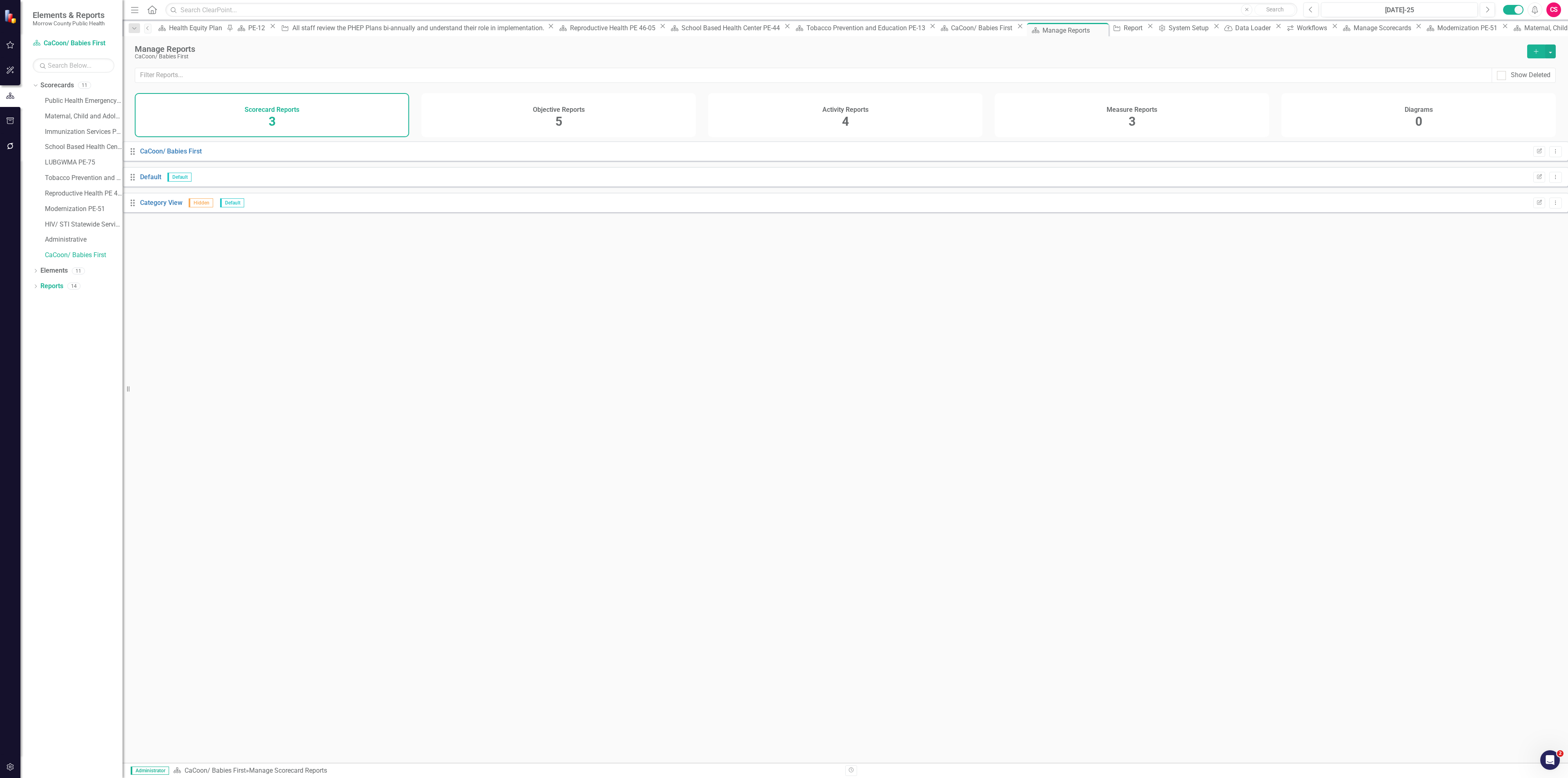
click at [864, 116] on div "Activity Reports 4" at bounding box center [845, 115] width 274 height 44
click at [1536, 154] on icon "Edit Report" at bounding box center [1539, 151] width 6 height 5
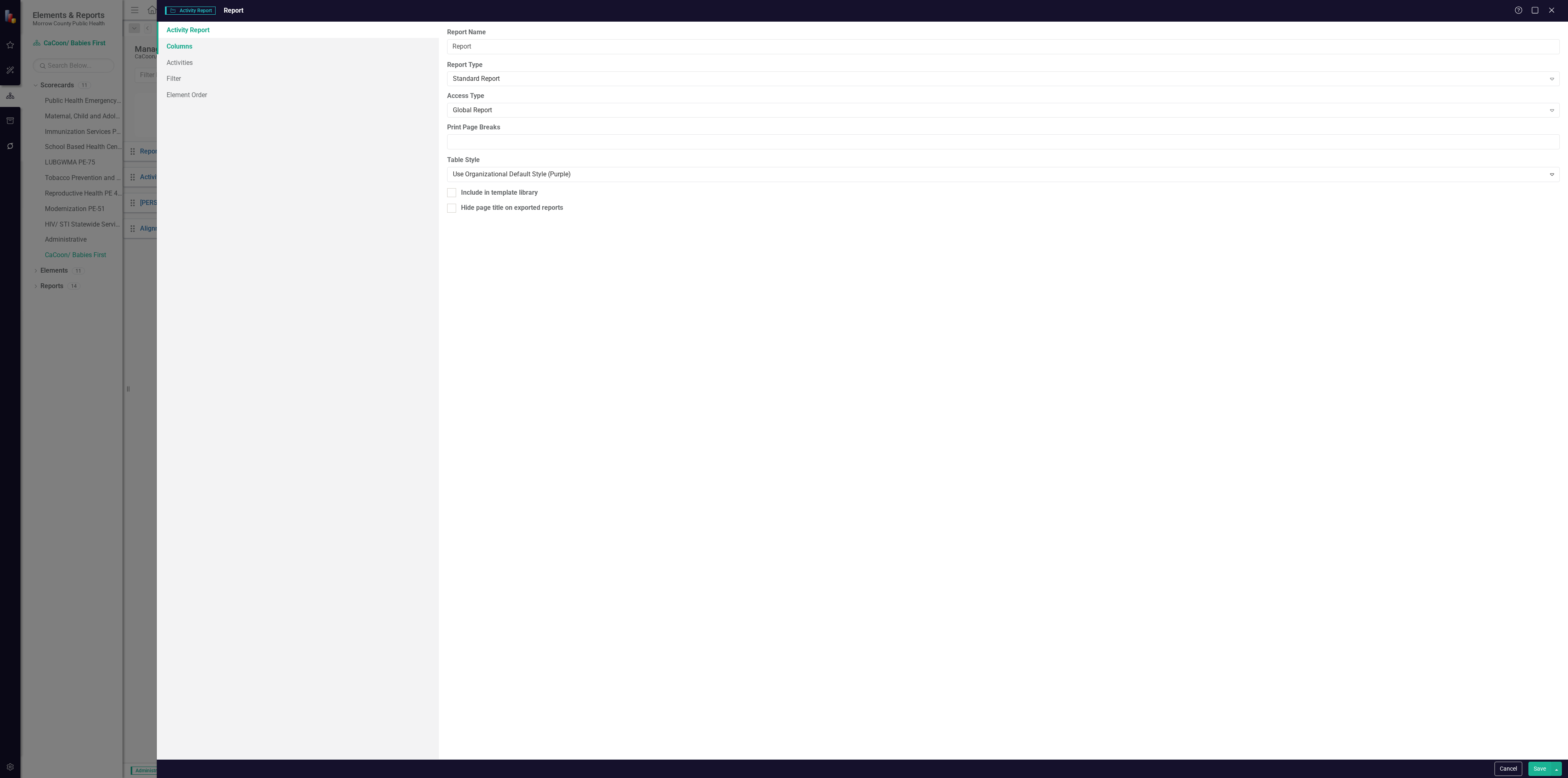
click at [225, 46] on link "Columns" at bounding box center [298, 46] width 282 height 16
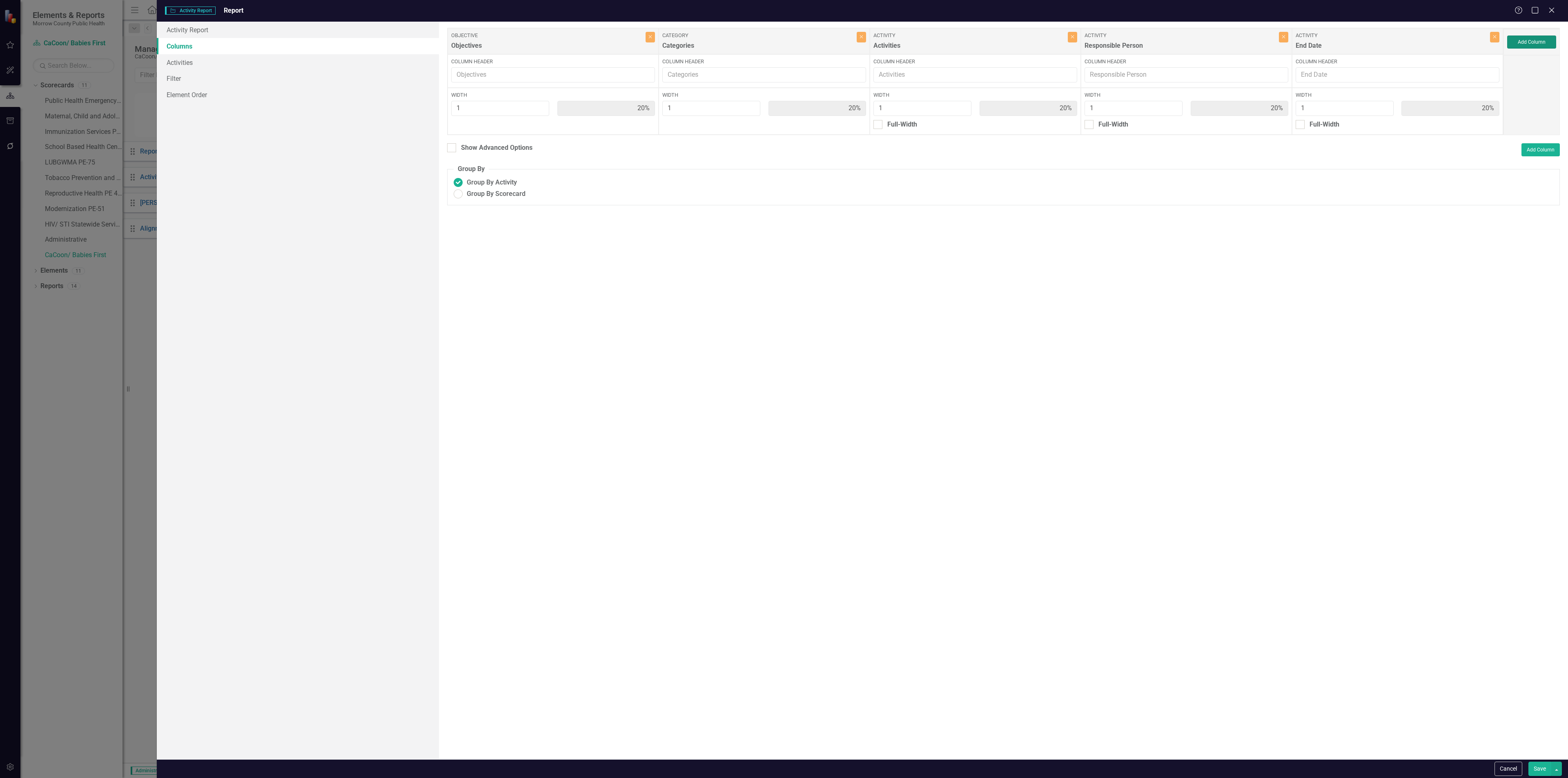
click at [1535, 38] on button "Add Column" at bounding box center [1532, 42] width 49 height 13
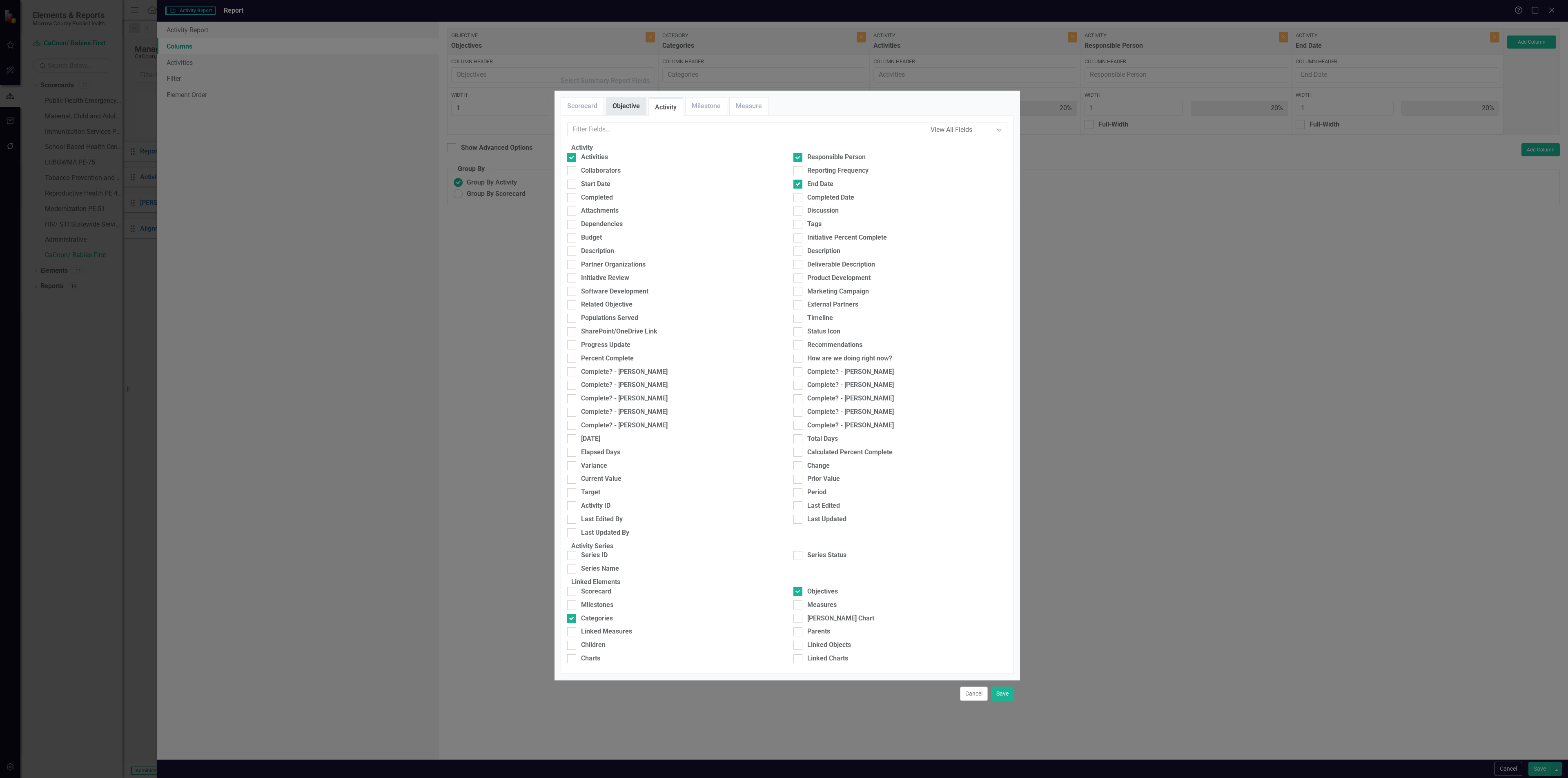
click at [623, 115] on link "Objective" at bounding box center [626, 106] width 39 height 18
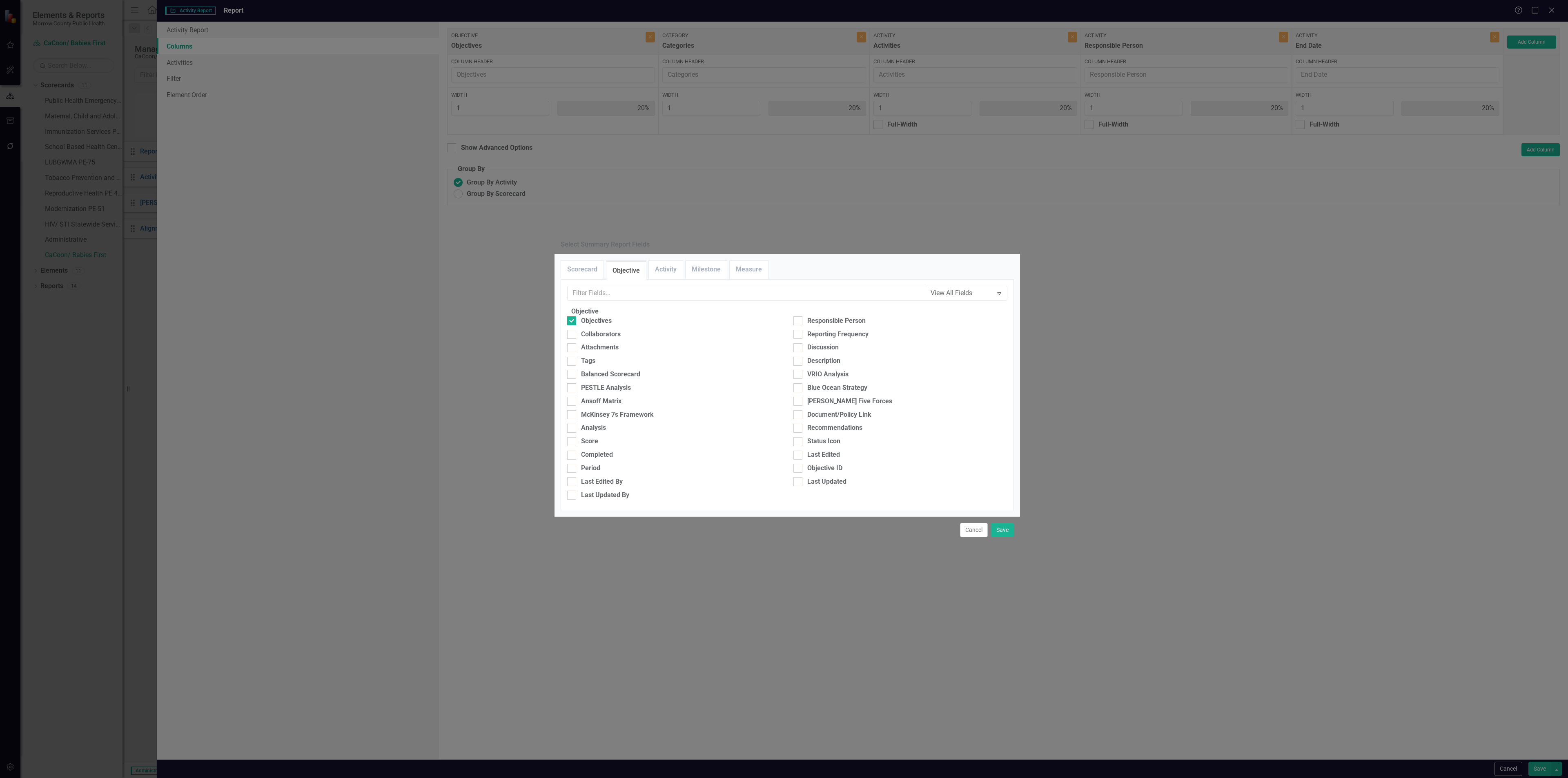
click at [600, 316] on div "Objectives" at bounding box center [674, 322] width 227 height 13
click at [607, 329] on div "Collaborators" at bounding box center [601, 334] width 39 height 9
click at [572, 329] on input "Collaborators" at bounding box center [570, 332] width 6 height 6
checkbox input "true"
click at [807, 316] on div "Responsible Person" at bounding box center [836, 320] width 58 height 9
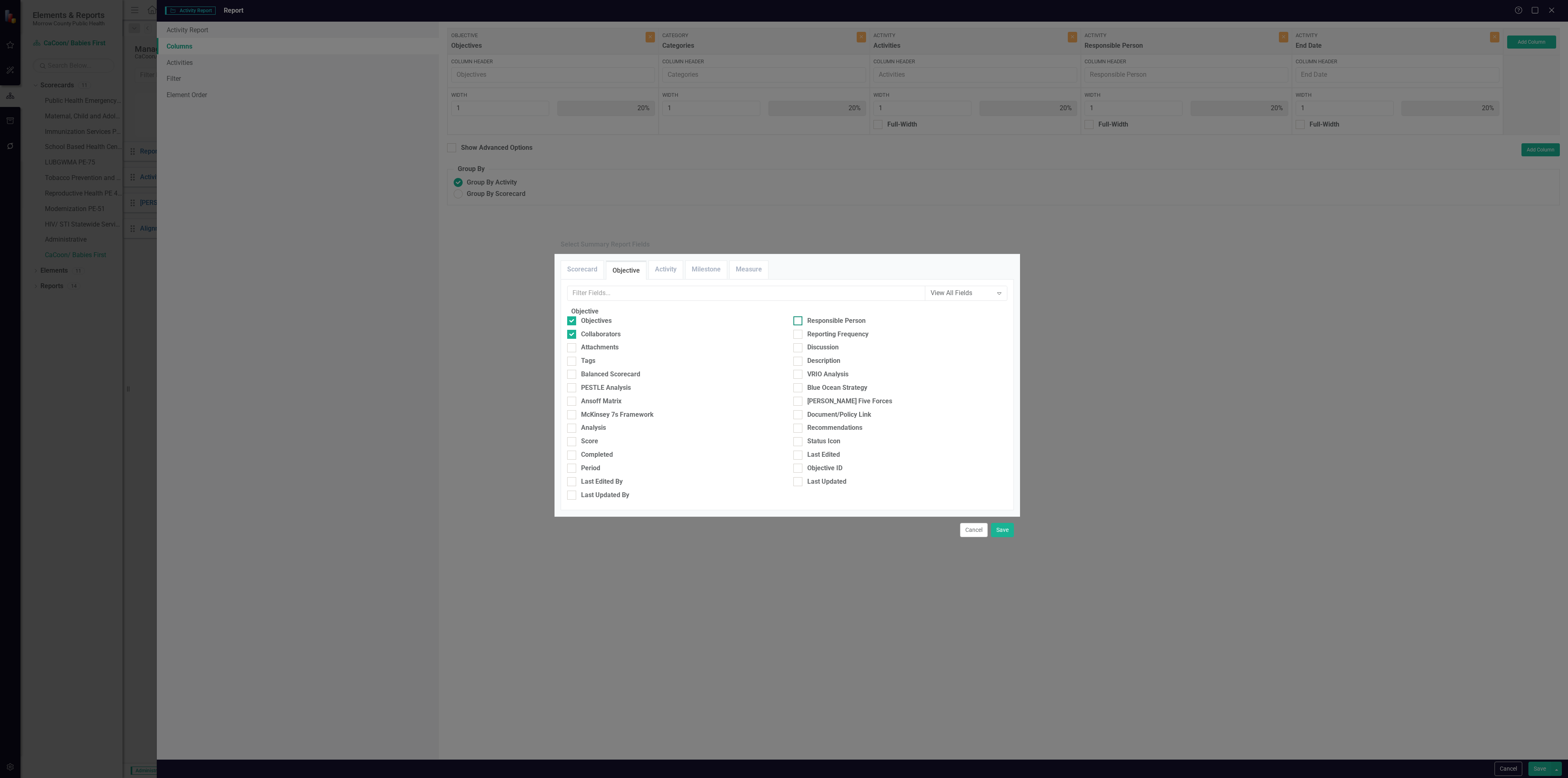
click at [799, 316] on input "Responsible Person" at bounding box center [796, 319] width 6 height 6
checkbox input "true"
drag, startPoint x: 677, startPoint y: 136, endPoint x: 673, endPoint y: 137, distance: 4.1
click at [675, 261] on link "Activity" at bounding box center [665, 269] width 34 height 18
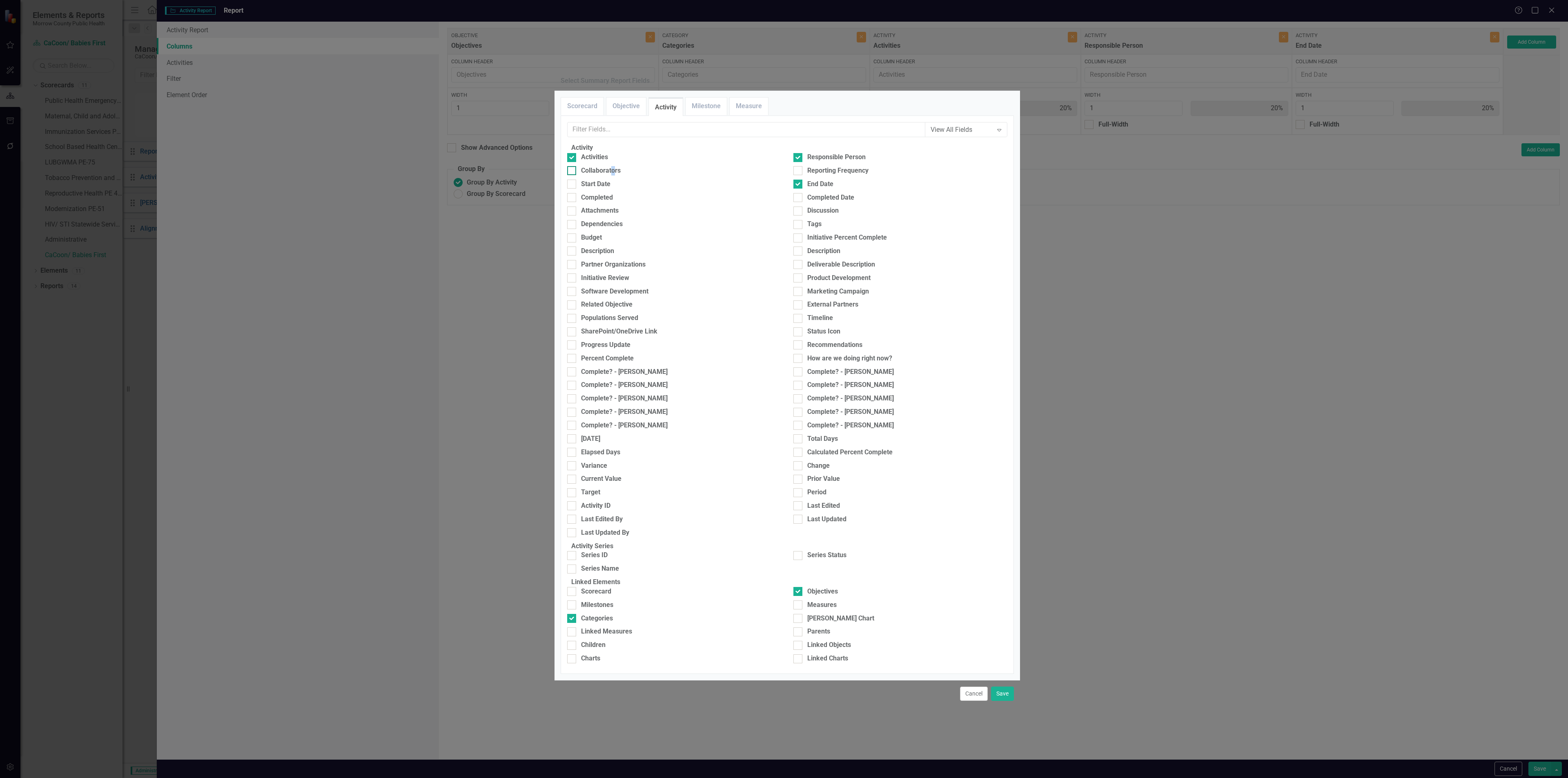
click at [620, 175] on div "Collaborators" at bounding box center [601, 170] width 39 height 9
click at [572, 172] on input "Collaborators" at bounding box center [570, 169] width 6 height 6
checkbox input "true"
click at [994, 686] on button "Save" at bounding box center [1002, 693] width 23 height 14
type input "13%"
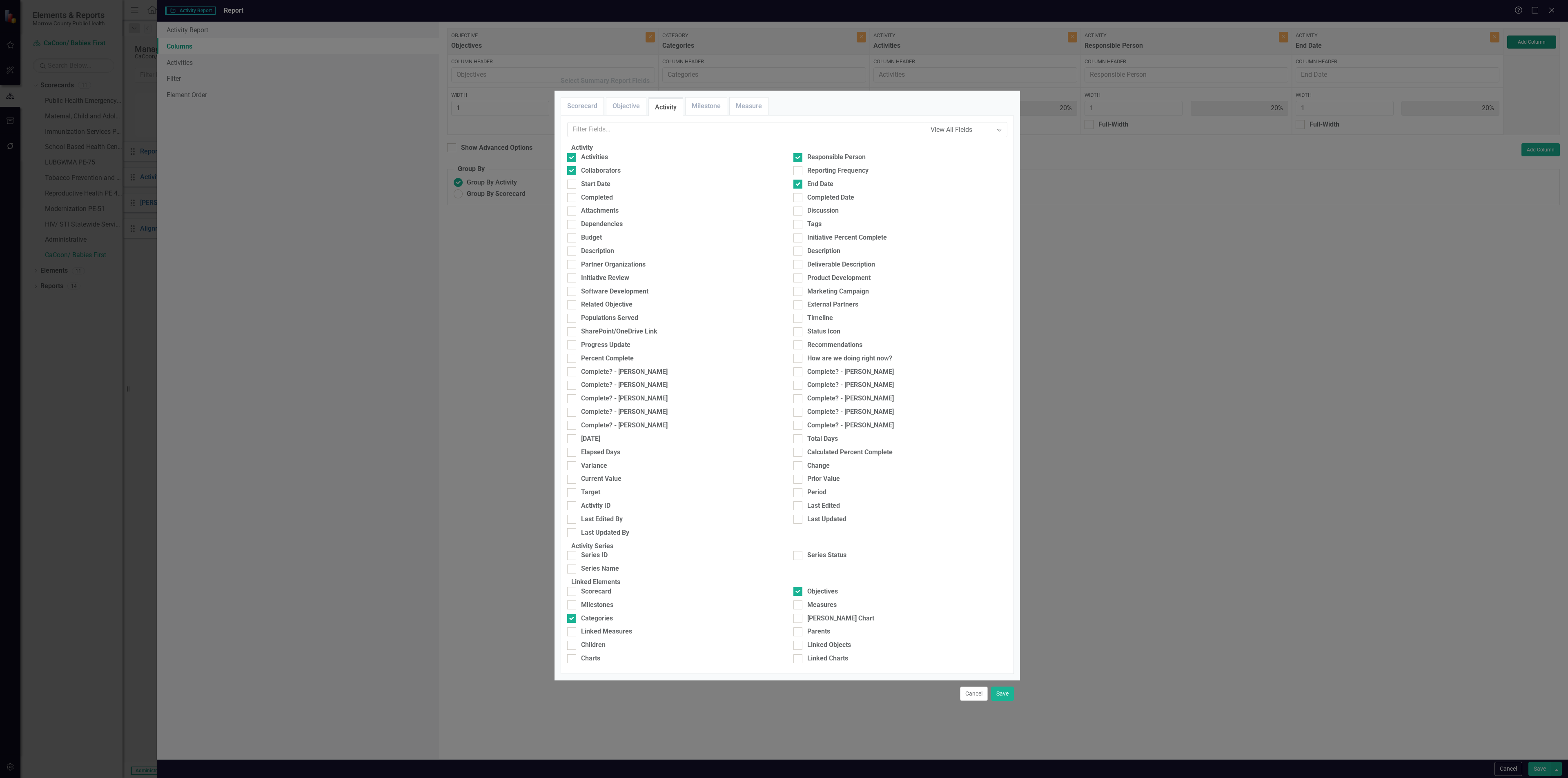
type input "13%"
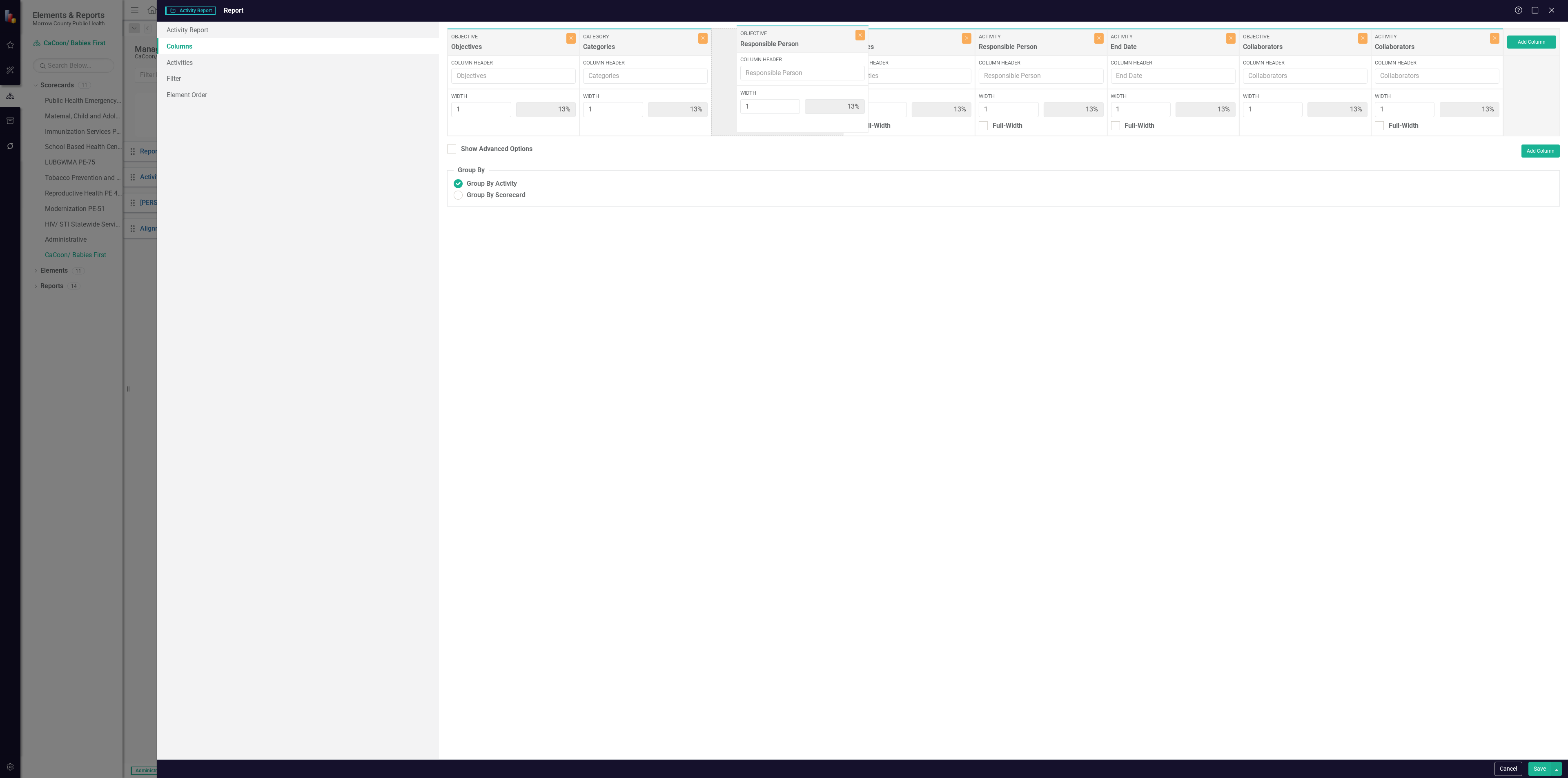
drag, startPoint x: 1175, startPoint y: 48, endPoint x: 805, endPoint y: 44, distance: 370.0
click at [805, 44] on div "Objective Objectives Close Column Header Width 1 13% Category Categories Close …" at bounding box center [975, 82] width 1056 height 109
drag, startPoint x: 1307, startPoint y: 44, endPoint x: 907, endPoint y: 32, distance: 400.2
click at [907, 32] on div "Objective Objectives Close Column Header Width 1 13% Category Categories Close …" at bounding box center [975, 82] width 1056 height 109
drag, startPoint x: 1451, startPoint y: 49, endPoint x: 1320, endPoint y: 47, distance: 131.0
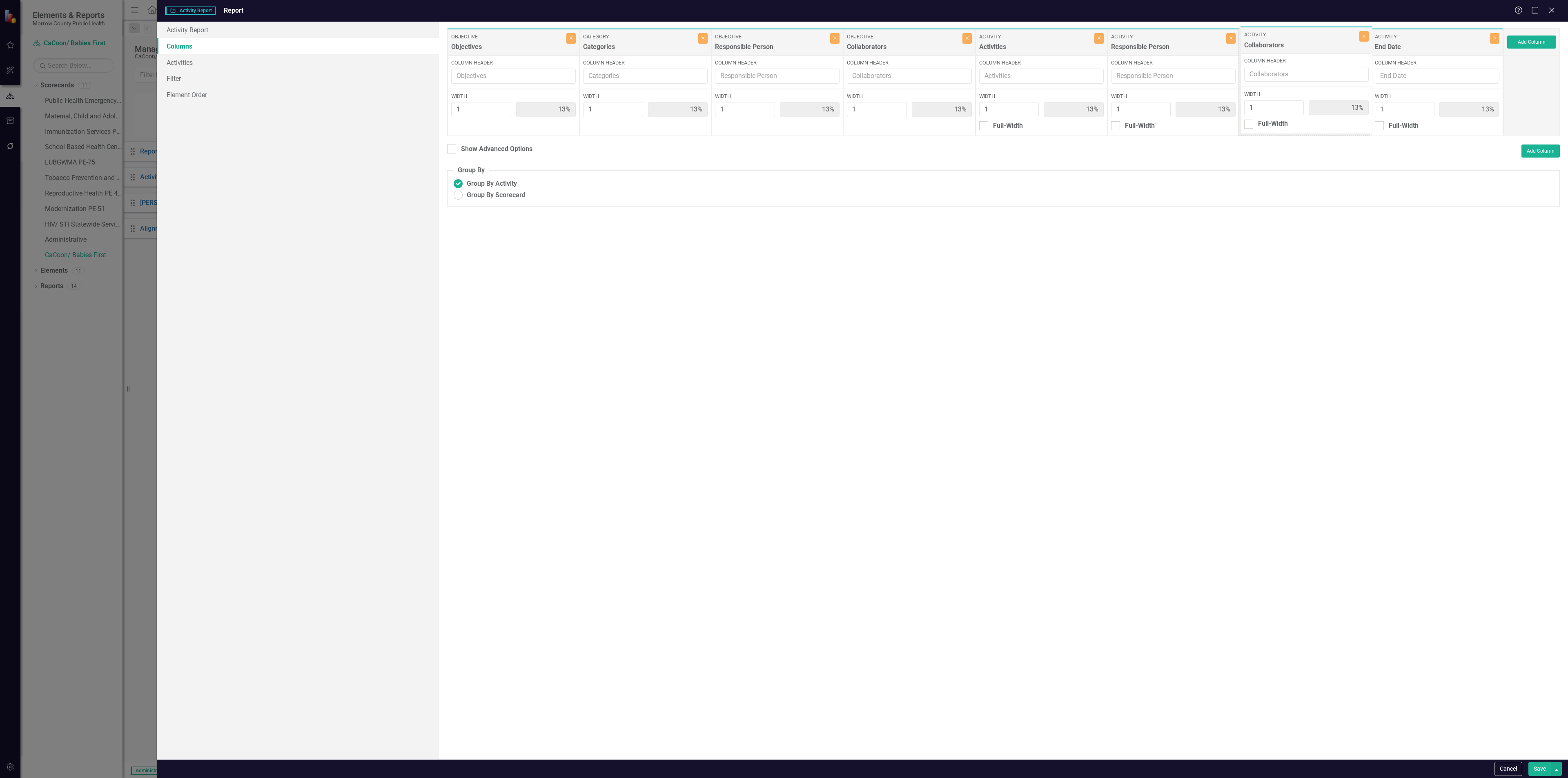
click at [1320, 47] on div "Objective Objectives Close Column Header Width 1 13% Category Categories Close …" at bounding box center [975, 82] width 1056 height 109
click at [1534, 767] on button "Save" at bounding box center [1539, 769] width 23 height 14
radio input "true"
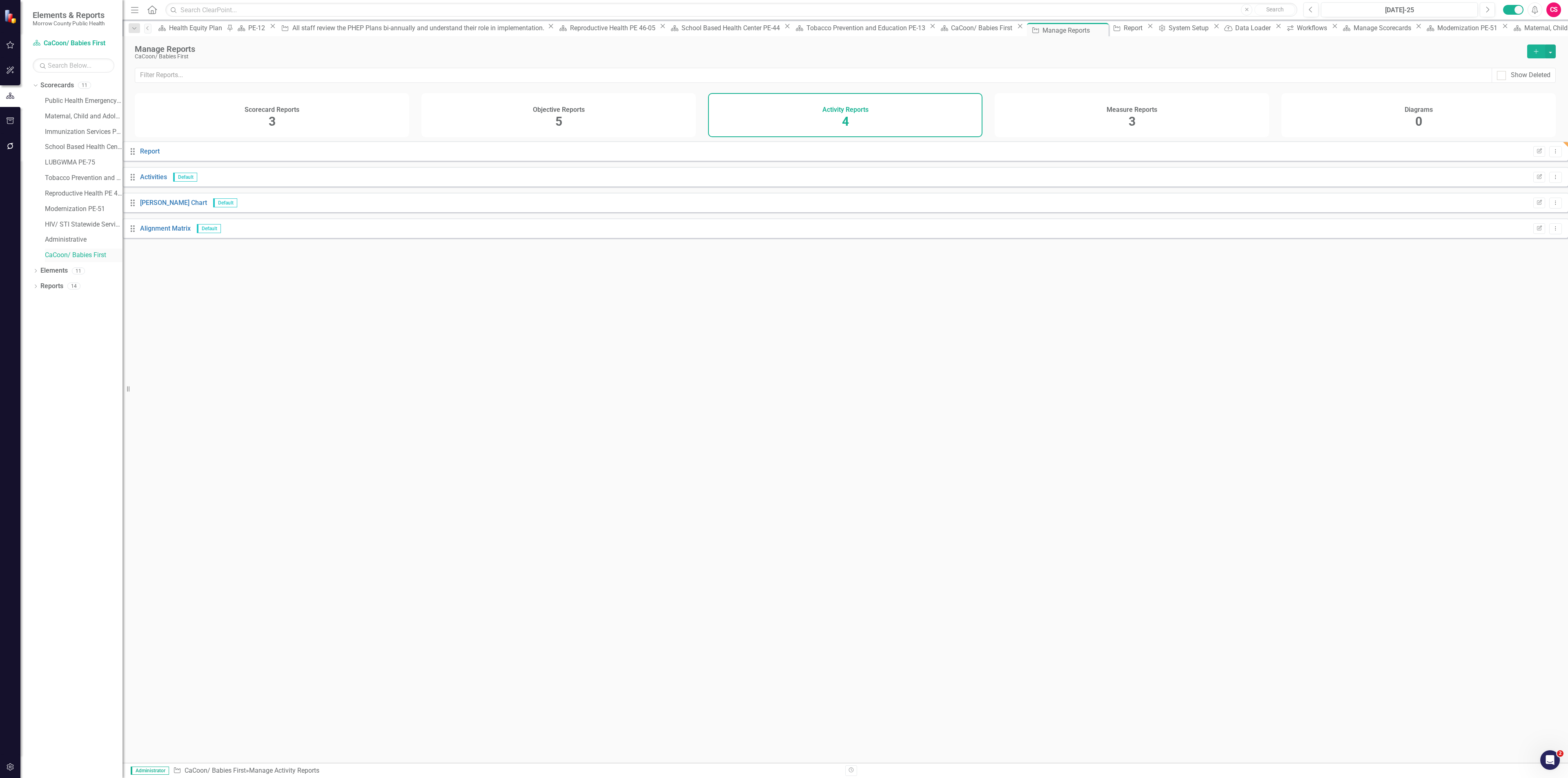
click at [88, 257] on link "CaCoon/ Babies First" at bounding box center [83, 255] width 78 height 9
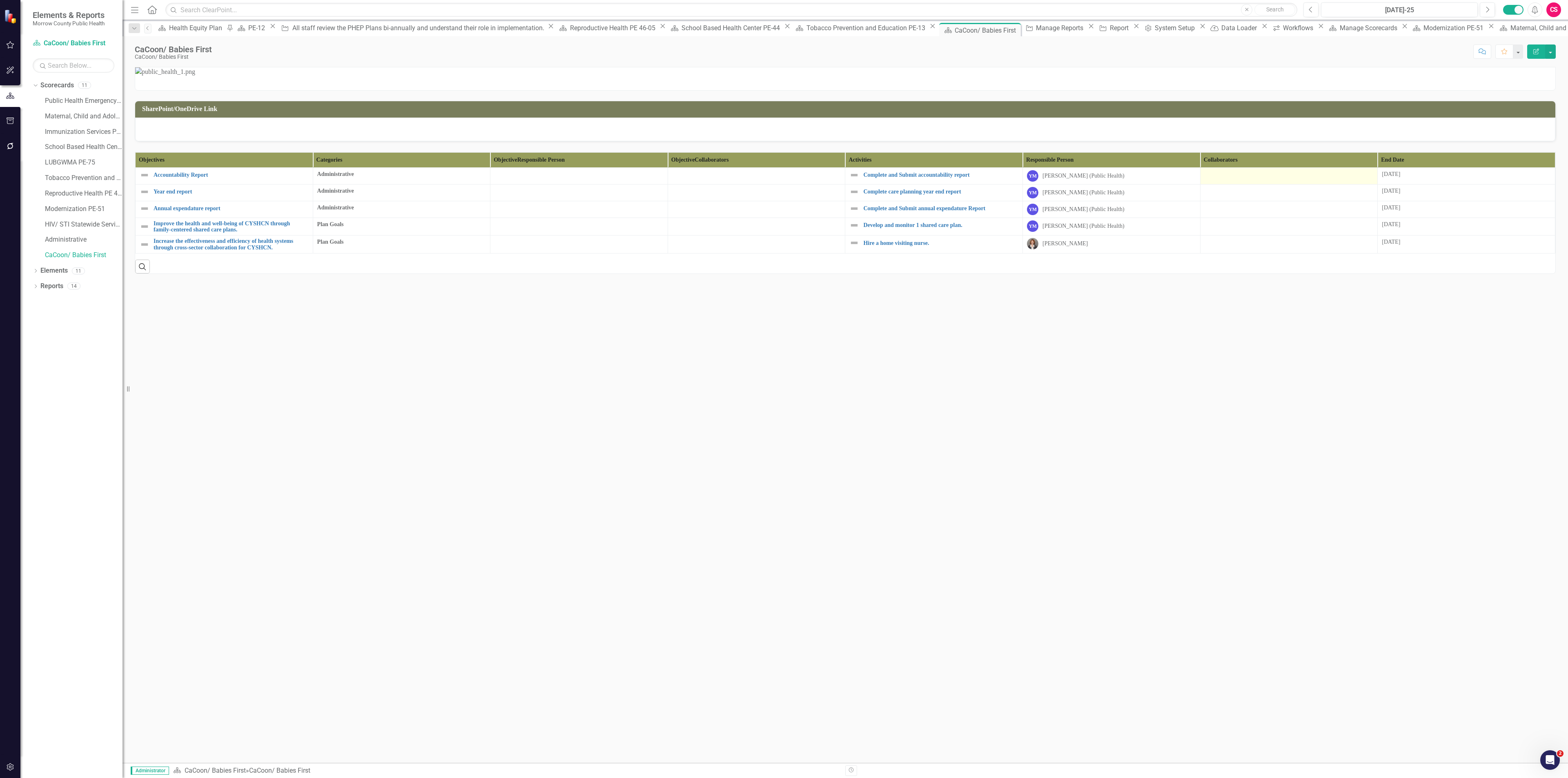
click at [1240, 180] on div at bounding box center [1289, 175] width 169 height 10
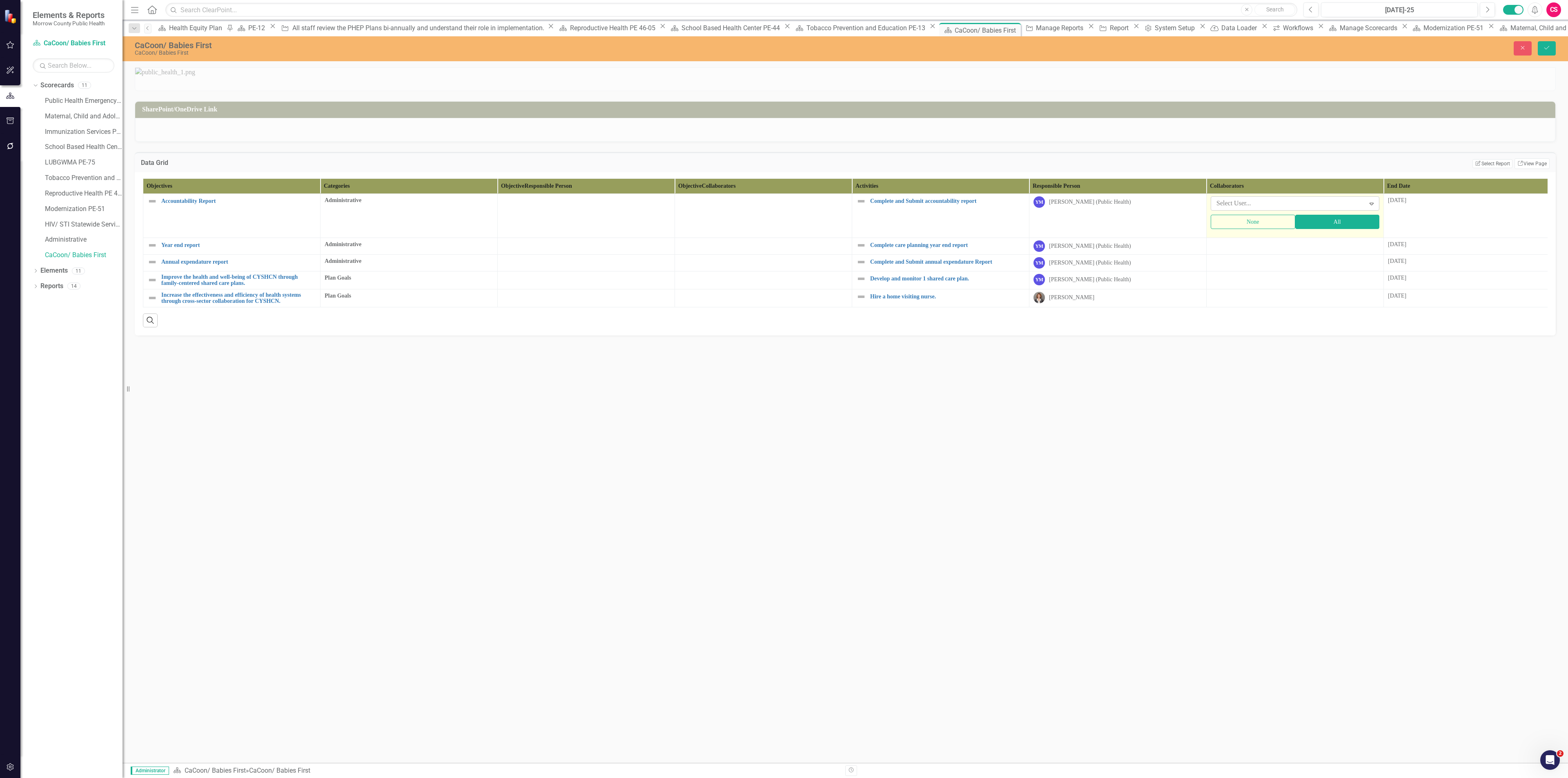
click at [1240, 209] on div at bounding box center [1289, 203] width 152 height 11
click at [1240, 617] on div "SharePoint/OneDrive Link Data Grid Edit Report Select Report Link View Page Obj…" at bounding box center [845, 415] width 1445 height 695
click at [1497, 168] on button "Edit Report Select Report" at bounding box center [1492, 163] width 39 height 9
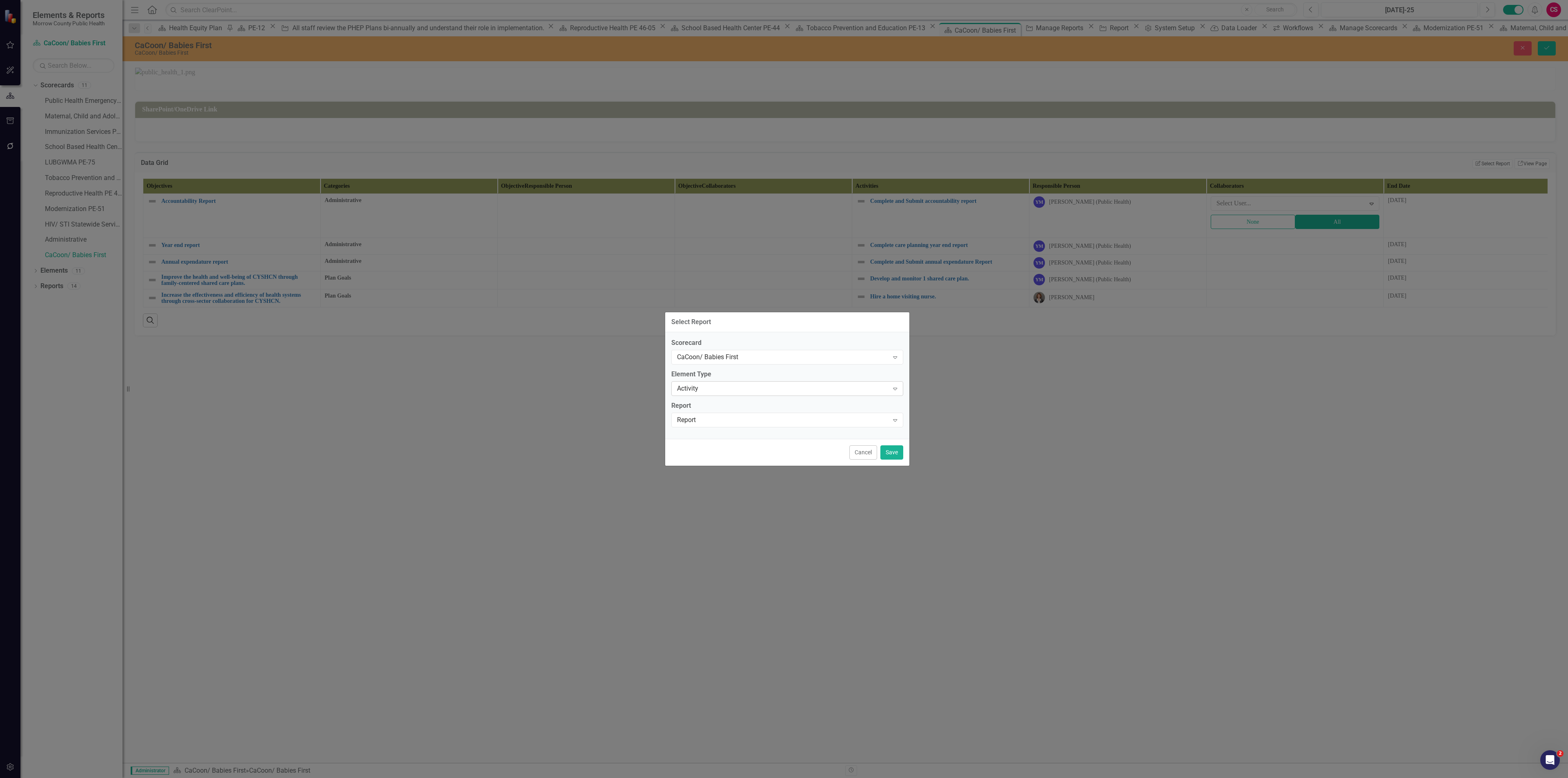
click at [771, 381] on div "Activity Expand" at bounding box center [787, 388] width 232 height 15
click at [733, 777] on div "Objective" at bounding box center [785, 784] width 1555 height 9
click at [726, 420] on div "Select Report..." at bounding box center [783, 419] width 212 height 9
click at [722, 777] on div "Report" at bounding box center [785, 784] width 1555 height 9
click at [893, 455] on button "Save" at bounding box center [891, 452] width 23 height 14
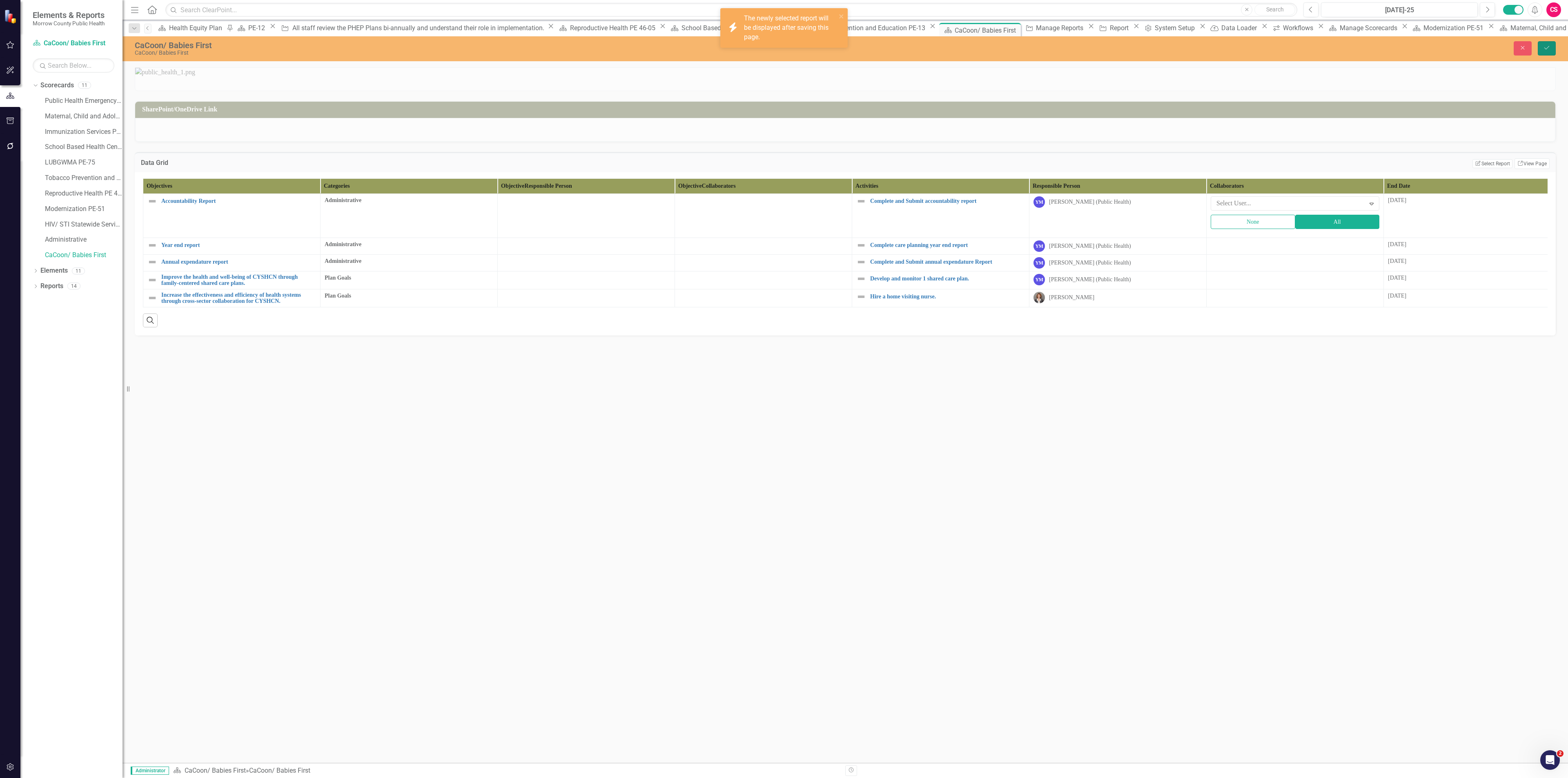
click at [1546, 43] on button "Save" at bounding box center [1547, 48] width 18 height 14
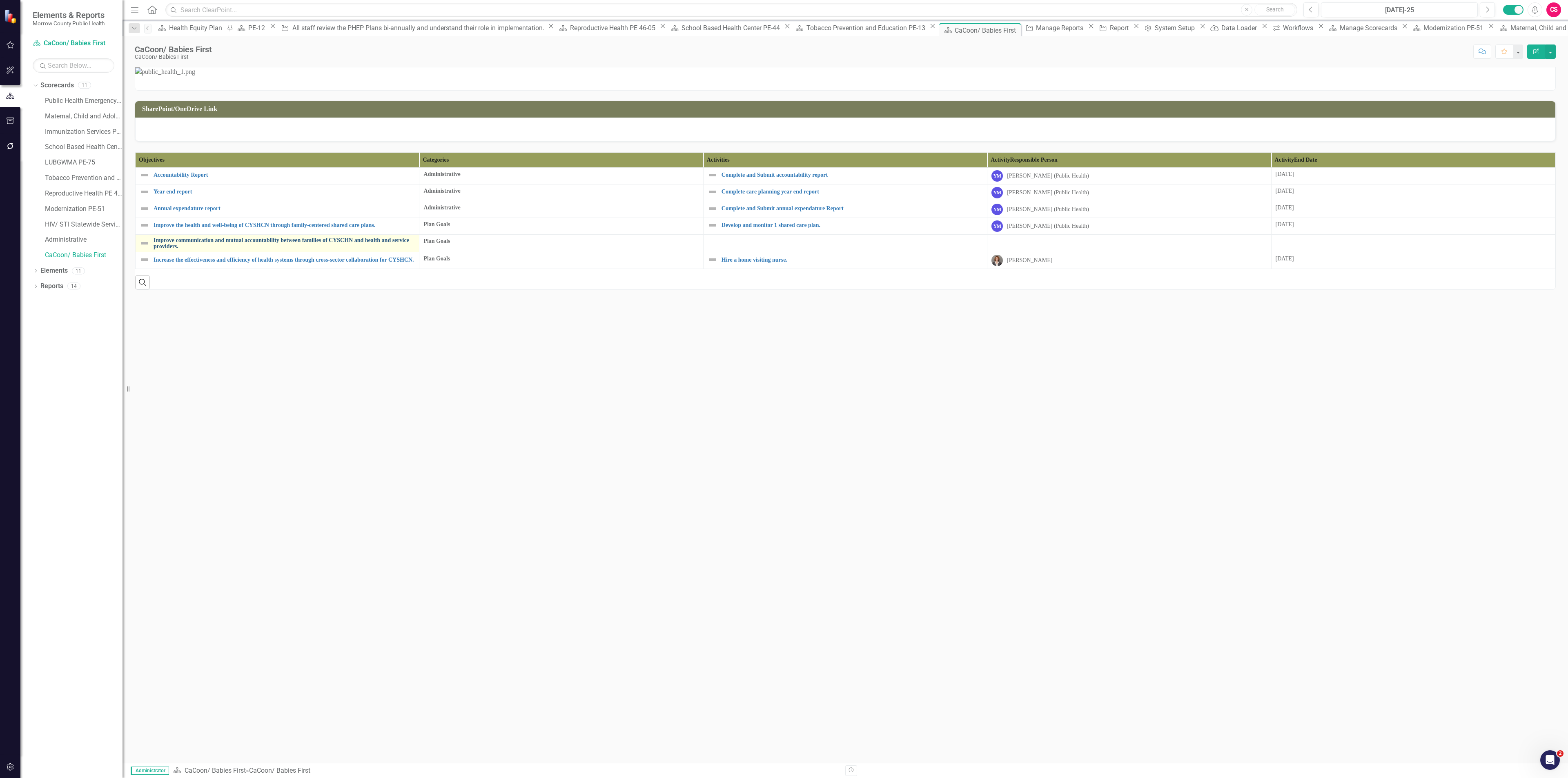
click at [276, 250] on link "Improve communication and mutual accountability between families of CYSCHN and …" at bounding box center [284, 243] width 262 height 13
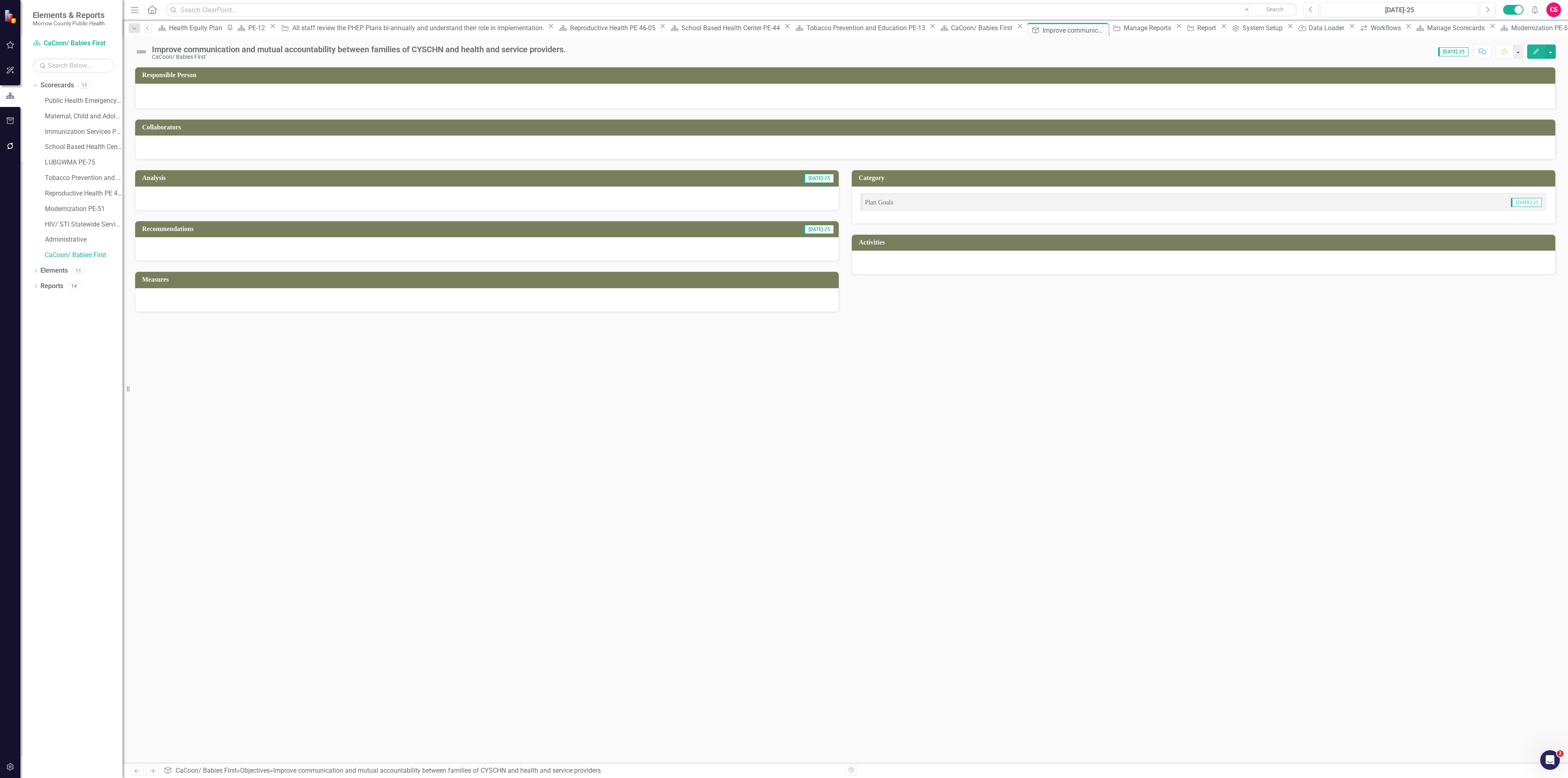
click at [929, 266] on div at bounding box center [1203, 263] width 703 height 24
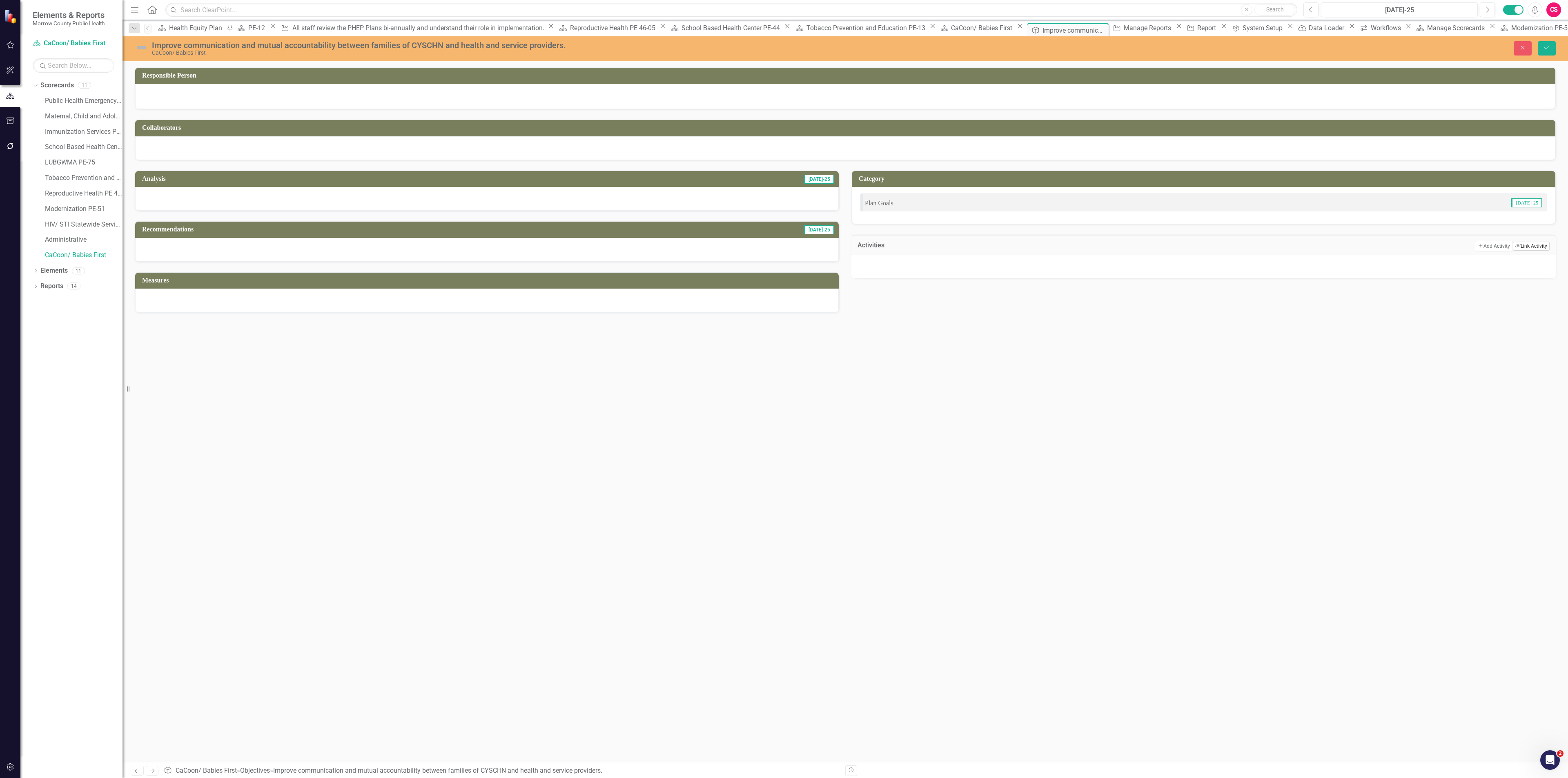
click at [1522, 246] on button "Link Tag Link Activity" at bounding box center [1531, 246] width 36 height 9
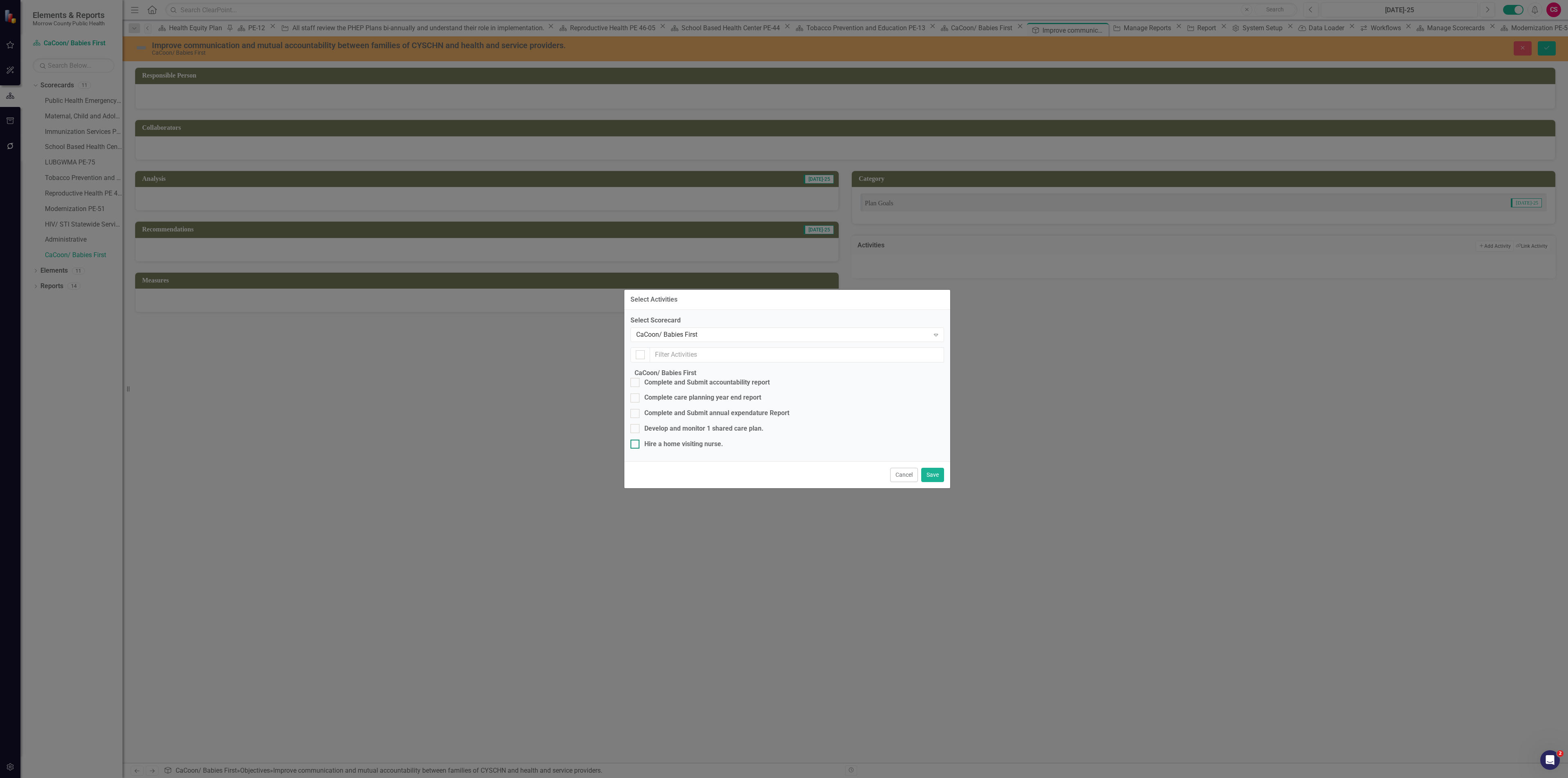
click at [636, 439] on input "Hire a home visiting nurse." at bounding box center [633, 442] width 6 height 6
checkbox input "true"
click at [926, 486] on button "Save" at bounding box center [933, 479] width 23 height 14
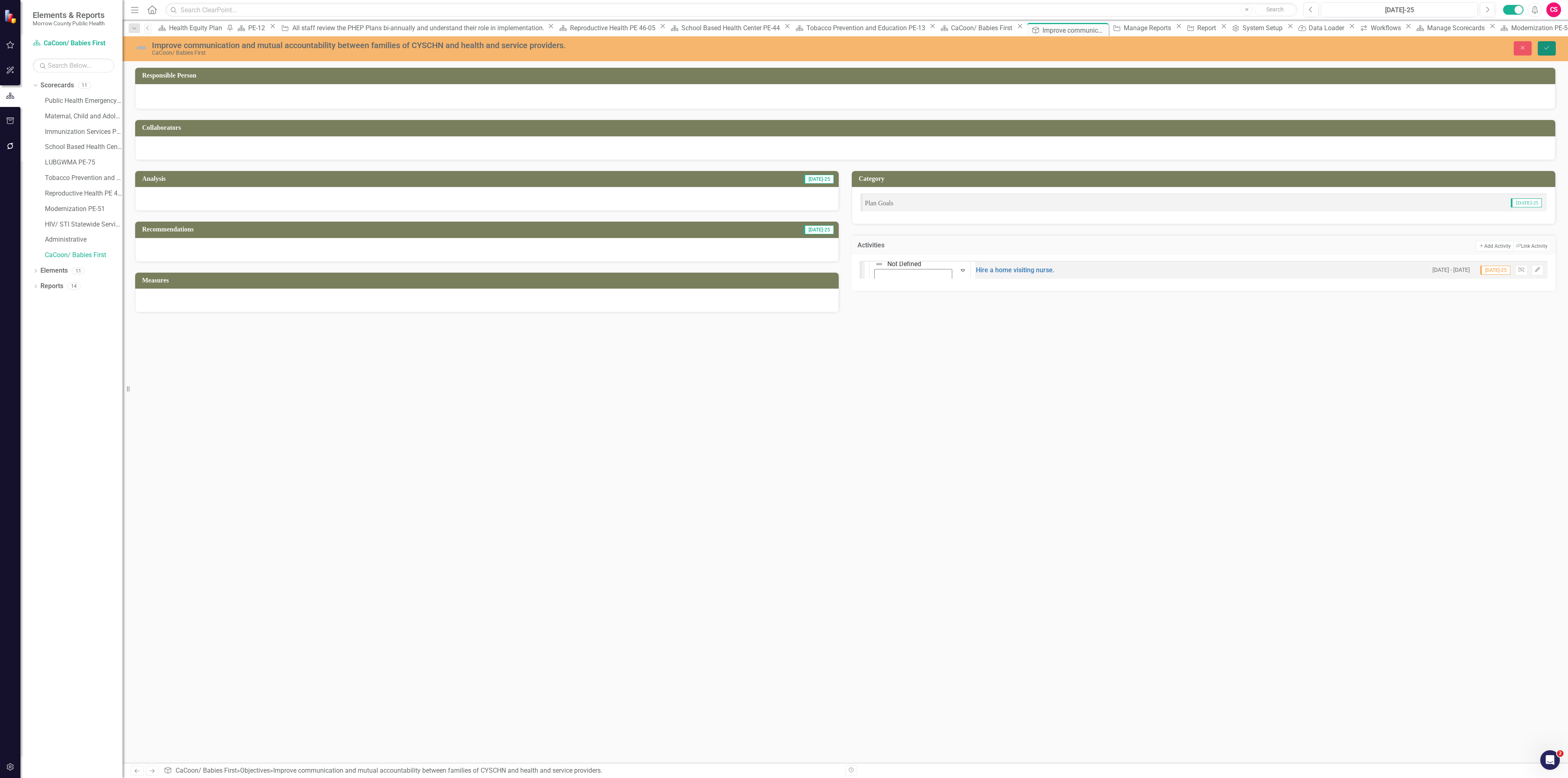
click at [1545, 45] on icon "Save" at bounding box center [1546, 48] width 7 height 6
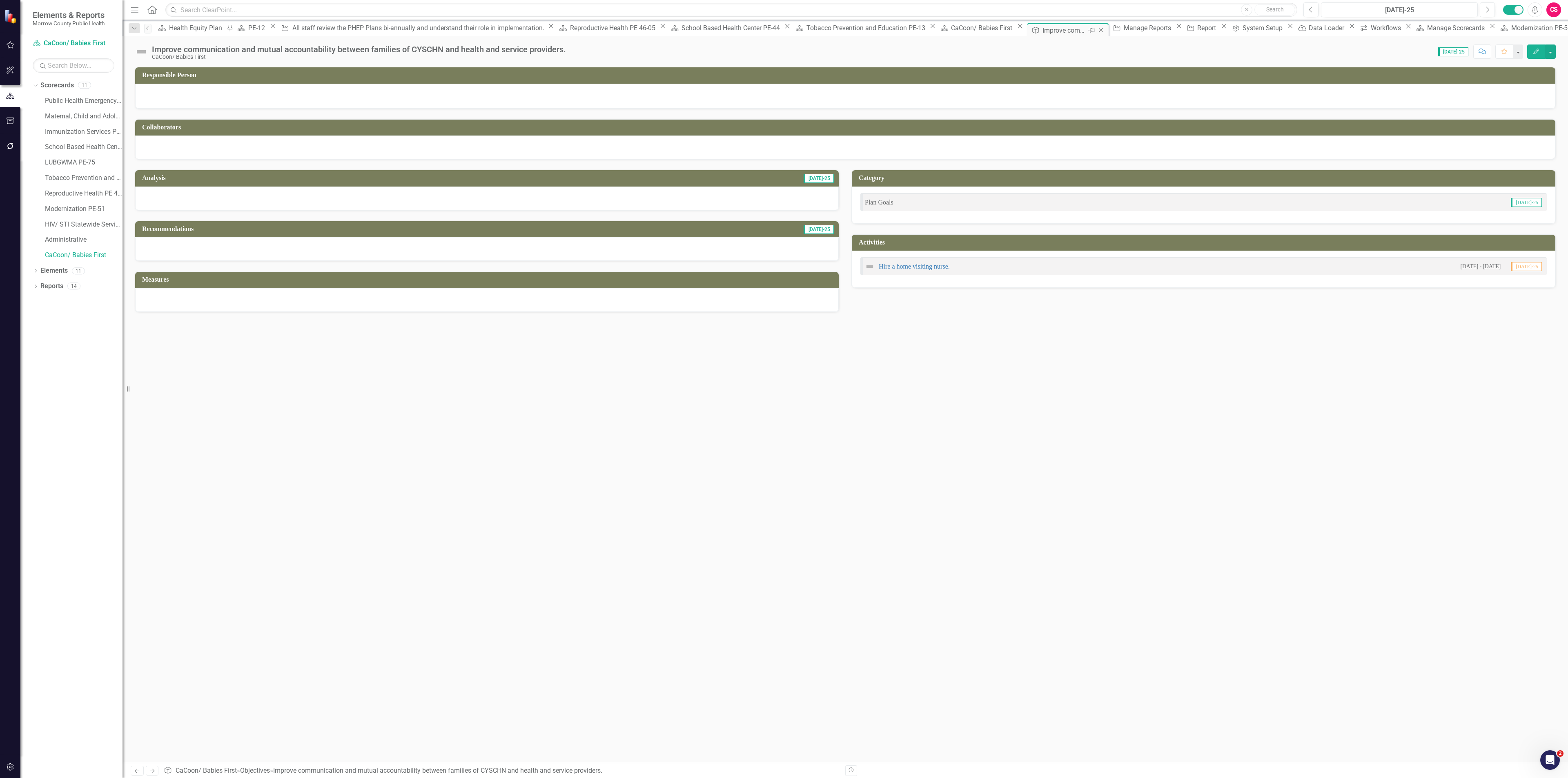
click at [1097, 31] on icon "Close" at bounding box center [1101, 29] width 8 height 6
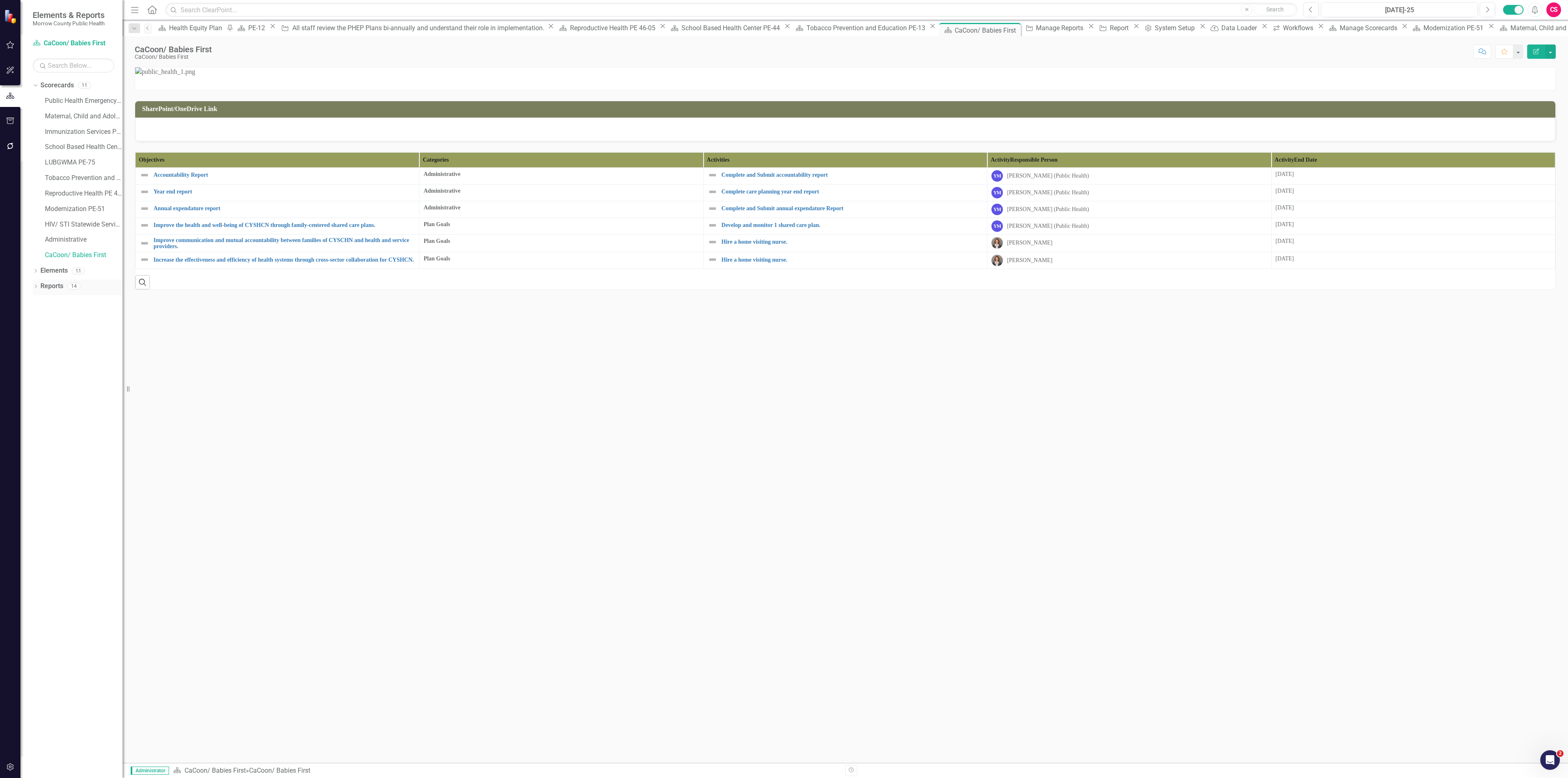
click at [63, 285] on link "Reports" at bounding box center [52, 286] width 23 height 9
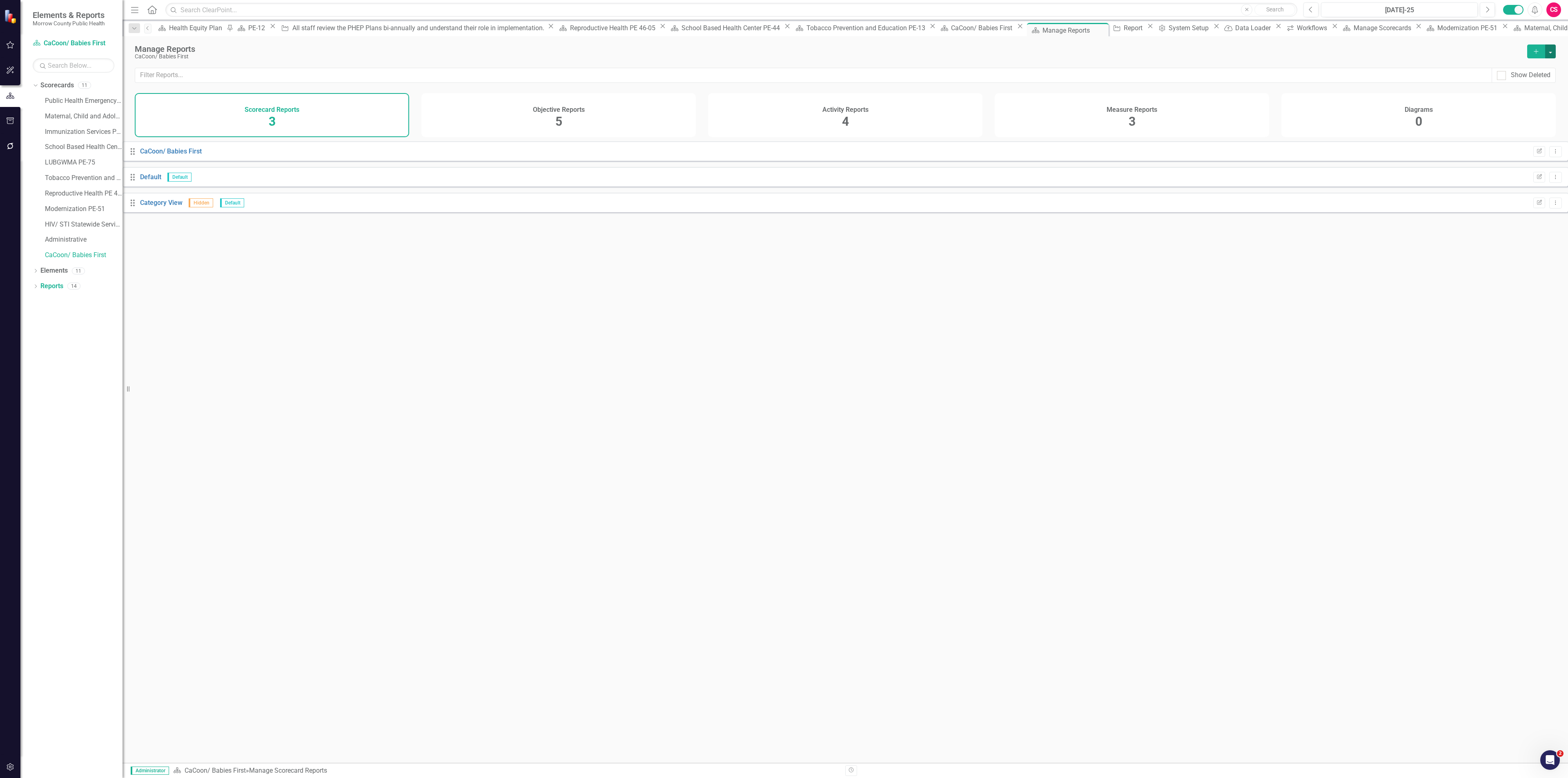
click at [1555, 56] on button "button" at bounding box center [1550, 51] width 11 height 14
click at [536, 118] on div "Objective Reports 5" at bounding box center [558, 115] width 274 height 44
click at [1533, 157] on button "Edit Report" at bounding box center [1539, 151] width 12 height 11
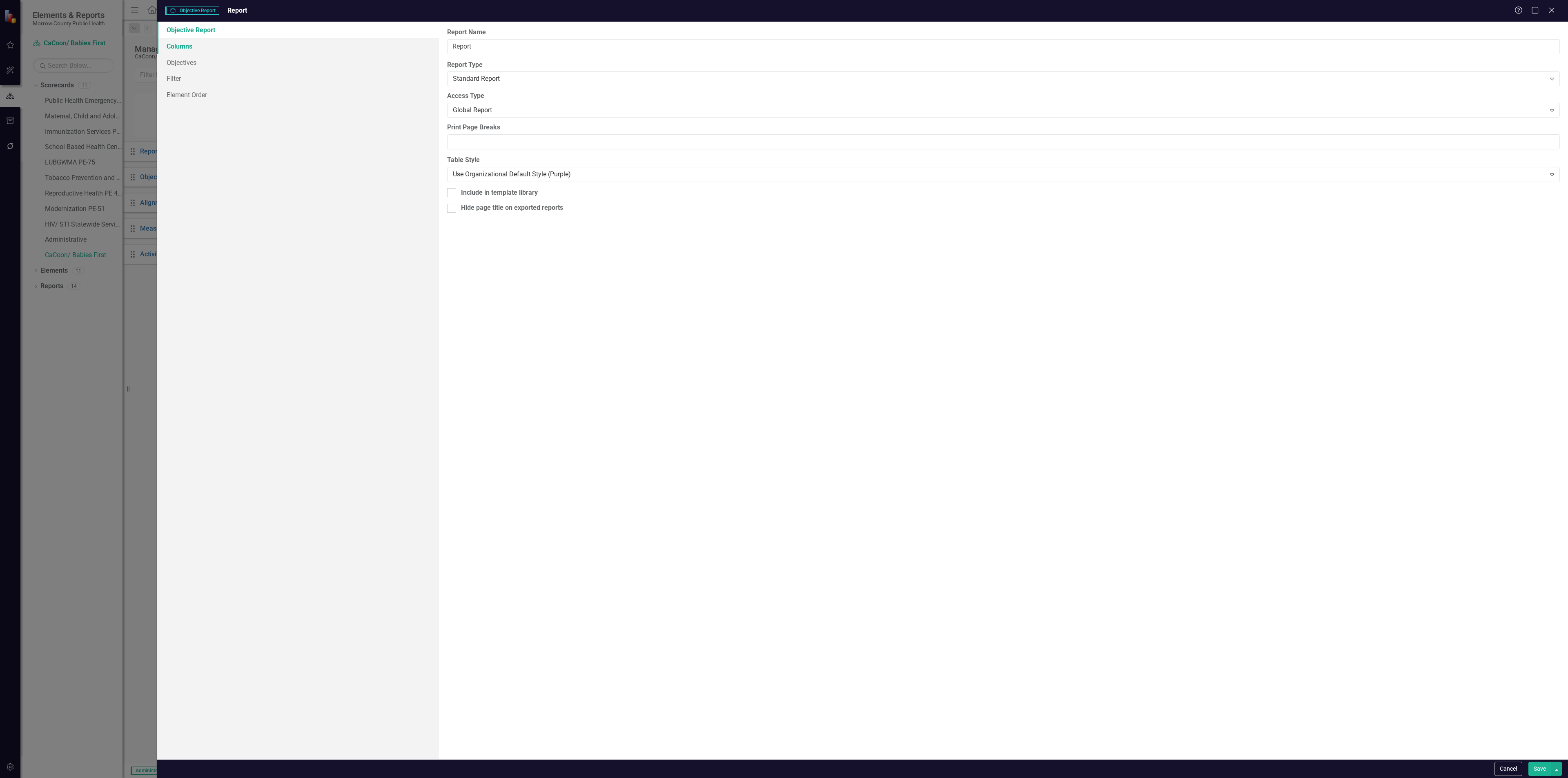
click at [227, 44] on link "Columns" at bounding box center [298, 46] width 282 height 16
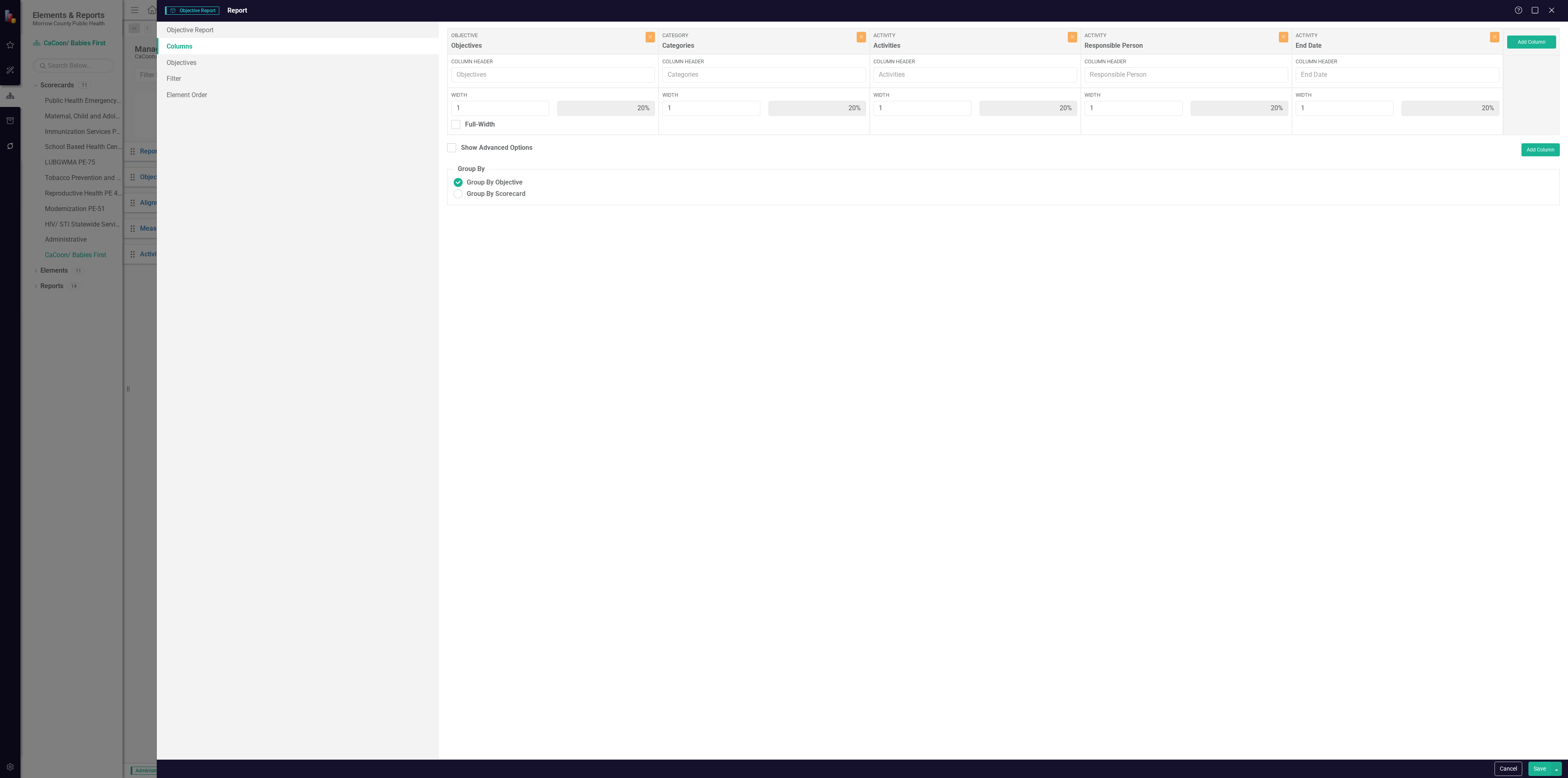
click at [1518, 49] on div "Add Column" at bounding box center [1532, 41] width 56 height 26
click at [1520, 46] on button "Add Column" at bounding box center [1532, 42] width 49 height 13
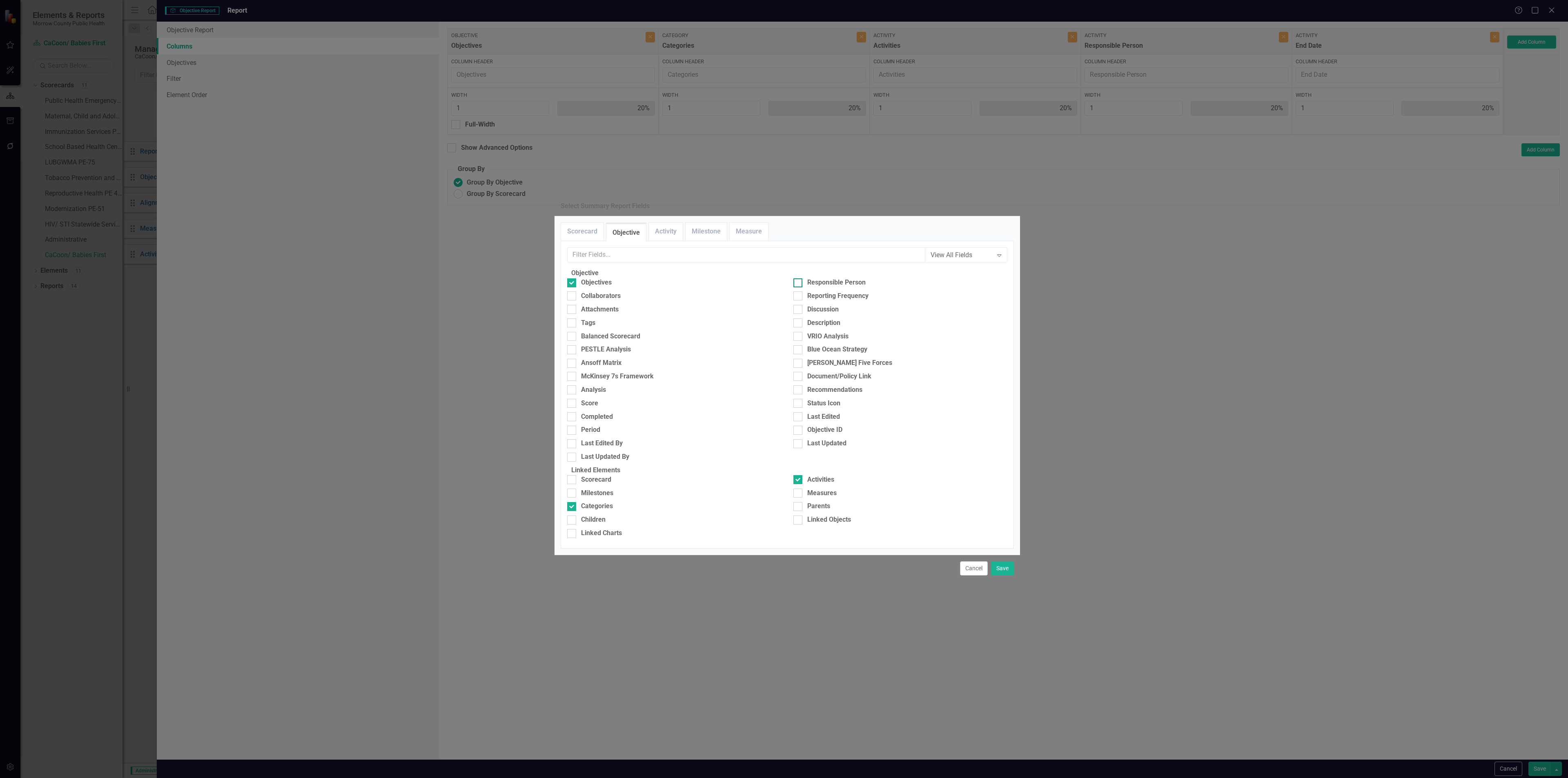
click at [804, 278] on div "Responsible Person" at bounding box center [900, 282] width 214 height 9
click at [799, 278] on input "Responsible Person" at bounding box center [796, 281] width 6 height 6
checkbox input "true"
click at [617, 292] on div "Collaborators" at bounding box center [601, 296] width 39 height 9
click at [572, 292] on input "Collaborators" at bounding box center [570, 294] width 6 height 6
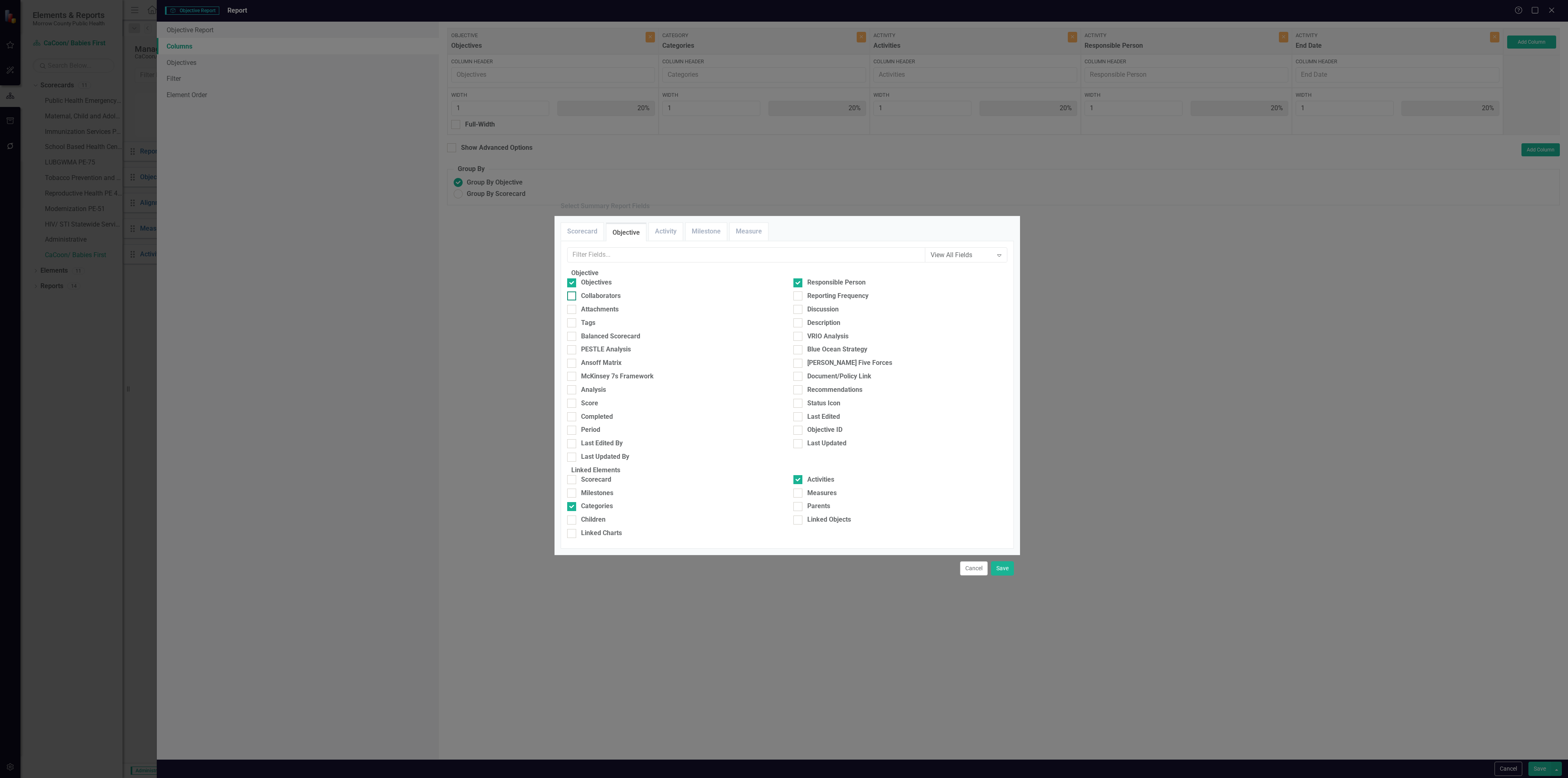
checkbox input "true"
click at [665, 223] on link "Activity" at bounding box center [665, 231] width 34 height 18
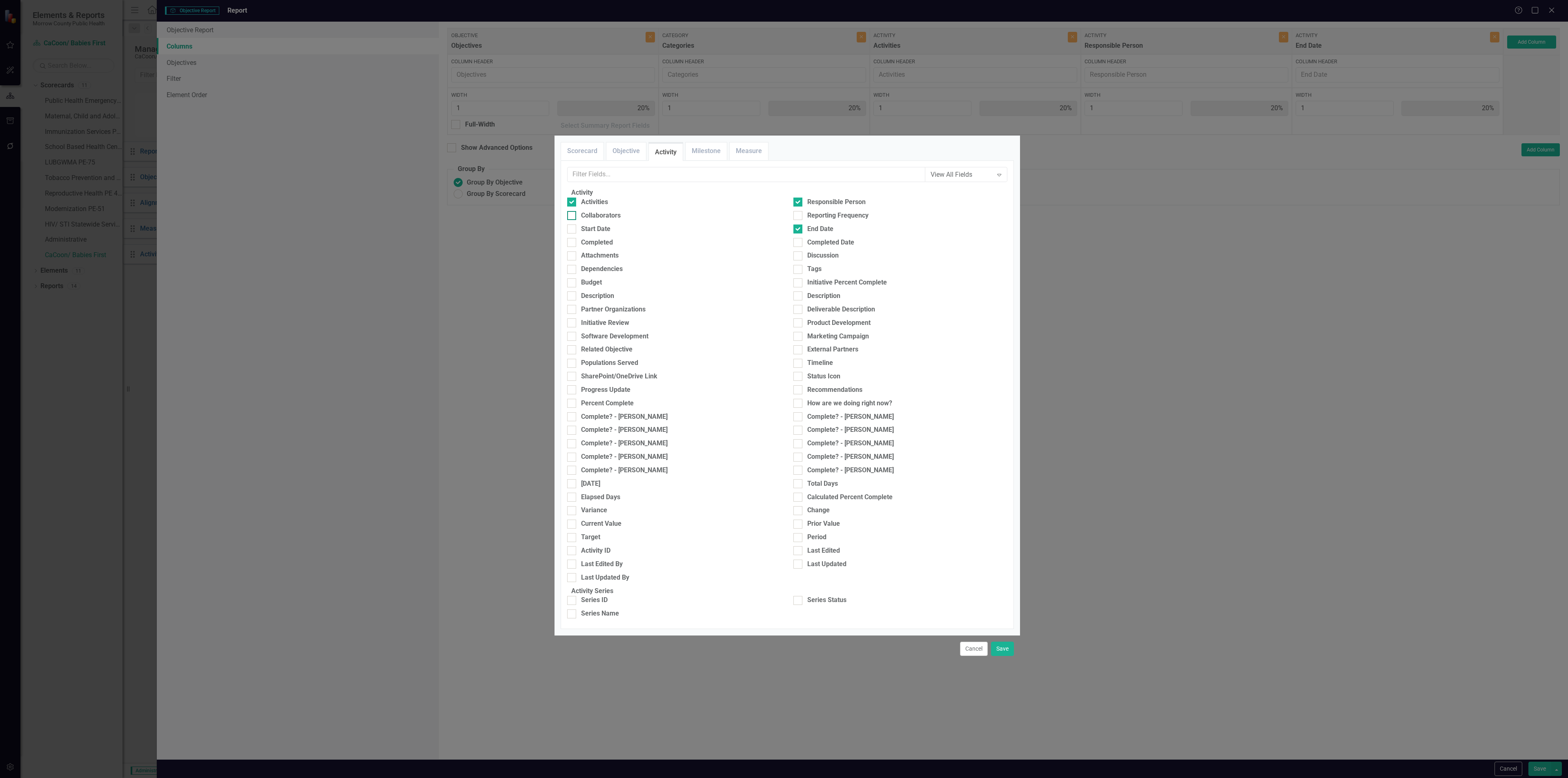
click at [590, 211] on div "Collaborators" at bounding box center [601, 215] width 39 height 9
click at [572, 211] on input "Collaborators" at bounding box center [570, 214] width 6 height 6
checkbox input "true"
click at [995, 656] on button "Save" at bounding box center [1002, 648] width 23 height 14
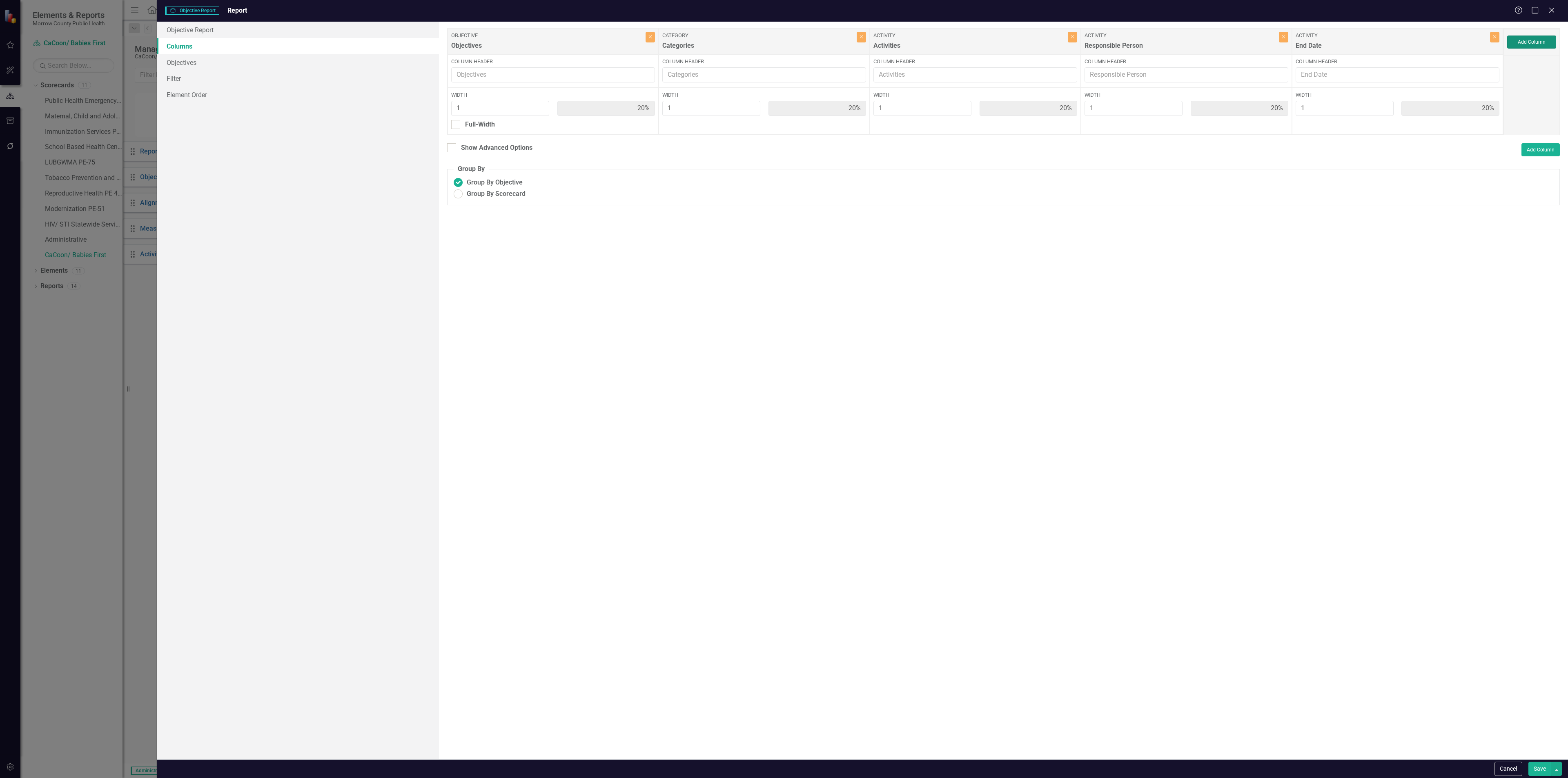
type input "13%"
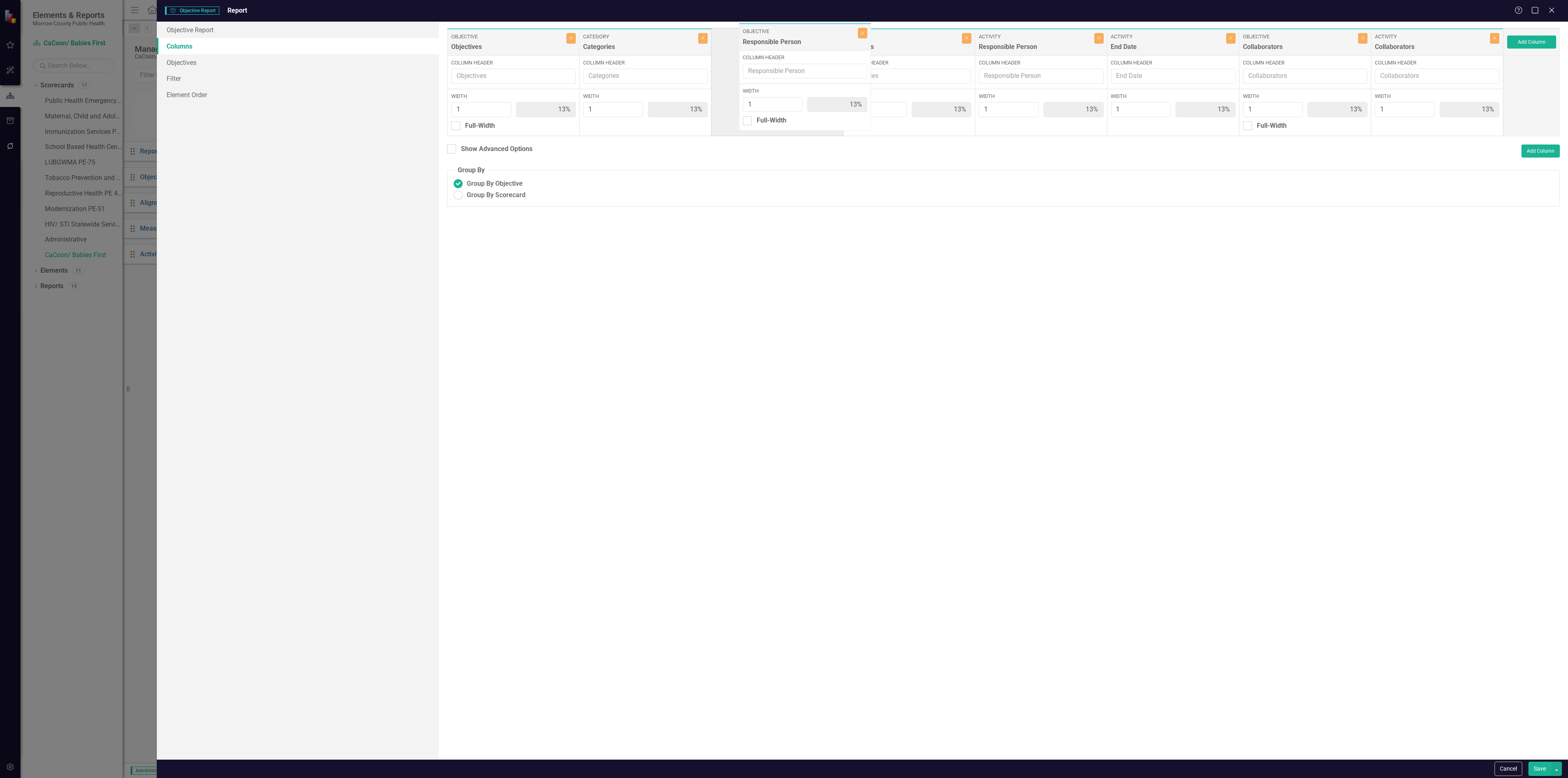
drag, startPoint x: 1169, startPoint y: 44, endPoint x: 801, endPoint y: 39, distance: 368.0
click at [801, 39] on div "Objective Objectives Close Column Header Width 1 13% Full-Width Category Catego…" at bounding box center [975, 82] width 1056 height 109
drag, startPoint x: 1318, startPoint y: 44, endPoint x: 947, endPoint y: 39, distance: 371.0
click at [947, 39] on div "Objective Objectives Close Column Header Width 1 13% Full-Width Category Catego…" at bounding box center [975, 82] width 1056 height 109
drag, startPoint x: 1428, startPoint y: 43, endPoint x: 1306, endPoint y: 46, distance: 122.0
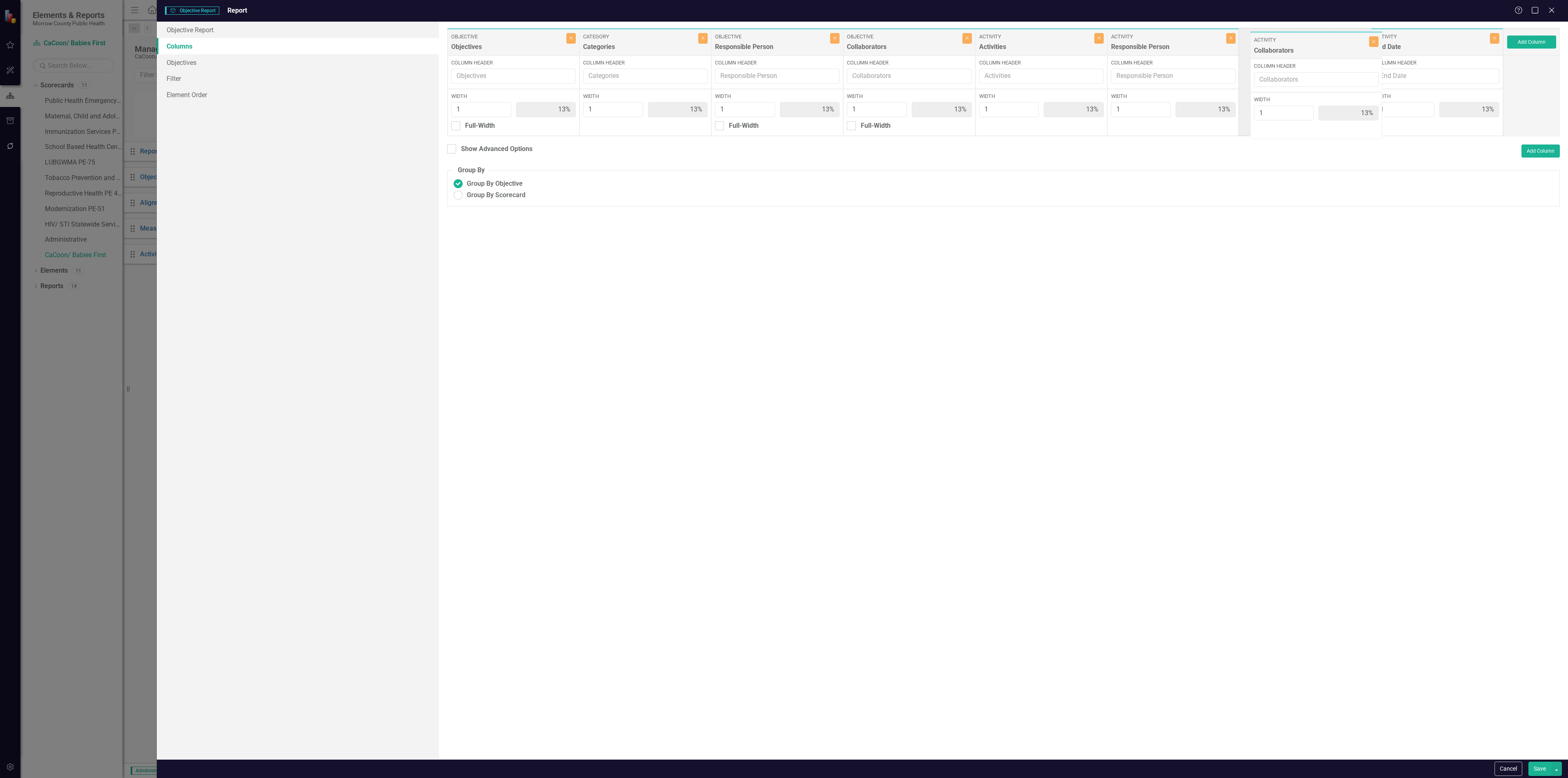
click at [1307, 46] on div "Objective Objectives Close Column Header Width 1 13% Full-Width Category Catego…" at bounding box center [975, 82] width 1056 height 109
click at [1534, 768] on button "Save" at bounding box center [1539, 769] width 23 height 14
radio input "true"
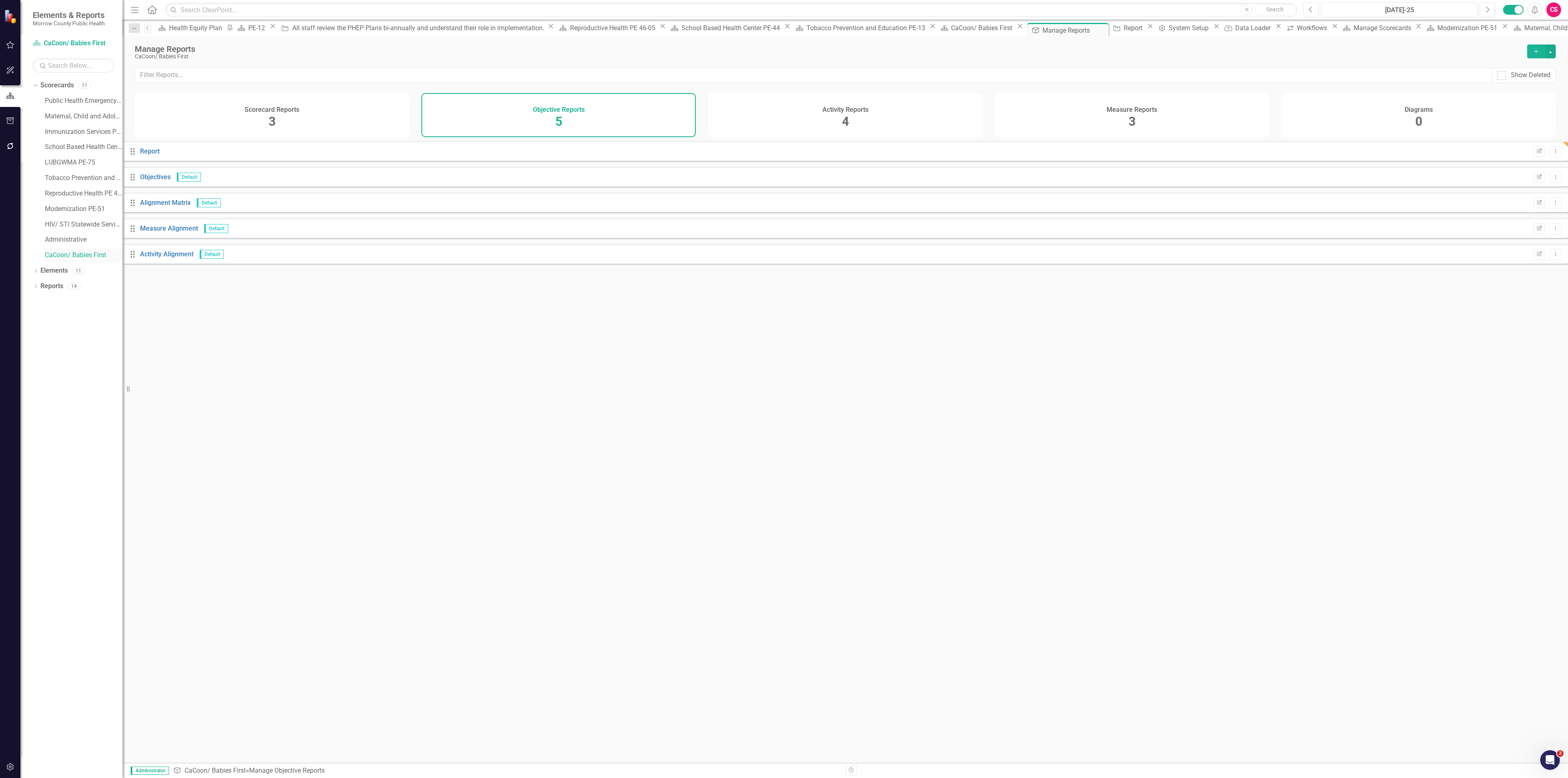
click at [74, 252] on link "CaCoon/ Babies First" at bounding box center [83, 255] width 78 height 9
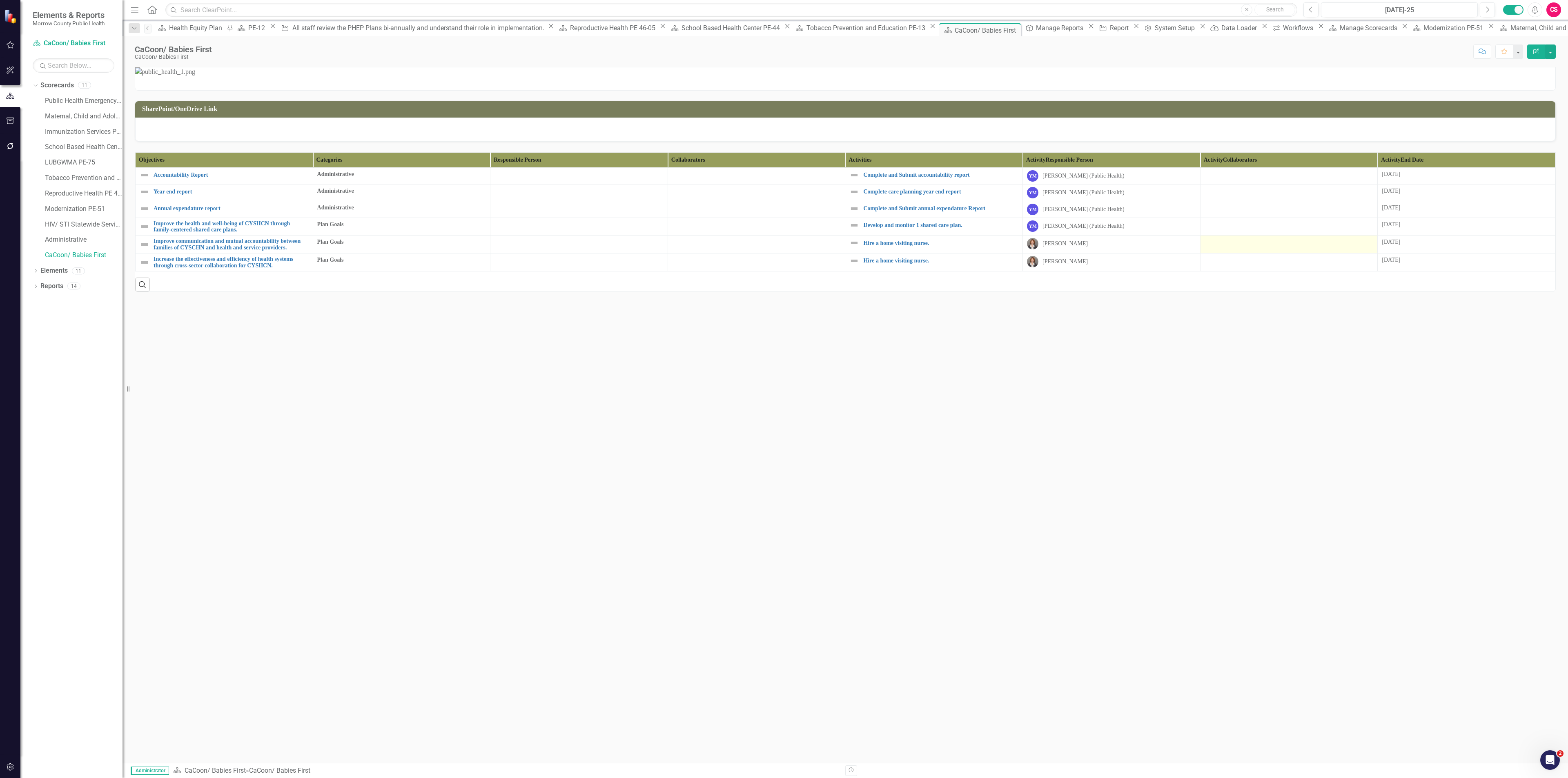
click at [1235, 254] on td at bounding box center [1288, 245] width 177 height 18
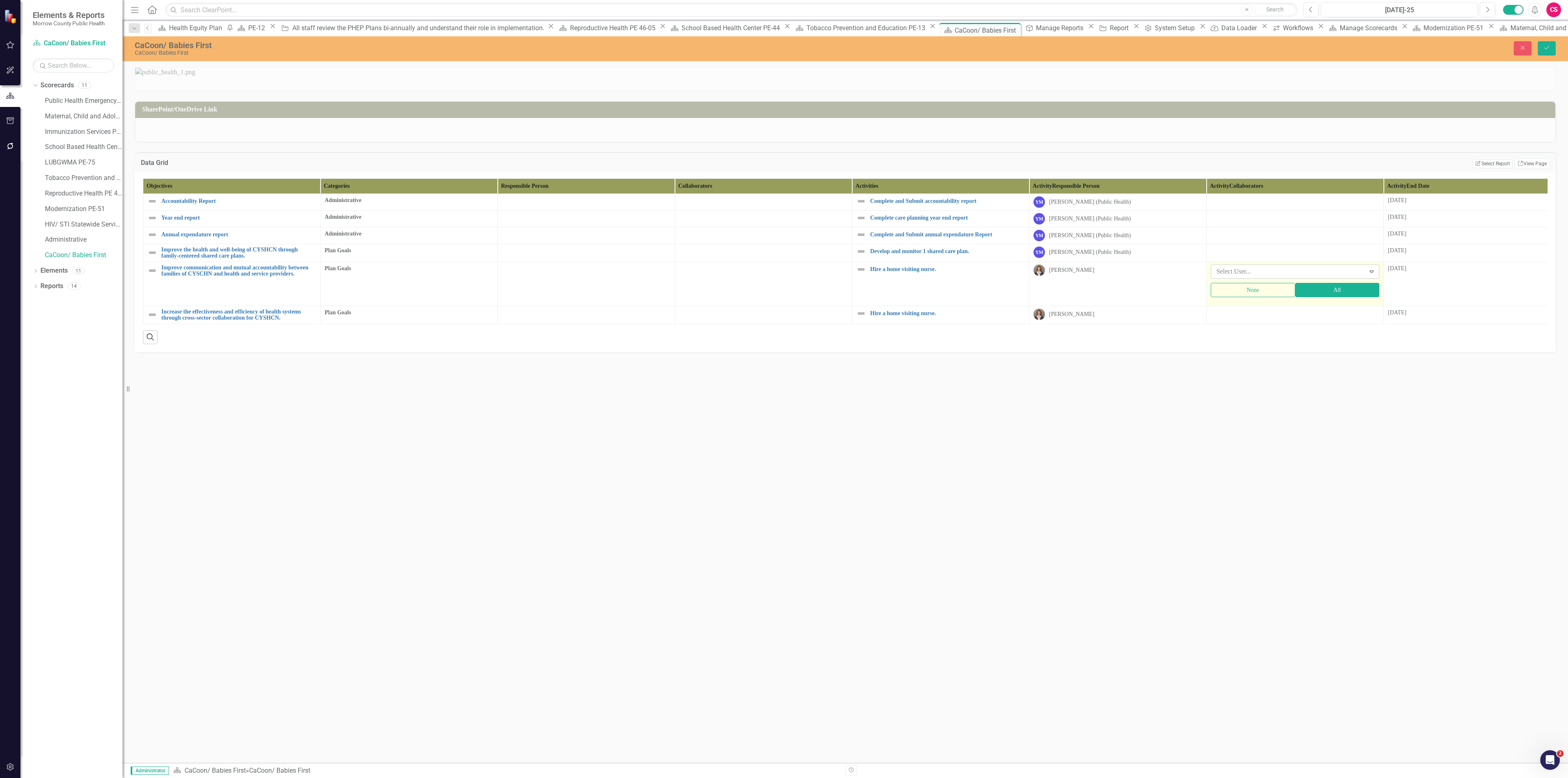
click at [1237, 277] on div at bounding box center [1289, 272] width 152 height 11
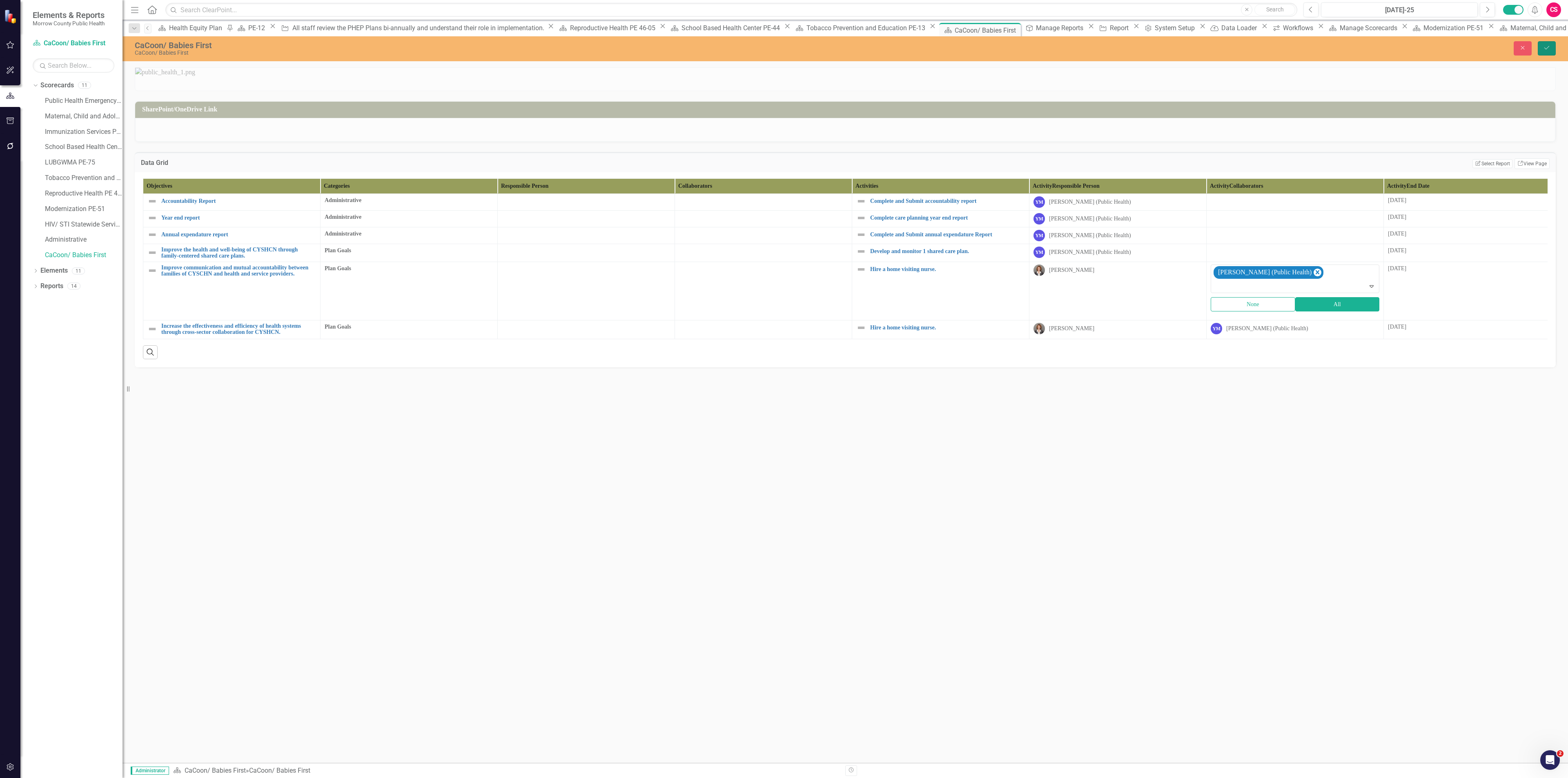
click at [1551, 46] on button "Save" at bounding box center [1547, 48] width 18 height 14
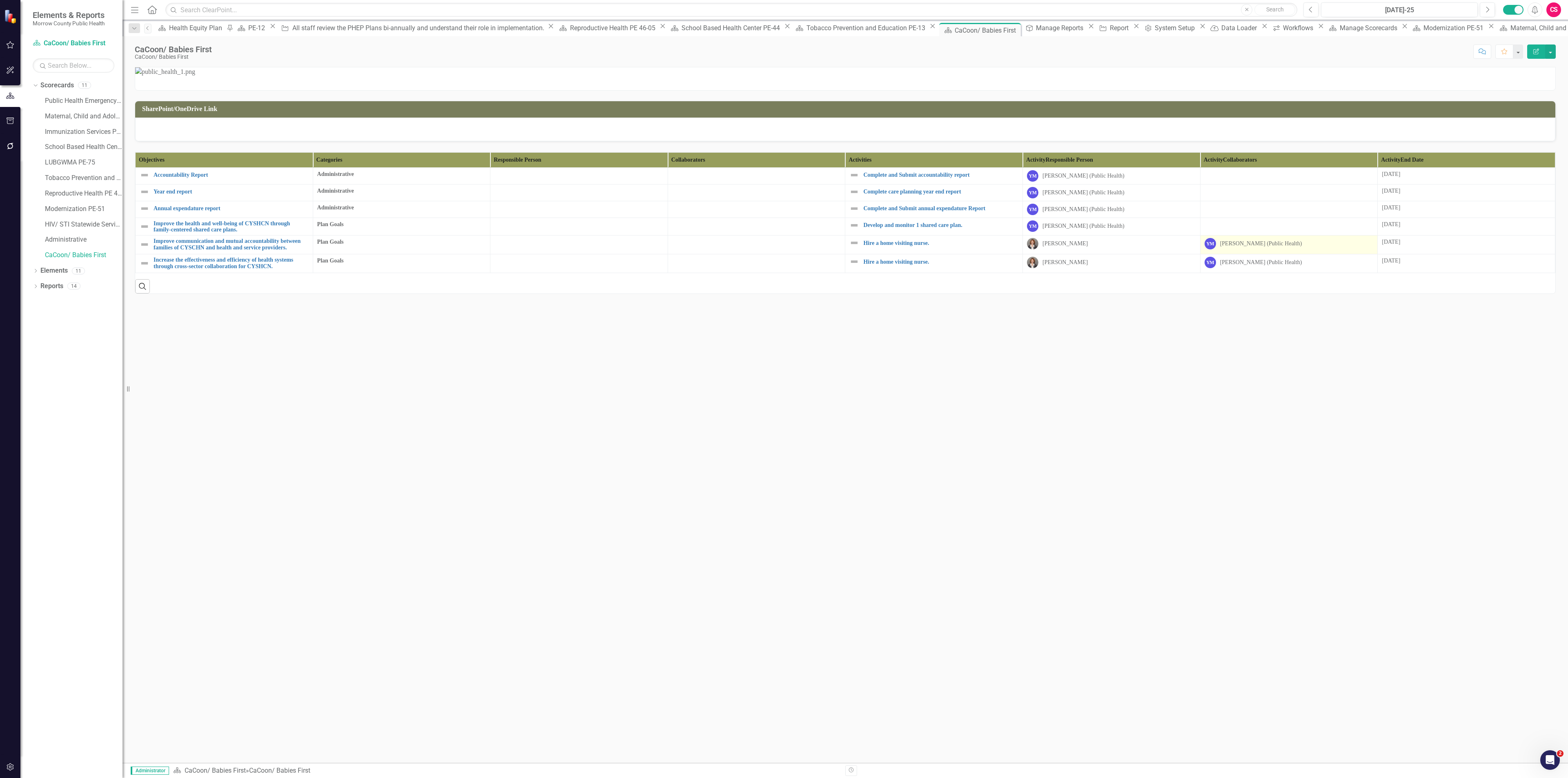
click at [1243, 247] on div "[PERSON_NAME] (Public Health)" at bounding box center [1261, 244] width 82 height 8
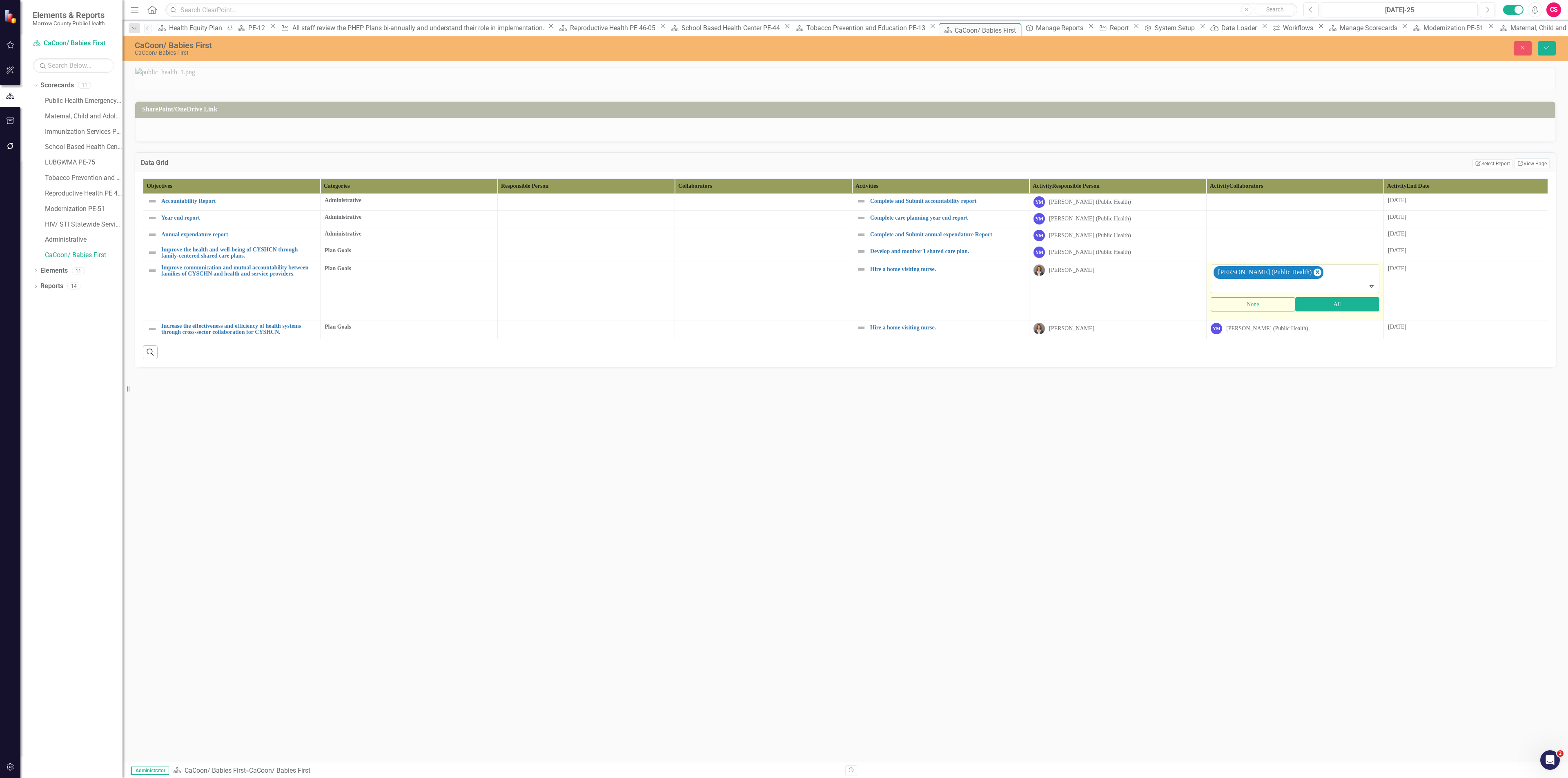
click at [1274, 292] on div at bounding box center [1295, 287] width 165 height 11
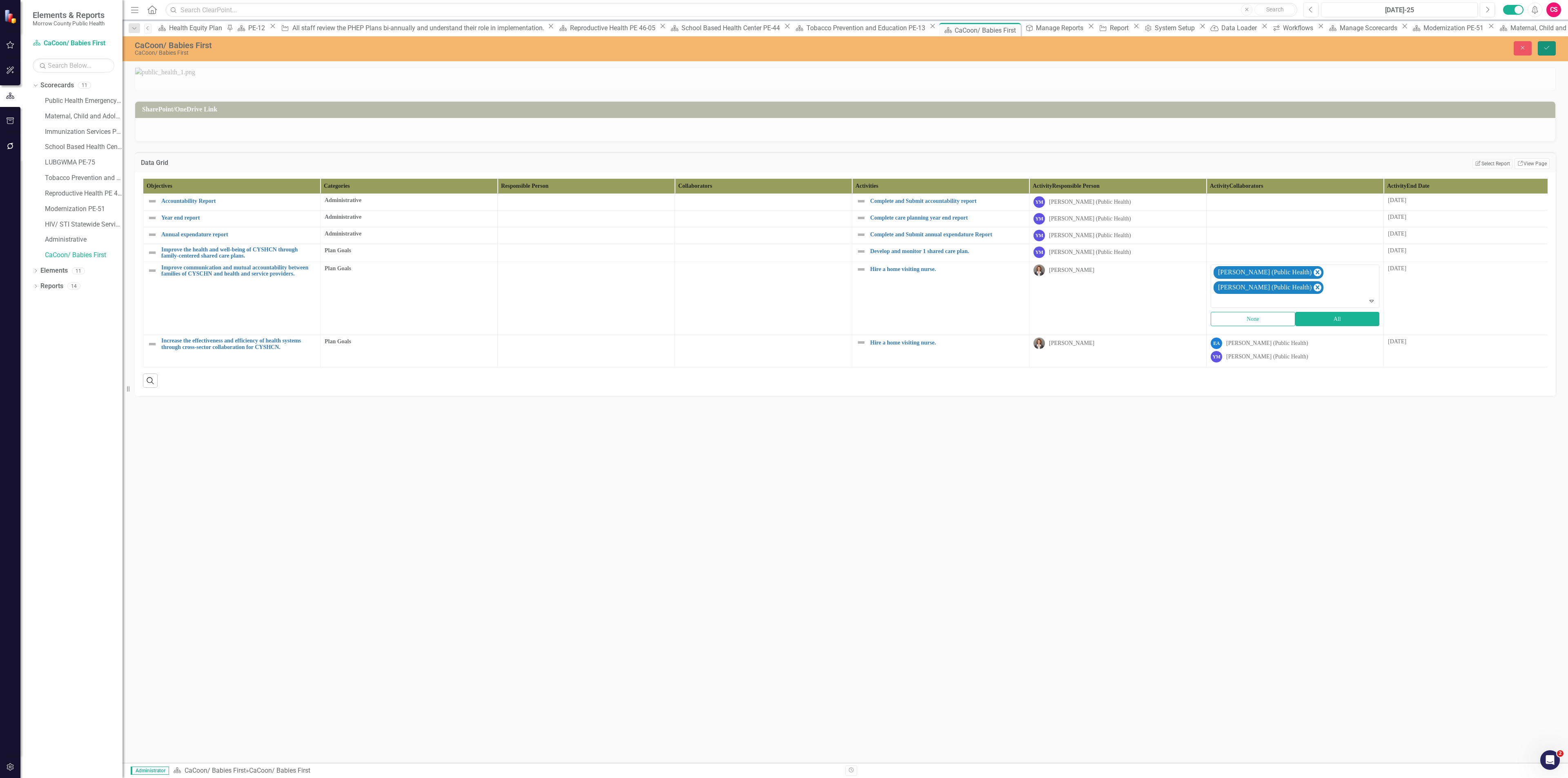
click at [1551, 46] on button "Save" at bounding box center [1547, 48] width 18 height 14
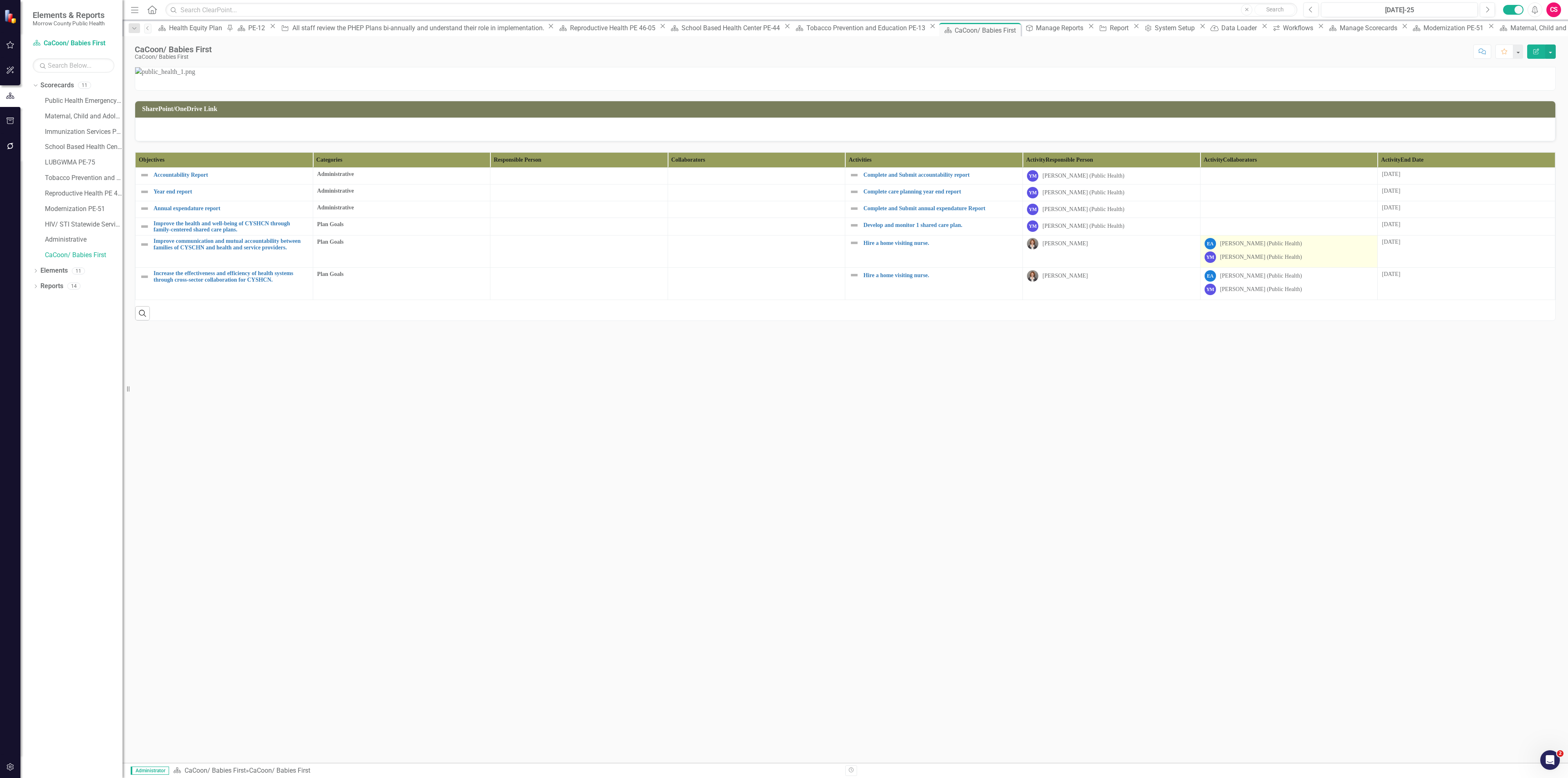
click at [1264, 247] on div "[PERSON_NAME] (Public Health)" at bounding box center [1261, 244] width 82 height 8
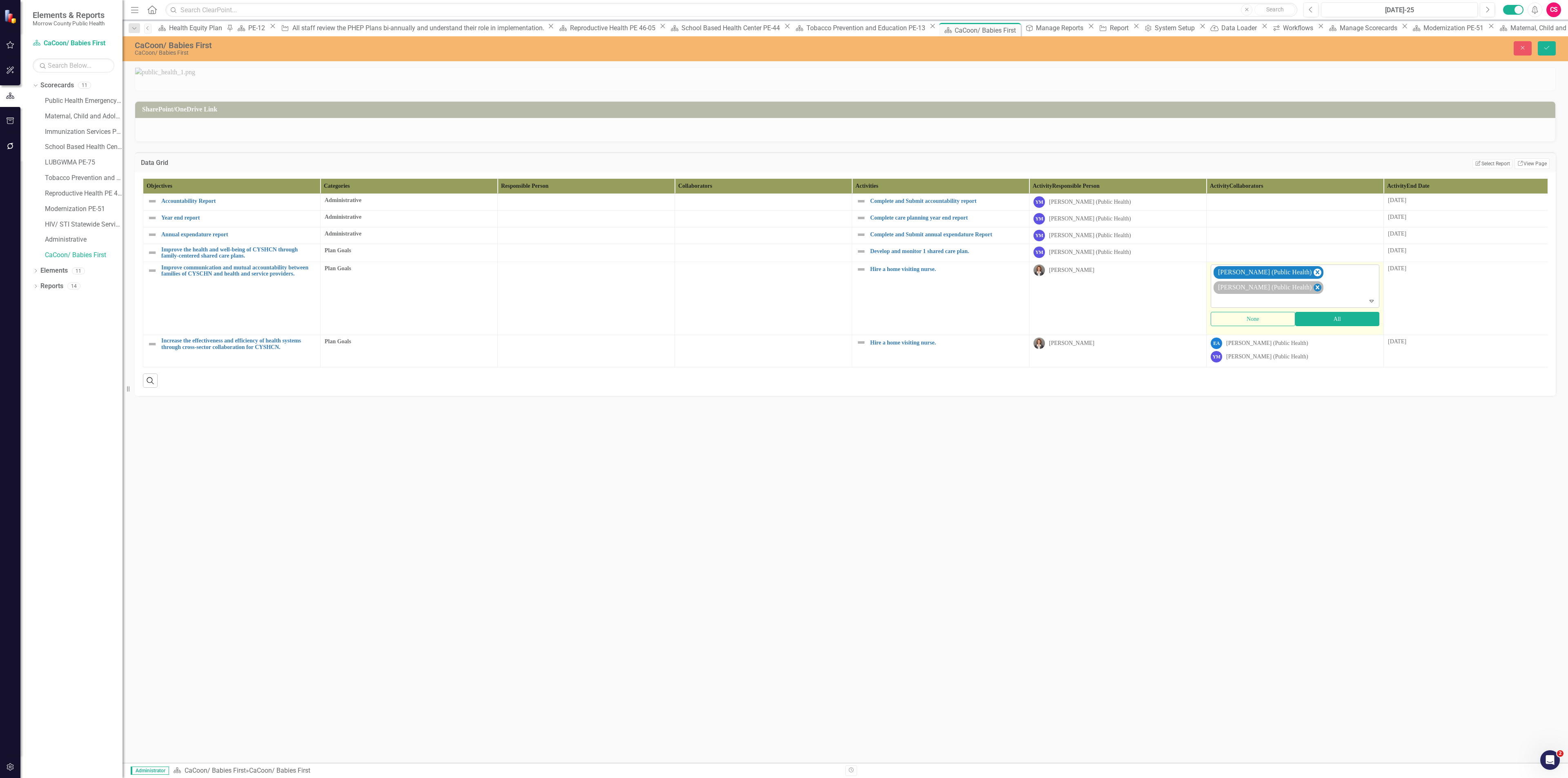
click at [1313, 278] on icon "Remove Erin Anderson (Public Health)" at bounding box center [1317, 272] width 8 height 11
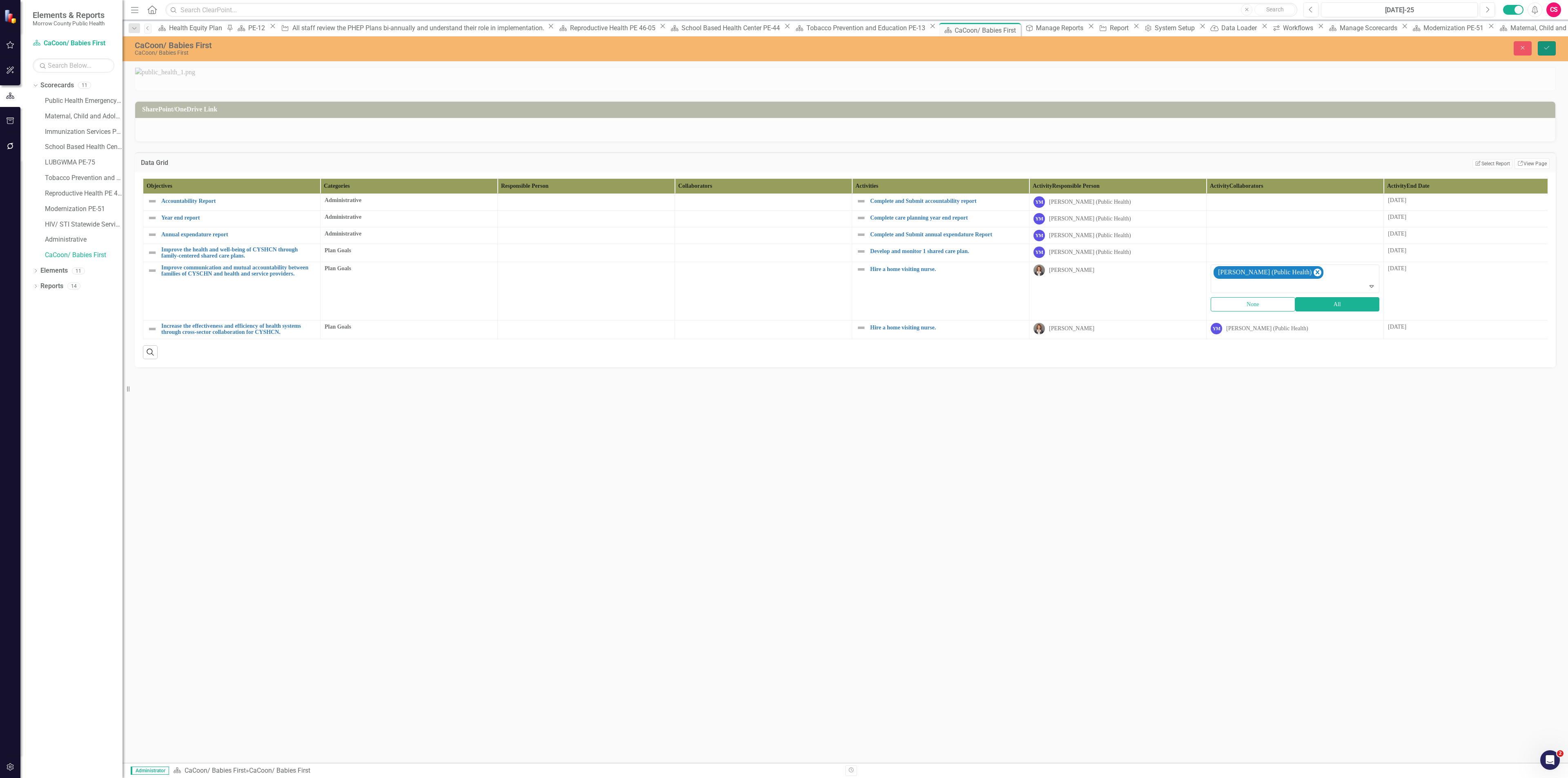
click at [1549, 44] on button "Save" at bounding box center [1547, 48] width 18 height 14
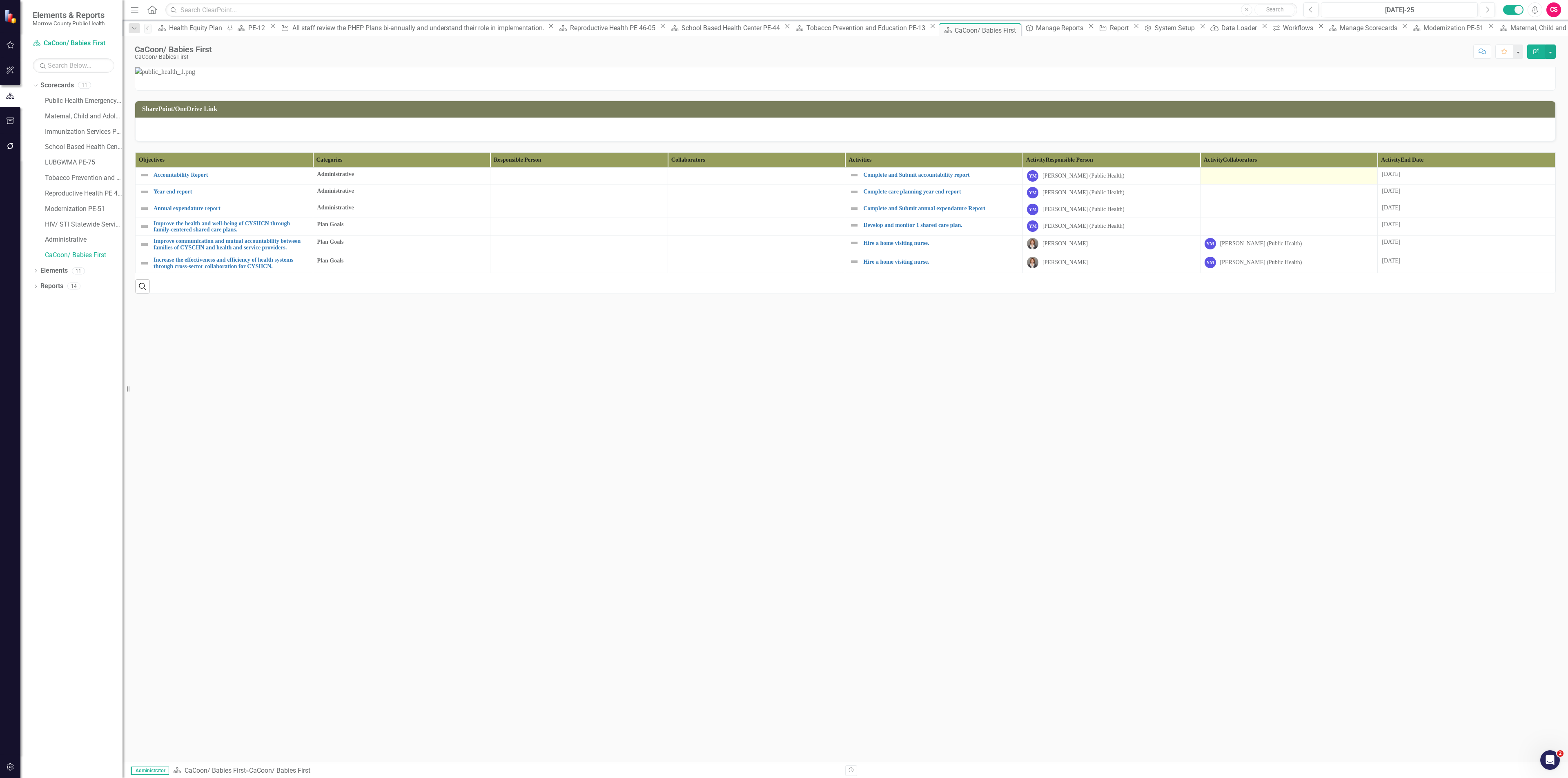
click at [1240, 180] on div at bounding box center [1289, 175] width 169 height 10
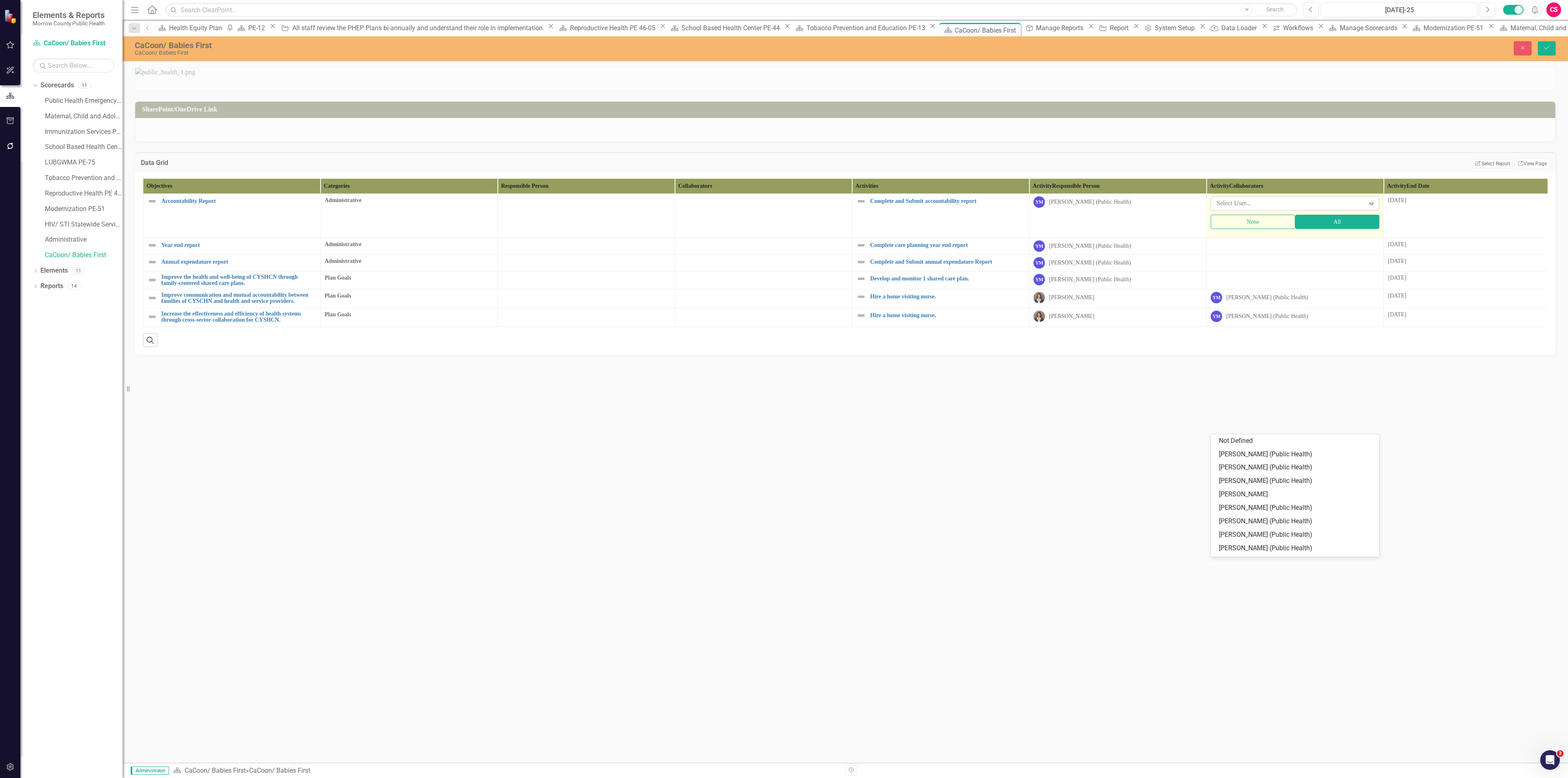
click at [1240, 209] on div at bounding box center [1289, 203] width 152 height 11
type input "robi"
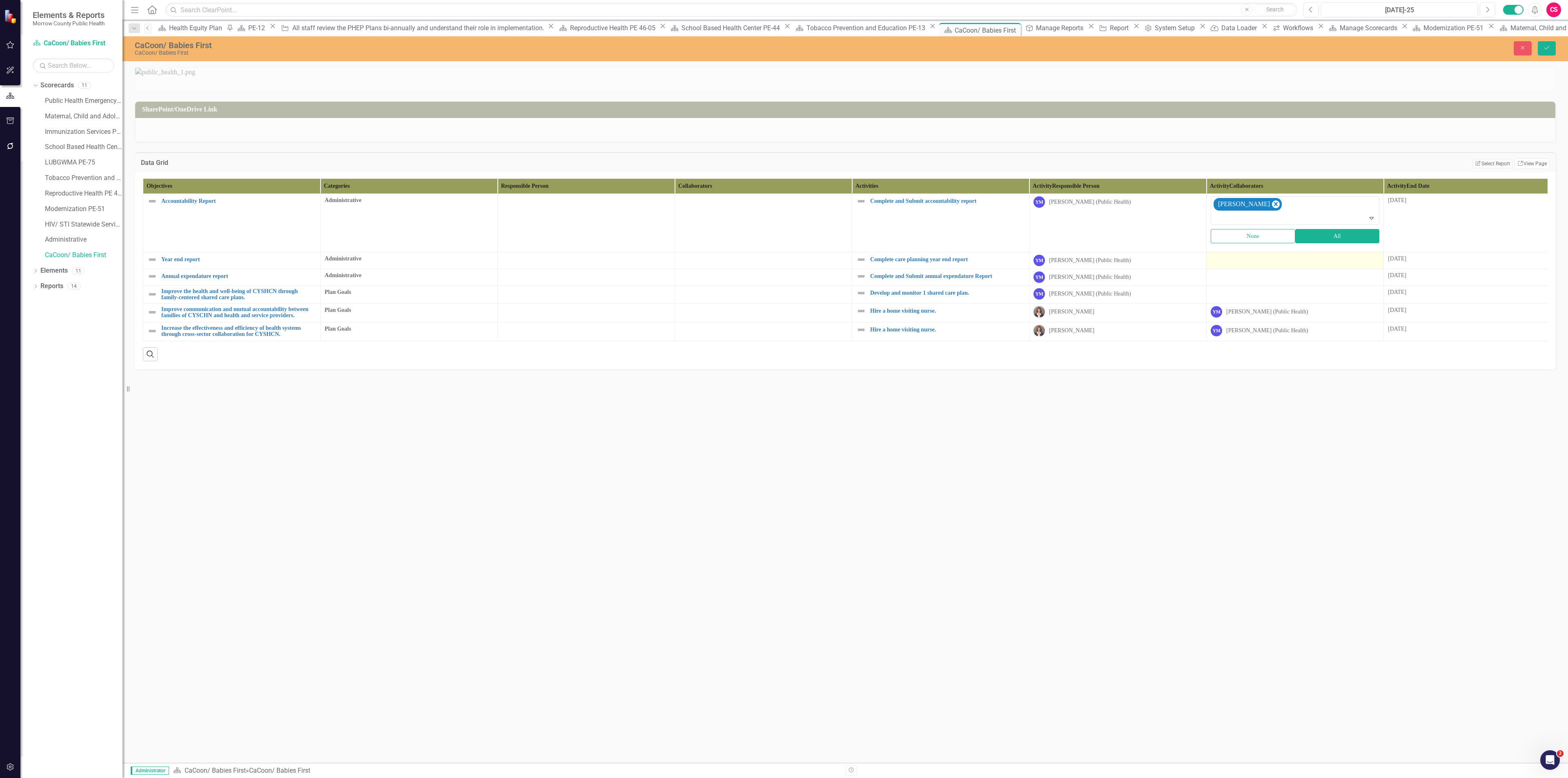
click at [1225, 264] on div at bounding box center [1295, 259] width 168 height 10
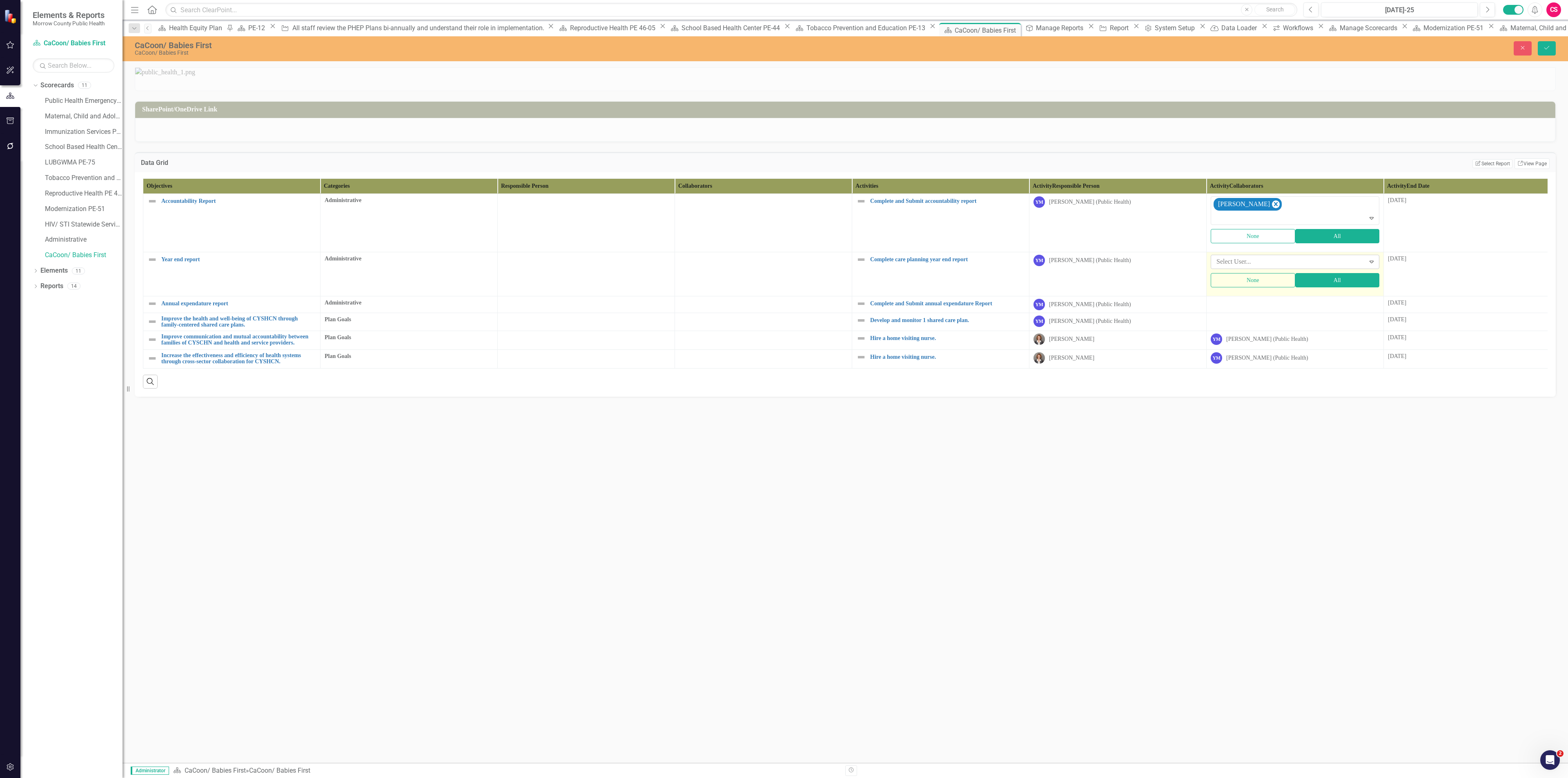
click at [1229, 267] on div at bounding box center [1289, 262] width 152 height 11
type input "[PERSON_NAME]"
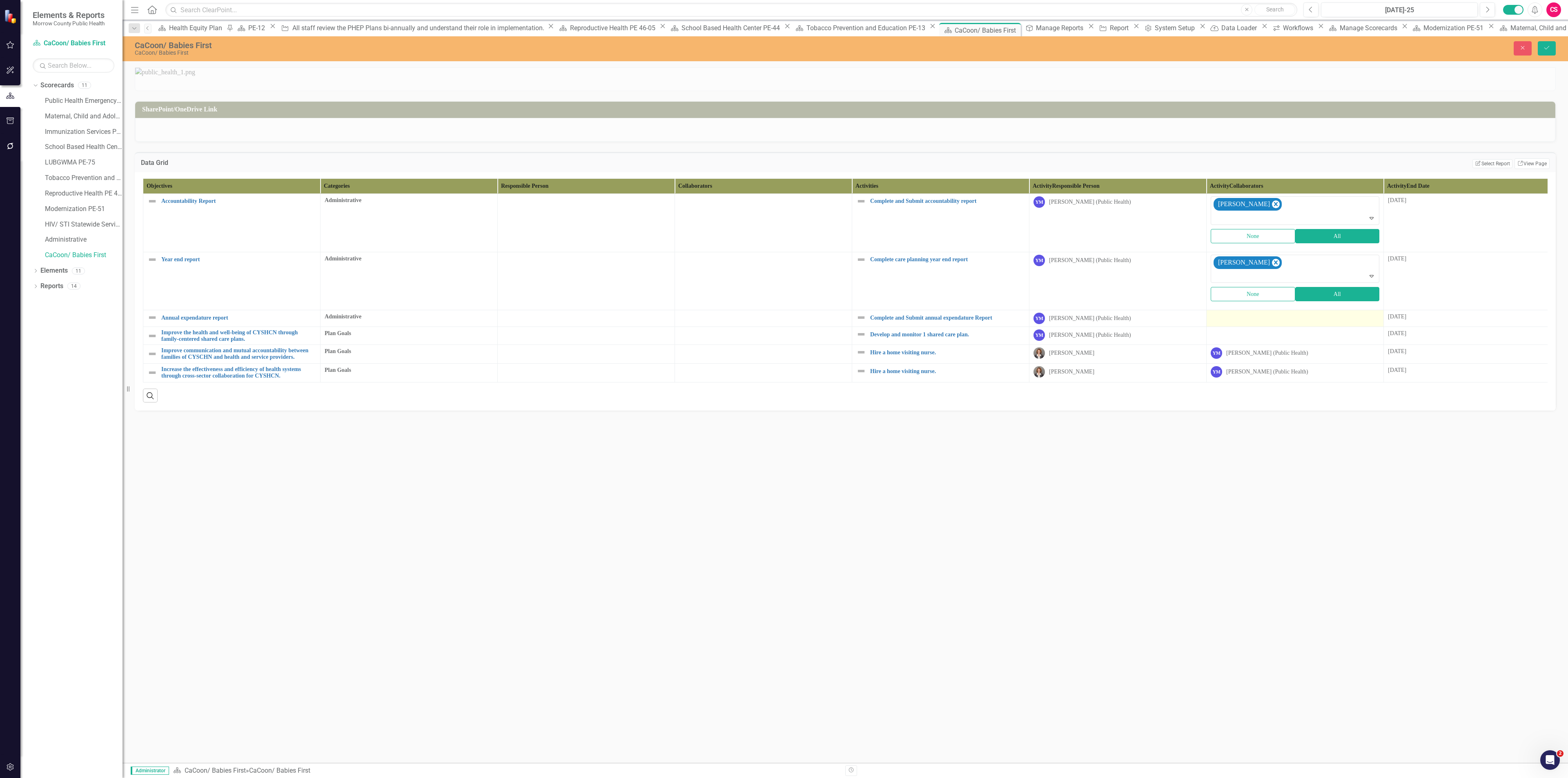
click at [1259, 327] on td at bounding box center [1295, 319] width 177 height 17
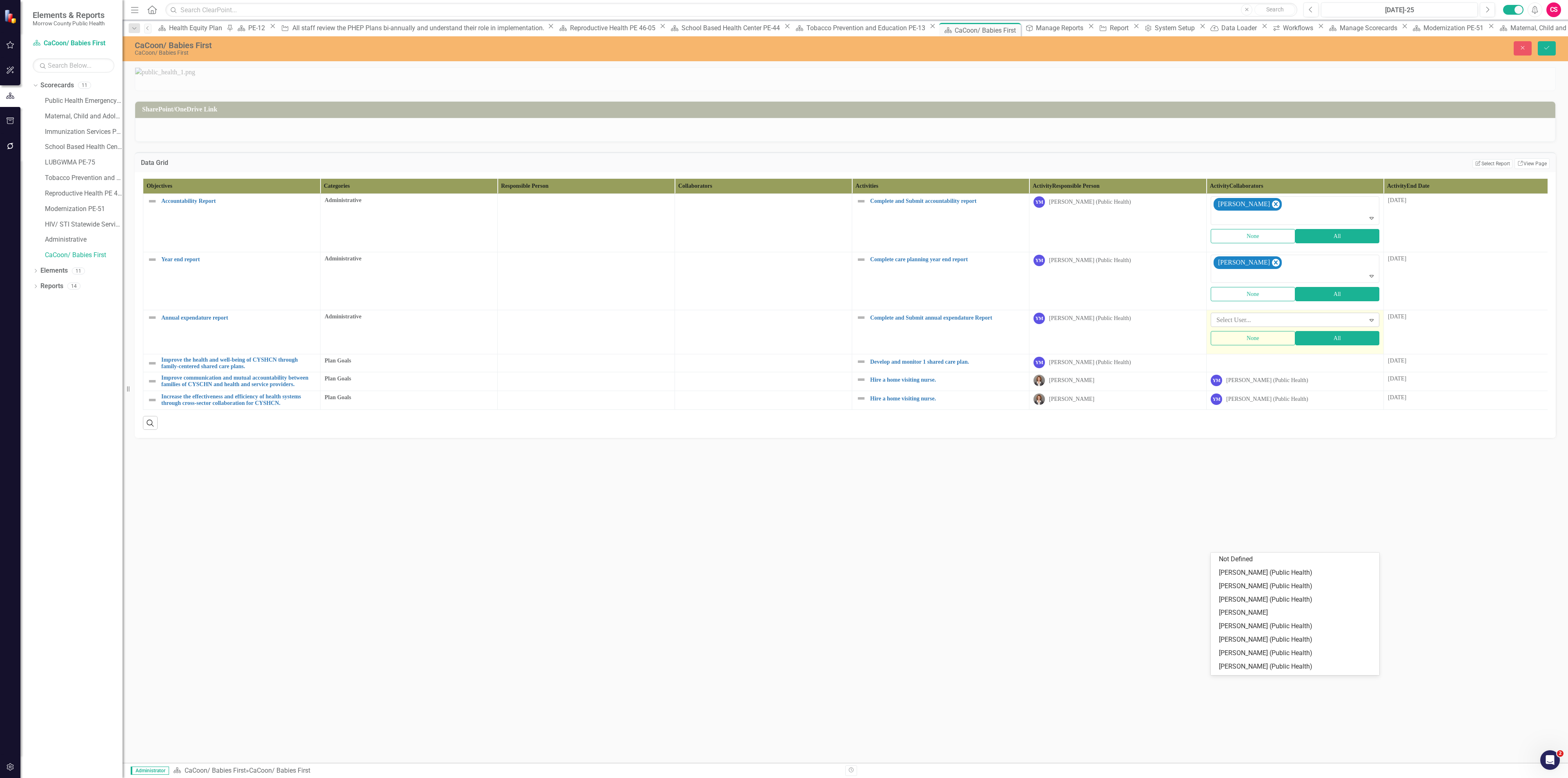
click at [1259, 326] on div at bounding box center [1289, 320] width 152 height 11
type input "[PERSON_NAME]"
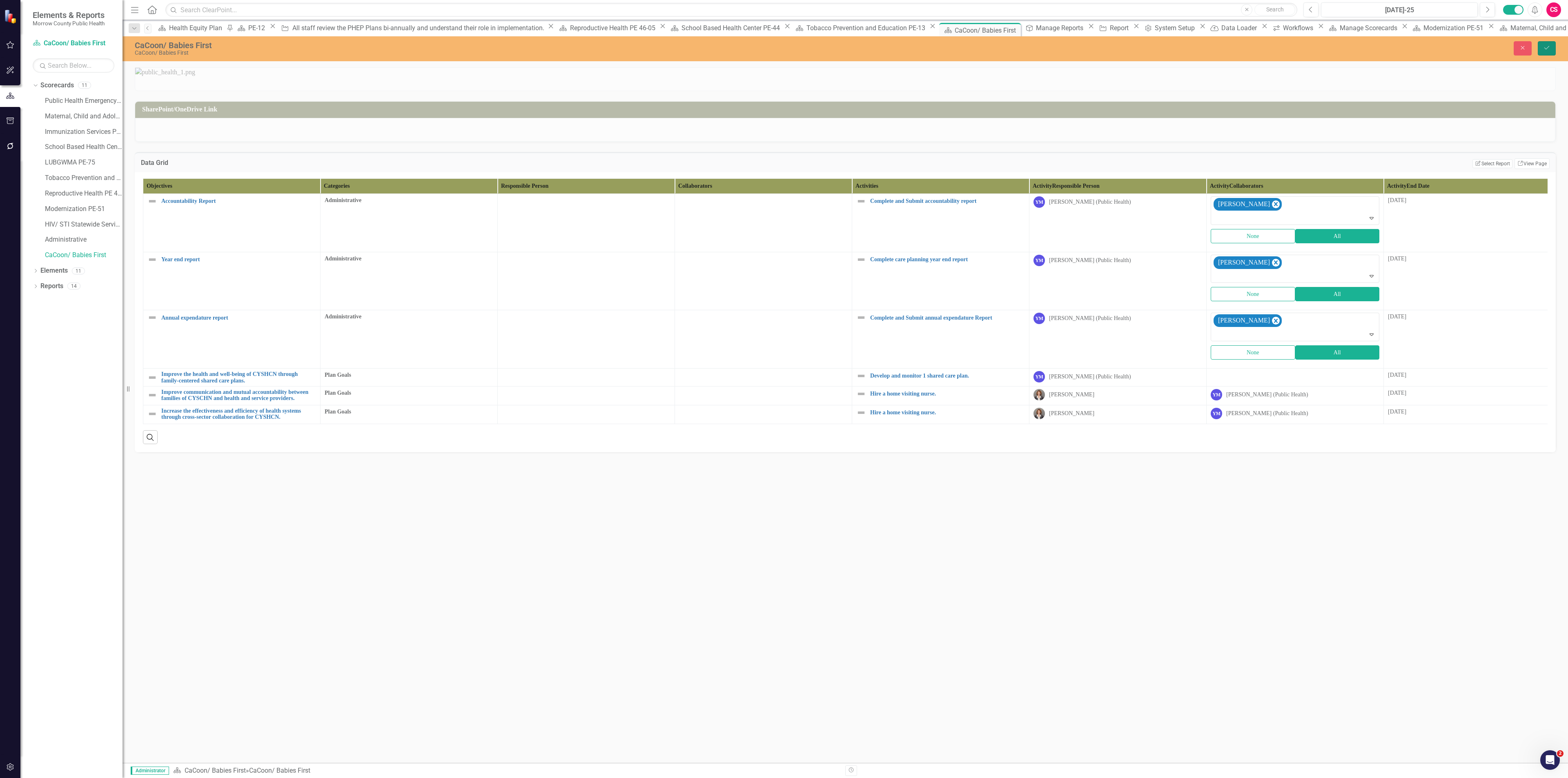
click at [1540, 42] on button "Save" at bounding box center [1547, 48] width 18 height 14
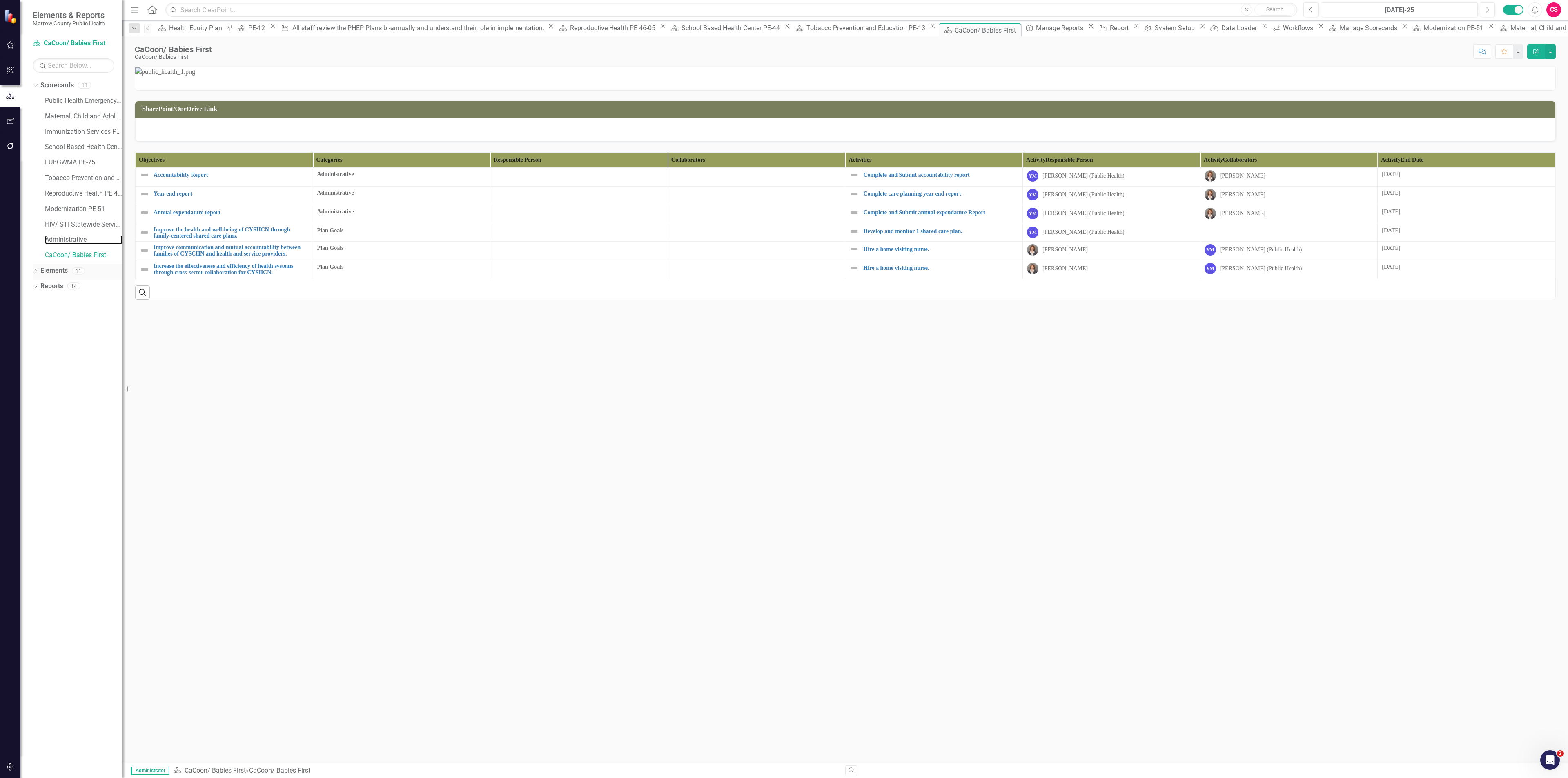
drag, startPoint x: 62, startPoint y: 238, endPoint x: 88, endPoint y: 272, distance: 42.8
click at [62, 238] on link "Administrative" at bounding box center [83, 239] width 78 height 9
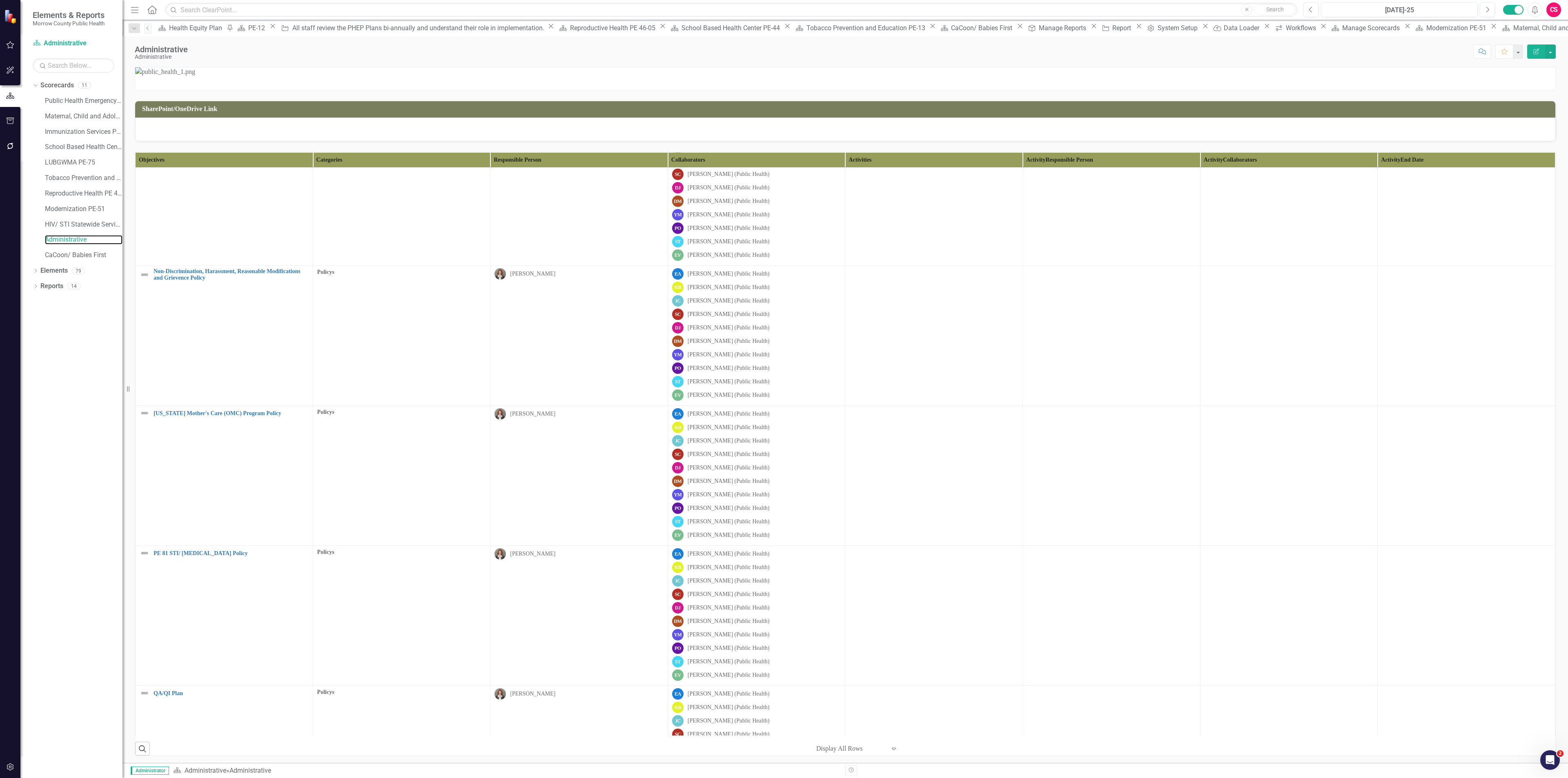
scroll to position [3912, 0]
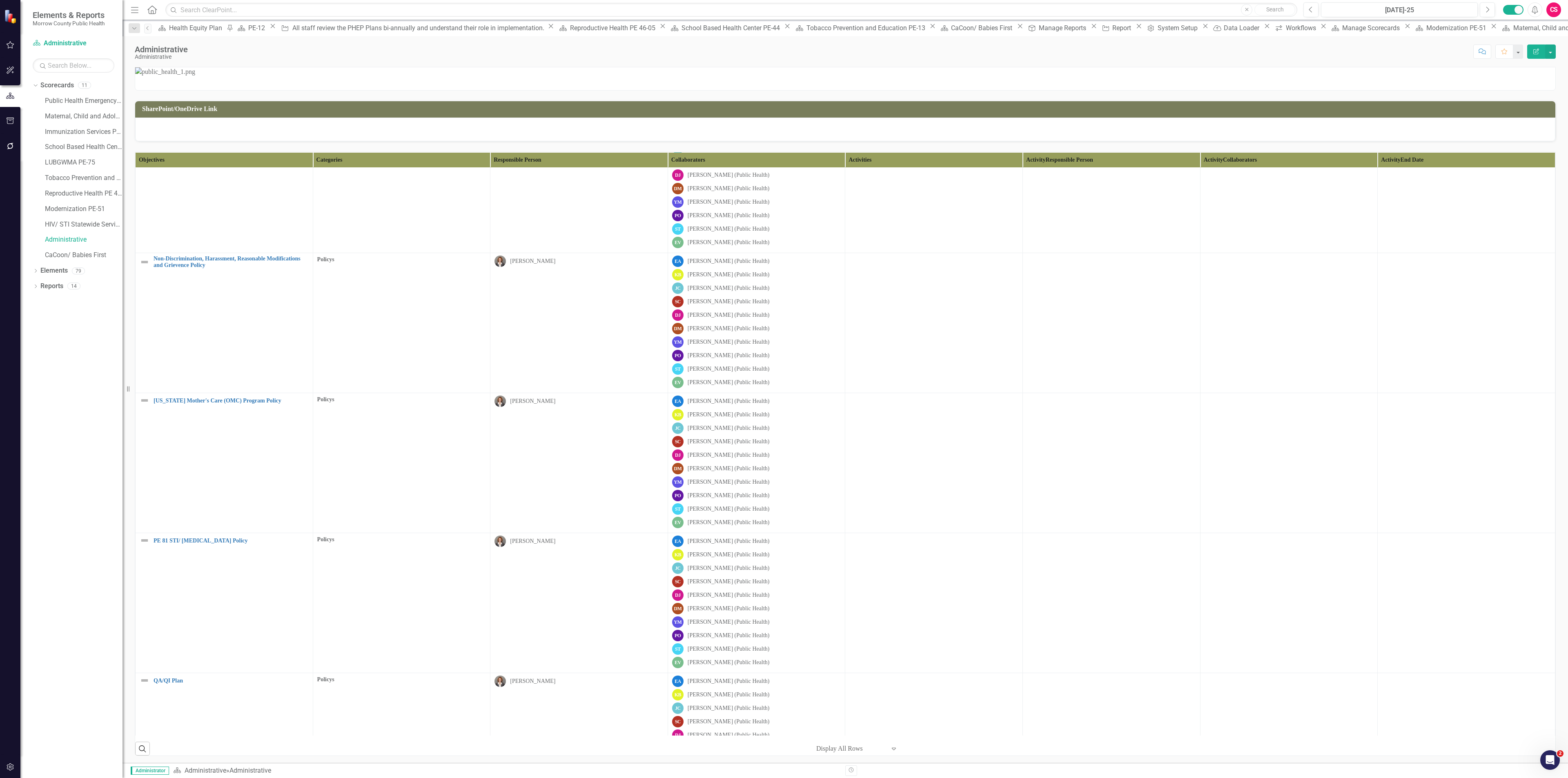
drag, startPoint x: 1560, startPoint y: 552, endPoint x: 1562, endPoint y: 564, distance: 12.2
click at [1562, 564] on div "SharePoint/OneDrive Link Objectives Categories Responsible Person Collaborators…" at bounding box center [845, 414] width 1445 height 696
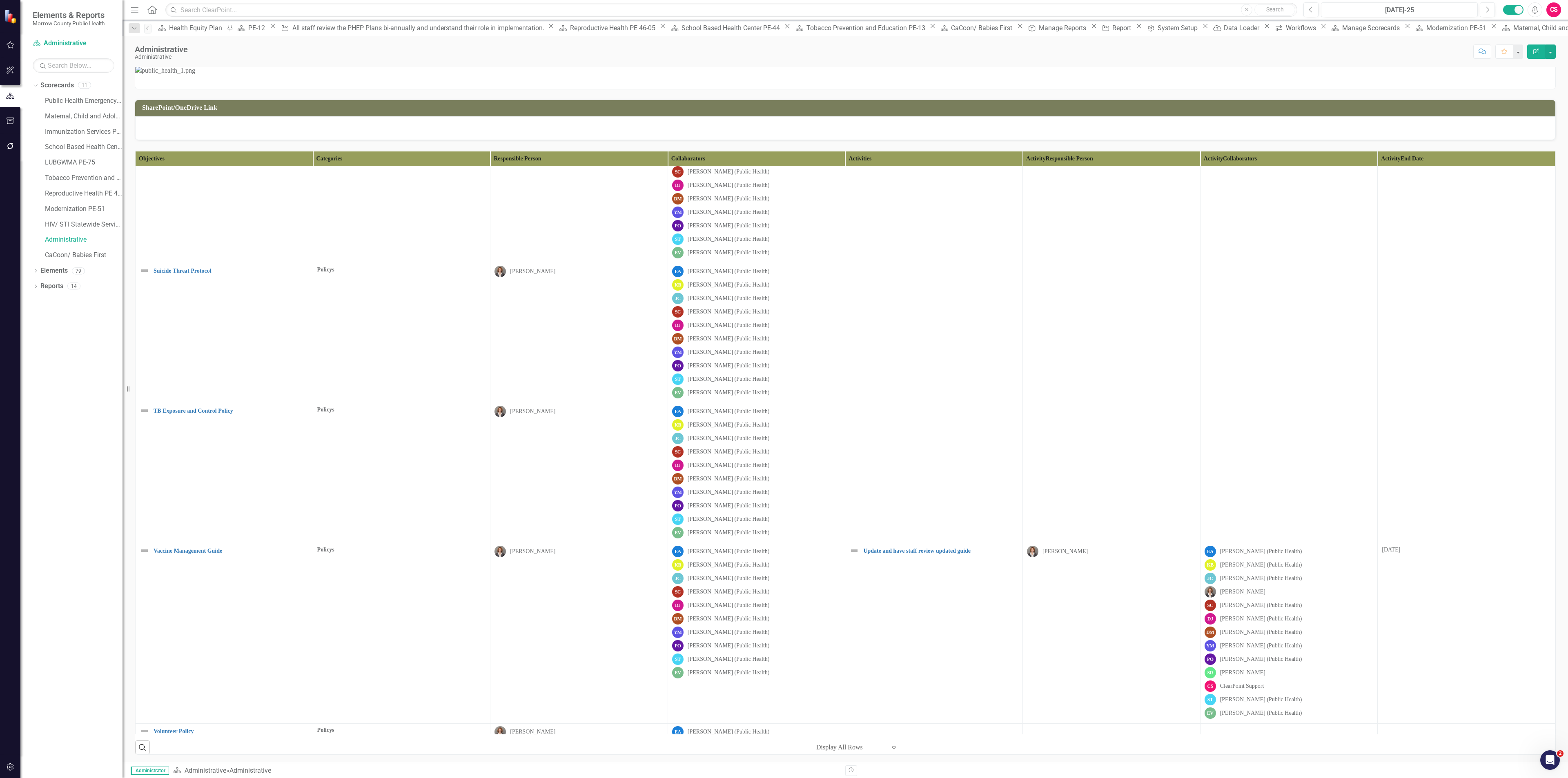
scroll to position [5459, 0]
